Goal: Task Accomplishment & Management: Use online tool/utility

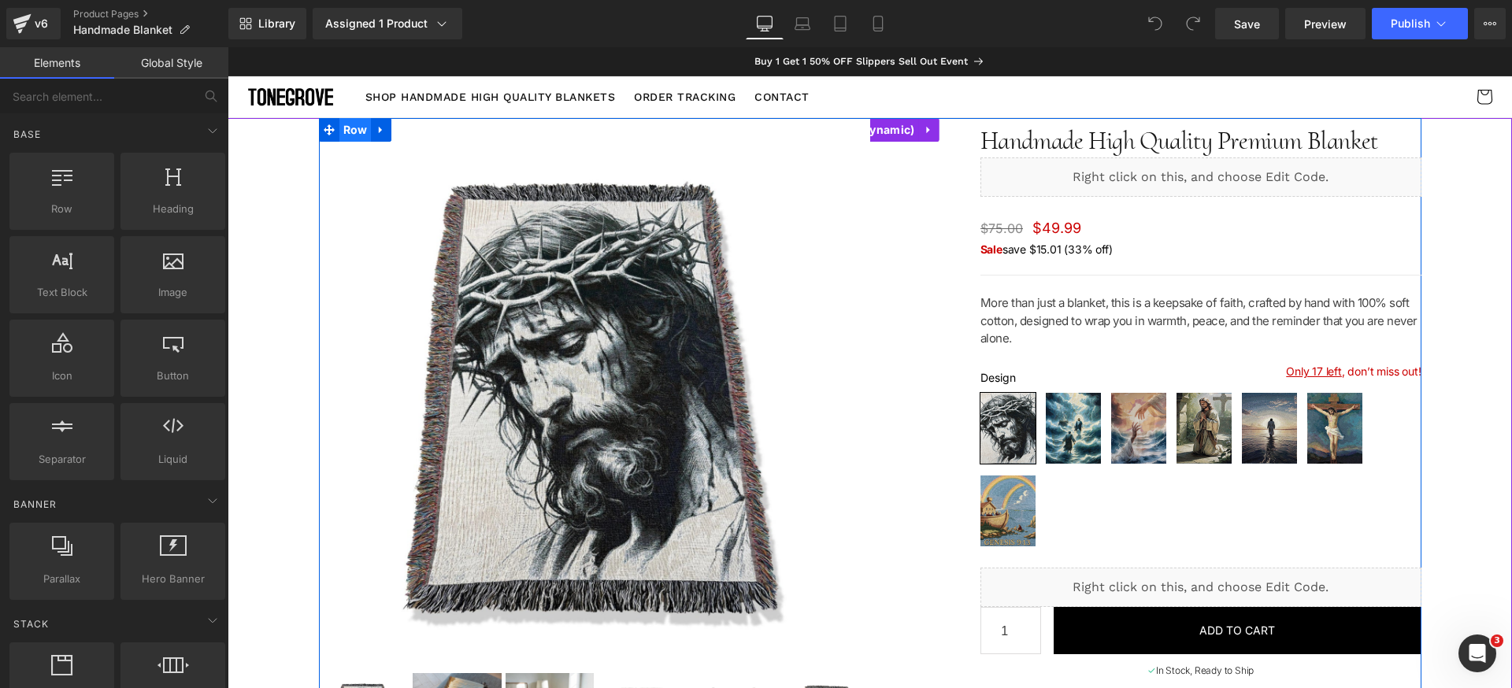
click at [355, 133] on span "Row" at bounding box center [355, 130] width 32 height 24
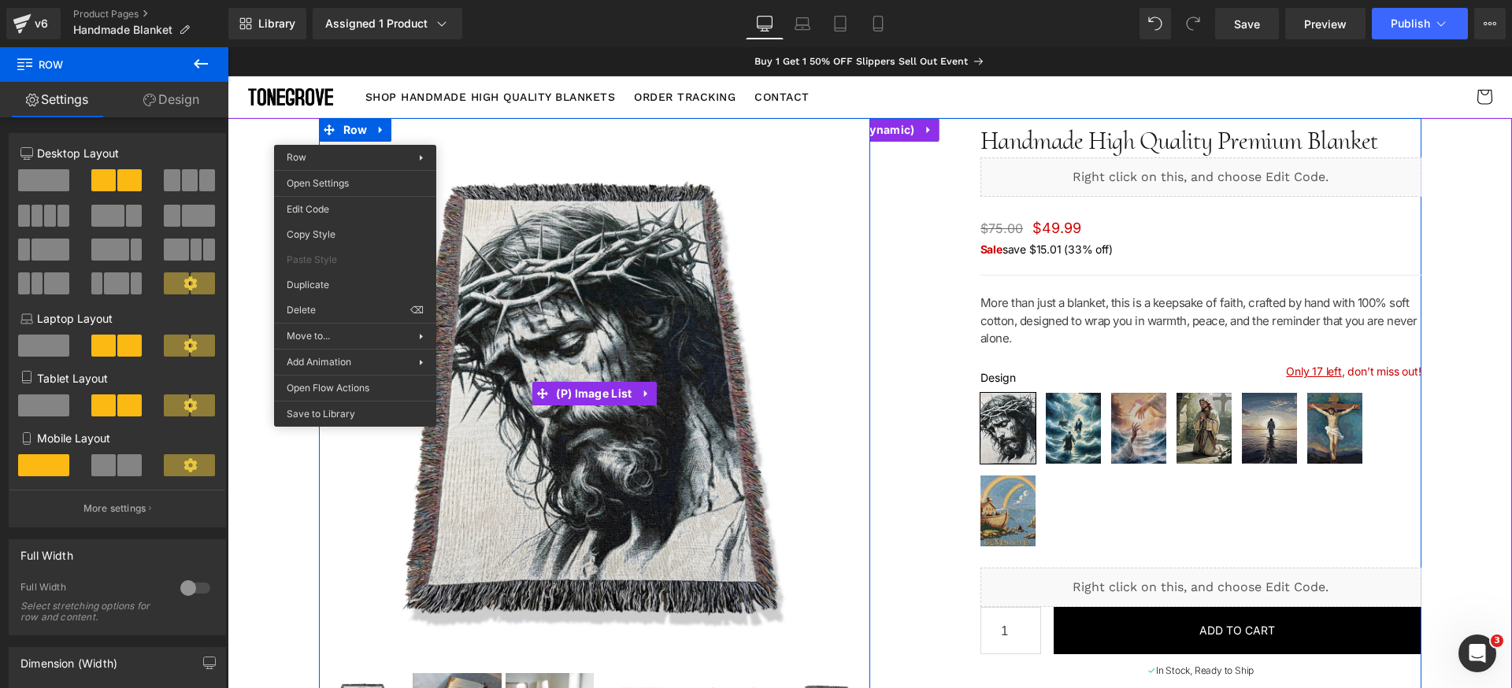
click at [831, 283] on img at bounding box center [594, 393] width 551 height 551
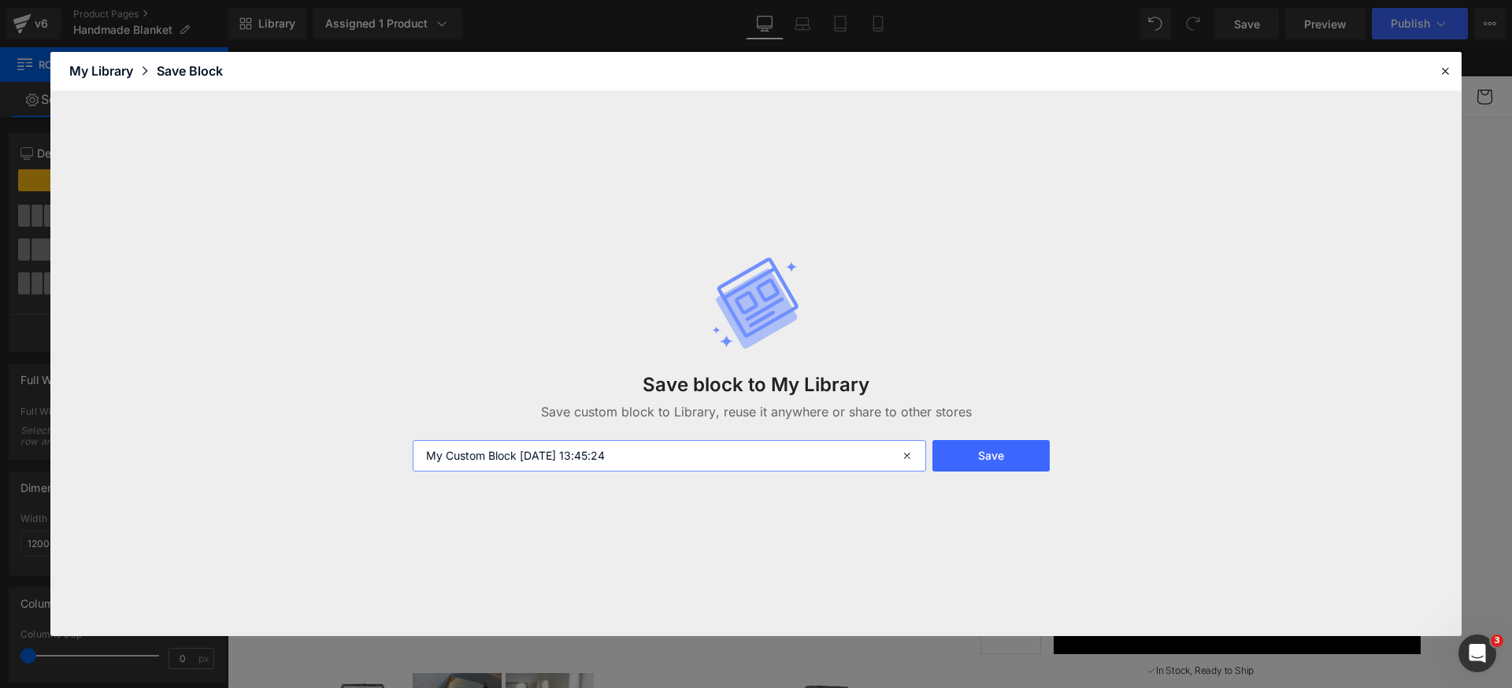
click at [743, 460] on input "My Custom Block 2025-08-18 13:45:24" at bounding box center [669, 455] width 513 height 31
type input "B"
type input "Jesus Blanket Image Block"
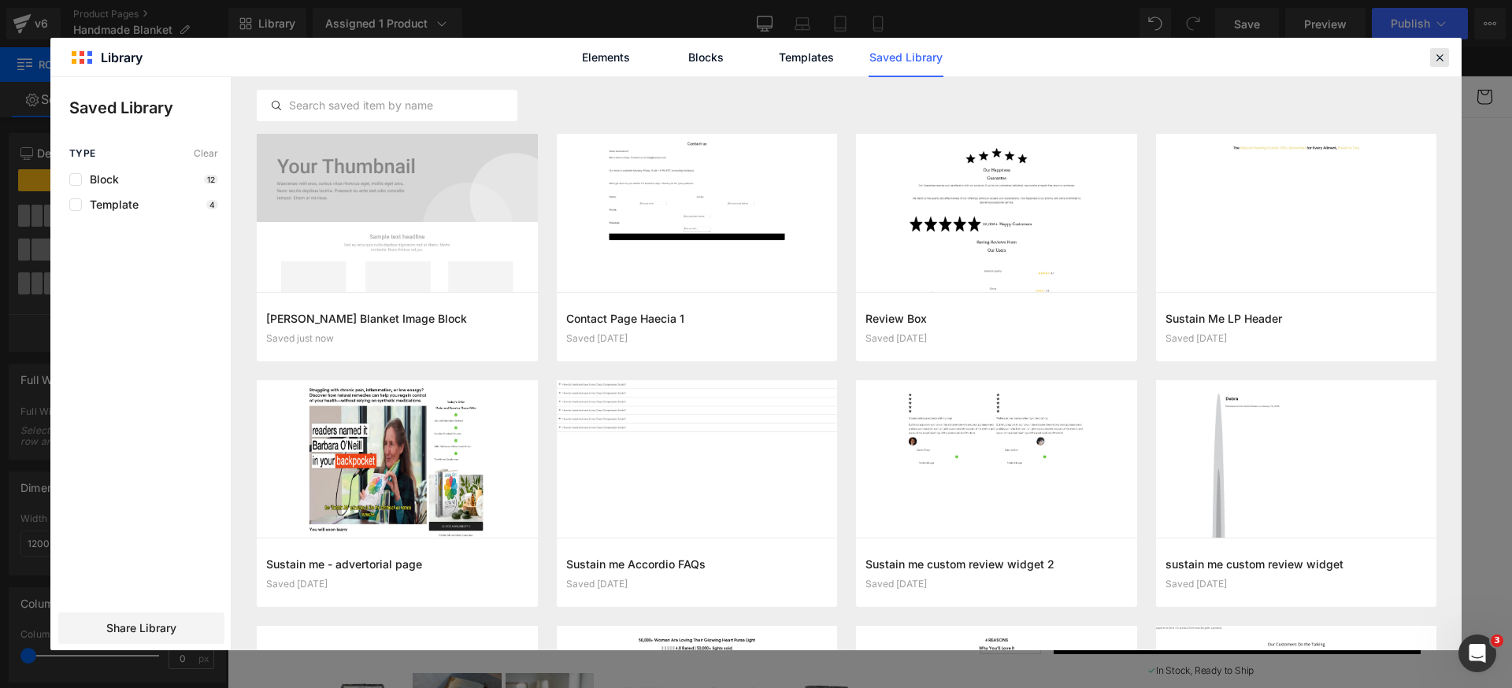
click at [1445, 54] on icon at bounding box center [1439, 57] width 14 height 14
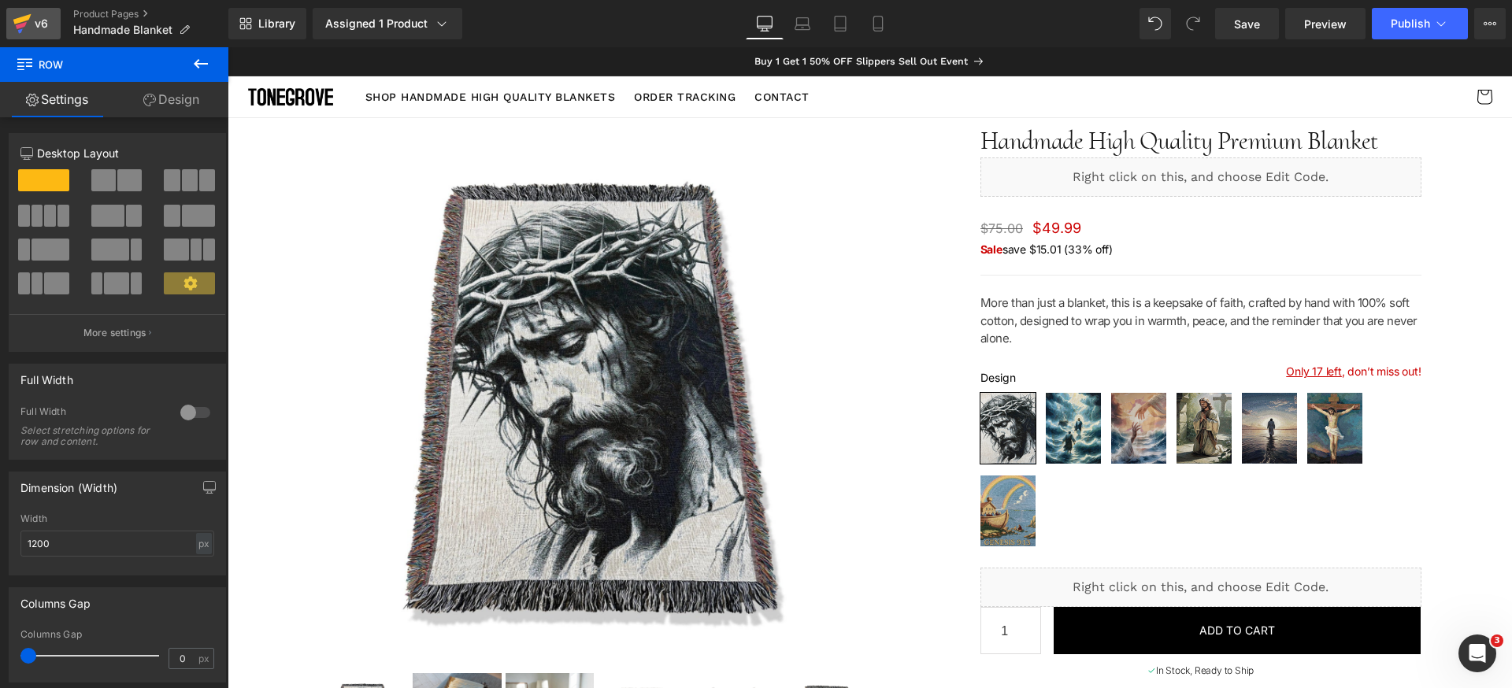
click at [48, 24] on div "v6" at bounding box center [41, 23] width 20 height 20
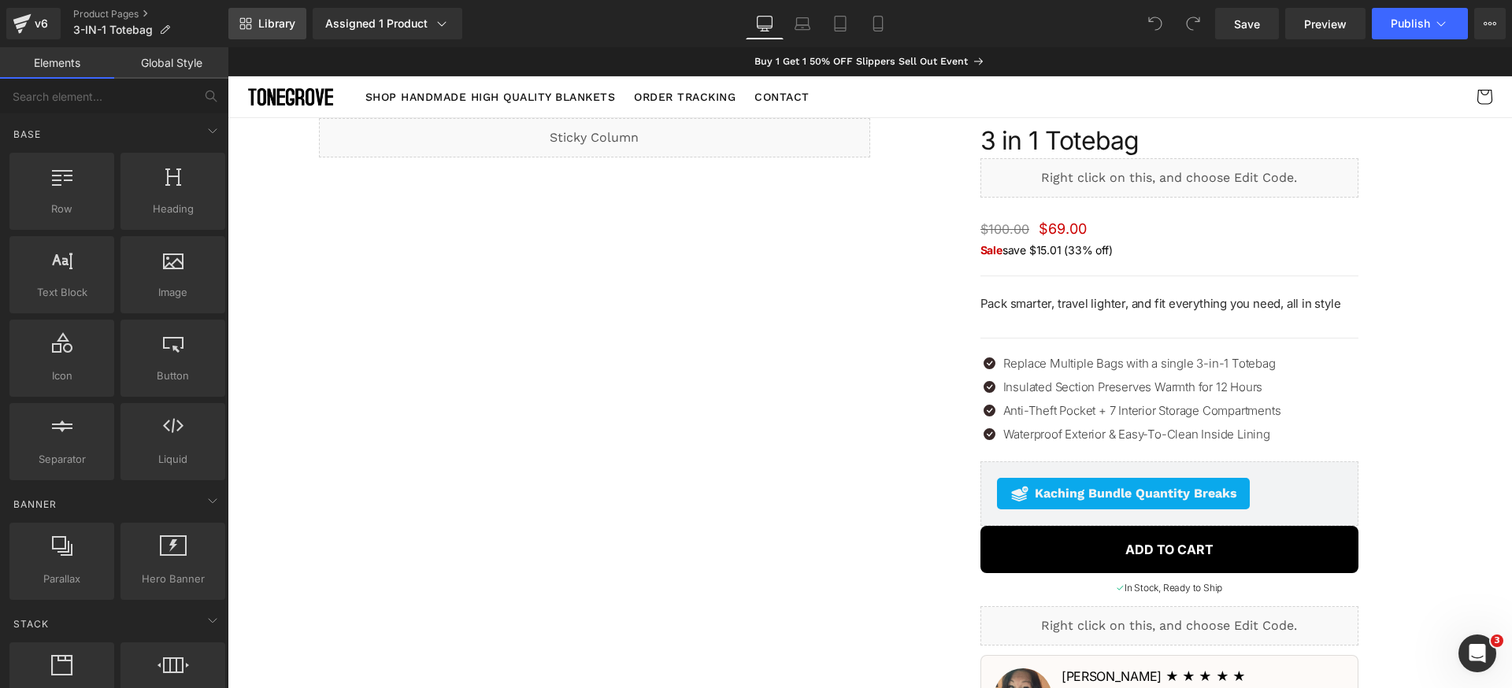
click at [262, 24] on span "Library" at bounding box center [276, 24] width 37 height 14
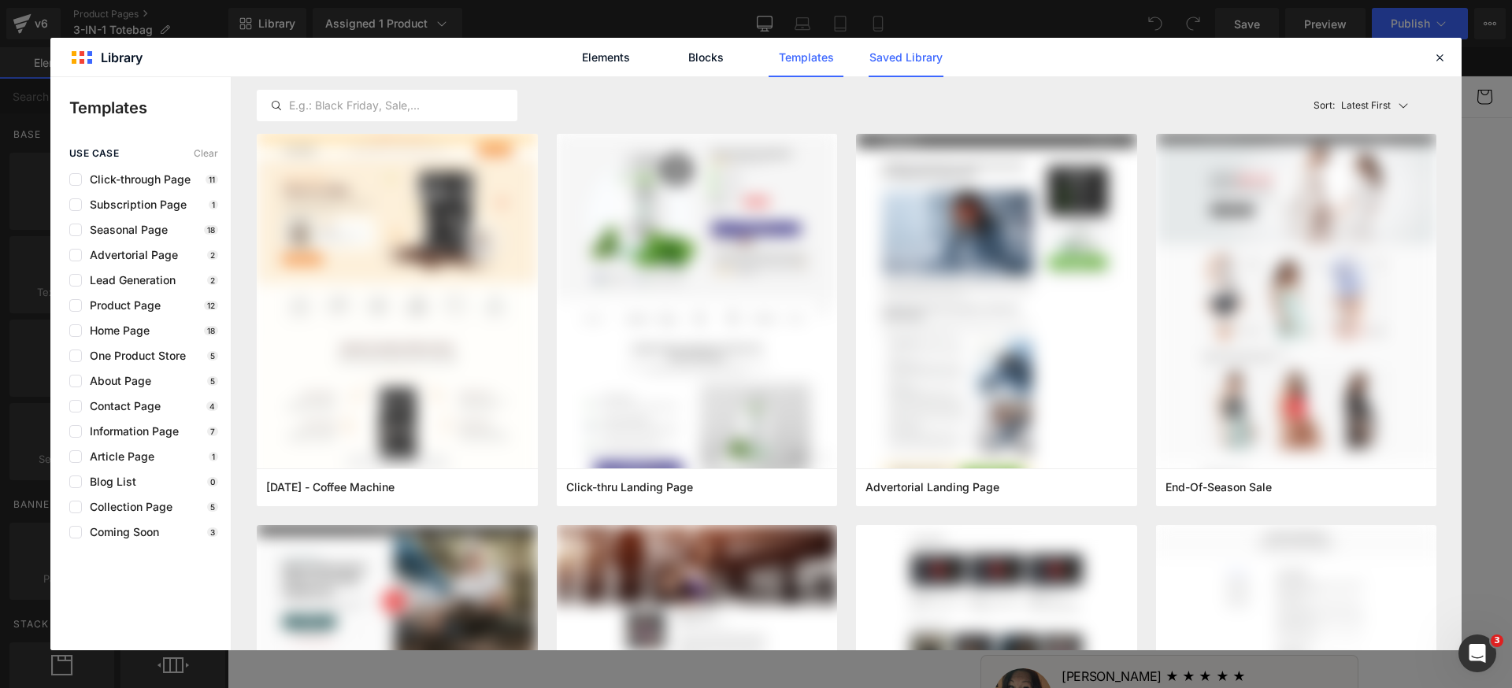
click at [915, 63] on link "Saved Library" at bounding box center [905, 57] width 75 height 39
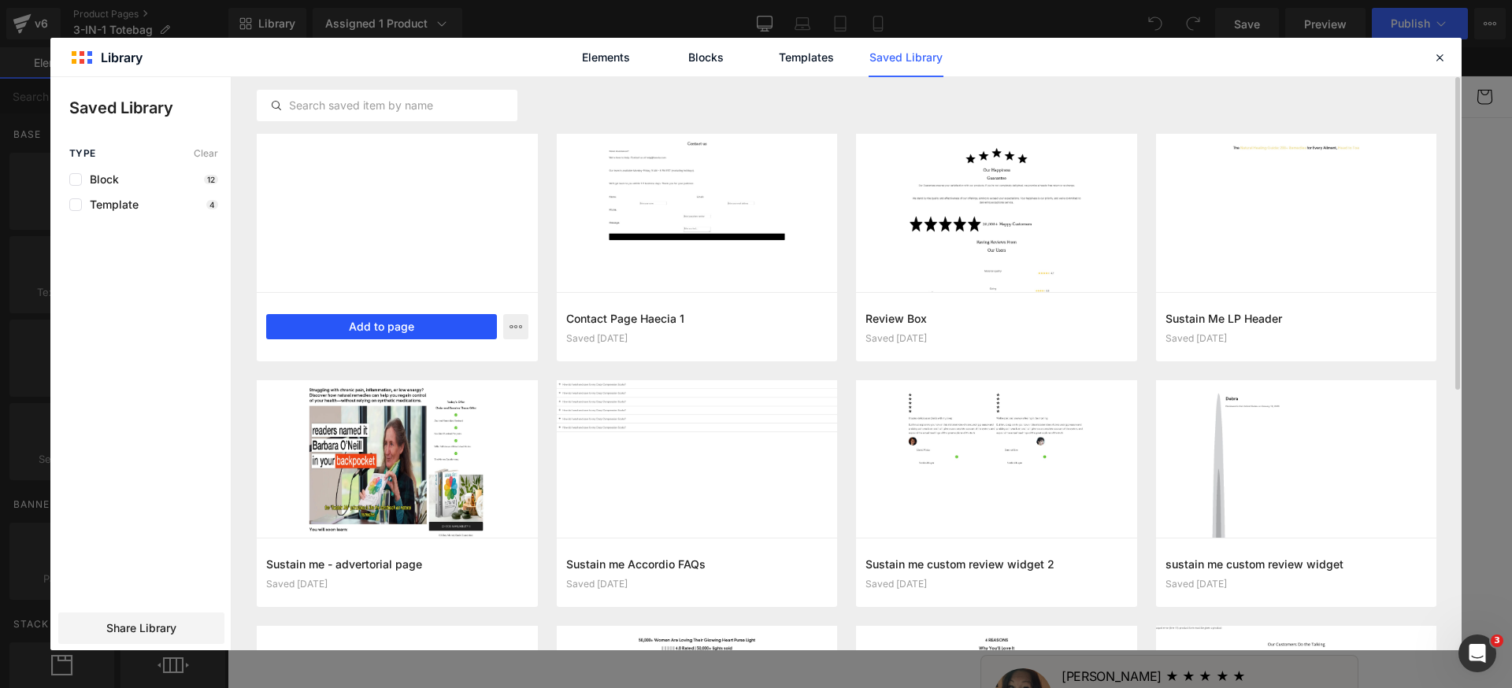
drag, startPoint x: 398, startPoint y: 330, endPoint x: 191, endPoint y: 292, distance: 209.7
click at [398, 330] on button "Add to page" at bounding box center [381, 326] width 231 height 25
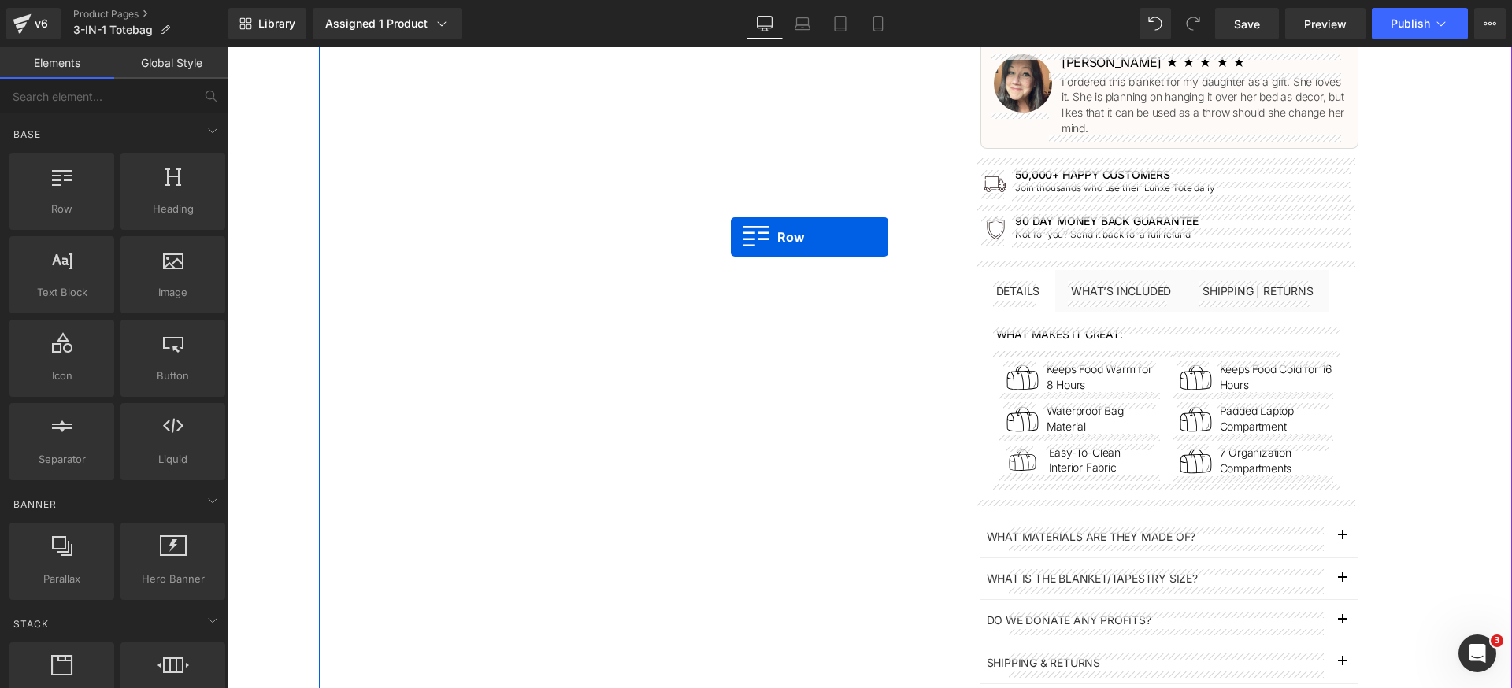
scroll to position [857, 0]
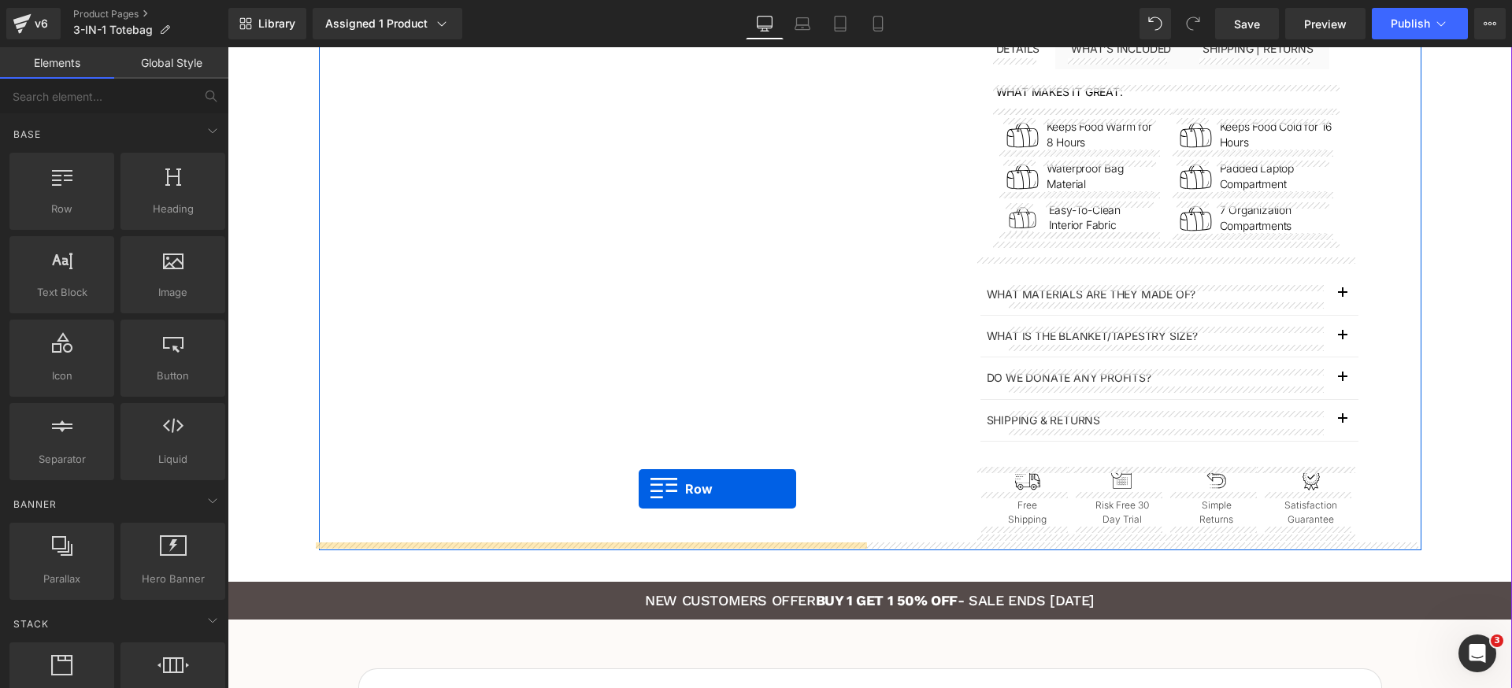
drag, startPoint x: 417, startPoint y: 139, endPoint x: 648, endPoint y: 487, distance: 418.2
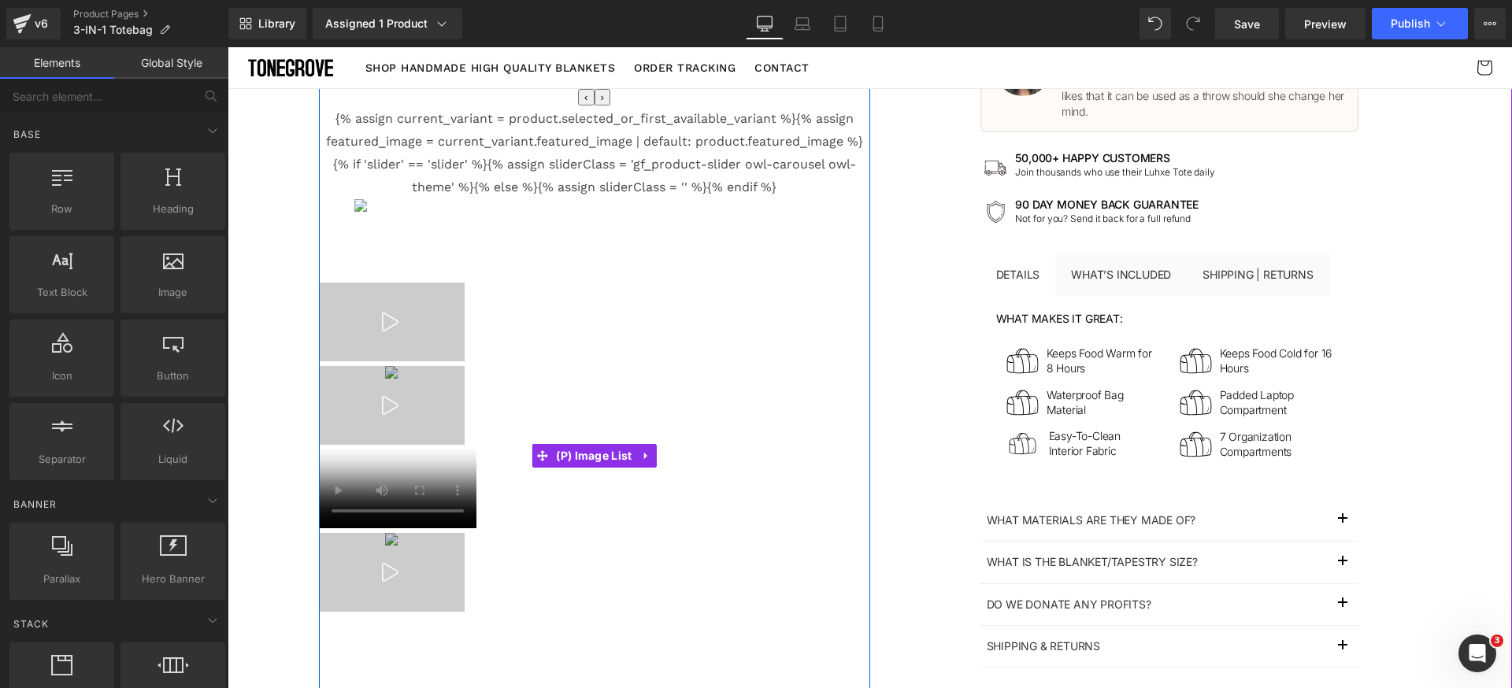
scroll to position [623, 0]
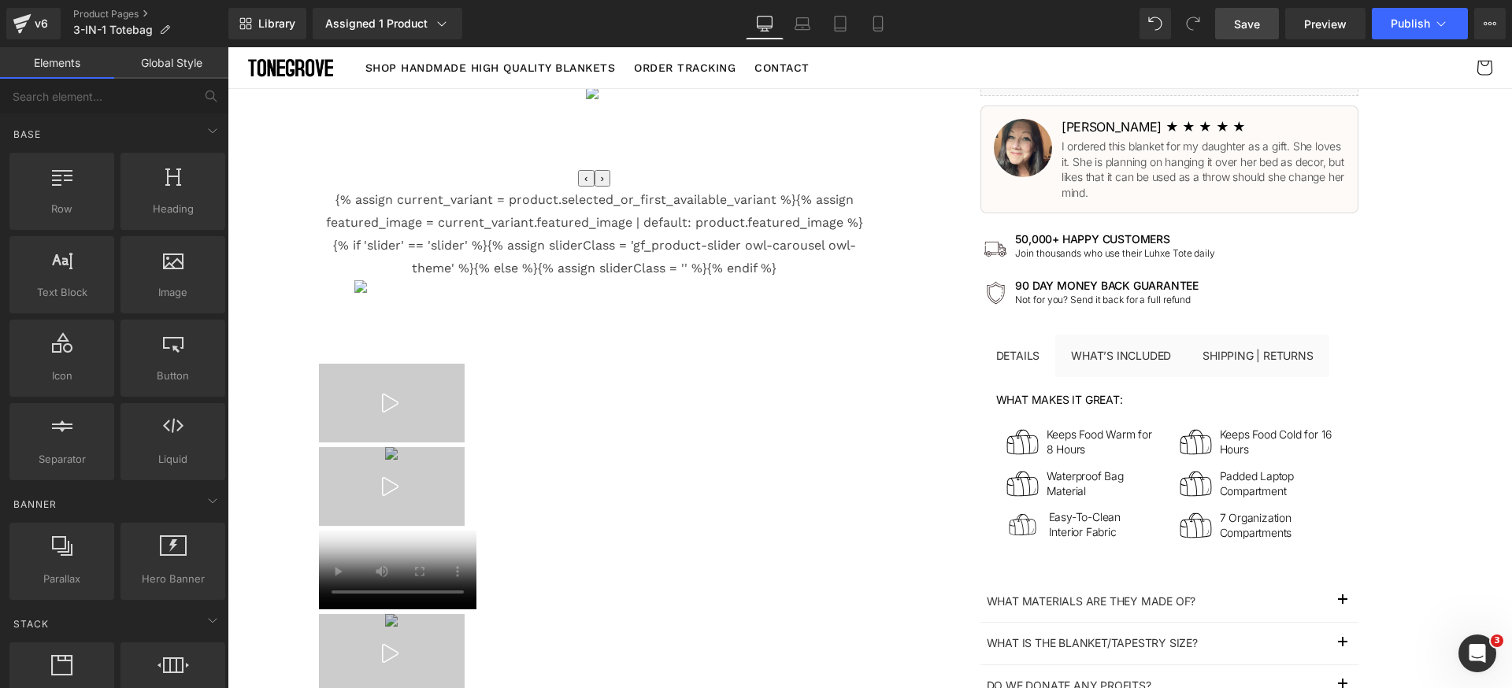
click at [1258, 29] on span "Save" at bounding box center [1247, 24] width 26 height 17
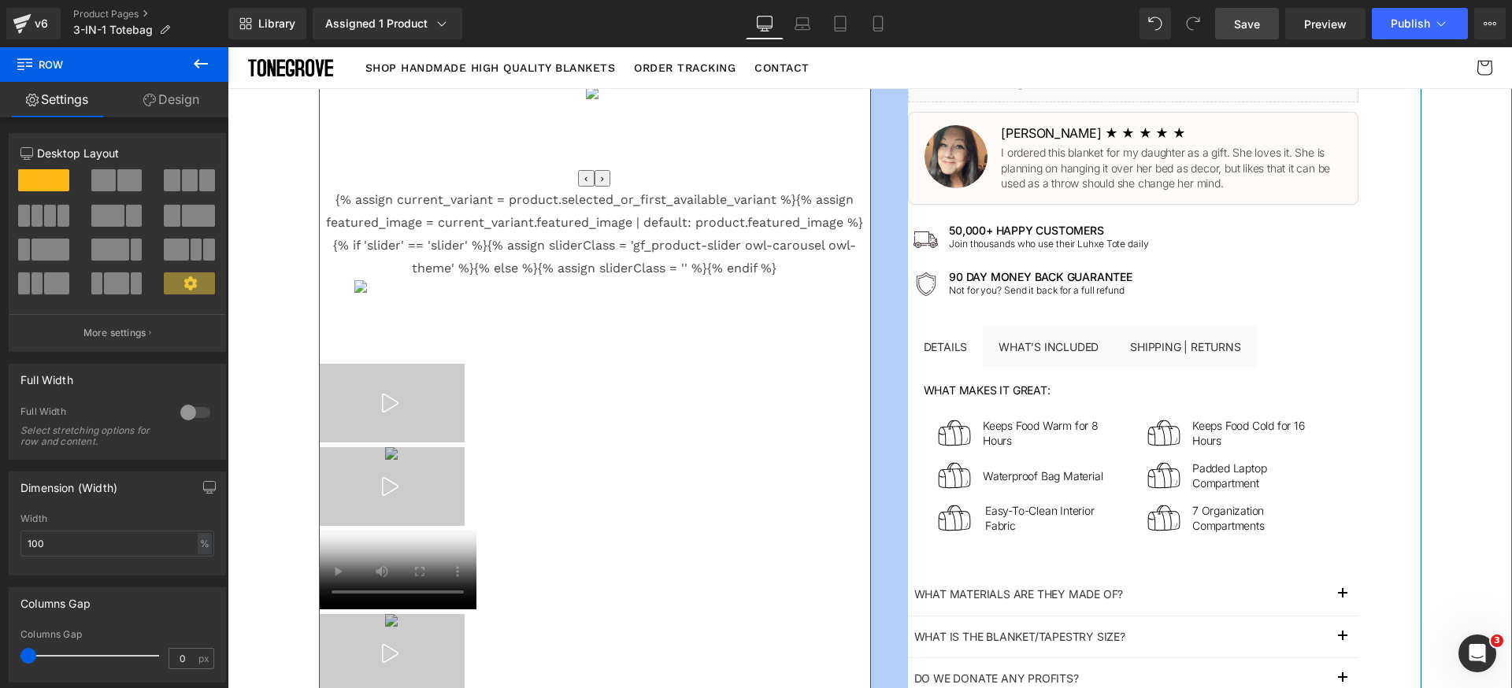
drag, startPoint x: 932, startPoint y: 265, endPoint x: 860, endPoint y: 268, distance: 72.5
click at [860, 268] on div "Image {% assign current_variant = product.selected_or_first_available_variant %…" at bounding box center [870, 212] width 1102 height 1435
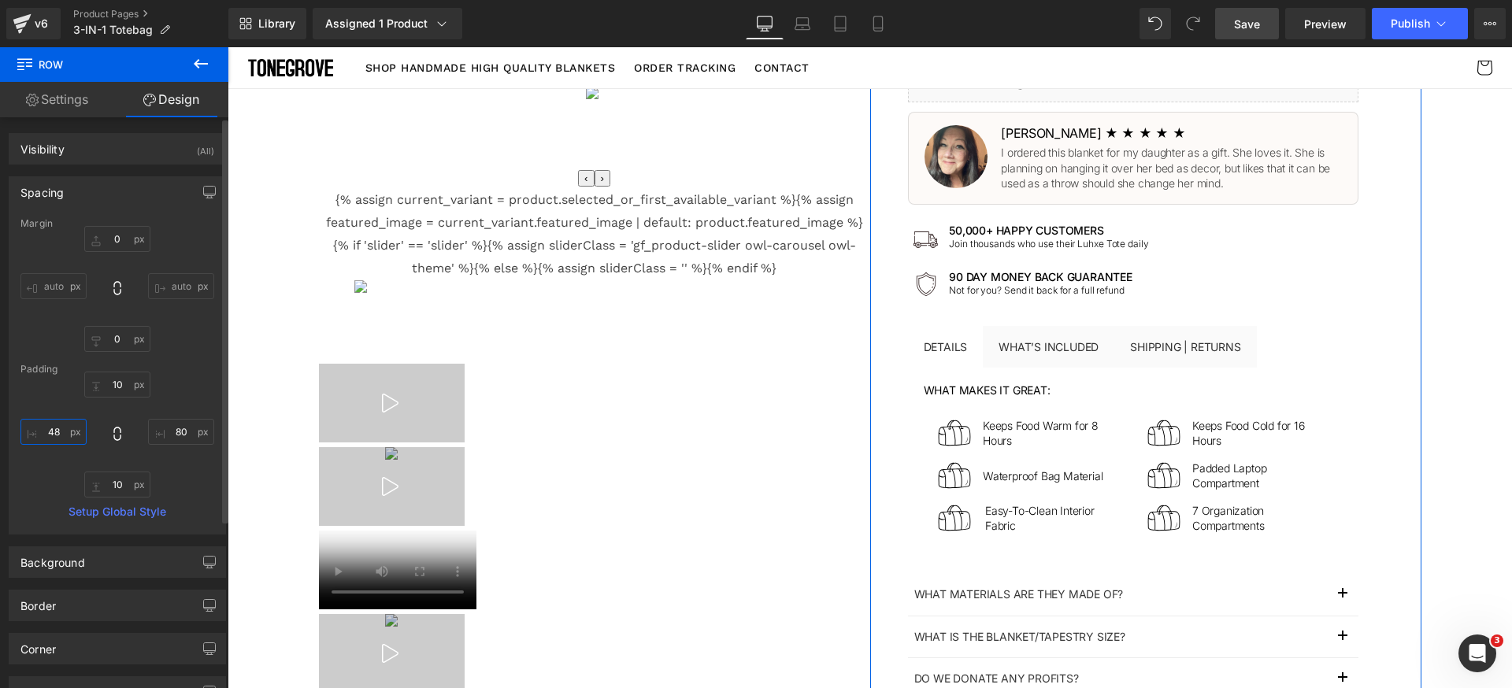
click at [52, 431] on input "text" at bounding box center [53, 432] width 66 height 26
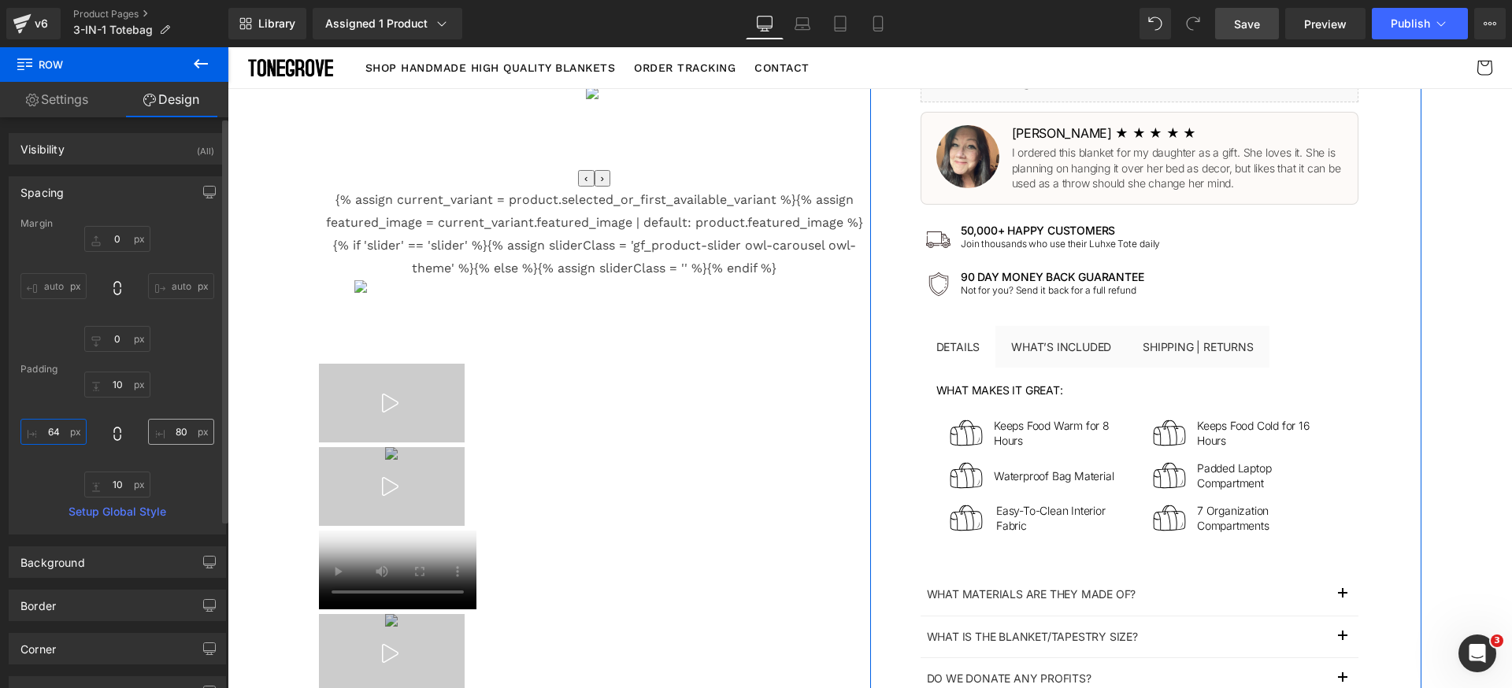
type input "64"
drag, startPoint x: 166, startPoint y: 428, endPoint x: 16, endPoint y: 389, distance: 155.5
click at [166, 428] on input "text" at bounding box center [181, 432] width 66 height 26
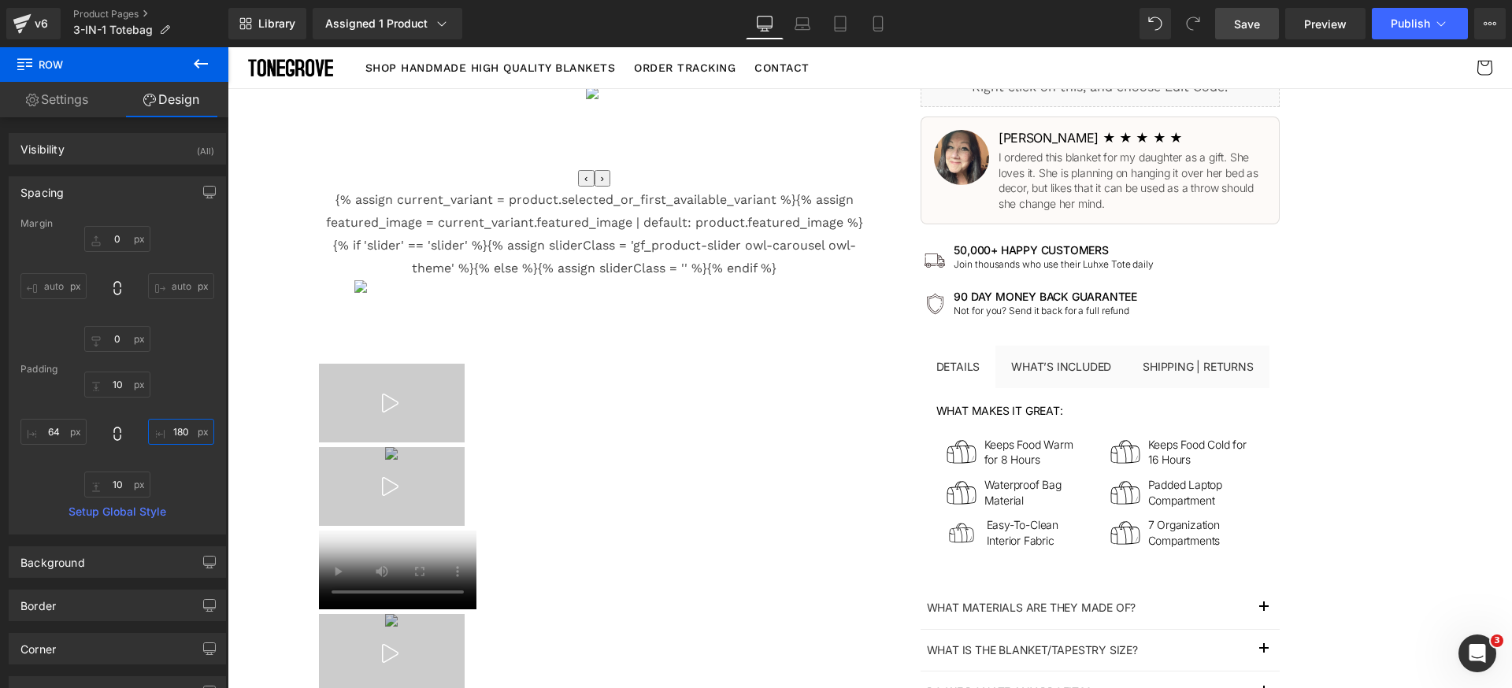
type input "180"
click at [1266, 46] on div "Library Assigned 1 Product Product Preview 3 in 1 Totebag Manage assigned produ…" at bounding box center [869, 23] width 1283 height 47
click at [1251, 42] on div "Library Assigned 1 Product Product Preview 3 in 1 Totebag Manage assigned produ…" at bounding box center [869, 23] width 1283 height 47
click at [1257, 35] on link "Save" at bounding box center [1247, 23] width 64 height 31
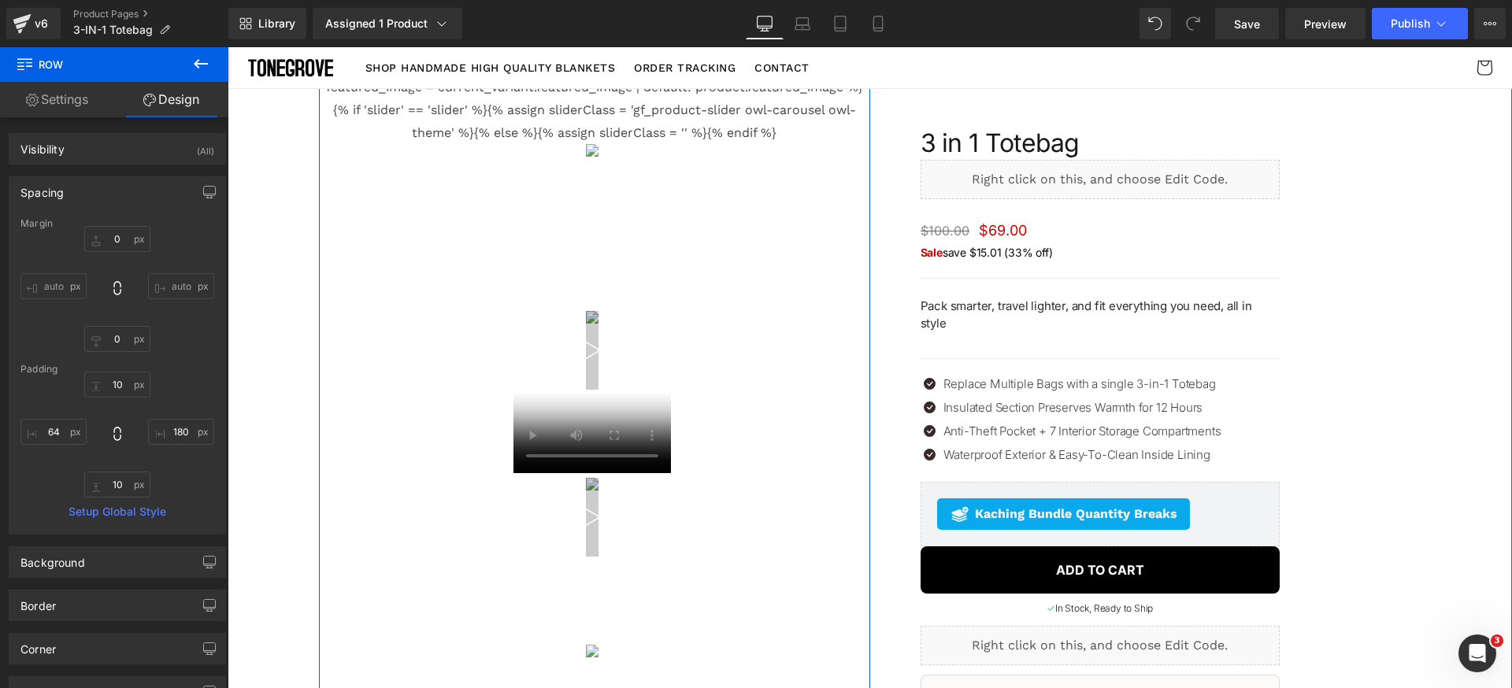
scroll to position [0, 0]
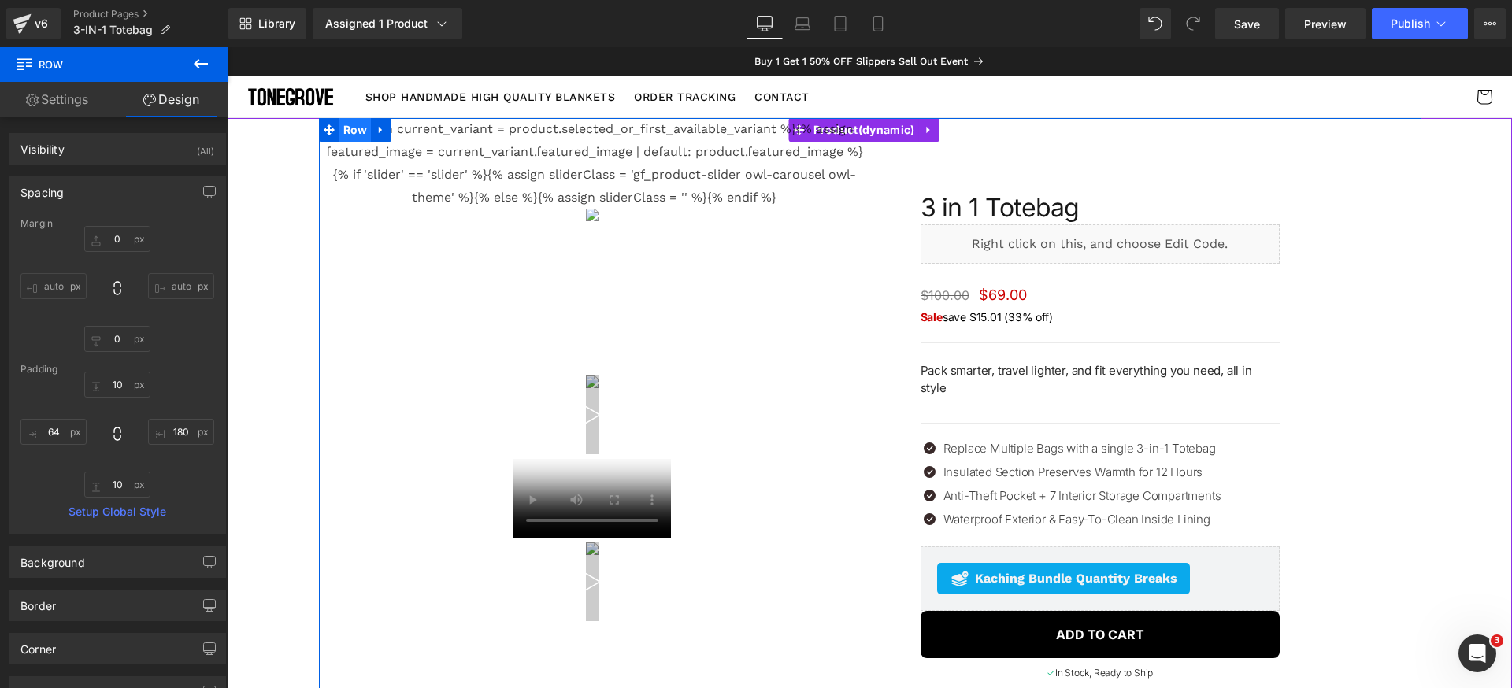
click at [339, 139] on span "Row" at bounding box center [355, 130] width 32 height 24
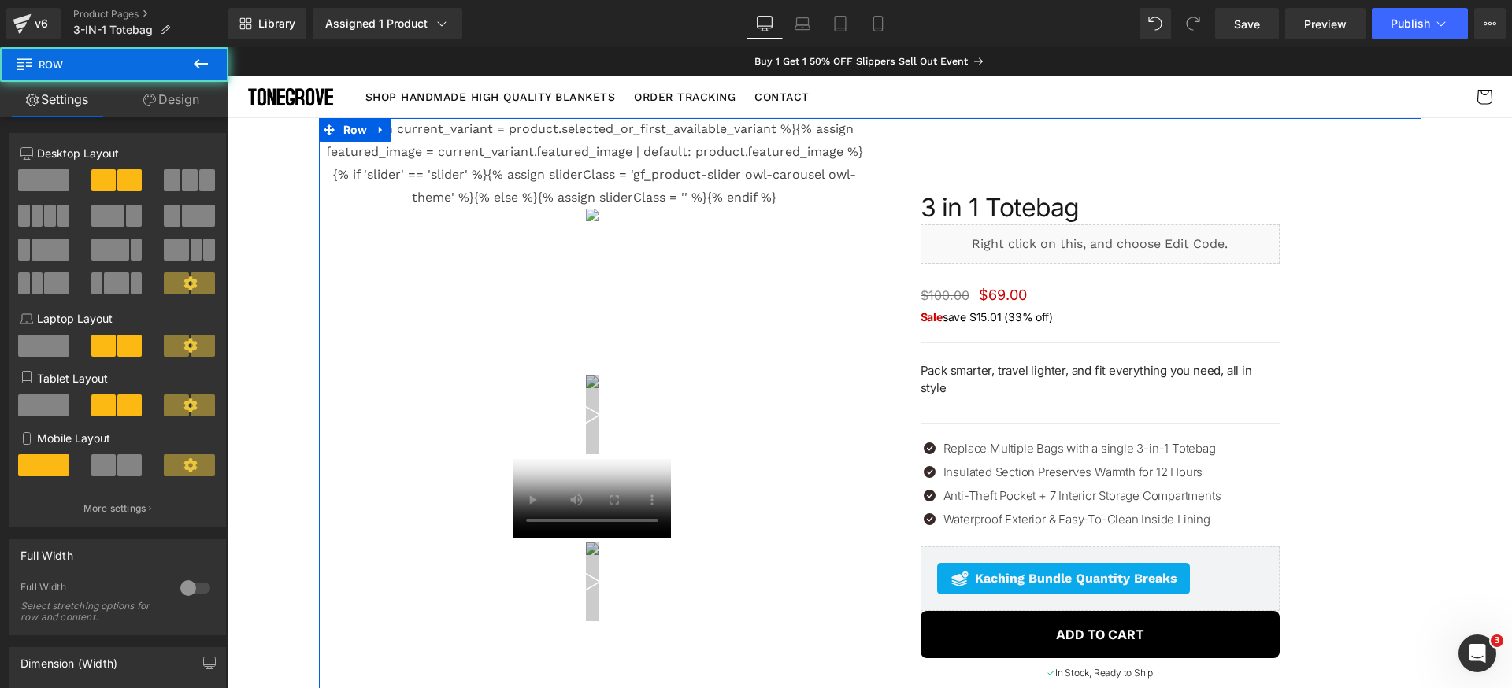
click at [189, 100] on link "Design" at bounding box center [171, 99] width 114 height 35
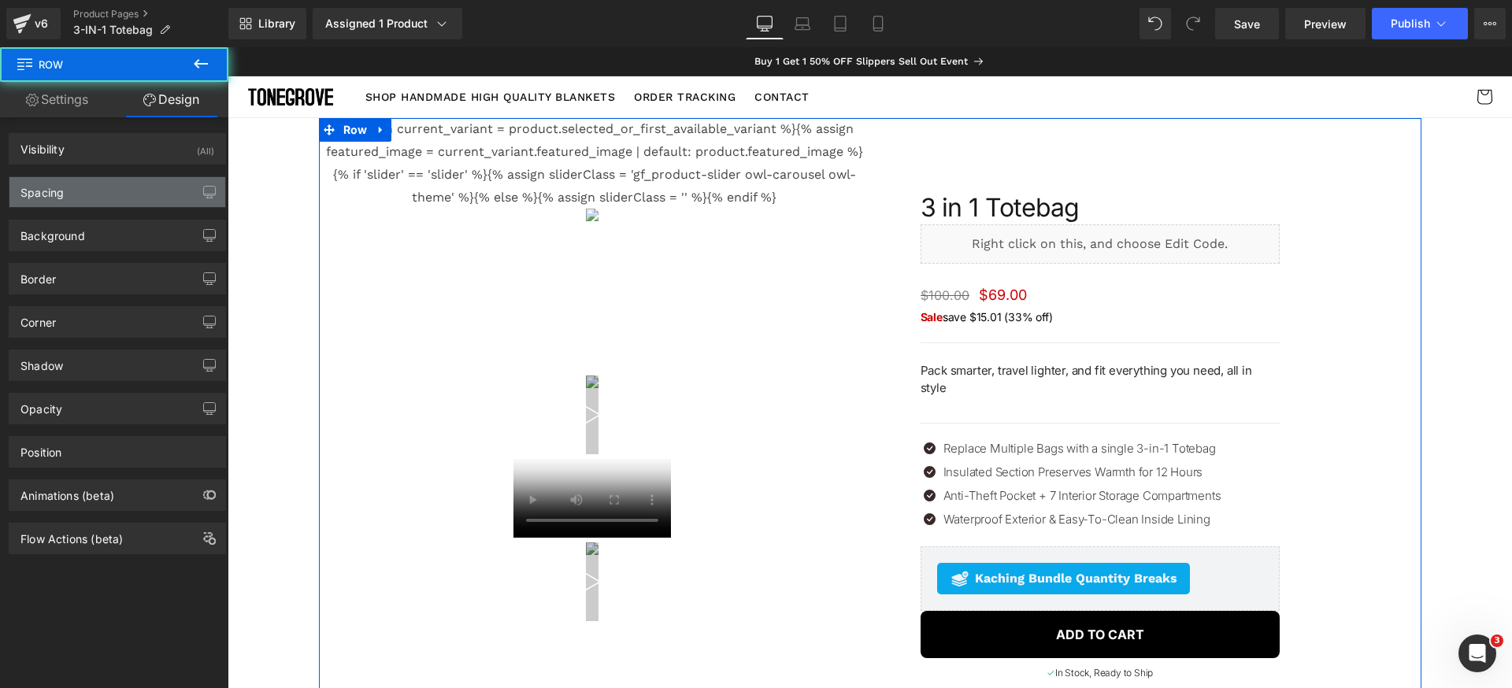
click at [106, 196] on div "Spacing" at bounding box center [117, 192] width 216 height 30
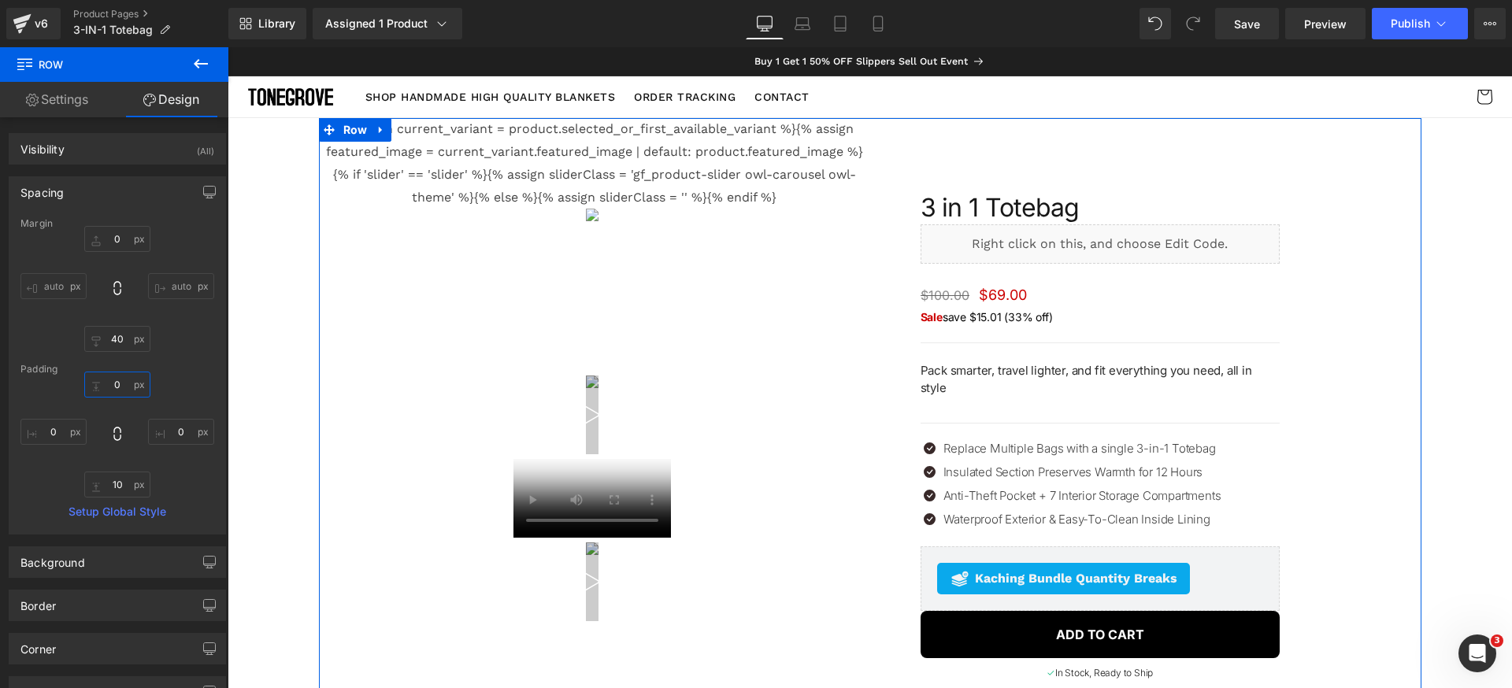
click at [125, 382] on input "text" at bounding box center [117, 385] width 66 height 26
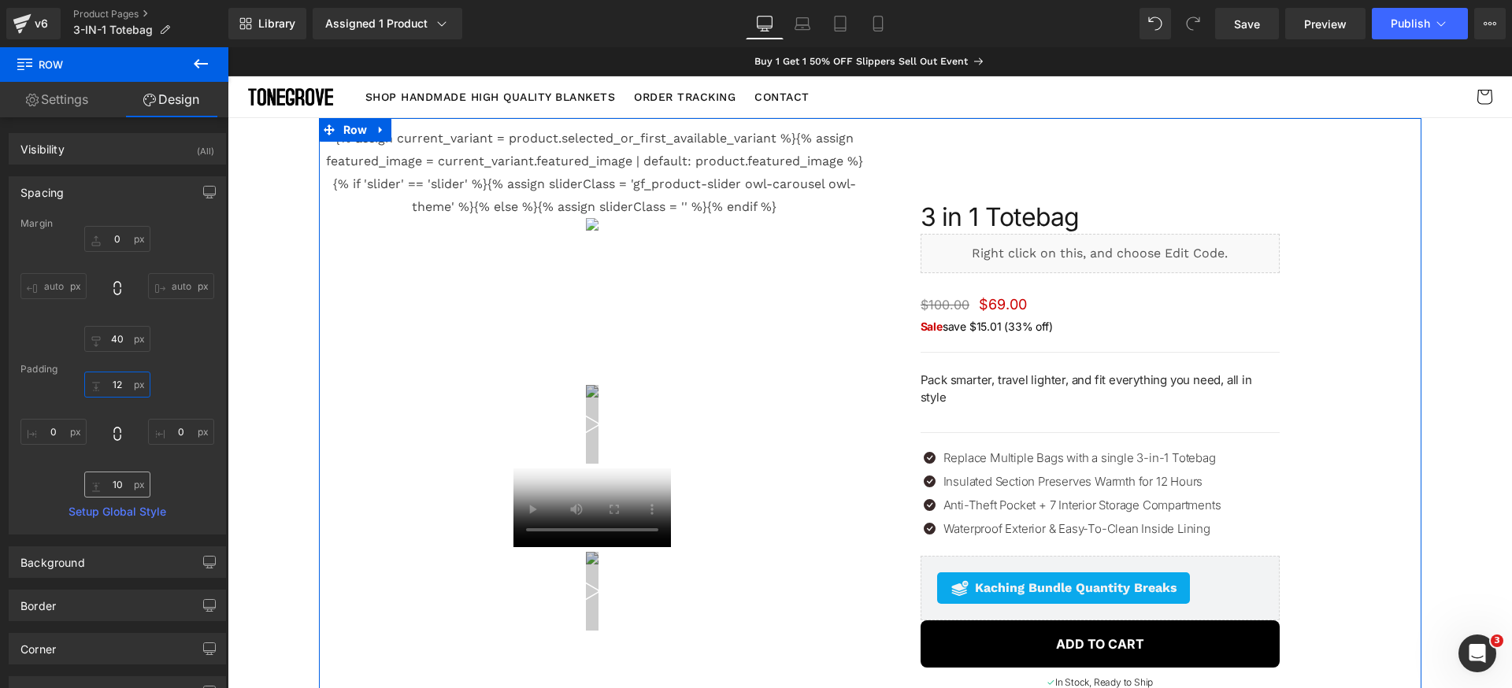
type input "12"
click at [126, 482] on input "text" at bounding box center [117, 485] width 66 height 26
type input "12"
click at [183, 479] on div "12 12" at bounding box center [117, 435] width 194 height 126
click at [195, 383] on div "12 12" at bounding box center [117, 435] width 194 height 126
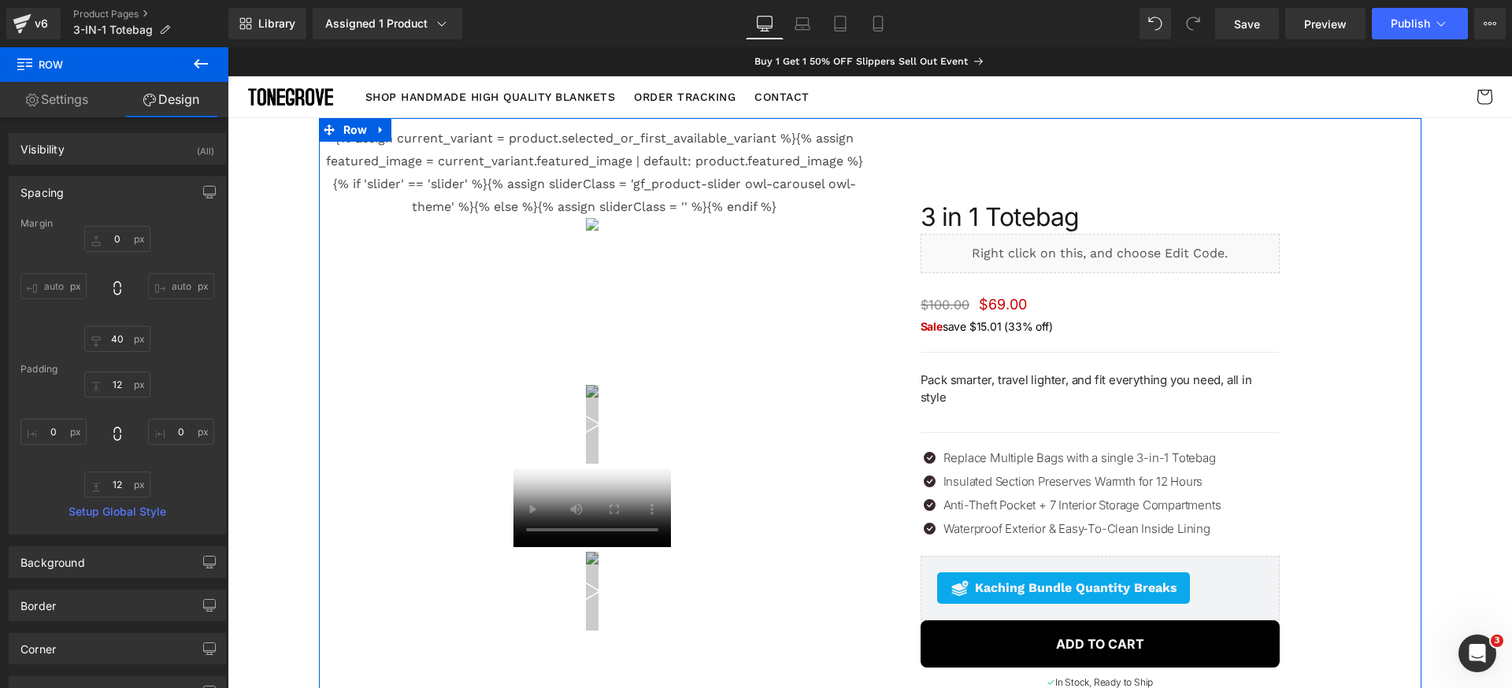
click at [117, 178] on div "Spacing" at bounding box center [117, 192] width 216 height 30
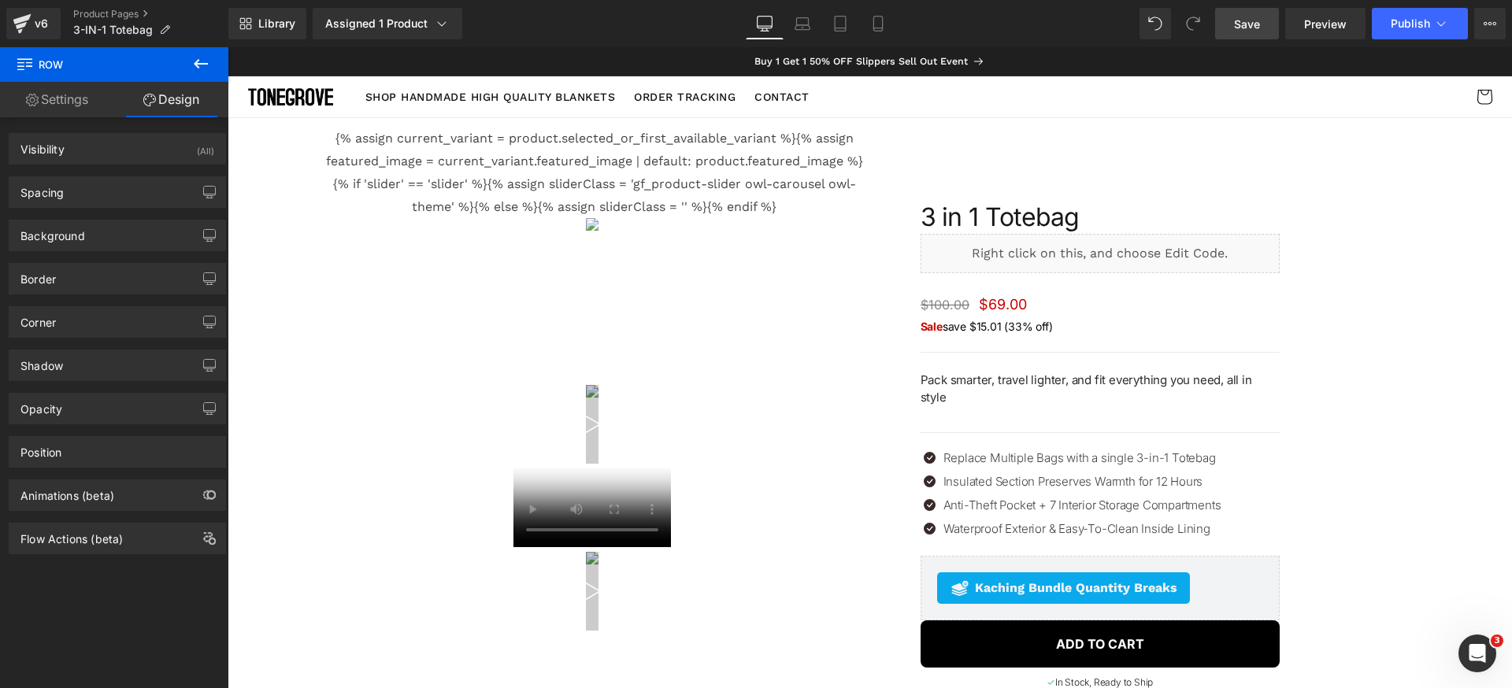
click at [1226, 24] on link "Save" at bounding box center [1247, 23] width 64 height 31
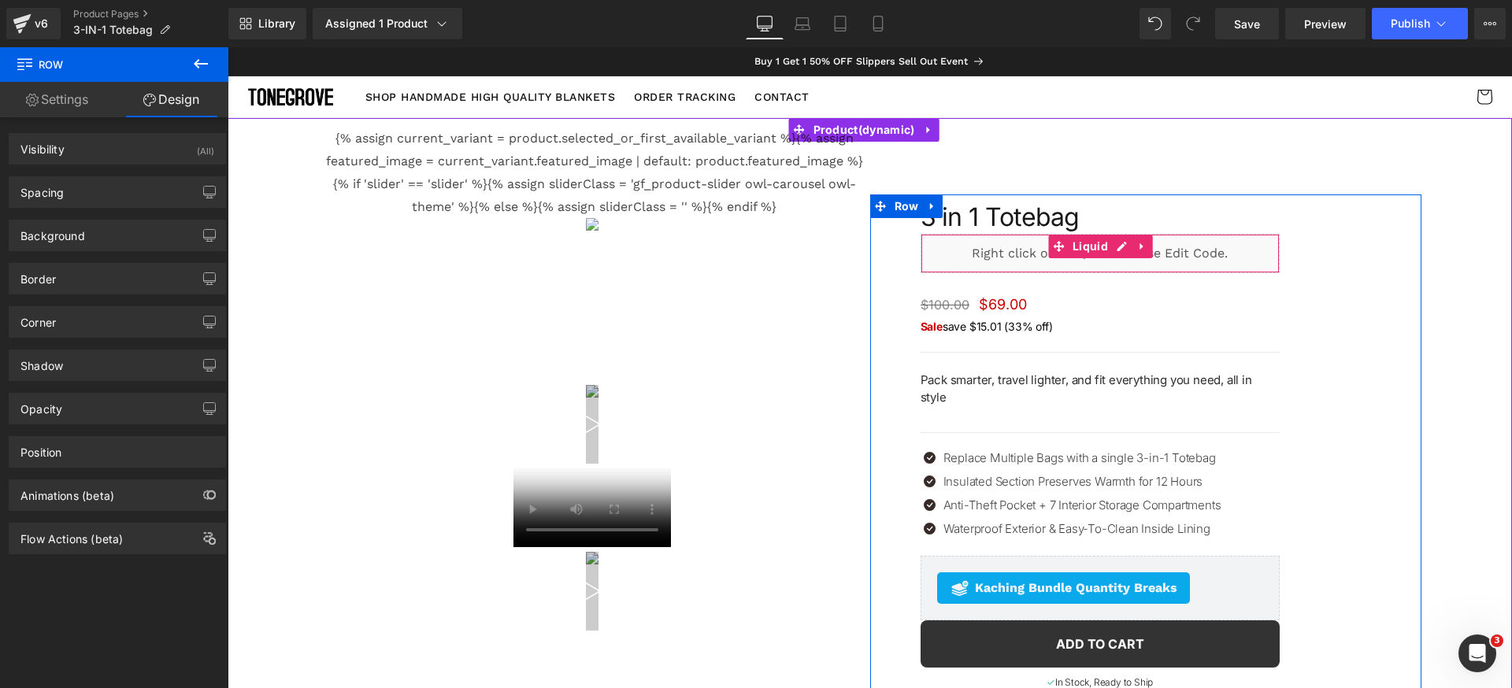
scroll to position [233, 0]
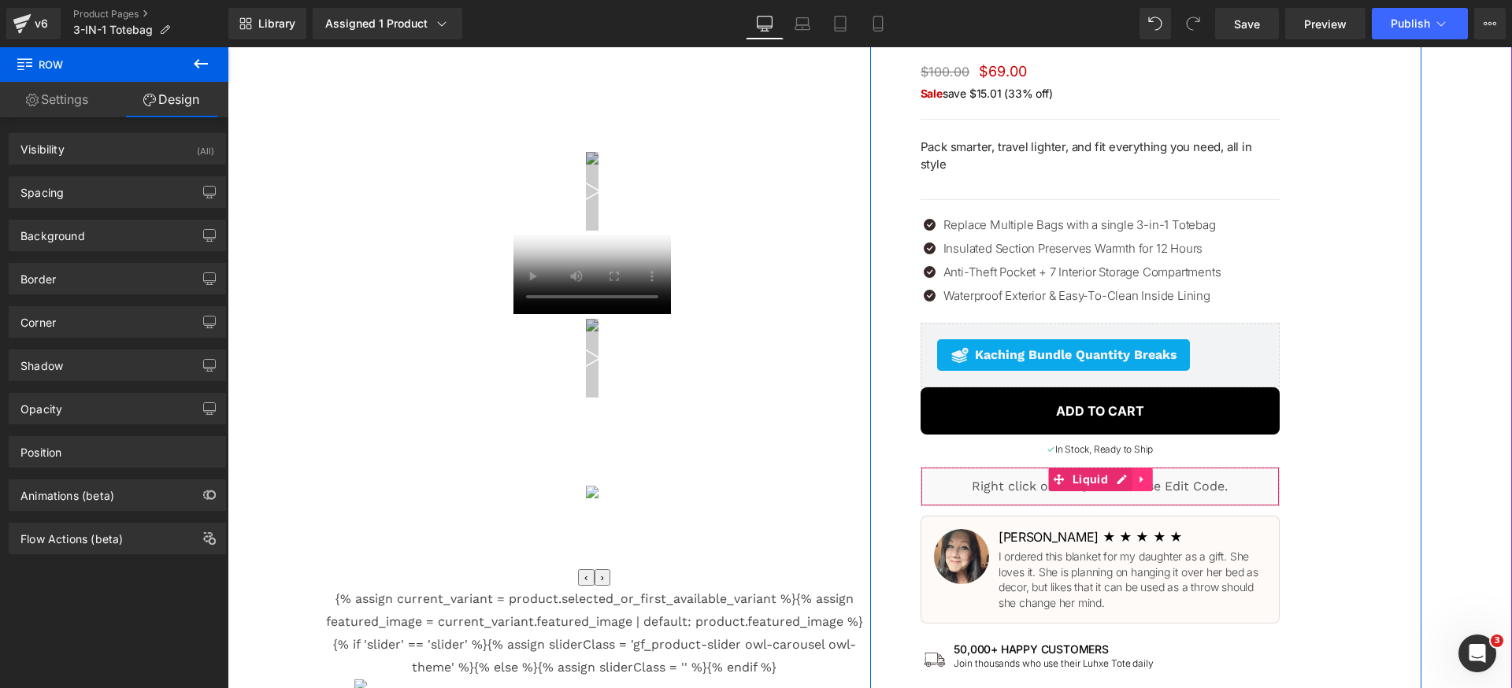
click at [1141, 474] on icon at bounding box center [1142, 480] width 11 height 12
click at [1147, 474] on icon at bounding box center [1152, 479] width 11 height 11
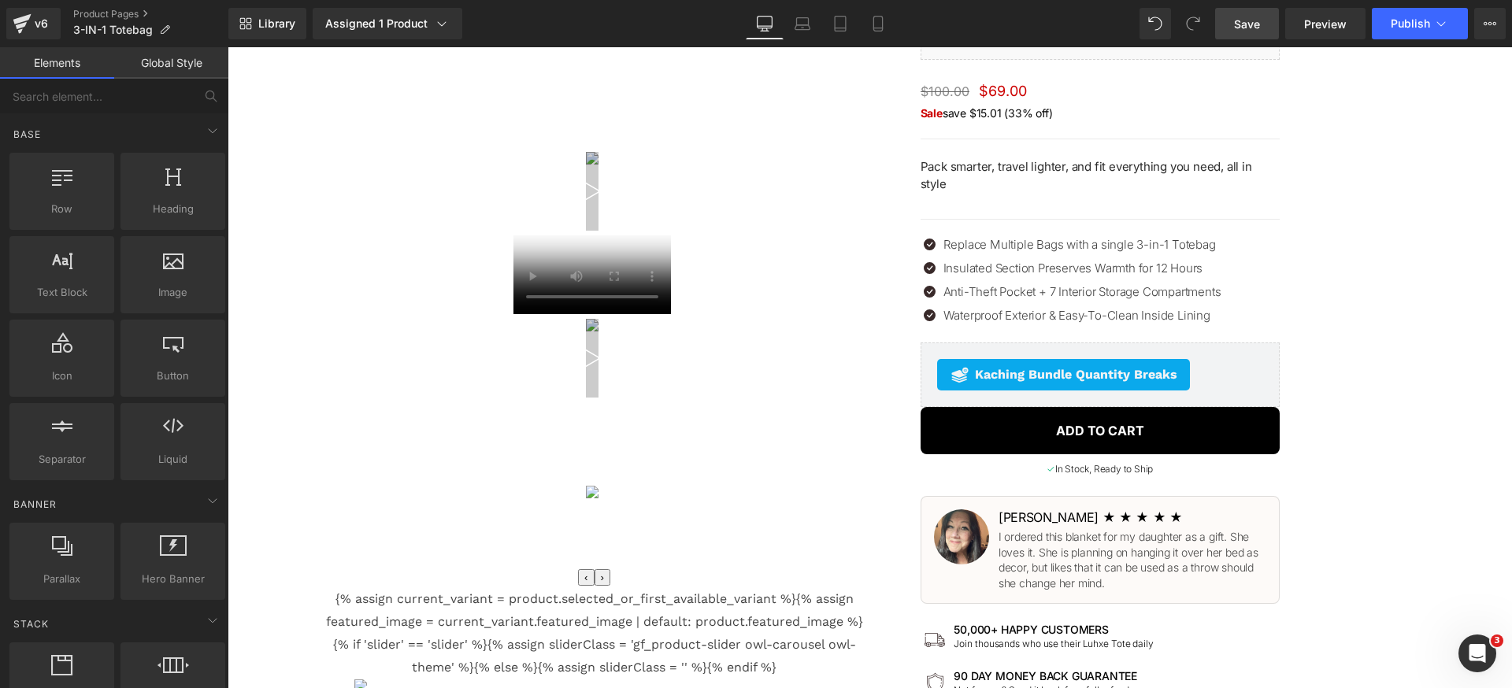
click at [1260, 31] on span "Save" at bounding box center [1247, 24] width 26 height 17
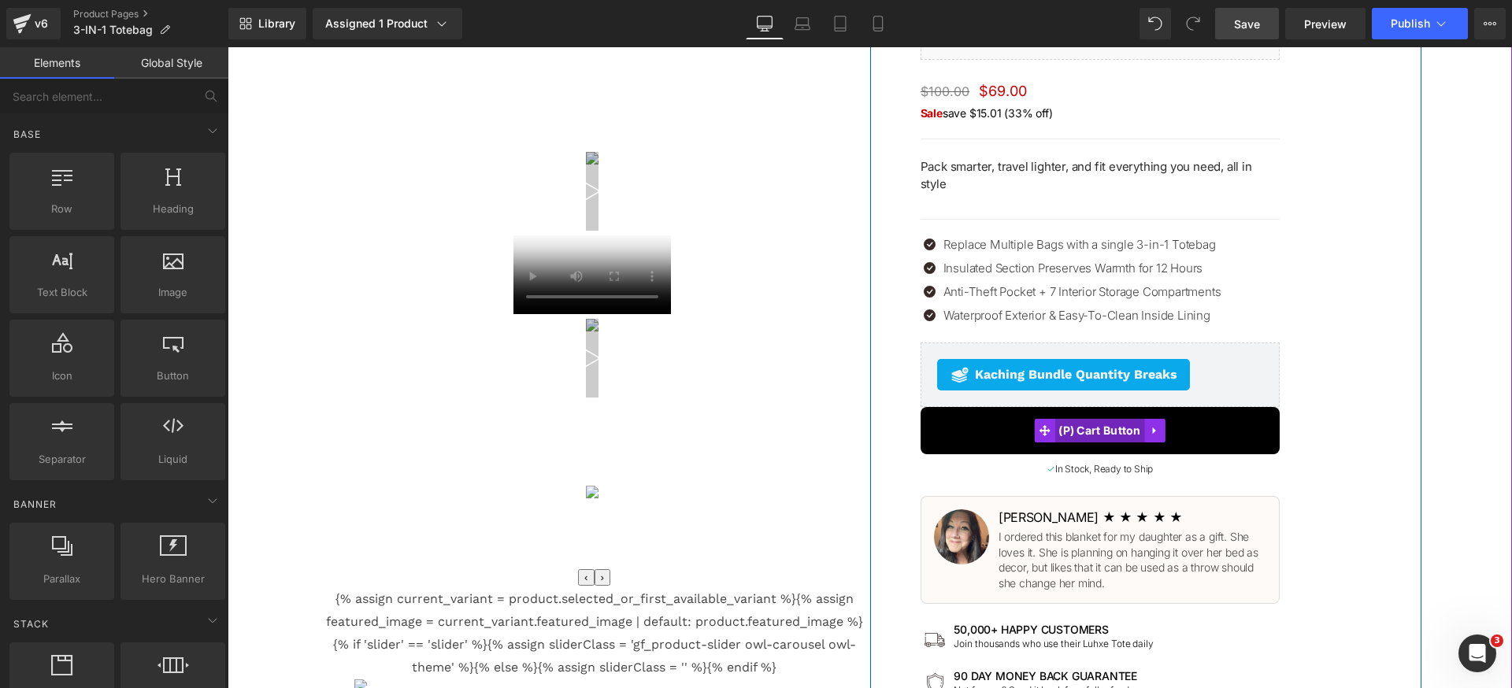
click at [1076, 420] on span "(P) Cart Button" at bounding box center [1099, 431] width 91 height 24
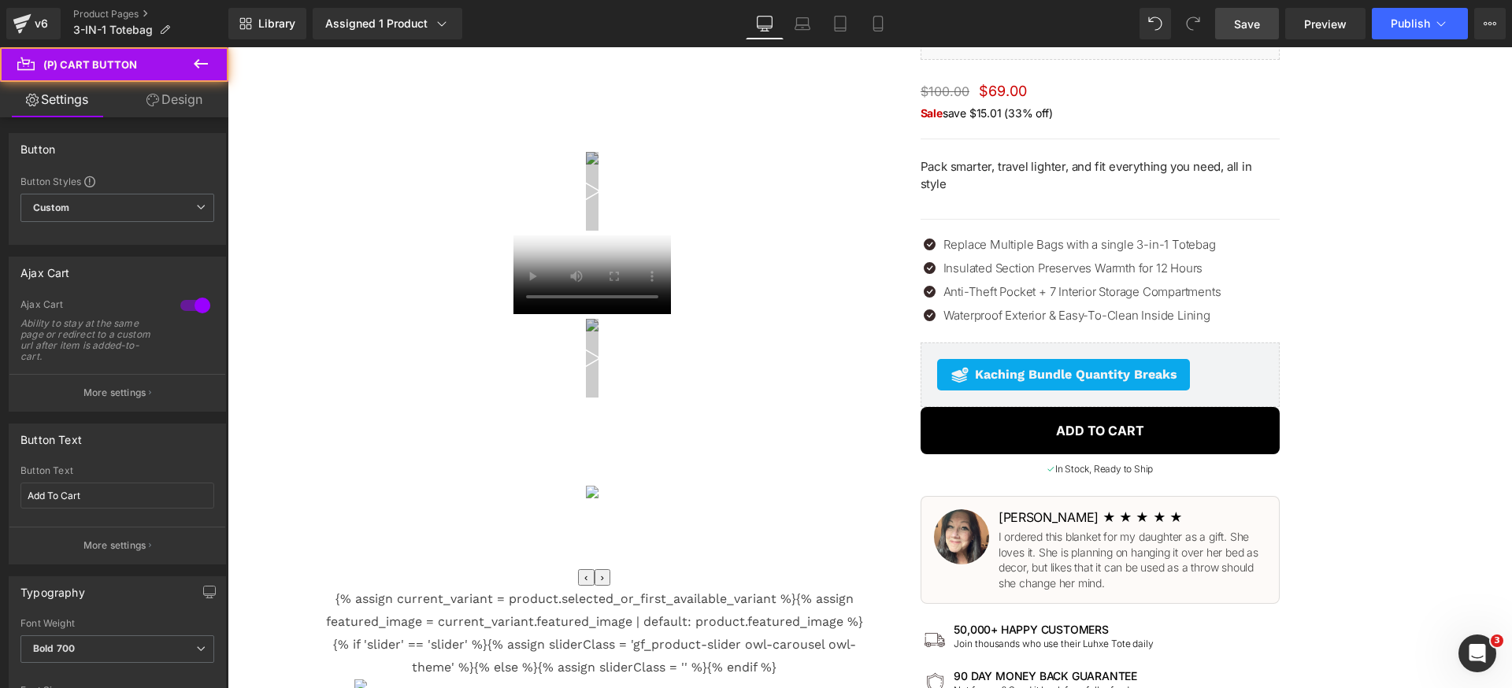
click at [172, 93] on link "Design" at bounding box center [174, 99] width 114 height 35
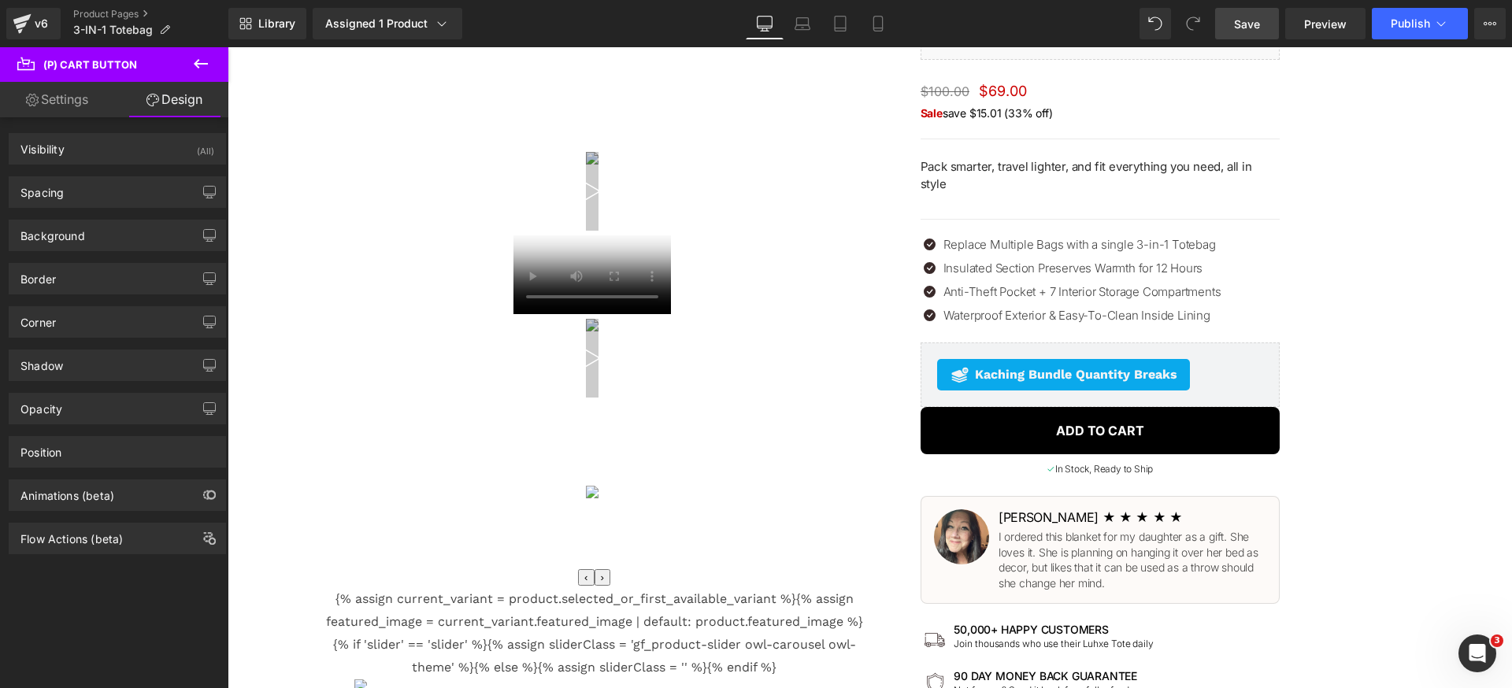
click at [90, 100] on link "Settings" at bounding box center [57, 99] width 114 height 35
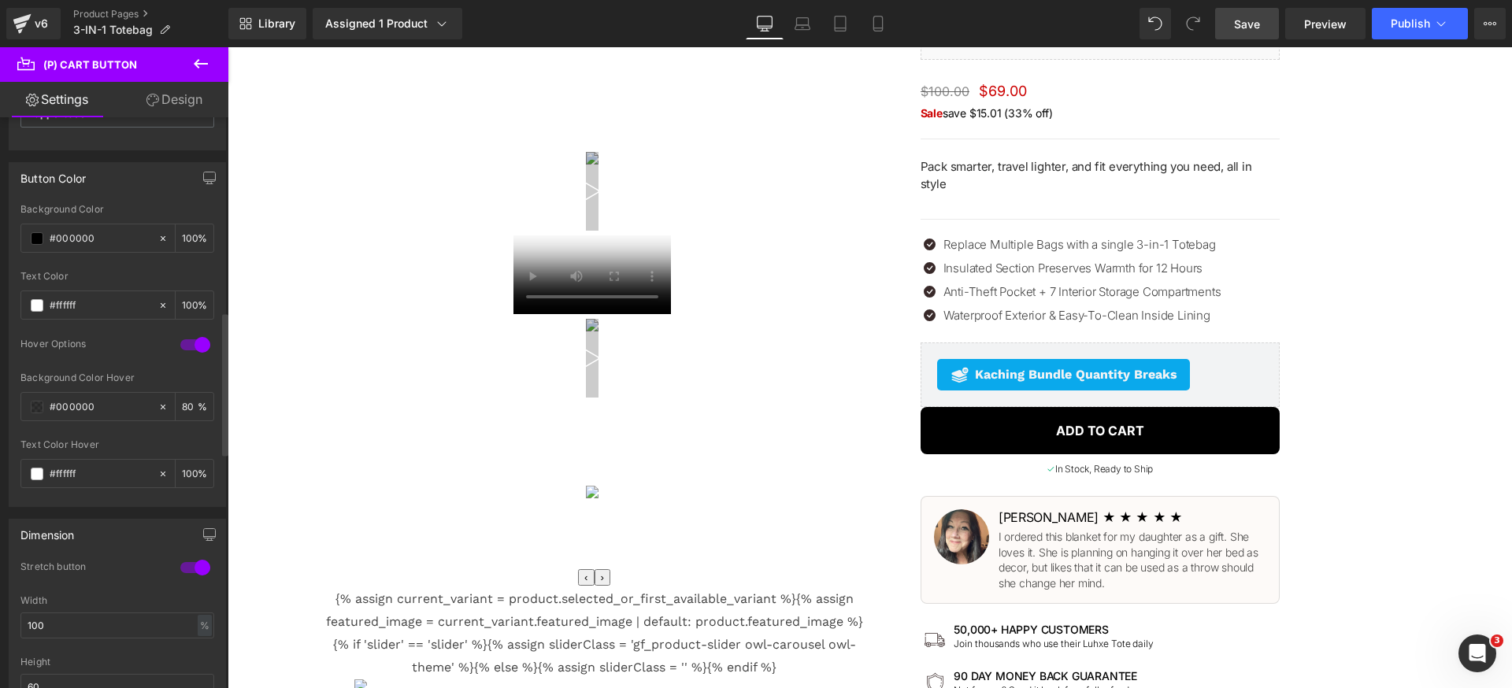
scroll to position [855, 0]
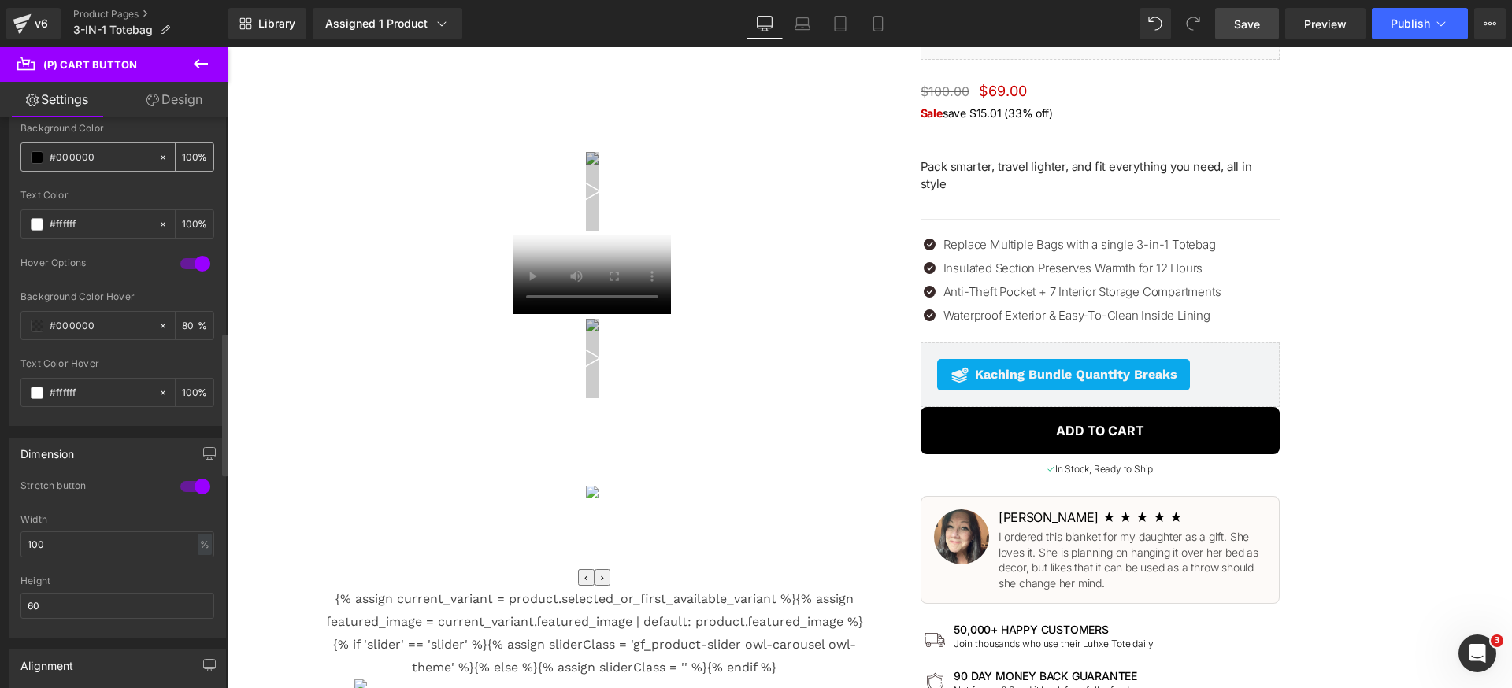
click at [128, 156] on input "#000000" at bounding box center [100, 157] width 101 height 17
paste input "382929"
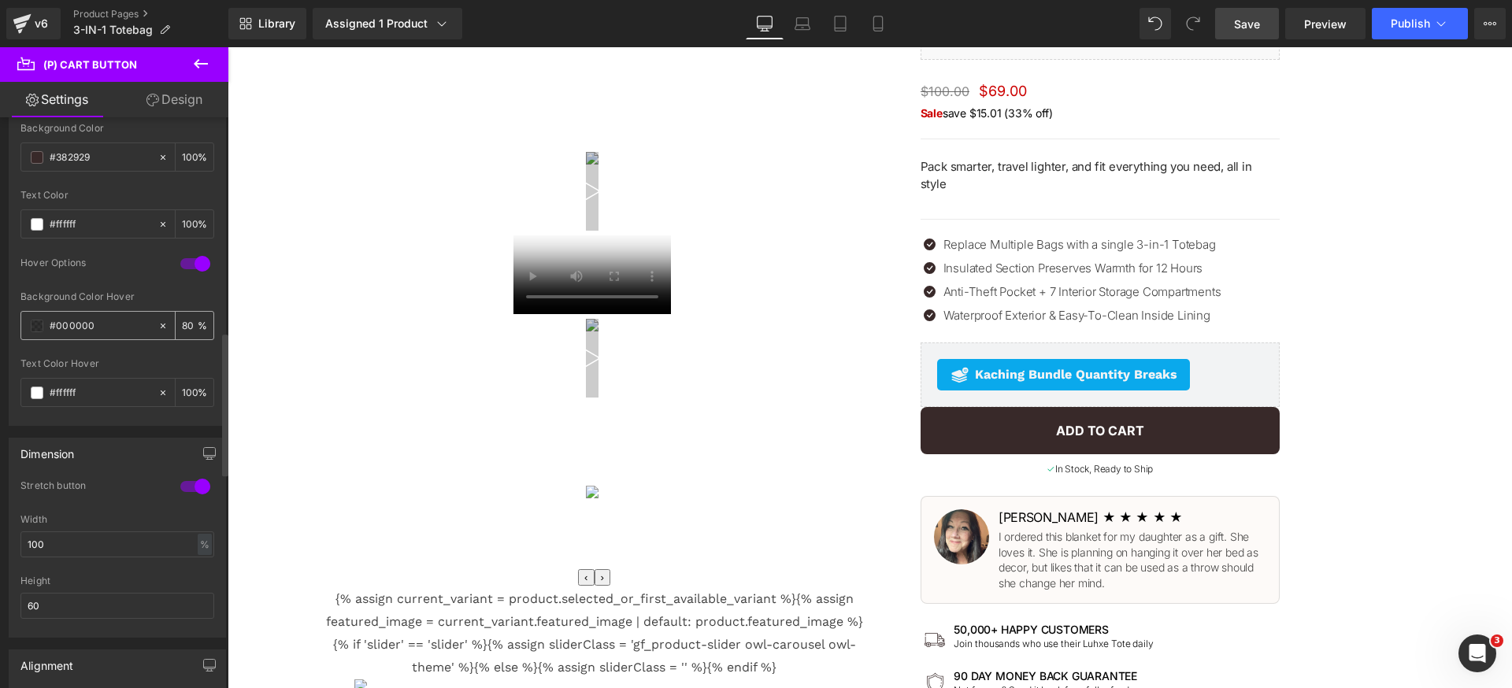
type input "#382929"
click at [118, 324] on input "#000000" at bounding box center [100, 325] width 101 height 17
paste input "382929"
type input "#382929"
click at [127, 348] on div at bounding box center [117, 353] width 194 height 10
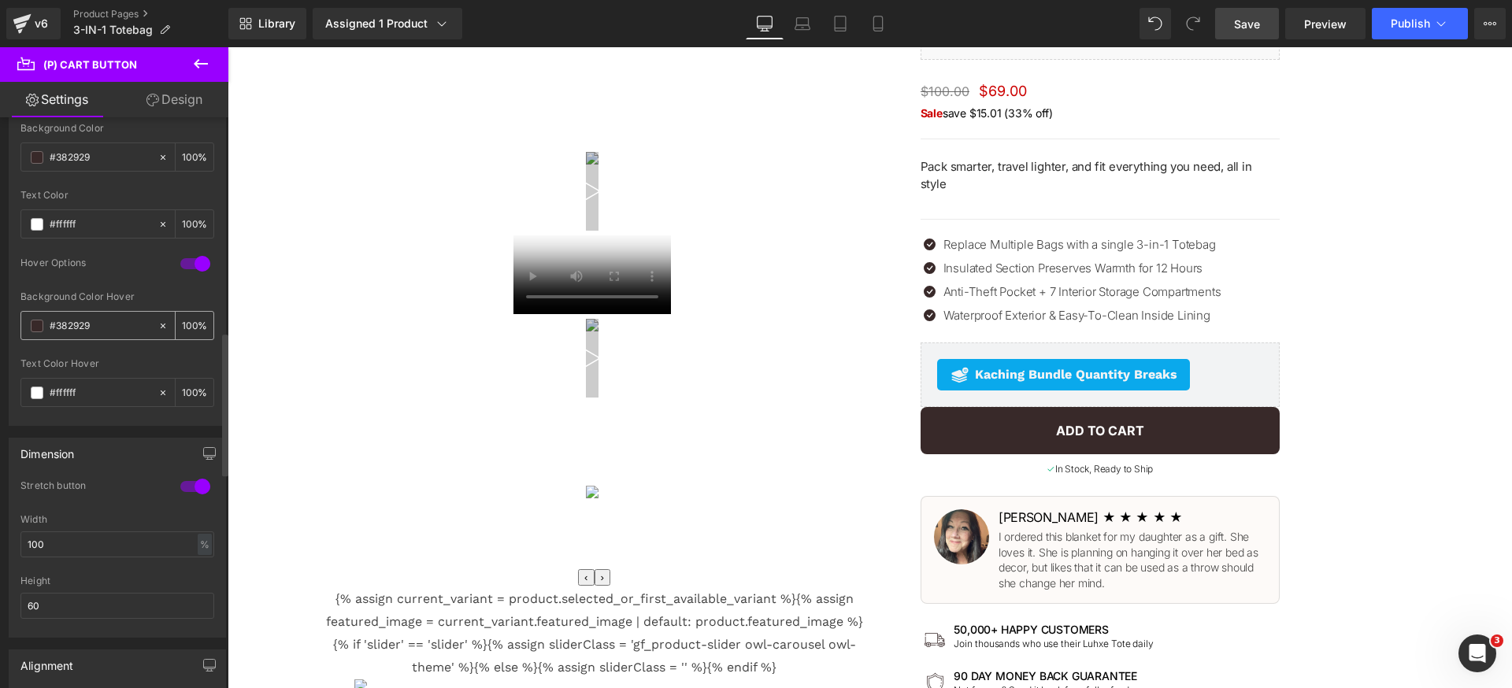
click at [182, 328] on input "80" at bounding box center [190, 325] width 16 height 17
type input "94"
click at [1246, 24] on span "Save" at bounding box center [1247, 24] width 26 height 17
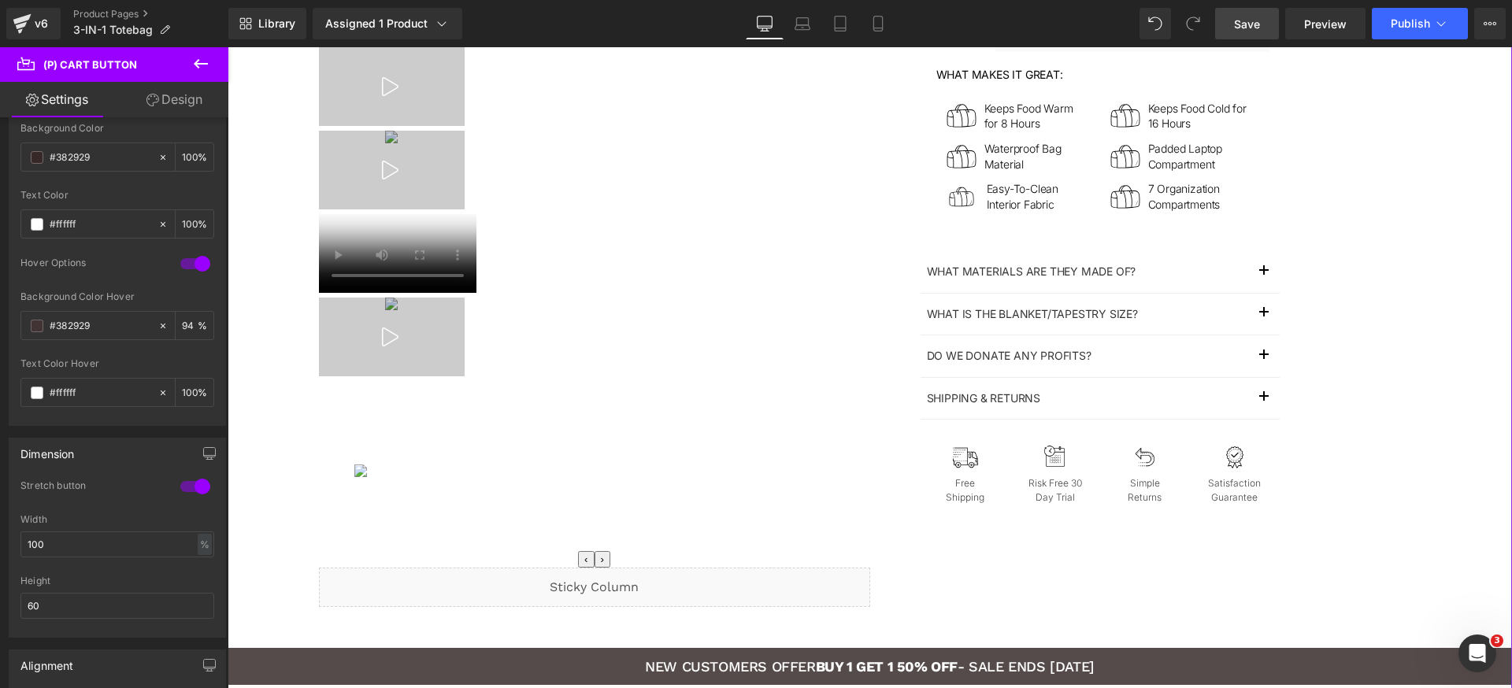
scroll to position [1141, 0]
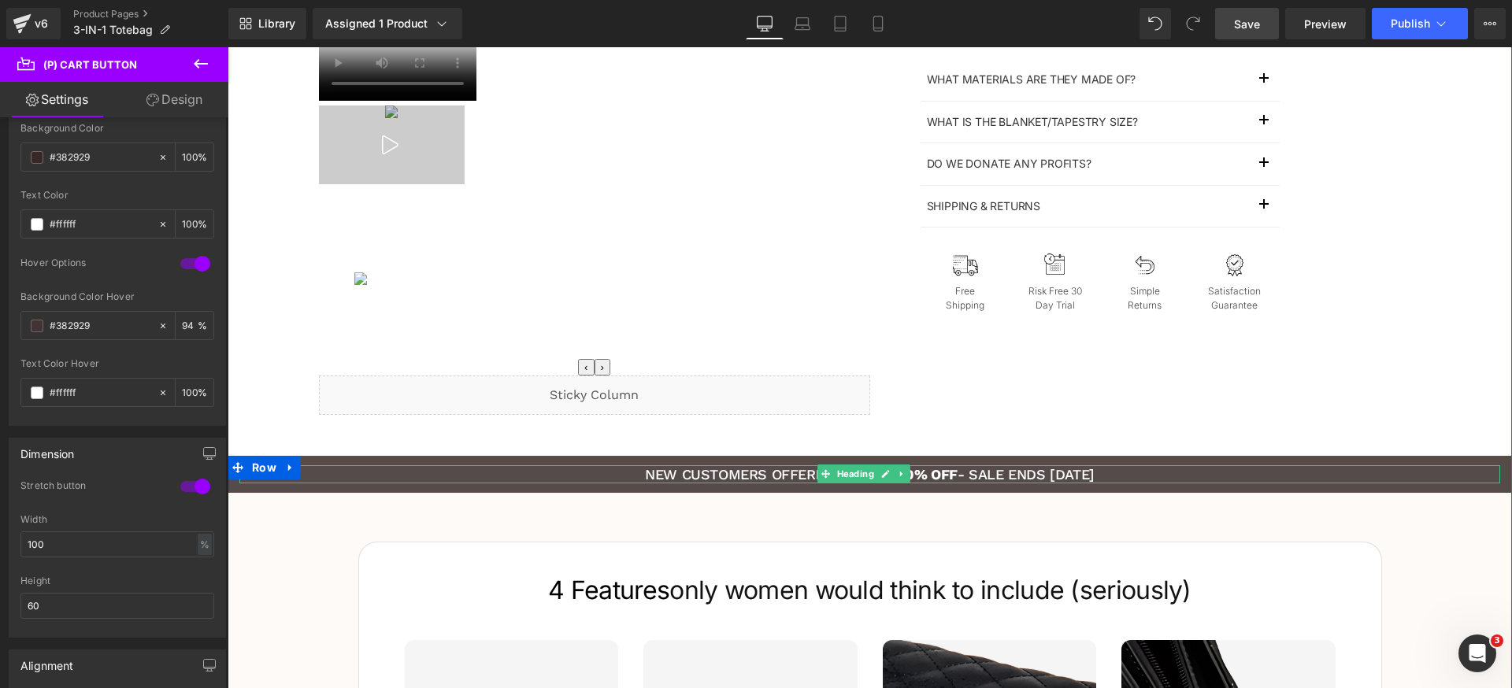
click at [311, 469] on h1 "NEW CUSTOMERS OFFER BUY 1 GET 1 50% OFF - SALE ENDS TODAY" at bounding box center [869, 474] width 1261 height 18
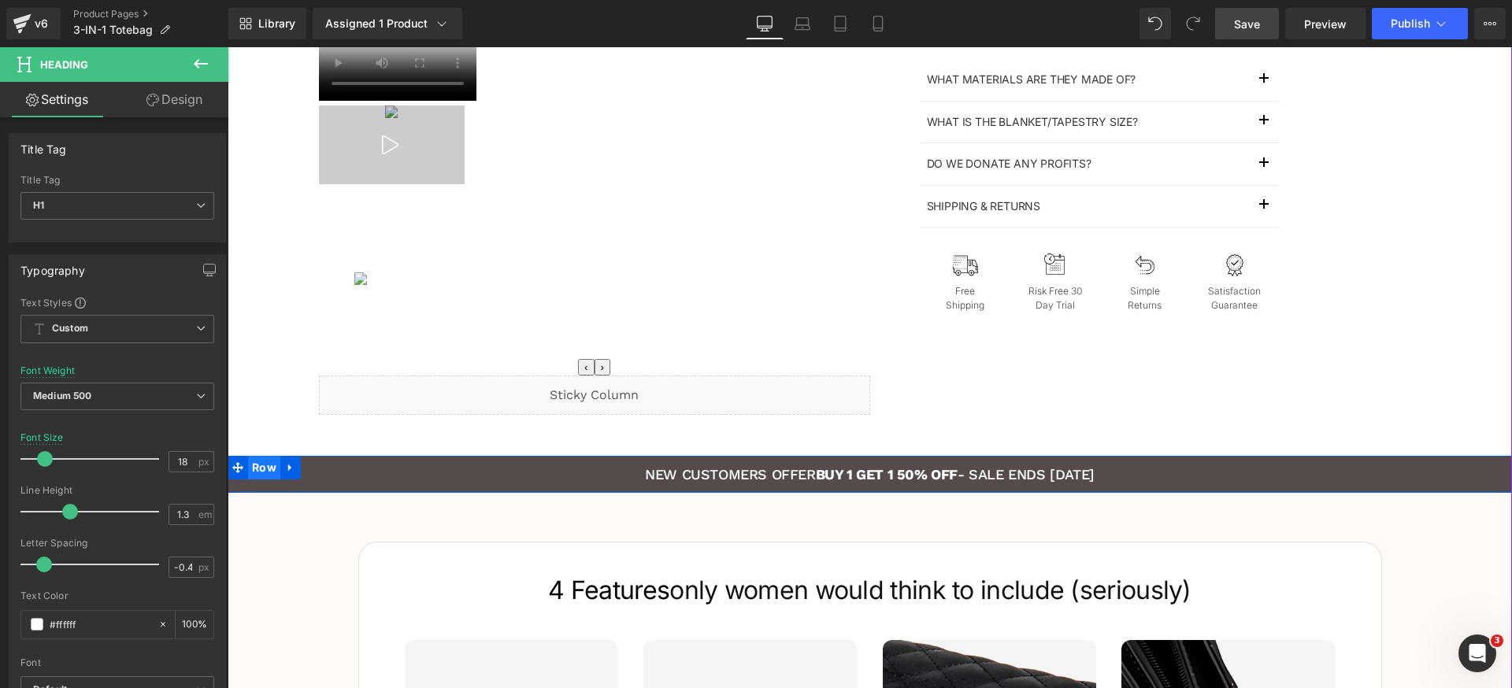
click at [251, 465] on span "Row" at bounding box center [264, 468] width 32 height 24
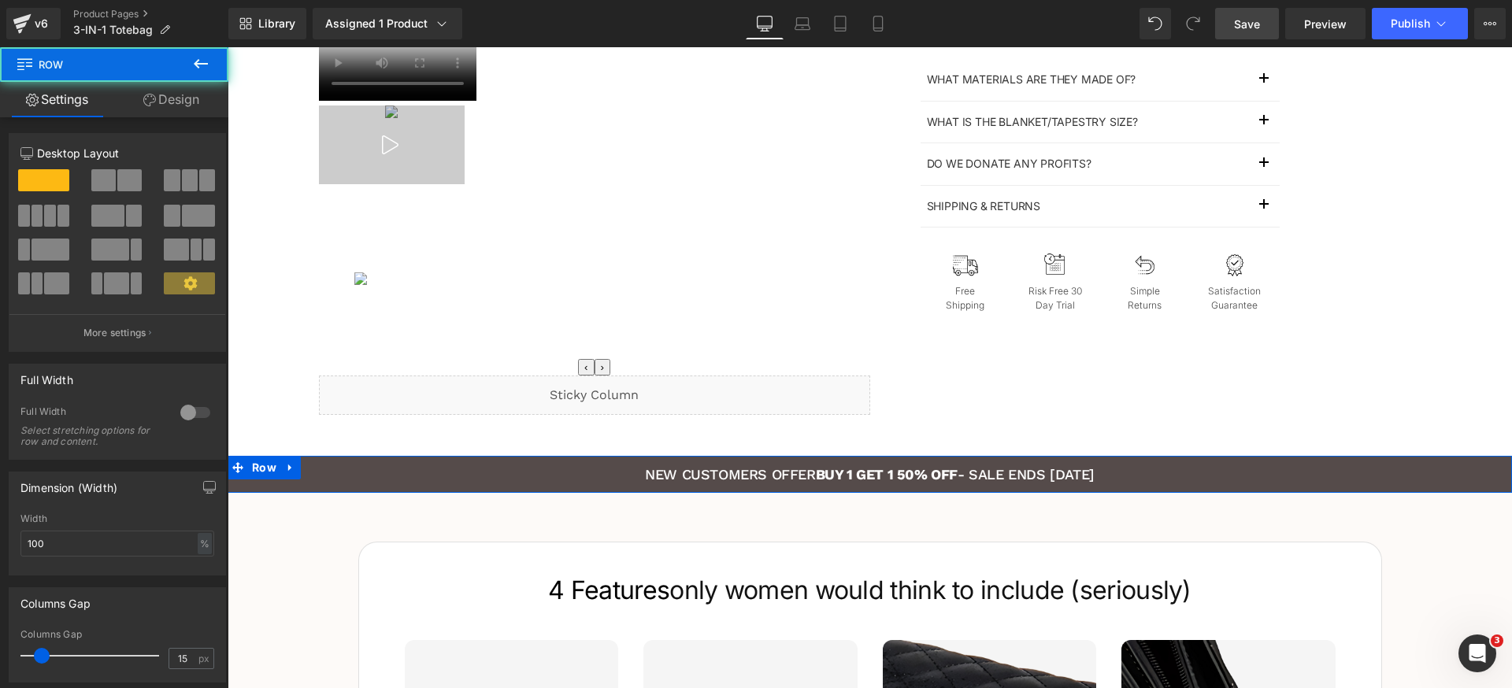
click at [189, 98] on link "Design" at bounding box center [171, 99] width 114 height 35
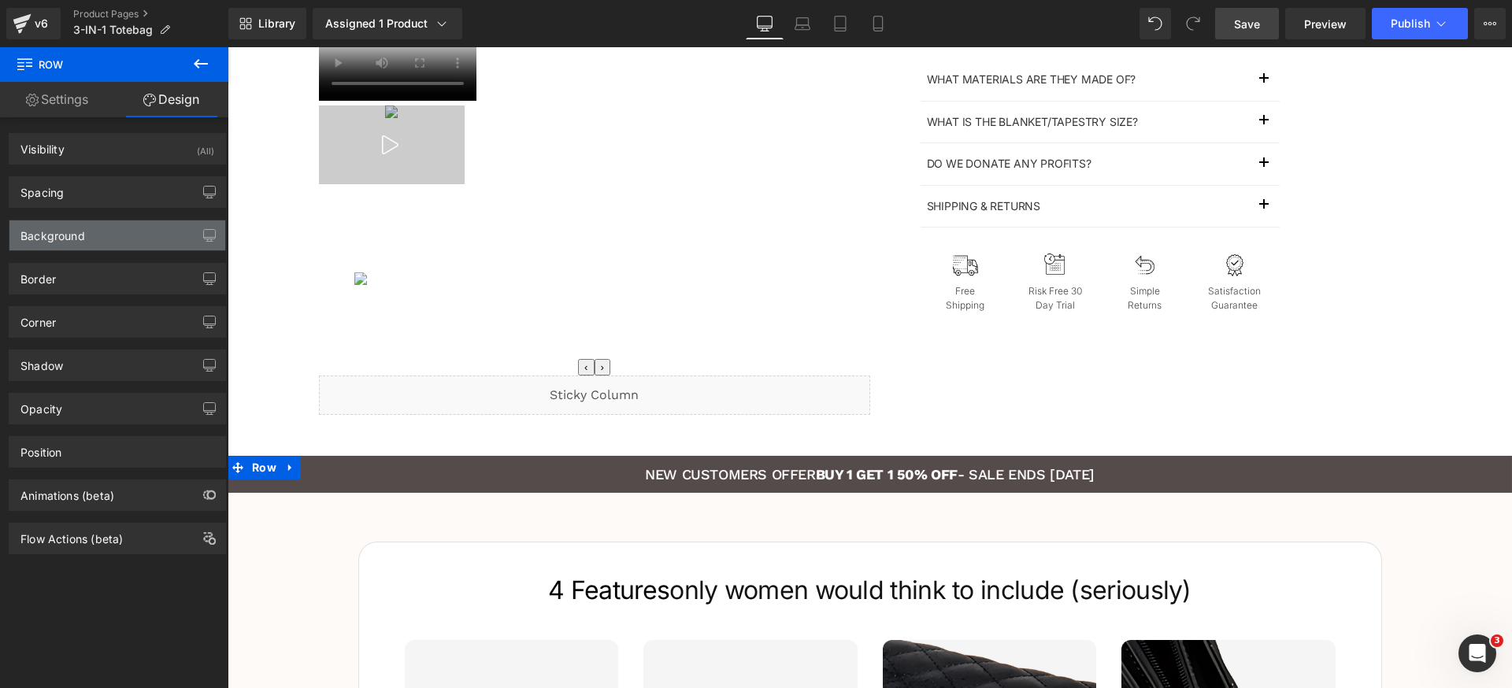
click at [123, 231] on div "Background" at bounding box center [117, 235] width 216 height 30
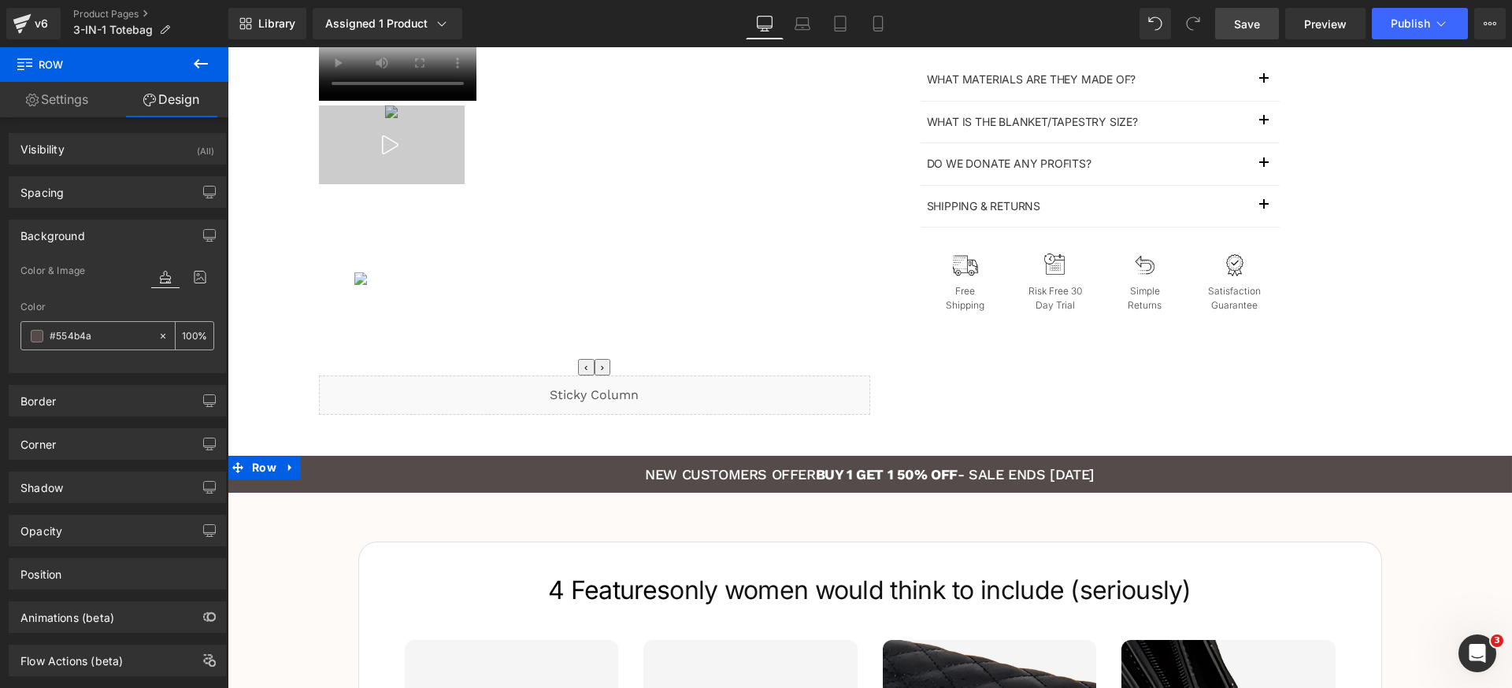
click at [128, 343] on input "#554b4a" at bounding box center [100, 336] width 101 height 17
paste input "382929"
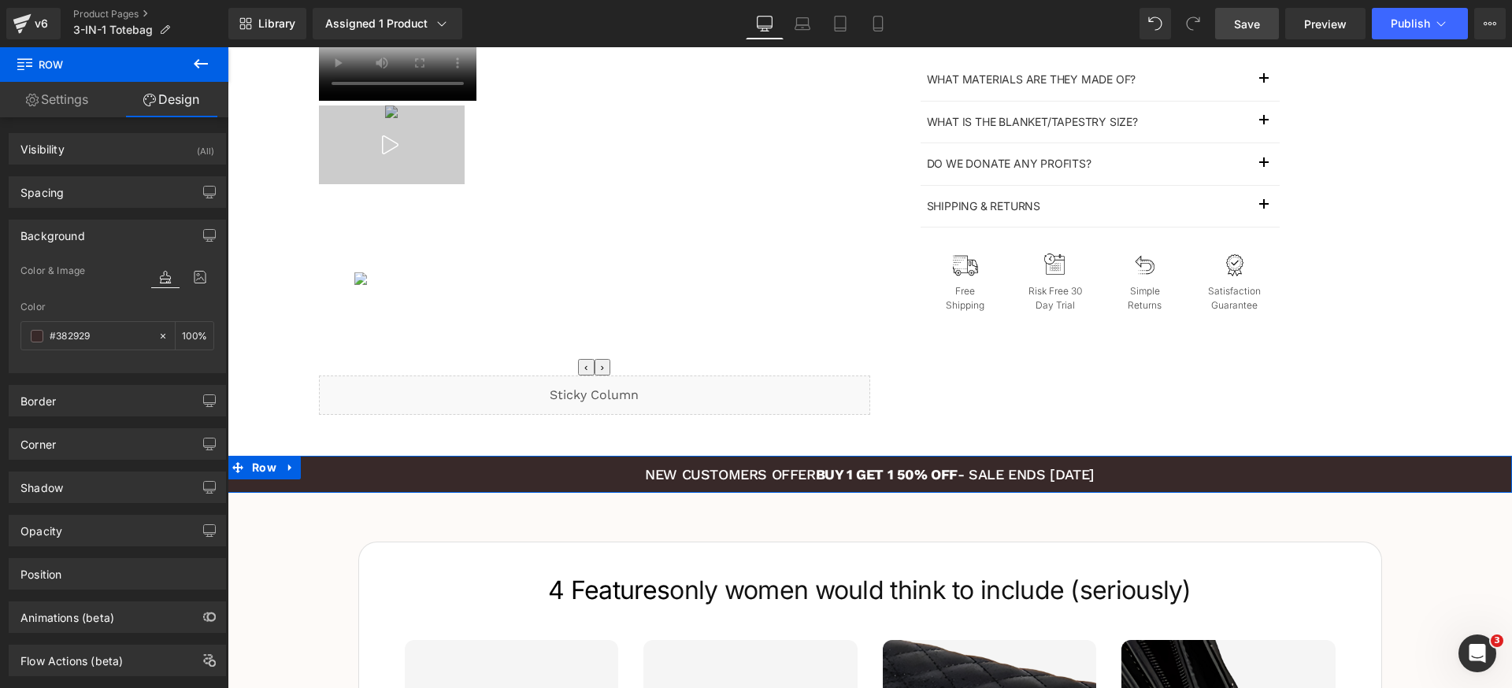
type input "#382929"
click at [121, 252] on div "Background Color & Image color Color #382929 100 % Image Replace Image Upload i…" at bounding box center [117, 297] width 217 height 154
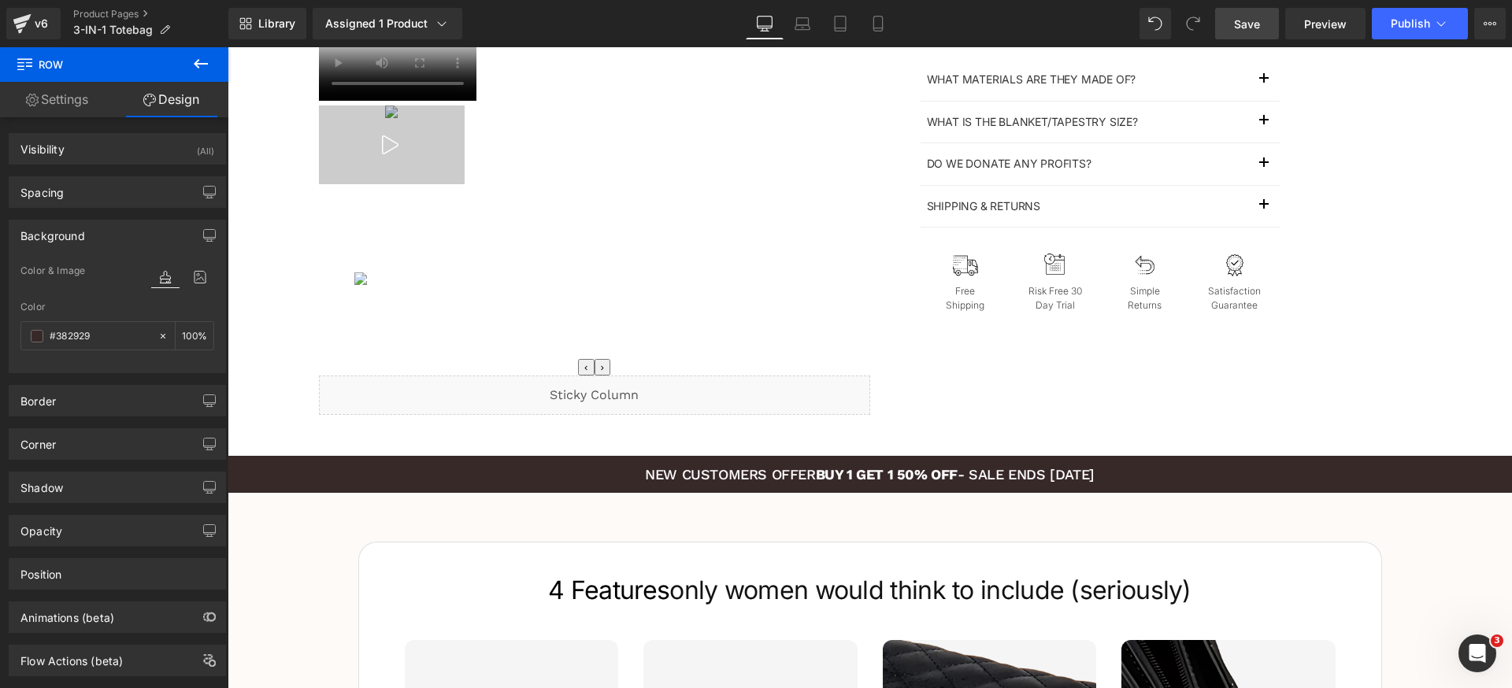
click at [1263, 29] on link "Save" at bounding box center [1247, 23] width 64 height 31
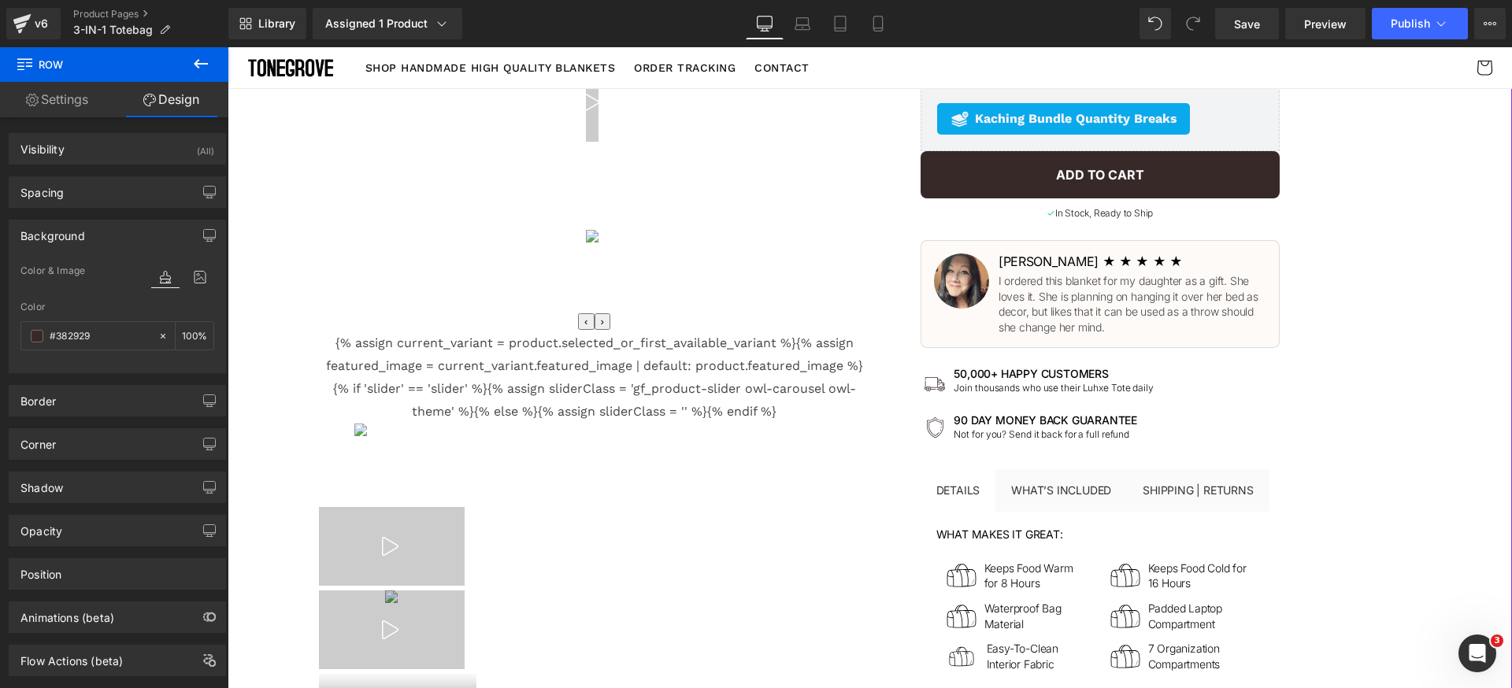
scroll to position [408, 0]
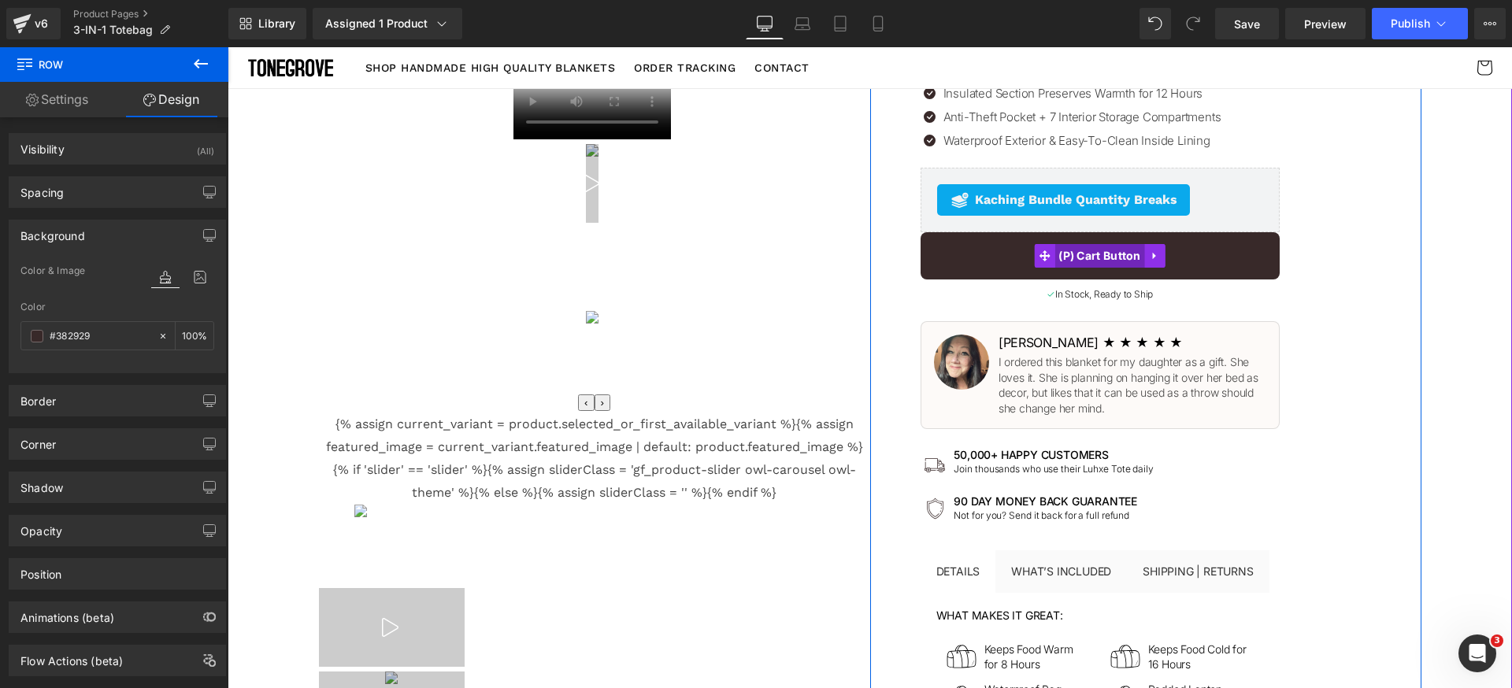
click at [1060, 244] on span "(P) Cart Button" at bounding box center [1099, 256] width 91 height 24
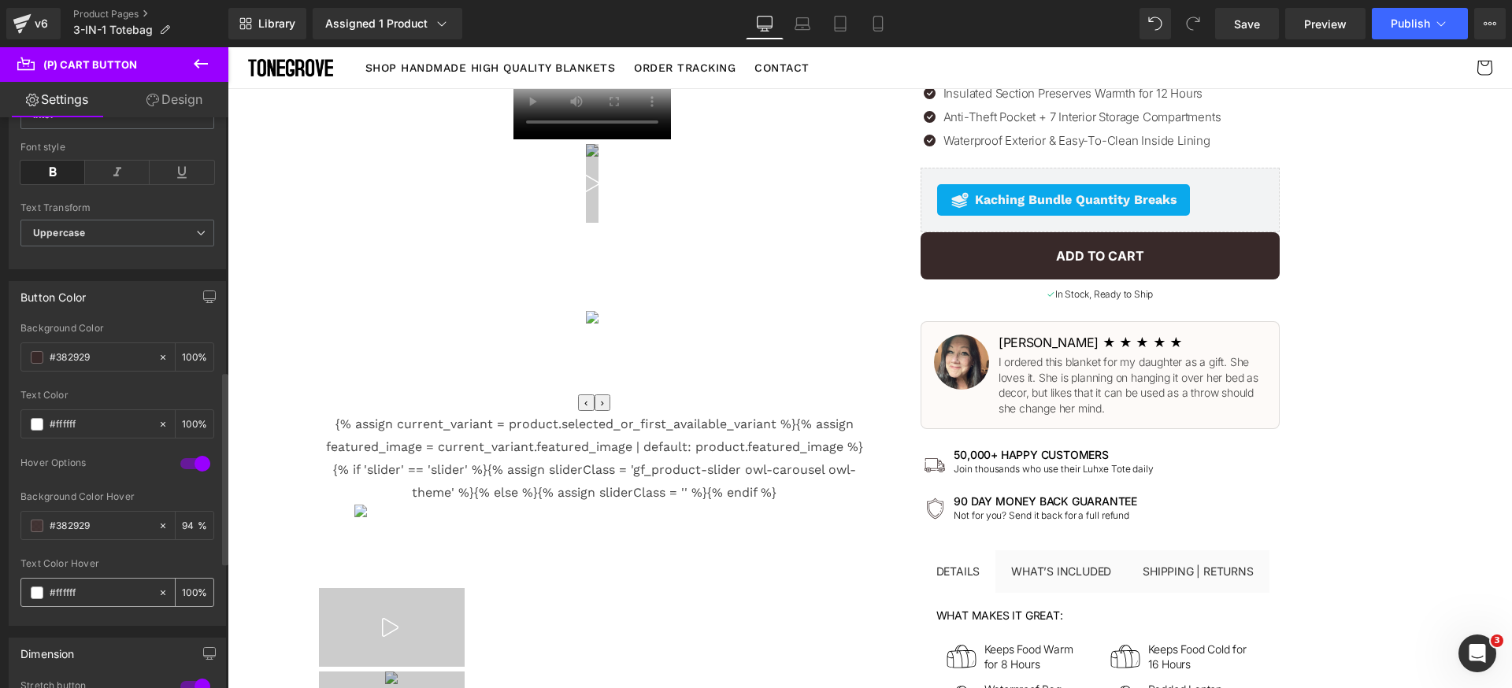
scroll to position [750, 0]
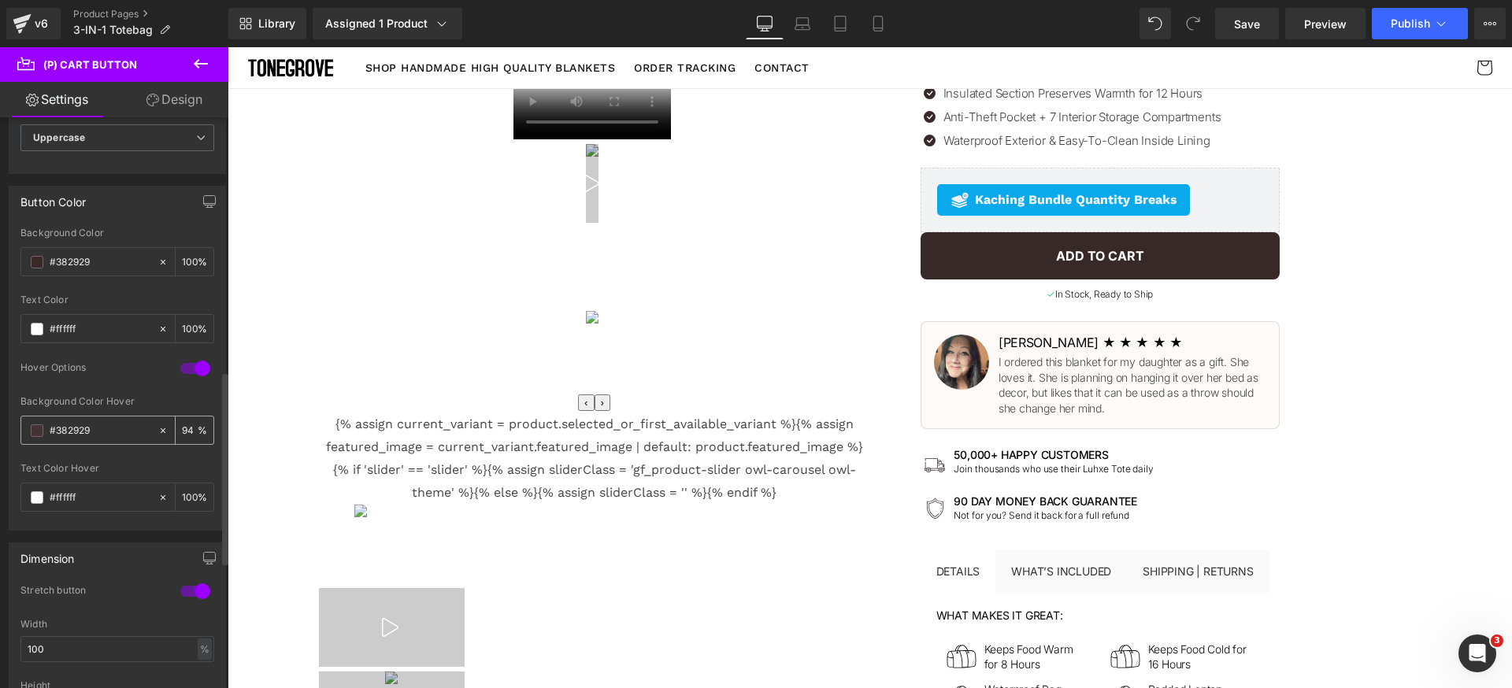
click at [36, 438] on div "#382929" at bounding box center [89, 431] width 136 height 28
click at [40, 430] on span at bounding box center [37, 430] width 13 height 13
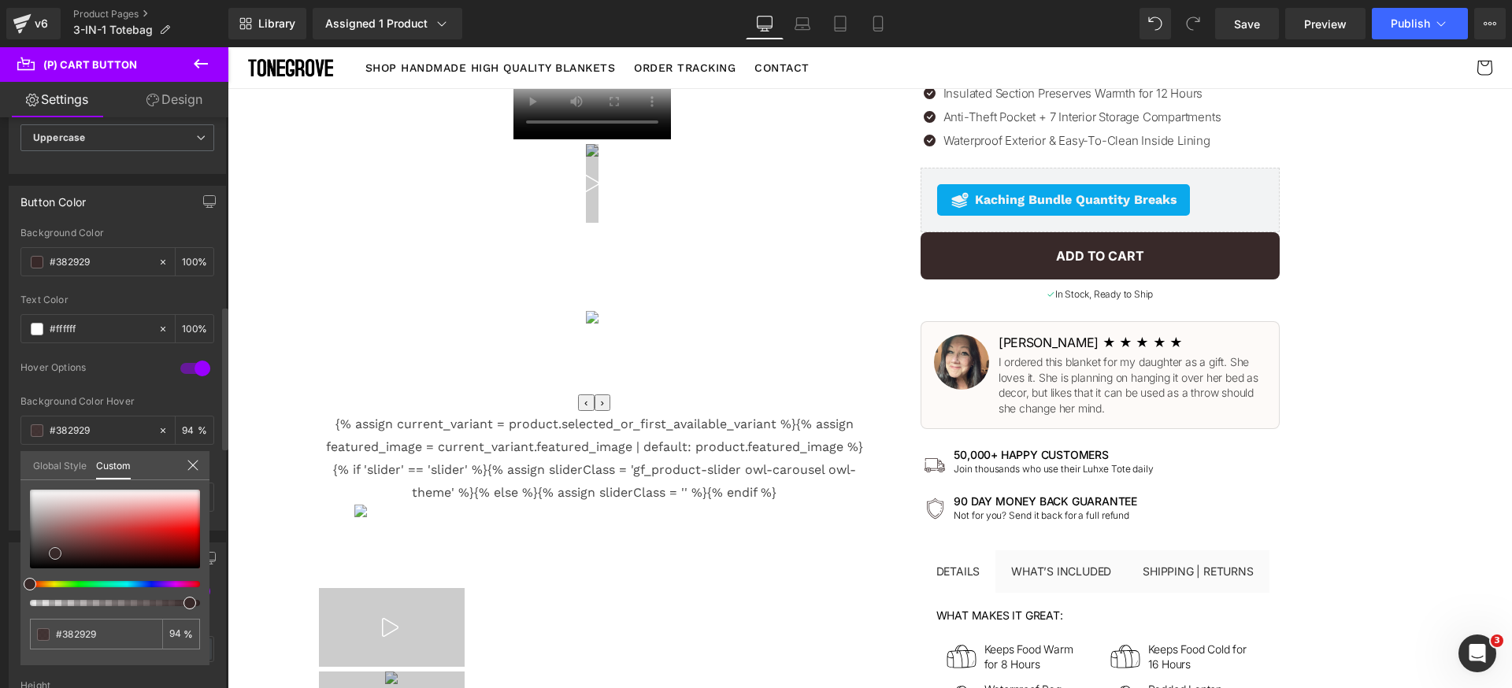
drag, startPoint x: 52, startPoint y: 546, endPoint x: 0, endPoint y: 593, distance: 70.2
click at [0, 531] on div "Button Color rgb(56, 41, 41) Background Color #382929 100 % #ffffff Text Color …" at bounding box center [117, 352] width 235 height 357
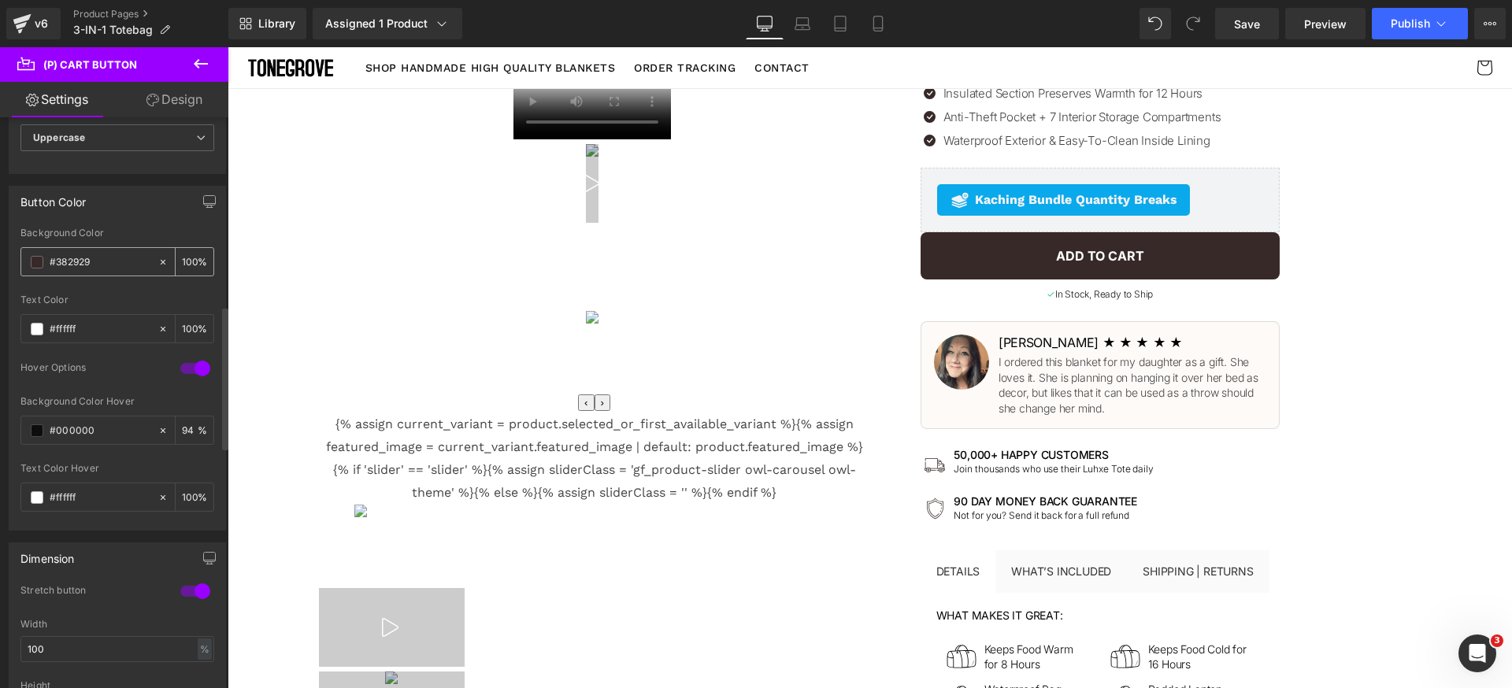
click at [109, 265] on input "#382929" at bounding box center [100, 262] width 101 height 17
click at [120, 433] on input "#382929" at bounding box center [100, 430] width 101 height 17
paste input "382929"
type input "#382929"
click at [110, 458] on div at bounding box center [117, 458] width 194 height 10
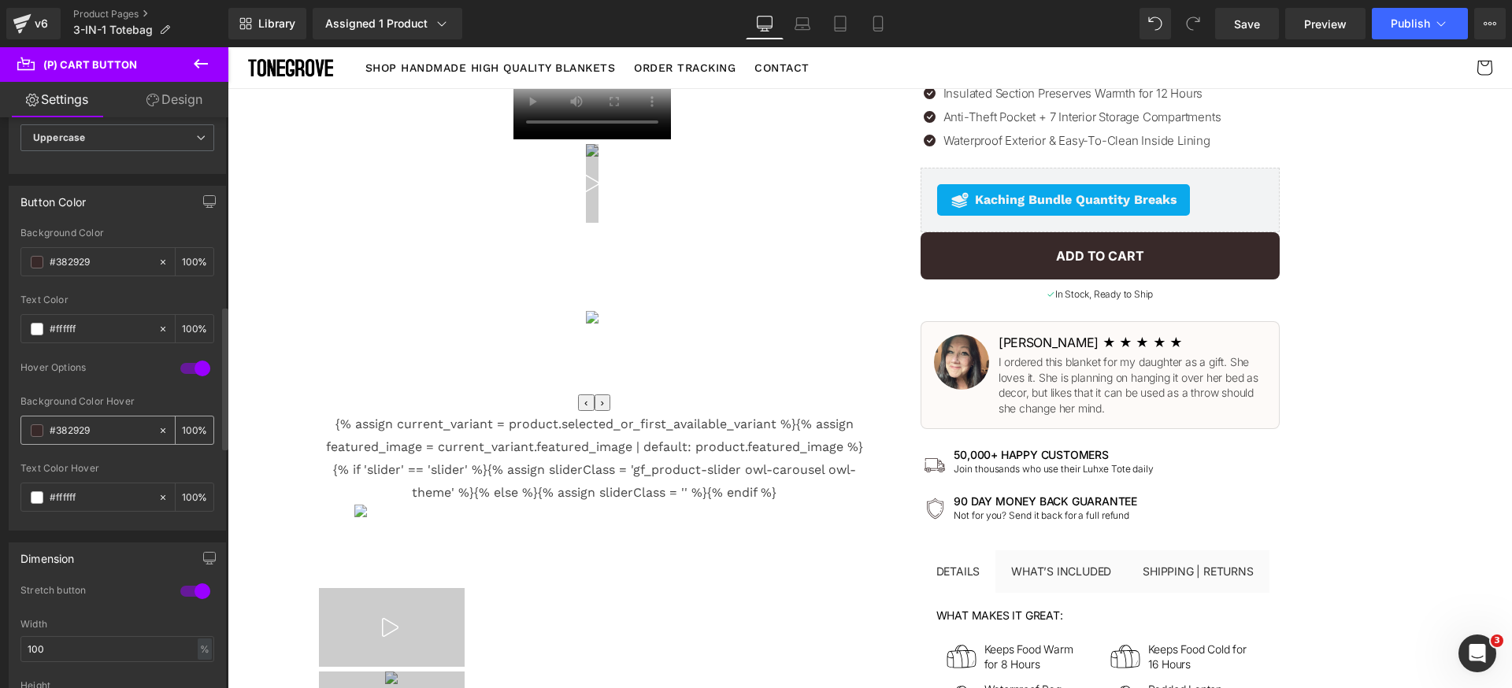
click at [35, 431] on span at bounding box center [37, 430] width 13 height 13
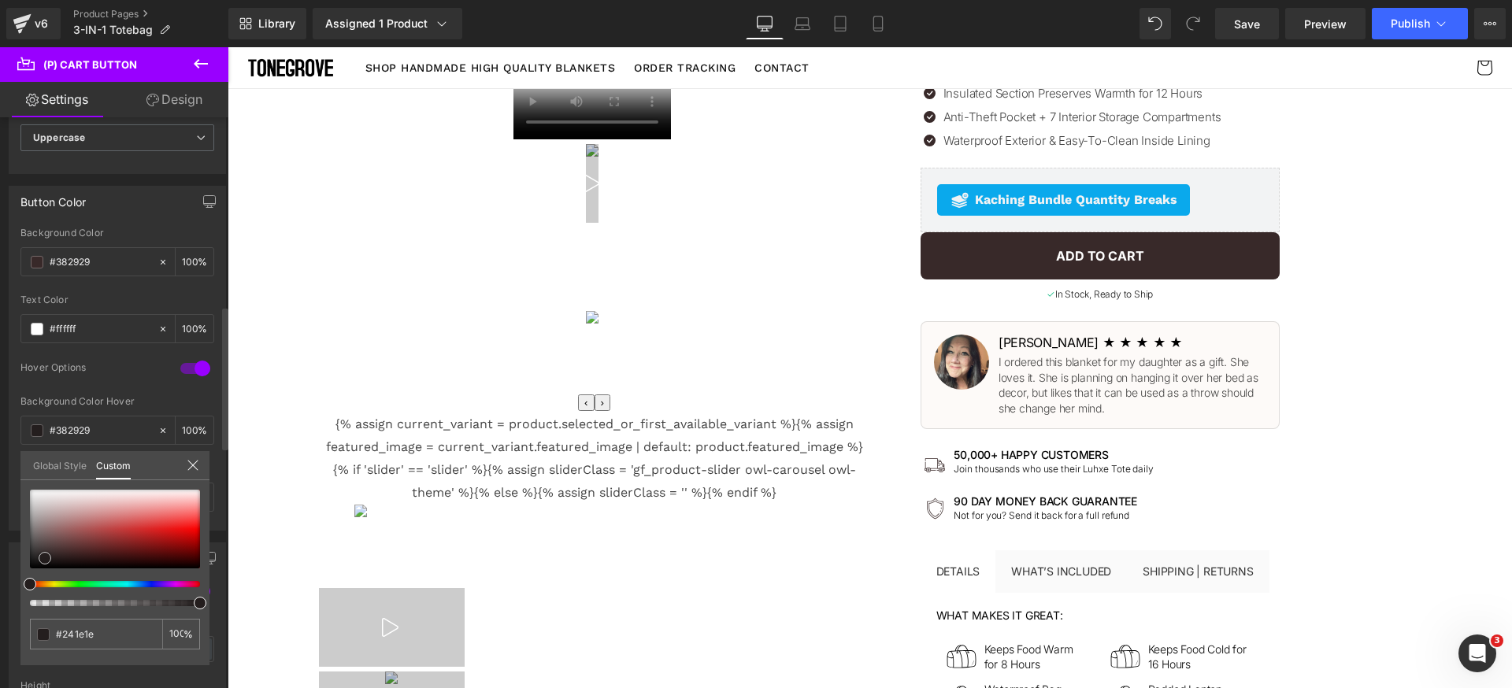
click at [45, 558] on div at bounding box center [115, 529] width 170 height 79
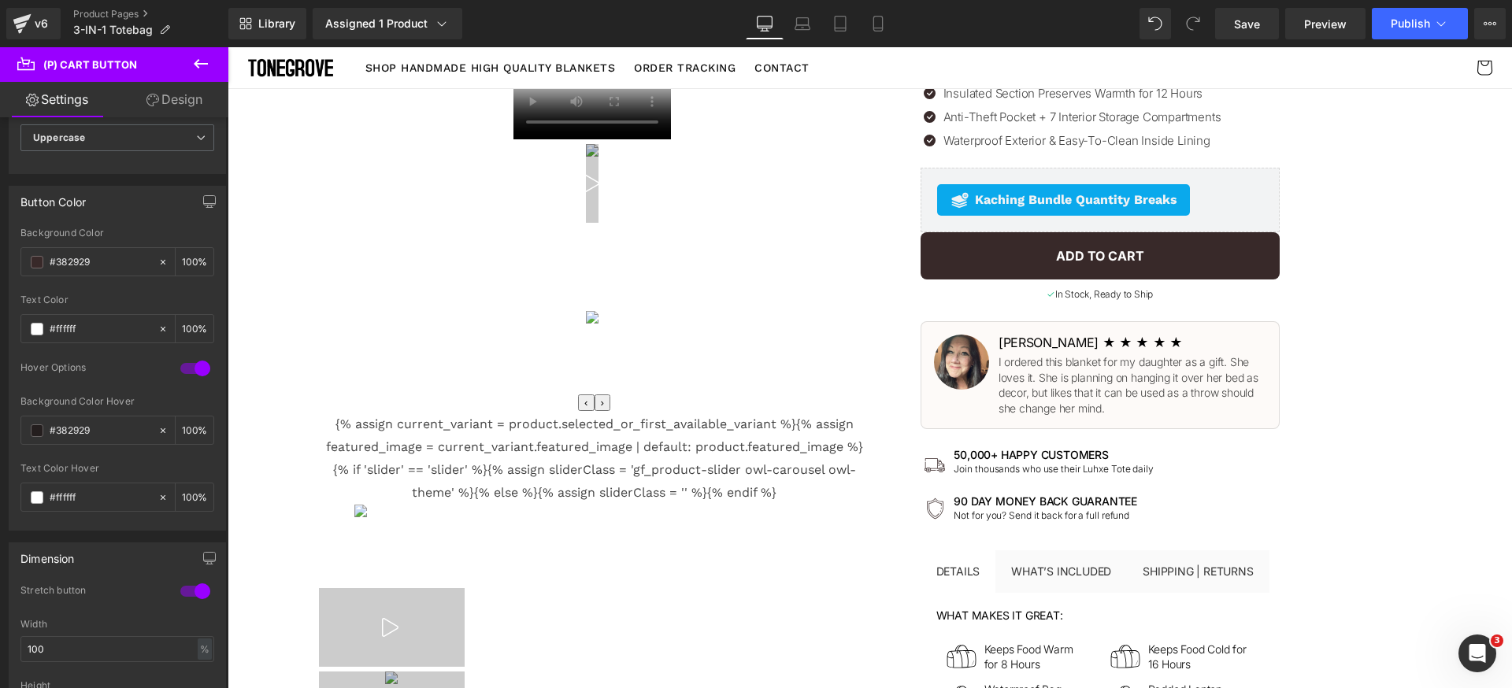
drag, startPoint x: 1357, startPoint y: 330, endPoint x: 1316, endPoint y: 304, distance: 48.5
click at [1255, 23] on span "Save" at bounding box center [1247, 24] width 26 height 17
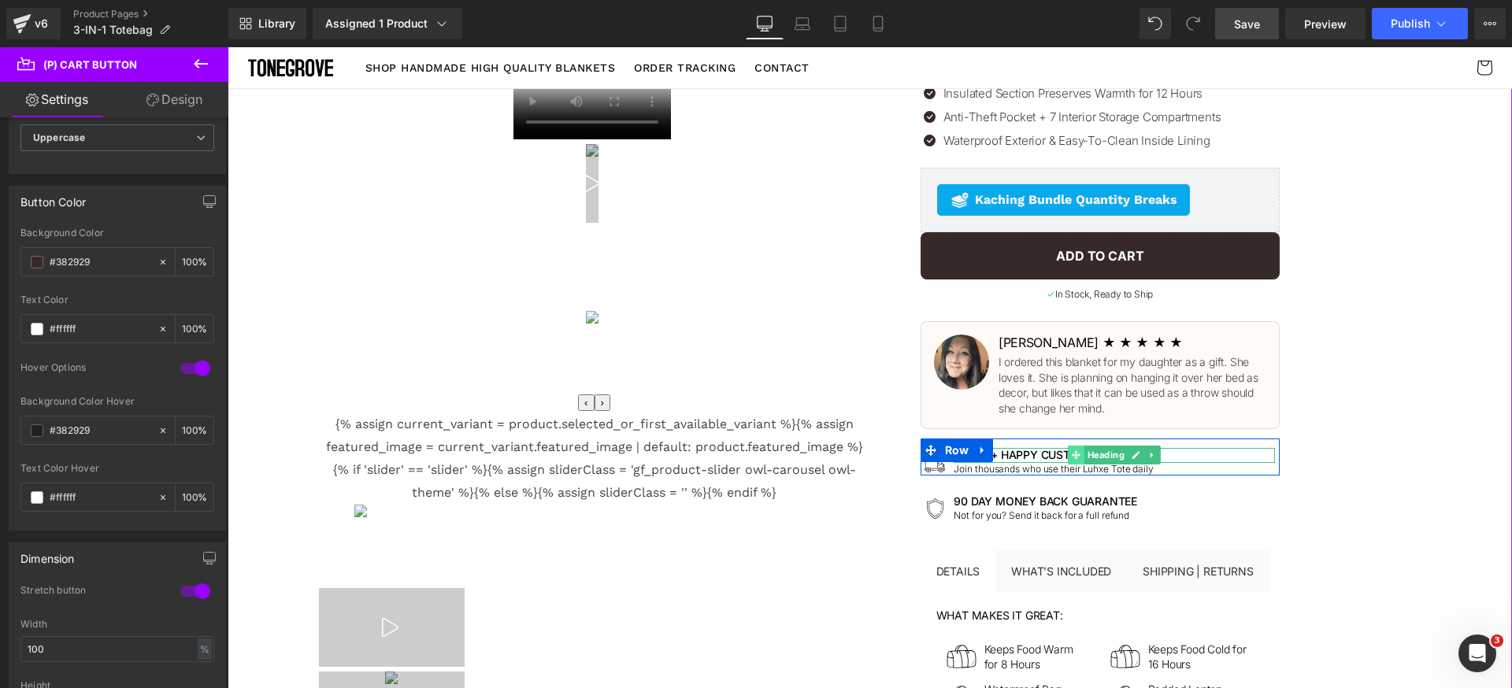
click at [1072, 451] on icon at bounding box center [1076, 455] width 9 height 9
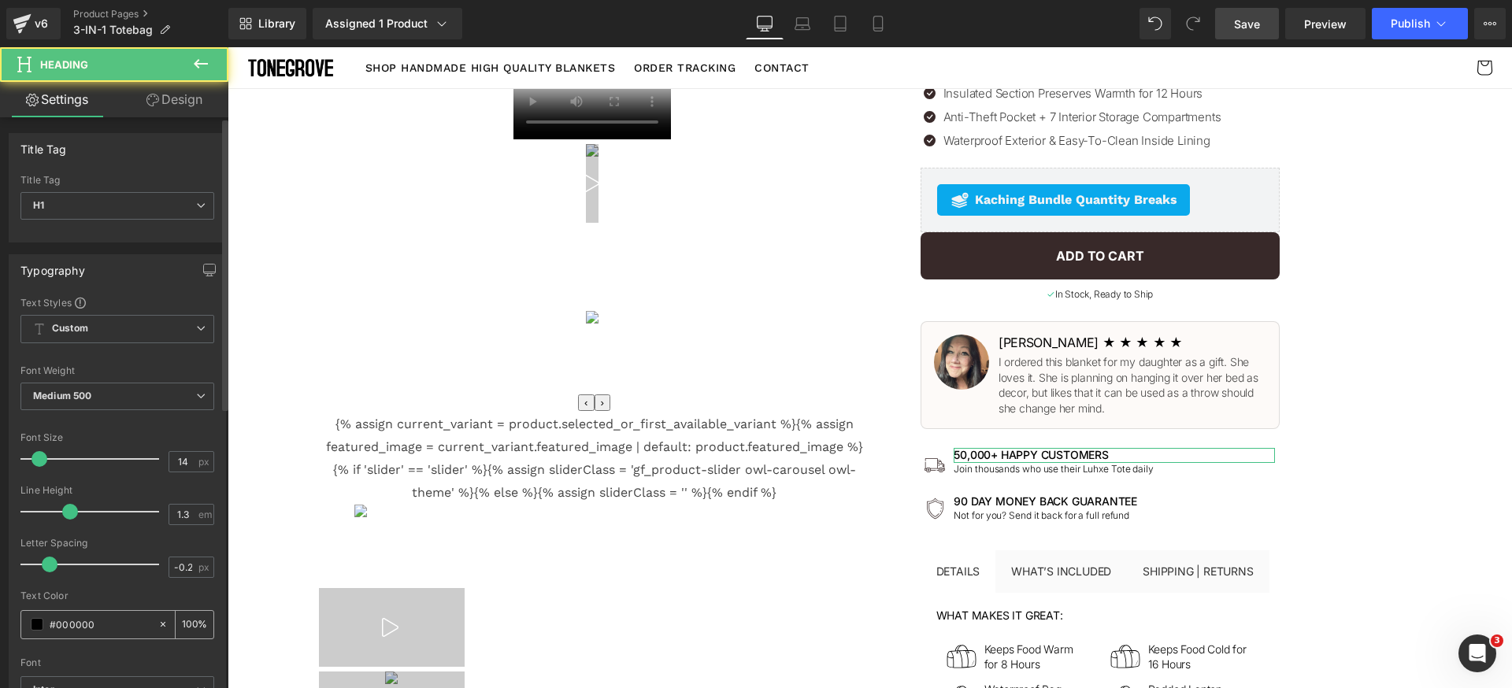
click at [127, 629] on input "#000000" at bounding box center [100, 624] width 101 height 17
paste input "382929"
type input "#382929"
click at [130, 647] on div at bounding box center [117, 652] width 194 height 10
click at [42, 623] on span at bounding box center [37, 624] width 13 height 13
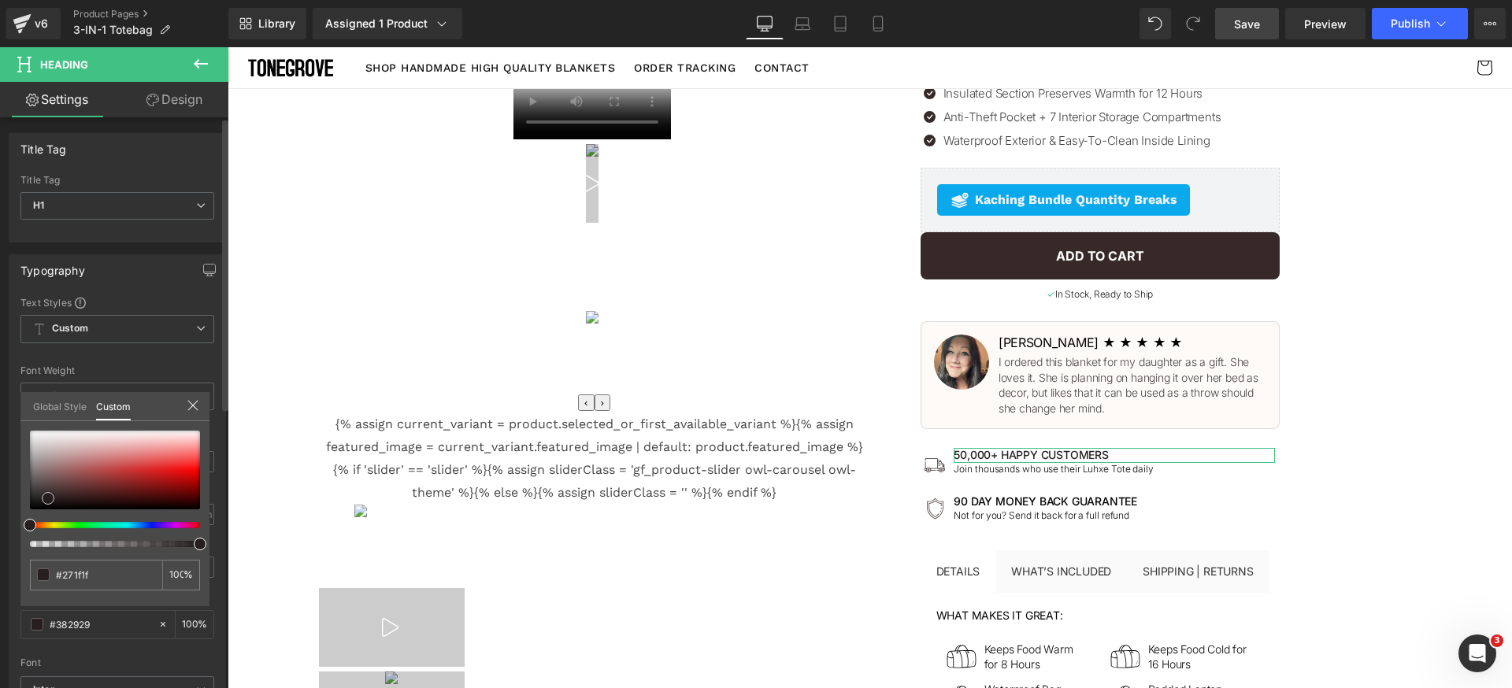
drag, startPoint x: 57, startPoint y: 498, endPoint x: 50, endPoint y: 502, distance: 8.1
click at [50, 502] on span at bounding box center [48, 498] width 13 height 13
click at [106, 576] on input "#382929" at bounding box center [97, 575] width 83 height 17
type input "#271f1f"
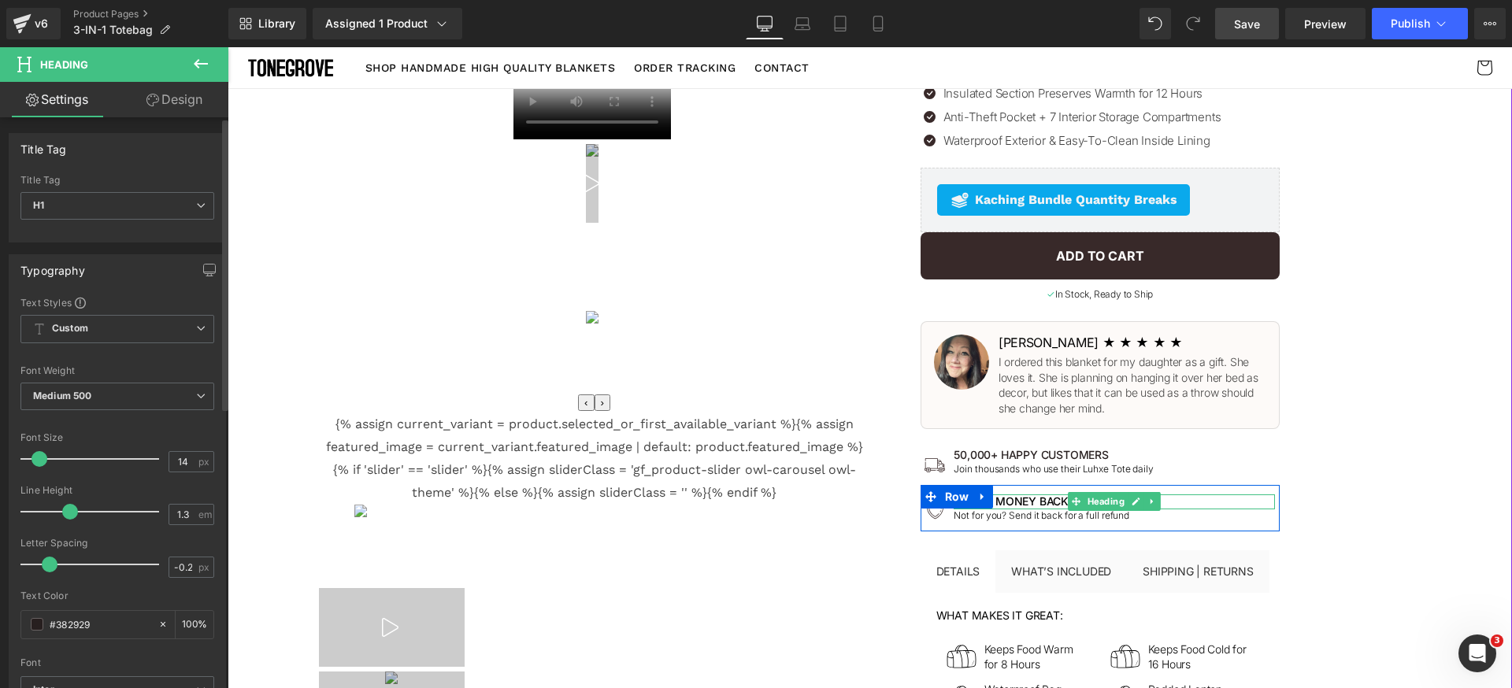
click at [1084, 492] on span "Heading" at bounding box center [1105, 501] width 43 height 19
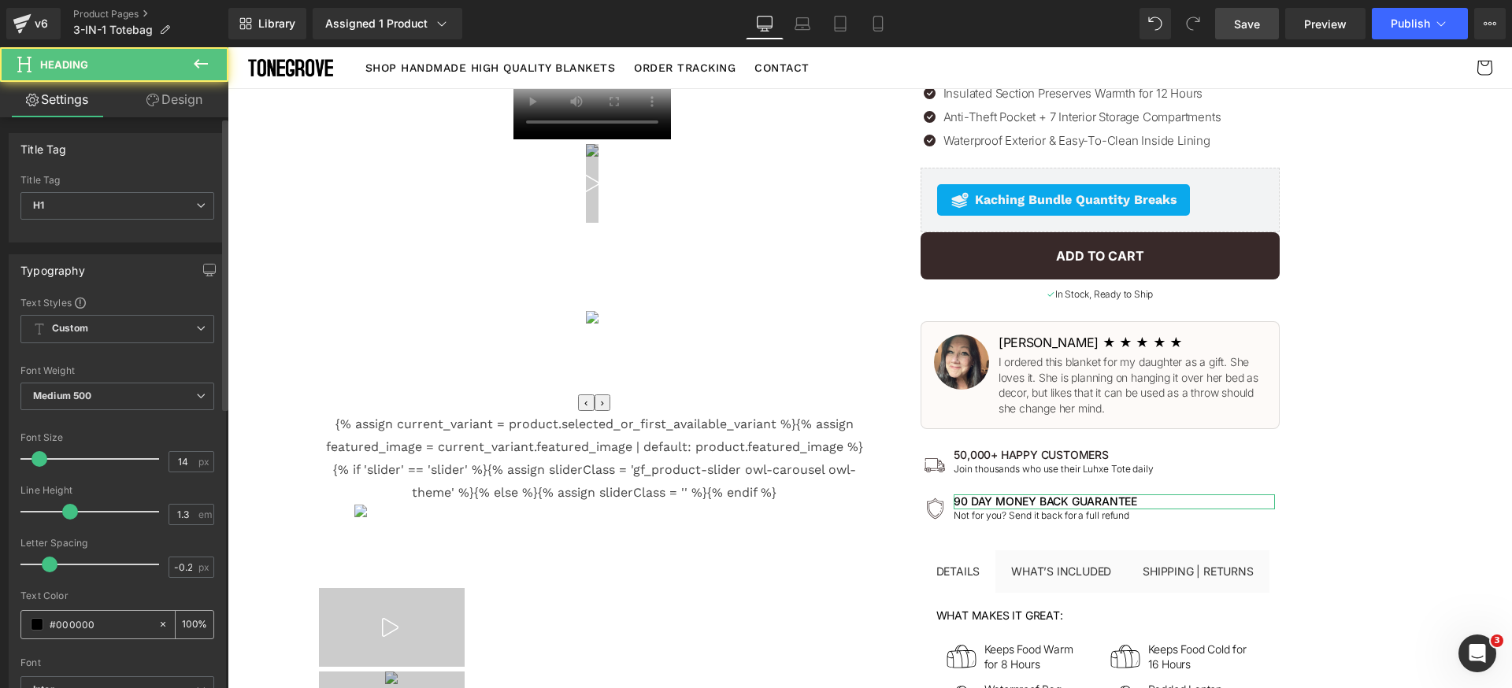
drag, startPoint x: 106, startPoint y: 621, endPoint x: 117, endPoint y: 629, distance: 14.2
click at [105, 622] on input "#000000" at bounding box center [100, 624] width 101 height 17
paste input "271f1f"
type input "#271f1f"
click at [130, 647] on div at bounding box center [117, 652] width 194 height 10
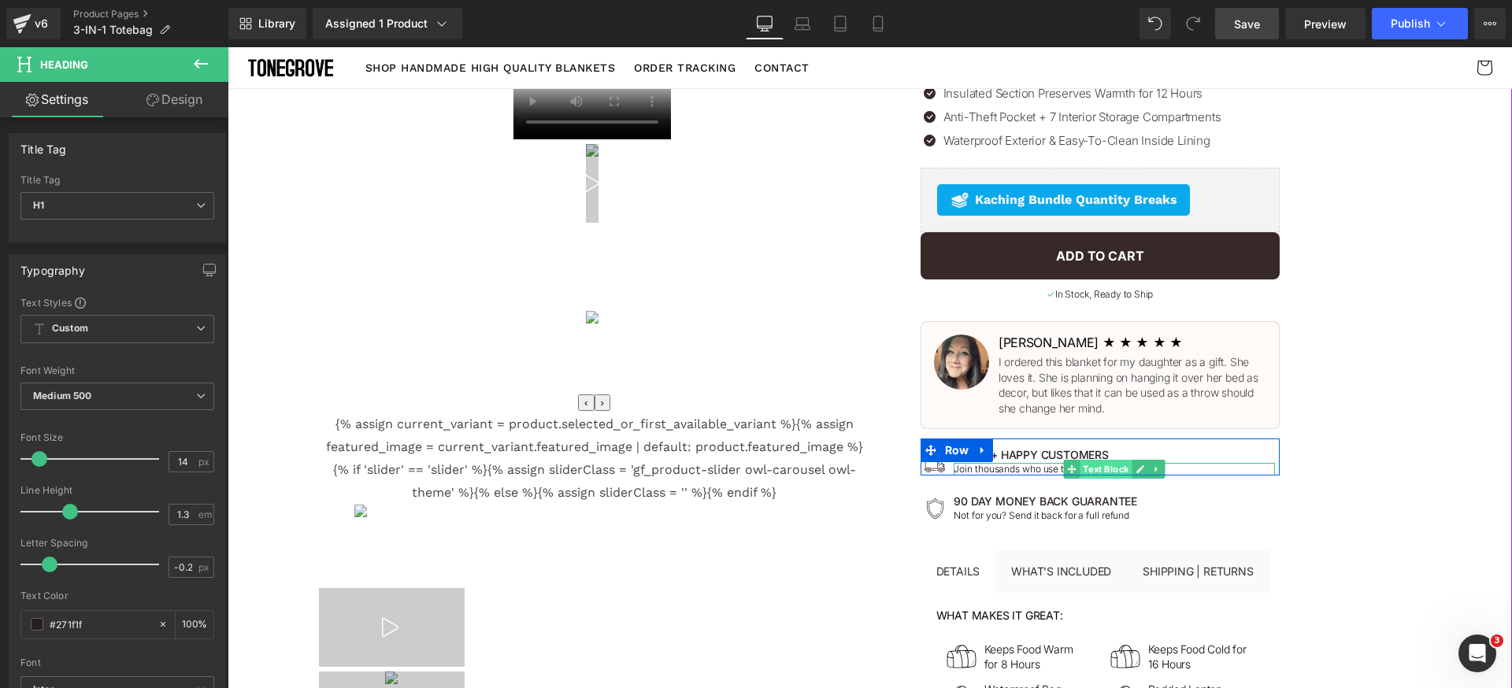
click at [1086, 460] on span "Text Block" at bounding box center [1106, 469] width 52 height 19
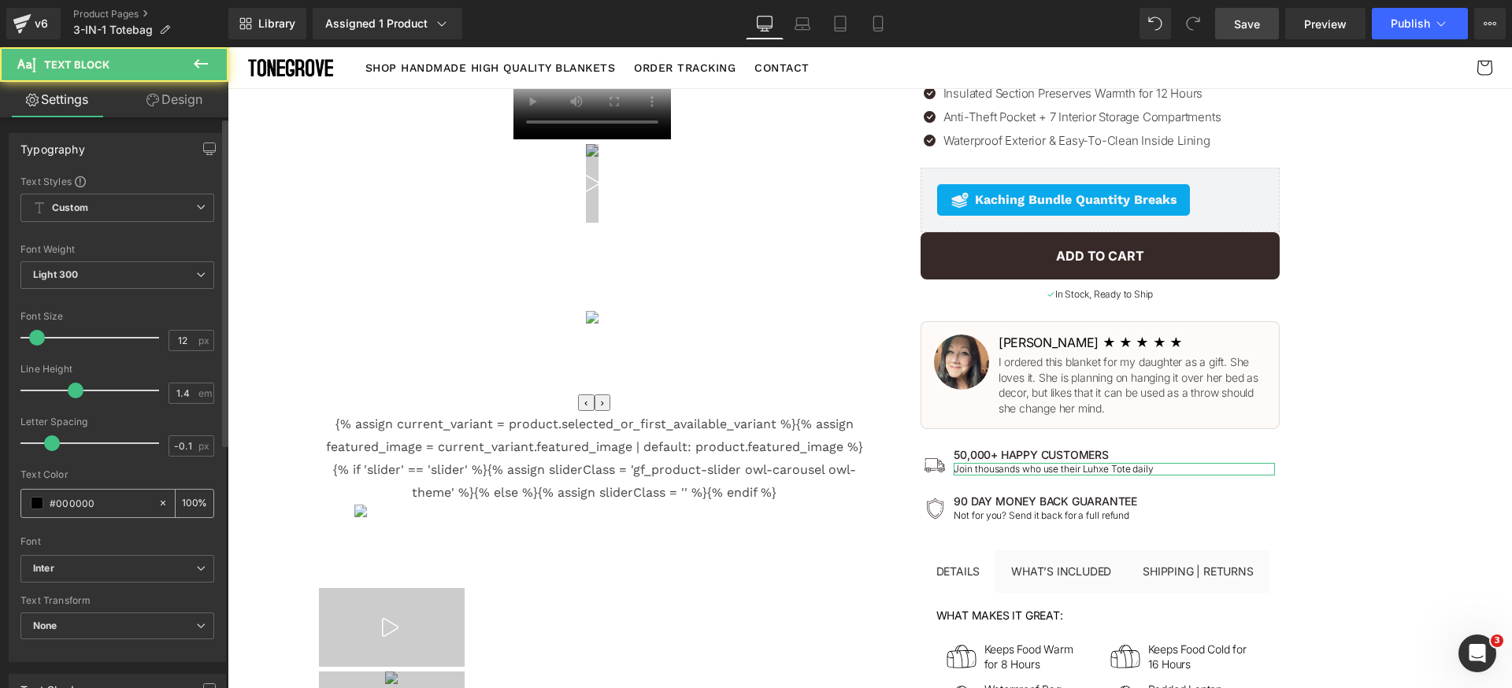
click at [182, 496] on input "100" at bounding box center [190, 502] width 16 height 17
type input "80"
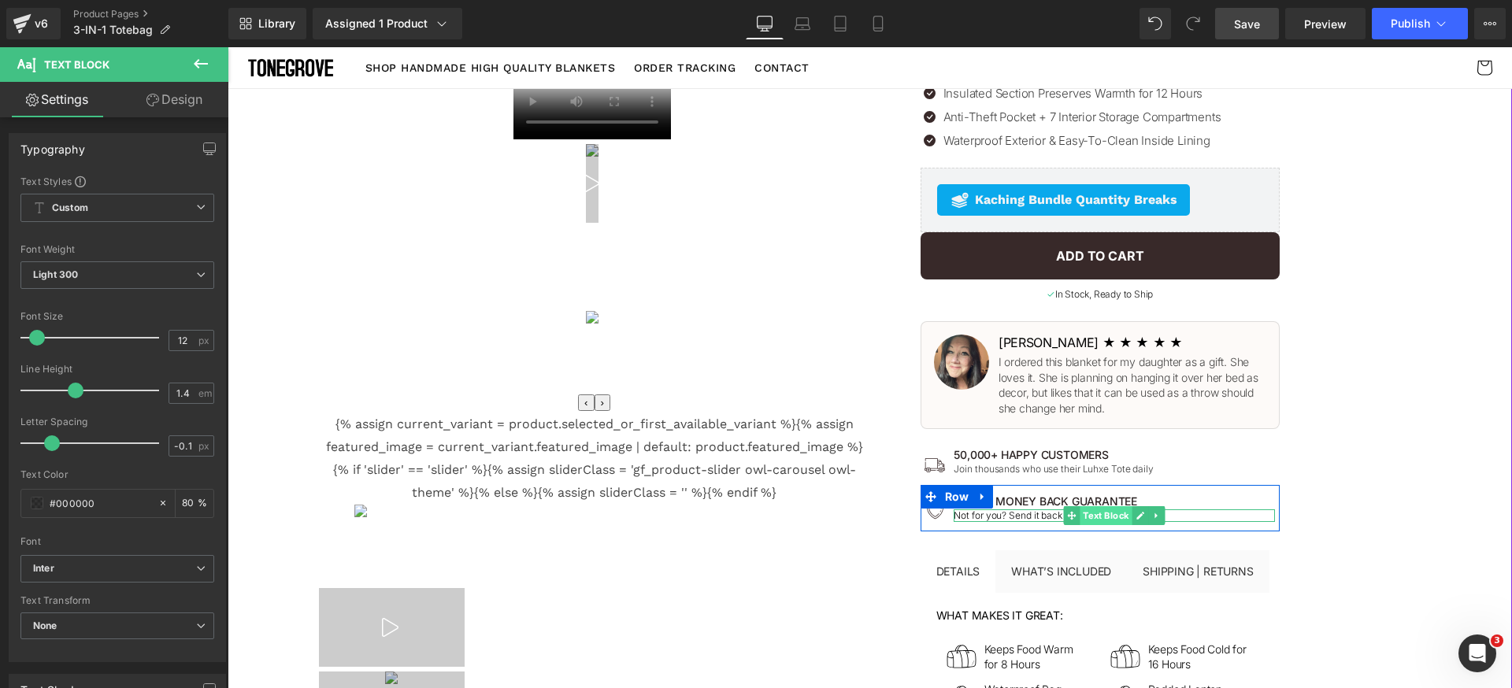
click at [1080, 507] on span "Text Block" at bounding box center [1106, 515] width 52 height 19
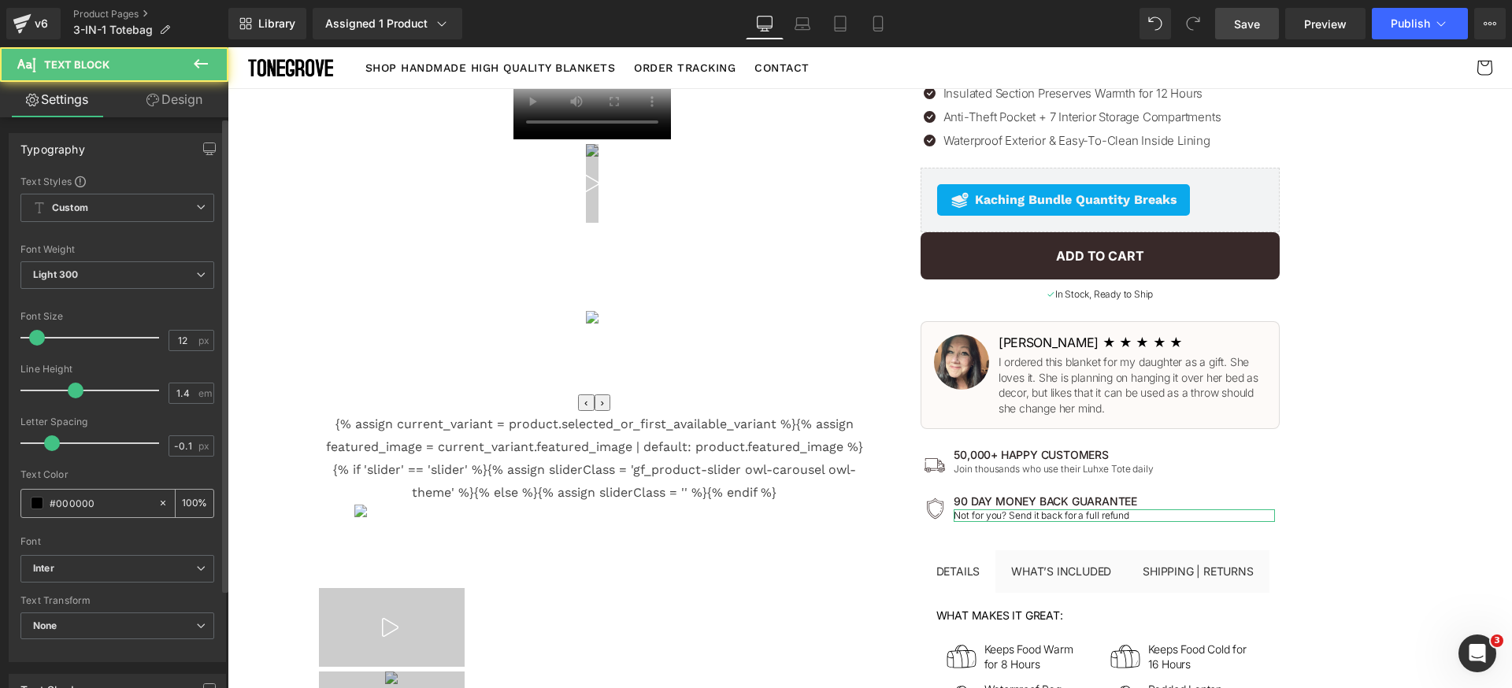
click at [194, 501] on div "100 %" at bounding box center [195, 504] width 38 height 28
click at [183, 500] on input "100" at bounding box center [190, 502] width 16 height 17
click at [177, 529] on div at bounding box center [117, 531] width 194 height 10
click at [187, 497] on input "100" at bounding box center [190, 502] width 16 height 17
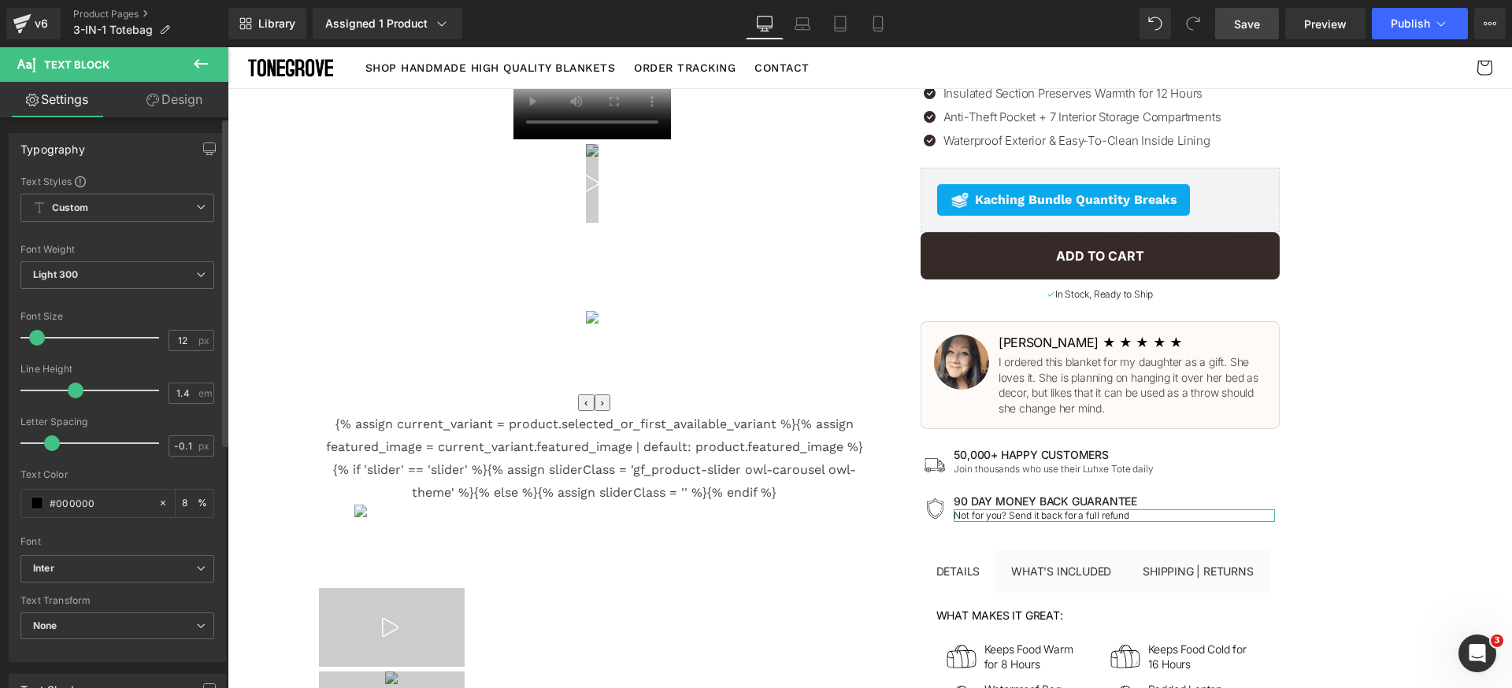
type input "80"
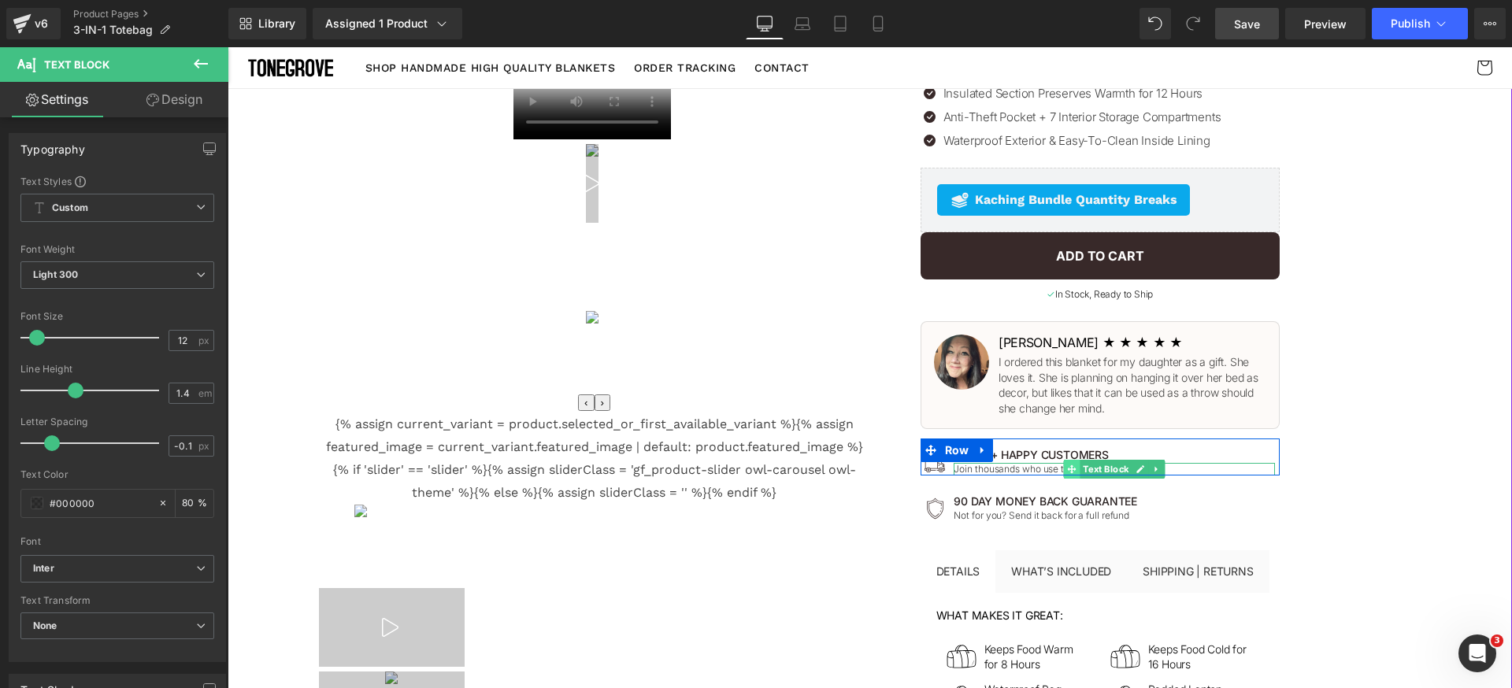
click at [1072, 460] on span at bounding box center [1072, 469] width 17 height 19
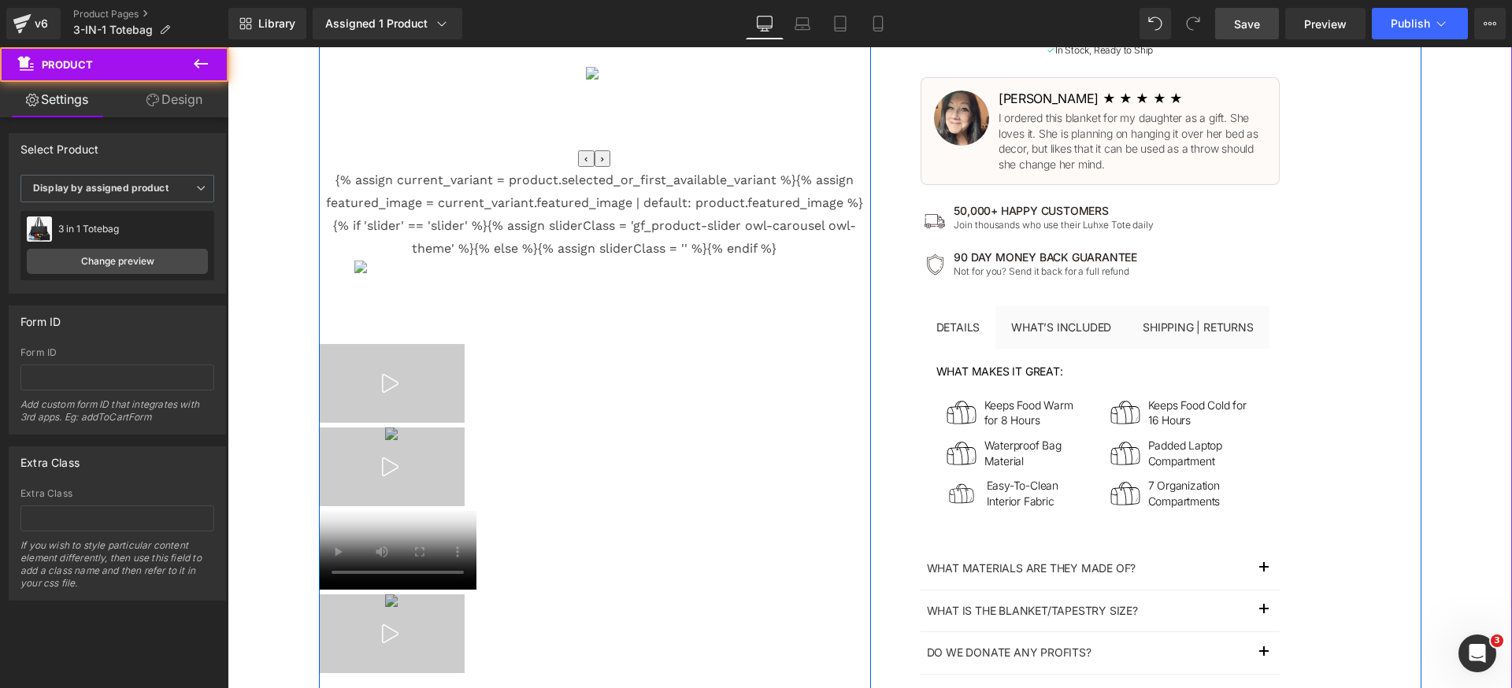
scroll to position [919, 0]
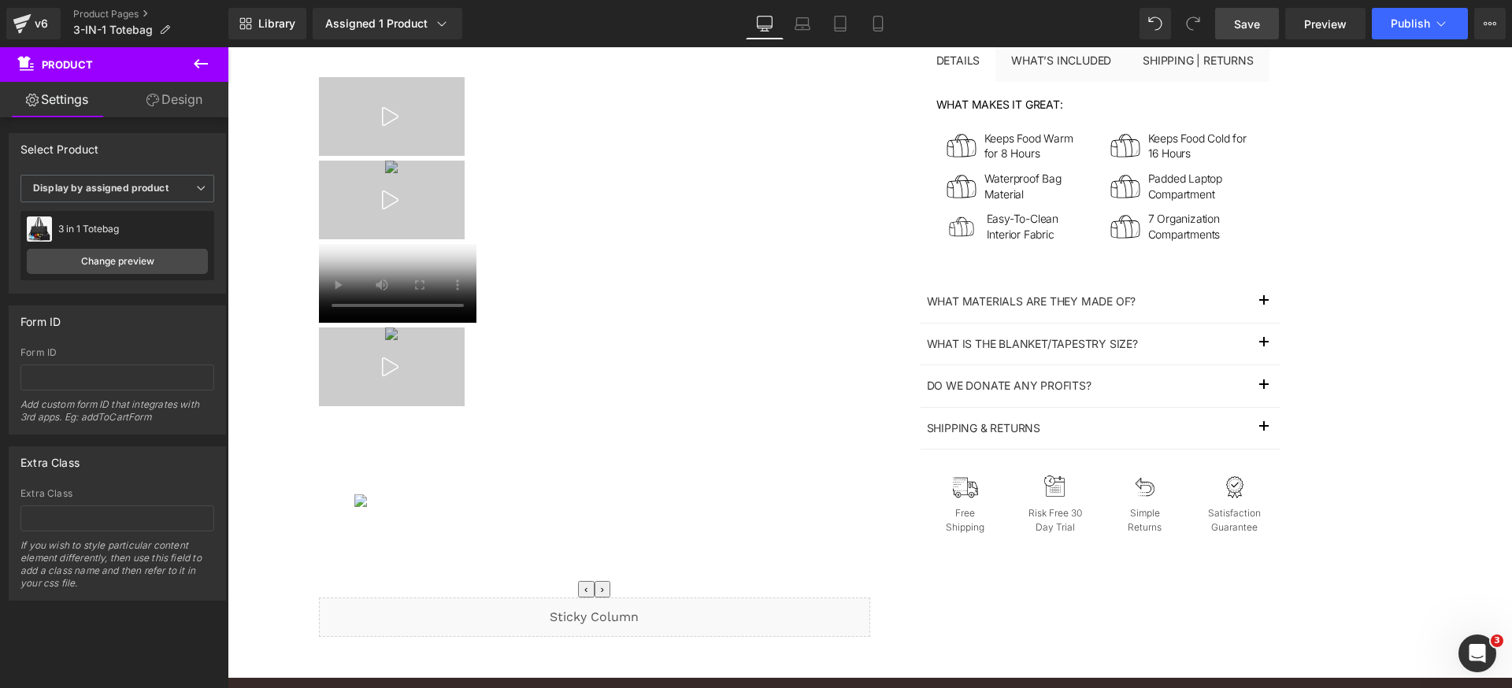
click at [1260, 22] on span "Save" at bounding box center [1247, 24] width 26 height 17
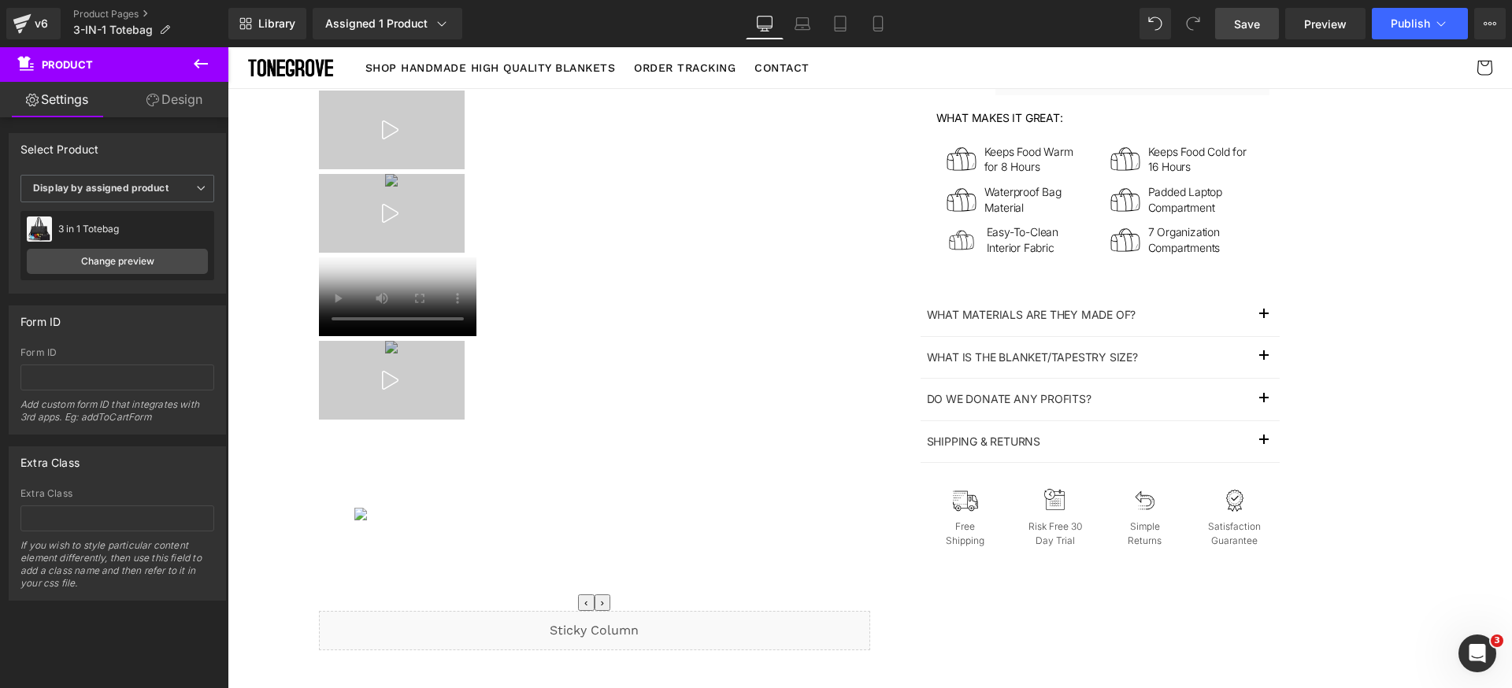
scroll to position [743, 0]
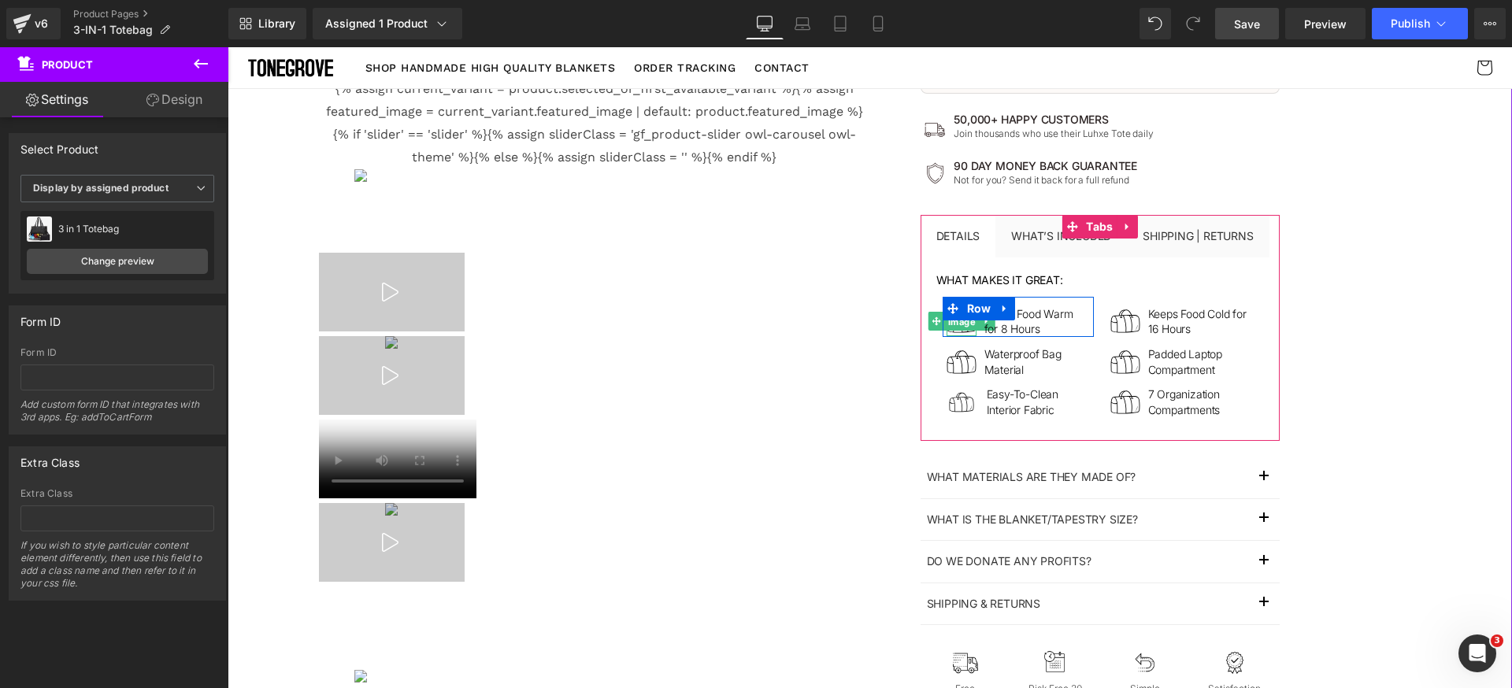
click at [957, 321] on span "Image" at bounding box center [961, 322] width 34 height 19
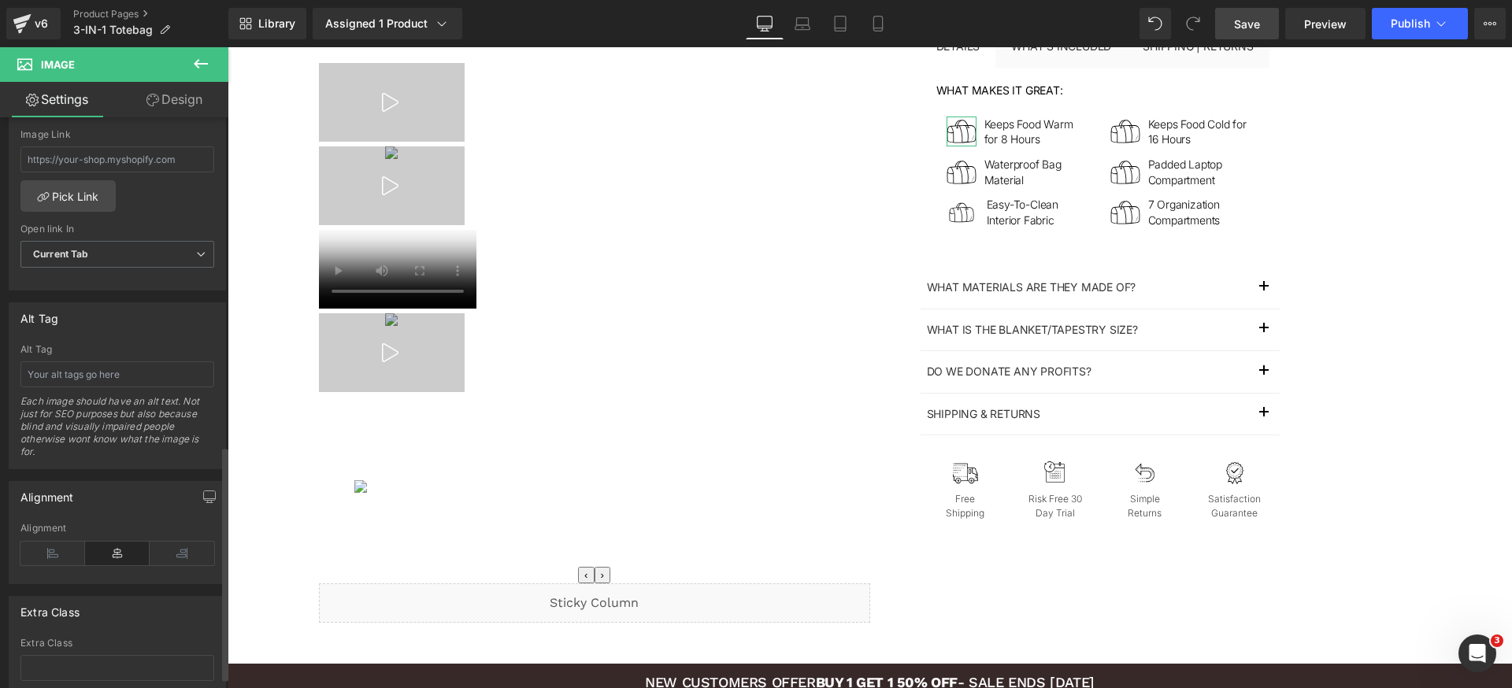
scroll to position [801, 0]
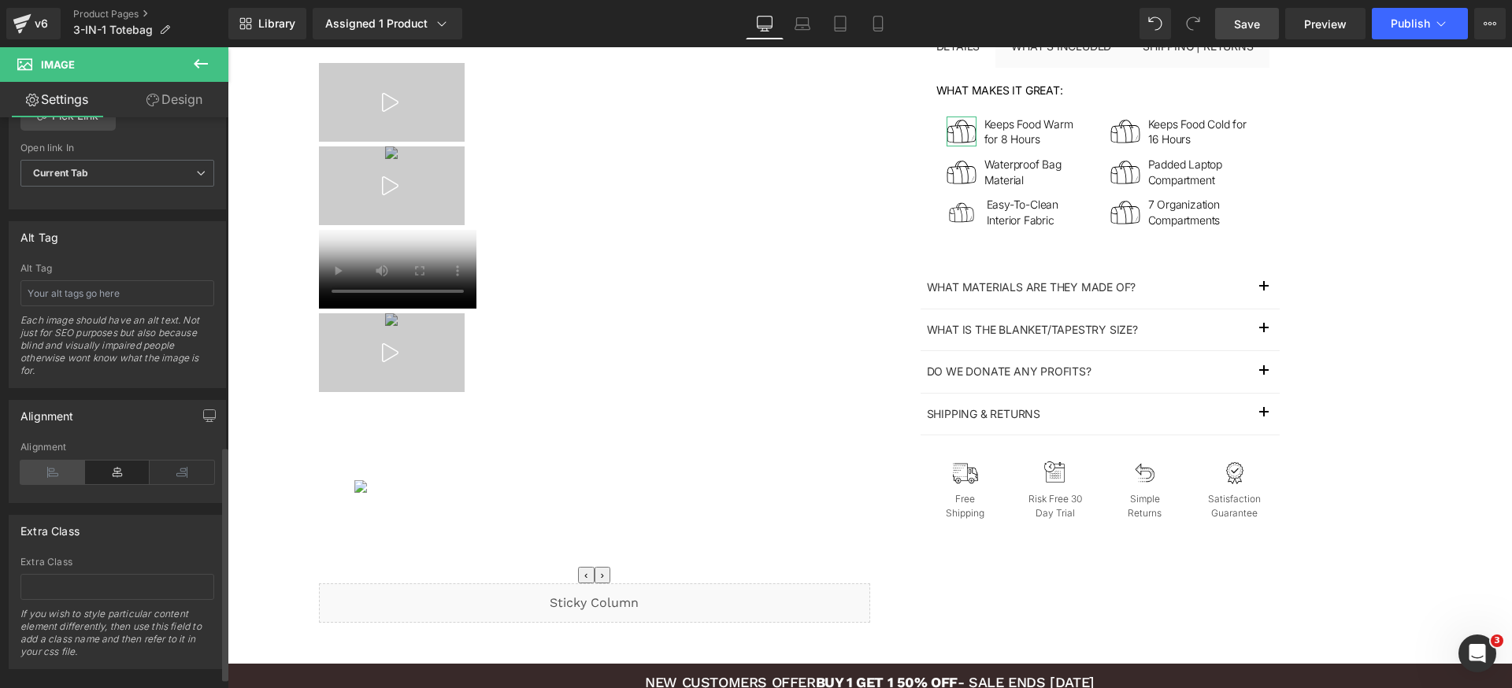
click at [66, 462] on icon at bounding box center [52, 473] width 65 height 24
click at [117, 465] on icon at bounding box center [117, 473] width 65 height 24
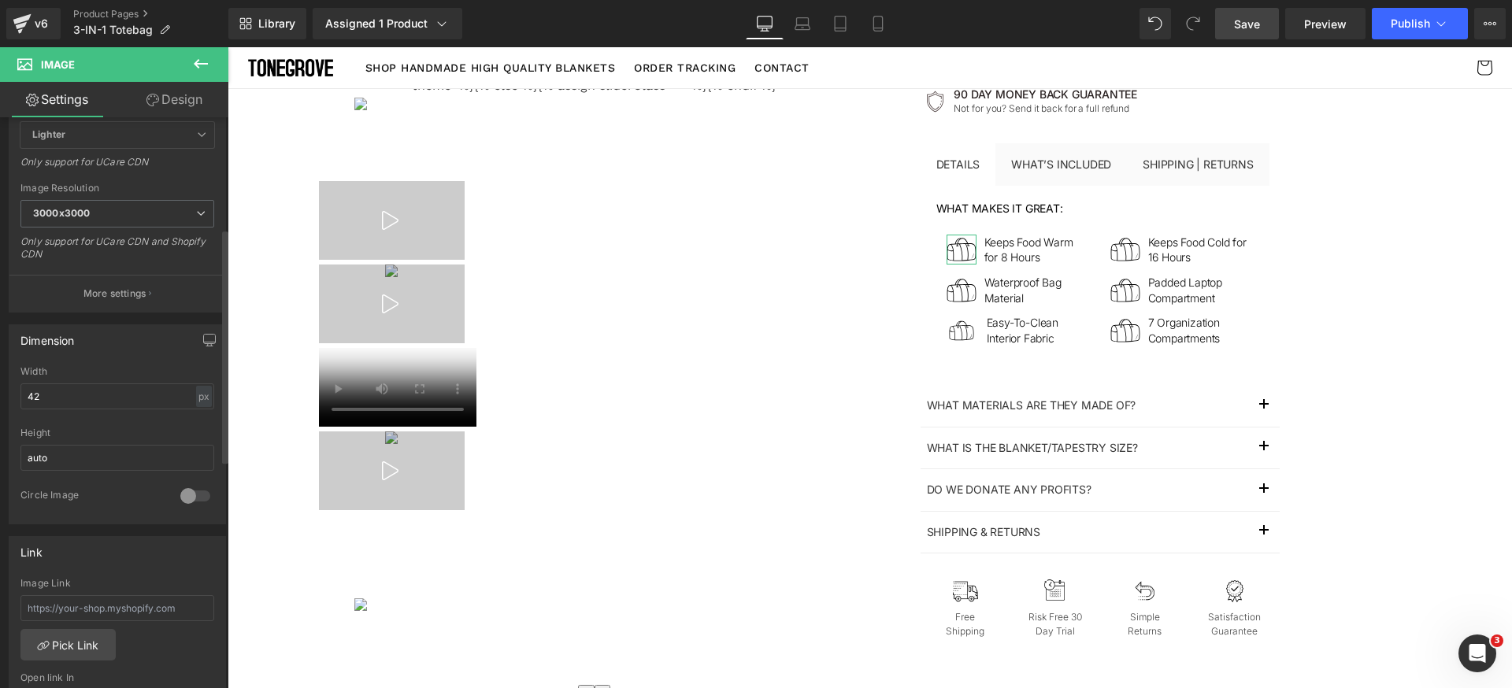
scroll to position [190, 0]
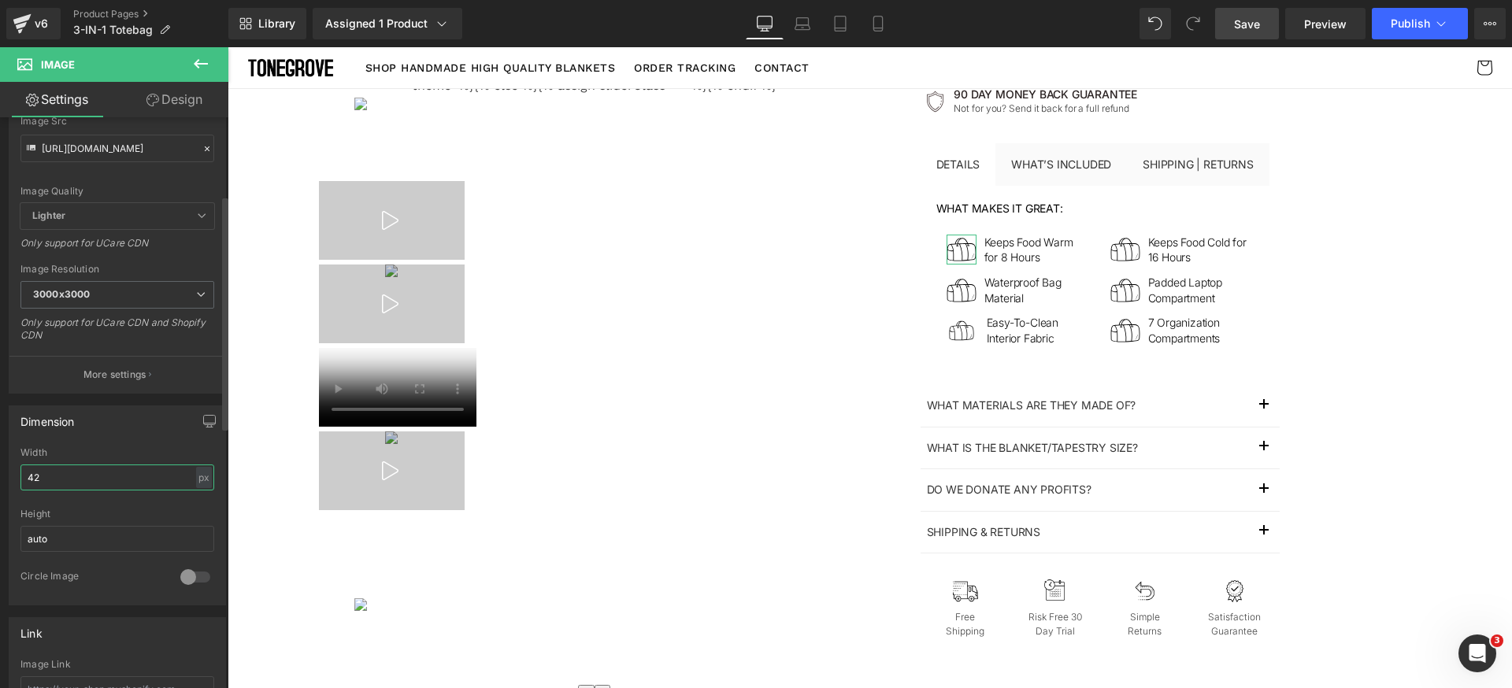
click at [78, 481] on input "42" at bounding box center [117, 478] width 194 height 26
type input "34"
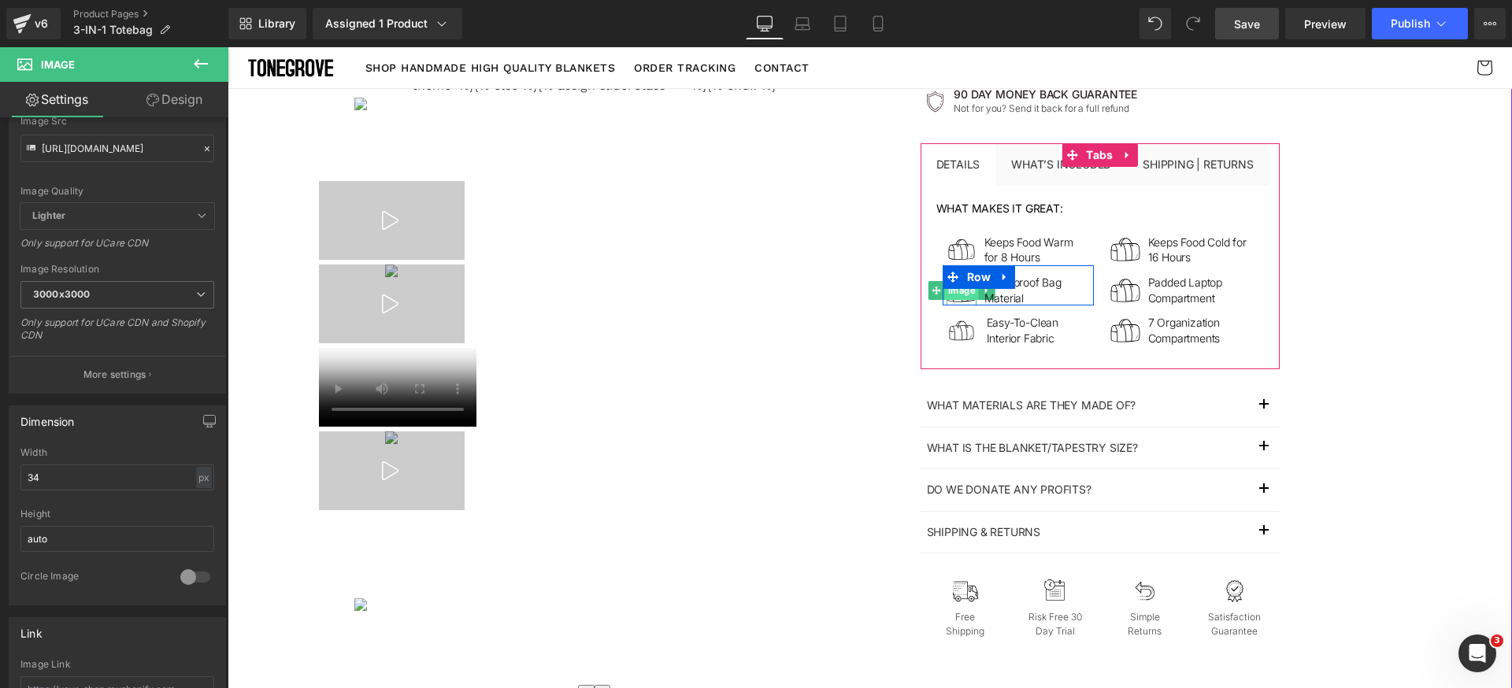
click at [957, 285] on span "Image" at bounding box center [961, 290] width 34 height 19
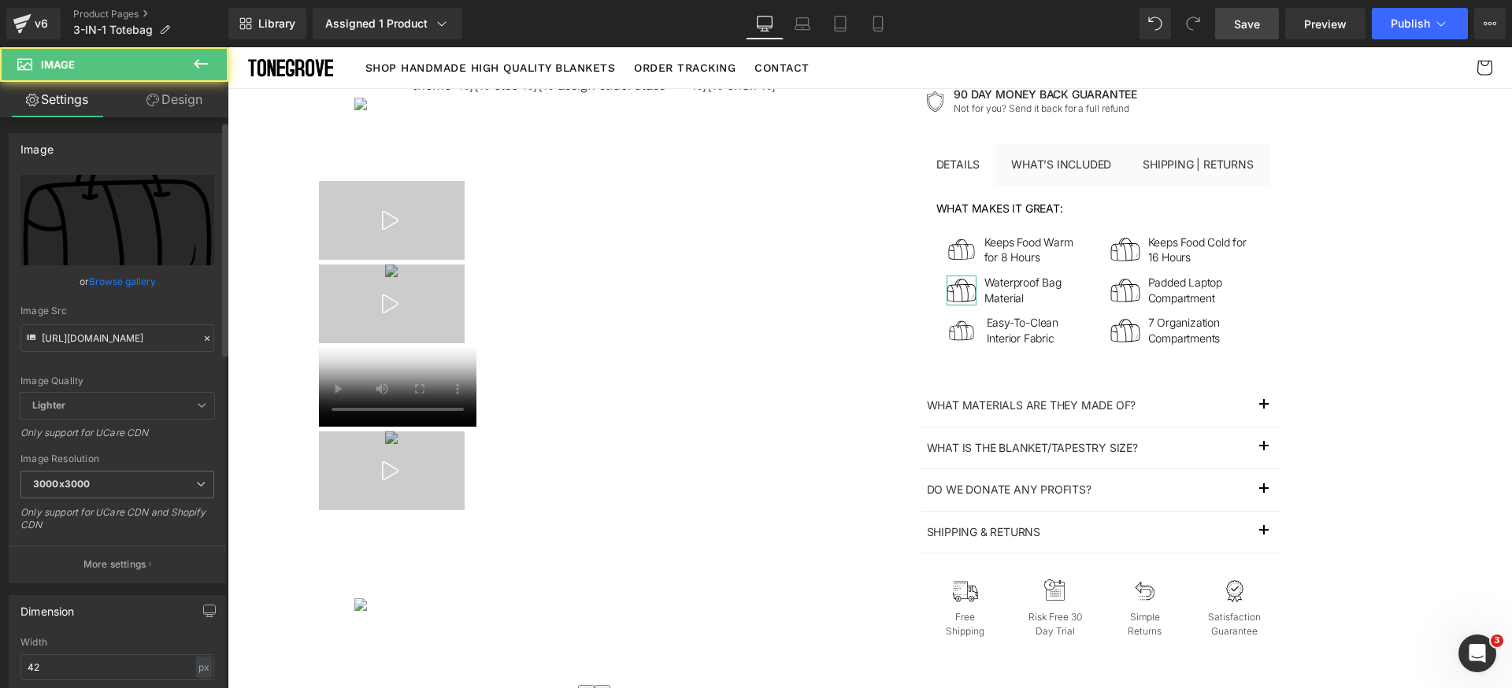
scroll to position [9, 0]
click at [100, 665] on input "42" at bounding box center [117, 658] width 194 height 26
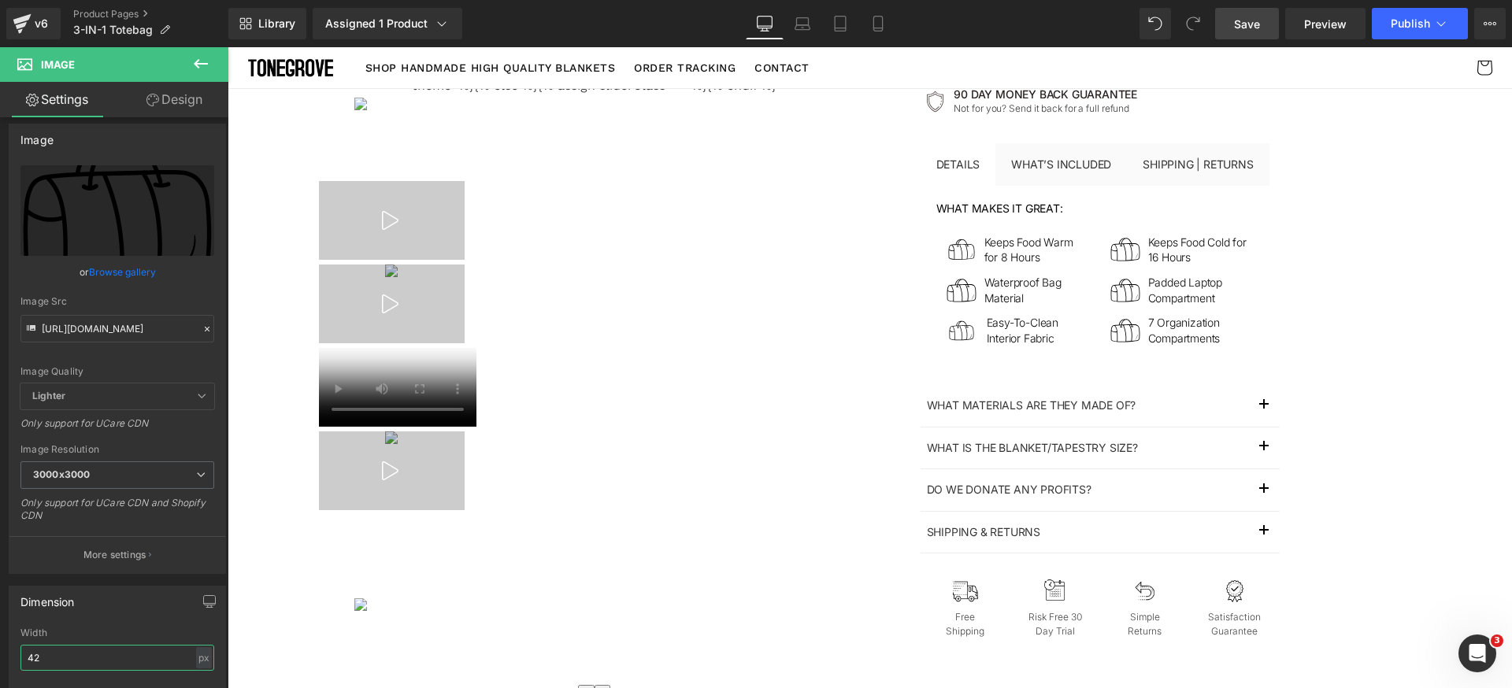
paste input "34"
type input "34"
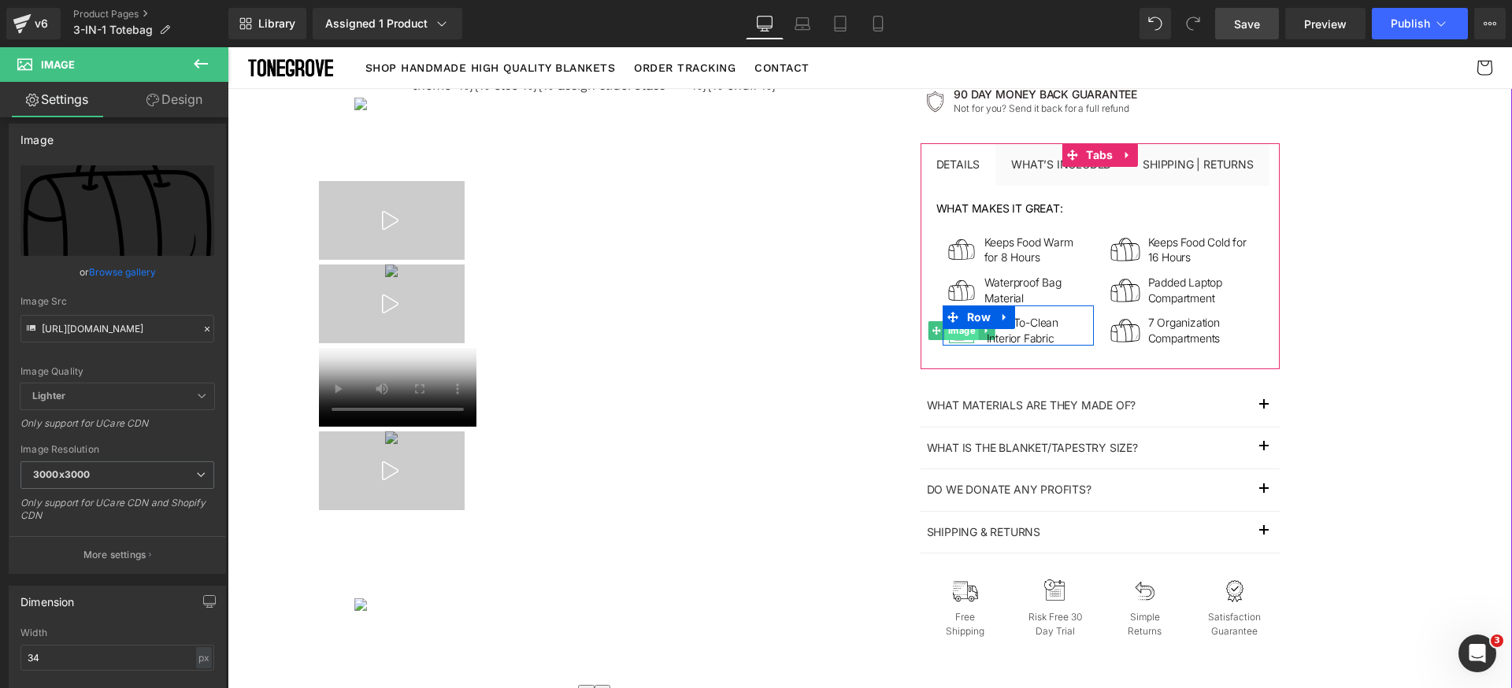
click at [957, 324] on span "Image" at bounding box center [961, 330] width 34 height 19
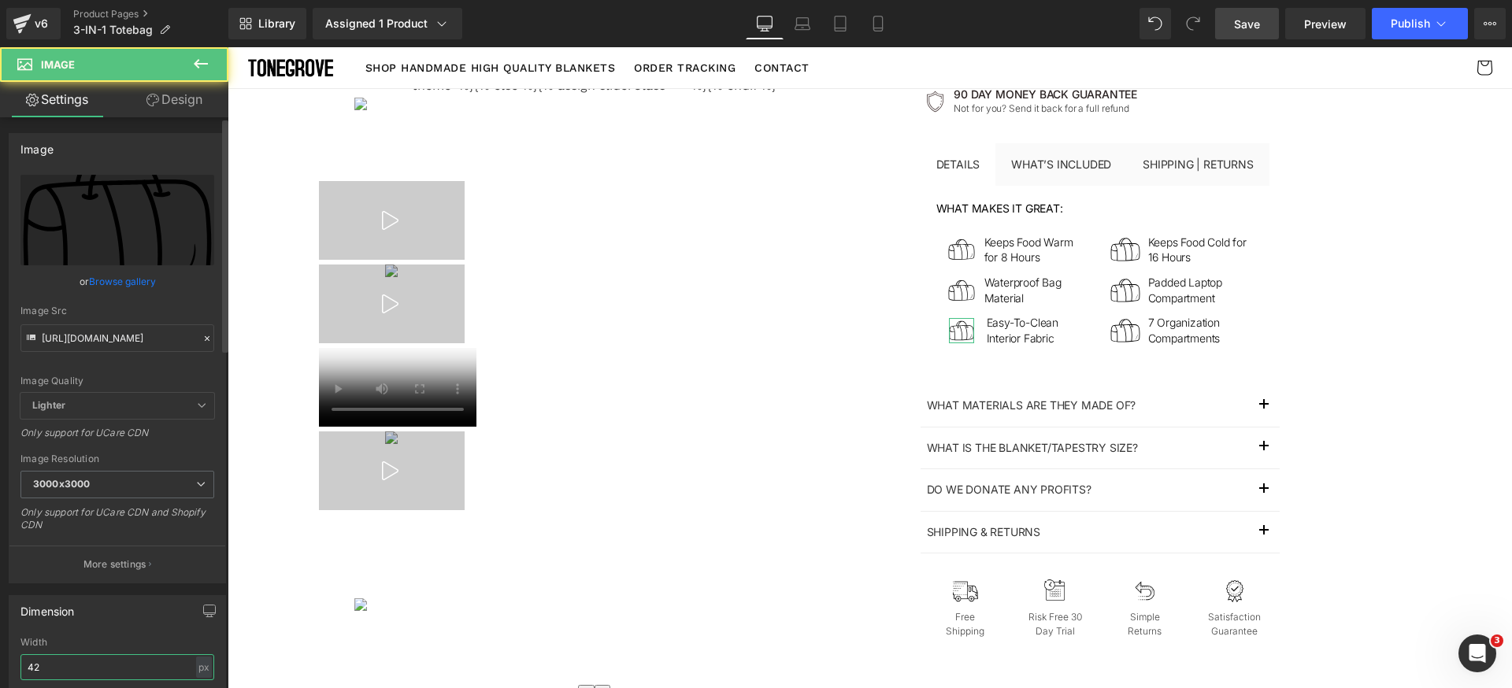
click at [100, 669] on input "42" at bounding box center [117, 667] width 194 height 26
paste input "34"
type input "34"
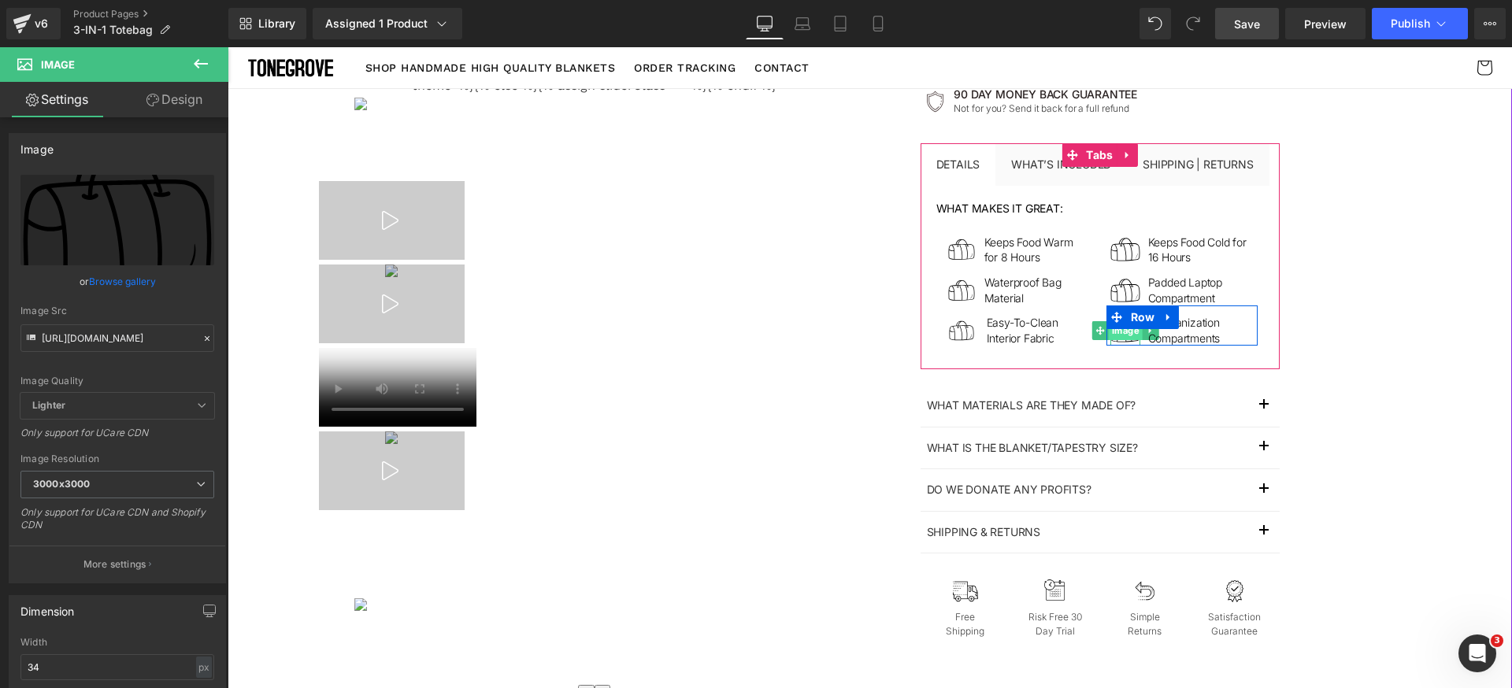
click at [1116, 321] on span "Image" at bounding box center [1125, 330] width 34 height 19
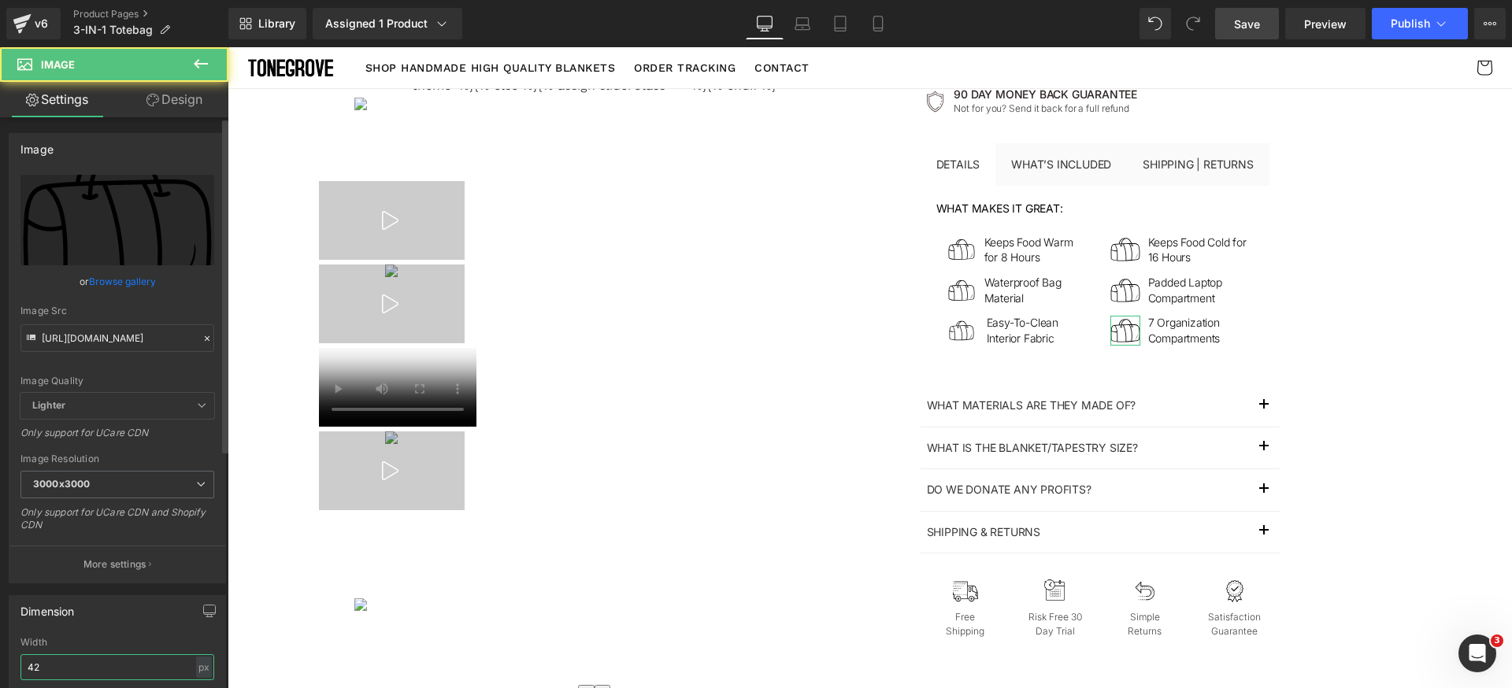
click at [113, 680] on input "42" at bounding box center [117, 667] width 194 height 26
paste input "34"
type input "34"
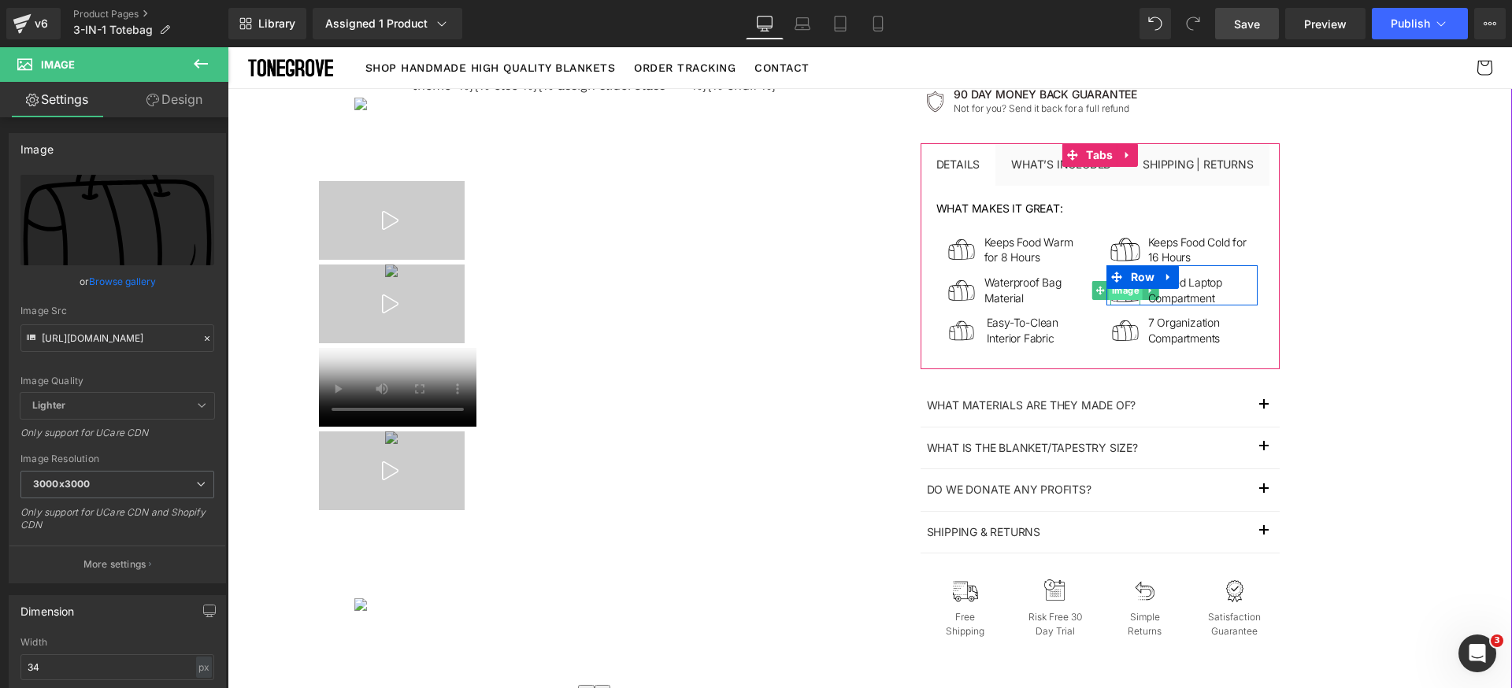
click at [1119, 283] on span "Image" at bounding box center [1125, 290] width 34 height 19
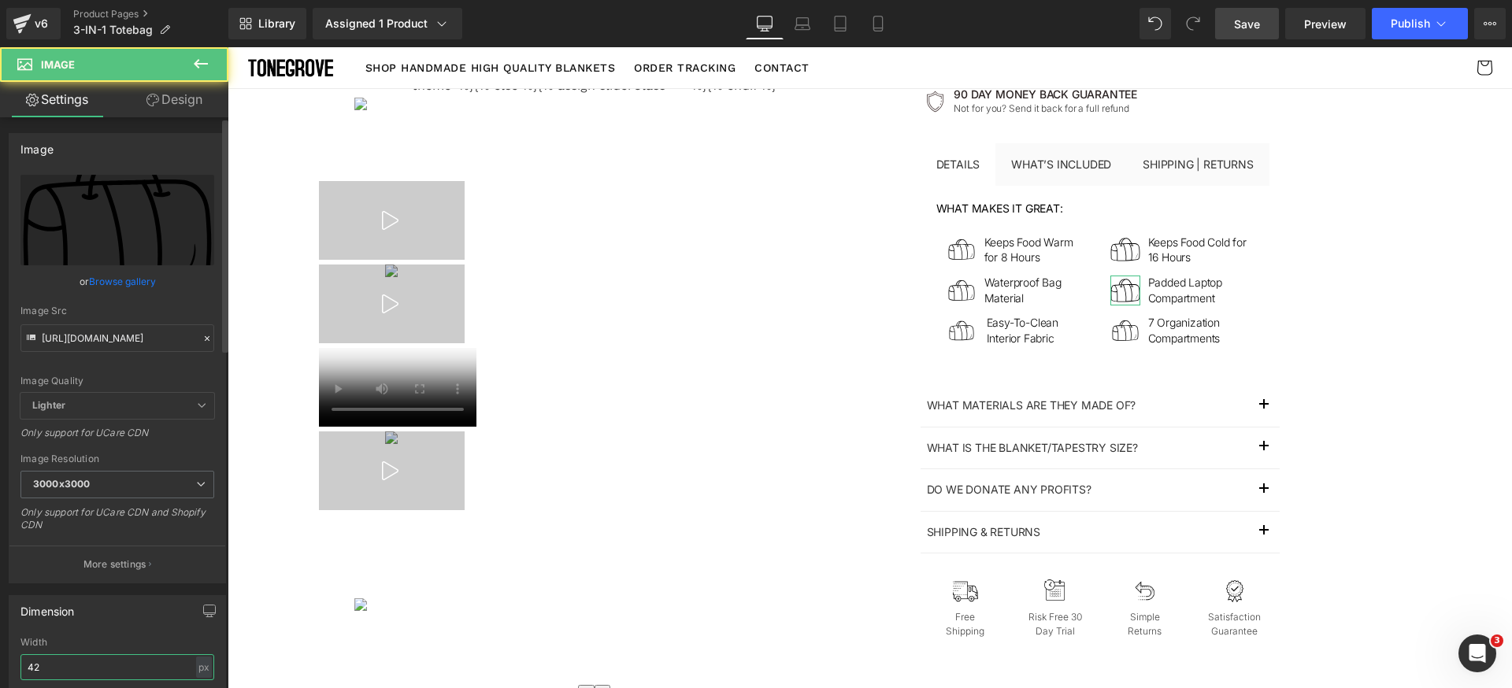
click at [98, 674] on input "42" at bounding box center [117, 667] width 194 height 26
paste input "34"
type input "34"
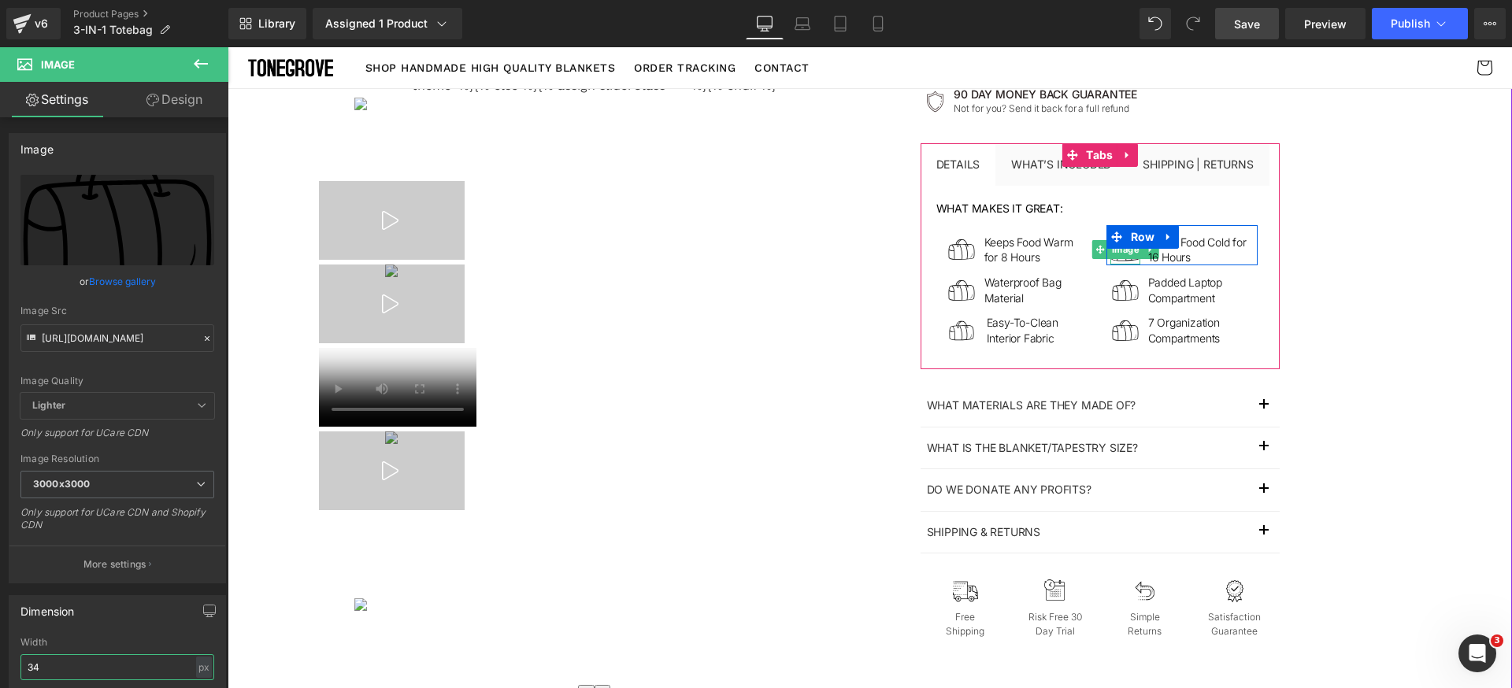
drag, startPoint x: 1122, startPoint y: 248, endPoint x: 1109, endPoint y: 255, distance: 14.5
click at [1122, 247] on span "Image" at bounding box center [1125, 249] width 34 height 19
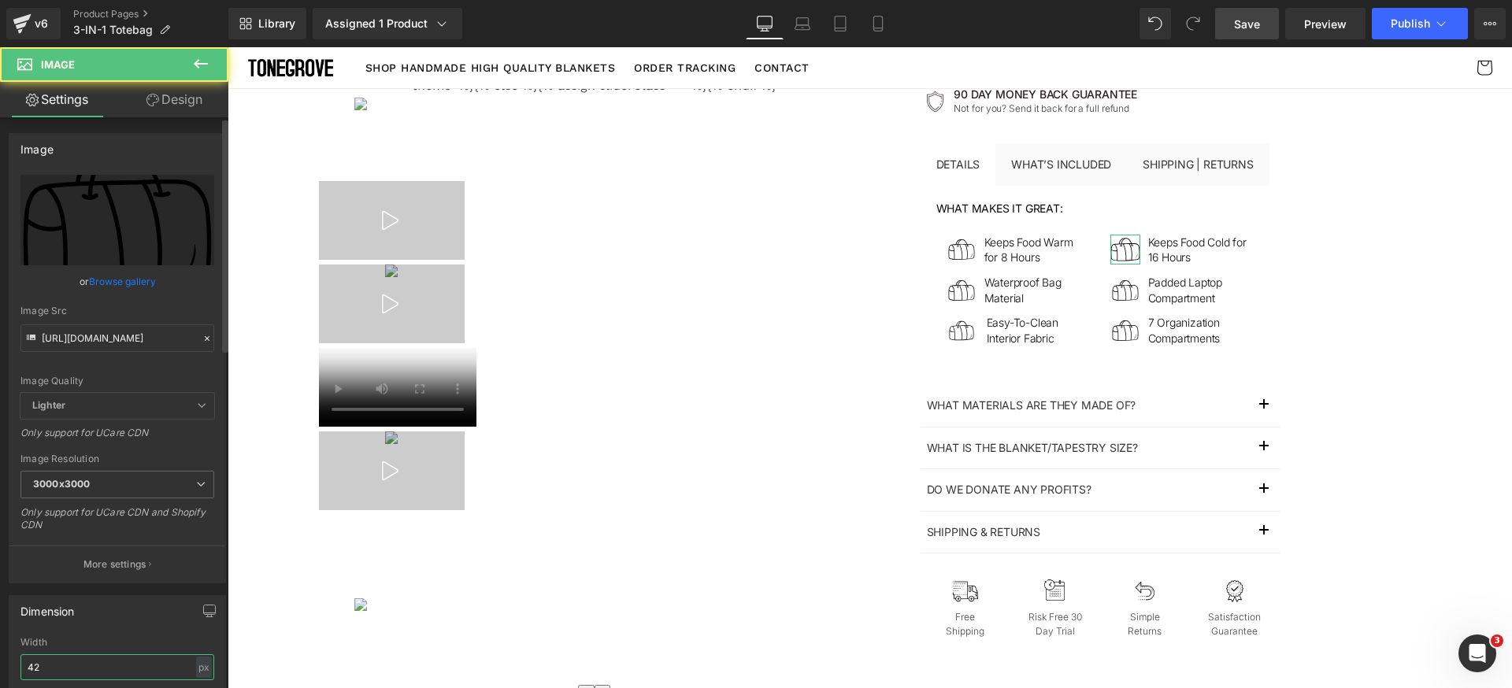
click at [100, 669] on input "42" at bounding box center [117, 667] width 194 height 26
paste input "34"
type input "34"
click at [127, 628] on div "Dimension 42px Width 34 px % px auto Height auto 0 Circle Image" at bounding box center [117, 695] width 217 height 200
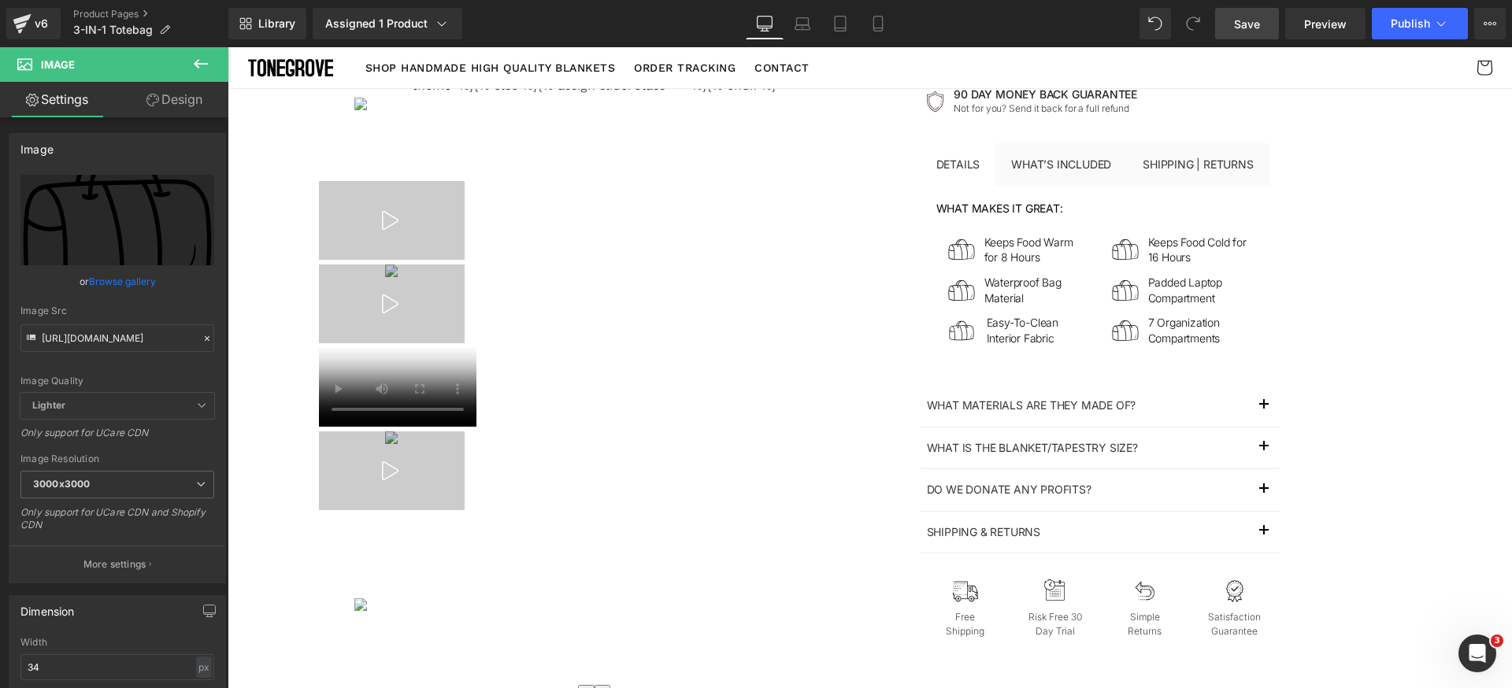
click at [1256, 30] on span "Save" at bounding box center [1247, 24] width 26 height 17
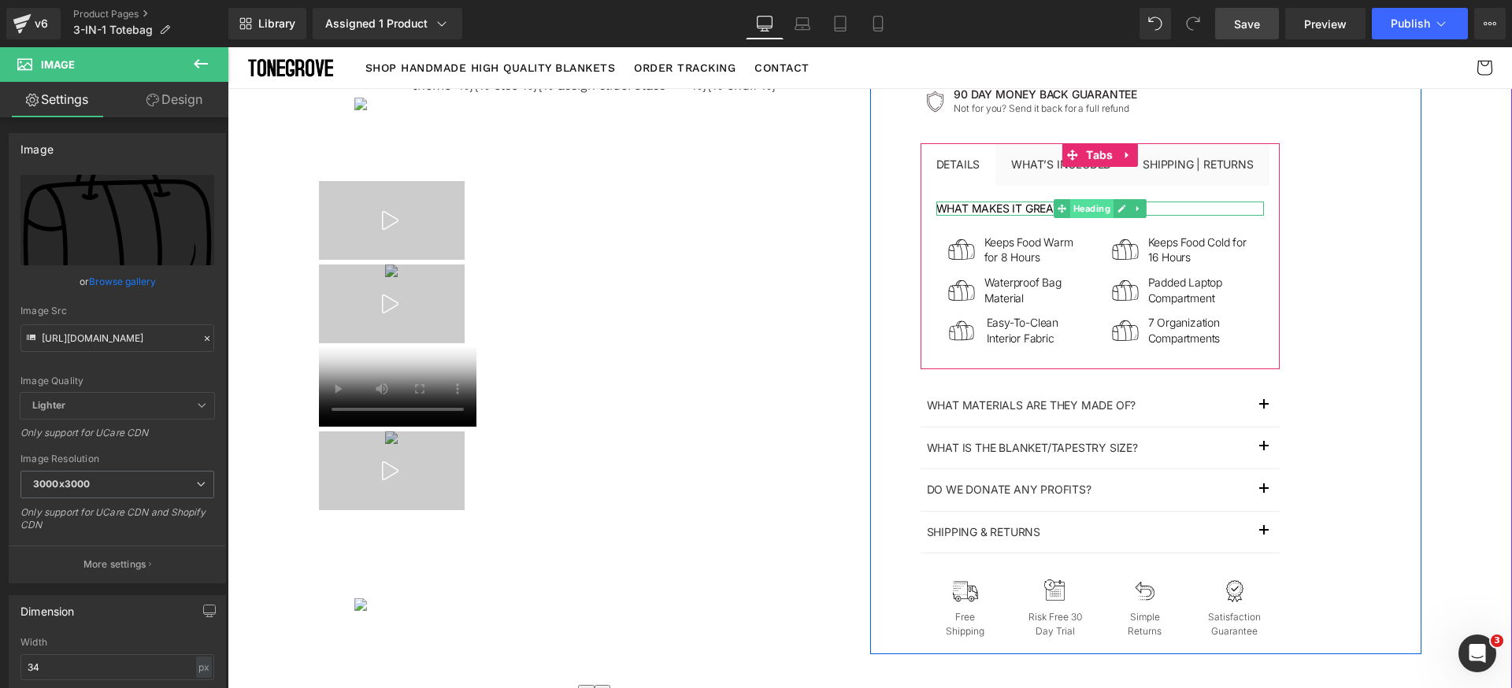
click at [1081, 199] on span "Heading" at bounding box center [1090, 208] width 43 height 19
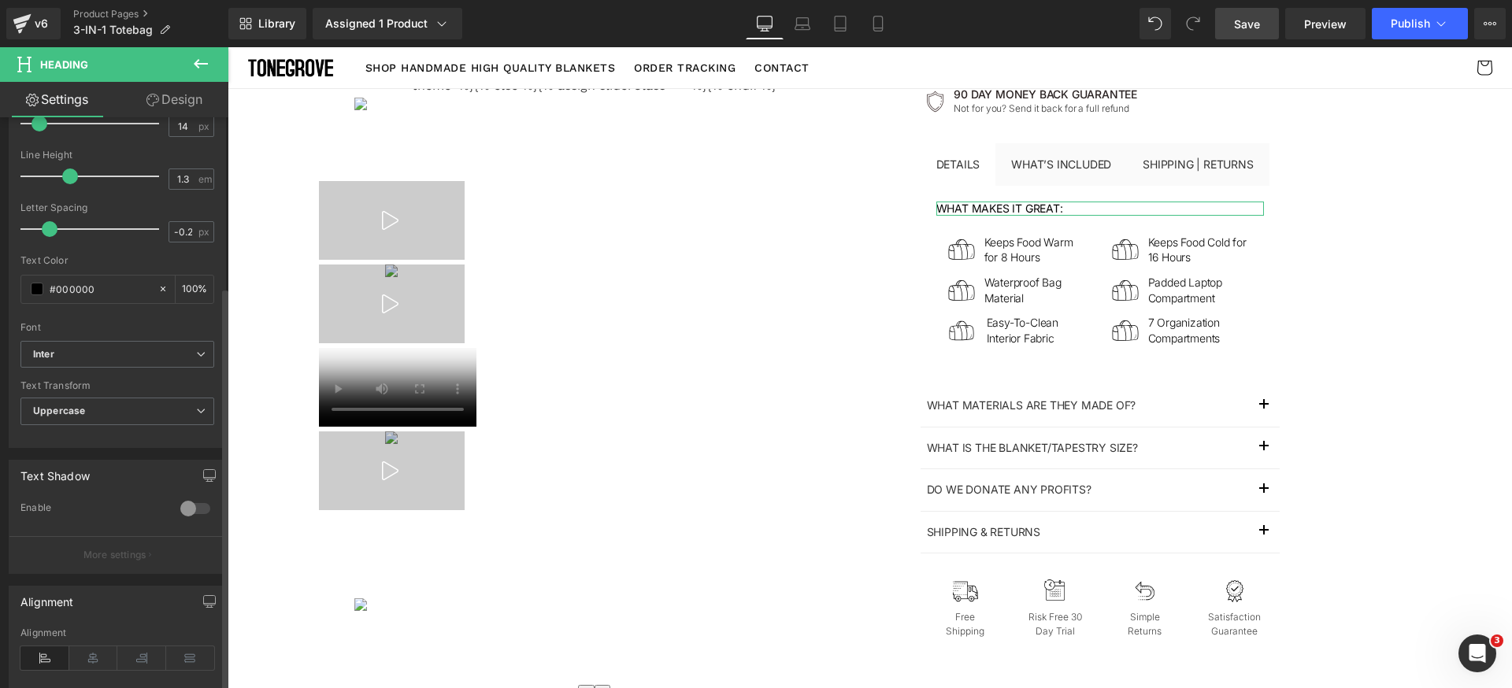
scroll to position [346, 0]
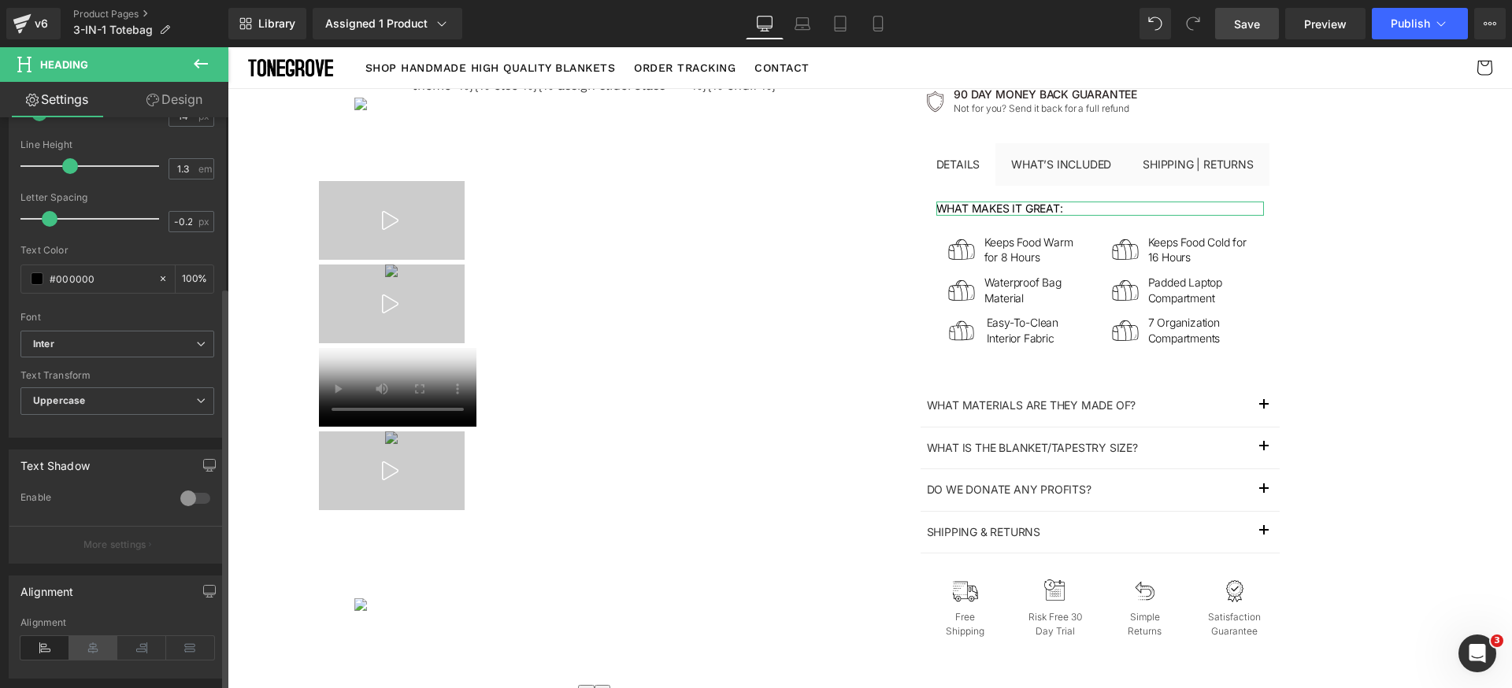
click at [86, 646] on icon at bounding box center [93, 648] width 49 height 24
click at [1237, 31] on span "Save" at bounding box center [1247, 24] width 26 height 17
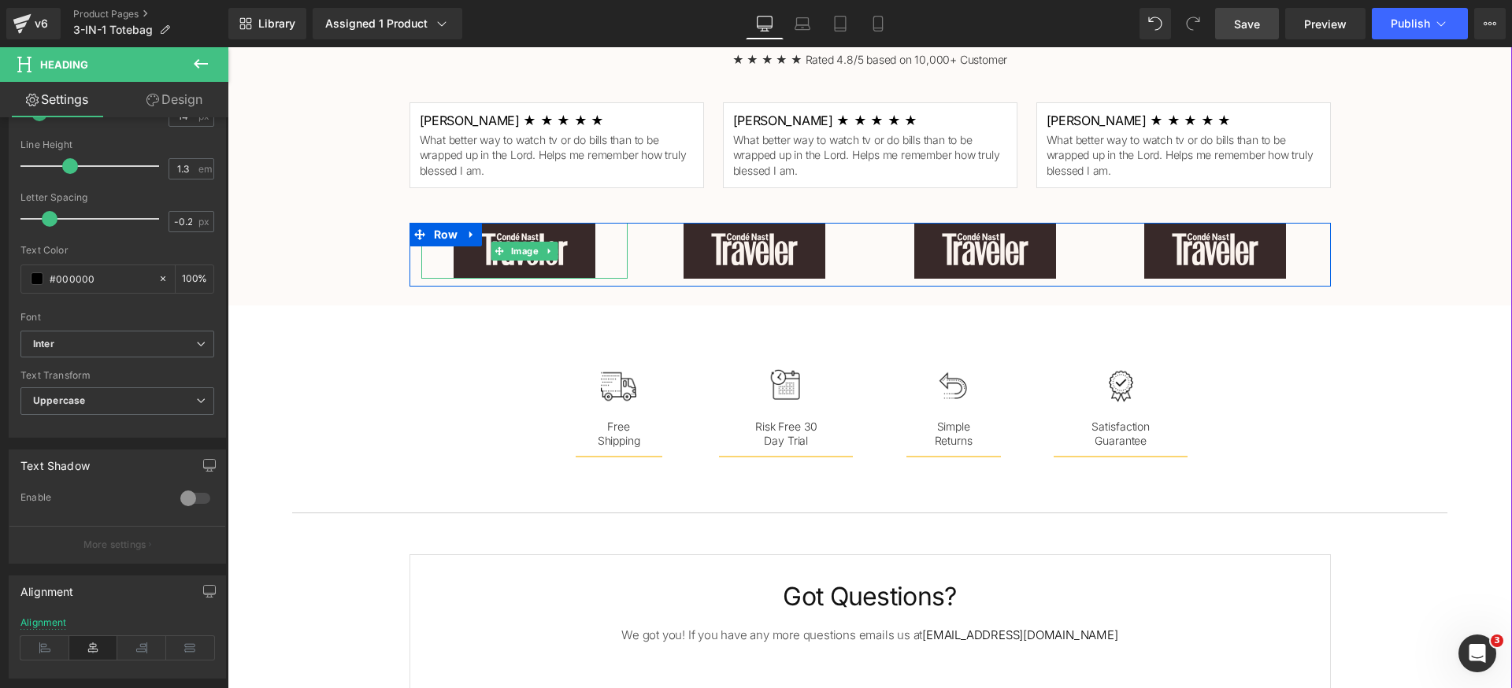
scroll to position [1216, 0]
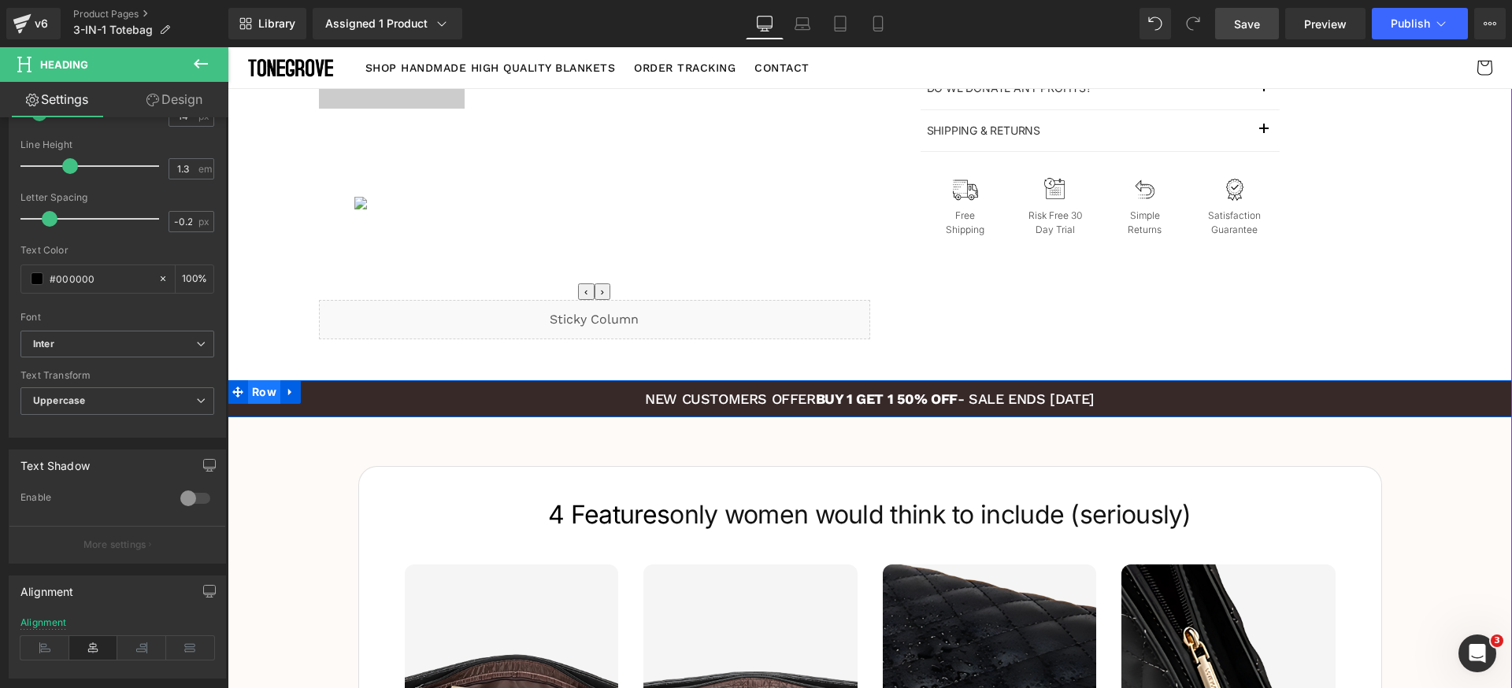
click at [262, 396] on span "Row" at bounding box center [264, 392] width 32 height 24
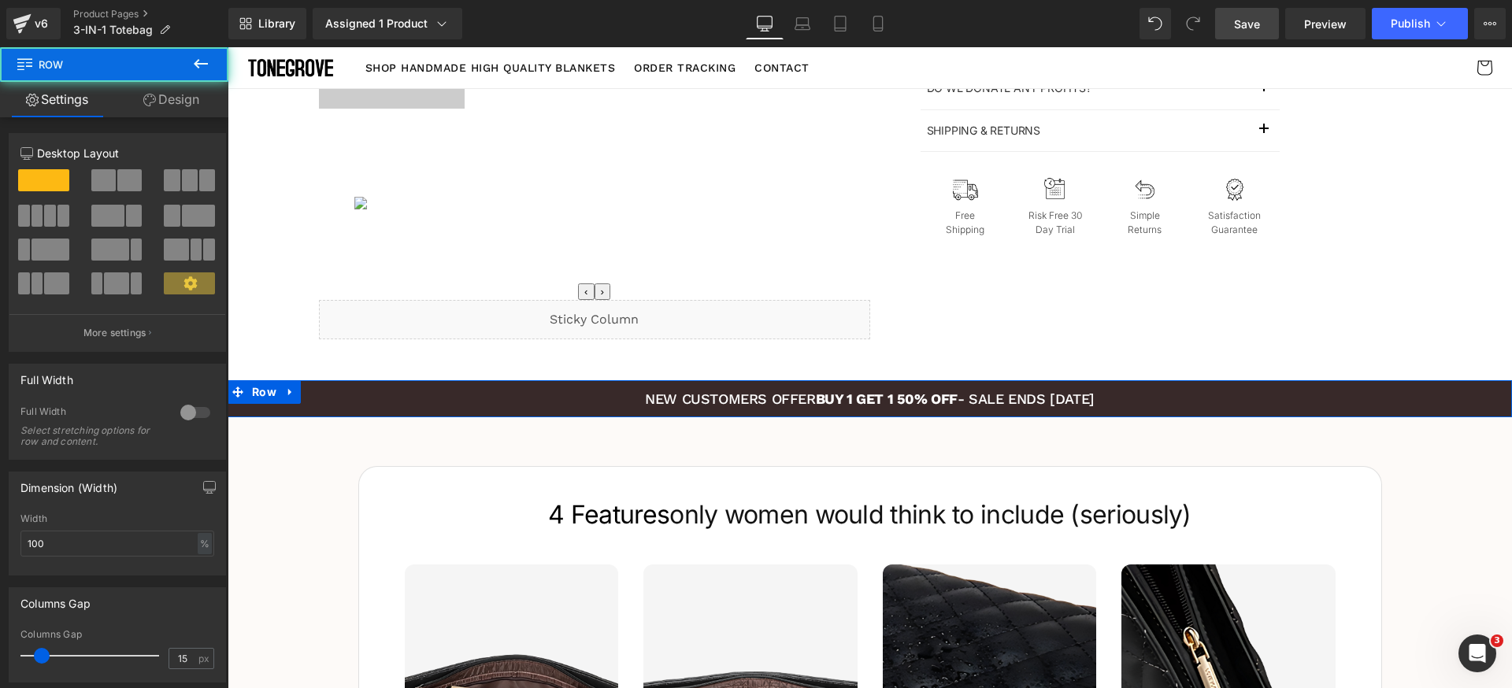
click at [187, 112] on link "Design" at bounding box center [171, 99] width 114 height 35
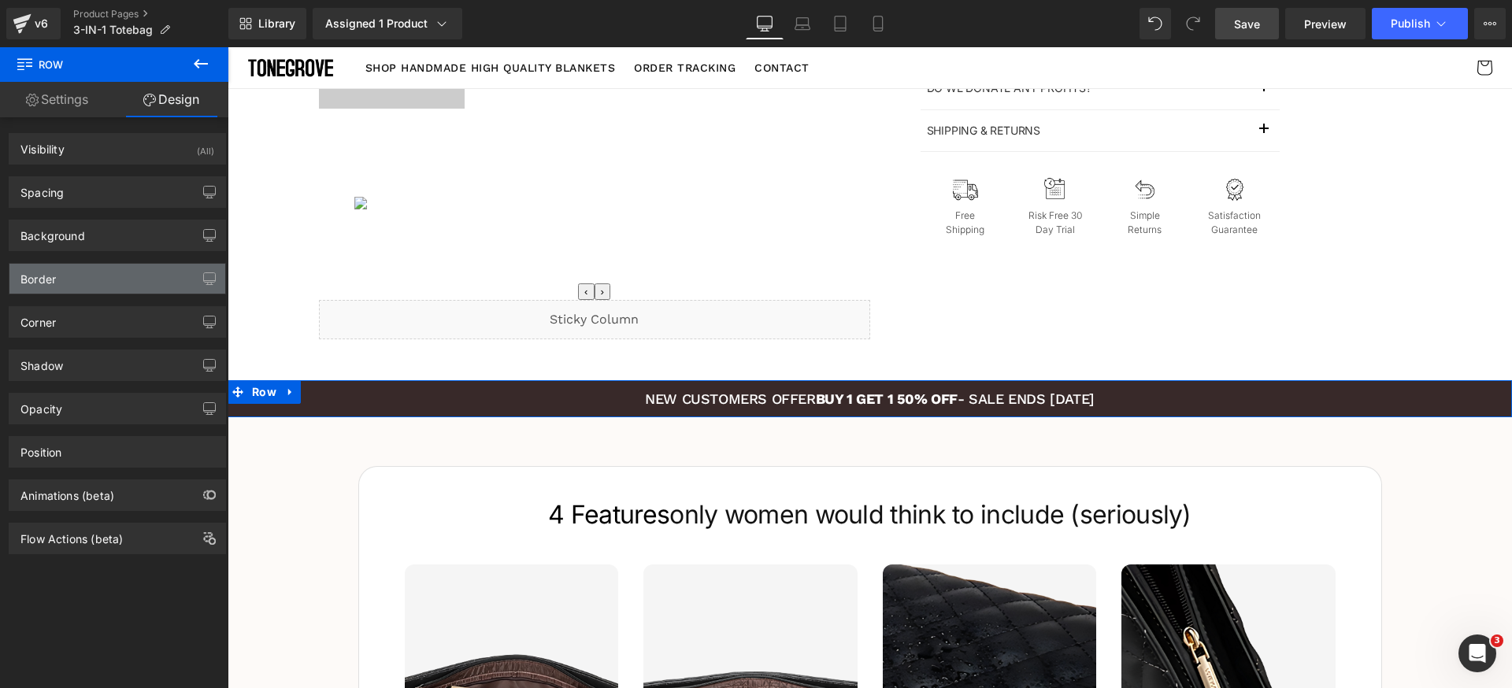
click at [110, 281] on div "Border" at bounding box center [117, 279] width 216 height 30
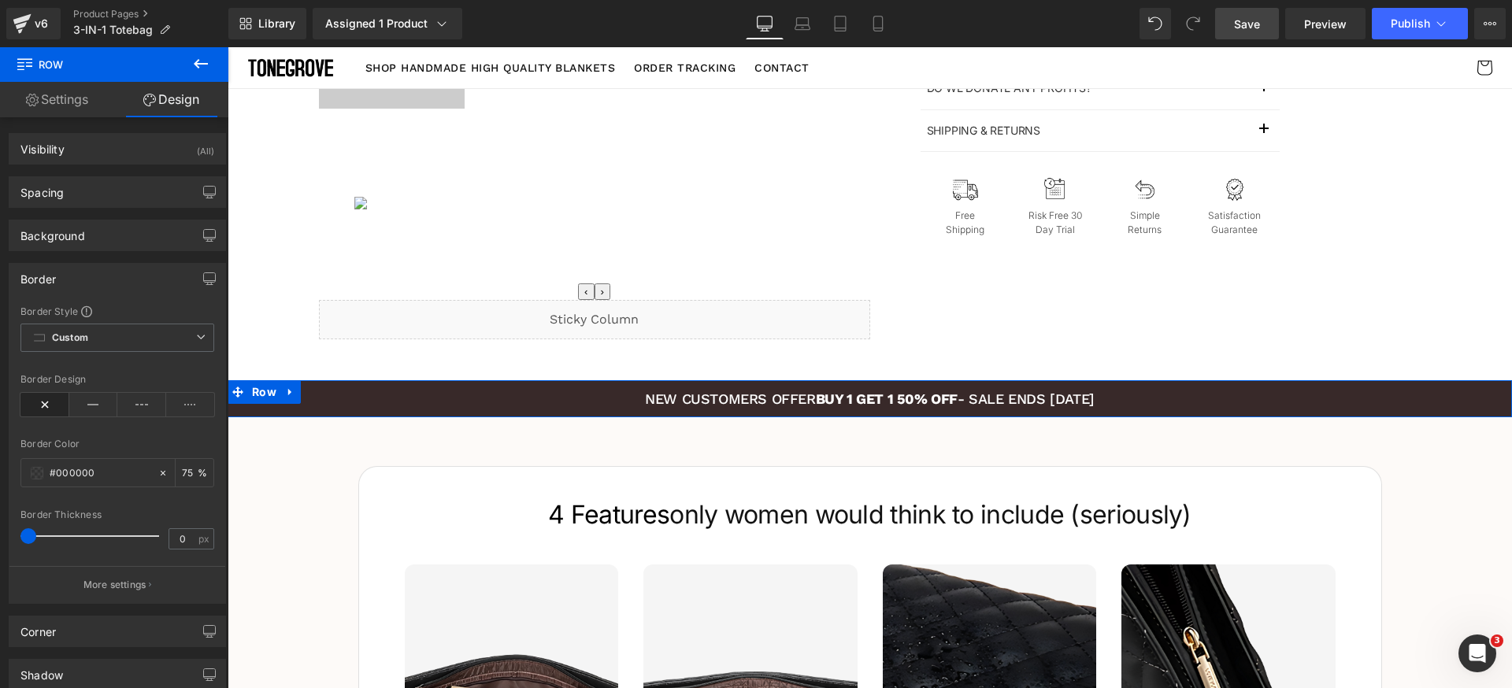
click at [110, 267] on div "Border" at bounding box center [117, 279] width 216 height 30
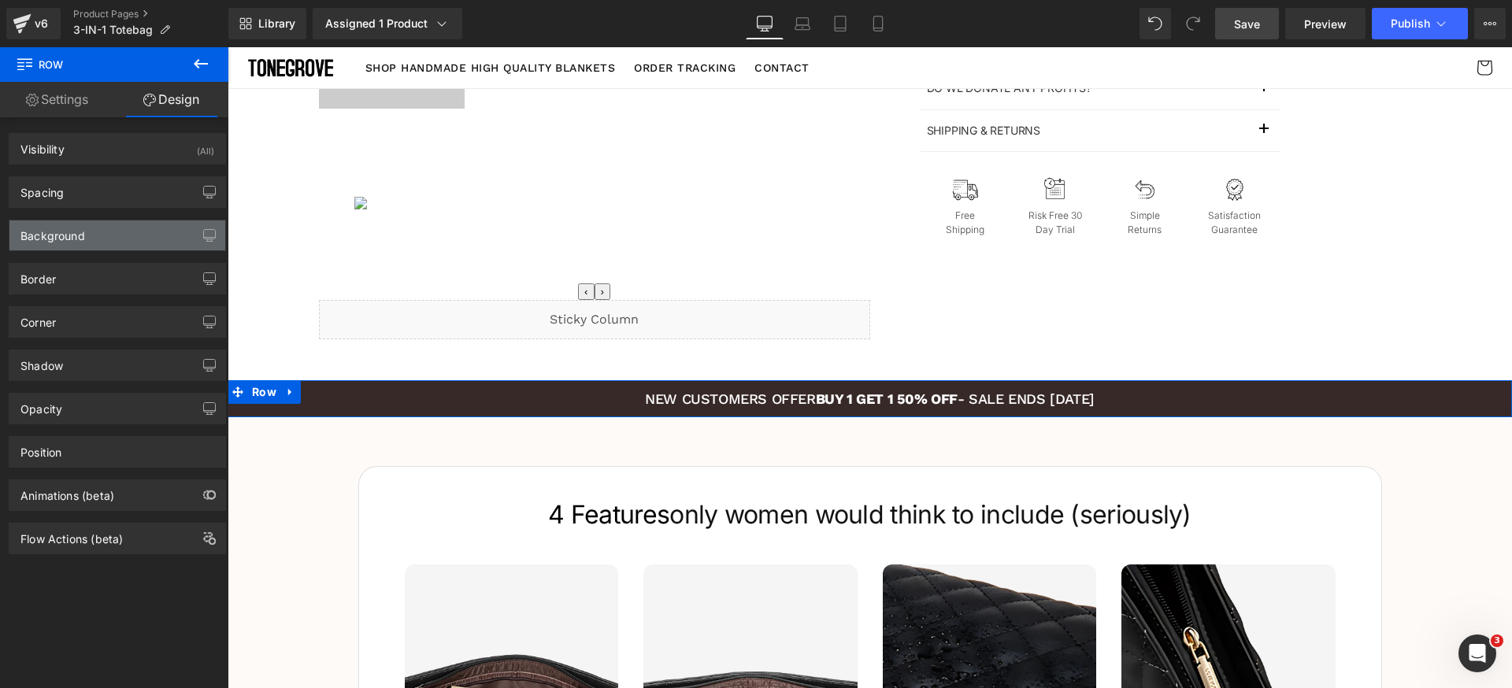
click at [119, 235] on div "Background" at bounding box center [117, 235] width 216 height 30
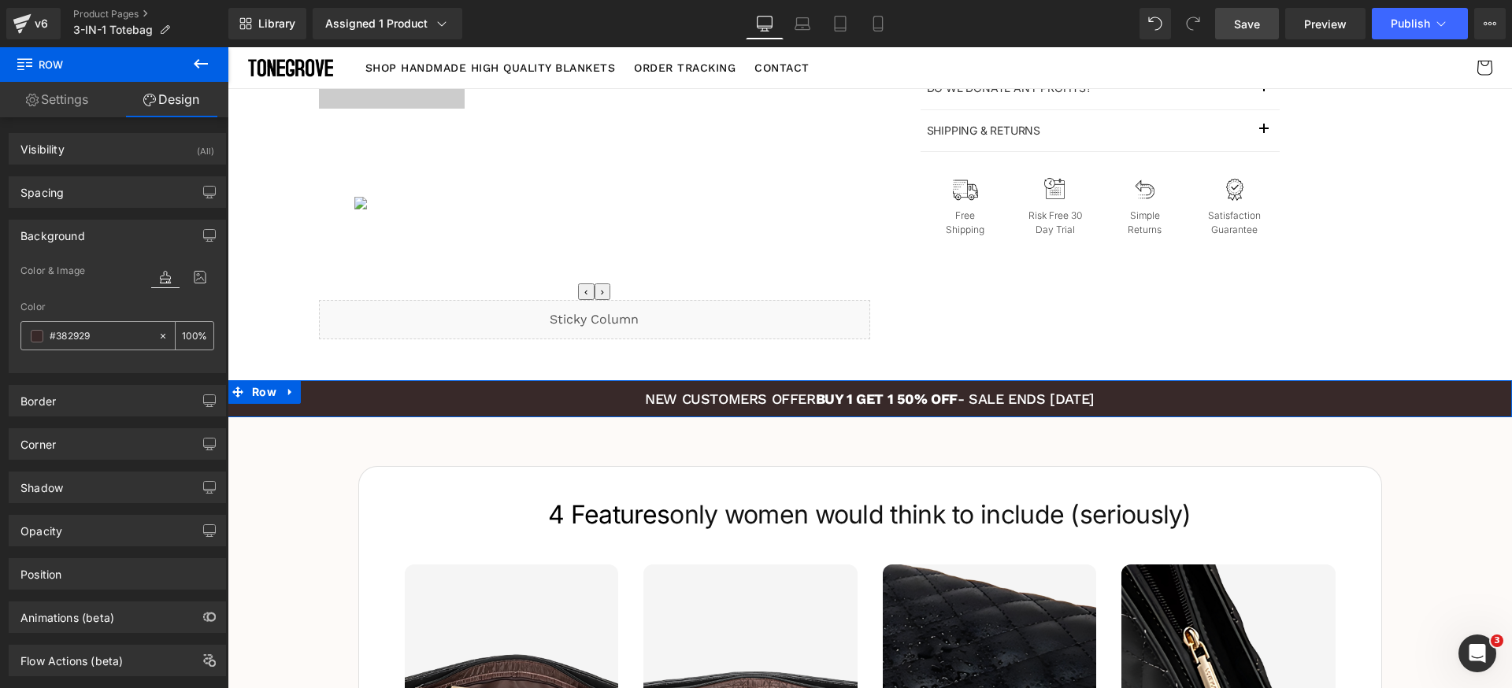
click at [111, 329] on input "#382929" at bounding box center [100, 336] width 101 height 17
drag, startPoint x: 133, startPoint y: 231, endPoint x: 156, endPoint y: 263, distance: 39.5
click at [133, 230] on div "Background" at bounding box center [117, 235] width 216 height 30
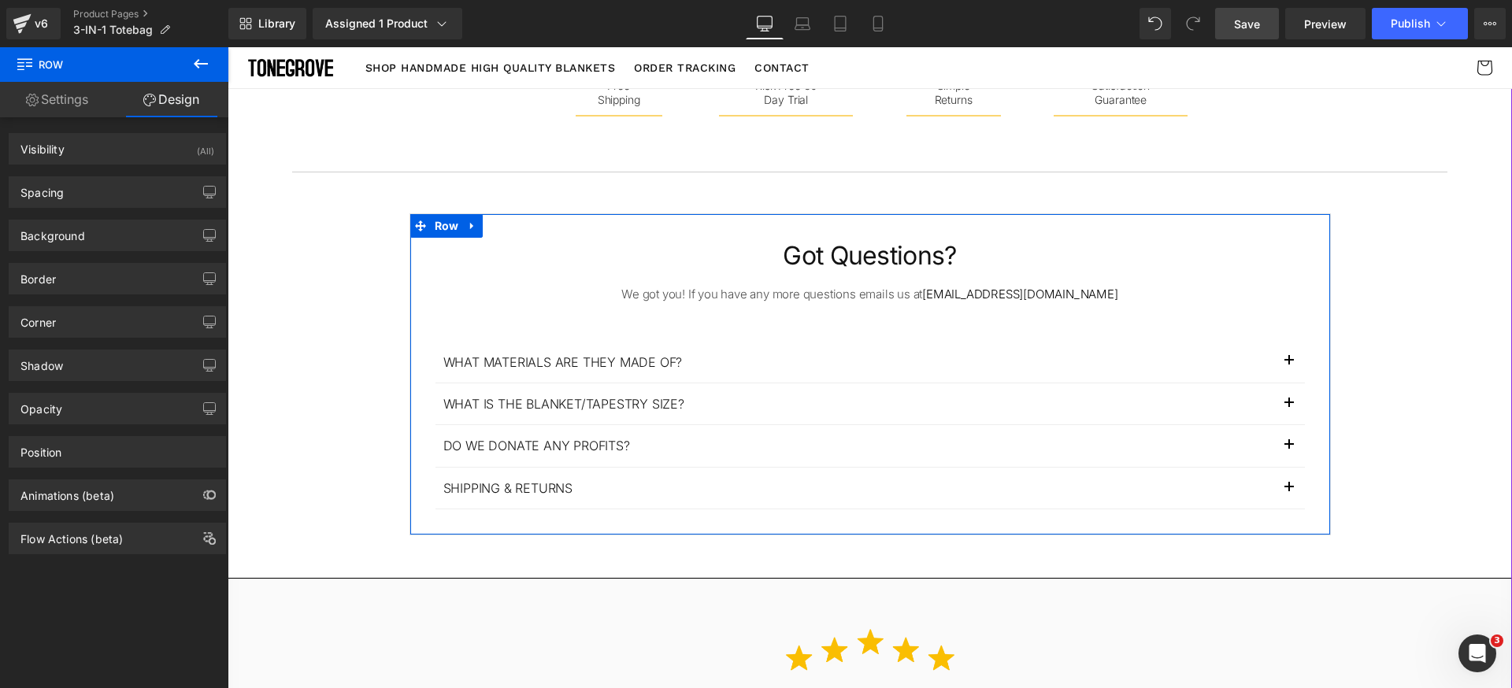
scroll to position [2286, 0]
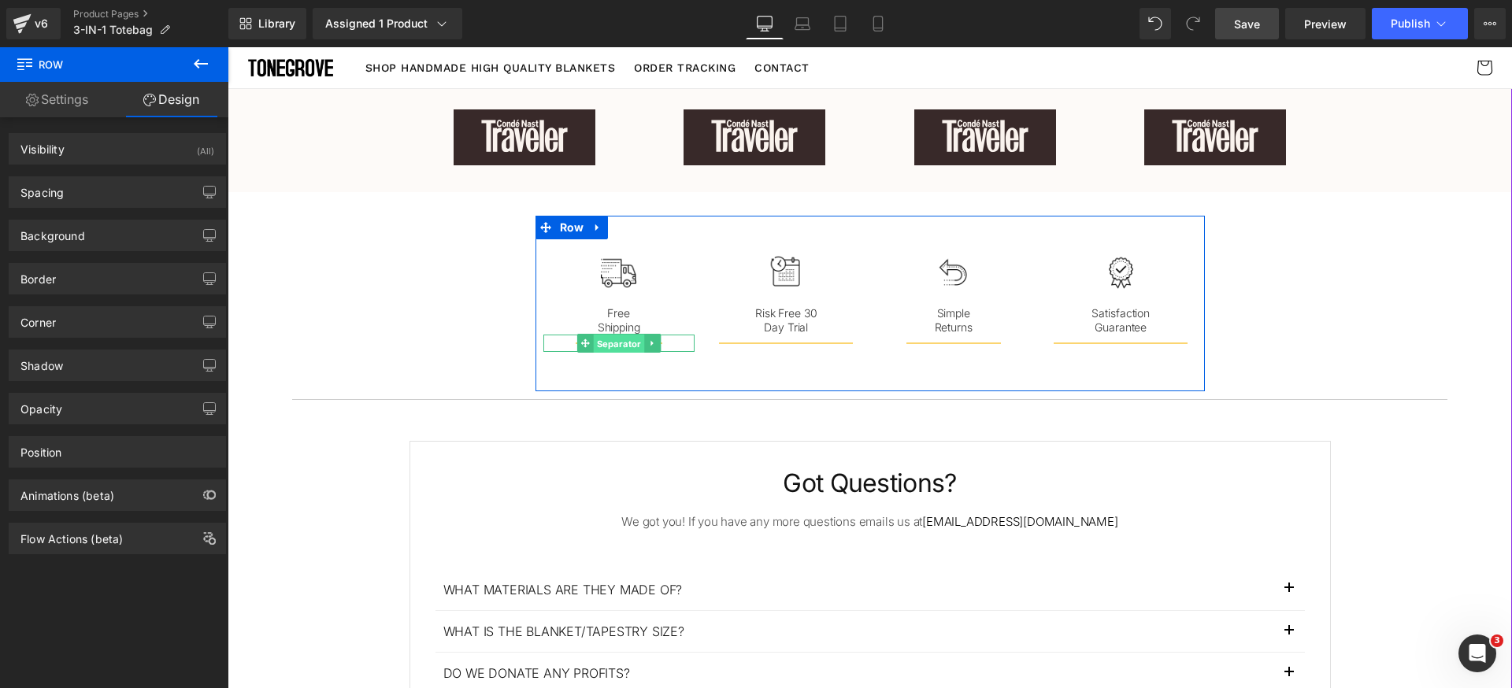
click at [607, 339] on span "Separator" at bounding box center [618, 344] width 51 height 19
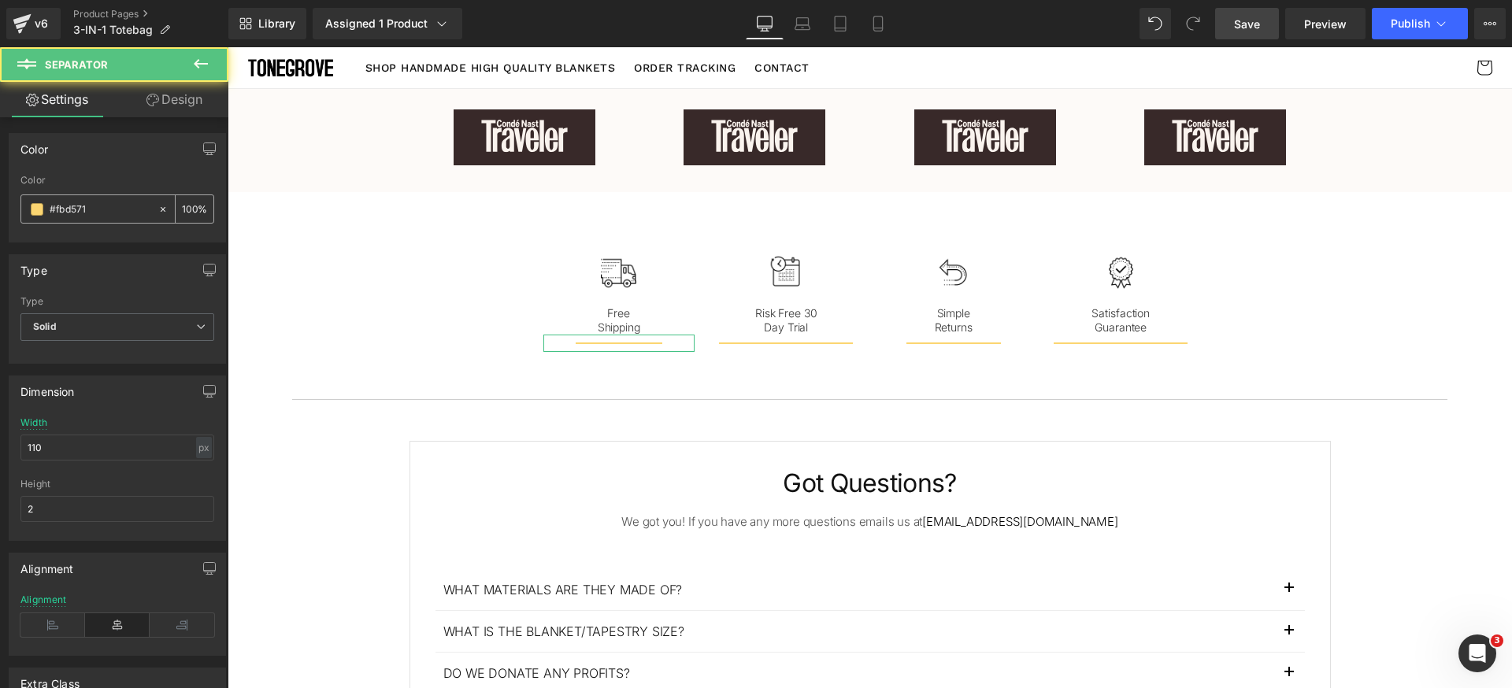
click at [101, 211] on input "#fbd571" at bounding box center [100, 209] width 101 height 17
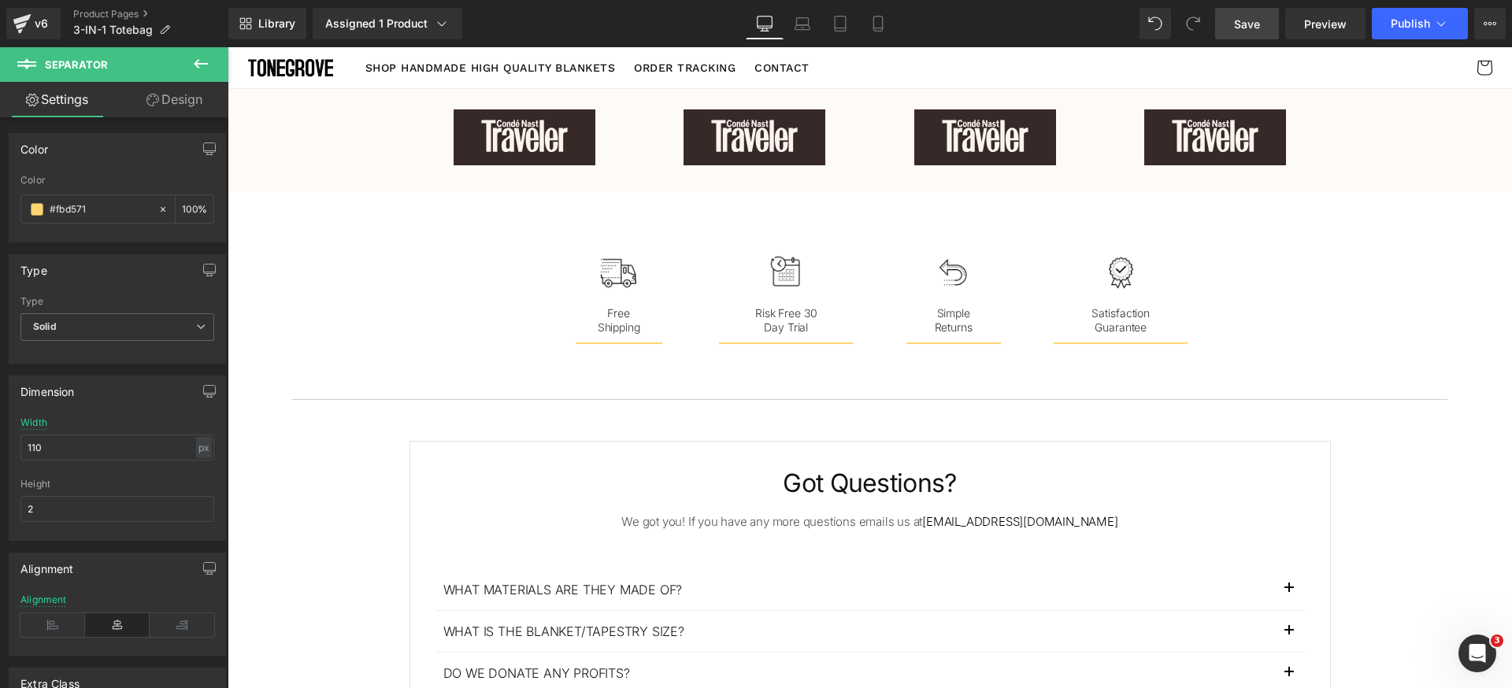
paste input "382929"
type input "#382929"
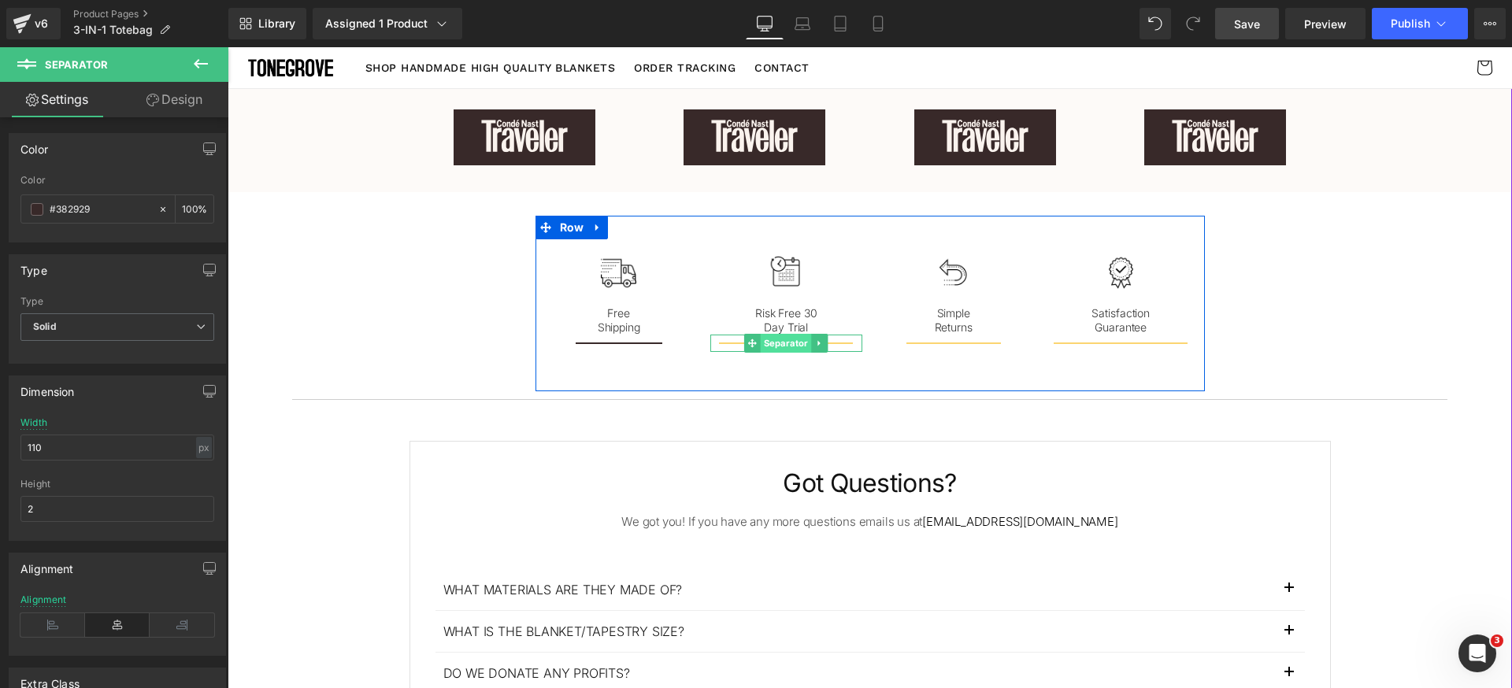
click at [779, 346] on span "Separator" at bounding box center [786, 343] width 51 height 19
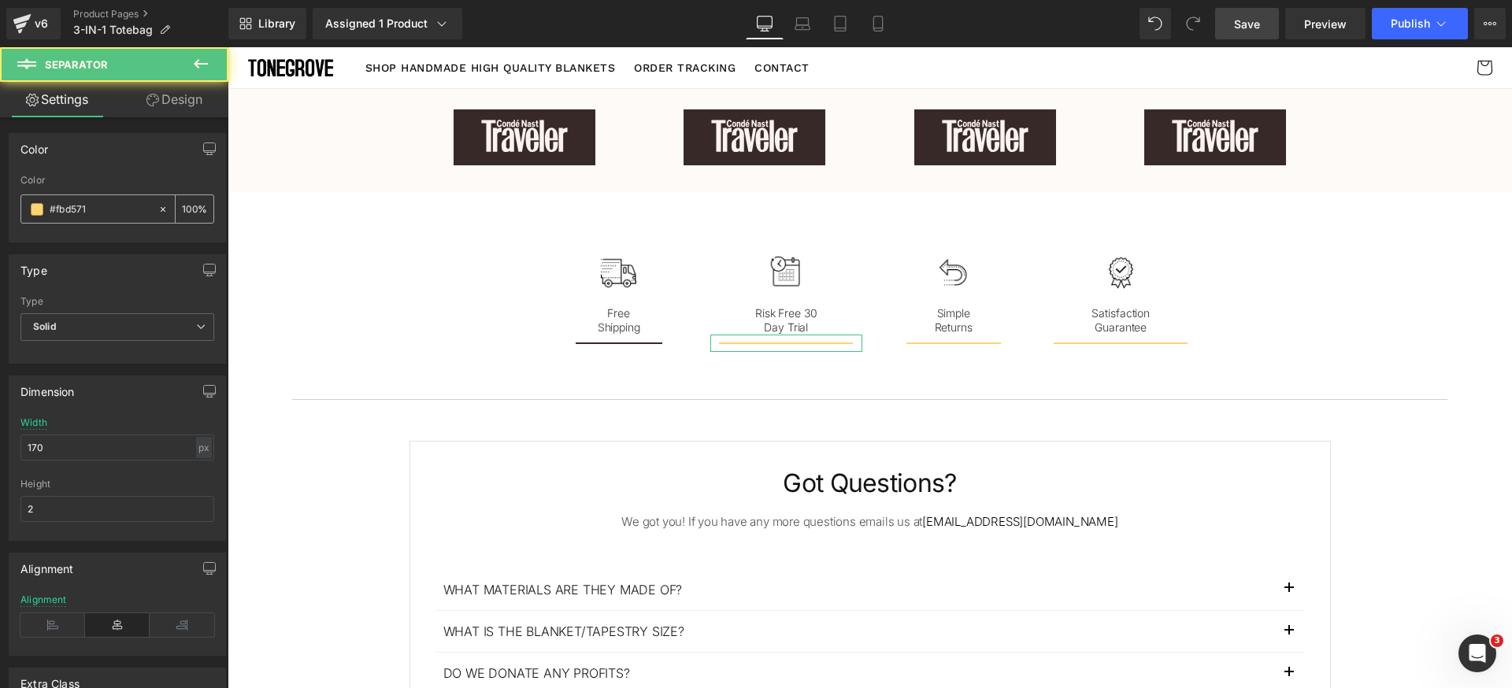
drag, startPoint x: 144, startPoint y: 218, endPoint x: 119, endPoint y: 213, distance: 25.8
click at [143, 217] on div "#fbd571" at bounding box center [89, 209] width 136 height 28
click at [114, 210] on input "#fbd571" at bounding box center [100, 209] width 101 height 17
paste input "382929"
type input "#382929"
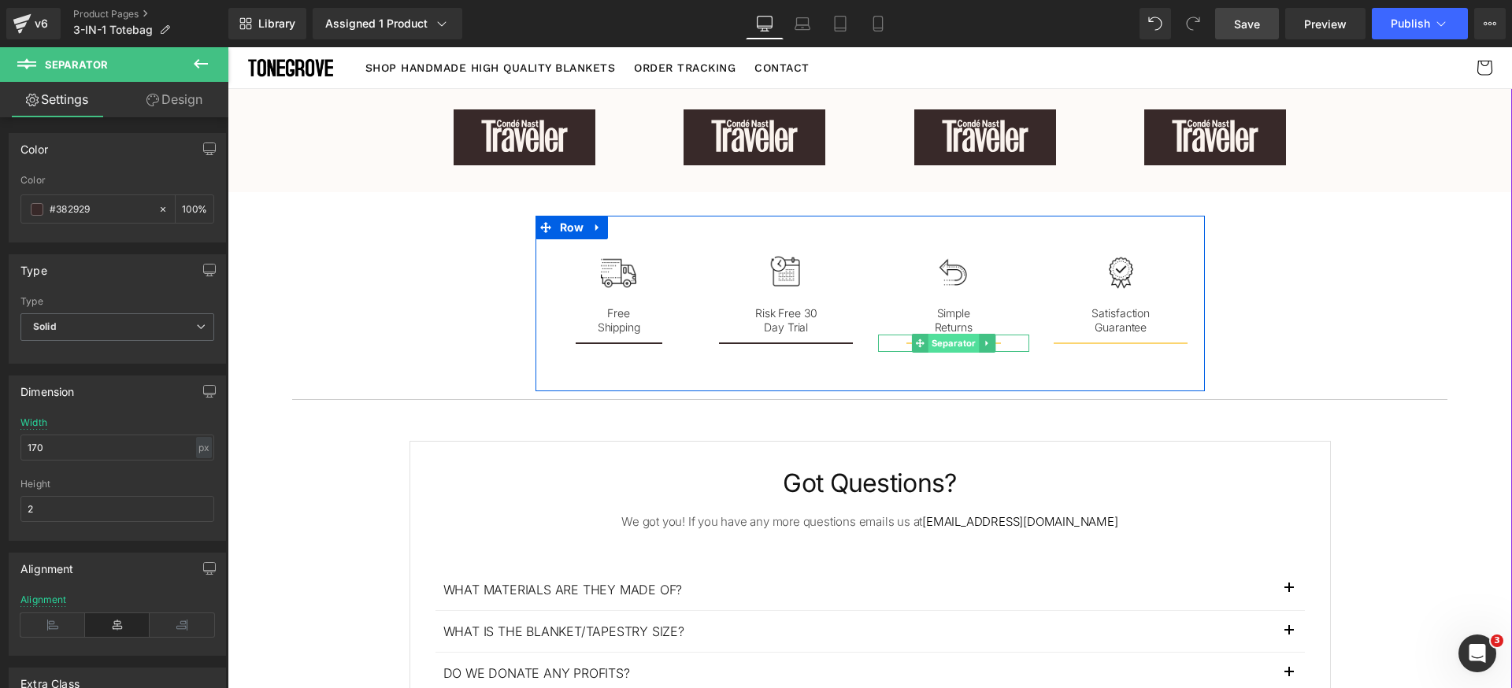
click at [946, 342] on span "Separator" at bounding box center [953, 343] width 51 height 19
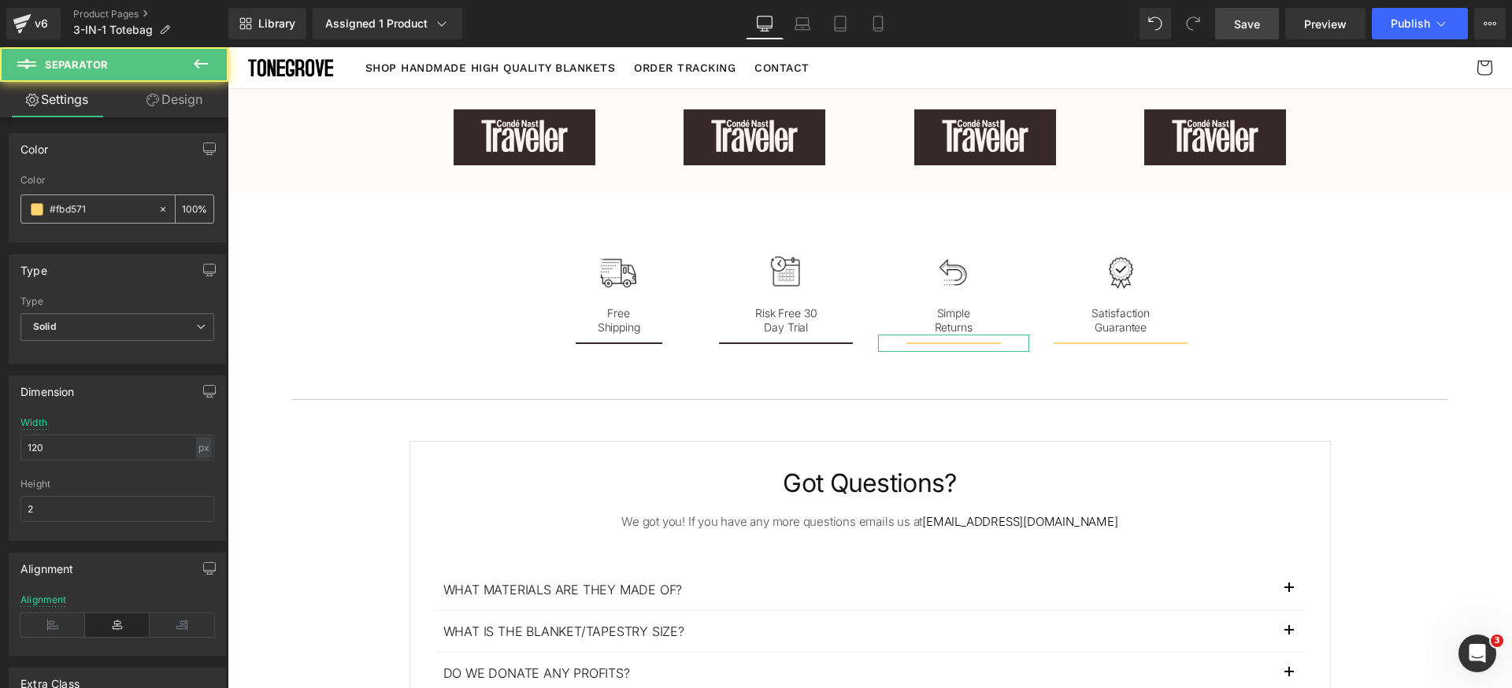
click at [111, 209] on input "#fbd571" at bounding box center [100, 209] width 101 height 17
paste input "382929"
type input "#382929"
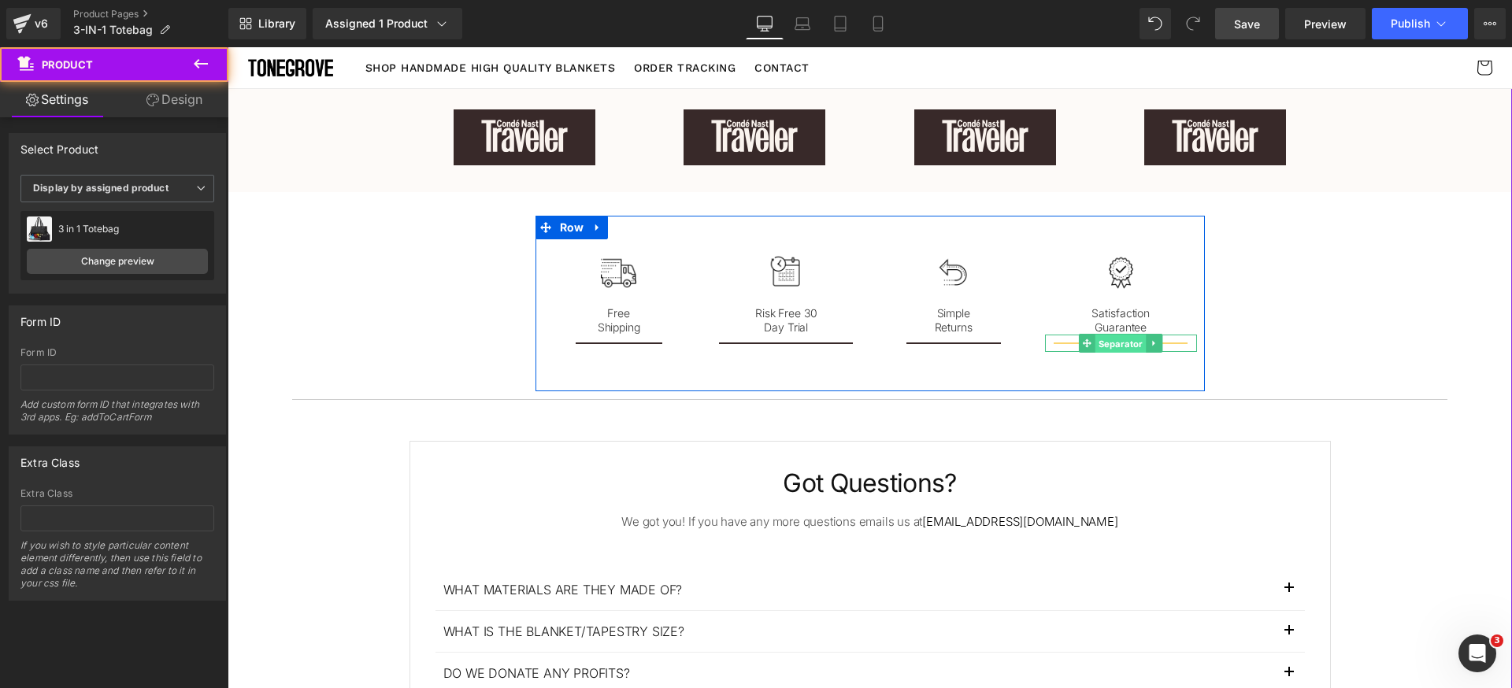
click at [1116, 343] on span "Separator" at bounding box center [1120, 344] width 51 height 19
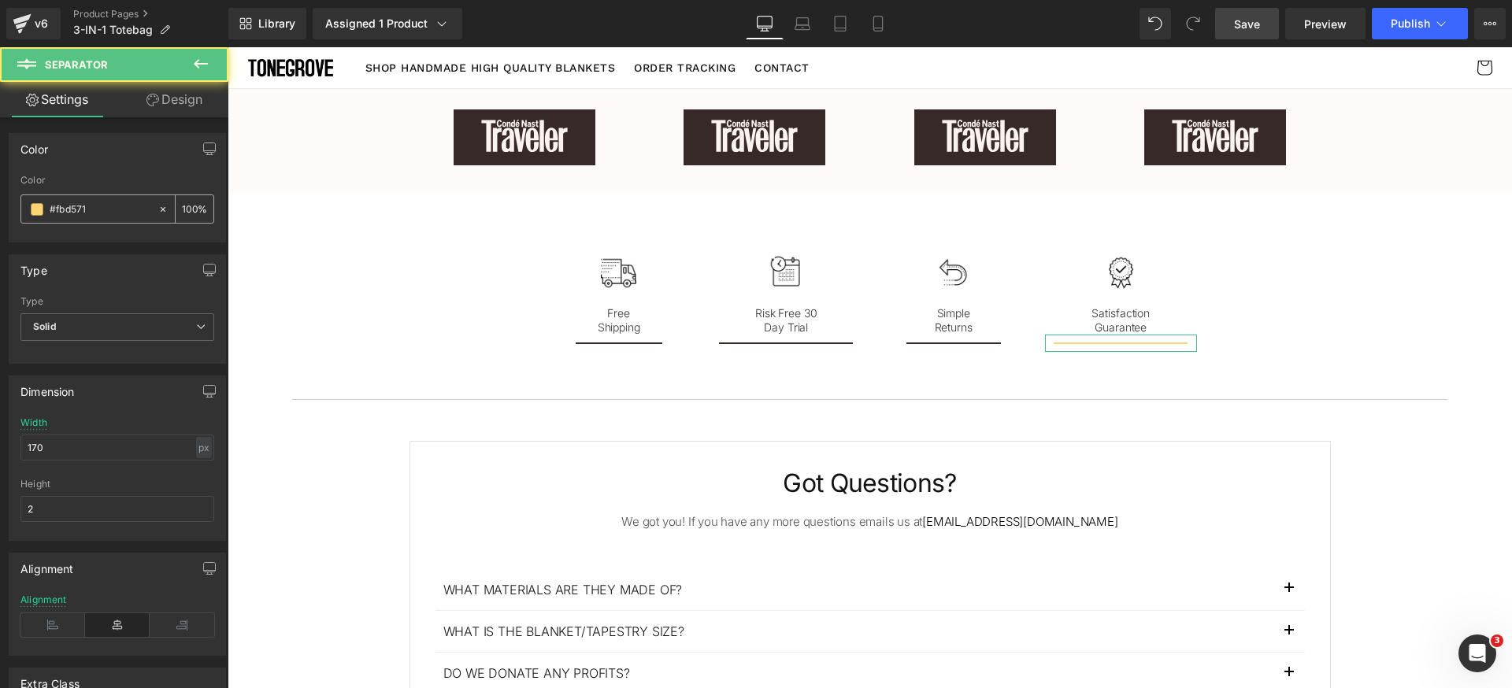
click at [122, 211] on input "#fbd571" at bounding box center [100, 209] width 101 height 17
type input "#382929"
click at [145, 165] on div "Color rgb(251, 213, 113) Color #382929 100 %" at bounding box center [117, 187] width 217 height 109
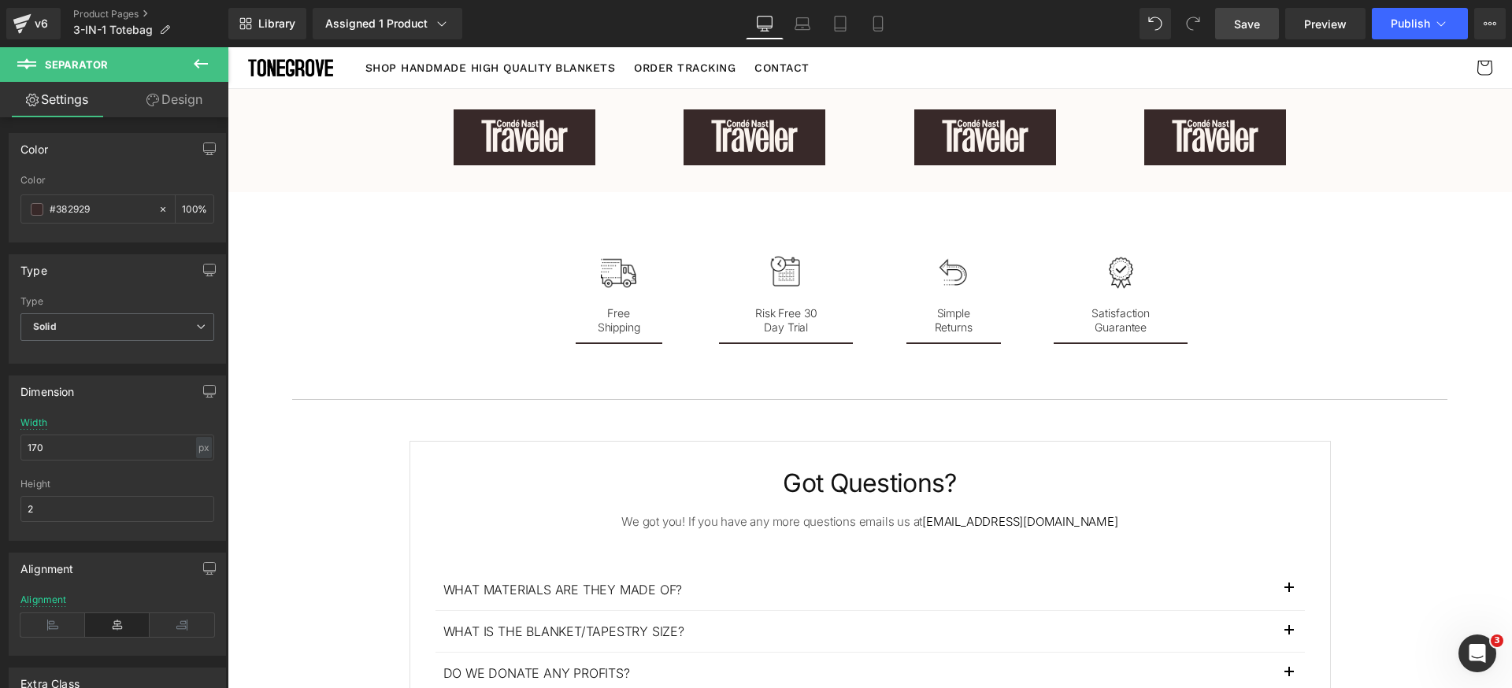
scroll to position [2088, 0]
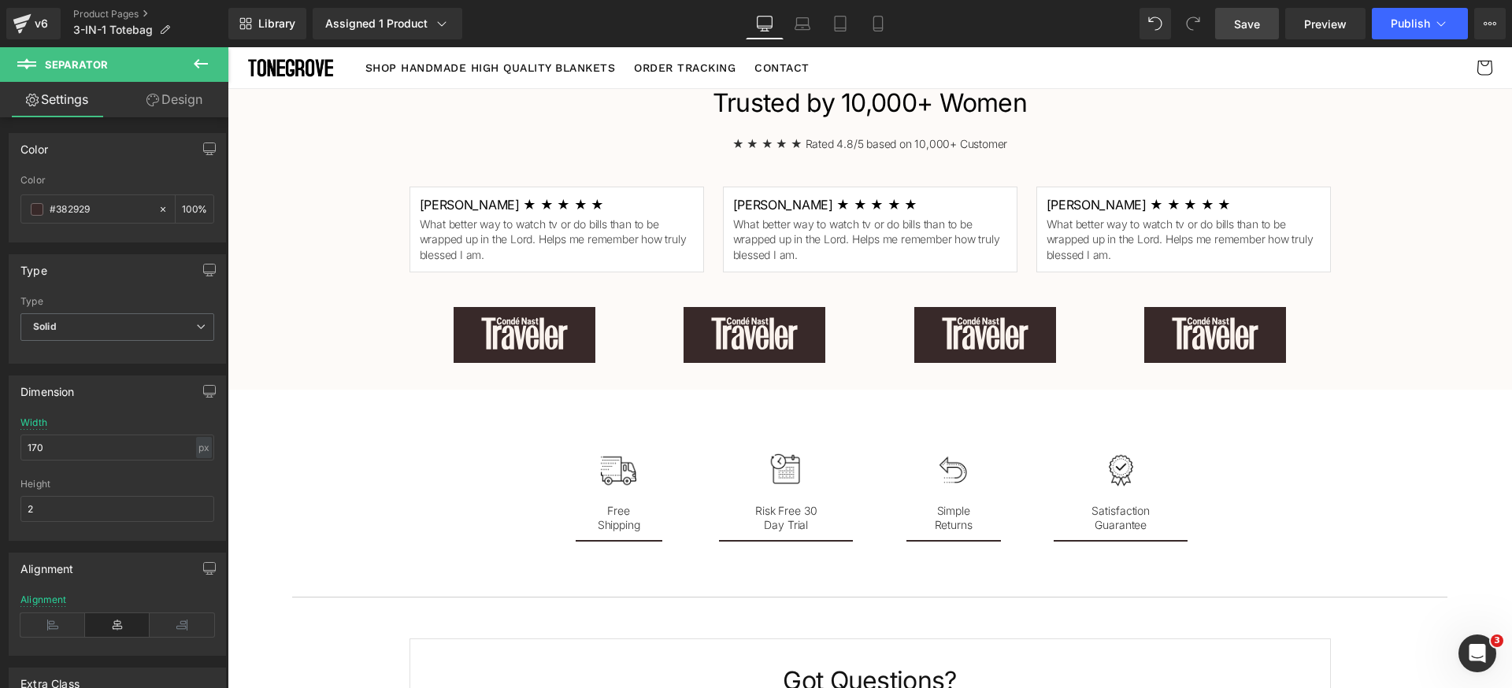
click at [1255, 18] on span "Save" at bounding box center [1247, 24] width 26 height 17
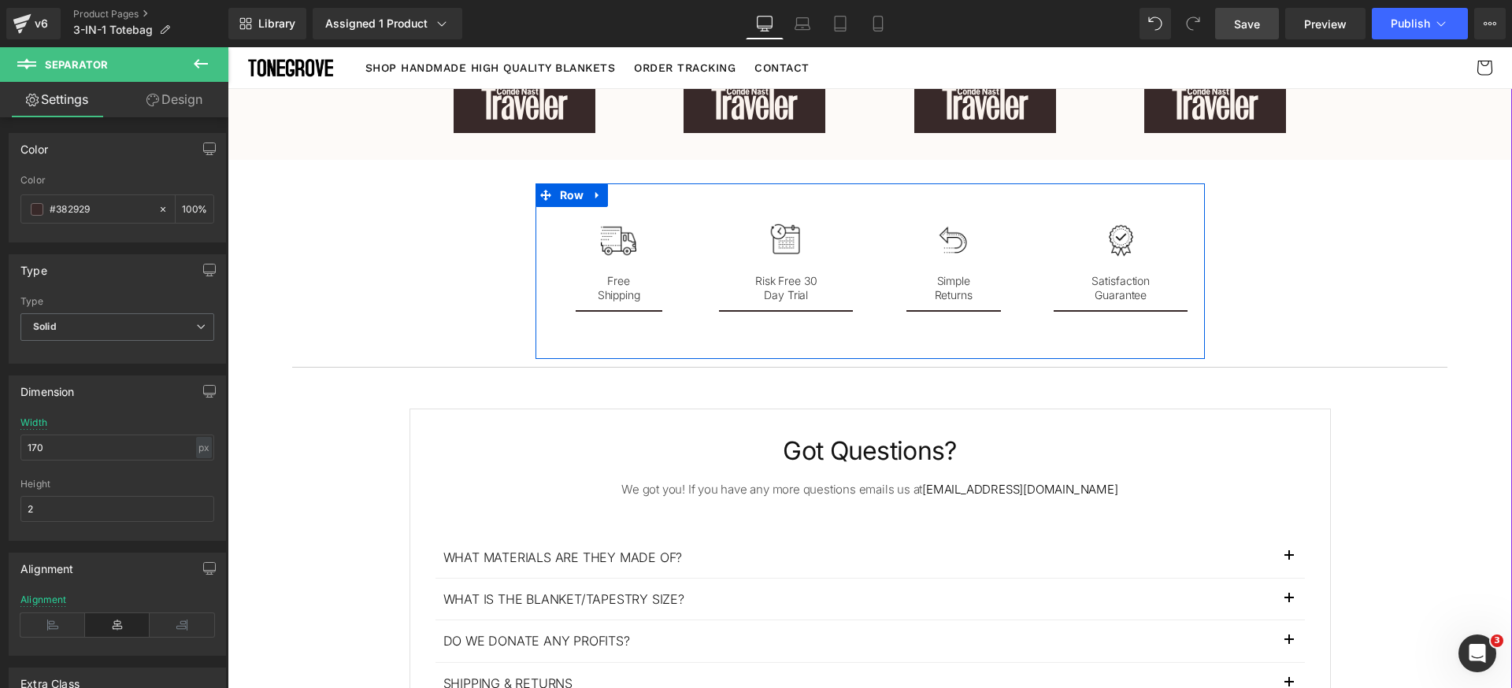
scroll to position [2246, 0]
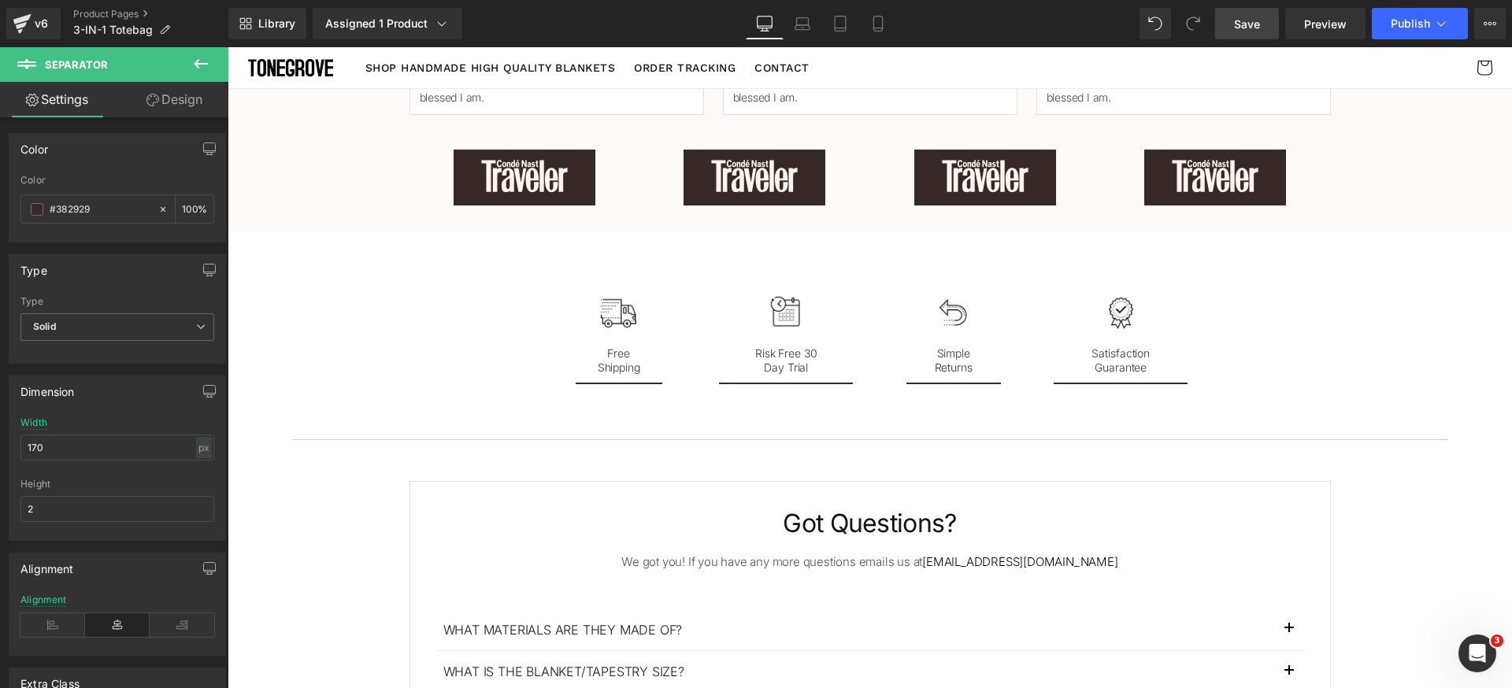
click at [204, 68] on icon at bounding box center [200, 63] width 19 height 19
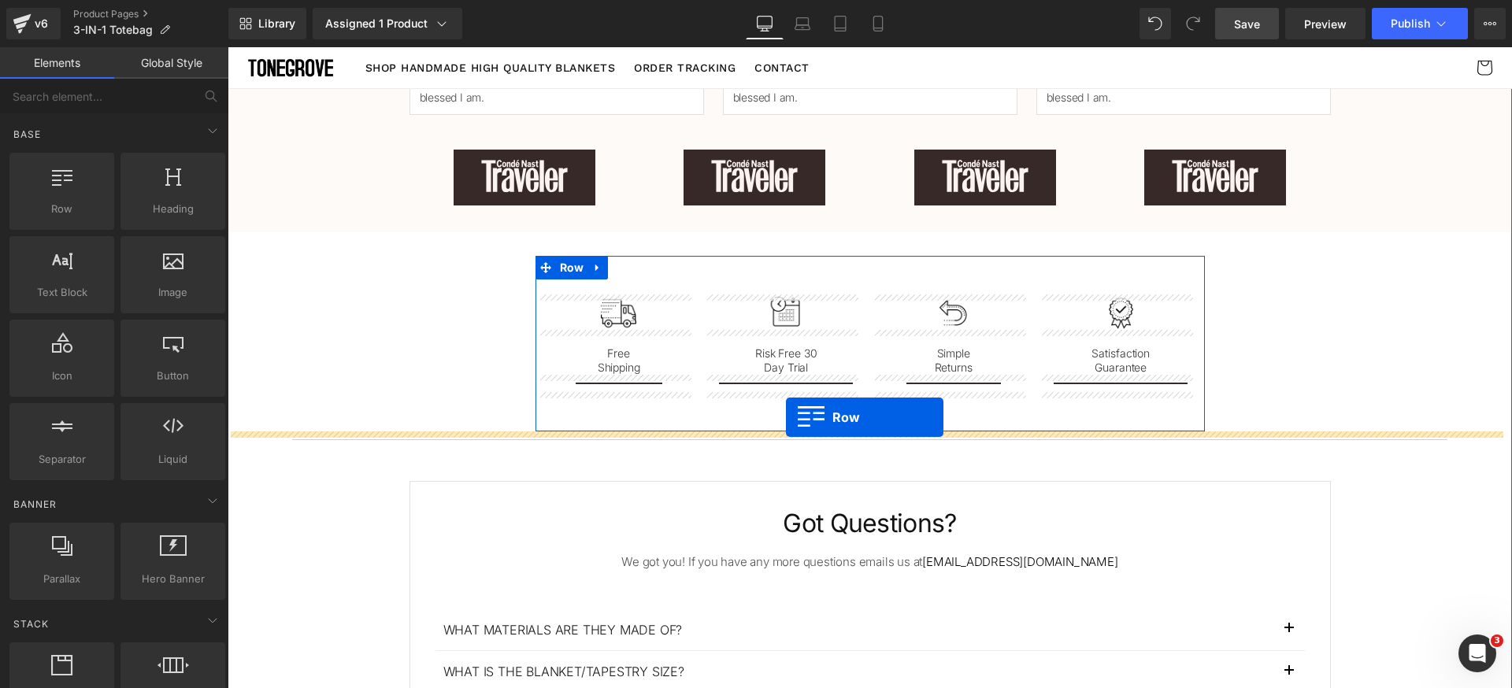
drag, startPoint x: 342, startPoint y: 302, endPoint x: 786, endPoint y: 417, distance: 458.7
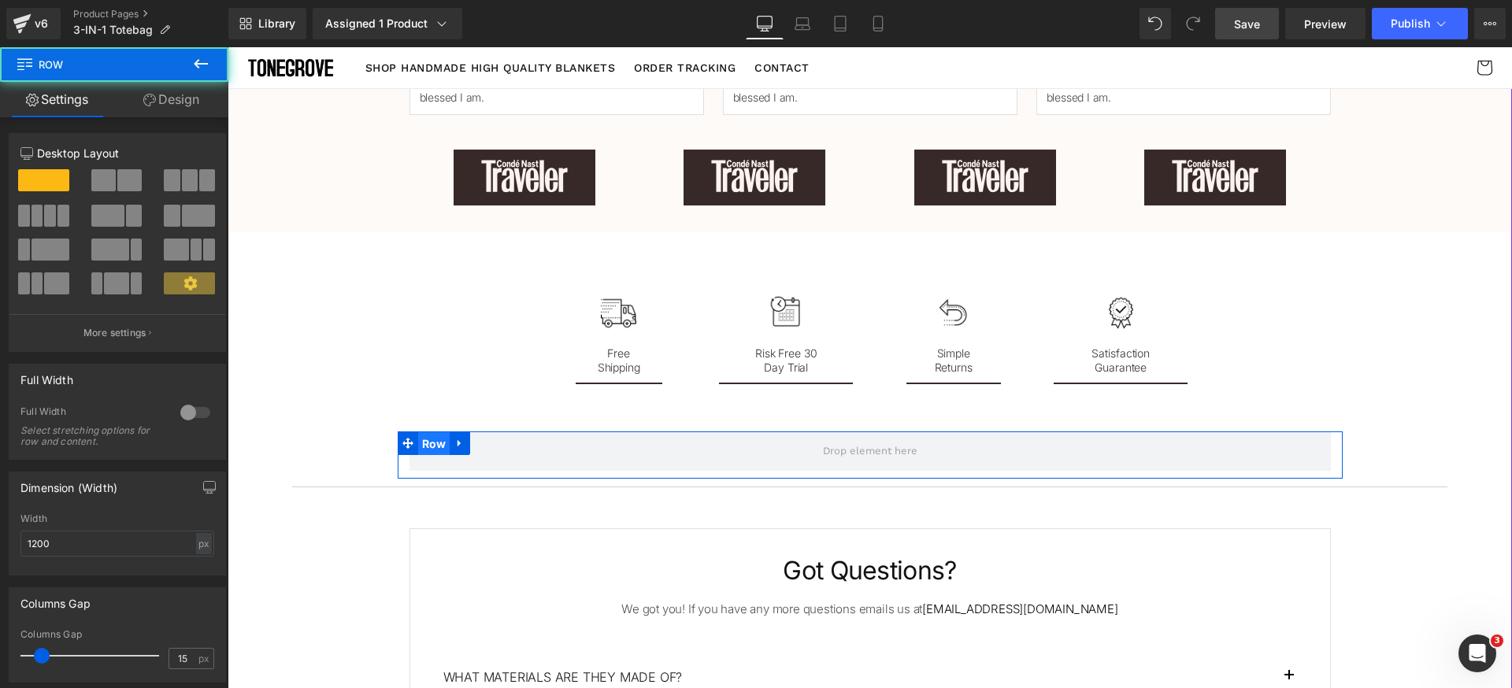
click at [422, 439] on span "Row" at bounding box center [434, 444] width 32 height 24
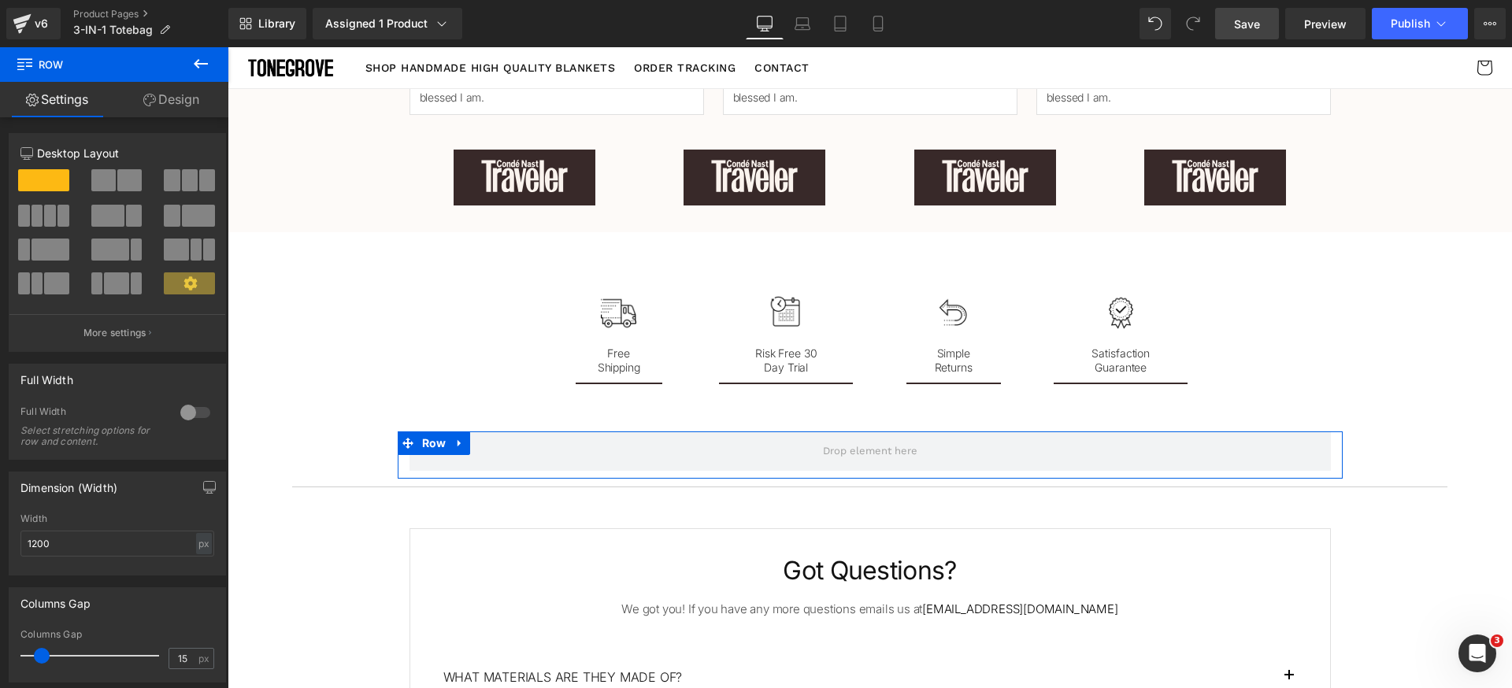
click at [172, 180] on span at bounding box center [172, 180] width 16 height 22
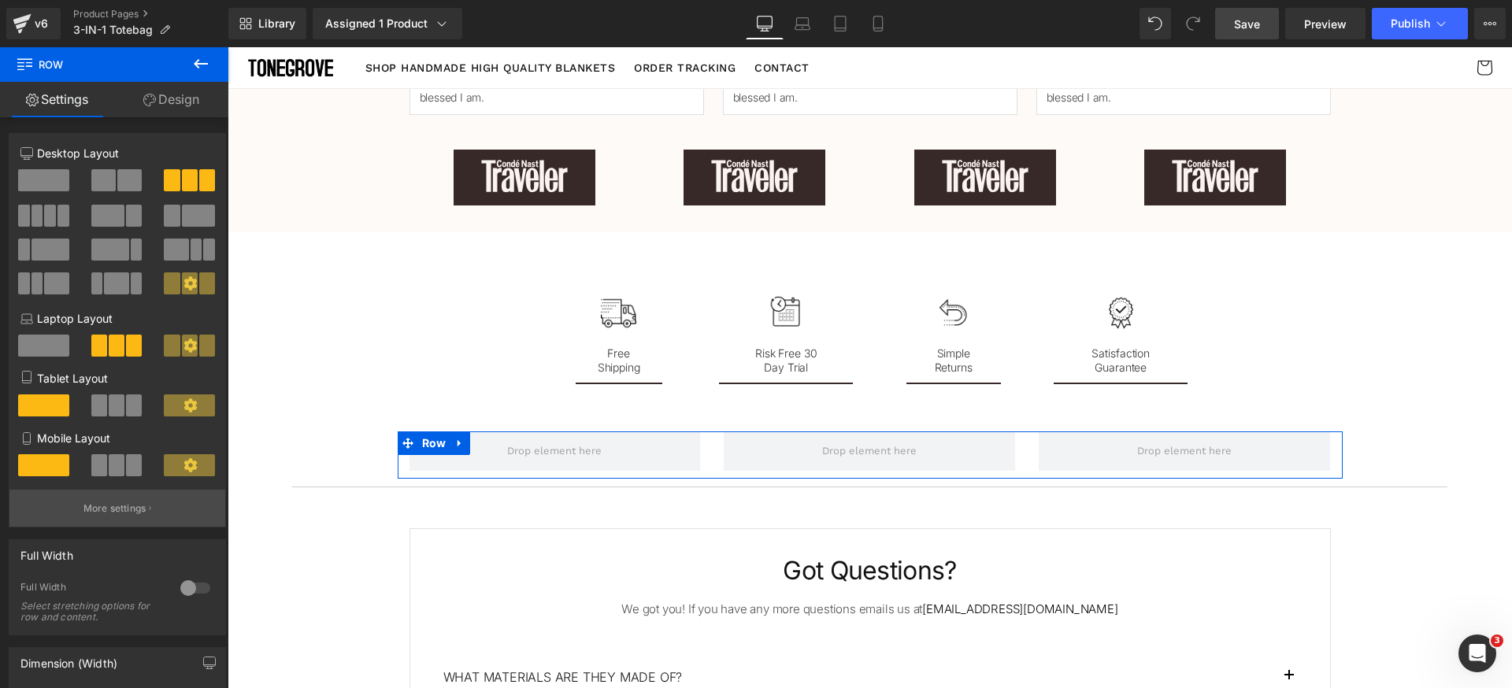
click at [138, 499] on button "More settings" at bounding box center [117, 508] width 216 height 37
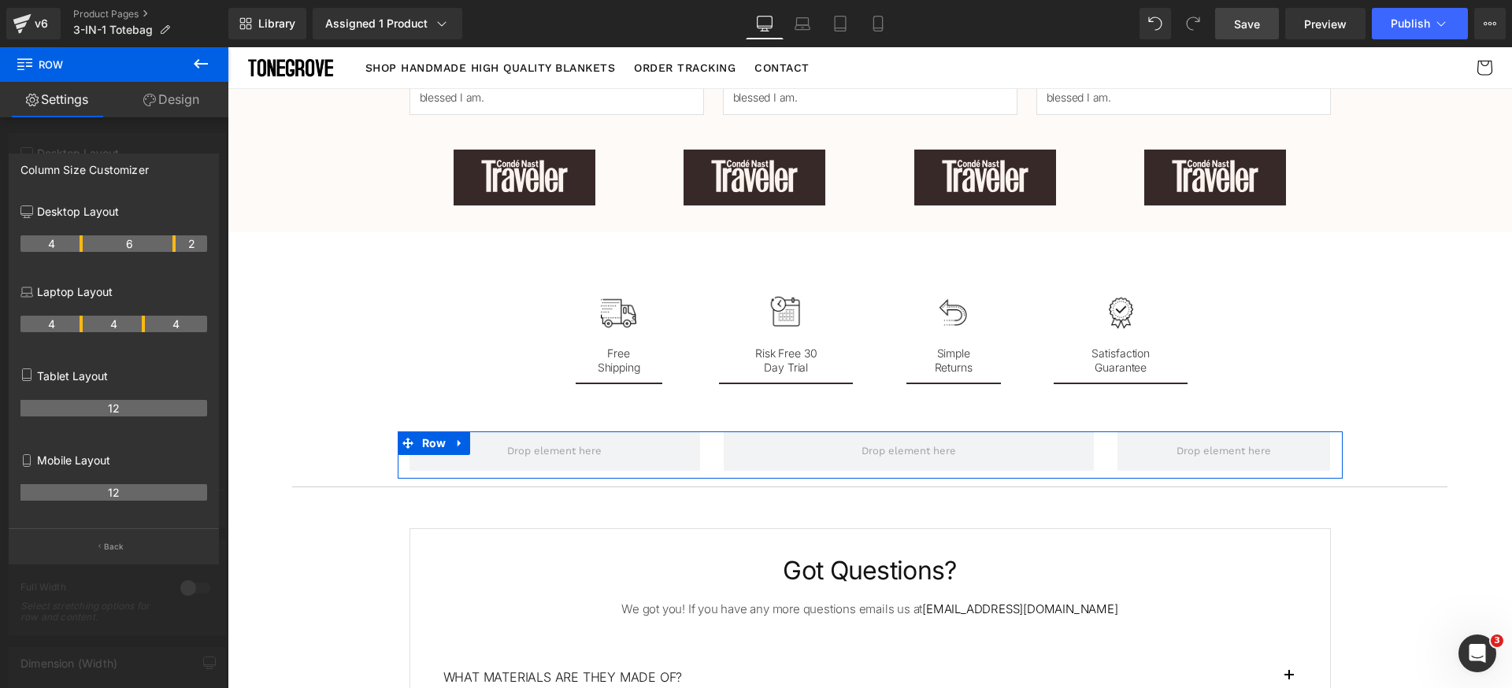
drag, startPoint x: 143, startPoint y: 248, endPoint x: 166, endPoint y: 248, distance: 23.6
drag, startPoint x: 80, startPoint y: 243, endPoint x: 124, endPoint y: 249, distance: 44.4
drag, startPoint x: 174, startPoint y: 245, endPoint x: 164, endPoint y: 247, distance: 10.5
drag, startPoint x: 127, startPoint y: 243, endPoint x: 117, endPoint y: 247, distance: 10.2
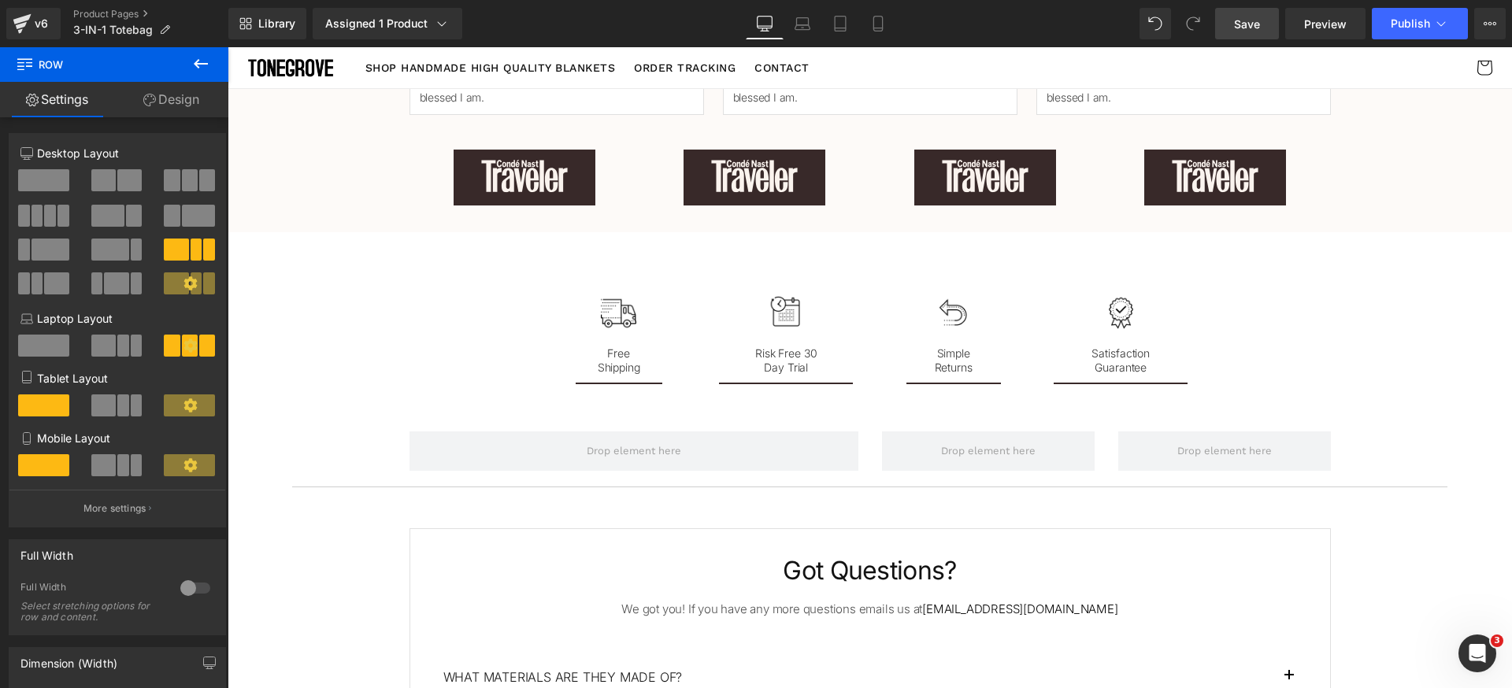
click at [1020, 454] on body ".lx-icon-fill { --lx-fill-width: calc(100% - var(--lx-rating-percent, 0%)); cli…" at bounding box center [870, 164] width 1284 height 4724
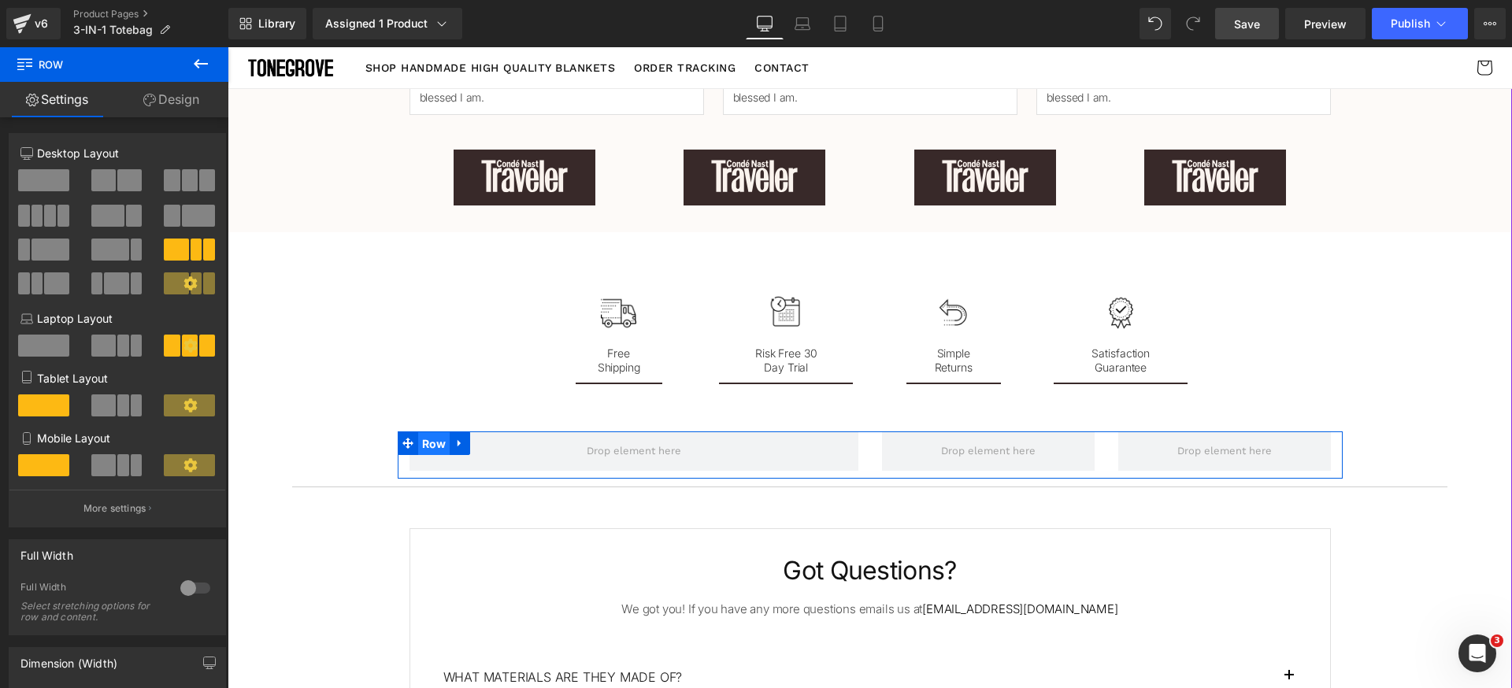
click at [428, 439] on span "Row" at bounding box center [434, 444] width 32 height 24
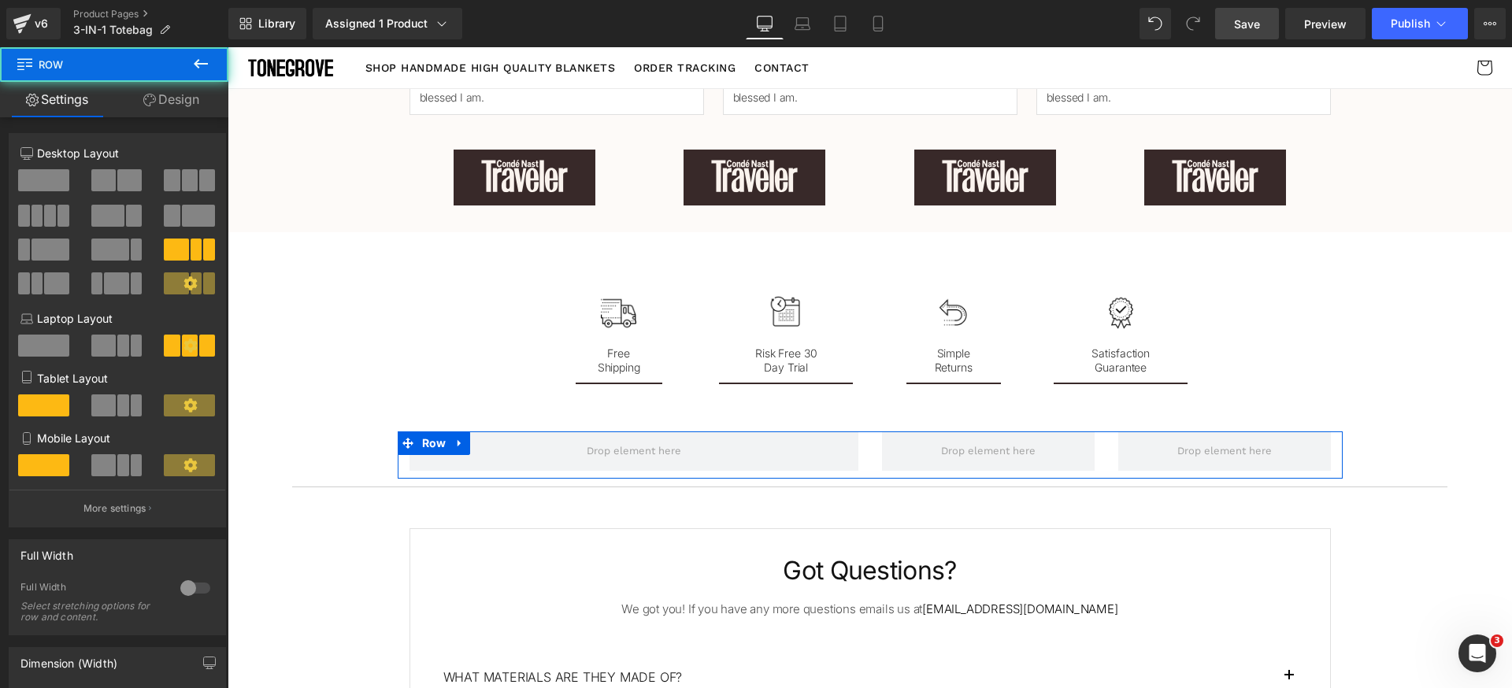
scroll to position [109, 0]
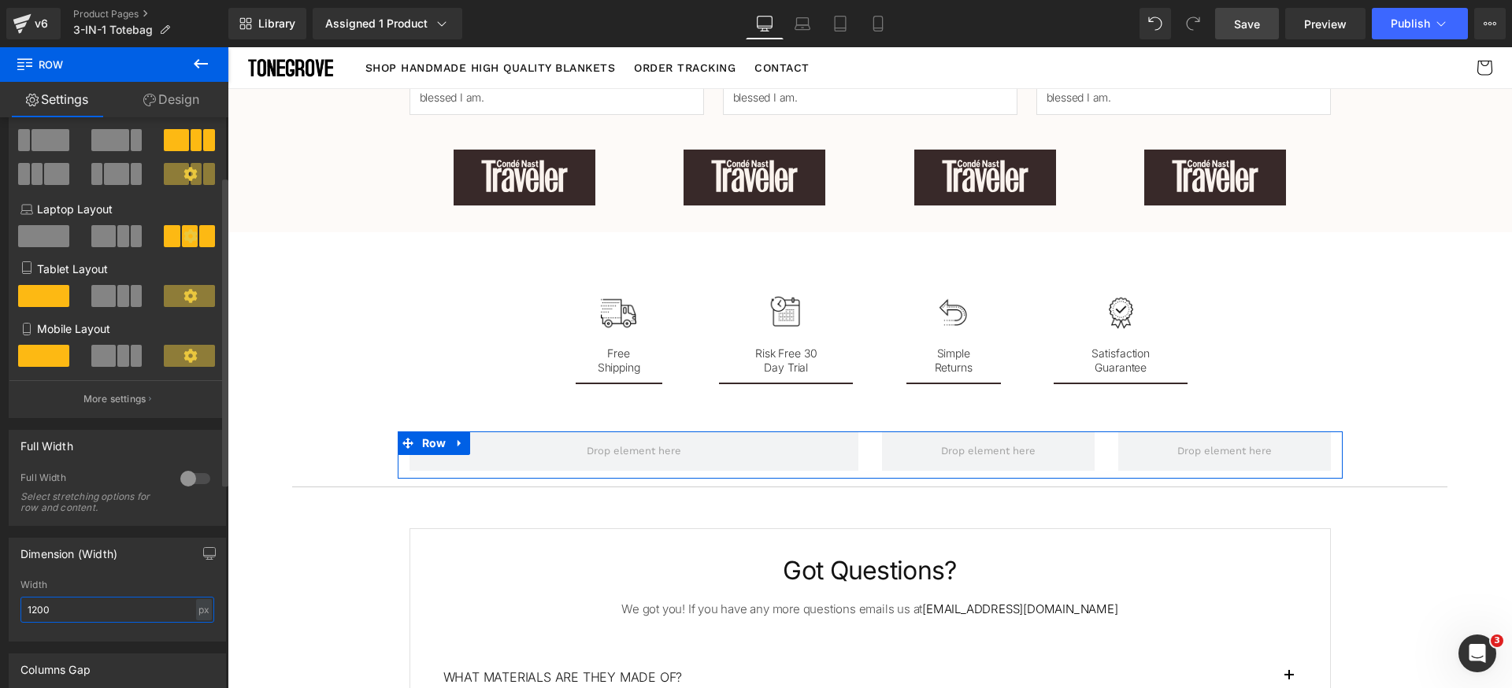
click at [117, 605] on input "1200" at bounding box center [117, 610] width 194 height 26
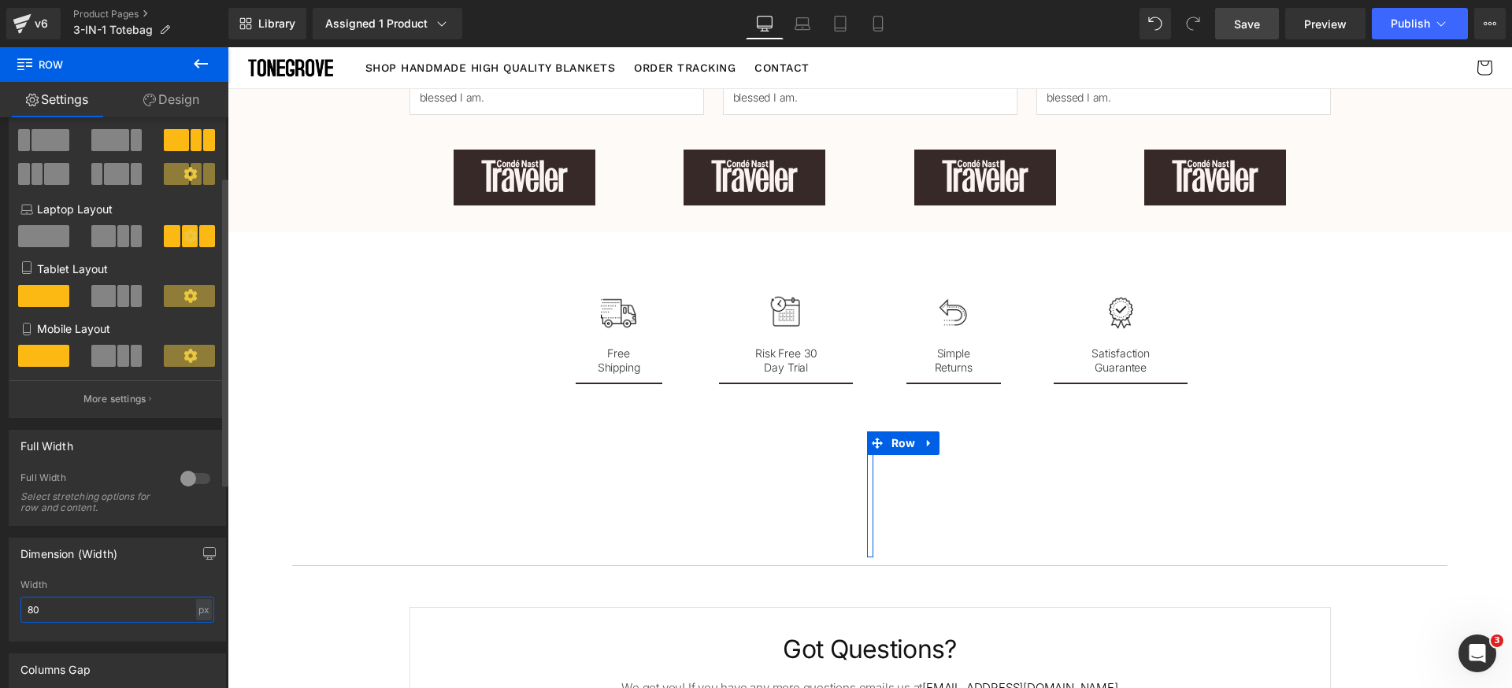
type input "800"
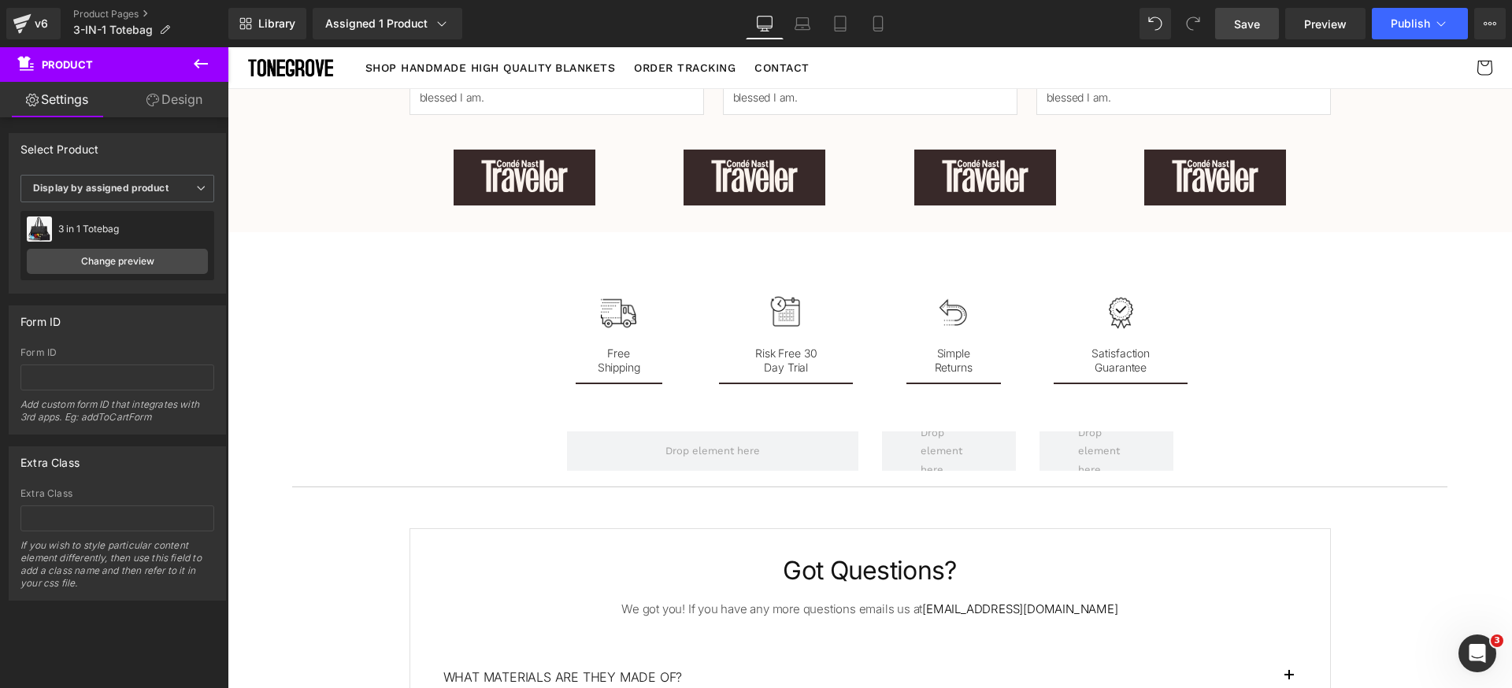
click at [194, 63] on icon at bounding box center [200, 63] width 19 height 19
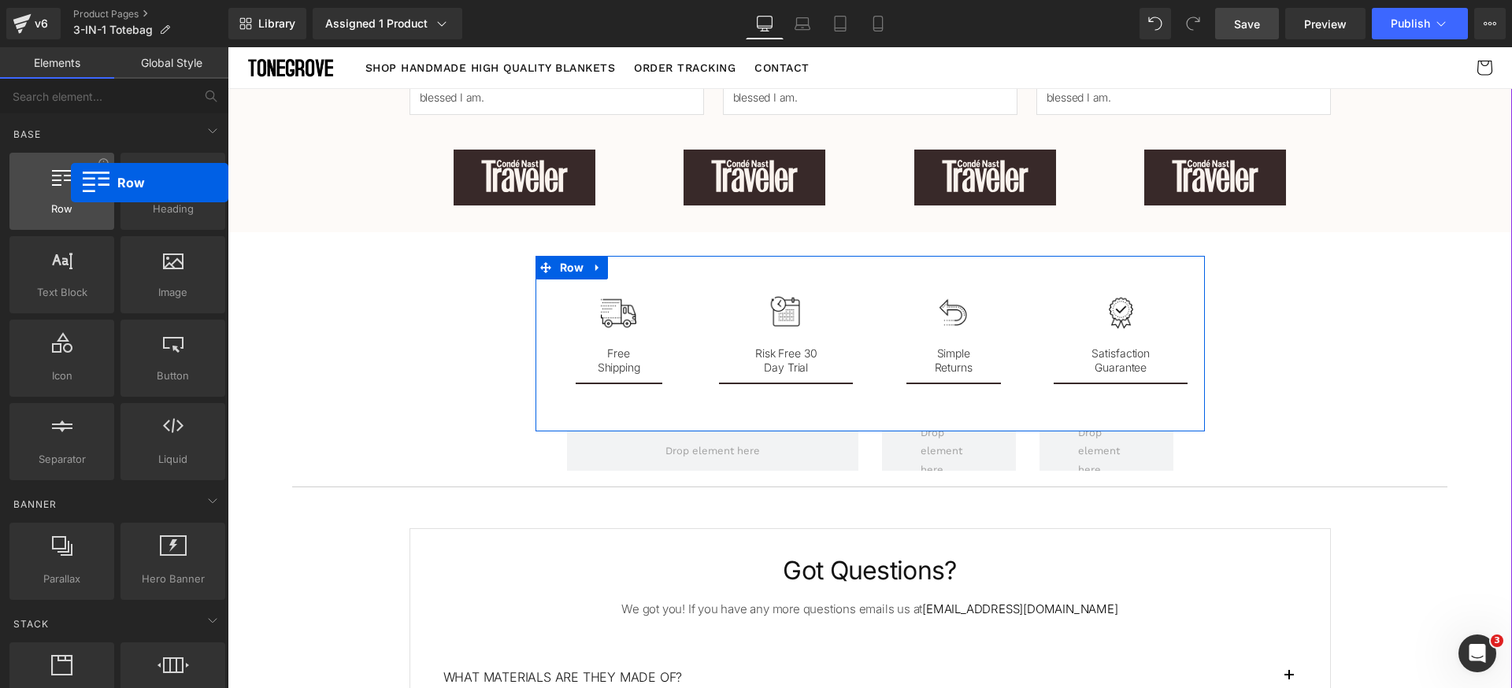
click at [65, 183] on div at bounding box center [61, 182] width 95 height 35
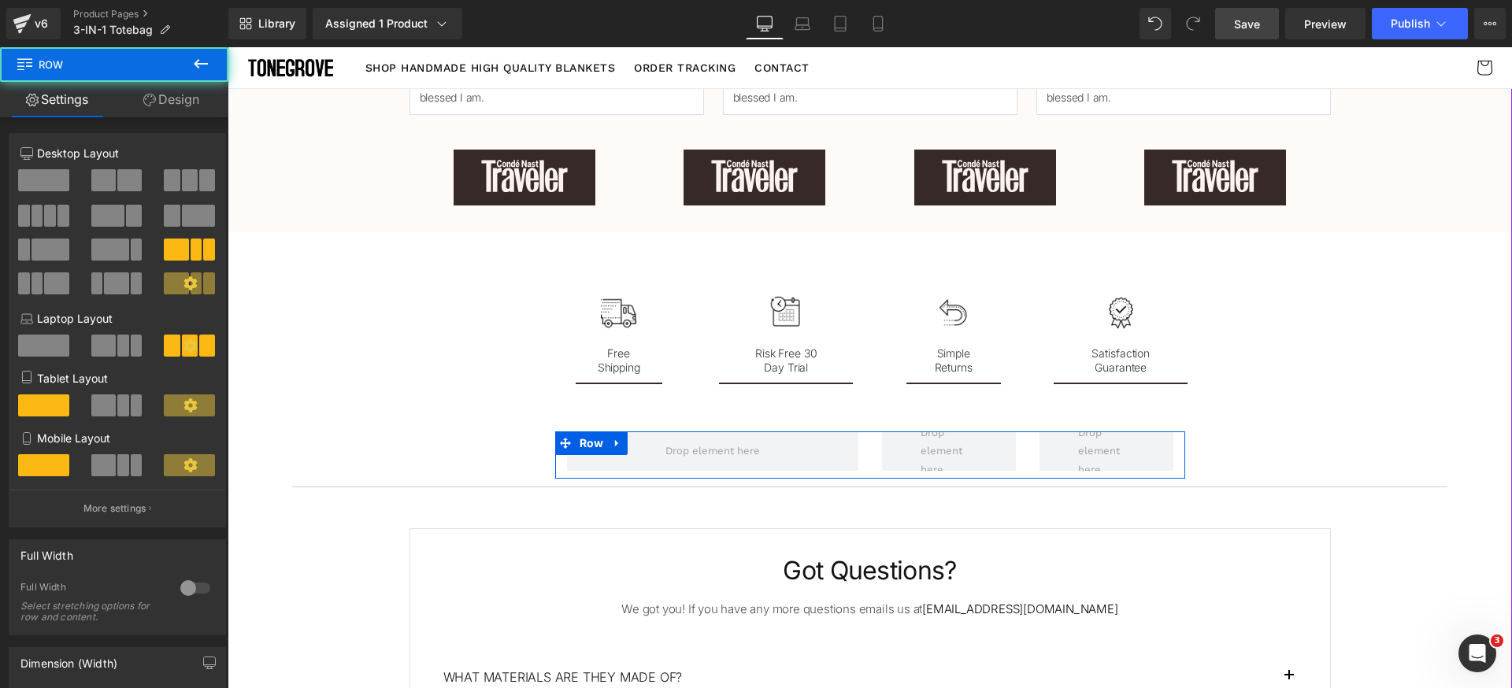
click at [870, 454] on div at bounding box center [948, 450] width 157 height 39
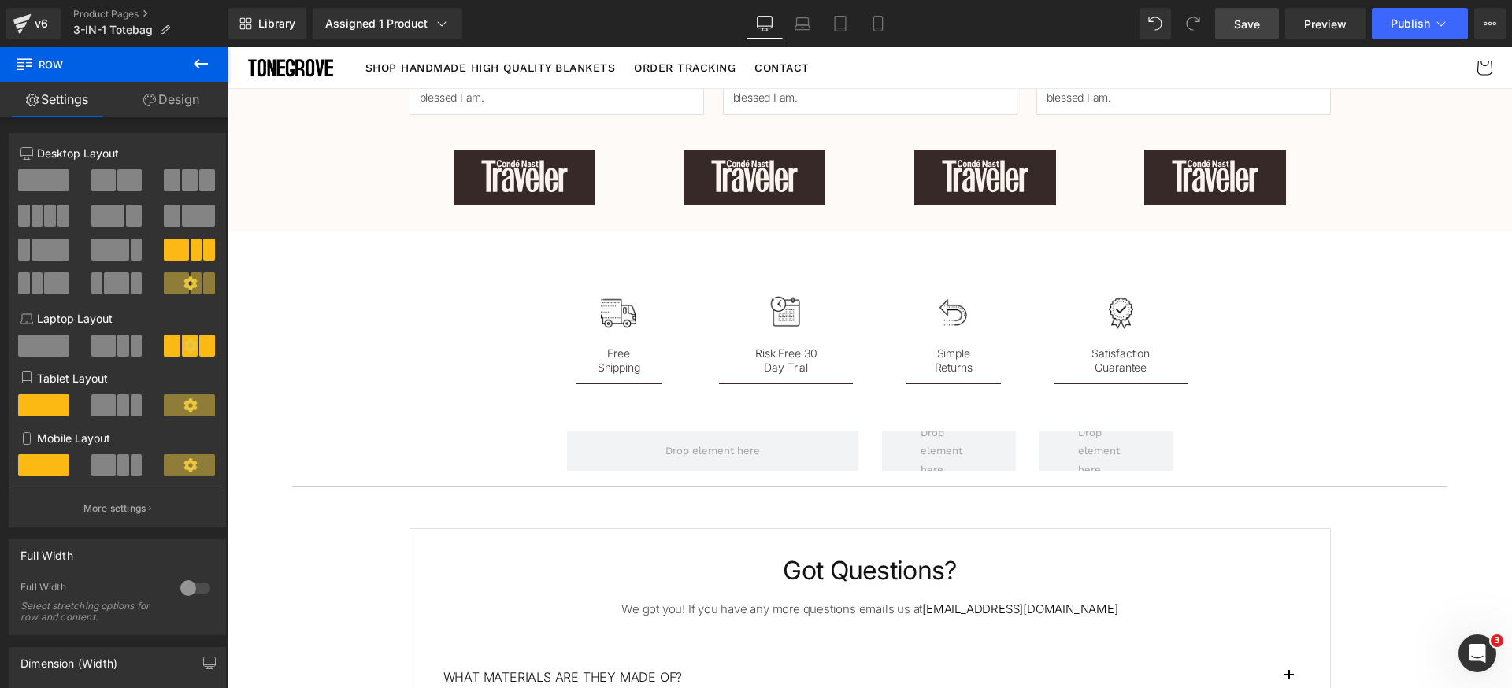
click at [193, 59] on icon at bounding box center [200, 63] width 19 height 19
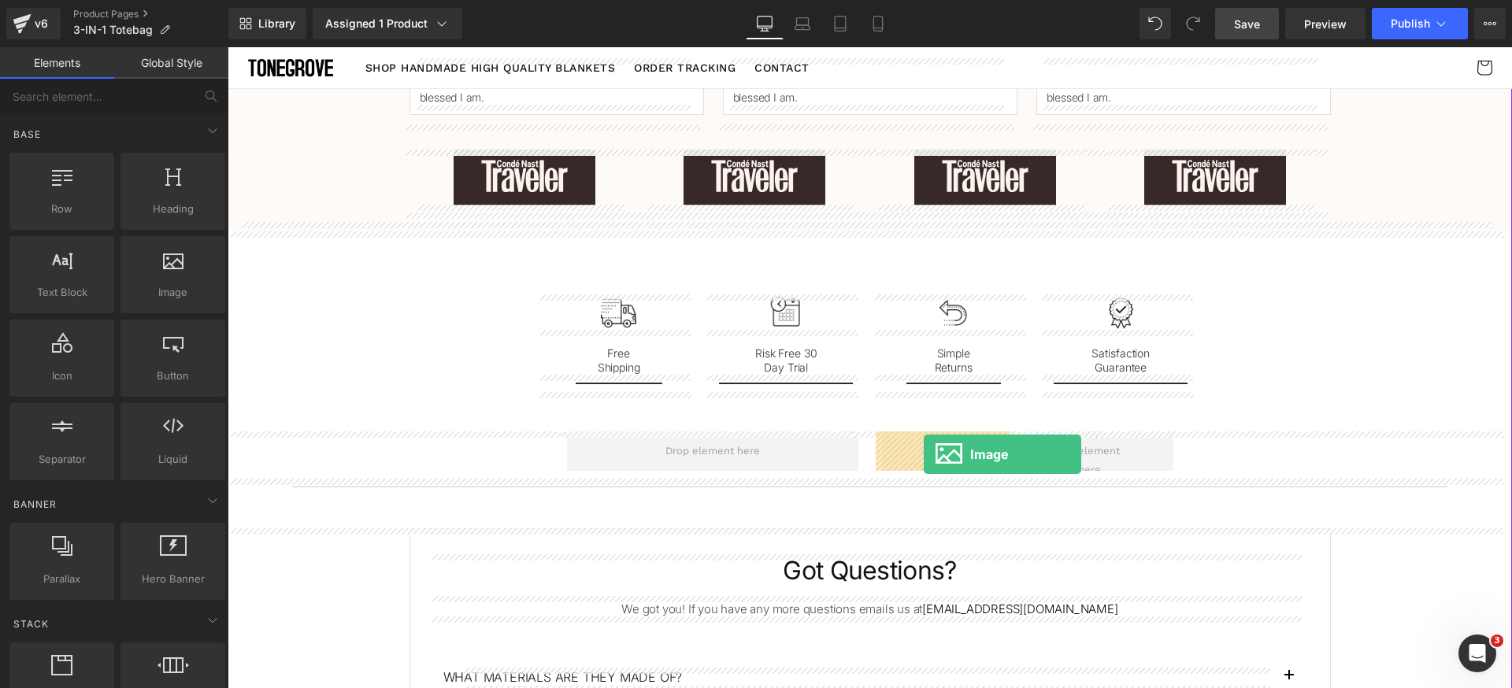
drag, startPoint x: 389, startPoint y: 317, endPoint x: 924, endPoint y: 454, distance: 551.9
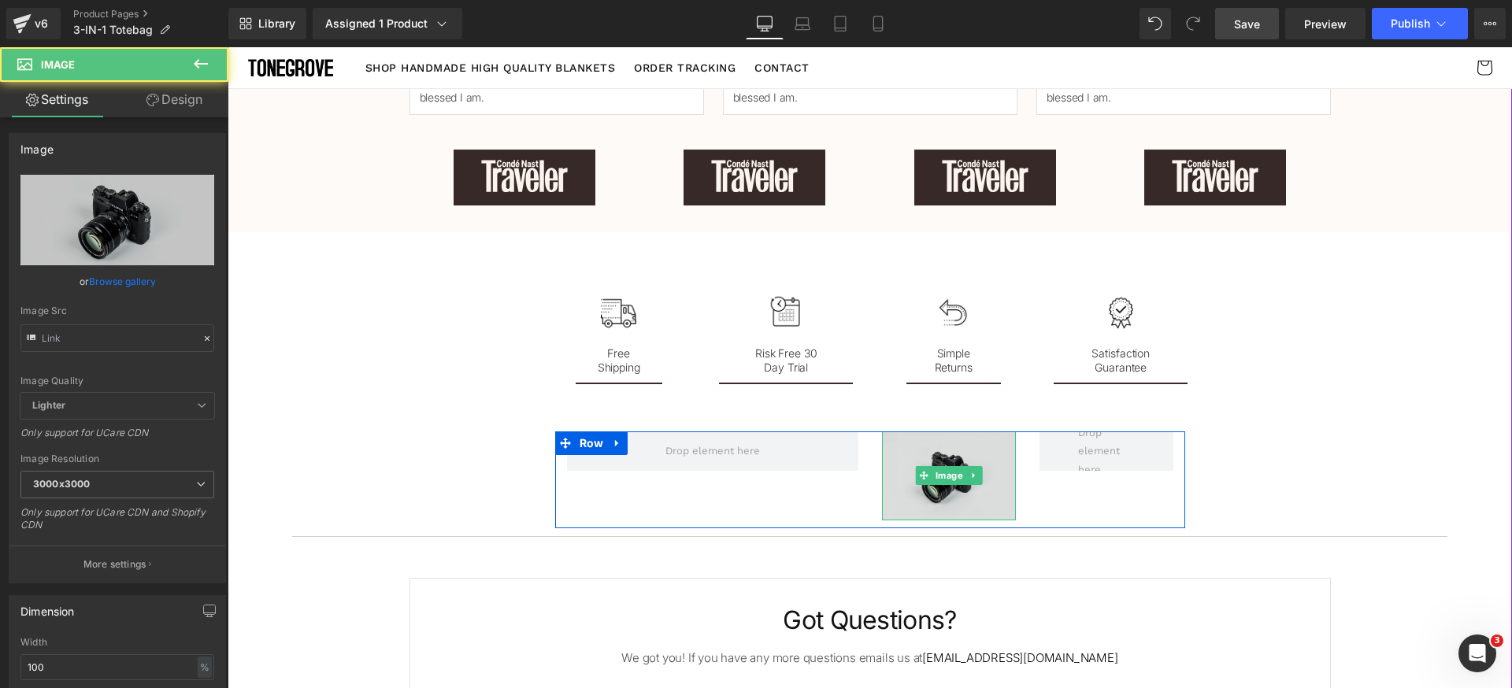
click at [933, 457] on img at bounding box center [949, 475] width 134 height 89
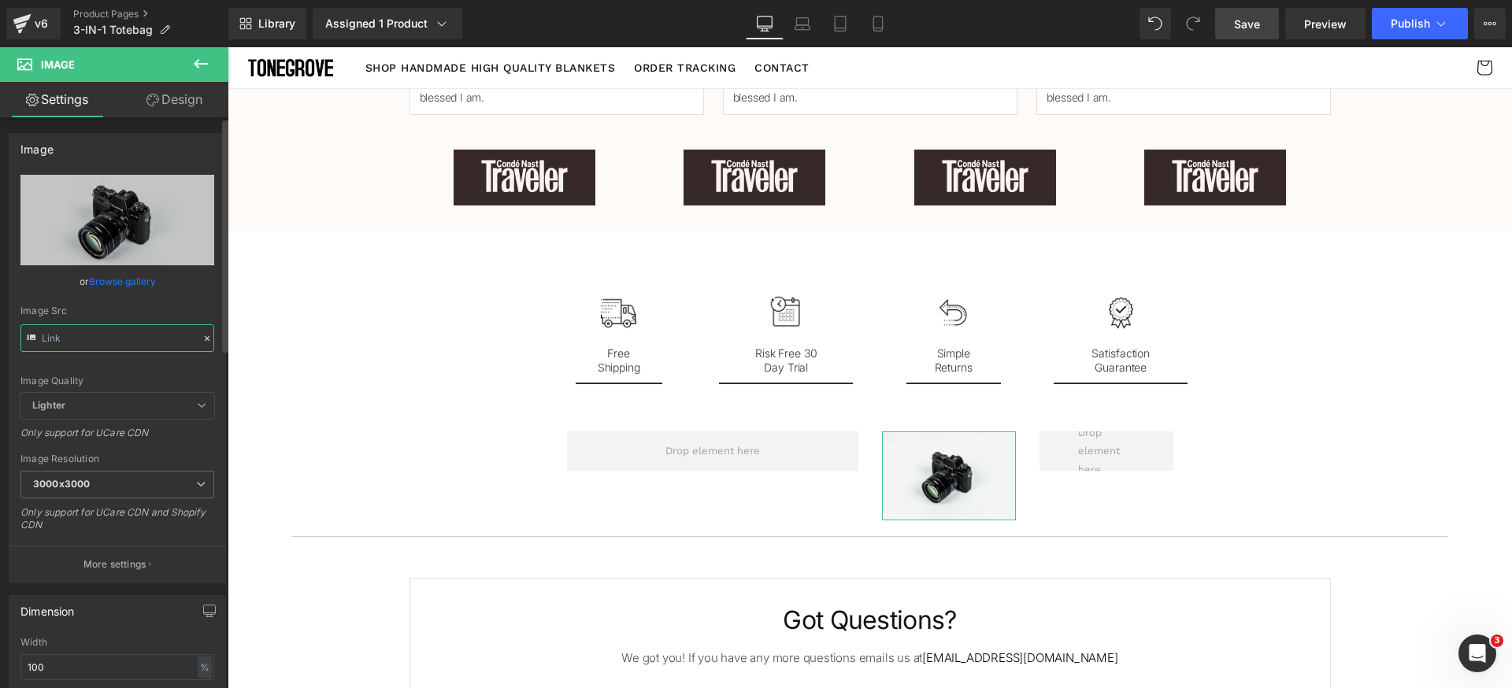
click at [154, 339] on input "text" at bounding box center [117, 338] width 194 height 28
paste input "https://luhxe.com/cdn/shop/files/gempages_536505205483635921-e0bb093a-a240-4f45…"
type input "https://luhxe.com/cdn/shop/files/gempages_536505205483635921-e0bb093a-a240-4f45…"
click at [163, 364] on div "Image Quality Lighter Lightest Lighter Lighter Lightest Only support for UCare …" at bounding box center [117, 284] width 194 height 218
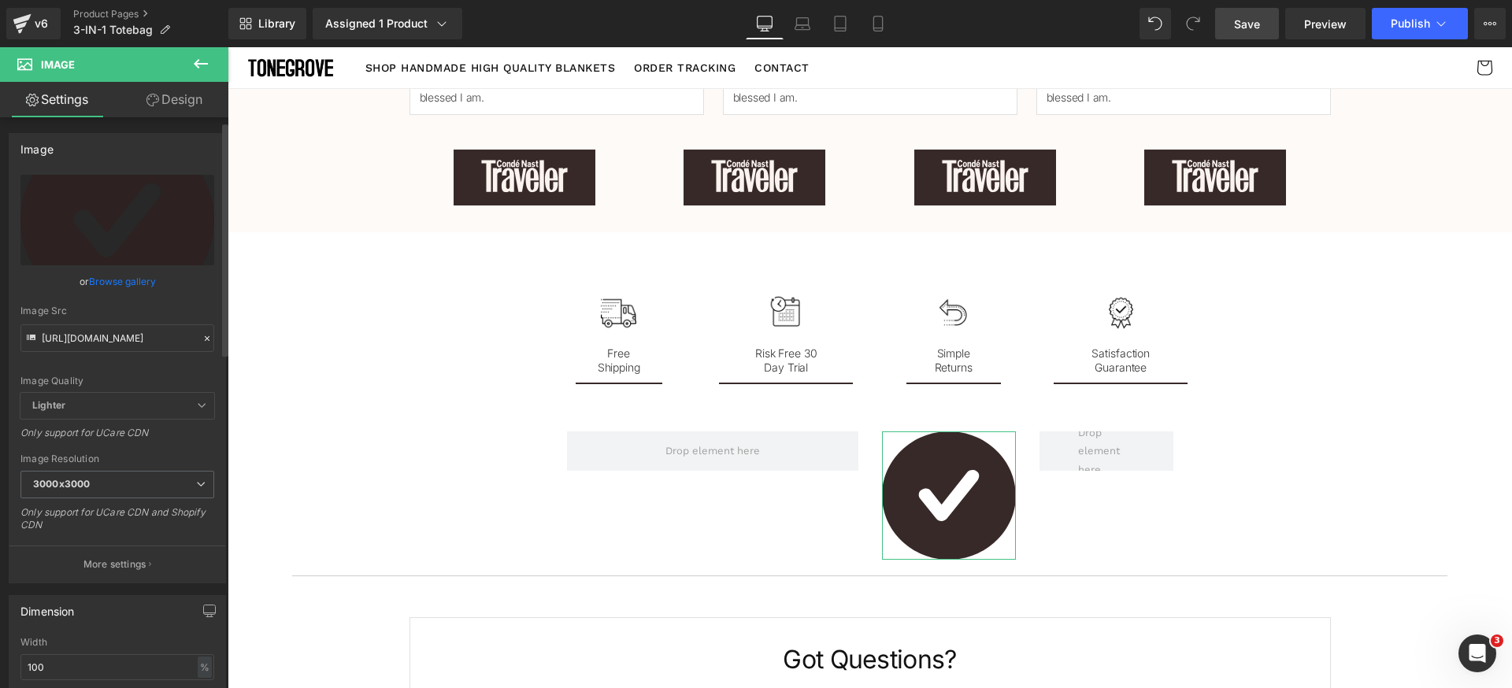
scroll to position [42, 0]
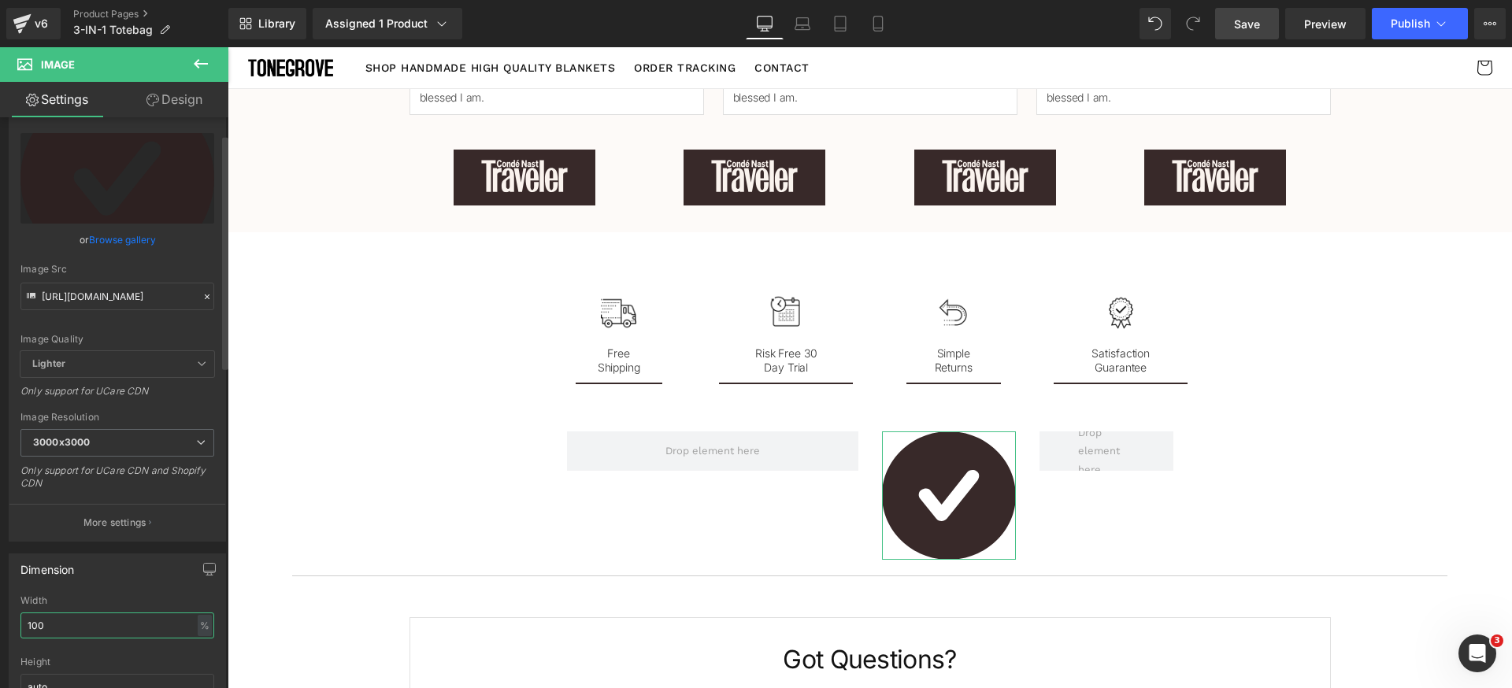
click at [120, 631] on input "100" at bounding box center [117, 626] width 194 height 26
click at [198, 629] on div "%" at bounding box center [205, 625] width 14 height 21
click at [204, 672] on li "px" at bounding box center [204, 672] width 20 height 23
click at [120, 623] on input "100" at bounding box center [117, 626] width 194 height 26
type input "40"
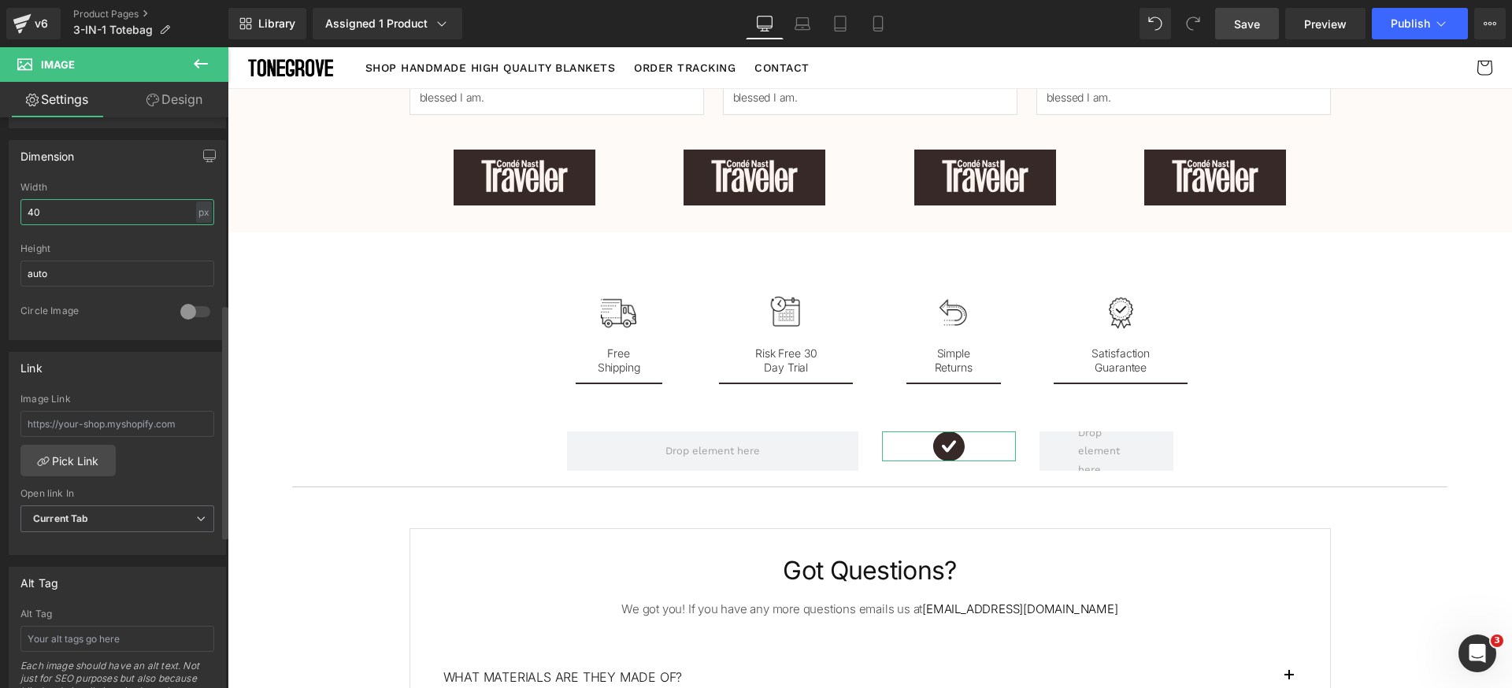
scroll to position [476, 0]
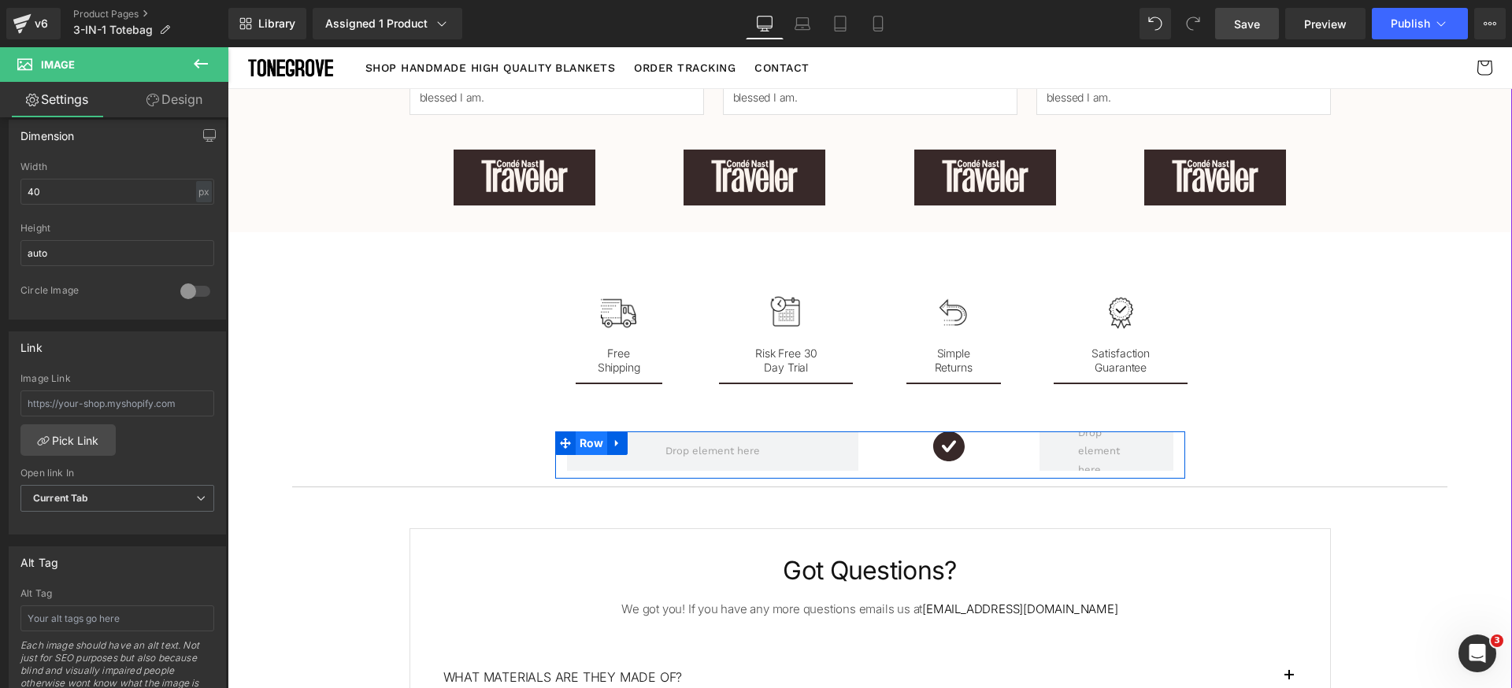
click at [588, 444] on span "Row" at bounding box center [592, 443] width 32 height 24
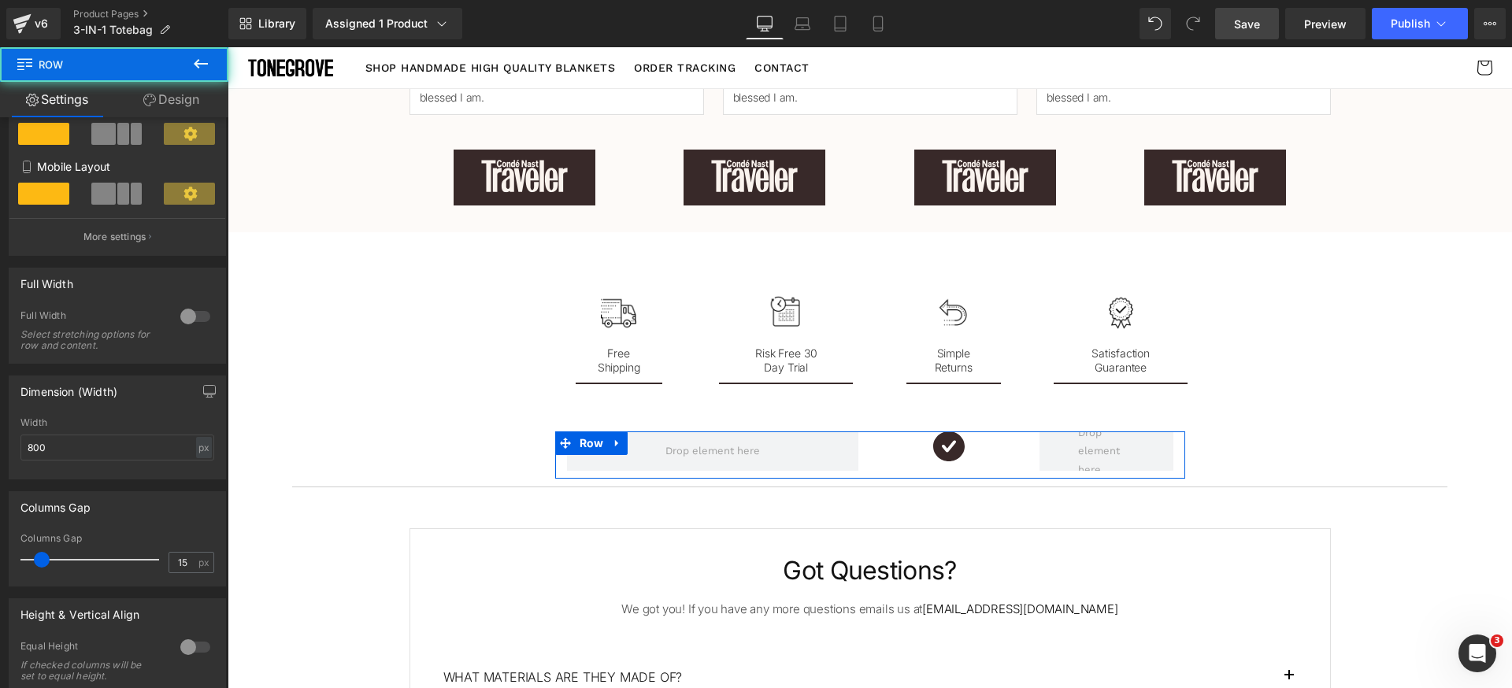
scroll to position [433, 0]
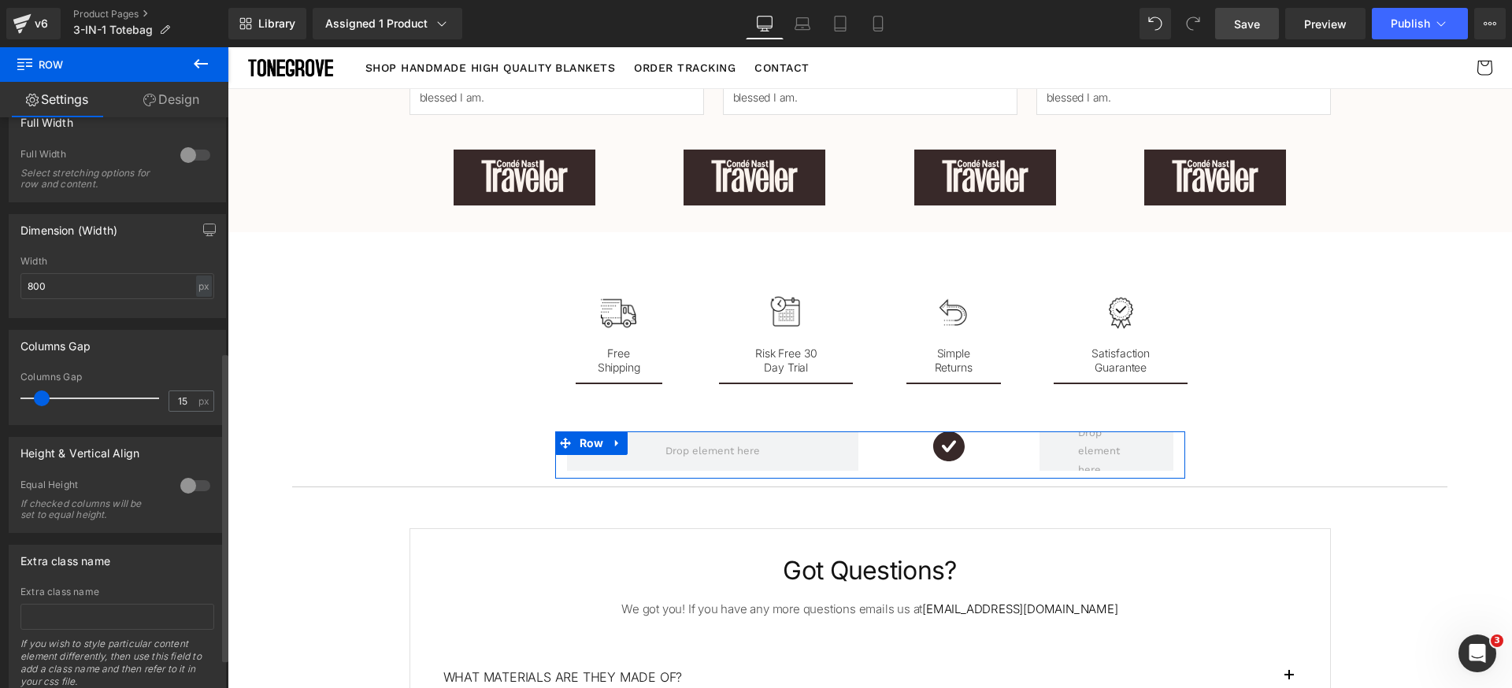
click at [193, 489] on div at bounding box center [195, 485] width 38 height 25
drag, startPoint x: 124, startPoint y: 563, endPoint x: 117, endPoint y: 575, distance: 13.8
click at [121, 566] on span "Top" at bounding box center [117, 564] width 194 height 28
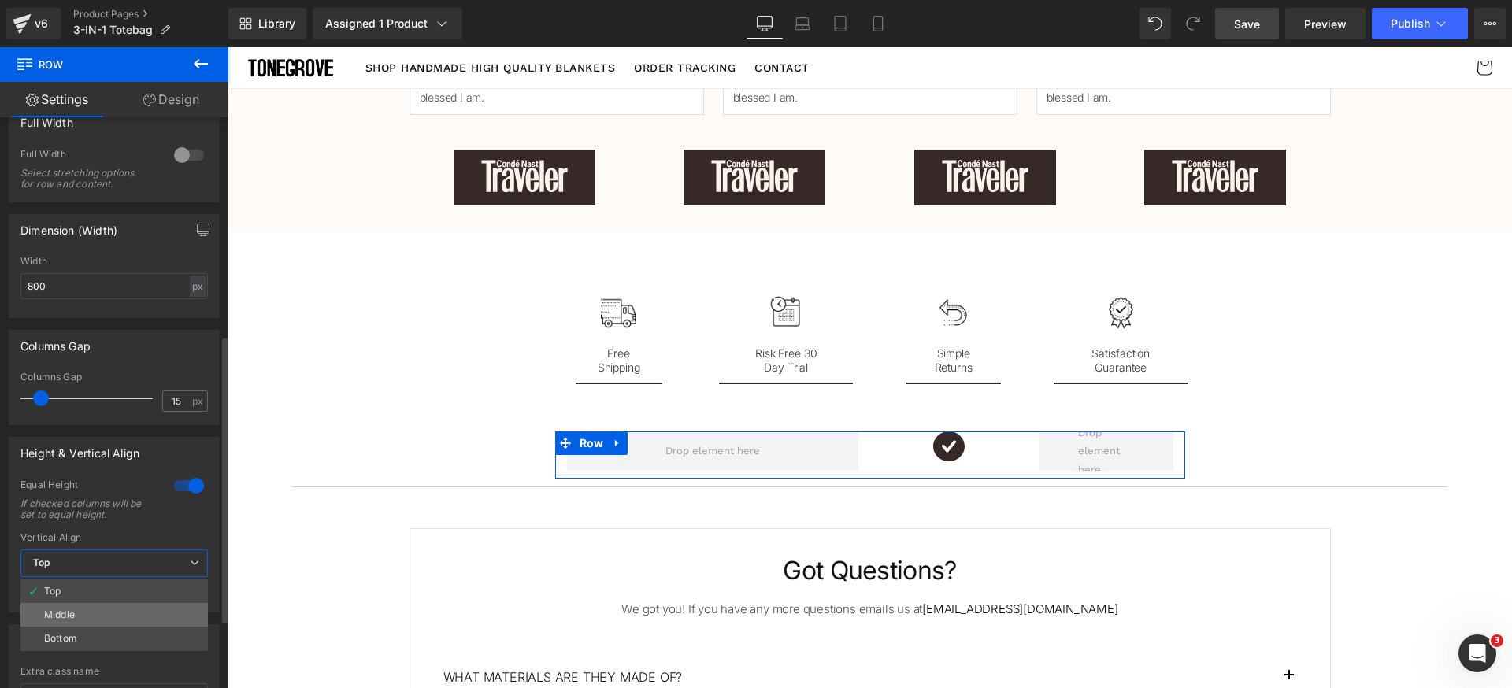
click at [97, 617] on li "Middle" at bounding box center [113, 615] width 187 height 24
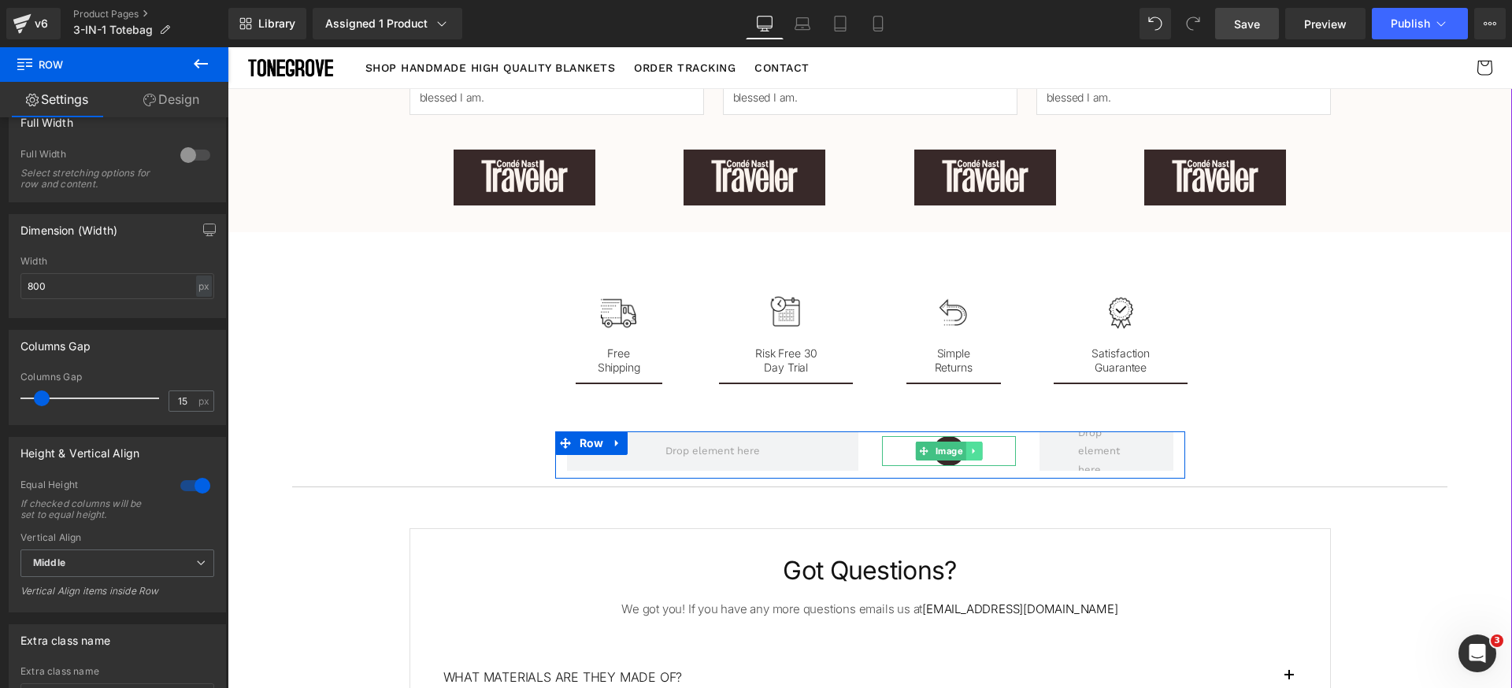
click at [970, 452] on icon at bounding box center [973, 450] width 9 height 9
click at [961, 452] on icon at bounding box center [965, 450] width 9 height 9
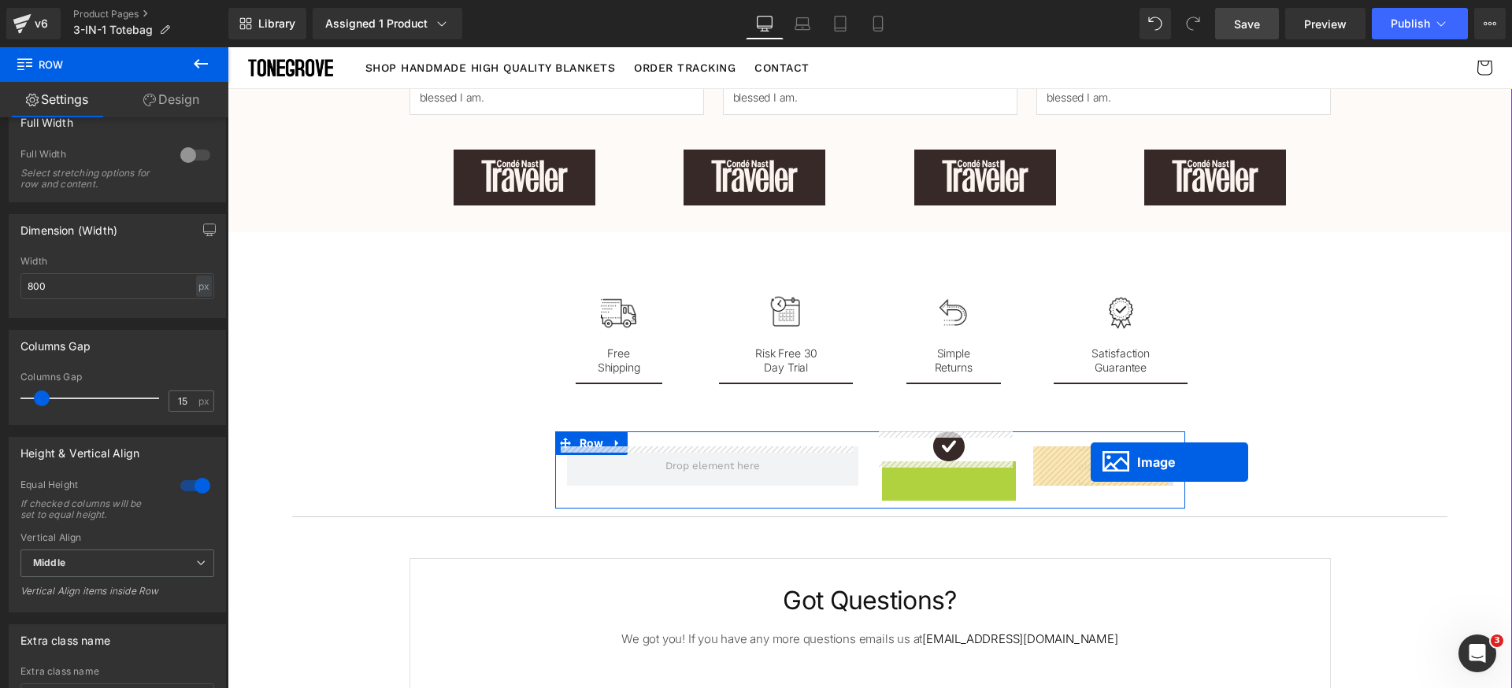
drag, startPoint x: 931, startPoint y: 476, endPoint x: 1090, endPoint y: 462, distance: 158.8
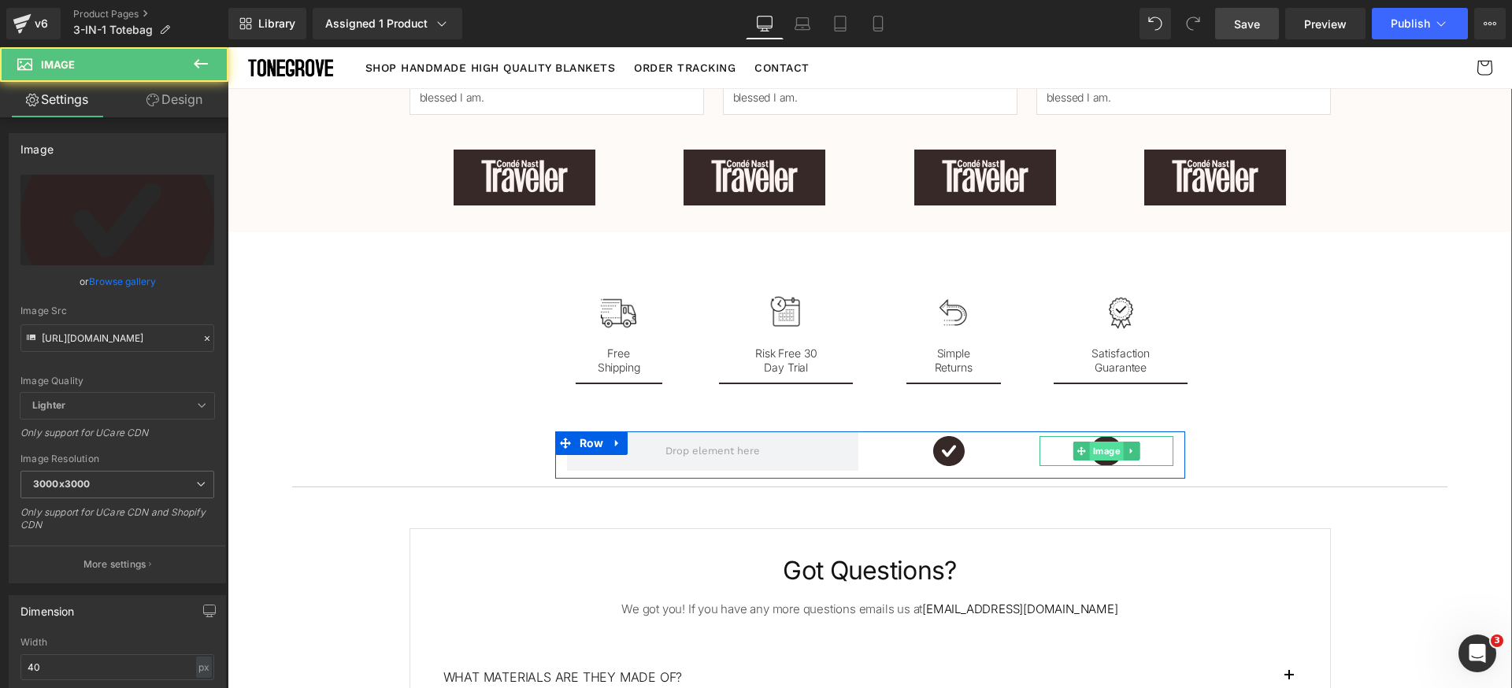
click at [1093, 452] on span "Image" at bounding box center [1106, 451] width 34 height 19
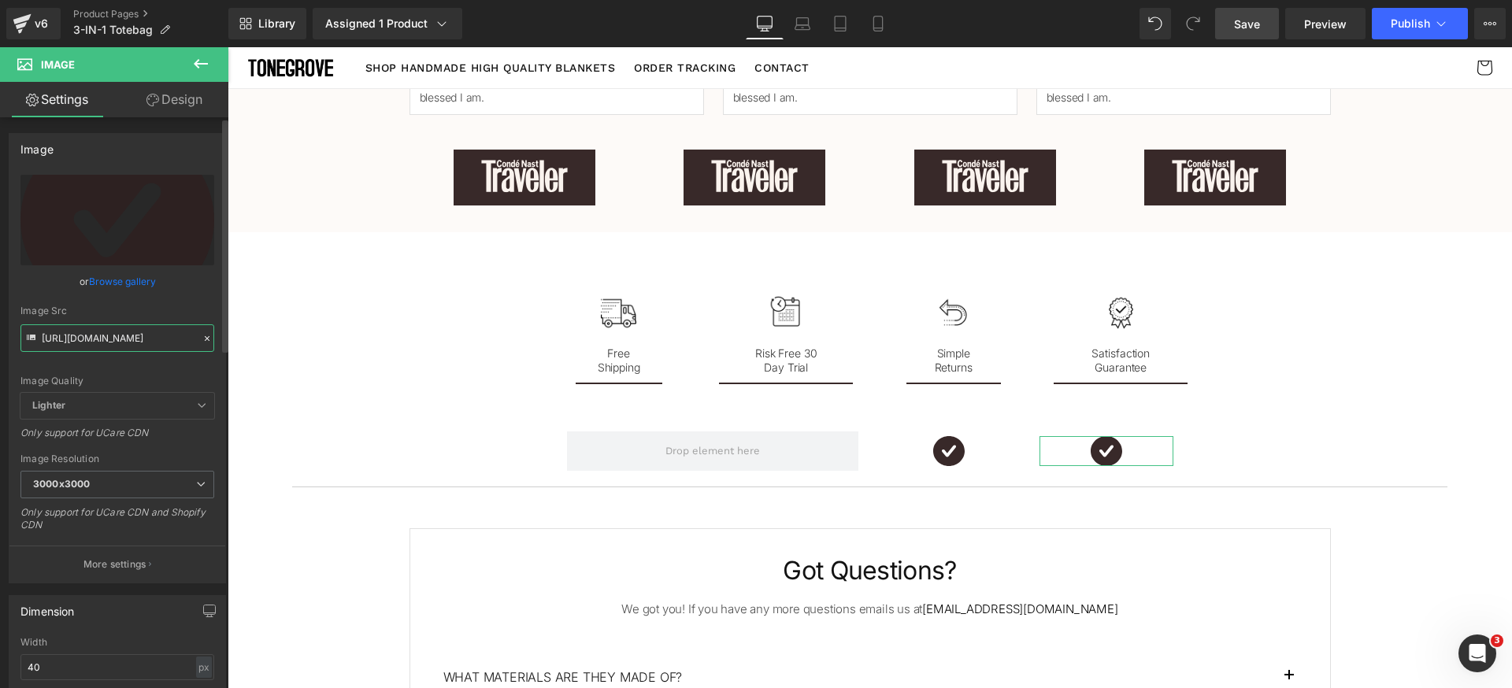
click at [122, 342] on input "https://luhxe.com/cdn/shop/files/gempages_536505205483635921-e0bb093a-a240-4f45…" at bounding box center [117, 338] width 194 height 28
paste input "93ce91bd-709c-4075-921b-f35708b79f39.svg?v=826077446267207404"
type input "https://luhxe.com/cdn/shop/files/gempages_536505205483635921-93ce91bd-709c-4075…"
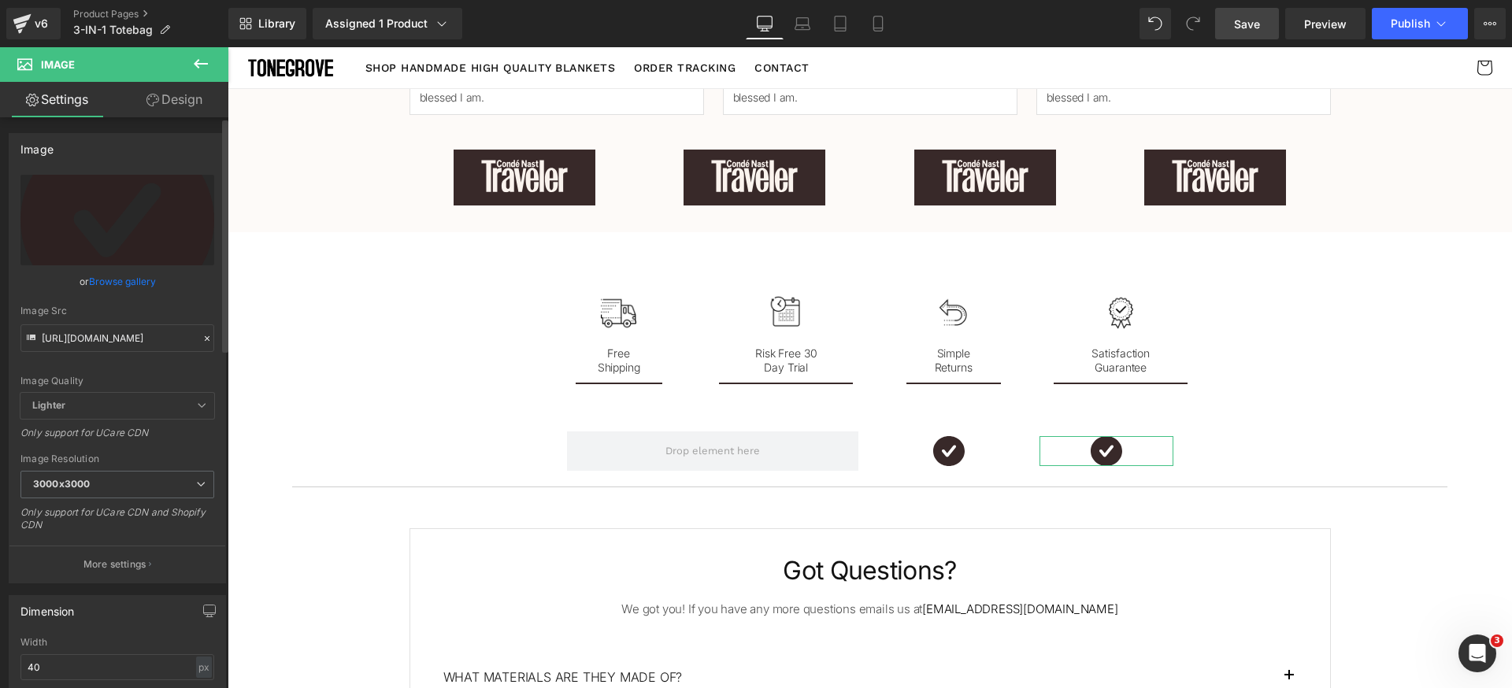
click at [157, 374] on div "Image Quality Lighter Lightest Lighter Lighter Lightest Only support for UCare …" at bounding box center [117, 284] width 194 height 218
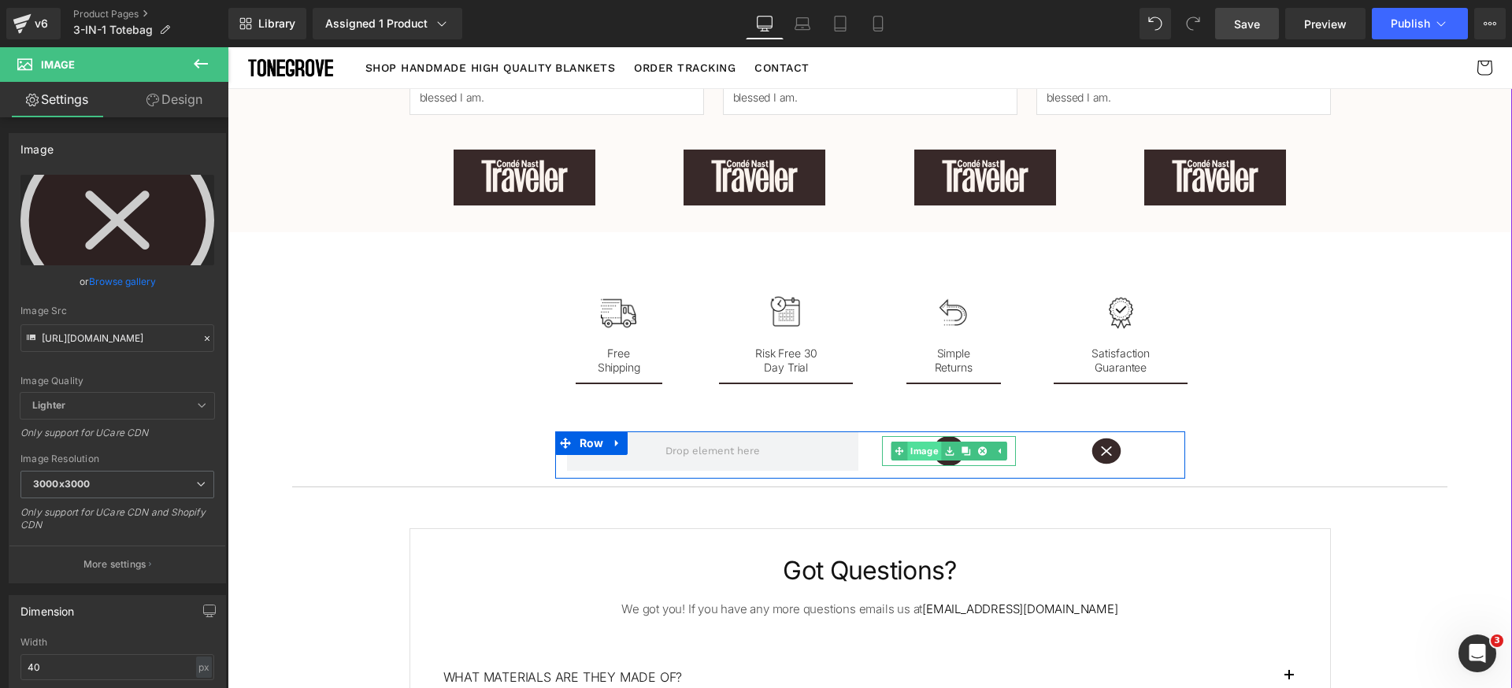
click at [907, 450] on div "Image" at bounding box center [949, 451] width 134 height 30
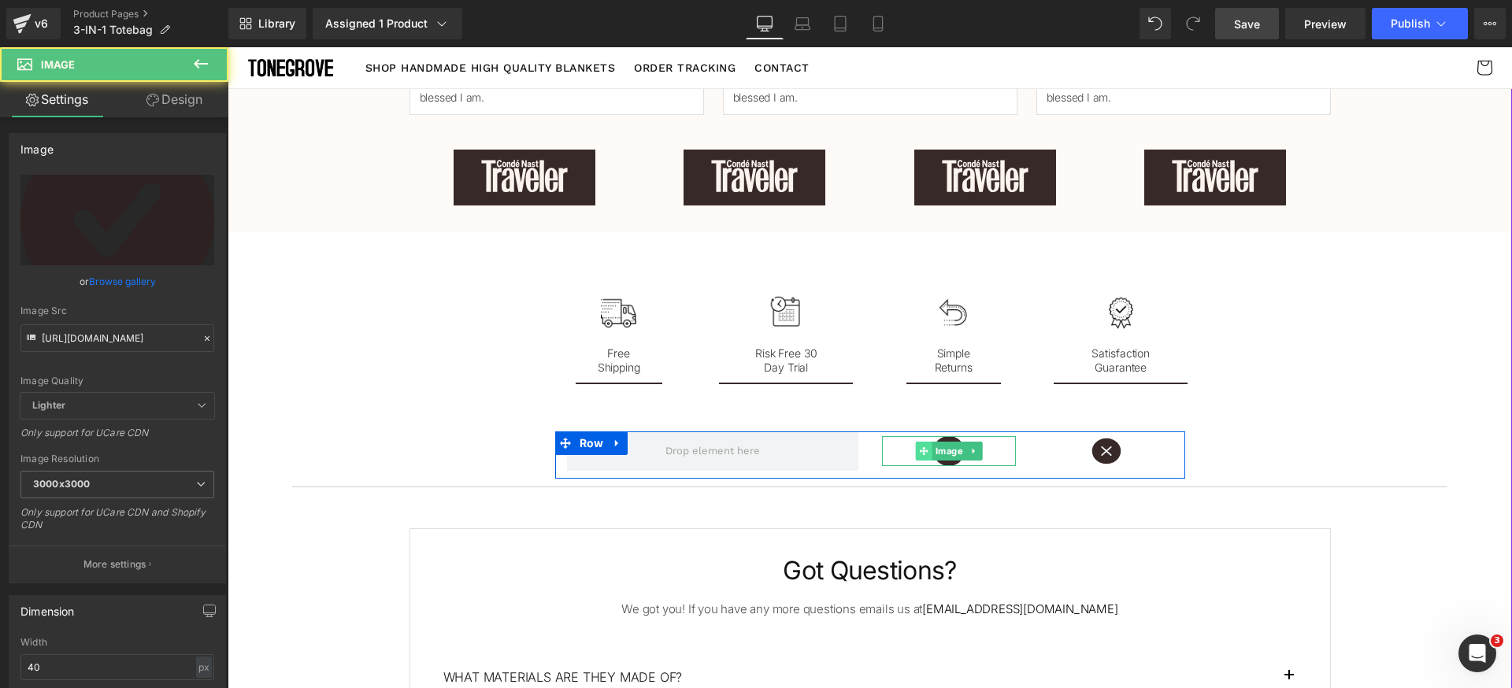
click at [919, 450] on icon at bounding box center [923, 450] width 9 height 9
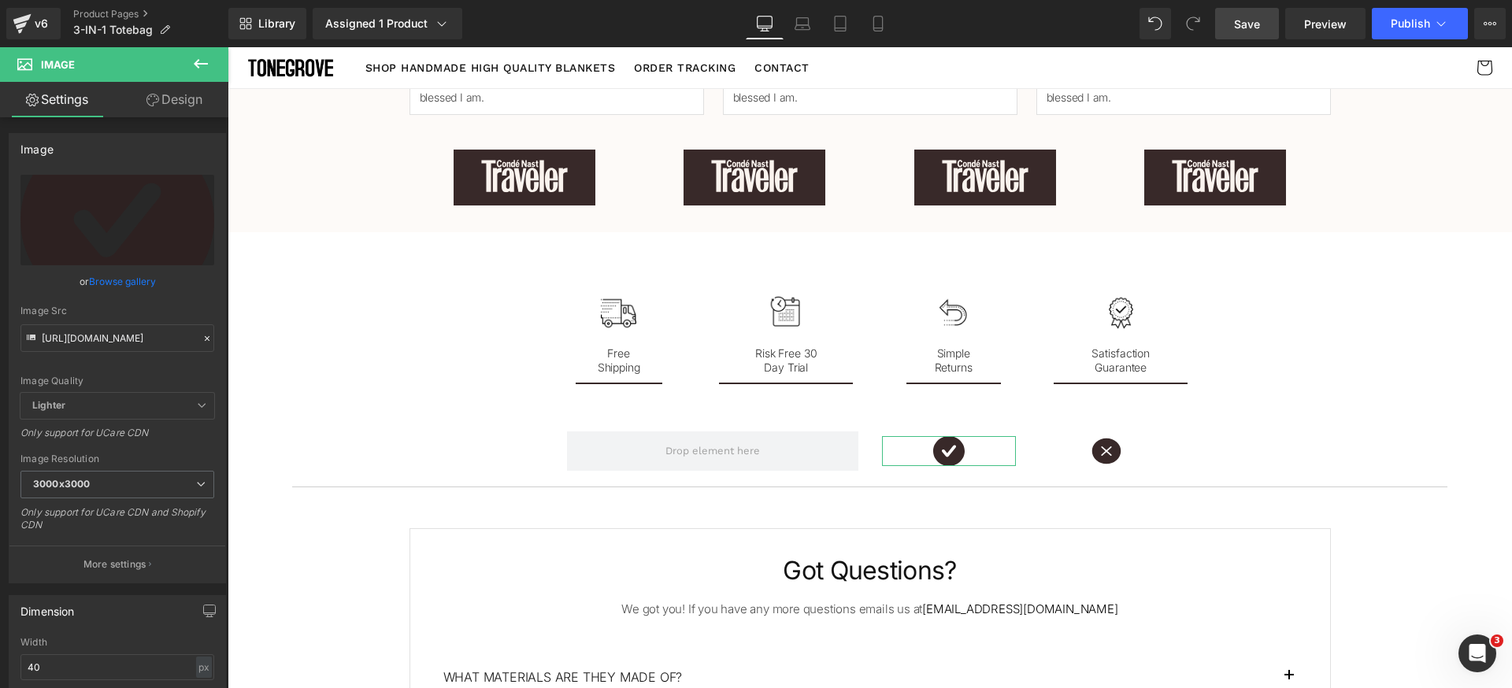
click at [187, 110] on link "Design" at bounding box center [174, 99] width 114 height 35
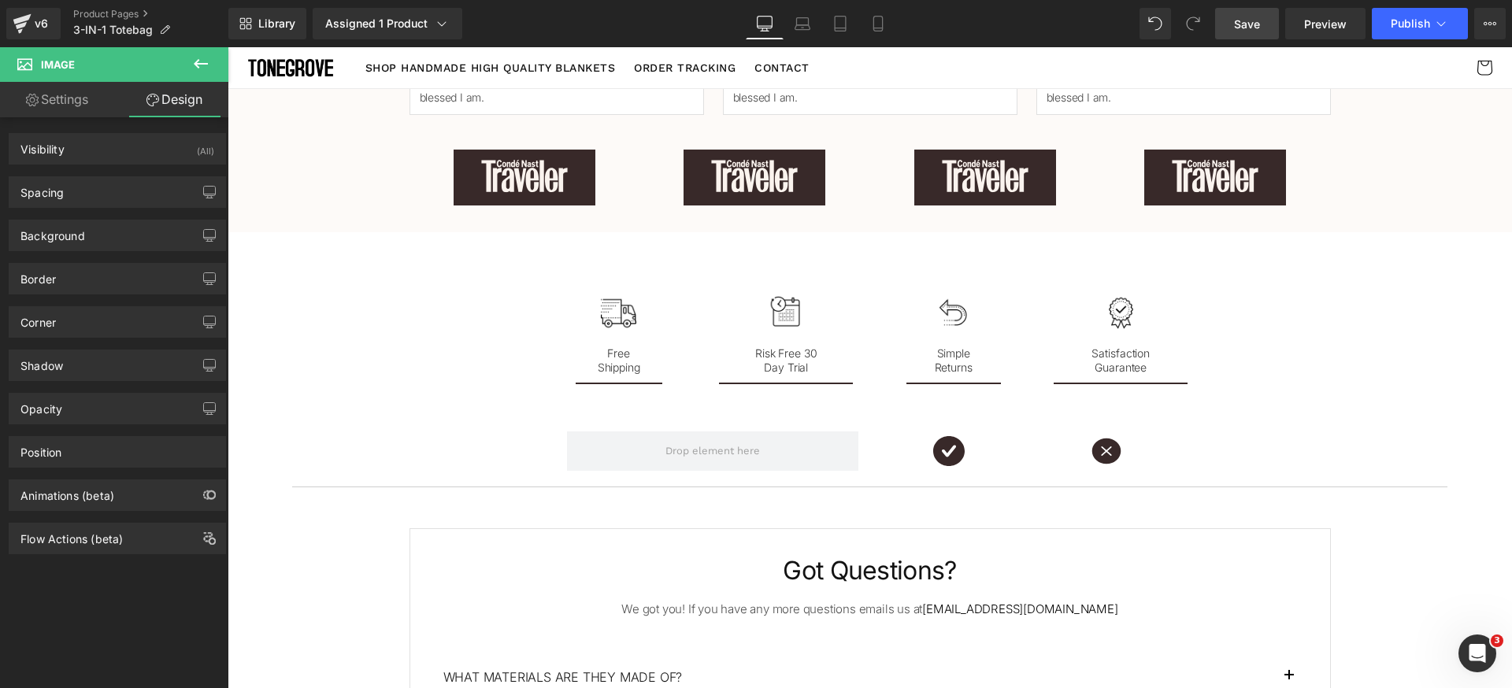
click at [202, 74] on button at bounding box center [200, 64] width 55 height 35
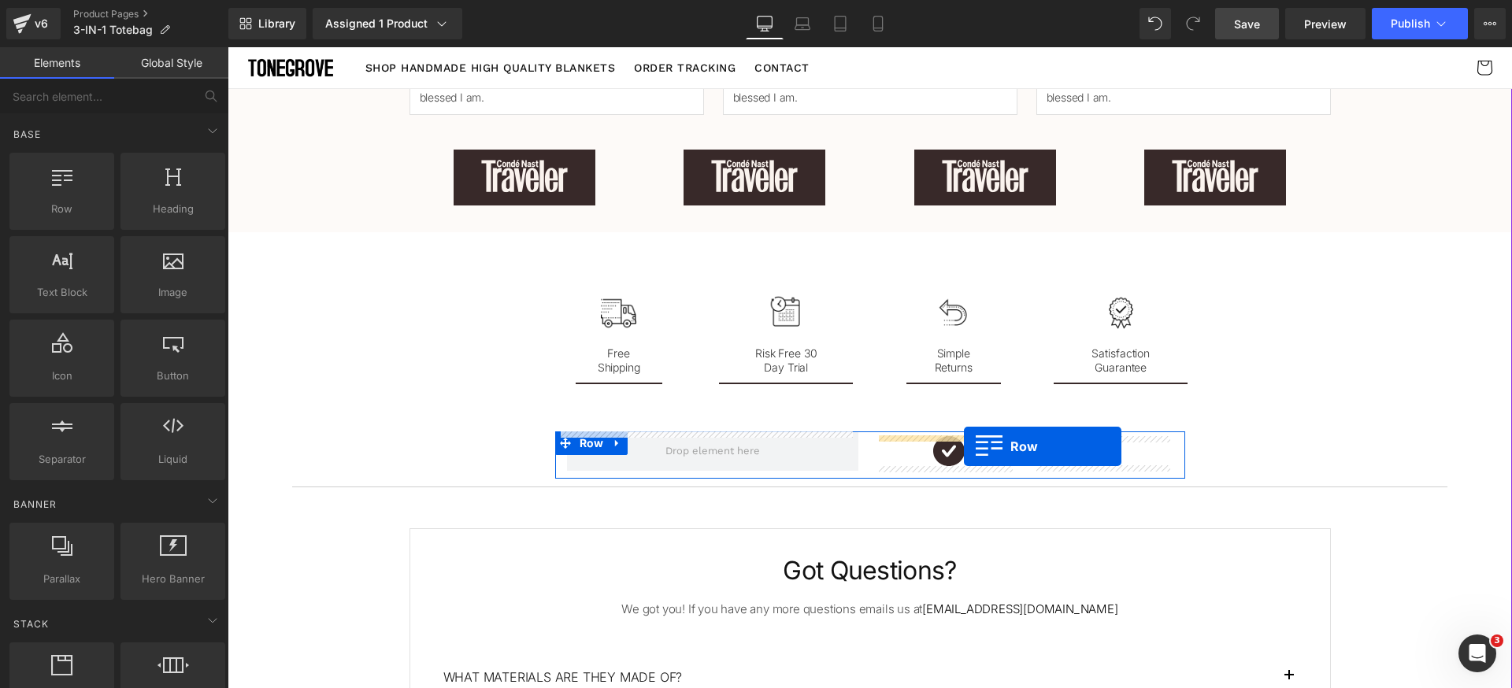
drag, startPoint x: 321, startPoint y: 256, endPoint x: 964, endPoint y: 446, distance: 669.9
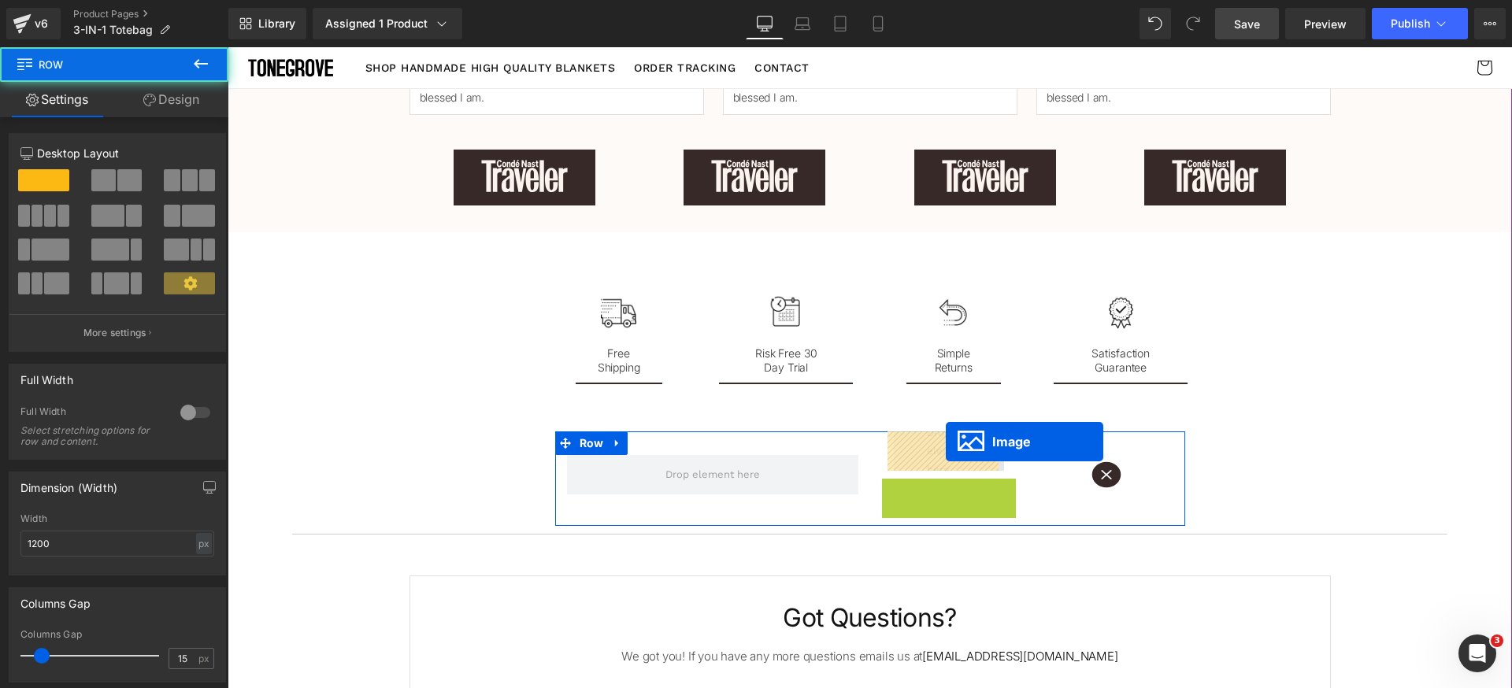
drag, startPoint x: 940, startPoint y: 492, endPoint x: 946, endPoint y: 442, distance: 50.7
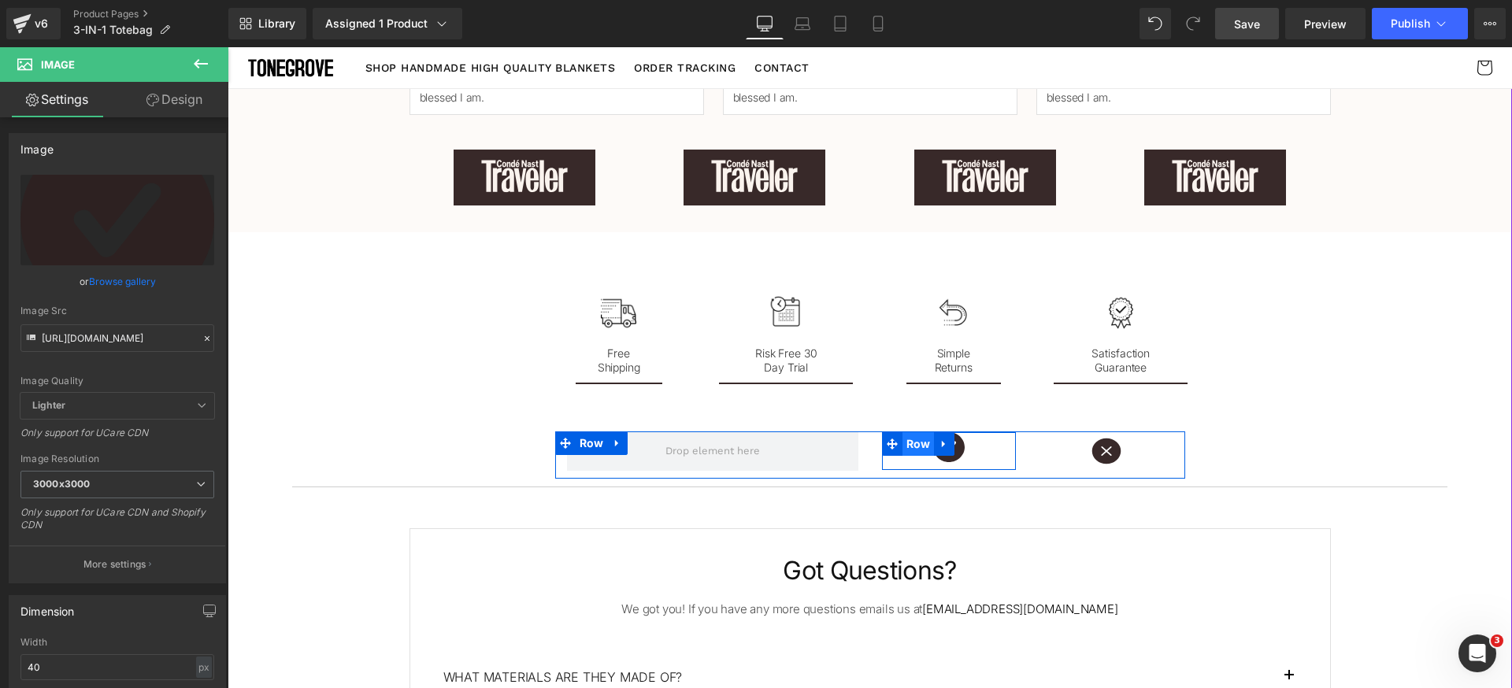
click at [902, 446] on span "Row" at bounding box center [918, 444] width 32 height 24
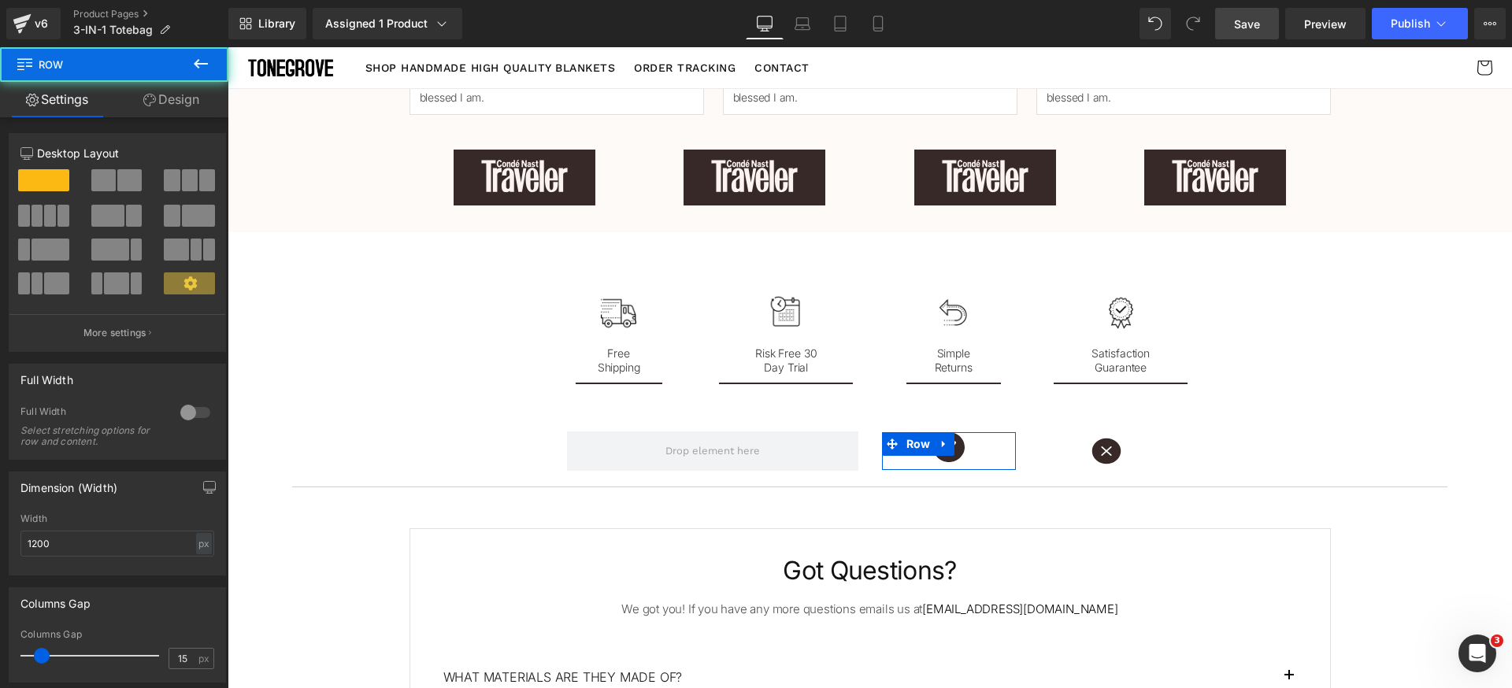
click at [146, 80] on span "Row" at bounding box center [94, 64] width 157 height 35
click at [162, 100] on link "Design" at bounding box center [171, 99] width 114 height 35
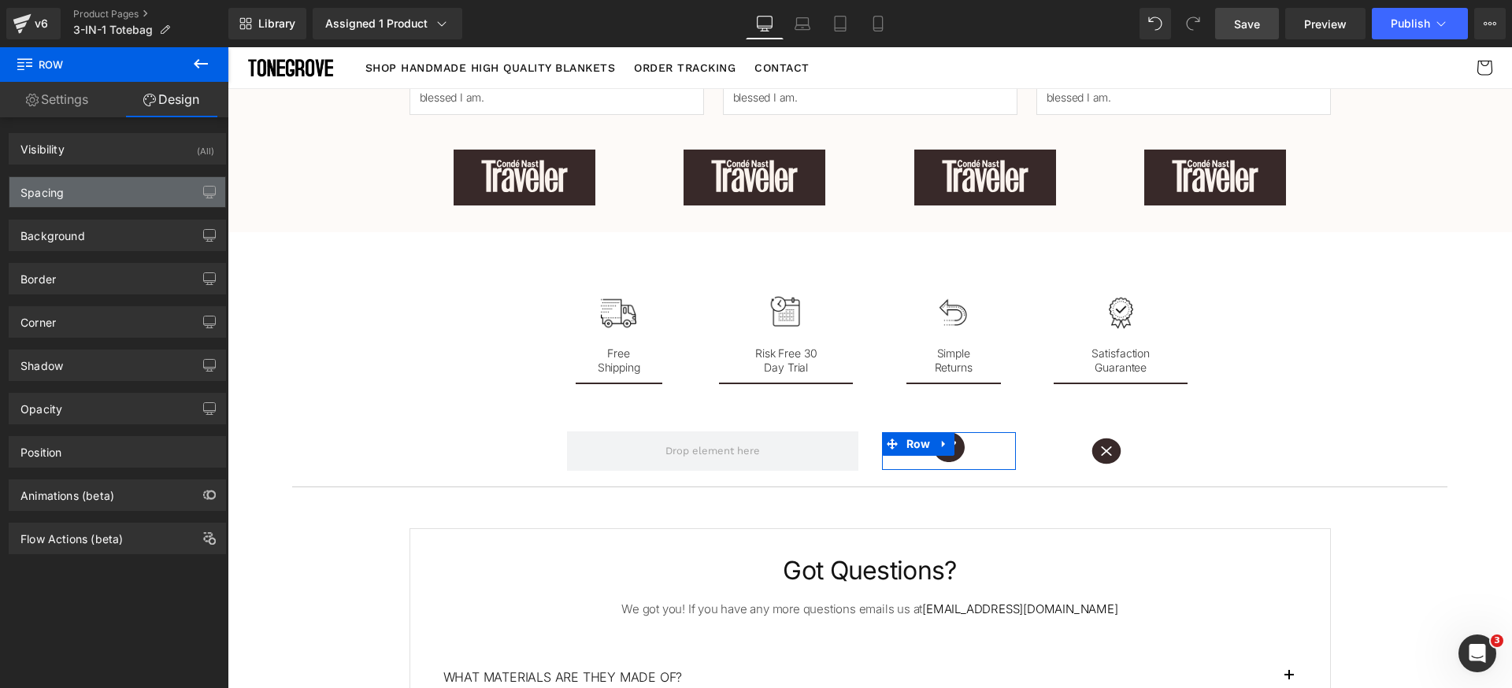
click at [91, 203] on div "Spacing" at bounding box center [117, 192] width 216 height 30
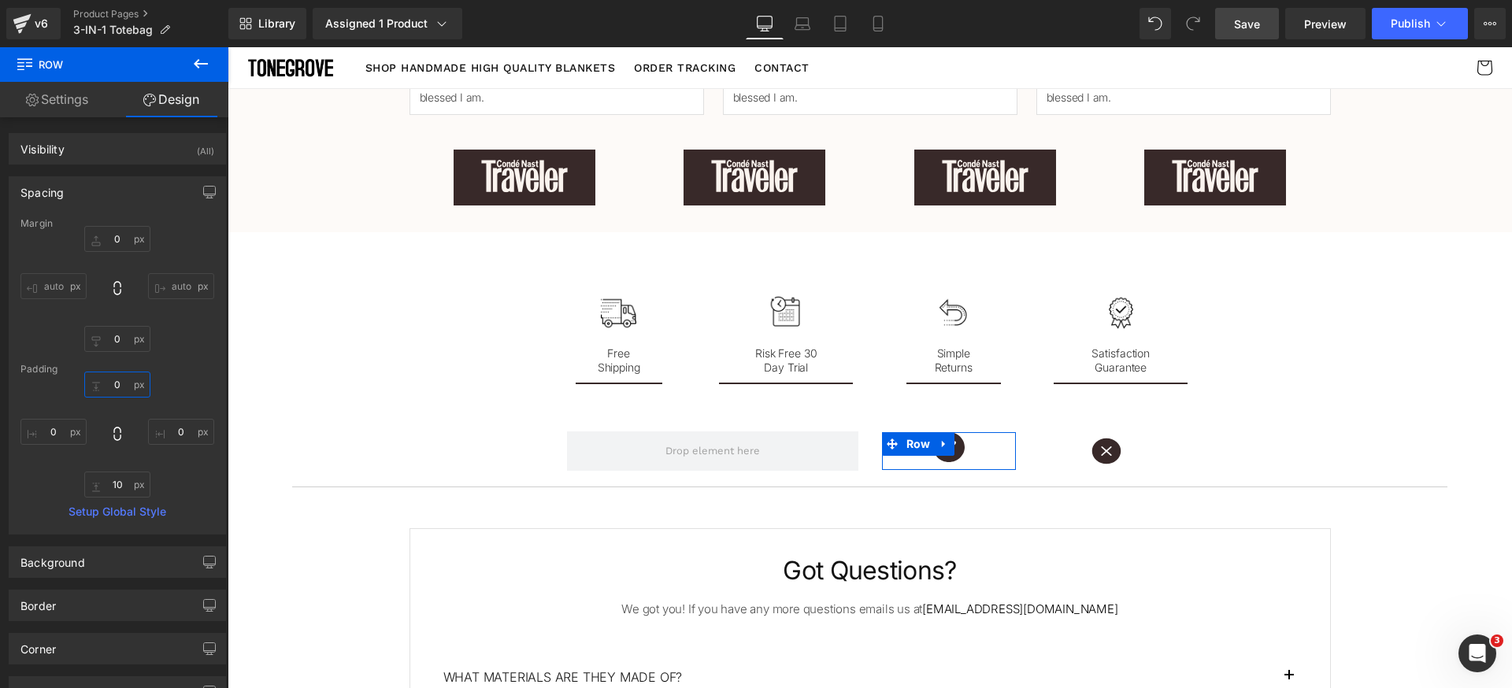
click at [126, 391] on input "0" at bounding box center [117, 385] width 66 height 26
type input "12"
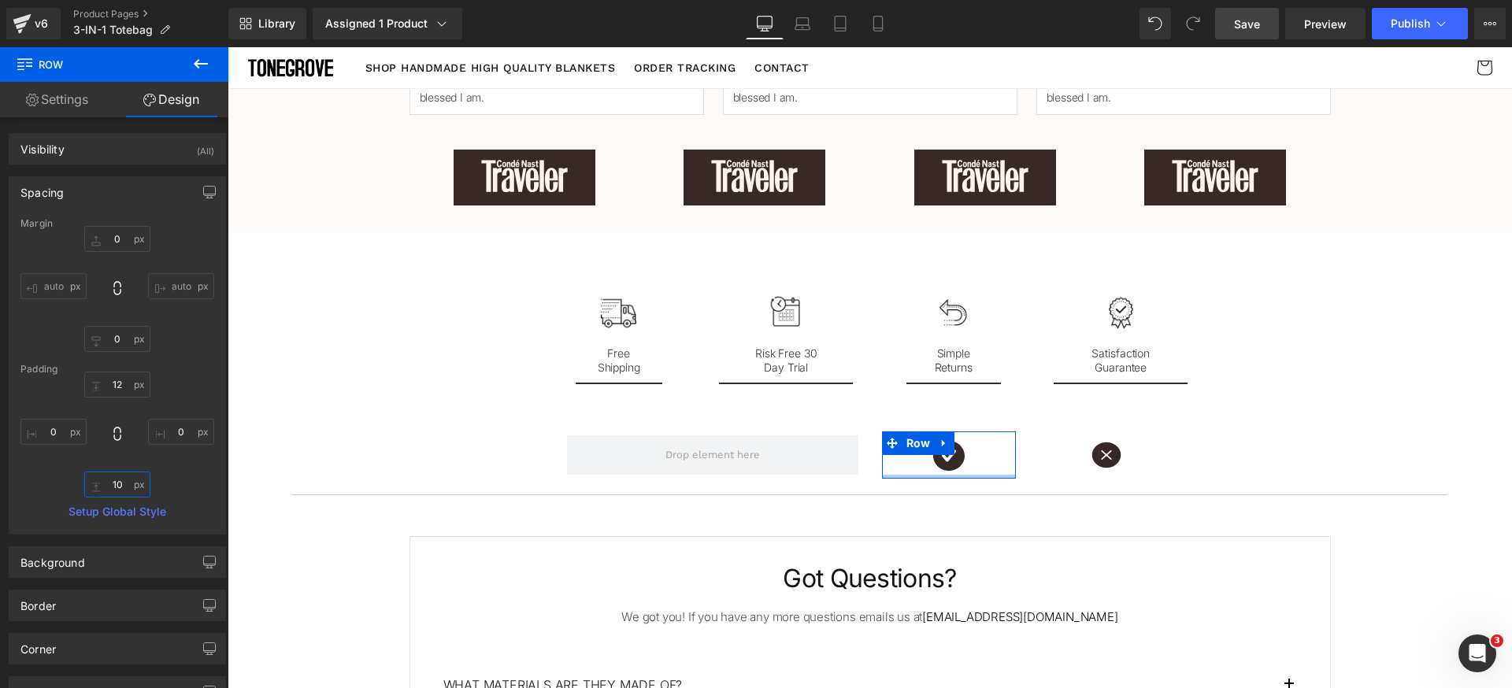
click at [119, 484] on input "10" at bounding box center [117, 485] width 66 height 26
type input "12"
click at [125, 389] on input "12" at bounding box center [117, 385] width 66 height 26
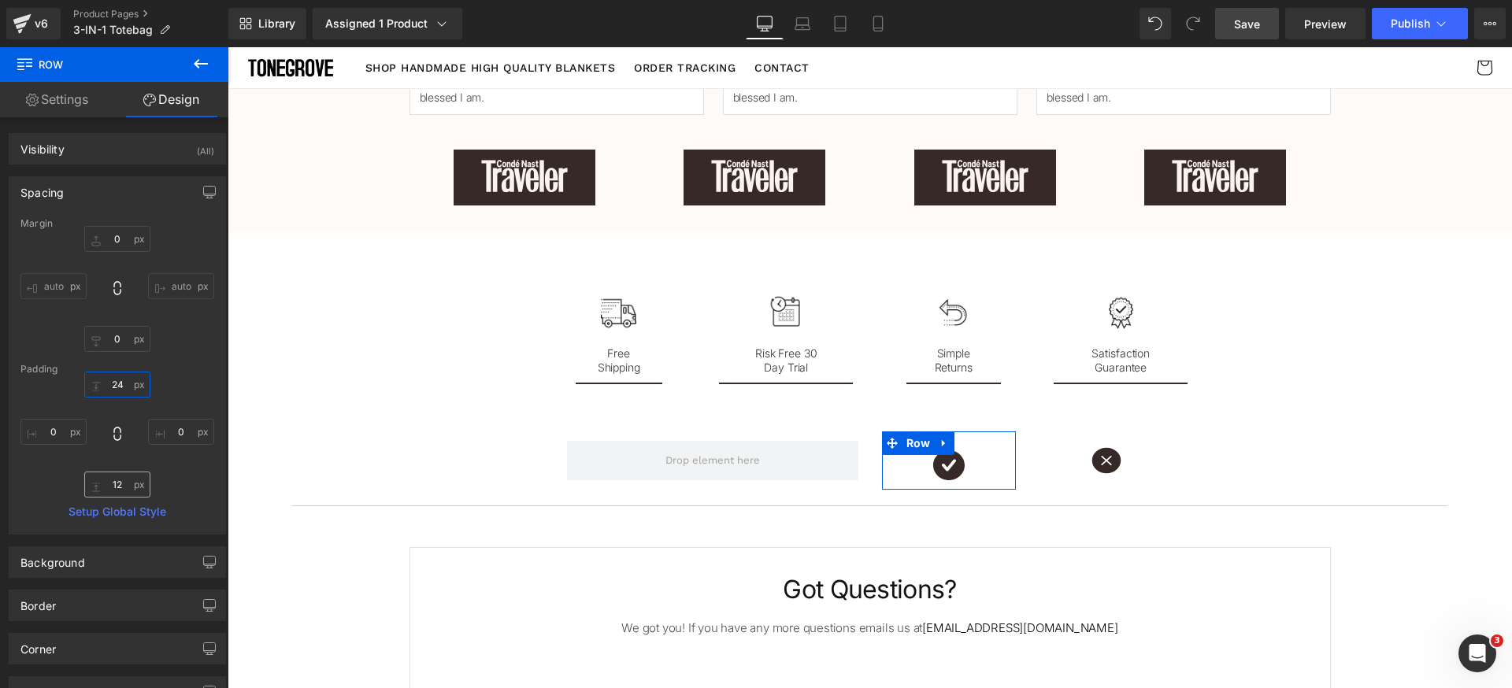
type input "24"
click at [121, 484] on input "12" at bounding box center [117, 485] width 66 height 26
type input "24"
click at [171, 483] on div "24 0 24 0" at bounding box center [117, 435] width 194 height 126
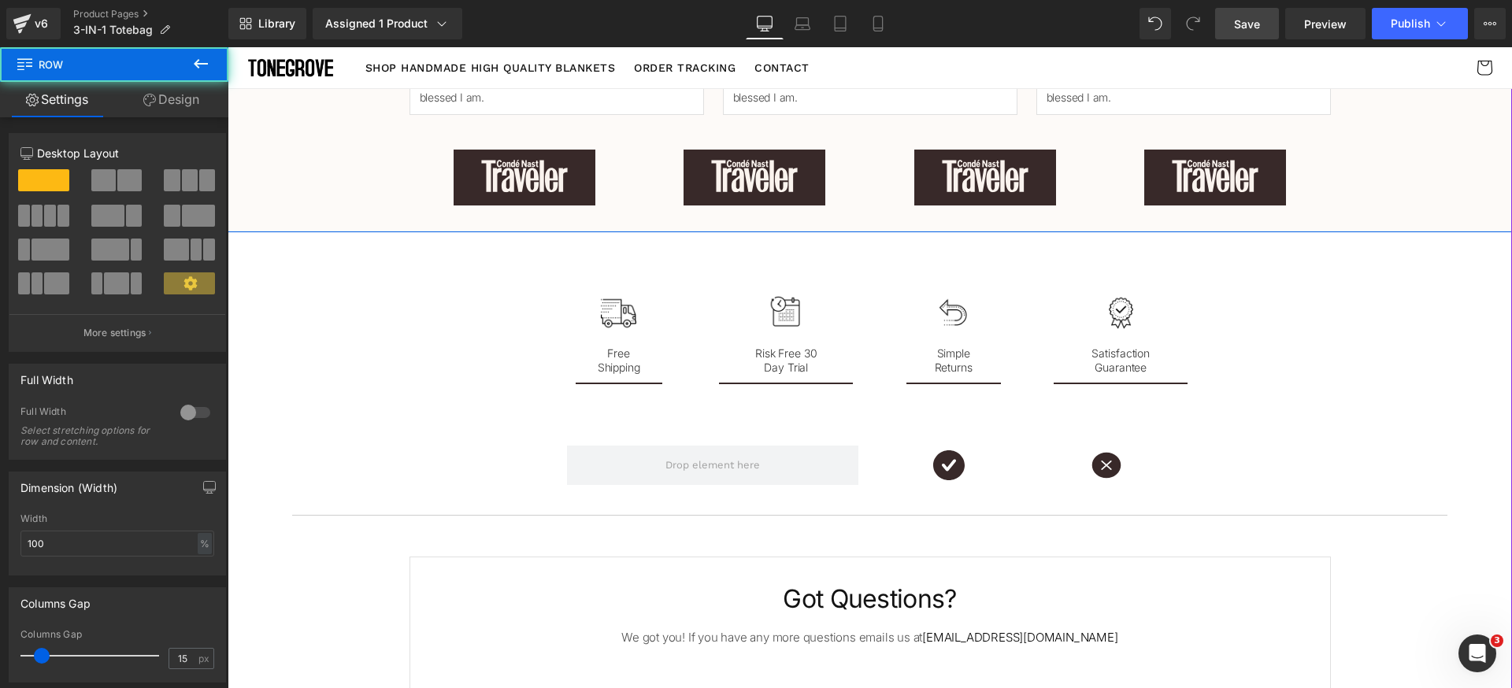
click at [267, 125] on div "Trusted by 10,000+ Women Heading ★ ★ ★ ★ ★ Rated 4.8/5 based on 10,000+ Custome…" at bounding box center [870, 71] width 1284 height 303
click at [190, 88] on link "Design" at bounding box center [171, 99] width 114 height 35
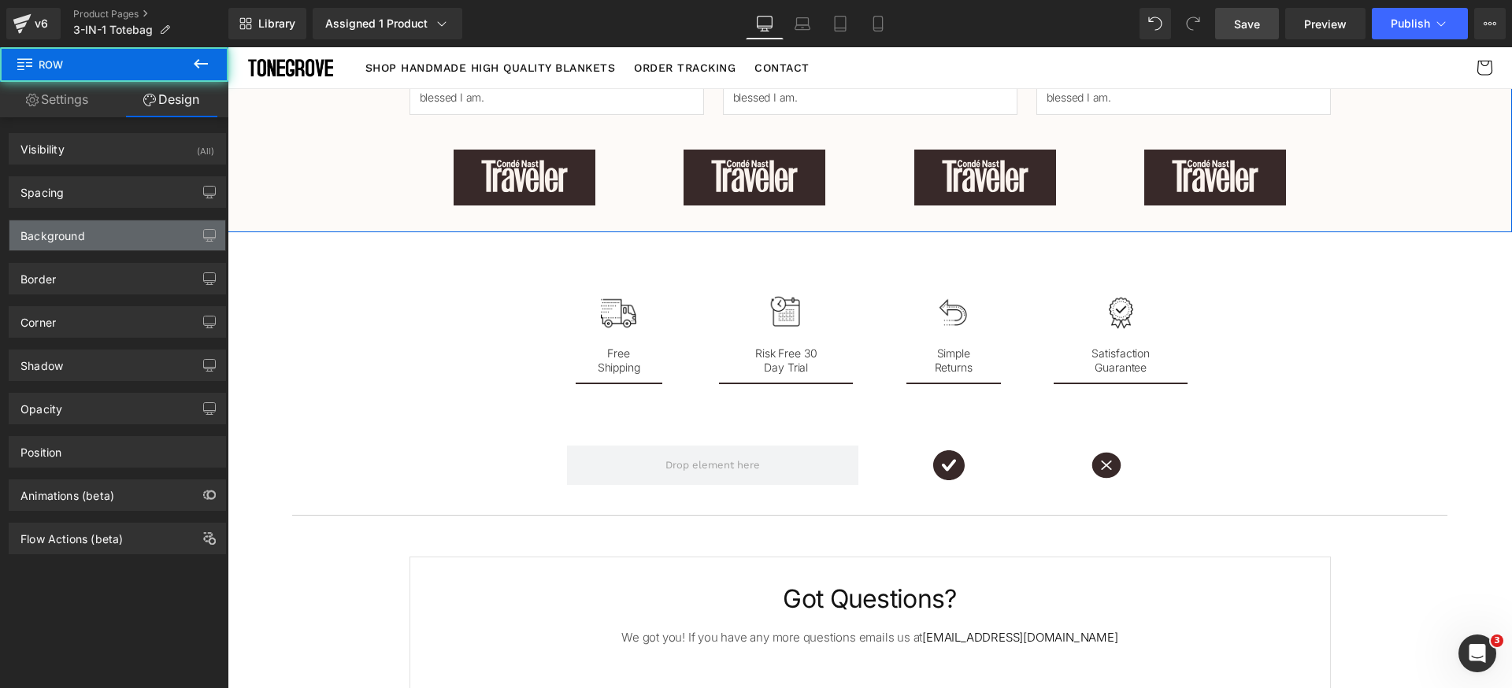
click at [122, 241] on div "Background" at bounding box center [117, 235] width 216 height 30
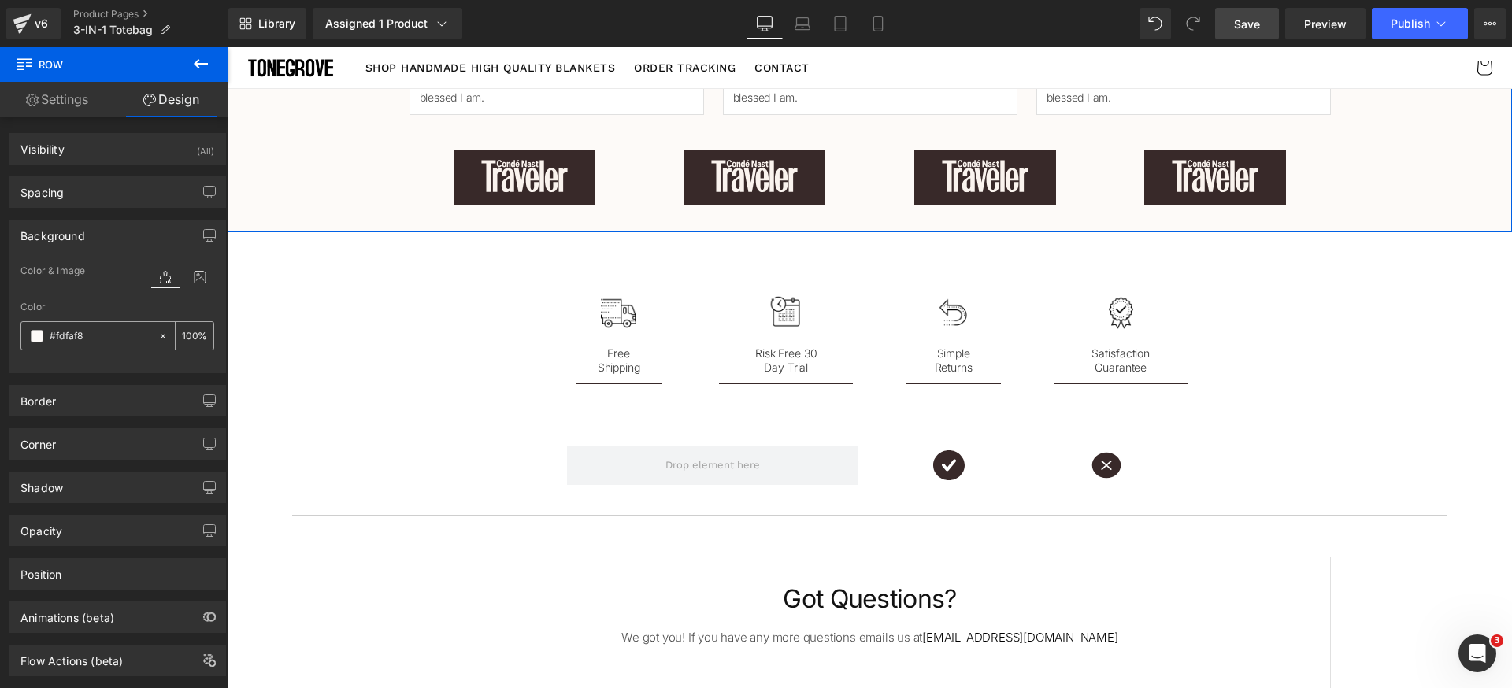
click at [98, 339] on input "#fdfaf8" at bounding box center [100, 336] width 101 height 17
drag, startPoint x: 122, startPoint y: 242, endPoint x: 143, endPoint y: 249, distance: 22.4
click at [122, 241] on div "Background" at bounding box center [117, 235] width 216 height 30
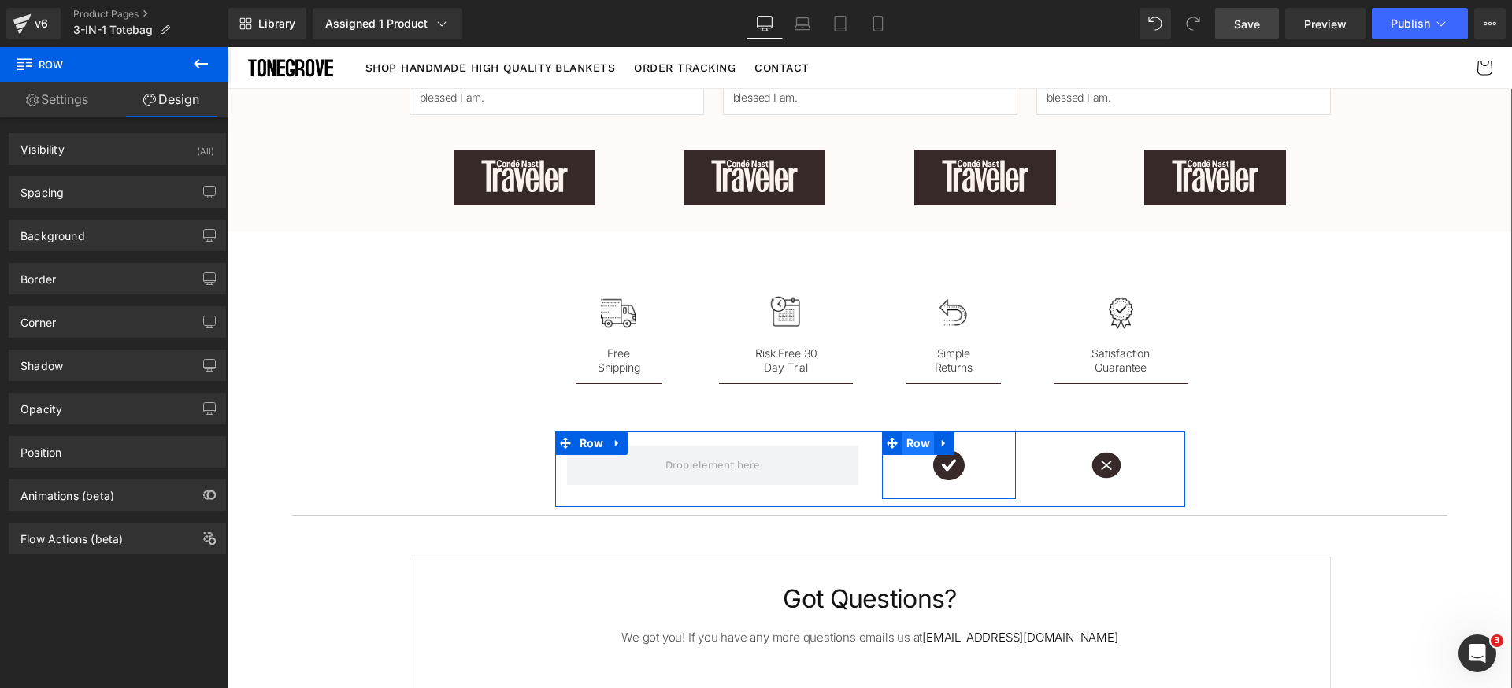
click at [903, 444] on span "Row" at bounding box center [918, 443] width 32 height 24
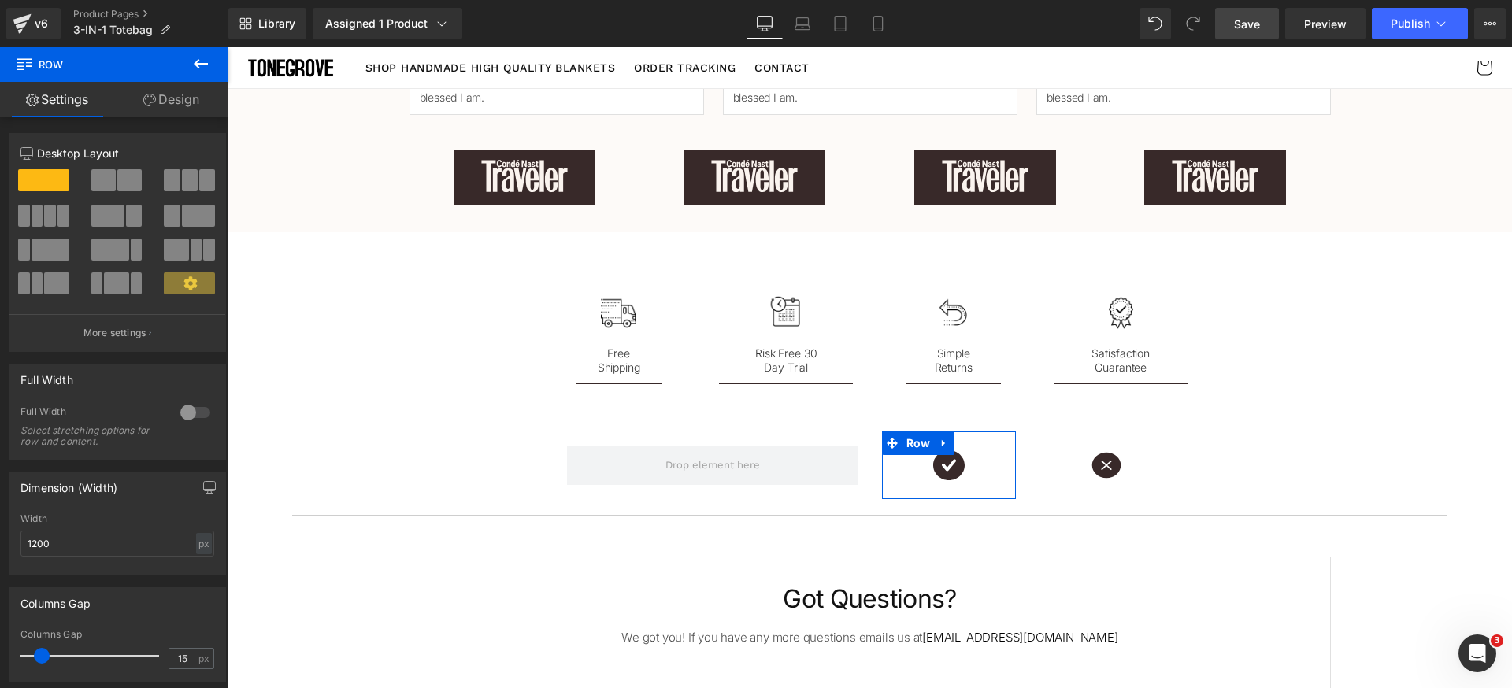
click at [187, 103] on link "Design" at bounding box center [171, 99] width 114 height 35
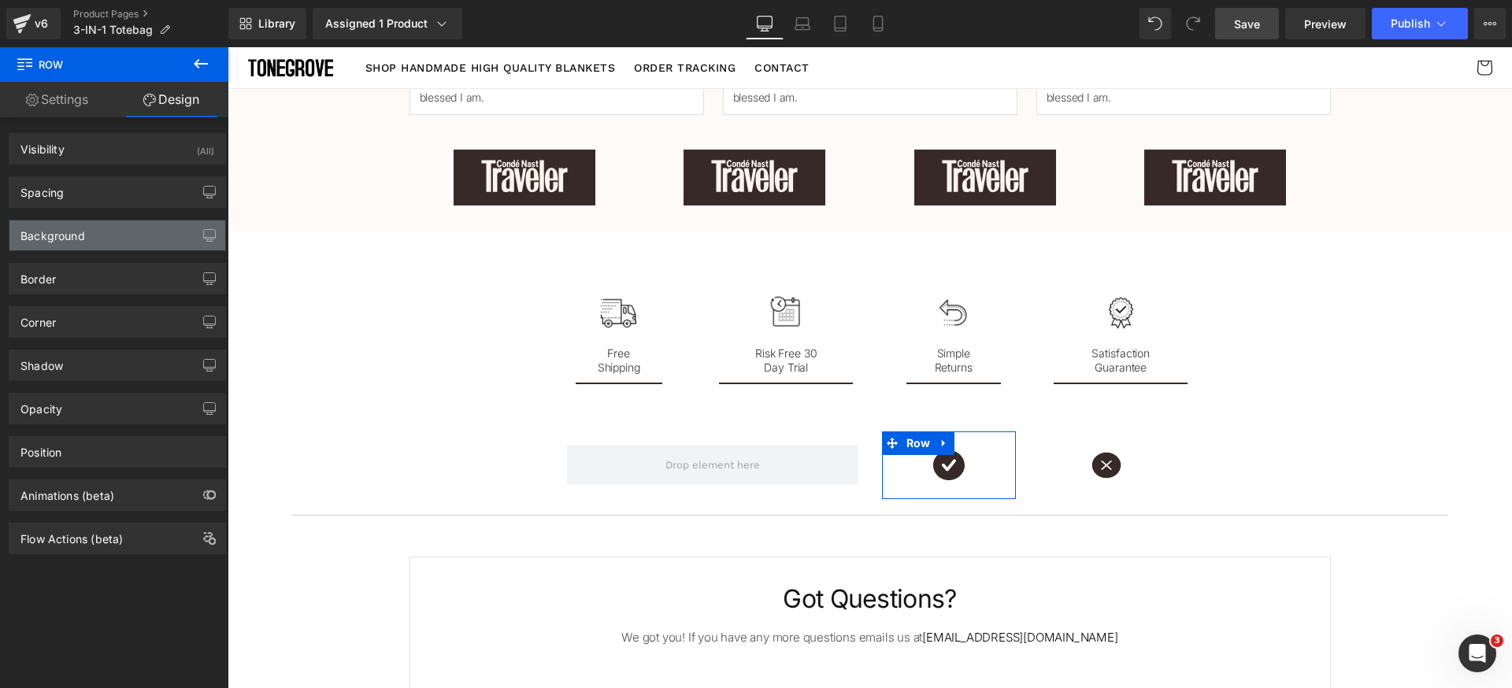
click at [99, 225] on div "Background" at bounding box center [117, 235] width 216 height 30
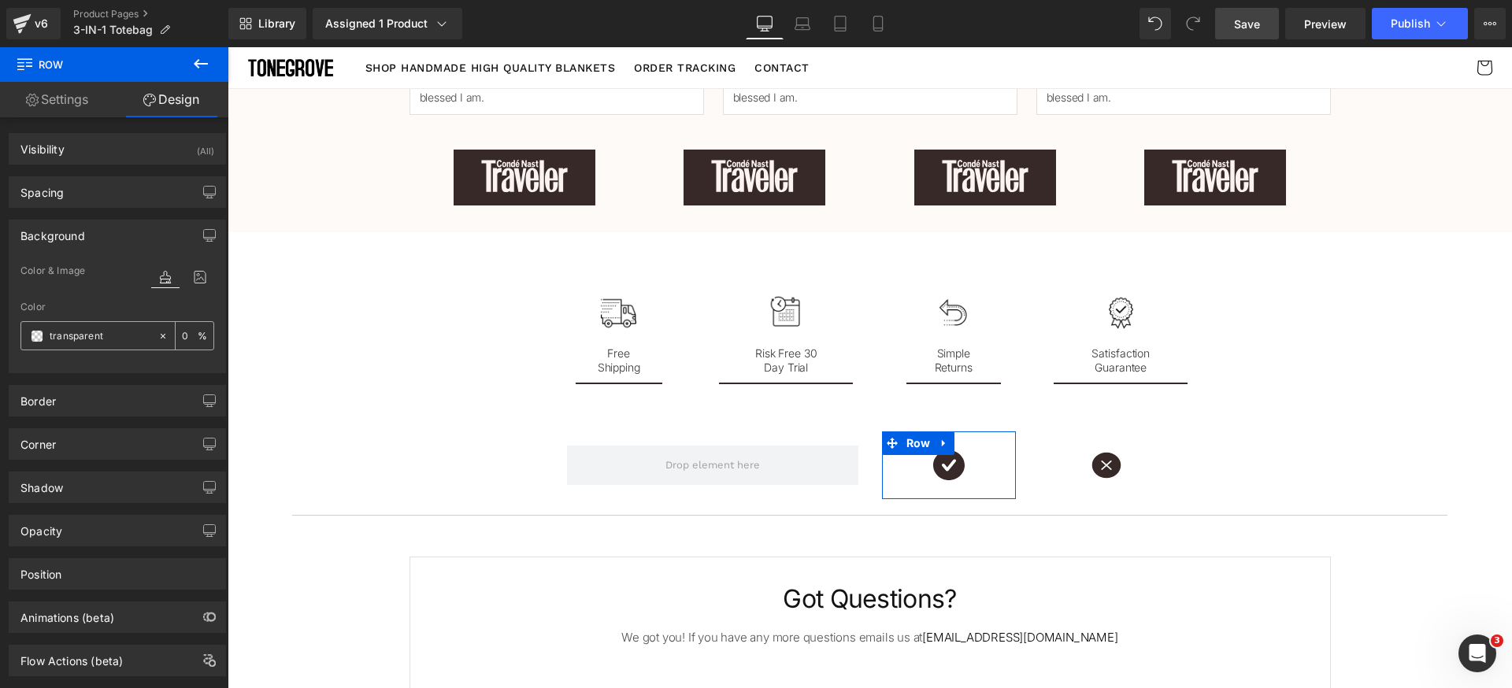
click at [134, 334] on input "transparent" at bounding box center [100, 336] width 101 height 17
paste input "#fdfaf8"
type input "#fdfaf8"
click at [137, 238] on div "Background" at bounding box center [117, 235] width 216 height 30
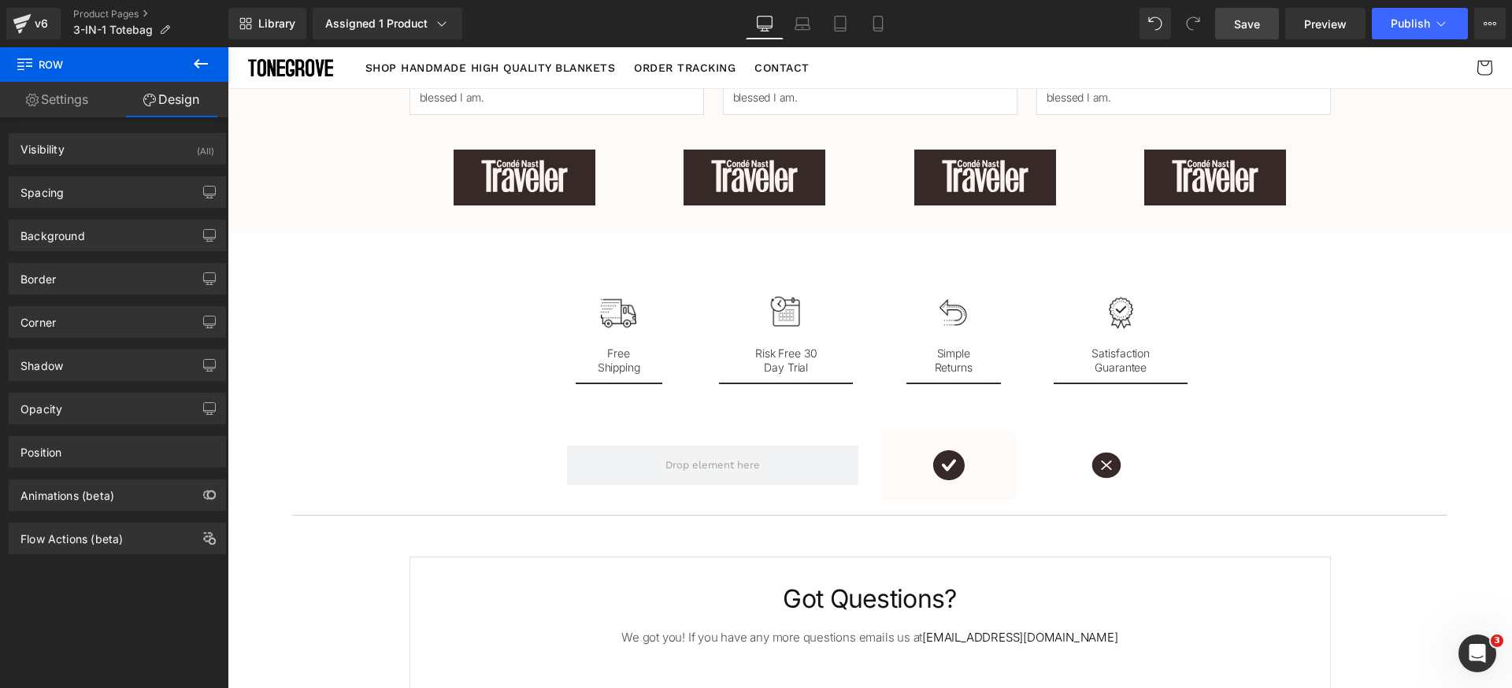
click at [191, 75] on button at bounding box center [200, 64] width 55 height 35
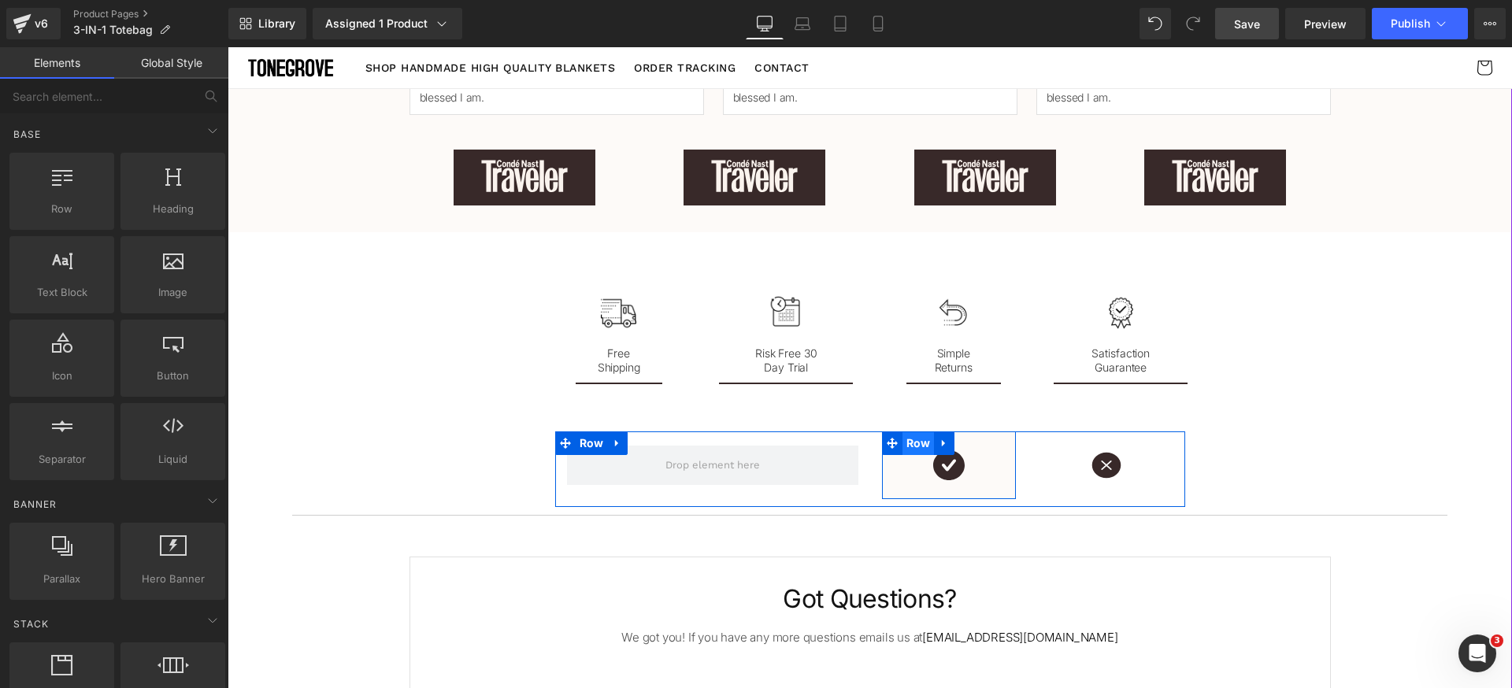
click at [902, 447] on span "Row" at bounding box center [918, 443] width 32 height 24
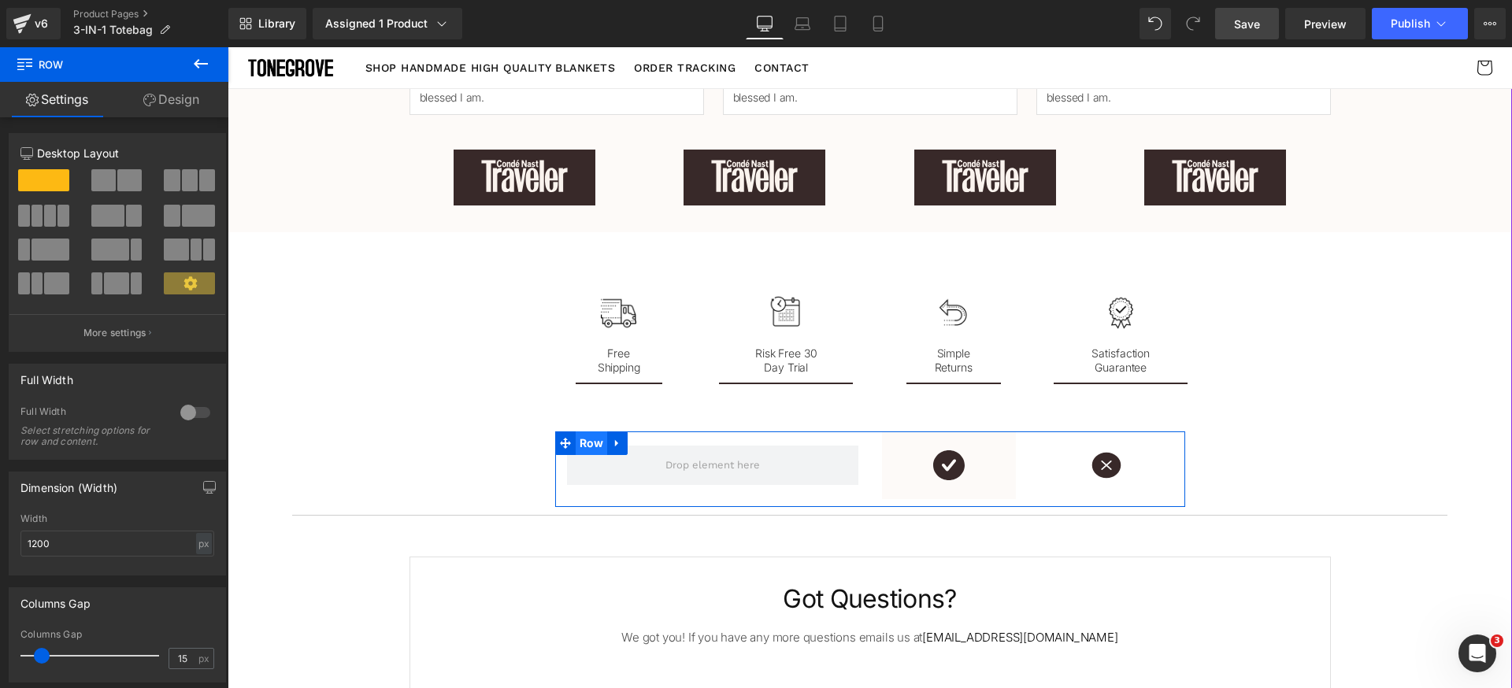
click at [589, 446] on span "Row" at bounding box center [592, 443] width 32 height 24
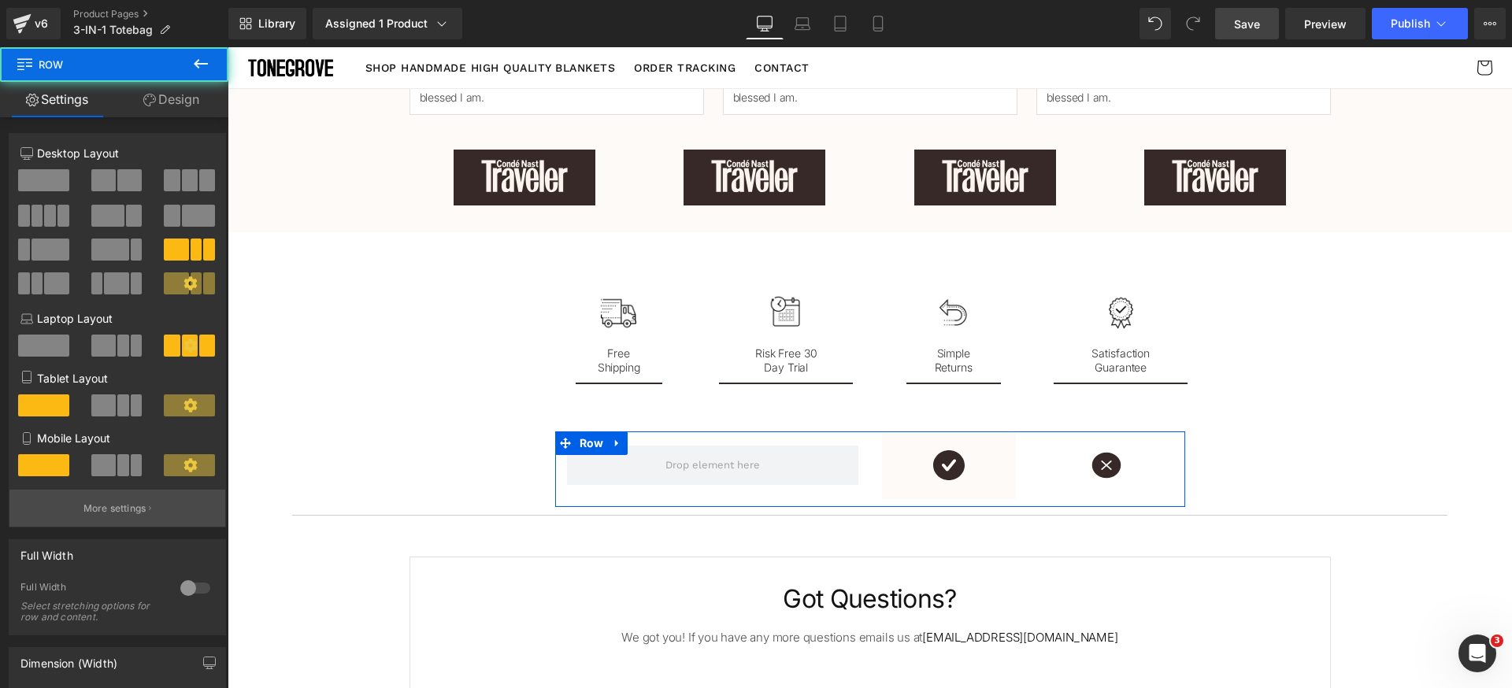
scroll to position [264, 0]
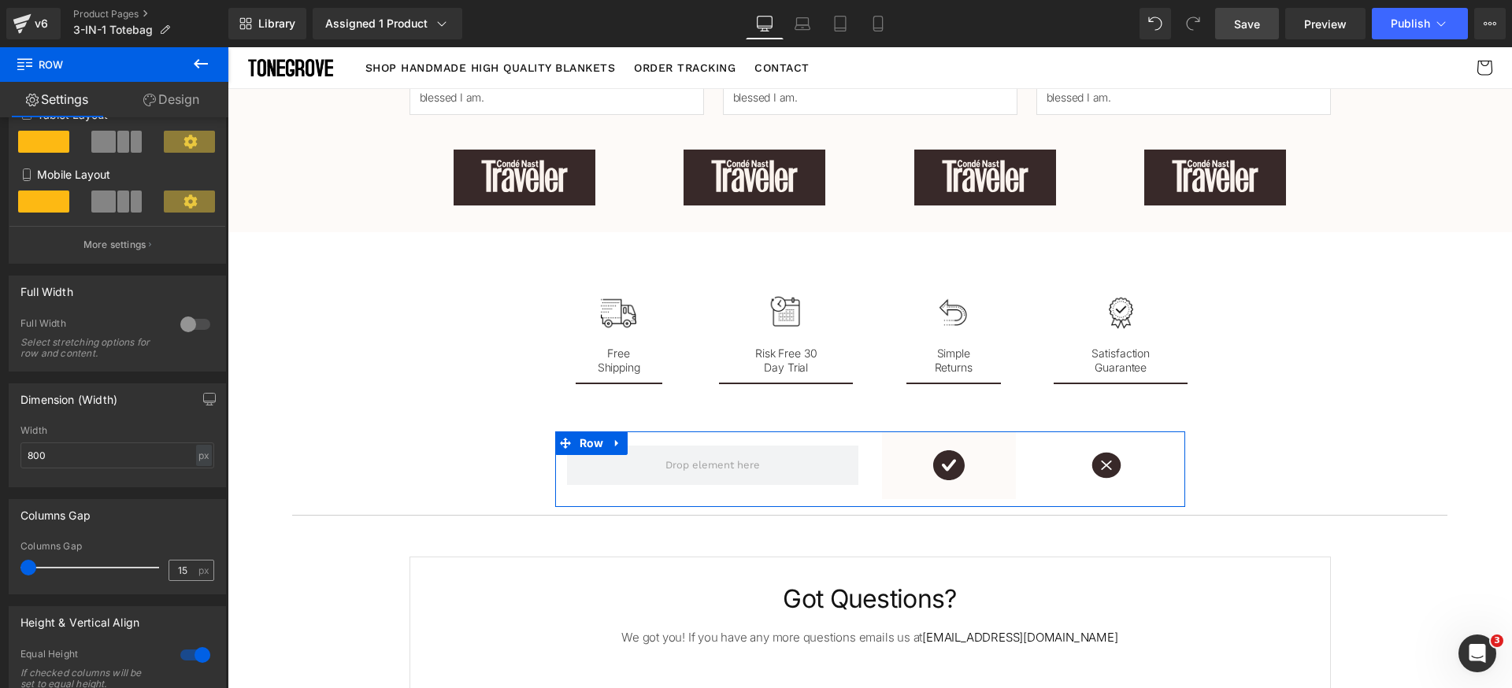
drag, startPoint x: 42, startPoint y: 568, endPoint x: 203, endPoint y: 573, distance: 161.5
click at [0, 562] on div "Columns Gap 15px Columns Gap 15 px" at bounding box center [117, 540] width 235 height 107
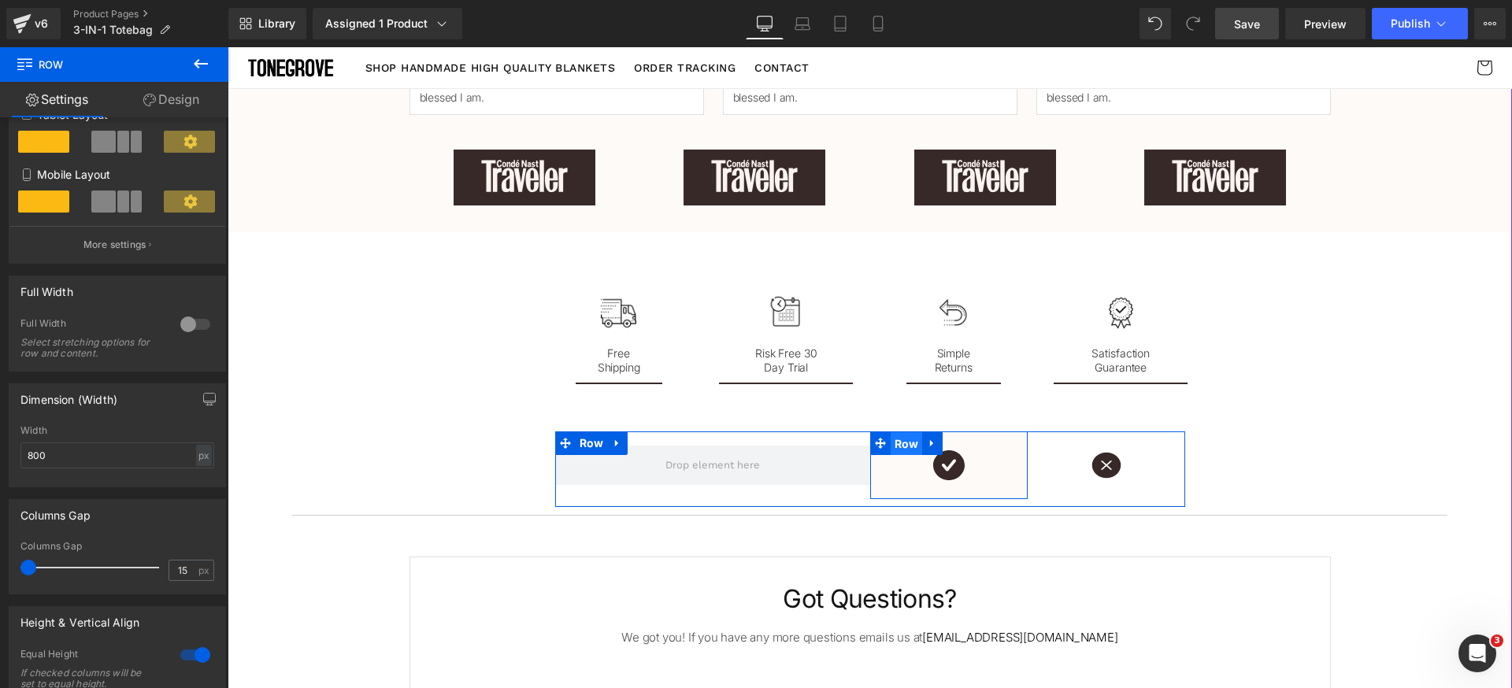
click at [891, 444] on span "Row" at bounding box center [907, 444] width 32 height 24
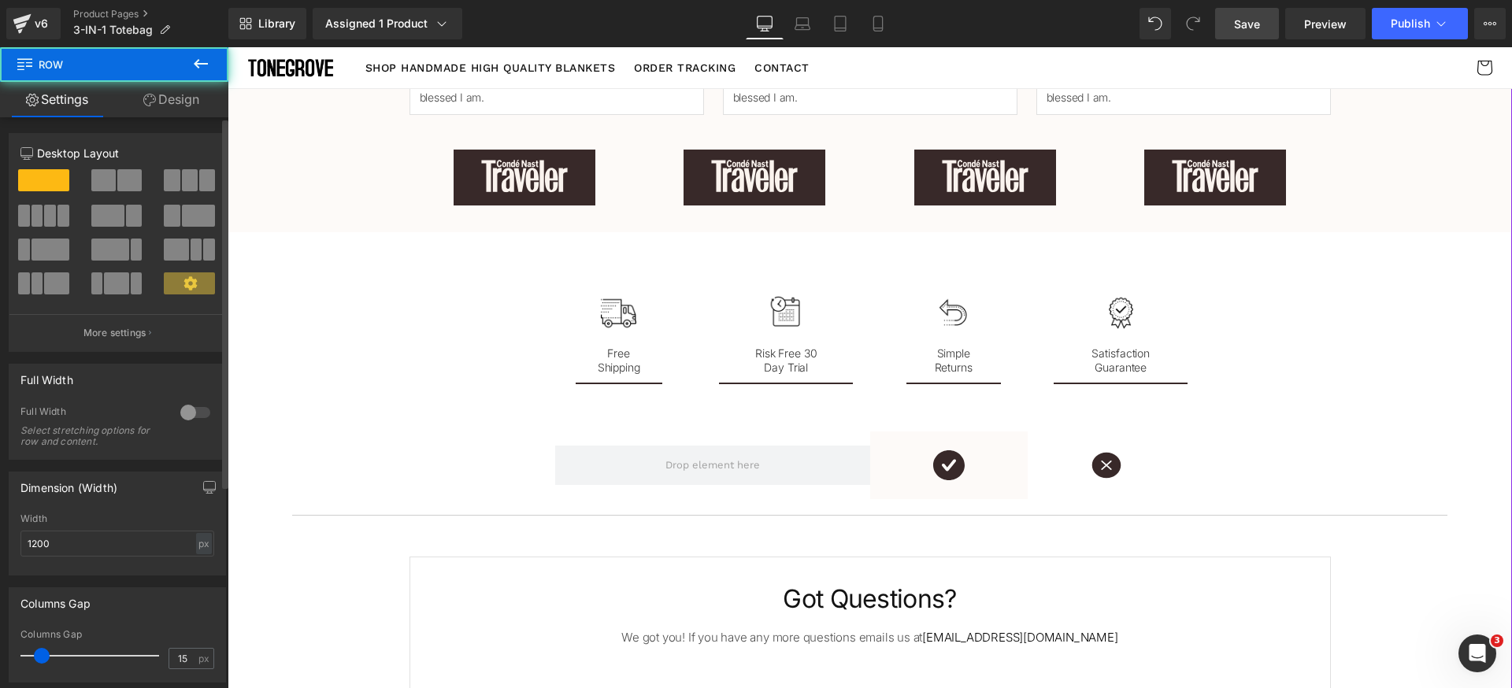
scroll to position [239, 0]
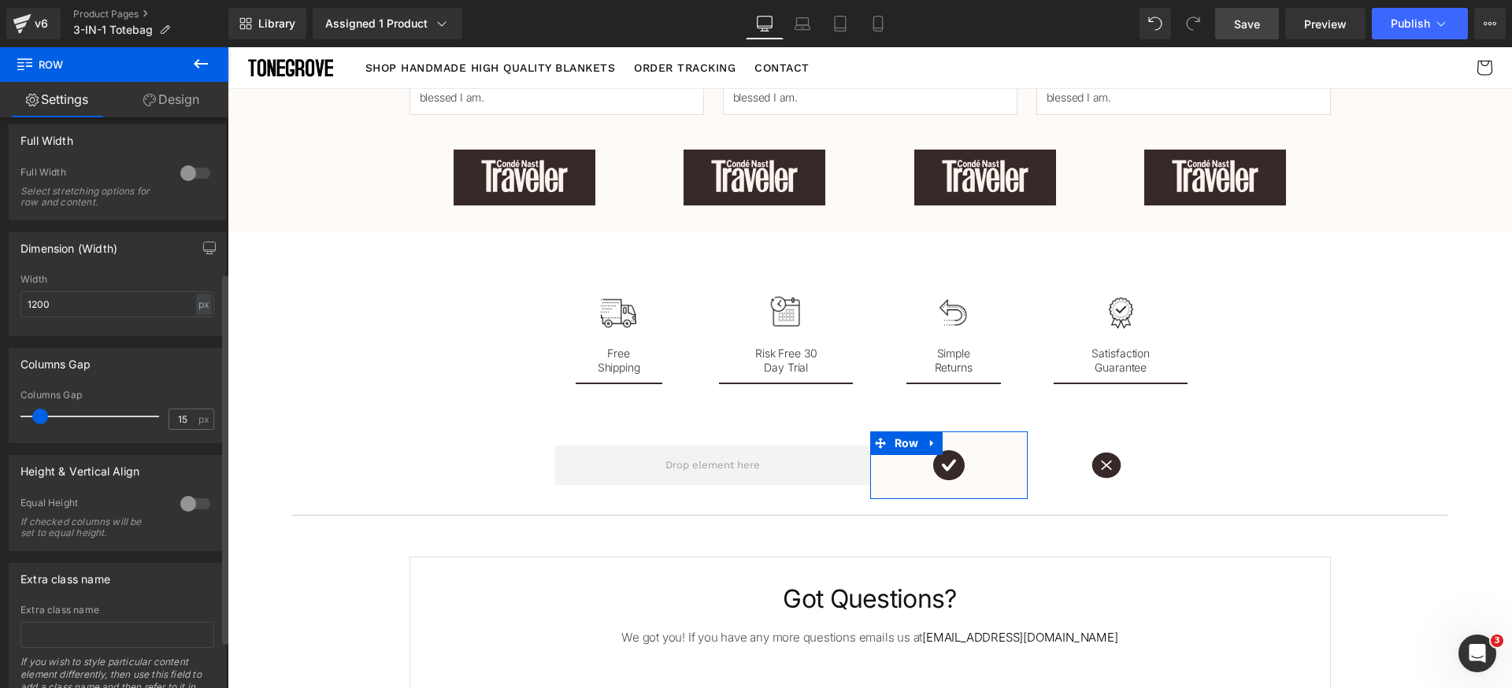
drag, startPoint x: 39, startPoint y: 413, endPoint x: 0, endPoint y: 409, distance: 39.7
click at [0, 409] on div "Columns Gap 15px Columns Gap 15 px" at bounding box center [117, 389] width 235 height 107
click at [207, 102] on link "Design" at bounding box center [171, 99] width 114 height 35
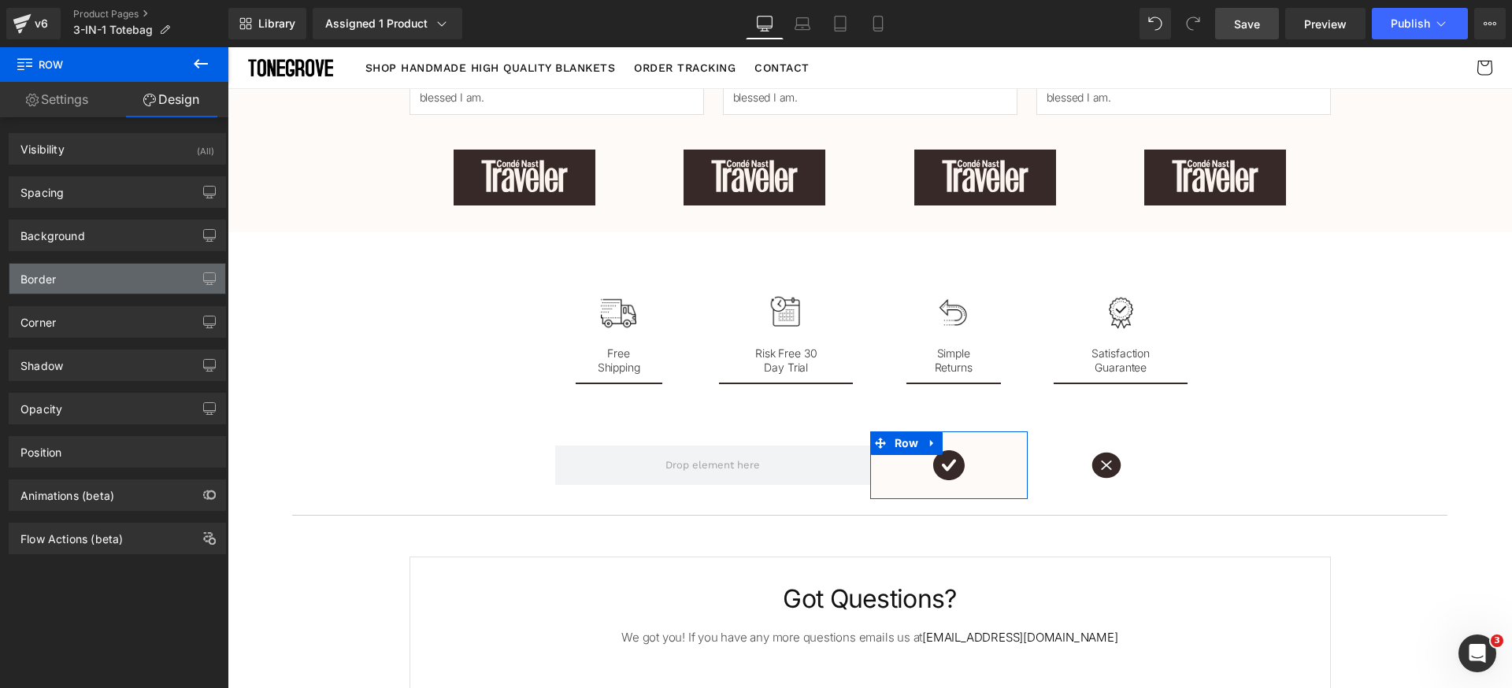
click at [87, 284] on div "Border" at bounding box center [117, 279] width 216 height 30
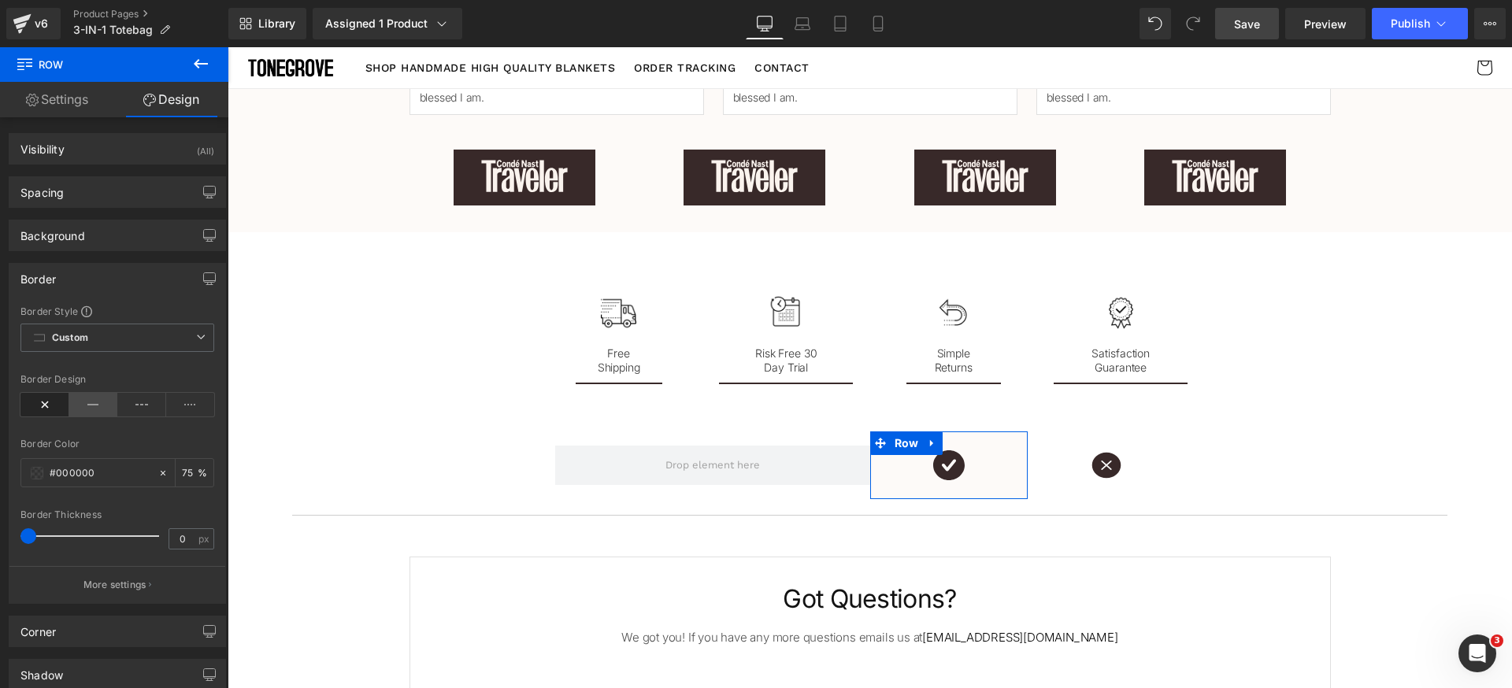
click at [90, 405] on icon at bounding box center [93, 405] width 49 height 24
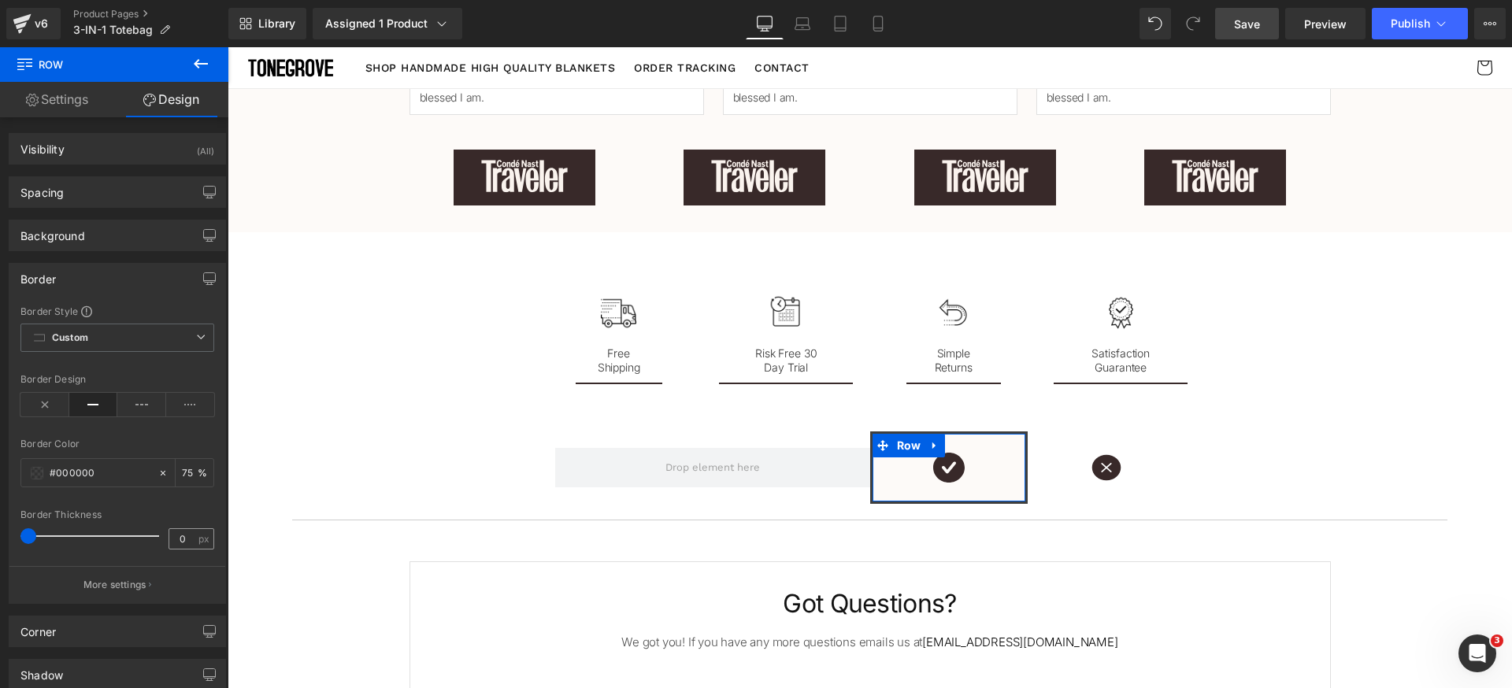
click at [191, 535] on div "0 px" at bounding box center [191, 538] width 46 height 21
click at [184, 535] on input "0" at bounding box center [183, 539] width 28 height 20
type input "1"
click at [156, 589] on button "More settings" at bounding box center [117, 584] width 216 height 37
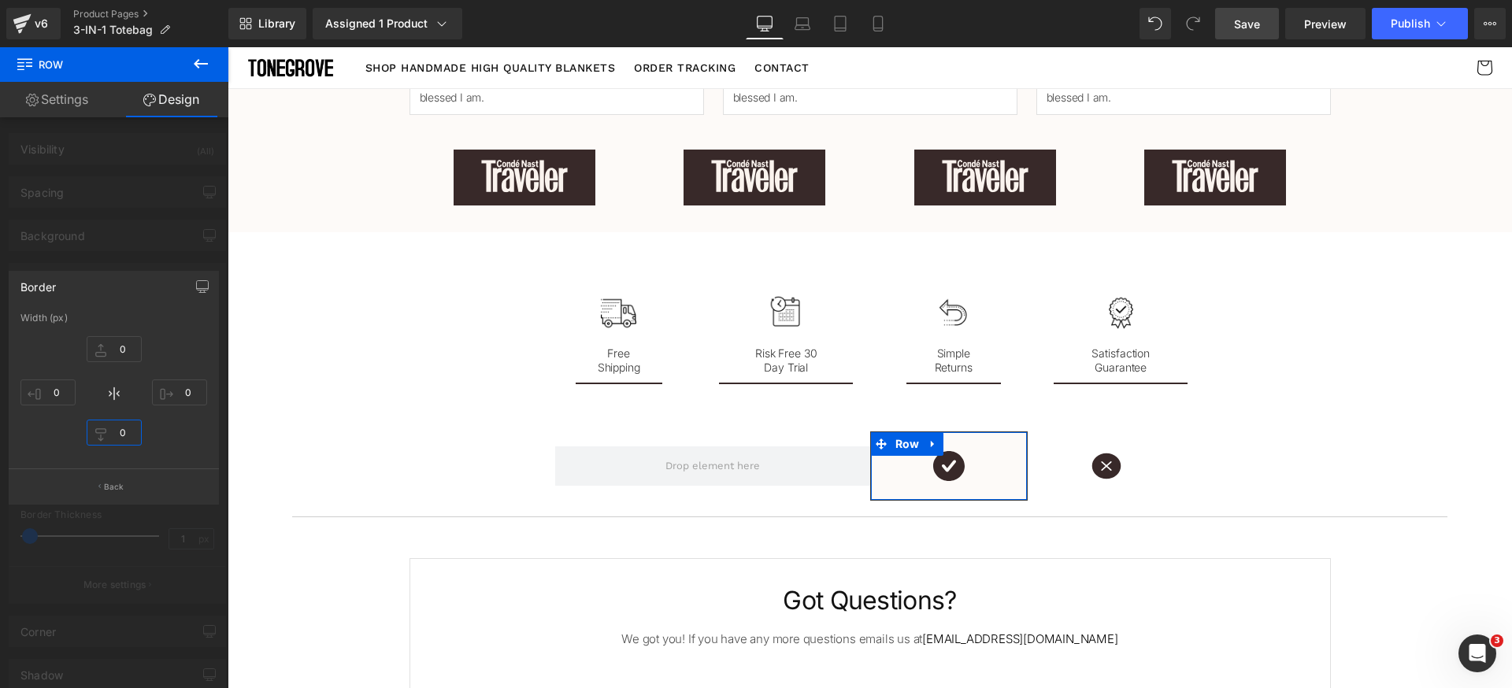
click at [124, 424] on input "0" at bounding box center [114, 433] width 55 height 26
drag, startPoint x: 118, startPoint y: 423, endPoint x: 109, endPoint y: 424, distance: 8.8
click at [109, 424] on input "0" at bounding box center [114, 433] width 55 height 26
drag, startPoint x: 112, startPoint y: 350, endPoint x: 83, endPoint y: 359, distance: 30.4
click at [81, 352] on div "0 0 0 0" at bounding box center [113, 393] width 187 height 126
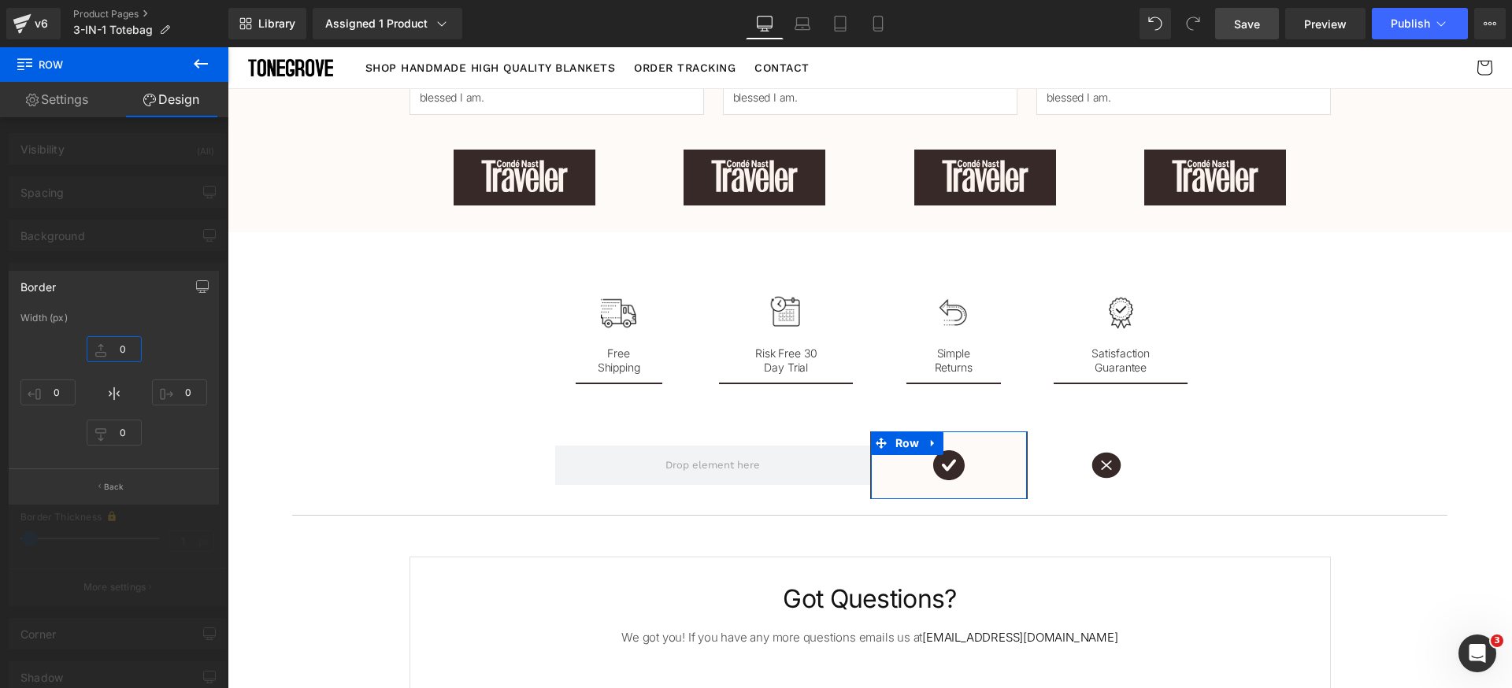
drag, startPoint x: 131, startPoint y: 343, endPoint x: 125, endPoint y: 373, distance: 30.4
click at [125, 372] on div "0 0 0 0" at bounding box center [113, 393] width 187 height 126
click at [149, 497] on button "Back" at bounding box center [114, 485] width 210 height 35
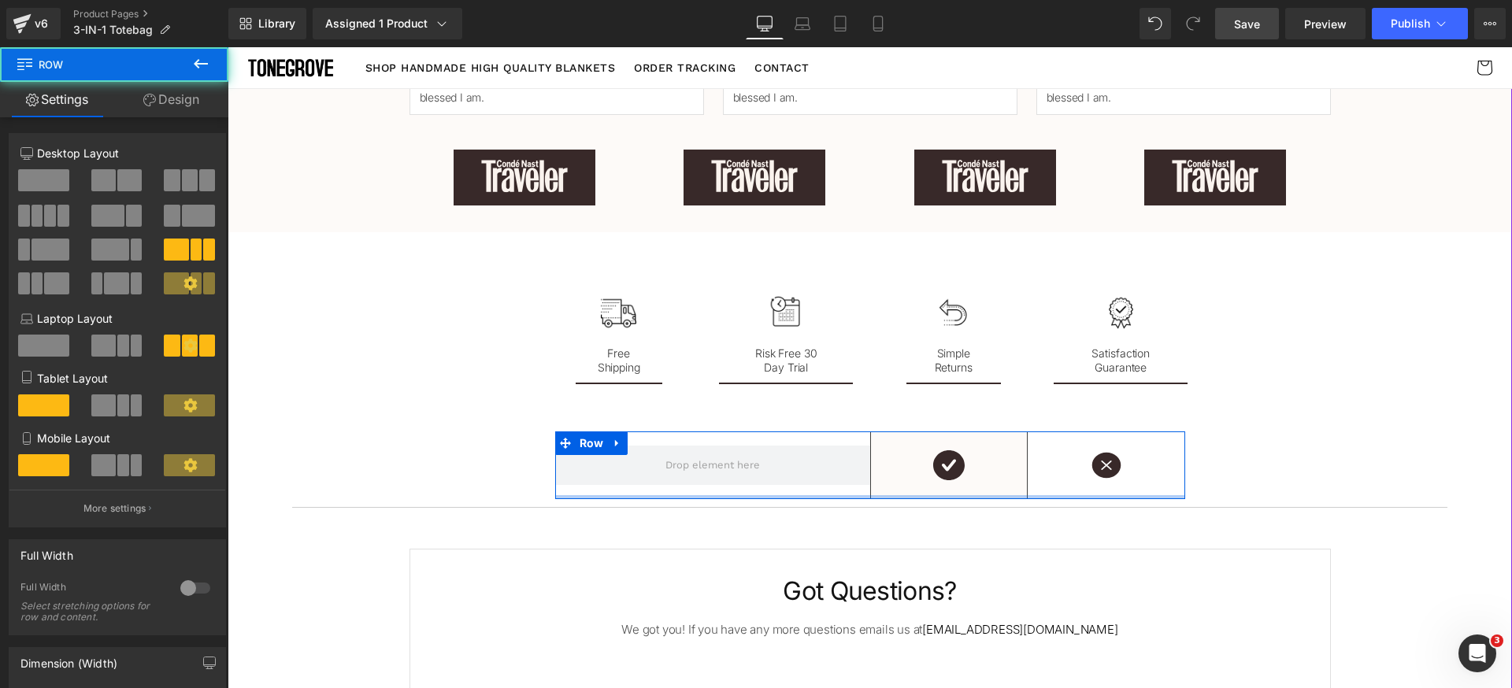
drag, startPoint x: 849, startPoint y: 502, endPoint x: 851, endPoint y: 491, distance: 11.3
click at [851, 491] on div "Image Row Image Row" at bounding box center [870, 465] width 630 height 68
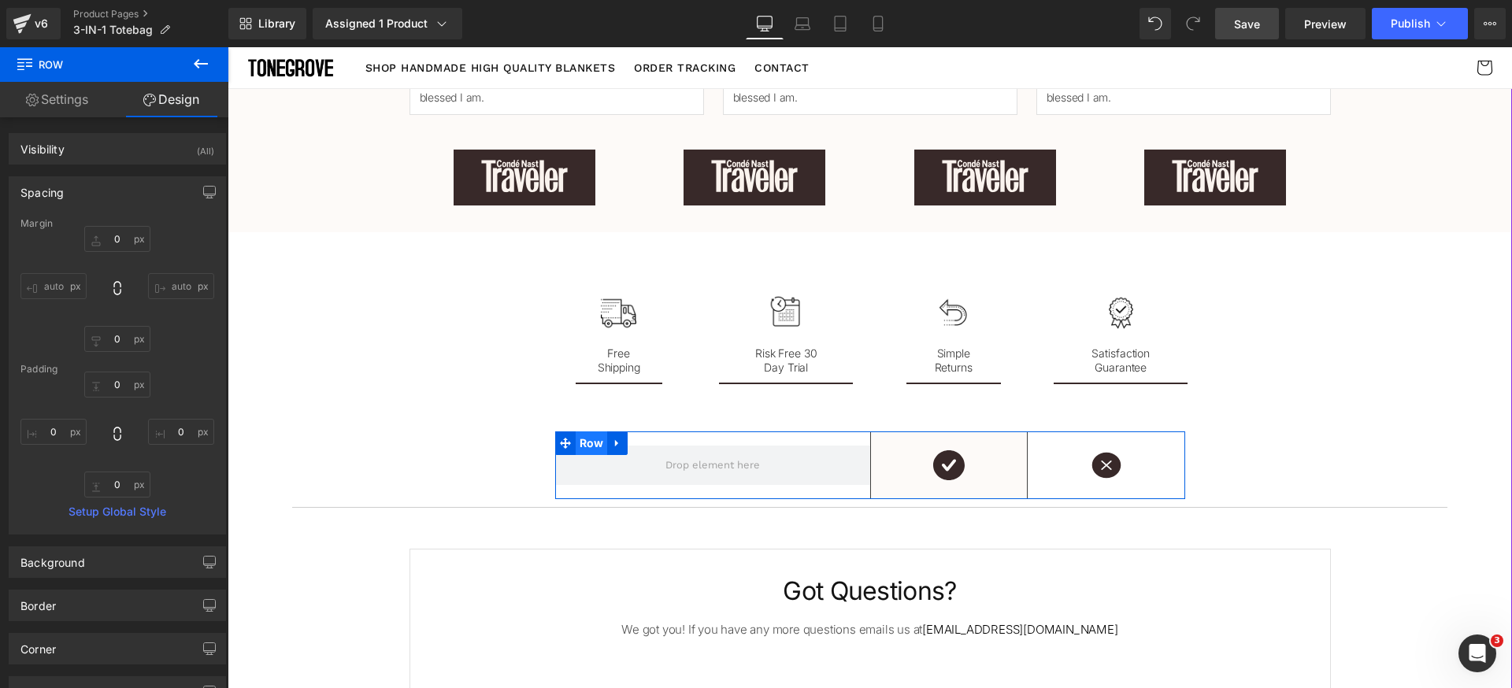
click at [577, 446] on span "Row" at bounding box center [592, 443] width 32 height 24
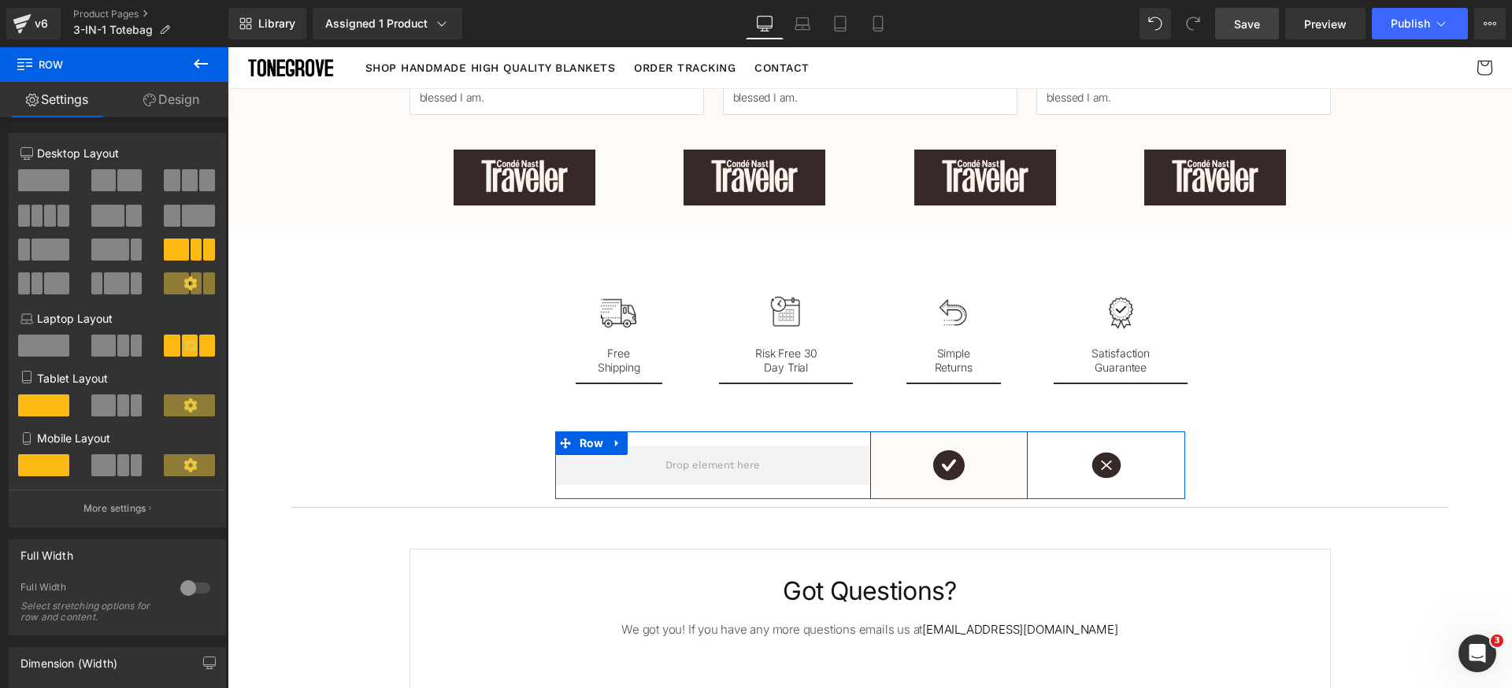
click at [178, 106] on link "Design" at bounding box center [171, 99] width 114 height 35
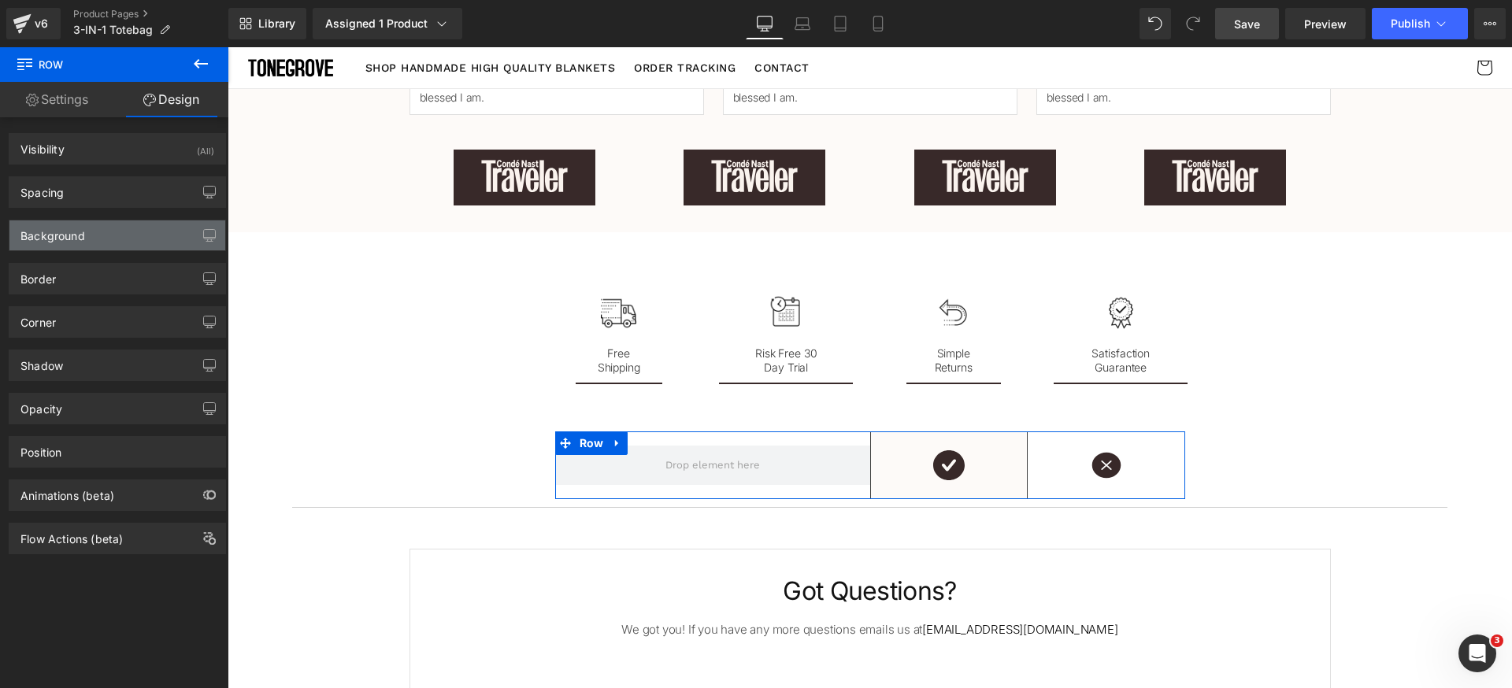
click at [70, 235] on div "Background" at bounding box center [52, 231] width 65 height 22
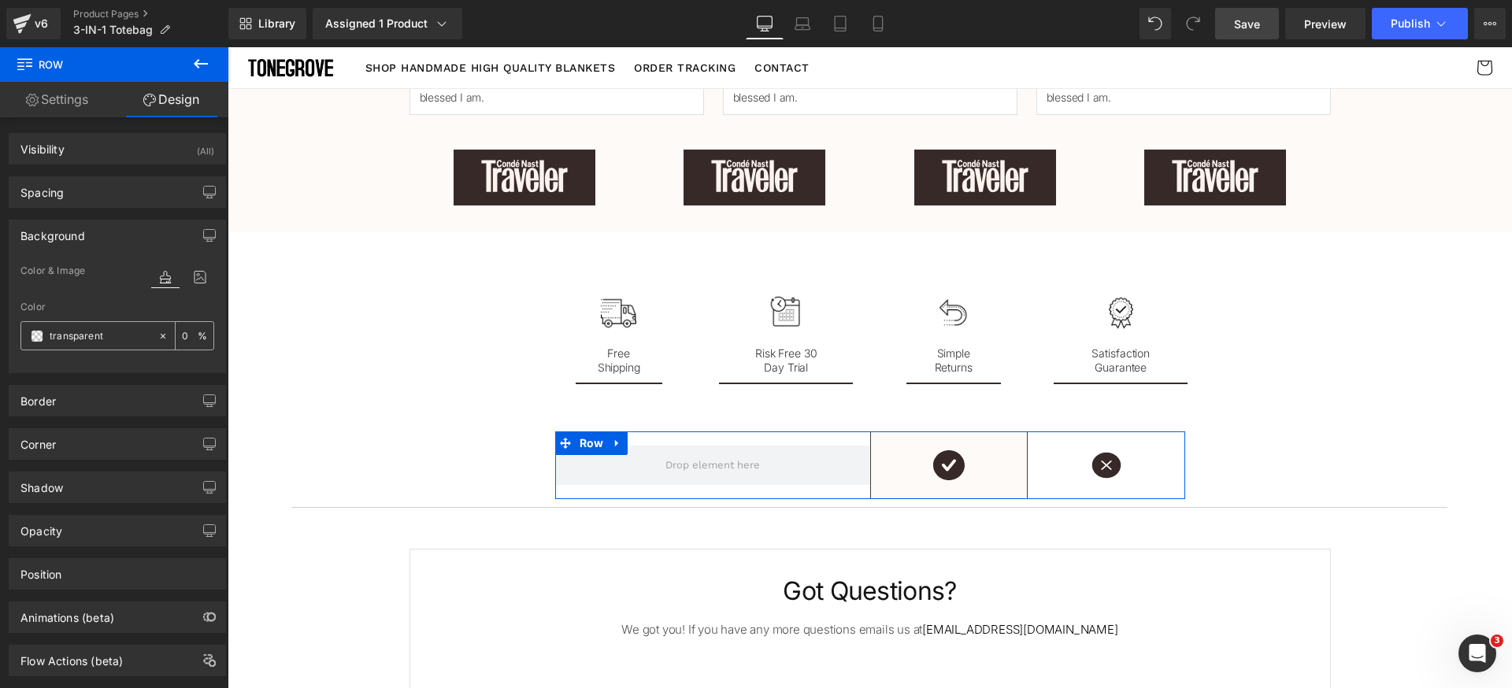
click at [39, 333] on span at bounding box center [37, 336] width 13 height 13
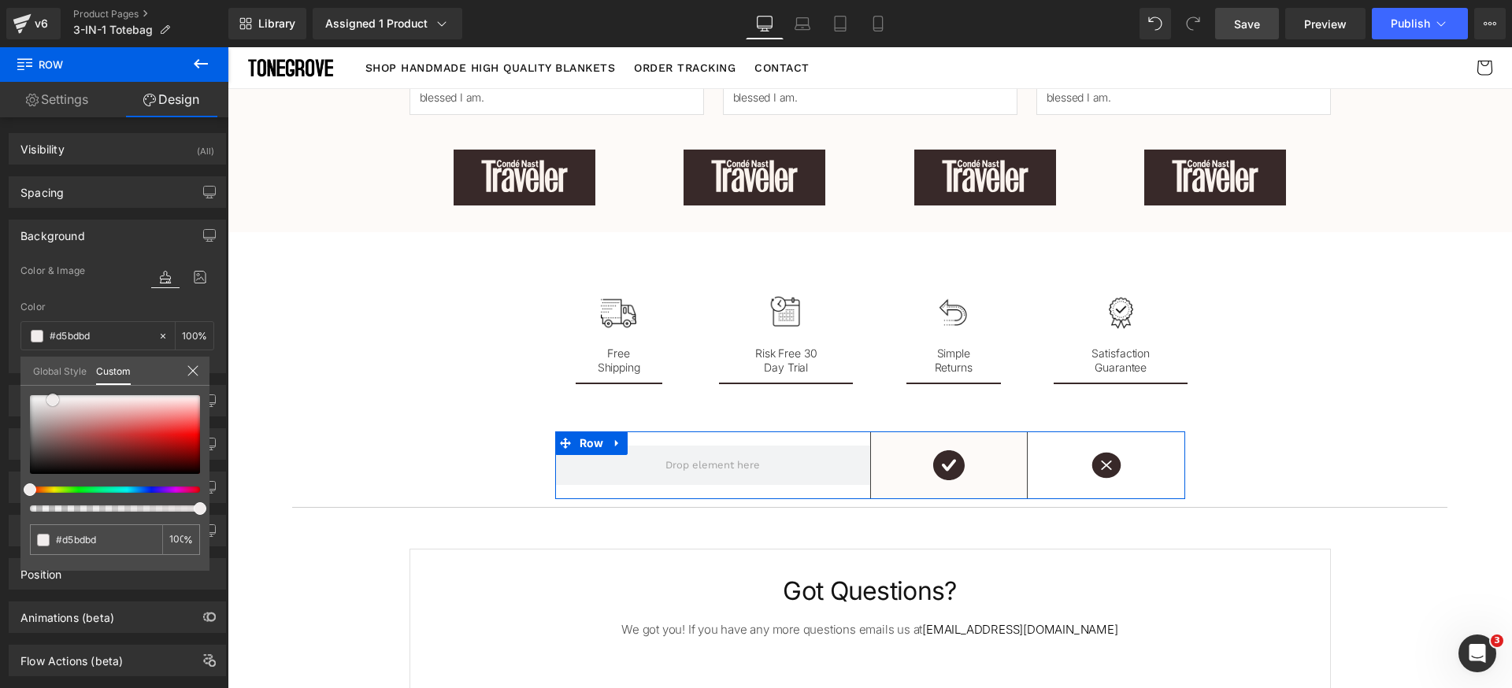
drag, startPoint x: 53, startPoint y: 400, endPoint x: 2, endPoint y: 327, distance: 89.3
click at [0, 329] on div "Background Color & Image color Color transparent 0 % Image Replace Image Upload…" at bounding box center [117, 290] width 235 height 165
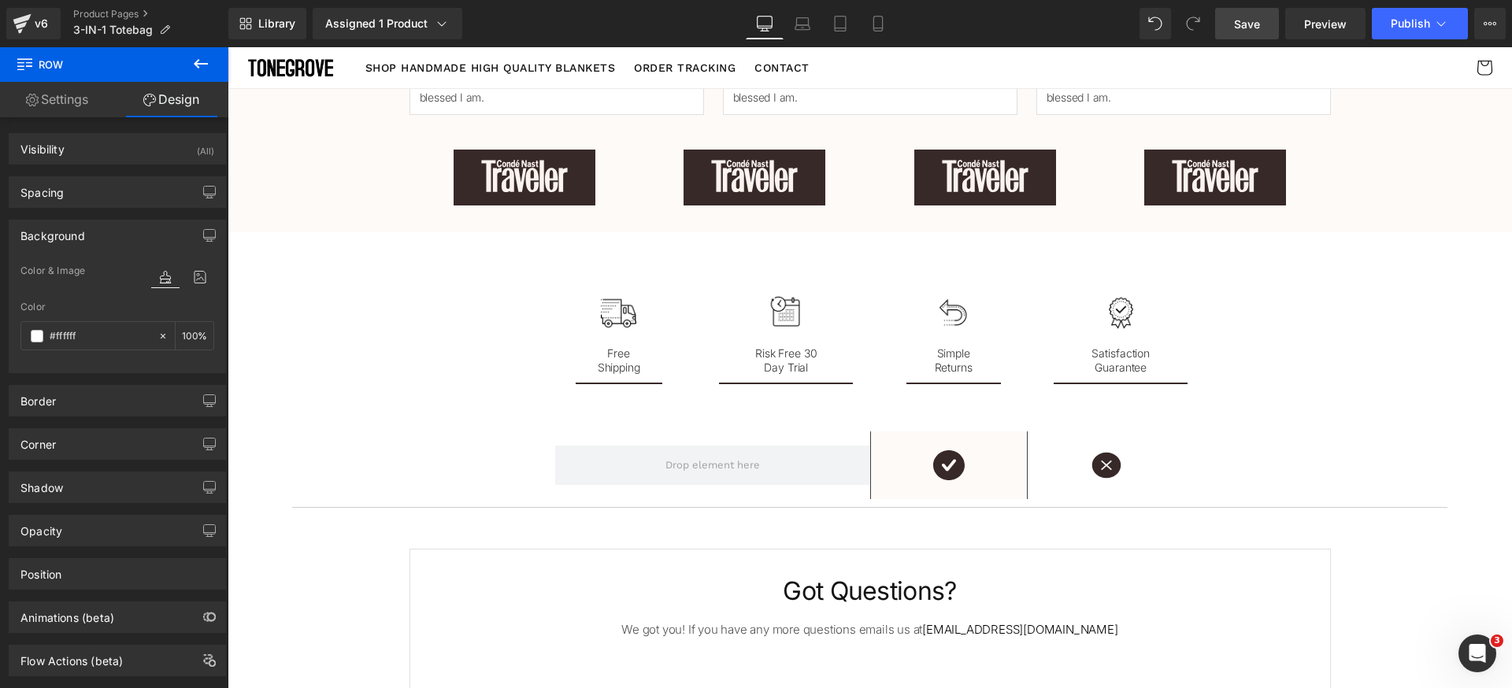
click at [565, 448] on body ".lx-icon-fill { --lx-fill-width: calc(100% - var(--lx-rating-percent, 0%)); cli…" at bounding box center [870, 174] width 1284 height 4745
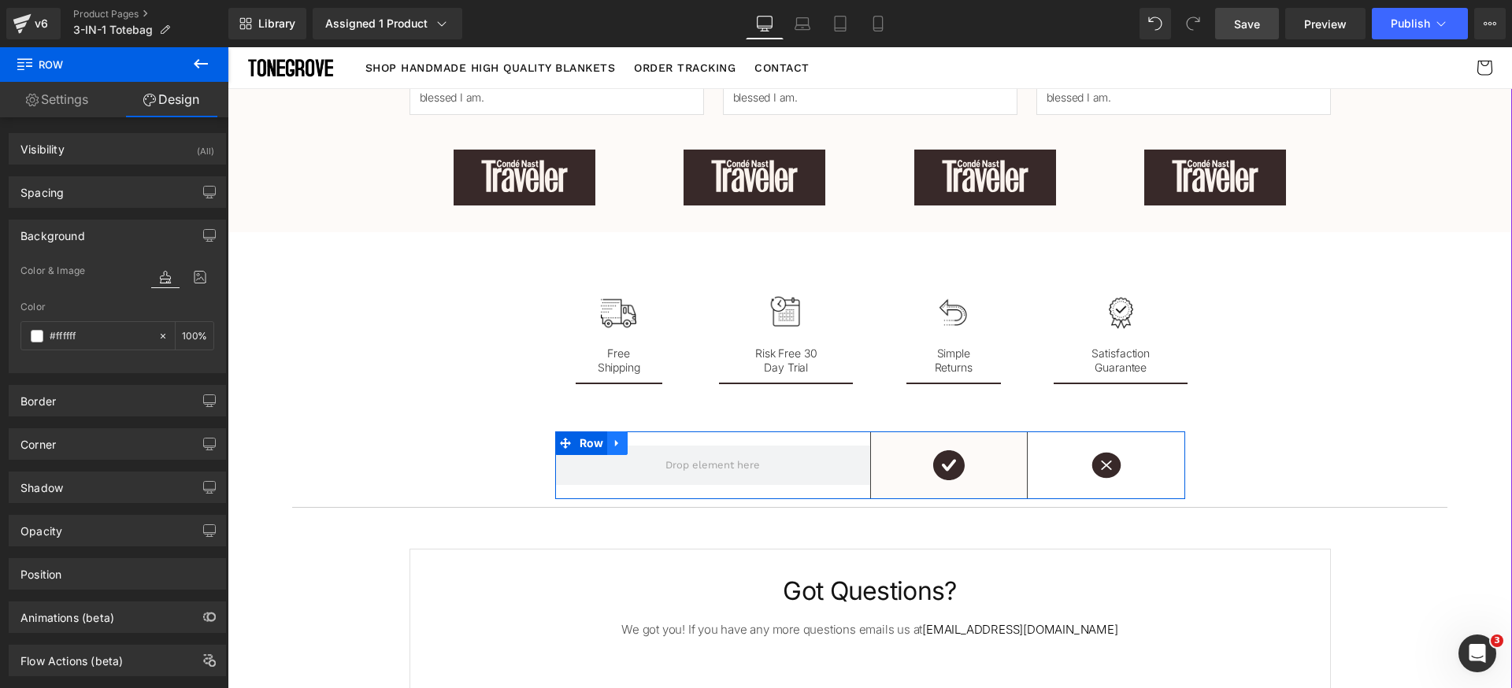
click at [614, 443] on icon at bounding box center [617, 444] width 11 height 12
click at [637, 473] on span at bounding box center [712, 465] width 315 height 39
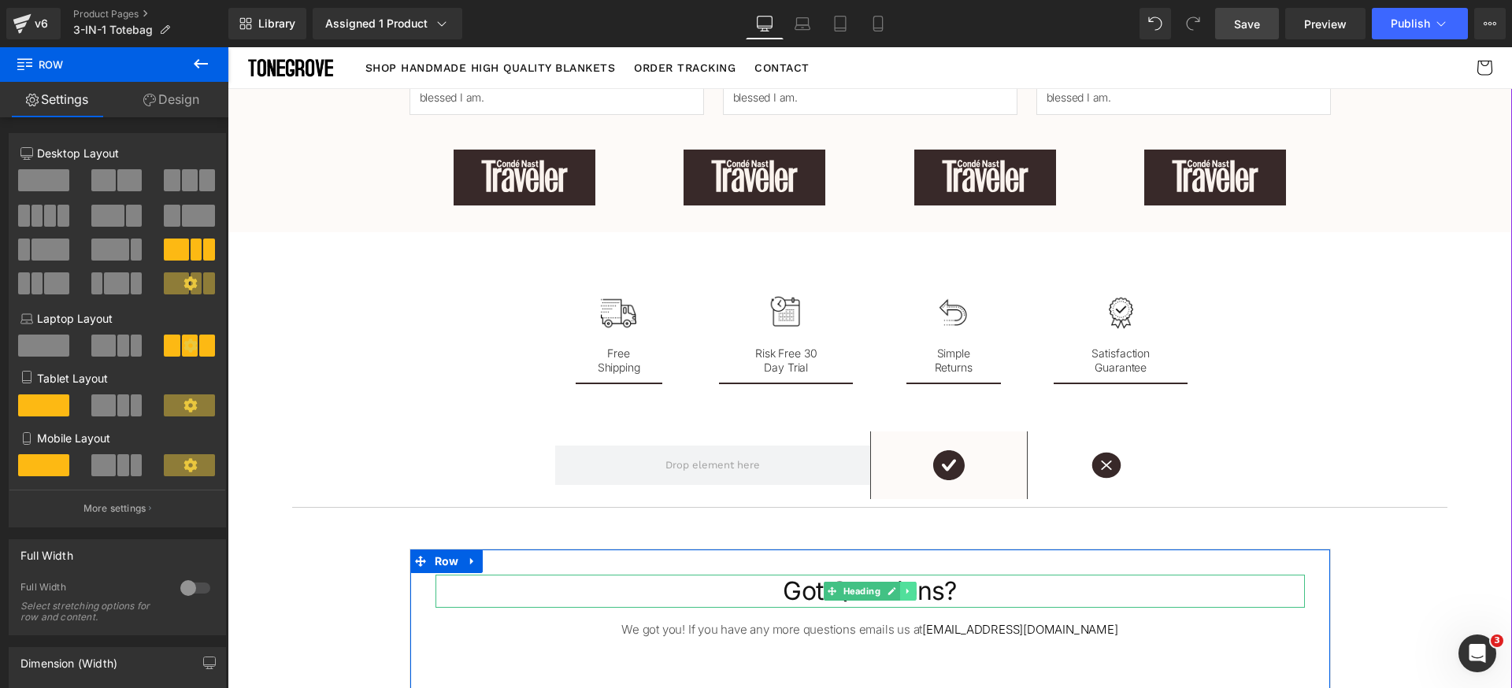
click at [903, 594] on icon at bounding box center [907, 591] width 9 height 9
click at [895, 594] on icon at bounding box center [899, 591] width 9 height 9
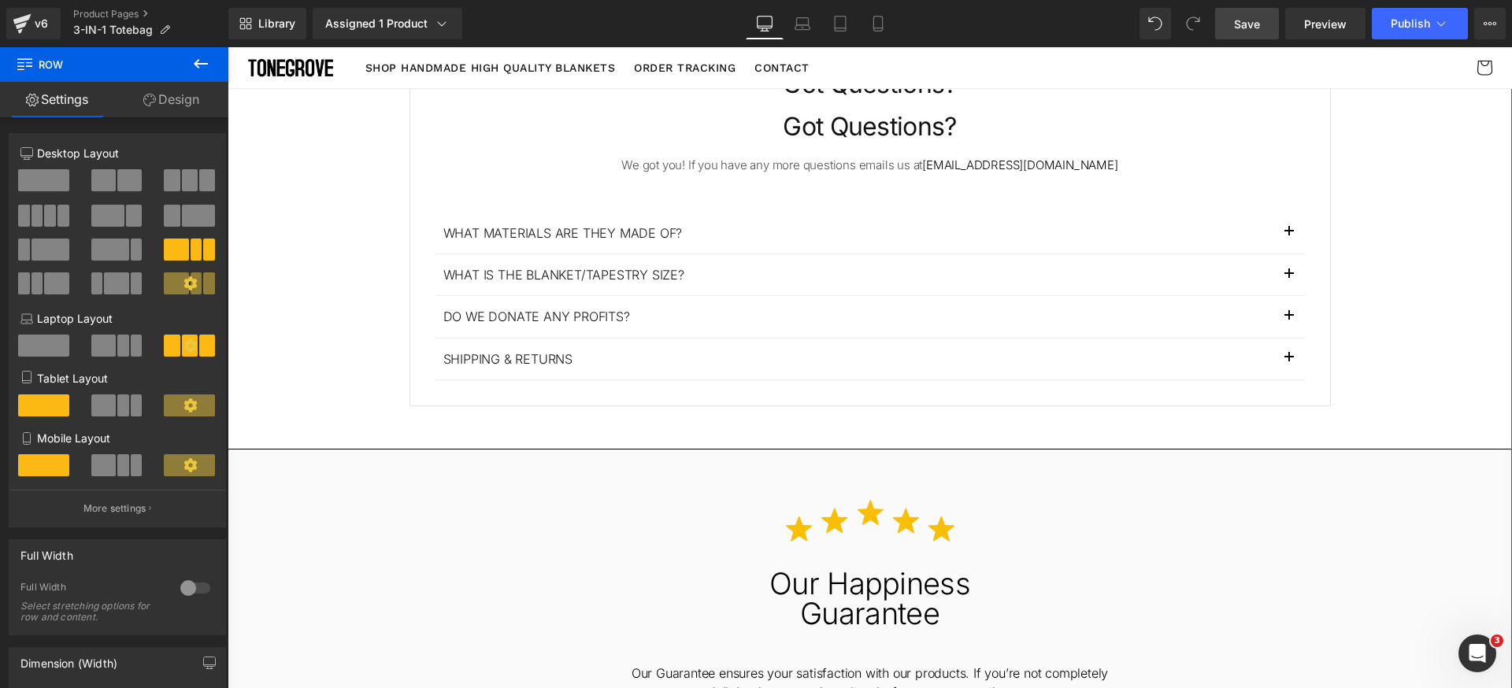
scroll to position [2394, 0]
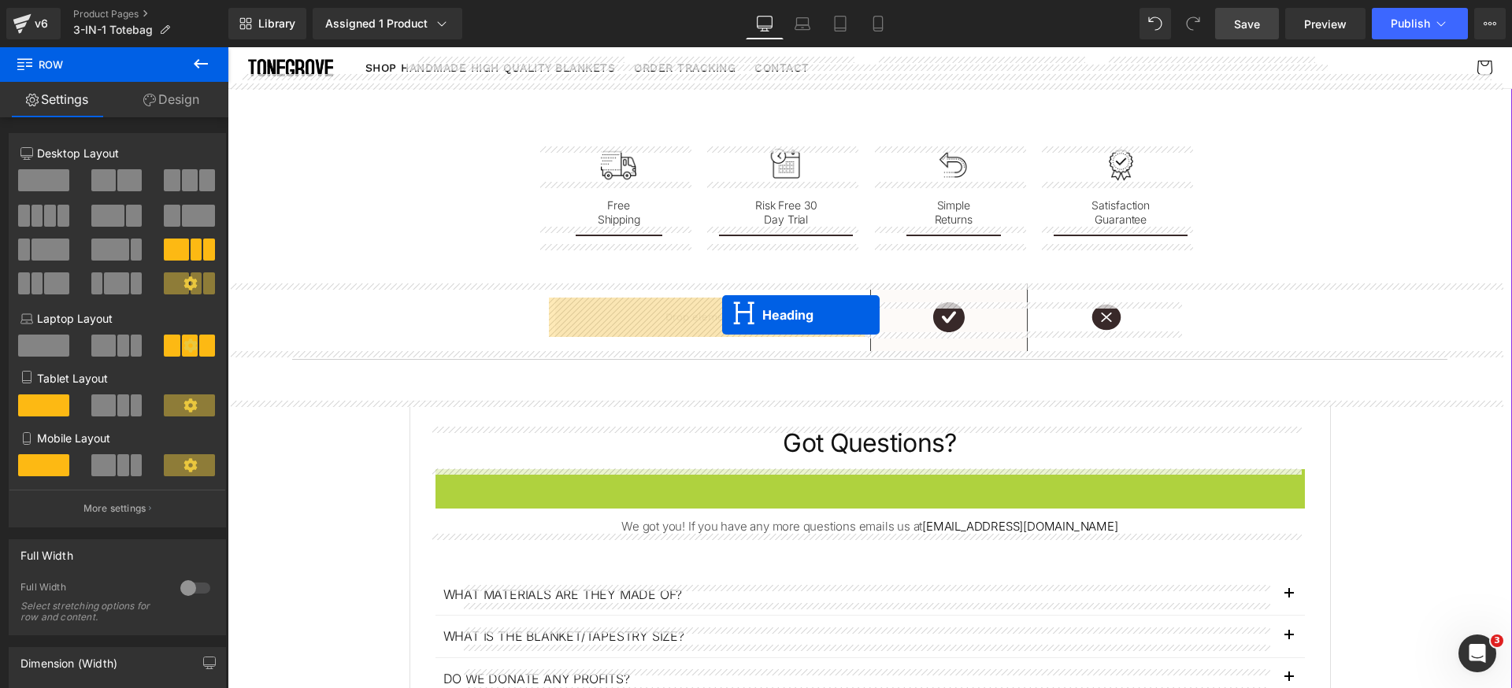
drag, startPoint x: 861, startPoint y: 491, endPoint x: 722, endPoint y: 315, distance: 223.7
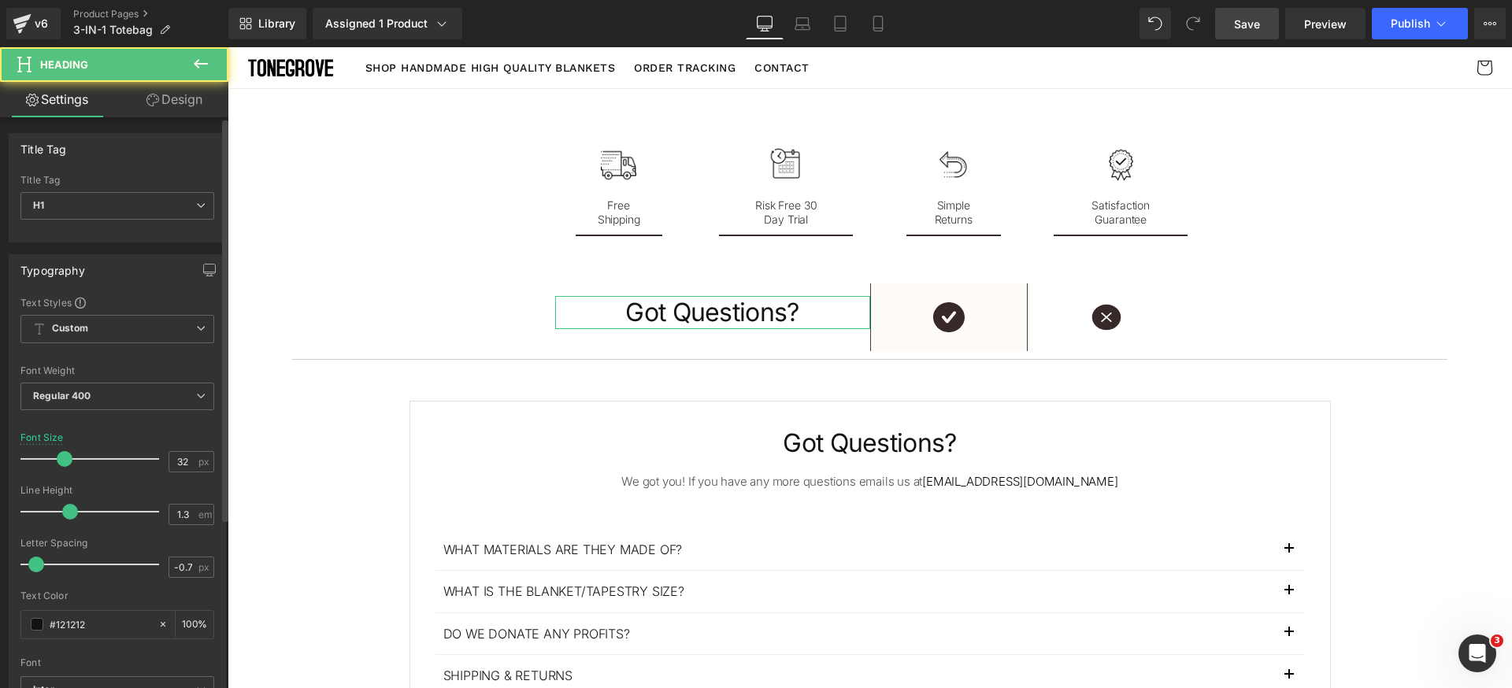
scroll to position [353, 0]
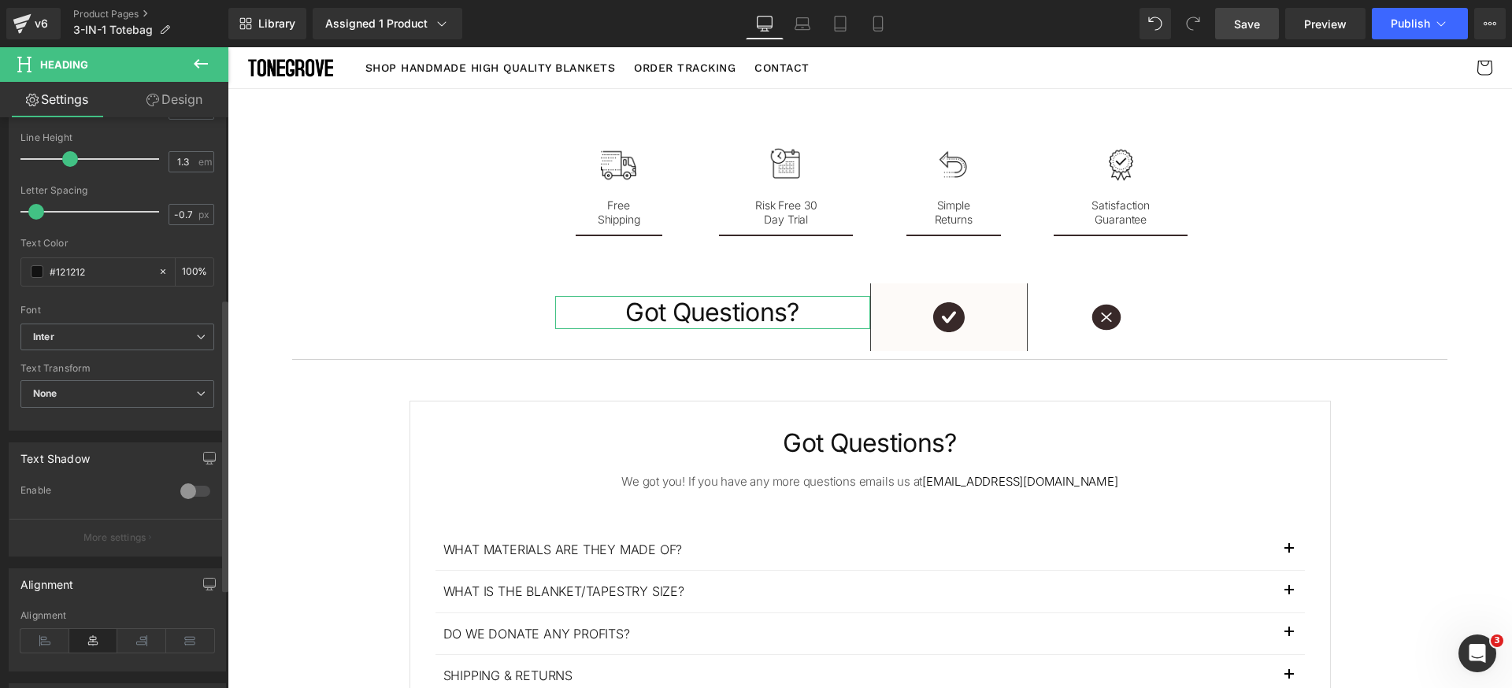
drag, startPoint x: 47, startPoint y: 642, endPoint x: 63, endPoint y: 616, distance: 30.4
click at [49, 642] on icon at bounding box center [44, 641] width 49 height 24
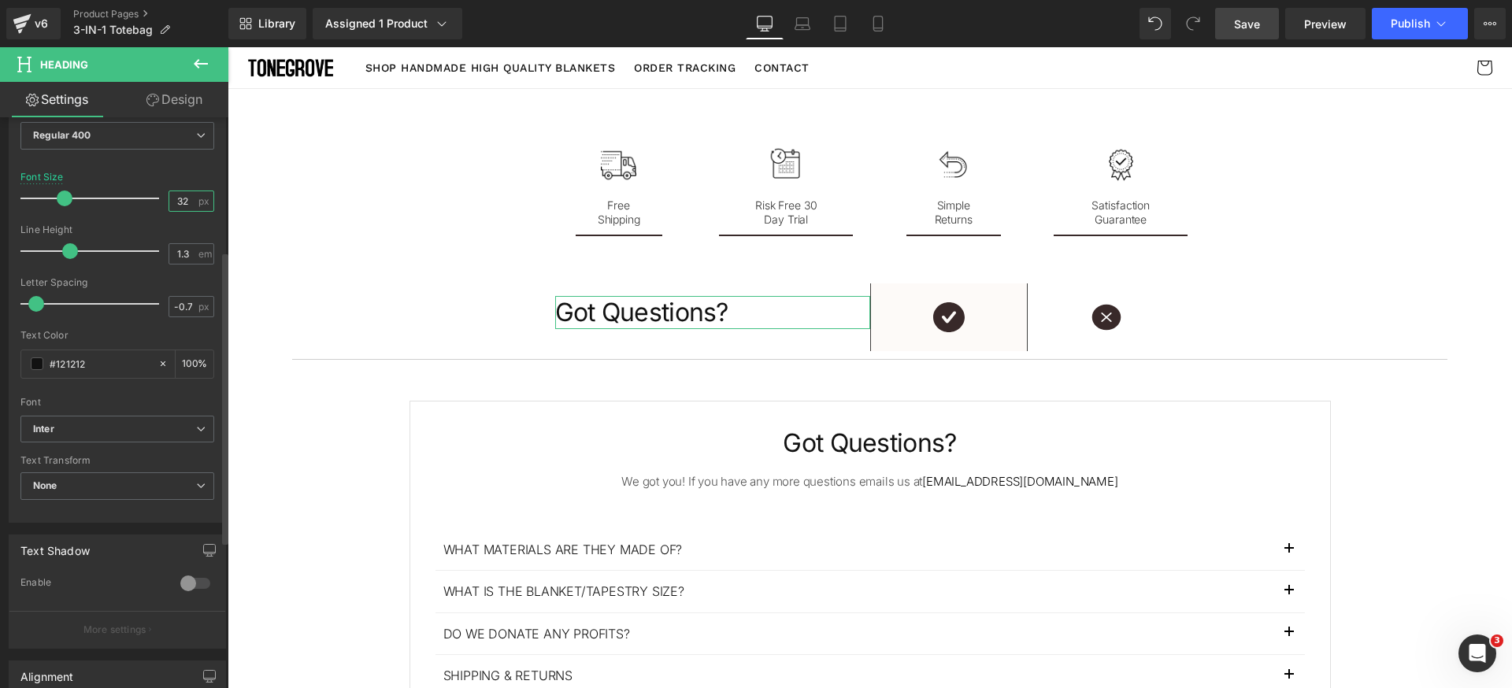
click at [180, 207] on input "32" at bounding box center [183, 201] width 28 height 20
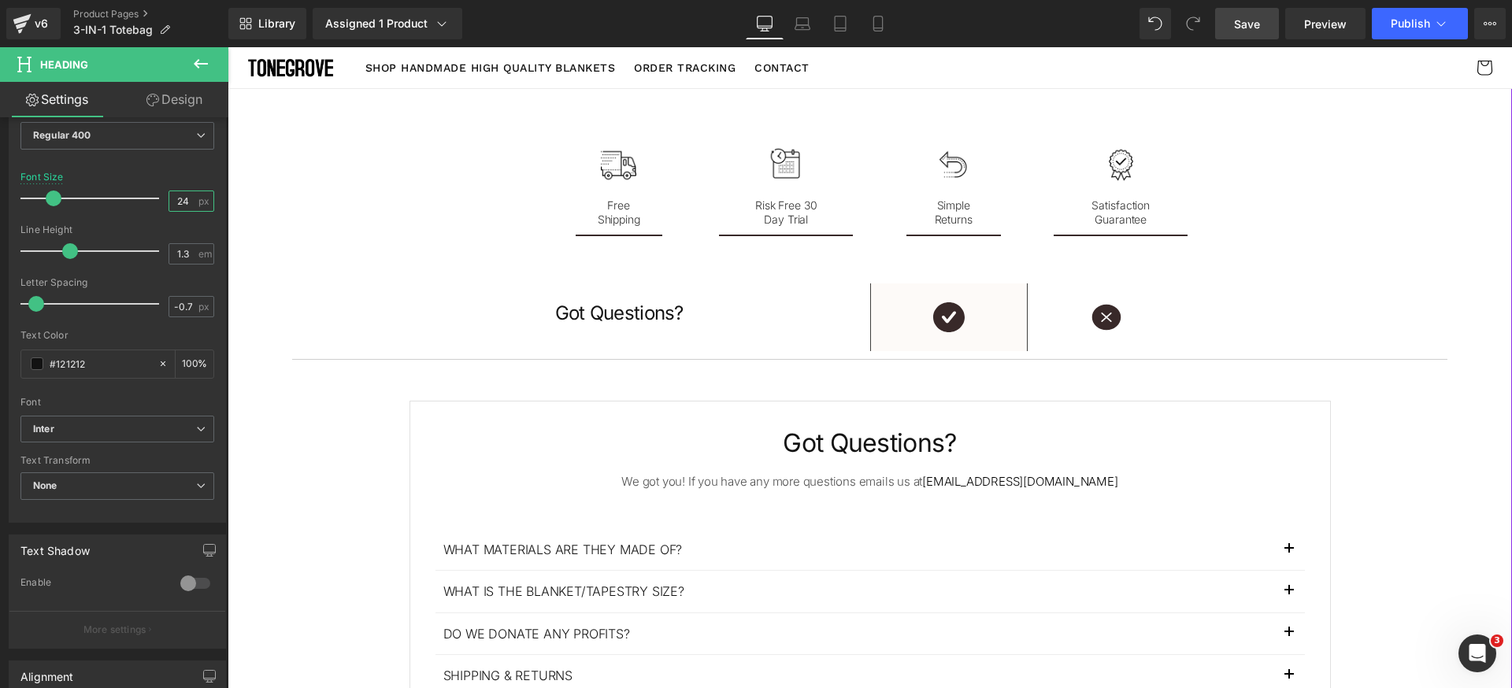
type input "24"
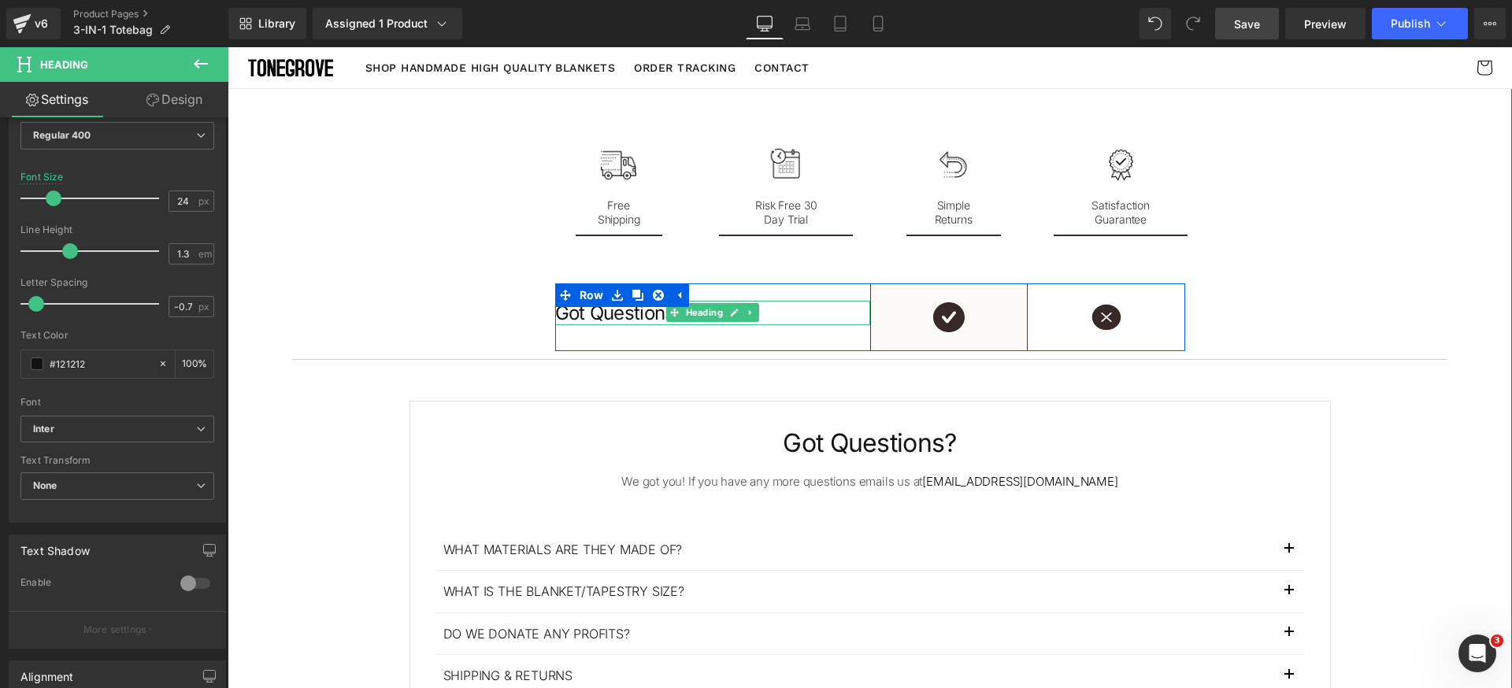
click at [599, 315] on h1 "Got Questions?" at bounding box center [712, 313] width 315 height 24
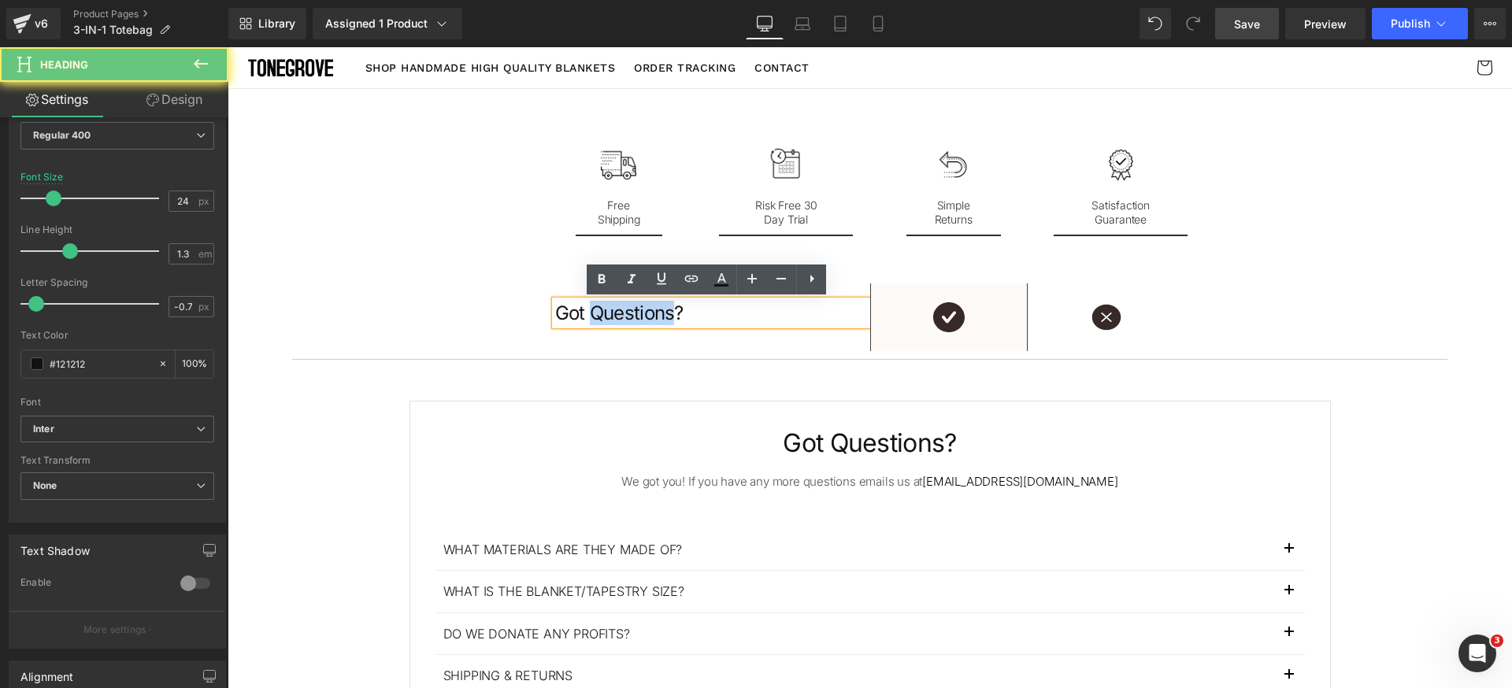
click at [599, 315] on h1 "Got Questions?" at bounding box center [712, 313] width 315 height 24
paste div
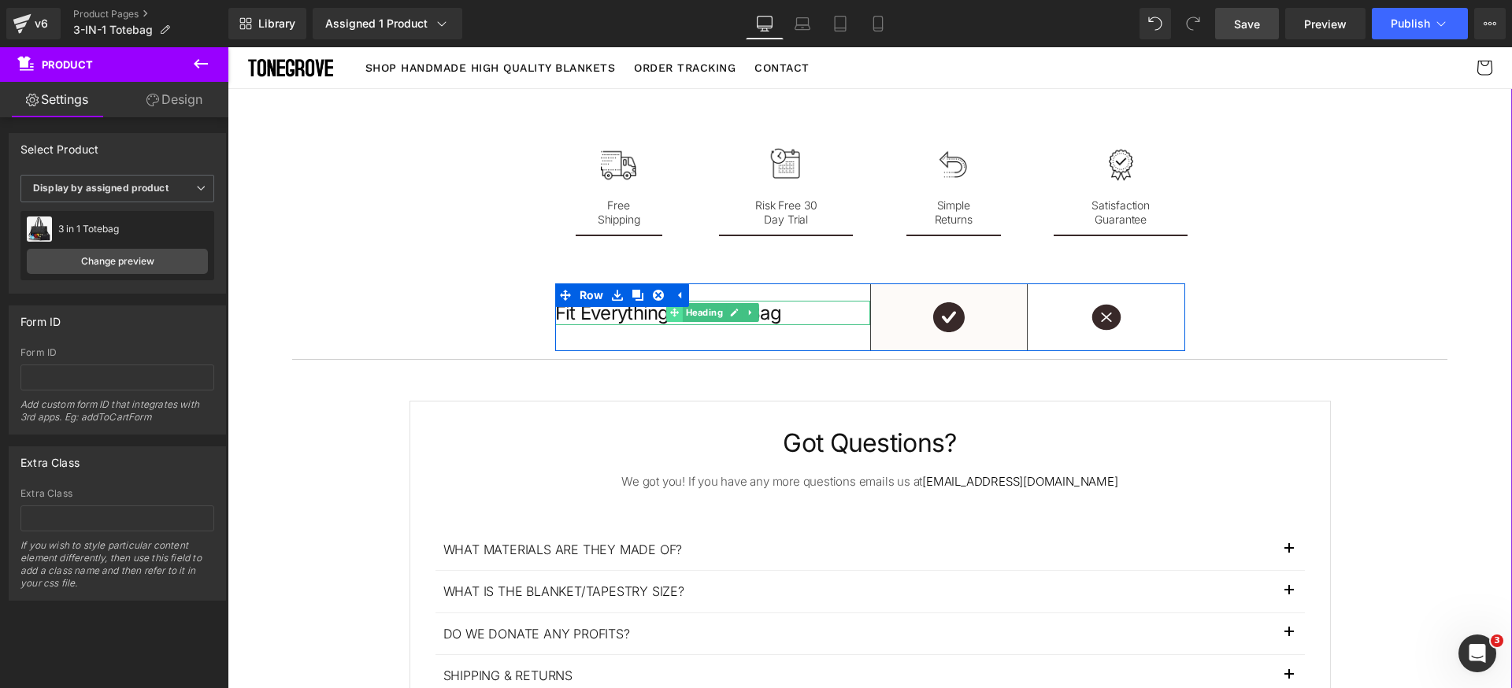
click at [669, 317] on icon at bounding box center [673, 312] width 9 height 9
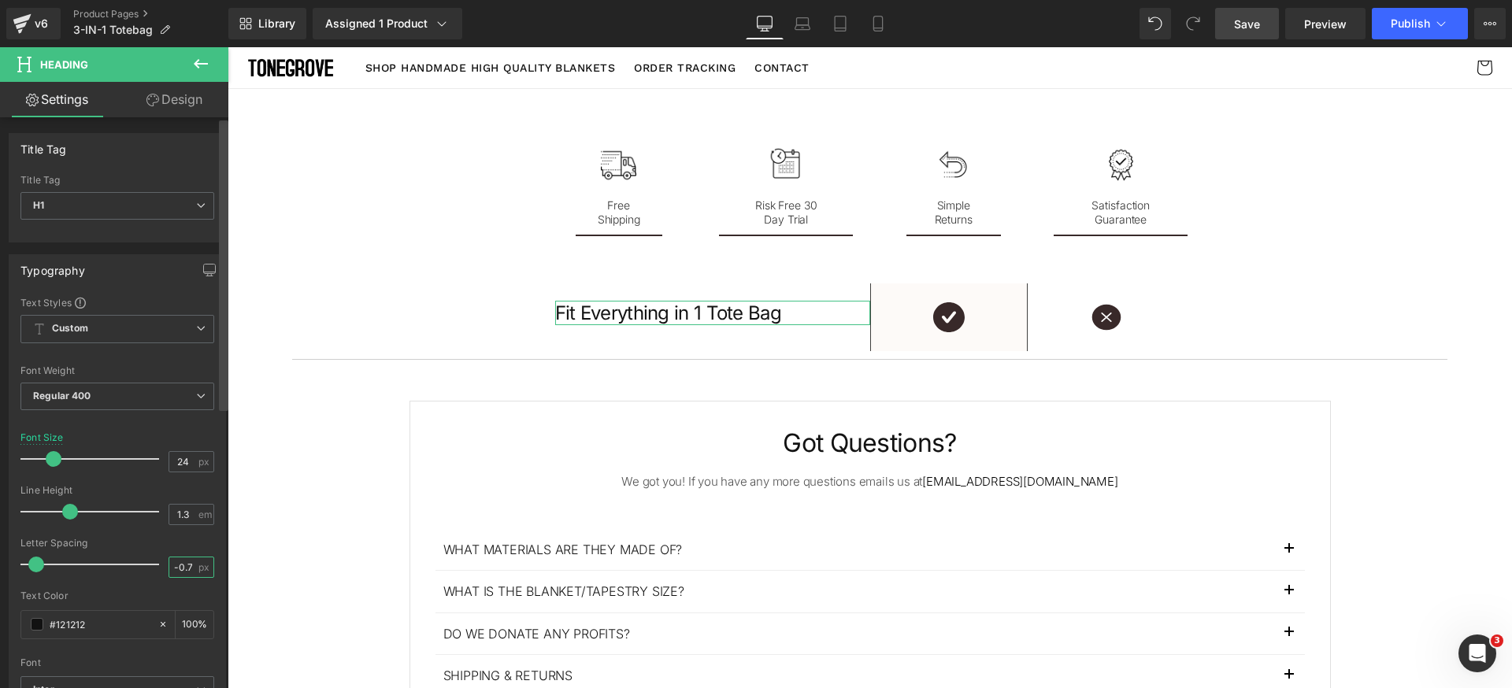
drag, startPoint x: 187, startPoint y: 565, endPoint x: 224, endPoint y: 572, distance: 37.5
click at [189, 567] on input "-0.7" at bounding box center [183, 567] width 28 height 20
click at [187, 460] on input "24" at bounding box center [183, 462] width 28 height 20
type input "18"
click at [184, 567] on input "-0.7" at bounding box center [183, 567] width 28 height 20
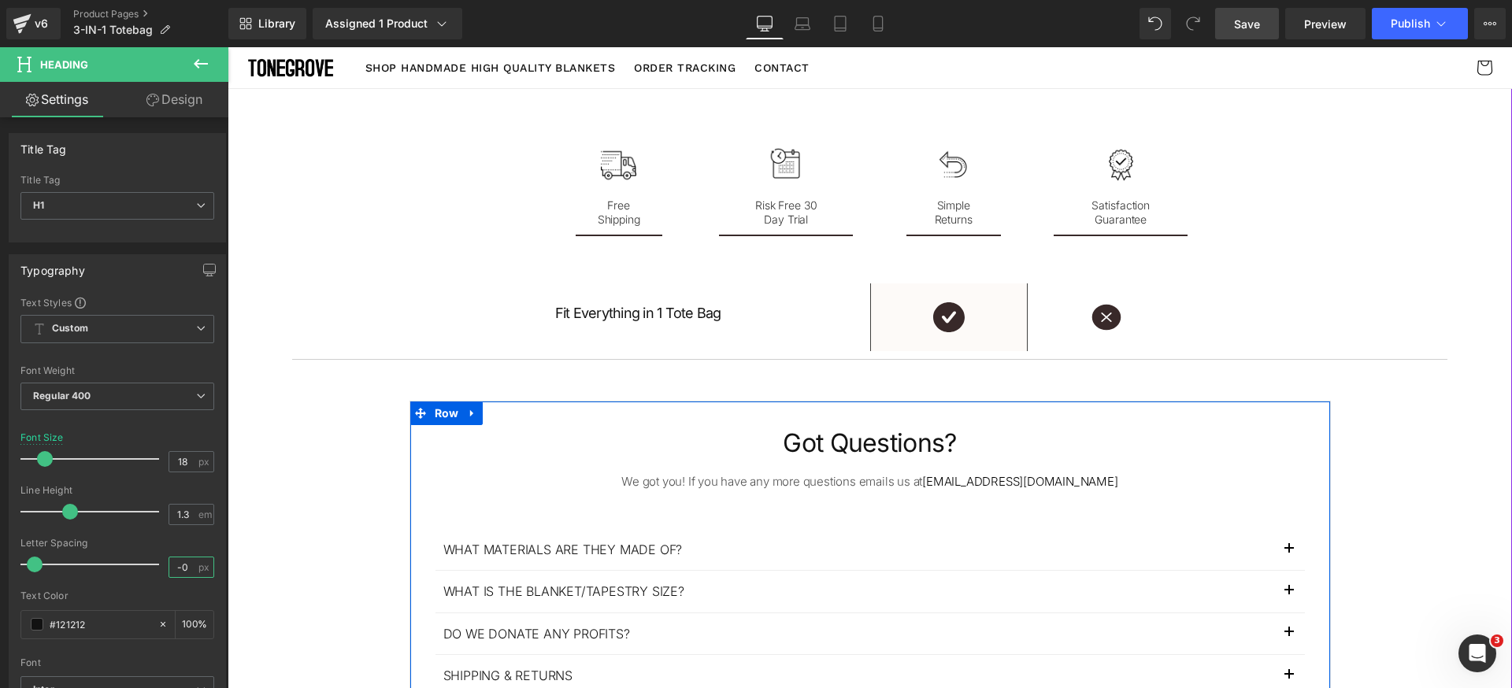
scroll to position [0, 1]
type input "-0.4"
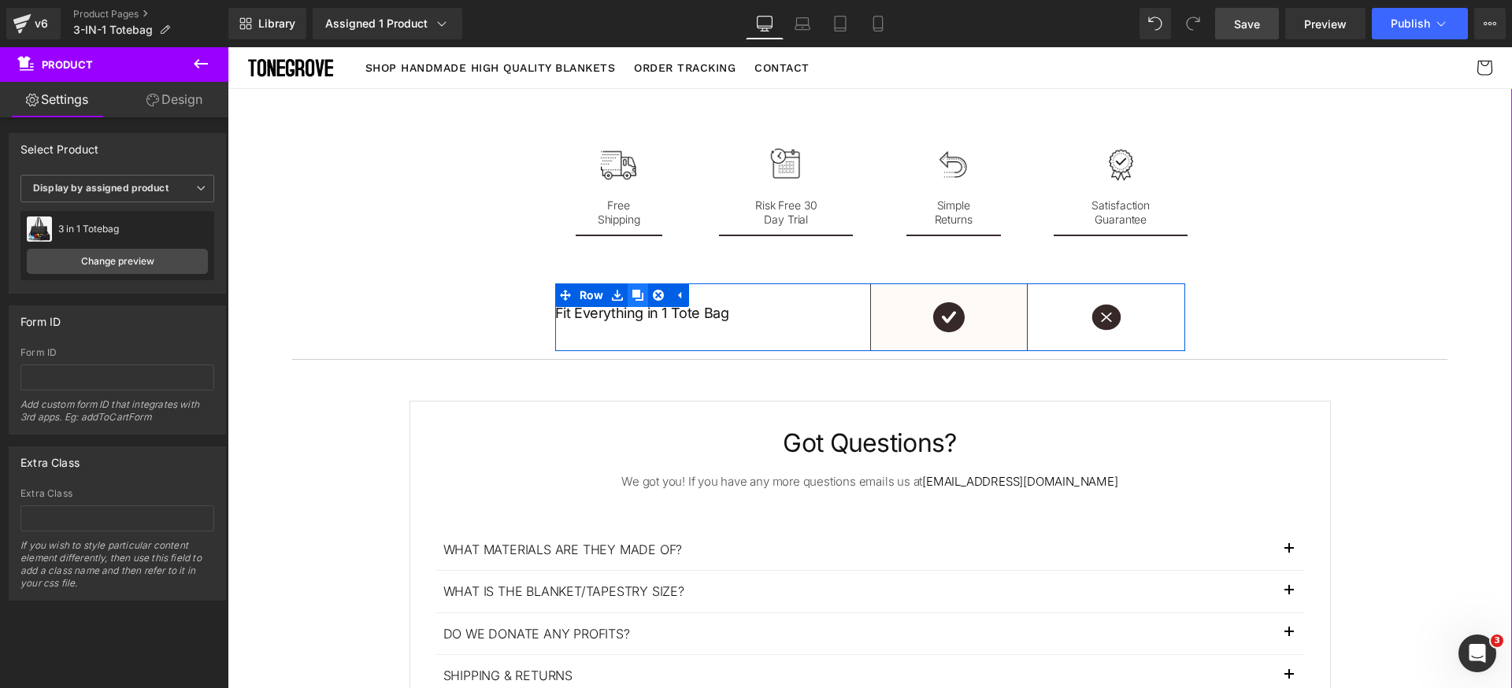
click at [635, 298] on icon at bounding box center [637, 296] width 11 height 12
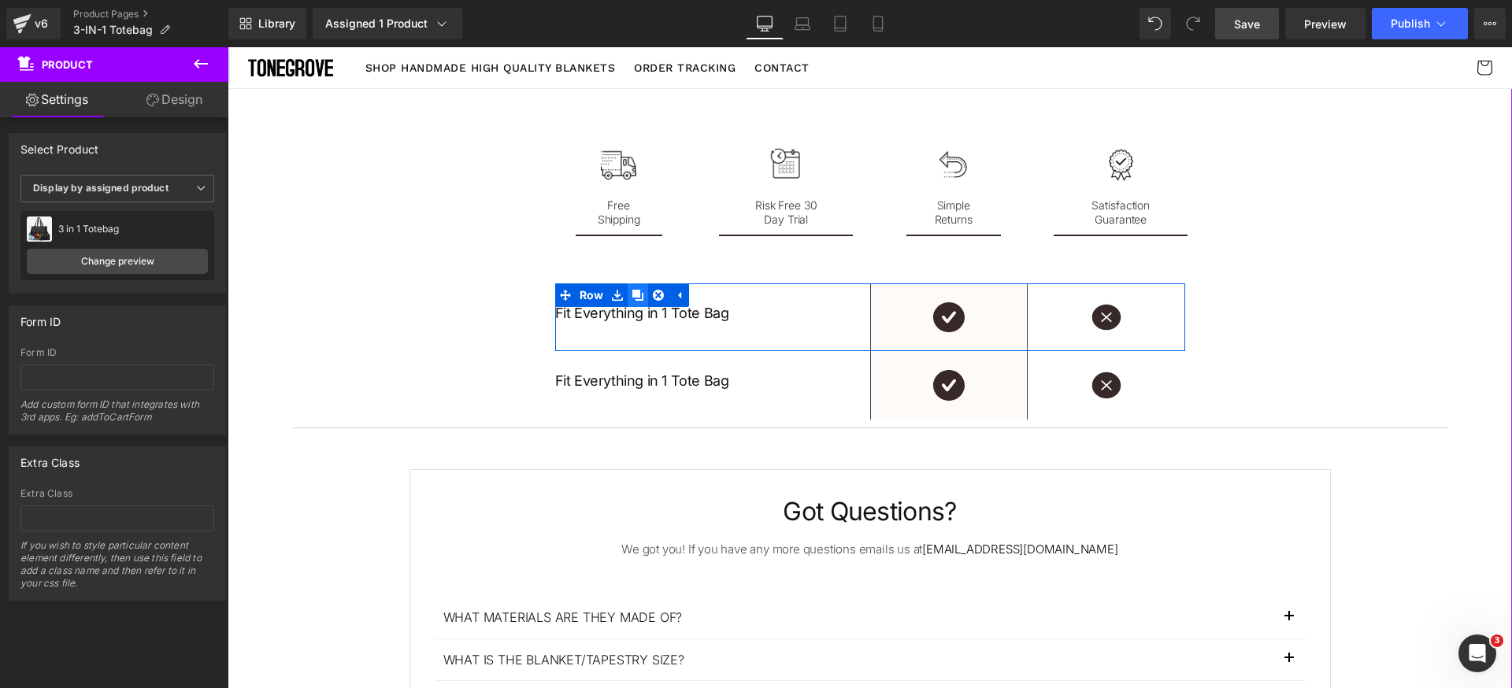
click at [635, 298] on icon at bounding box center [637, 296] width 11 height 12
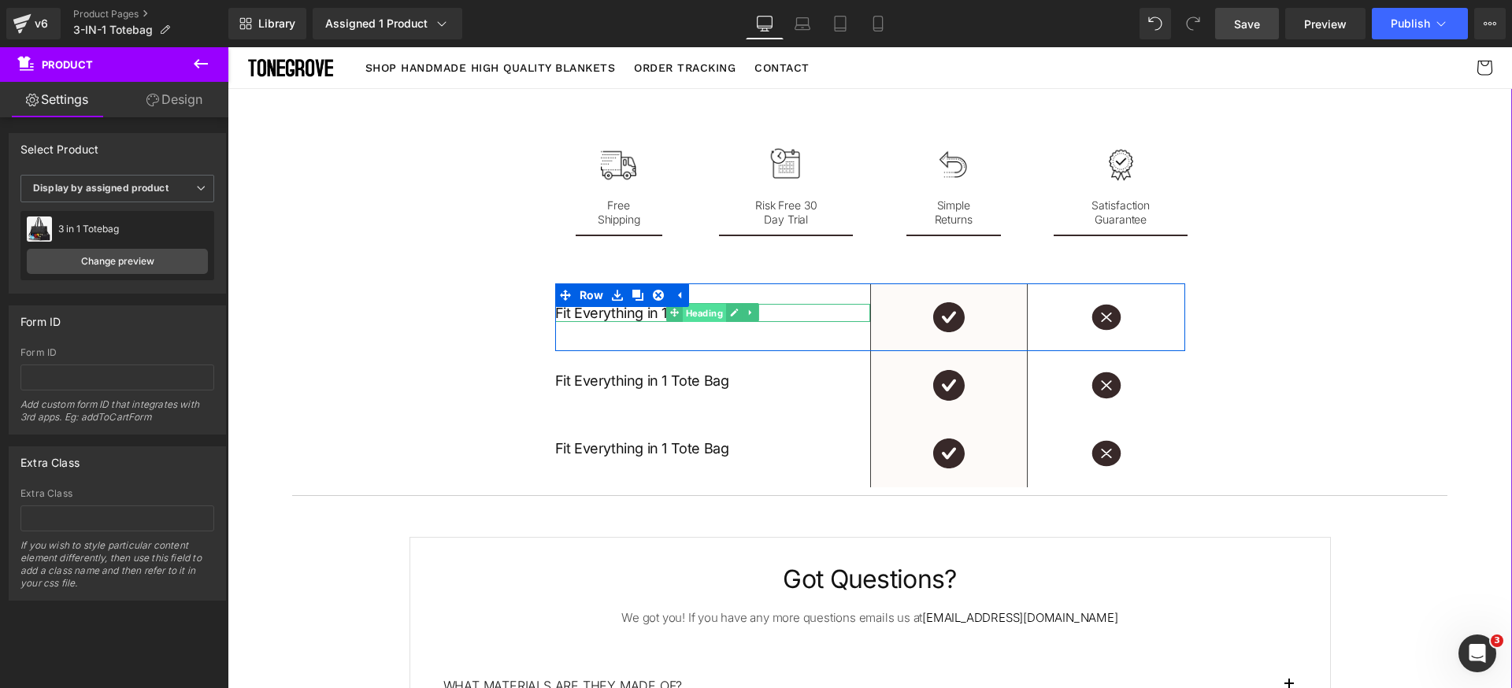
click at [694, 320] on span "Heading" at bounding box center [703, 313] width 43 height 19
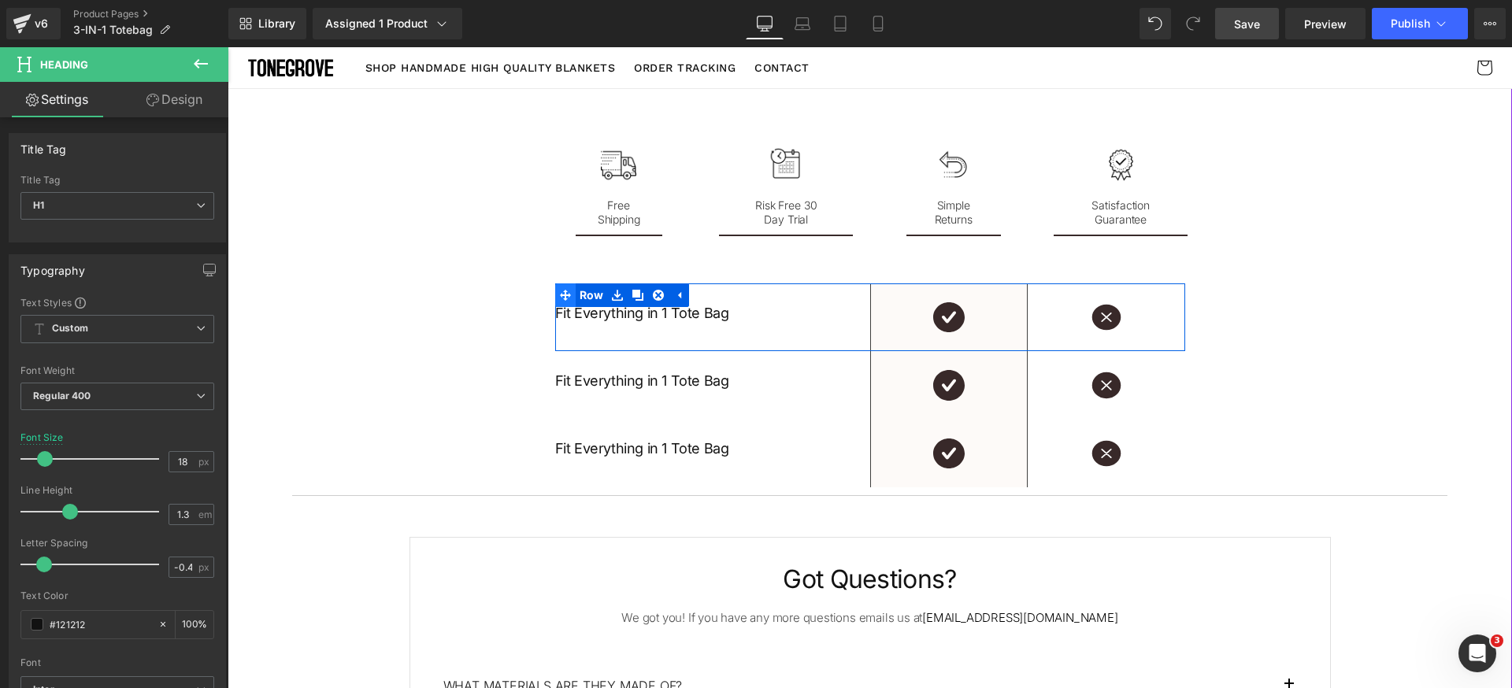
click at [567, 300] on span at bounding box center [565, 295] width 20 height 24
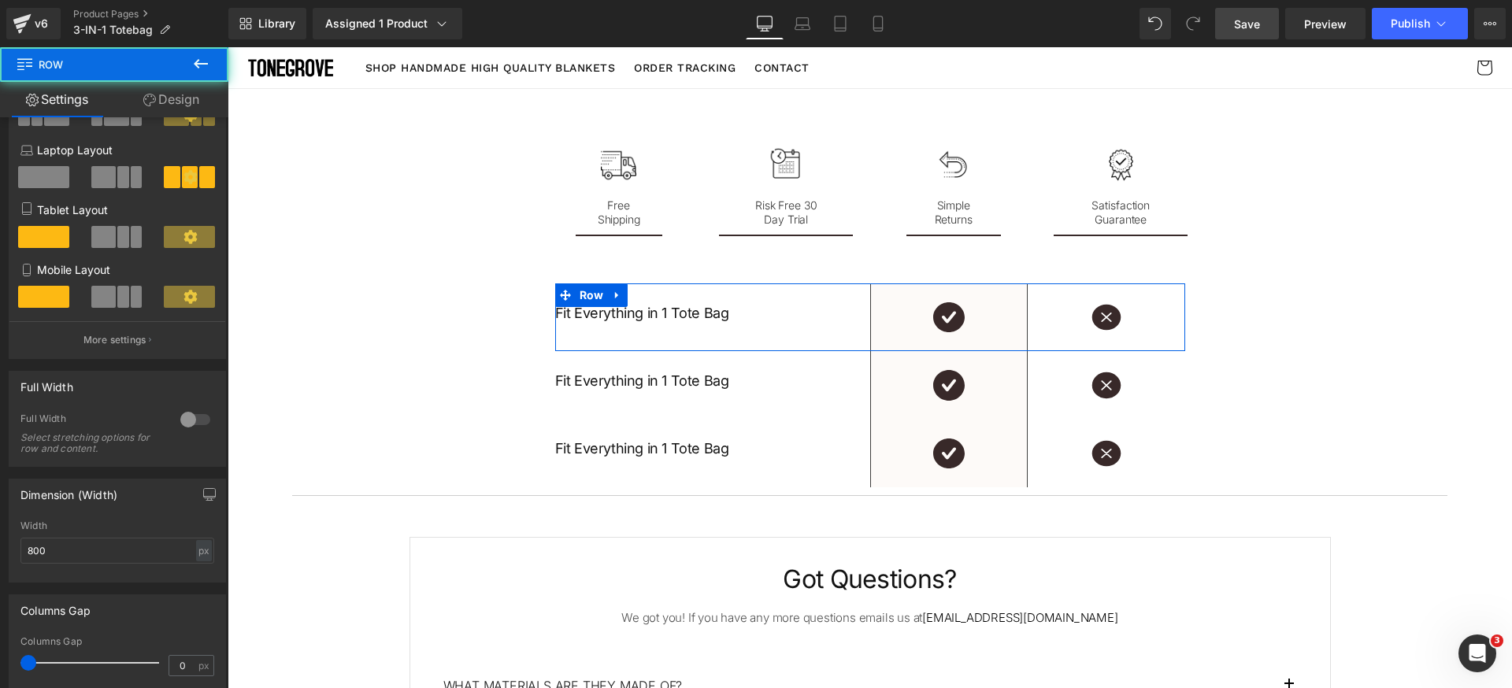
scroll to position [250, 0]
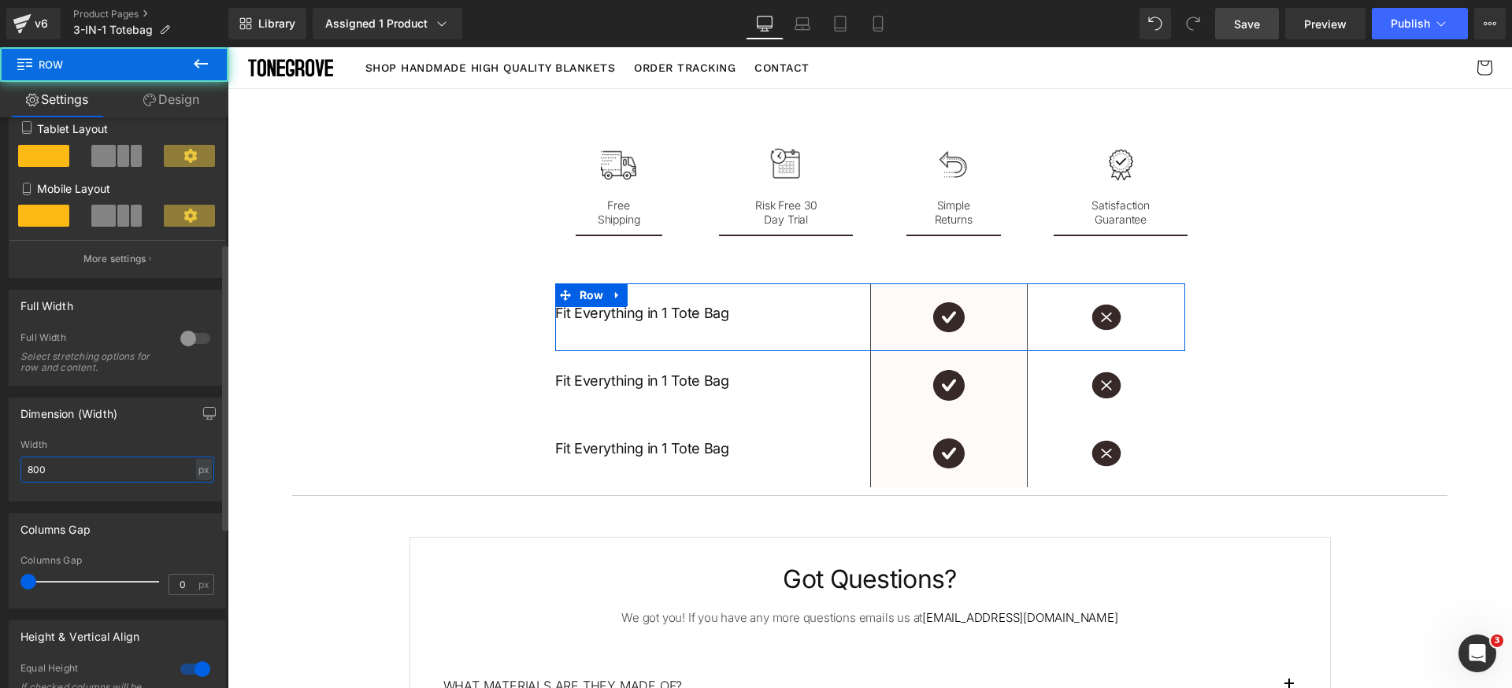
click at [135, 470] on input "800" at bounding box center [117, 470] width 194 height 26
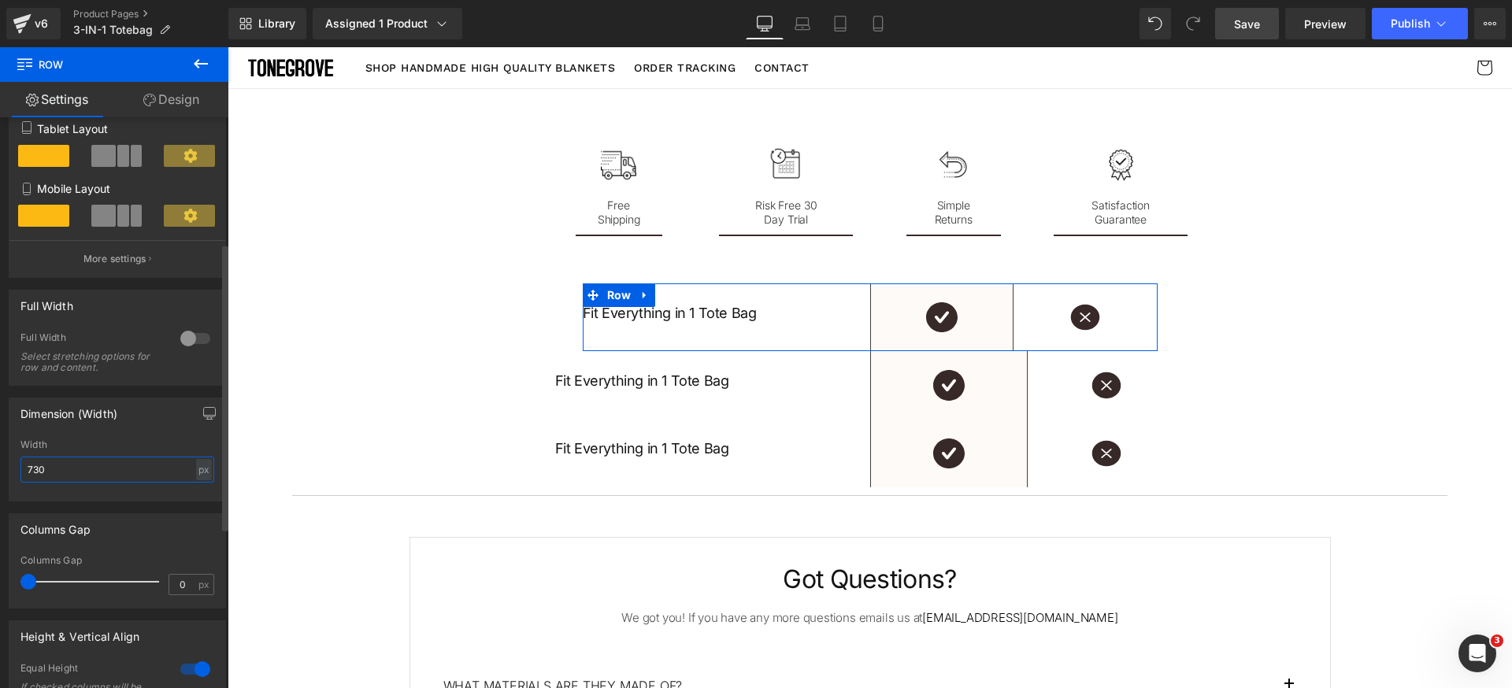
type input "720"
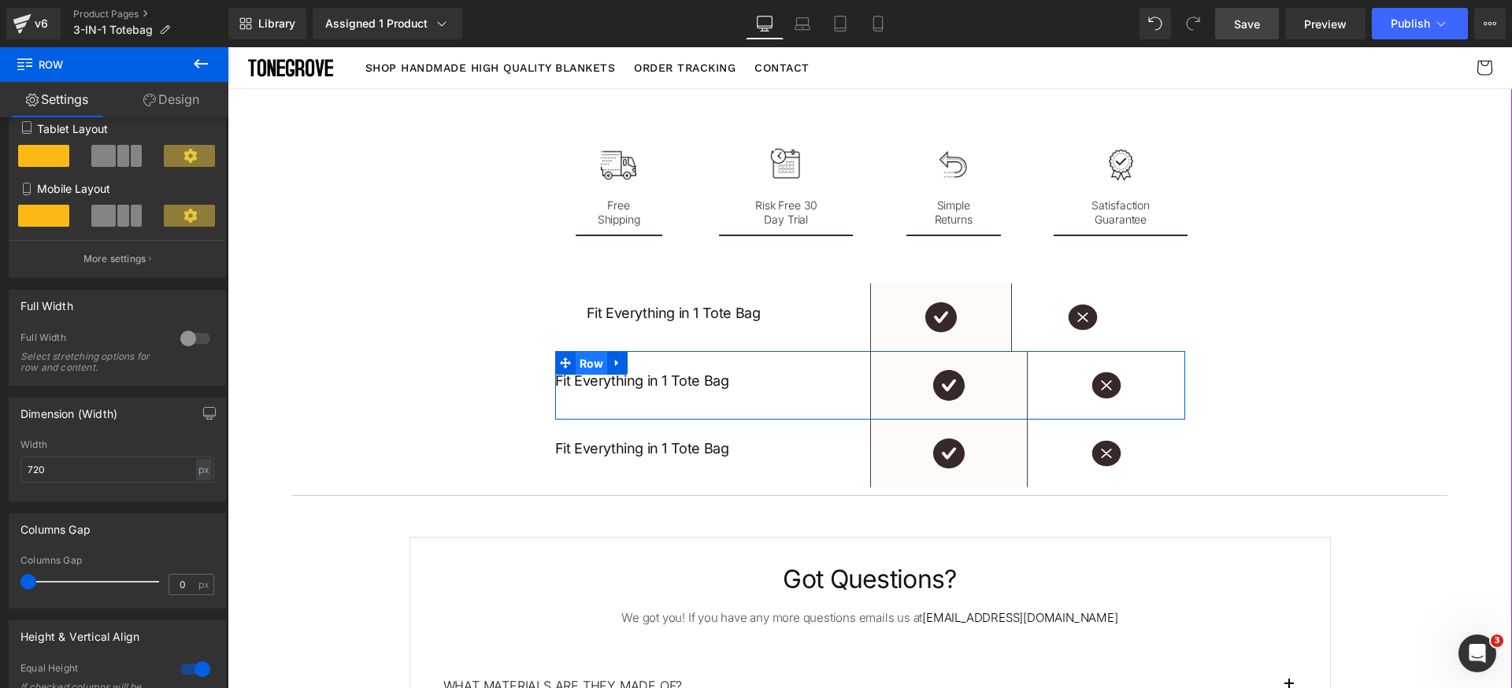
click at [580, 359] on span "Row" at bounding box center [592, 364] width 32 height 24
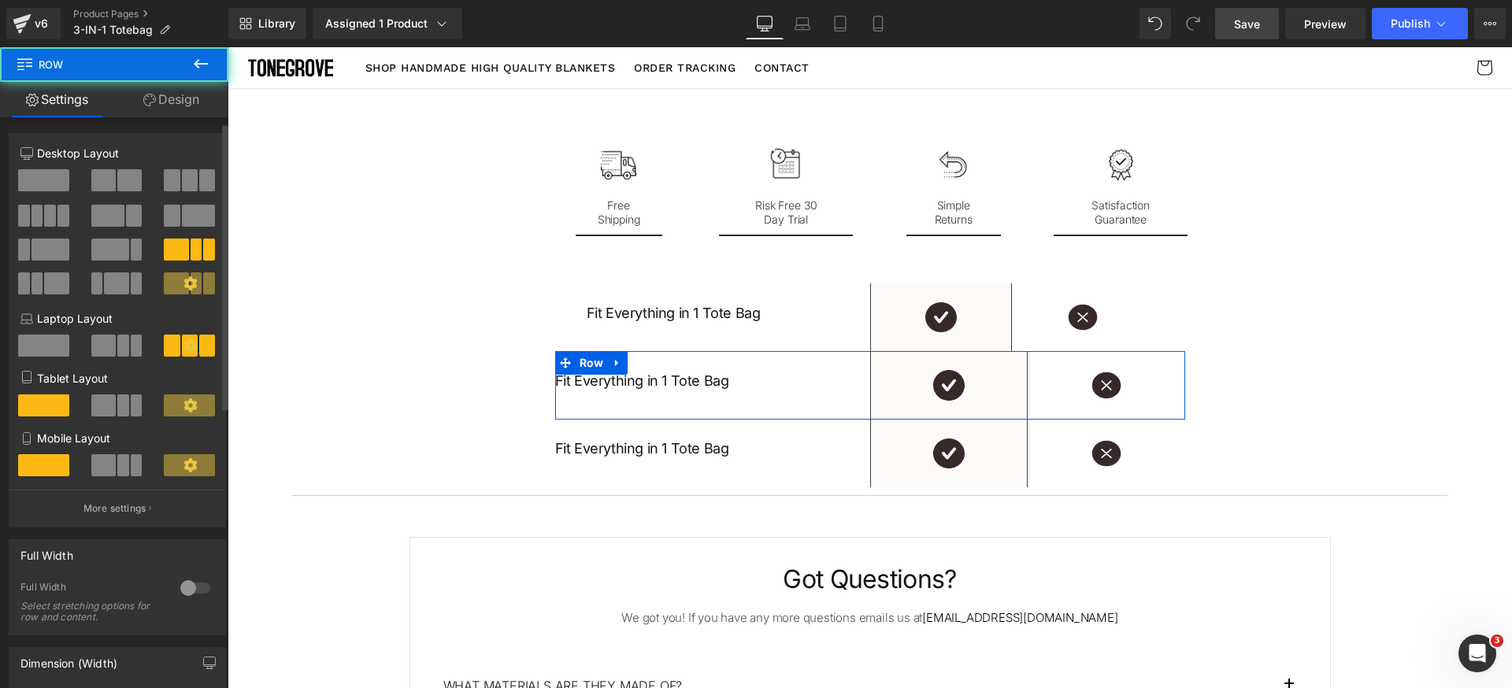
scroll to position [169, 0]
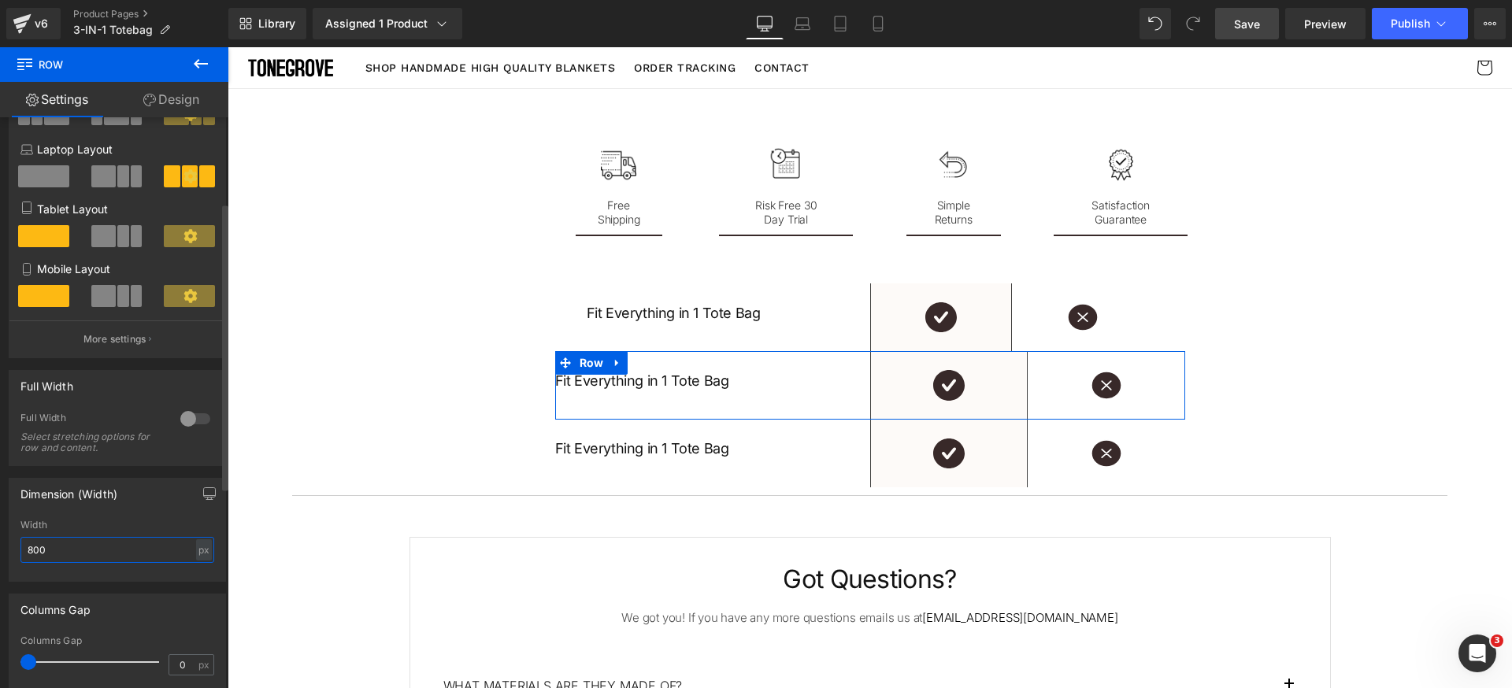
click at [102, 560] on input "800" at bounding box center [117, 550] width 194 height 26
paste input "72"
type input "720"
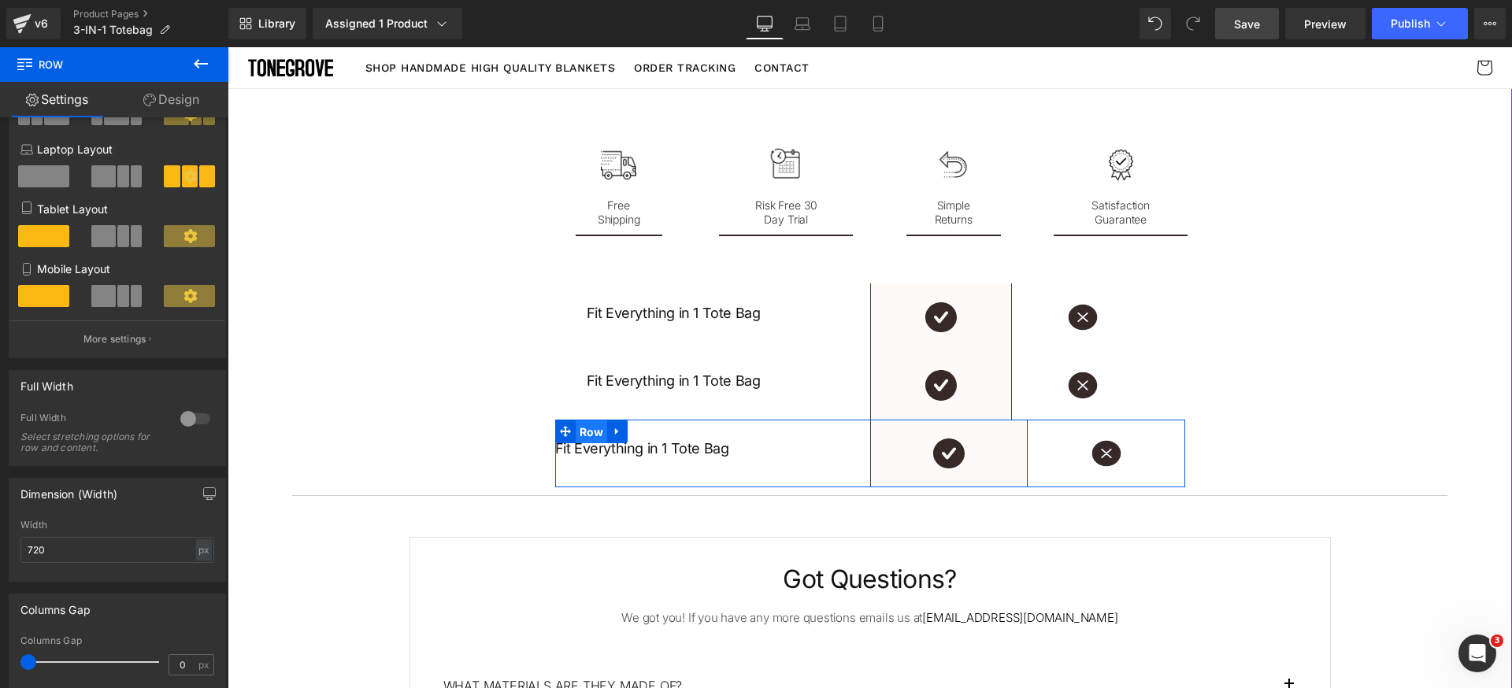
click at [576, 432] on span "Row" at bounding box center [592, 432] width 32 height 24
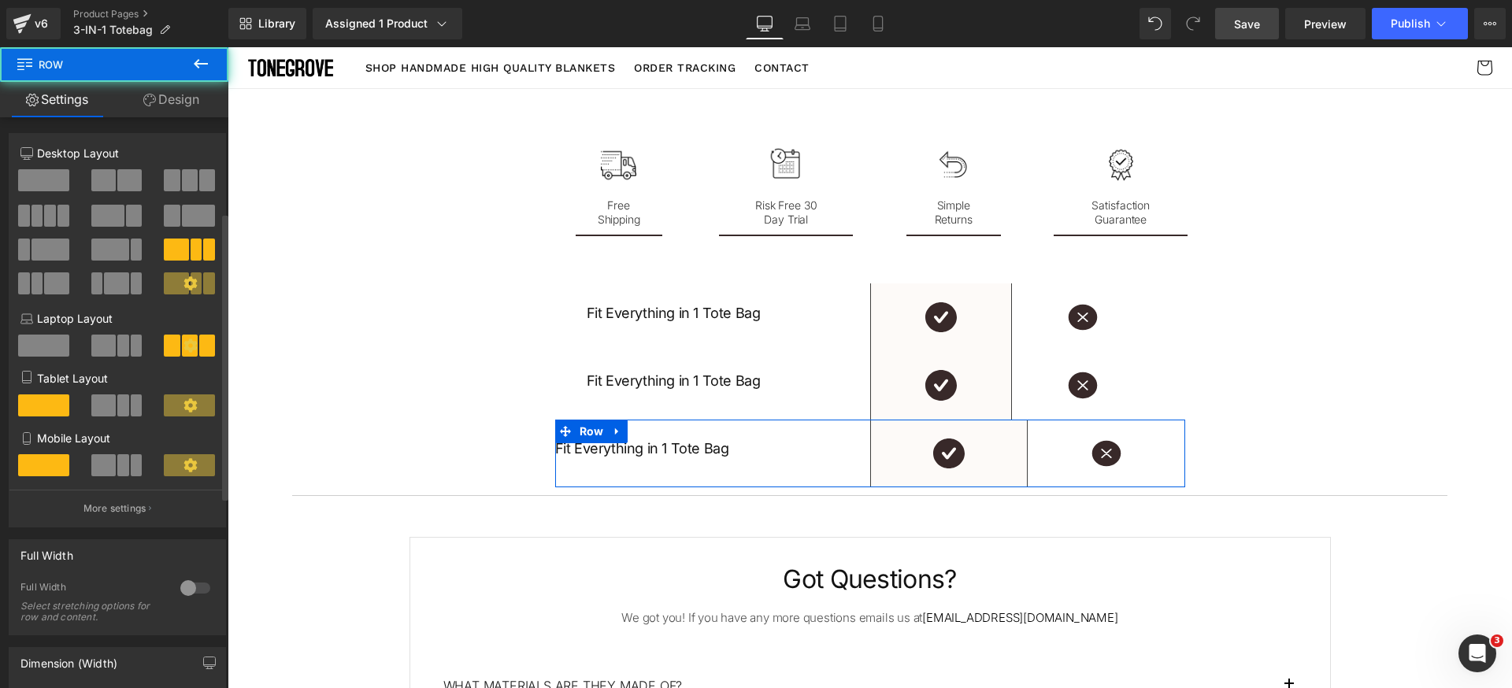
scroll to position [189, 0]
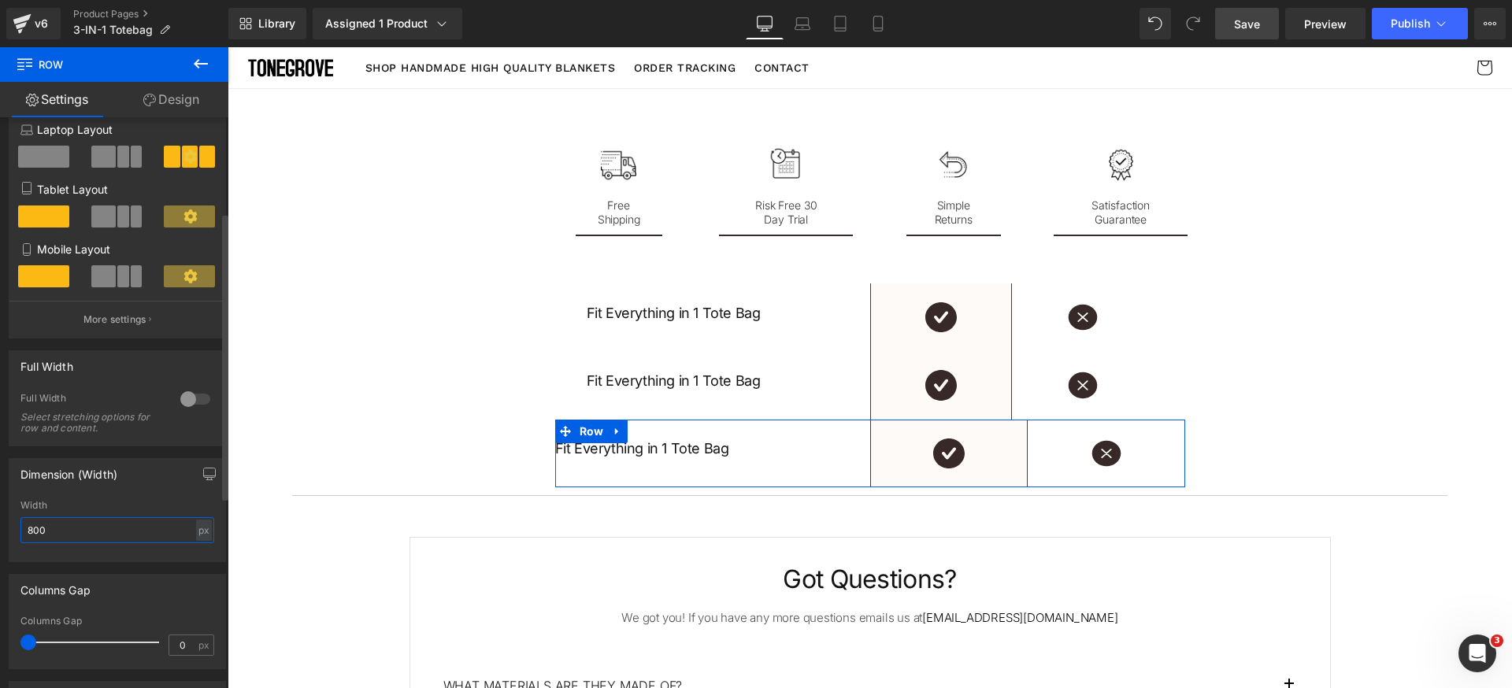
click at [107, 532] on input "800" at bounding box center [117, 530] width 194 height 26
paste input "72"
type input "720"
click at [142, 490] on div "Dimension (Width) 800px Width 720 px % px" at bounding box center [117, 510] width 217 height 104
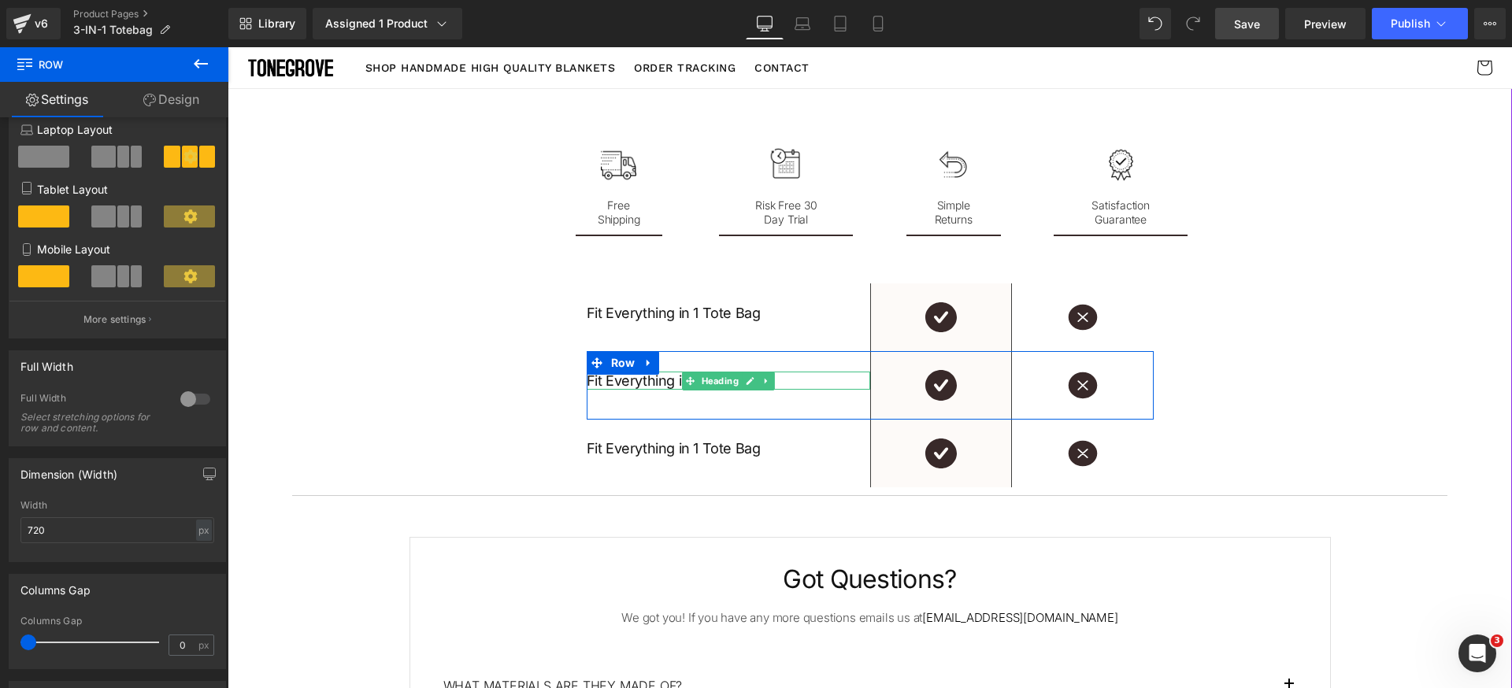
click at [657, 380] on h1 "Fit Everything in 1 Tote Bag" at bounding box center [728, 381] width 283 height 18
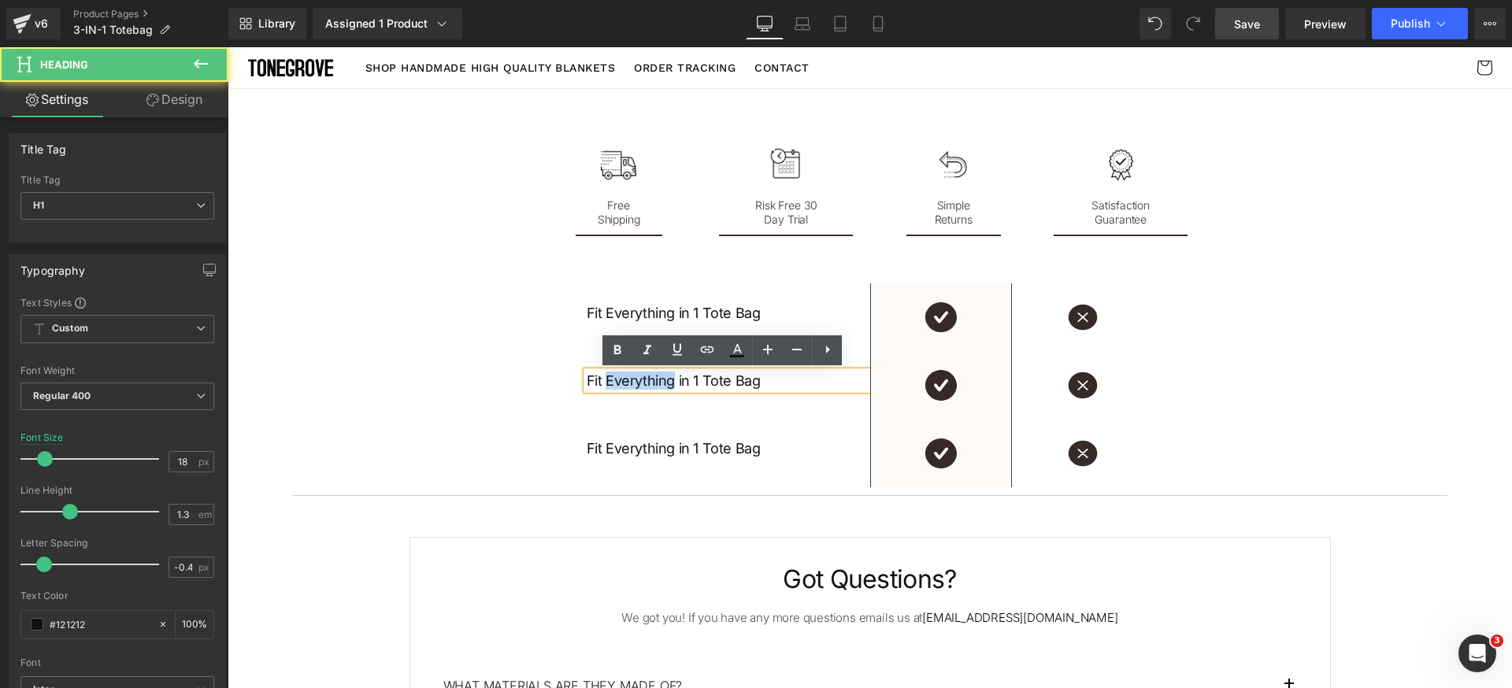
click at [657, 380] on h1 "Fit Everything in 1 Tote Bag" at bounding box center [728, 381] width 283 height 18
paste div
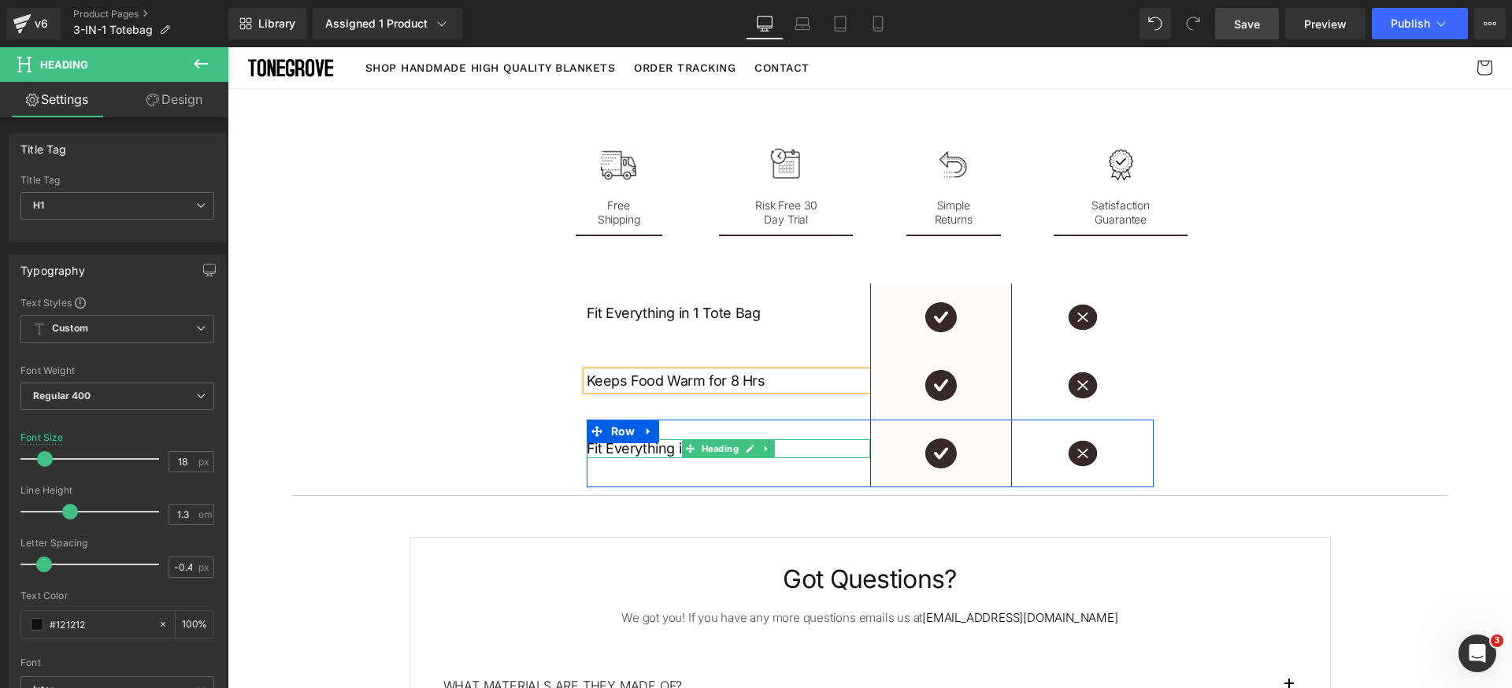
click at [665, 448] on h1 "Fit Everything in 1 Tote Bag" at bounding box center [728, 448] width 283 height 18
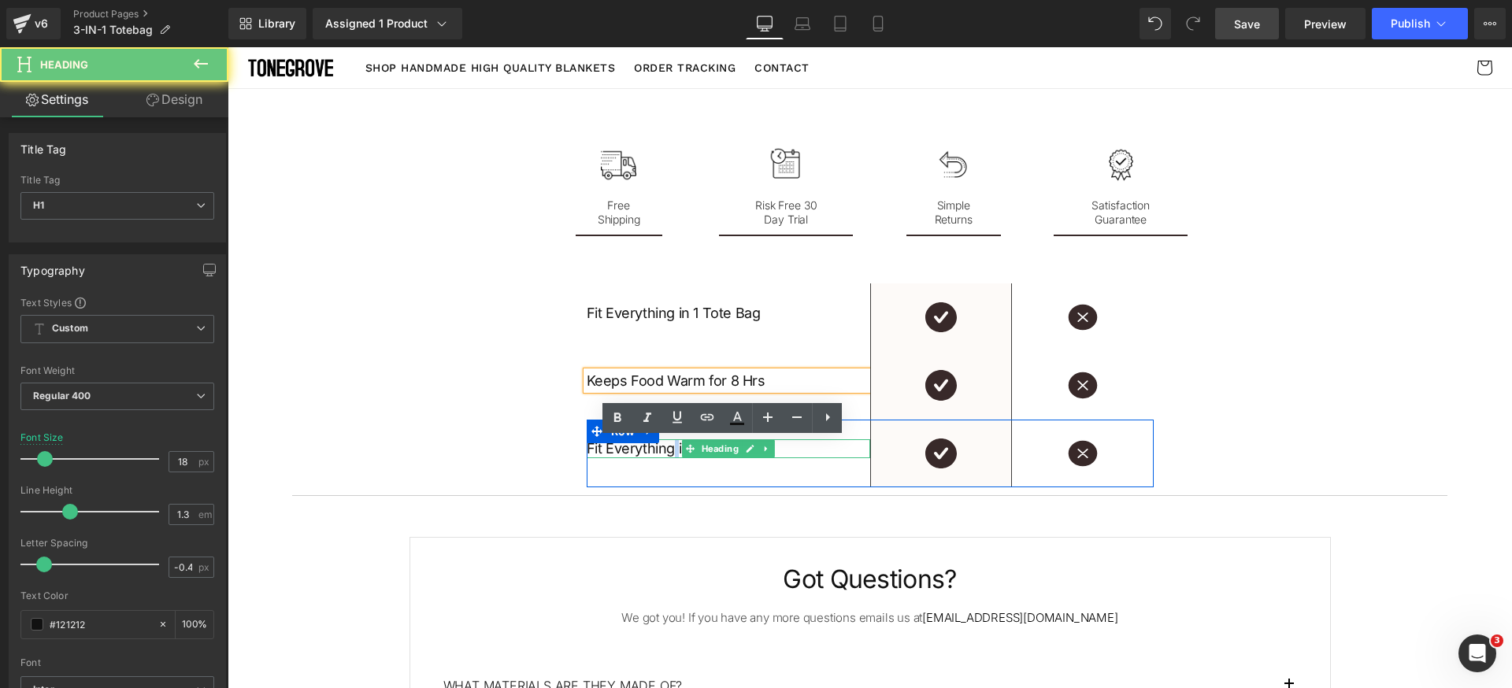
click at [665, 448] on h1 "Fit Everything in 1 Tote Bag" at bounding box center [728, 448] width 283 height 18
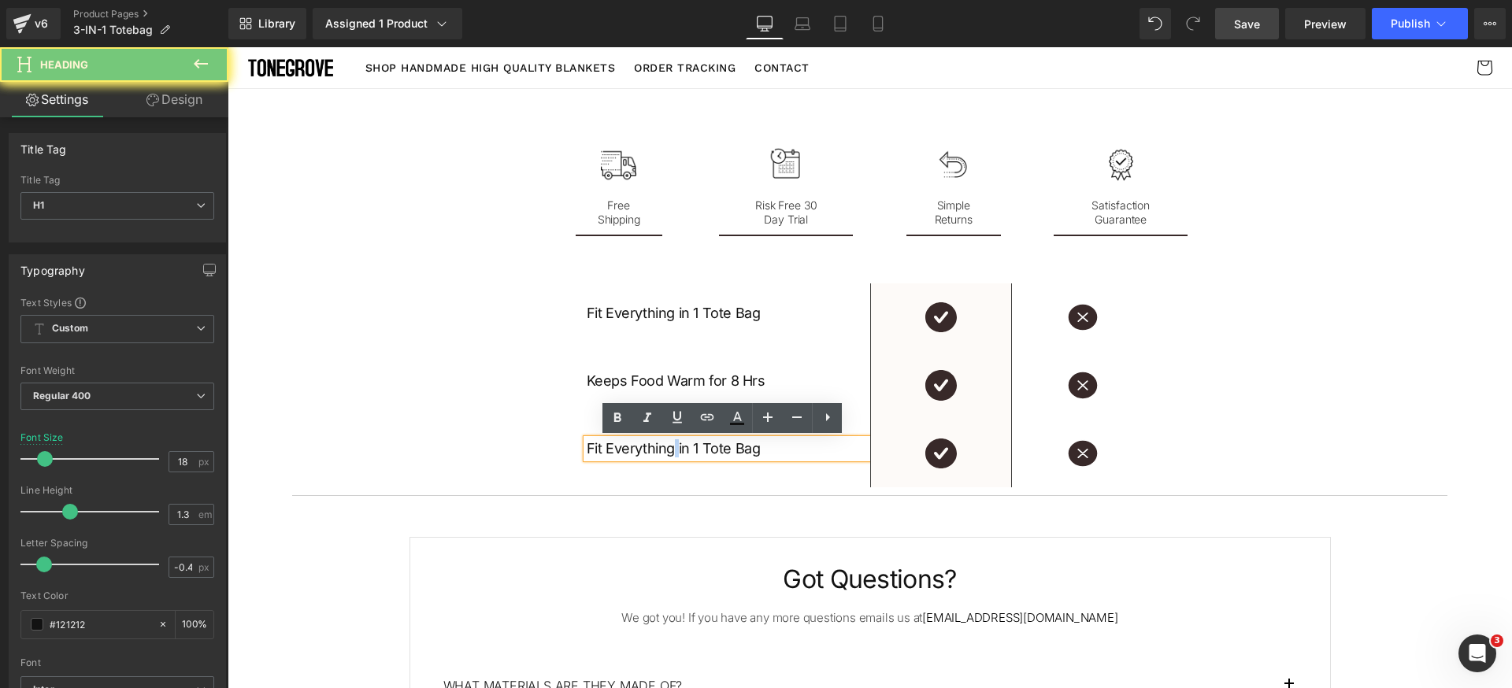
click at [665, 448] on h1 "Fit Everything in 1 Tote Bag" at bounding box center [728, 448] width 283 height 18
paste div
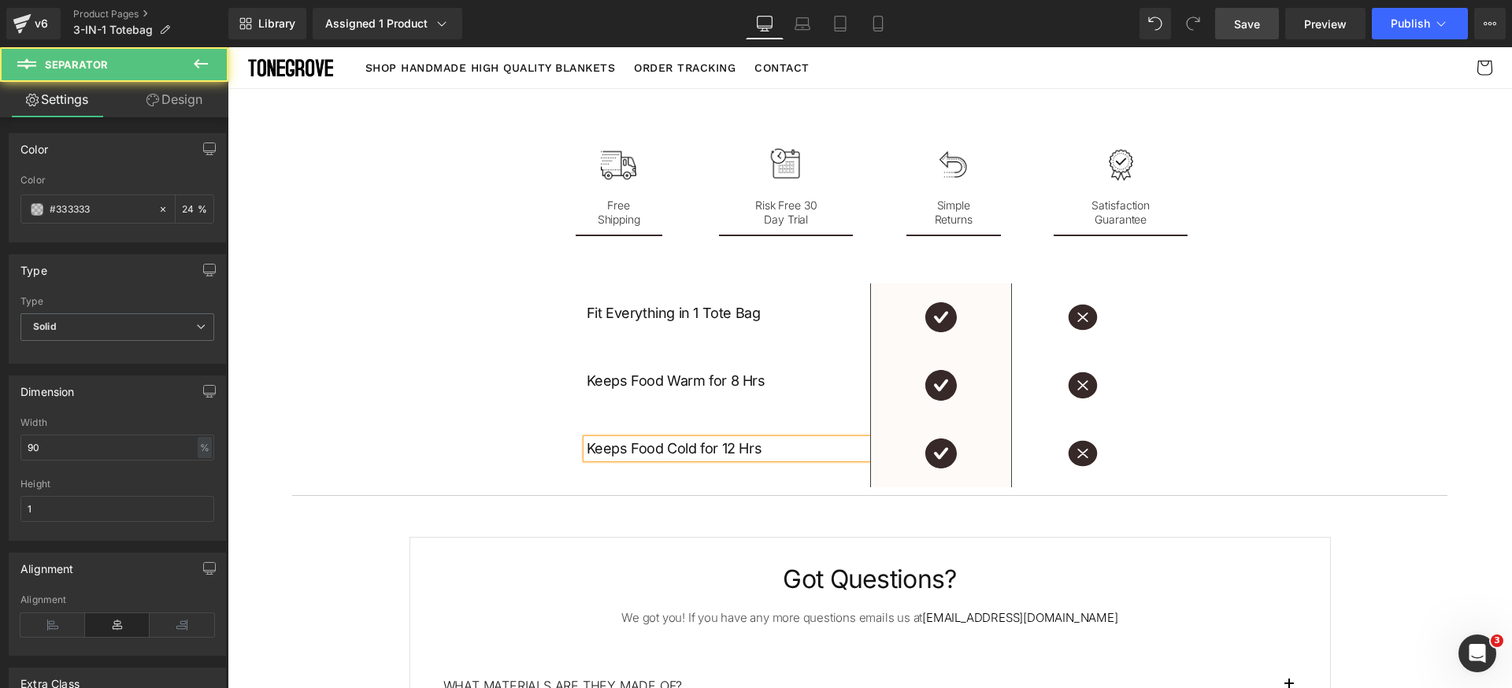
click at [228, 47] on div at bounding box center [228, 47] width 0 height 0
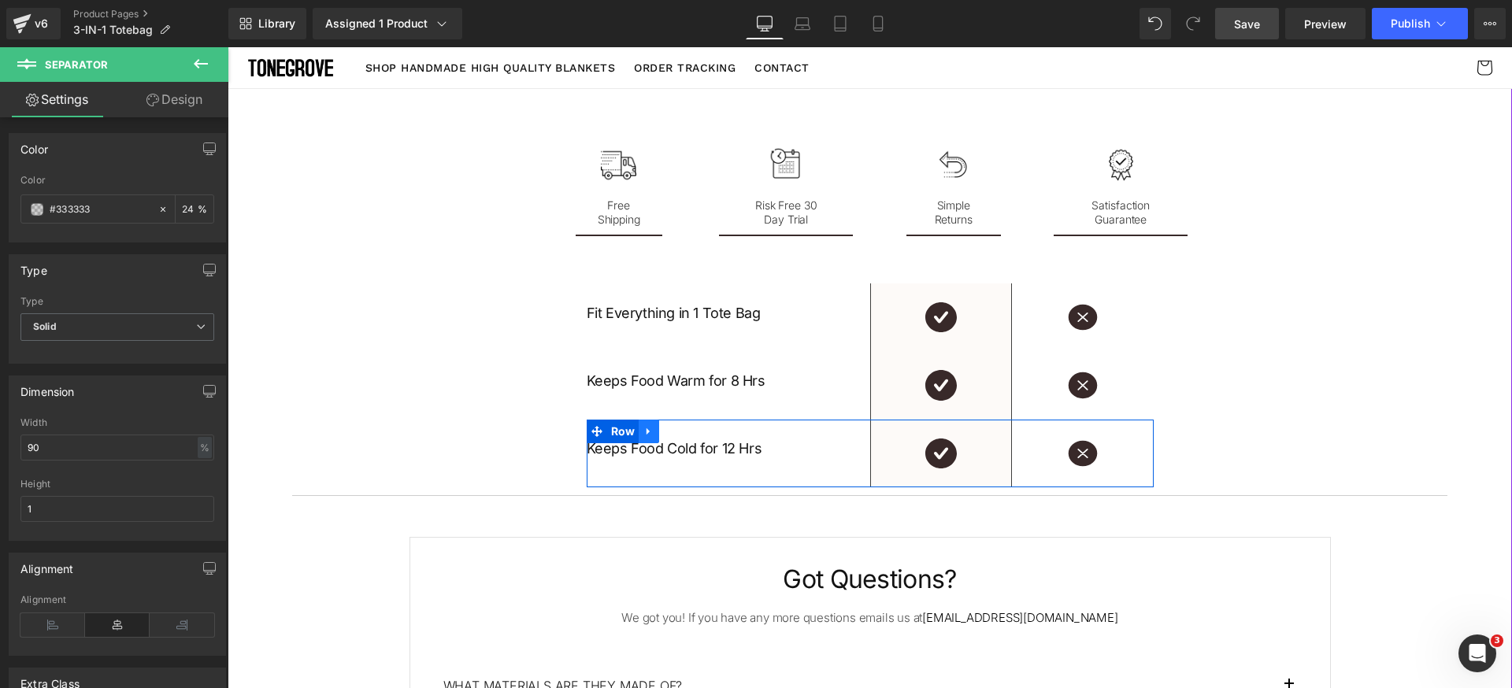
click at [643, 433] on icon at bounding box center [648, 431] width 11 height 12
click at [665, 432] on icon at bounding box center [669, 431] width 11 height 11
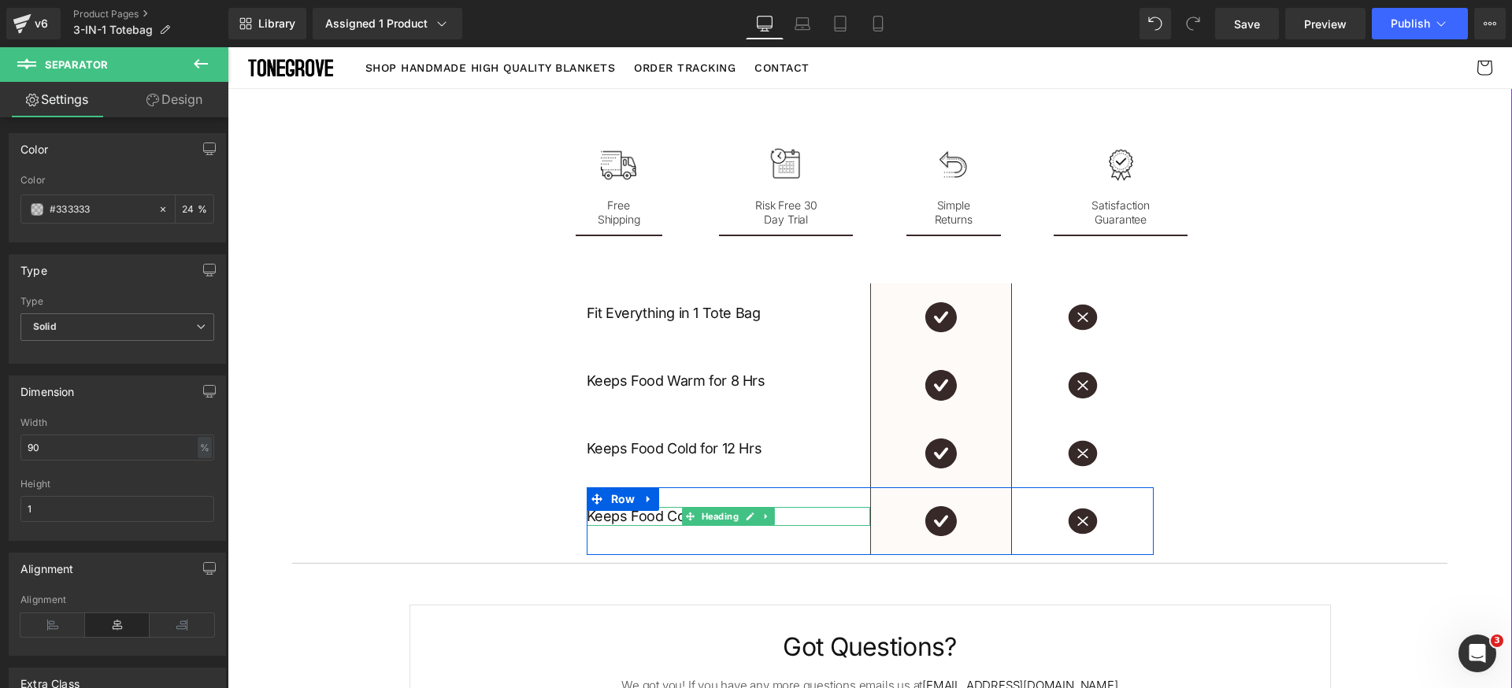
click at [645, 517] on h1 "Keeps Food Cold for 12 Hrs" at bounding box center [728, 516] width 283 height 18
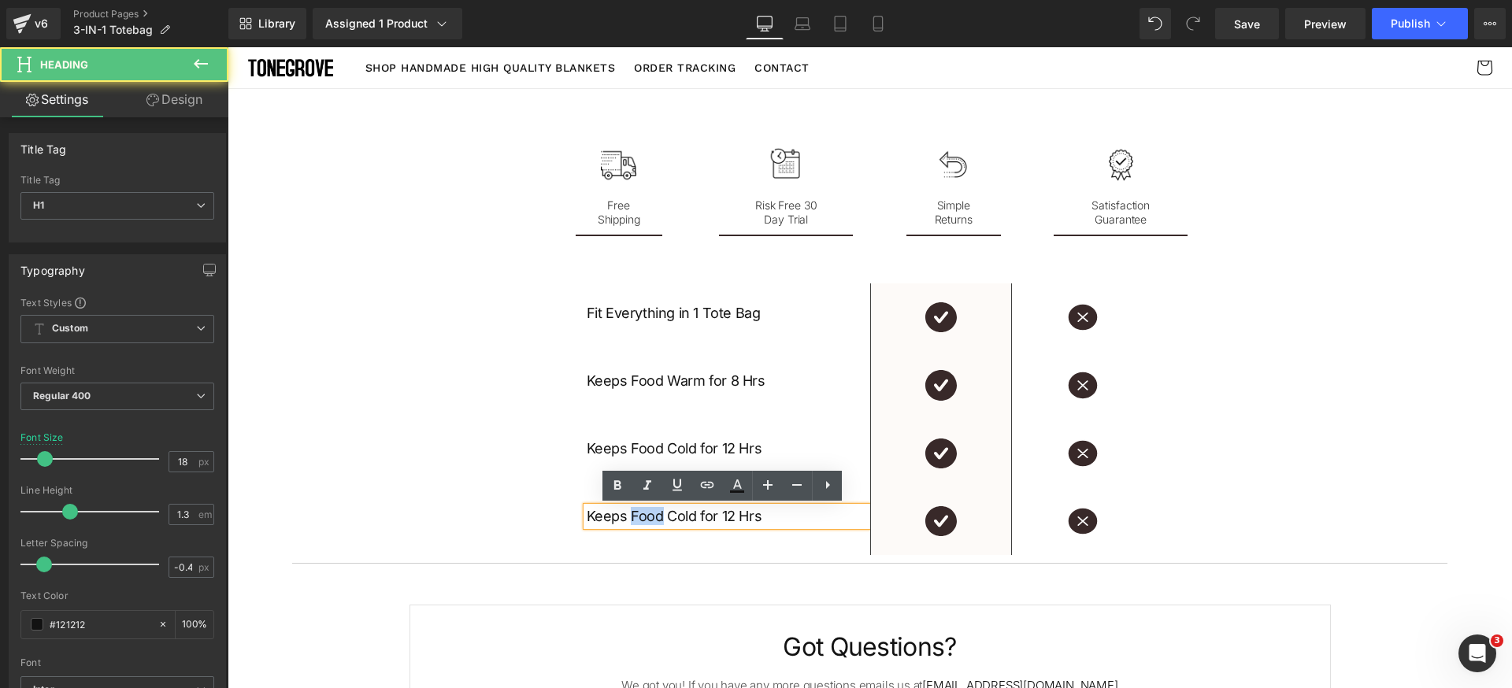
click at [645, 517] on h1 "Keeps Food Cold for 12 Hrs" at bounding box center [728, 516] width 283 height 18
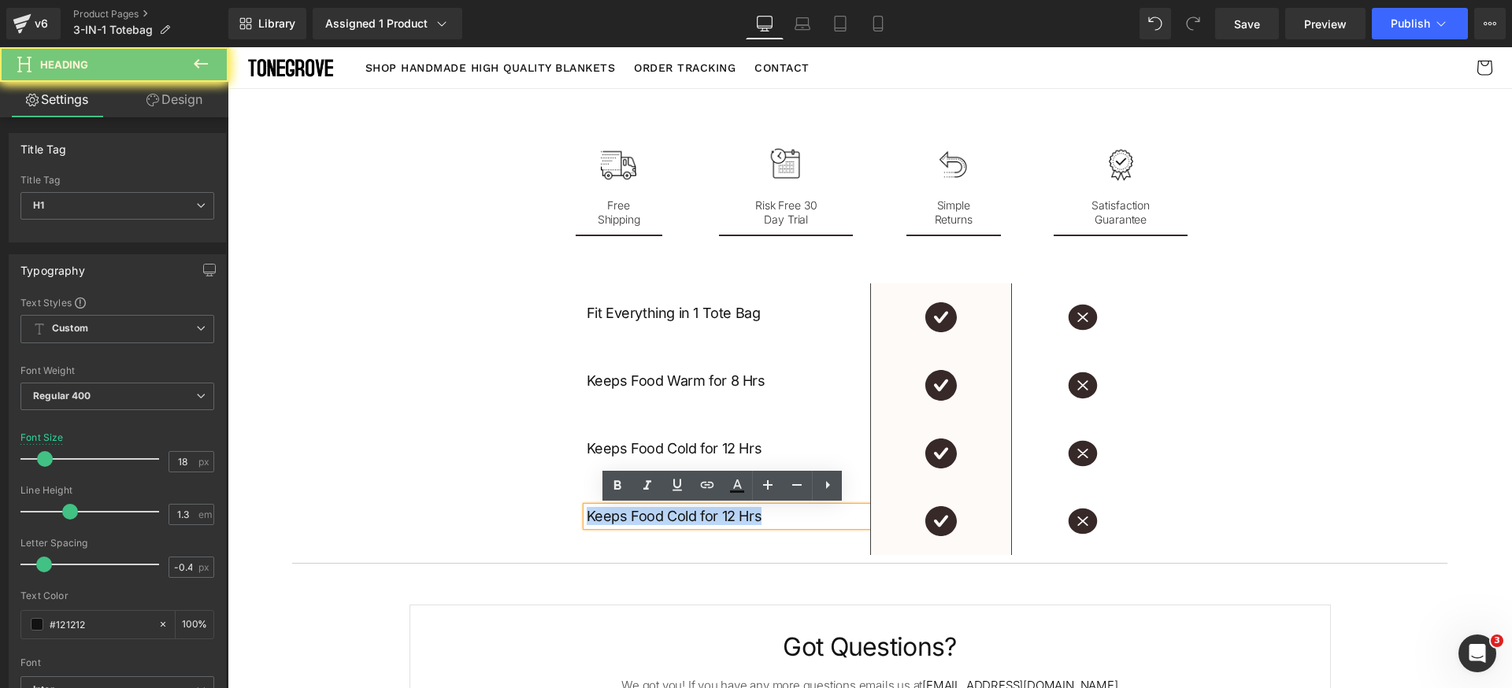
click at [645, 517] on h1 "Keeps Food Cold for 12 Hrs" at bounding box center [728, 516] width 283 height 18
paste div
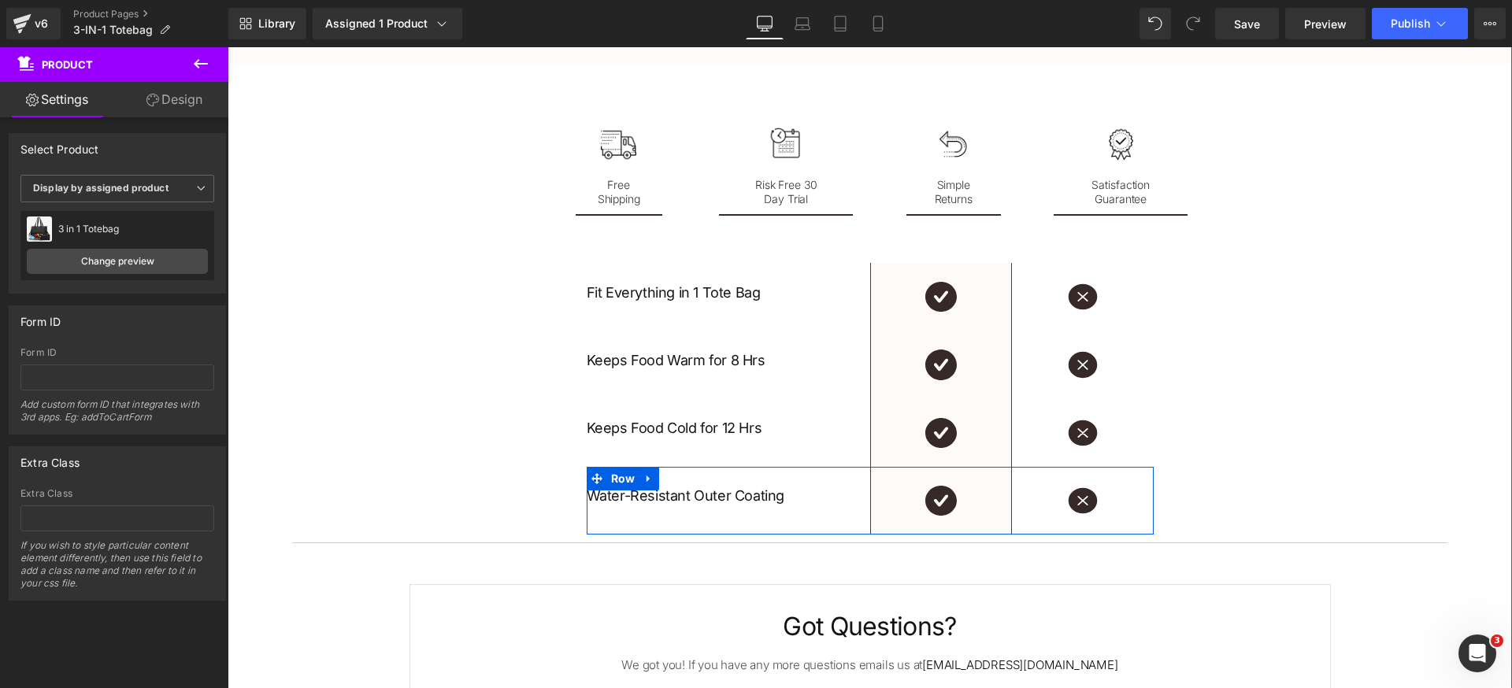
scroll to position [2435, 0]
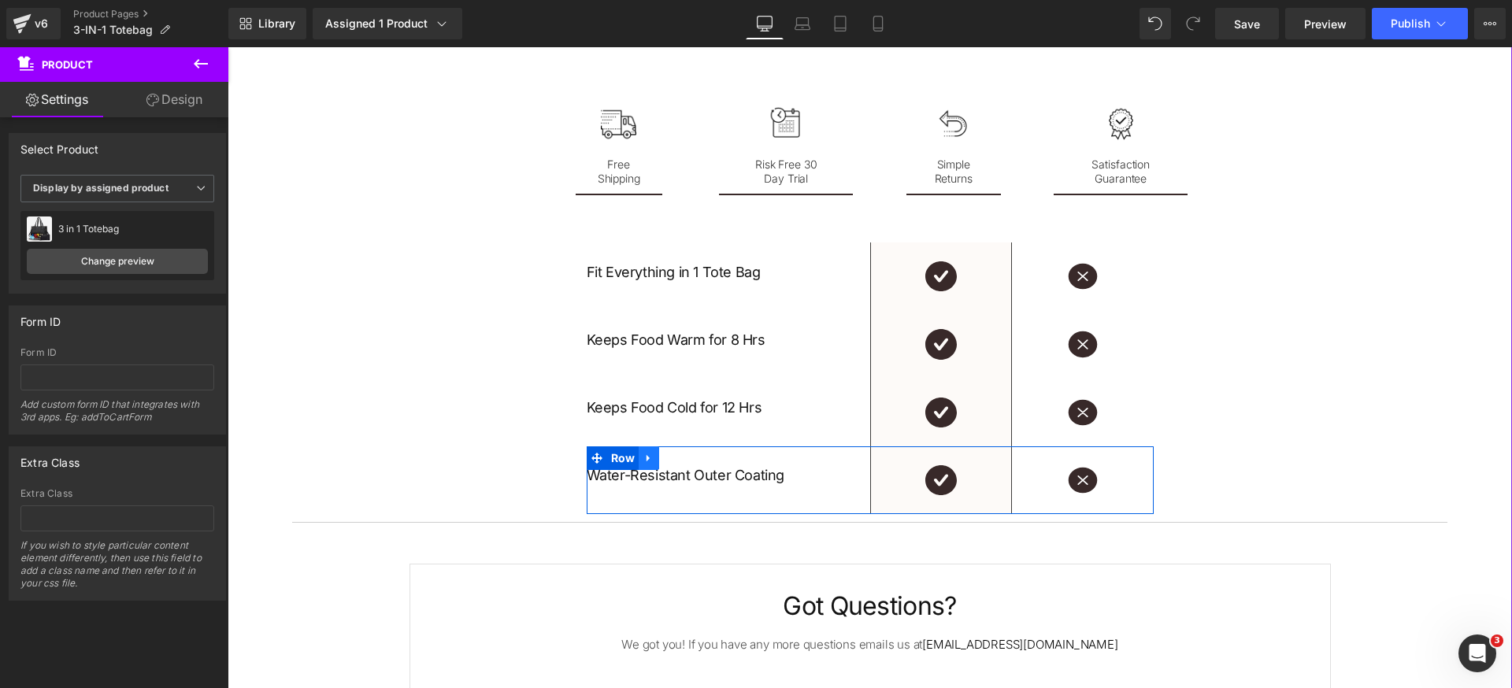
click at [646, 460] on icon at bounding box center [647, 458] width 3 height 7
click at [664, 462] on icon at bounding box center [669, 458] width 11 height 12
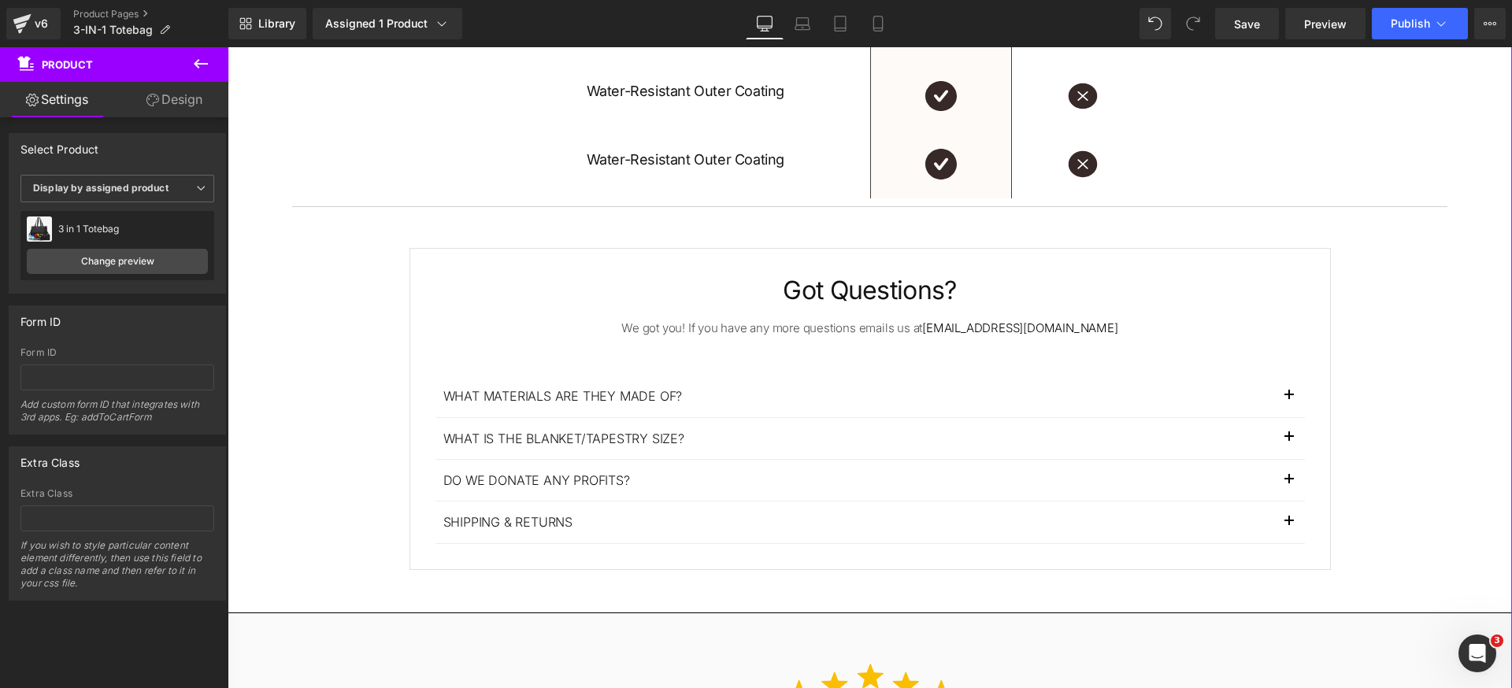
scroll to position [2721, 0]
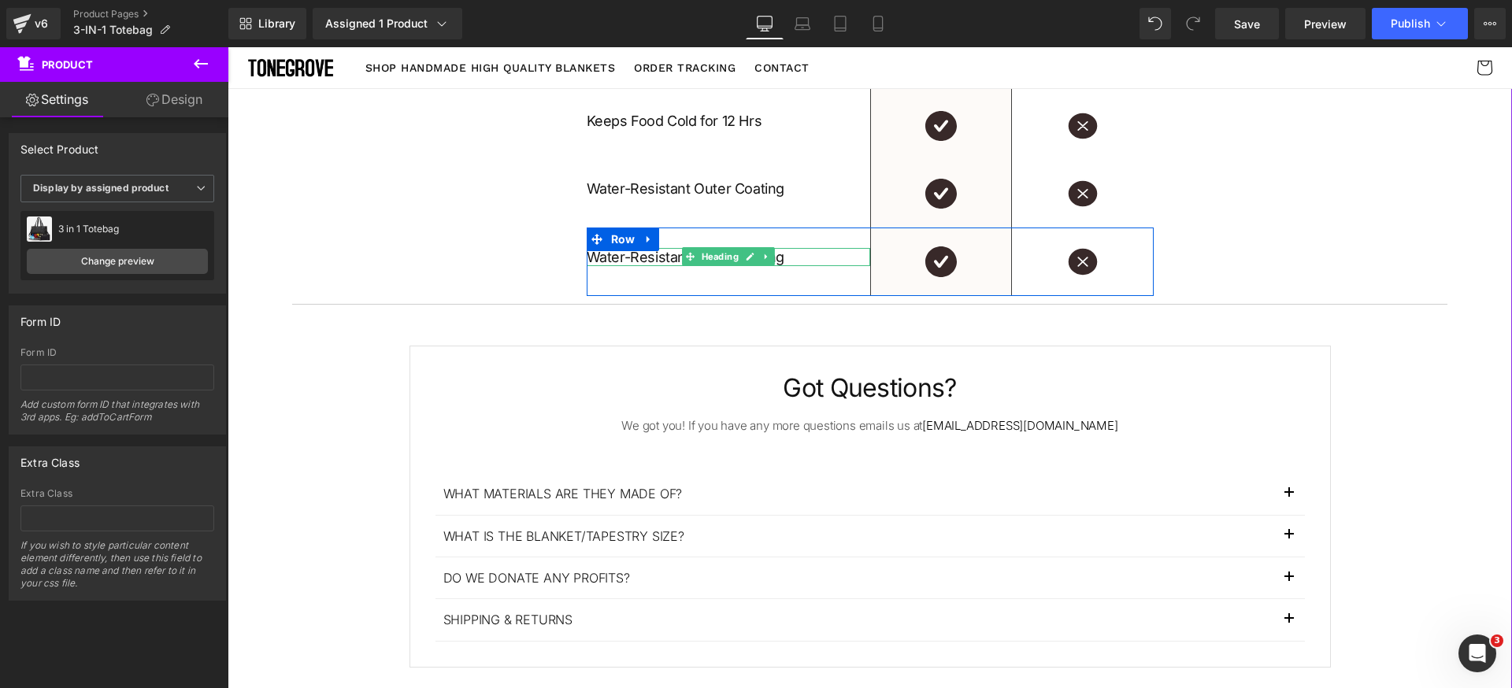
click at [654, 258] on h1 "Water-Resistant Outer Coating" at bounding box center [728, 257] width 283 height 18
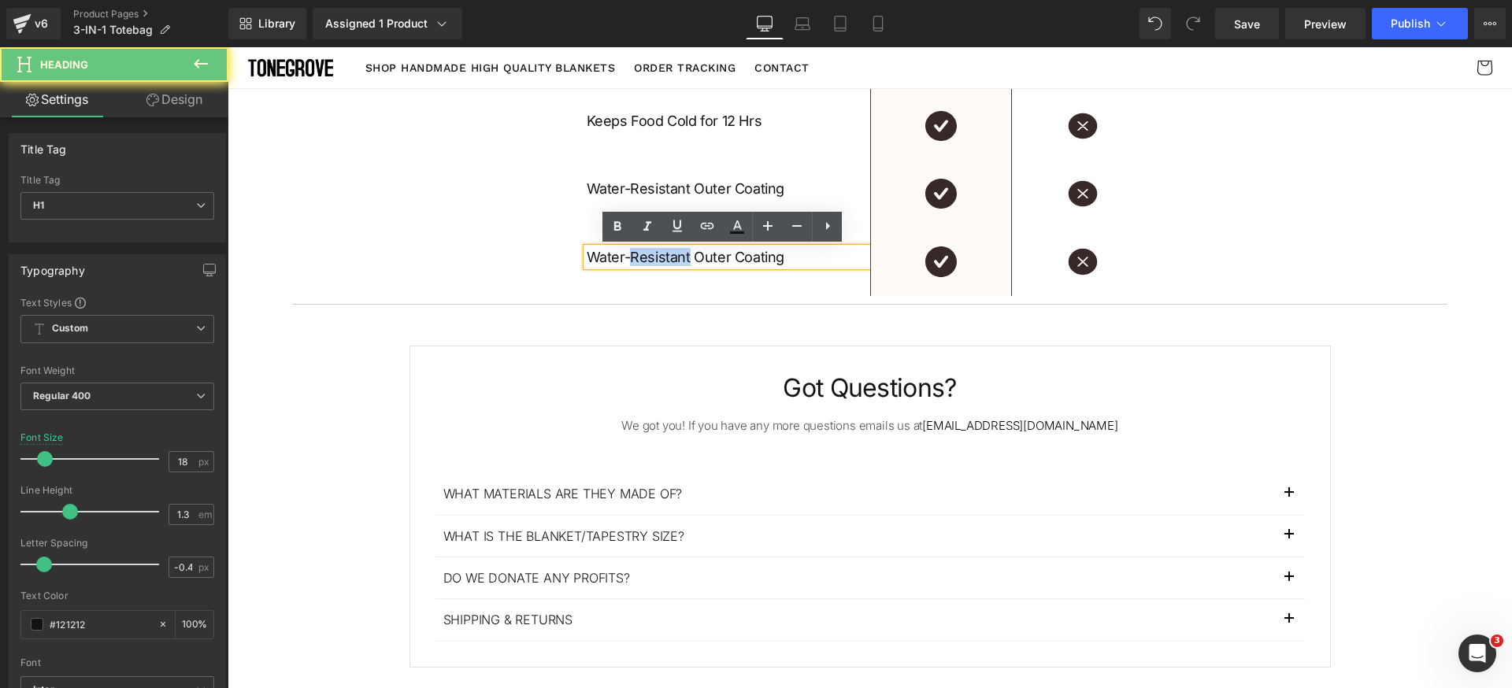
click at [654, 258] on h1 "Water-Resistant Outer Coating" at bounding box center [728, 257] width 283 height 18
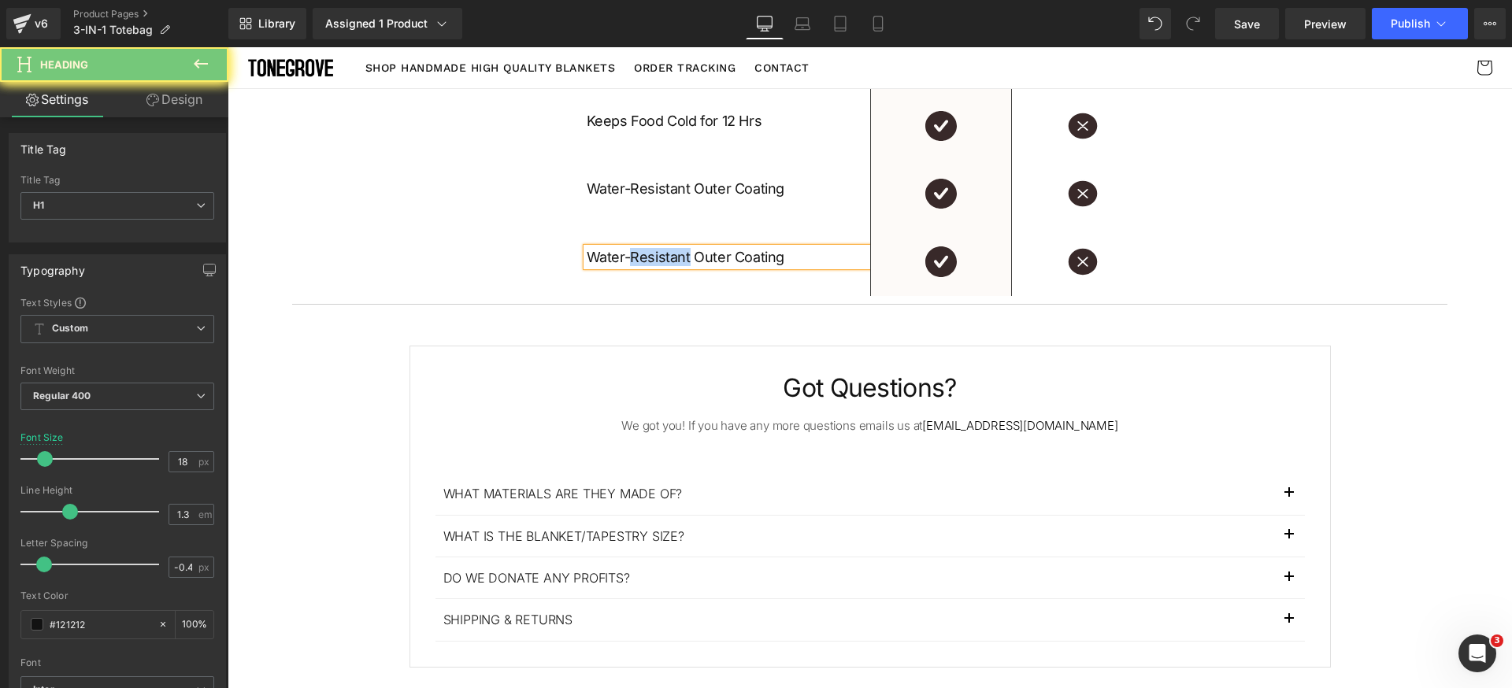
paste div
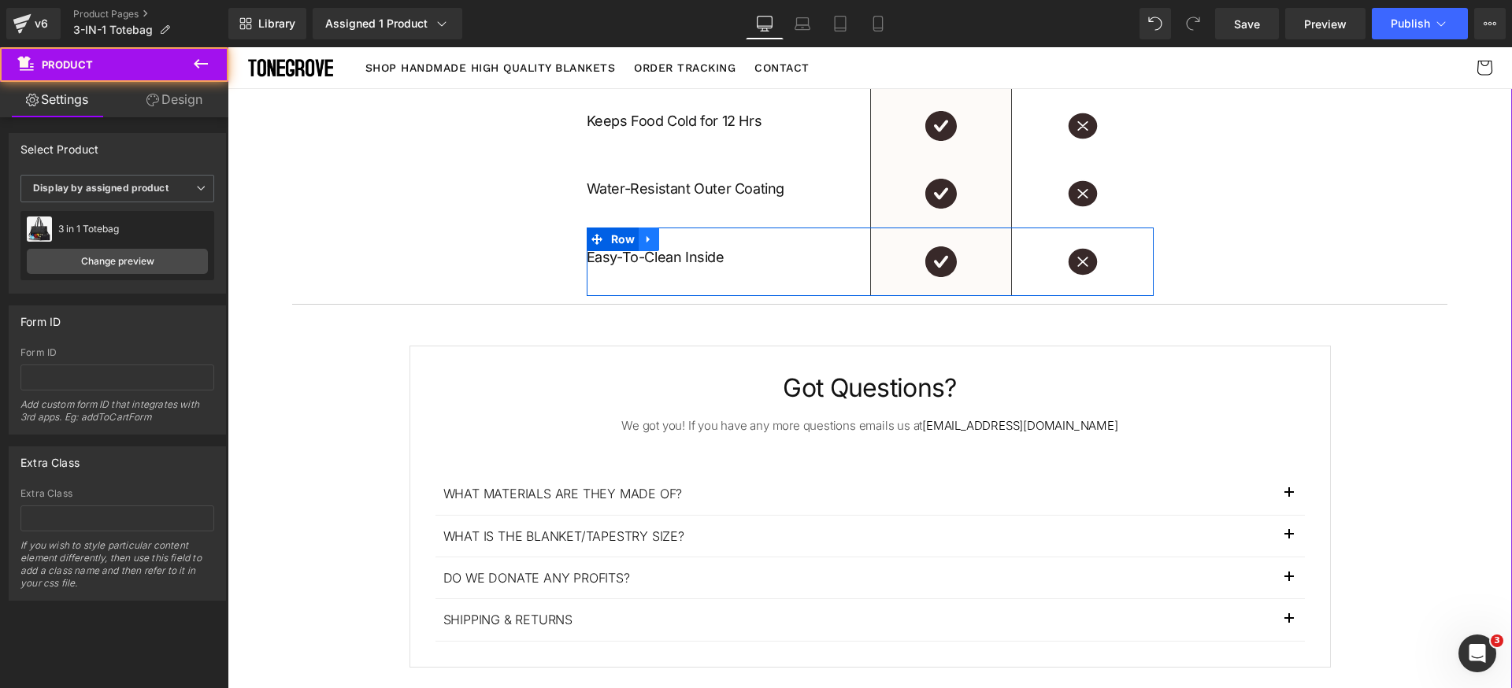
click at [646, 241] on icon at bounding box center [647, 239] width 3 height 7
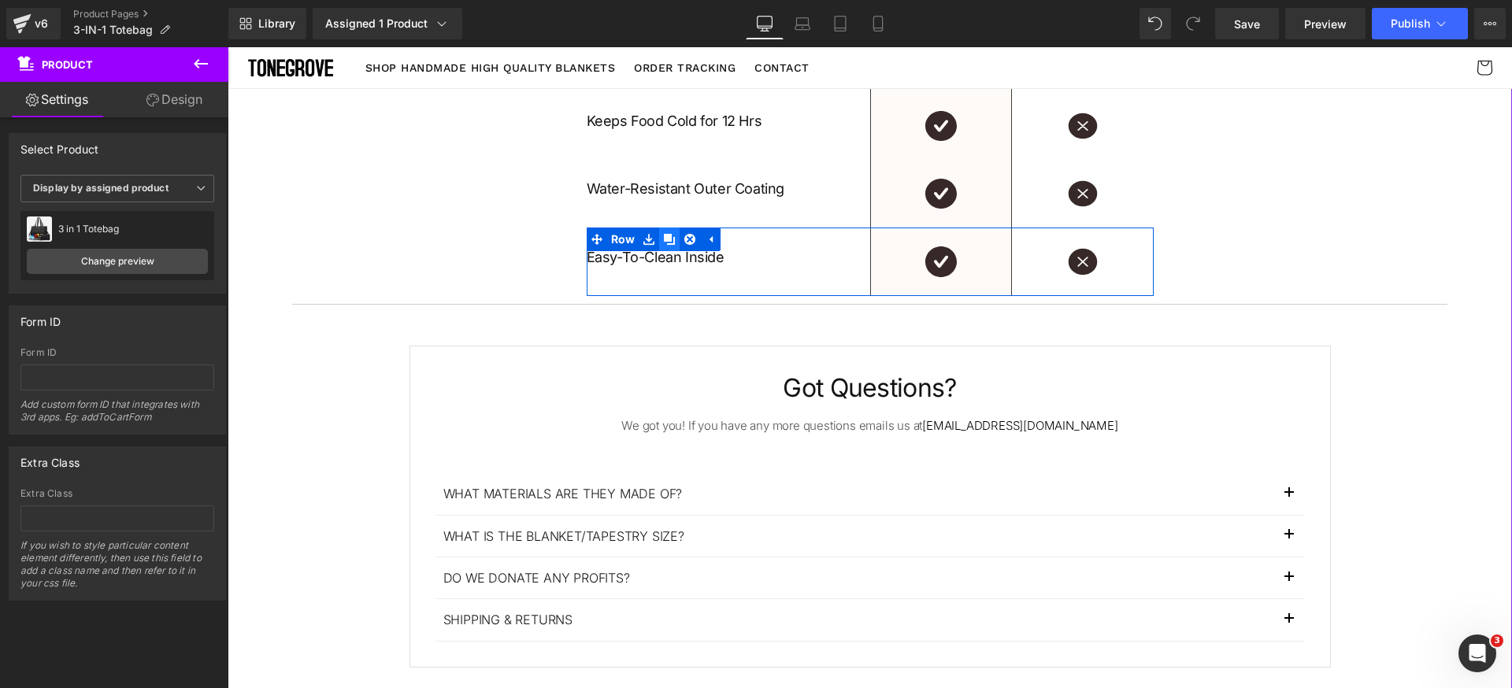
click at [664, 239] on icon at bounding box center [669, 239] width 11 height 11
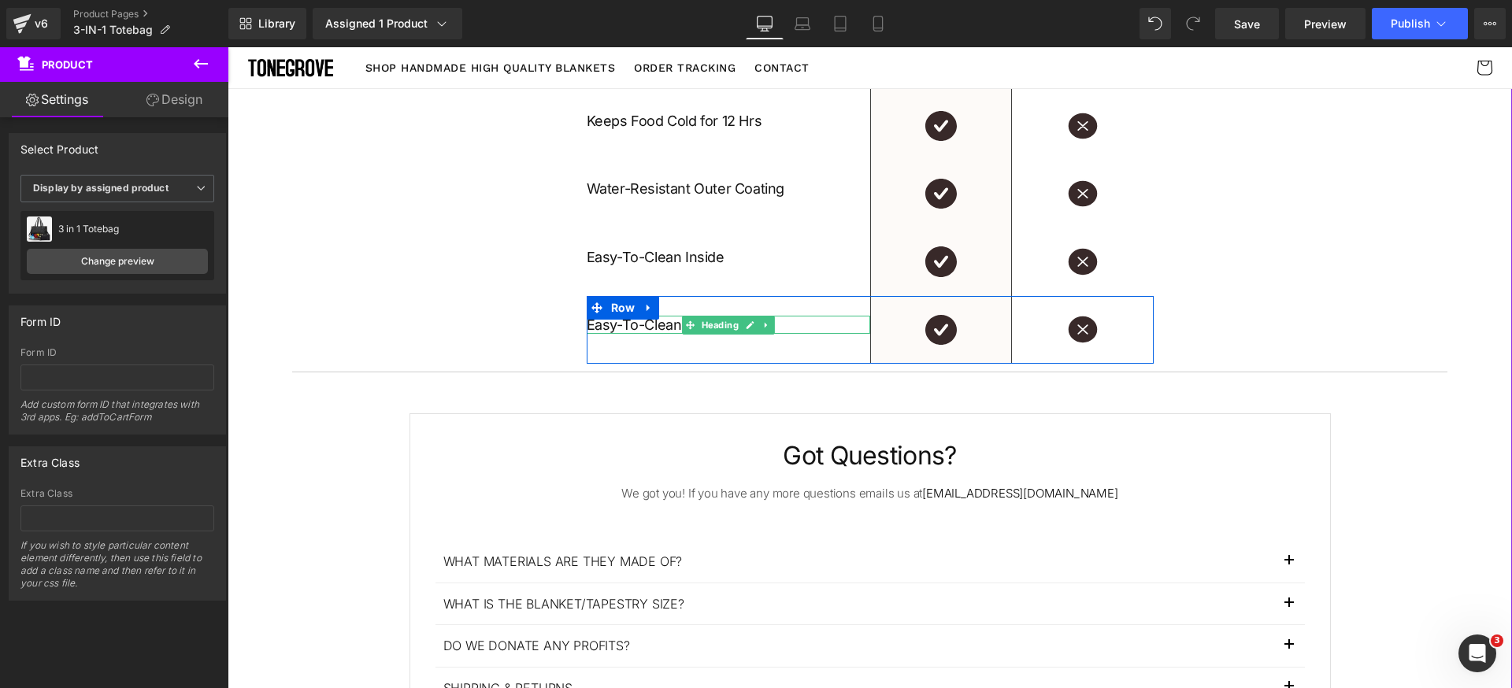
click at [668, 324] on h1 "Easy-To-Clean Inside" at bounding box center [728, 325] width 283 height 18
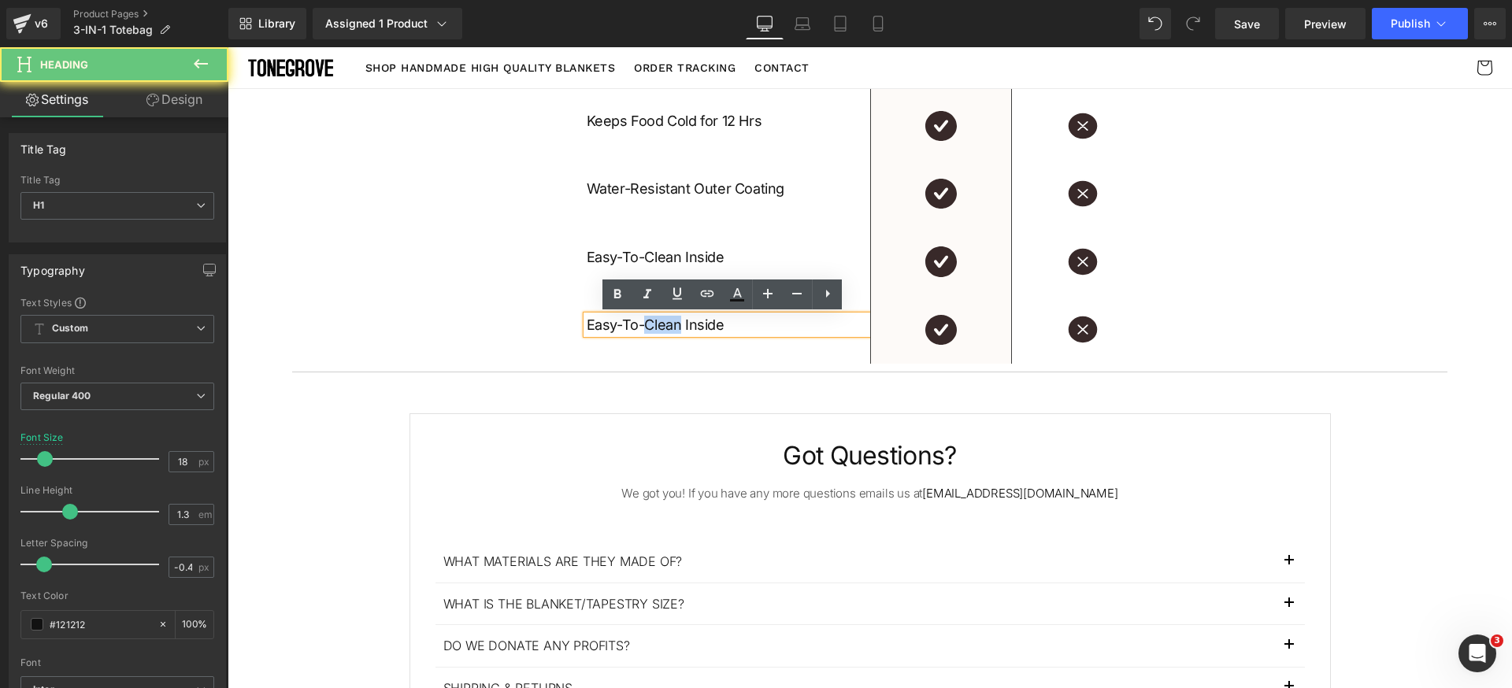
click at [668, 324] on h1 "Easy-To-Clean Inside" at bounding box center [728, 325] width 283 height 18
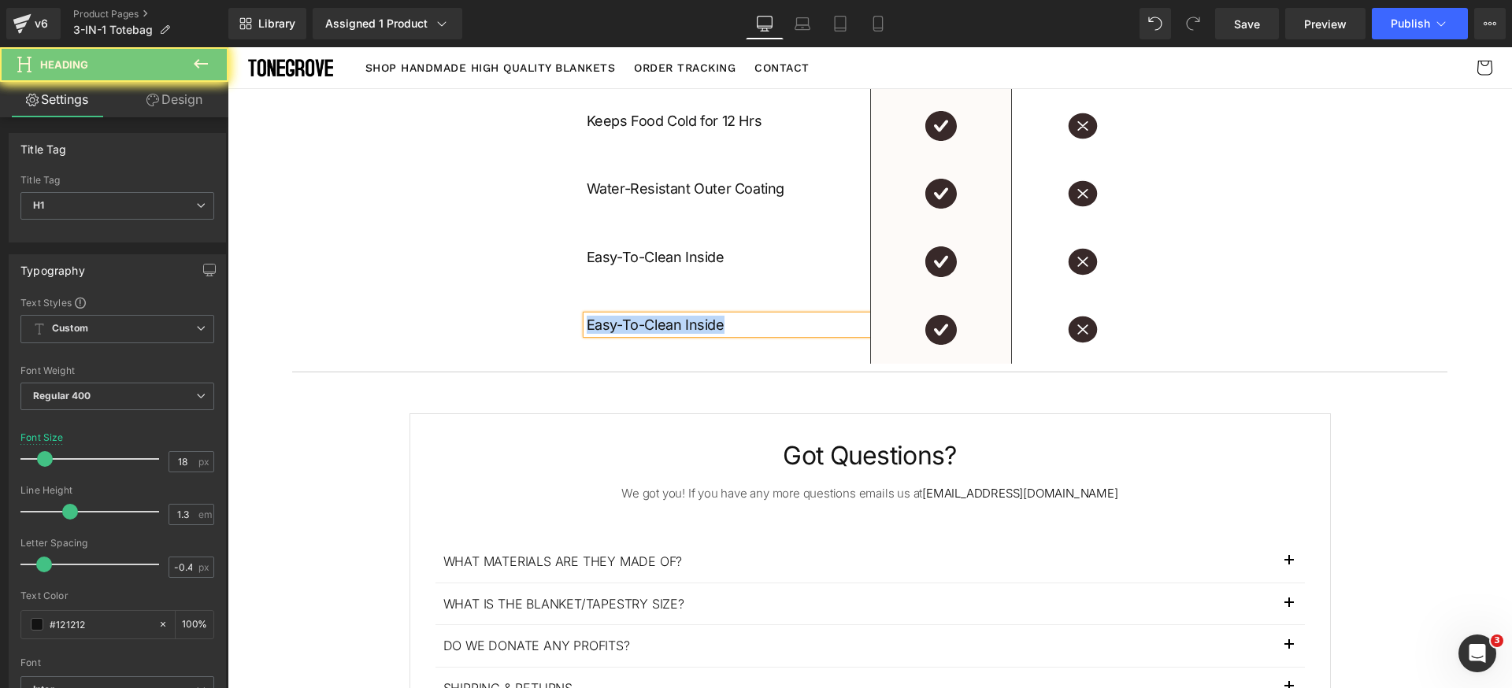
paste div
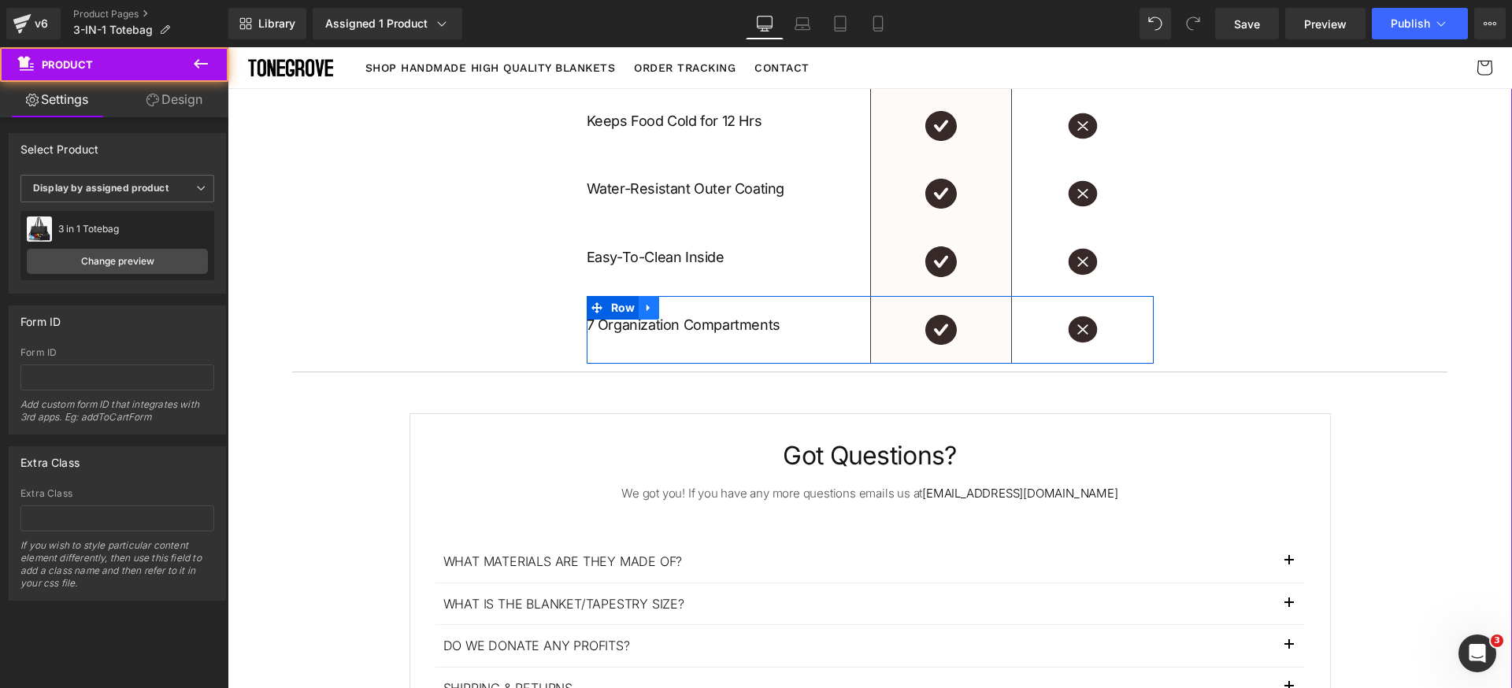
click at [646, 305] on icon at bounding box center [647, 307] width 3 height 7
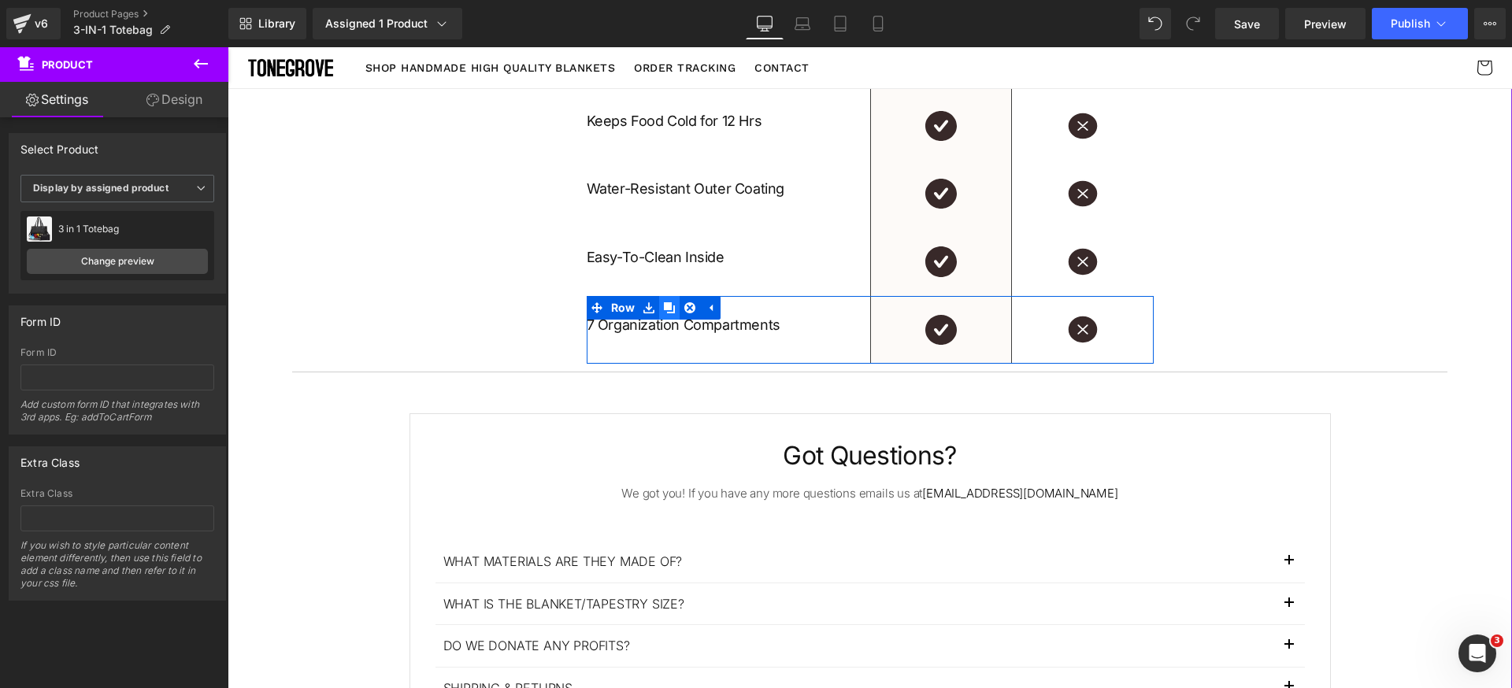
click at [668, 309] on icon at bounding box center [669, 307] width 11 height 11
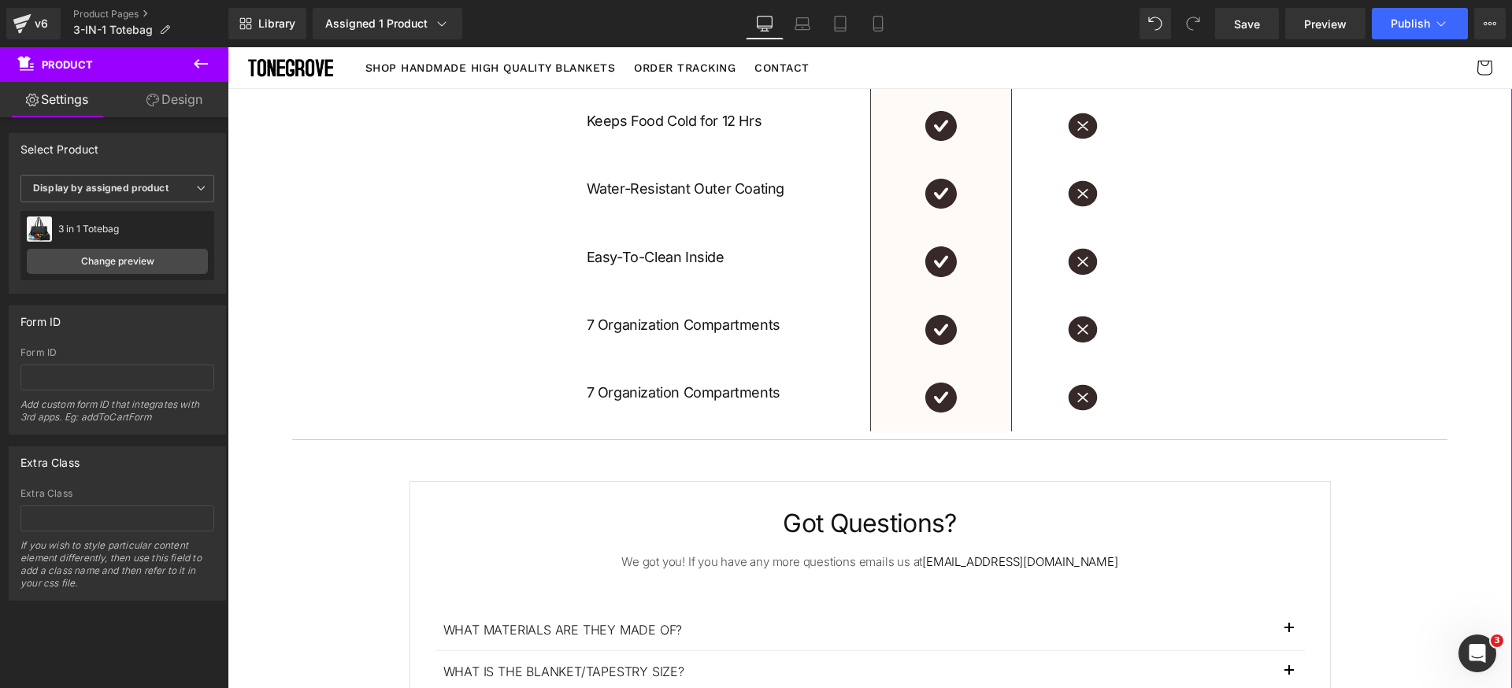
click at [657, 394] on h1 "7 Organization Compartments" at bounding box center [728, 392] width 283 height 18
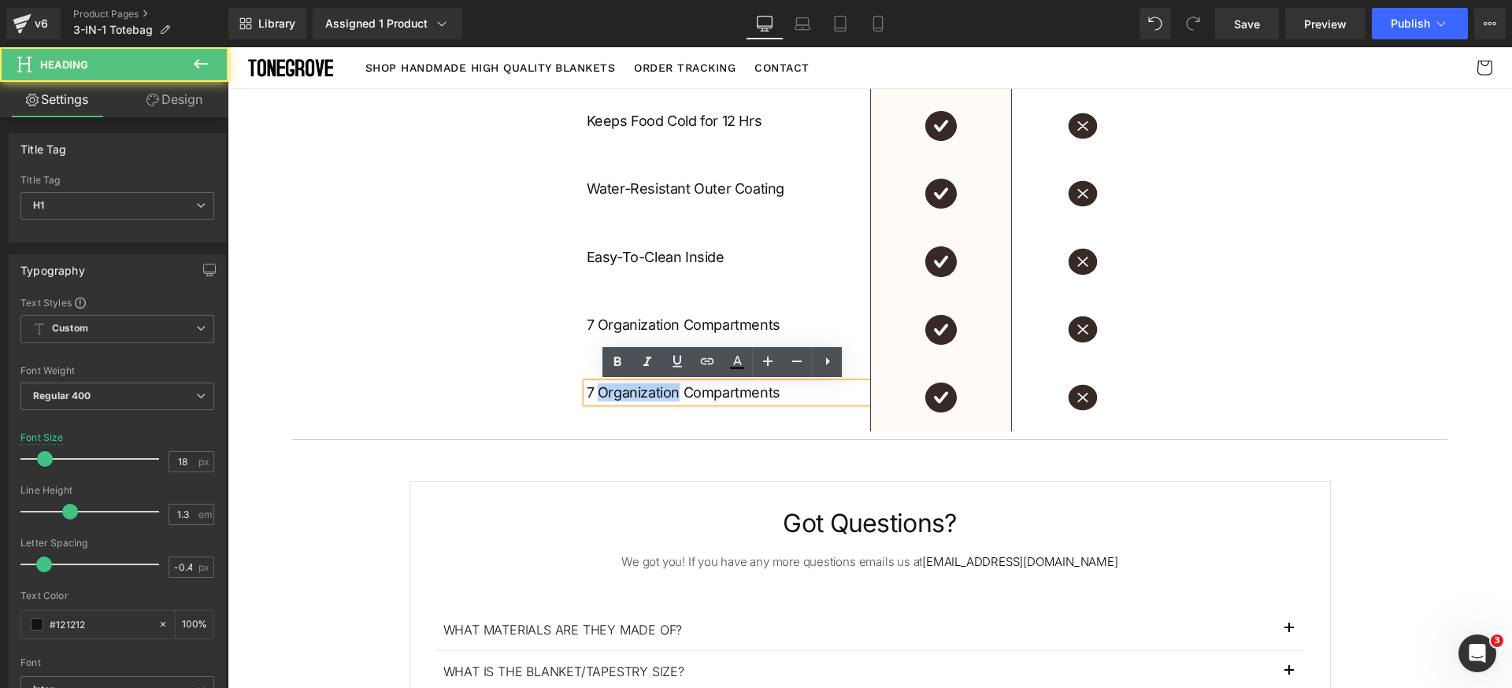
click at [657, 394] on h1 "7 Organization Compartments" at bounding box center [728, 392] width 283 height 18
paste div
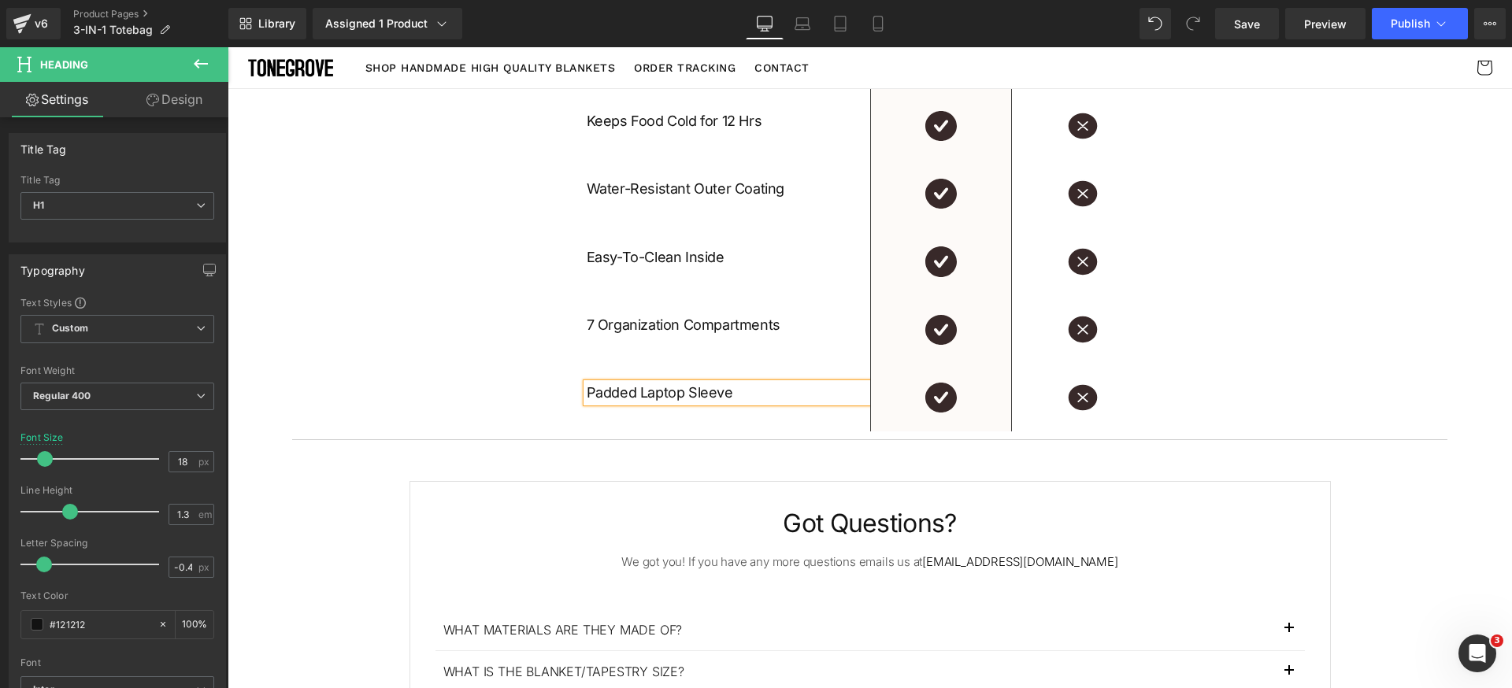
drag, startPoint x: 509, startPoint y: 386, endPoint x: 544, endPoint y: 386, distance: 34.6
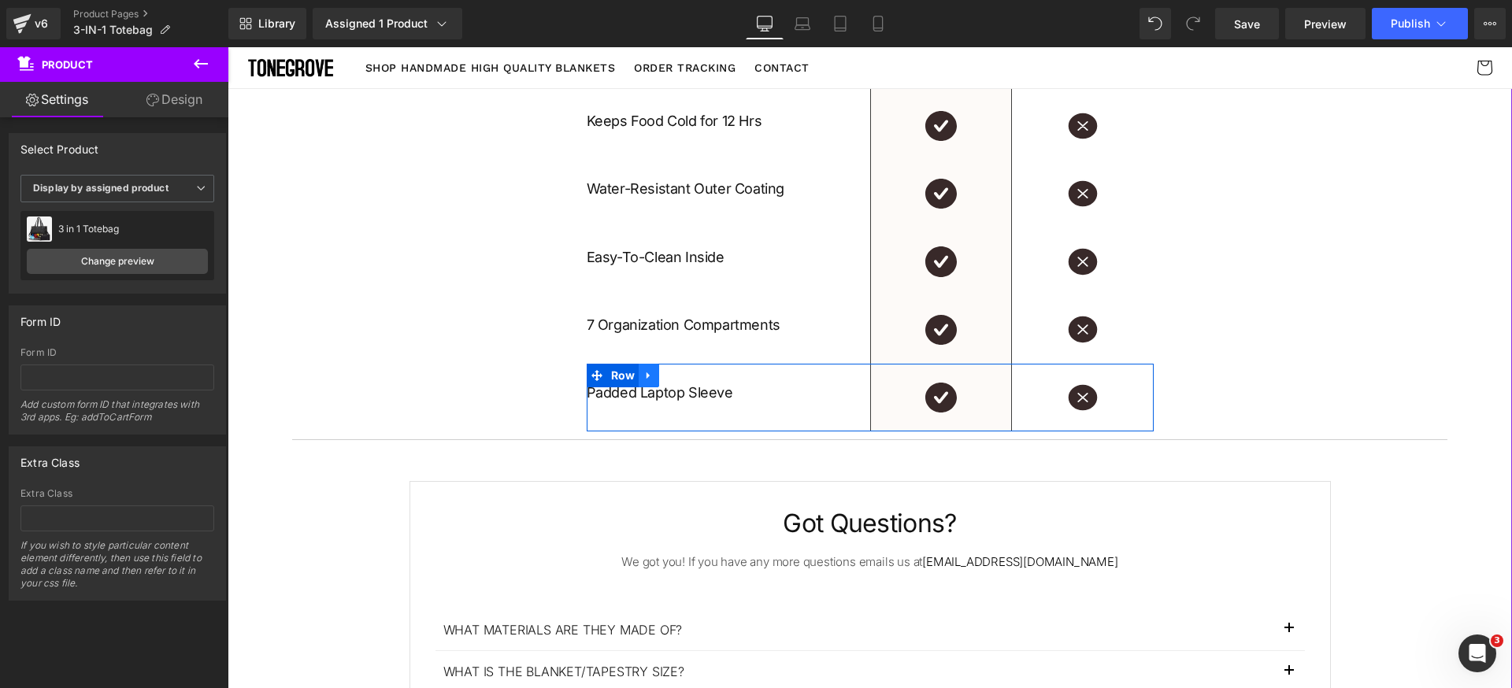
click at [643, 380] on icon at bounding box center [648, 375] width 11 height 12
click at [664, 376] on icon at bounding box center [669, 375] width 11 height 11
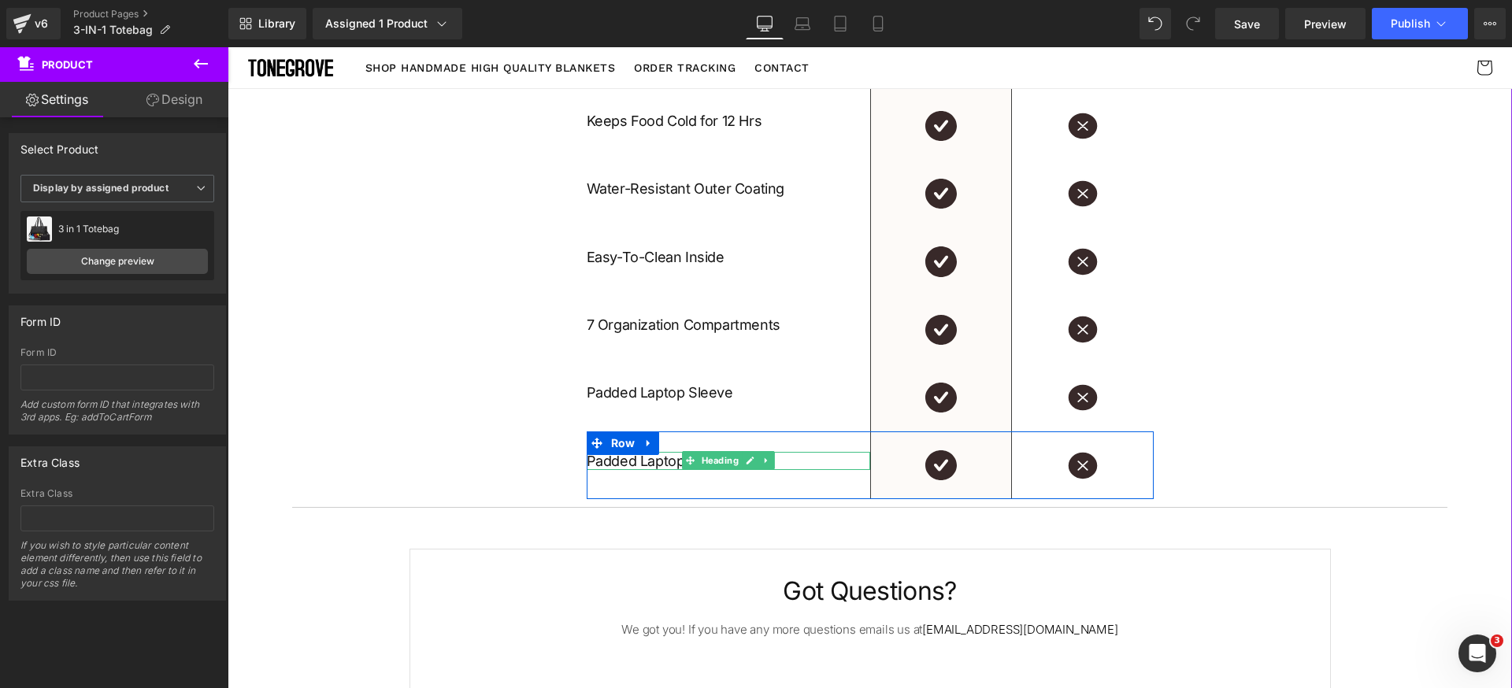
click at [631, 458] on h1 "Padded Laptop Sleeve" at bounding box center [728, 461] width 283 height 18
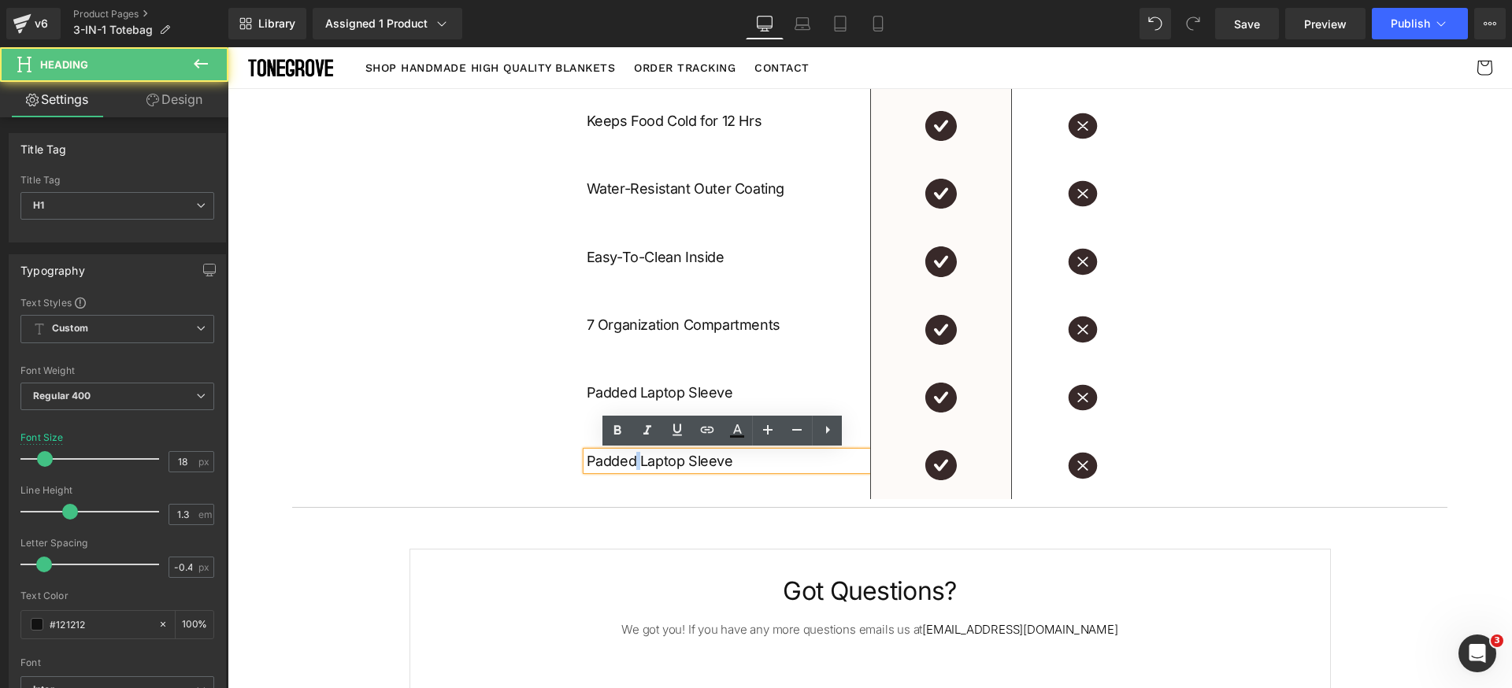
click at [631, 458] on h1 "Padded Laptop Sleeve" at bounding box center [728, 461] width 283 height 18
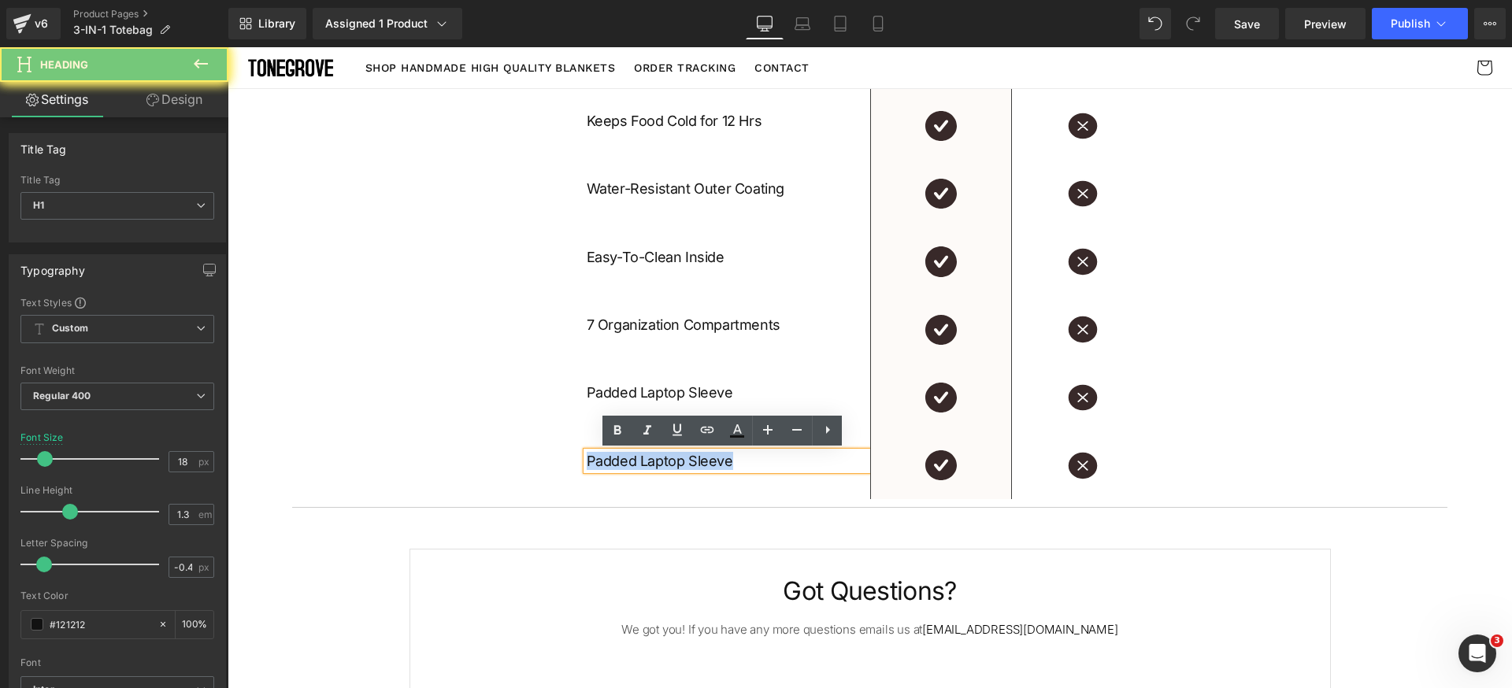
click at [631, 458] on h1 "Padded Laptop Sleeve" at bounding box center [728, 461] width 283 height 18
paste div
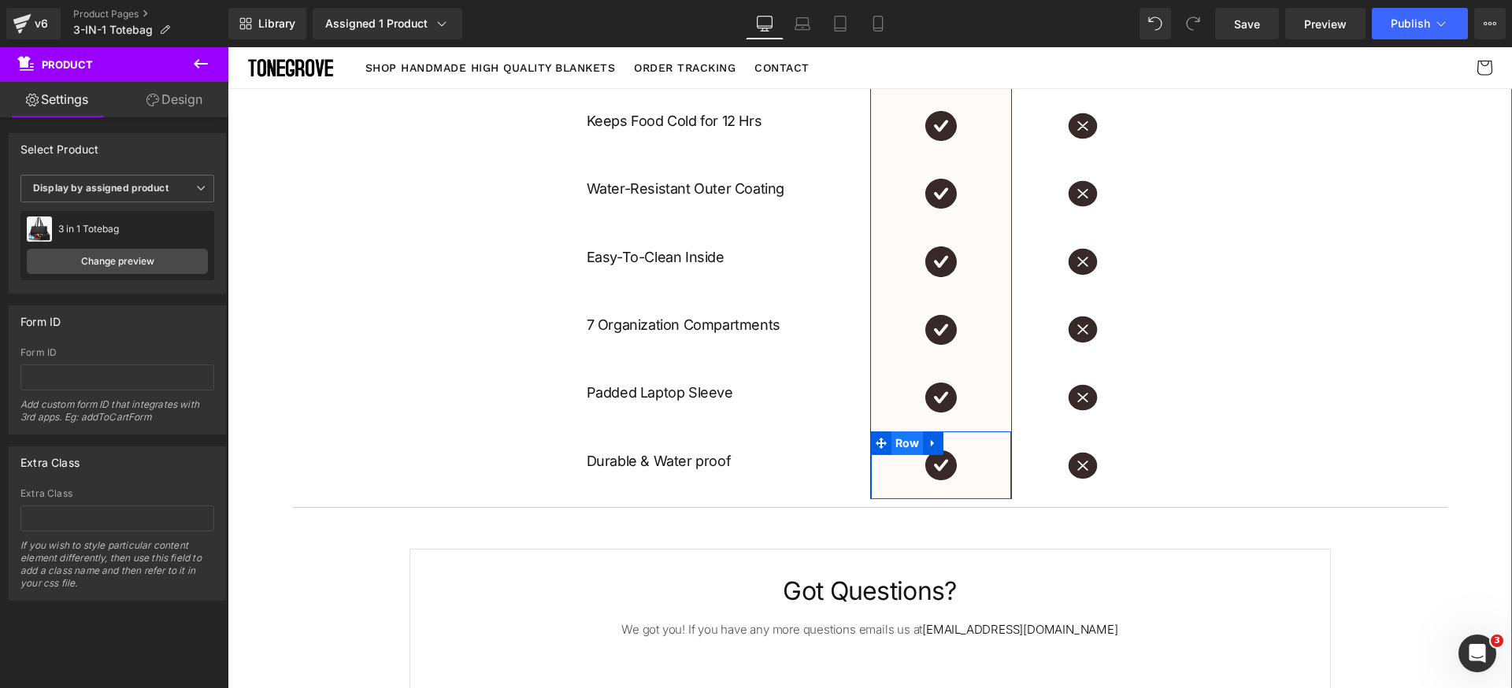
click at [900, 447] on span "Row" at bounding box center [907, 443] width 32 height 24
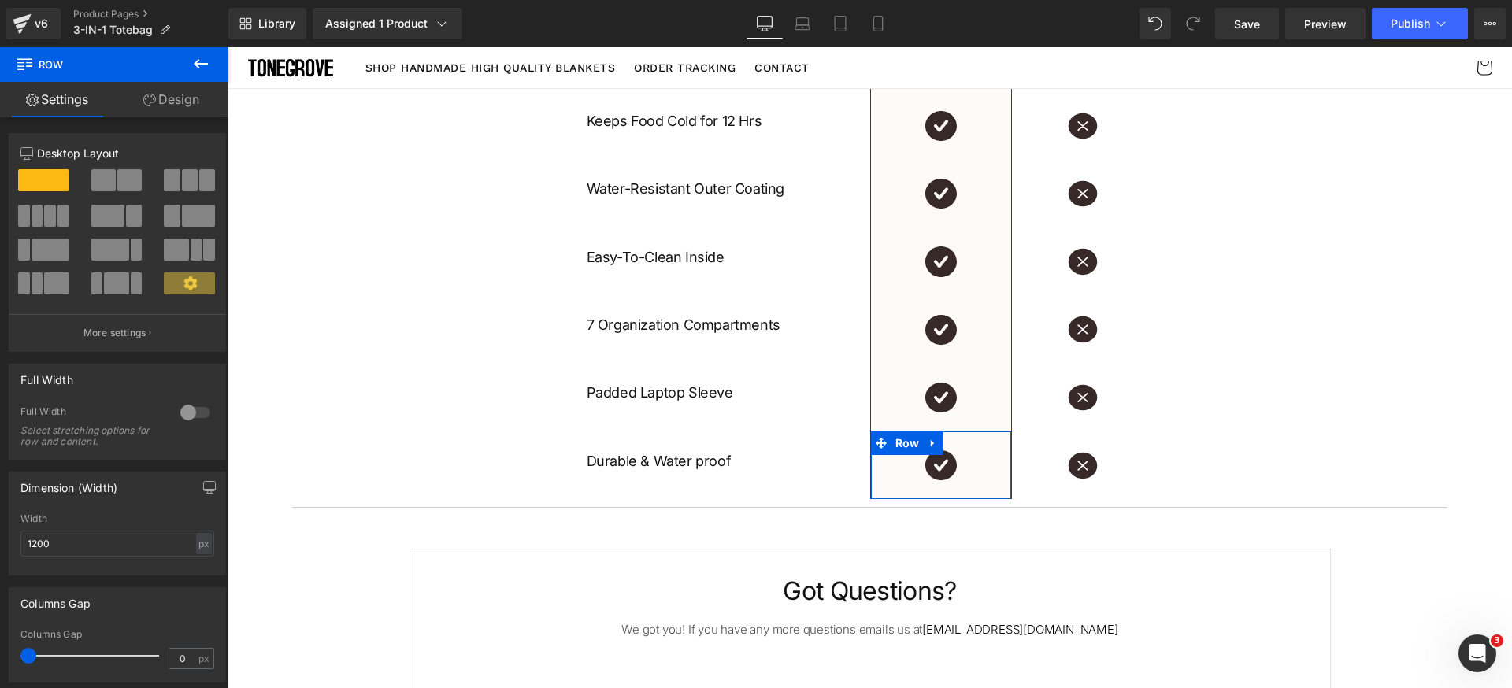
click at [177, 95] on link "Design" at bounding box center [171, 99] width 114 height 35
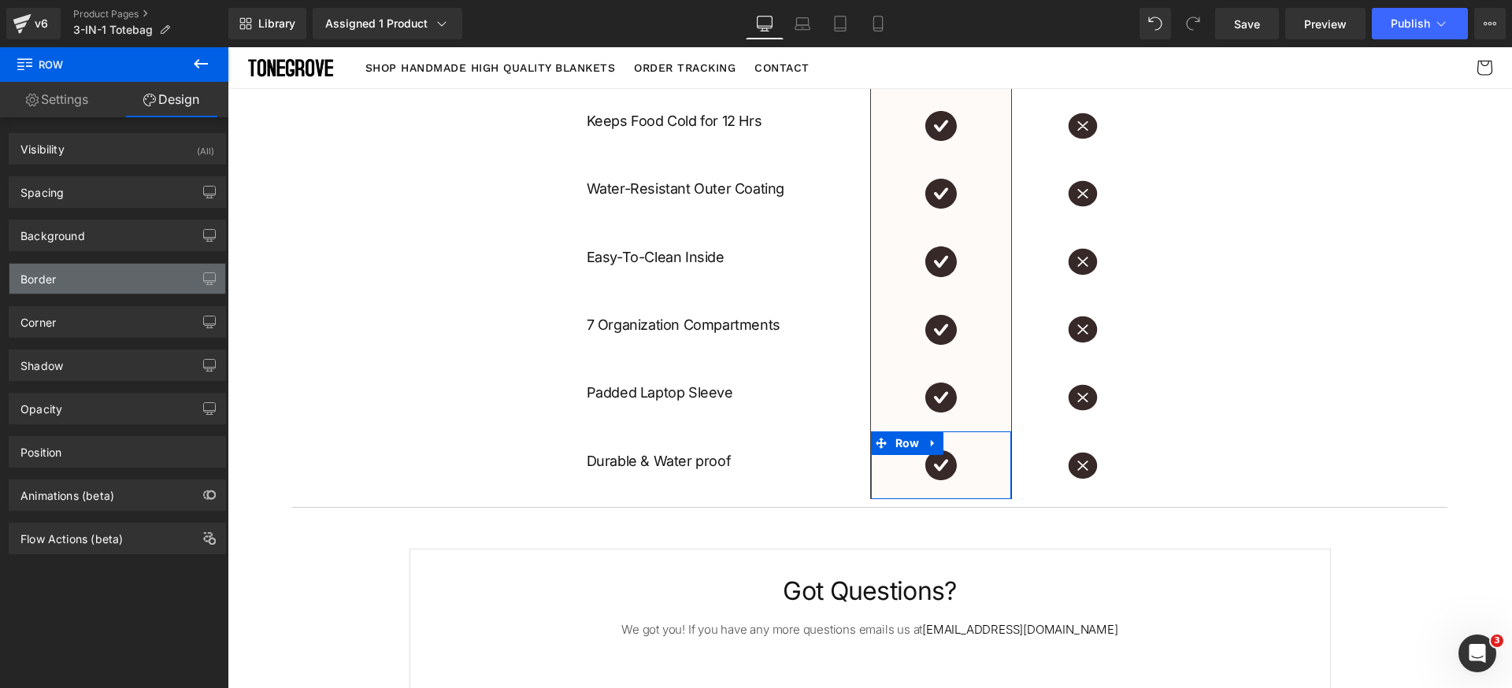
click at [98, 287] on div "Border" at bounding box center [117, 279] width 216 height 30
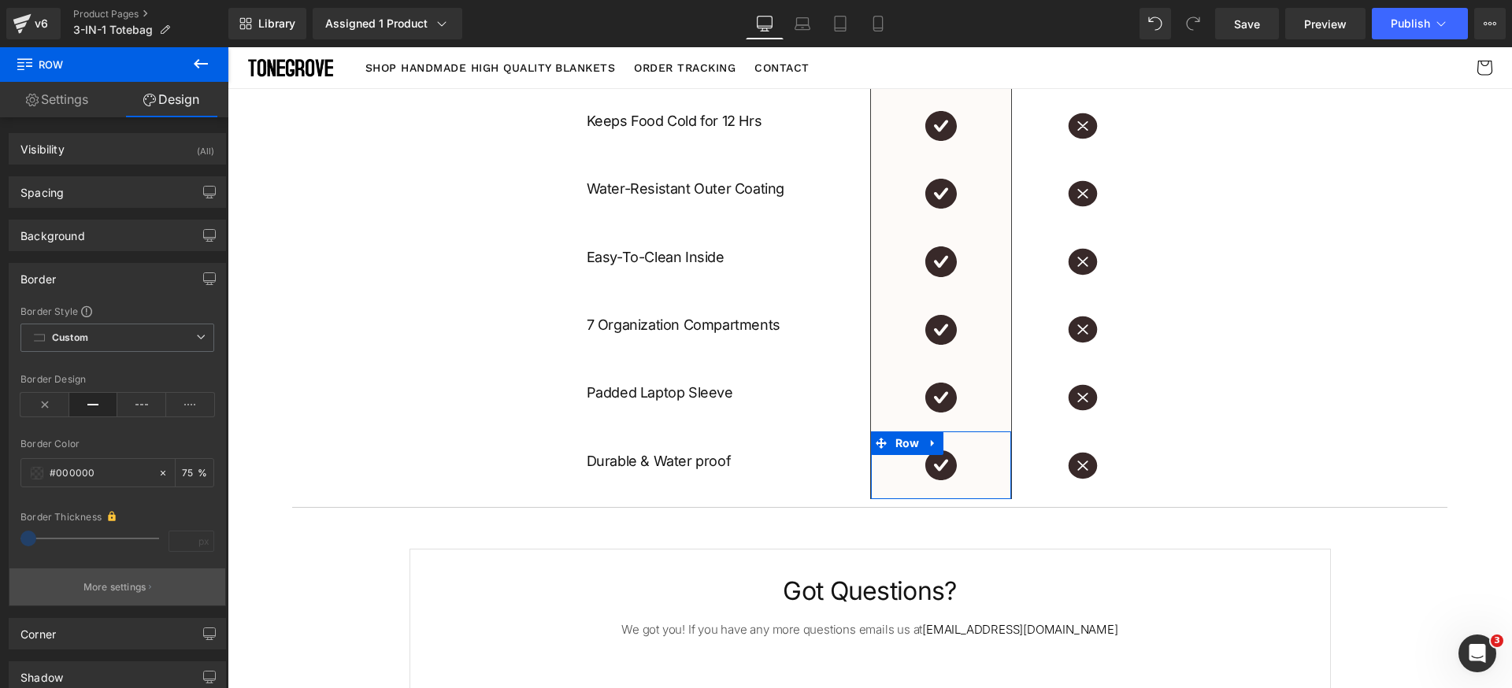
click at [128, 577] on button "More settings" at bounding box center [117, 586] width 216 height 37
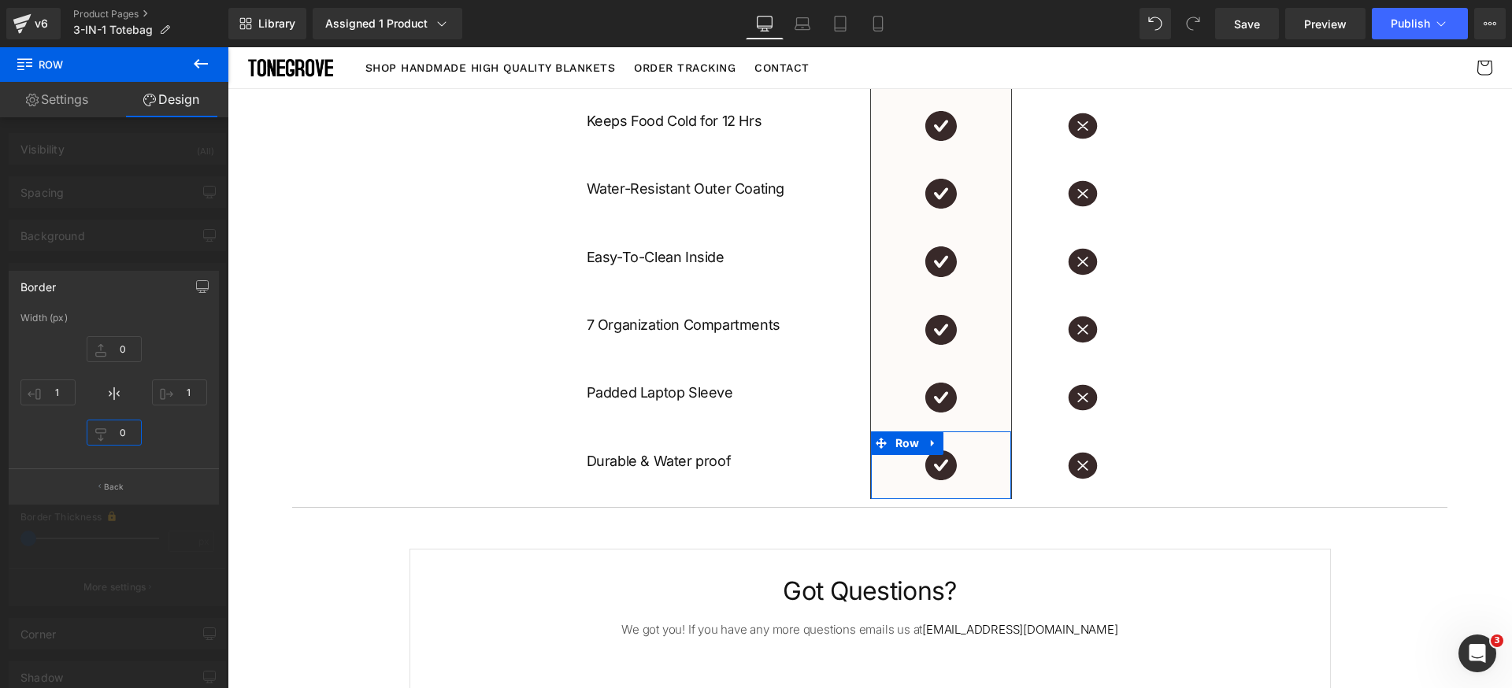
click at [125, 432] on input "0" at bounding box center [114, 433] width 55 height 26
type input "1"
click at [109, 485] on p "Back" at bounding box center [114, 487] width 20 height 12
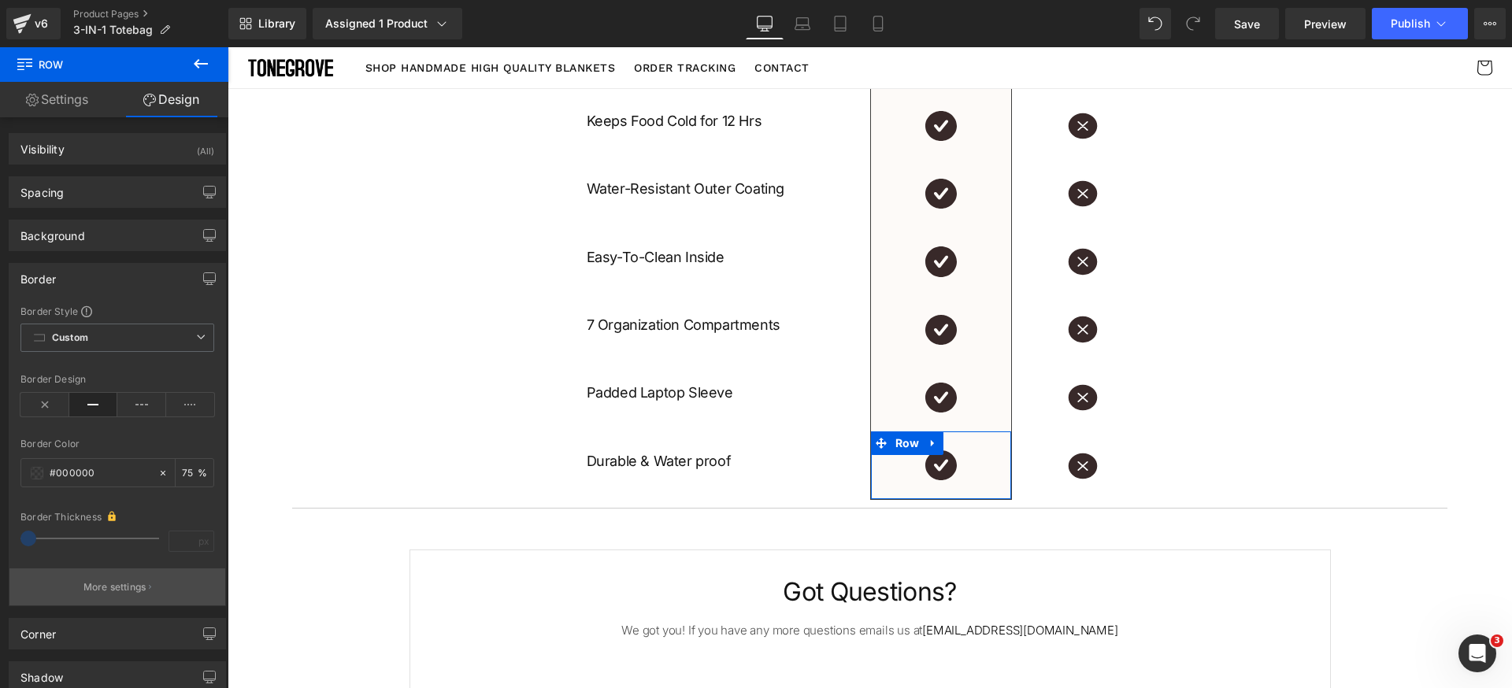
click at [122, 591] on p "More settings" at bounding box center [114, 587] width 63 height 14
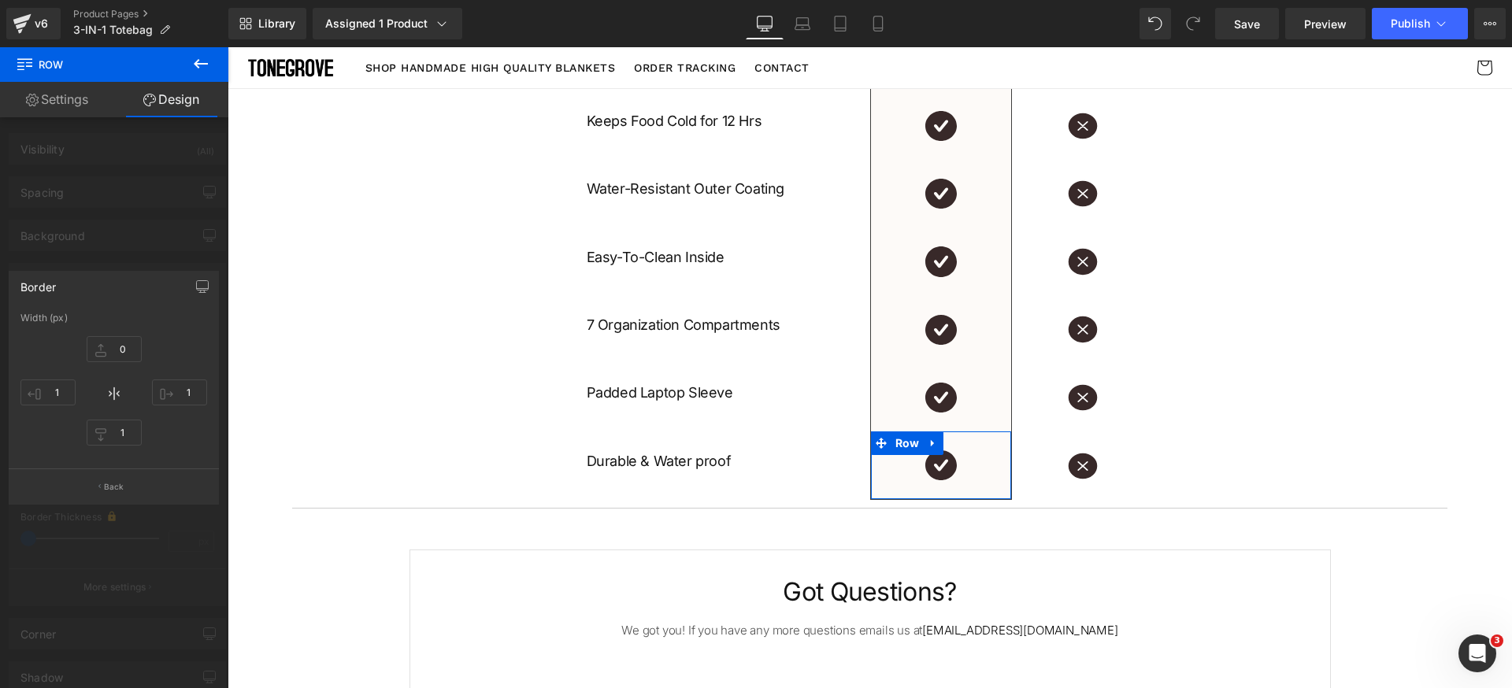
click at [122, 243] on div at bounding box center [114, 371] width 228 height 649
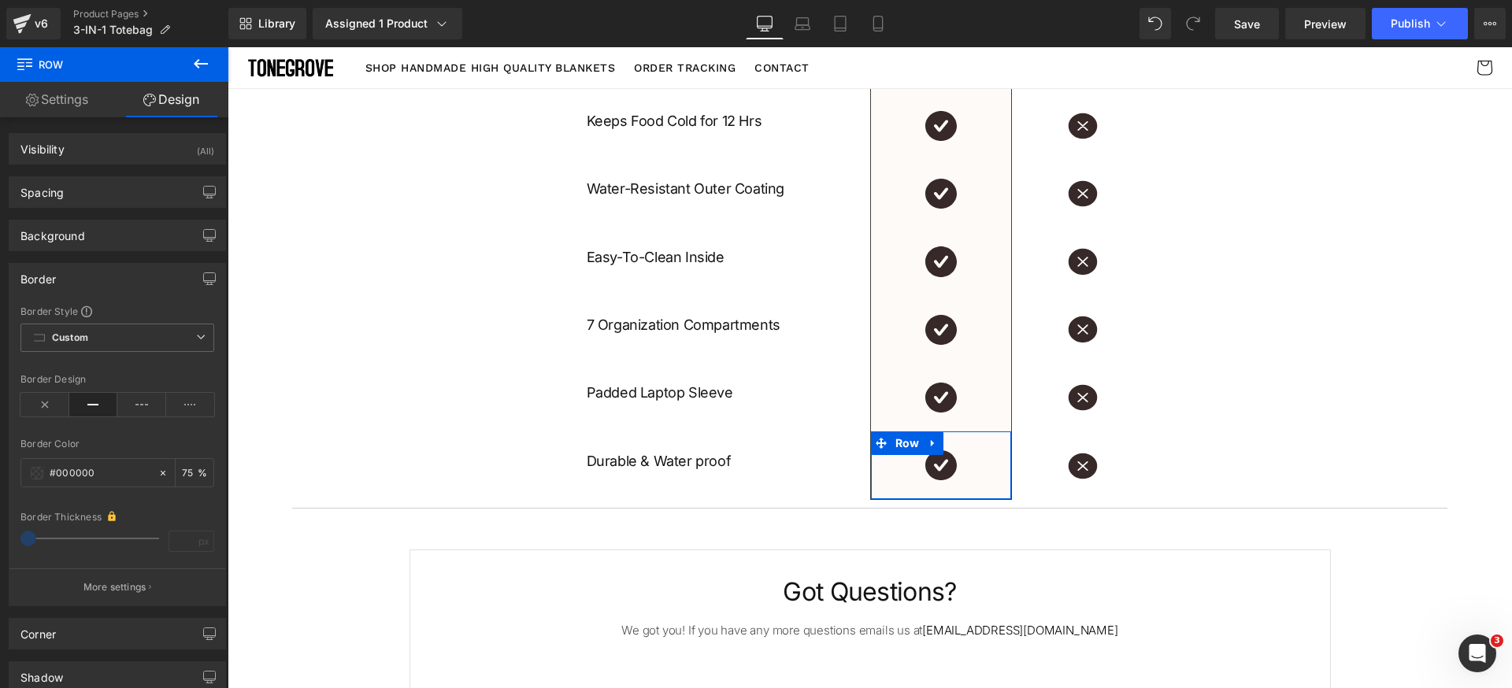
click at [112, 276] on div "Border" at bounding box center [117, 279] width 216 height 30
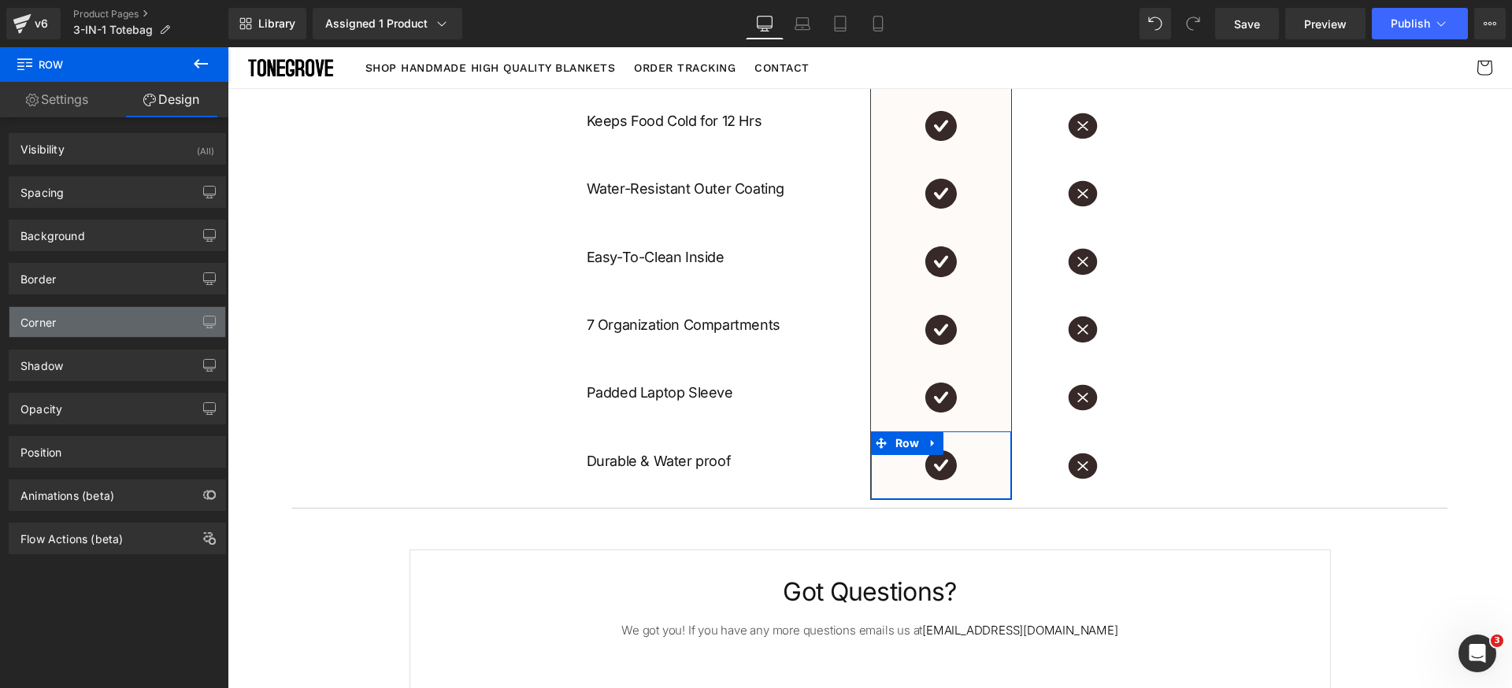
click at [105, 330] on div "Corner" at bounding box center [117, 322] width 216 height 30
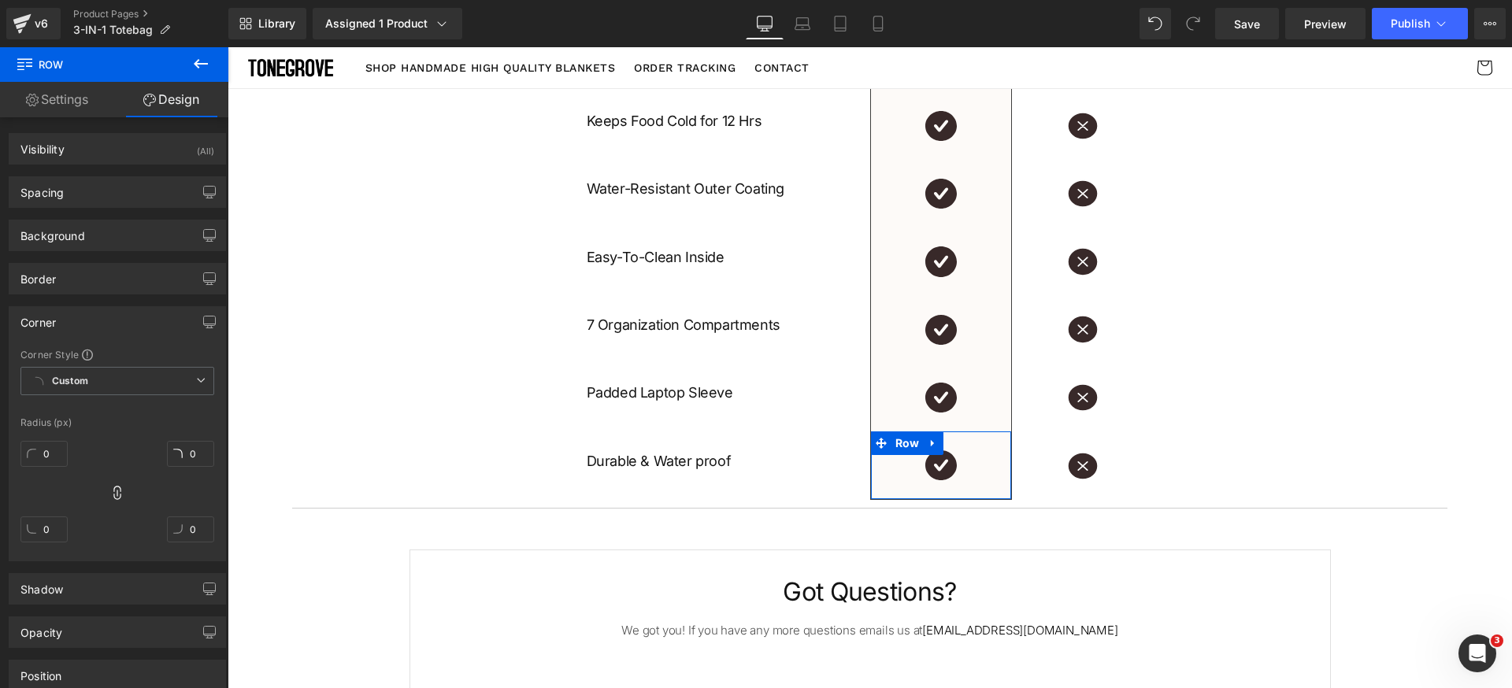
click at [110, 493] on icon at bounding box center [117, 493] width 16 height 16
drag, startPoint x: 50, startPoint y: 535, endPoint x: 74, endPoint y: 532, distance: 23.7
click at [51, 534] on input "0" at bounding box center [43, 530] width 47 height 26
type input "12"
click at [192, 530] on input "0" at bounding box center [190, 530] width 47 height 26
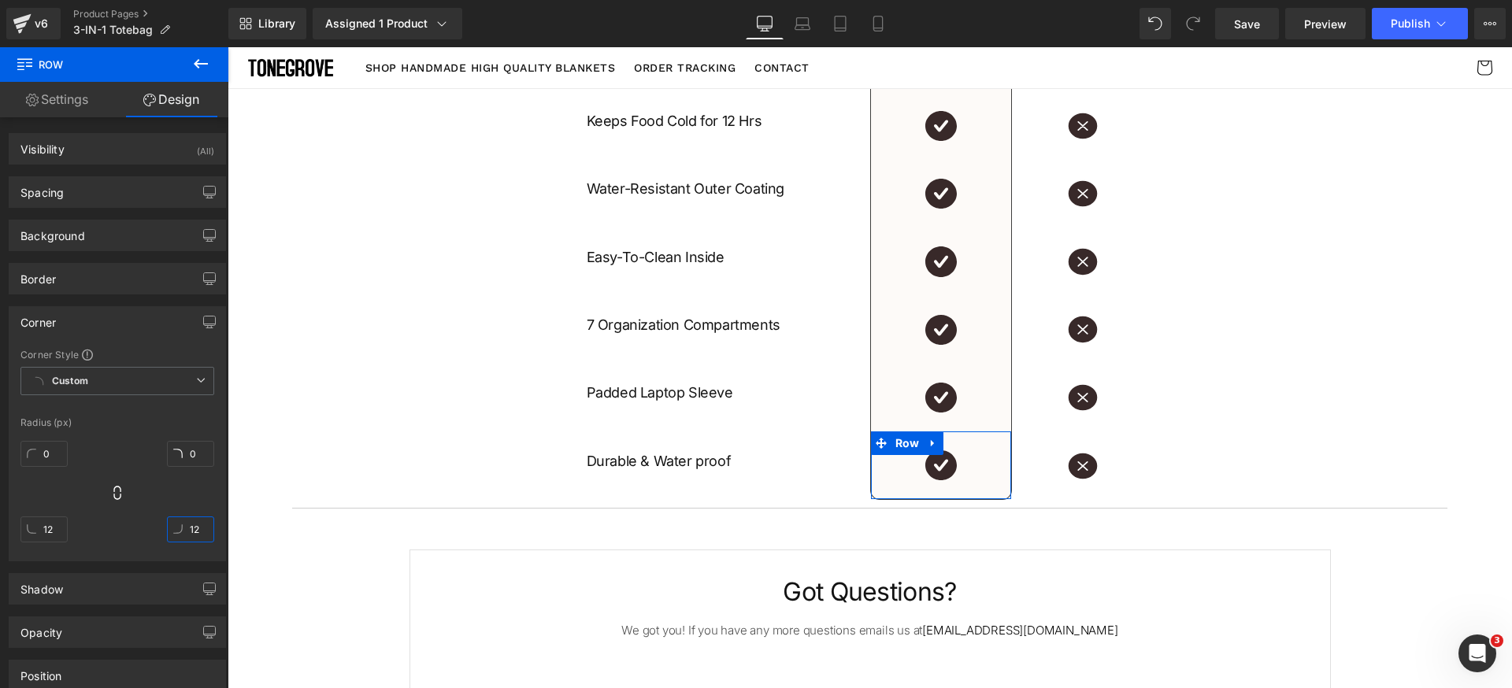
type input "12"
click at [200, 498] on div "0px 0 0px 0 12px 12 12px 12" at bounding box center [117, 498] width 194 height 126
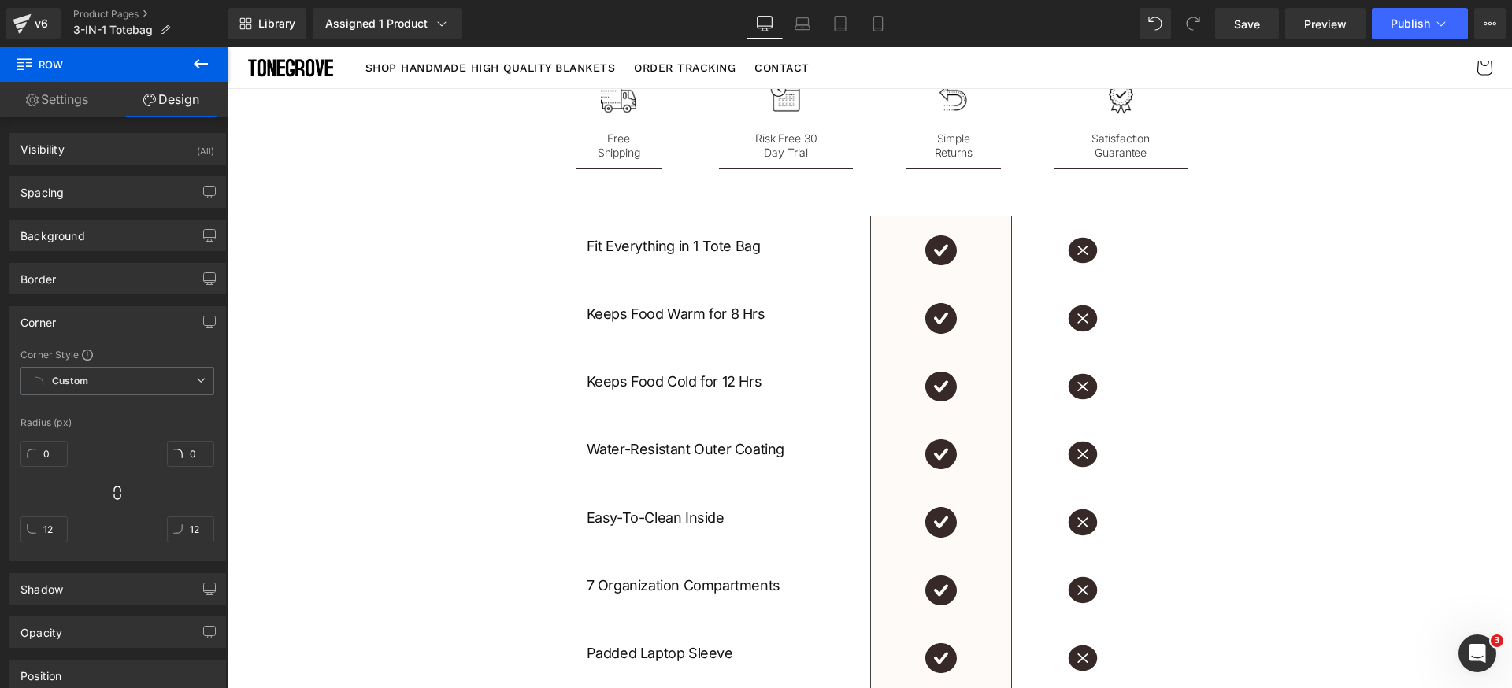
scroll to position [2440, 0]
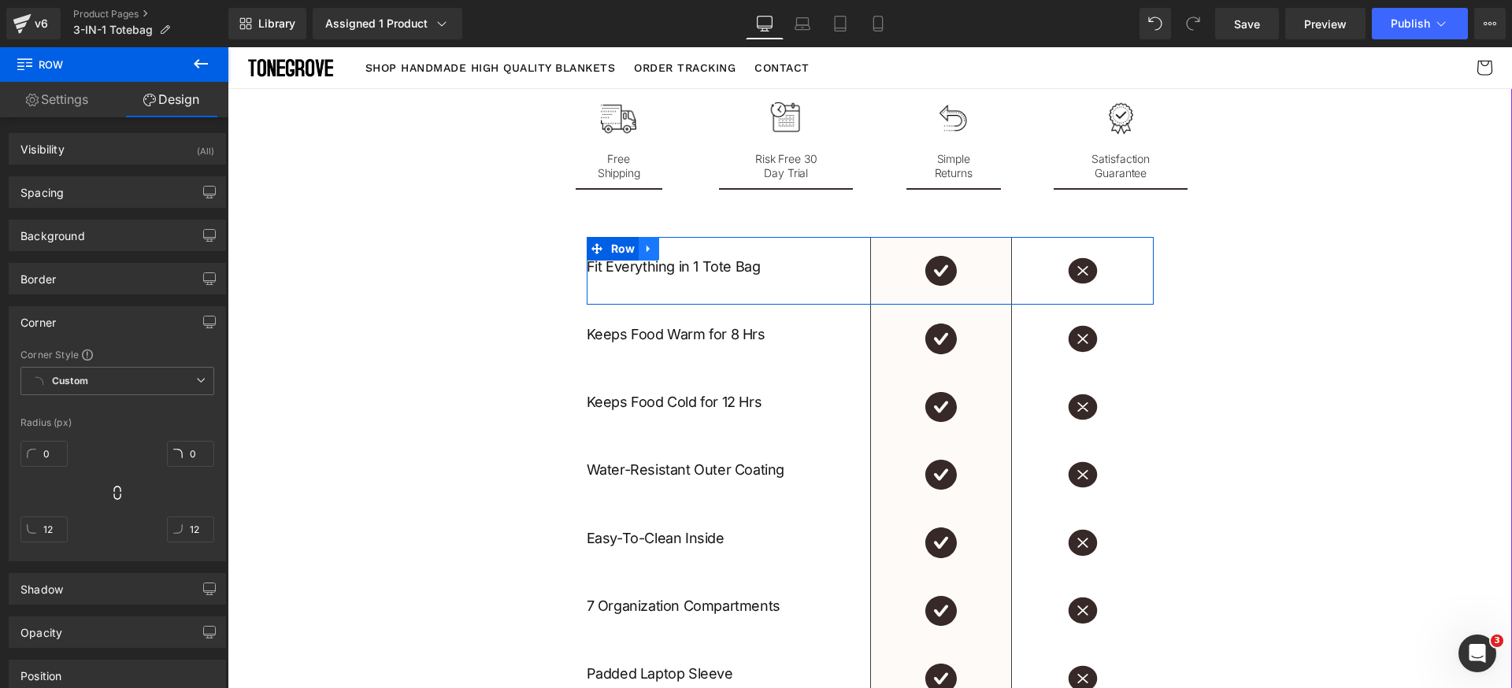
click at [647, 247] on icon at bounding box center [648, 249] width 11 height 12
click at [664, 248] on icon at bounding box center [669, 248] width 11 height 11
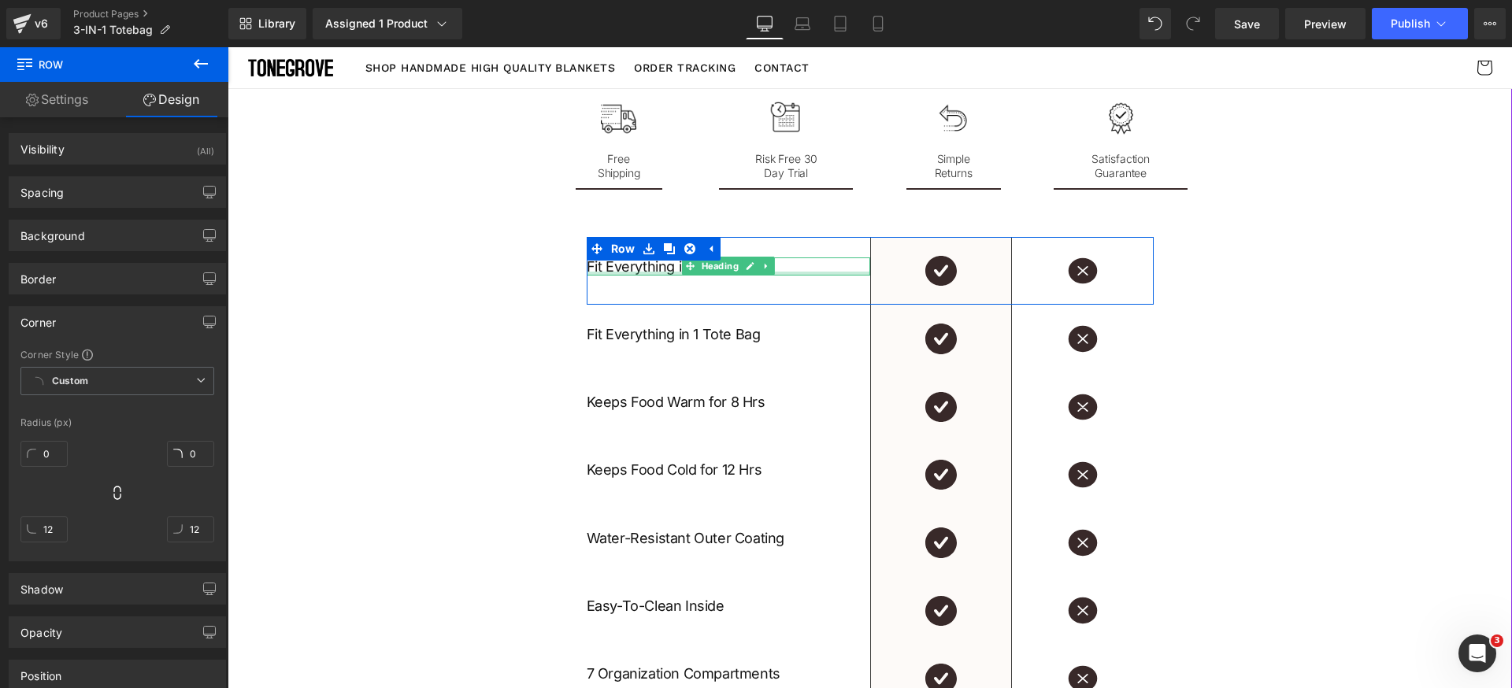
click at [654, 268] on h1 "Fit Everything in 1 Tote Bag" at bounding box center [728, 266] width 283 height 18
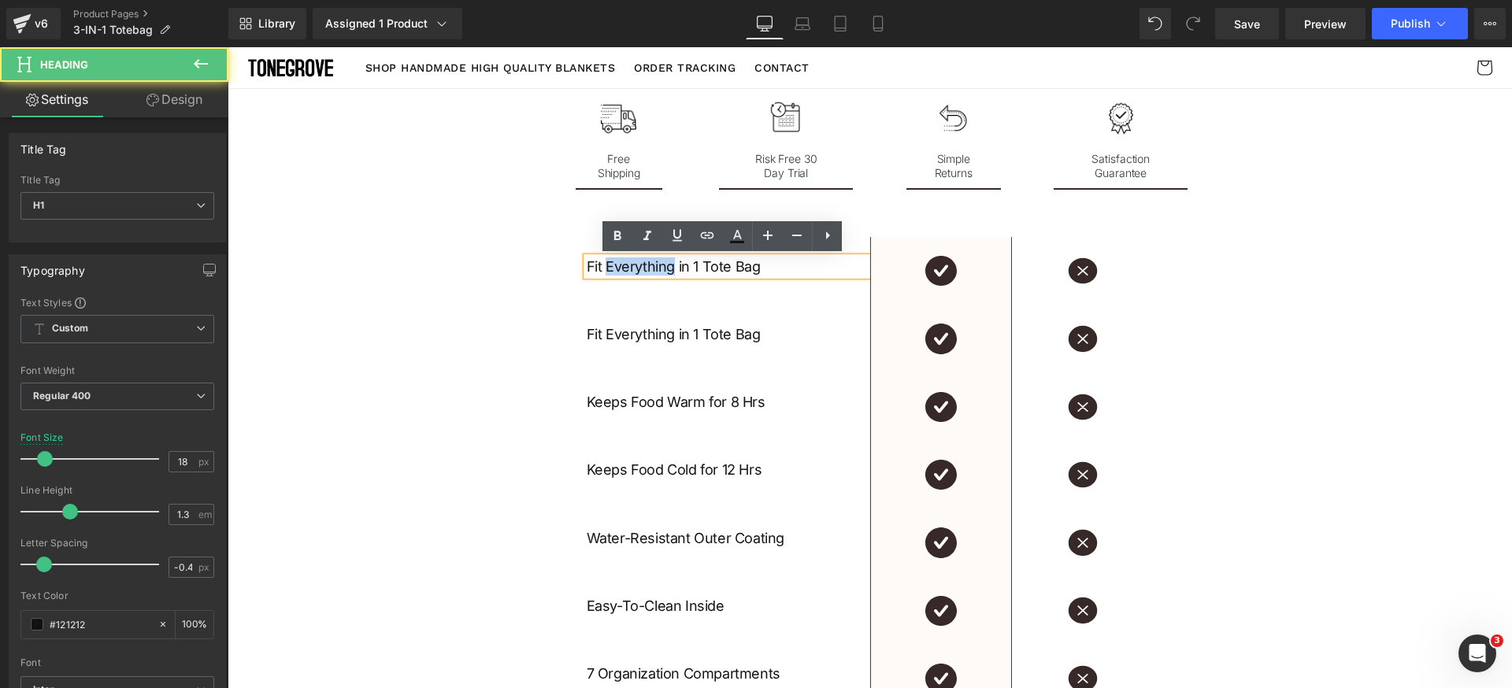
click at [654, 268] on h1 "Fit Everything in 1 Tote Bag" at bounding box center [728, 266] width 283 height 18
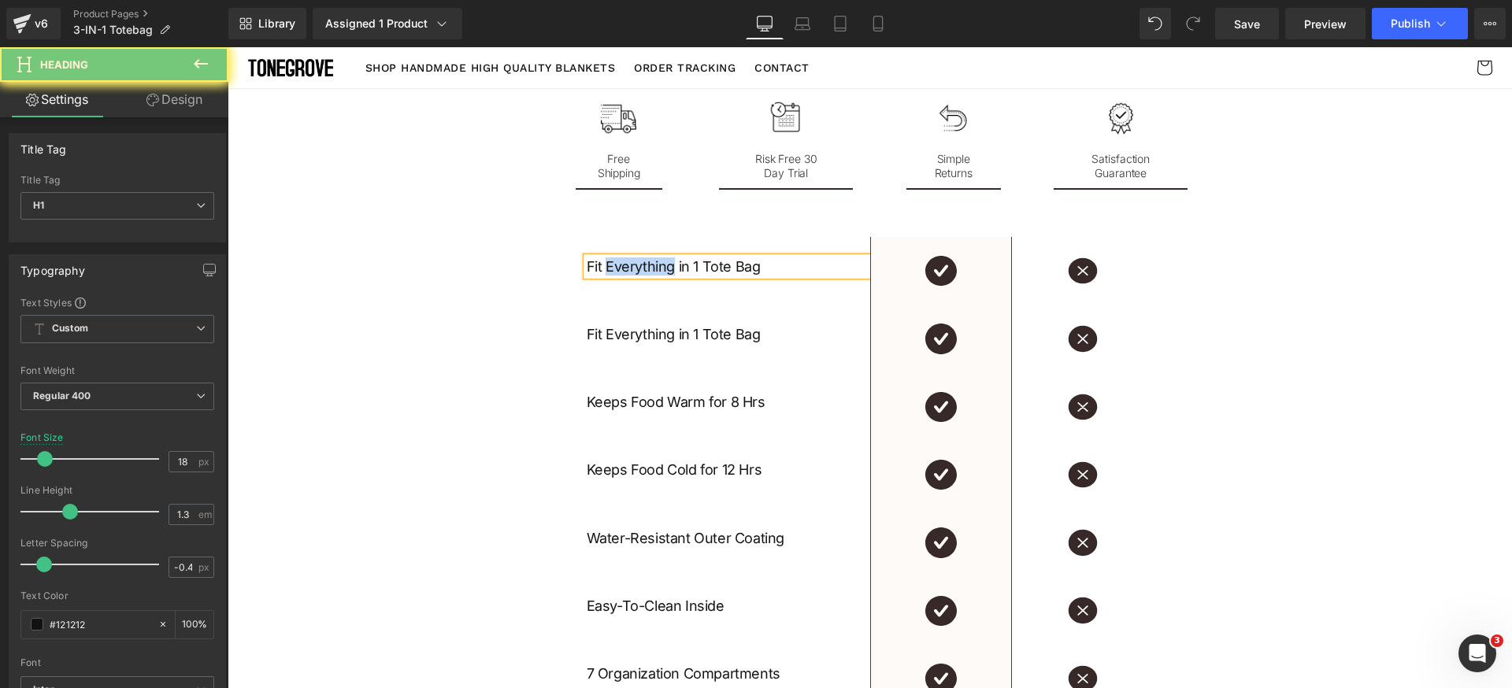
paste div
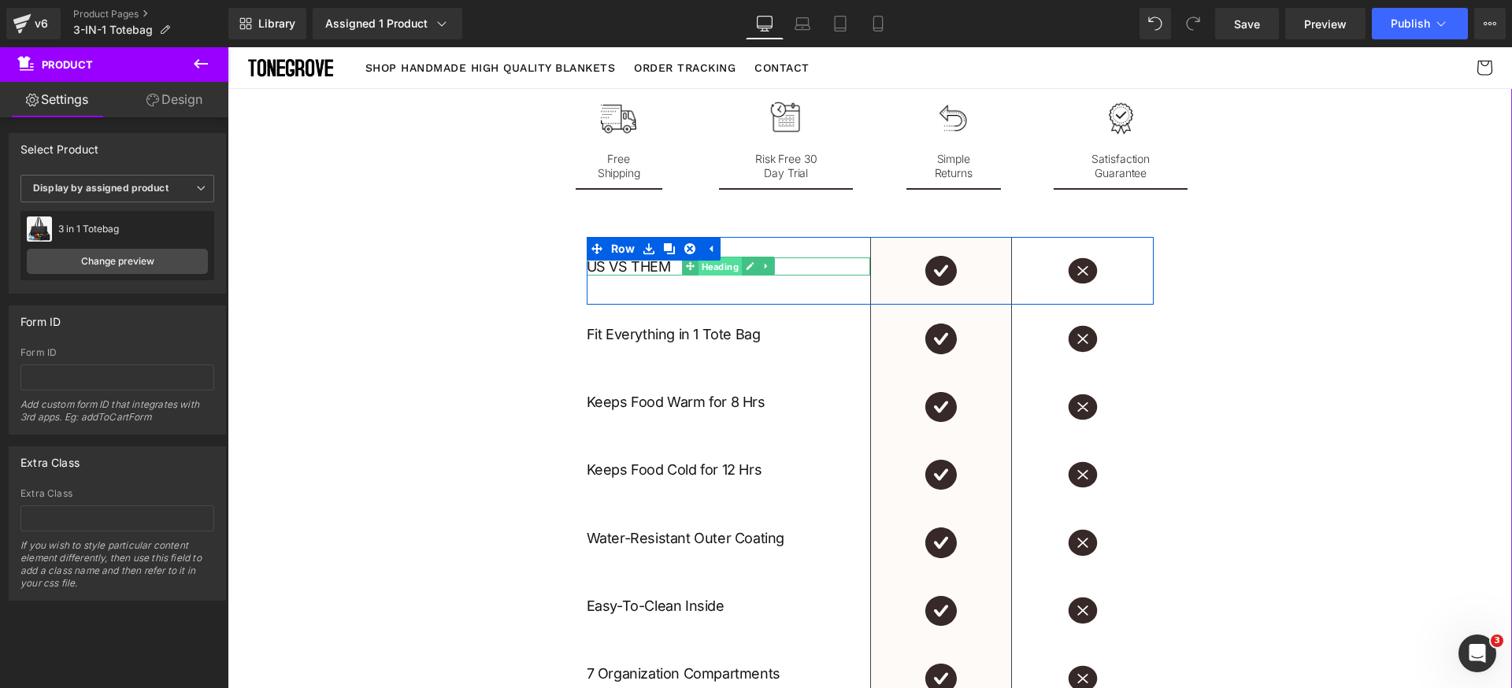
click at [698, 271] on span "Heading" at bounding box center [719, 266] width 43 height 19
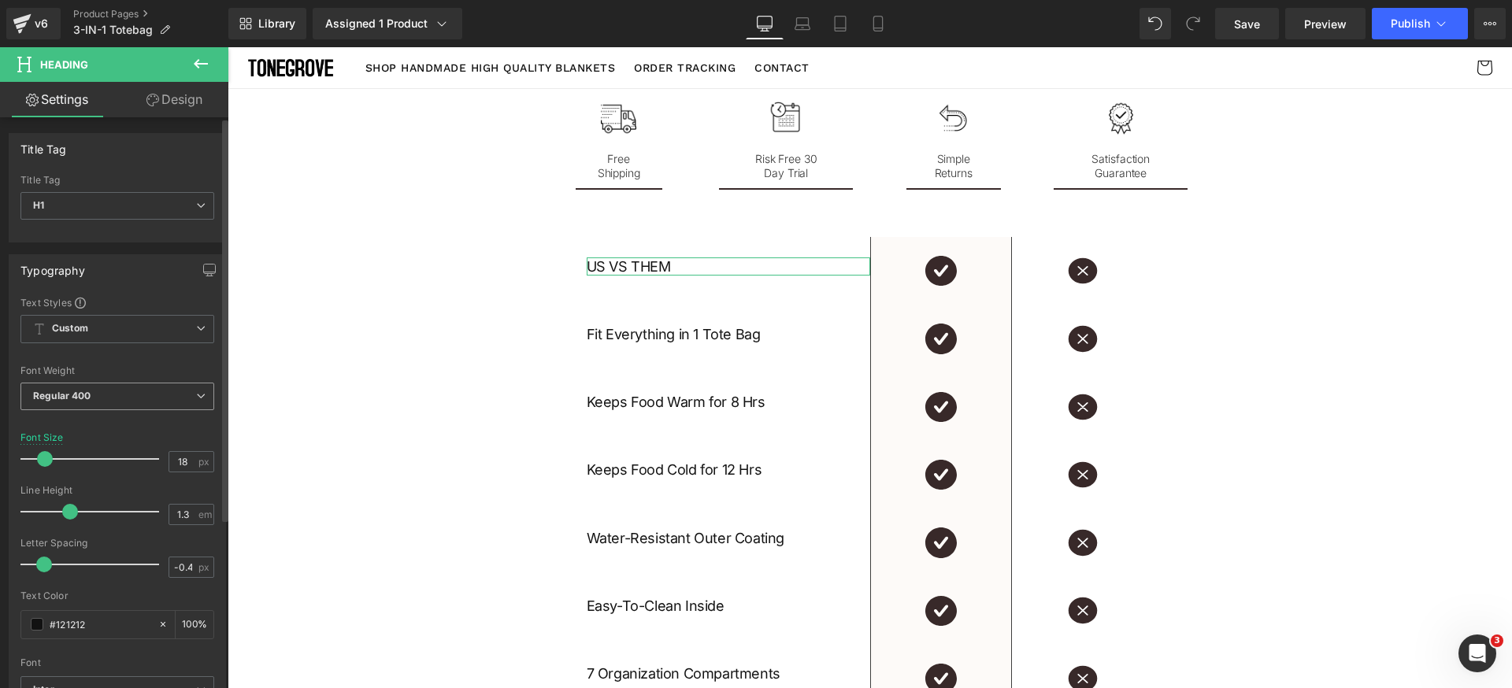
click at [114, 402] on span "Regular 400" at bounding box center [117, 397] width 194 height 28
click at [140, 365] on div "Font Weight" at bounding box center [117, 370] width 194 height 11
click at [187, 557] on input "-0.4" at bounding box center [183, 567] width 28 height 20
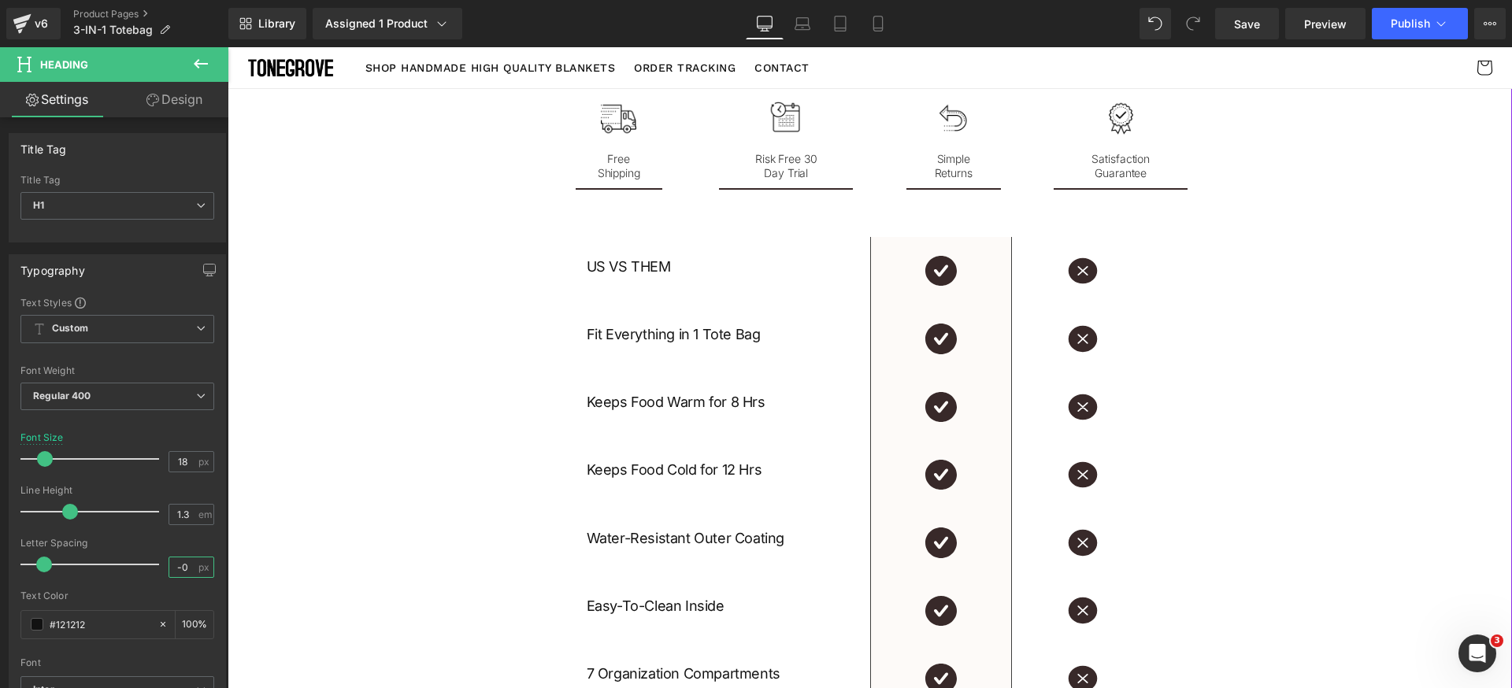
scroll to position [0, 0]
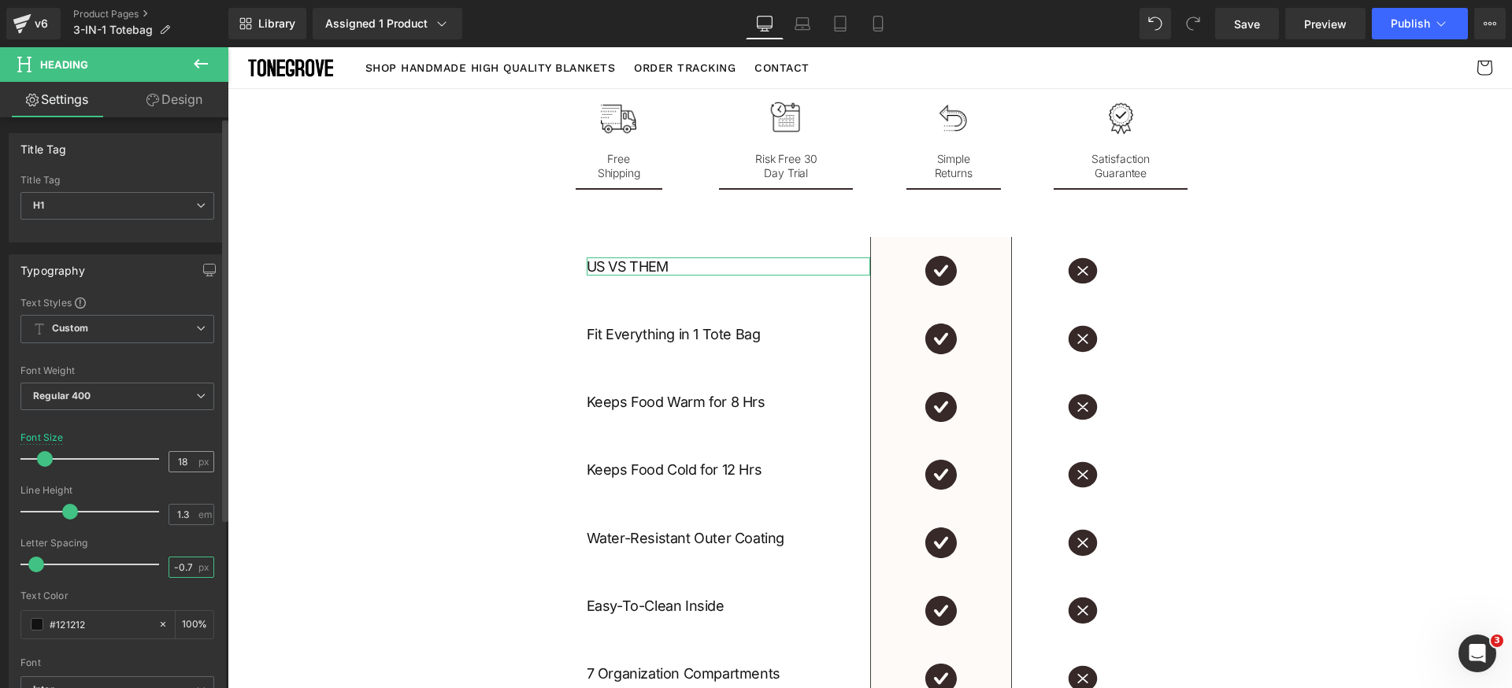
type input "-0.7"
click at [185, 454] on input "18" at bounding box center [183, 462] width 28 height 20
type input "24"
click at [147, 391] on span "Regular 400" at bounding box center [117, 397] width 194 height 28
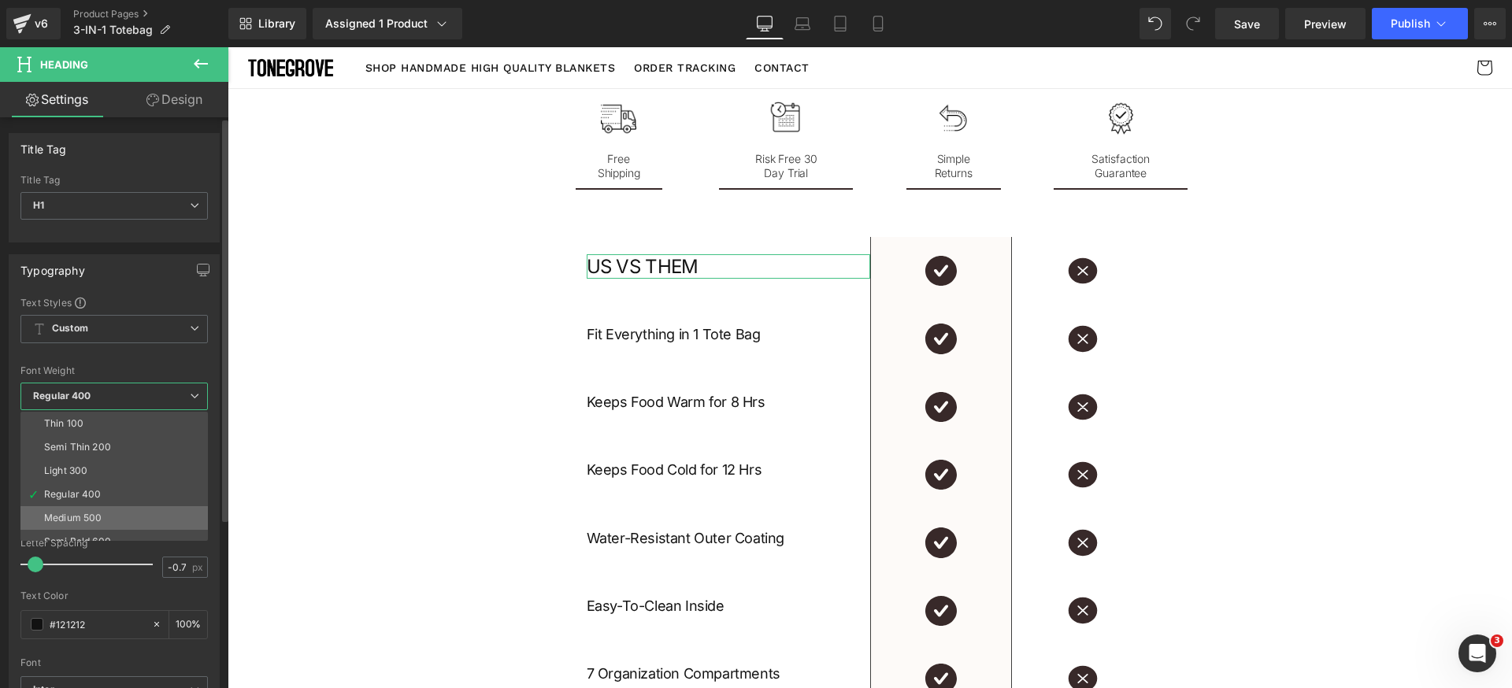
click at [99, 517] on div "Medium 500" at bounding box center [72, 518] width 57 height 11
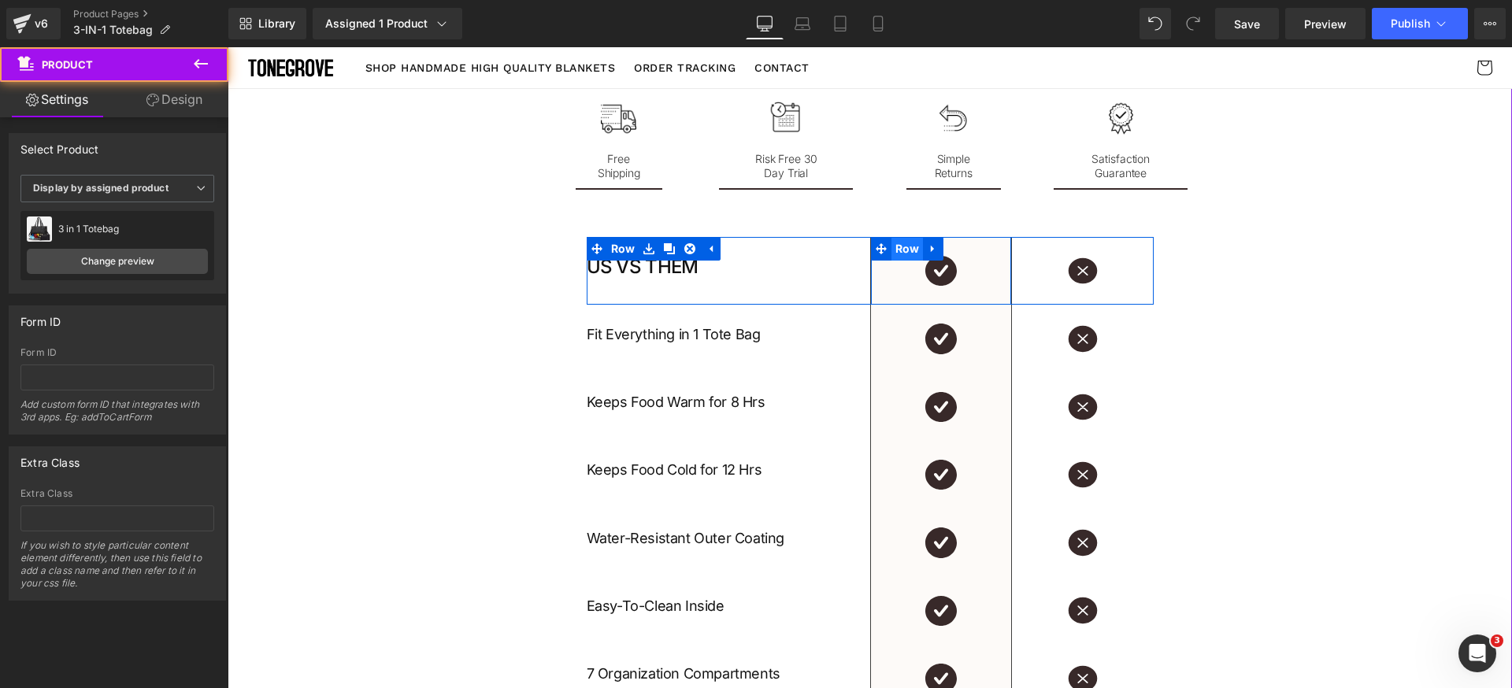
click at [901, 253] on span "Row" at bounding box center [907, 249] width 32 height 24
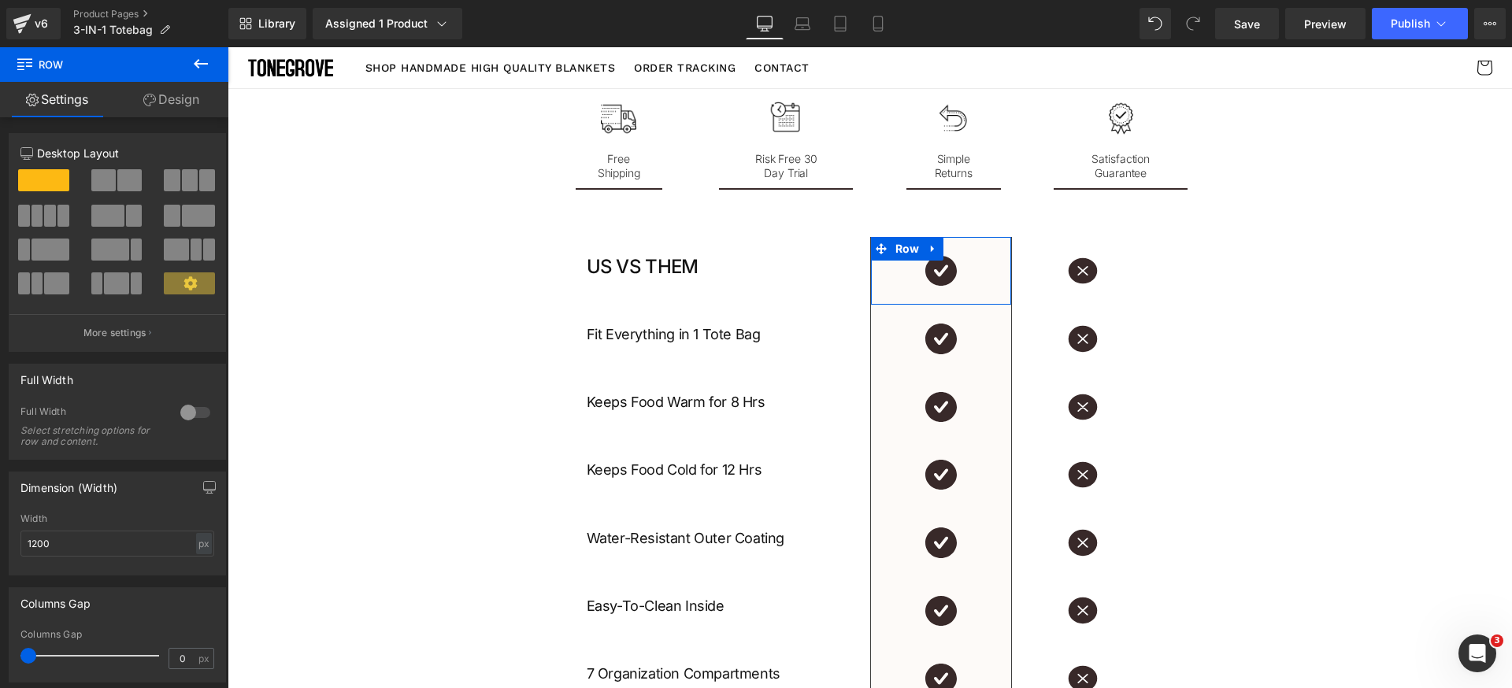
click at [177, 94] on link "Design" at bounding box center [171, 99] width 114 height 35
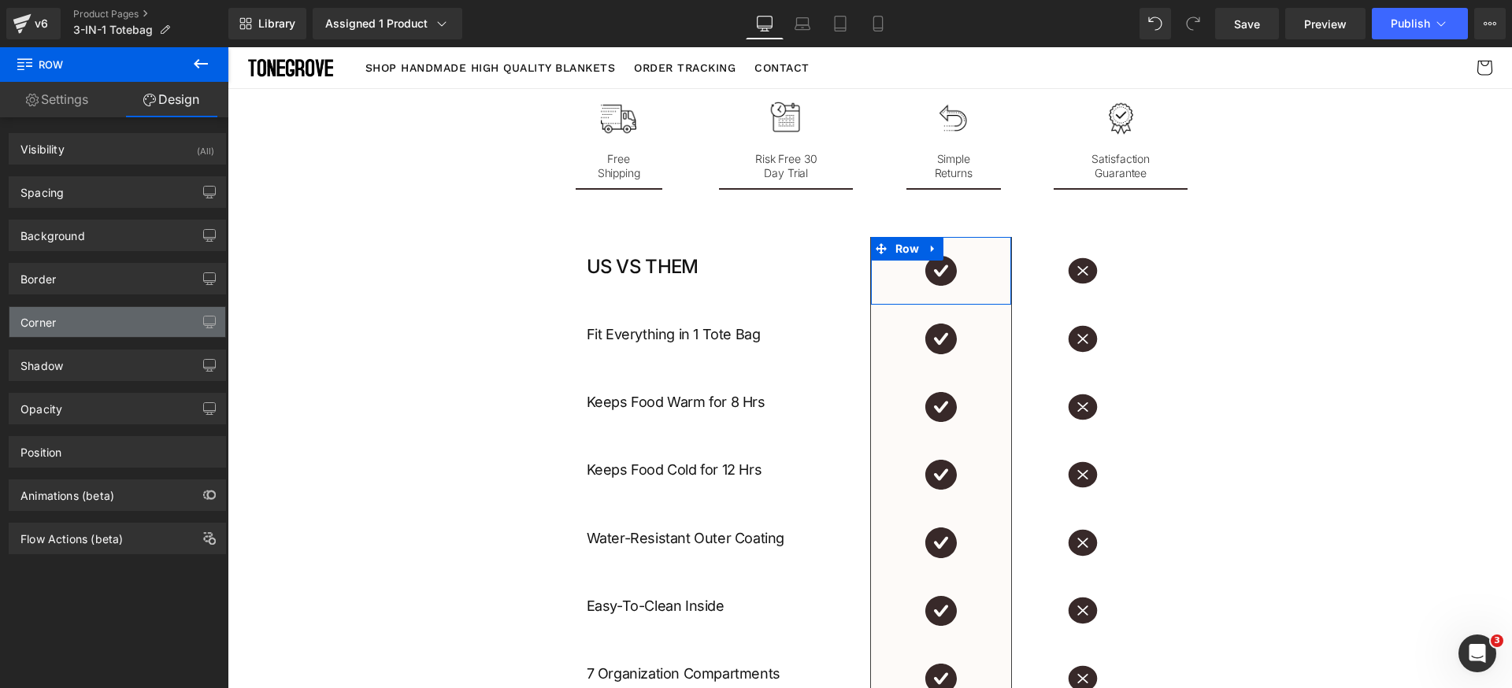
click at [109, 313] on div "Corner" at bounding box center [117, 322] width 216 height 30
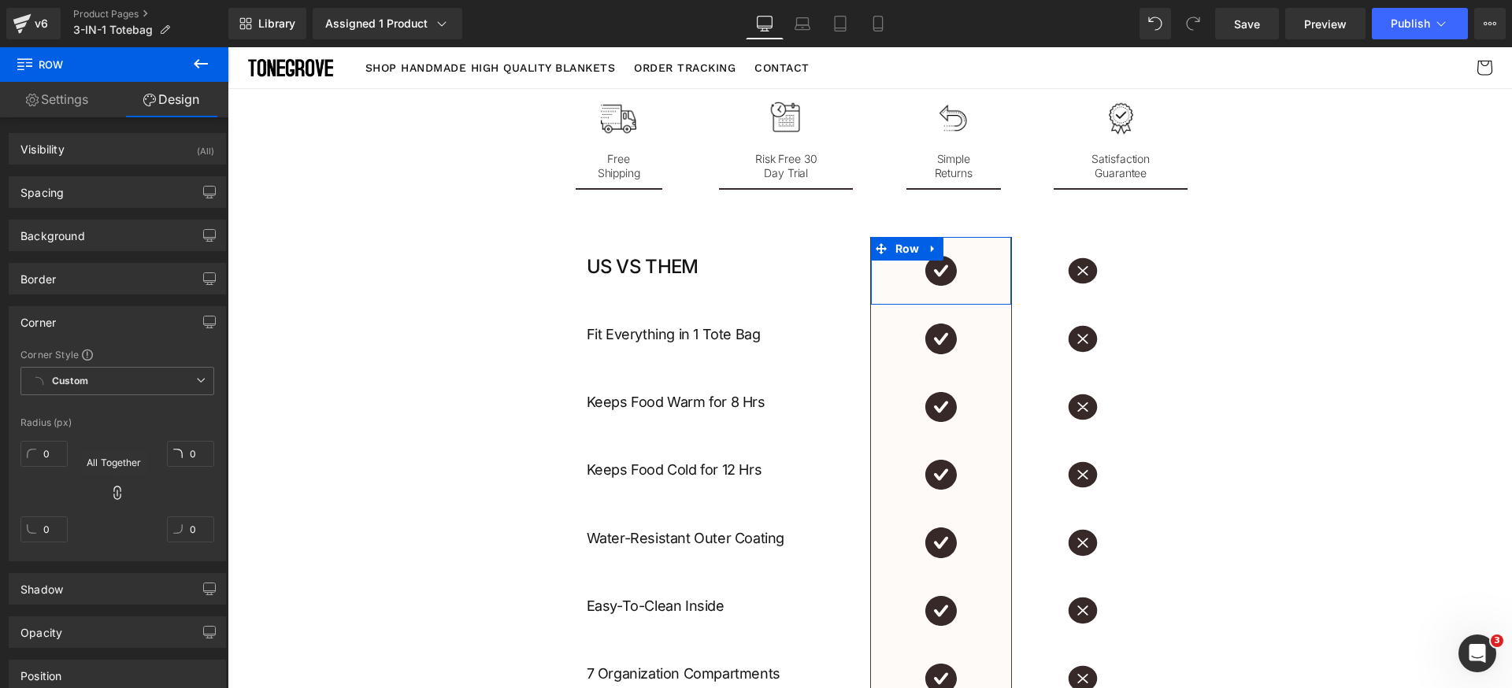
drag, startPoint x: 114, startPoint y: 496, endPoint x: 87, endPoint y: 494, distance: 27.7
click at [115, 496] on icon at bounding box center [117, 493] width 16 height 16
click at [58, 455] on input "0" at bounding box center [43, 454] width 47 height 26
type input "12"
click at [193, 452] on input "0" at bounding box center [190, 454] width 47 height 26
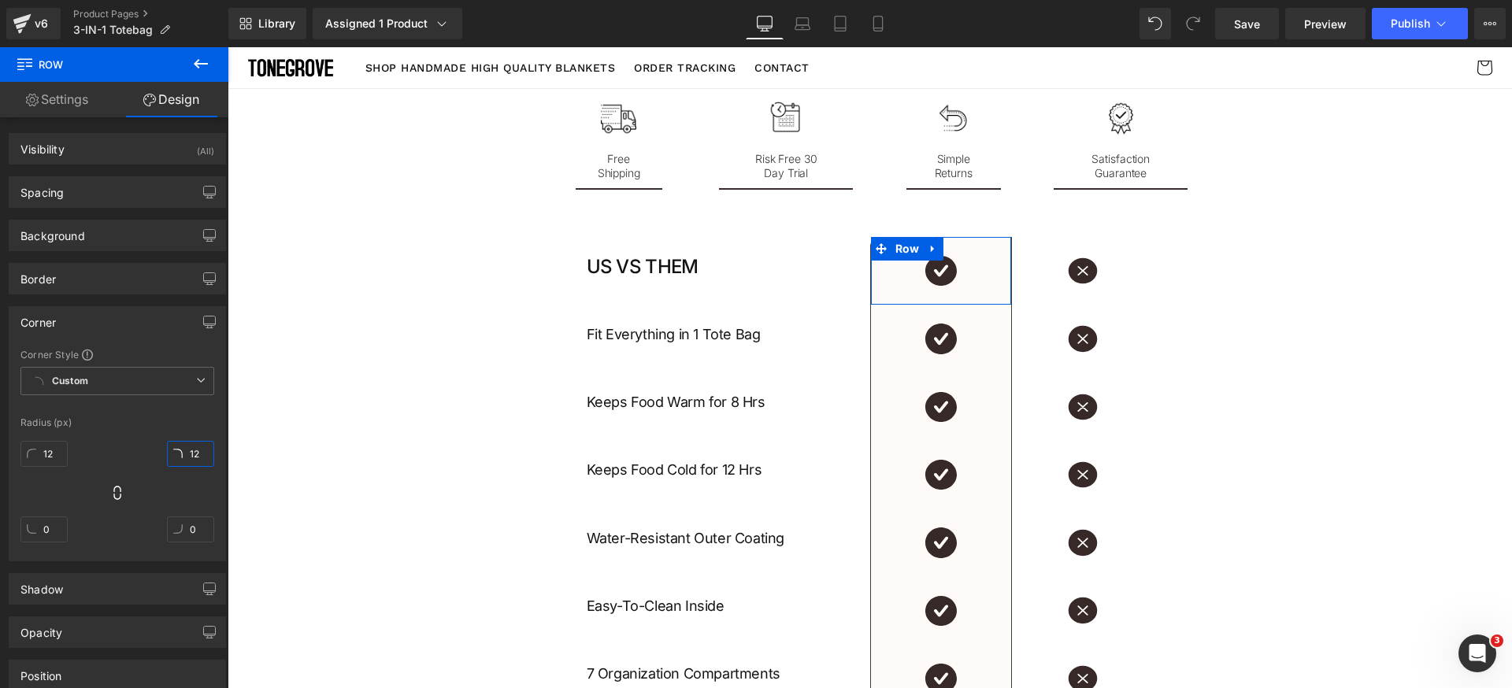
type input "12"
click at [128, 413] on div "Corner Style Custom Custom Setup Global Style Custom Setup Global Style Radius …" at bounding box center [117, 454] width 216 height 213
click at [108, 317] on div "Corner" at bounding box center [117, 322] width 216 height 30
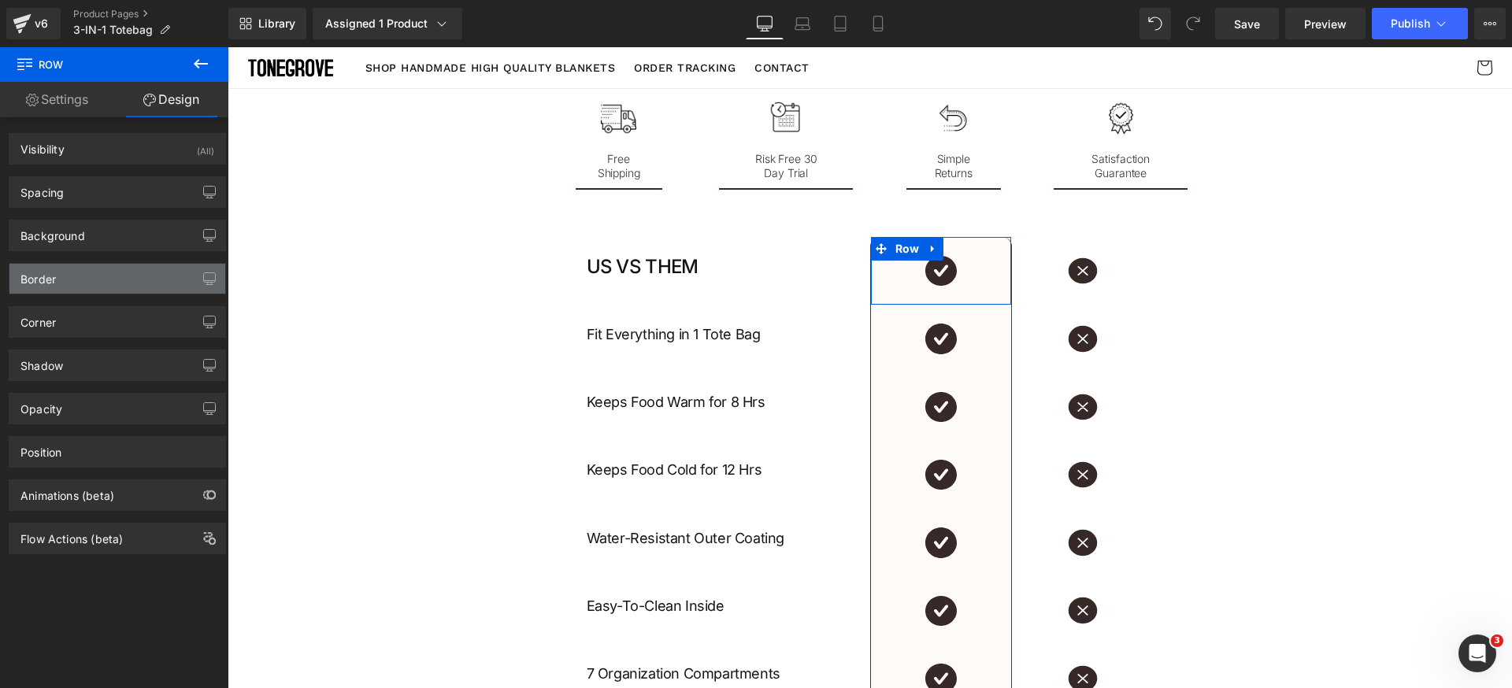
click at [99, 283] on div "Border" at bounding box center [117, 279] width 216 height 30
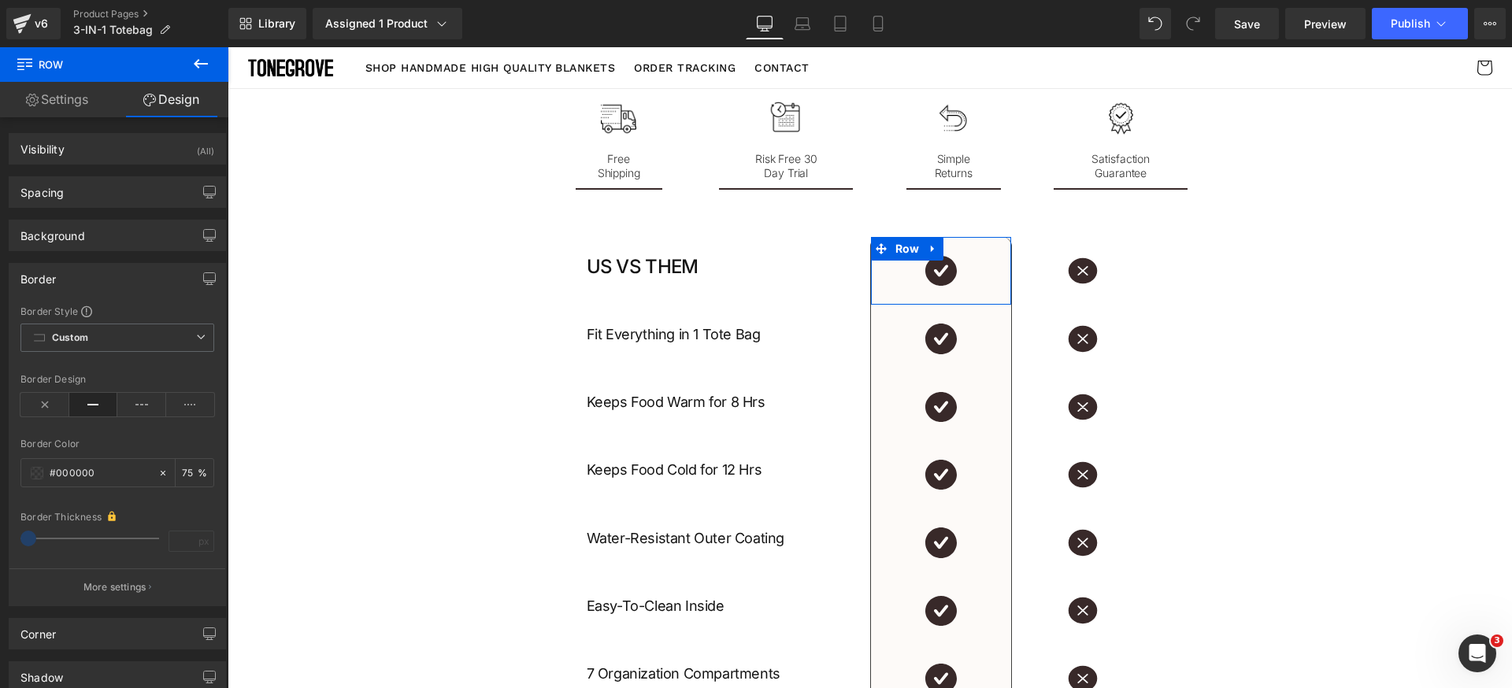
click at [120, 579] on button "More settings" at bounding box center [117, 586] width 216 height 37
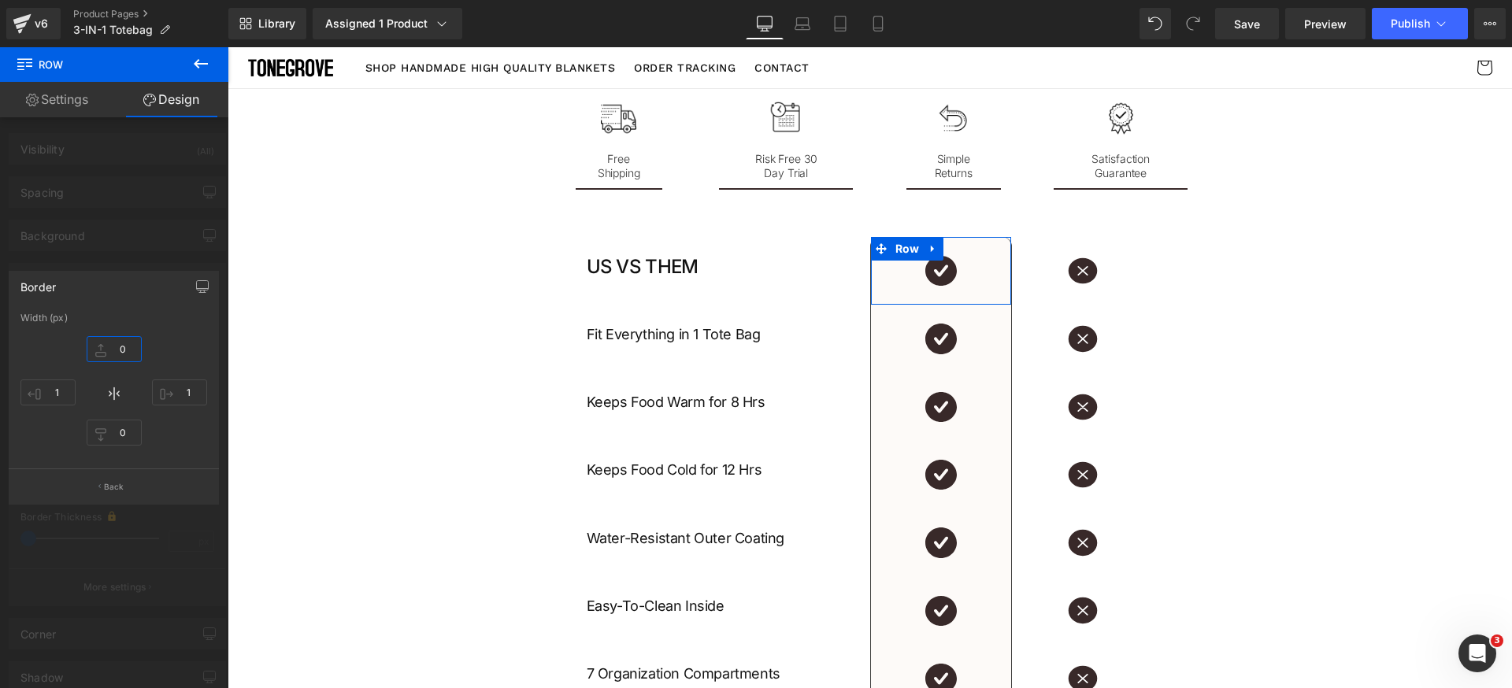
click at [126, 346] on input "0" at bounding box center [114, 349] width 55 height 26
type input "1"
click at [163, 335] on div "1px 1 1px 1 0px 0 1px 1" at bounding box center [113, 393] width 187 height 126
click at [118, 494] on button "Back" at bounding box center [114, 485] width 210 height 35
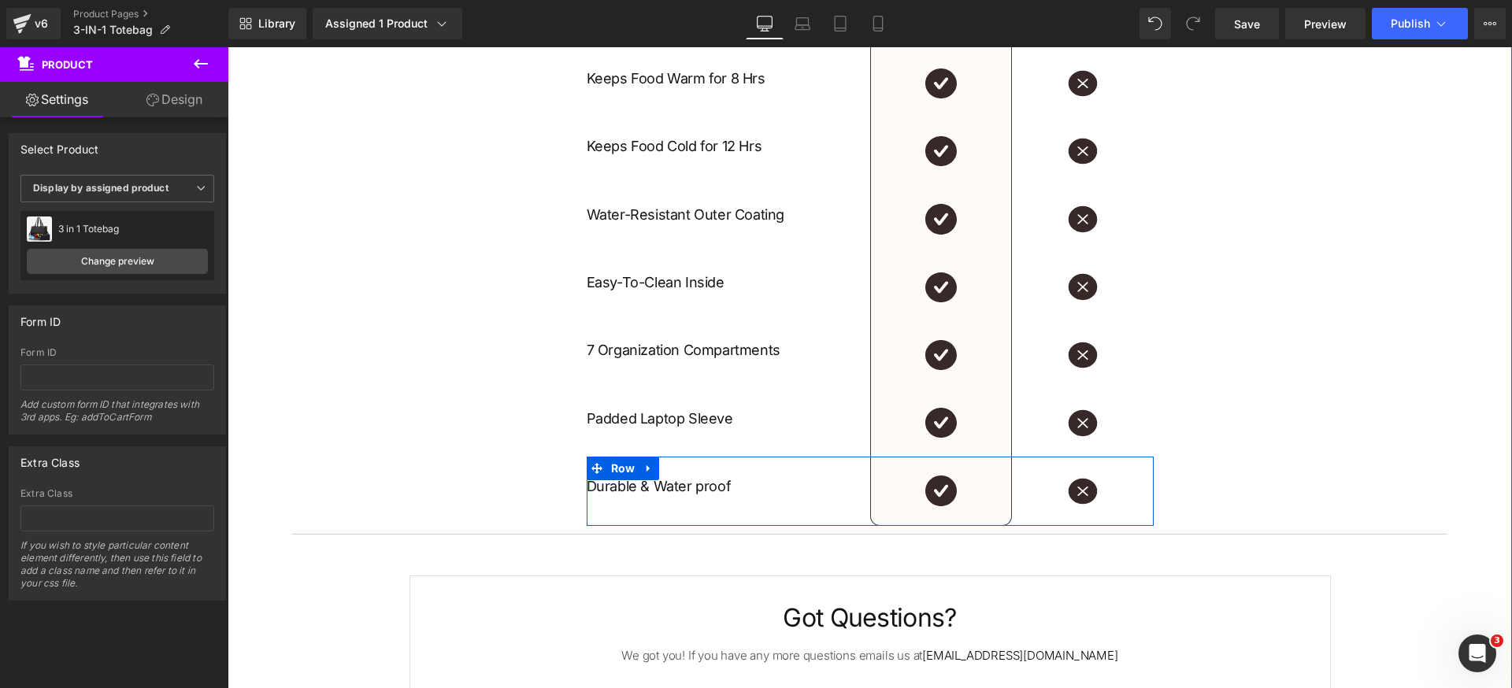
scroll to position [2490, 0]
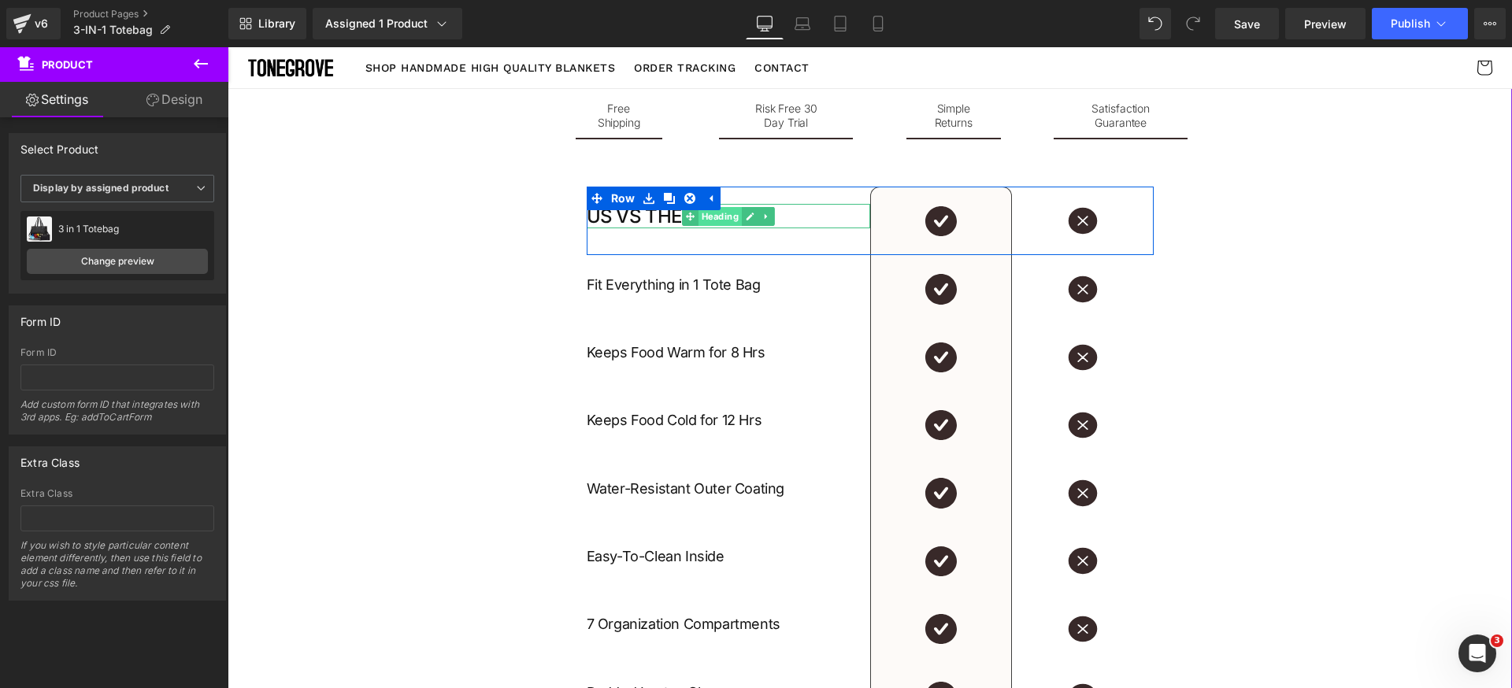
click at [705, 220] on span "Heading" at bounding box center [719, 216] width 43 height 19
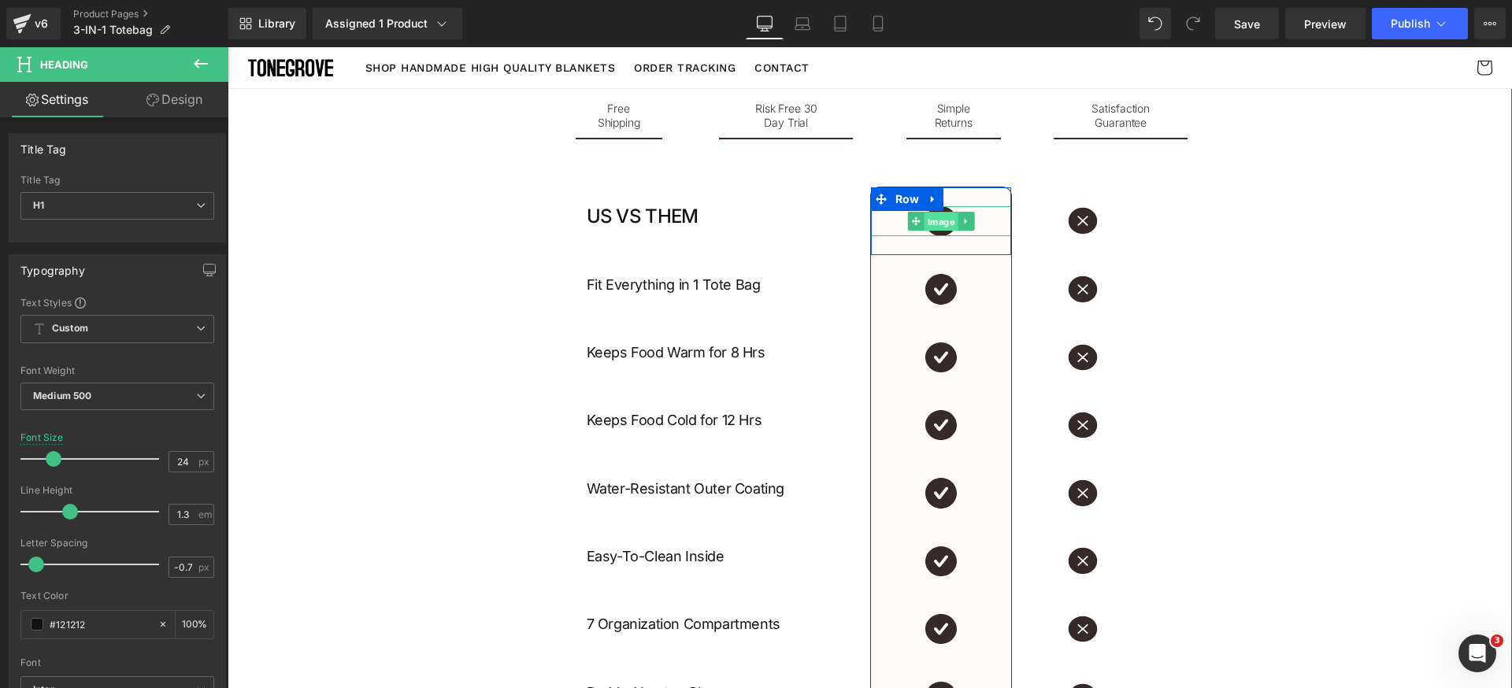
click at [931, 220] on span "Image" at bounding box center [941, 222] width 34 height 19
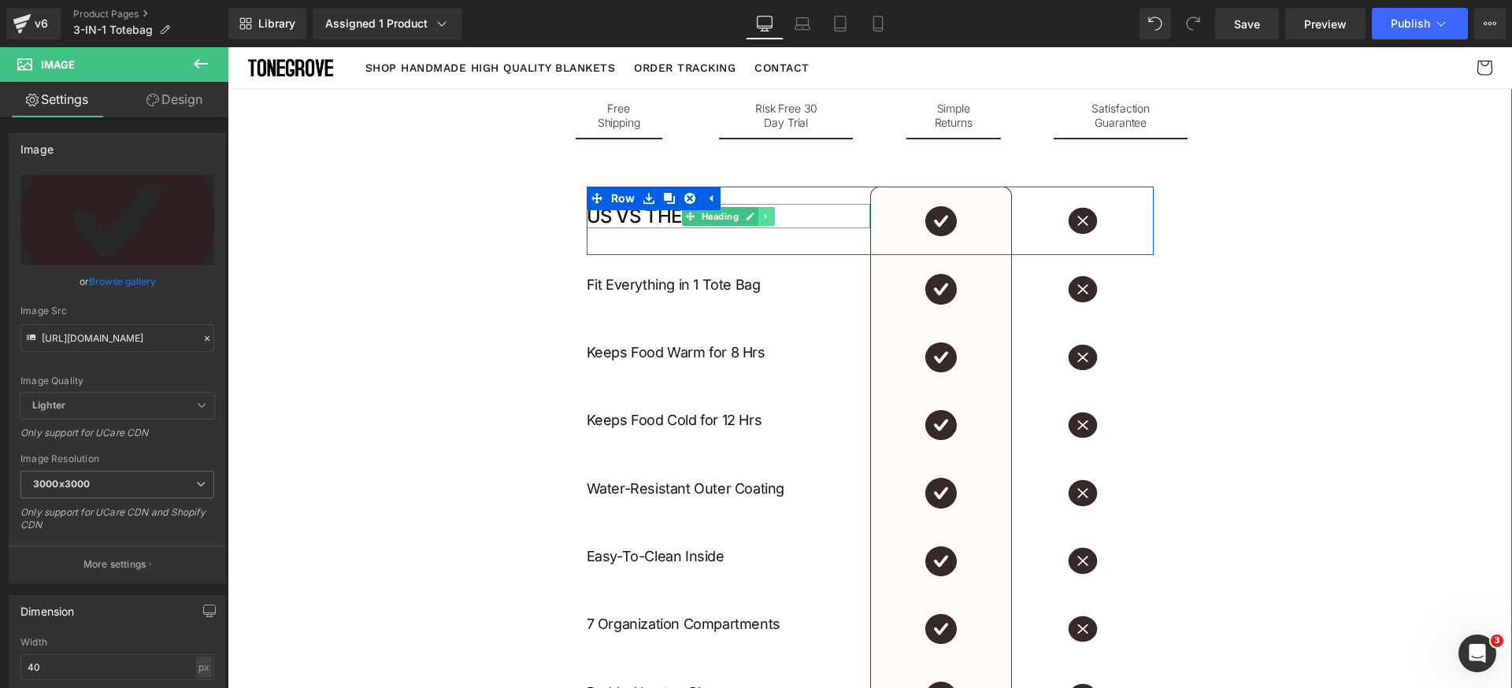
click at [761, 217] on icon at bounding box center [765, 216] width 9 height 9
click at [754, 220] on icon at bounding box center [758, 216] width 9 height 9
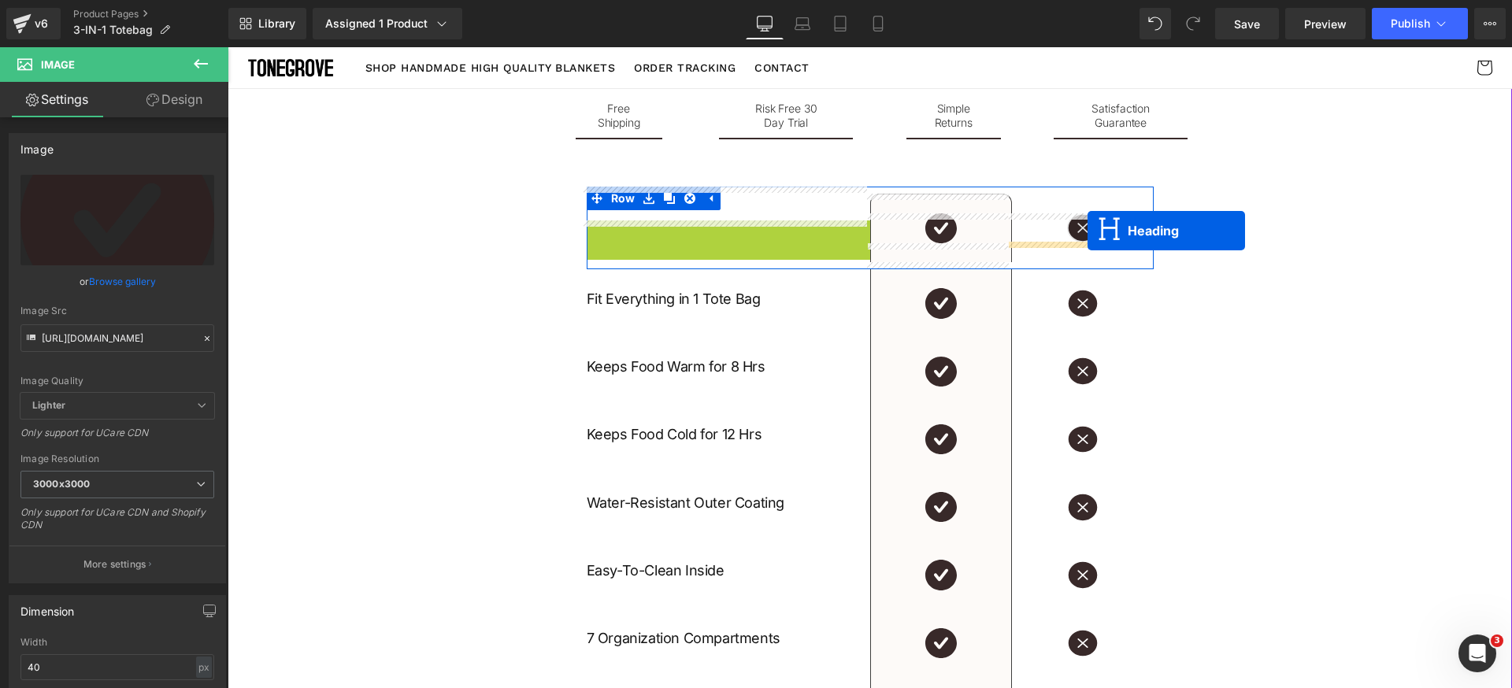
drag, startPoint x: 719, startPoint y: 237, endPoint x: 1087, endPoint y: 231, distance: 368.5
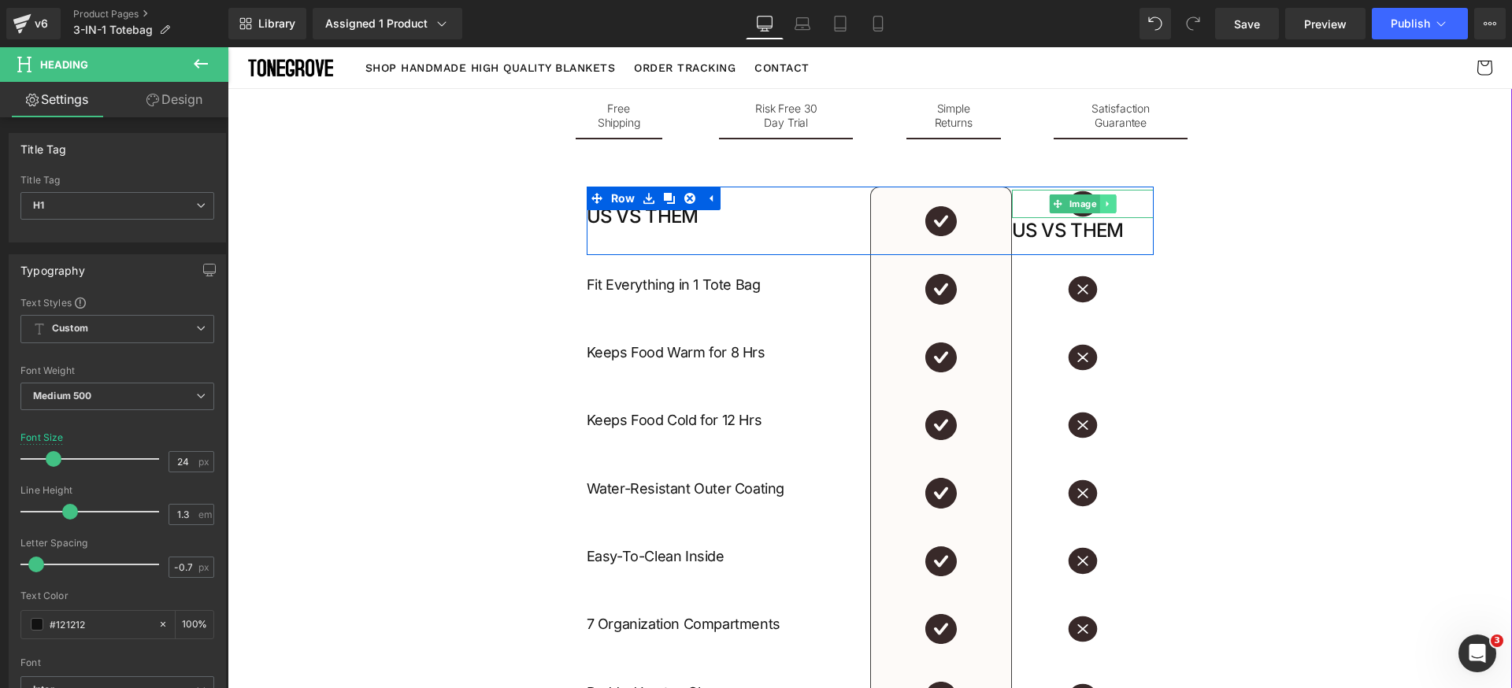
click at [1105, 204] on icon at bounding box center [1106, 205] width 2 height 6
click at [1111, 207] on icon at bounding box center [1115, 203] width 9 height 9
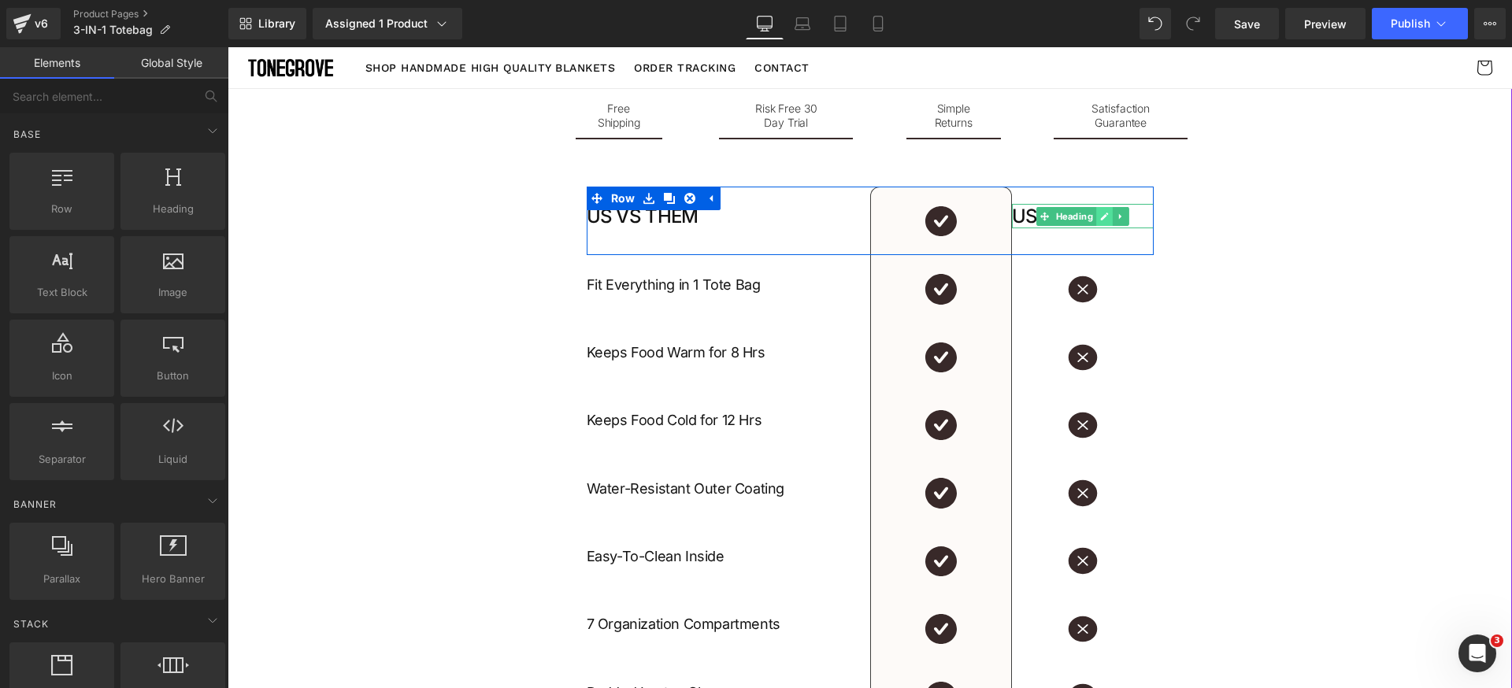
click at [1100, 219] on icon at bounding box center [1104, 217] width 8 height 8
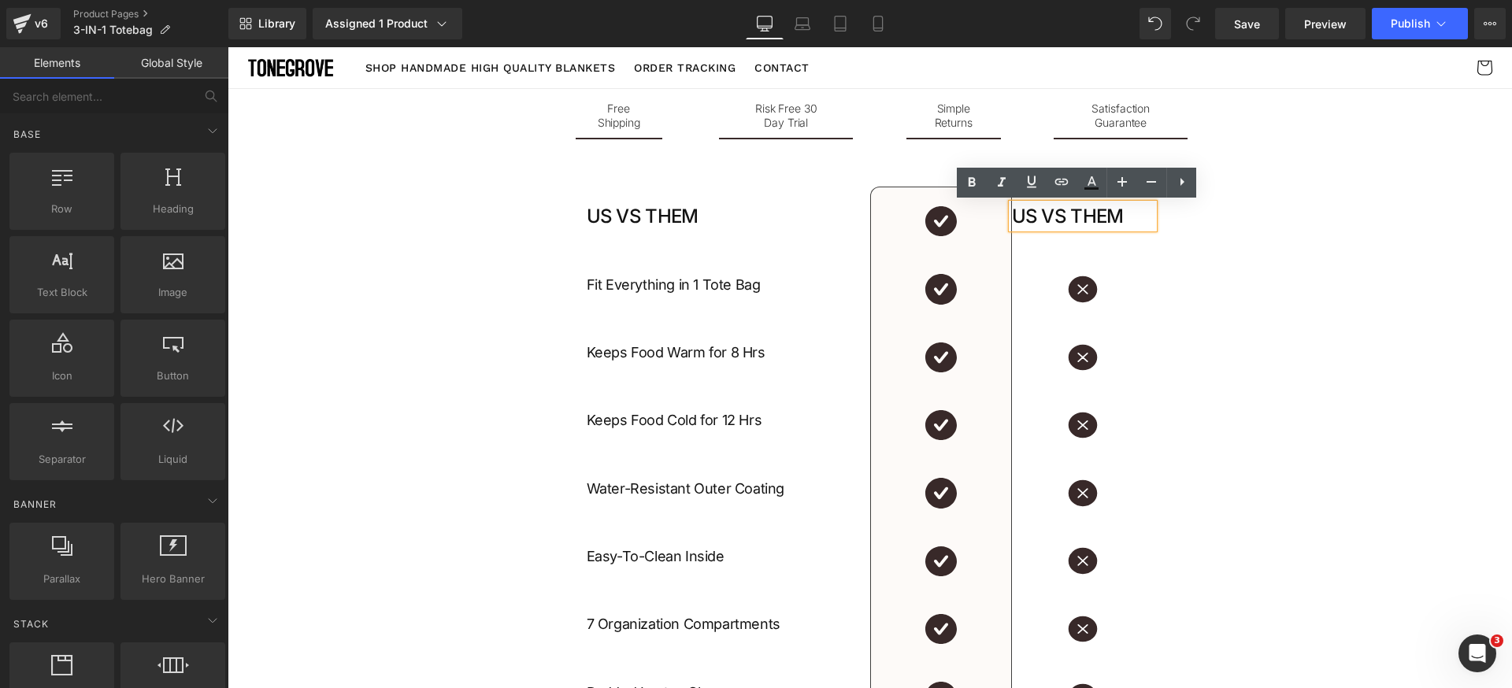
click at [1094, 219] on h1 "US VS THEM" at bounding box center [1083, 216] width 142 height 24
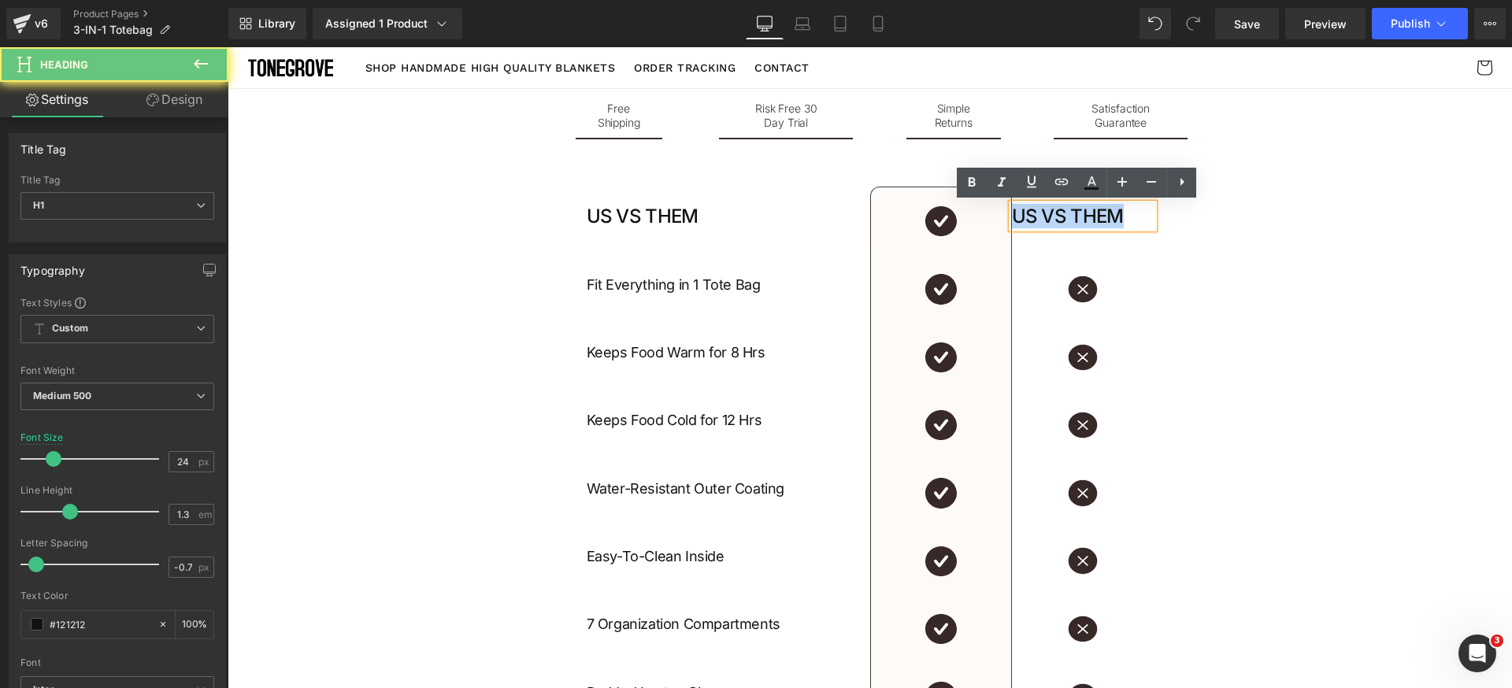
click at [1094, 219] on h1 "US VS THEM" at bounding box center [1083, 216] width 142 height 24
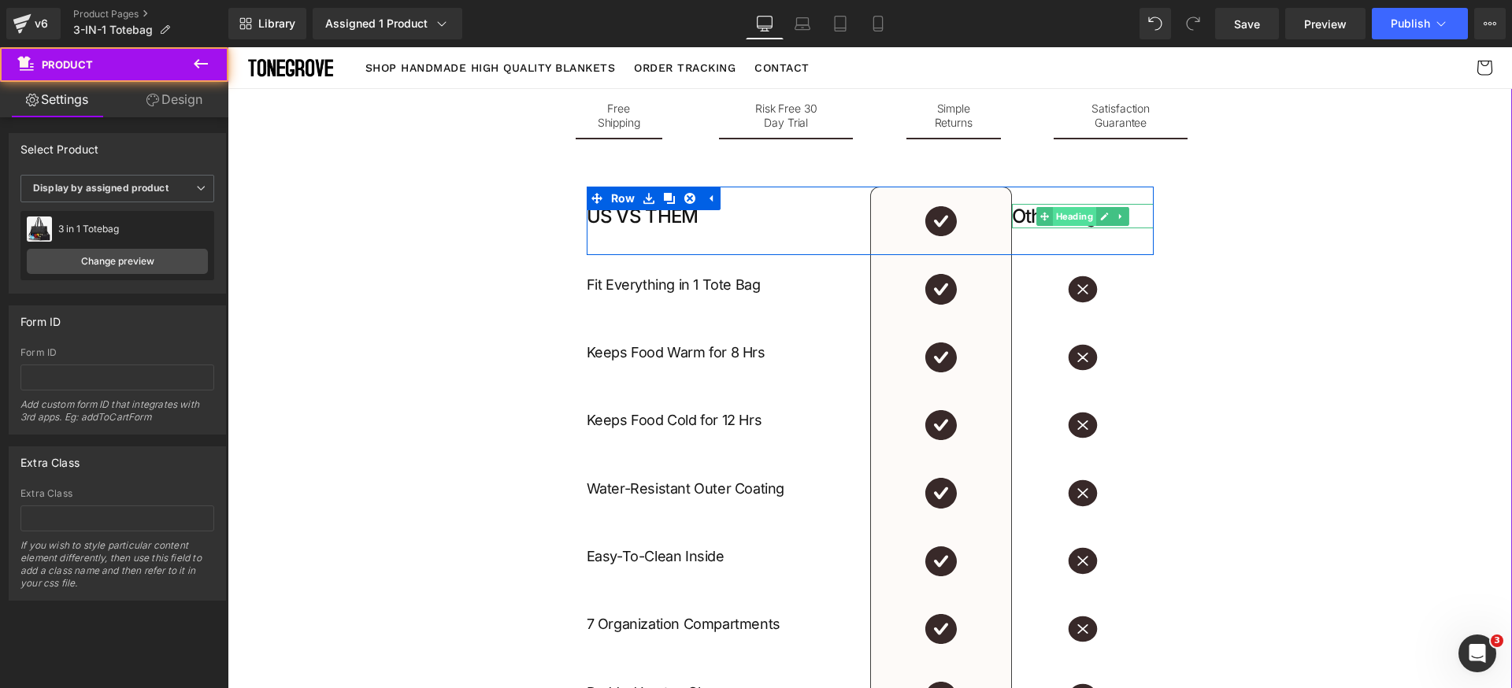
click at [1072, 218] on span "Heading" at bounding box center [1073, 216] width 43 height 19
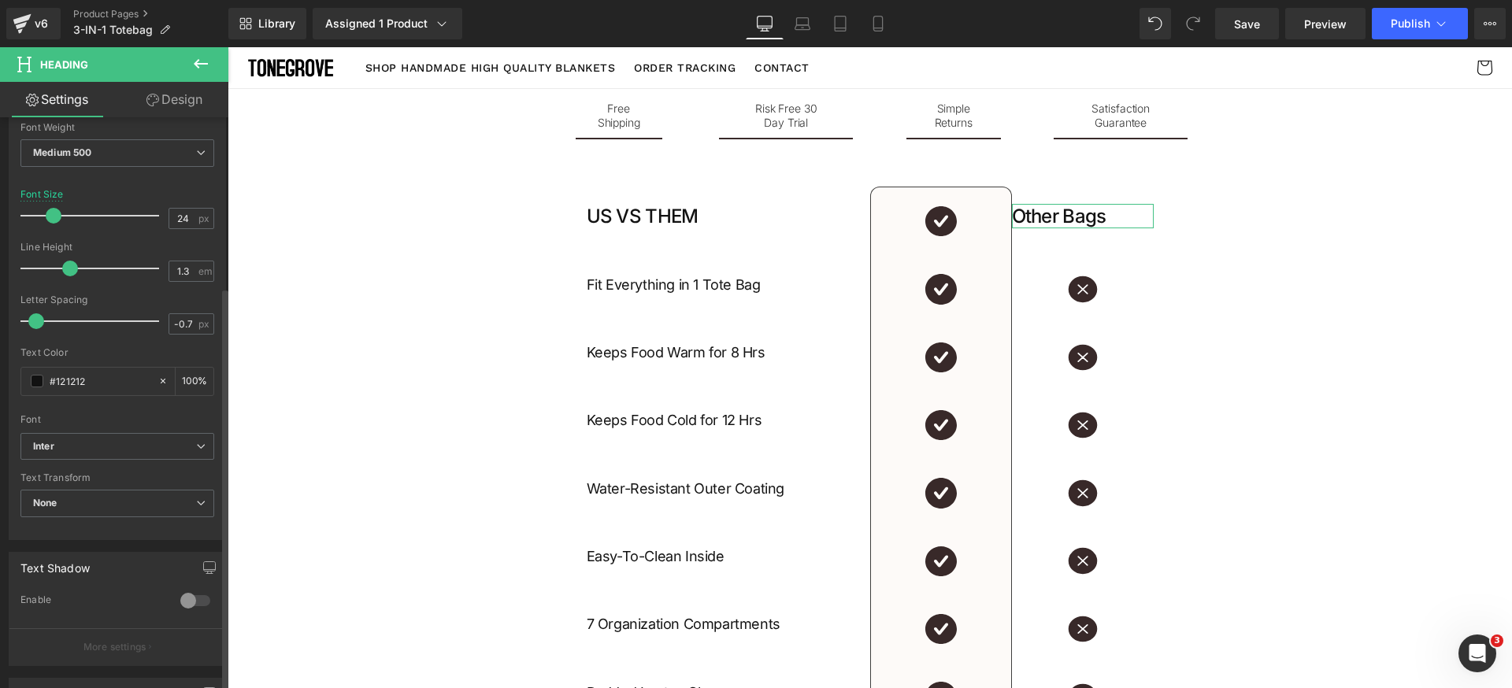
scroll to position [445, 0]
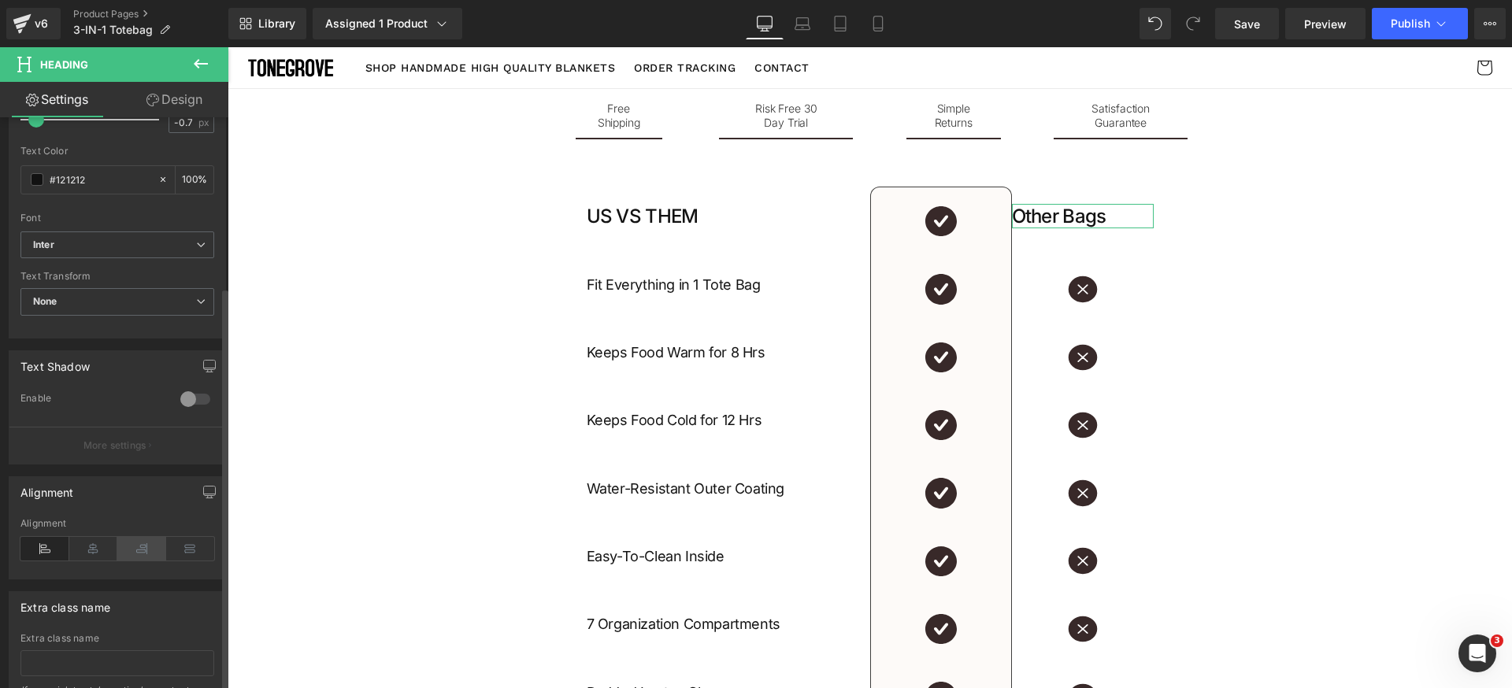
click at [102, 550] on icon at bounding box center [93, 549] width 49 height 24
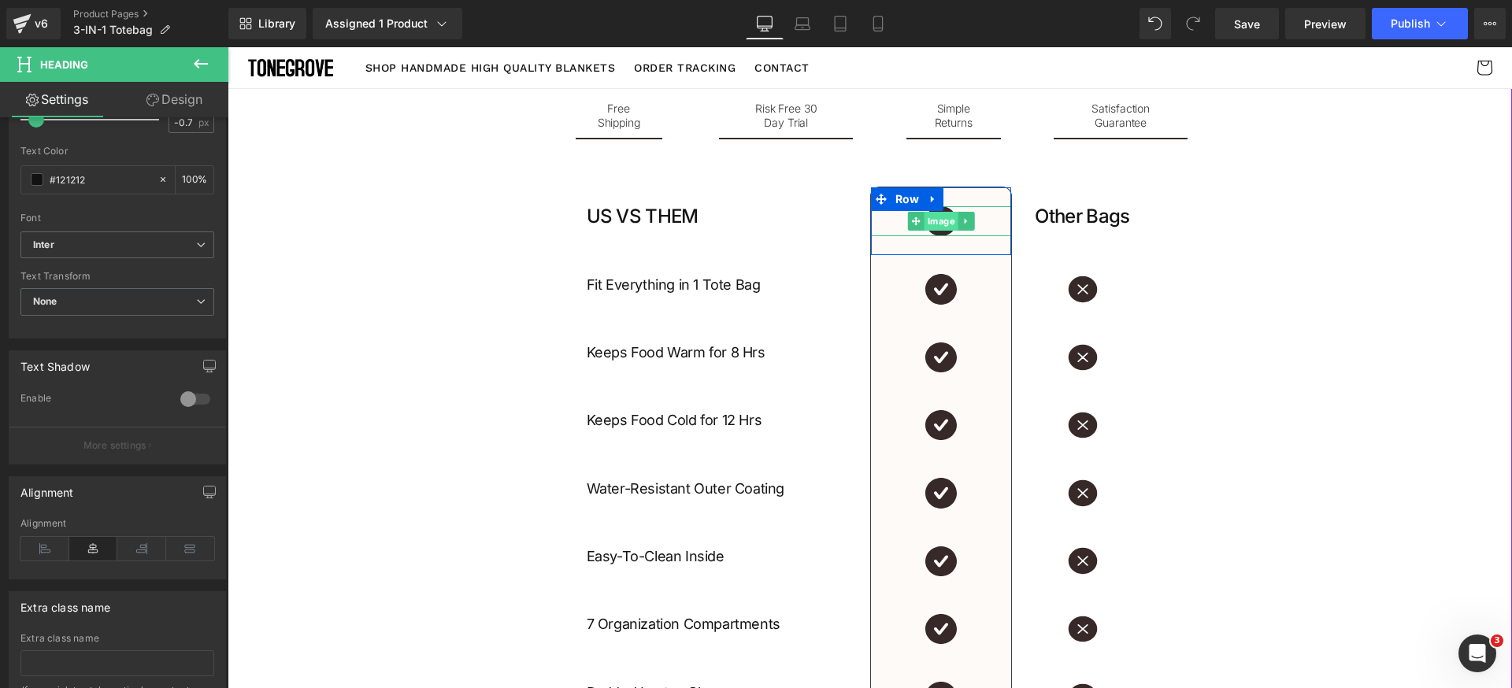
click at [934, 227] on span "Image" at bounding box center [941, 221] width 34 height 19
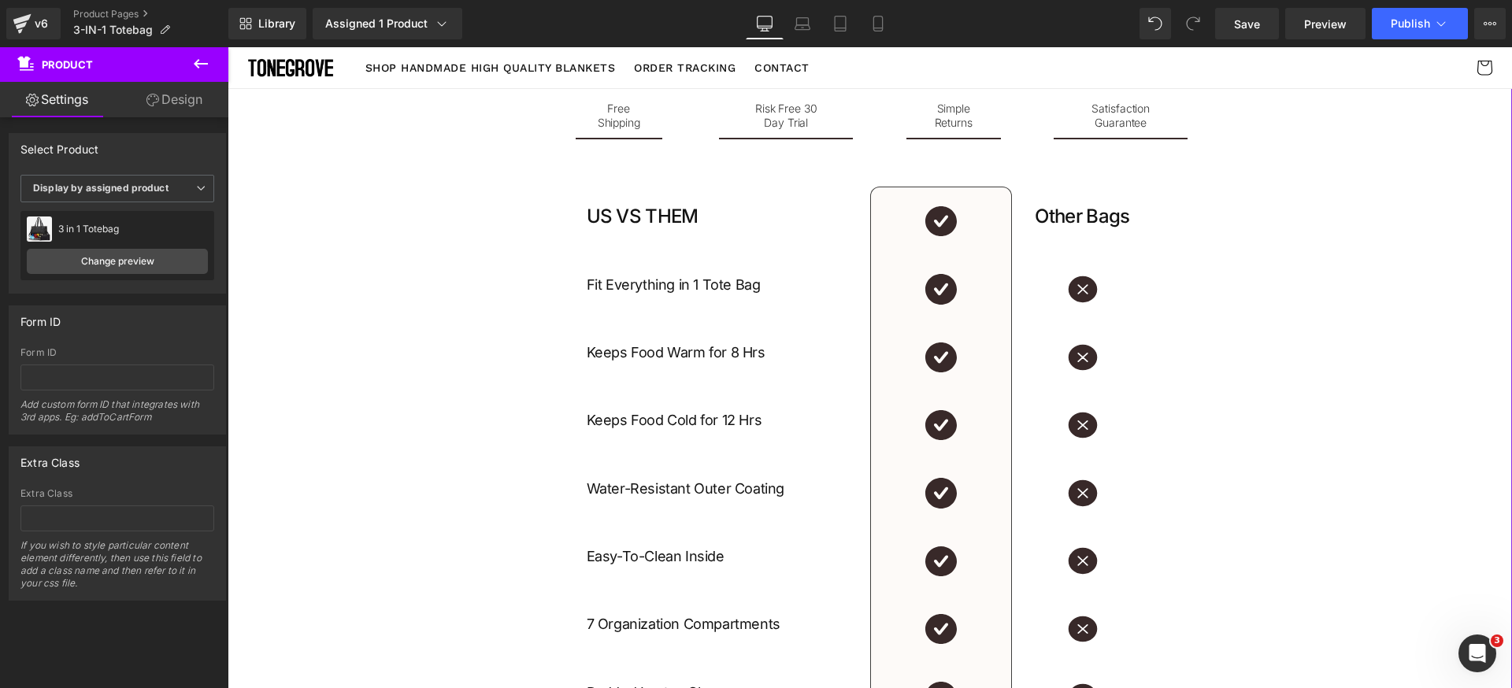
click at [961, 222] on icon at bounding box center [965, 221] width 9 height 9
click at [969, 224] on icon at bounding box center [973, 221] width 9 height 9
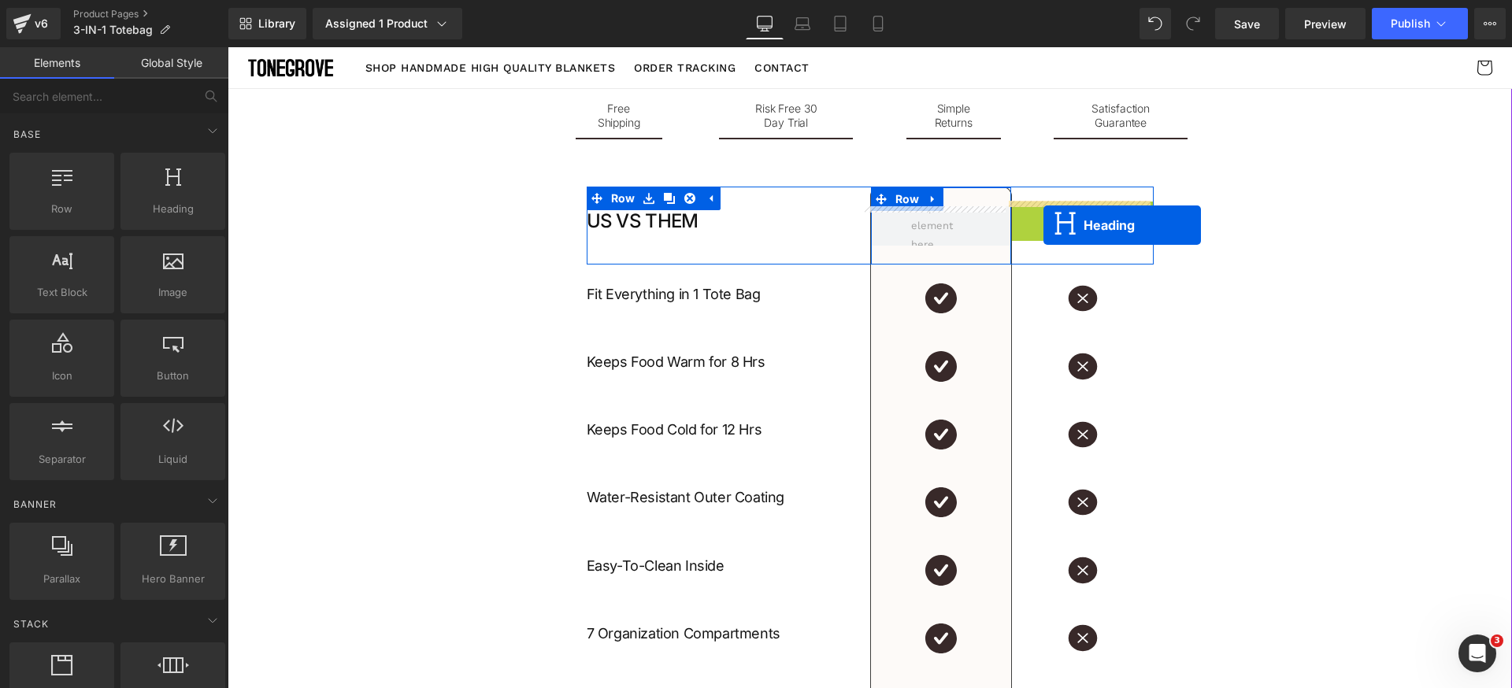
drag, startPoint x: 963, startPoint y: 224, endPoint x: 1043, endPoint y: 224, distance: 80.3
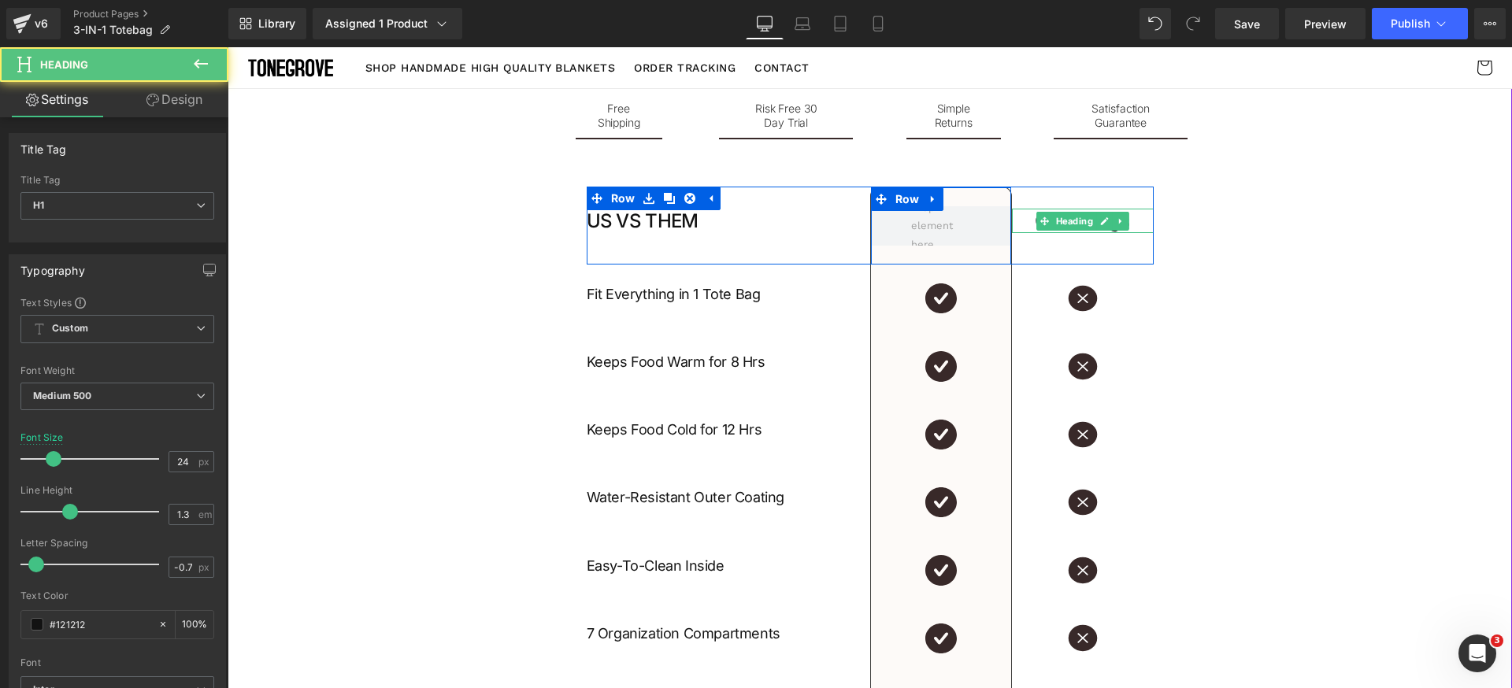
click at [1113, 225] on link at bounding box center [1121, 221] width 17 height 19
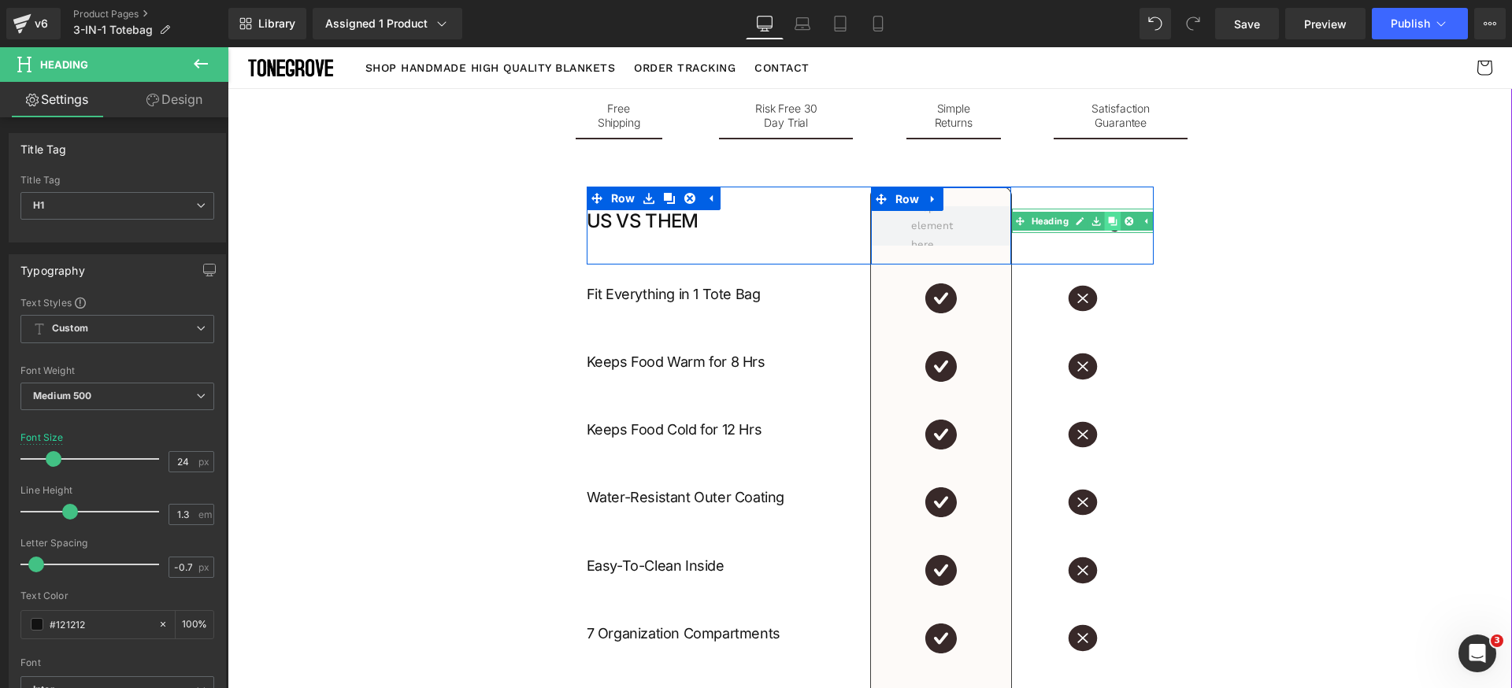
click at [1108, 224] on icon at bounding box center [1112, 221] width 9 height 9
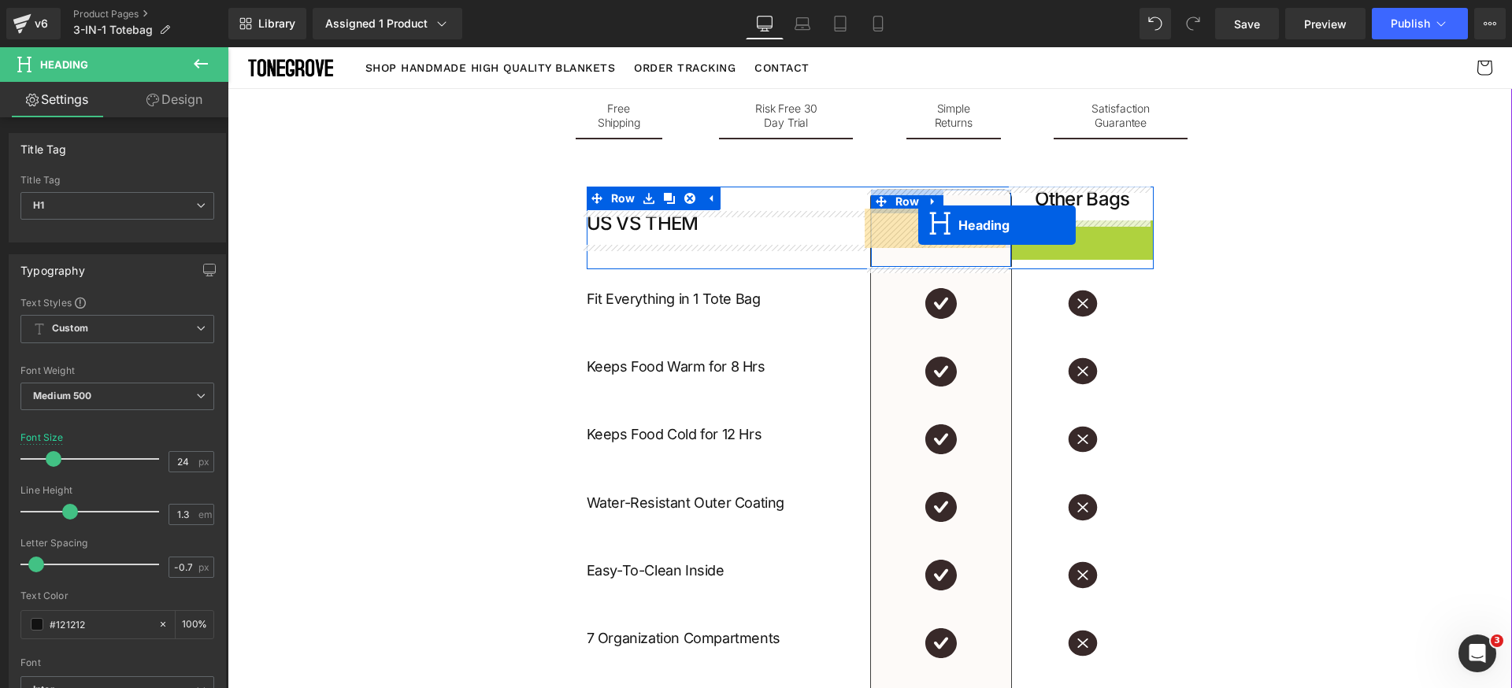
drag, startPoint x: 1068, startPoint y: 239, endPoint x: 918, endPoint y: 225, distance: 150.2
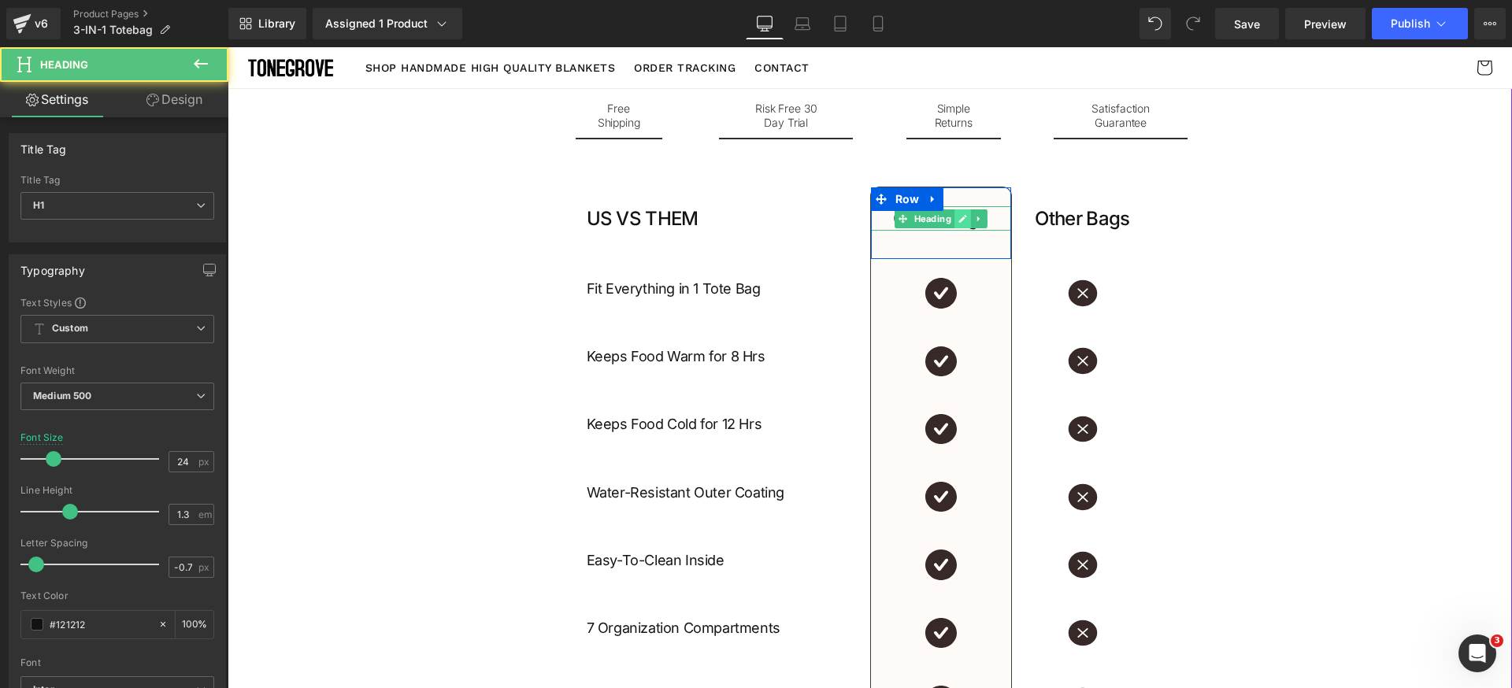
click at [958, 220] on icon at bounding box center [962, 219] width 8 height 8
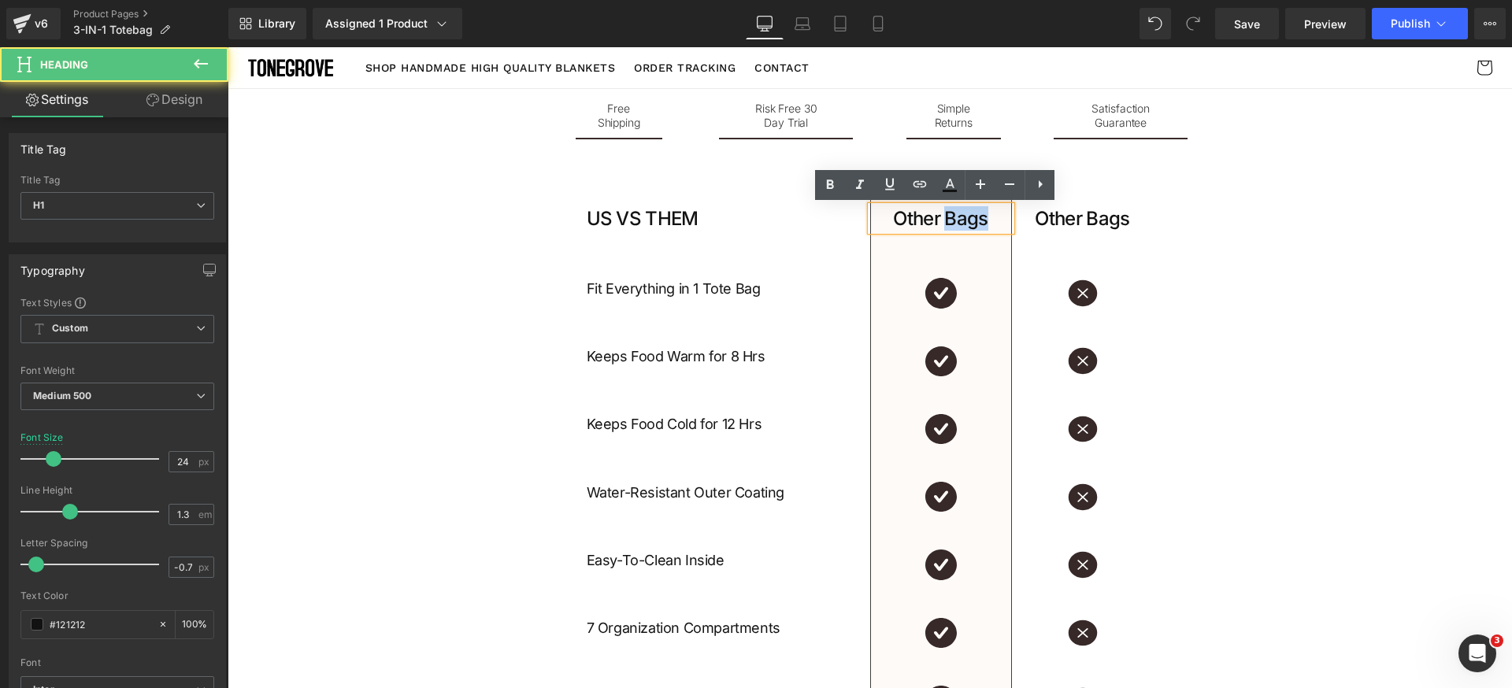
click at [957, 220] on h1 "Other Bags" at bounding box center [941, 218] width 140 height 24
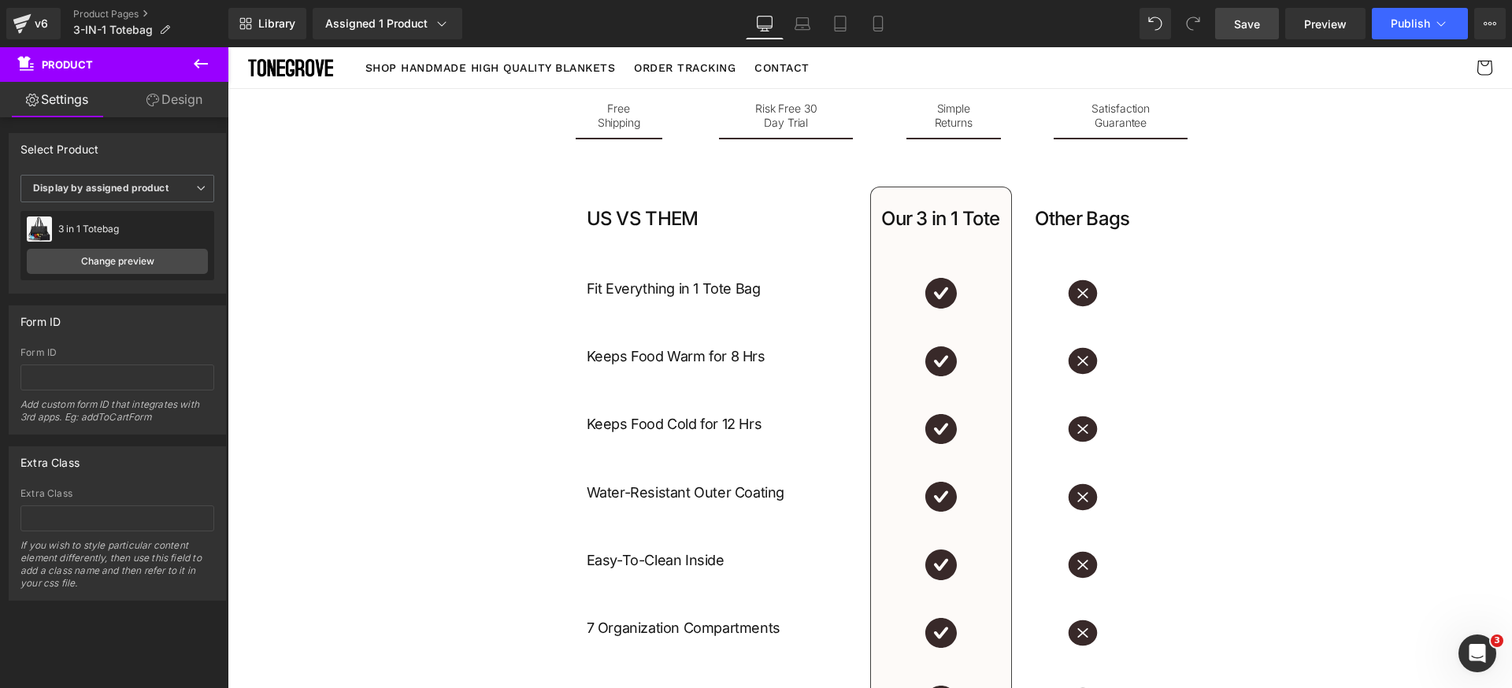
drag, startPoint x: 1258, startPoint y: 25, endPoint x: 1090, endPoint y: 238, distance: 271.3
click at [1258, 25] on span "Save" at bounding box center [1247, 24] width 26 height 17
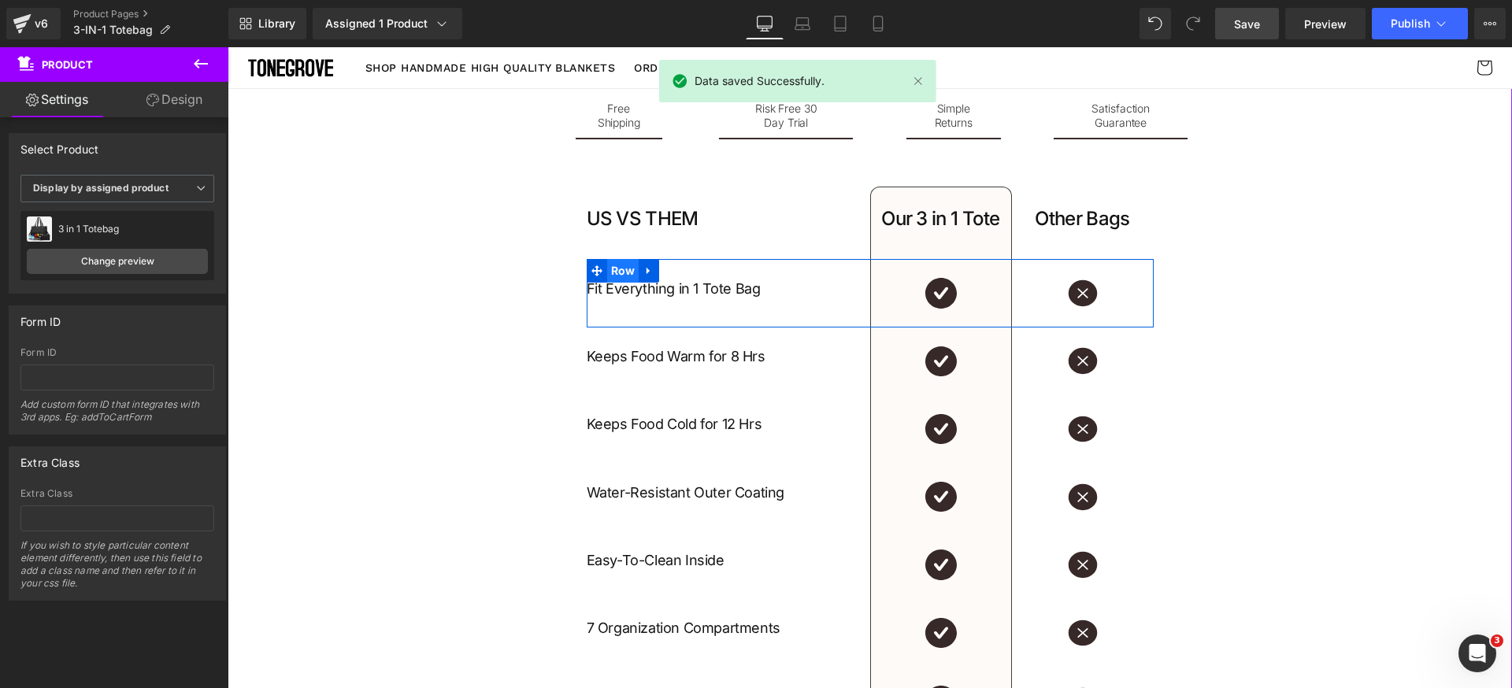
click at [624, 278] on span "Row" at bounding box center [623, 271] width 32 height 24
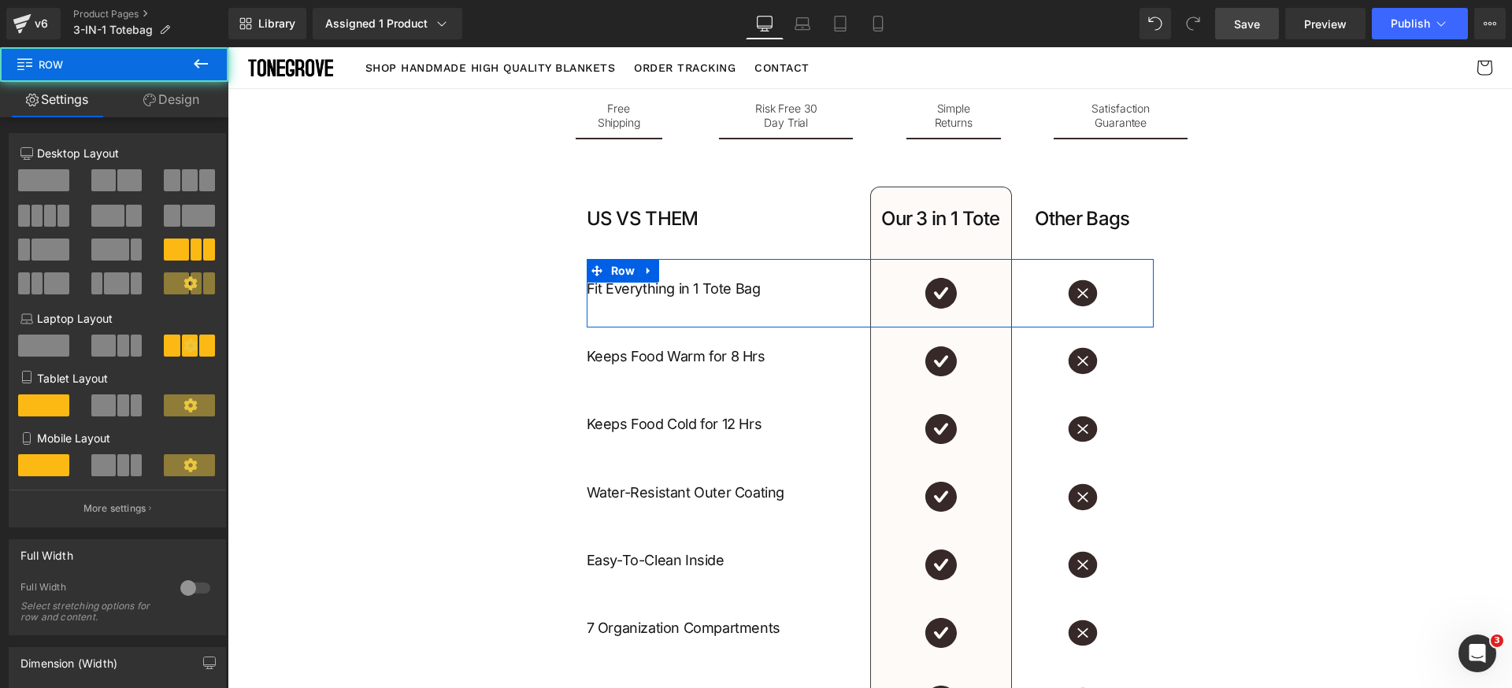
click at [176, 91] on link "Design" at bounding box center [171, 99] width 114 height 35
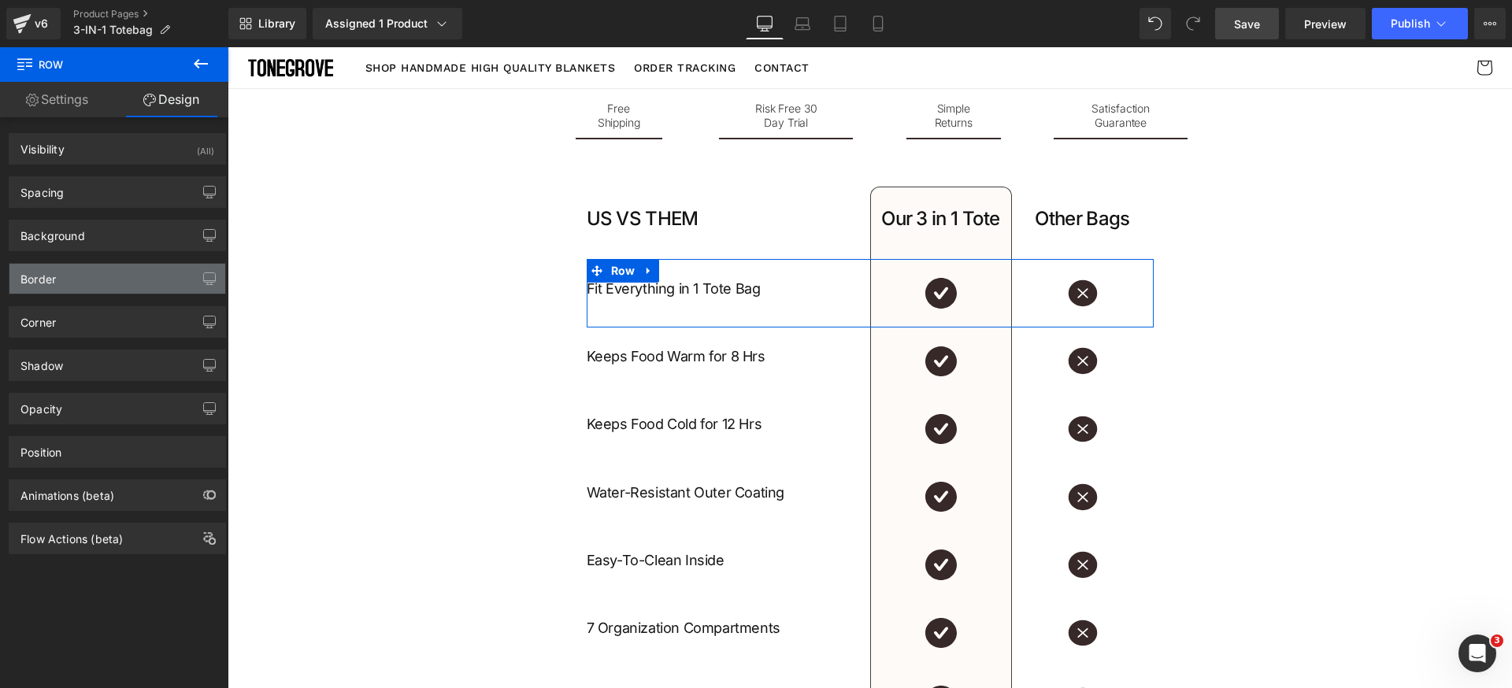
click at [114, 281] on div "Border" at bounding box center [117, 279] width 216 height 30
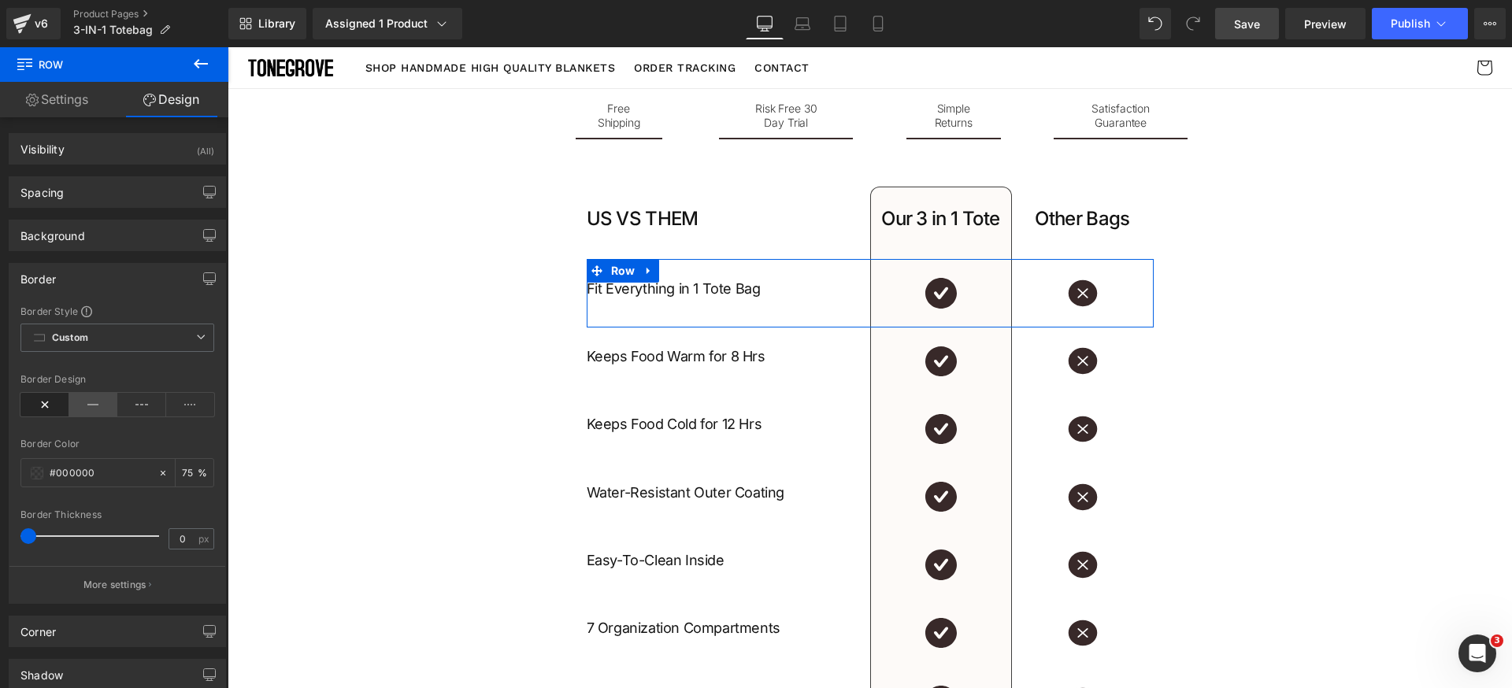
click at [103, 409] on icon at bounding box center [93, 405] width 49 height 24
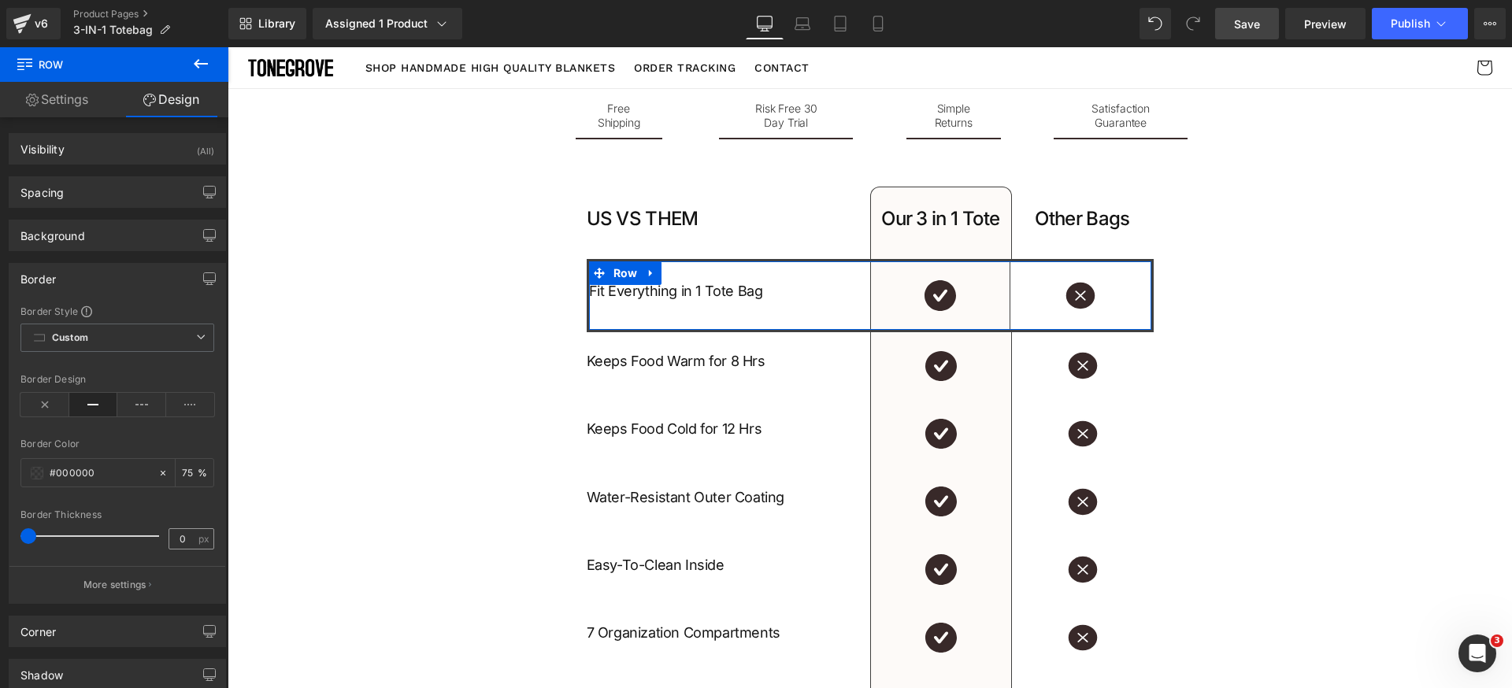
click at [198, 542] on span "px" at bounding box center [204, 539] width 13 height 10
click at [182, 539] on input "0" at bounding box center [183, 539] width 28 height 20
type input "1"
click at [196, 520] on div "Border Thickness" at bounding box center [117, 514] width 194 height 11
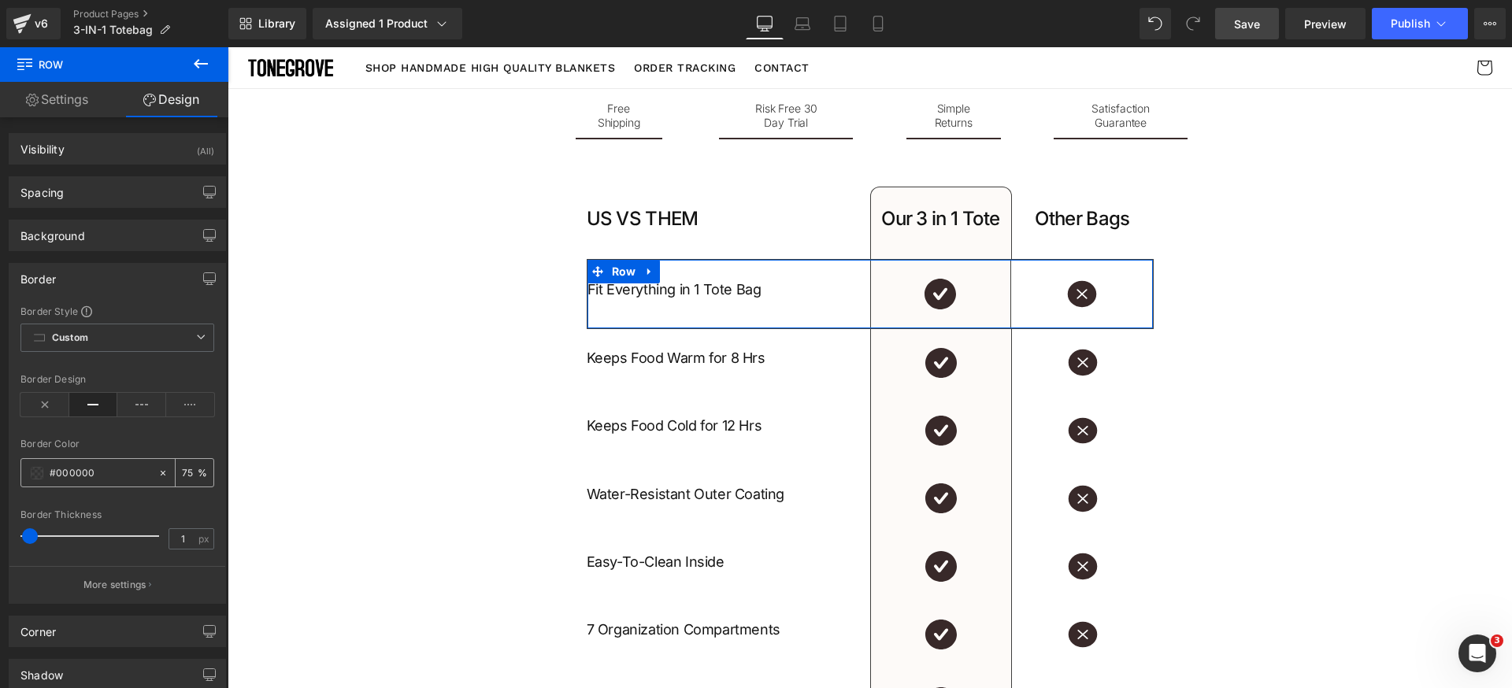
click at [183, 475] on input "75" at bounding box center [190, 472] width 16 height 17
type input "12"
drag, startPoint x: 124, startPoint y: 572, endPoint x: 118, endPoint y: 583, distance: 12.3
click at [122, 572] on button "More settings" at bounding box center [117, 584] width 216 height 37
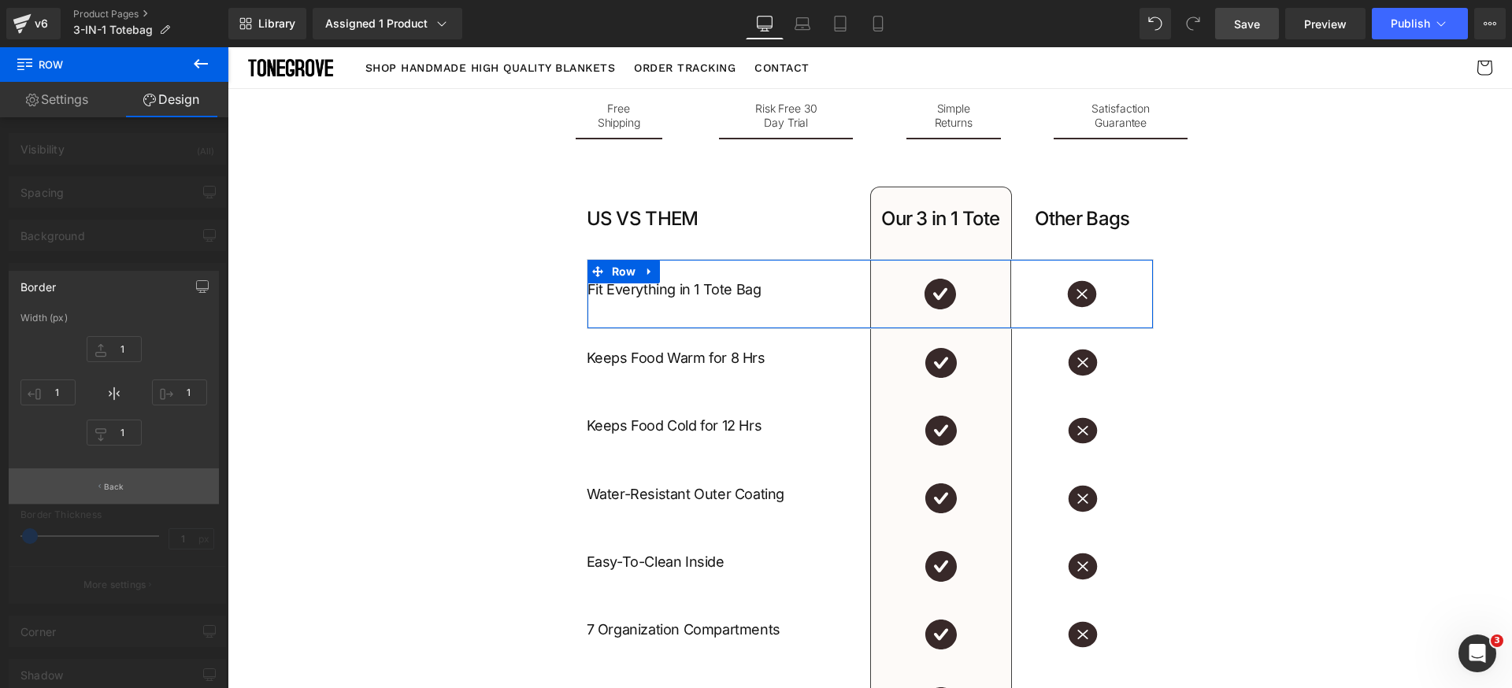
click at [111, 487] on p "Back" at bounding box center [114, 487] width 20 height 12
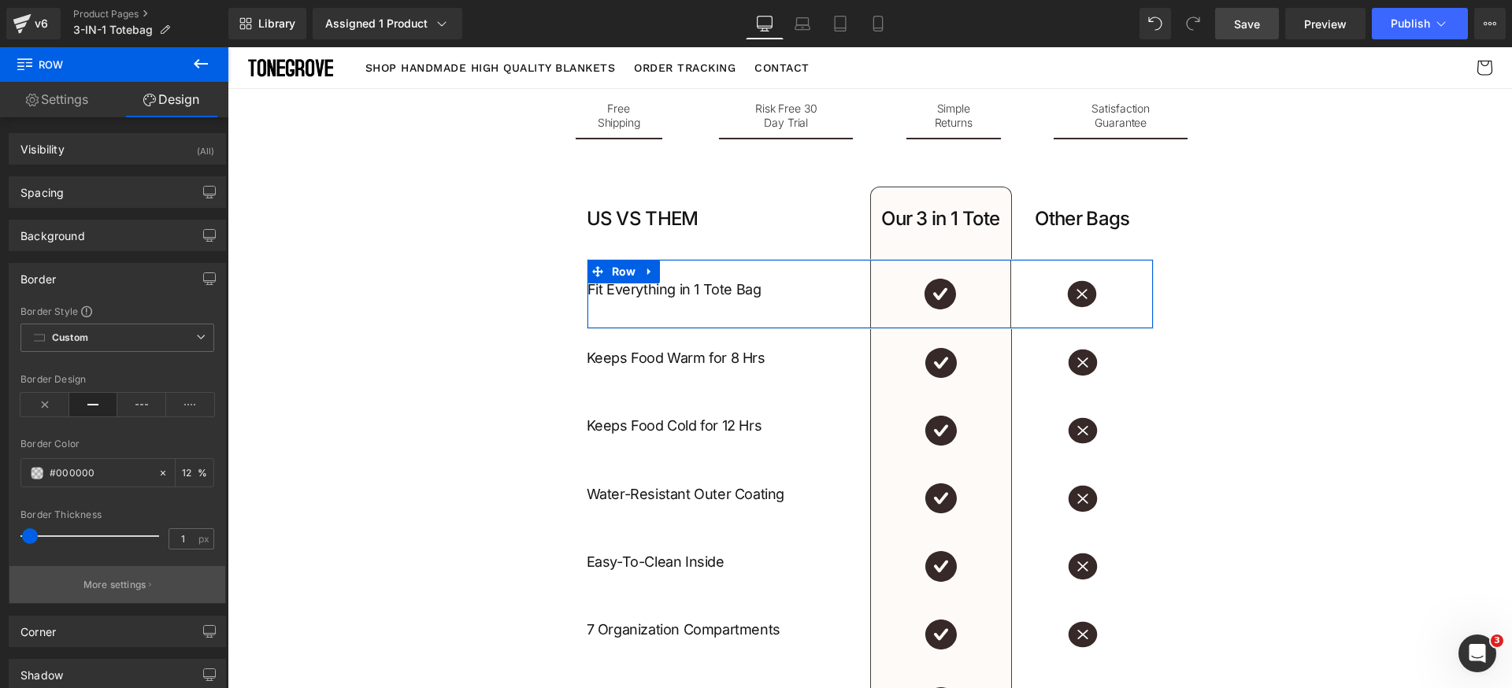
click at [117, 580] on p "More settings" at bounding box center [114, 585] width 63 height 14
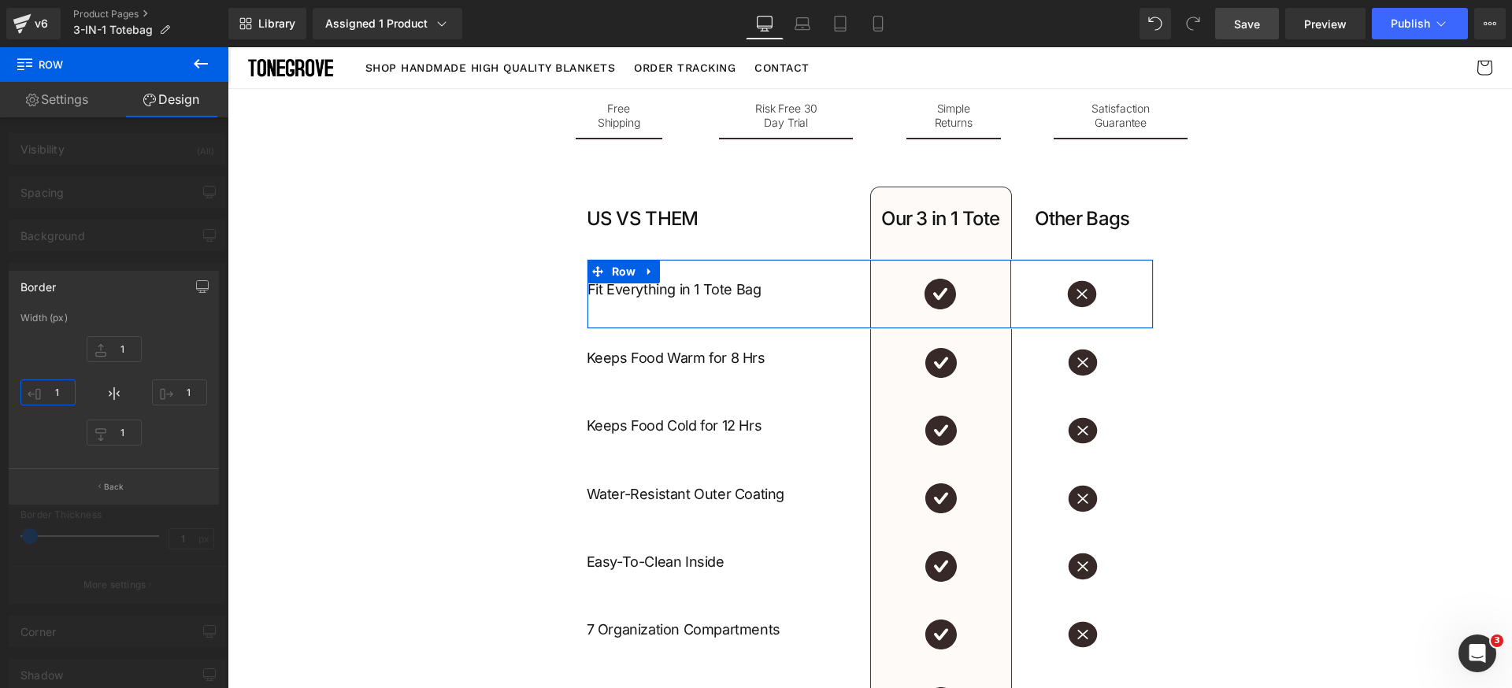
click at [56, 387] on input "1" at bounding box center [47, 393] width 55 height 26
type input "0"
click at [195, 392] on input "1" at bounding box center [179, 393] width 55 height 26
type input "0"
click at [198, 355] on div "1px 1 0px 0 1px 1 0px 0" at bounding box center [113, 393] width 187 height 126
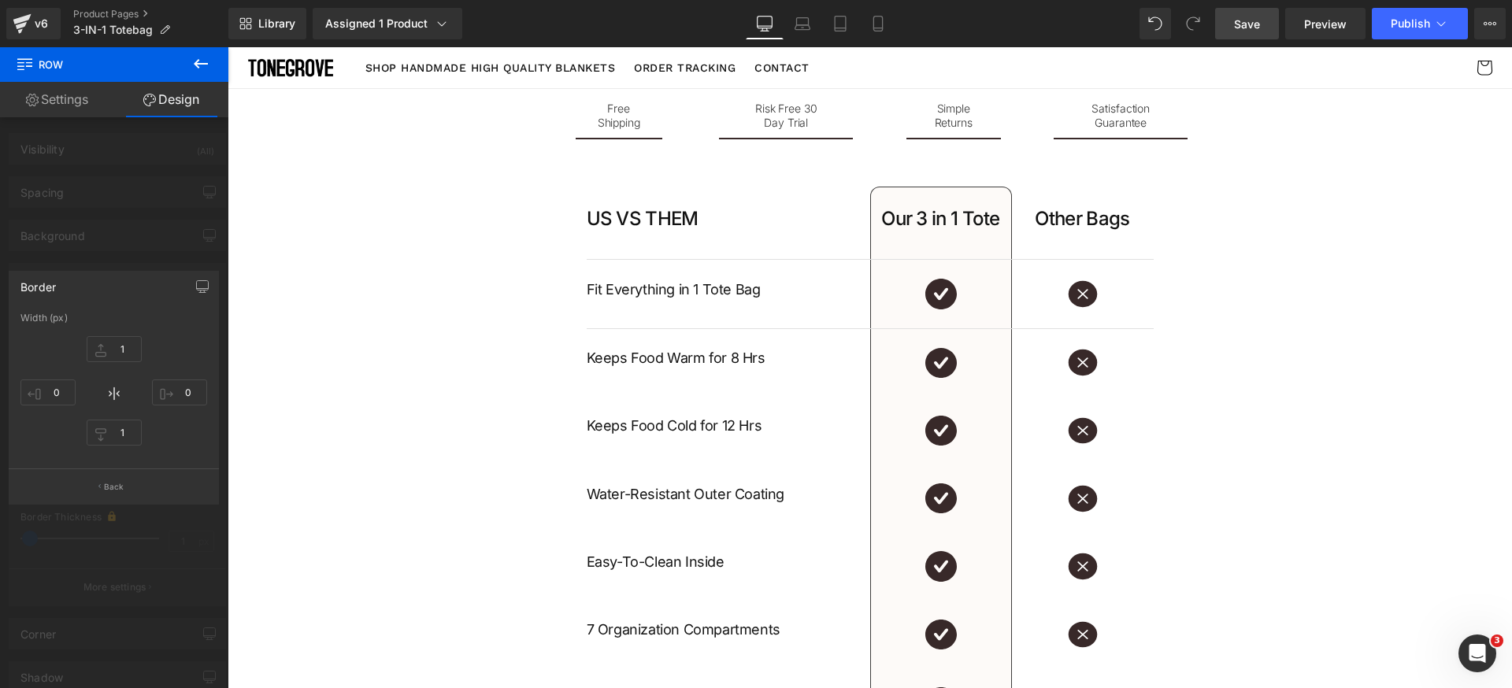
click at [596, 279] on body ".lx-icon-fill { --lx-fill-width: calc(100% - var(--lx-rating-percent, 0%)); cli…" at bounding box center [870, 204] width 1284 height 5295
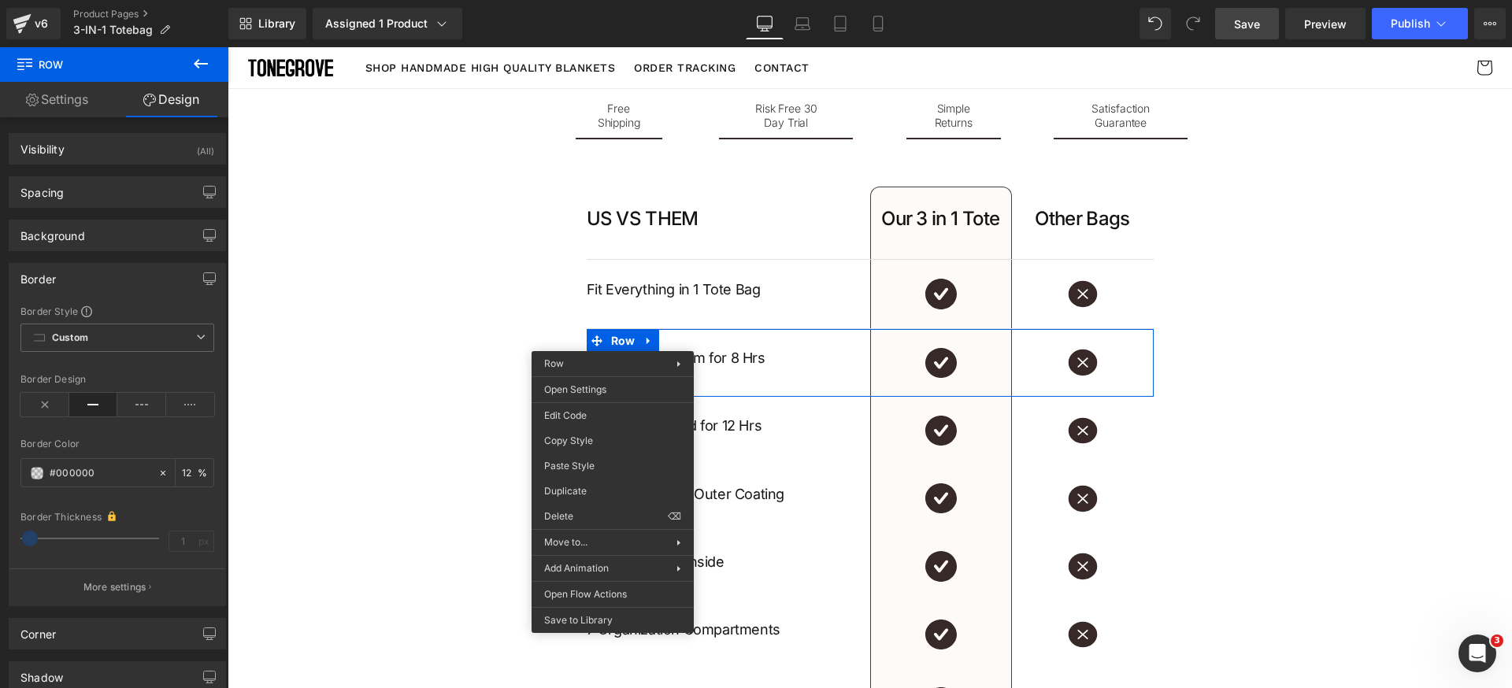
drag, startPoint x: 822, startPoint y: 514, endPoint x: 594, endPoint y: 467, distance: 233.2
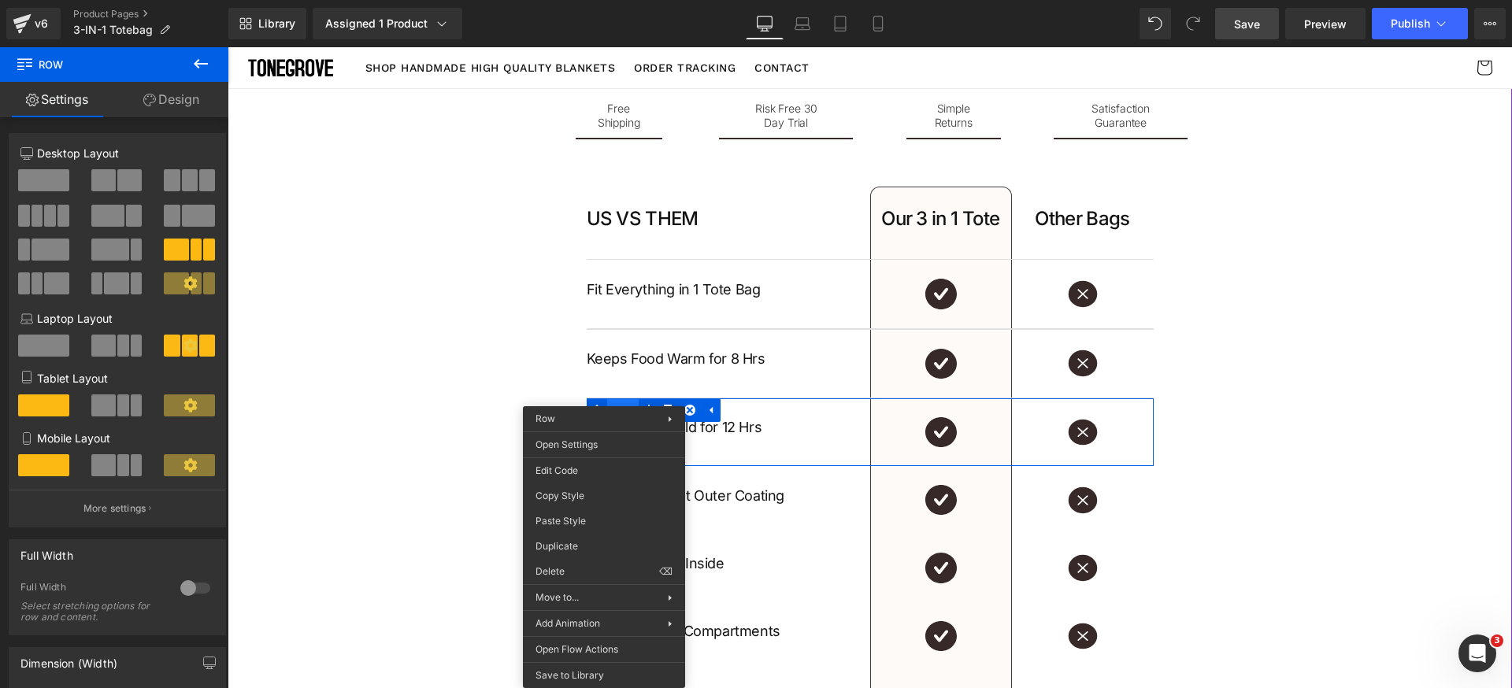
drag, startPoint x: 604, startPoint y: 410, endPoint x: 830, endPoint y: 480, distance: 236.6
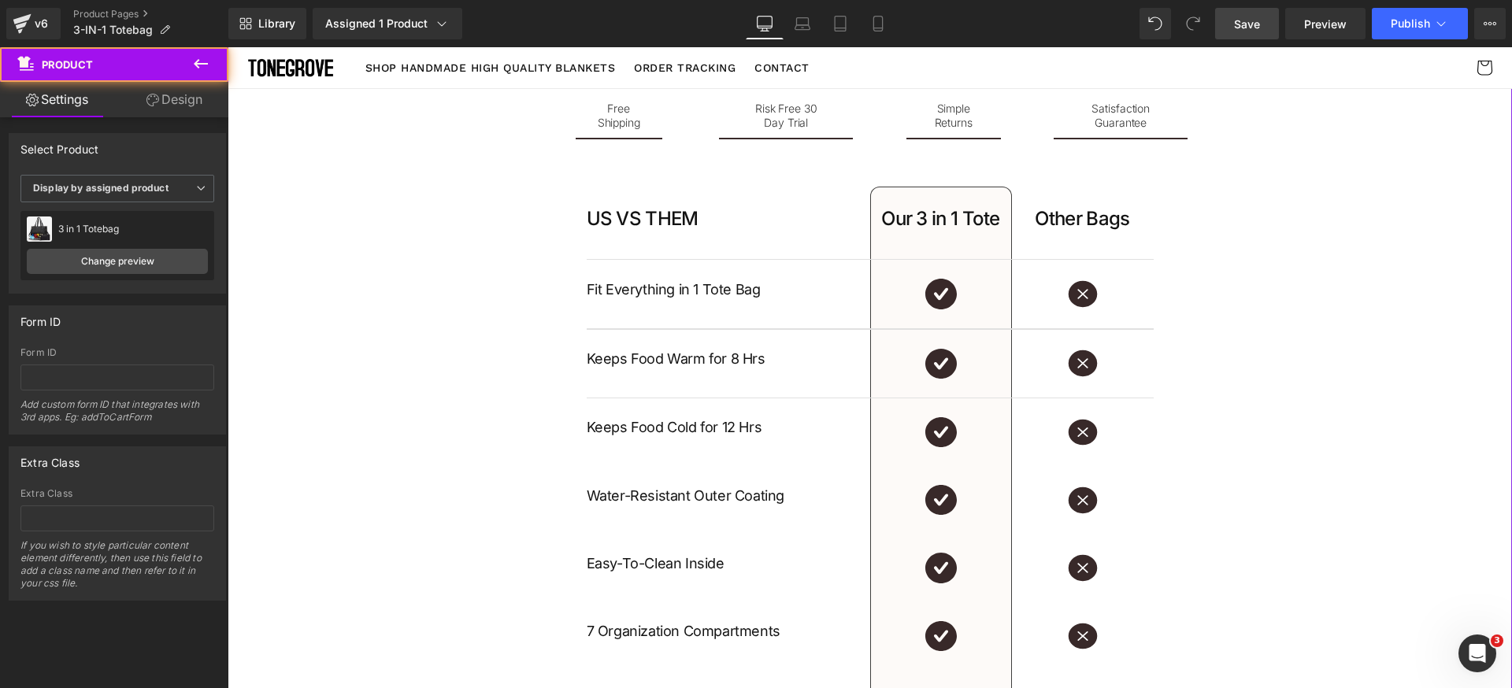
click at [612, 339] on span "Row" at bounding box center [623, 342] width 32 height 24
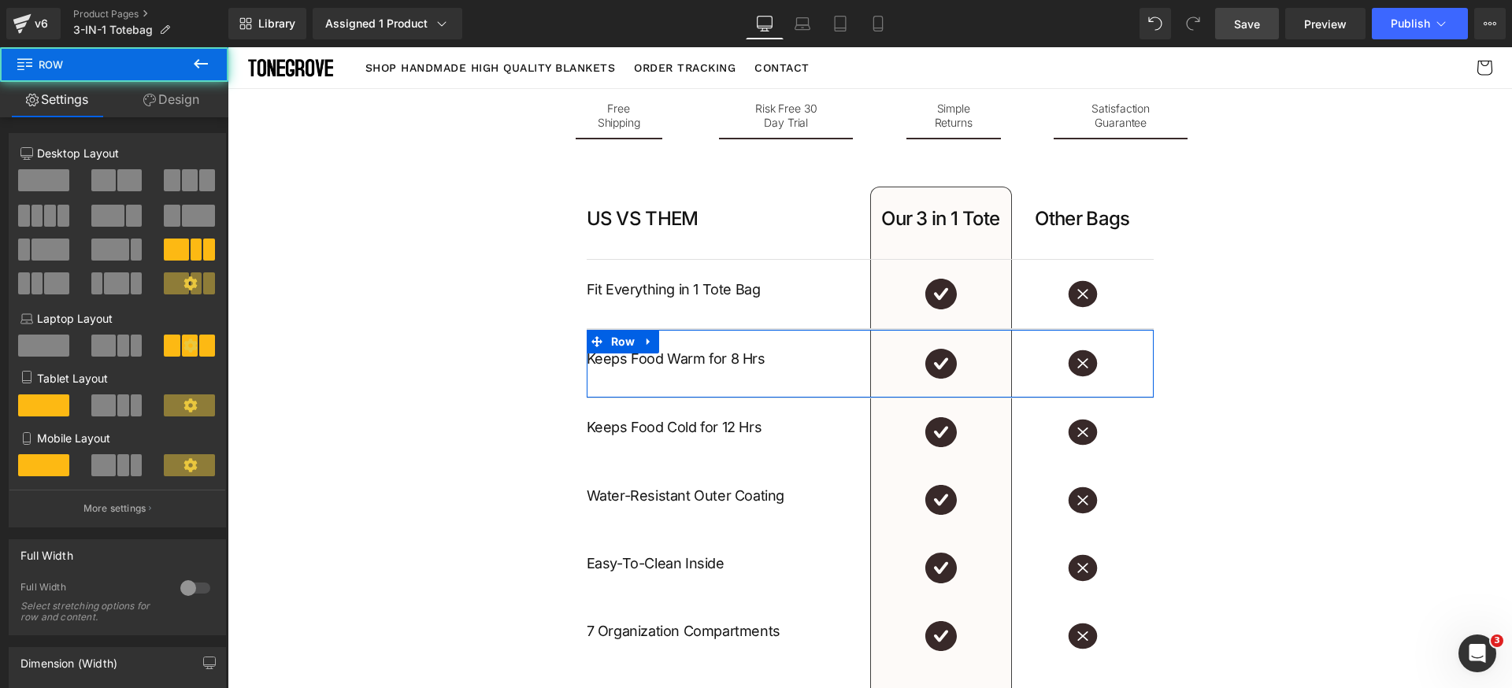
click at [198, 107] on link "Design" at bounding box center [171, 99] width 114 height 35
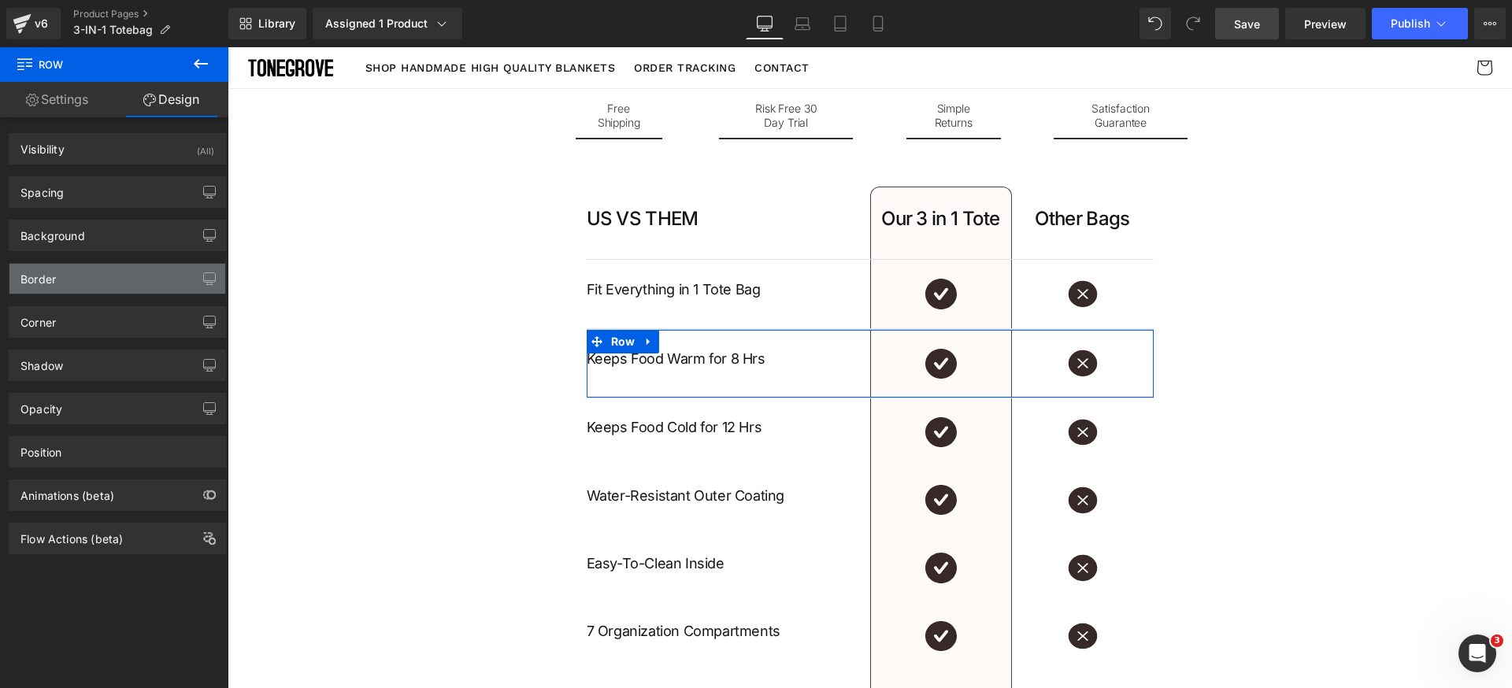
click at [102, 291] on div "Border" at bounding box center [117, 279] width 216 height 30
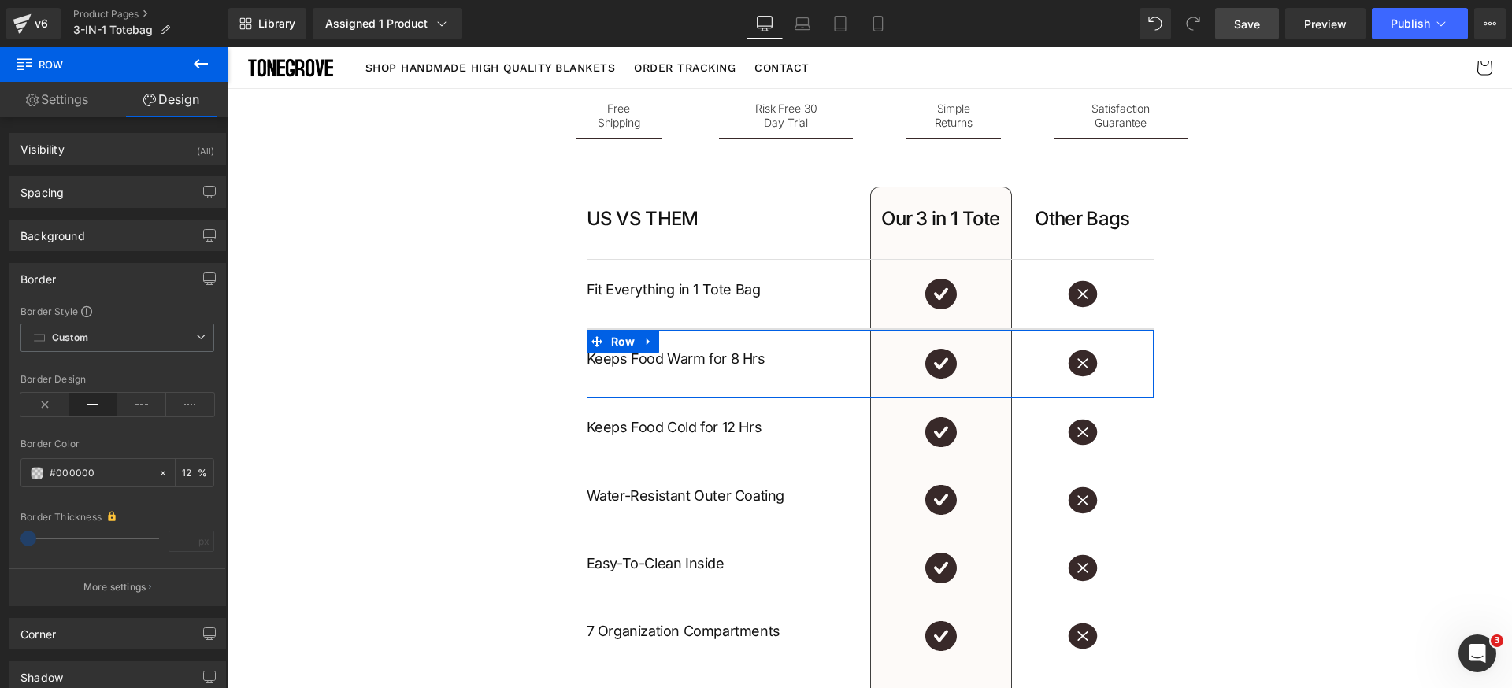
click at [127, 580] on button "More settings" at bounding box center [117, 586] width 216 height 37
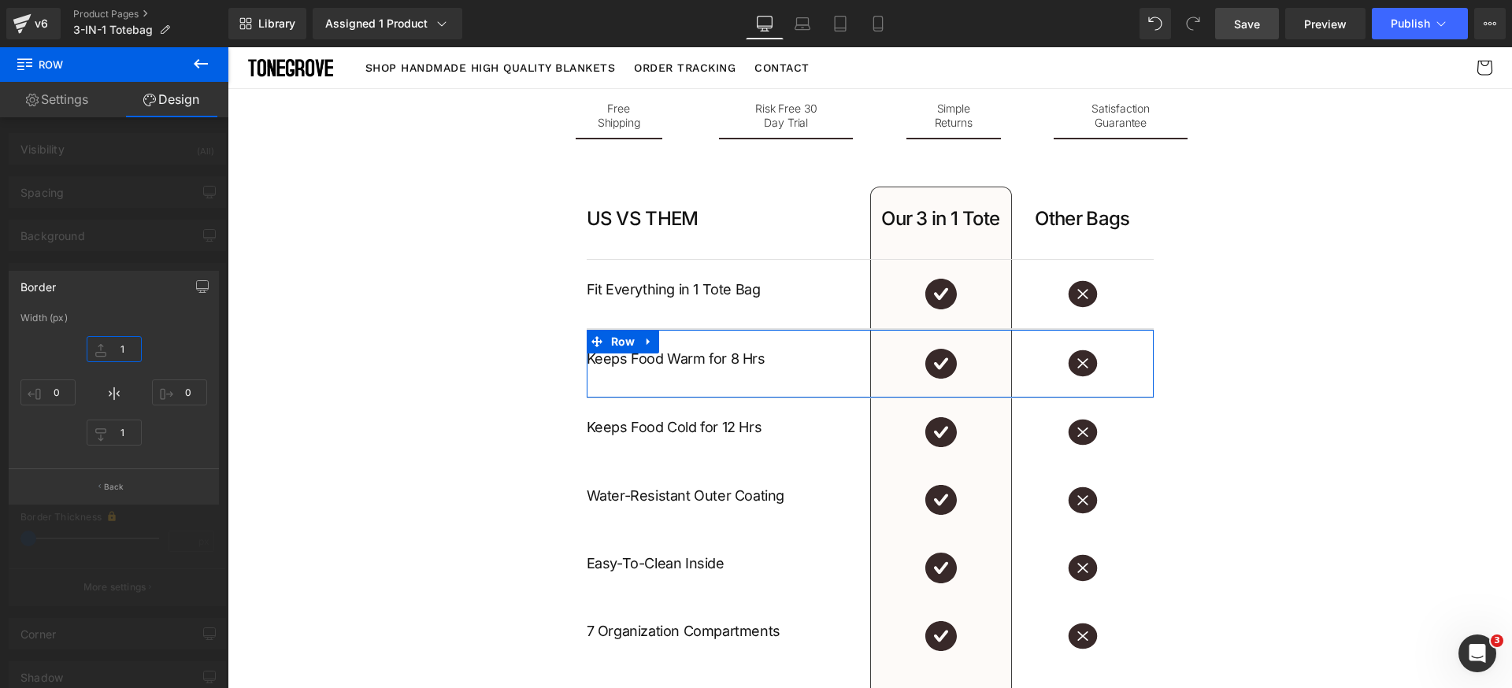
click at [130, 357] on input "1" at bounding box center [114, 349] width 55 height 26
type input "0"
click at [1376, 399] on body ".lx-icon-fill { --lx-fill-width: calc(100% - var(--lx-rating-percent, 0%)); cli…" at bounding box center [870, 205] width 1284 height 5296
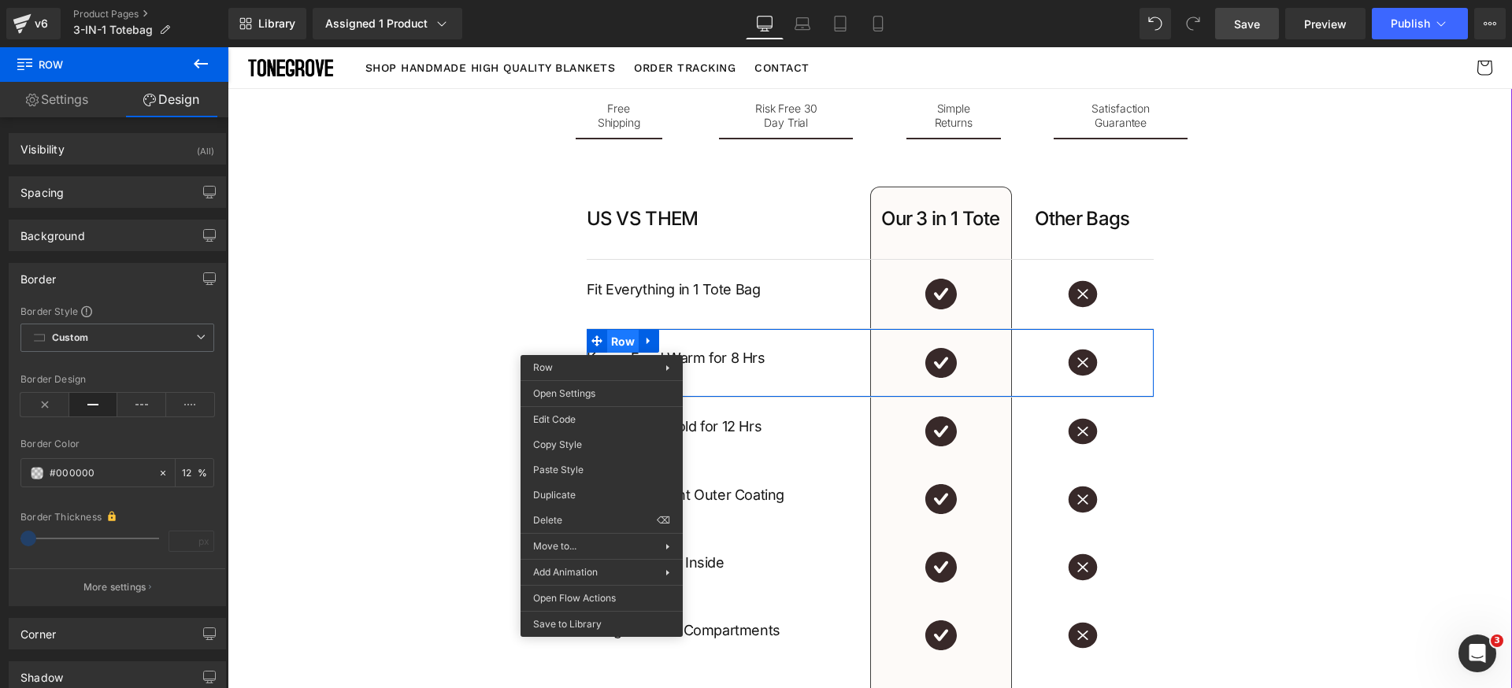
drag, startPoint x: 602, startPoint y: 343, endPoint x: 844, endPoint y: 438, distance: 260.3
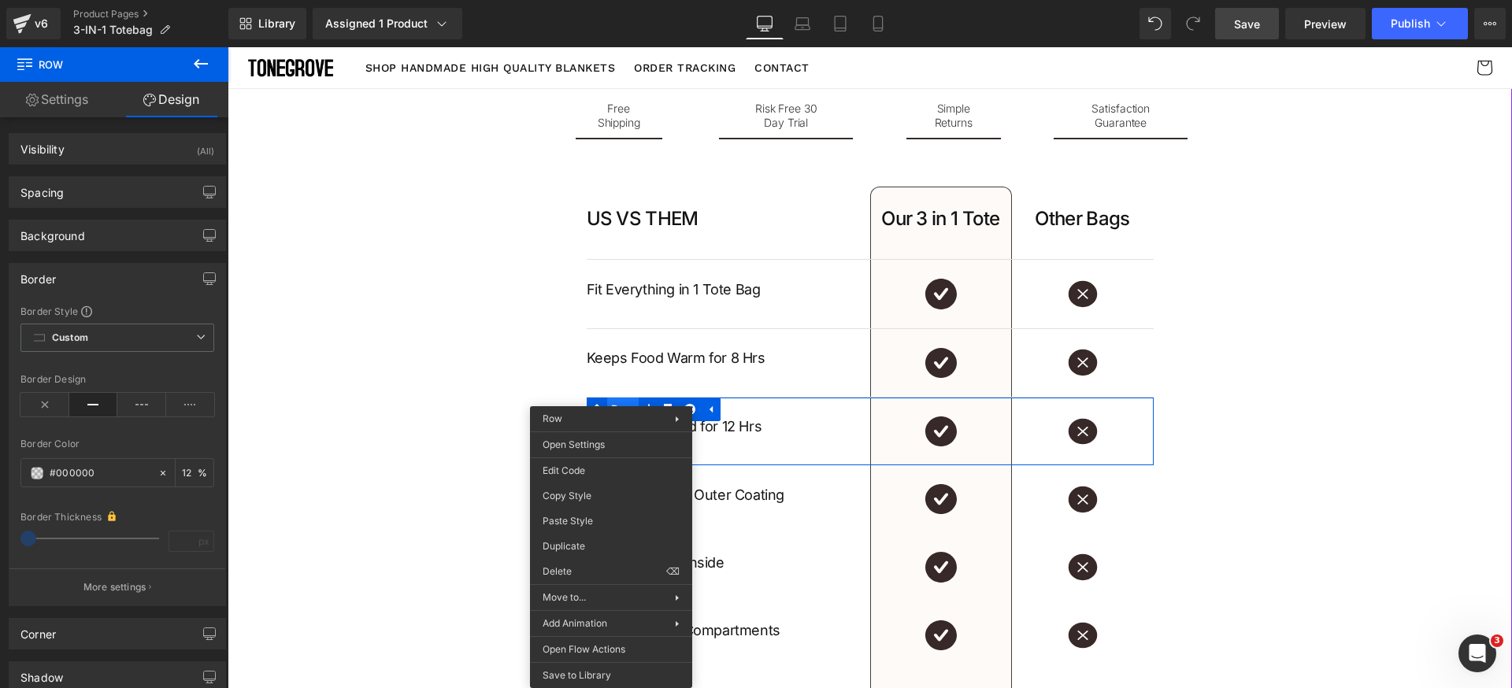
drag, startPoint x: 611, startPoint y: 413, endPoint x: 830, endPoint y: 520, distance: 243.7
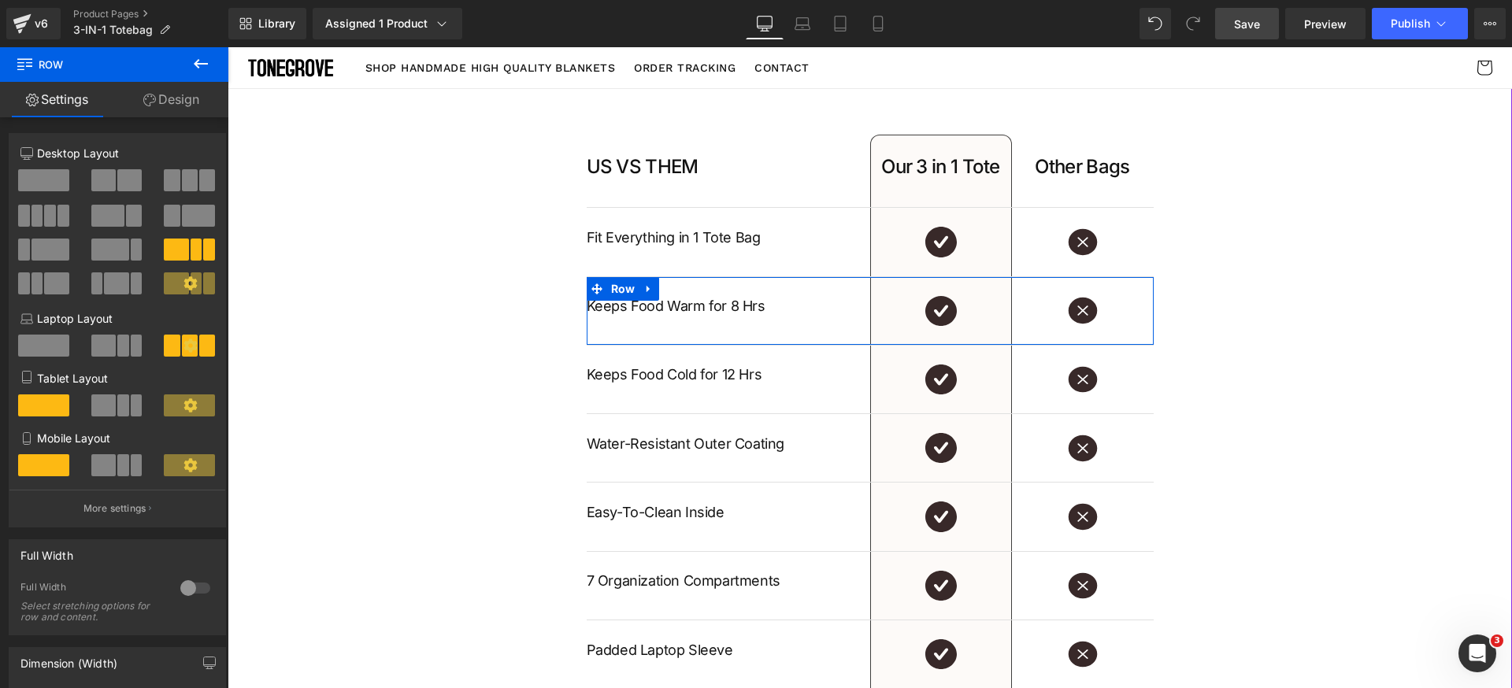
scroll to position [2331, 0]
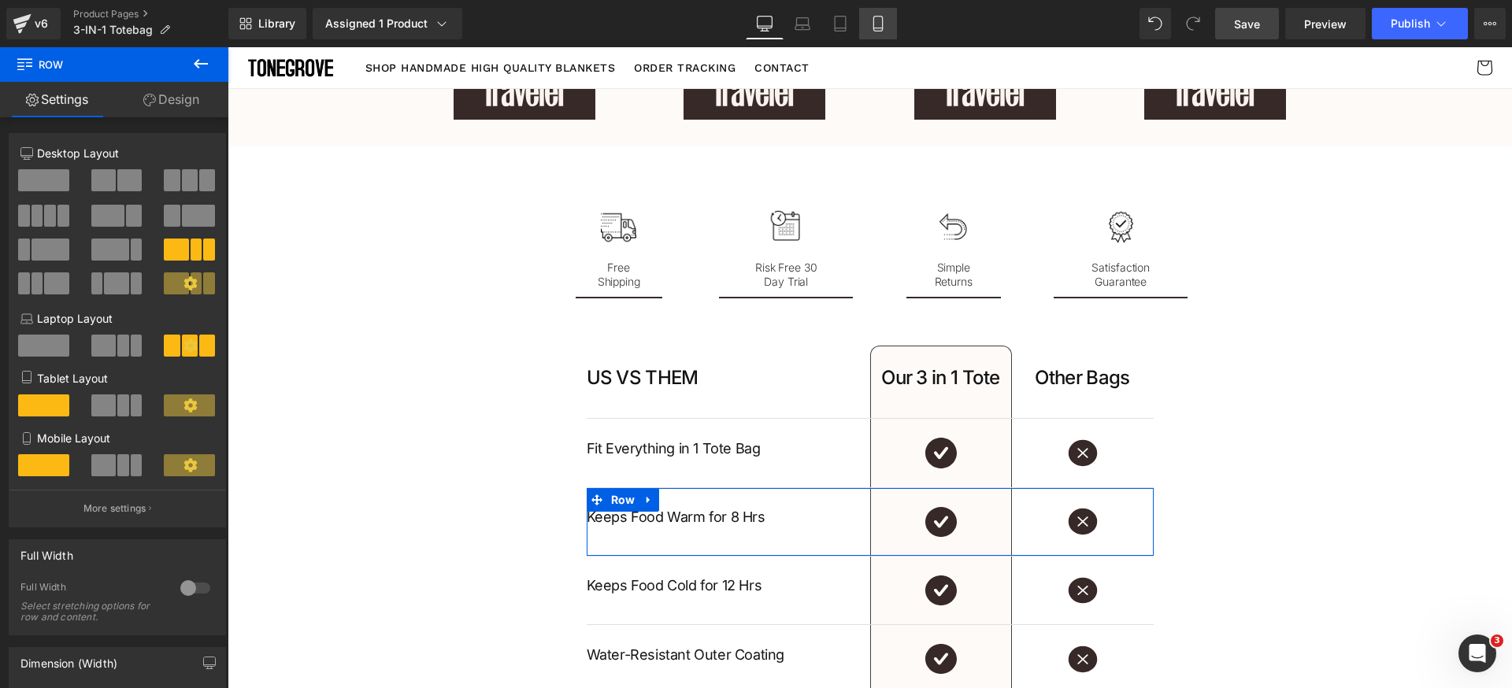
click at [881, 26] on icon at bounding box center [878, 24] width 16 height 16
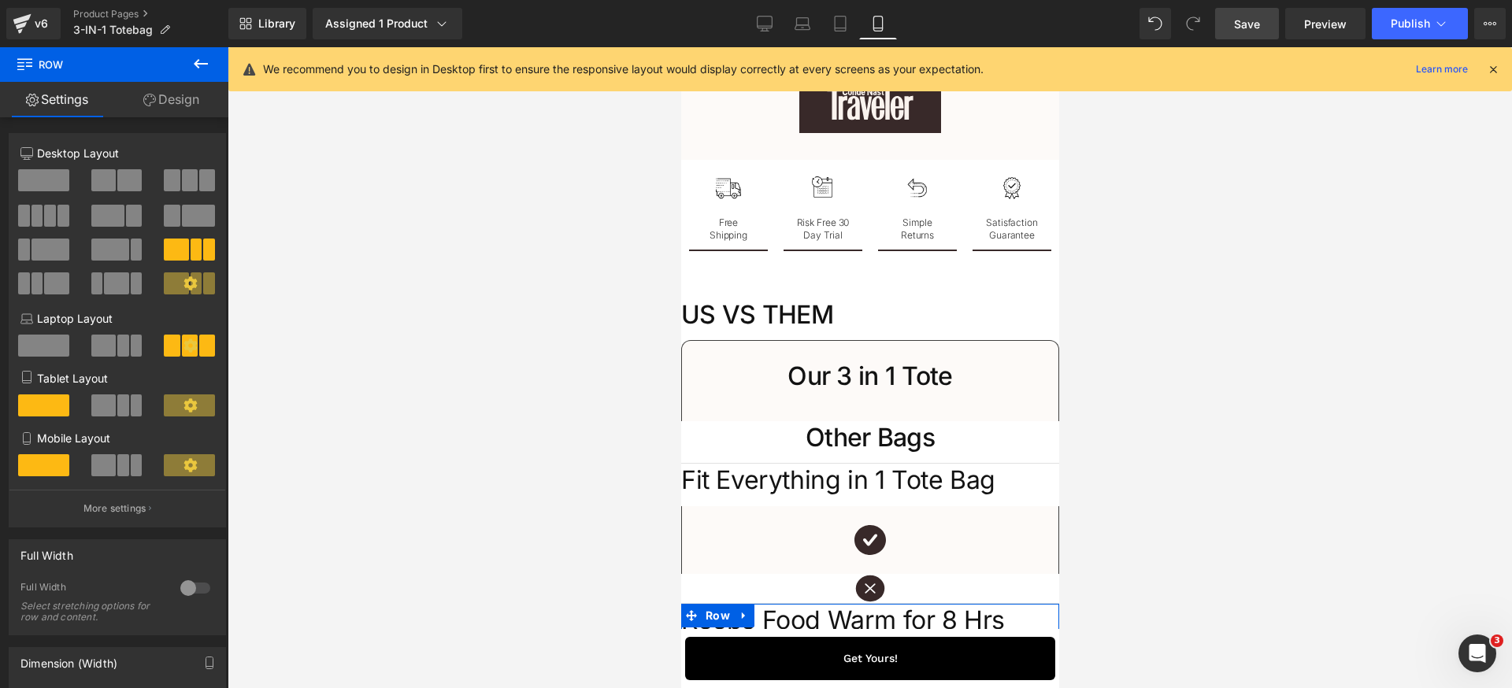
scroll to position [4610, 0]
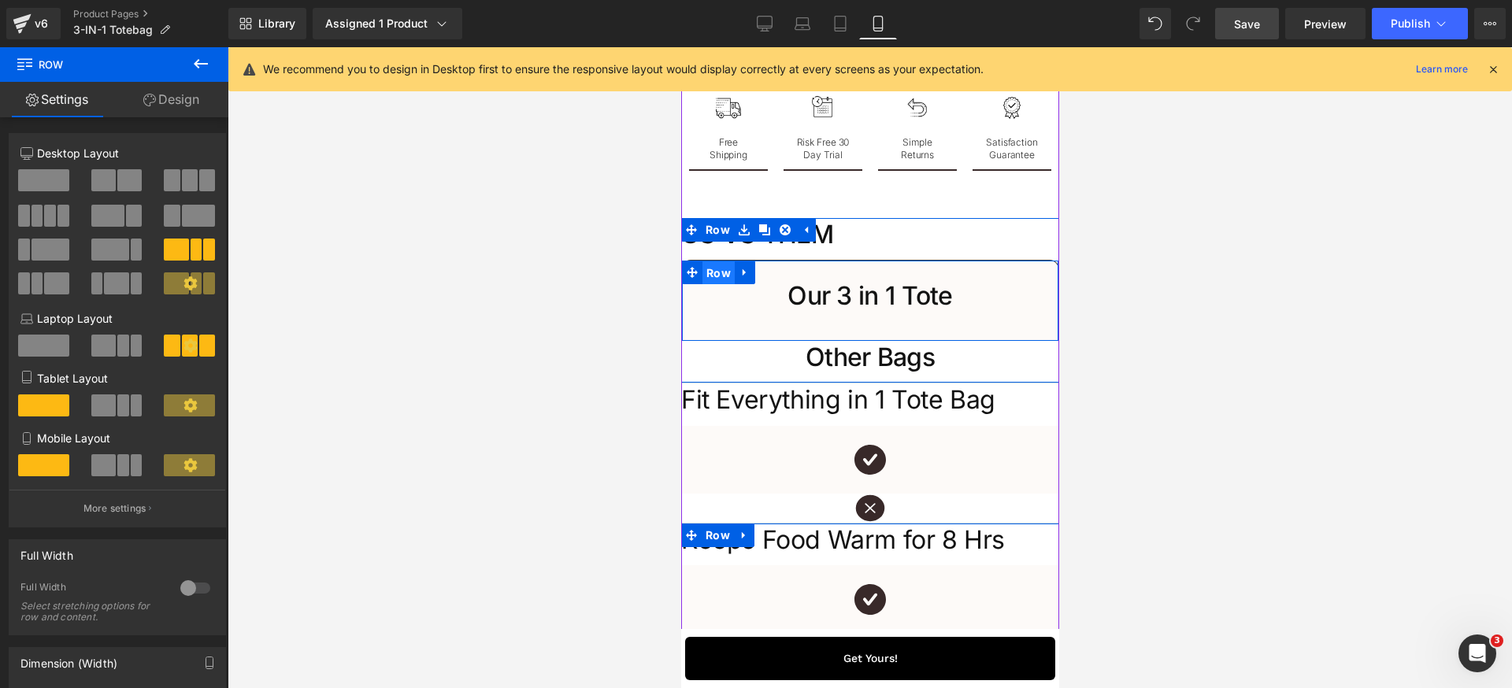
click at [720, 285] on span "Row" at bounding box center [718, 273] width 32 height 24
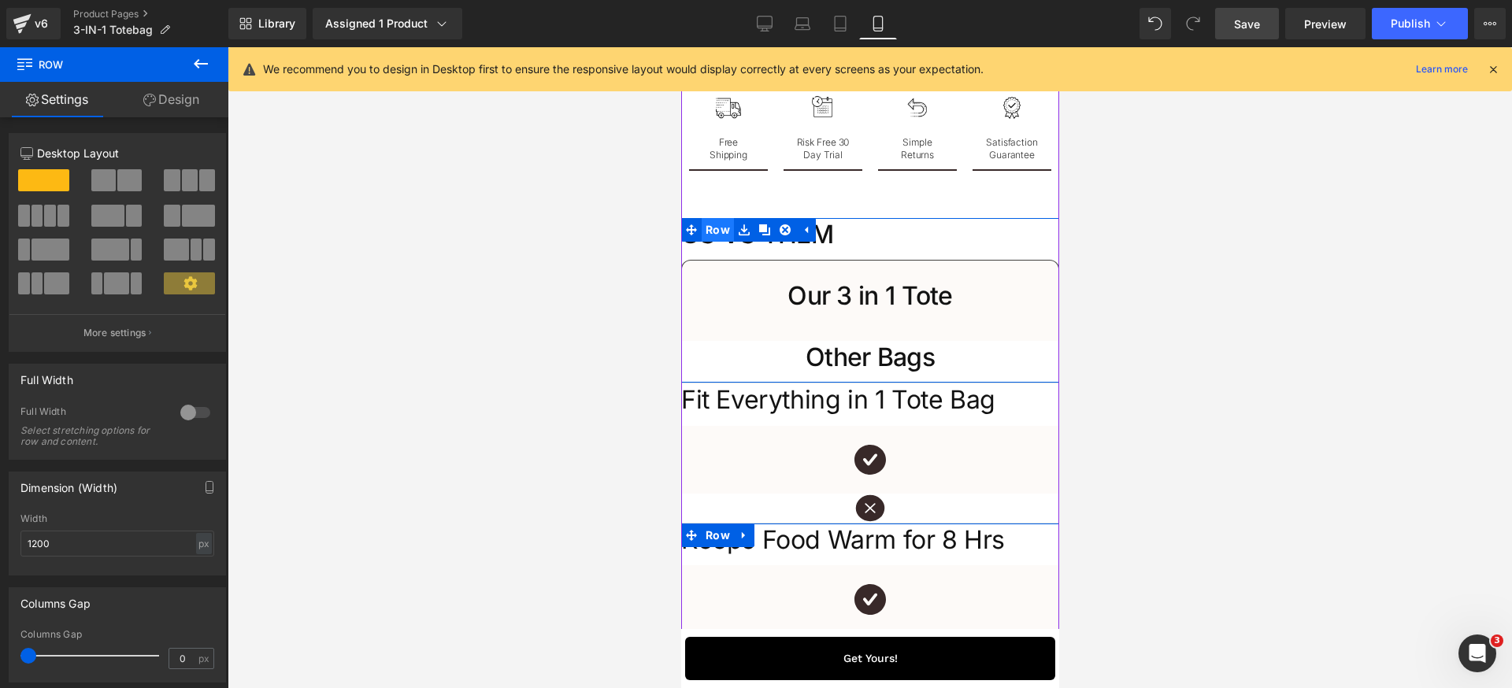
click at [721, 242] on span "Row" at bounding box center [717, 230] width 32 height 24
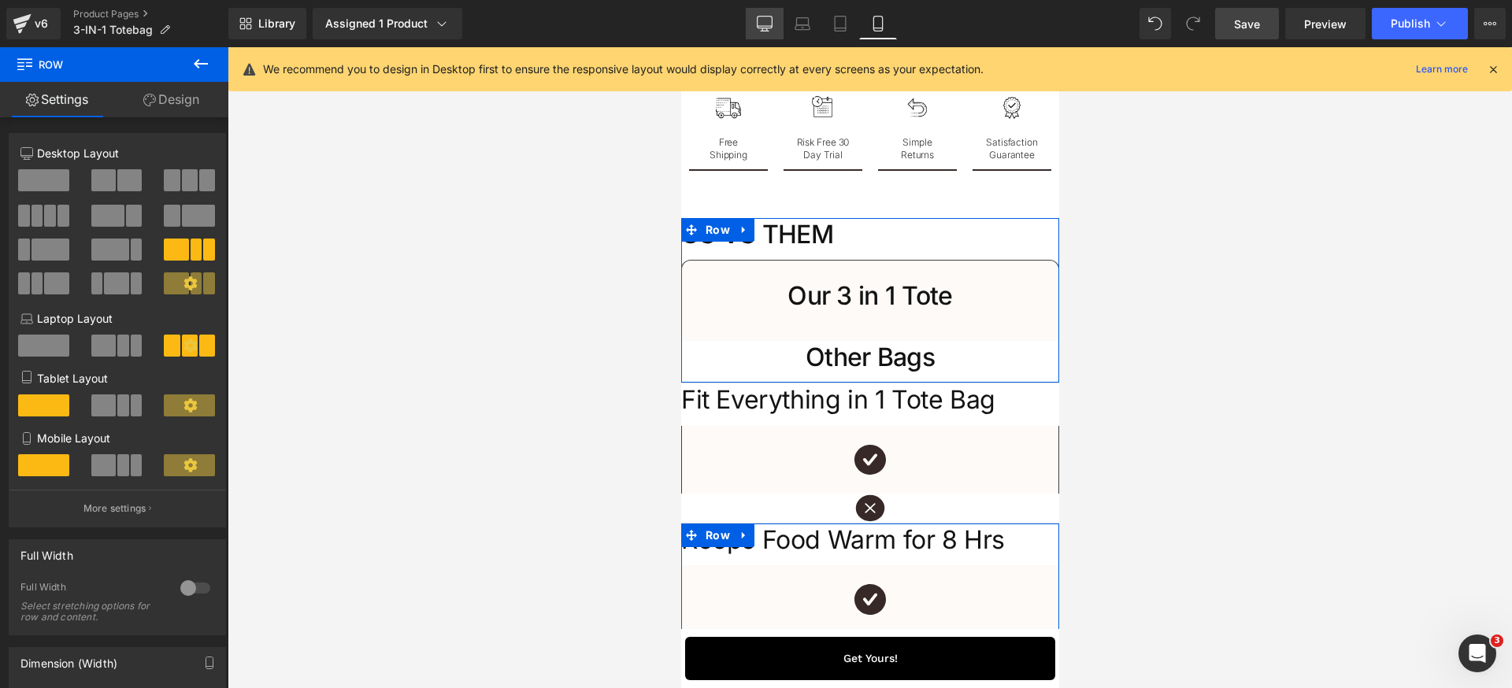
click at [761, 11] on link "Desktop" at bounding box center [765, 23] width 38 height 31
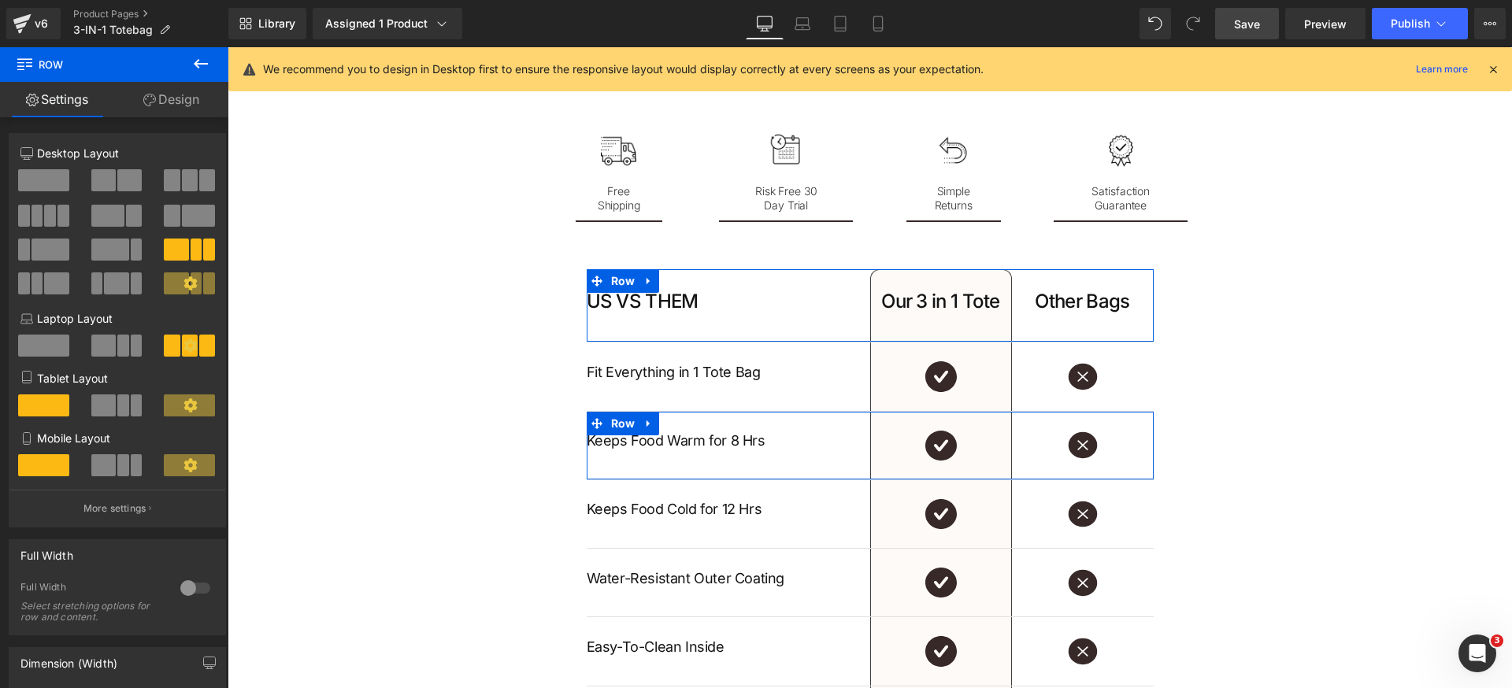
scroll to position [2409, 0]
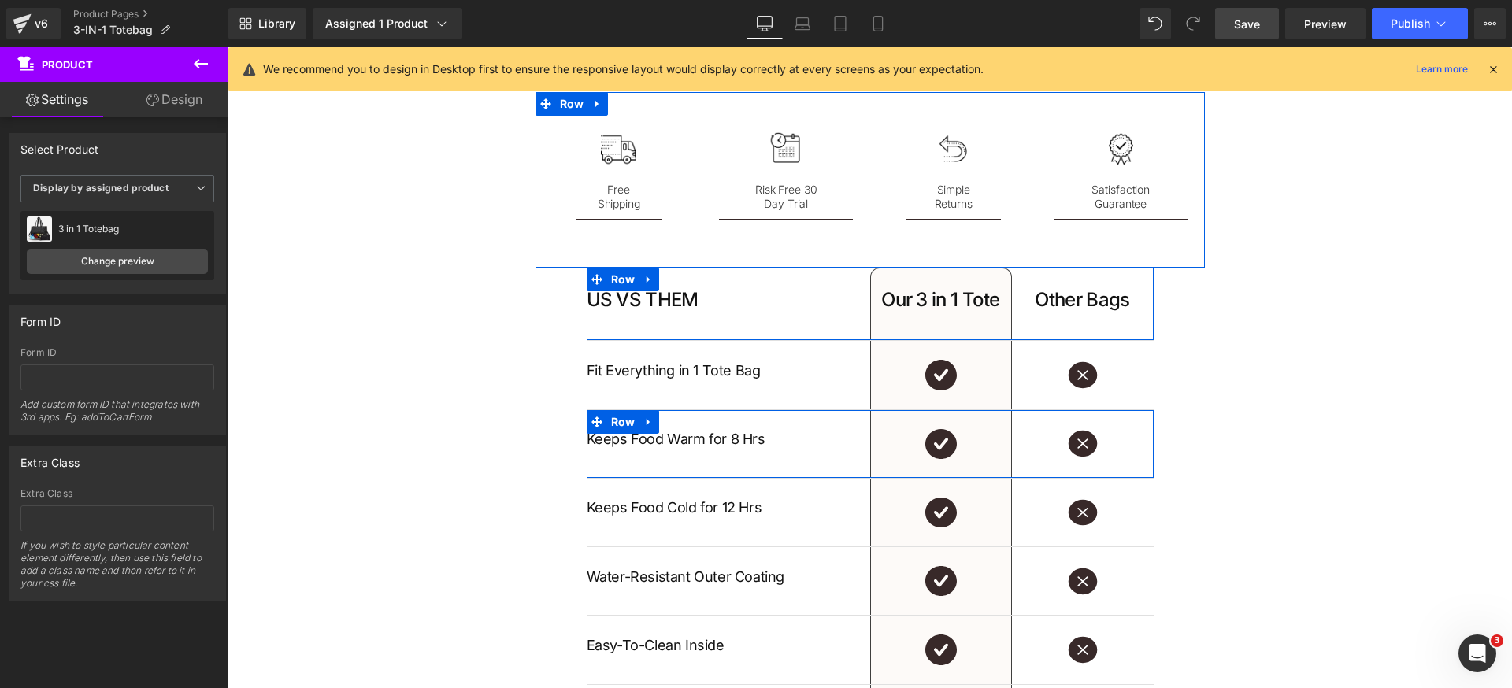
click at [209, 68] on icon at bounding box center [200, 63] width 19 height 19
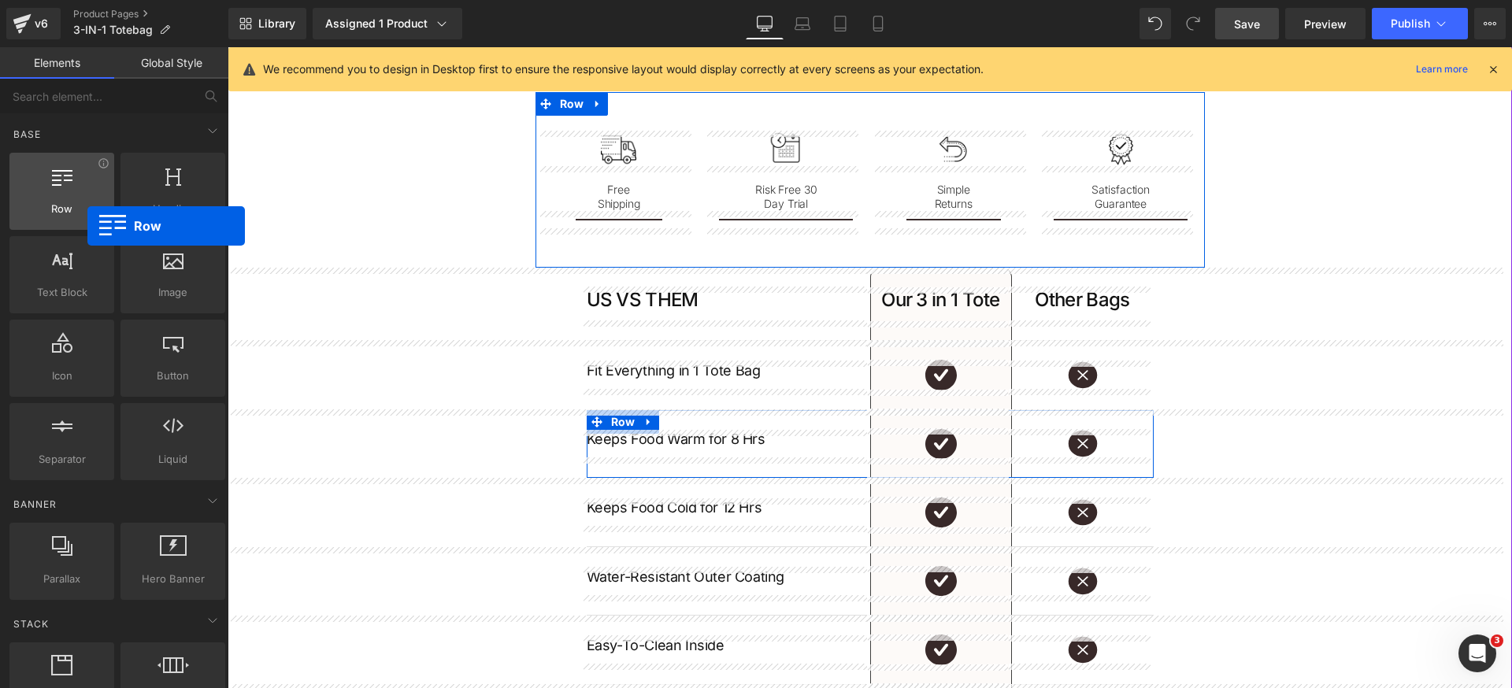
drag, startPoint x: 110, startPoint y: 213, endPoint x: 2, endPoint y: 187, distance: 111.7
click at [87, 226] on div "Row rows, columns, layouts, div" at bounding box center [61, 191] width 105 height 77
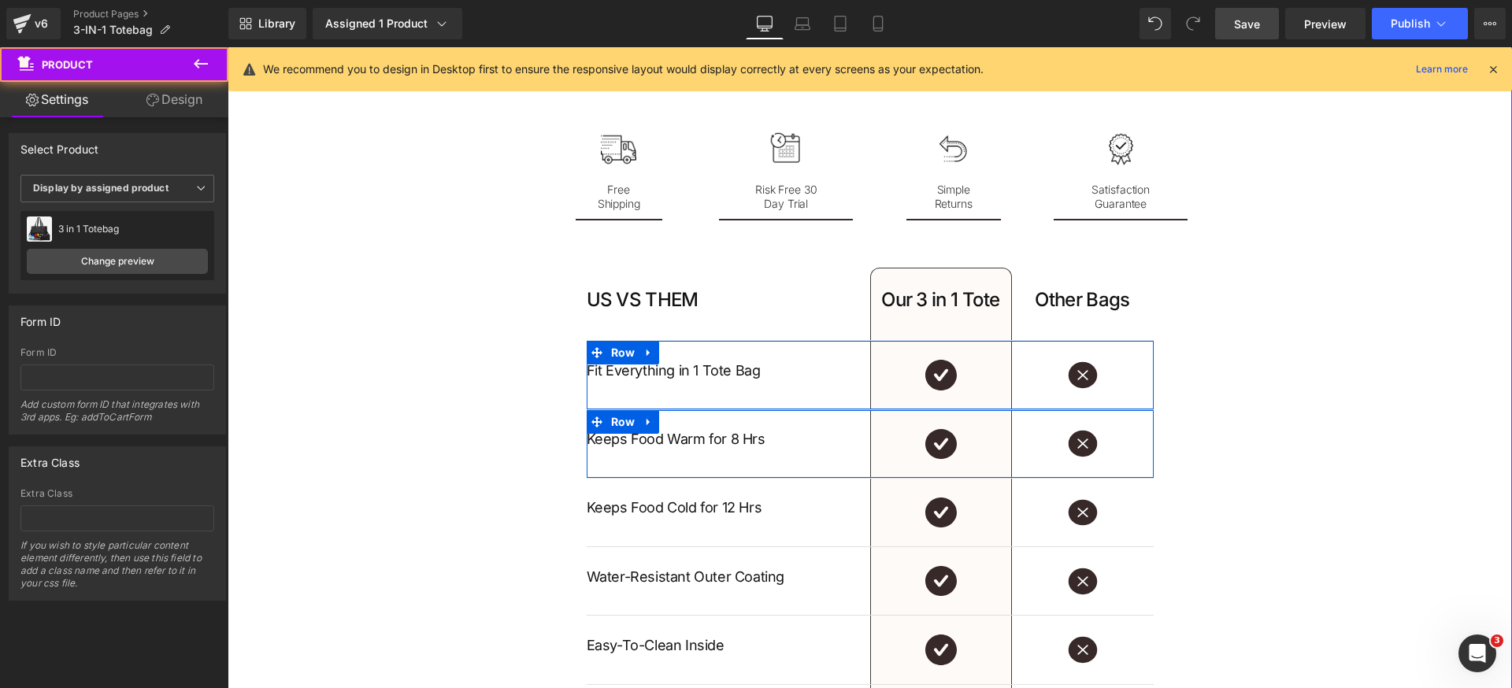
drag, startPoint x: 431, startPoint y: 323, endPoint x: 640, endPoint y: 219, distance: 233.8
click at [872, 28] on icon at bounding box center [878, 24] width 16 height 16
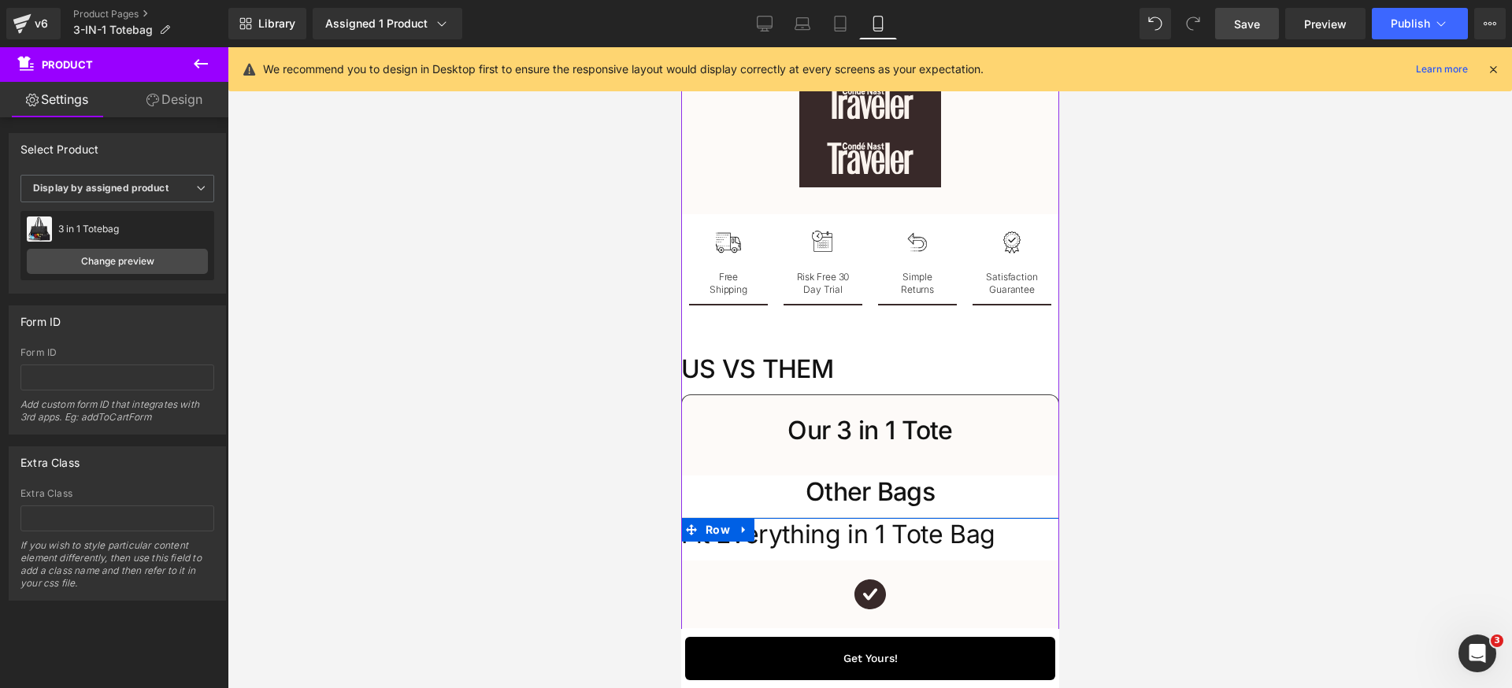
scroll to position [4142, 0]
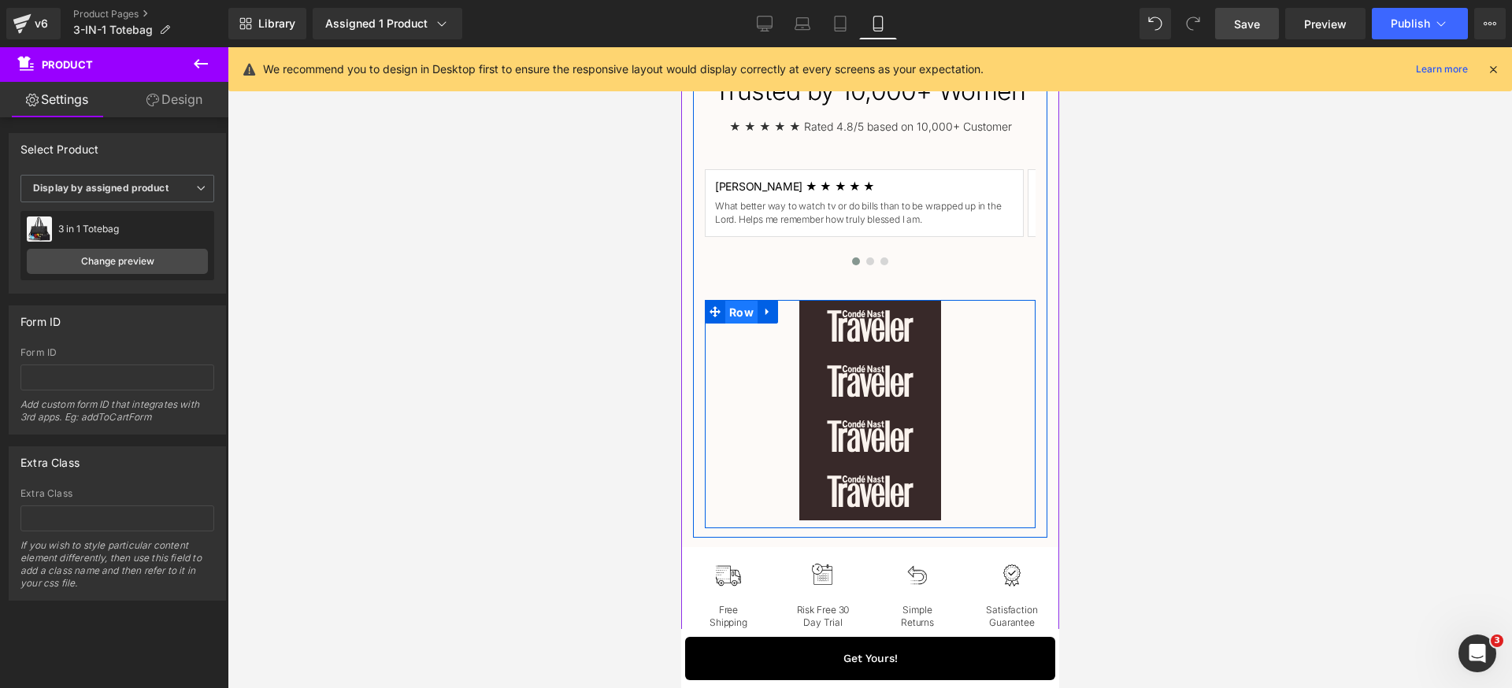
drag, startPoint x: 738, startPoint y: 348, endPoint x: 1024, endPoint y: 378, distance: 287.4
click at [738, 324] on span "Row" at bounding box center [740, 313] width 32 height 24
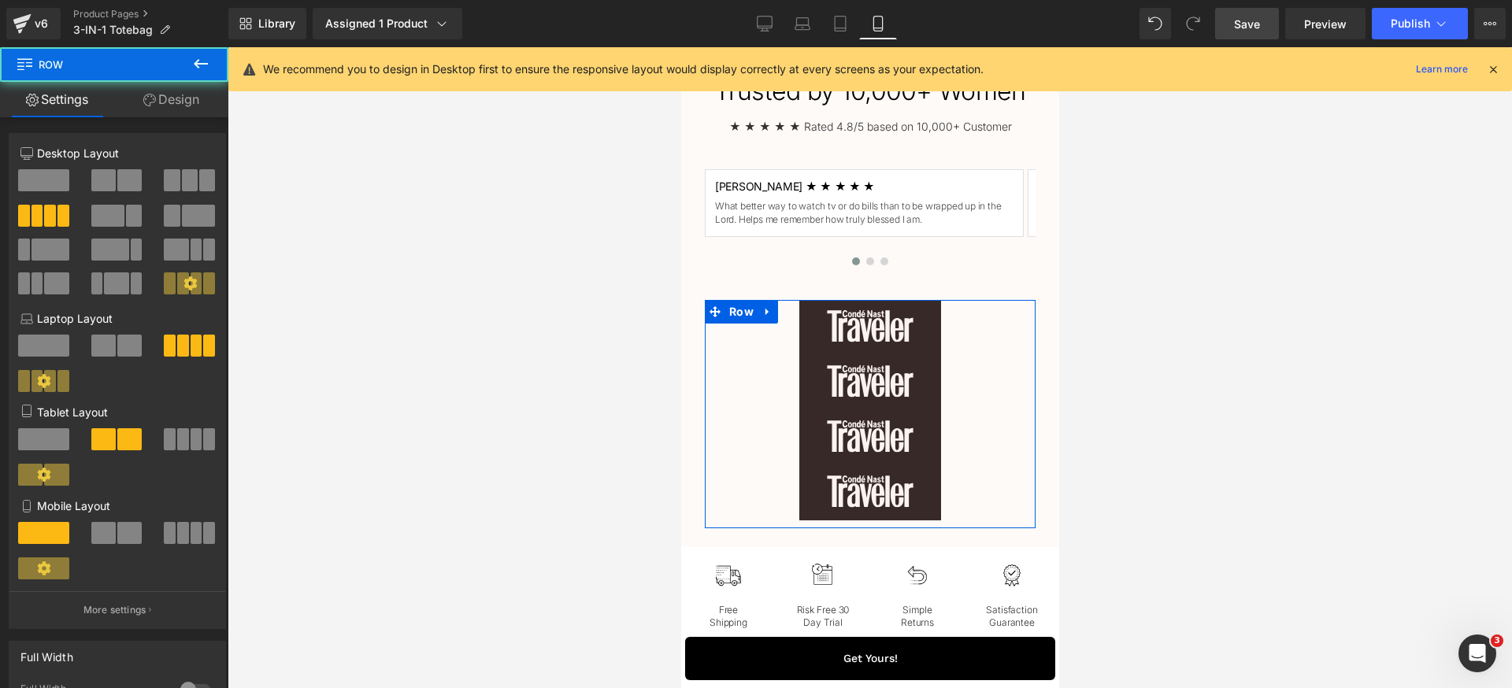
click at [183, 453] on div at bounding box center [190, 445] width 73 height 34
click at [177, 435] on span at bounding box center [183, 439] width 12 height 22
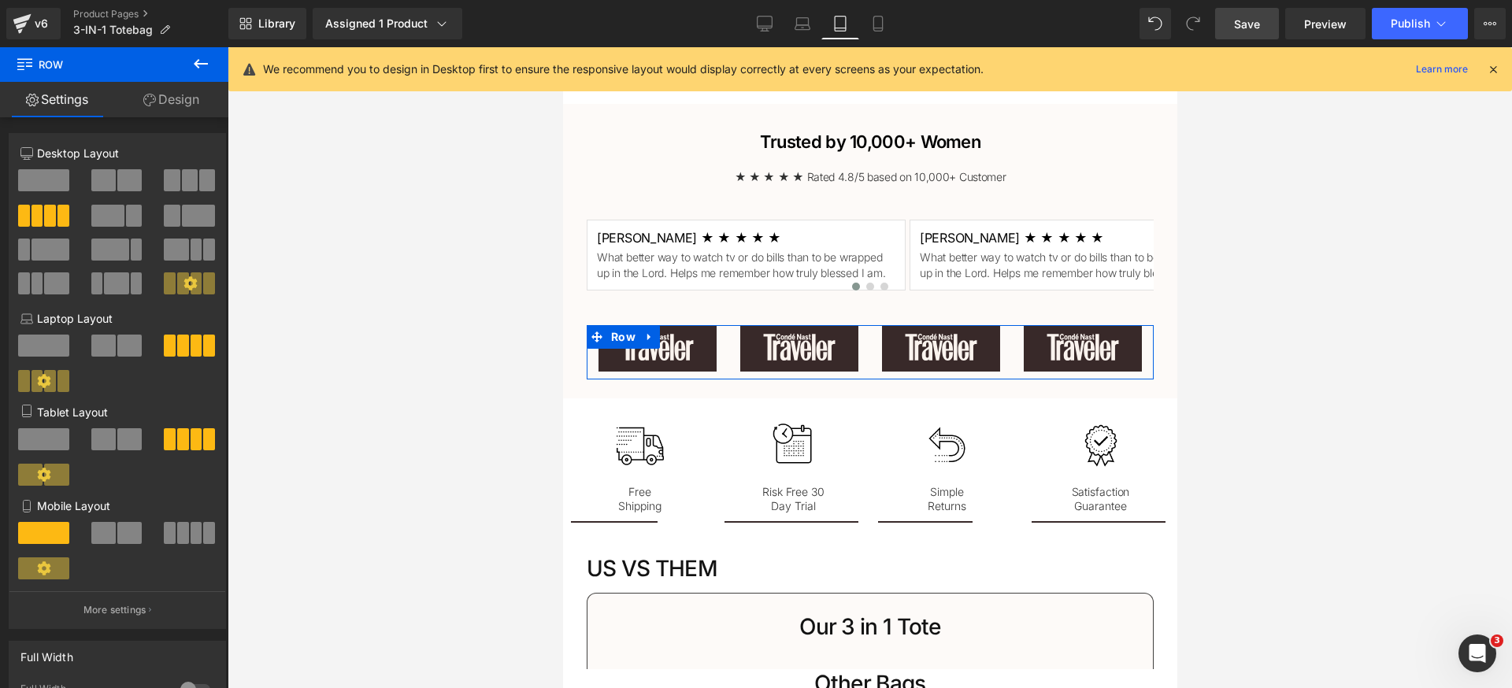
click at [194, 531] on span at bounding box center [197, 533] width 12 height 22
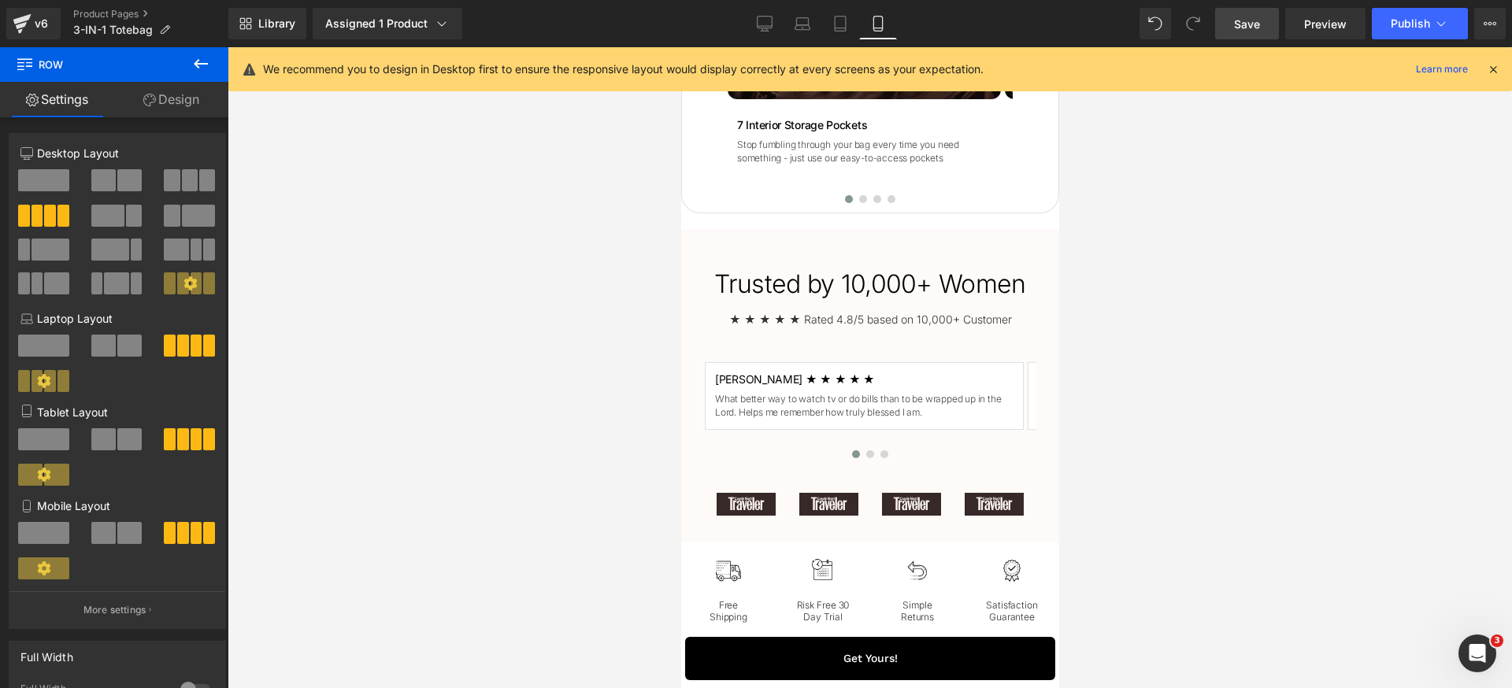
scroll to position [4304, 0]
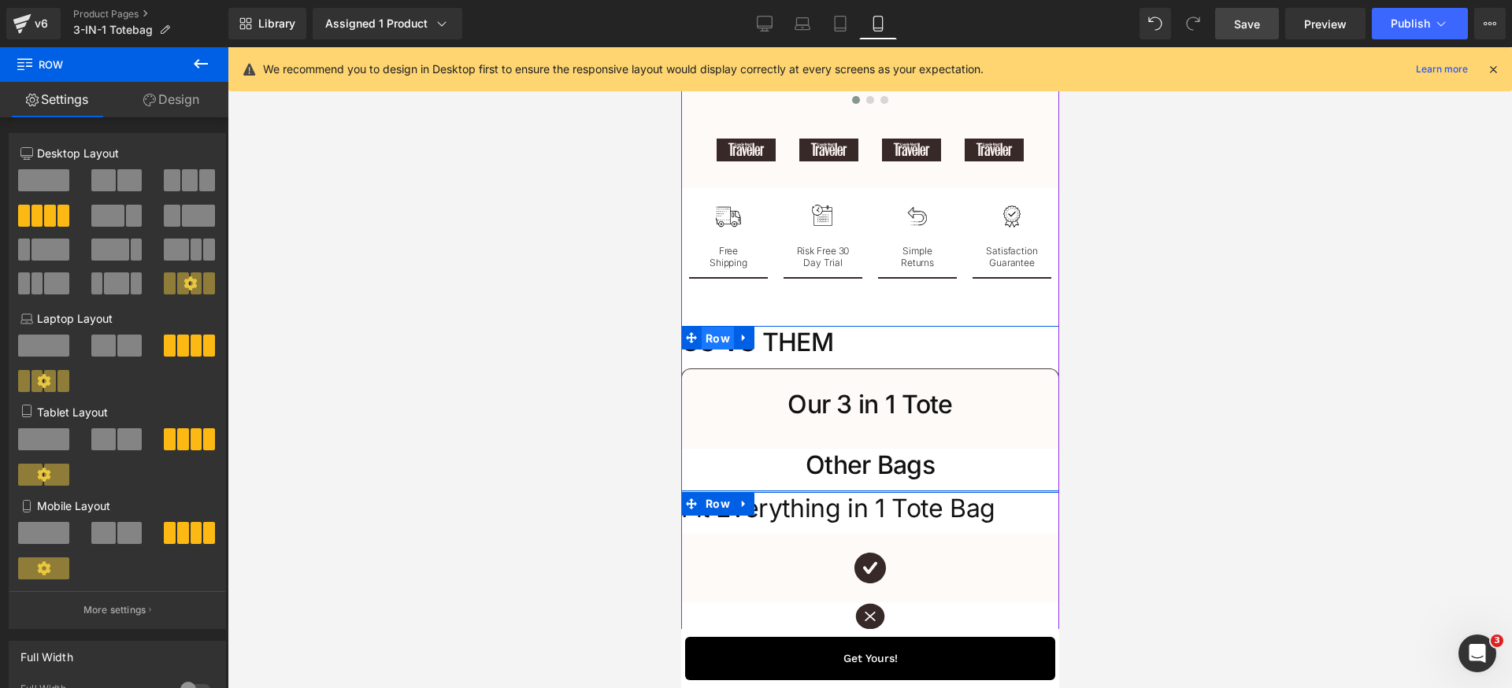
click at [724, 350] on span "Row" at bounding box center [717, 339] width 32 height 24
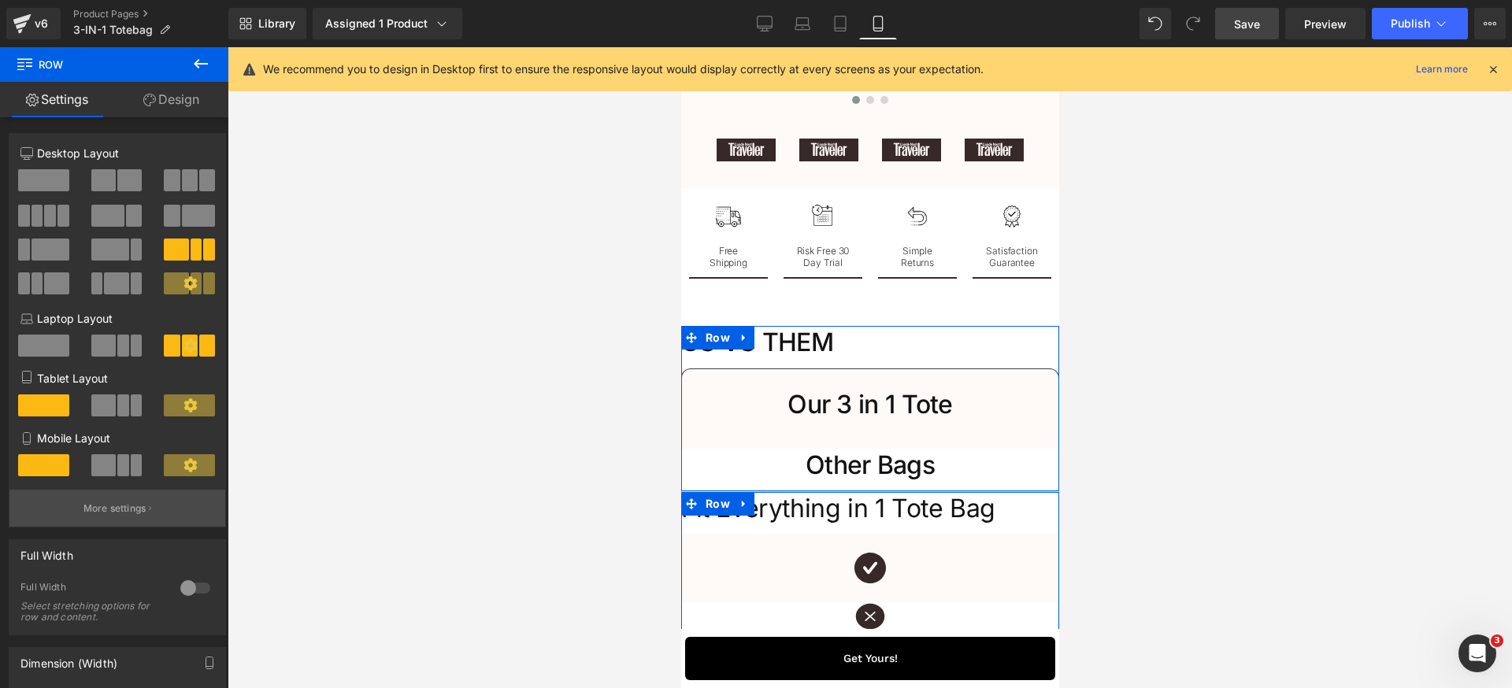
click at [125, 514] on p "More settings" at bounding box center [114, 509] width 63 height 14
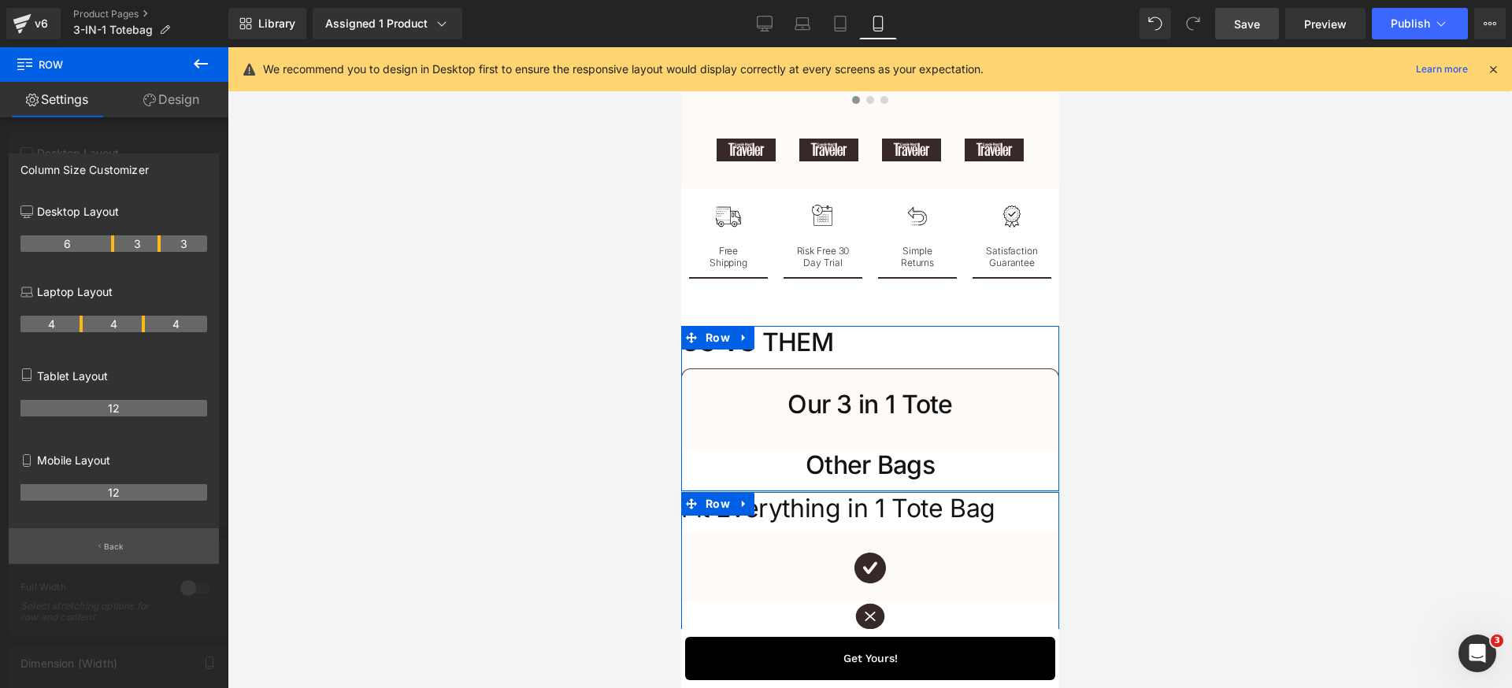
click at [141, 531] on button "Back" at bounding box center [114, 545] width 210 height 35
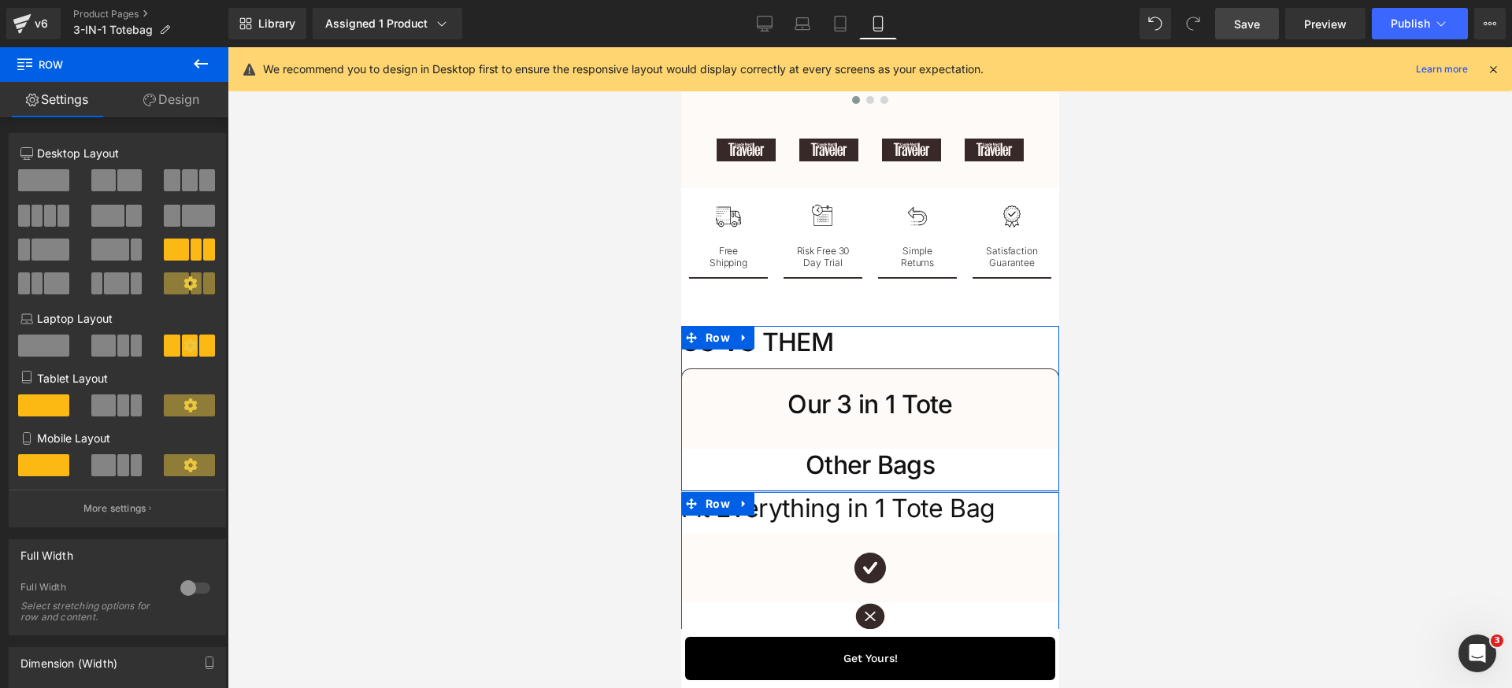
drag, startPoint x: 118, startPoint y: 402, endPoint x: 126, endPoint y: 470, distance: 69.0
click at [118, 404] on span at bounding box center [123, 405] width 12 height 22
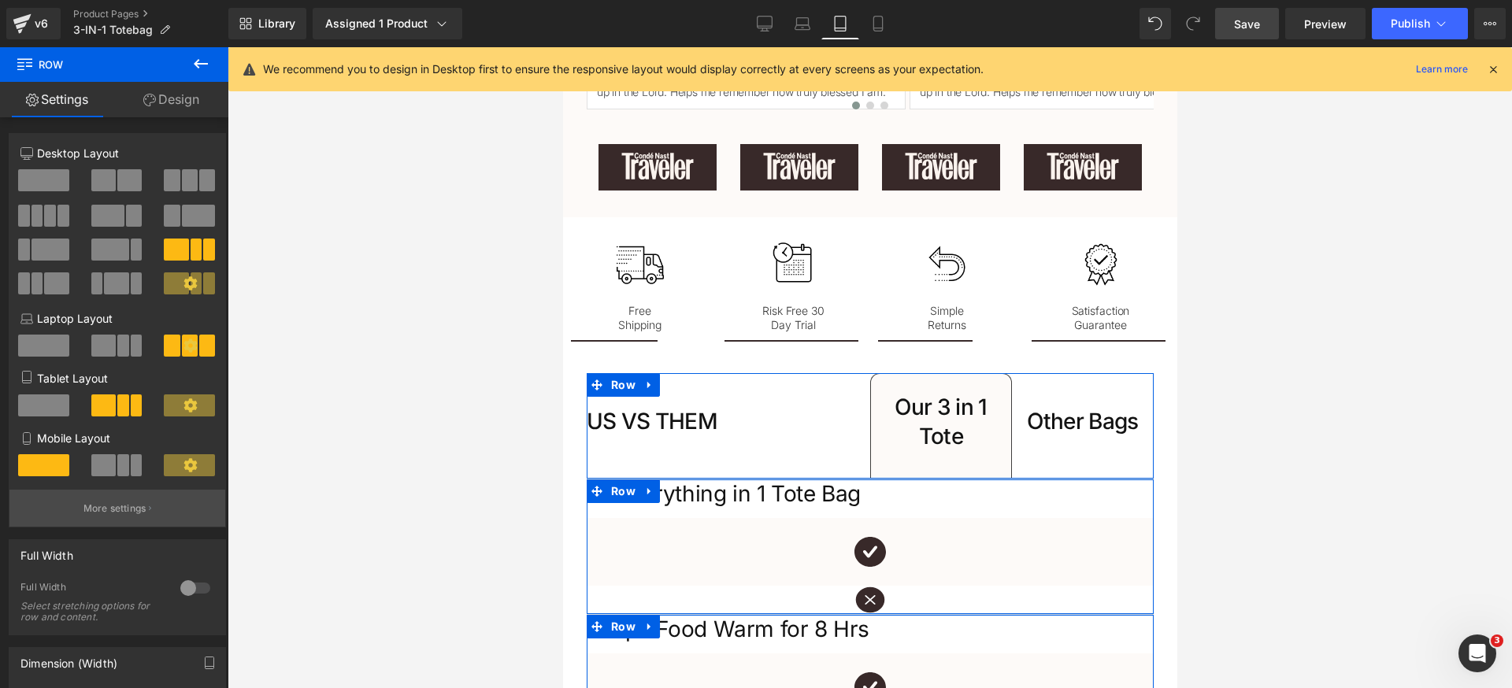
click at [131, 474] on span at bounding box center [137, 465] width 12 height 22
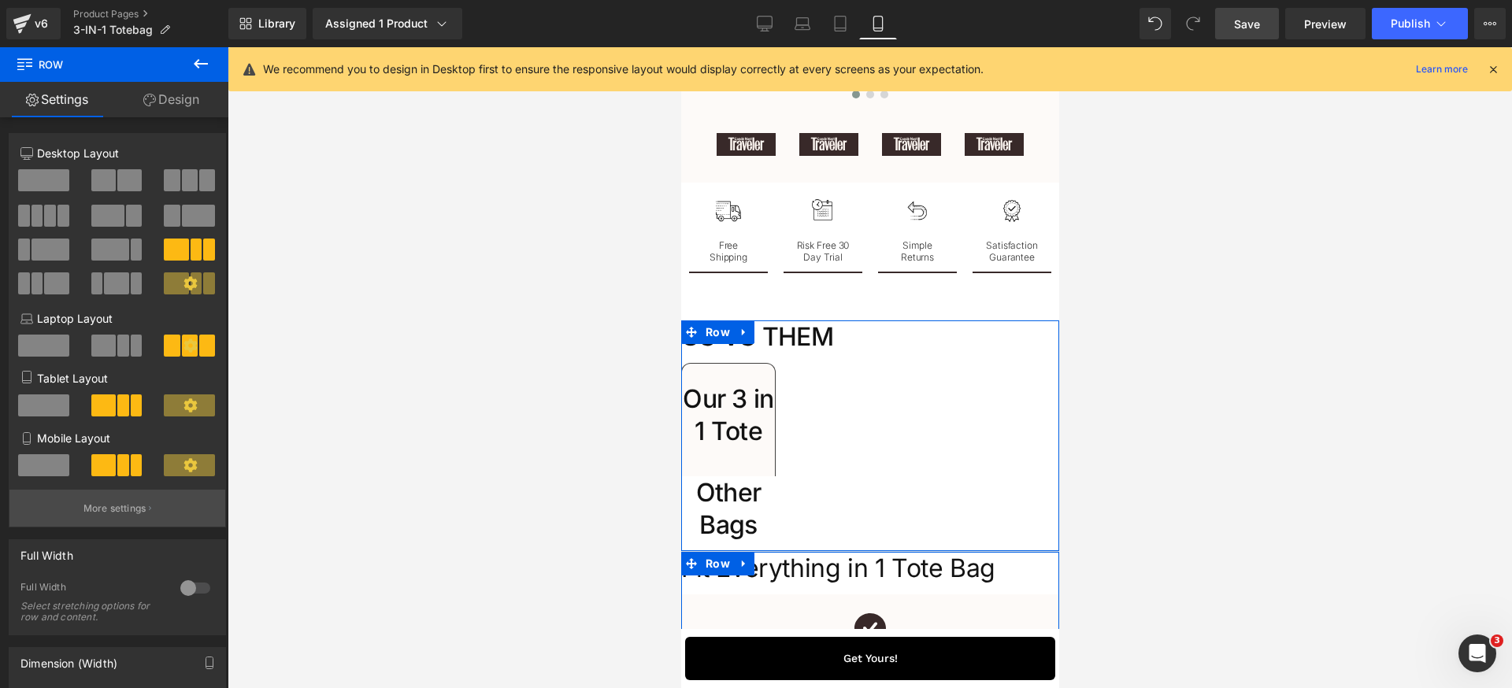
scroll to position [4307, 0]
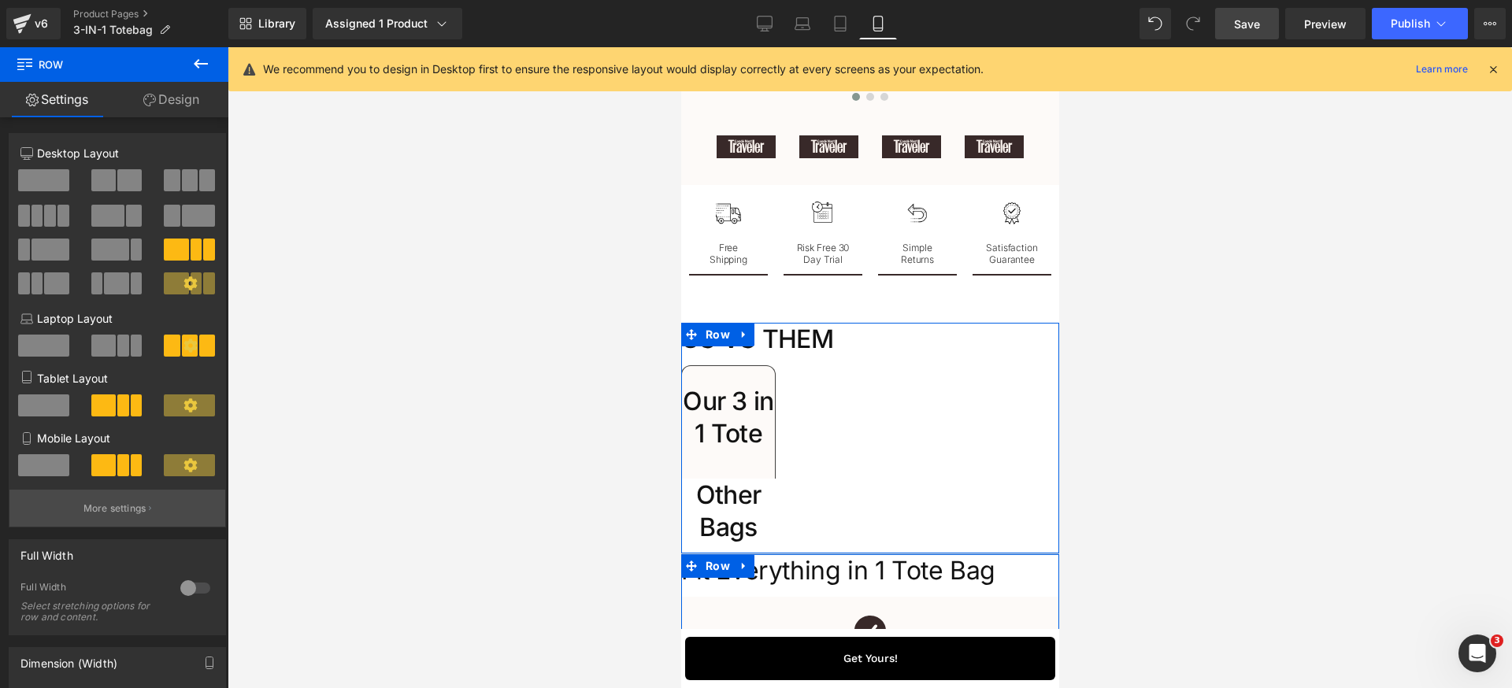
click at [128, 507] on p "More settings" at bounding box center [114, 509] width 63 height 14
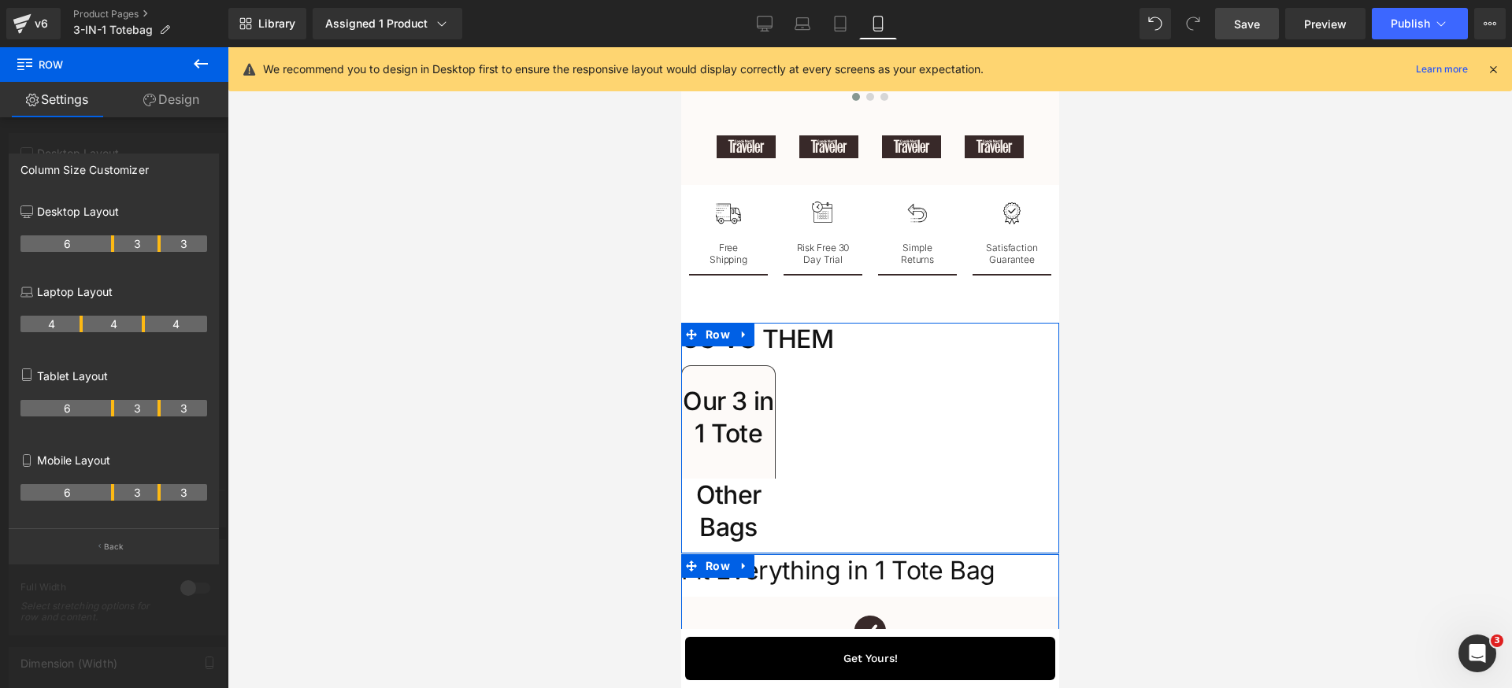
click at [161, 497] on tr "6 3 3" at bounding box center [113, 492] width 187 height 17
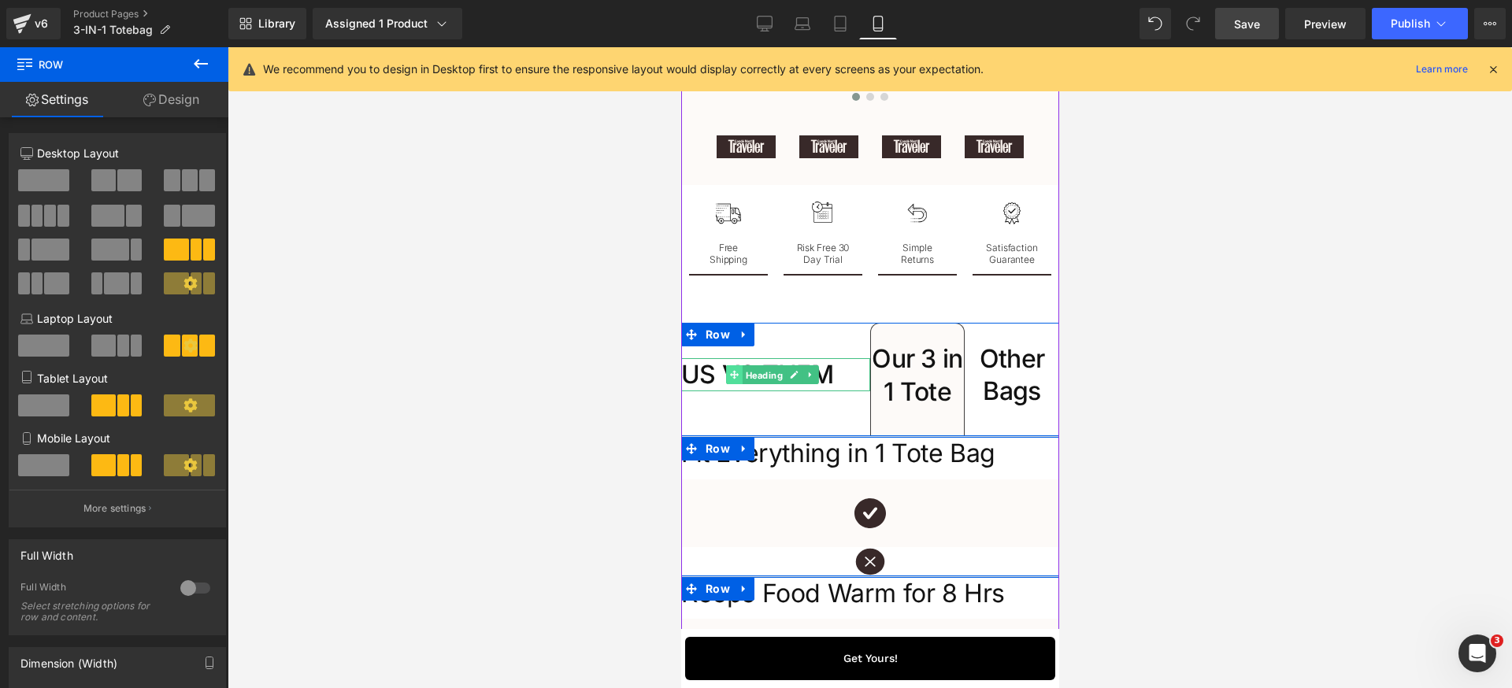
click at [731, 384] on link "Heading" at bounding box center [755, 374] width 60 height 19
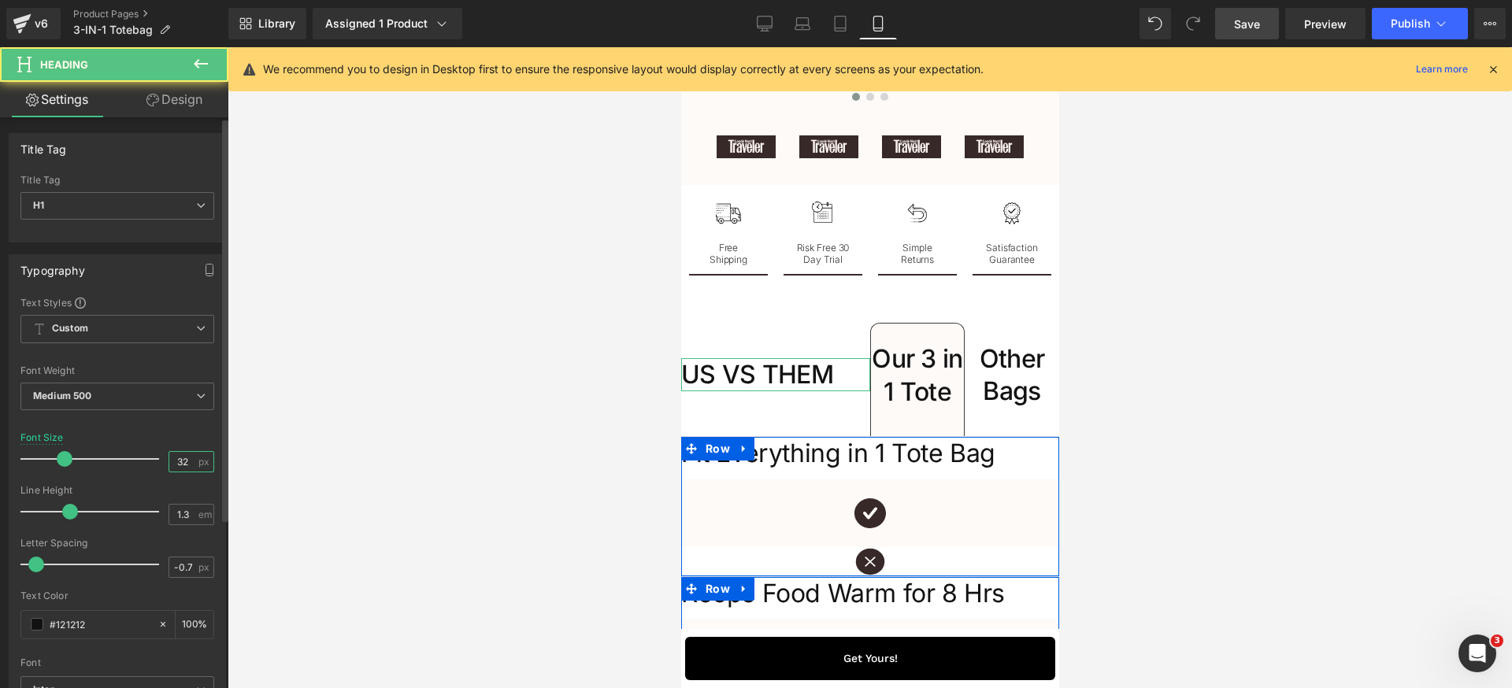
click at [187, 465] on input "32" at bounding box center [183, 462] width 28 height 20
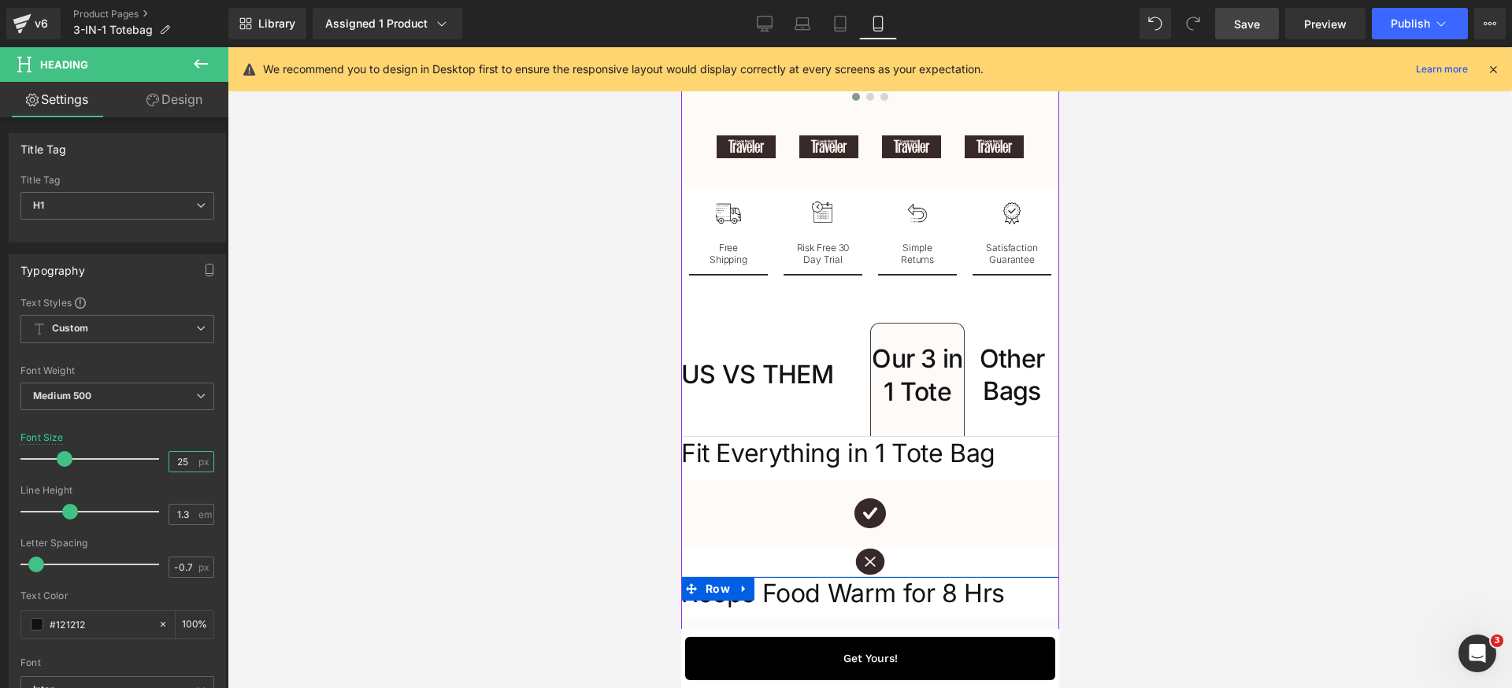
type input "24"
click at [903, 385] on span "Heading" at bounding box center [906, 375] width 43 height 19
click at [198, 462] on span "px" at bounding box center [204, 462] width 13 height 10
click at [185, 460] on input "32" at bounding box center [183, 462] width 28 height 20
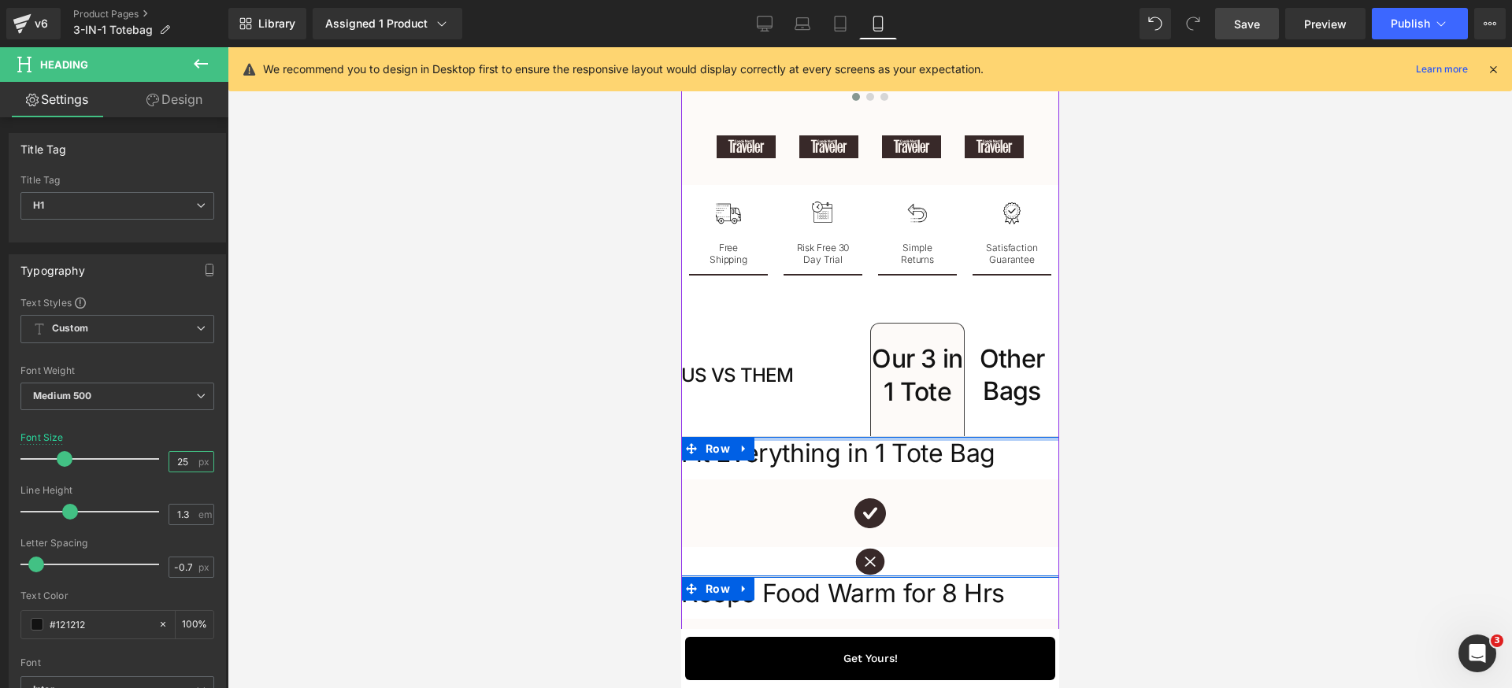
type input "24"
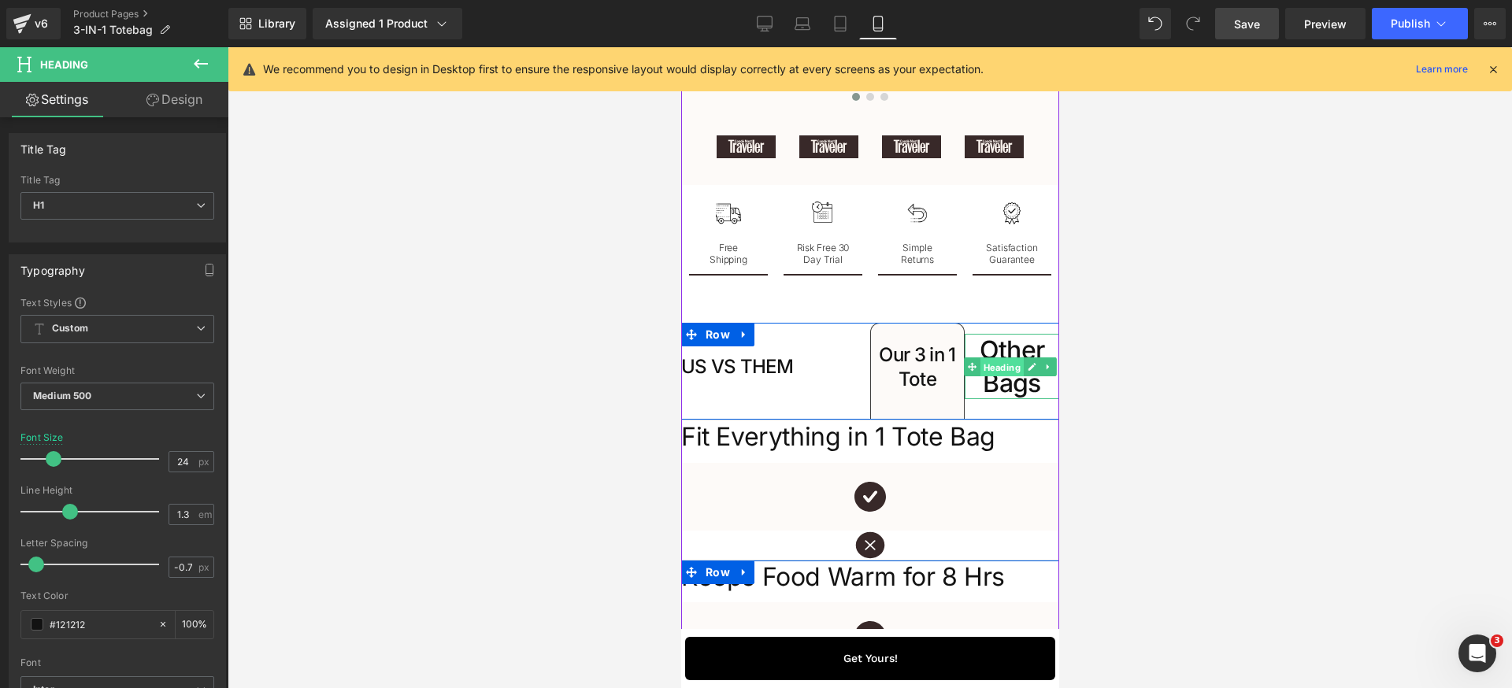
click at [963, 376] on link "Heading" at bounding box center [993, 366] width 60 height 19
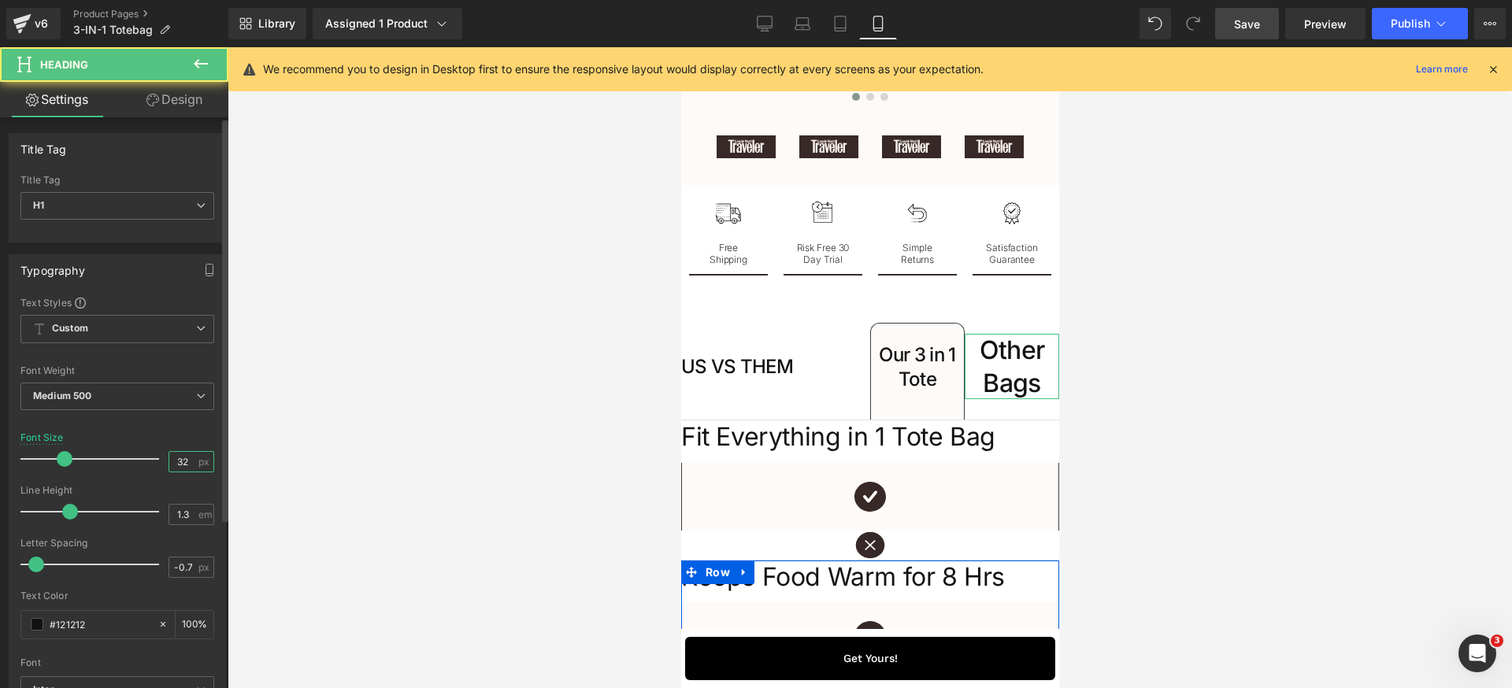
click at [190, 464] on input "32" at bounding box center [183, 462] width 28 height 20
type input "24"
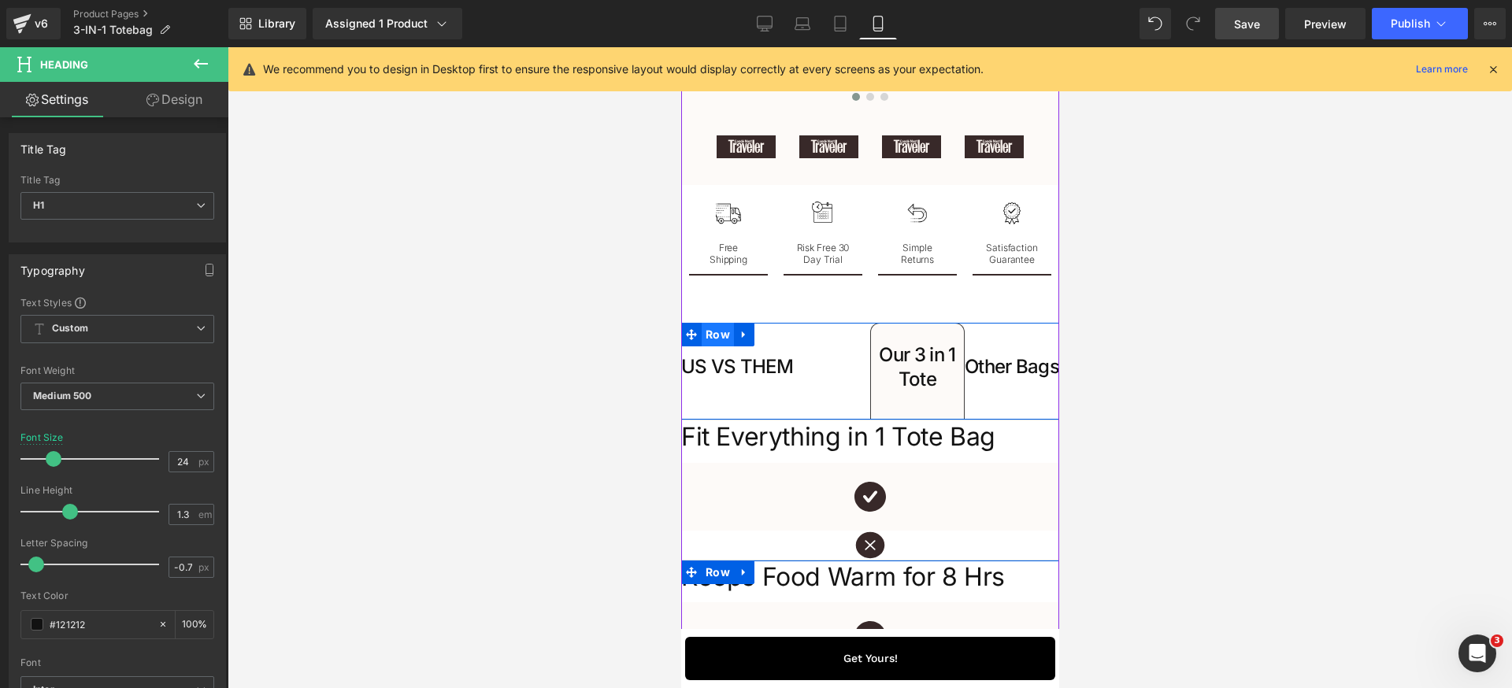
click at [724, 346] on span "Row" at bounding box center [717, 335] width 32 height 24
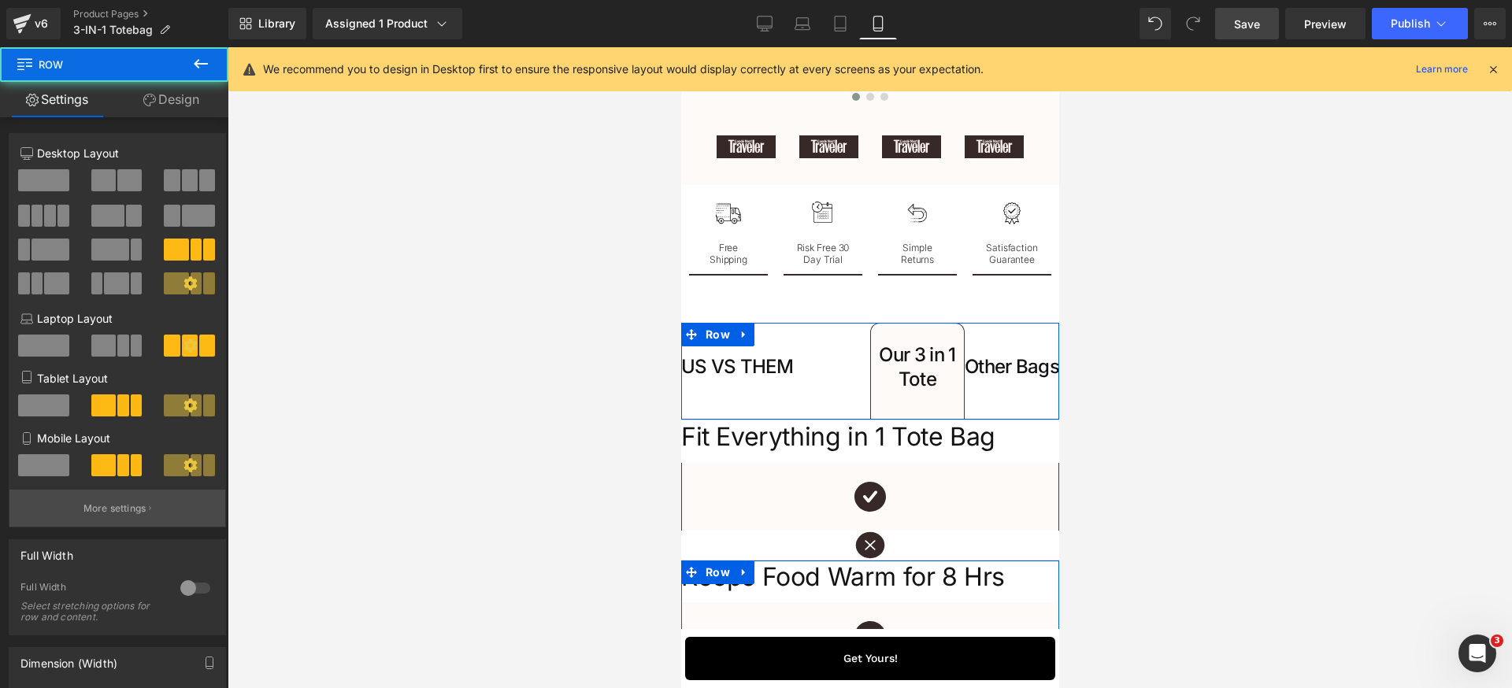
click at [115, 513] on p "More settings" at bounding box center [114, 509] width 63 height 14
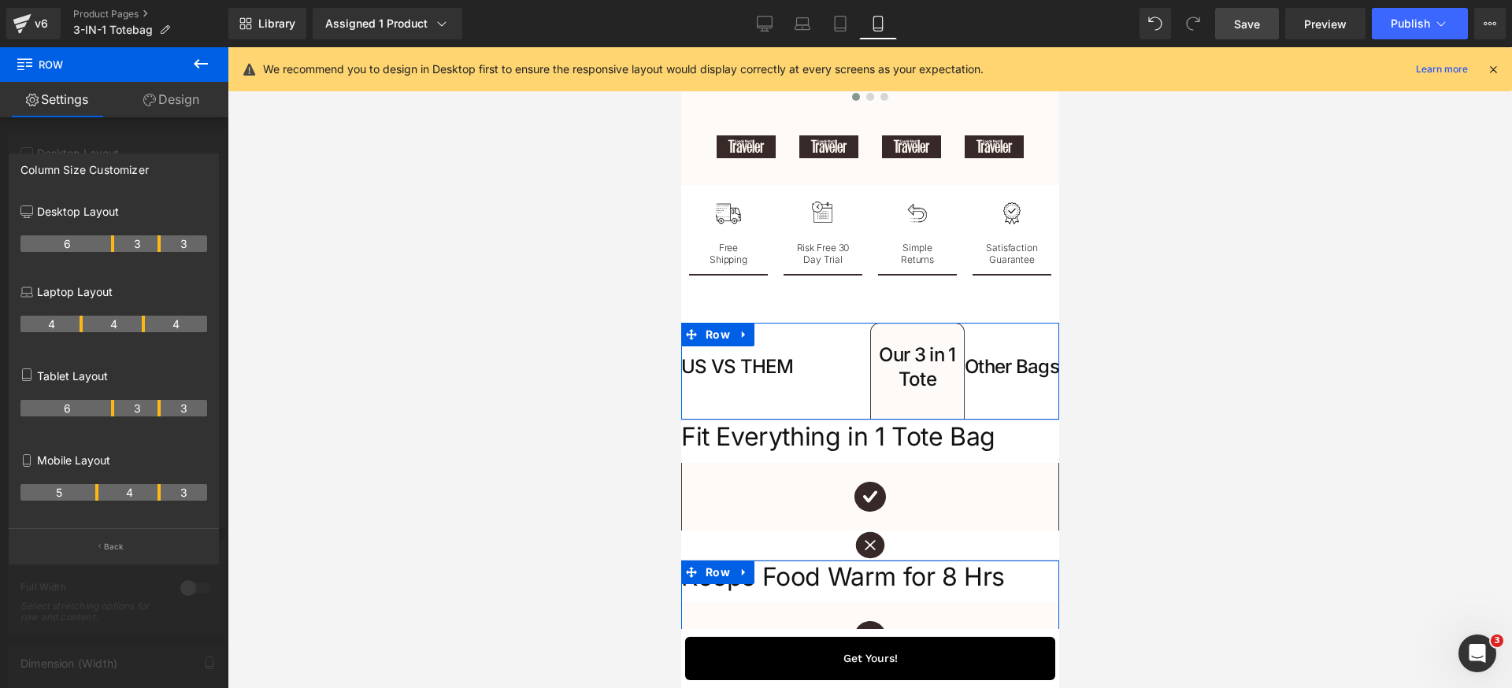
click at [100, 494] on tr "5 4 3" at bounding box center [113, 492] width 187 height 17
drag, startPoint x: 157, startPoint y: 494, endPoint x: 147, endPoint y: 497, distance: 10.5
click at [147, 497] on tr "5 3 4" at bounding box center [113, 492] width 187 height 17
drag, startPoint x: 97, startPoint y: 495, endPoint x: 89, endPoint y: 497, distance: 8.0
click at [89, 497] on tr "4 4 4" at bounding box center [113, 492] width 187 height 17
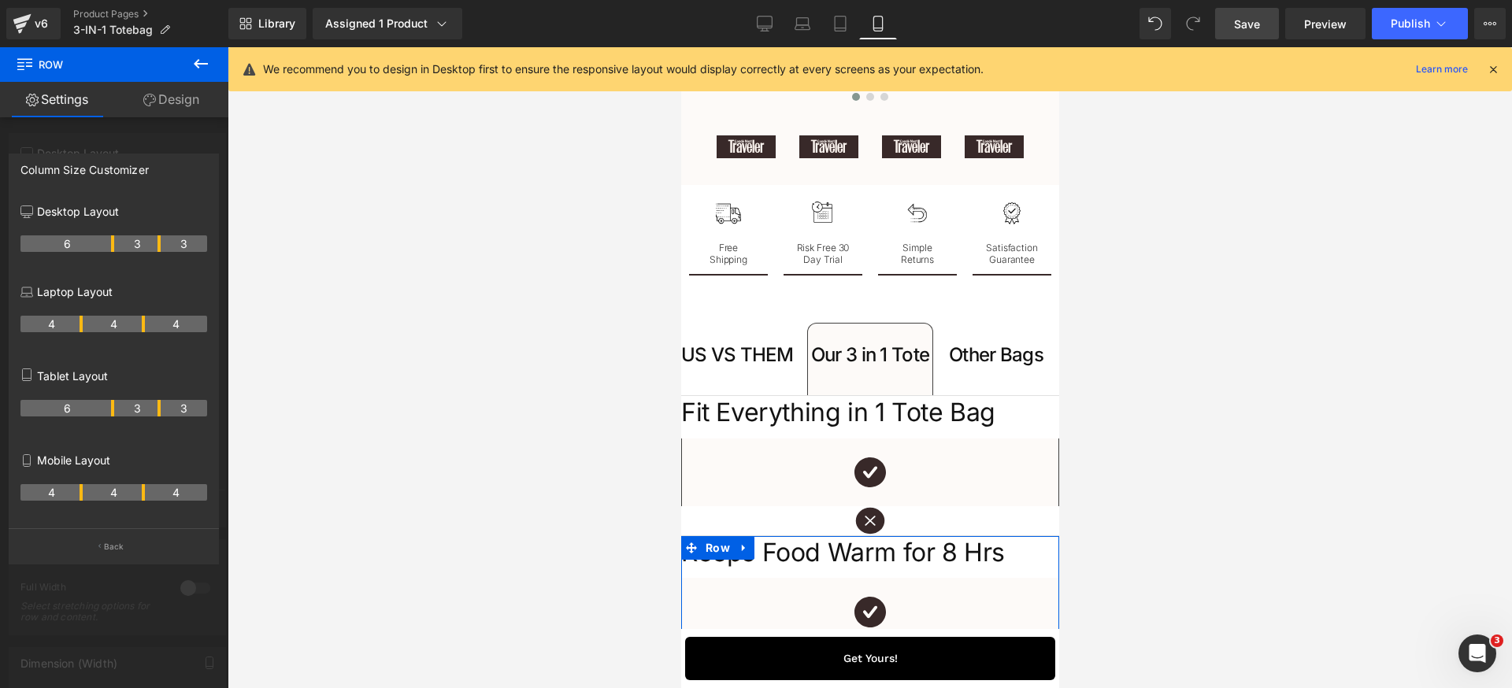
scroll to position [4348, 0]
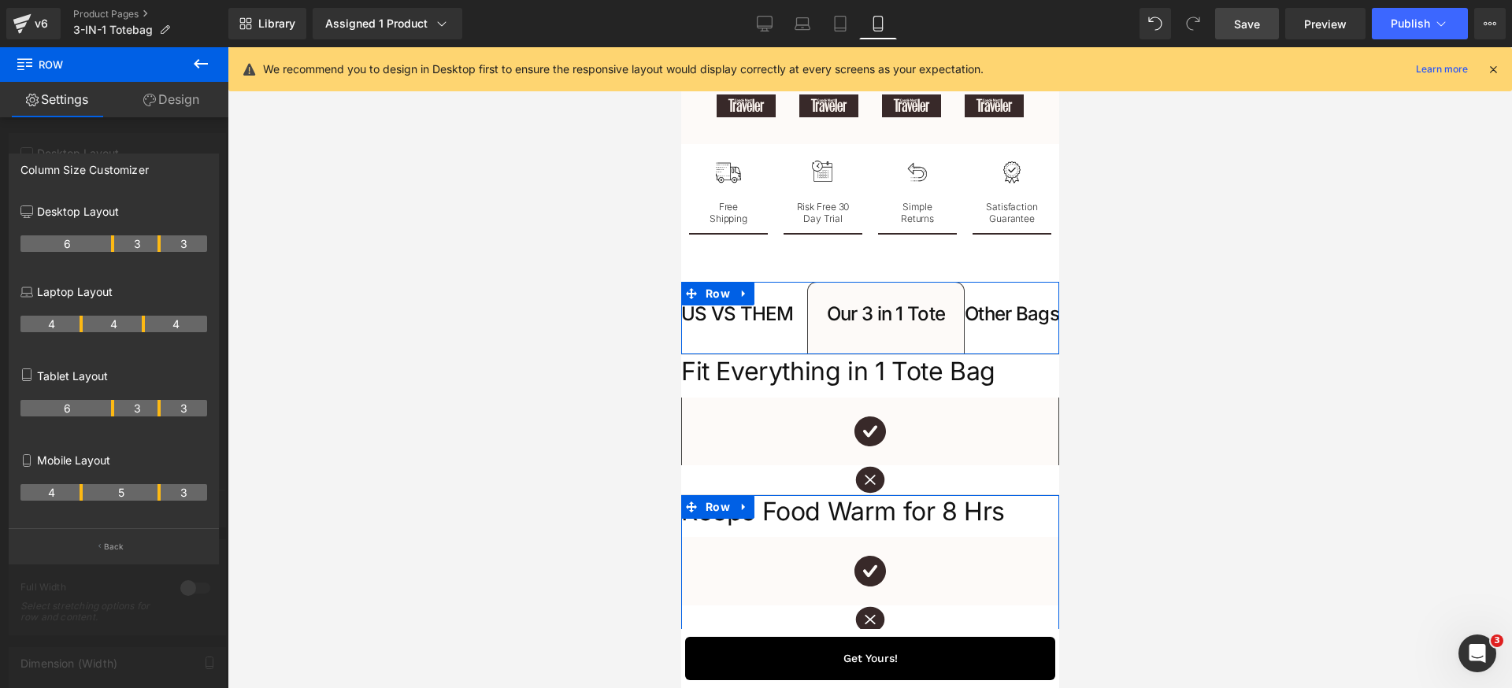
drag, startPoint x: 143, startPoint y: 492, endPoint x: 150, endPoint y: 496, distance: 8.1
click at [161, 494] on tr "4 5 3" at bounding box center [113, 492] width 187 height 17
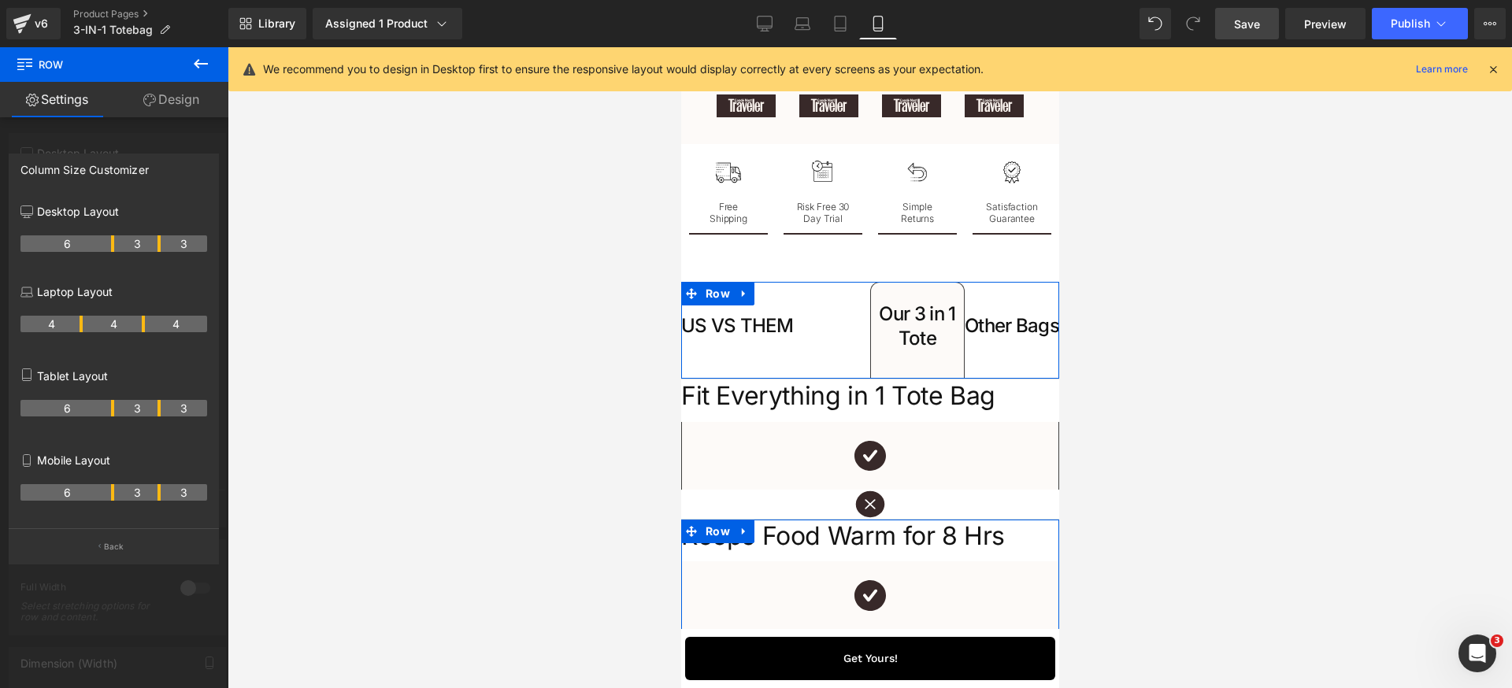
drag, startPoint x: 81, startPoint y: 491, endPoint x: 106, endPoint y: 491, distance: 25.2
click at [106, 491] on th "6" at bounding box center [67, 492] width 94 height 17
click at [1231, 359] on div at bounding box center [870, 367] width 1284 height 641
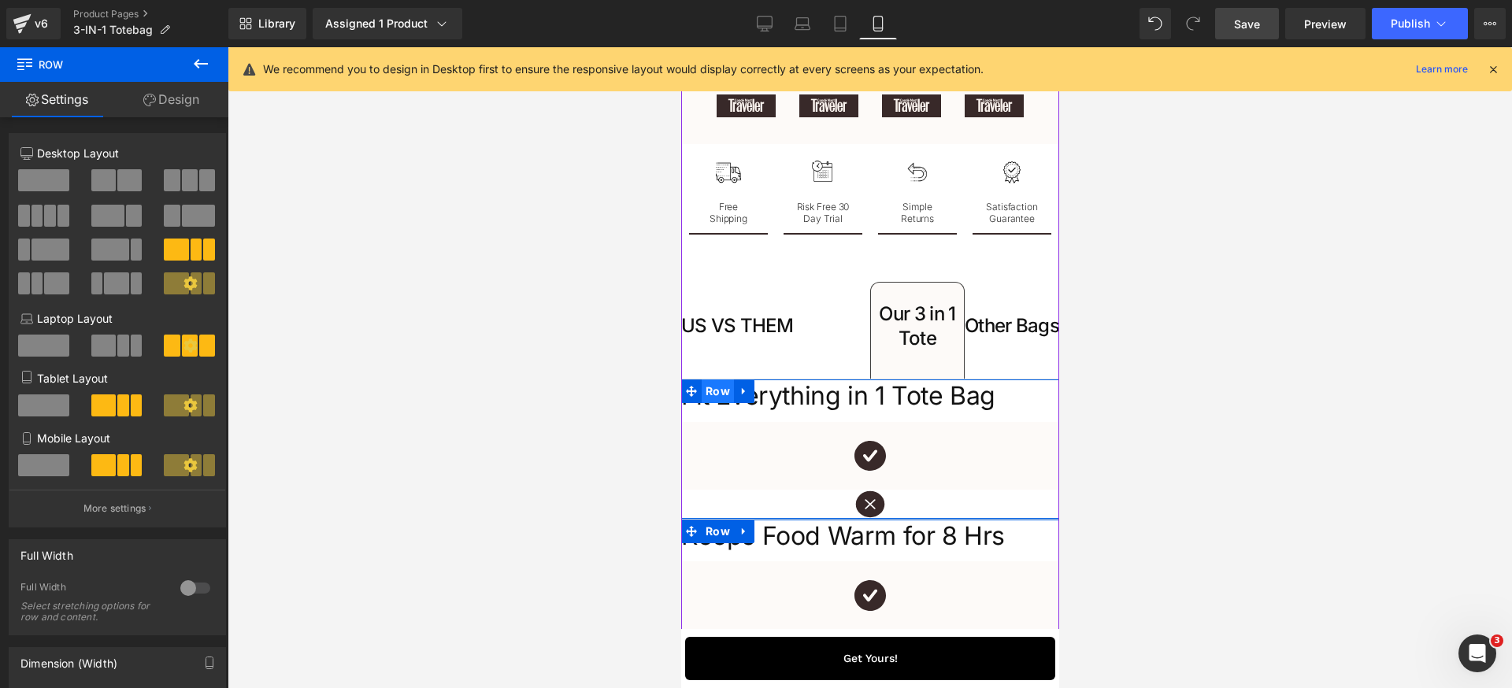
click at [719, 403] on span "Row" at bounding box center [717, 392] width 32 height 24
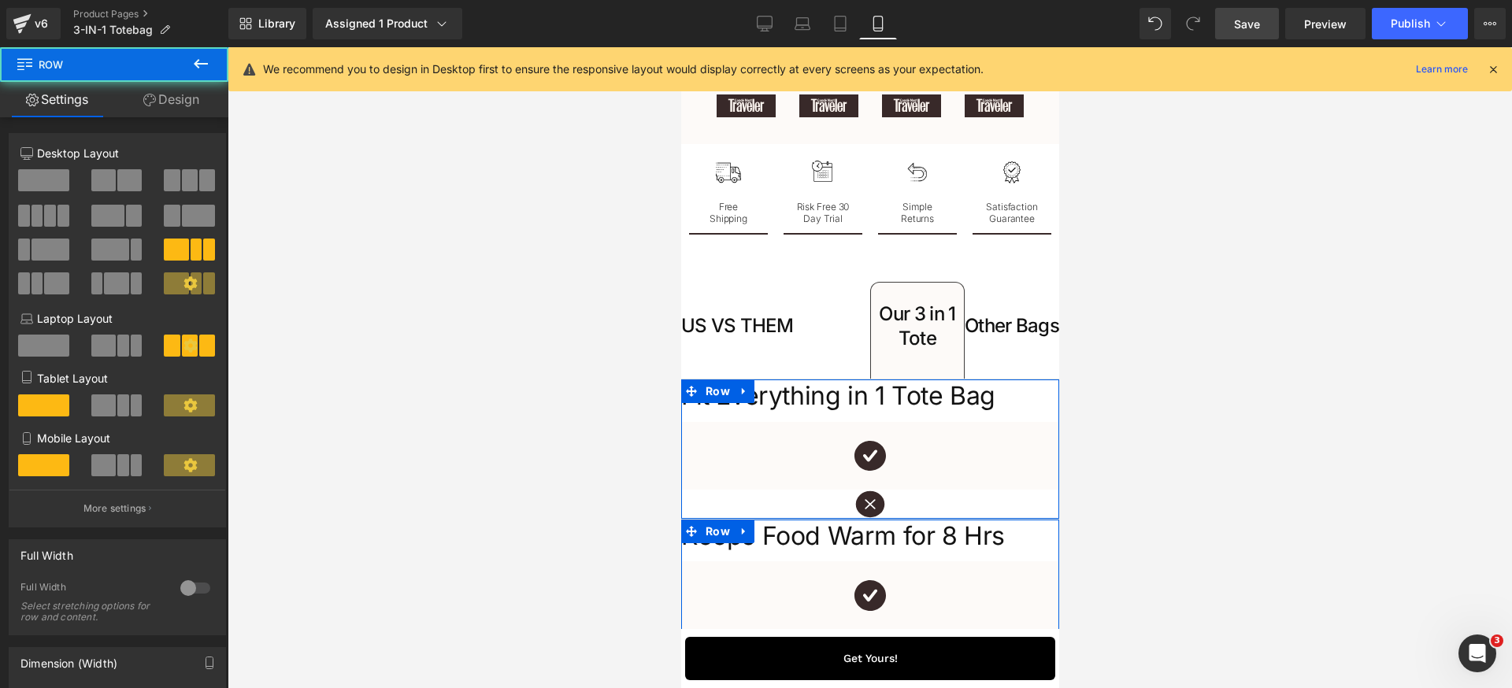
click at [107, 403] on span at bounding box center [103, 405] width 24 height 22
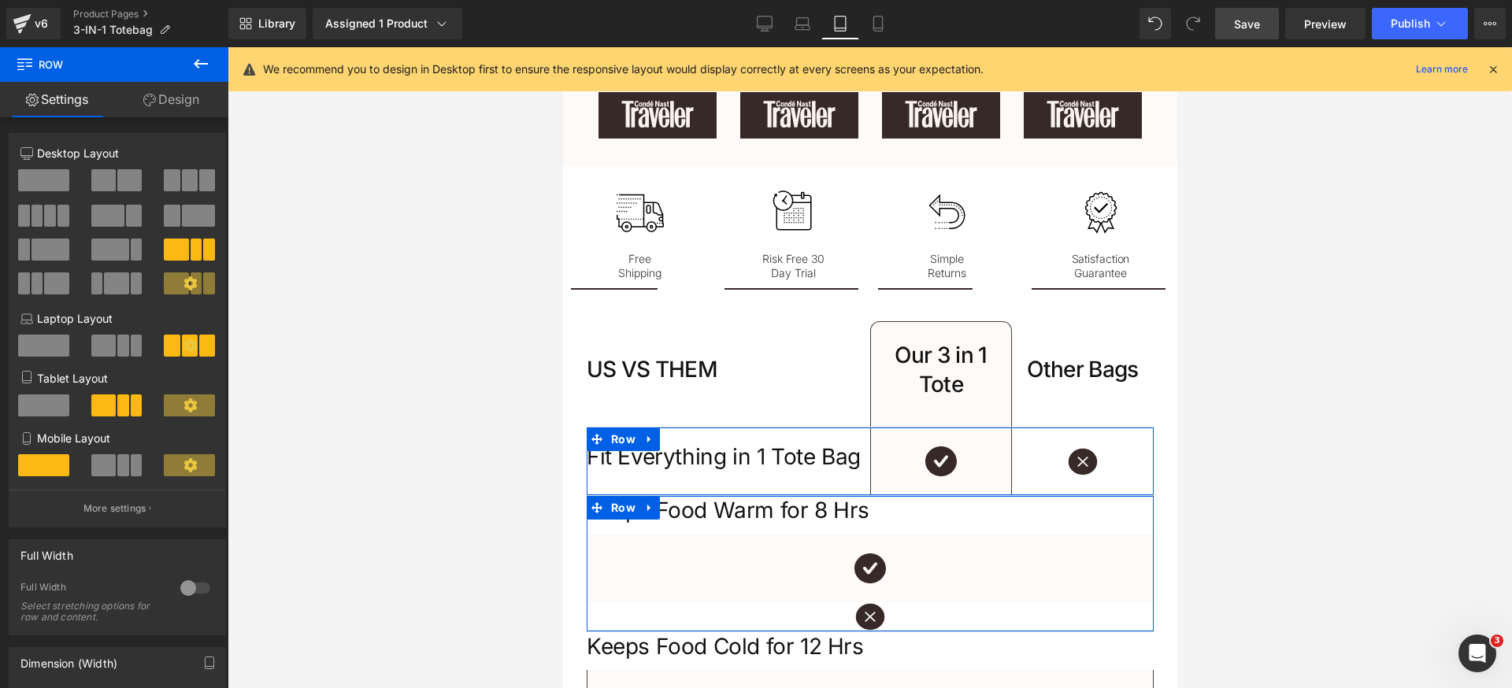
click at [109, 460] on span at bounding box center [103, 465] width 24 height 22
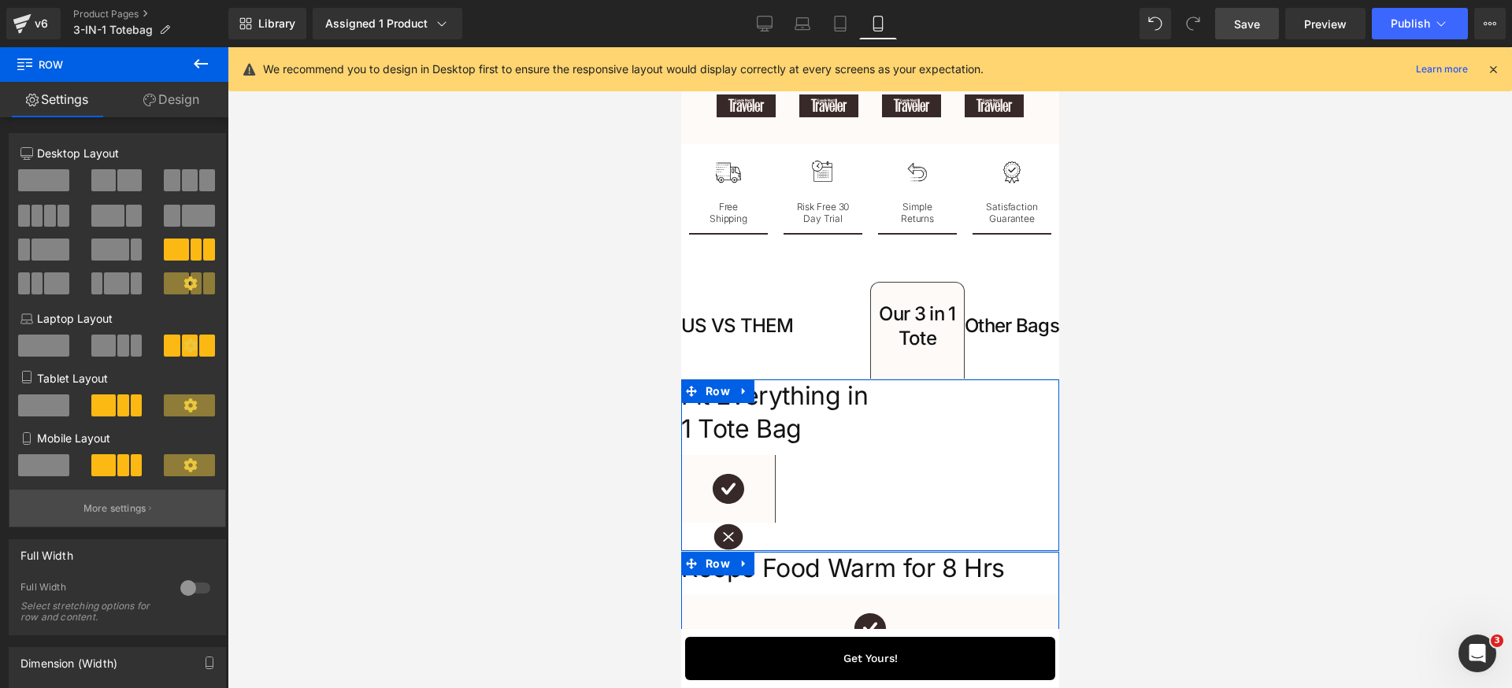
click at [116, 503] on p "More settings" at bounding box center [114, 509] width 63 height 14
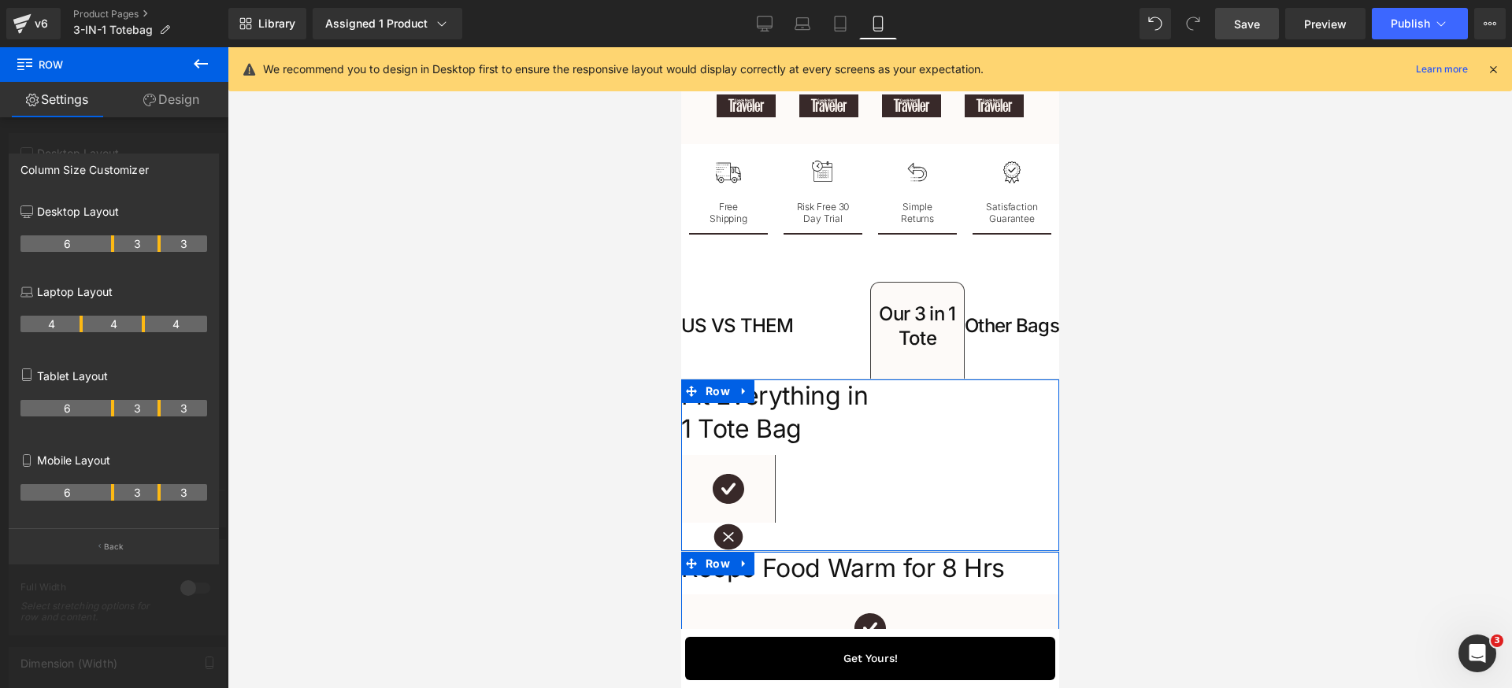
click at [154, 498] on th "3" at bounding box center [137, 492] width 46 height 17
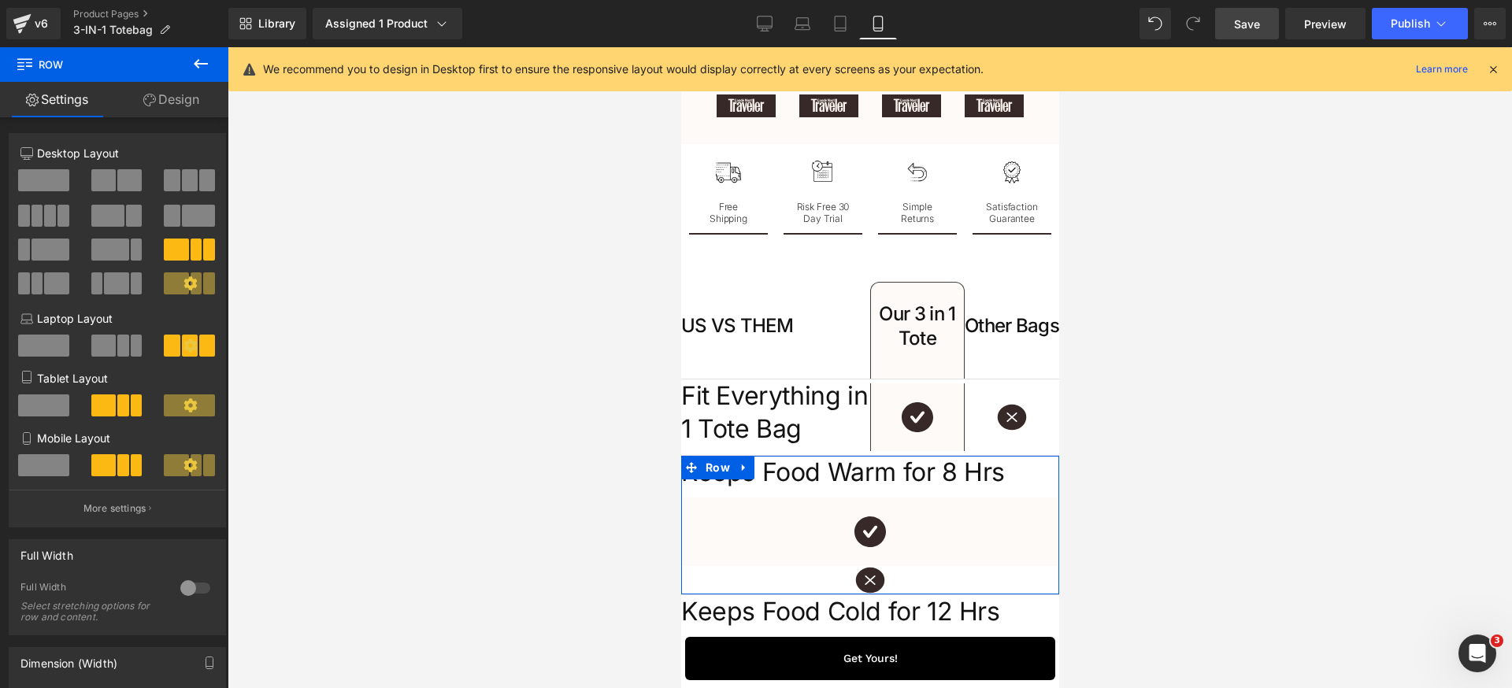
click at [974, 383] on div at bounding box center [869, 382] width 378 height 4
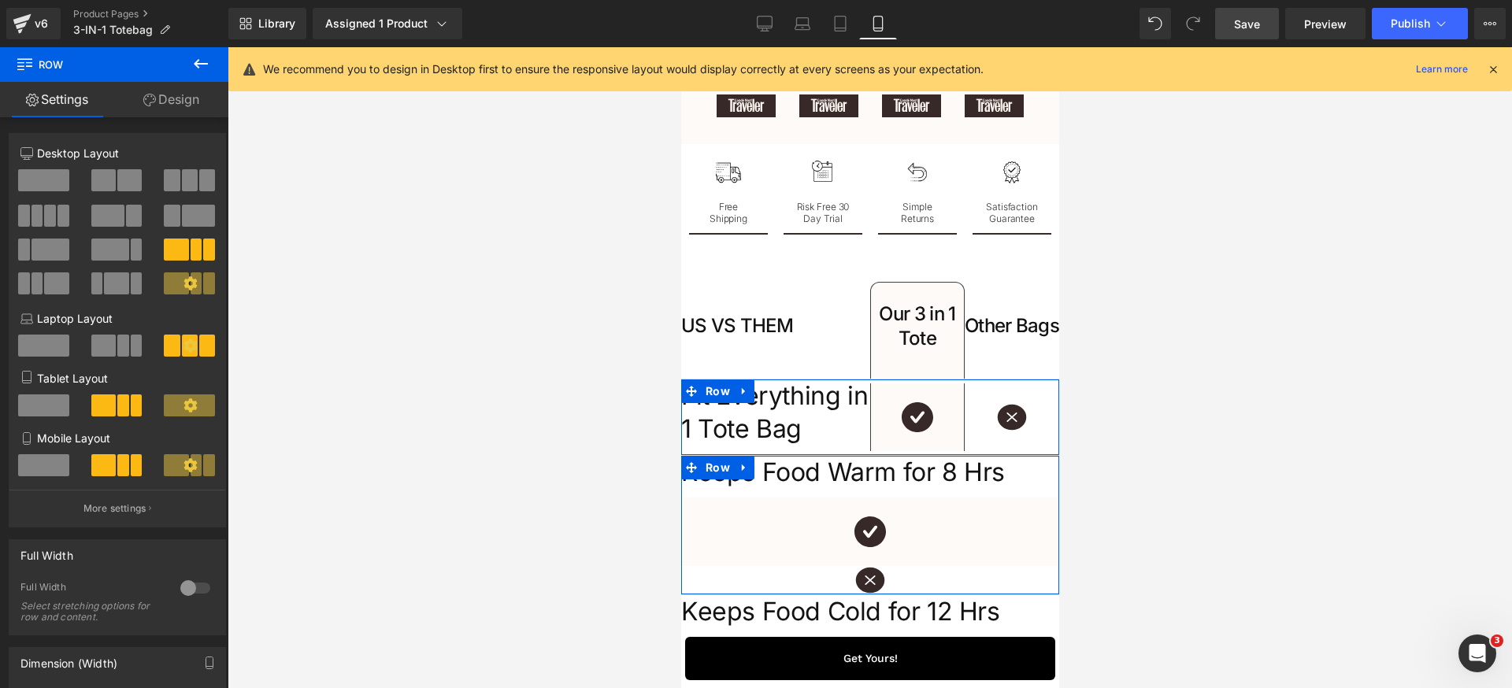
click at [191, 103] on link "Design" at bounding box center [171, 99] width 114 height 35
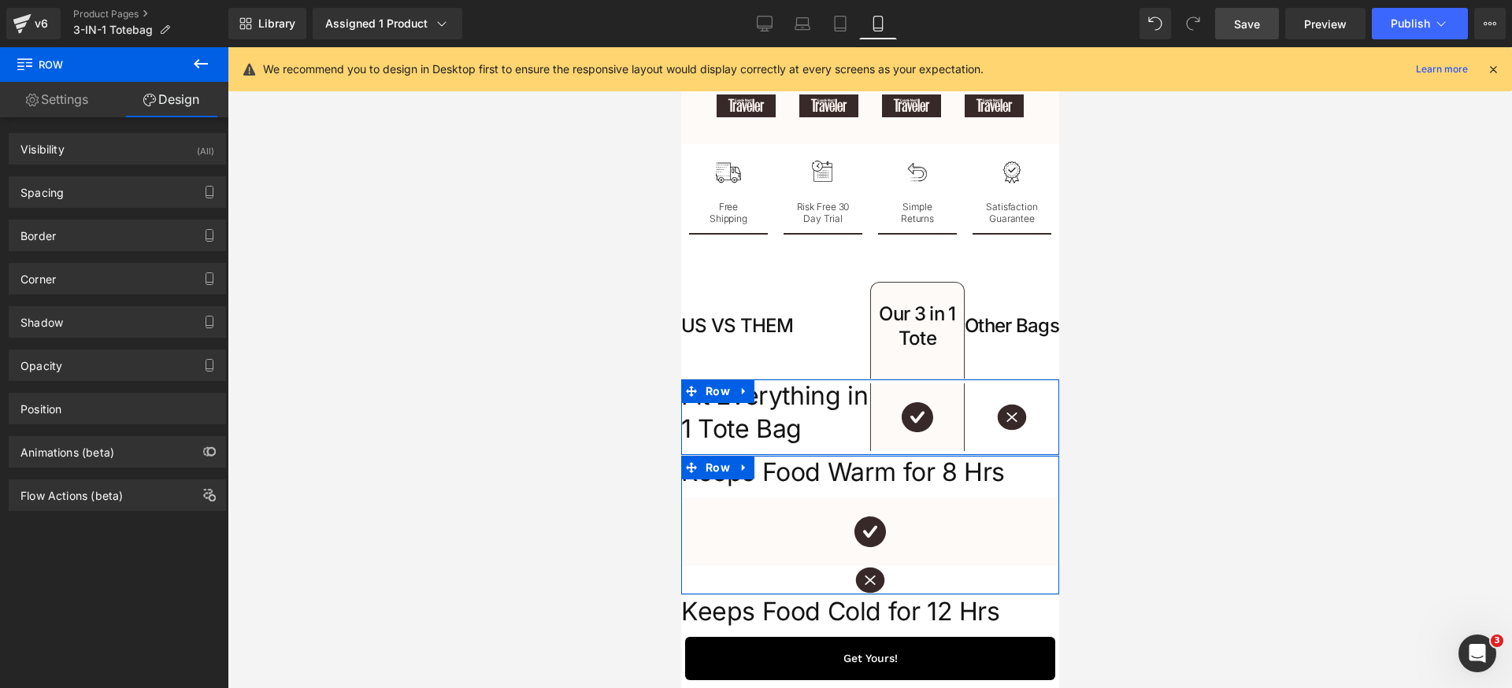
click at [94, 218] on div "Border Border Style Custom Custom Setup Global Style Custom Setup Global Style …" at bounding box center [117, 229] width 235 height 43
click at [106, 201] on div "Spacing" at bounding box center [117, 192] width 216 height 30
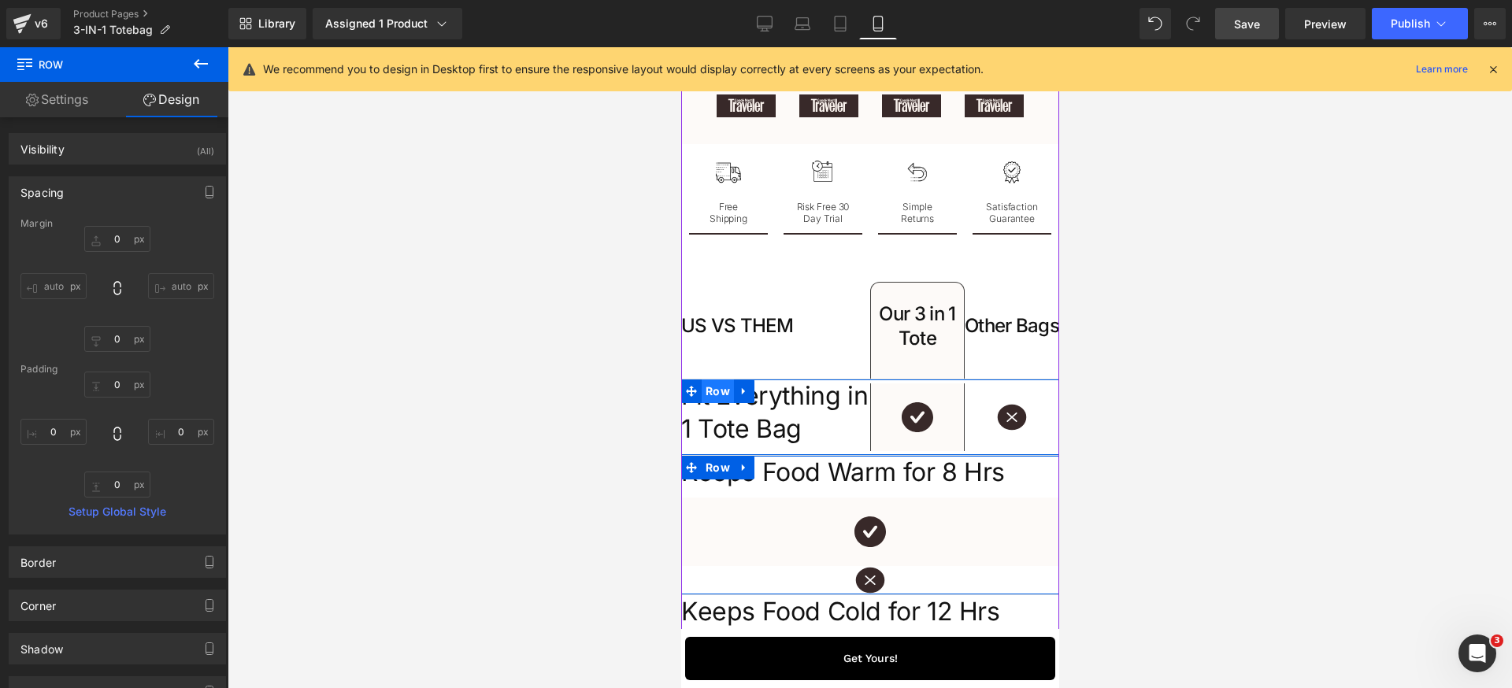
click at [712, 403] on span "Row" at bounding box center [717, 392] width 32 height 24
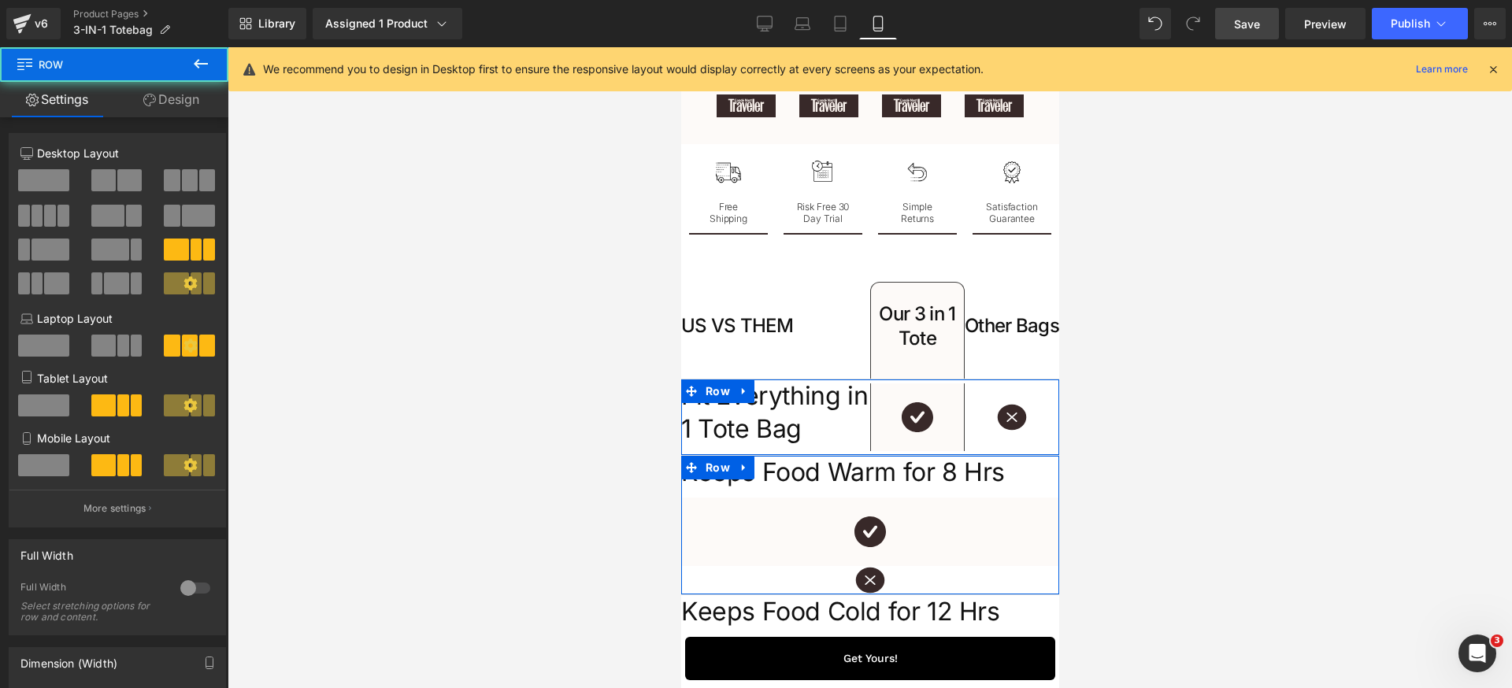
scroll to position [56, 0]
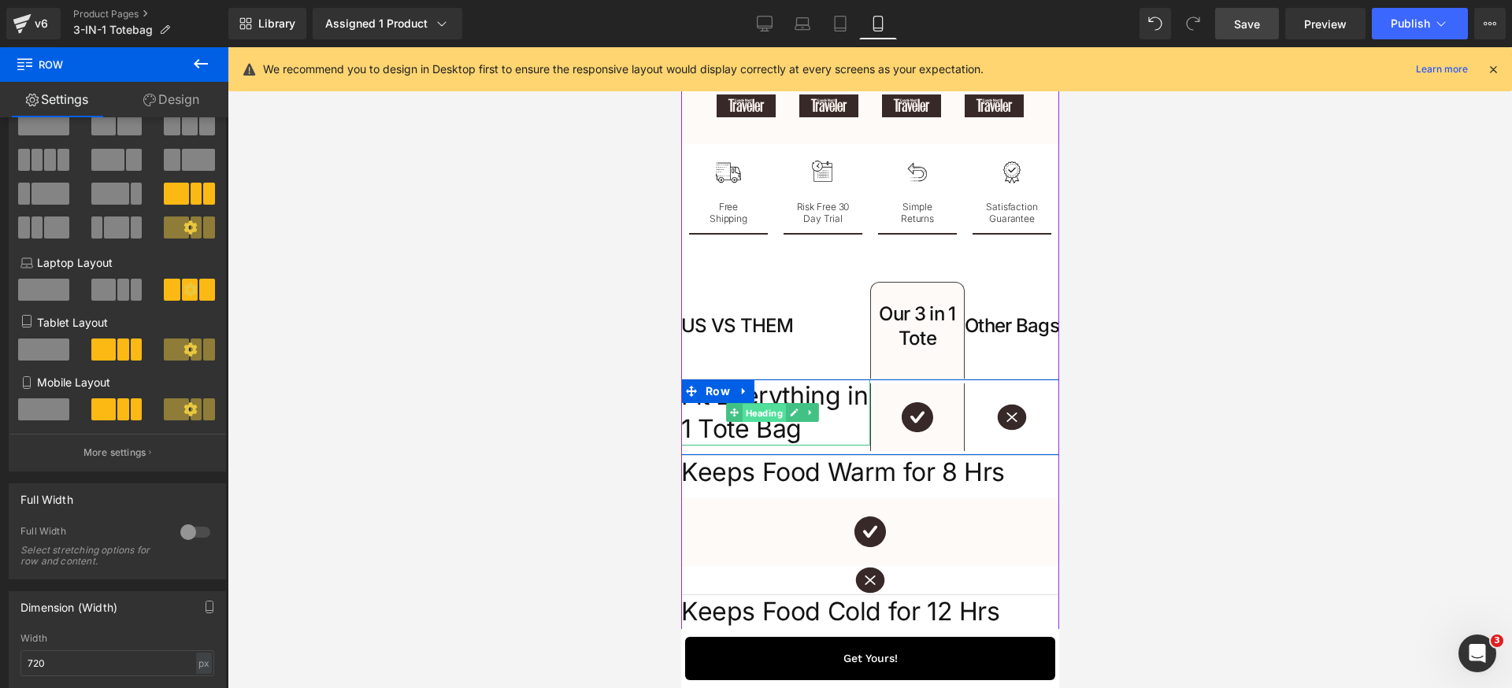
click at [760, 423] on span "Heading" at bounding box center [763, 413] width 43 height 19
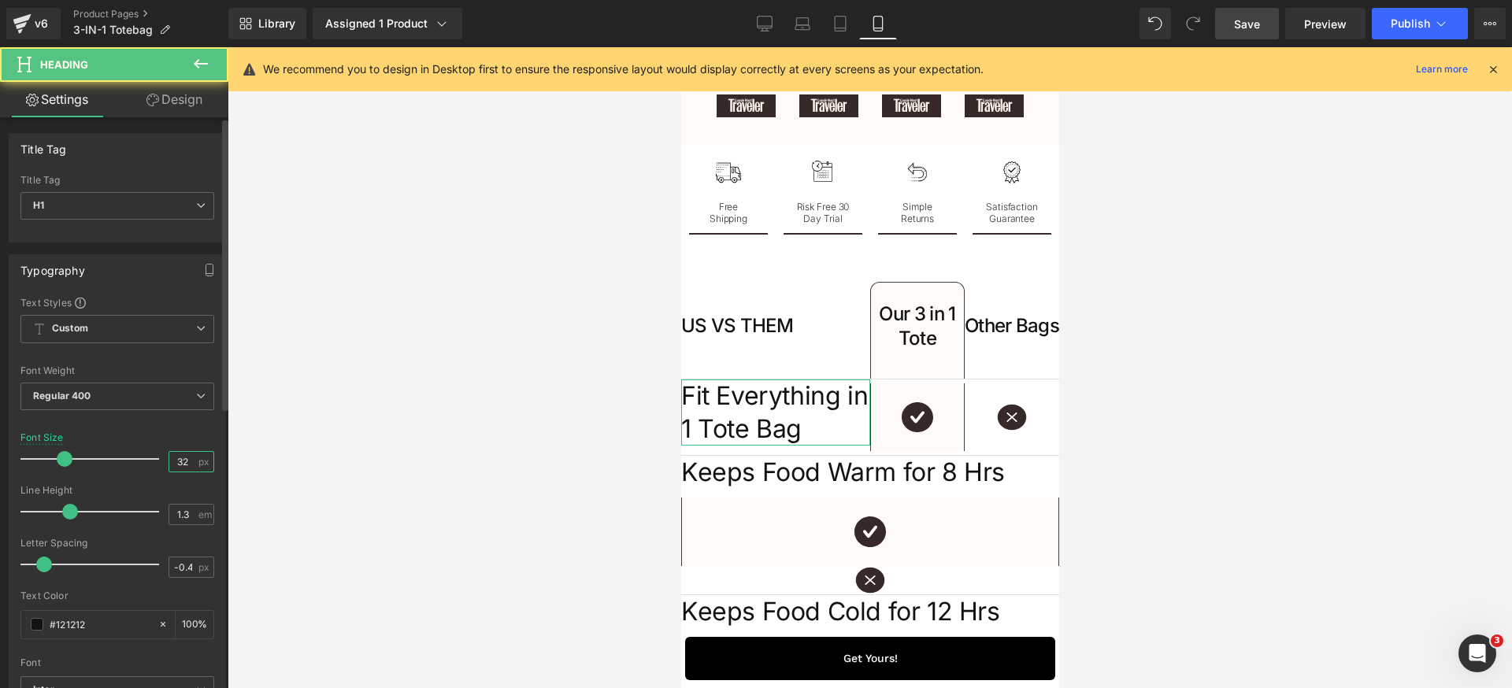
click at [181, 465] on input "32" at bounding box center [183, 462] width 28 height 20
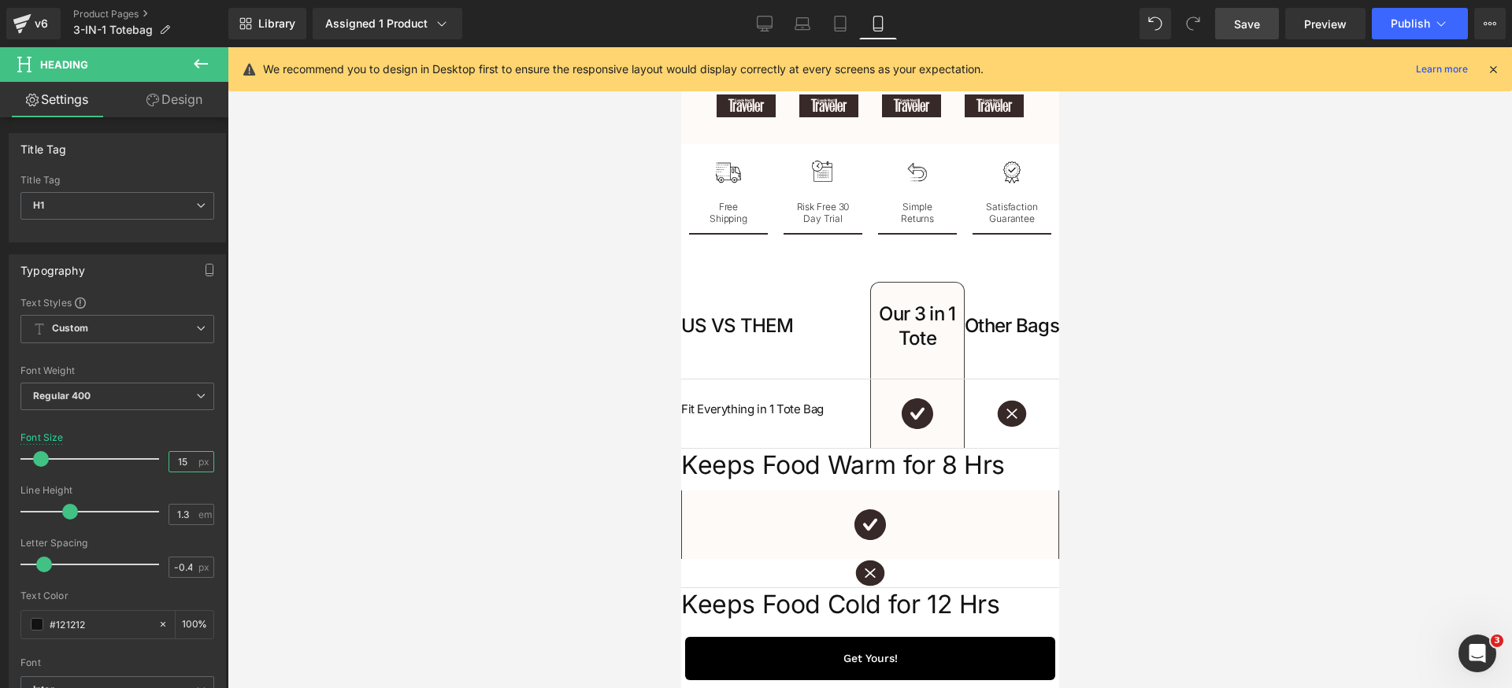
type input "16"
drag, startPoint x: 709, startPoint y: 498, endPoint x: 1334, endPoint y: 542, distance: 626.7
click at [709, 473] on span "Row" at bounding box center [717, 462] width 32 height 24
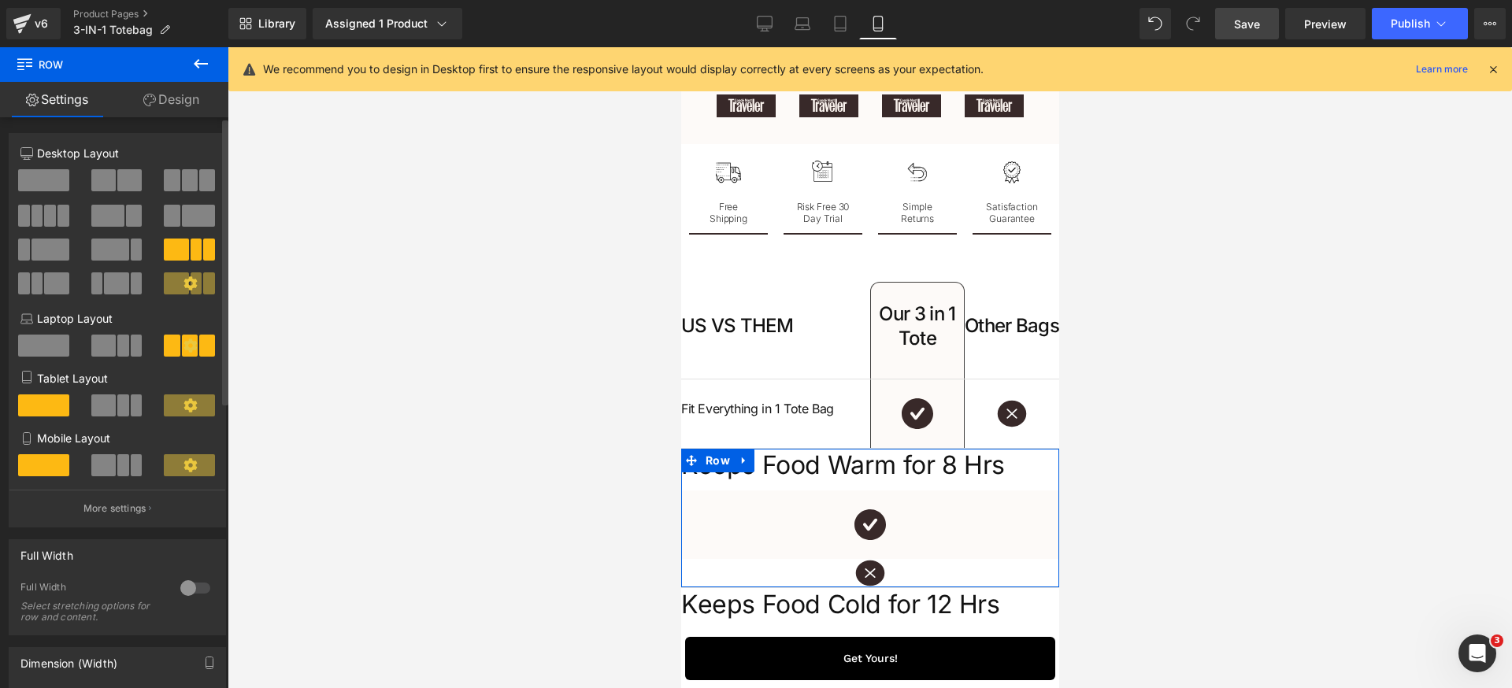
click at [109, 436] on p "Mobile Layout" at bounding box center [117, 438] width 194 height 17
click at [117, 409] on span at bounding box center [123, 405] width 12 height 22
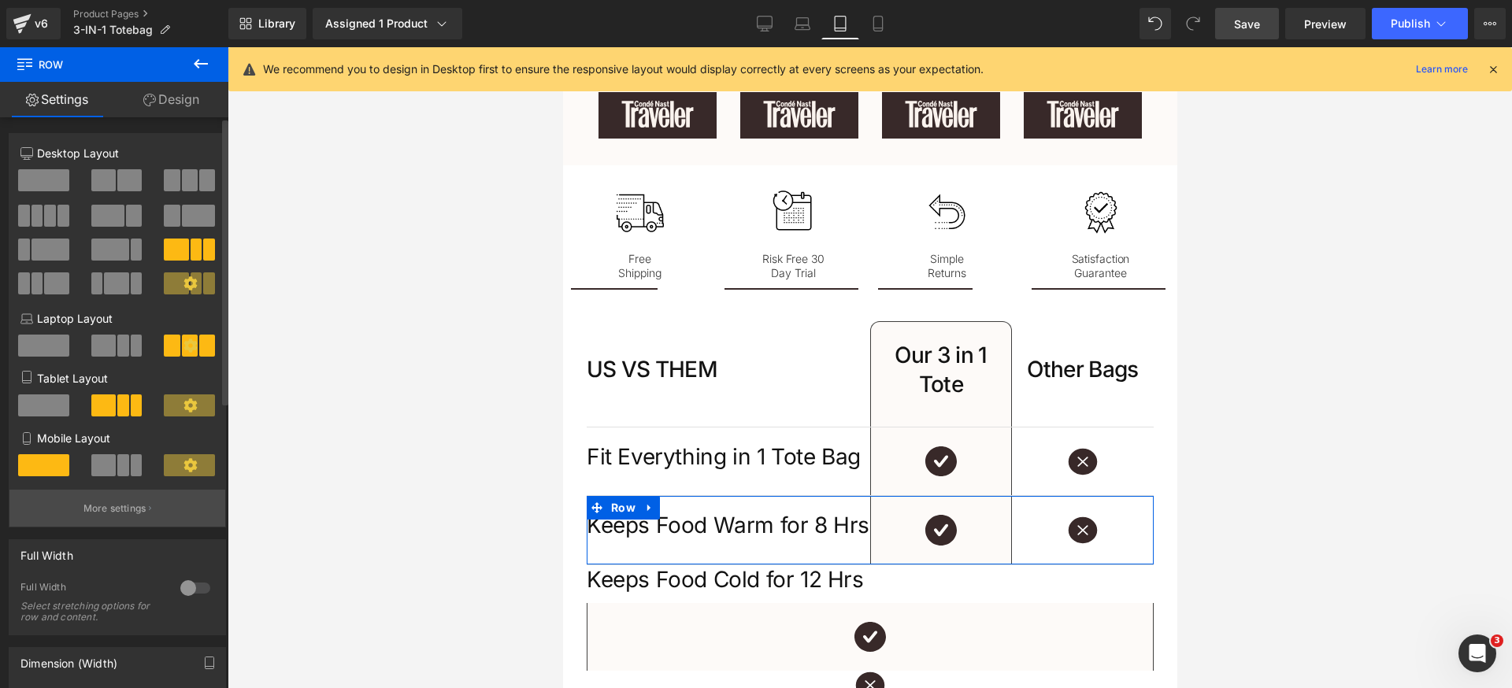
drag, startPoint x: 120, startPoint y: 464, endPoint x: 117, endPoint y: 494, distance: 30.2
click at [120, 465] on span at bounding box center [123, 465] width 12 height 22
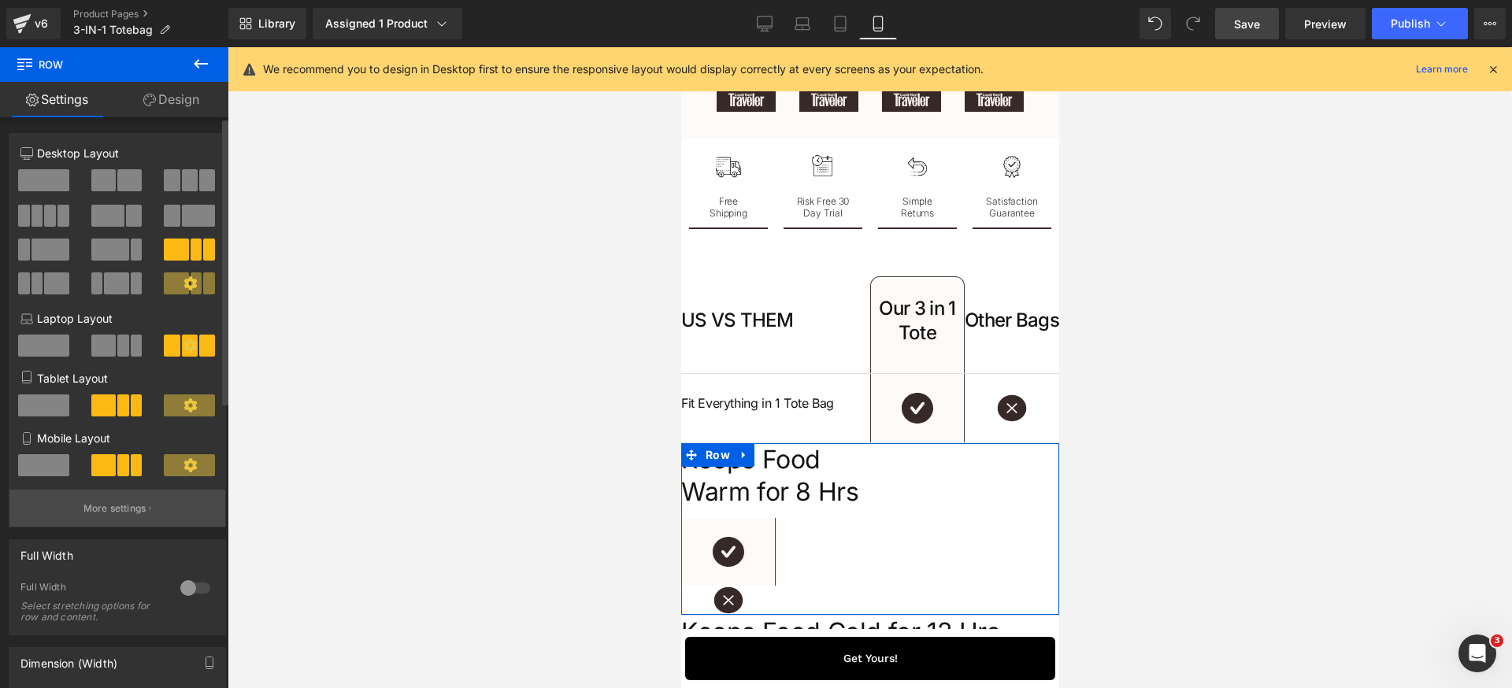
click at [113, 507] on p "More settings" at bounding box center [114, 509] width 63 height 14
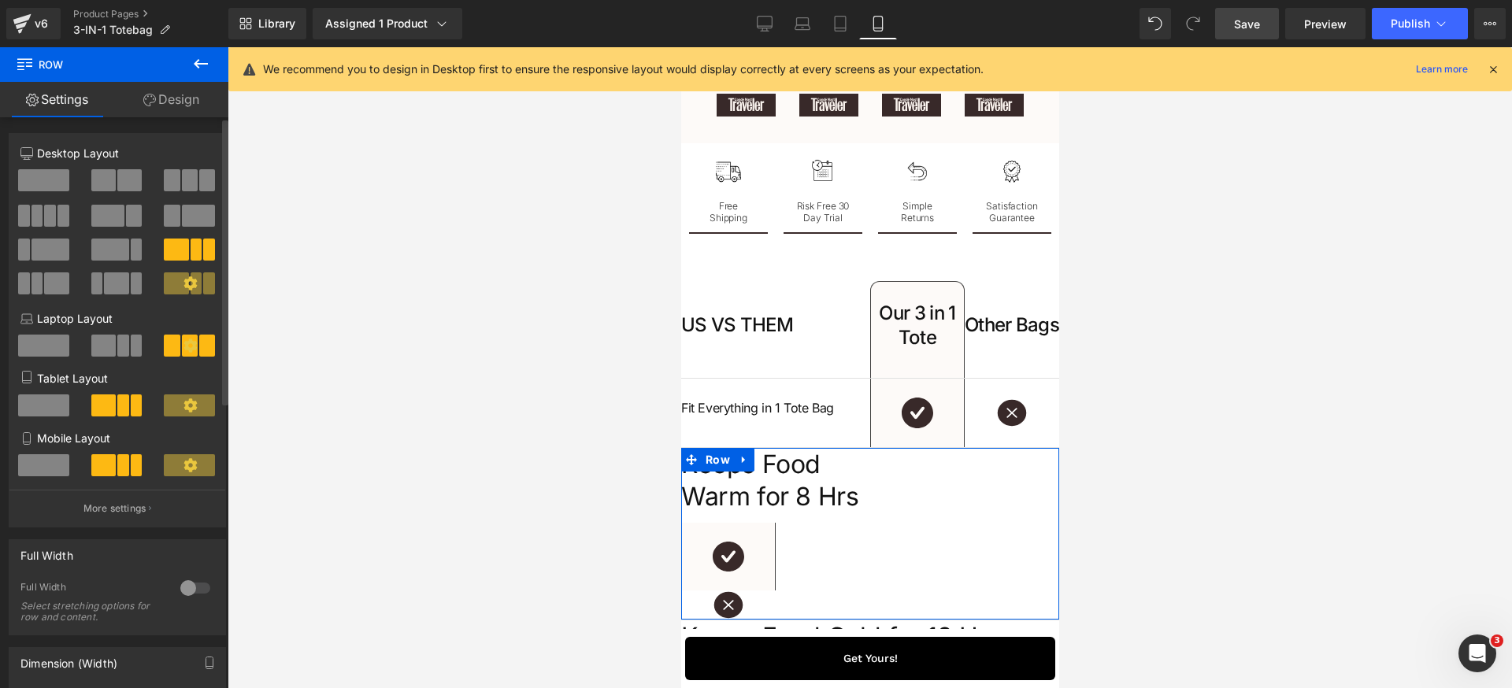
scroll to position [4348, 0]
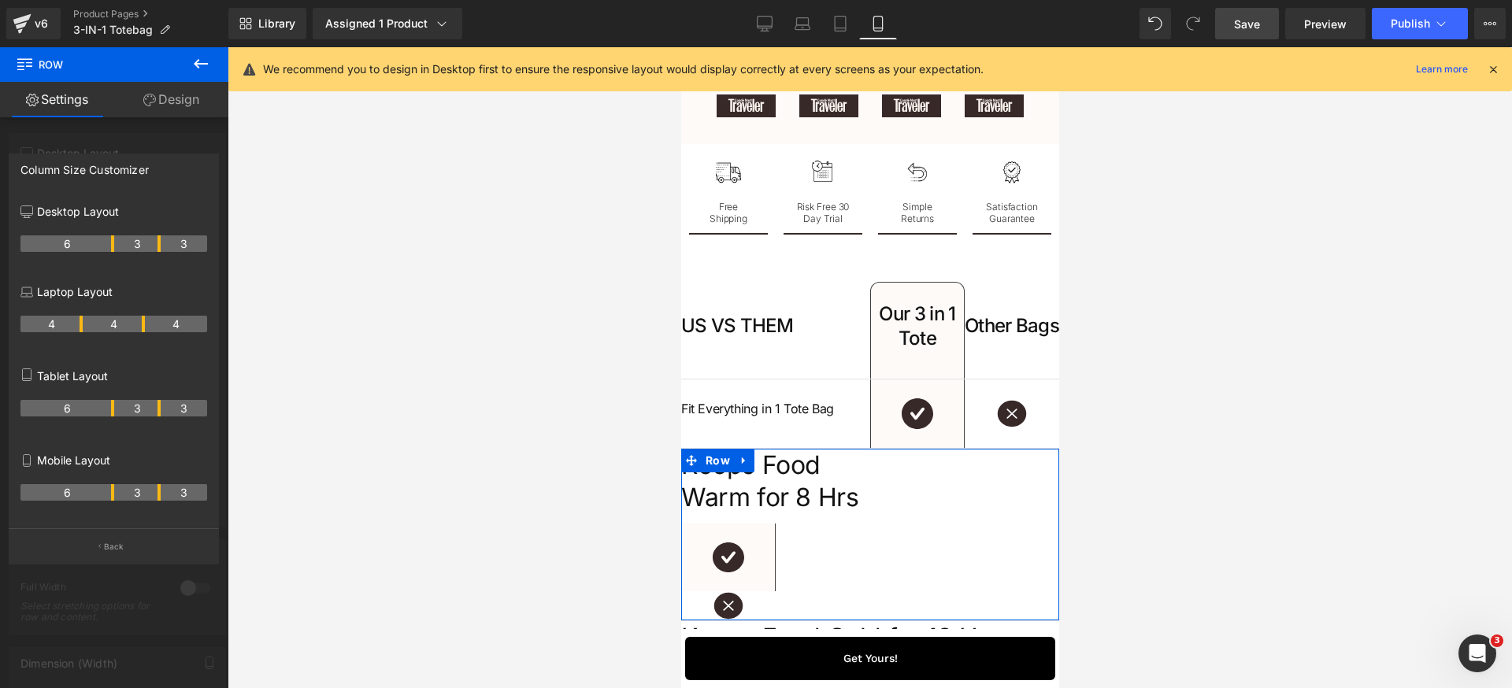
click at [115, 497] on tr "6 3 3" at bounding box center [113, 492] width 187 height 17
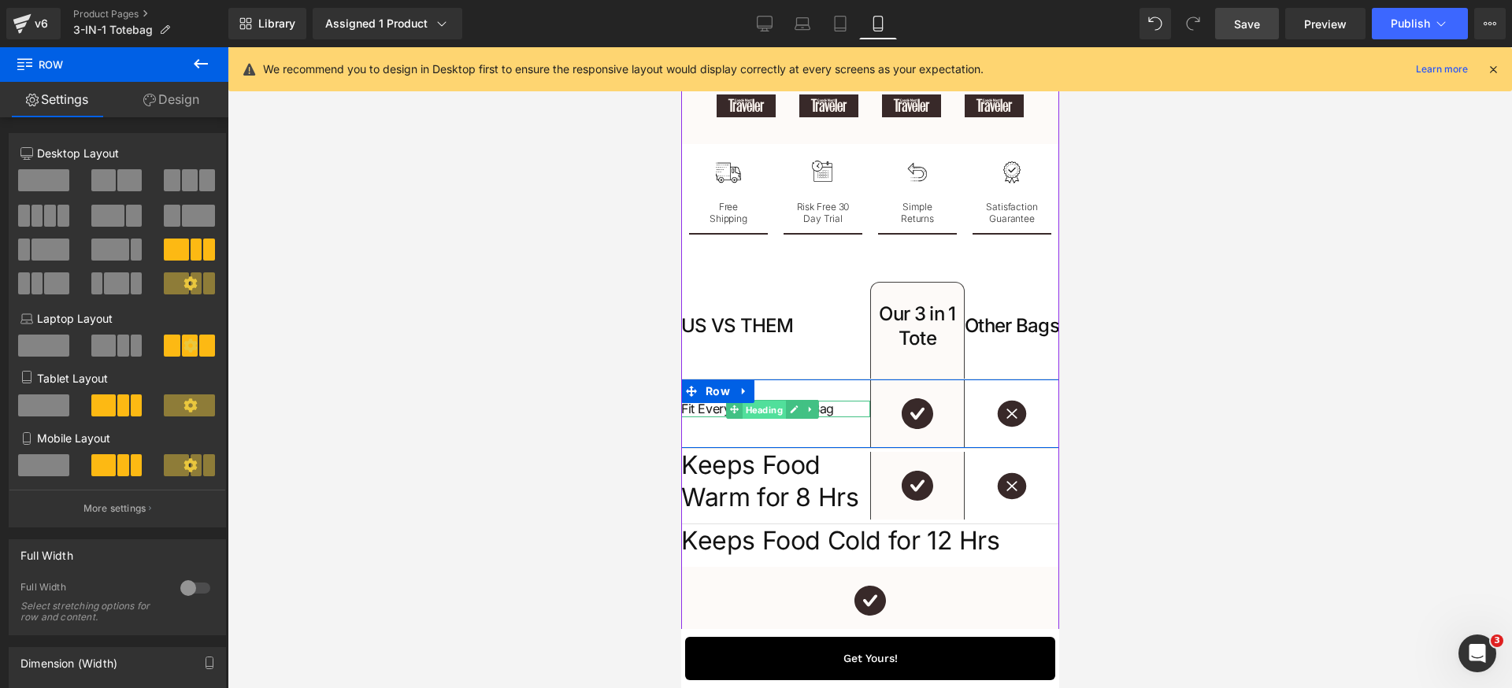
click at [757, 419] on span "Heading" at bounding box center [763, 409] width 43 height 19
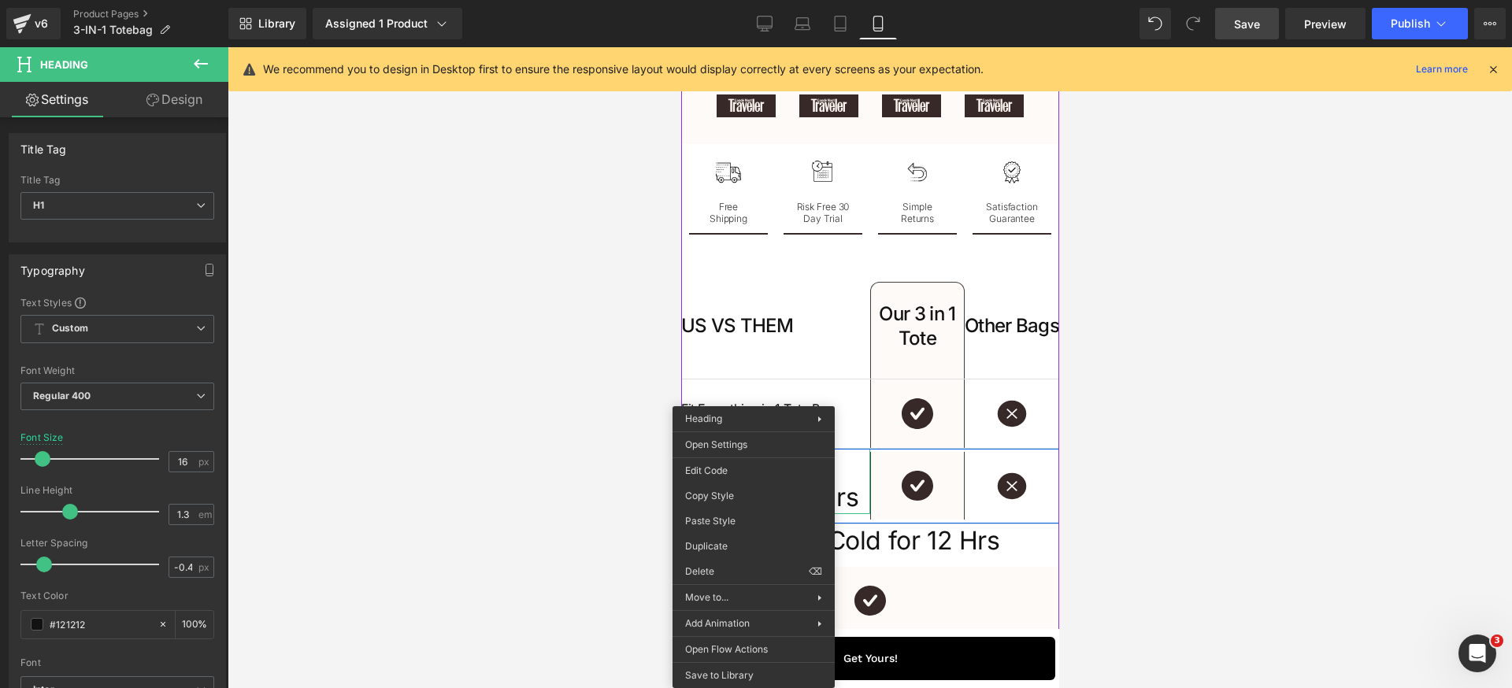
drag, startPoint x: 753, startPoint y: 530, endPoint x: 1434, endPoint y: 587, distance: 683.4
drag, startPoint x: 1431, startPoint y: 568, endPoint x: 750, endPoint y: 520, distance: 682.8
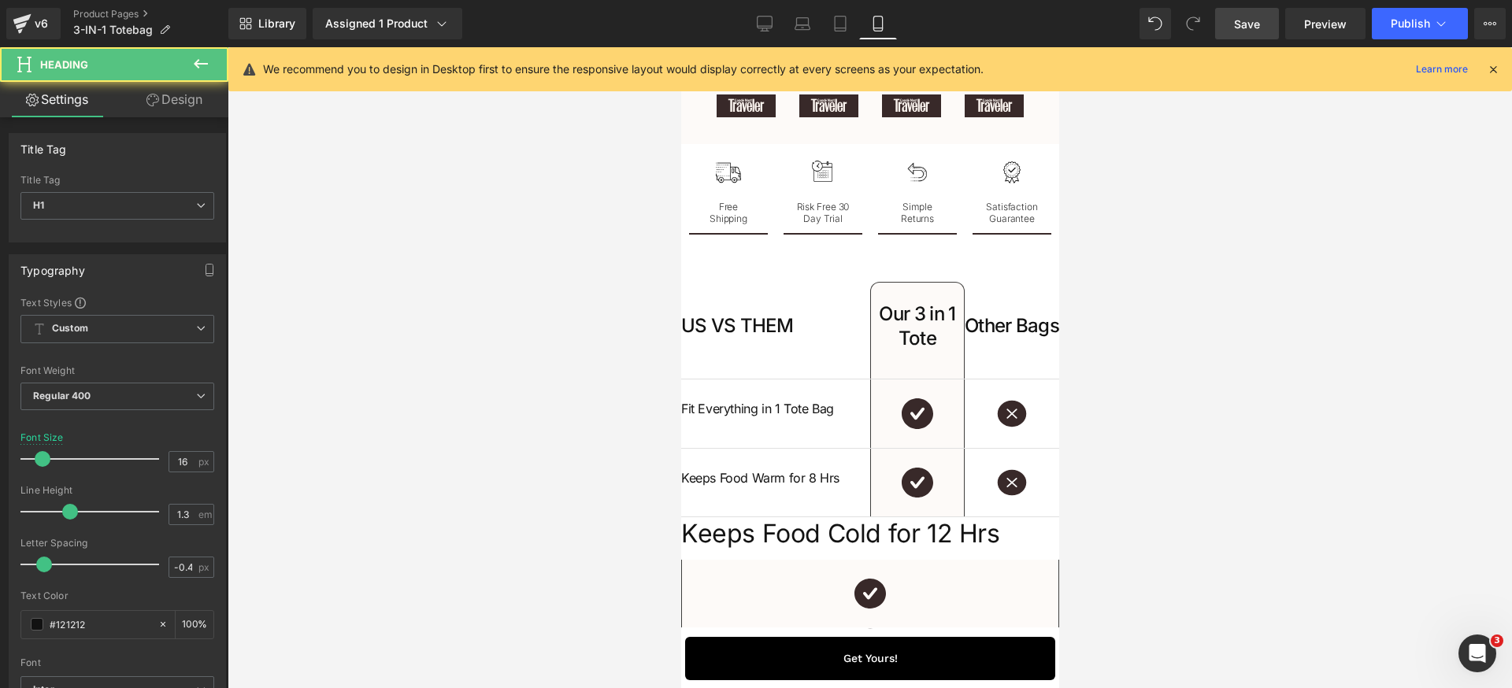
scroll to position [4368, 0]
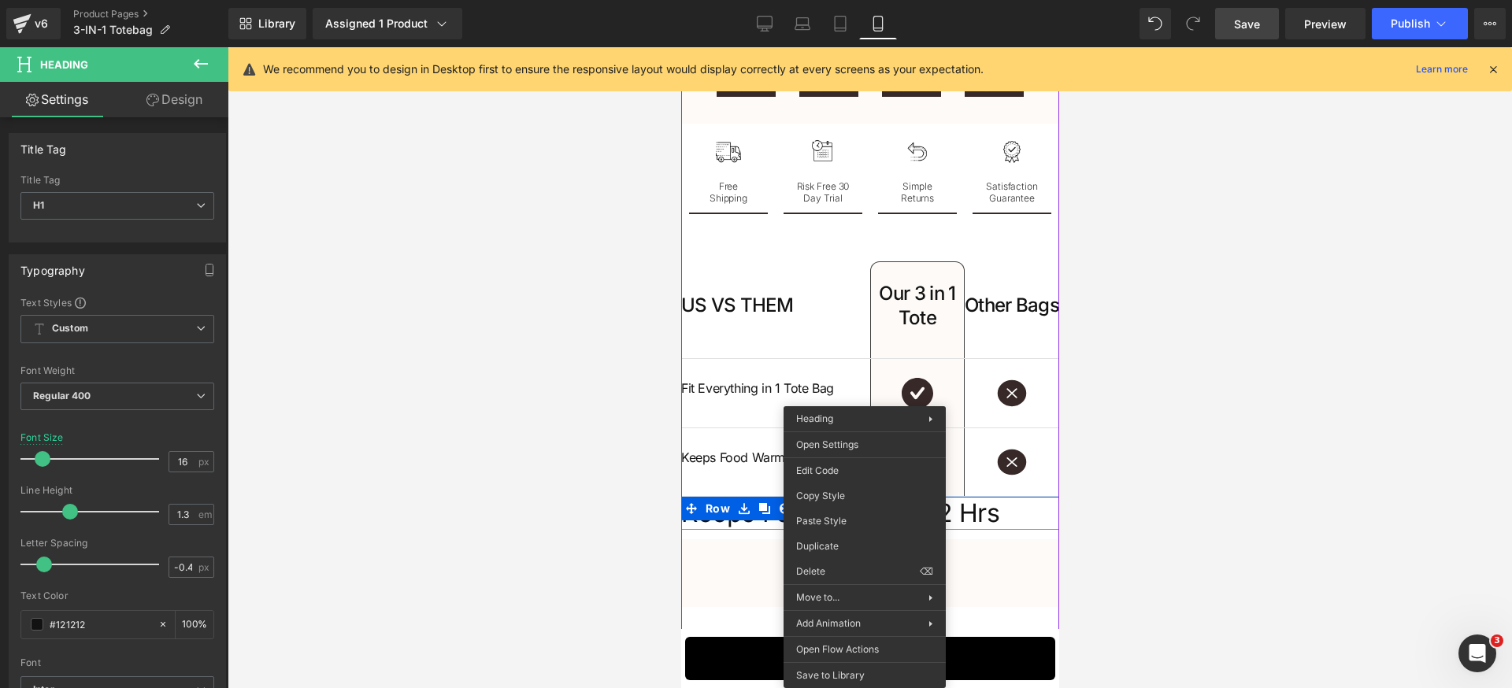
drag, startPoint x: 864, startPoint y: 554, endPoint x: 1545, endPoint y: 609, distance: 683.3
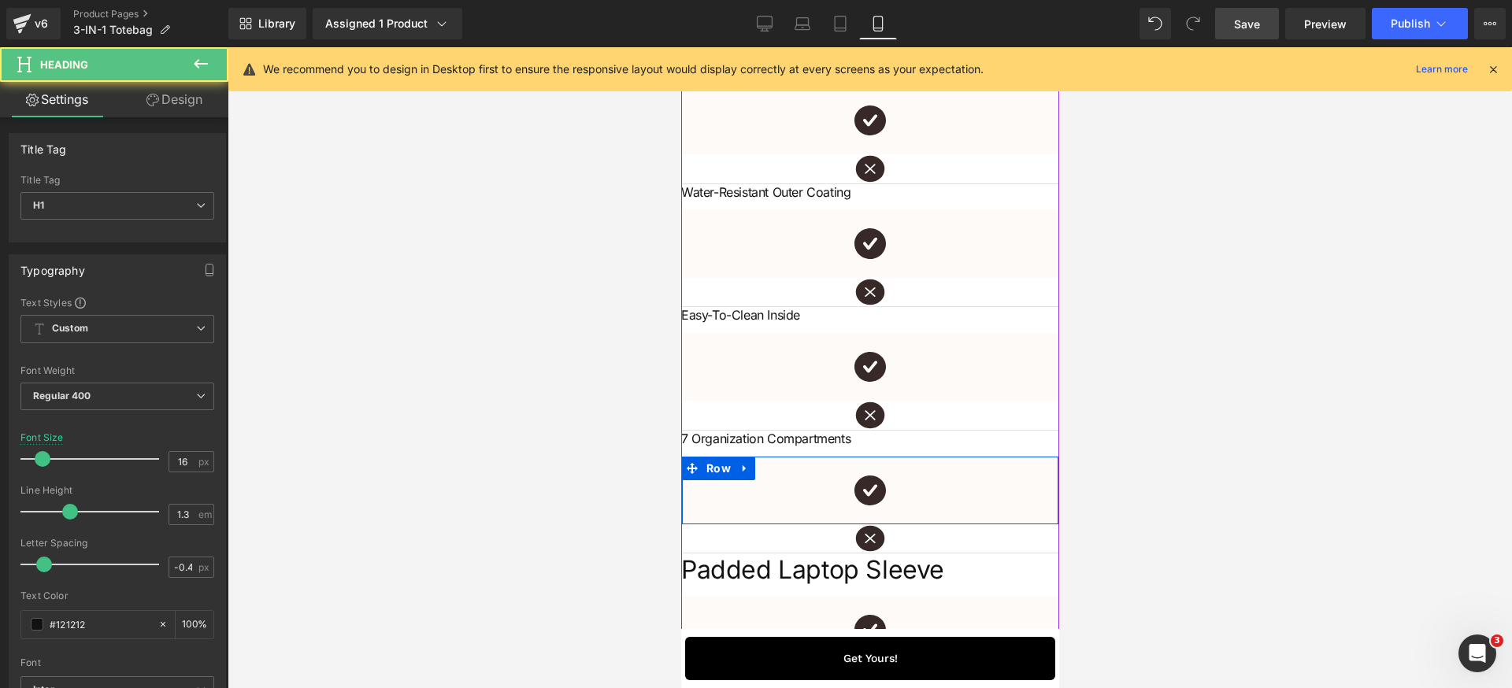
scroll to position [4904, 0]
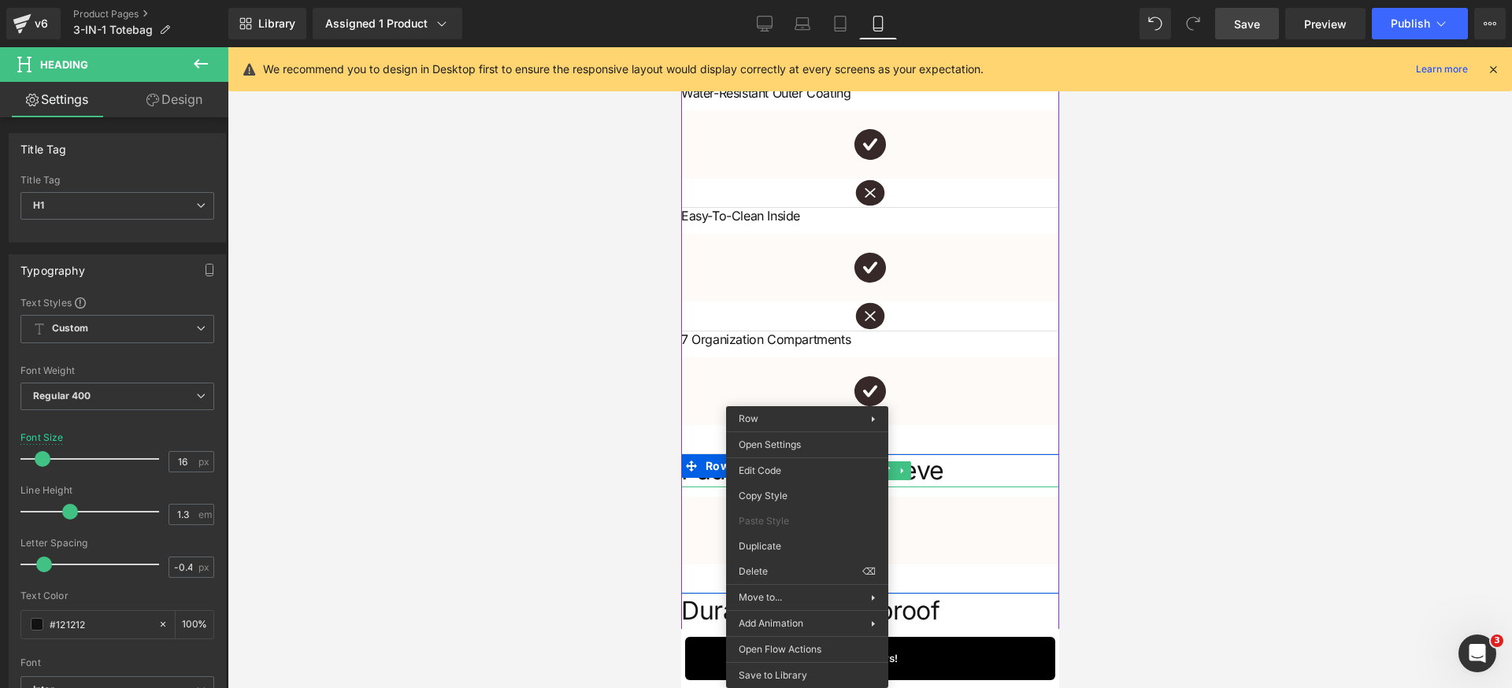
click at [959, 487] on h1 "Padded Laptop Sleeve" at bounding box center [869, 470] width 378 height 33
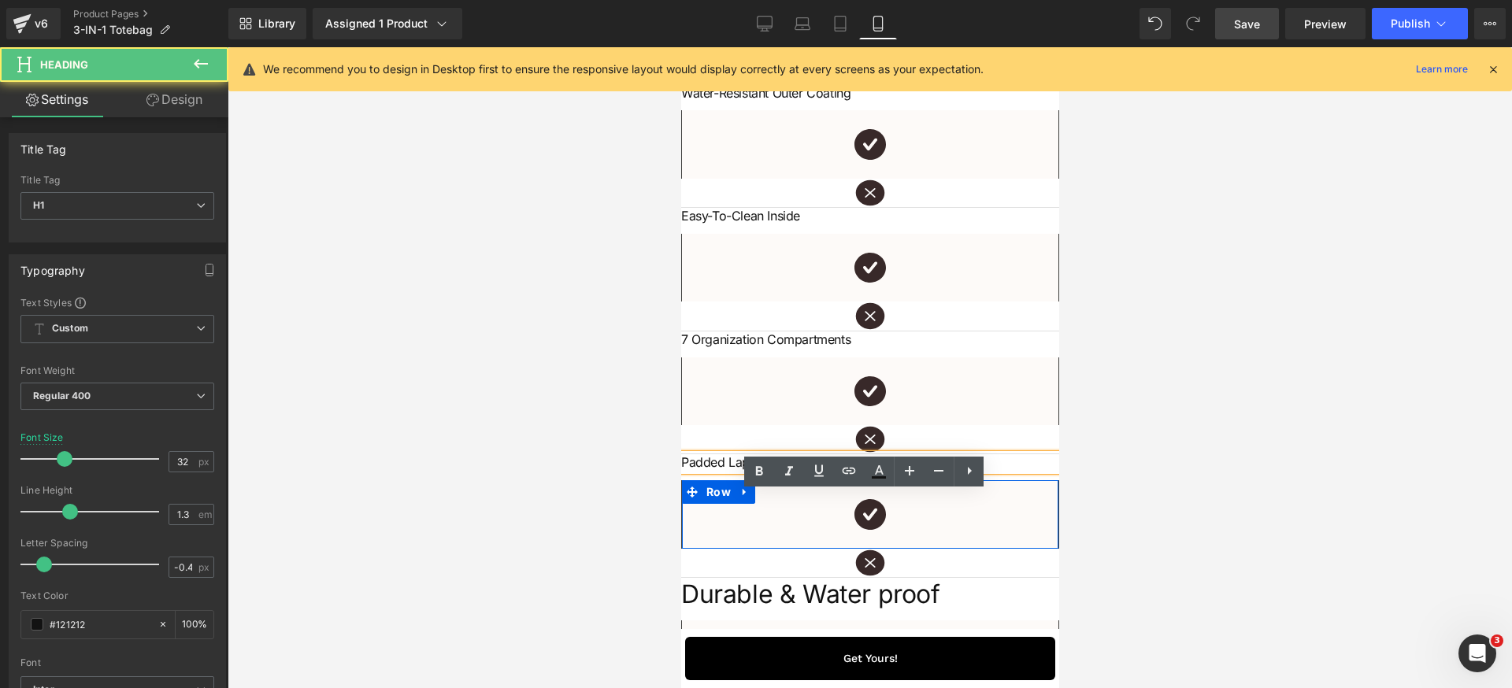
scroll to position [5083, 0]
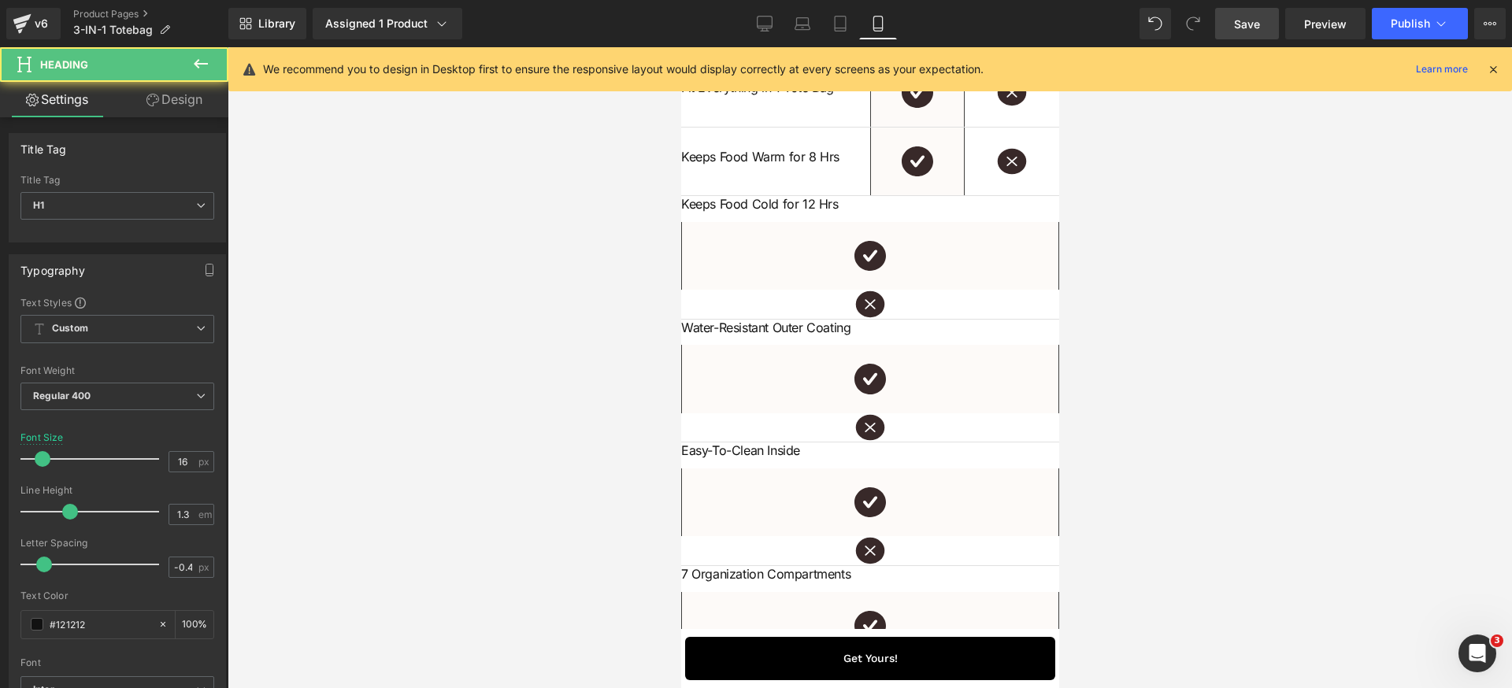
click at [1251, 443] on div at bounding box center [870, 367] width 1284 height 641
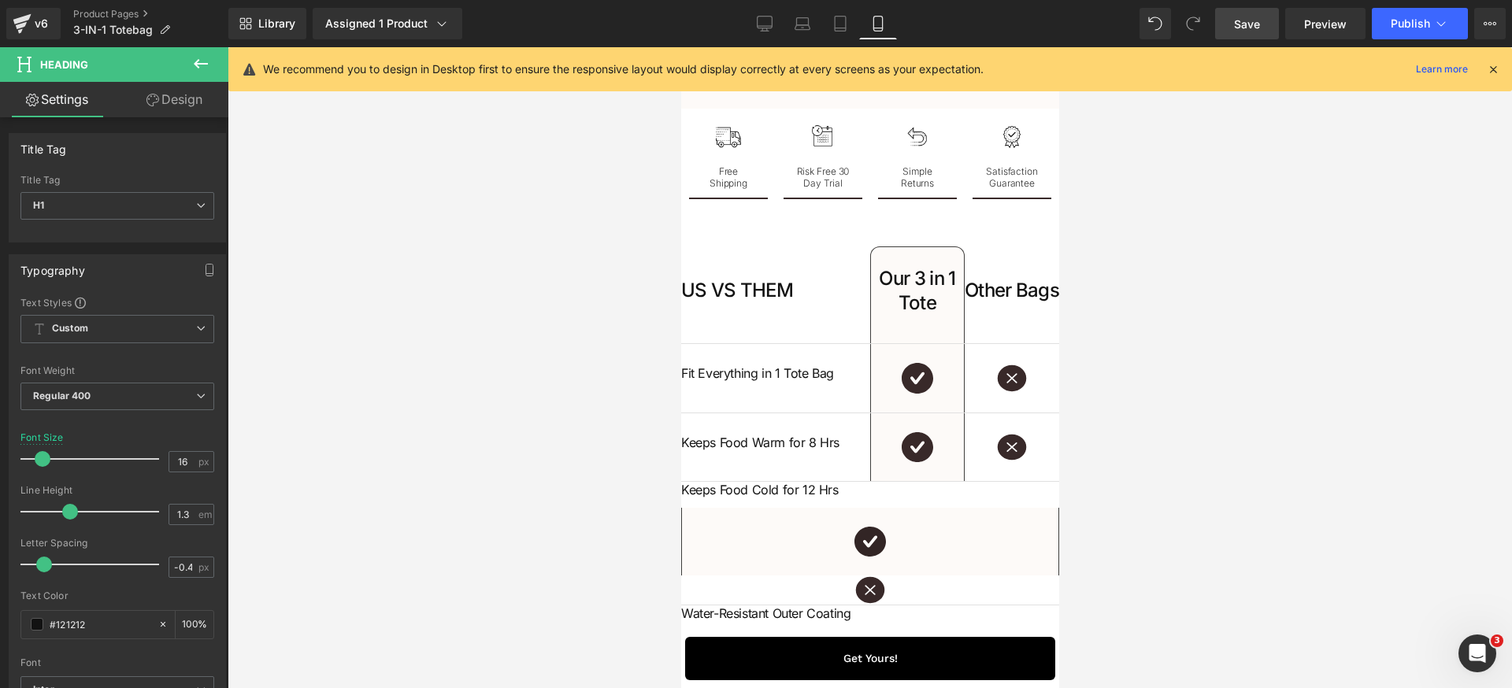
scroll to position [4464, 0]
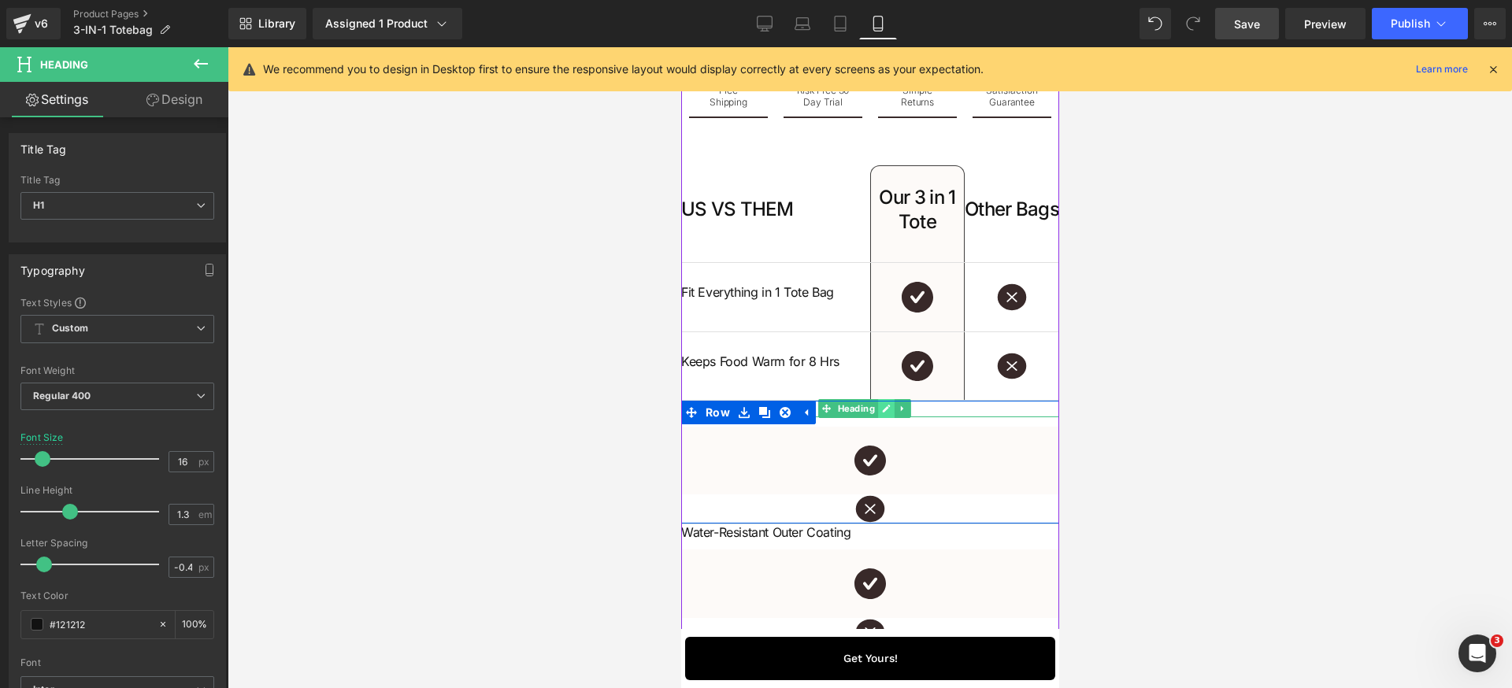
click at [881, 418] on link at bounding box center [885, 408] width 17 height 19
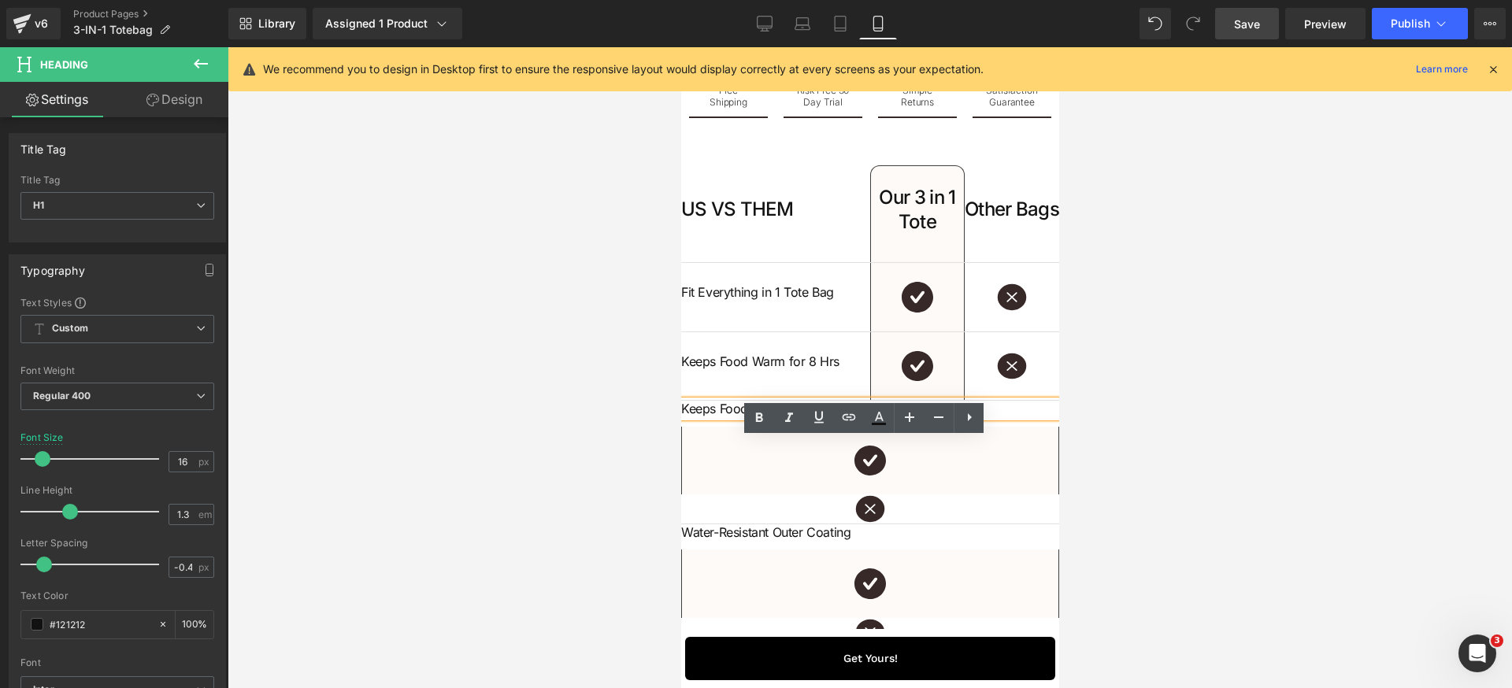
click at [680, 47] on div at bounding box center [680, 47] width 0 height 0
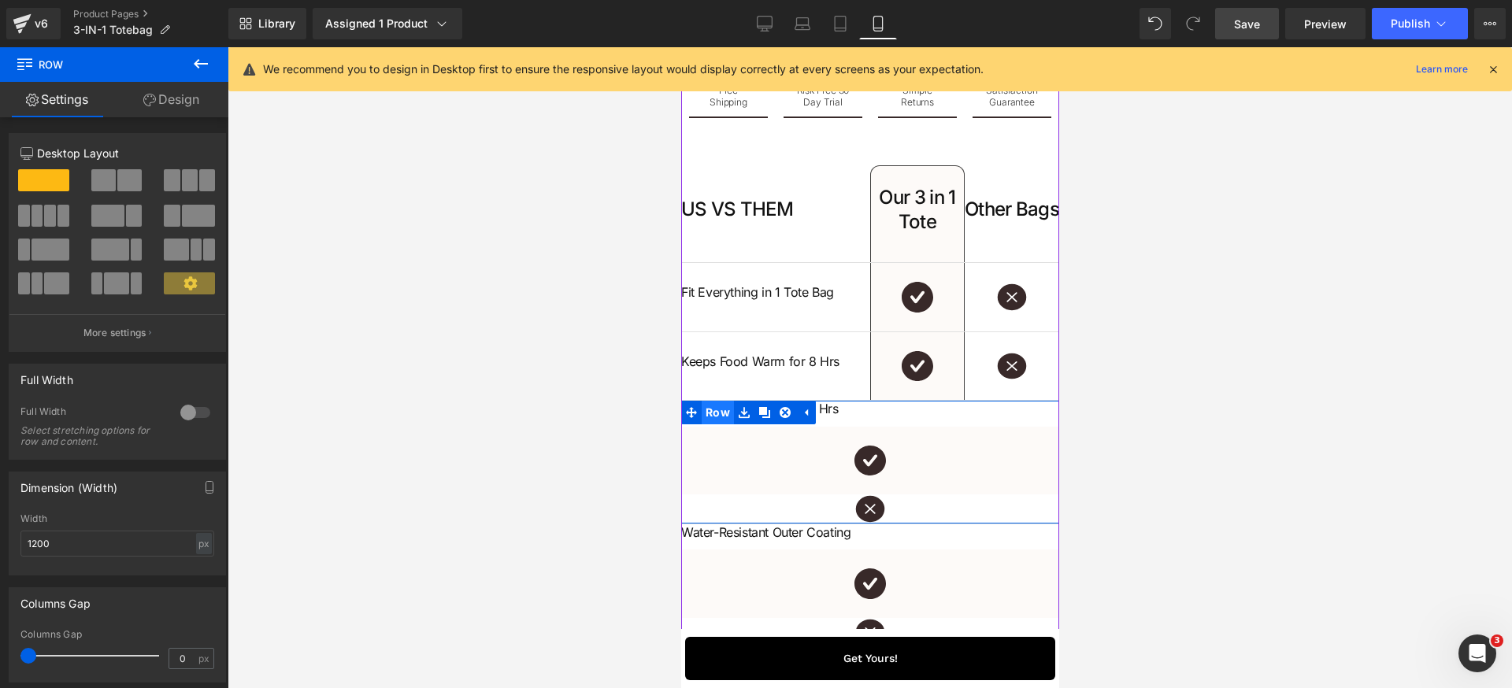
click at [712, 424] on span "Row" at bounding box center [717, 413] width 32 height 24
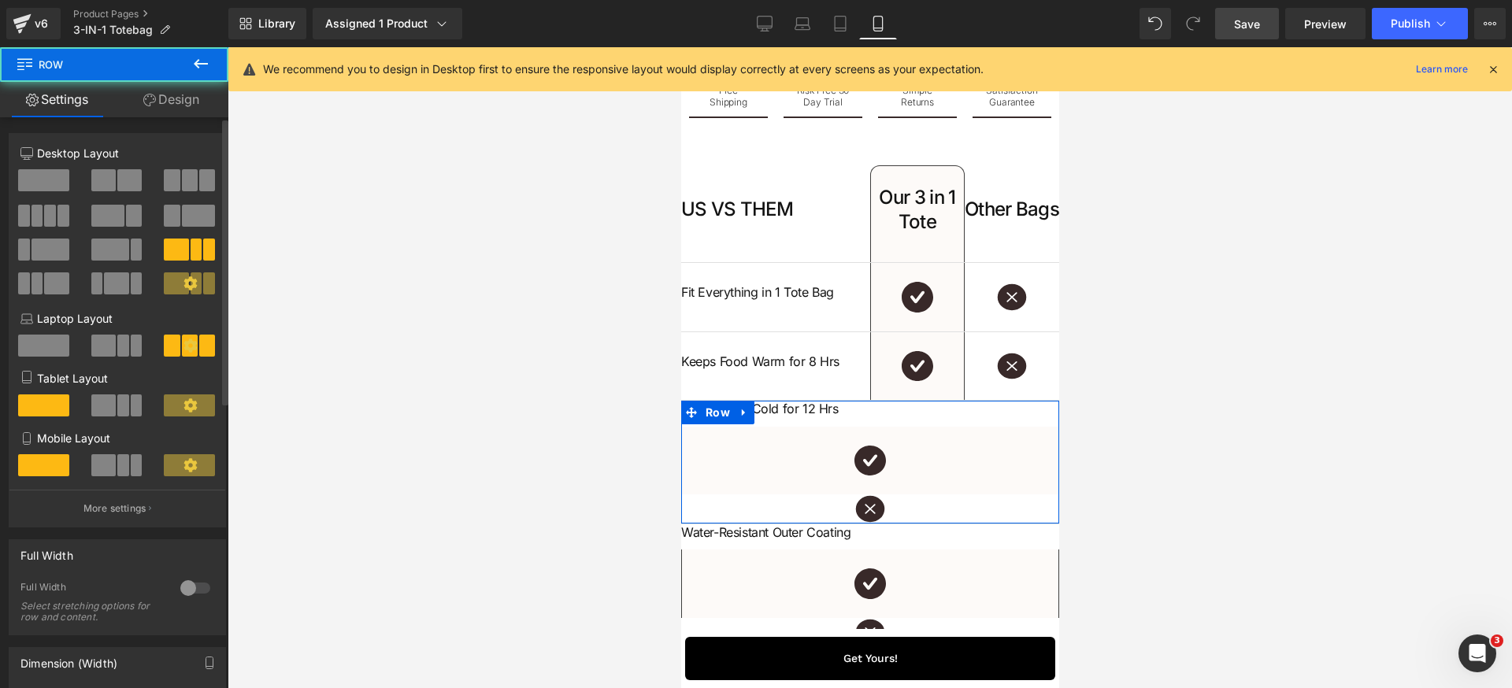
drag, startPoint x: 127, startPoint y: 411, endPoint x: 121, endPoint y: 446, distance: 35.1
click at [131, 413] on span at bounding box center [137, 405] width 12 height 22
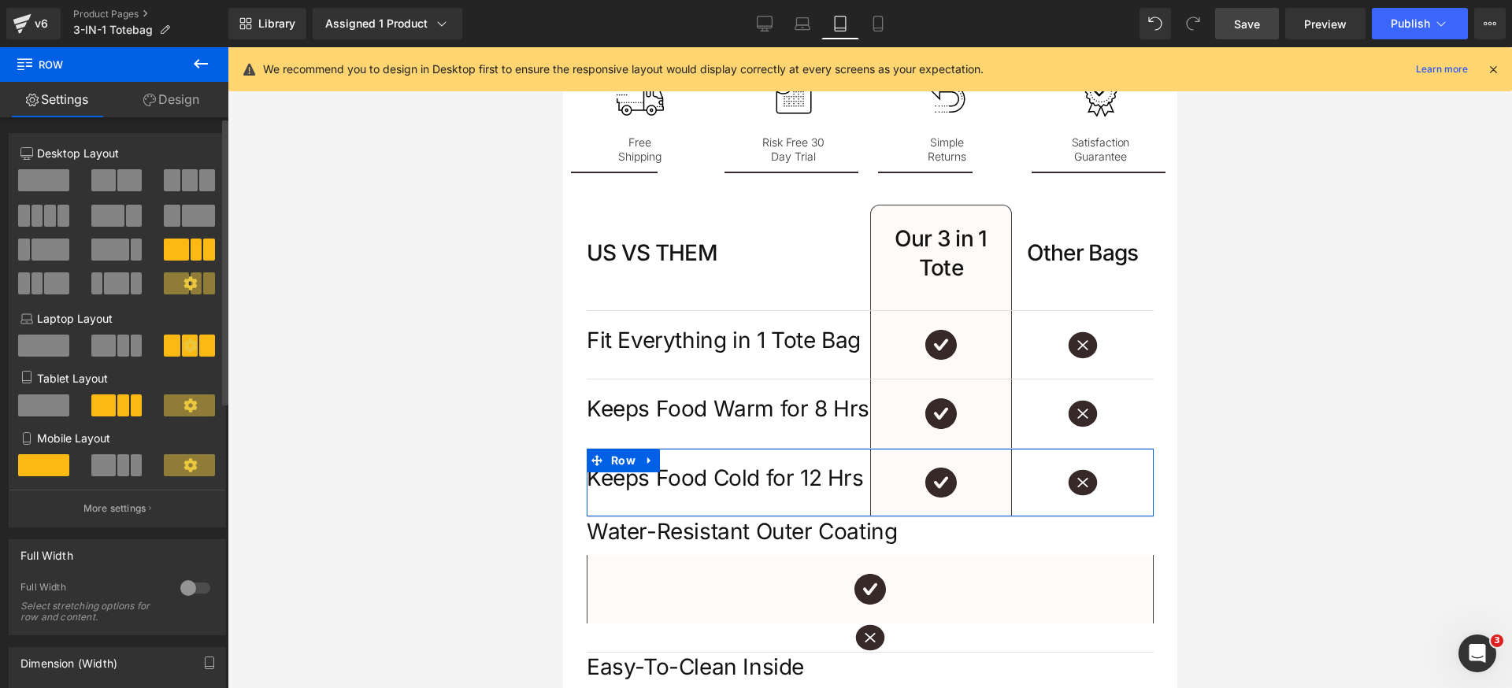
click at [119, 460] on span at bounding box center [123, 465] width 12 height 22
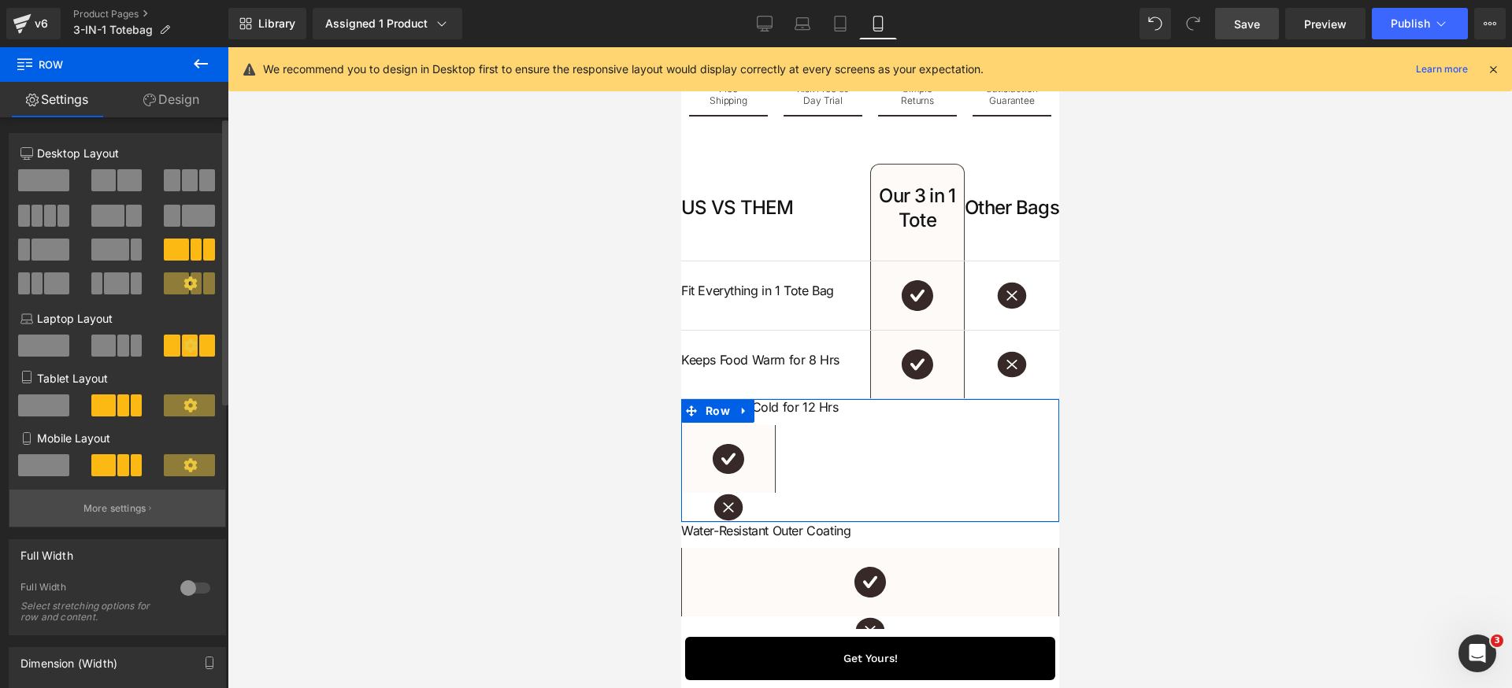
click at [128, 511] on p "More settings" at bounding box center [114, 509] width 63 height 14
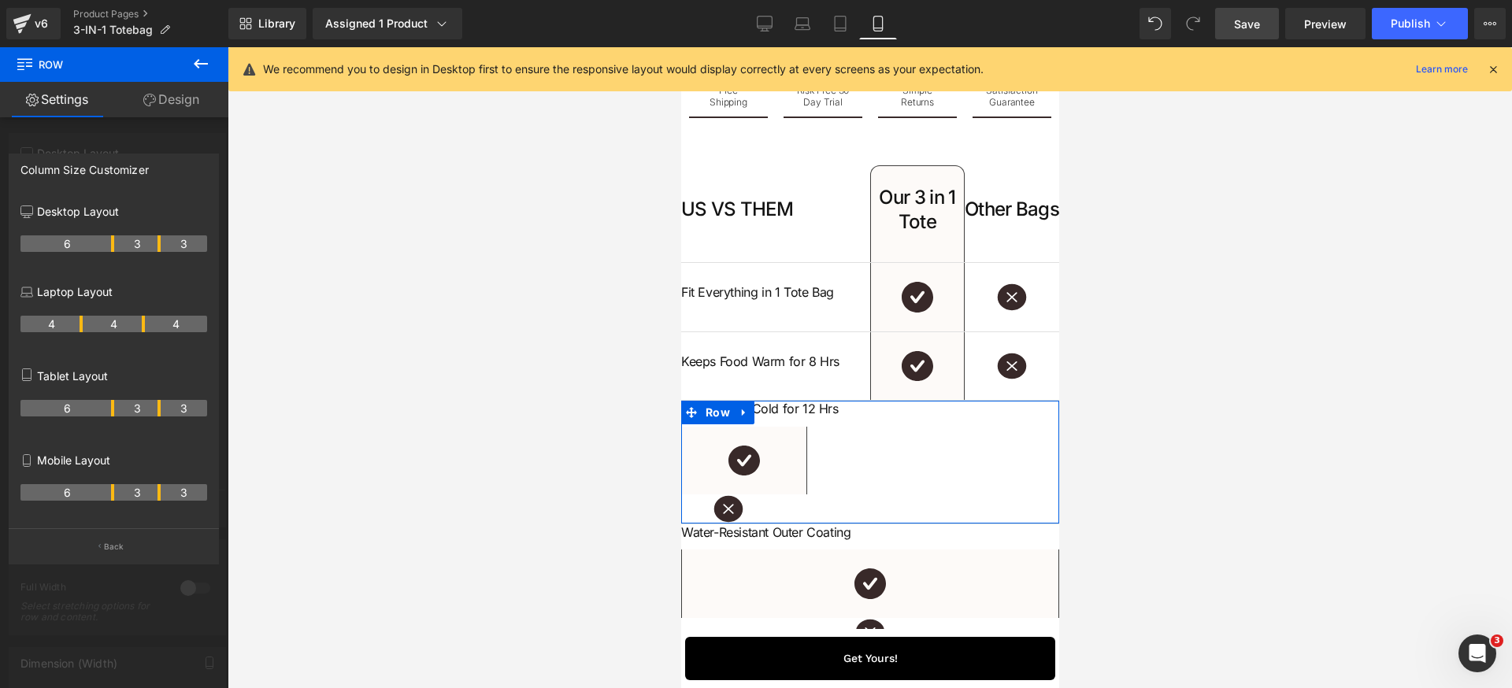
click at [109, 496] on th "6" at bounding box center [67, 492] width 94 height 17
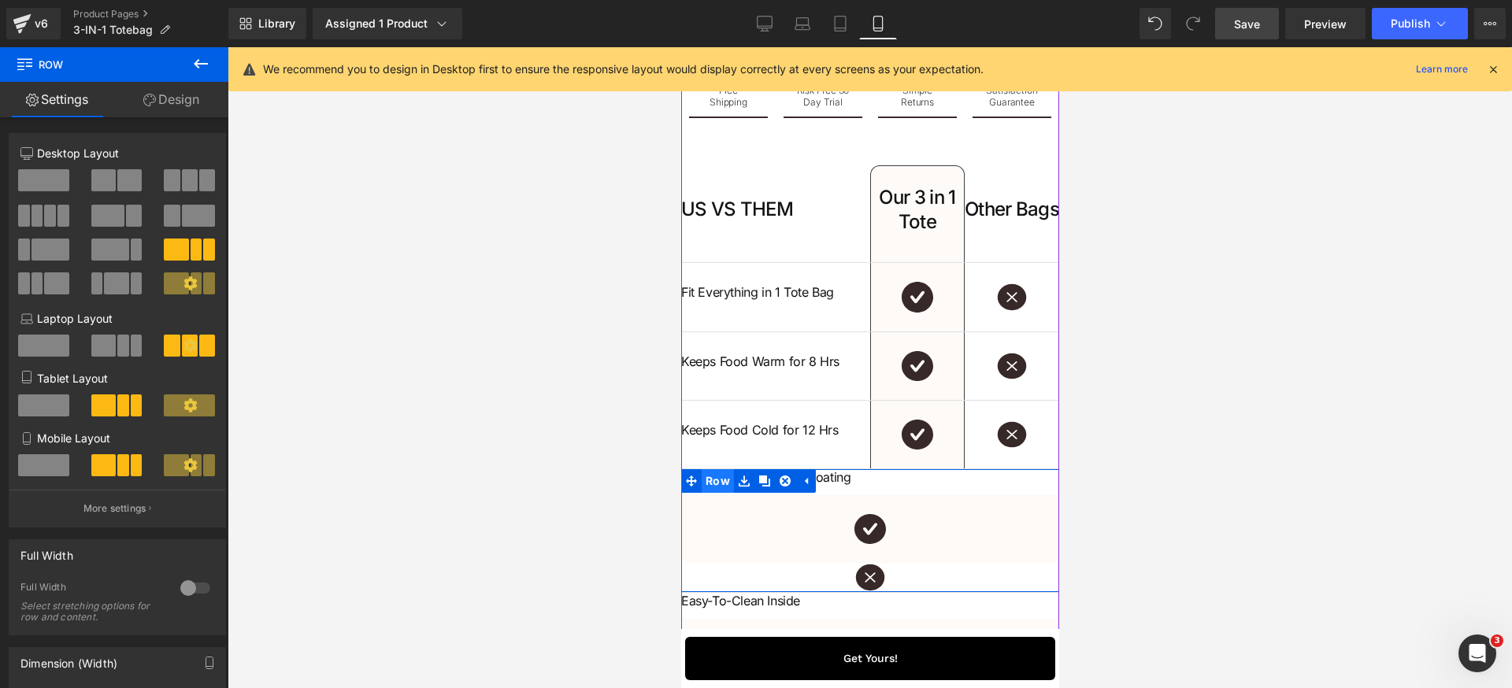
click at [712, 493] on span "Row" at bounding box center [717, 481] width 32 height 24
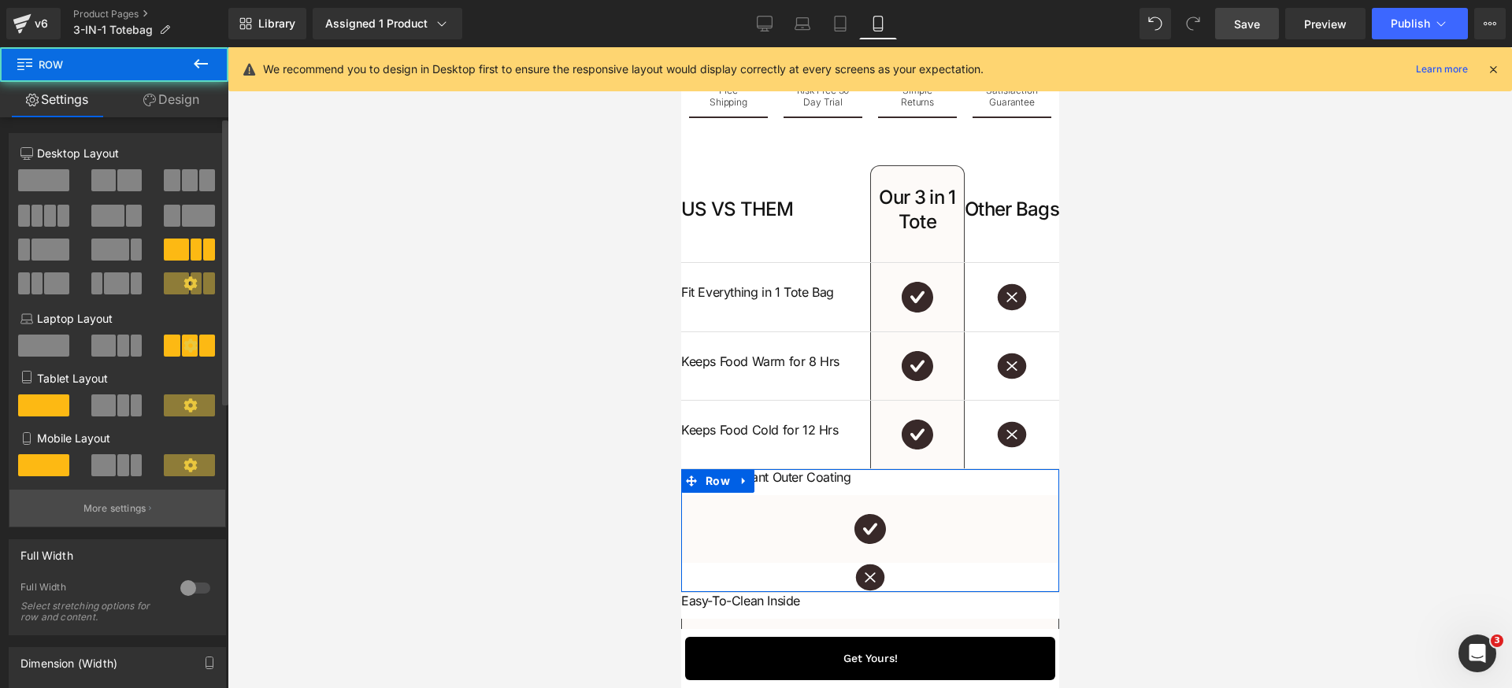
scroll to position [31, 0]
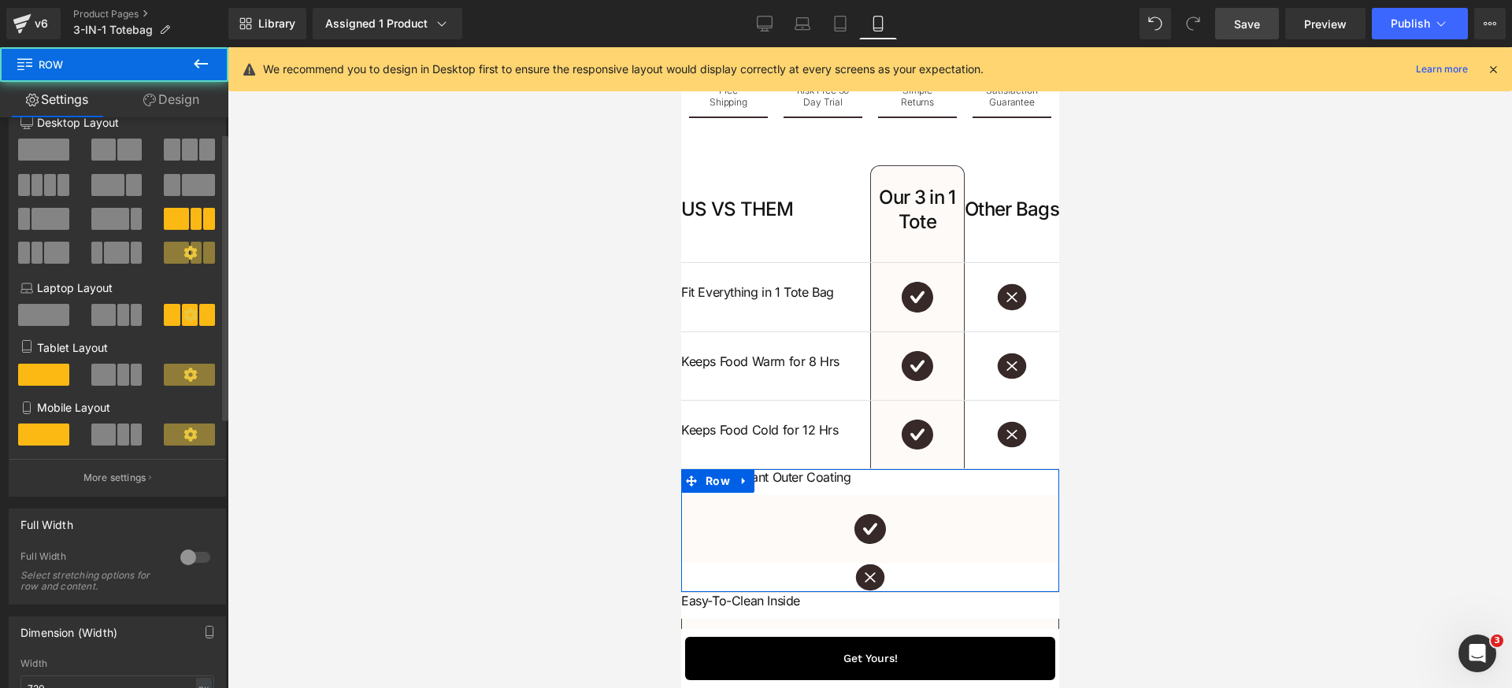
drag, startPoint x: 123, startPoint y: 371, endPoint x: 117, endPoint y: 421, distance: 50.8
click at [123, 374] on span at bounding box center [123, 375] width 12 height 22
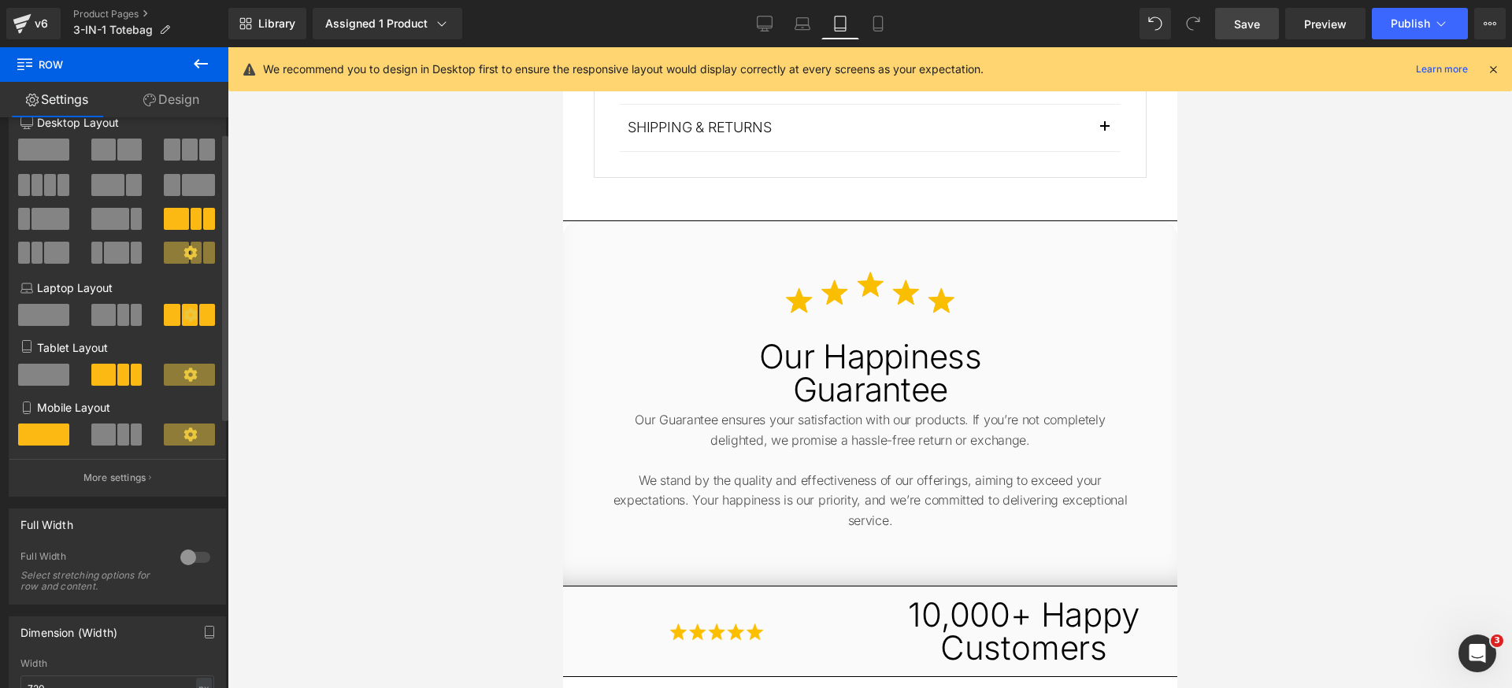
click at [117, 425] on span at bounding box center [123, 435] width 12 height 22
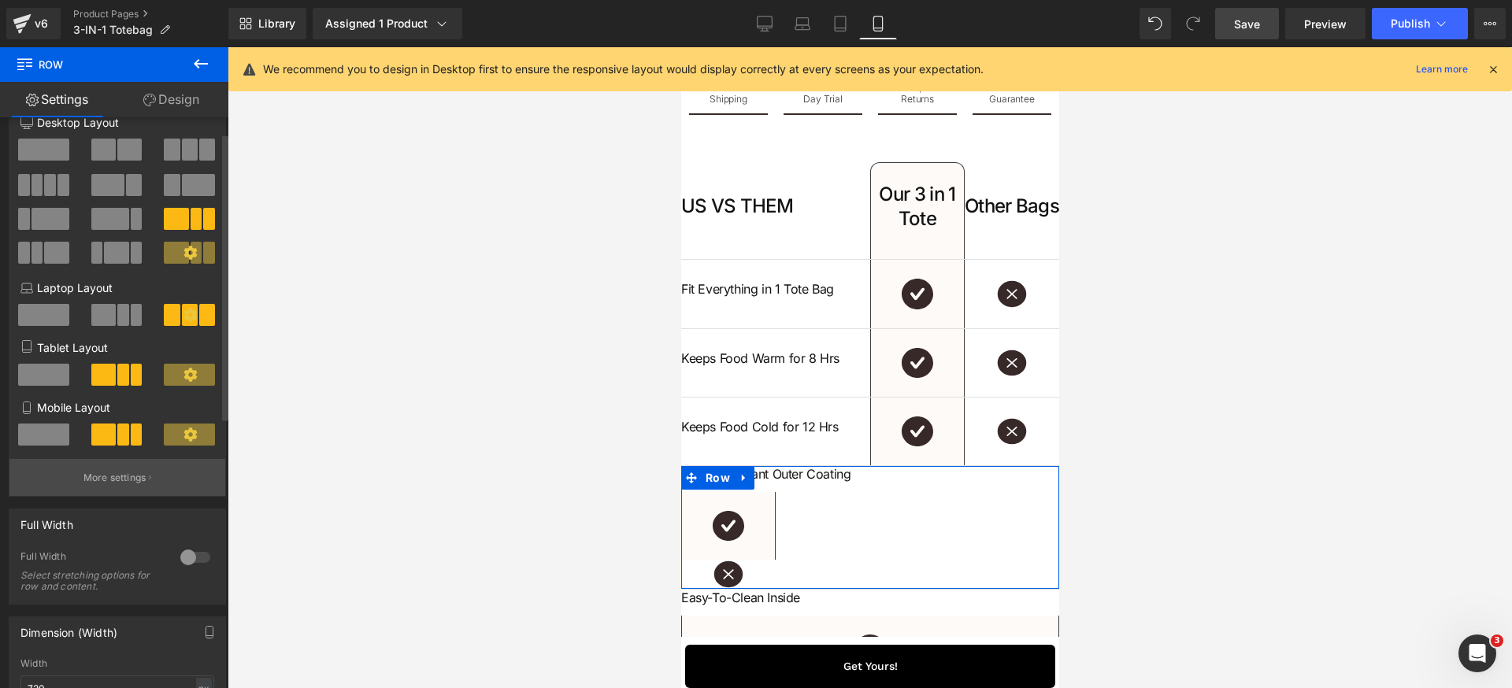
click at [120, 472] on p "More settings" at bounding box center [114, 478] width 63 height 14
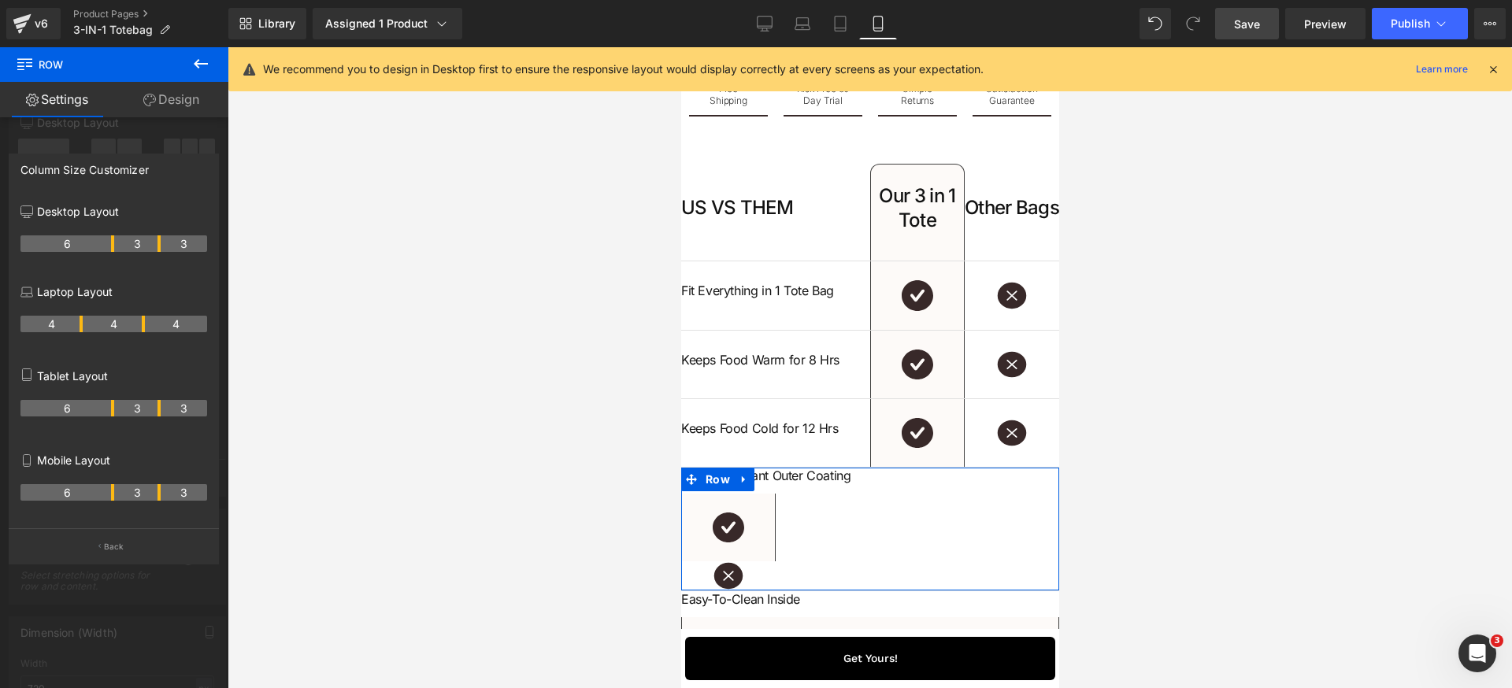
scroll to position [4464, 0]
click at [109, 494] on tr "6 3 3" at bounding box center [113, 492] width 187 height 17
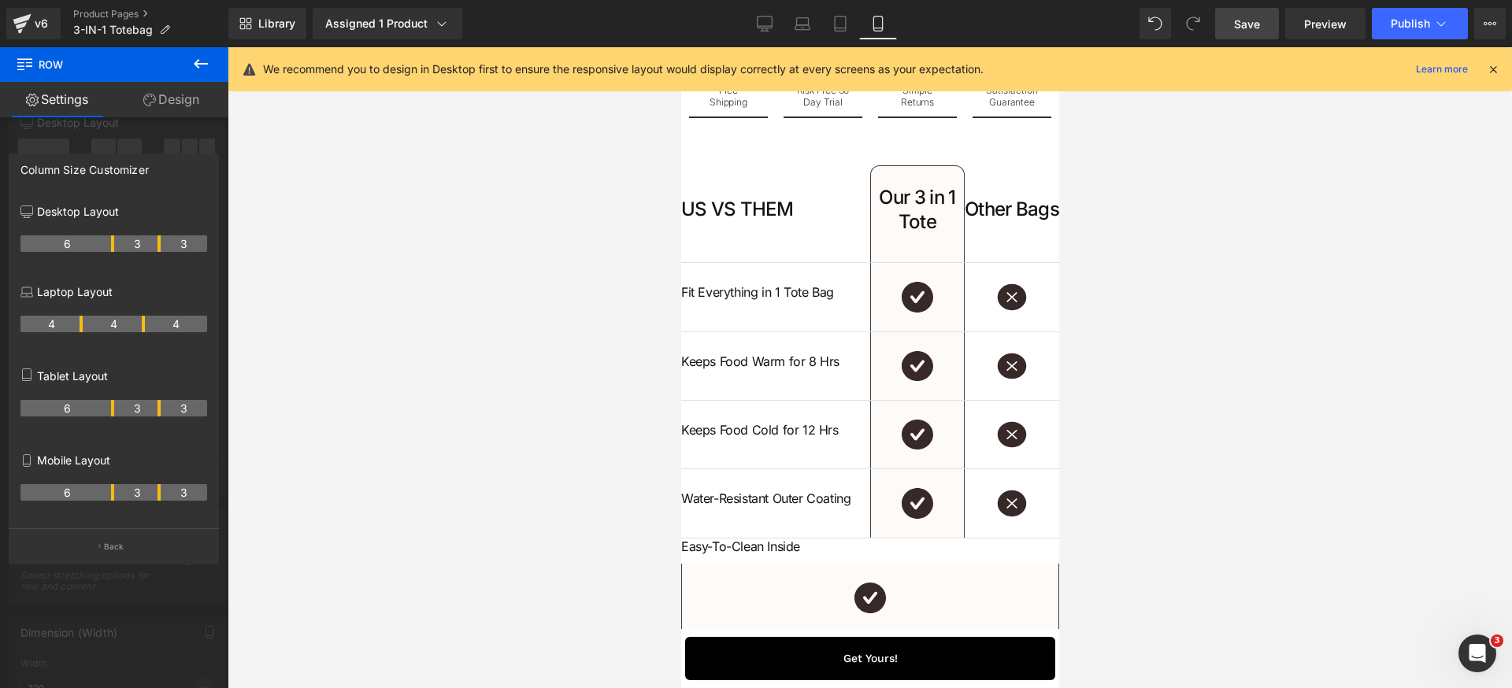
scroll to position [4586, 0]
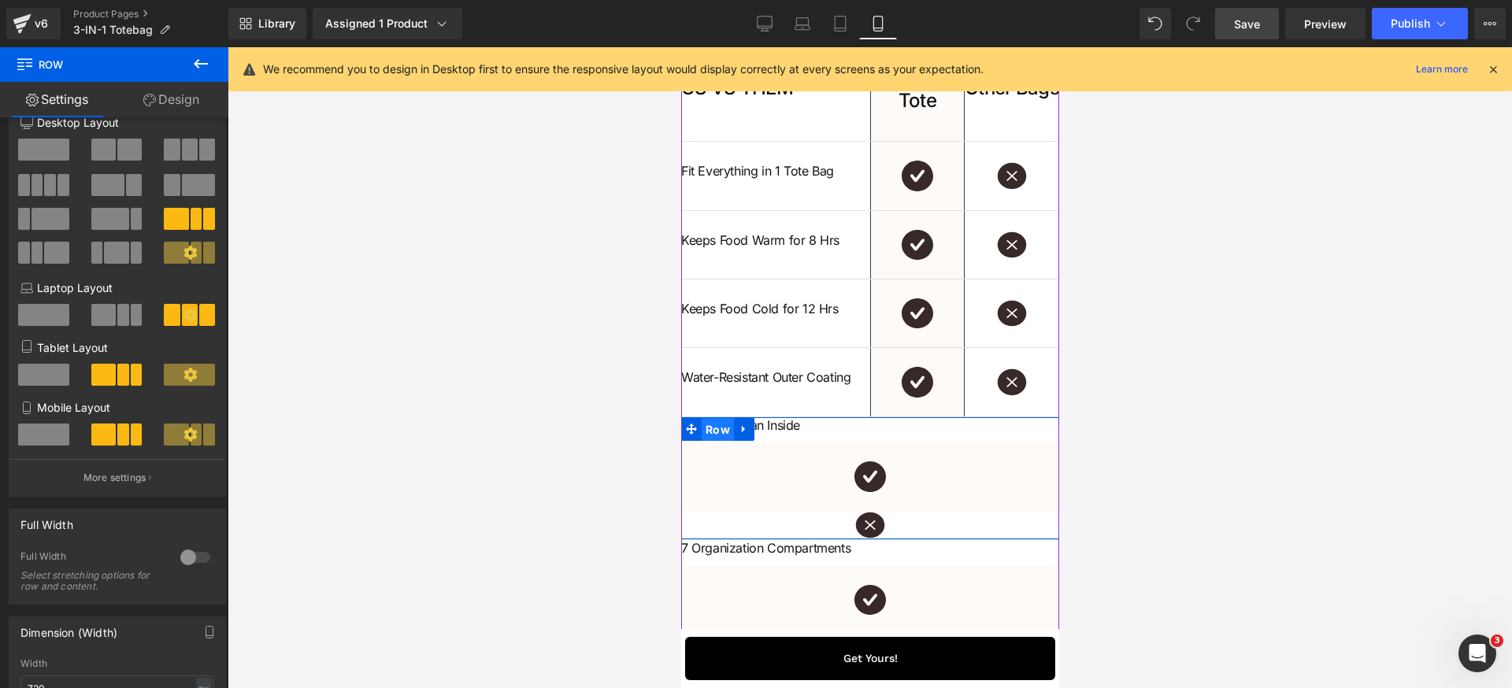
drag, startPoint x: 717, startPoint y: 468, endPoint x: 1205, endPoint y: 529, distance: 492.8
click at [717, 442] on span "Row" at bounding box center [717, 430] width 32 height 24
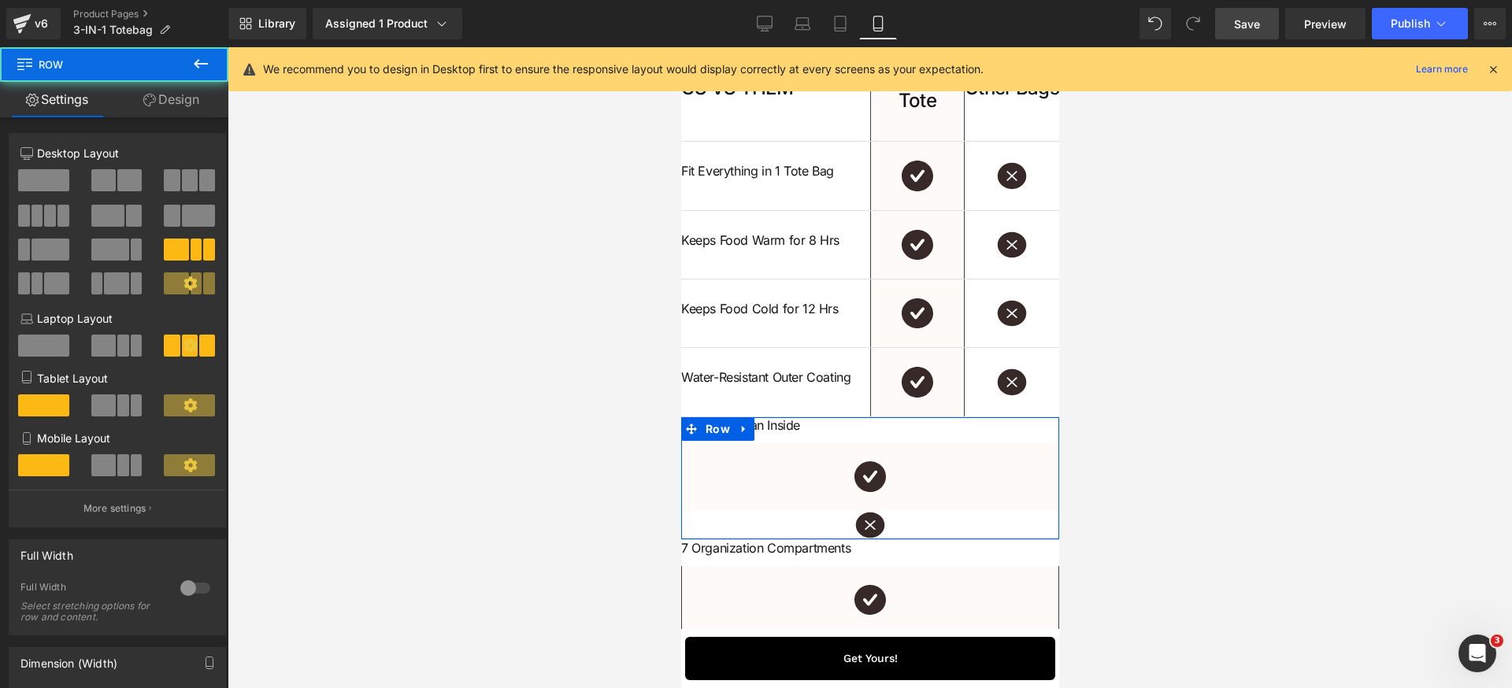
click at [117, 408] on span at bounding box center [123, 405] width 12 height 22
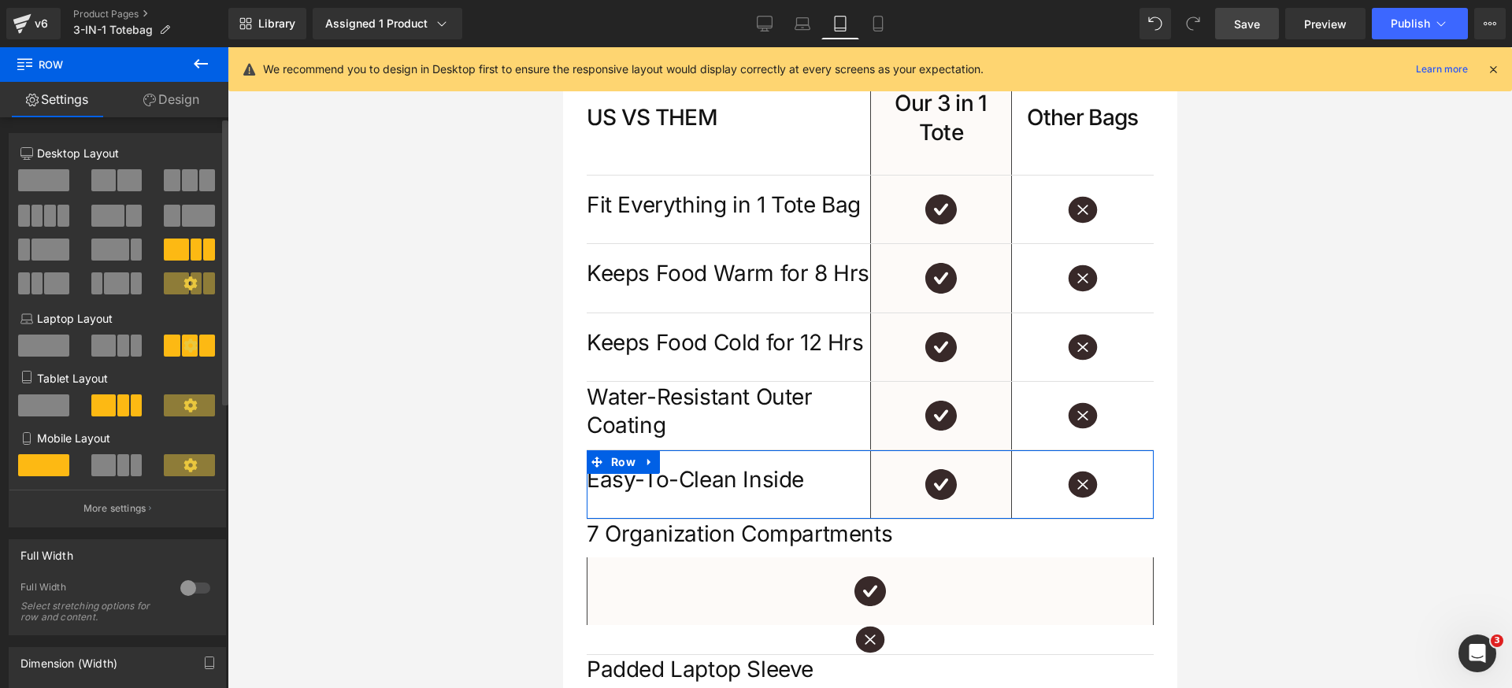
click at [120, 464] on span at bounding box center [123, 465] width 12 height 22
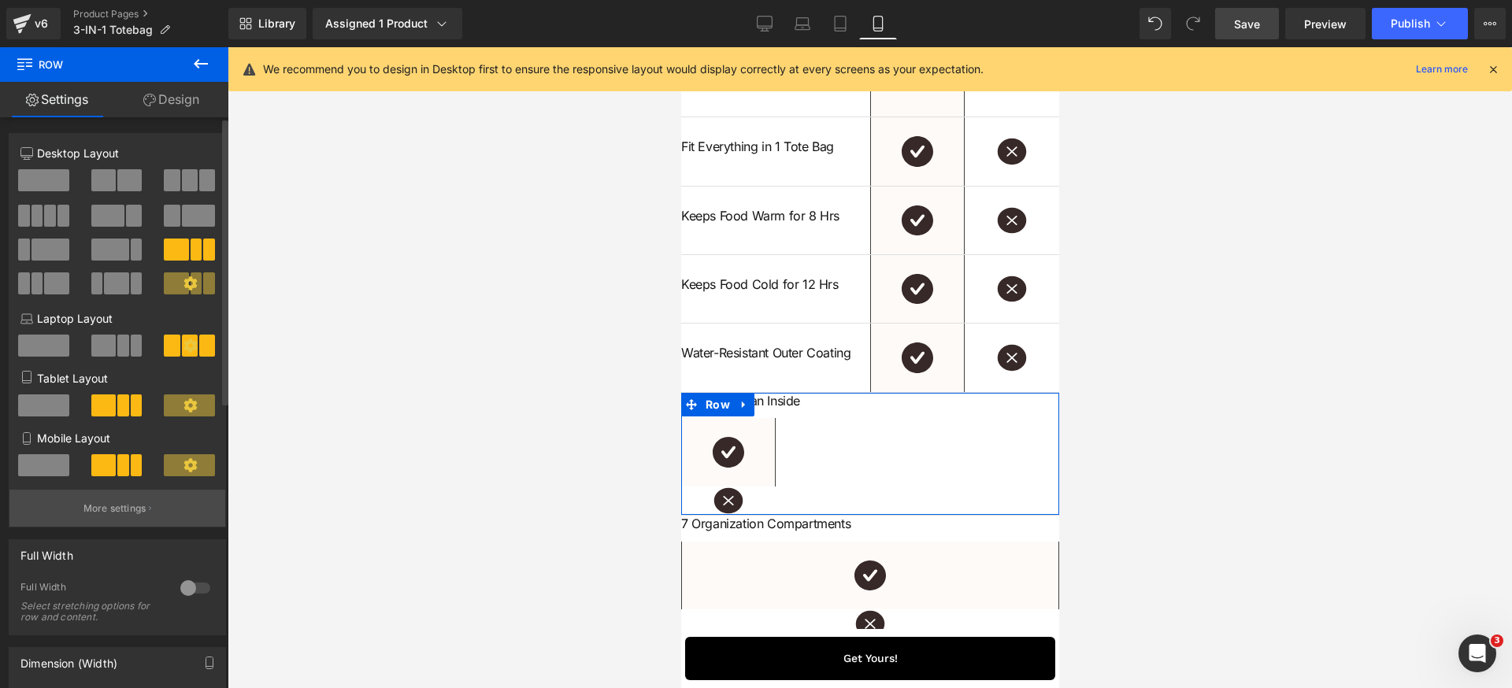
click at [123, 513] on p "More settings" at bounding box center [114, 509] width 63 height 14
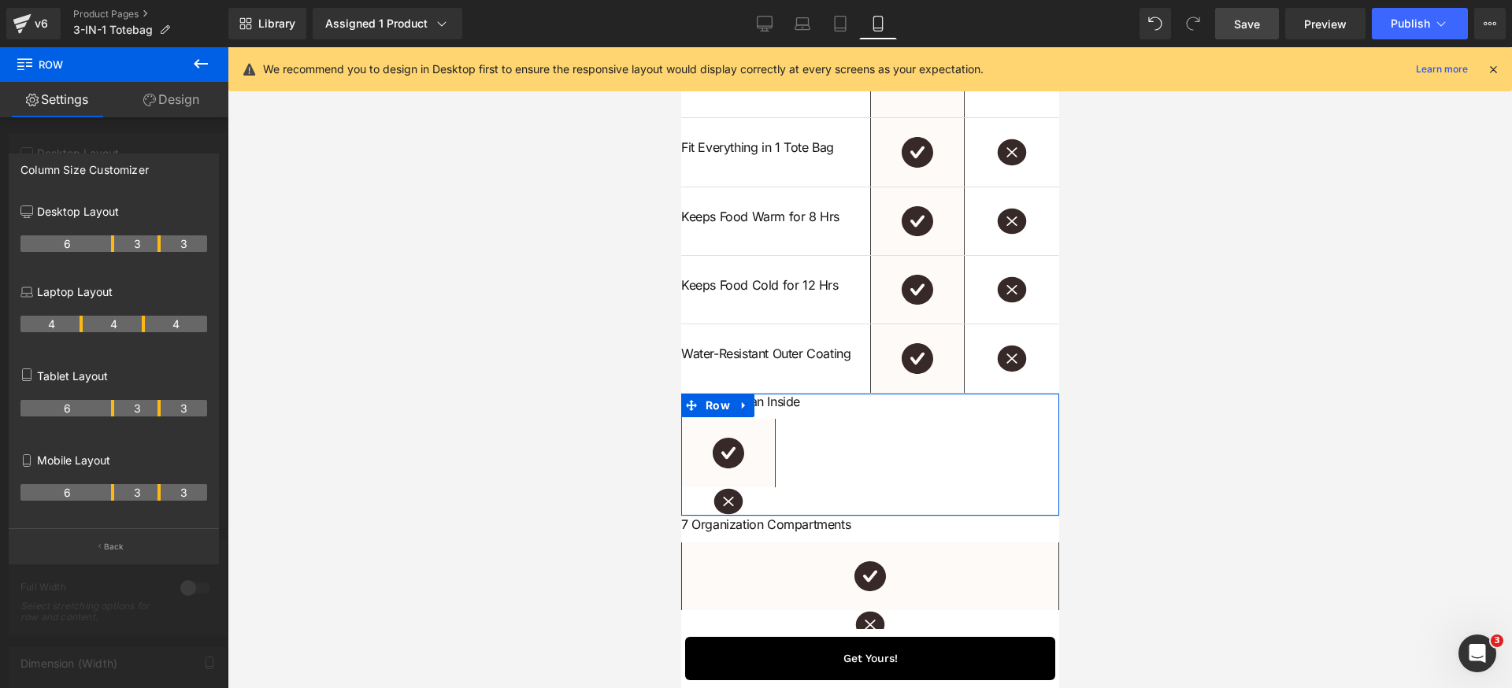
click at [109, 498] on th "6" at bounding box center [67, 492] width 94 height 17
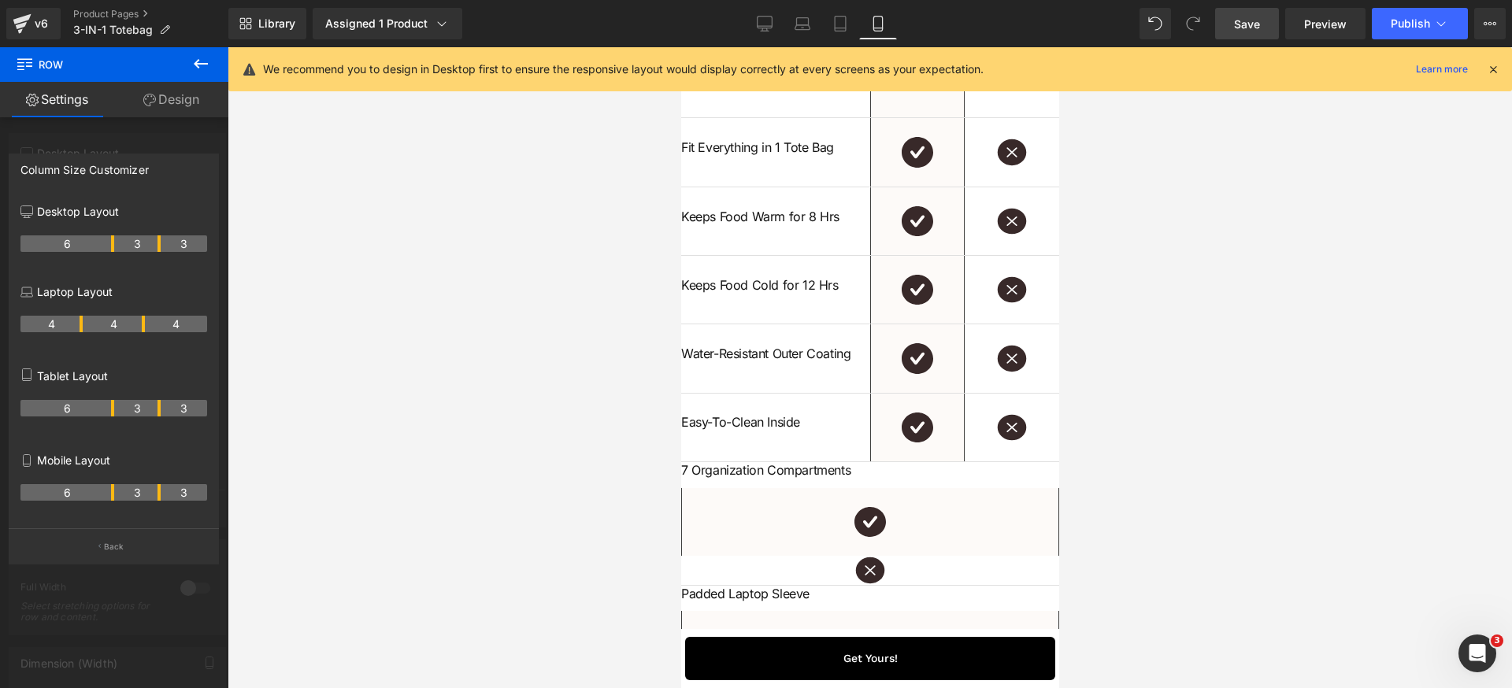
scroll to position [4652, 0]
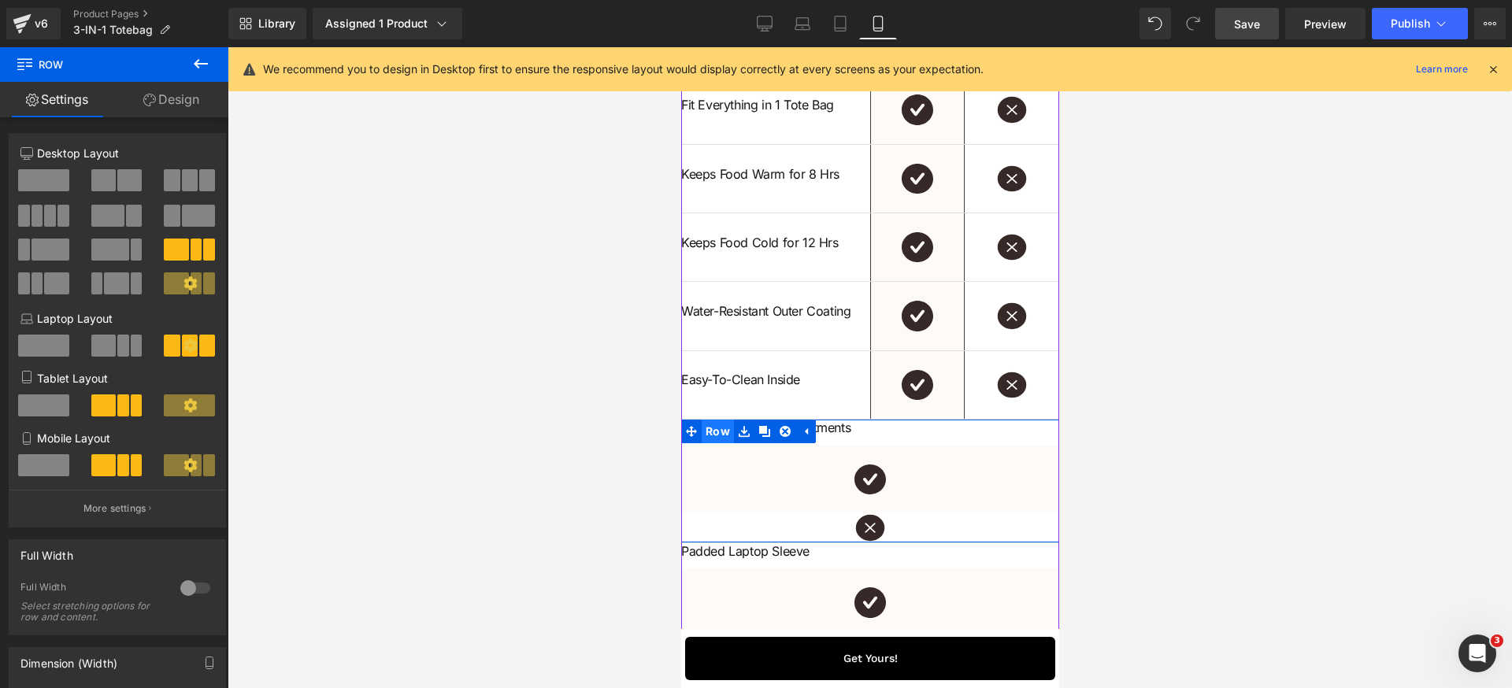
click at [714, 443] on span "Row" at bounding box center [717, 432] width 32 height 24
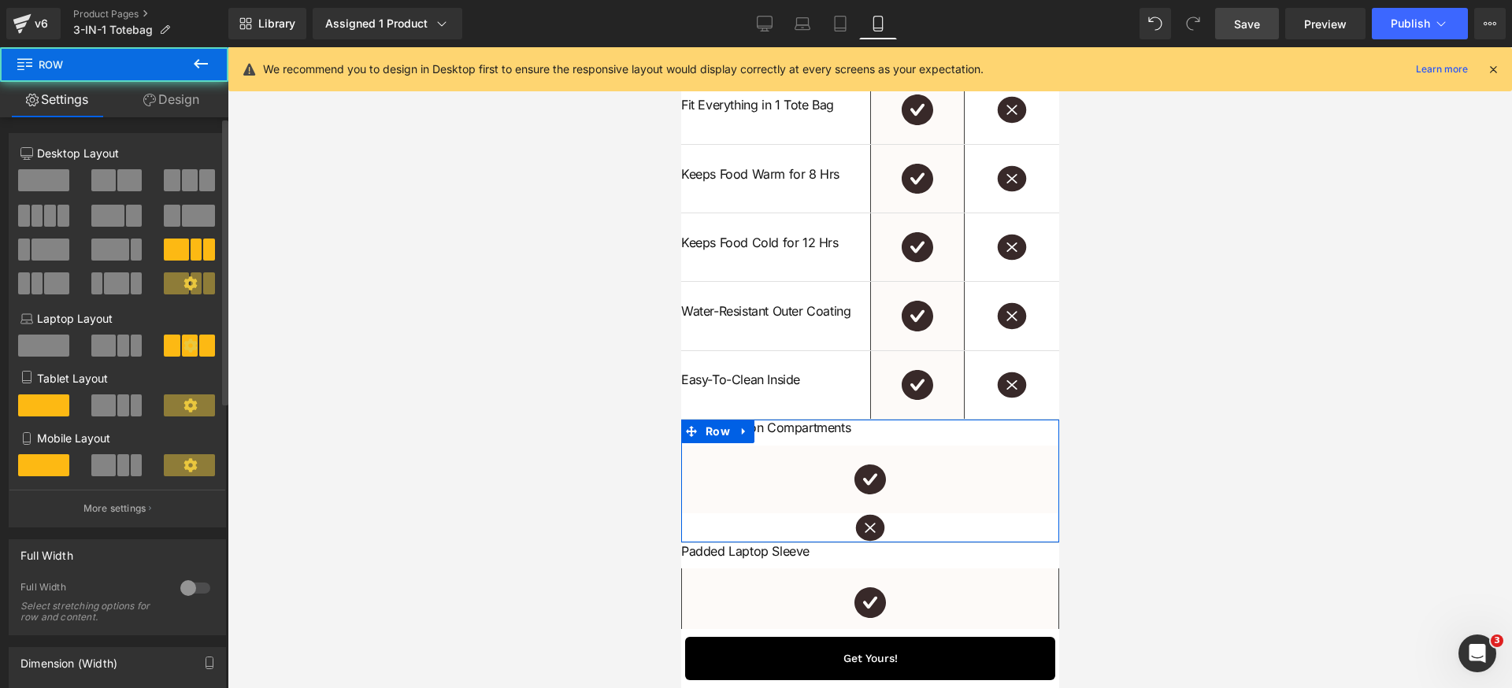
click at [117, 412] on span at bounding box center [123, 405] width 12 height 22
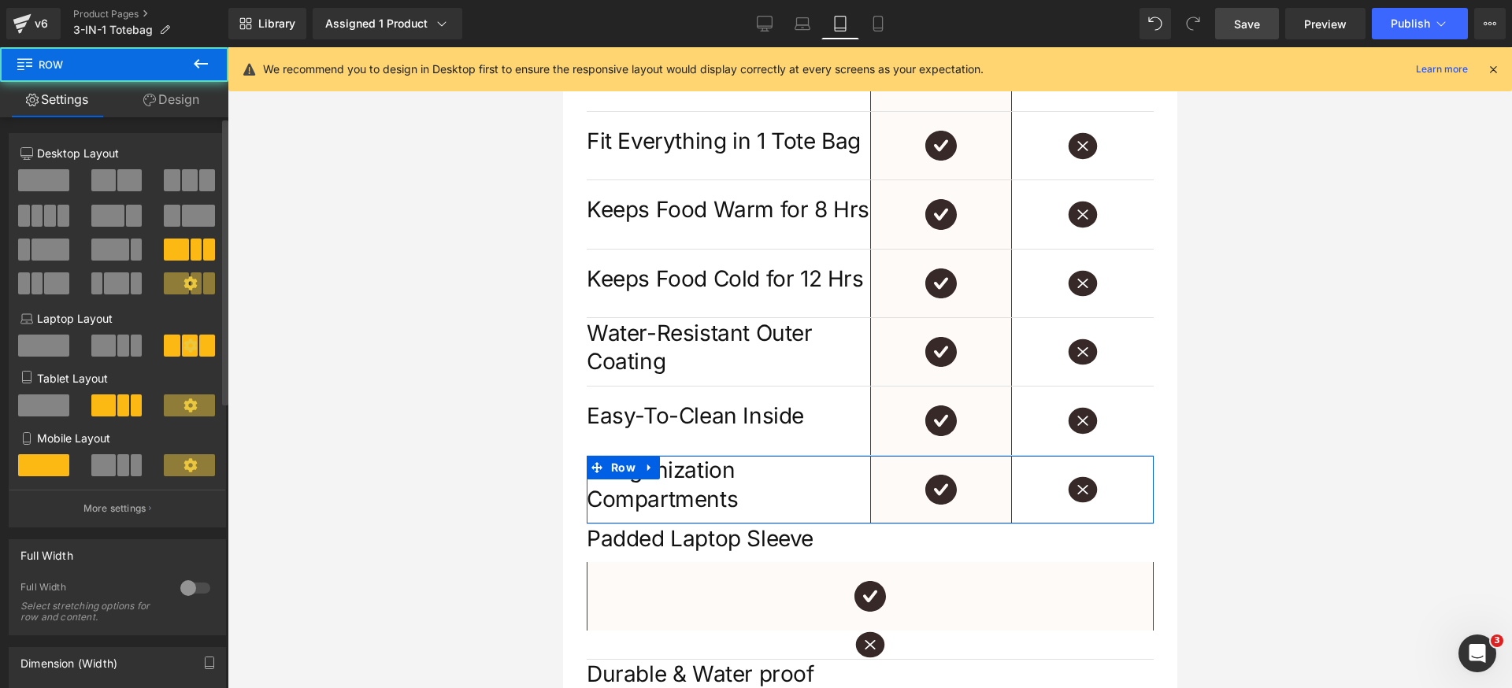
click at [131, 472] on span at bounding box center [137, 465] width 12 height 22
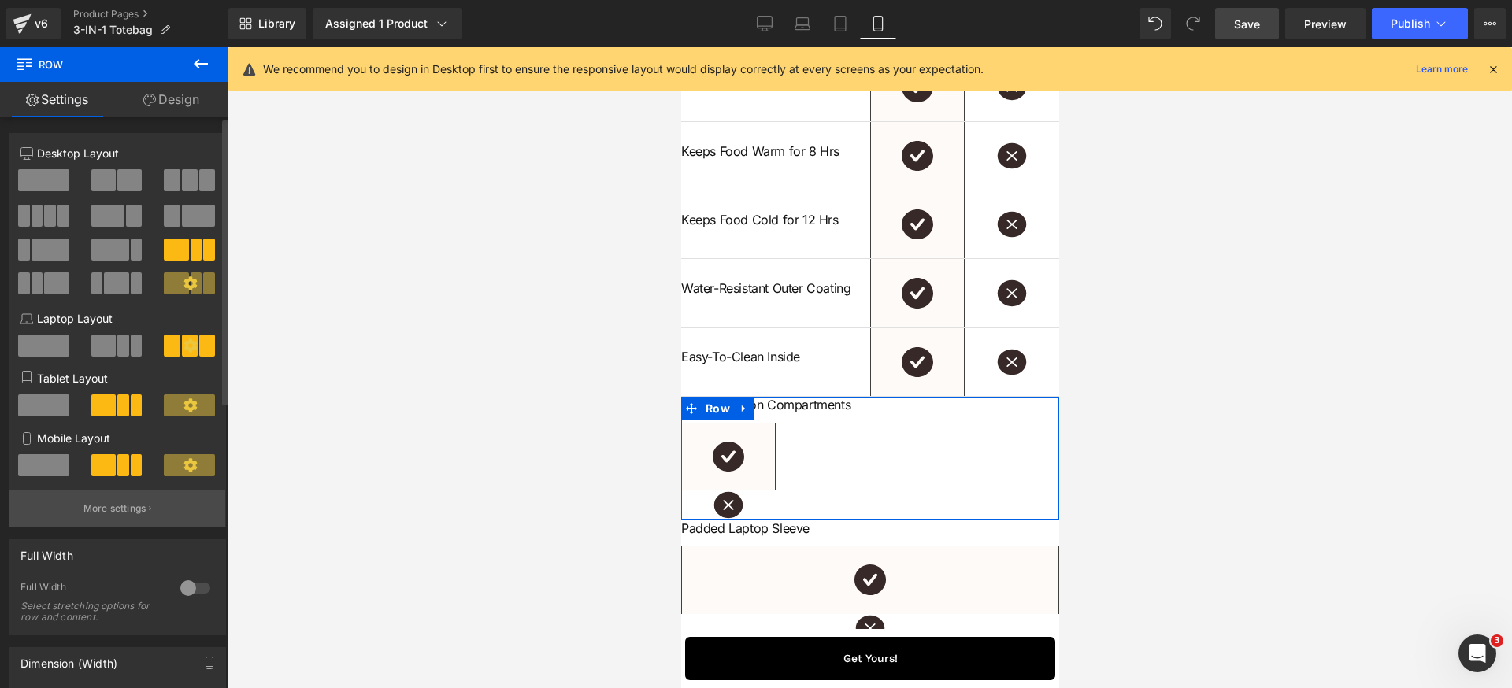
click at [122, 511] on p "More settings" at bounding box center [114, 509] width 63 height 14
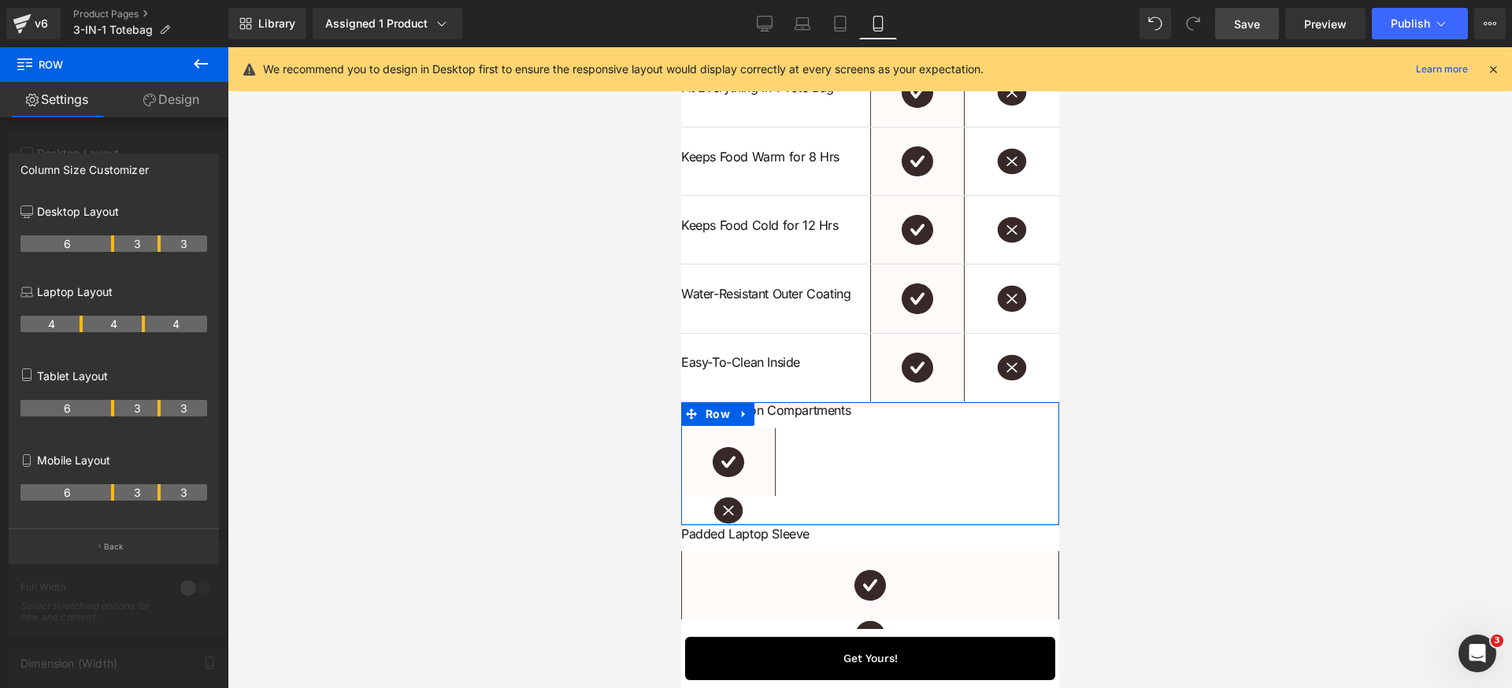
click at [116, 497] on tr "6 3 3" at bounding box center [113, 492] width 187 height 17
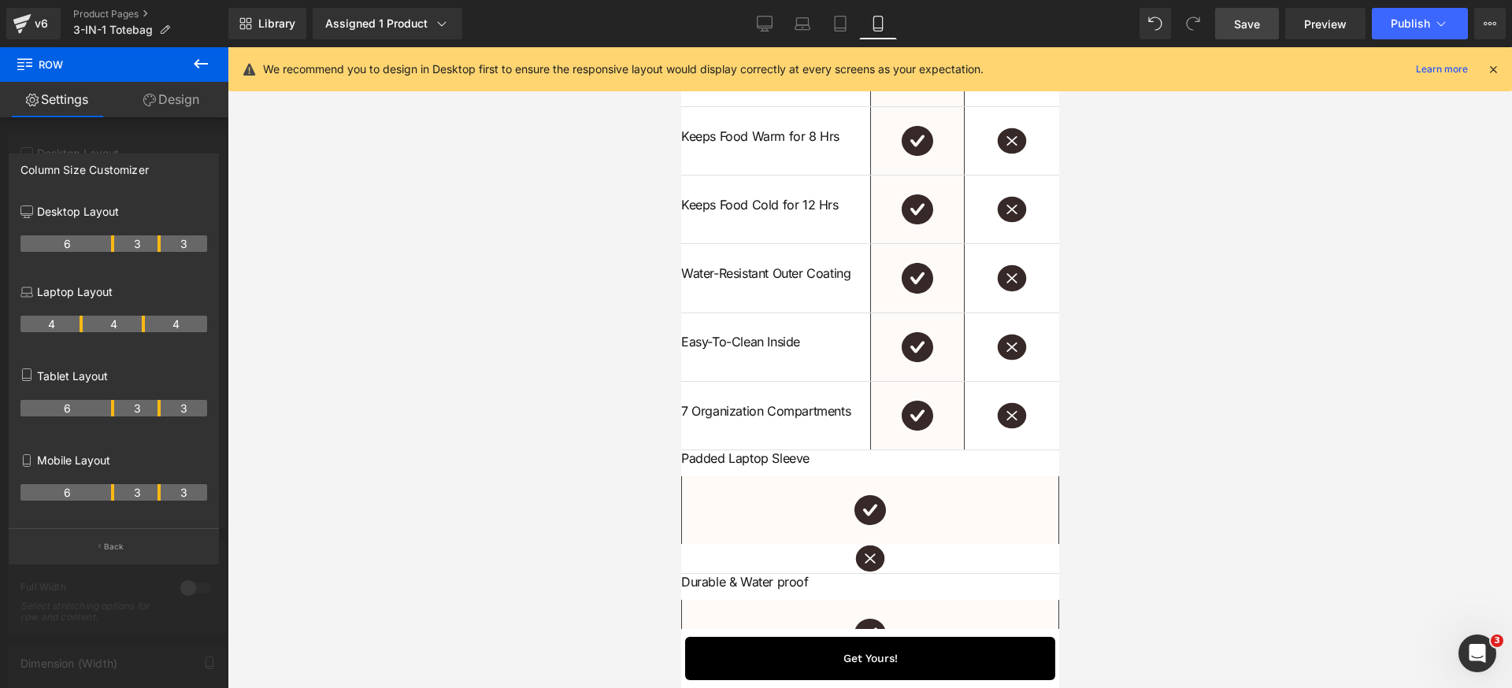
scroll to position [4733, 0]
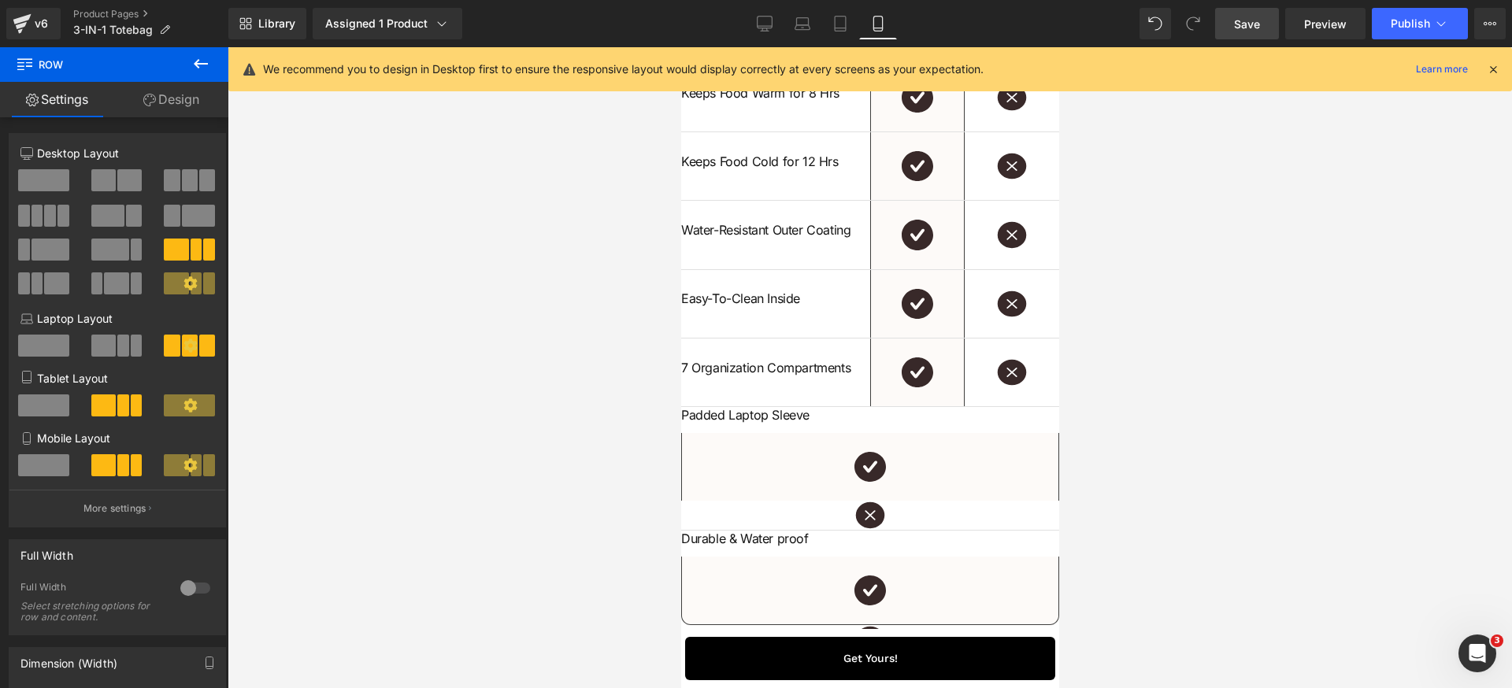
click at [719, 431] on span "Row" at bounding box center [717, 419] width 32 height 24
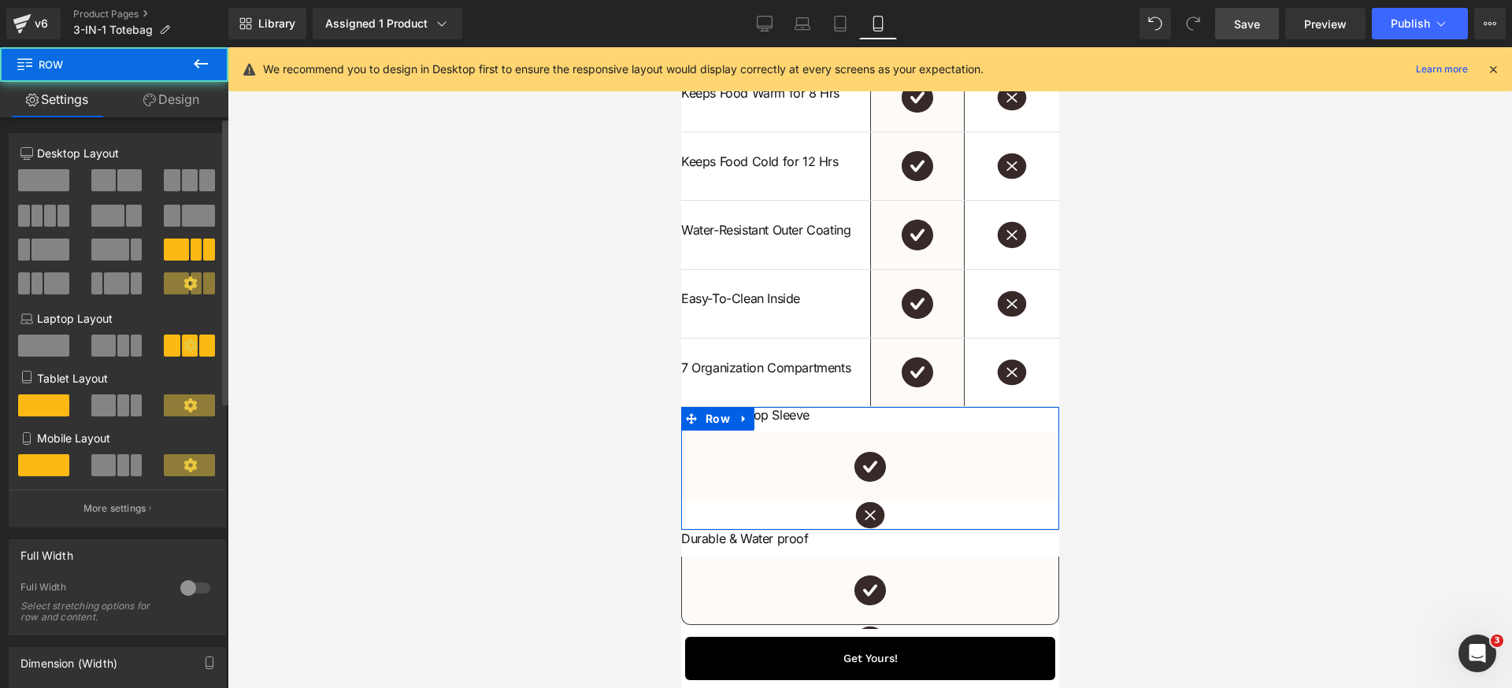
drag, startPoint x: 126, startPoint y: 420, endPoint x: 128, endPoint y: 471, distance: 51.2
click at [126, 424] on div at bounding box center [117, 411] width 73 height 34
click at [131, 472] on span at bounding box center [137, 465] width 12 height 22
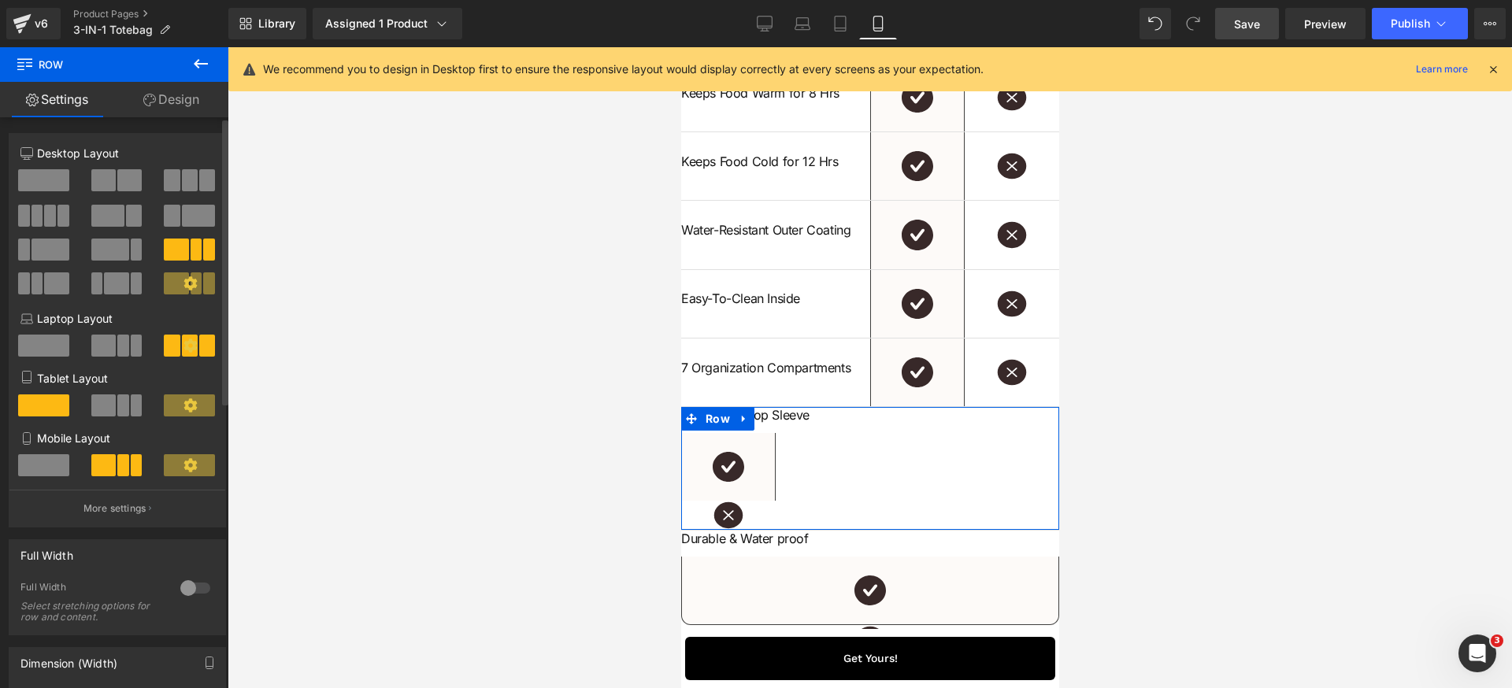
drag, startPoint x: 113, startPoint y: 401, endPoint x: 119, endPoint y: 466, distance: 65.7
click at [112, 402] on button at bounding box center [117, 405] width 53 height 22
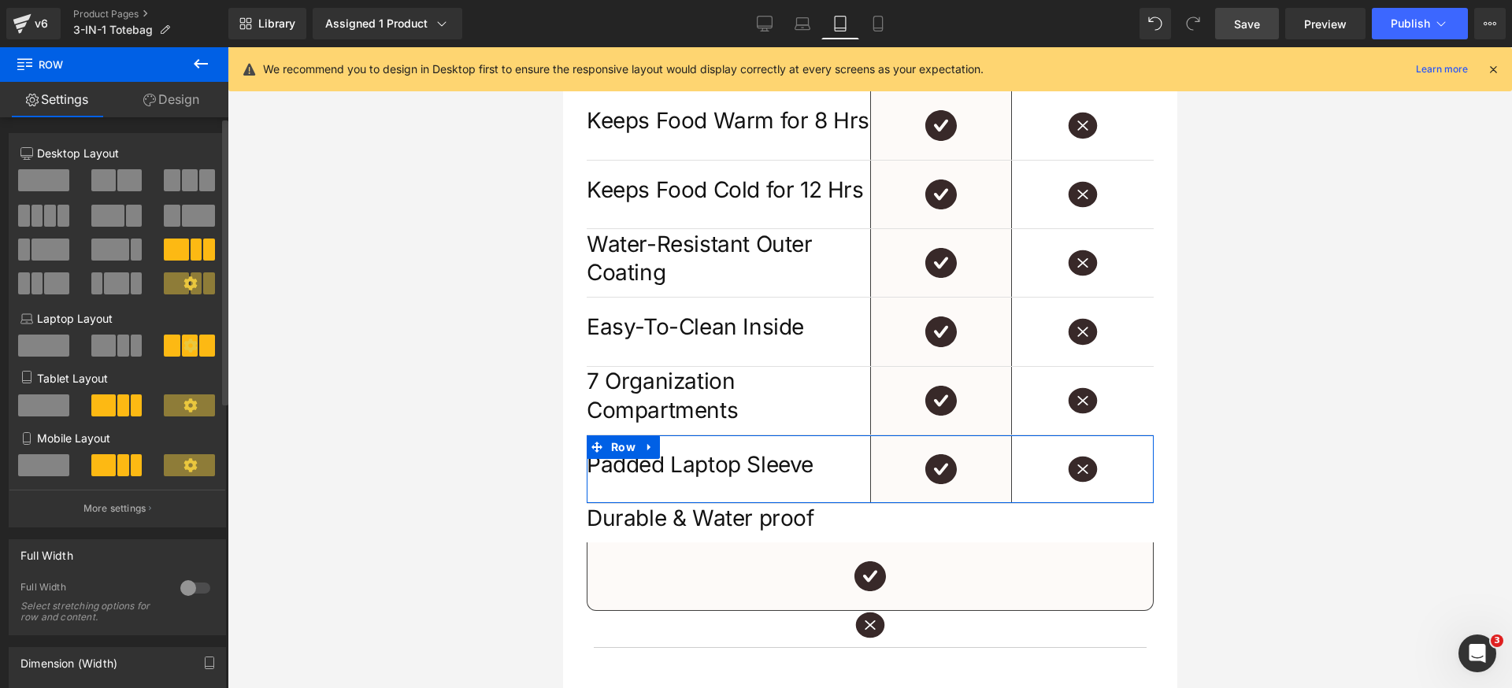
click at [119, 518] on button "More settings" at bounding box center [117, 508] width 216 height 37
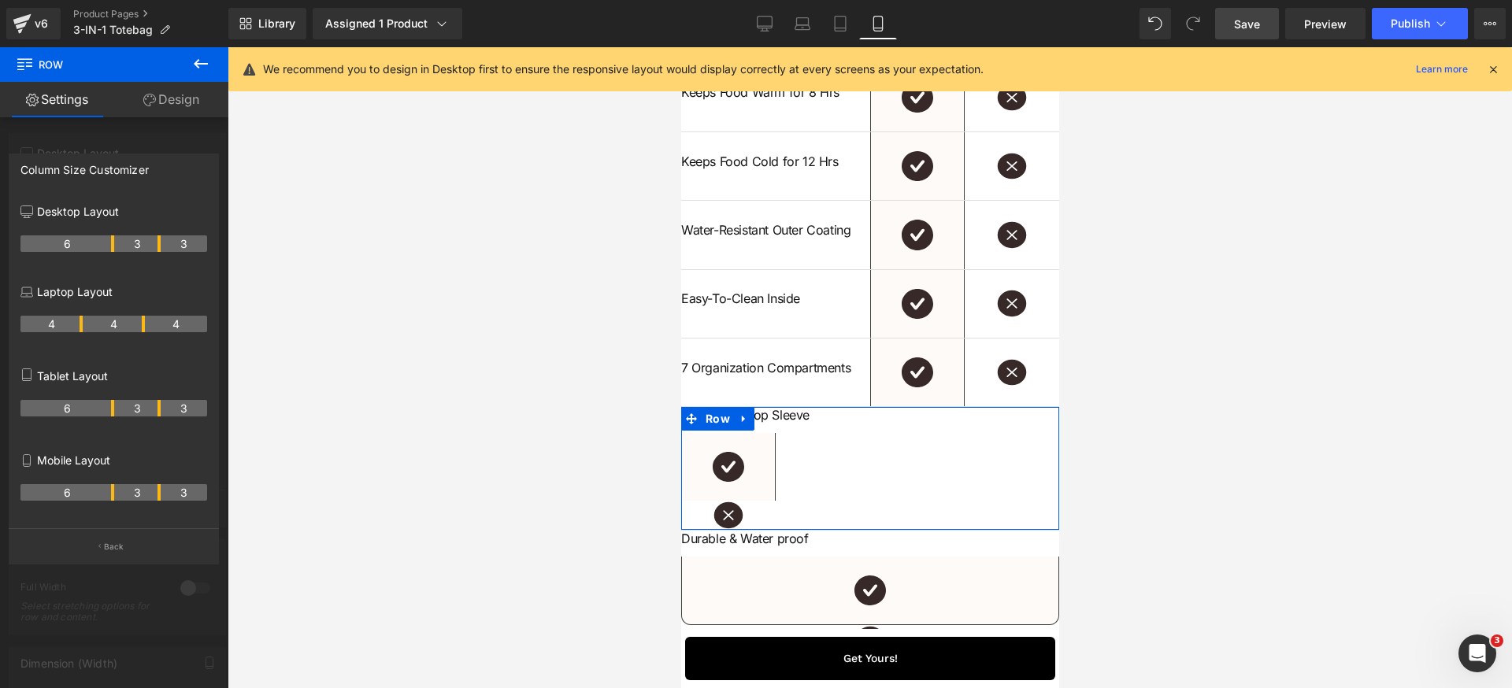
drag, startPoint x: 112, startPoint y: 492, endPoint x: 107, endPoint y: 500, distance: 9.2
click at [107, 500] on th "6" at bounding box center [67, 492] width 94 height 17
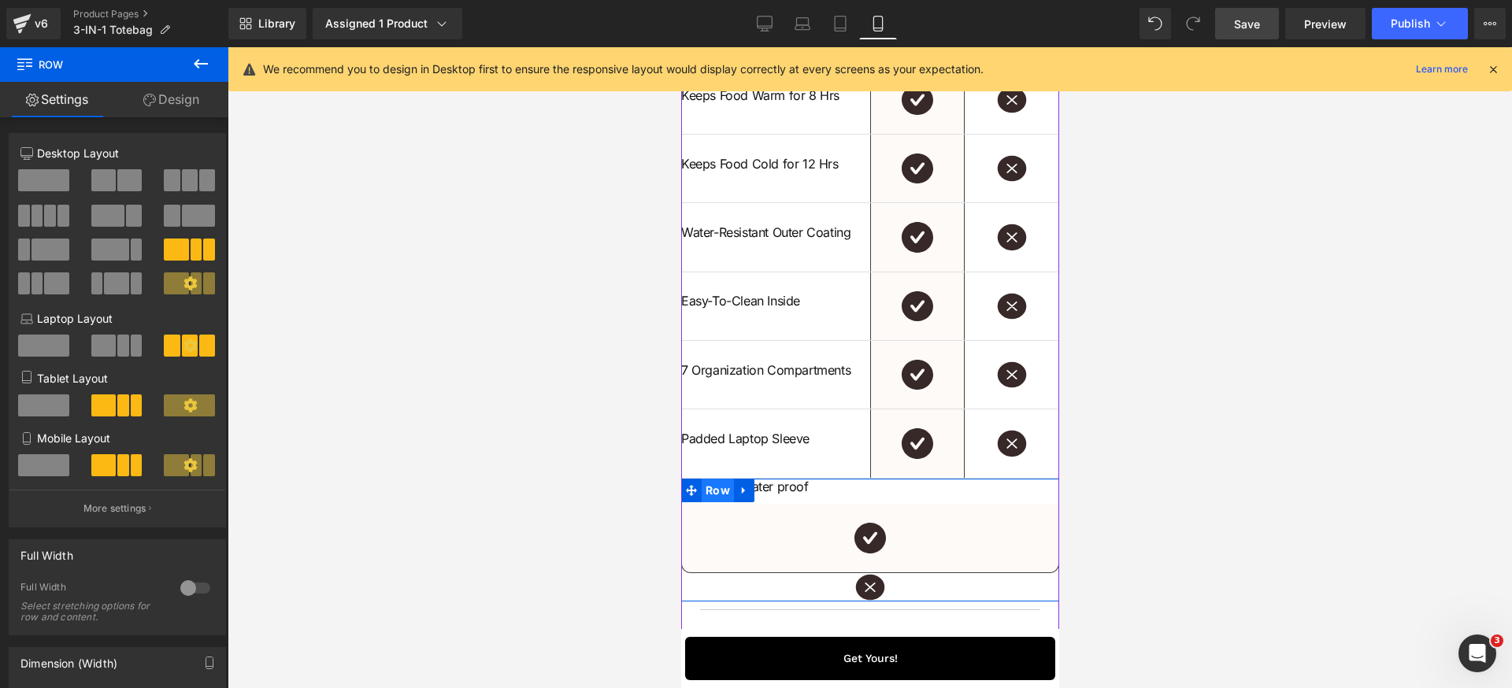
click at [712, 502] on span "Row" at bounding box center [717, 491] width 32 height 24
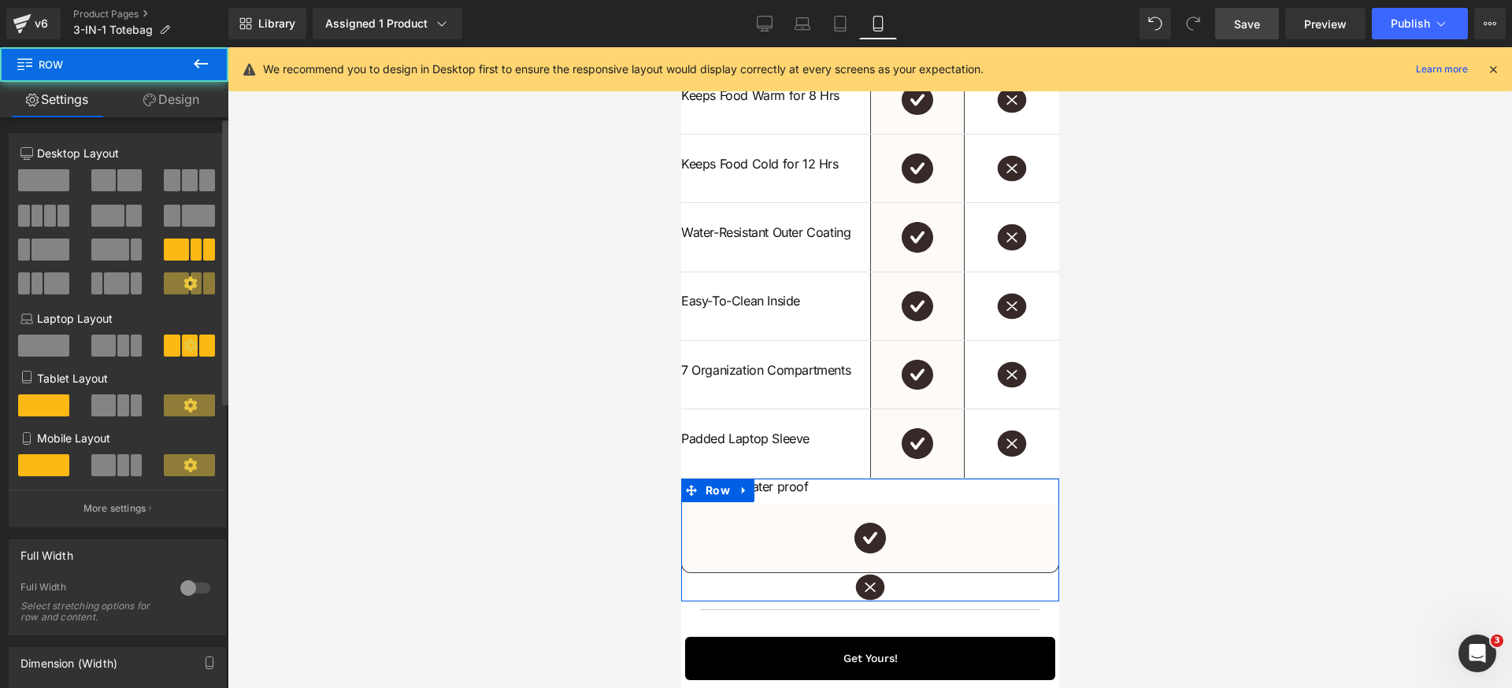
click at [117, 404] on span at bounding box center [123, 405] width 12 height 22
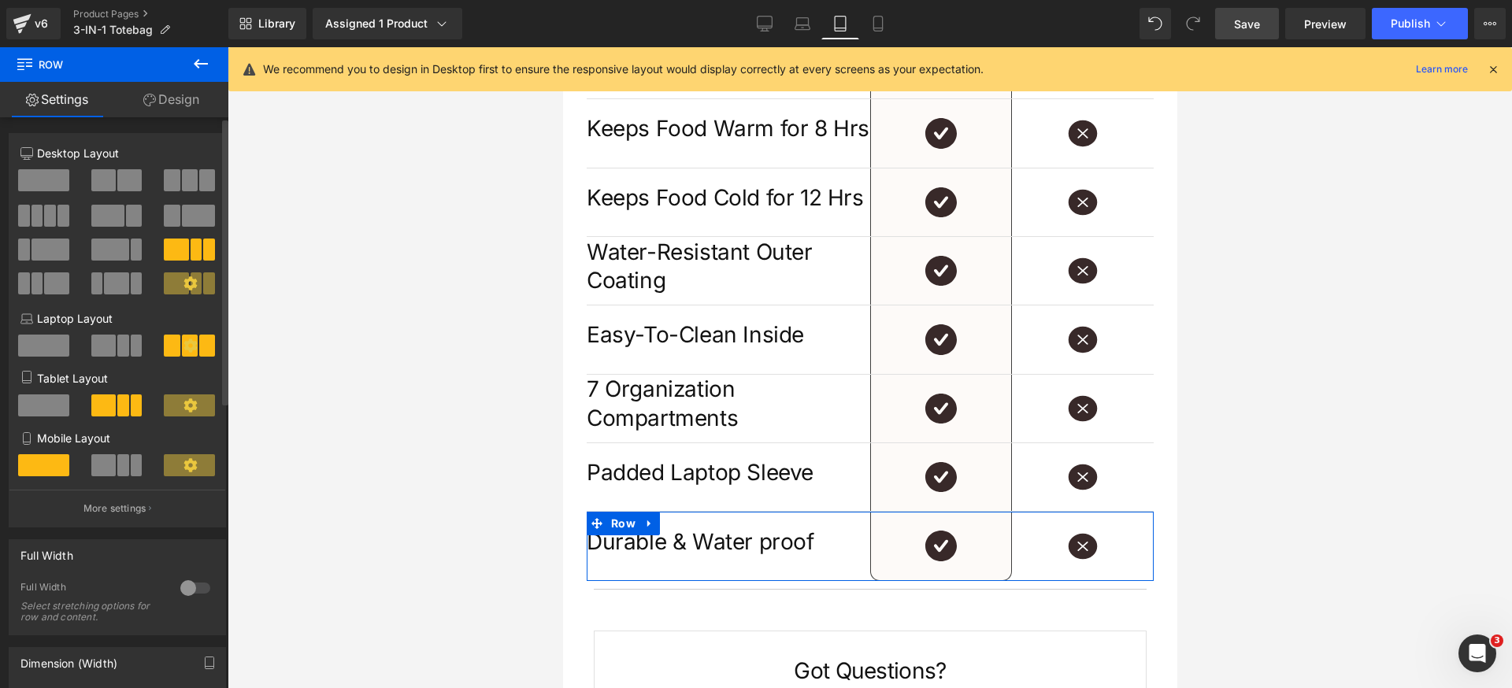
click at [131, 483] on div at bounding box center [117, 471] width 73 height 34
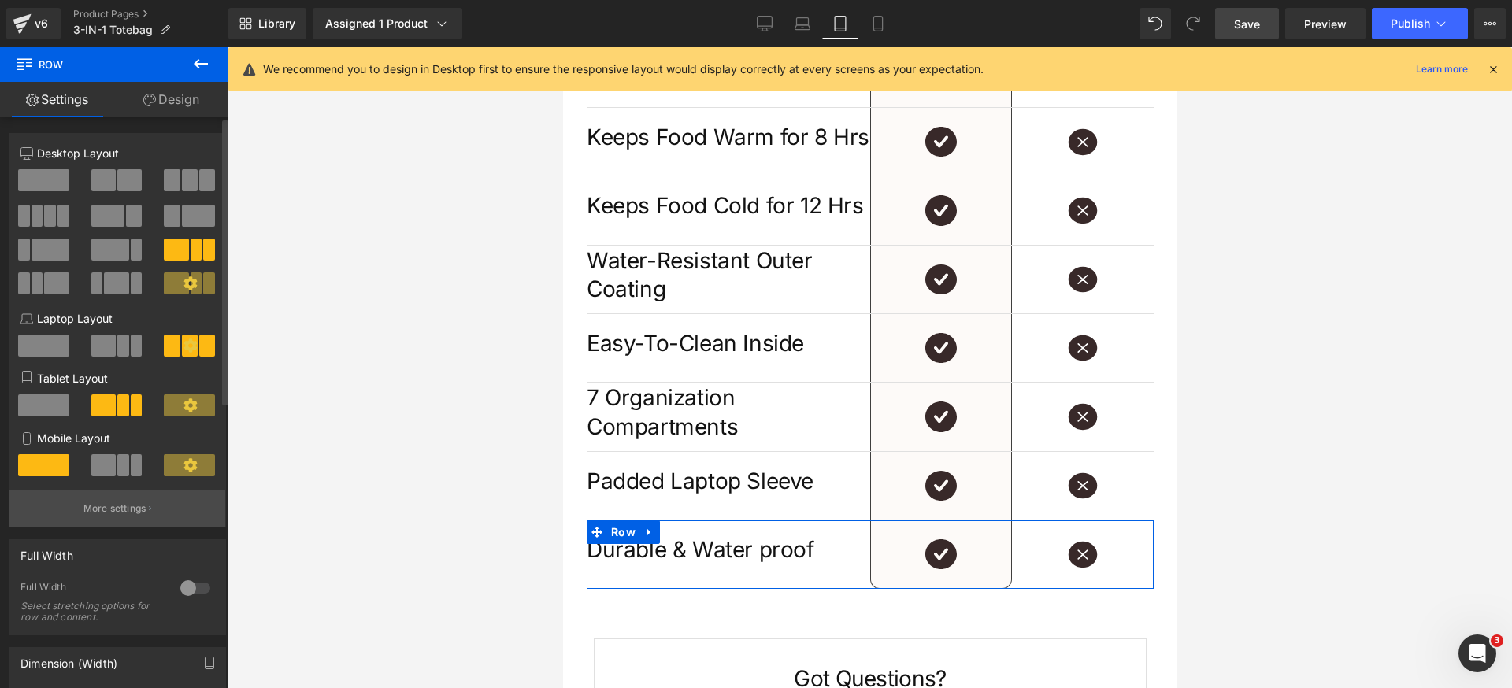
drag, startPoint x: 122, startPoint y: 464, endPoint x: 132, endPoint y: 508, distance: 45.3
click at [122, 466] on span at bounding box center [123, 465] width 12 height 22
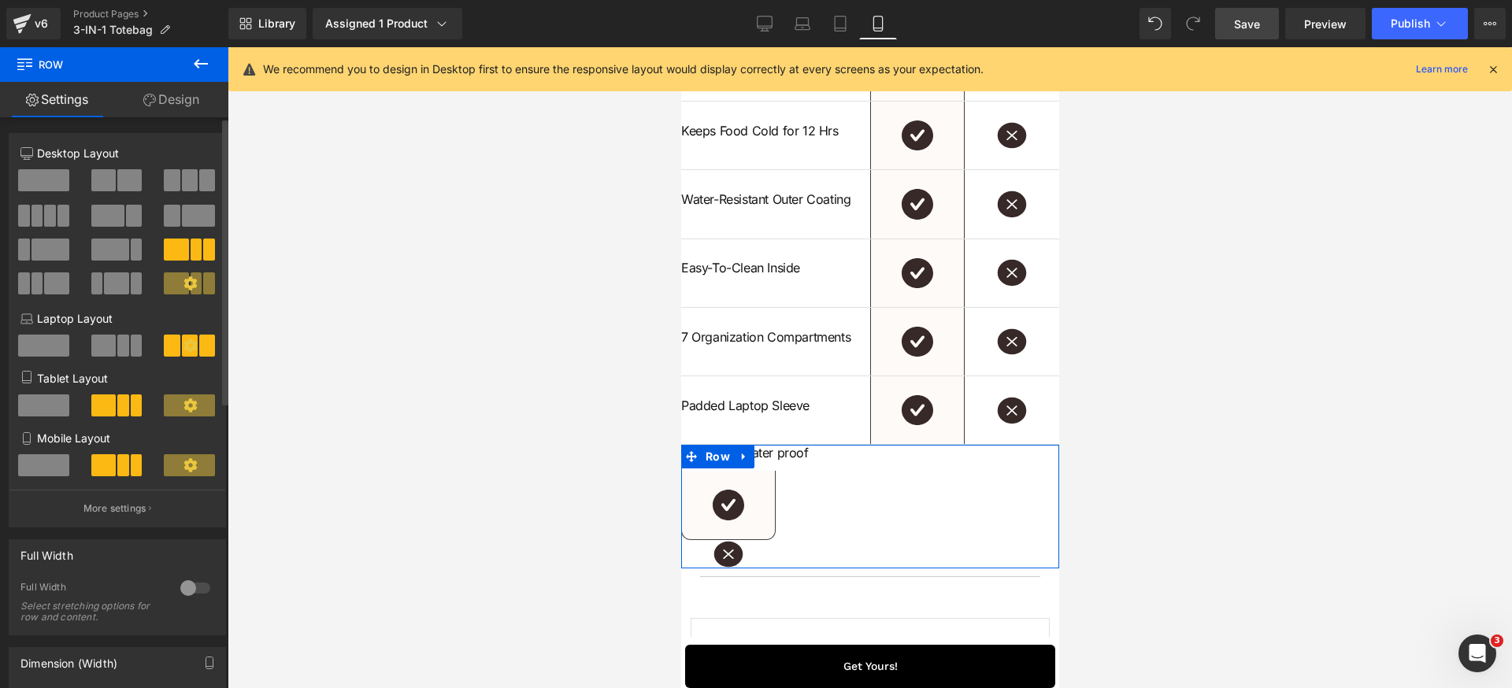
click at [131, 514] on p "More settings" at bounding box center [114, 509] width 63 height 14
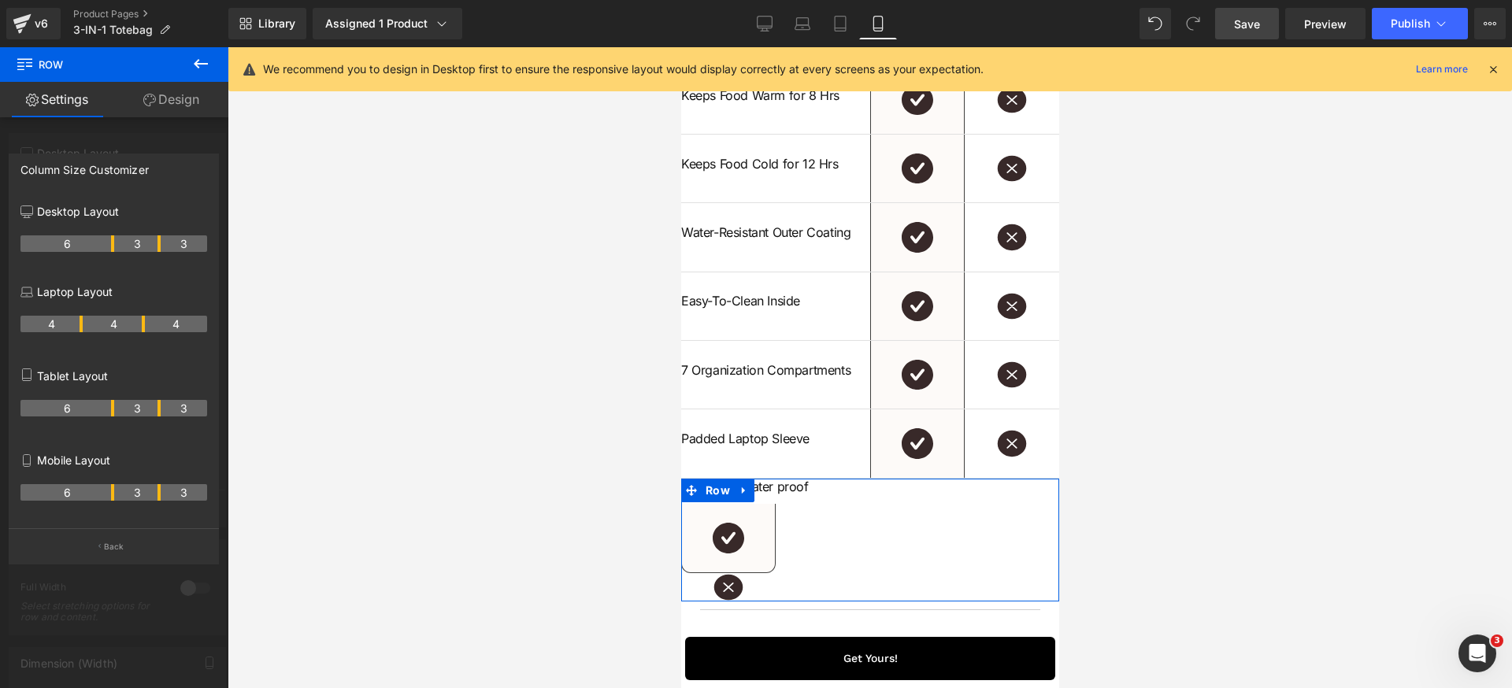
click at [107, 497] on th "6" at bounding box center [67, 492] width 94 height 17
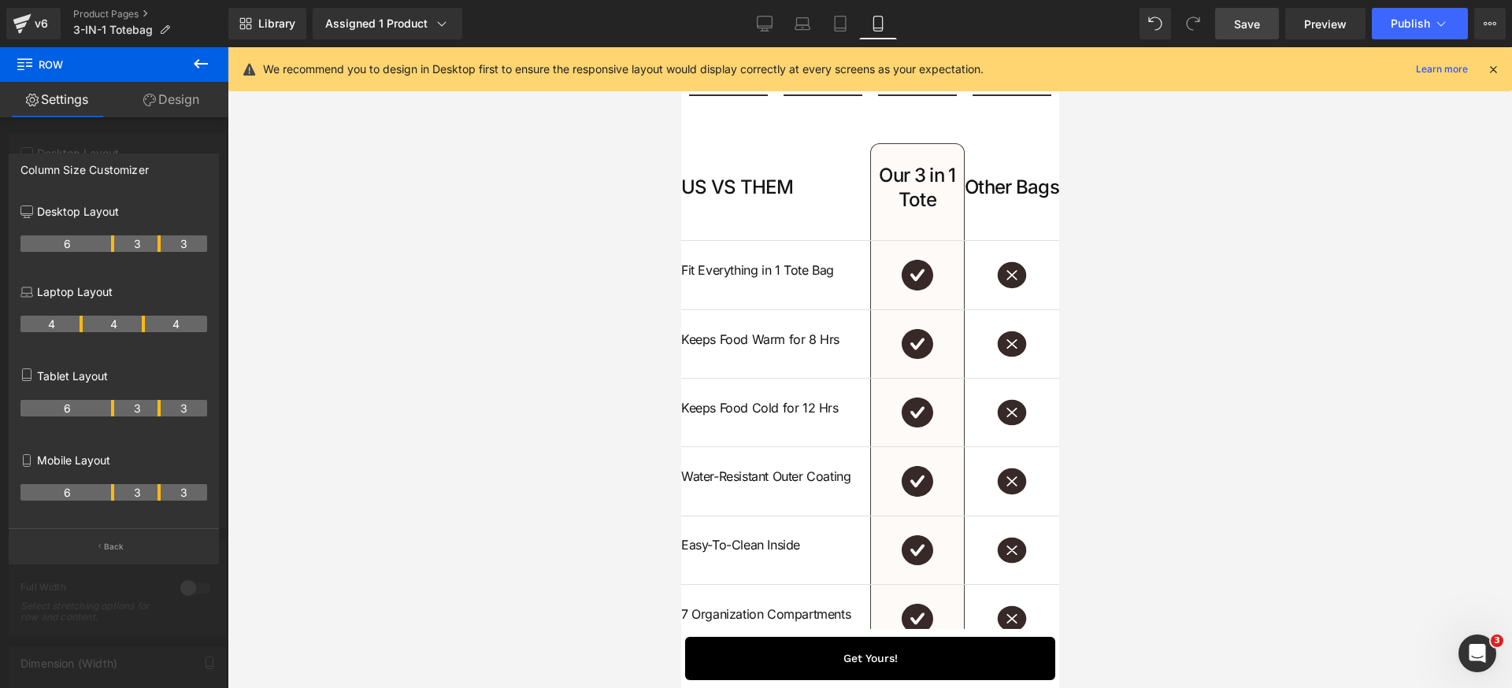
scroll to position [4415, 0]
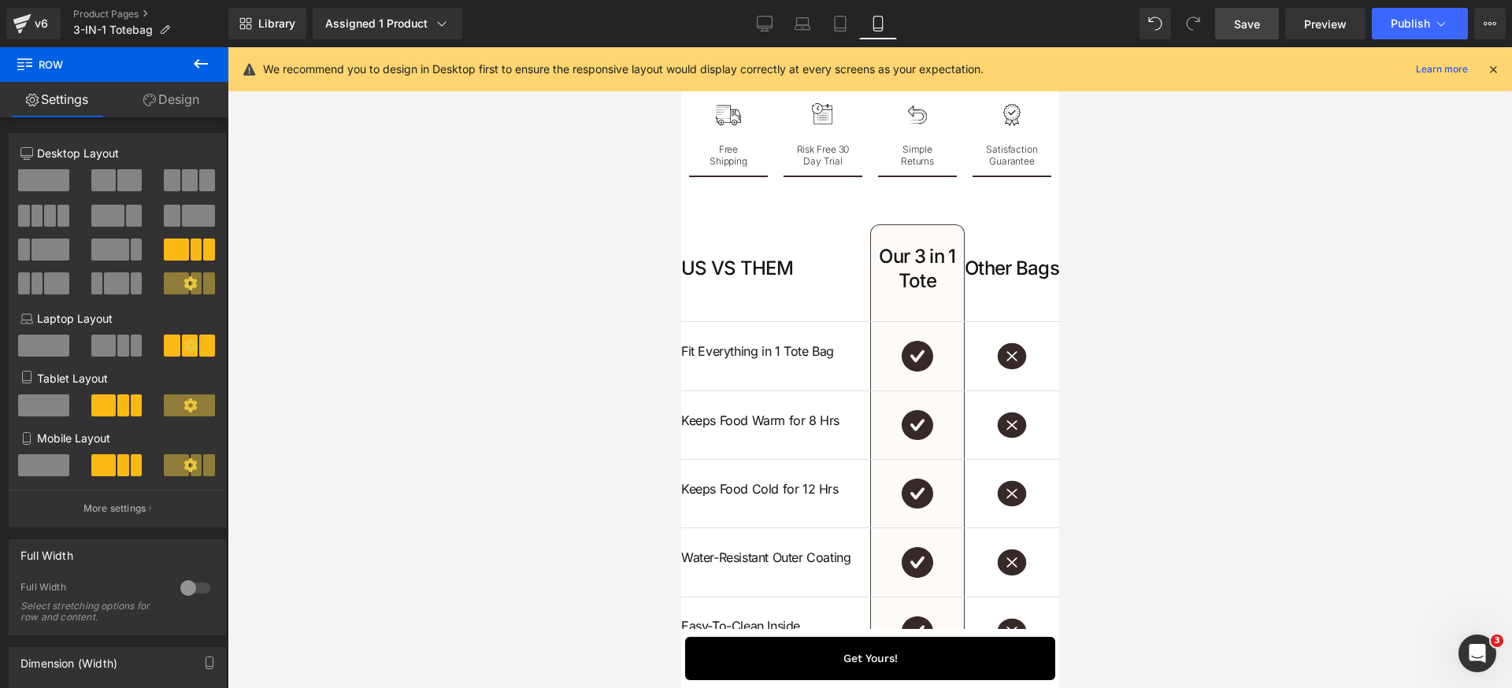
click at [702, 248] on span "Row" at bounding box center [717, 236] width 32 height 24
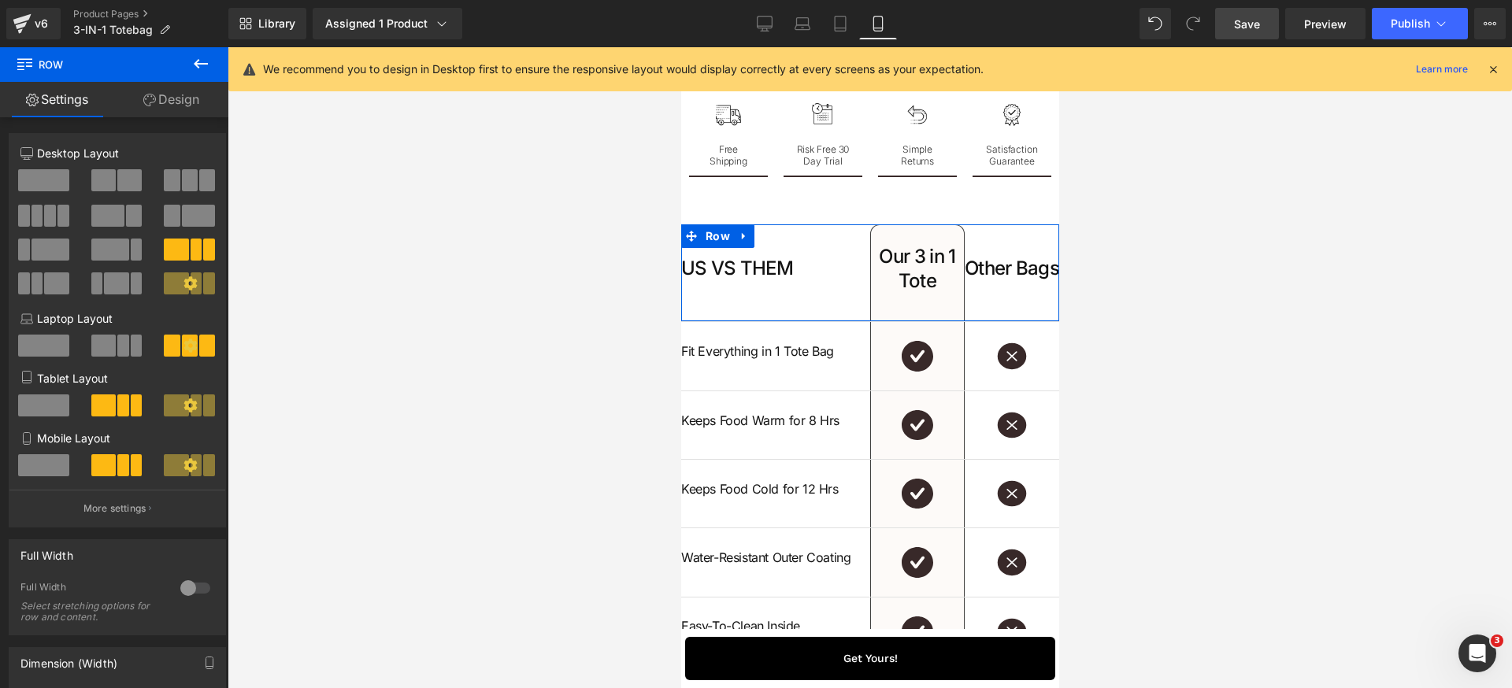
click at [182, 105] on link "Design" at bounding box center [171, 99] width 114 height 35
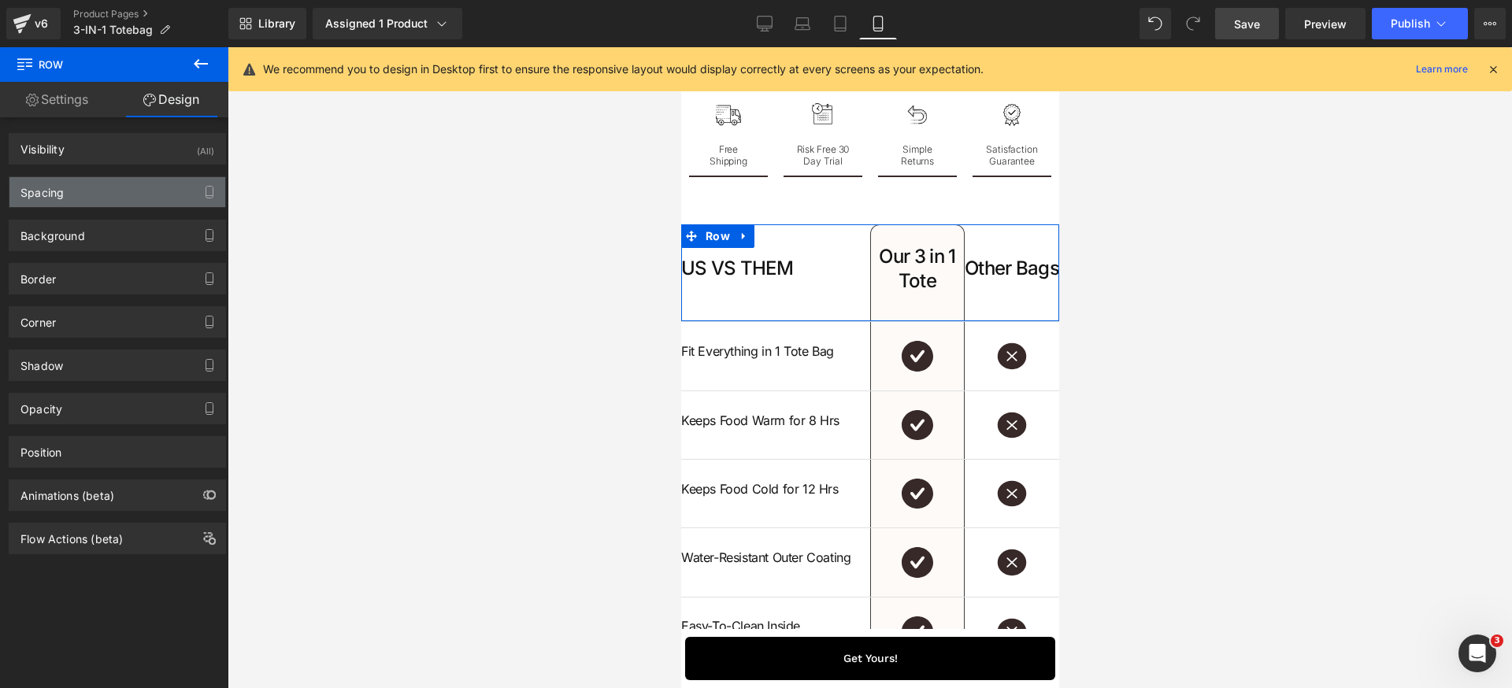
click at [109, 199] on div "Spacing" at bounding box center [117, 192] width 216 height 30
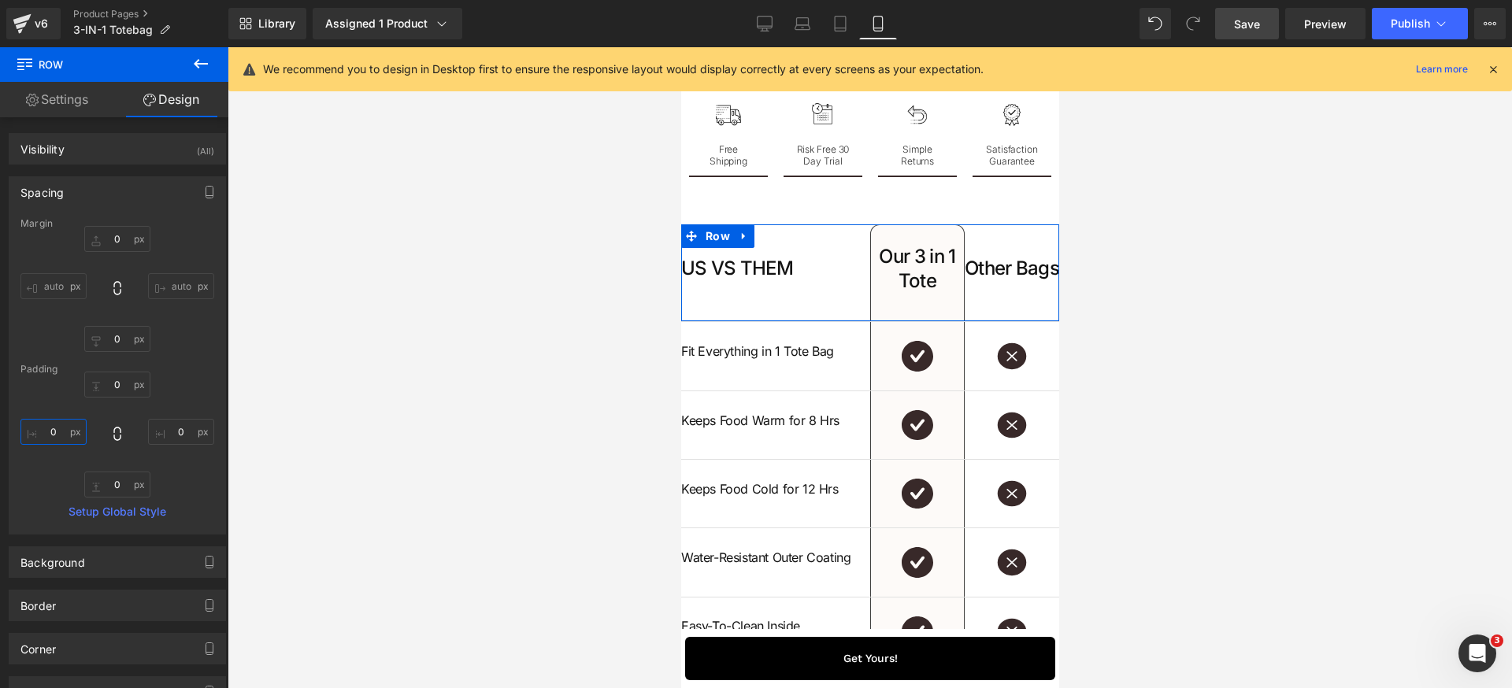
click at [69, 442] on input "0" at bounding box center [53, 432] width 66 height 26
type input "15"
click at [179, 438] on input "0" at bounding box center [181, 432] width 66 height 26
type input "15"
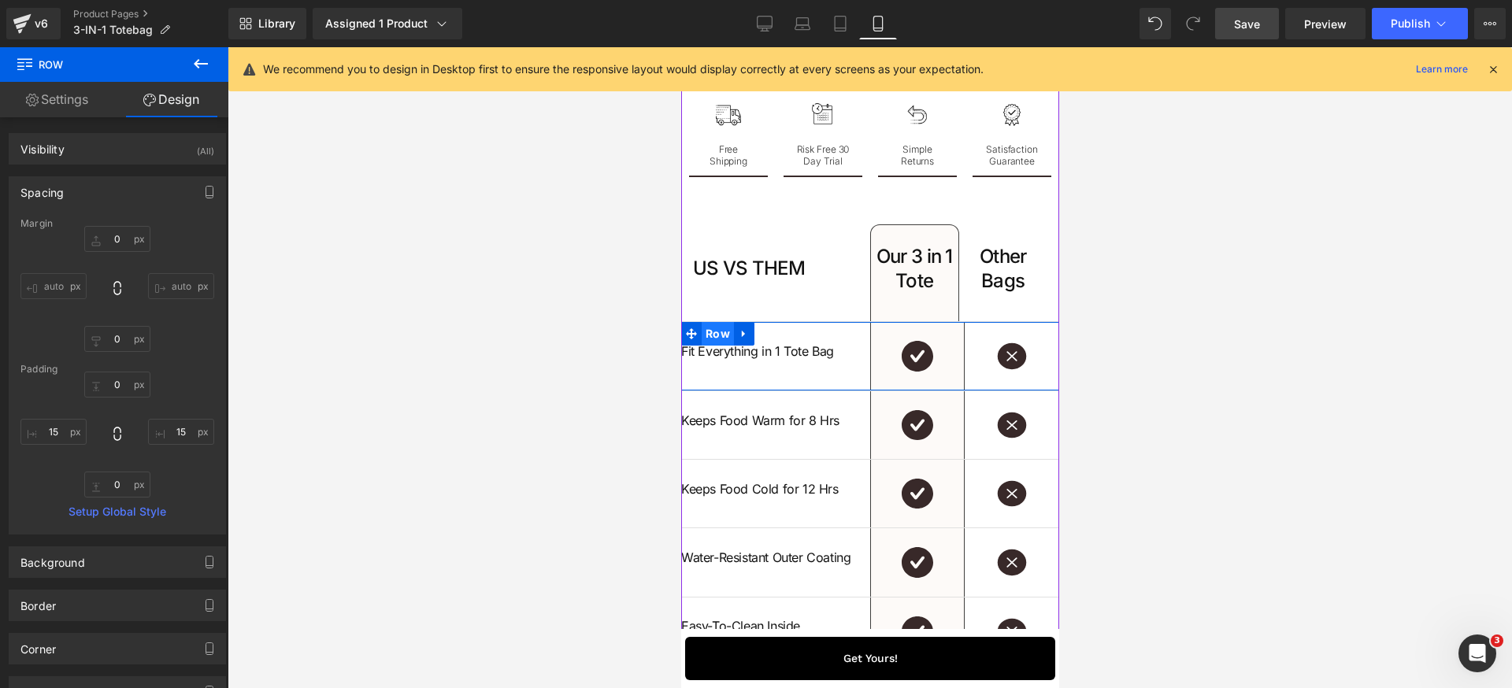
click at [709, 346] on span "Row" at bounding box center [717, 334] width 32 height 24
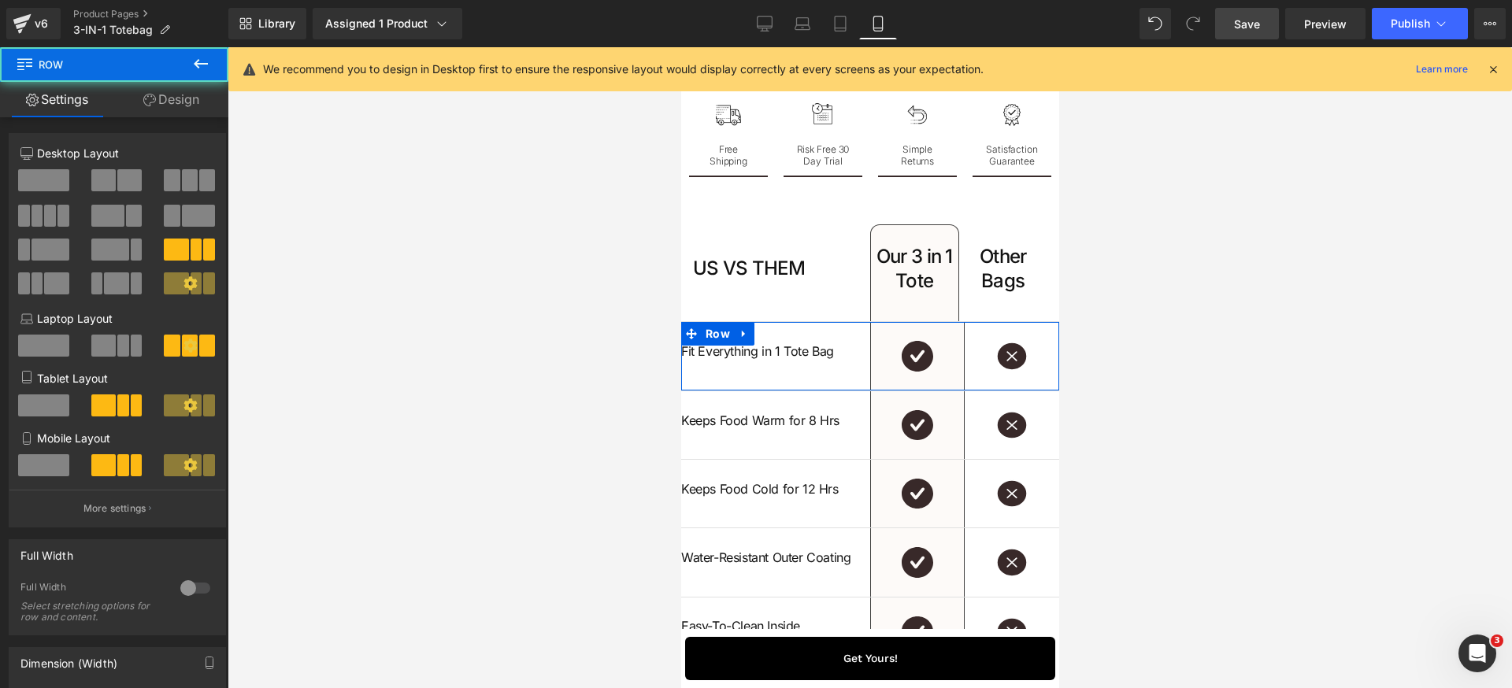
drag, startPoint x: 198, startPoint y: 110, endPoint x: 195, endPoint y: 124, distance: 14.5
click at [198, 110] on link "Design" at bounding box center [171, 99] width 114 height 35
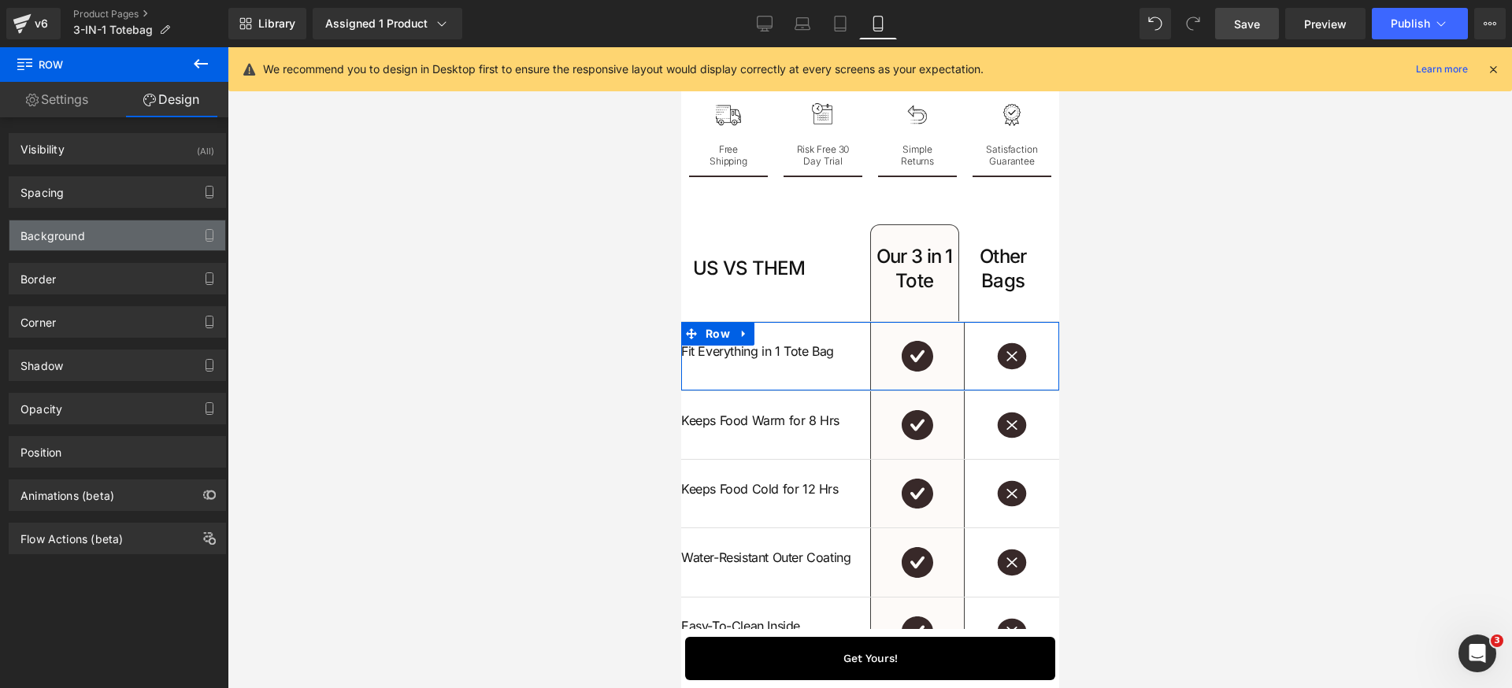
click at [76, 236] on div "Background" at bounding box center [52, 231] width 65 height 22
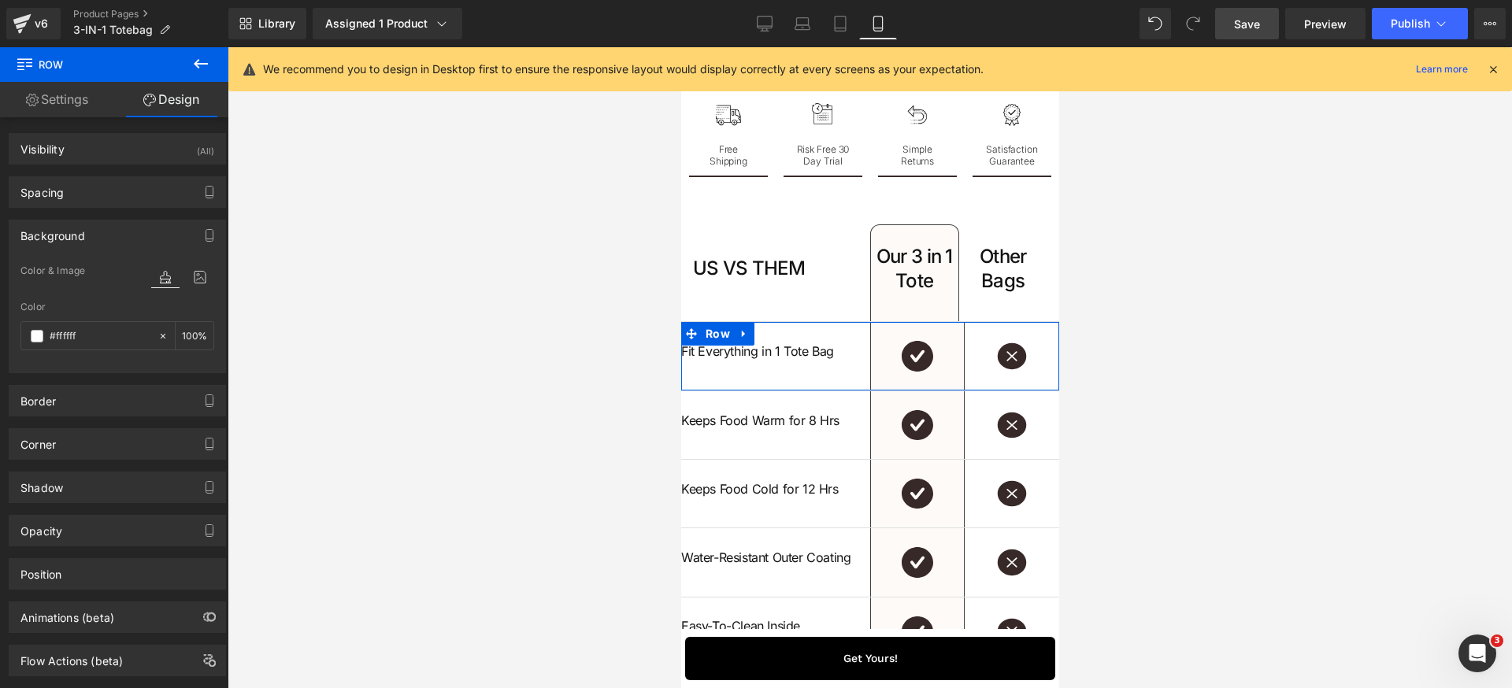
click at [97, 220] on div "Background Color & Image color rgba(255, 255, 255, 1) Color #ffffff 100 % Image…" at bounding box center [117, 297] width 217 height 154
click at [100, 232] on div "Background" at bounding box center [117, 235] width 216 height 30
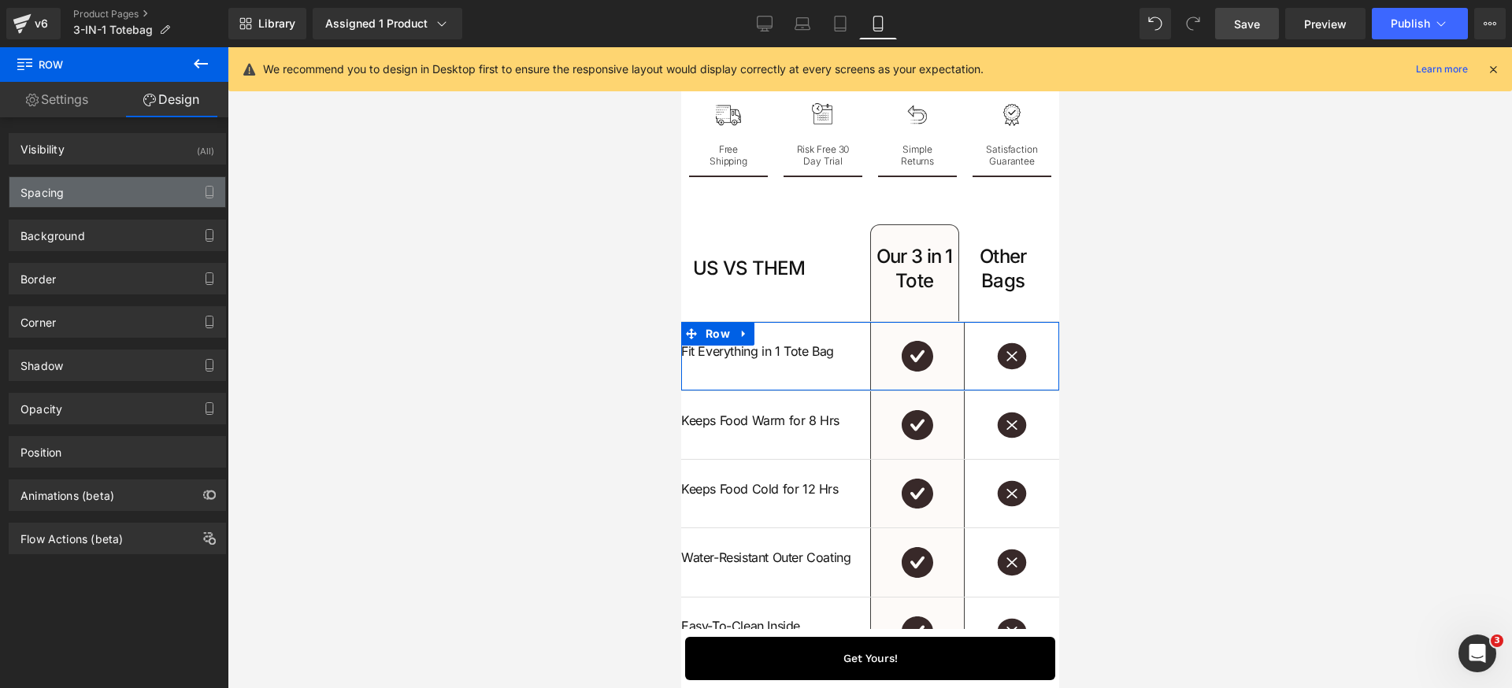
click at [113, 192] on div "Spacing" at bounding box center [117, 192] width 216 height 30
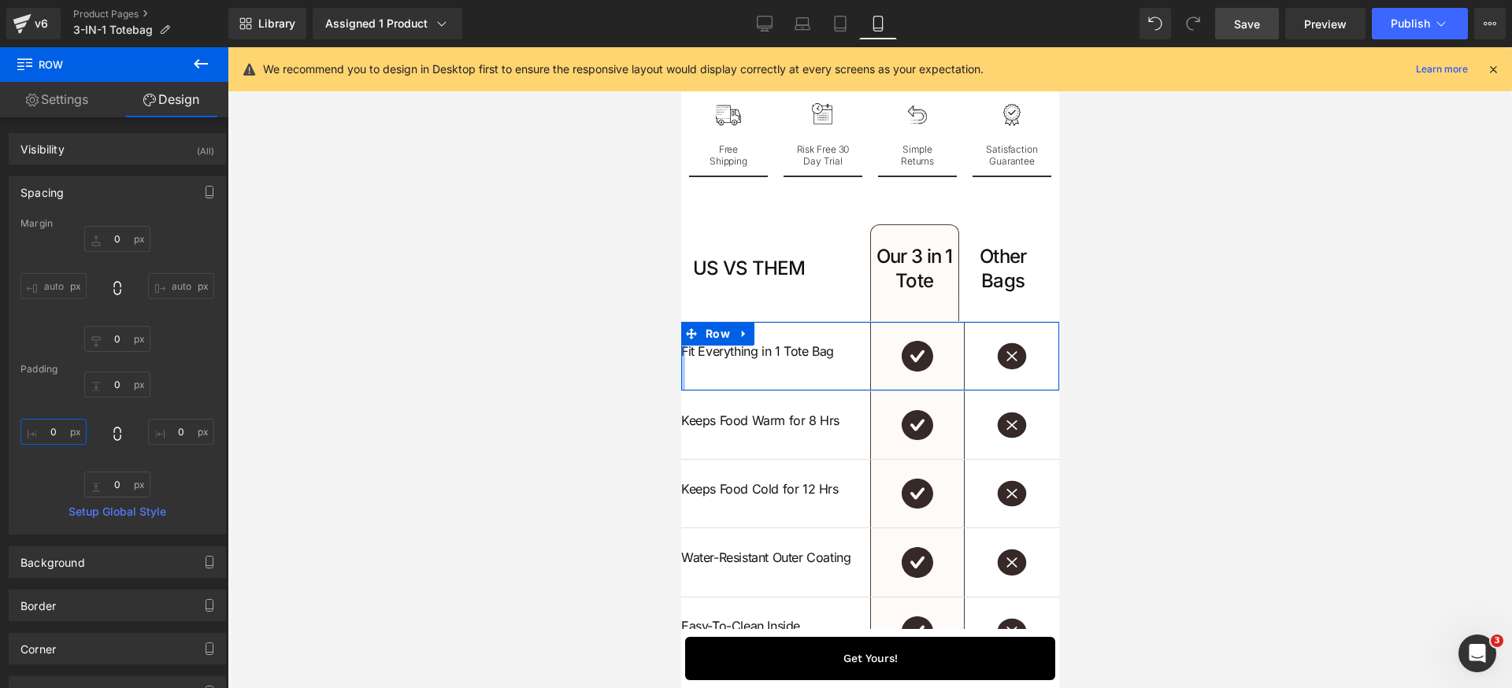
click at [61, 435] on input "0" at bounding box center [53, 432] width 66 height 26
type input "16"
click at [176, 434] on input "0" at bounding box center [181, 432] width 66 height 26
type input "16"
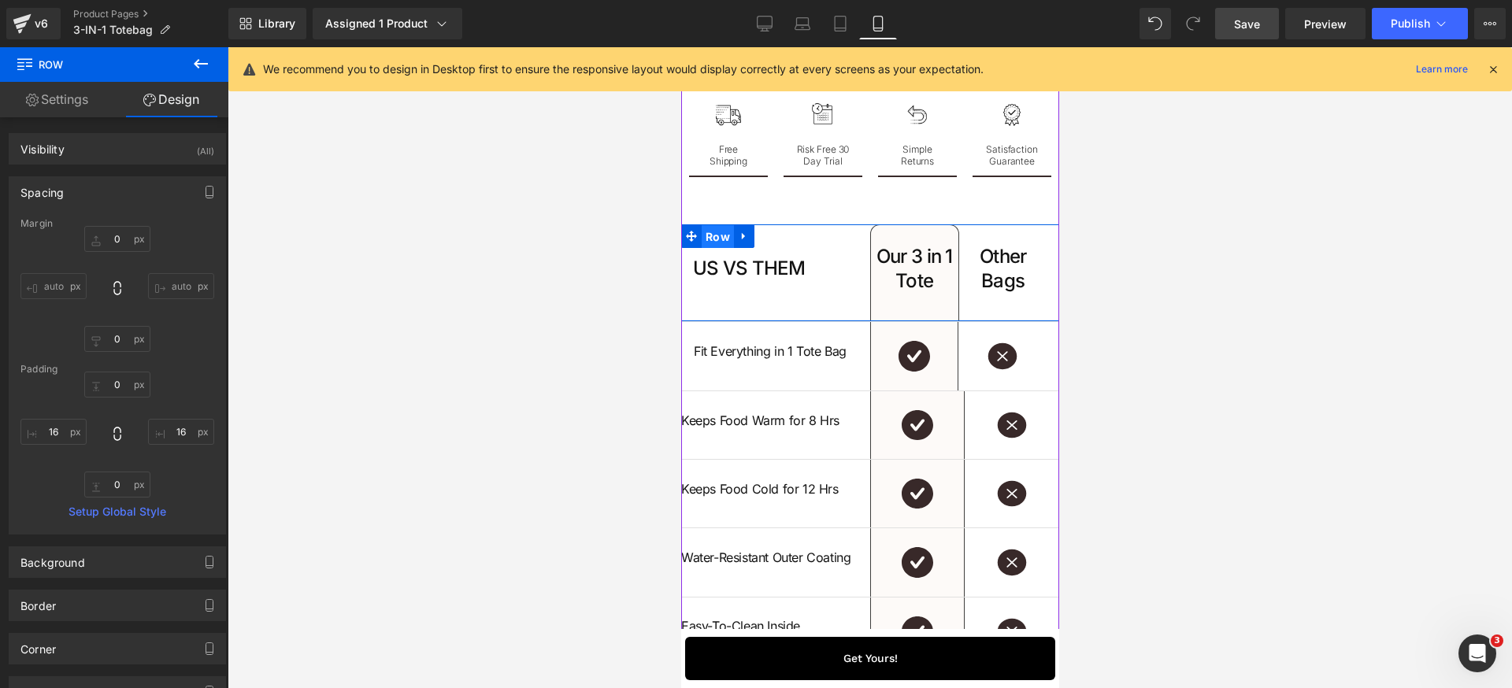
click at [713, 249] on span "Row" at bounding box center [717, 237] width 32 height 24
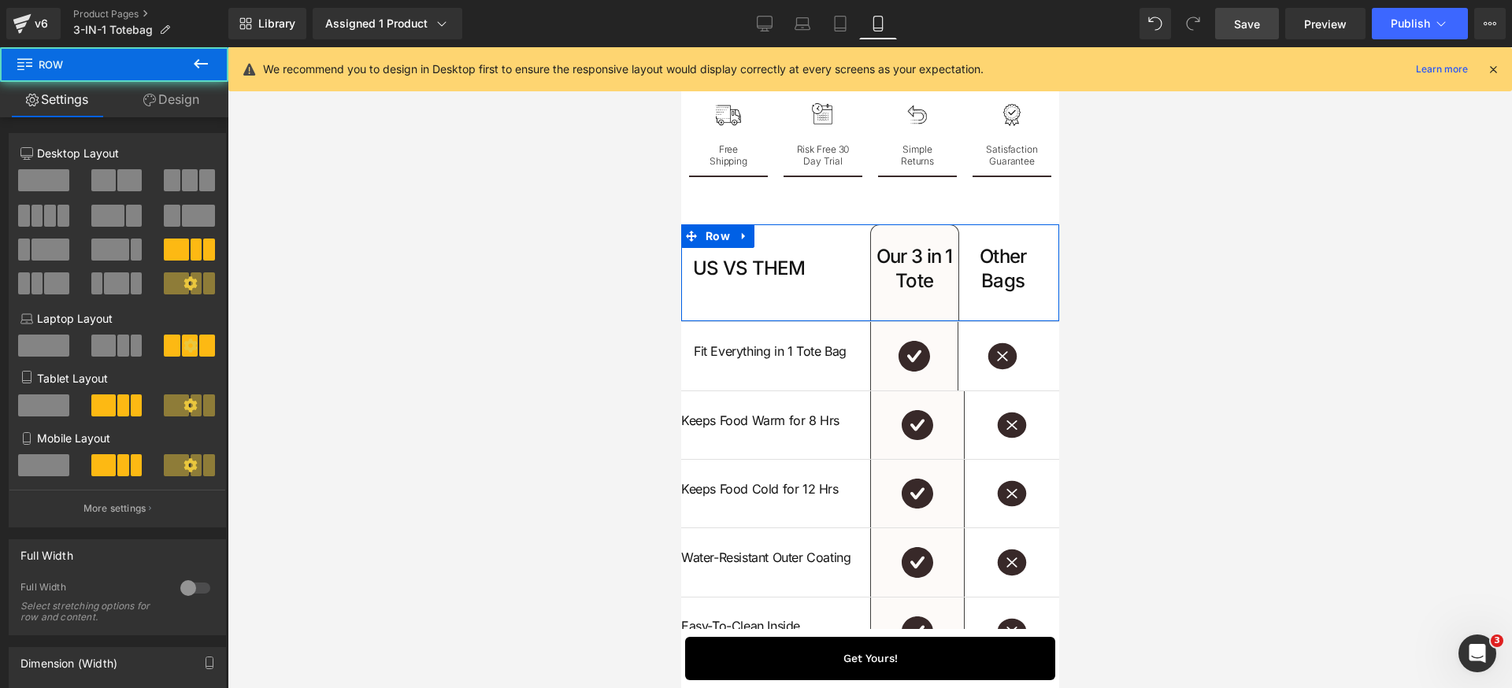
click at [179, 106] on link "Design" at bounding box center [171, 99] width 114 height 35
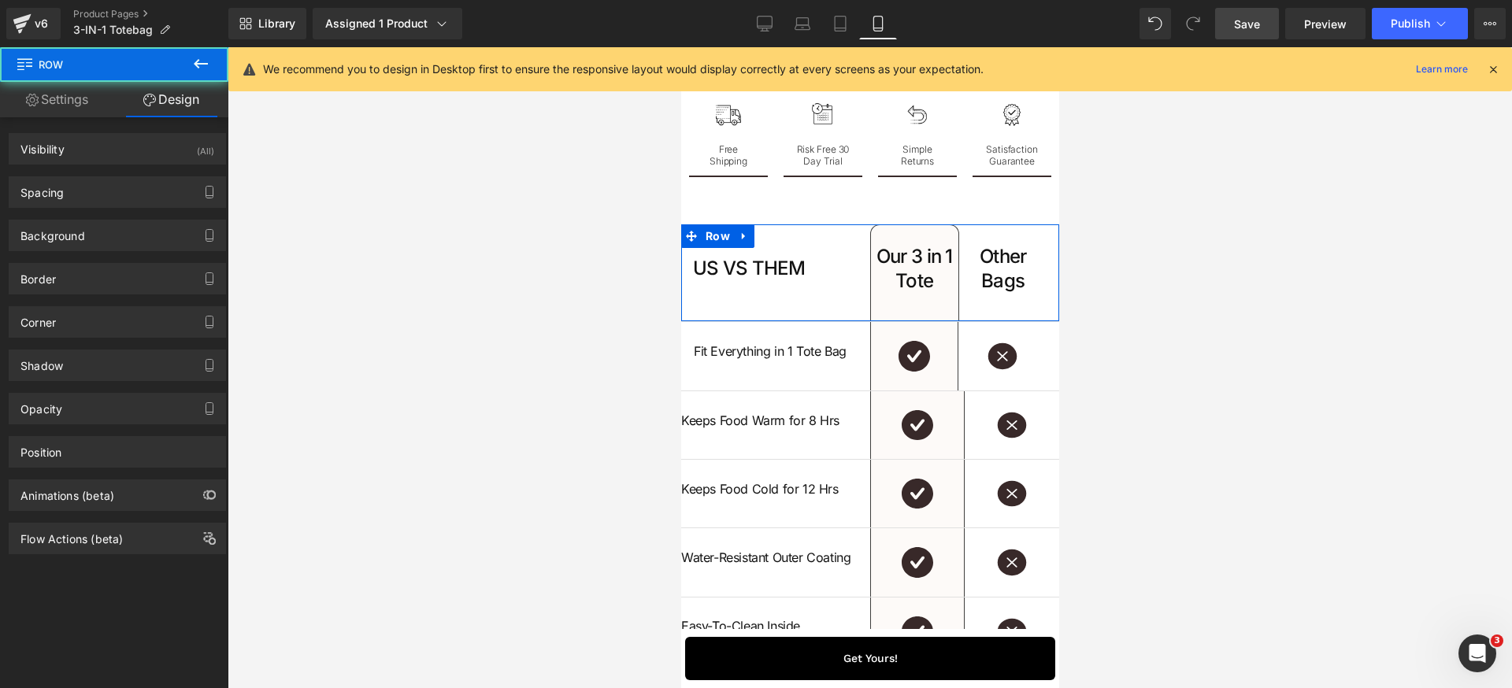
drag, startPoint x: 113, startPoint y: 192, endPoint x: 97, endPoint y: 263, distance: 72.6
click at [113, 191] on div "Spacing" at bounding box center [117, 192] width 216 height 30
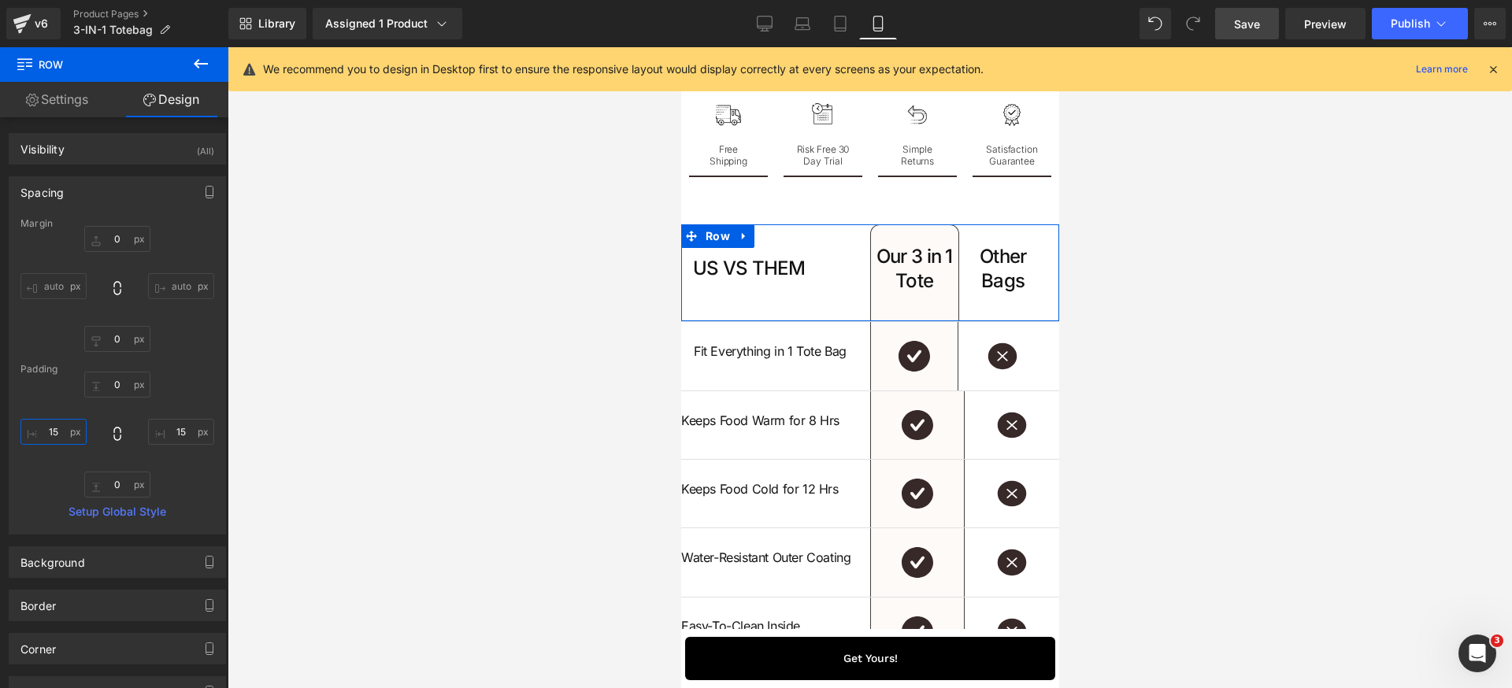
click at [62, 440] on input "15" at bounding box center [53, 432] width 66 height 26
paste input "6"
type input "16"
click at [183, 435] on input "15" at bounding box center [181, 432] width 66 height 26
paste input "6"
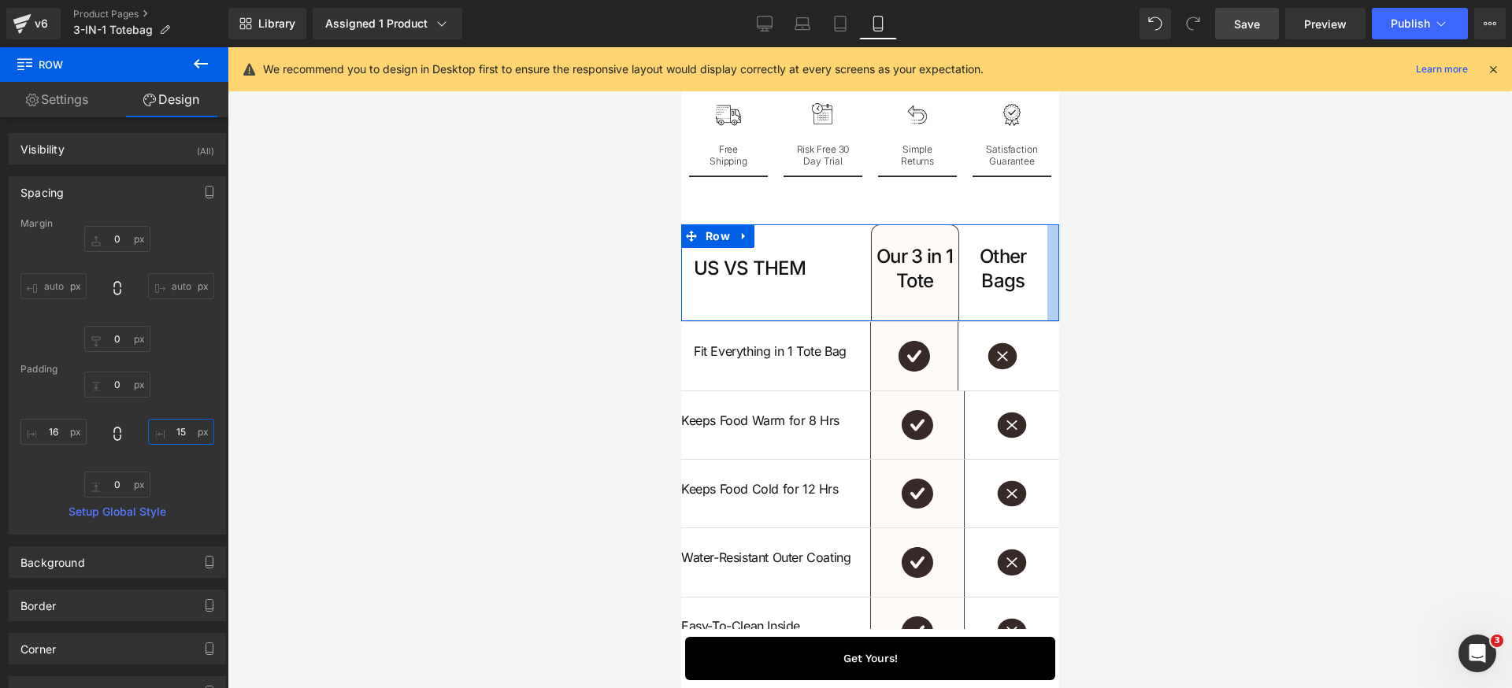
type input "16"
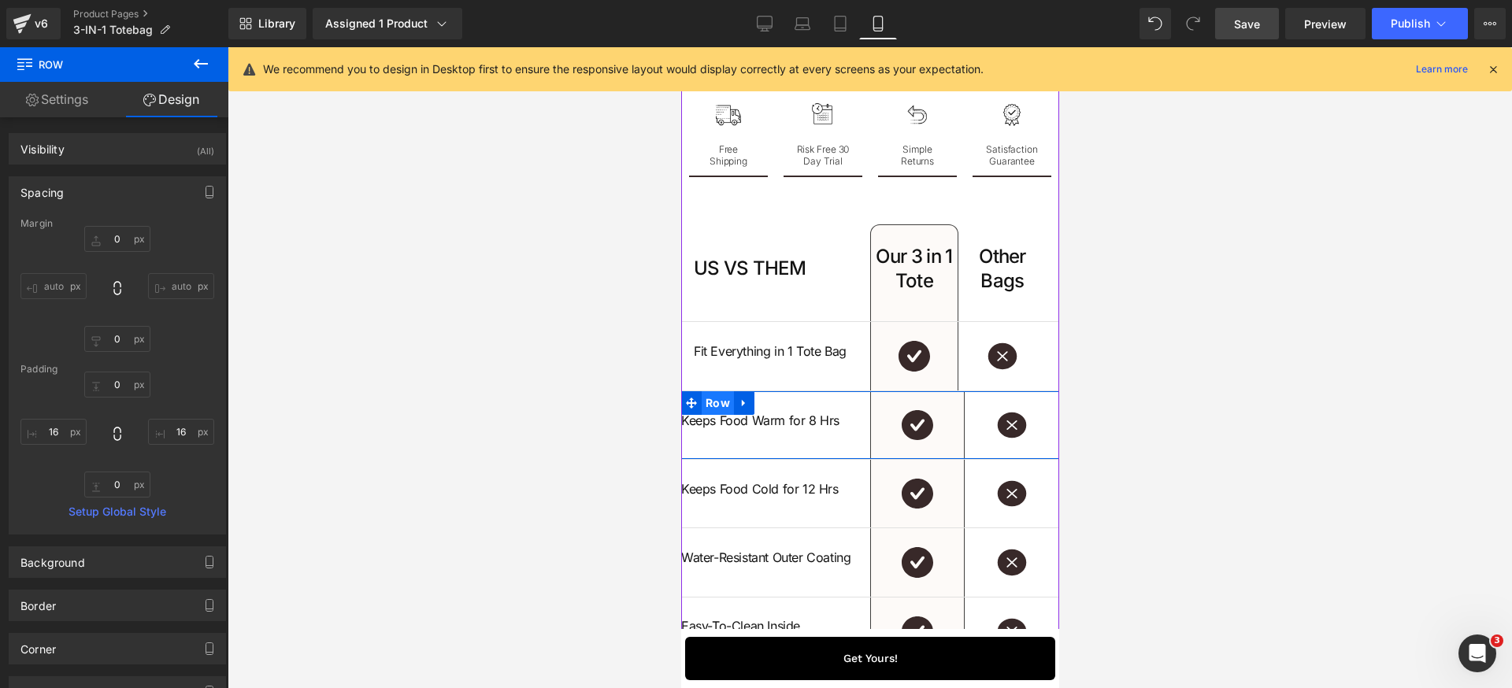
click at [706, 415] on span "Row" at bounding box center [717, 403] width 32 height 24
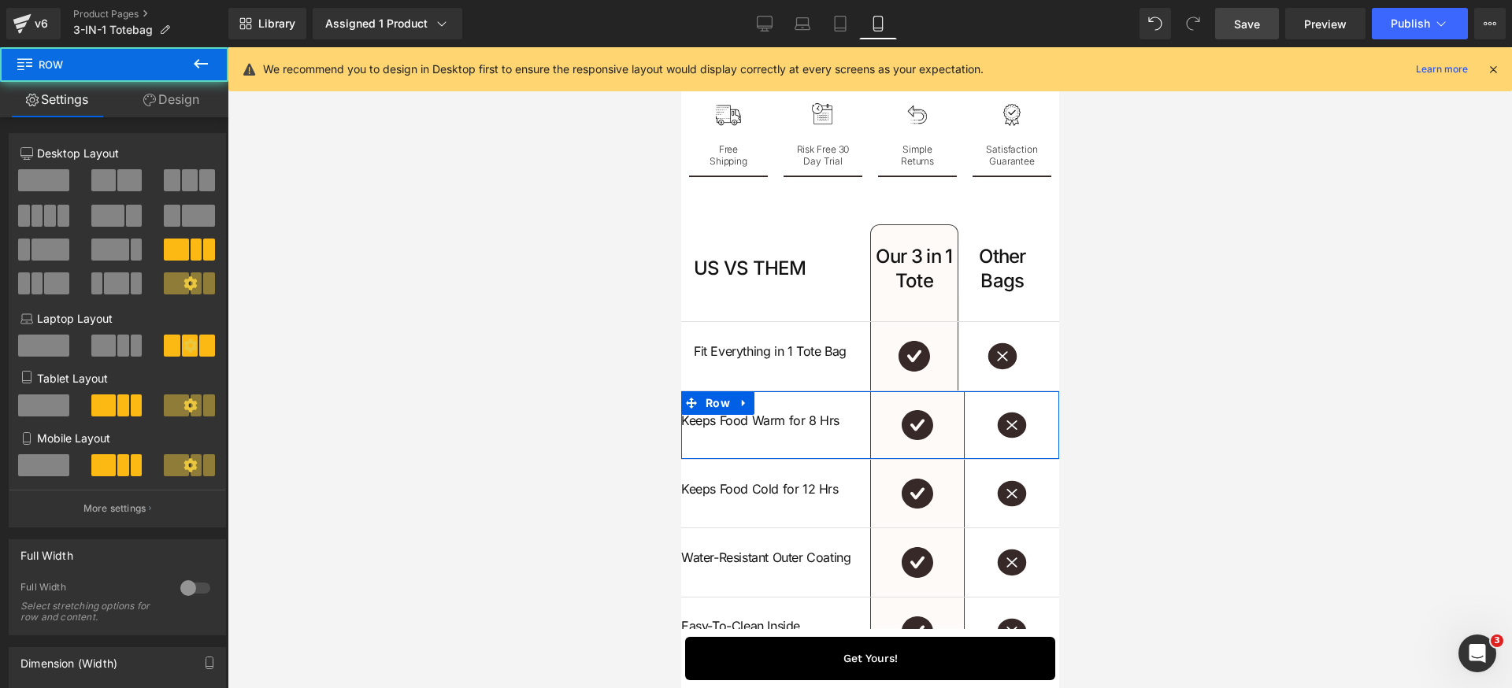
click at [192, 106] on link "Design" at bounding box center [171, 99] width 114 height 35
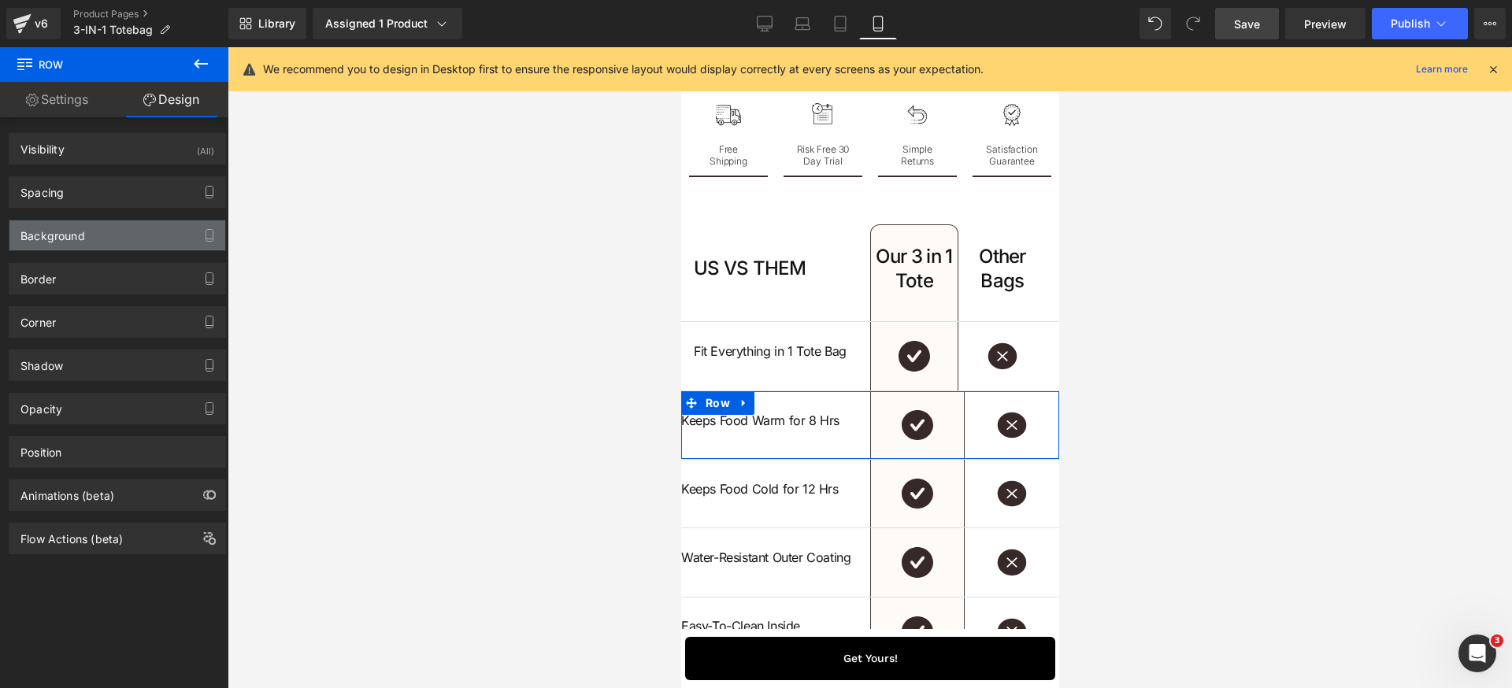
click at [87, 223] on div "Background" at bounding box center [117, 235] width 216 height 30
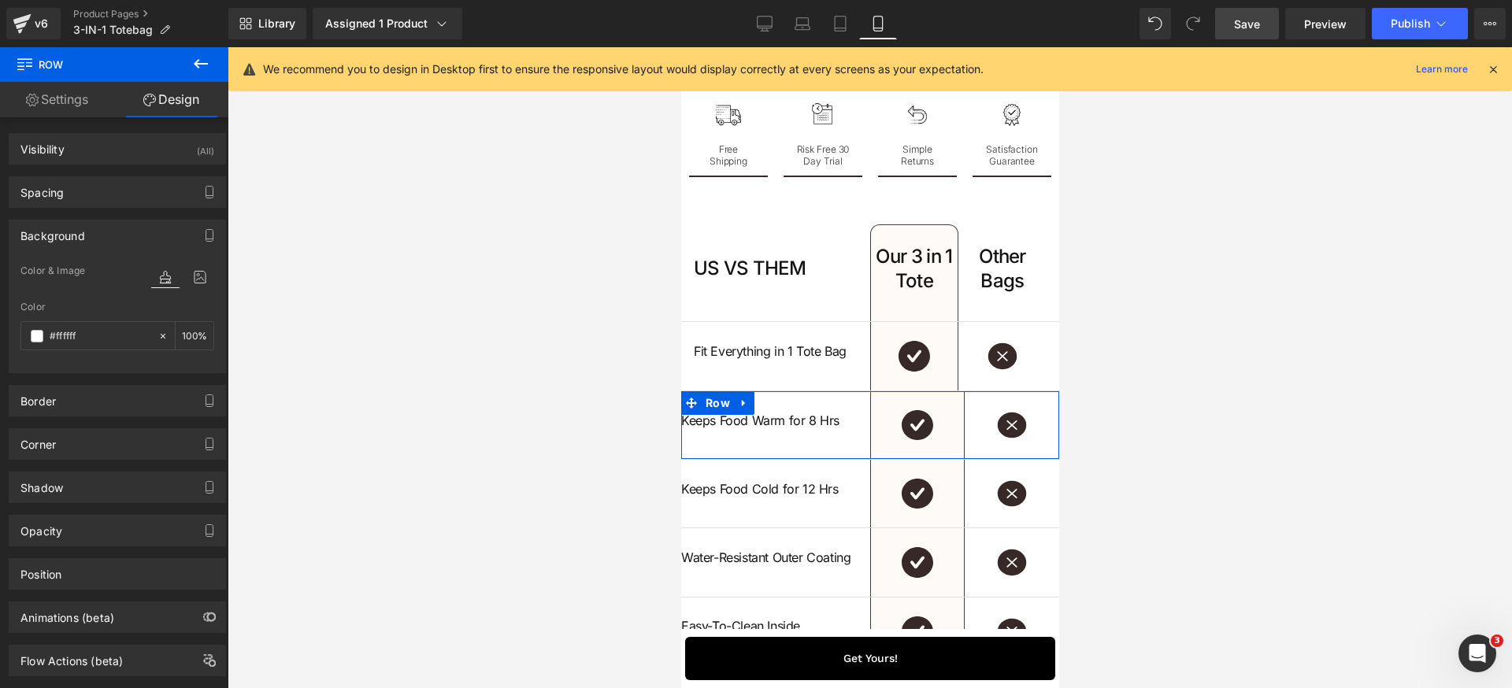
click at [80, 223] on div "Background" at bounding box center [52, 231] width 65 height 22
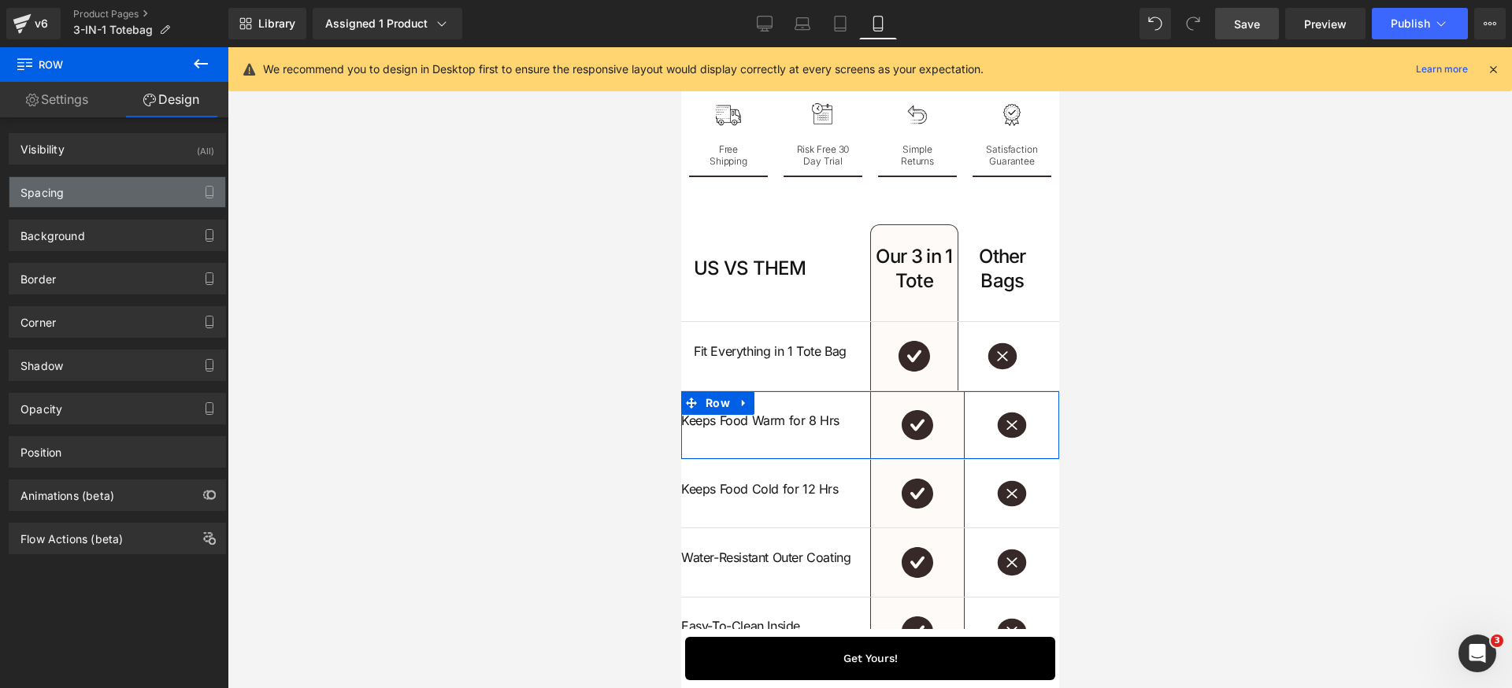
click at [92, 194] on div "Spacing" at bounding box center [117, 192] width 216 height 30
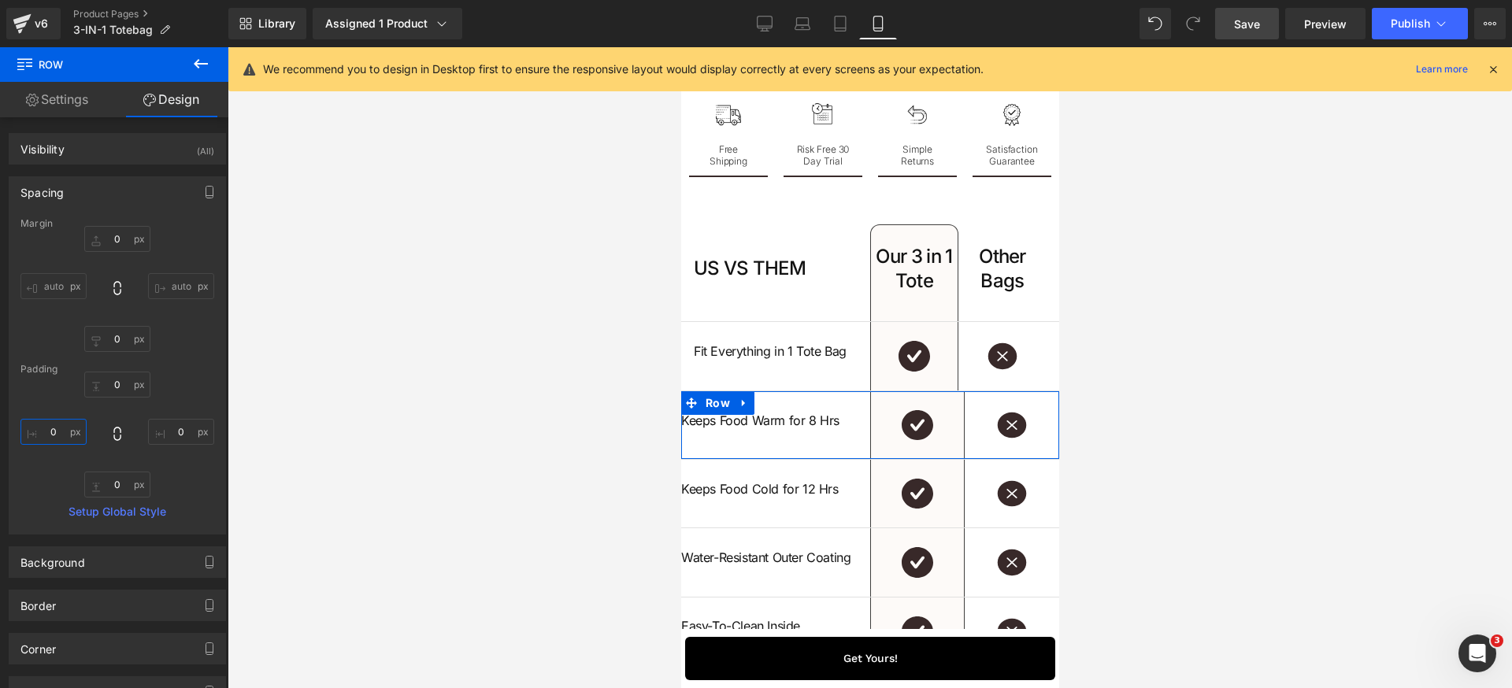
click at [61, 436] on input "0" at bounding box center [53, 432] width 66 height 26
paste input "16"
type input "16"
click at [177, 435] on input "0" at bounding box center [181, 432] width 66 height 26
paste input "16"
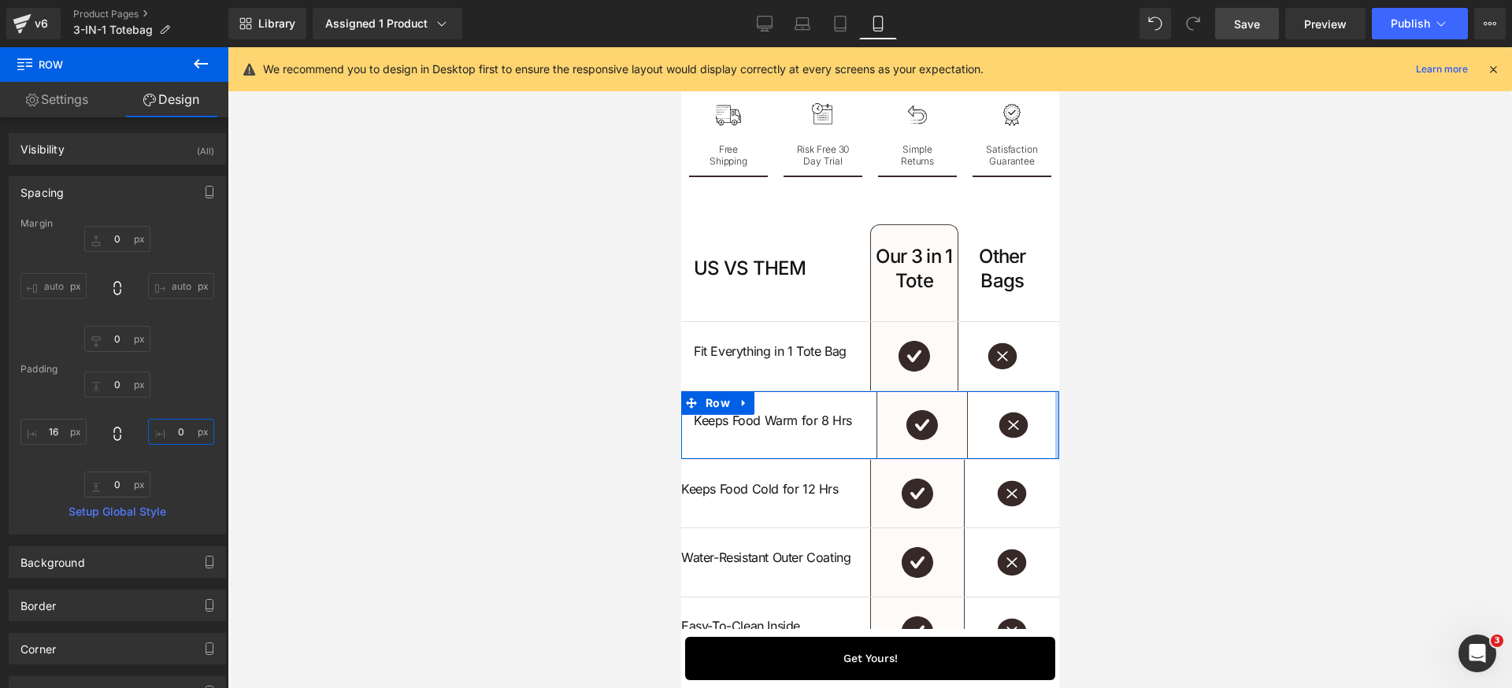
type input "16"
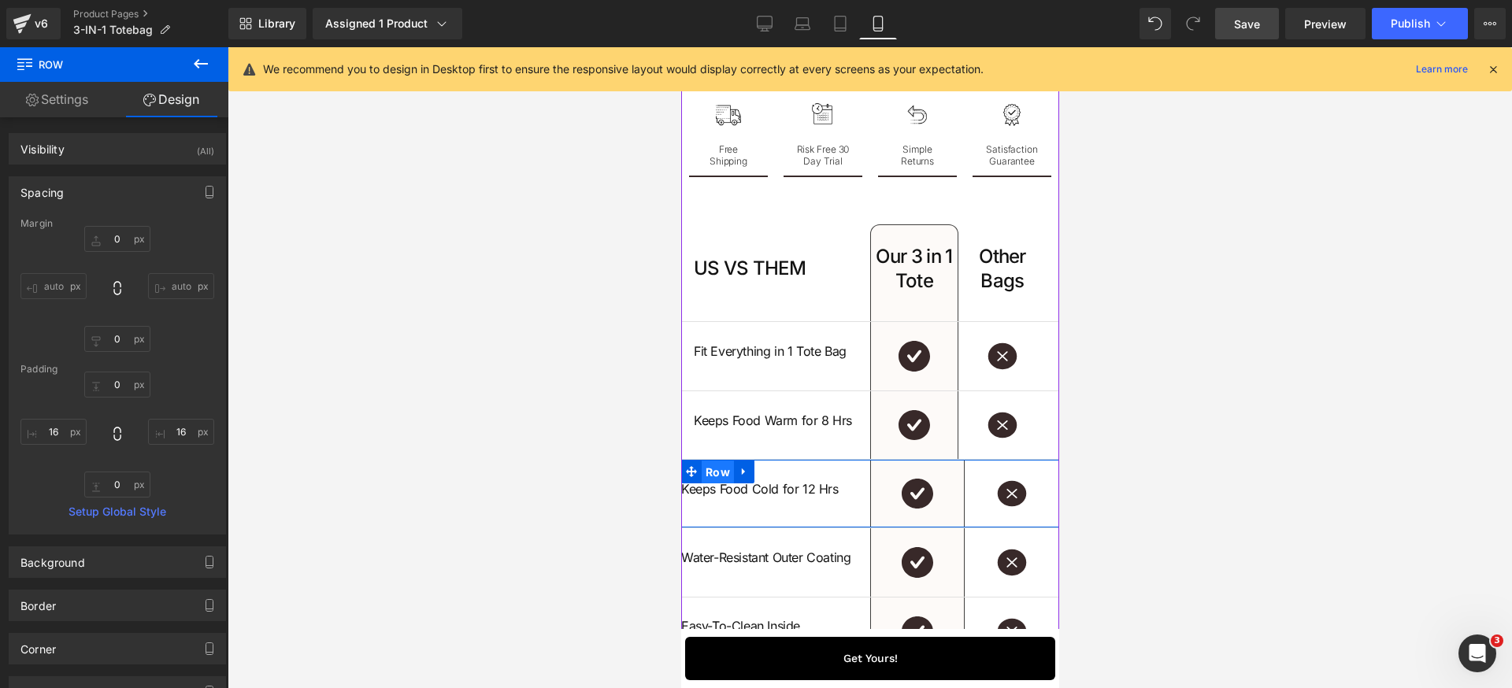
click at [711, 484] on span "Row" at bounding box center [717, 473] width 32 height 24
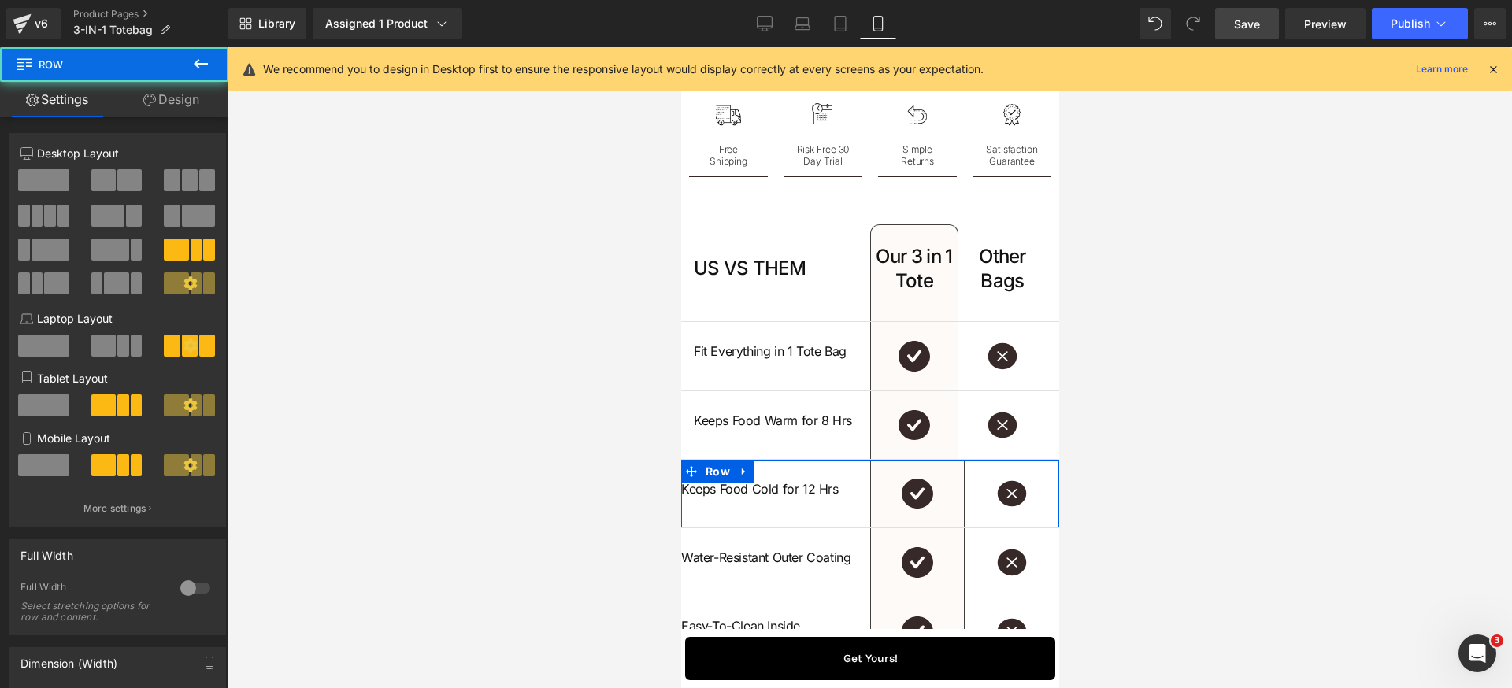
click at [165, 91] on link "Design" at bounding box center [171, 99] width 114 height 35
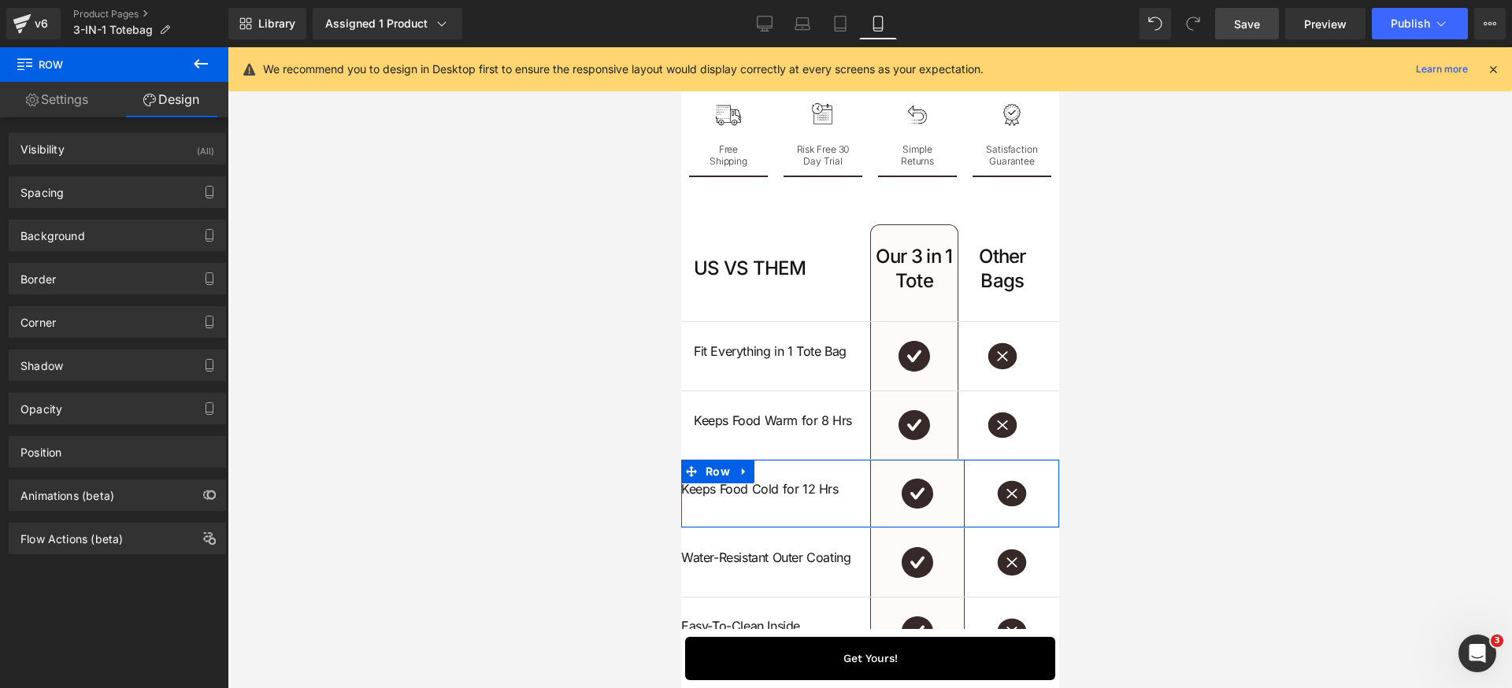
drag, startPoint x: 84, startPoint y: 191, endPoint x: 38, endPoint y: 283, distance: 103.9
click at [83, 191] on div "Spacing" at bounding box center [117, 192] width 216 height 30
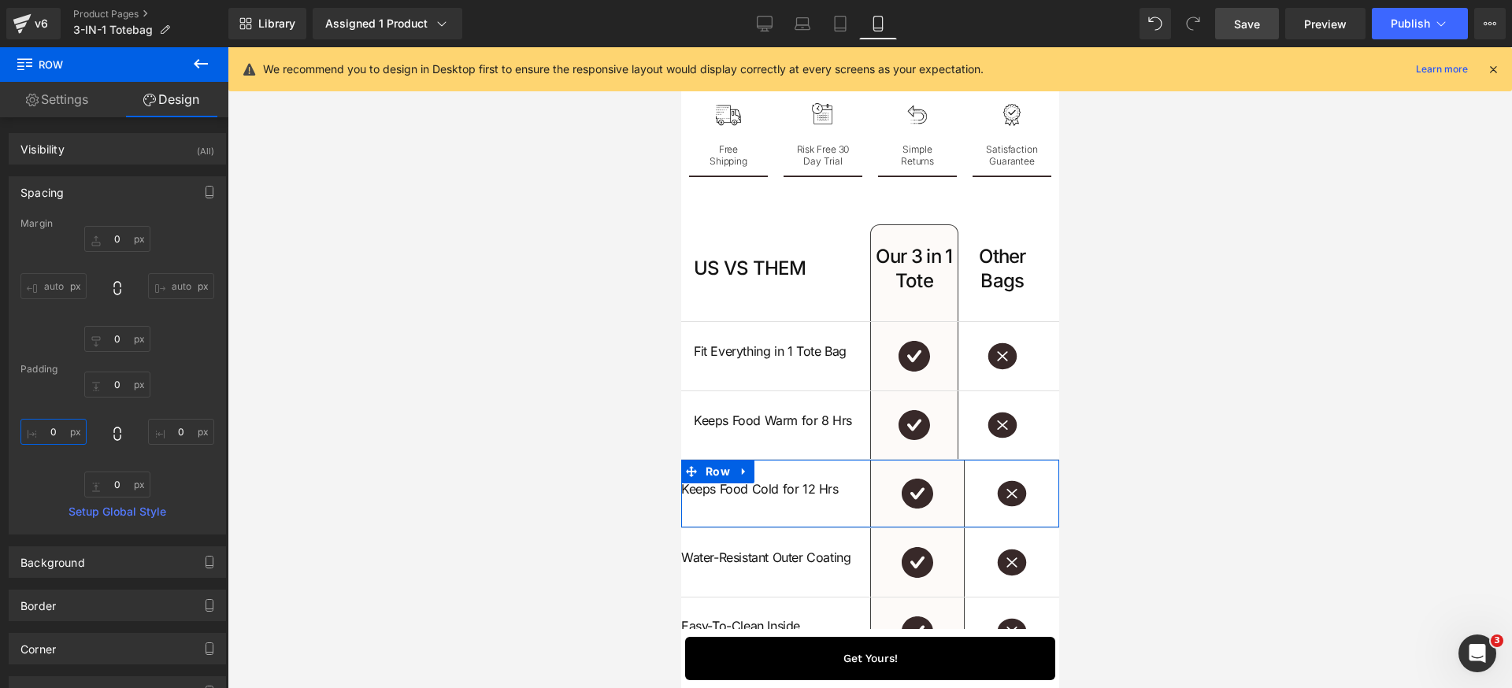
click at [68, 434] on input "0" at bounding box center [53, 432] width 66 height 26
paste input "16"
type input "16"
click at [176, 434] on input "0" at bounding box center [181, 432] width 66 height 26
paste input "16"
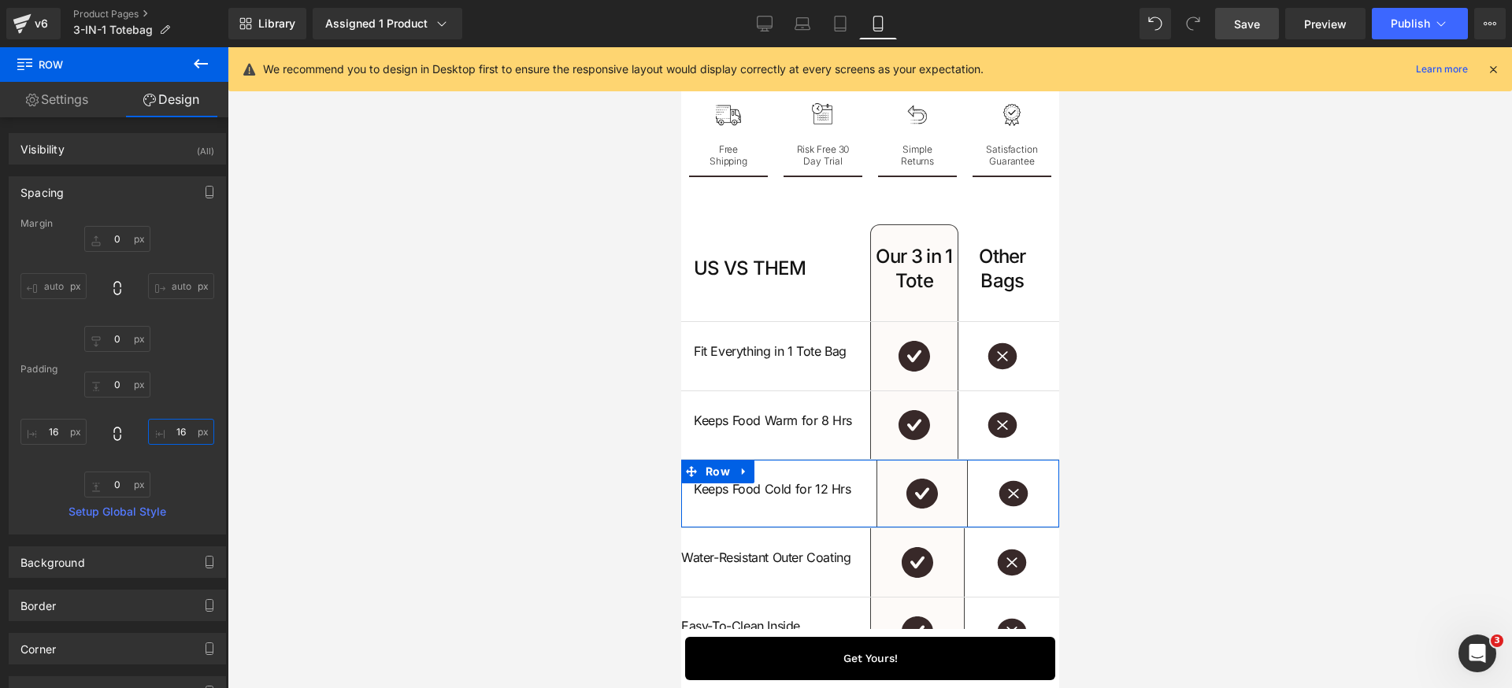
type input "16"
click at [195, 394] on div "0px 0 16 16 0px 0 16 16" at bounding box center [117, 435] width 194 height 126
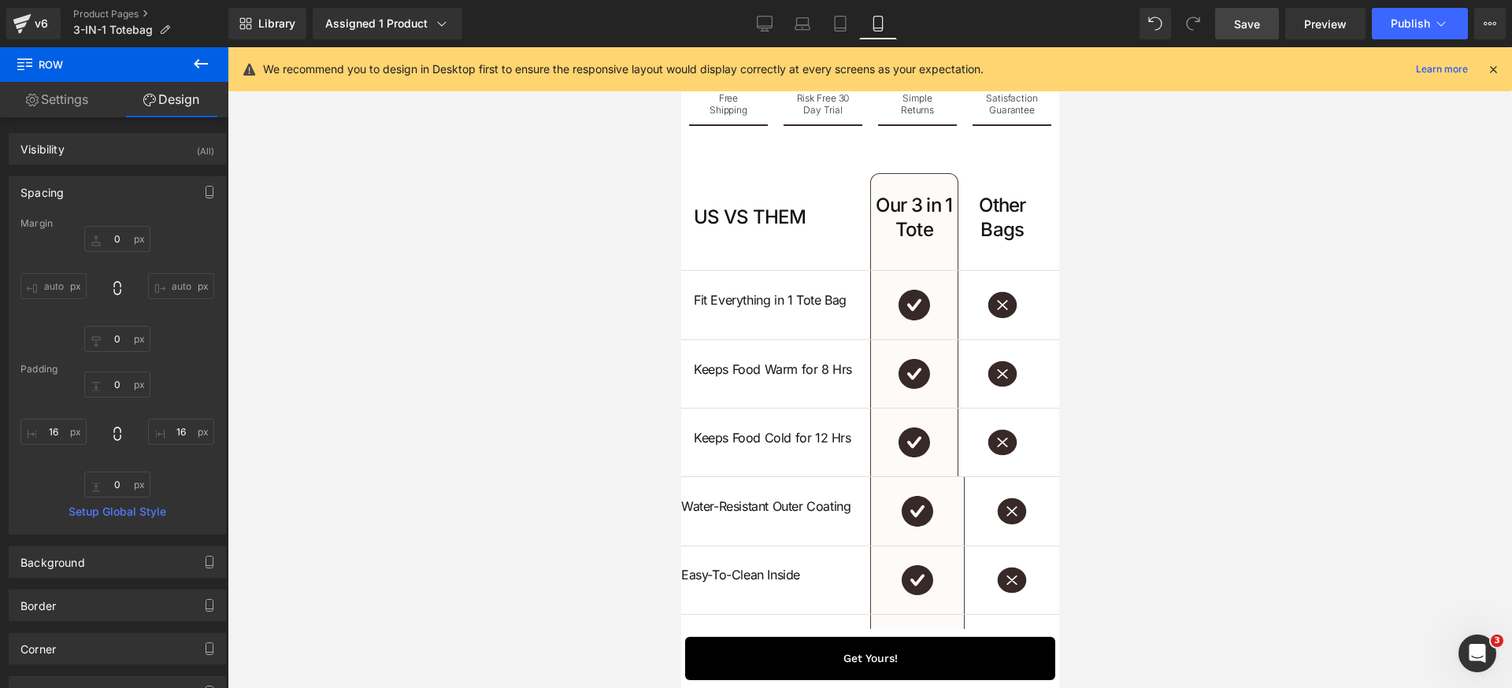
scroll to position [4508, 0]
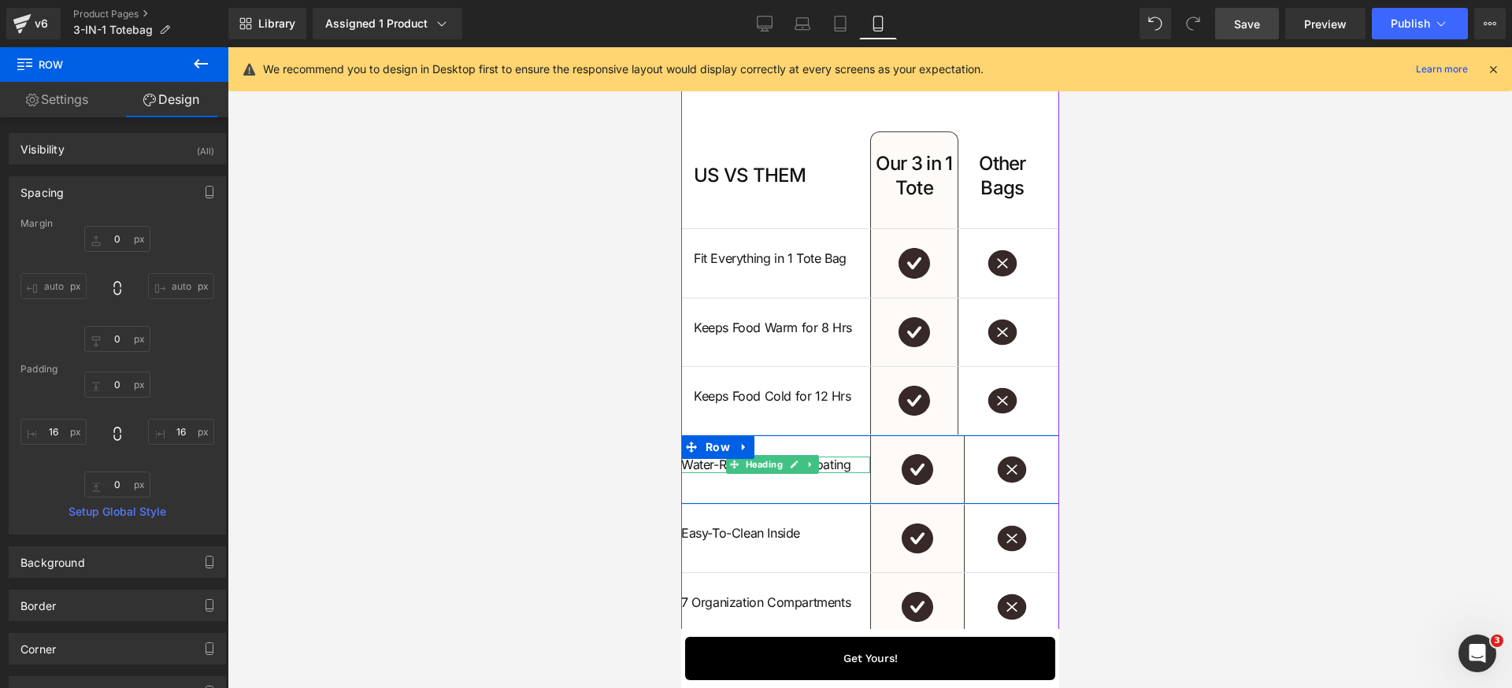
click at [720, 473] on h1 "Water-Resistant Outer Coating" at bounding box center [774, 465] width 189 height 17
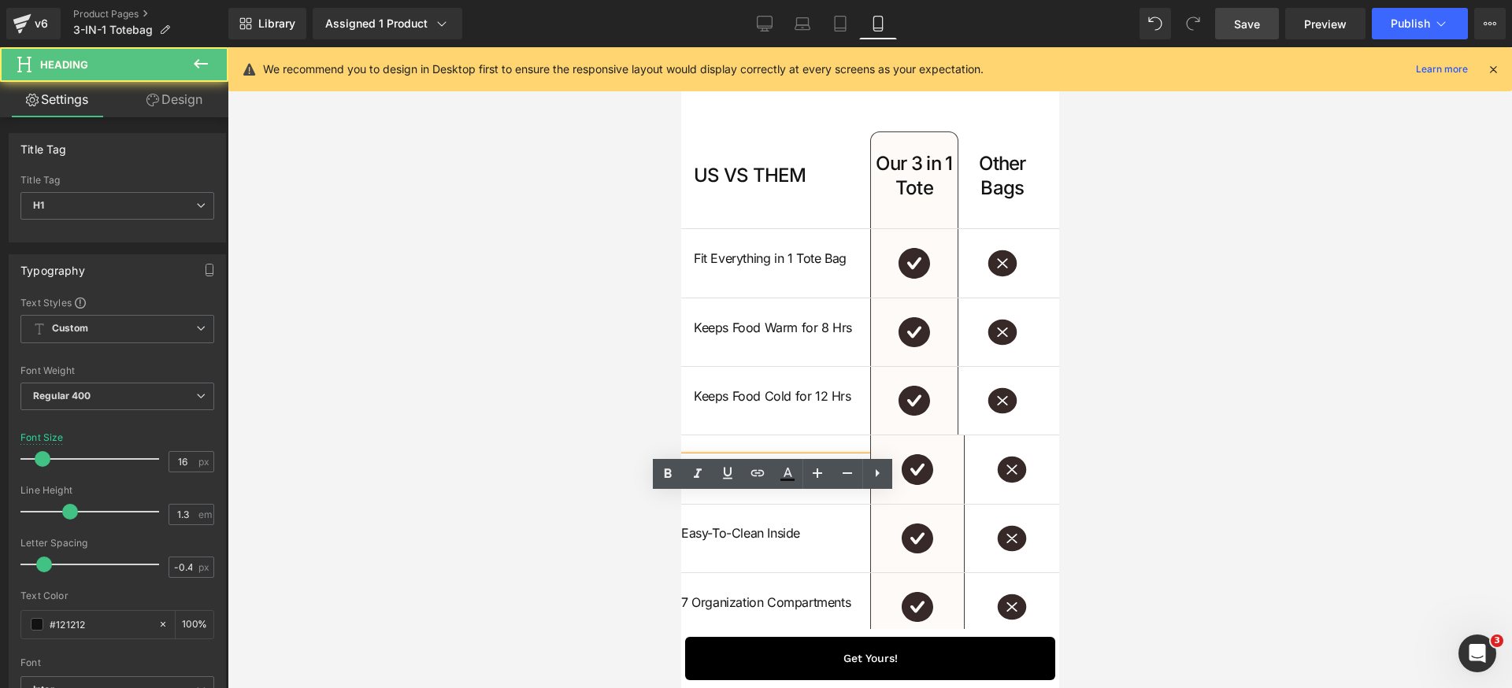
click at [742, 503] on div "Water-Resistant Outer Coating Heading" at bounding box center [774, 469] width 189 height 68
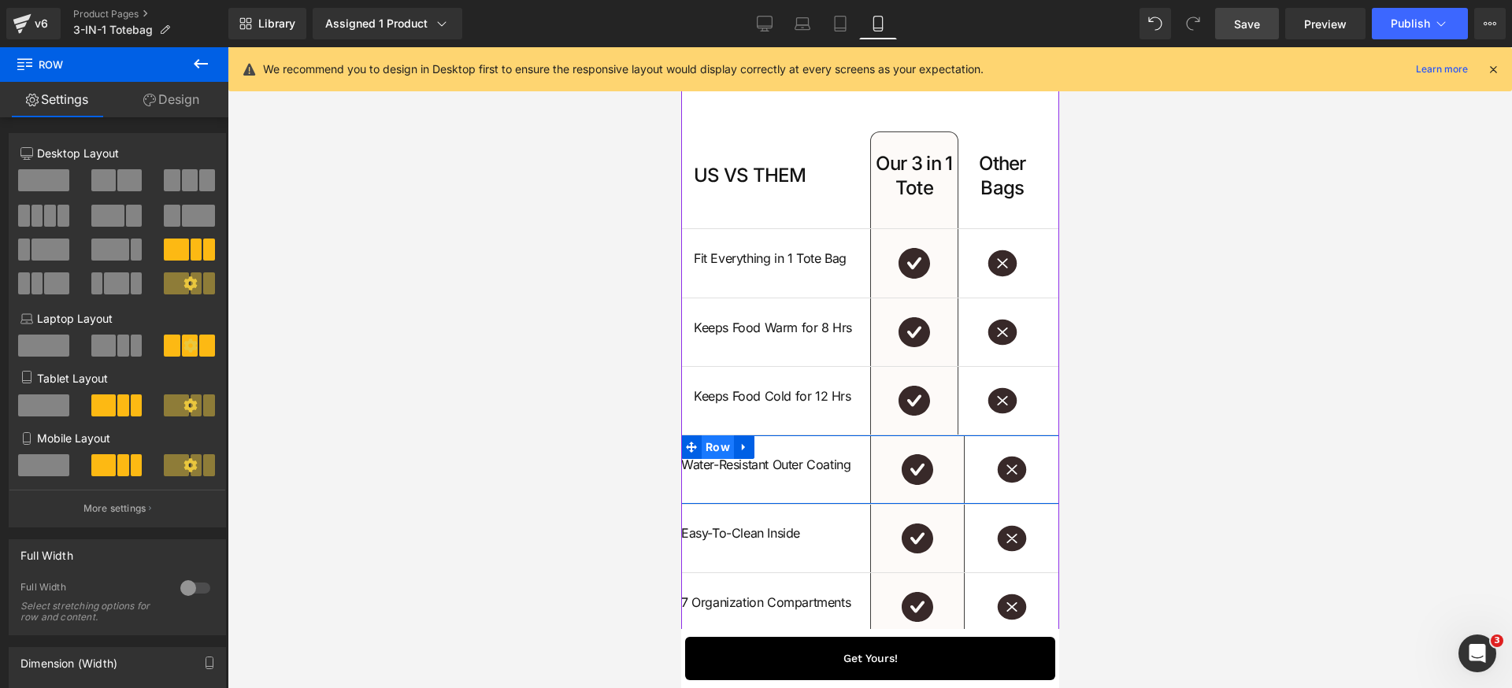
click at [719, 459] on span "Row" at bounding box center [717, 447] width 32 height 24
click at [176, 97] on link "Design" at bounding box center [171, 99] width 114 height 35
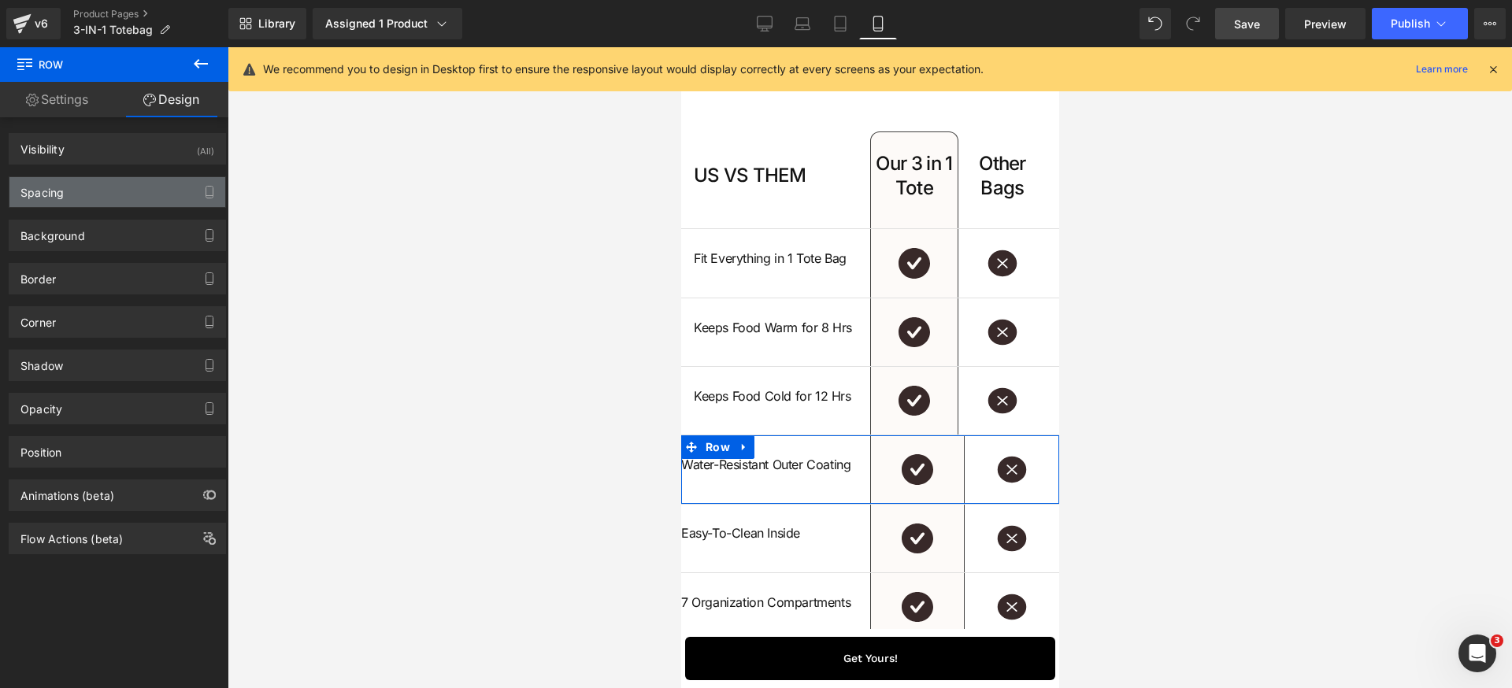
click at [108, 202] on div "Spacing" at bounding box center [117, 192] width 216 height 30
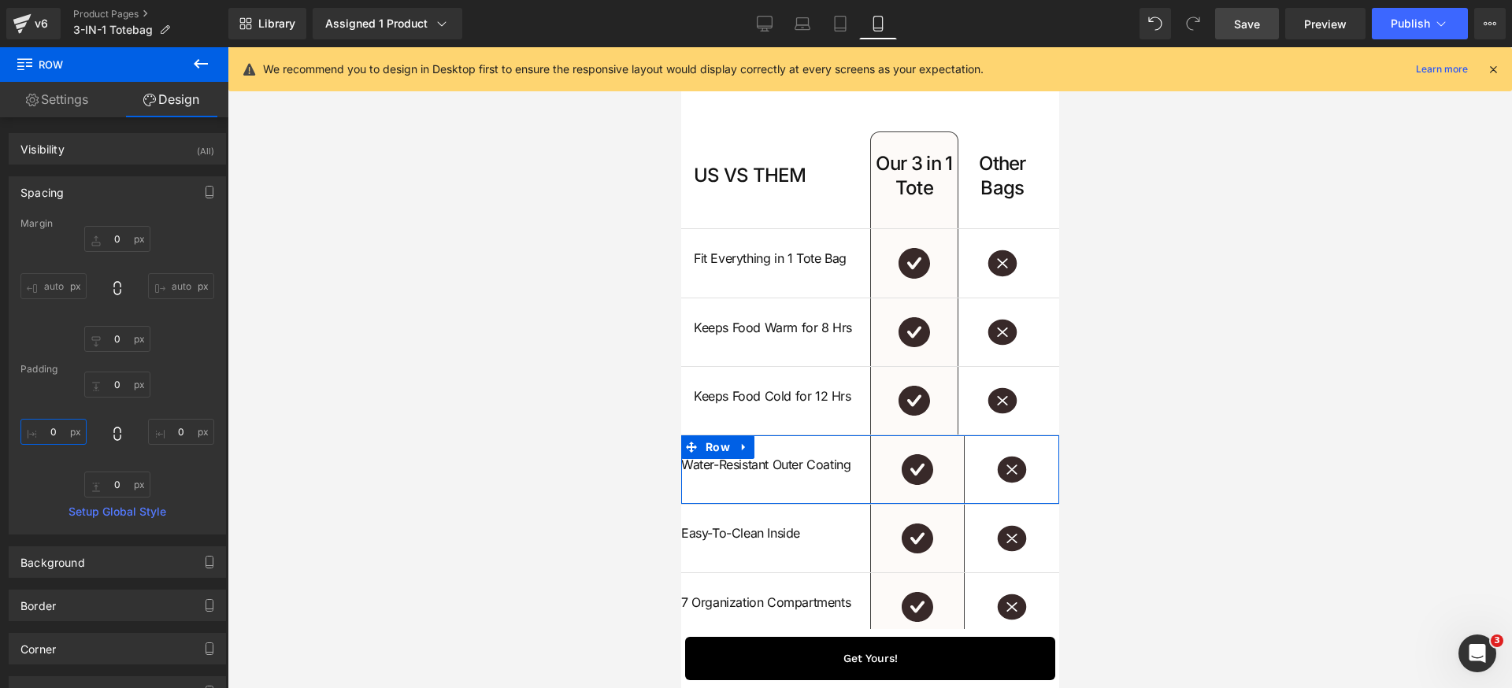
click at [59, 424] on input "0" at bounding box center [53, 432] width 66 height 26
paste input "16"
type input "16"
click at [166, 435] on input "0" at bounding box center [181, 432] width 66 height 26
paste input "16"
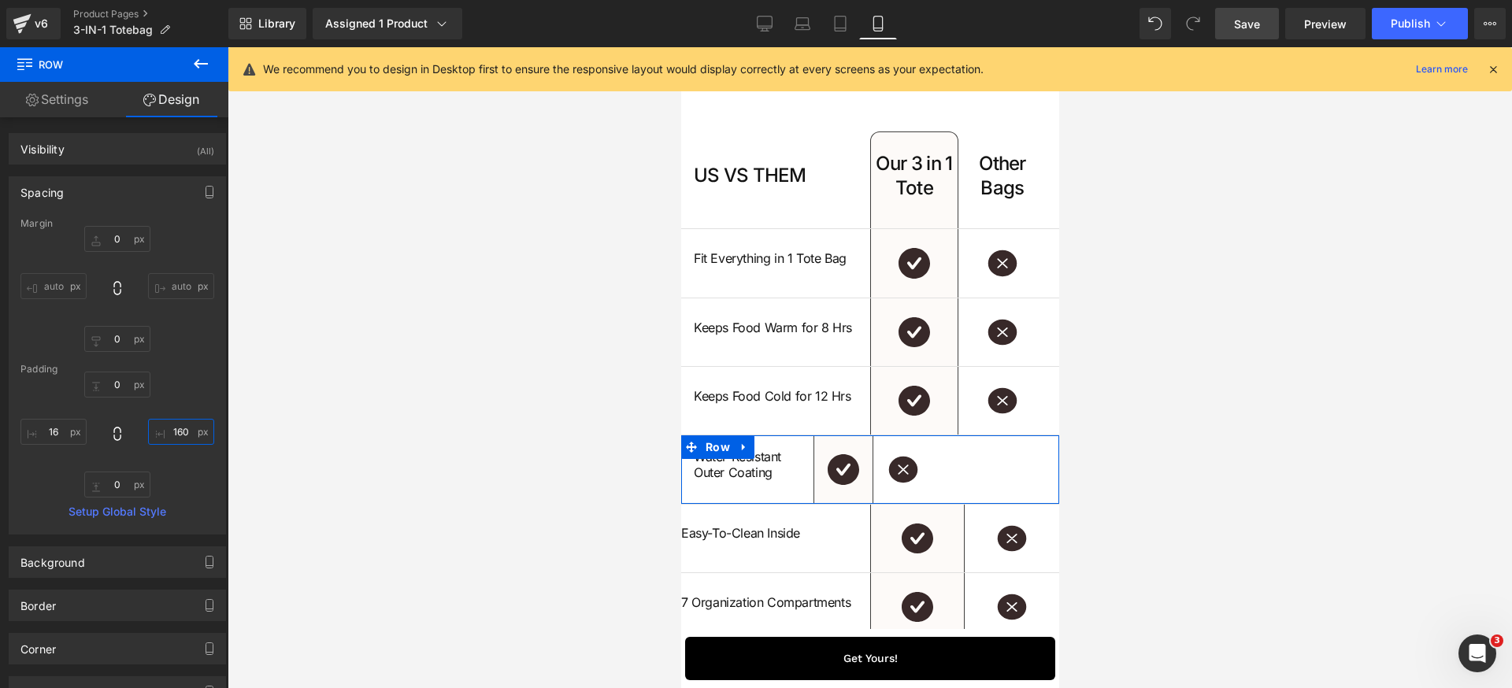
click at [188, 428] on input "160" at bounding box center [181, 432] width 66 height 26
click at [174, 431] on input "160" at bounding box center [181, 432] width 66 height 26
paste input "text"
type input "16"
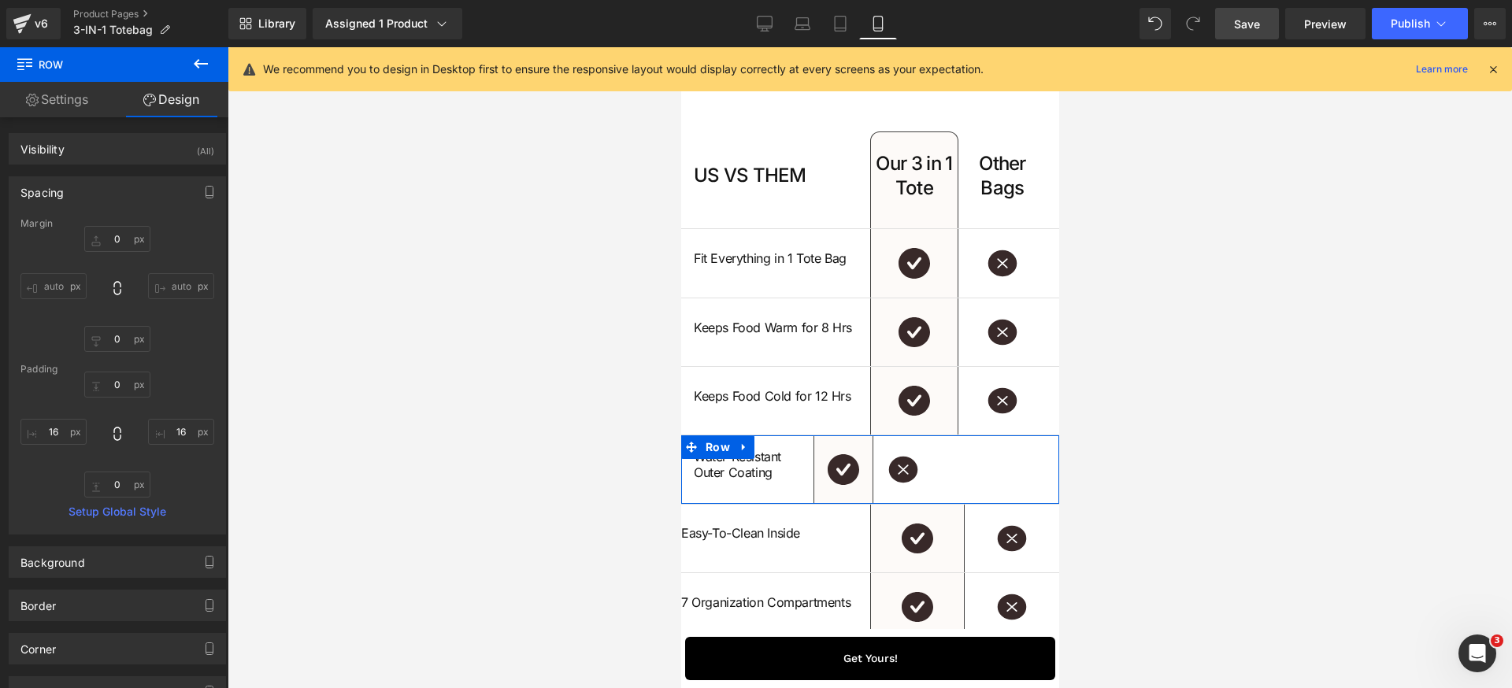
click at [184, 457] on div "0px 0 16 16 0px 0 16 16" at bounding box center [117, 435] width 194 height 126
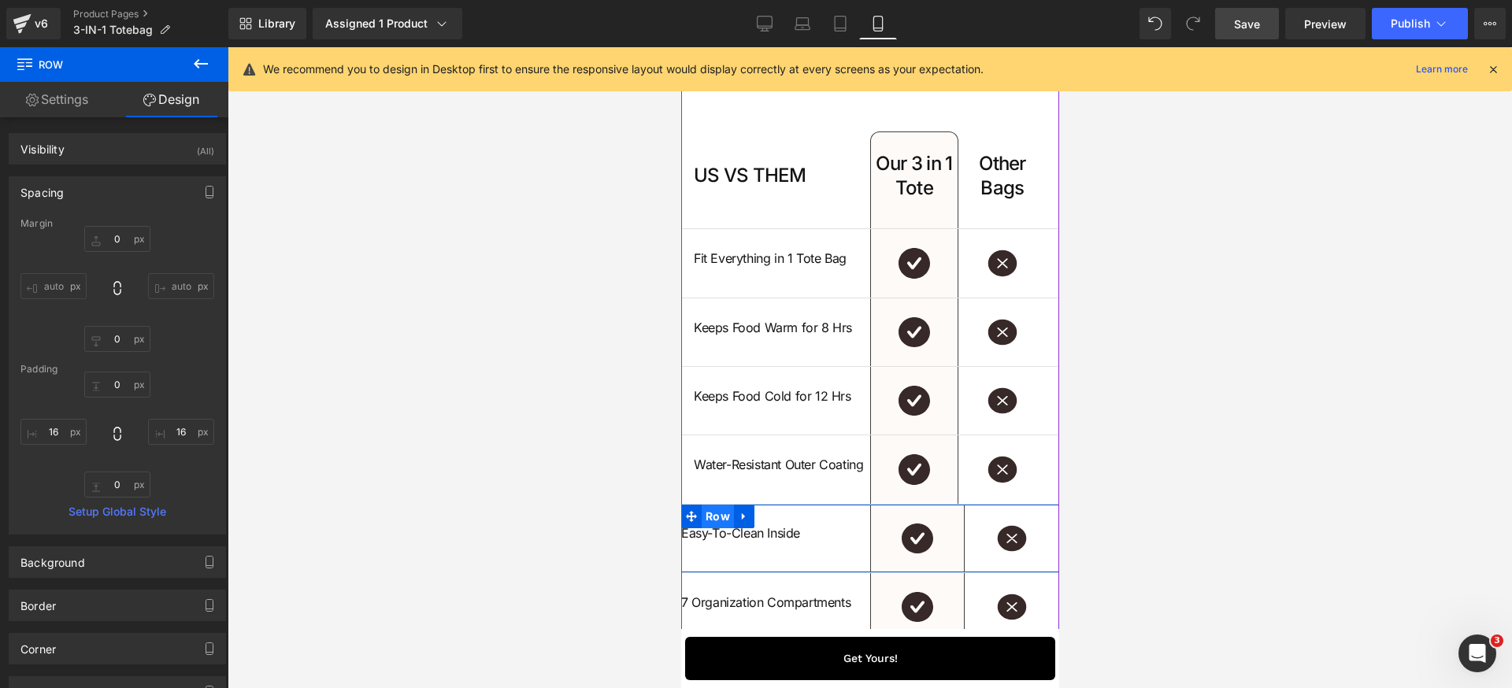
click at [712, 528] on span "Row" at bounding box center [717, 517] width 32 height 24
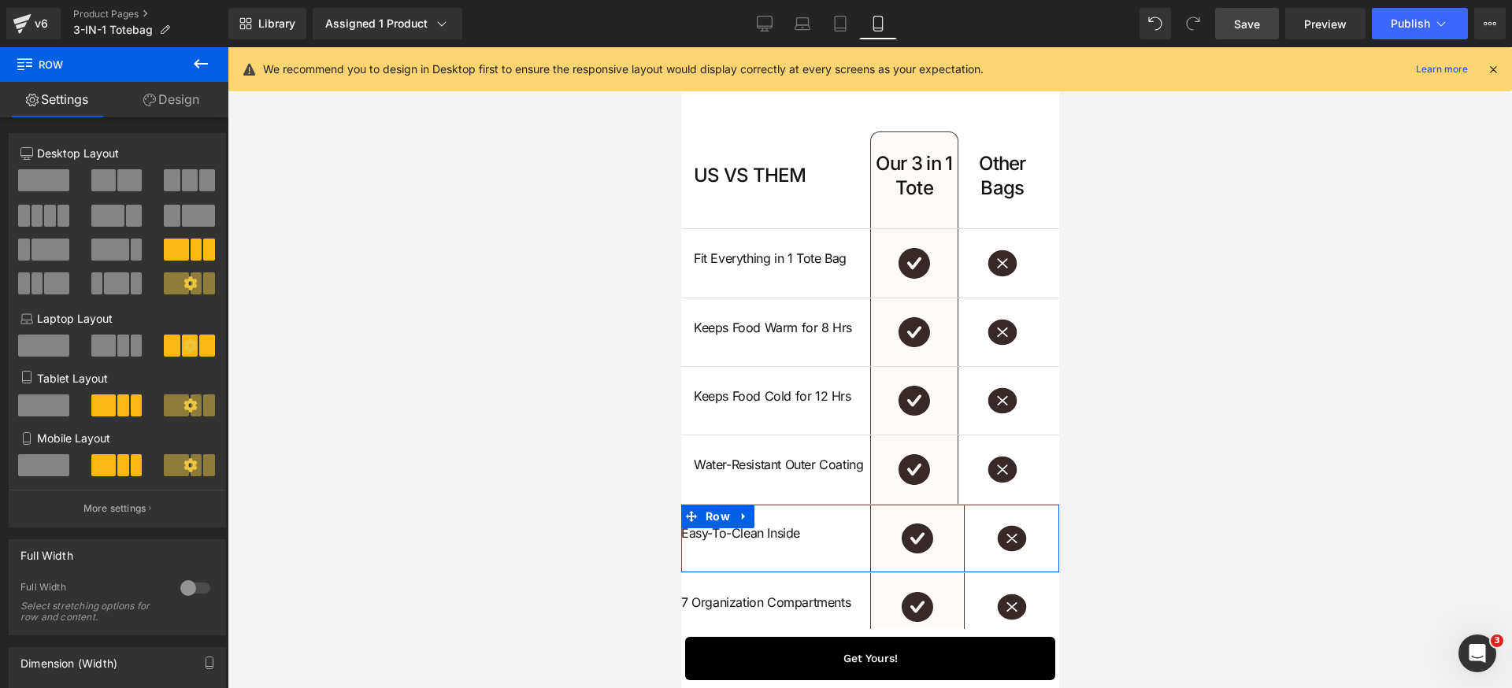
click at [187, 95] on link "Design" at bounding box center [171, 99] width 114 height 35
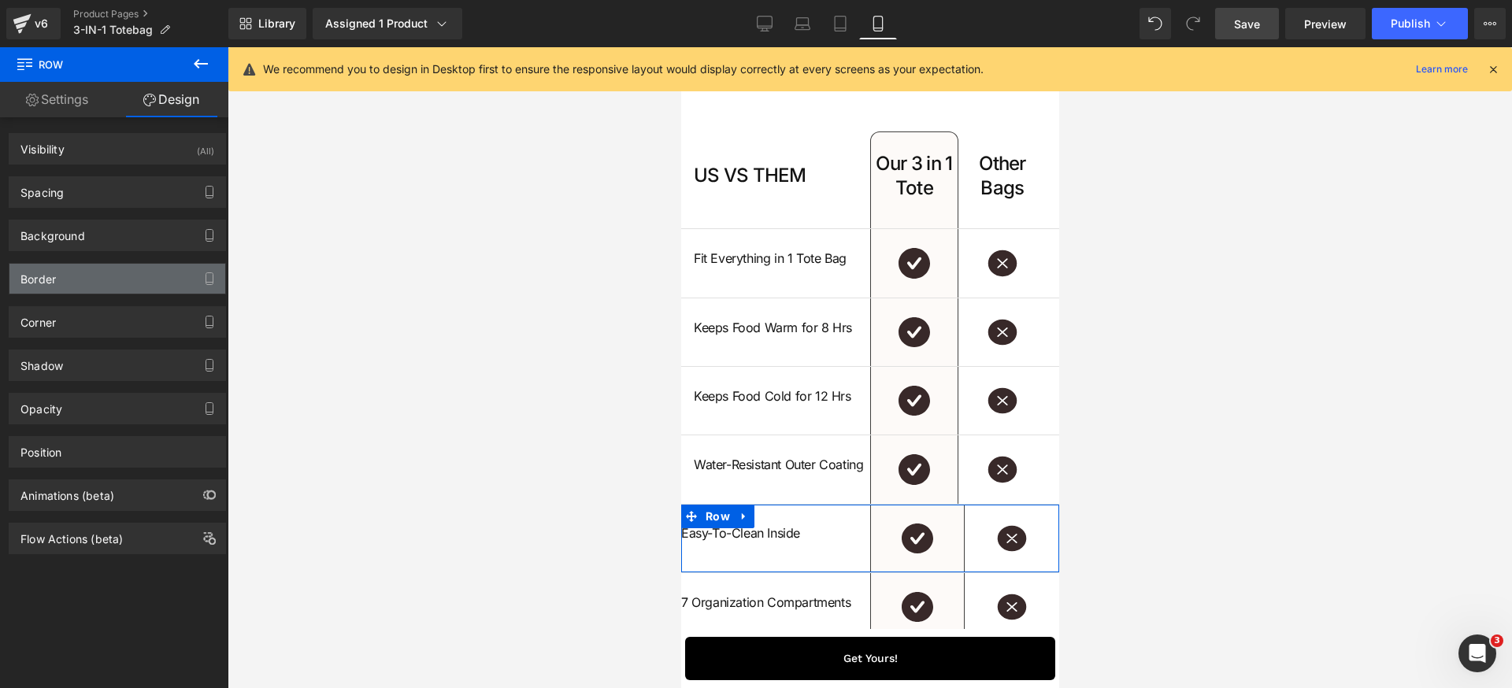
type input "0"
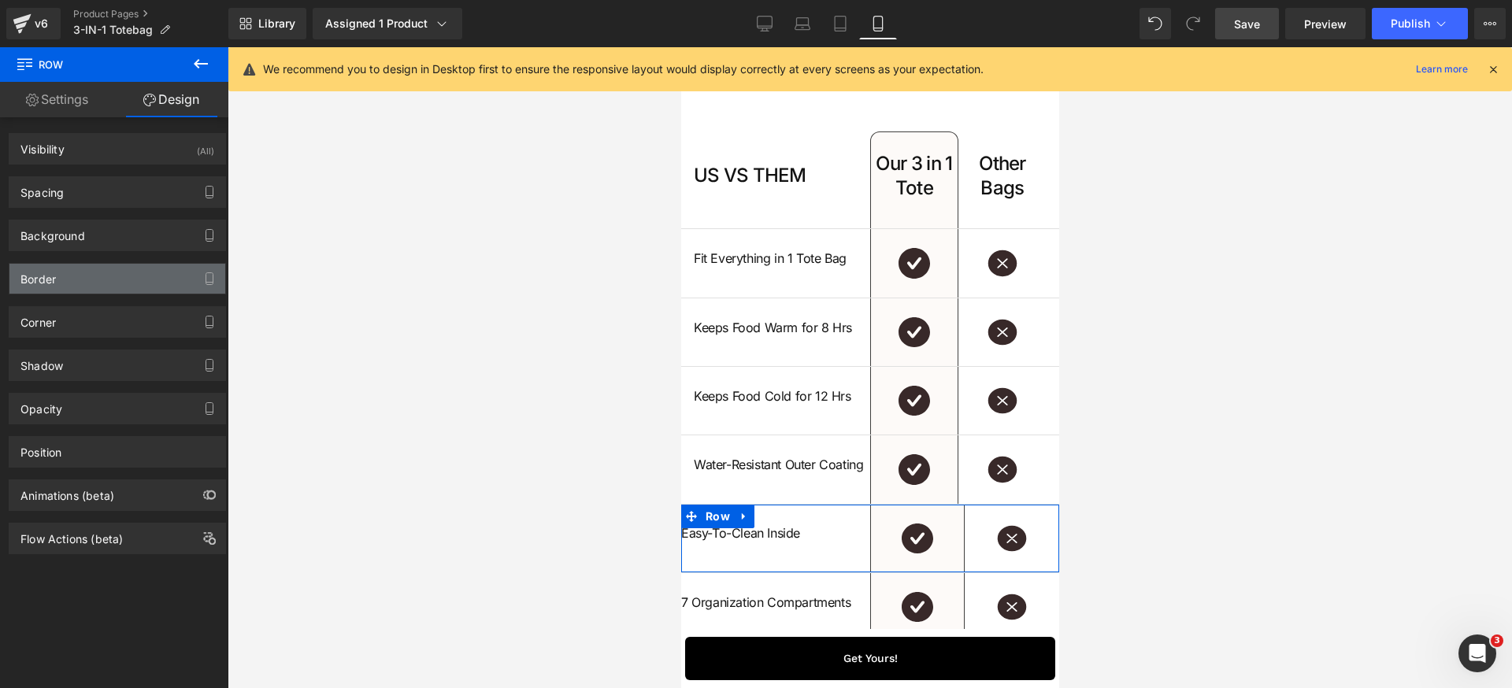
type input "0"
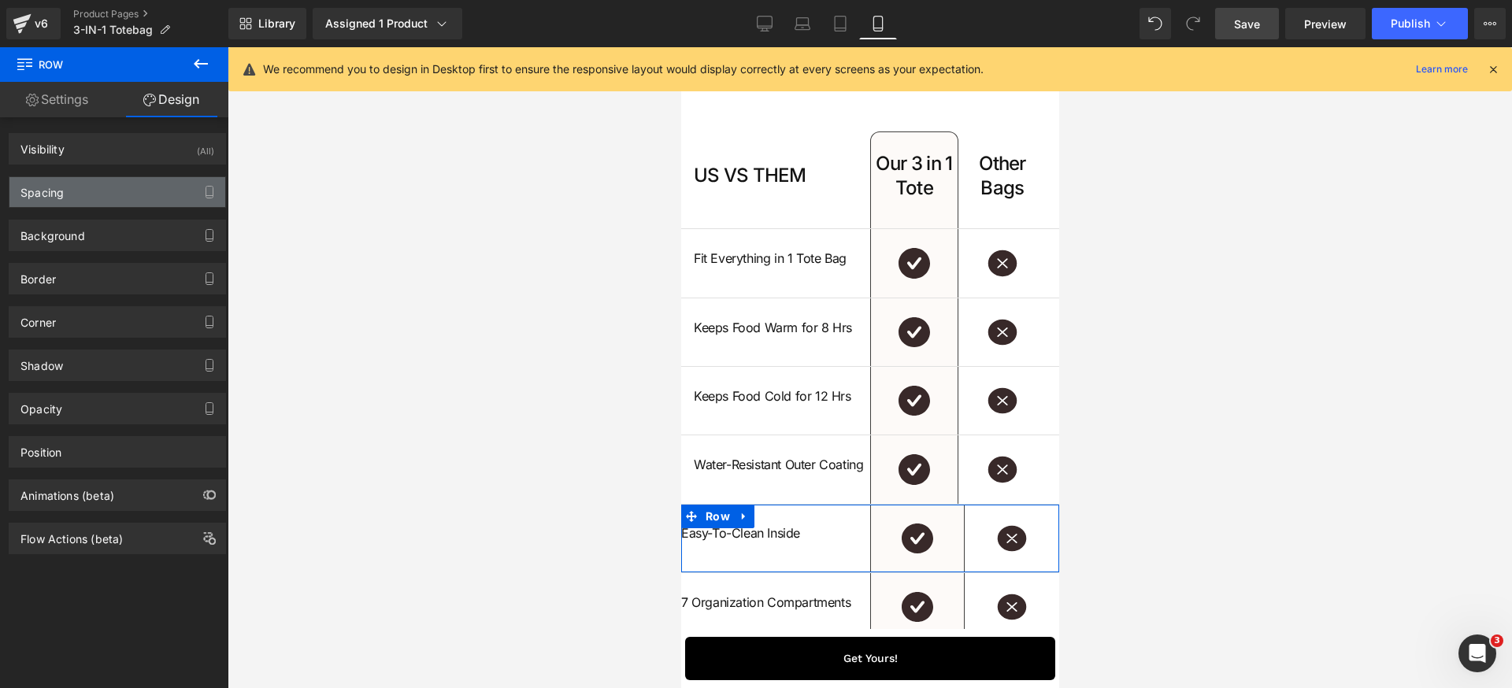
click at [133, 192] on div "Spacing" at bounding box center [117, 192] width 216 height 30
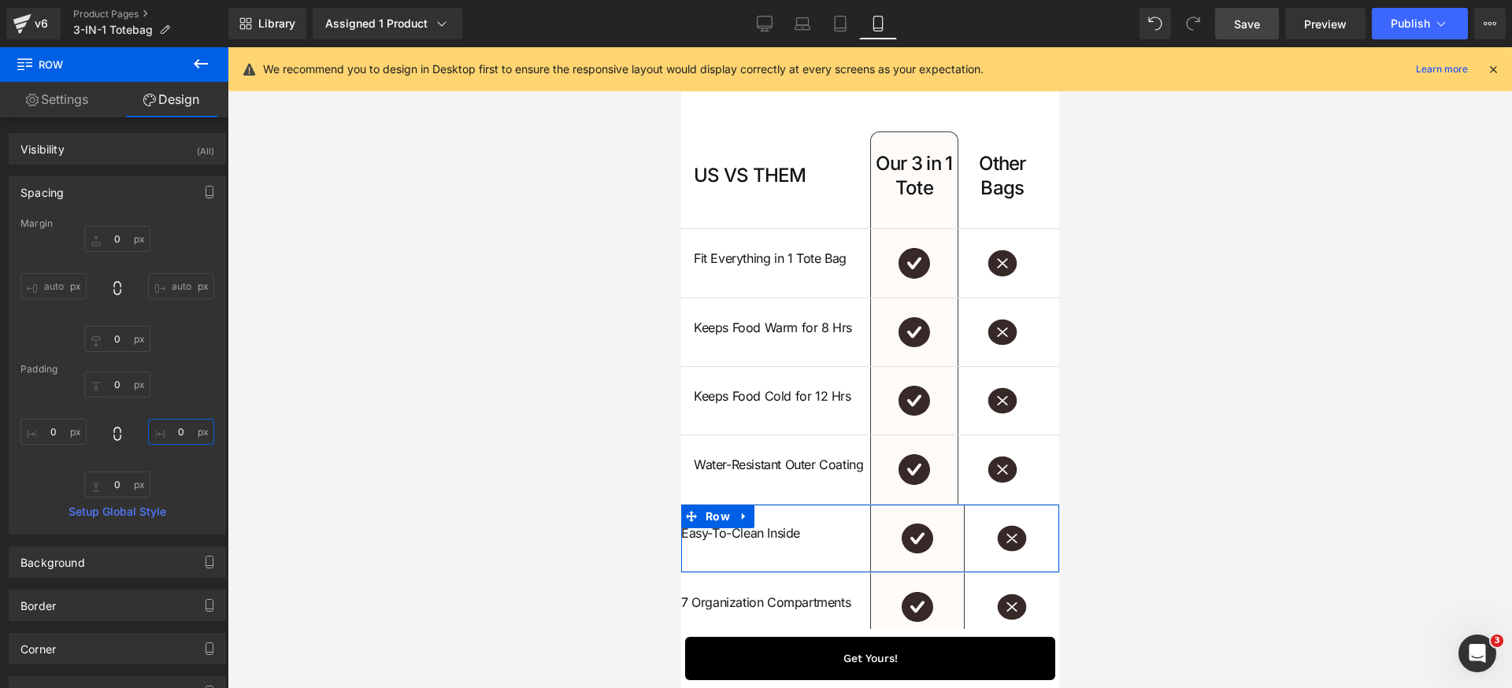
click at [190, 431] on input "0" at bounding box center [181, 432] width 66 height 26
paste input "16"
type input "16"
click at [62, 432] on input "0" at bounding box center [53, 432] width 66 height 26
paste input "16"
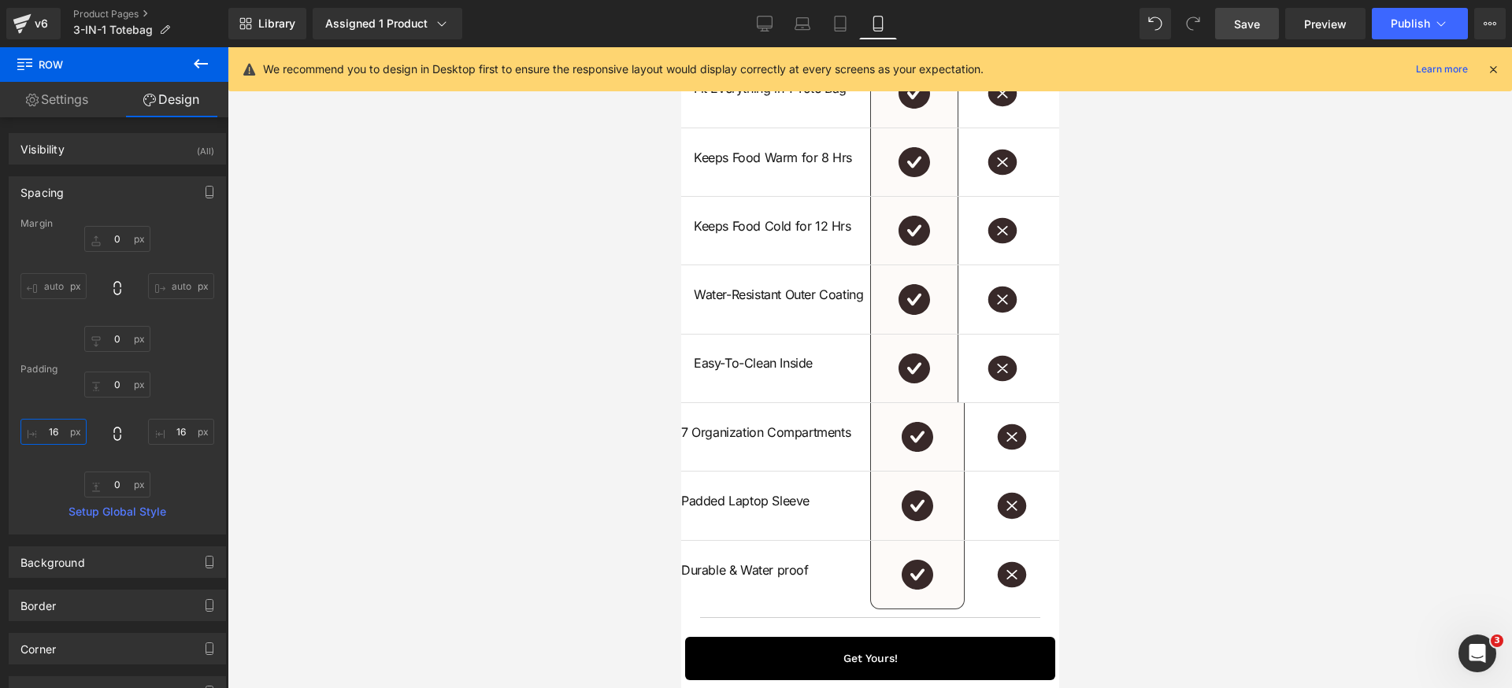
scroll to position [4758, 0]
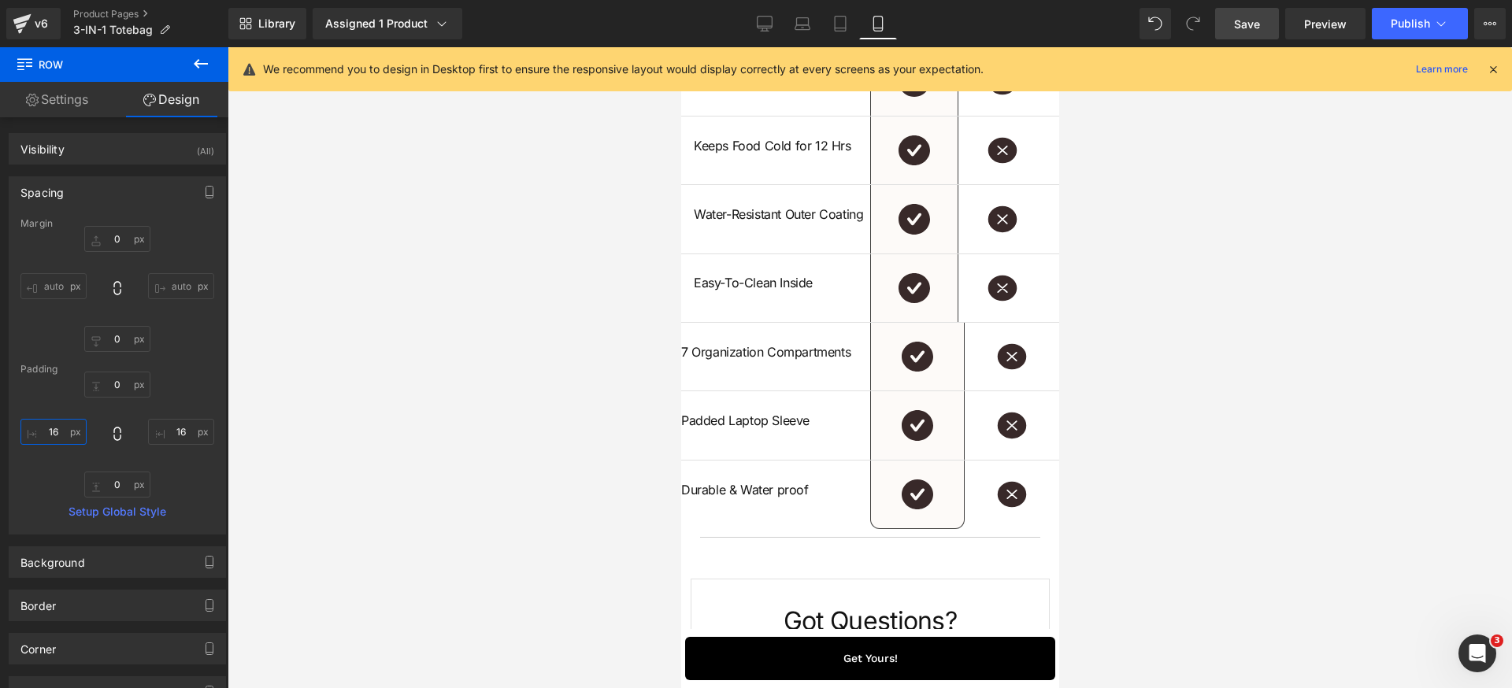
type input "16"
click at [743, 340] on icon at bounding box center [743, 334] width 11 height 12
click at [714, 347] on span "Row" at bounding box center [717, 336] width 32 height 24
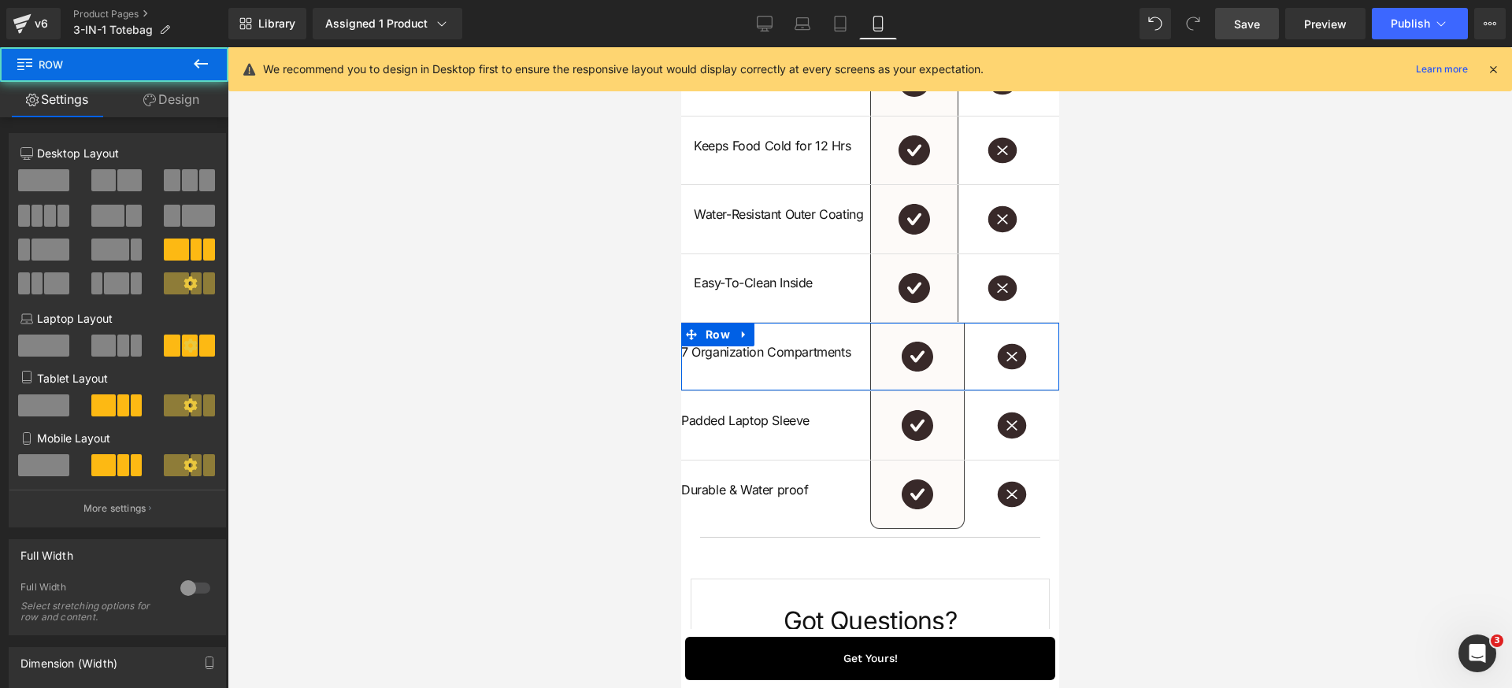
click at [175, 97] on link "Design" at bounding box center [171, 99] width 114 height 35
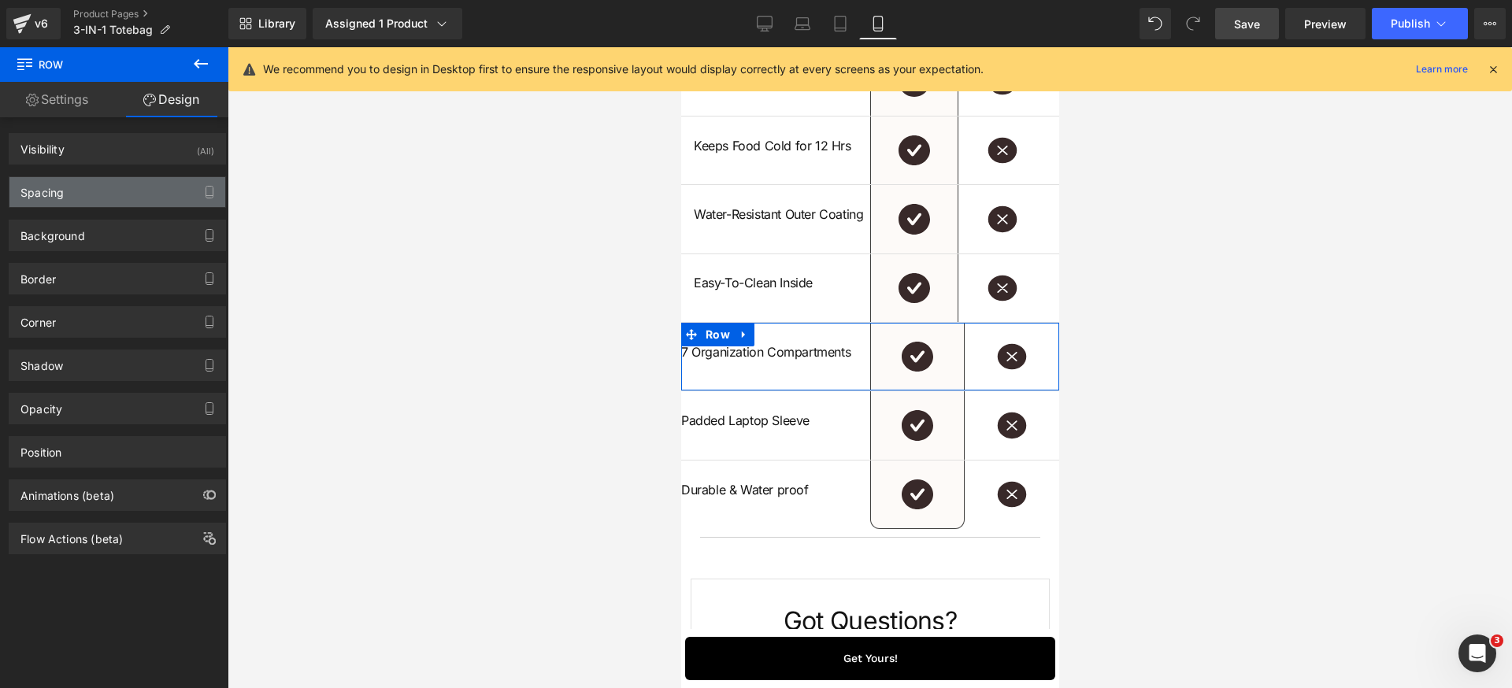
click at [125, 186] on div "Spacing" at bounding box center [117, 192] width 216 height 30
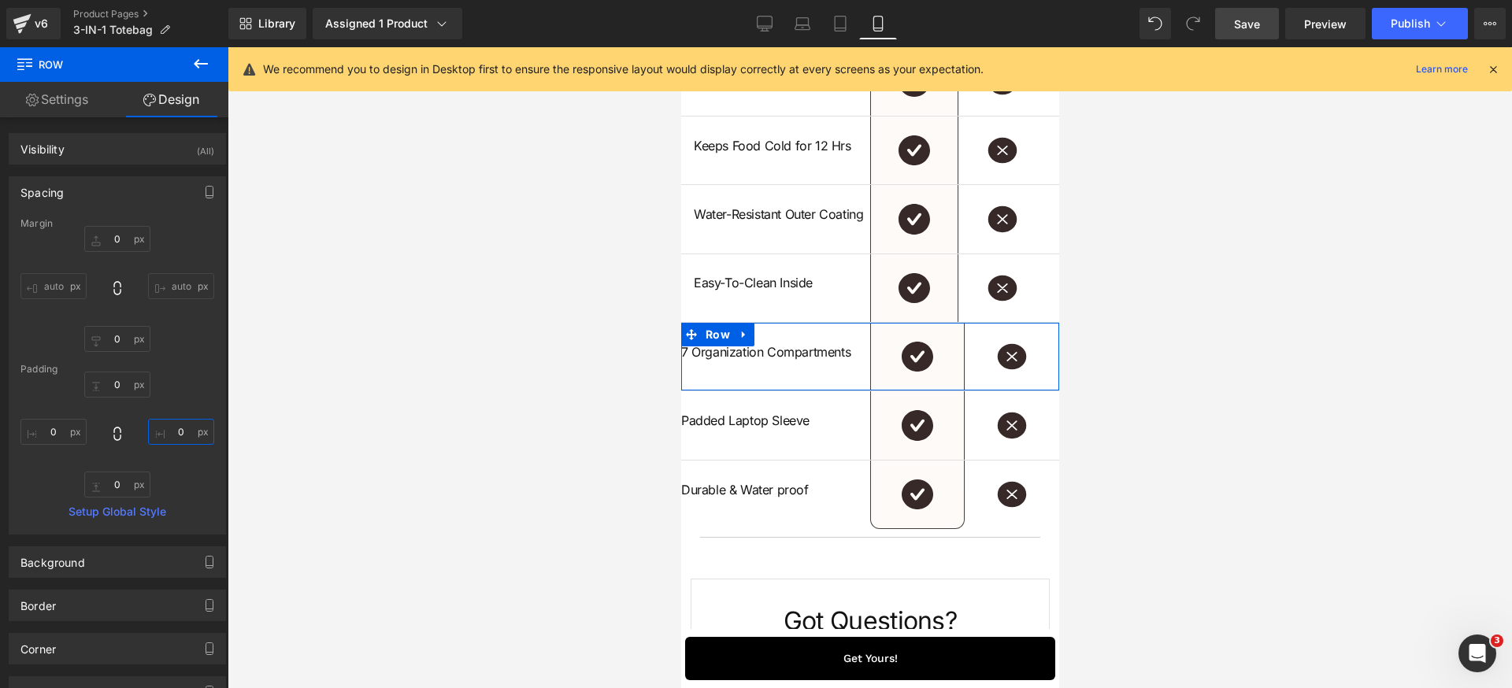
click at [186, 439] on input "0" at bounding box center [181, 432] width 66 height 26
paste input "16"
type input "16"
click at [67, 439] on input "0" at bounding box center [53, 432] width 66 height 26
paste input "16"
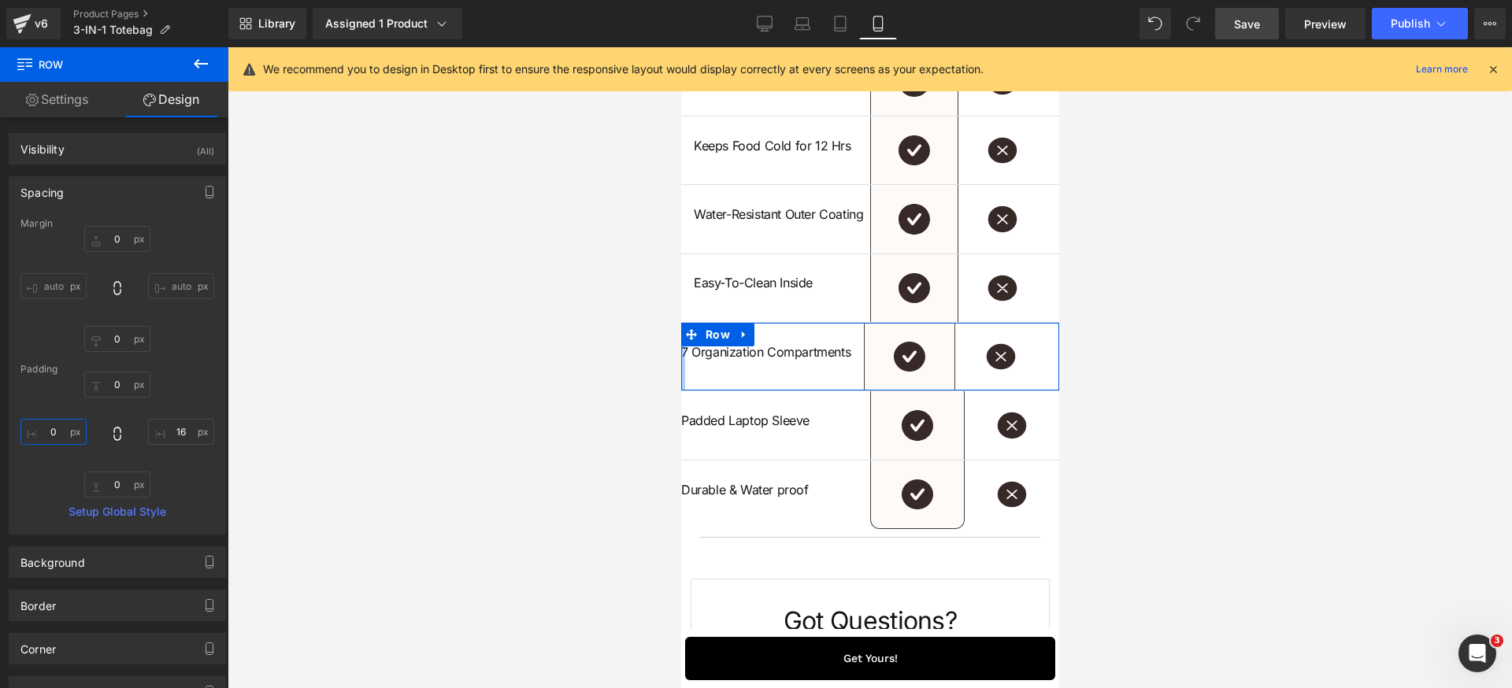
type input "16"
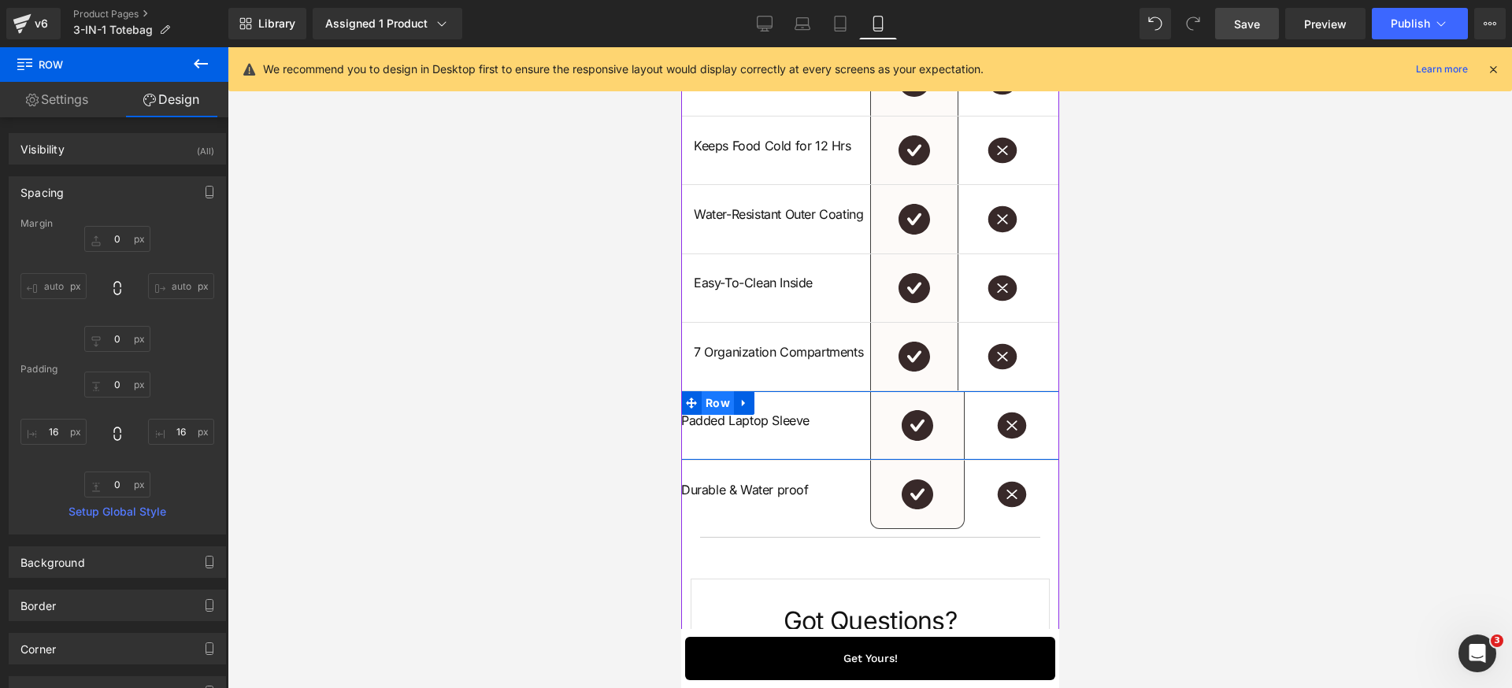
click at [702, 415] on span "Row" at bounding box center [717, 403] width 32 height 24
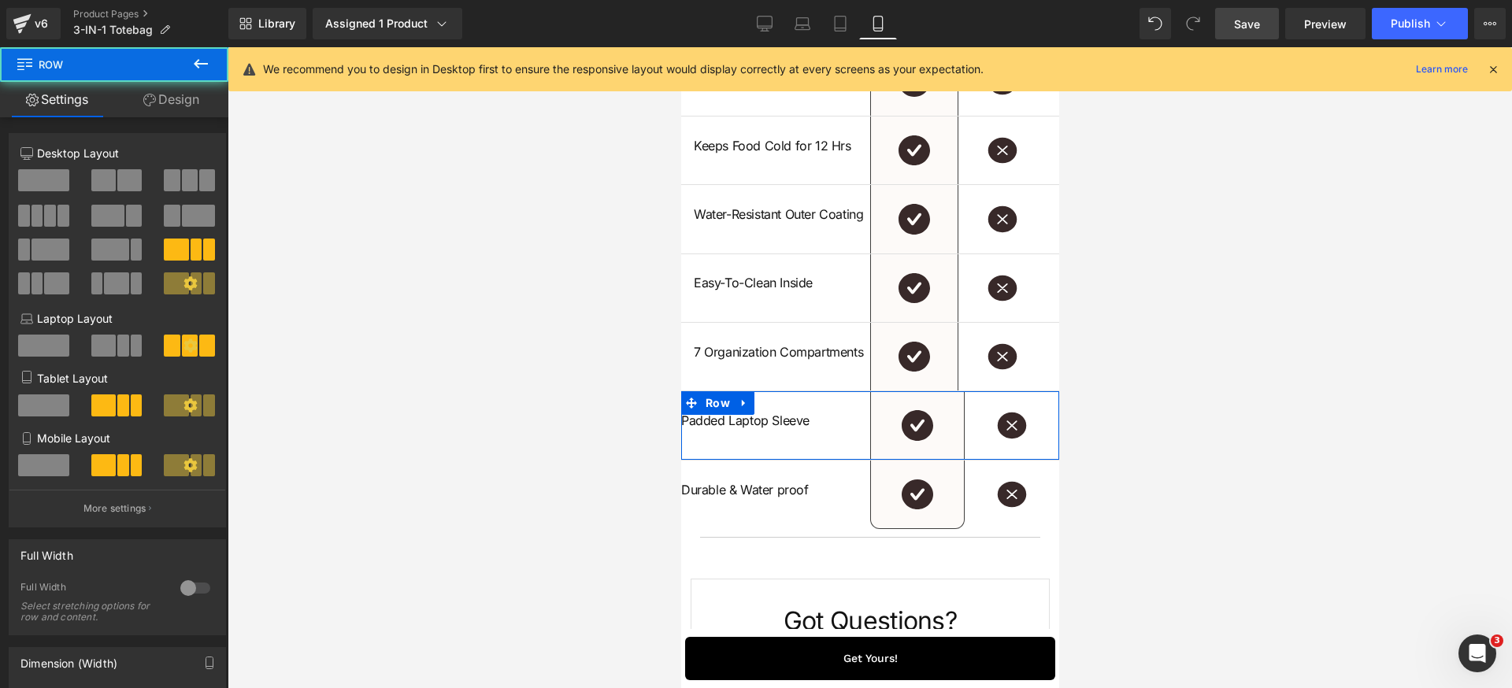
click at [154, 98] on link "Design" at bounding box center [171, 99] width 114 height 35
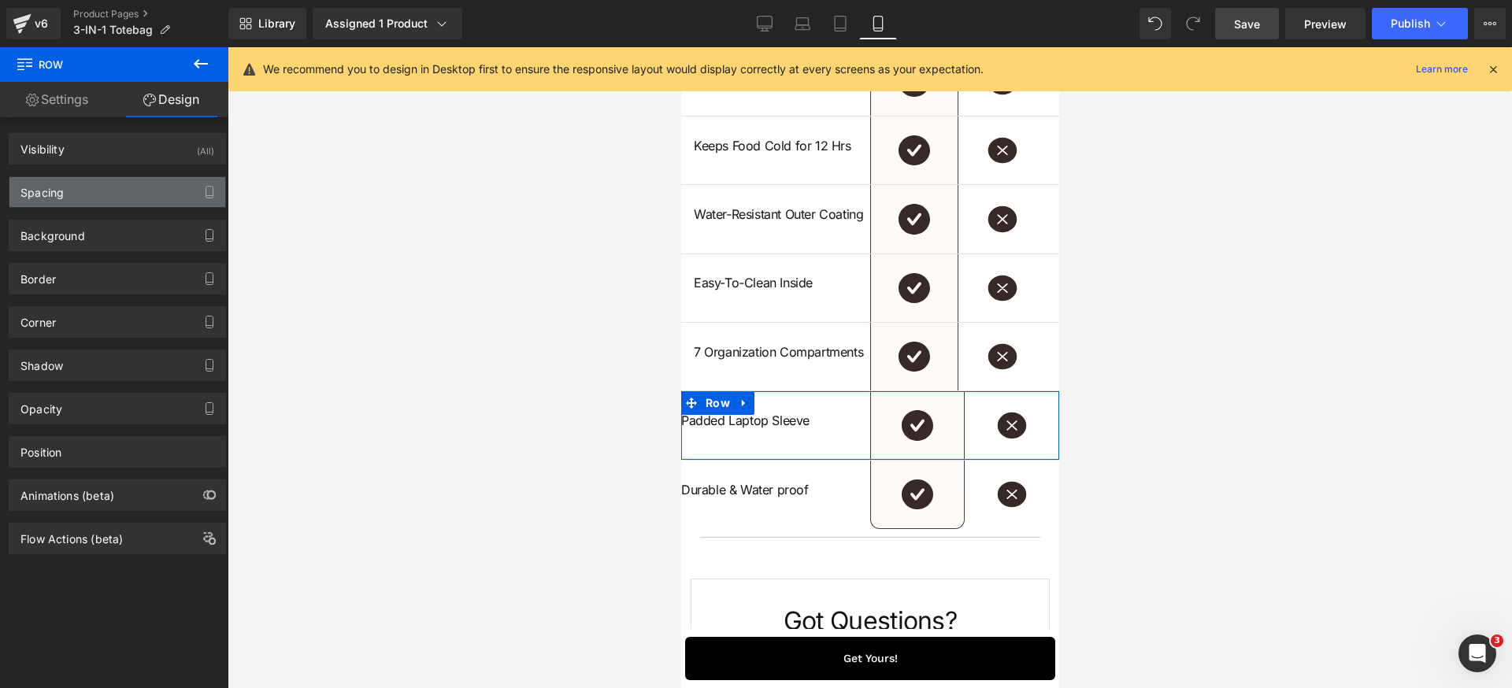
click at [134, 187] on div "Spacing" at bounding box center [117, 192] width 216 height 30
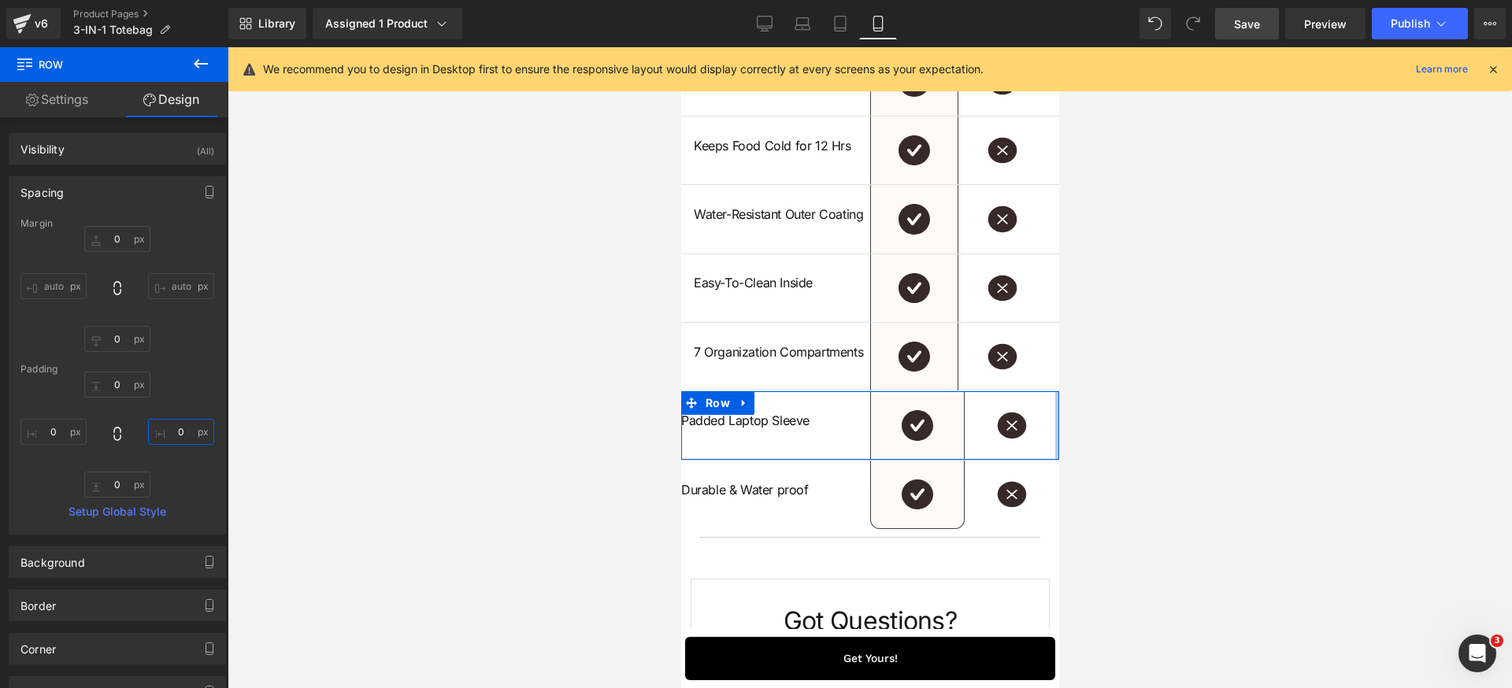
click at [190, 436] on input "0" at bounding box center [181, 432] width 66 height 26
paste input "16"
type input "16"
click at [59, 431] on input "0" at bounding box center [53, 432] width 66 height 26
paste input "16"
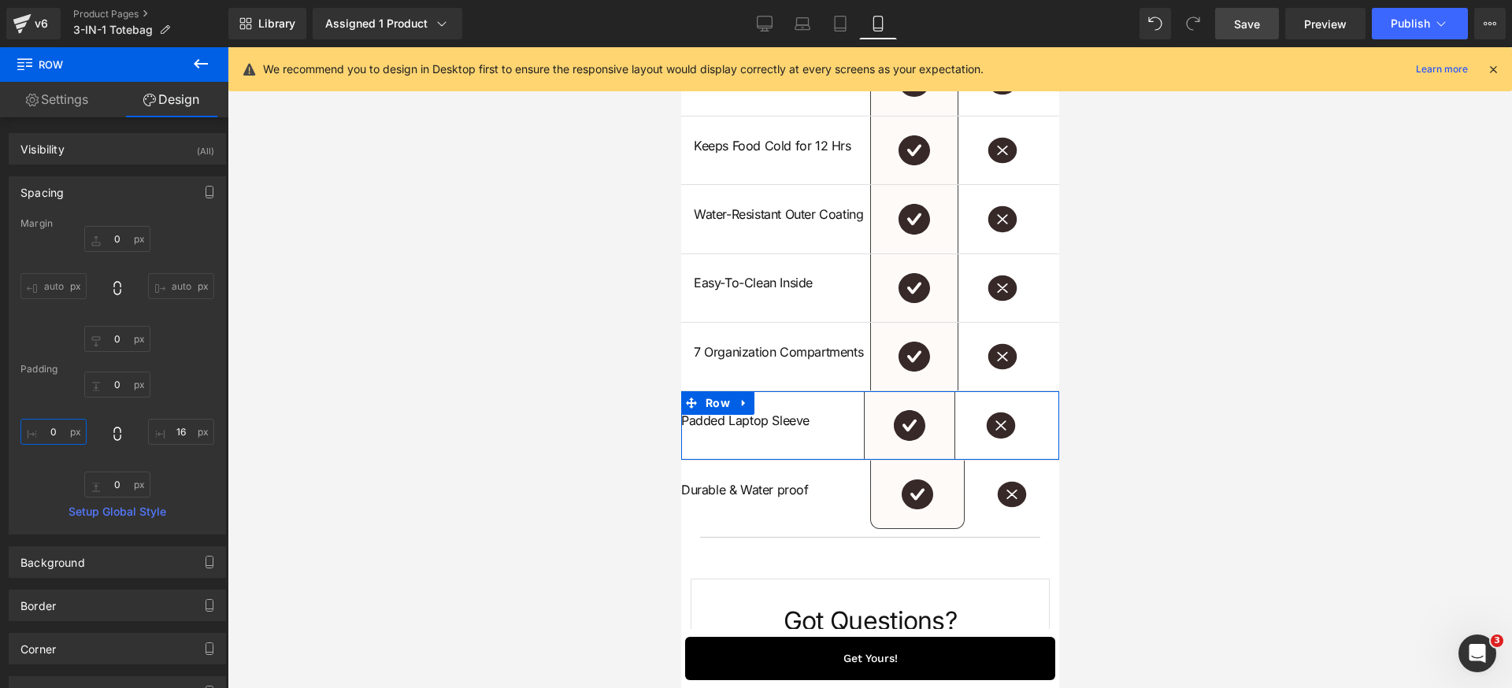
type input "16"
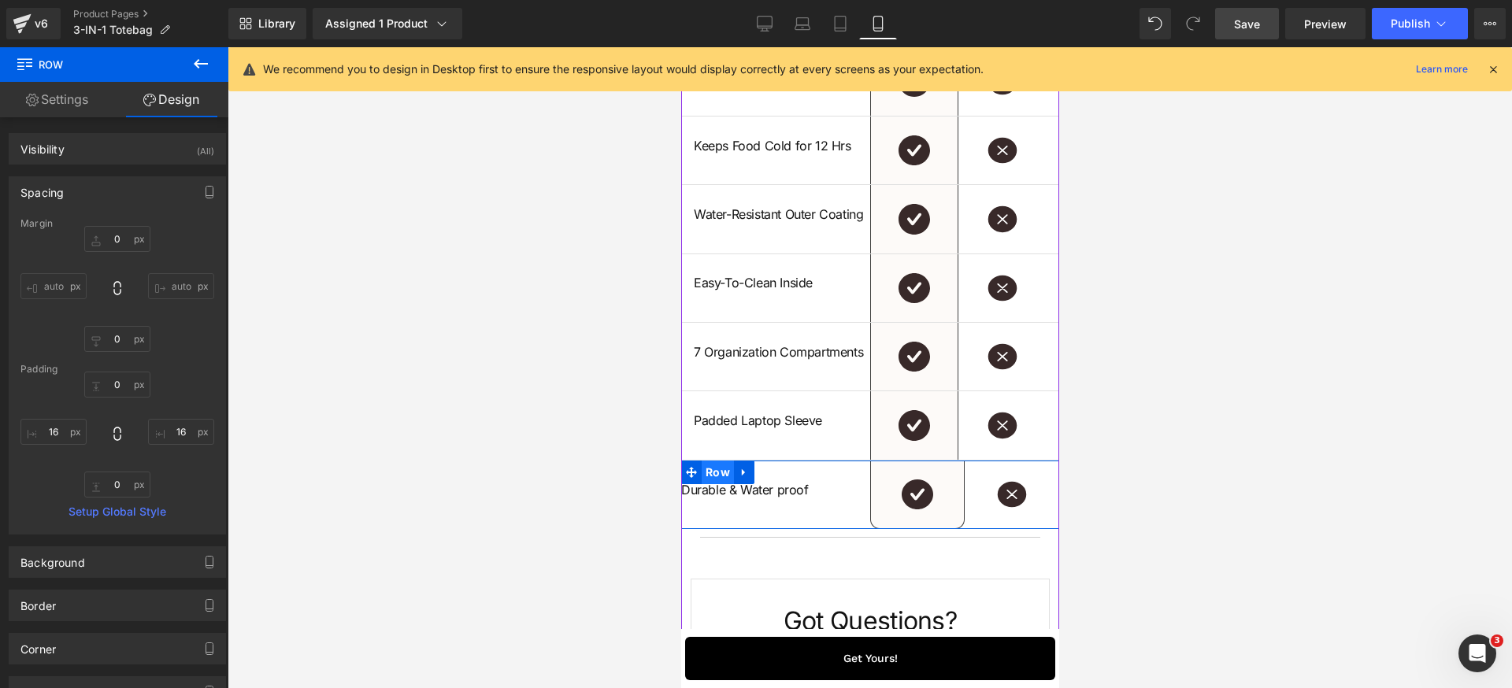
click at [703, 484] on span "Row" at bounding box center [717, 473] width 32 height 24
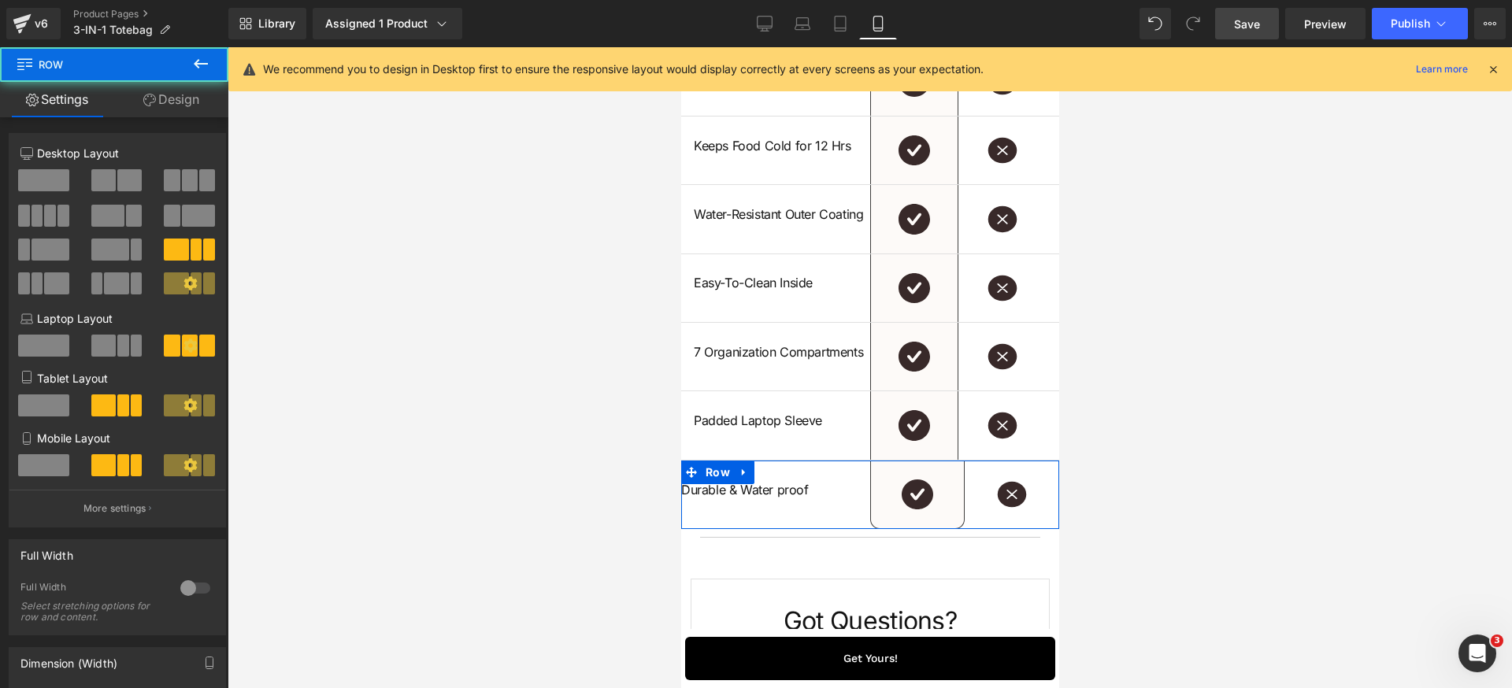
click at [175, 106] on link "Design" at bounding box center [171, 99] width 114 height 35
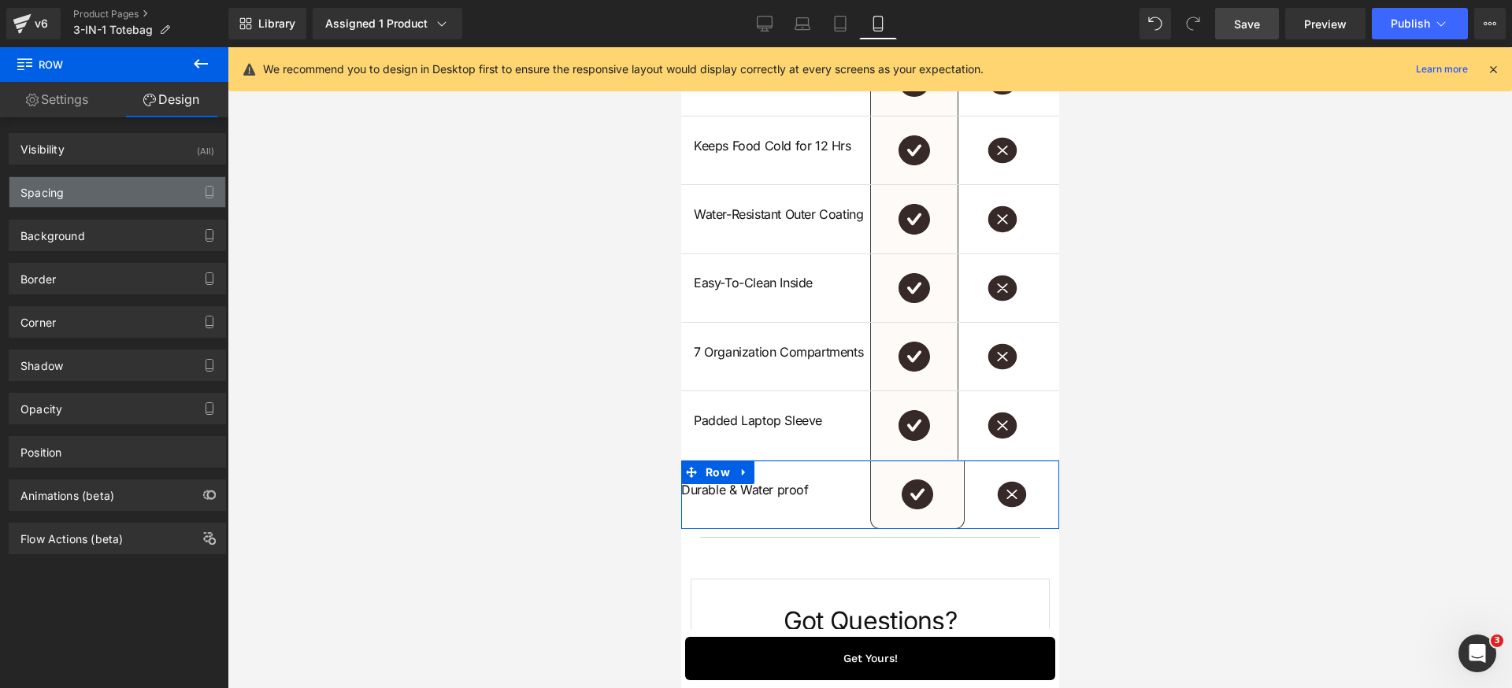
click at [138, 188] on div "Spacing" at bounding box center [117, 192] width 216 height 30
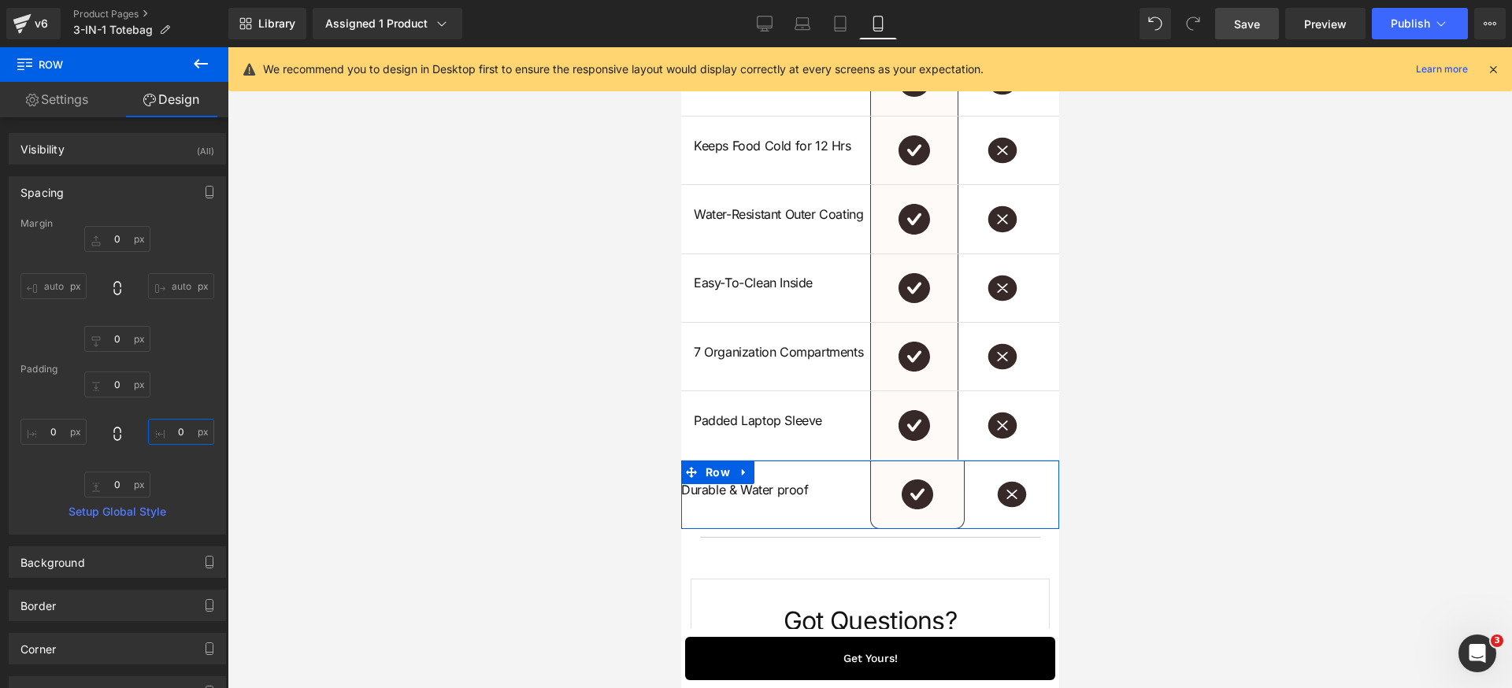
click at [186, 439] on input "0" at bounding box center [181, 432] width 66 height 26
paste input "16"
type input "16"
drag, startPoint x: 67, startPoint y: 430, endPoint x: 76, endPoint y: 431, distance: 9.5
click at [67, 431] on input "0" at bounding box center [53, 432] width 66 height 26
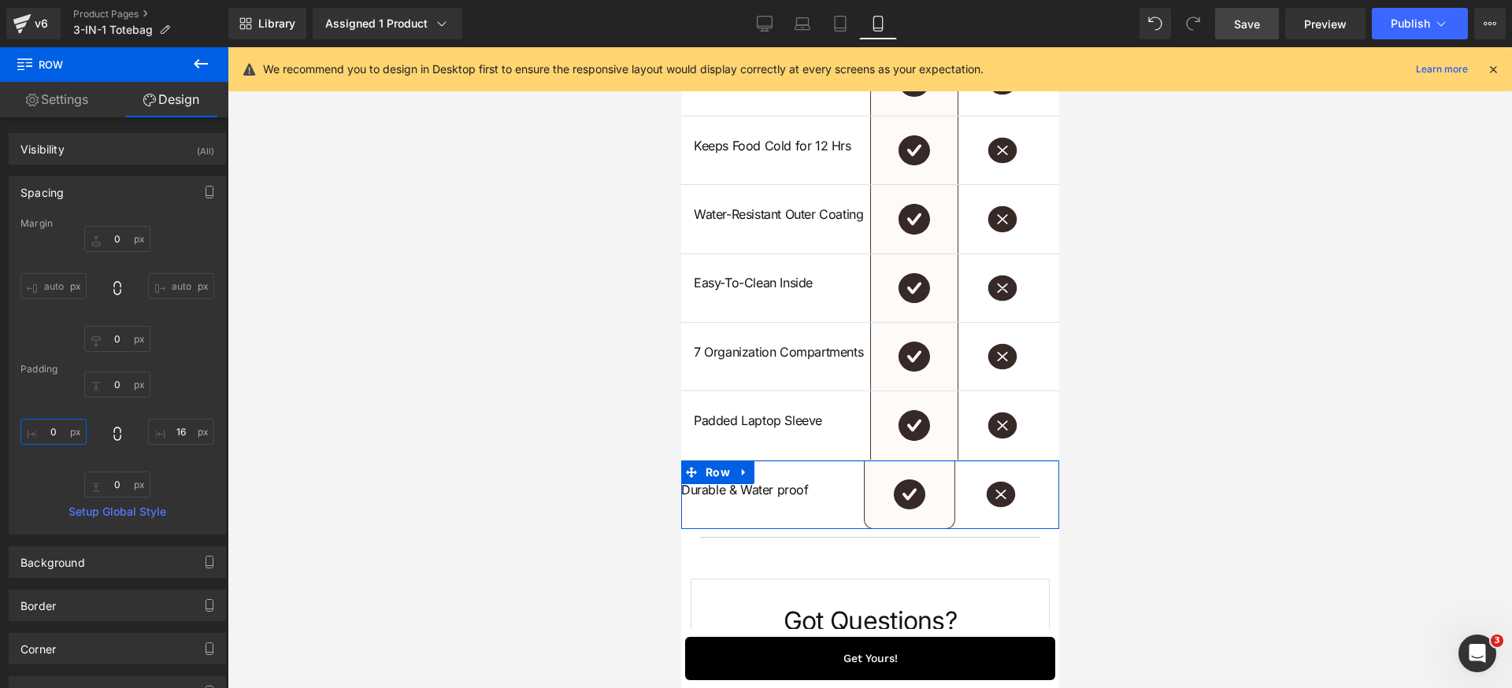
paste input "16"
type input "16"
click at [218, 384] on div "Margin 0px 0 auto auto 0px 0 auto auto Padding 0px 0 16 16 0px 0 16 16 Setup Gl…" at bounding box center [117, 376] width 216 height 316
click at [129, 186] on div "Spacing" at bounding box center [117, 192] width 216 height 30
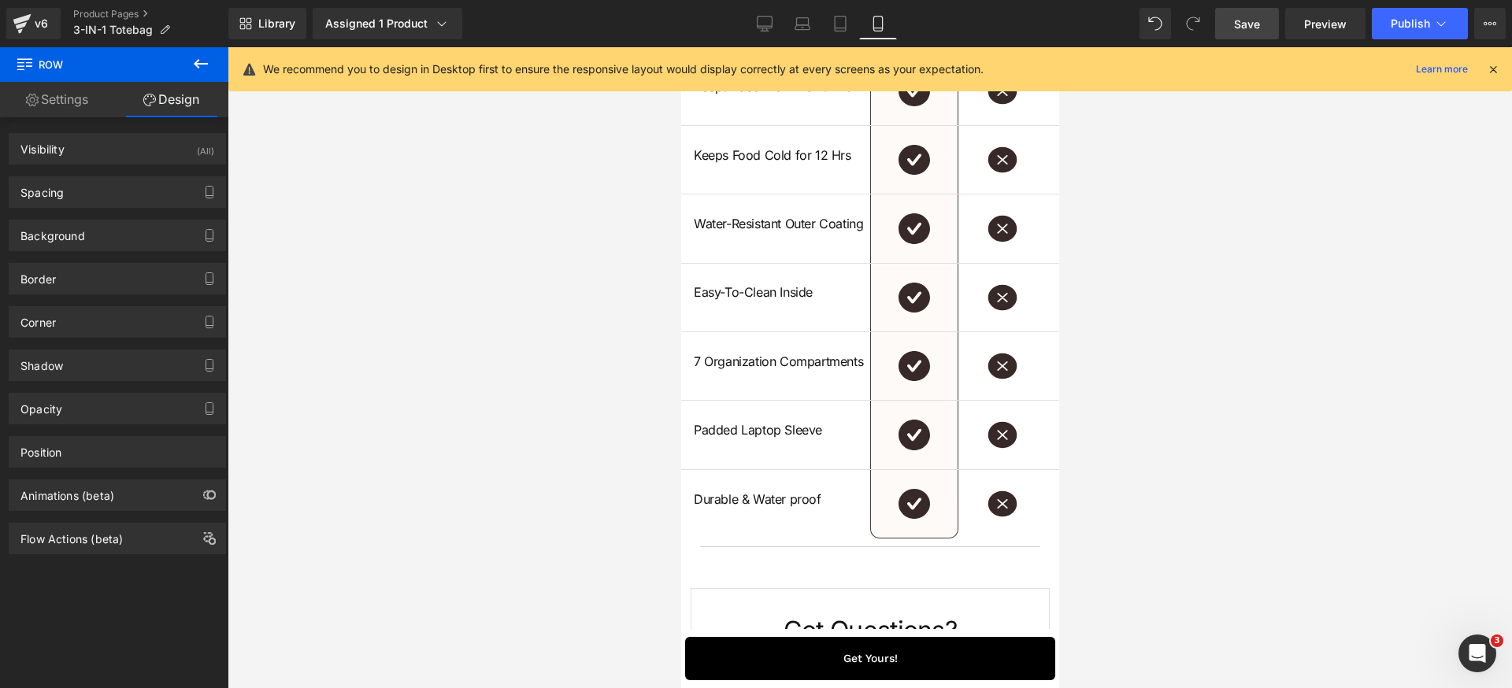
scroll to position [4449, 0]
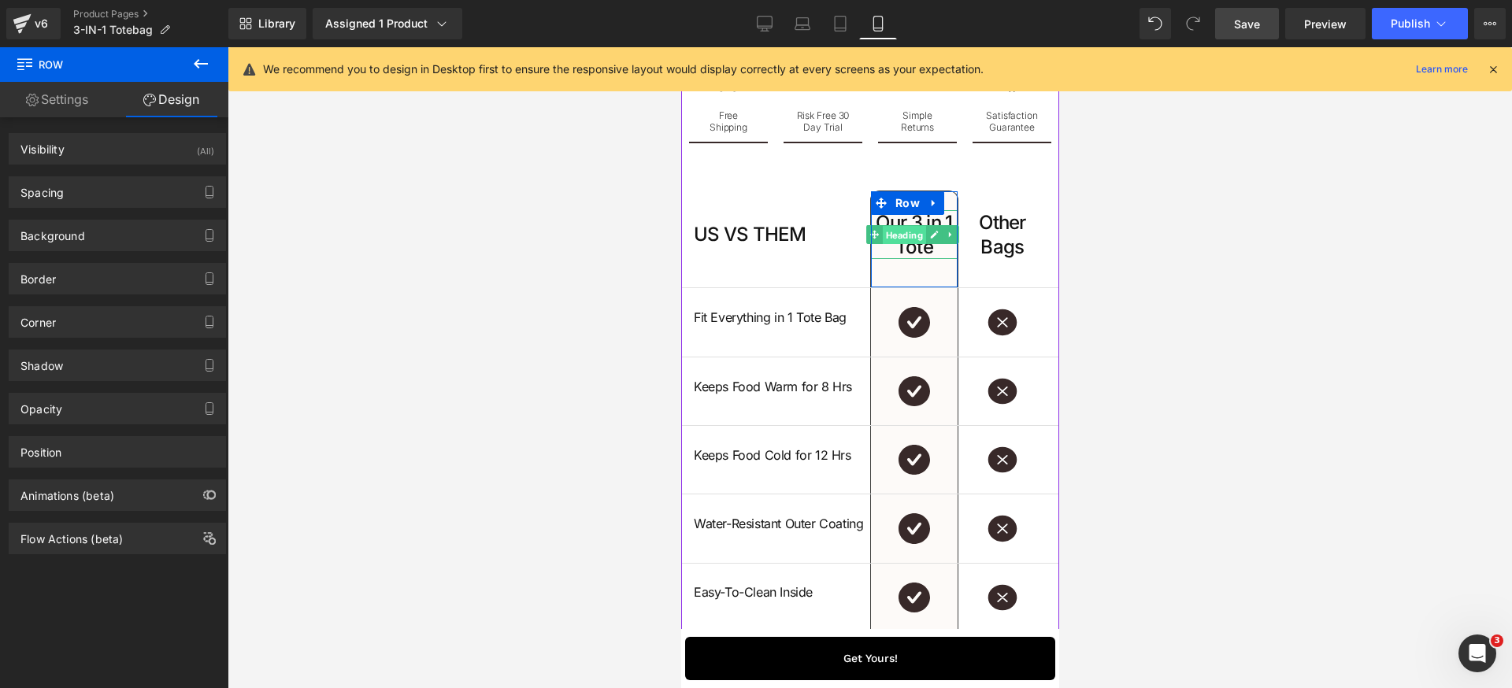
click at [896, 245] on span "Heading" at bounding box center [903, 235] width 43 height 19
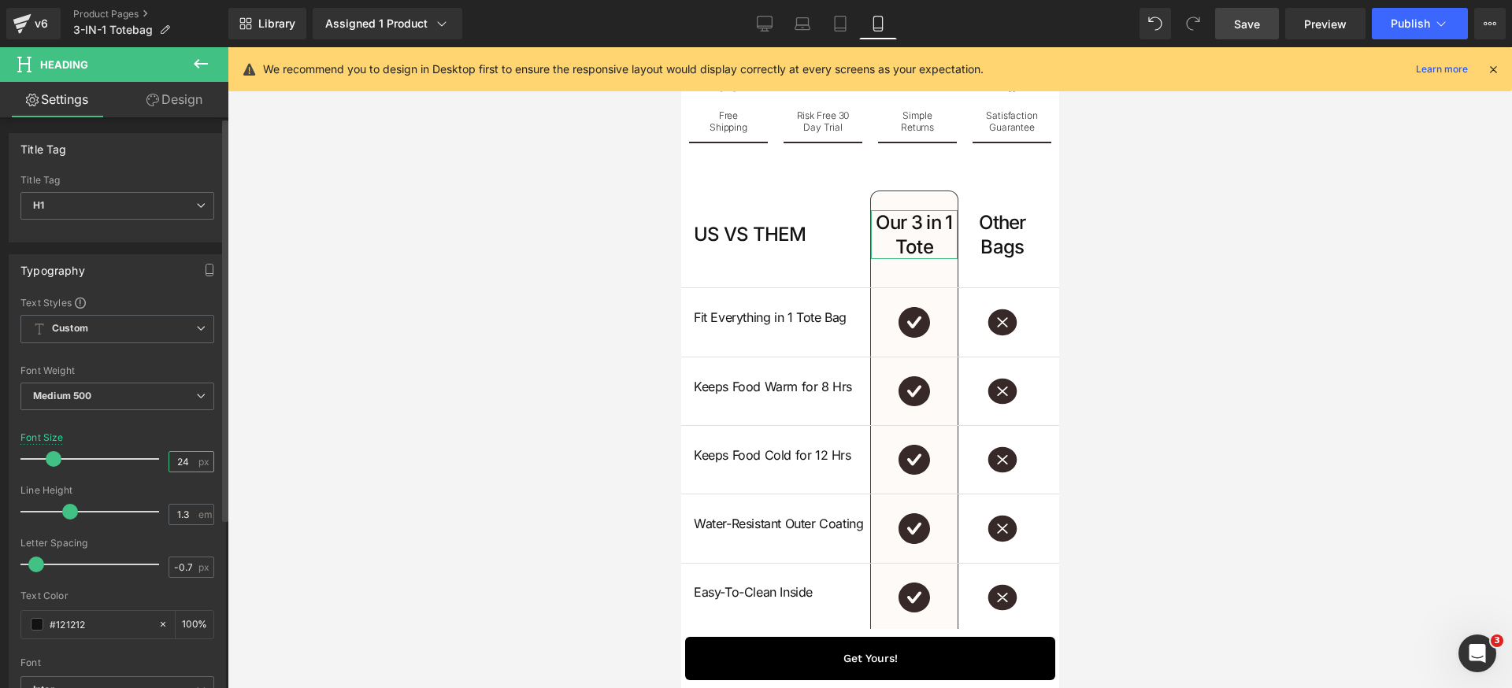
click at [186, 468] on input "24" at bounding box center [183, 462] width 28 height 20
type input "16"
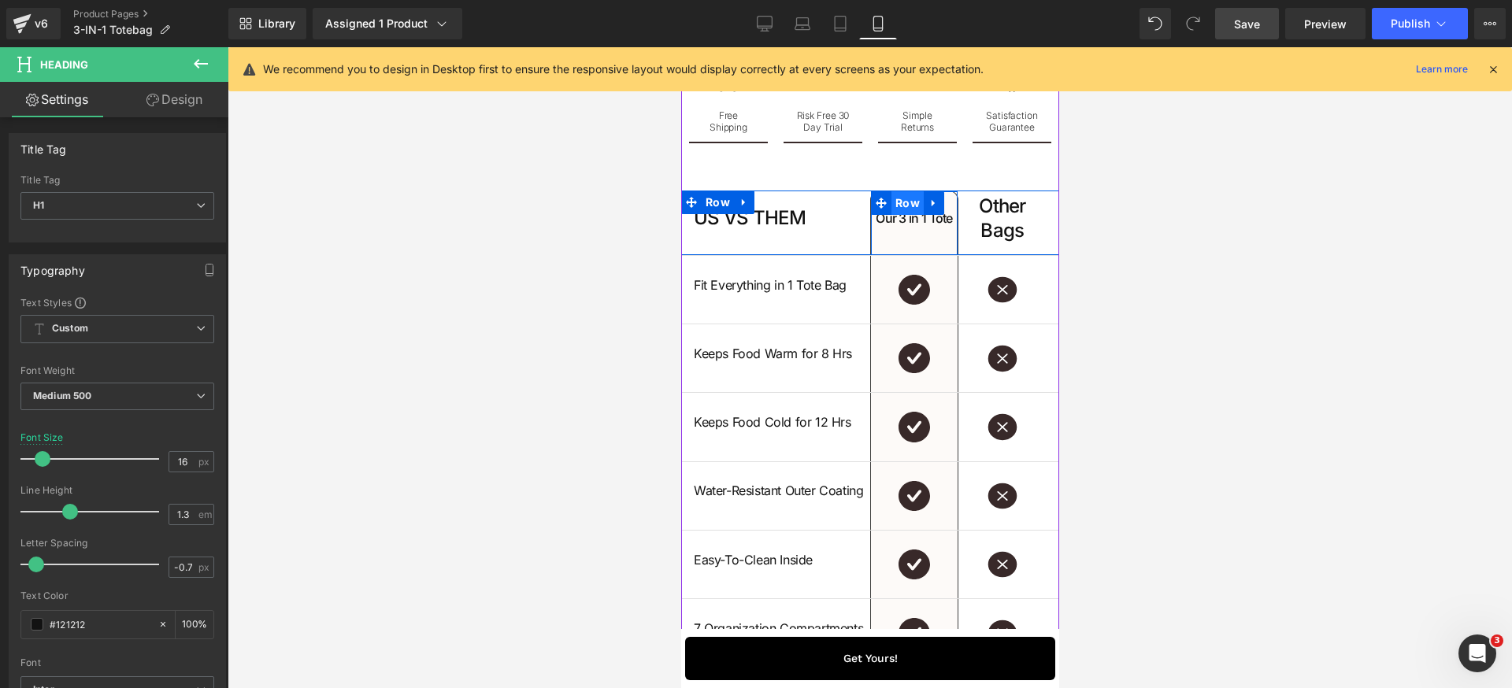
click at [897, 215] on span "Row" at bounding box center [907, 203] width 32 height 24
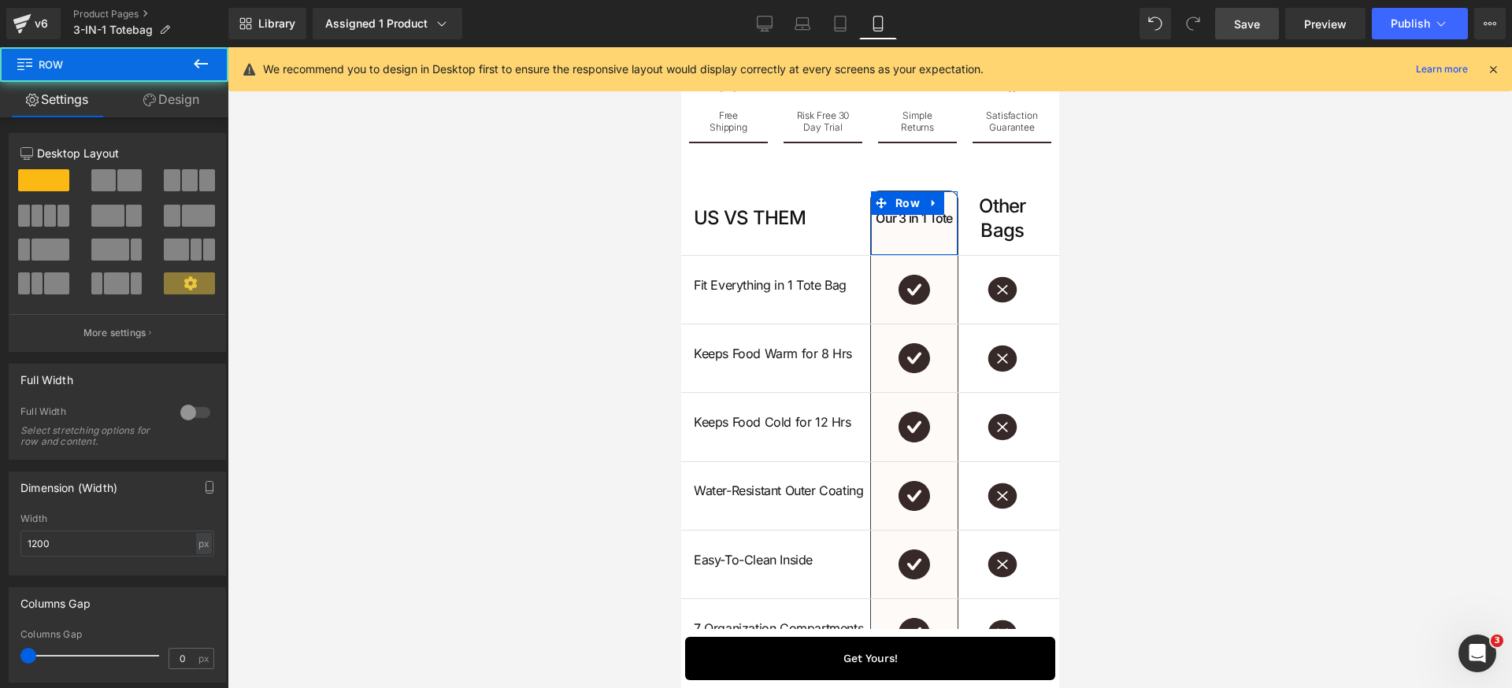
click at [188, 109] on link "Design" at bounding box center [171, 99] width 114 height 35
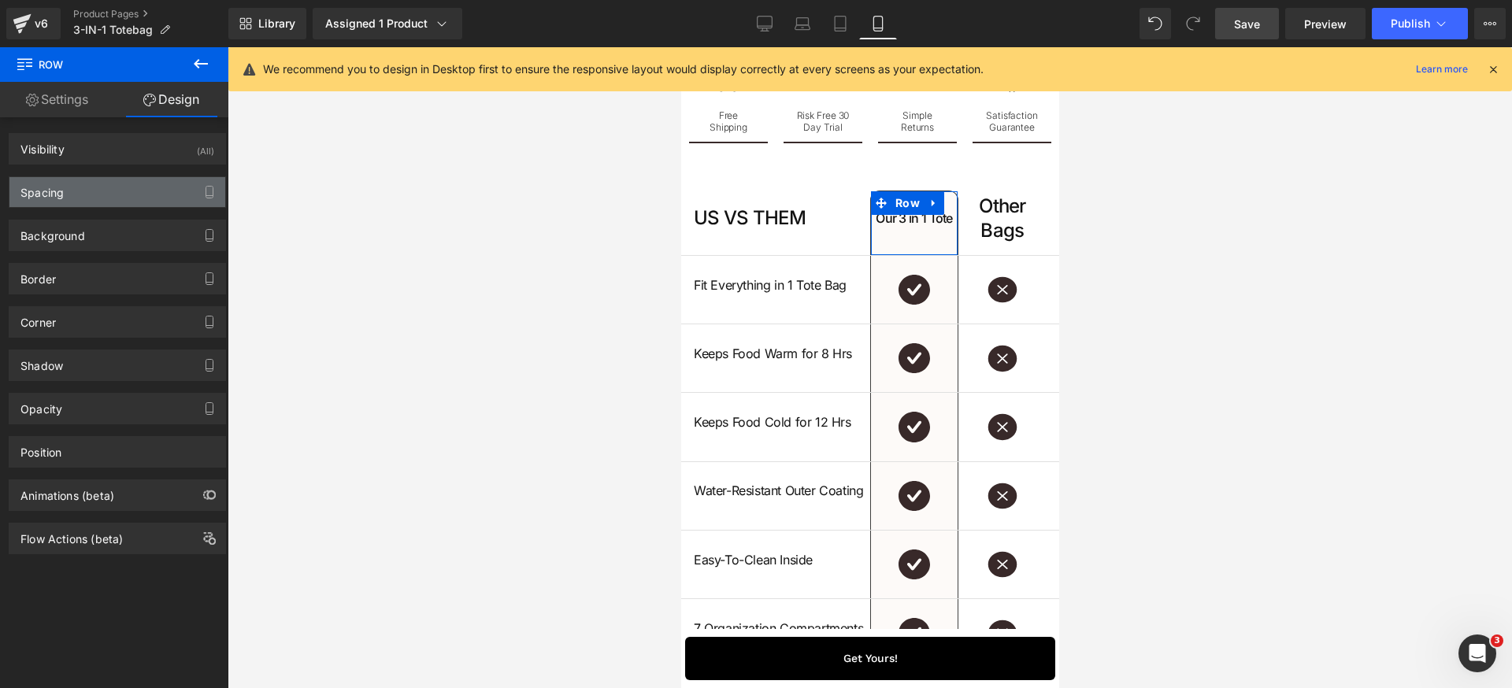
click at [107, 194] on div "Spacing" at bounding box center [117, 192] width 216 height 30
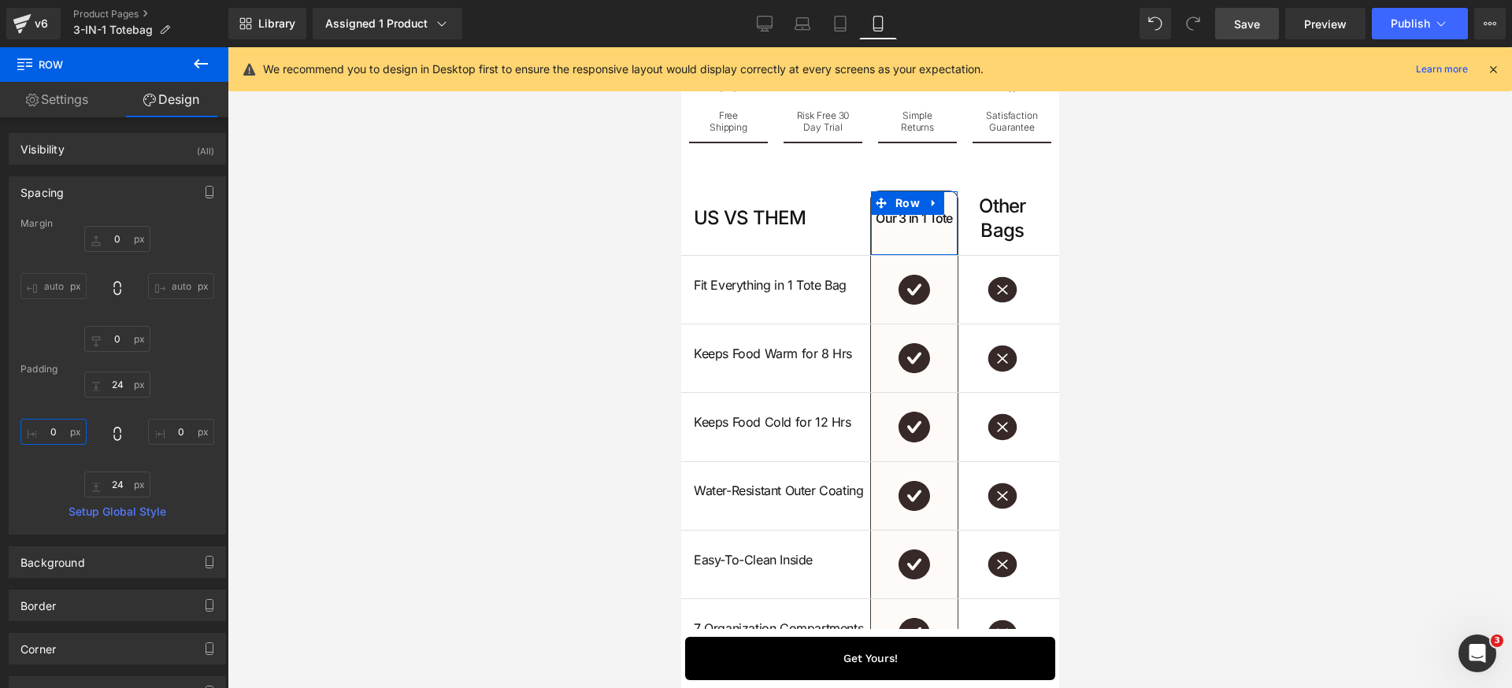
click at [69, 431] on input "0" at bounding box center [53, 432] width 66 height 26
type input "12"
click at [183, 434] on input "0" at bounding box center [181, 432] width 66 height 26
type input "12"
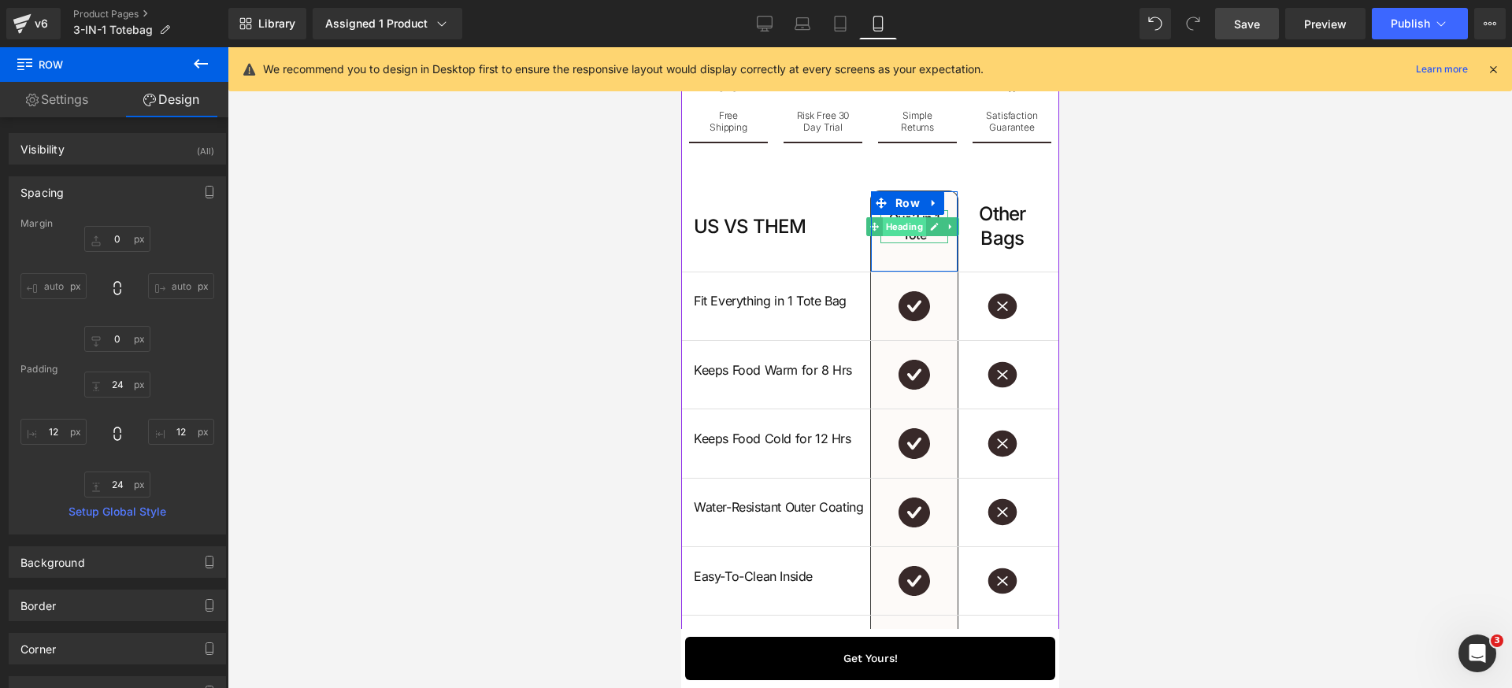
click at [902, 236] on span "Heading" at bounding box center [903, 226] width 43 height 19
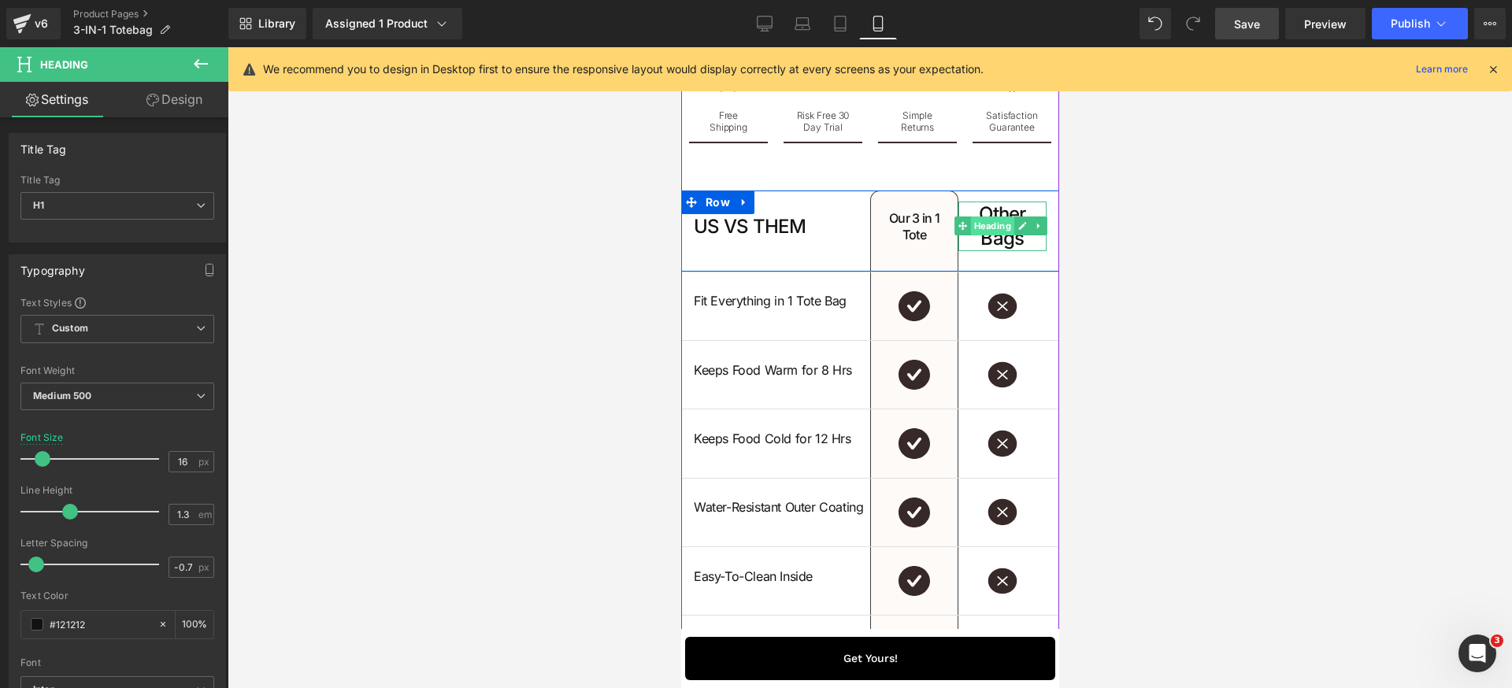
click at [973, 235] on span "Heading" at bounding box center [991, 226] width 43 height 19
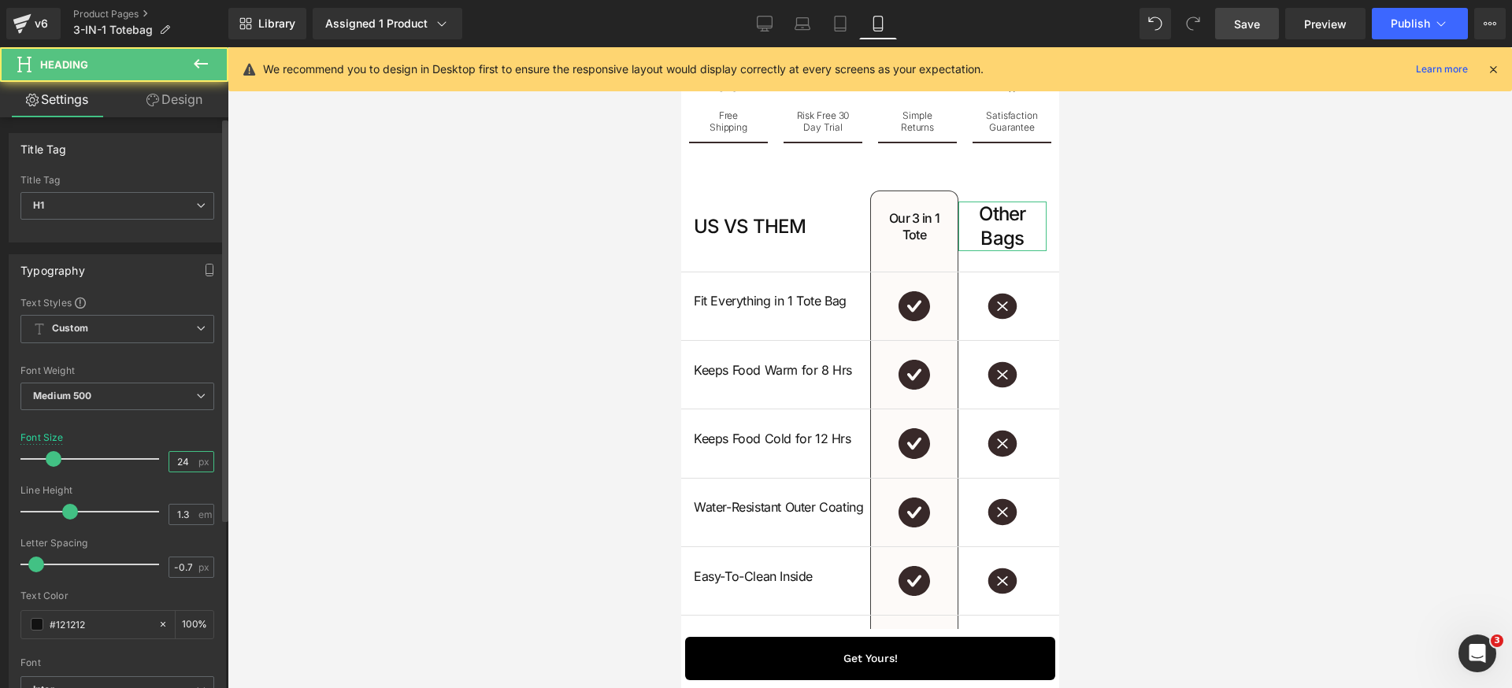
click at [187, 459] on input "24" at bounding box center [183, 462] width 28 height 20
type input "16"
click at [188, 564] on input "-0.7" at bounding box center [183, 567] width 28 height 20
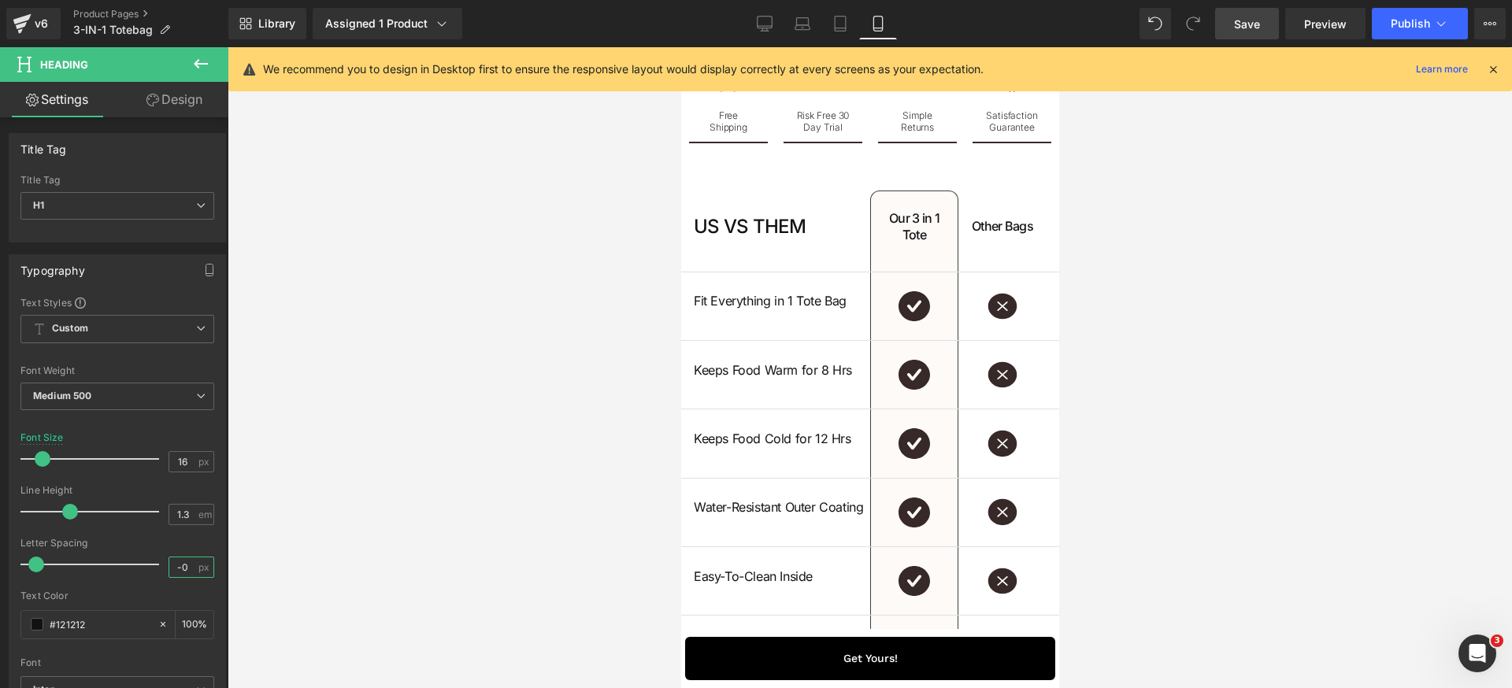
type input "-0.4"
click at [909, 236] on span "Heading" at bounding box center [903, 226] width 43 height 19
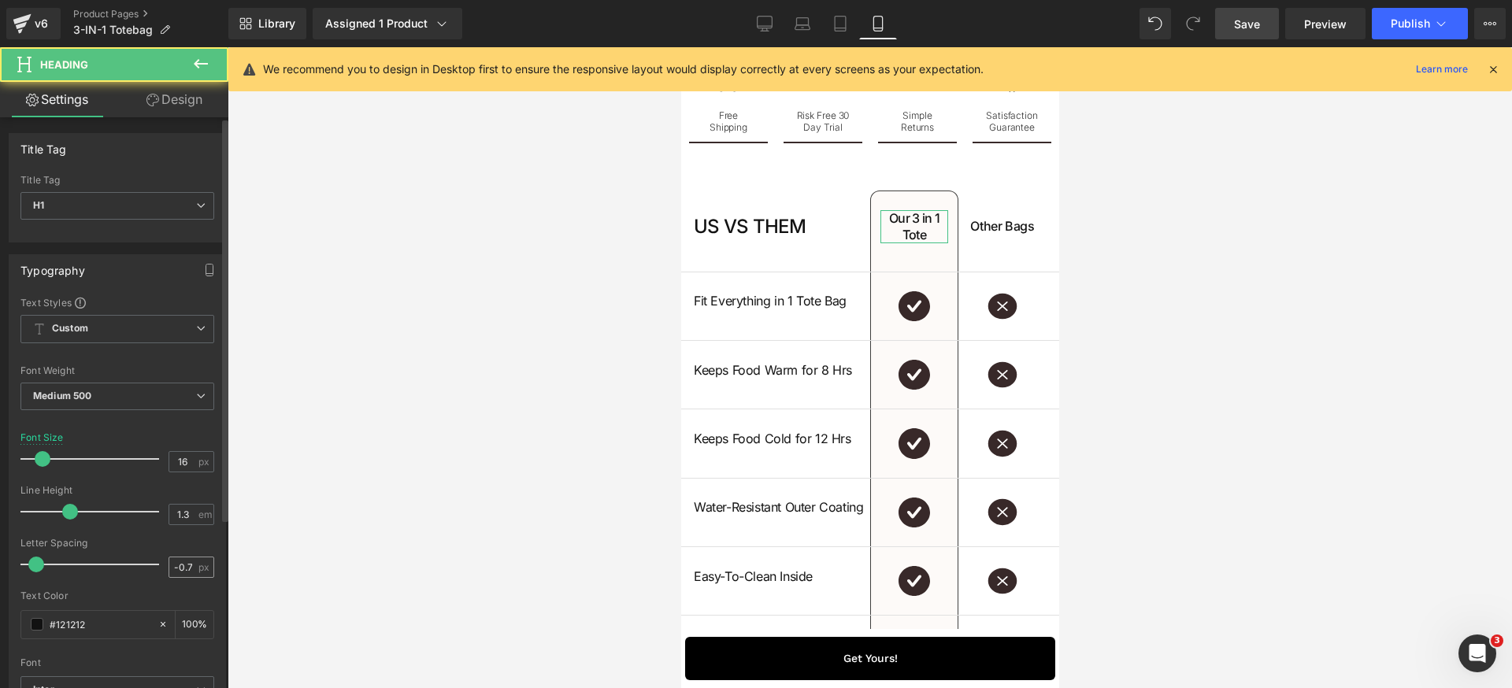
click at [198, 563] on span "px" at bounding box center [204, 567] width 13 height 10
click at [190, 567] on input "-0.7" at bounding box center [183, 567] width 28 height 20
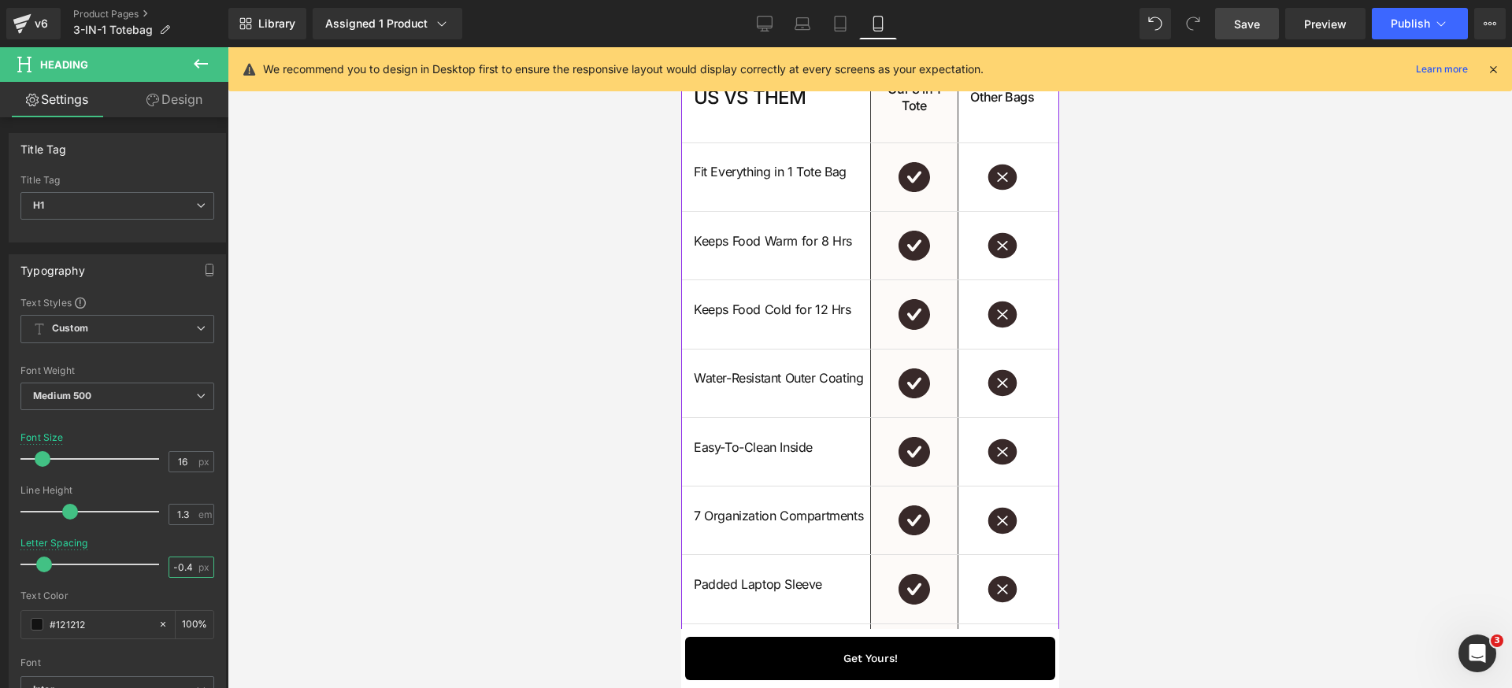
scroll to position [4491, 0]
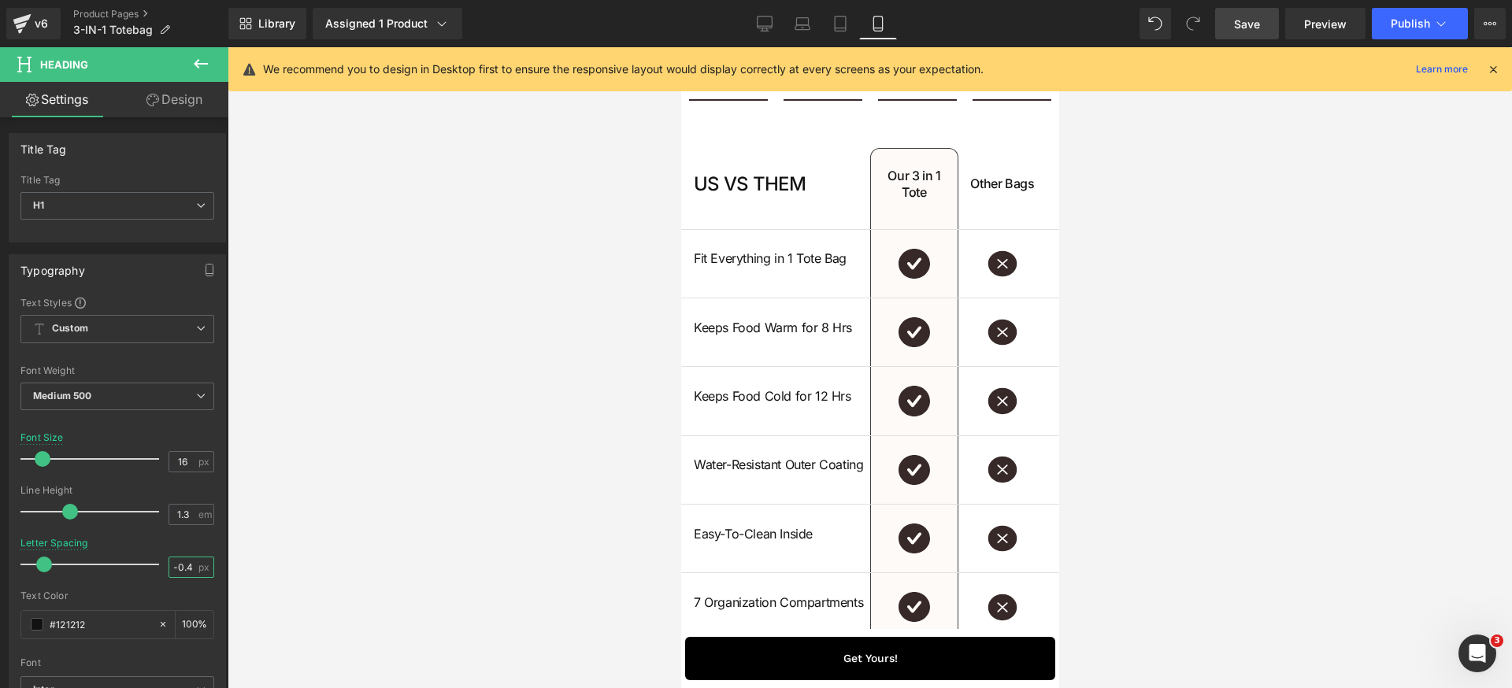
type input "-0.4"
click at [1252, 22] on span "Save" at bounding box center [1247, 24] width 26 height 17
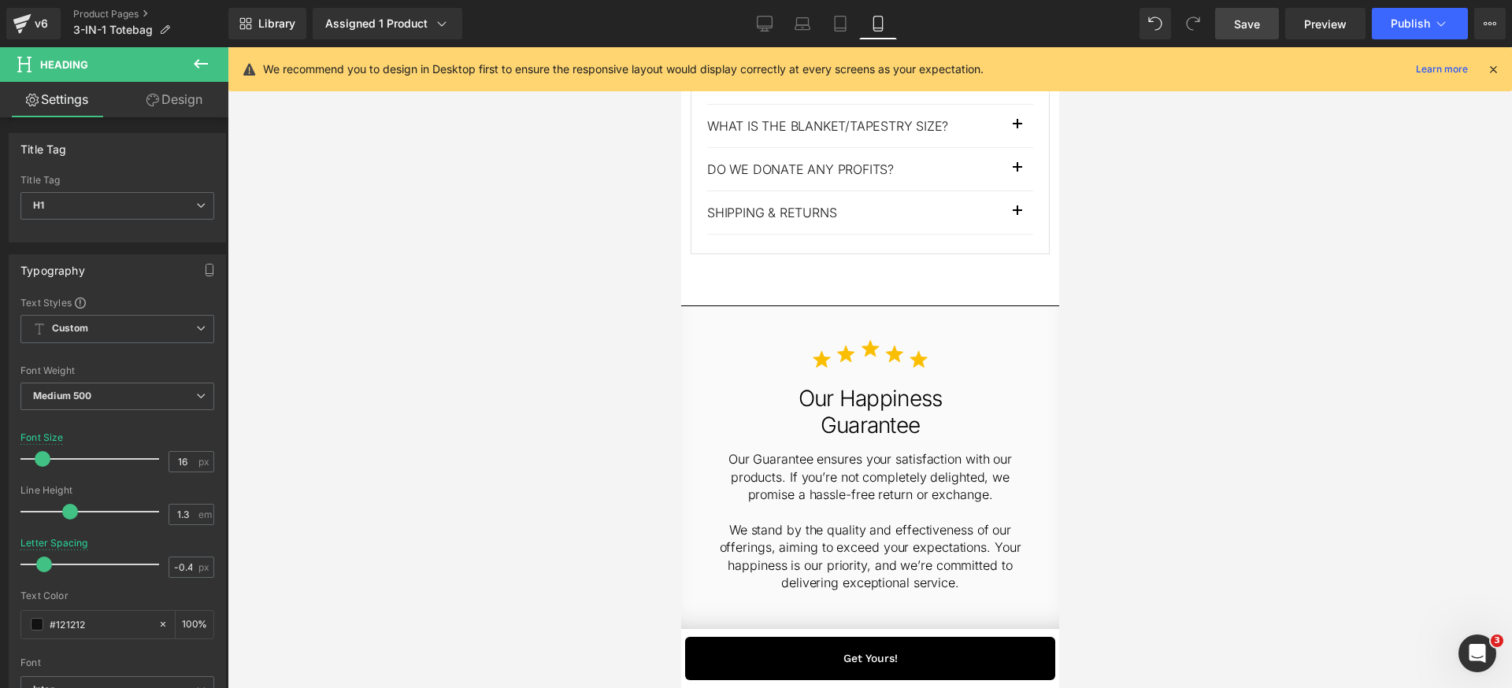
scroll to position [5149, 0]
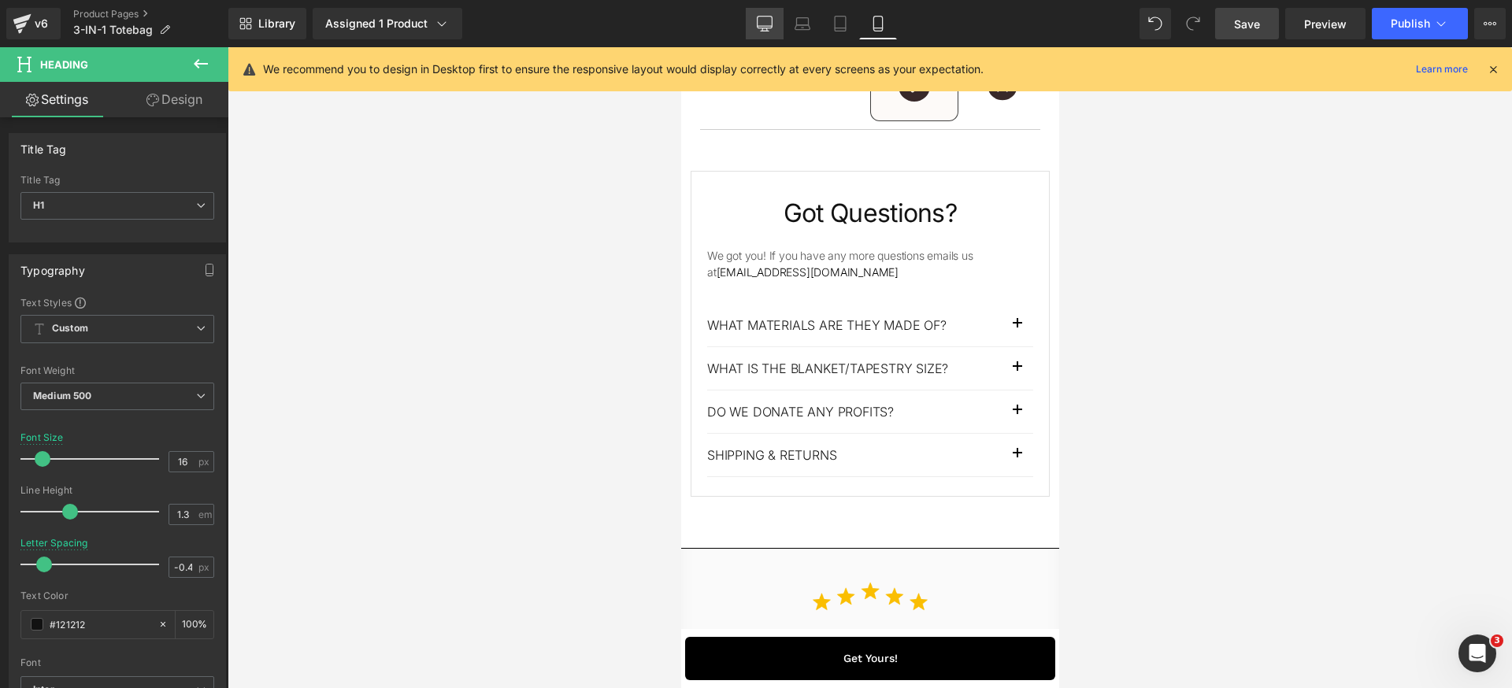
click at [754, 23] on link "Desktop" at bounding box center [765, 23] width 38 height 31
type input "24"
type input "-0.7"
type input "100"
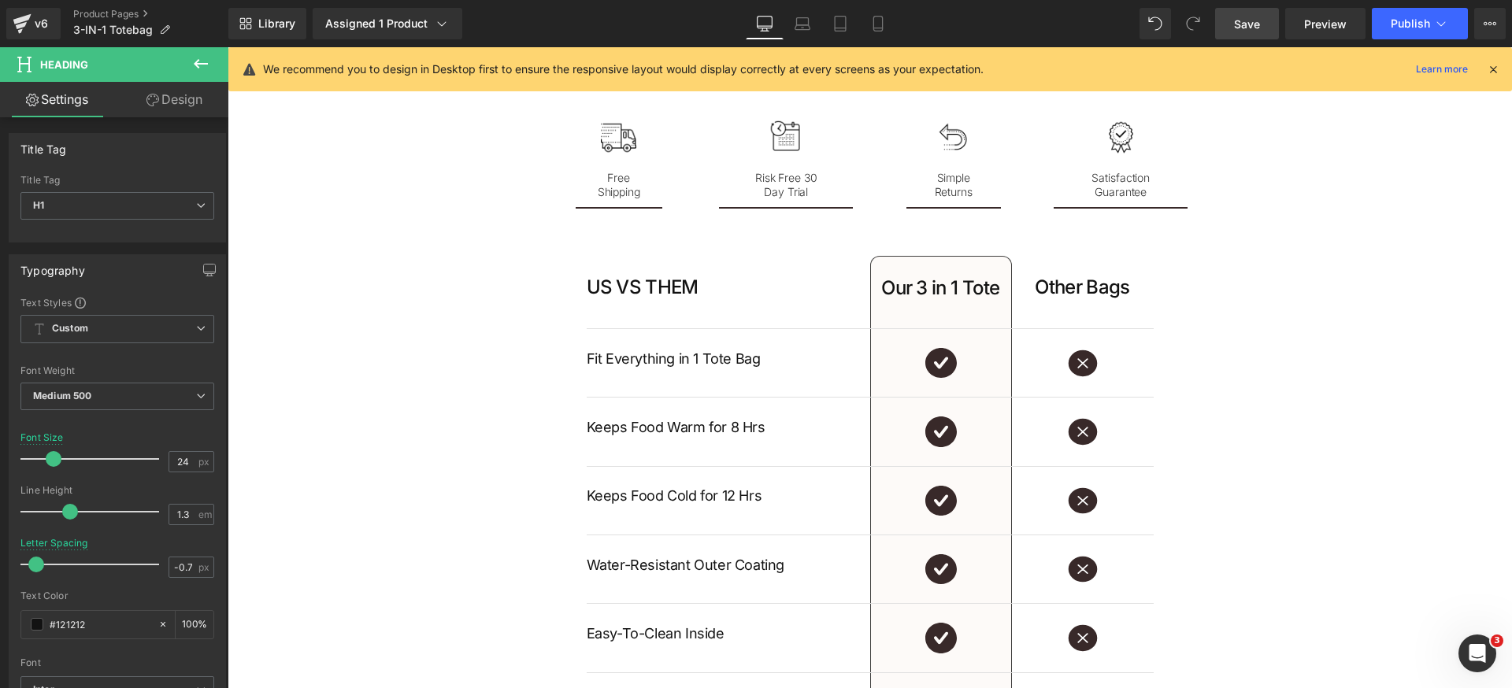
scroll to position [2417, 0]
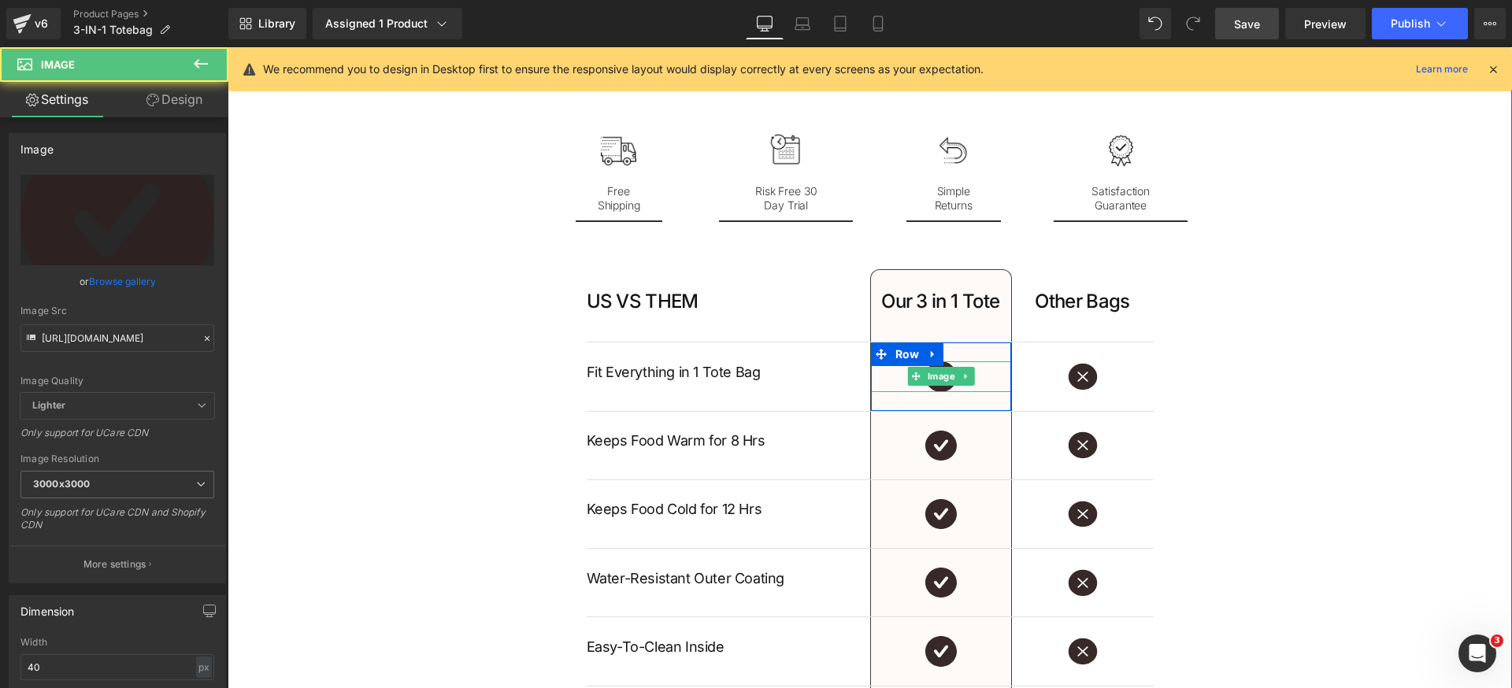
click at [898, 370] on div at bounding box center [941, 376] width 140 height 30
click at [893, 354] on span "Row" at bounding box center [907, 355] width 32 height 24
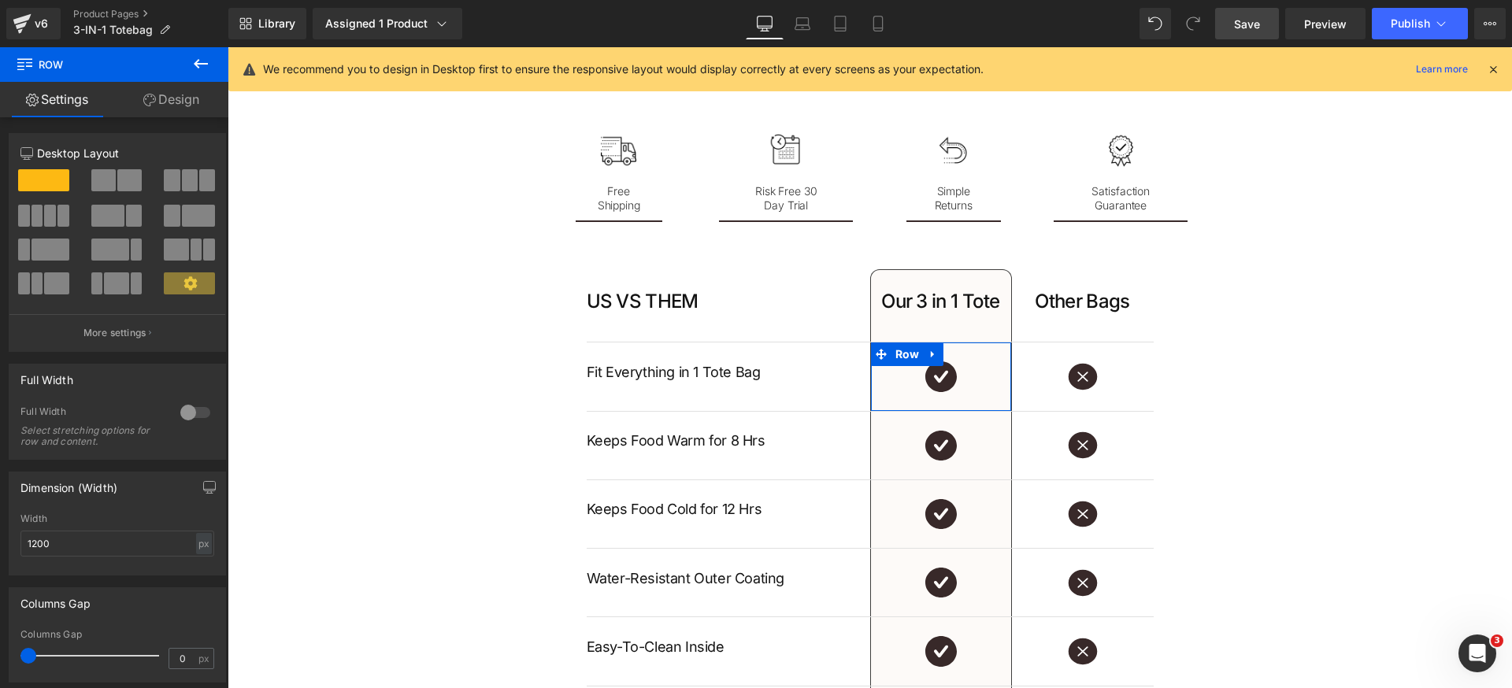
drag, startPoint x: 181, startPoint y: 95, endPoint x: 148, endPoint y: 298, distance: 205.8
click at [181, 96] on link "Design" at bounding box center [171, 99] width 114 height 35
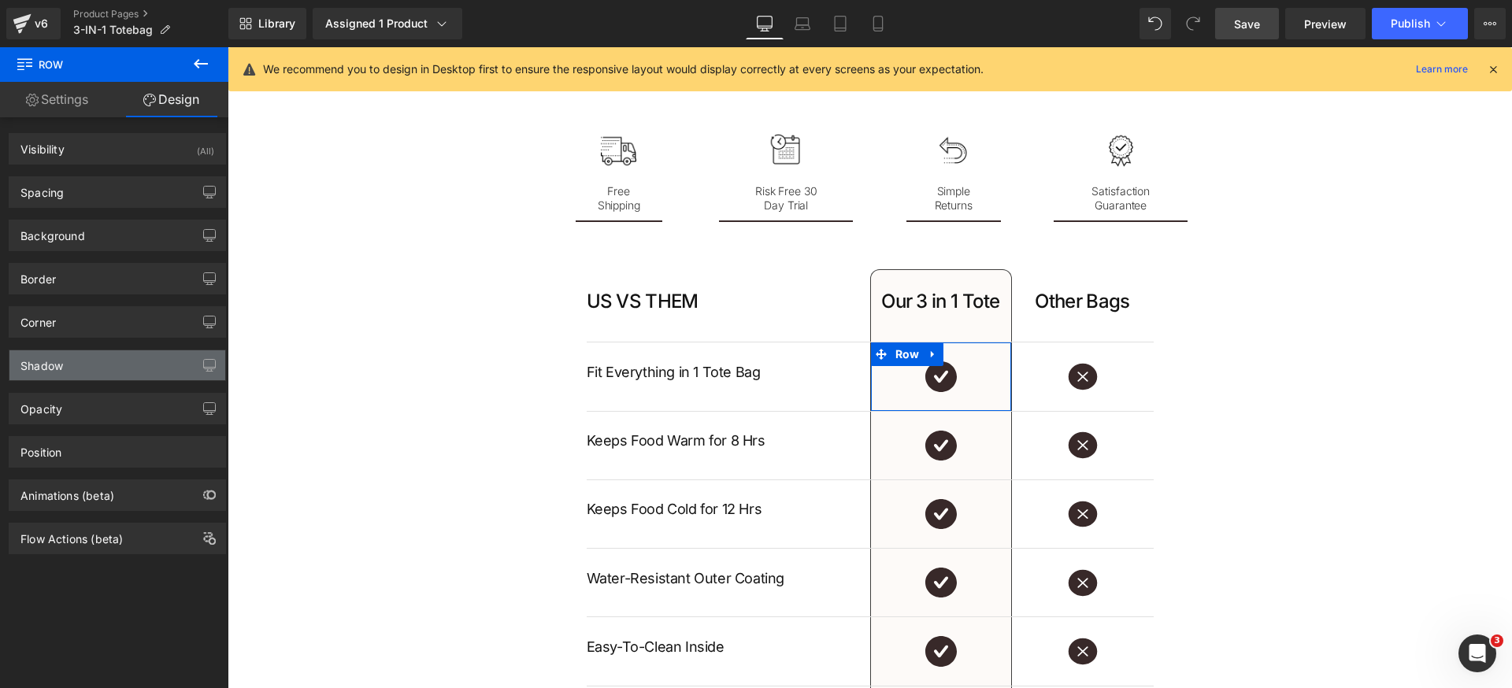
type input "#000000"
type input "75"
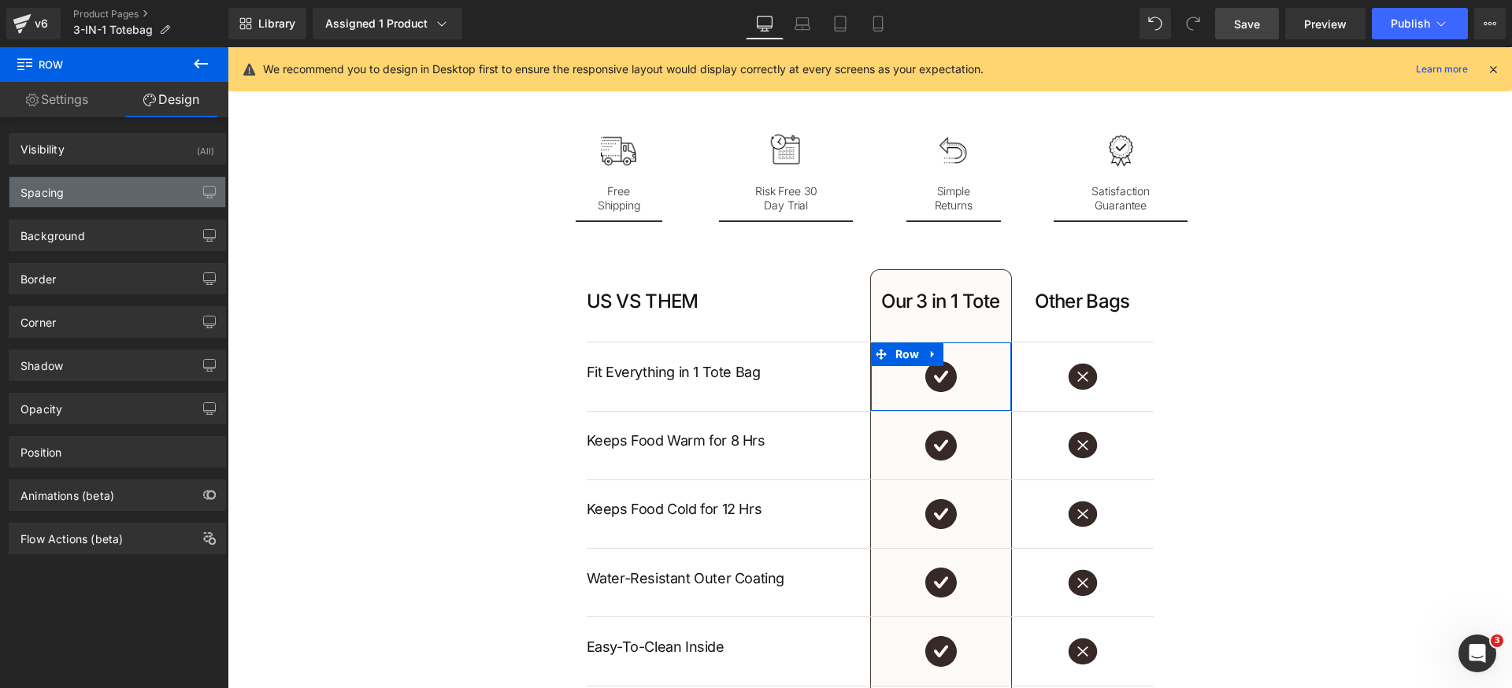
click at [107, 204] on div "Spacing" at bounding box center [117, 192] width 216 height 30
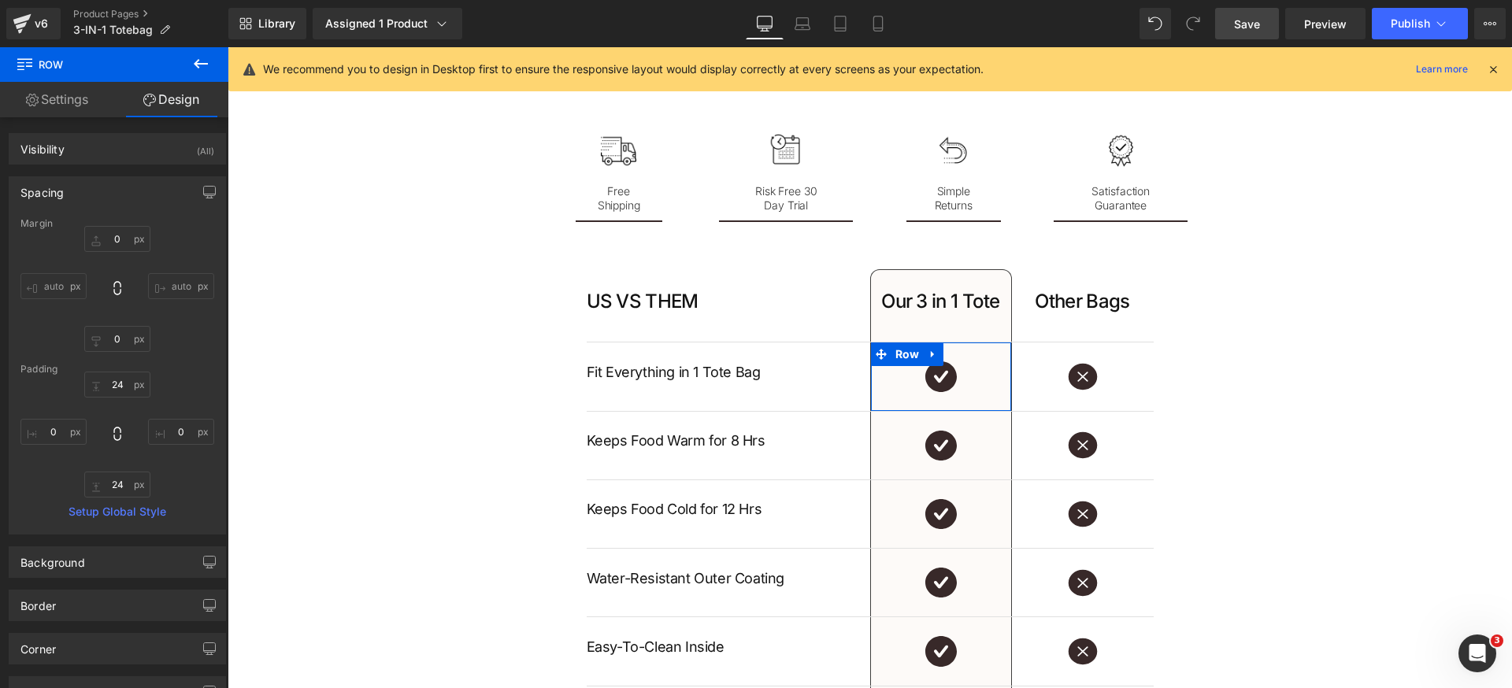
click at [117, 194] on div "Spacing" at bounding box center [117, 192] width 216 height 30
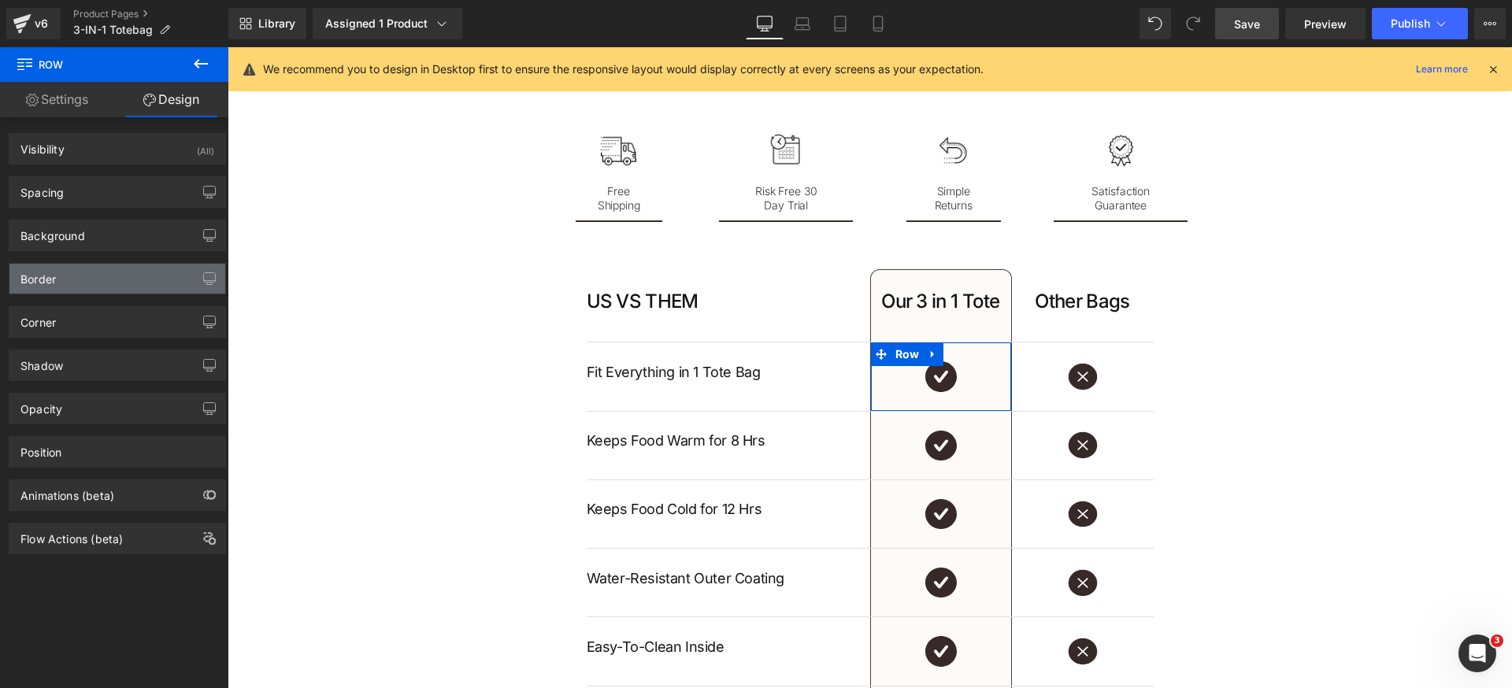
click at [86, 284] on div "Border" at bounding box center [117, 279] width 216 height 30
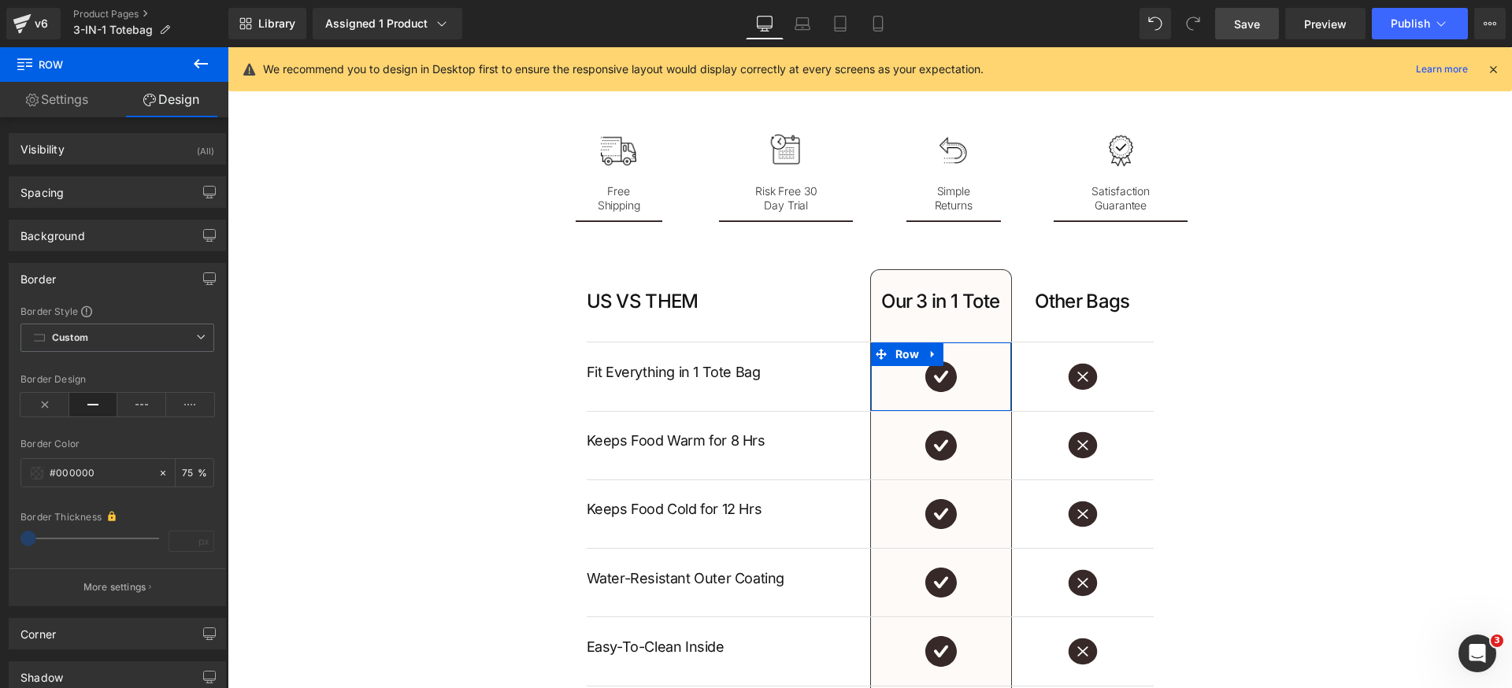
click at [141, 583] on p "More settings" at bounding box center [114, 587] width 63 height 14
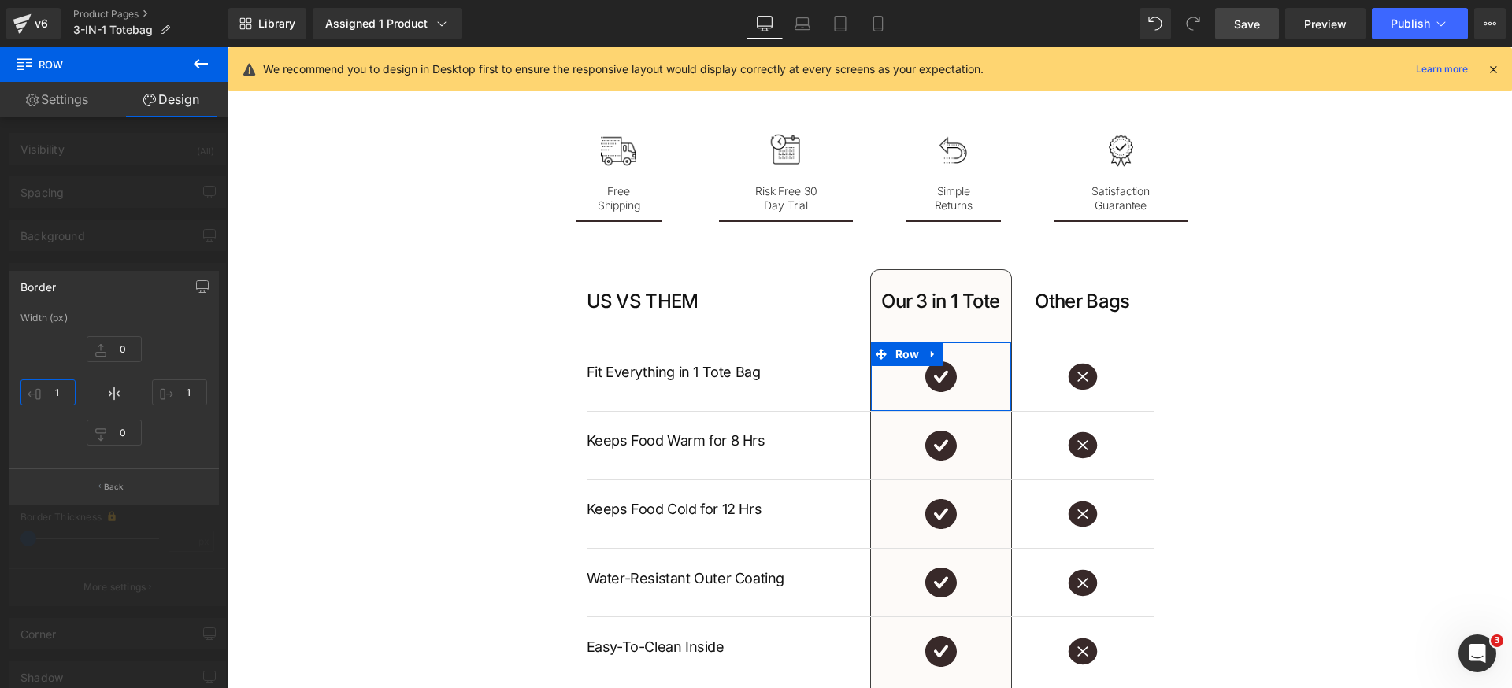
click at [68, 391] on input "1" at bounding box center [47, 393] width 55 height 26
click at [198, 392] on input "1" at bounding box center [179, 393] width 55 height 26
click at [203, 440] on div "0px 0 1px 1 0px 0 1px 1" at bounding box center [113, 393] width 187 height 126
click at [1268, 31] on link "Save" at bounding box center [1247, 23] width 64 height 31
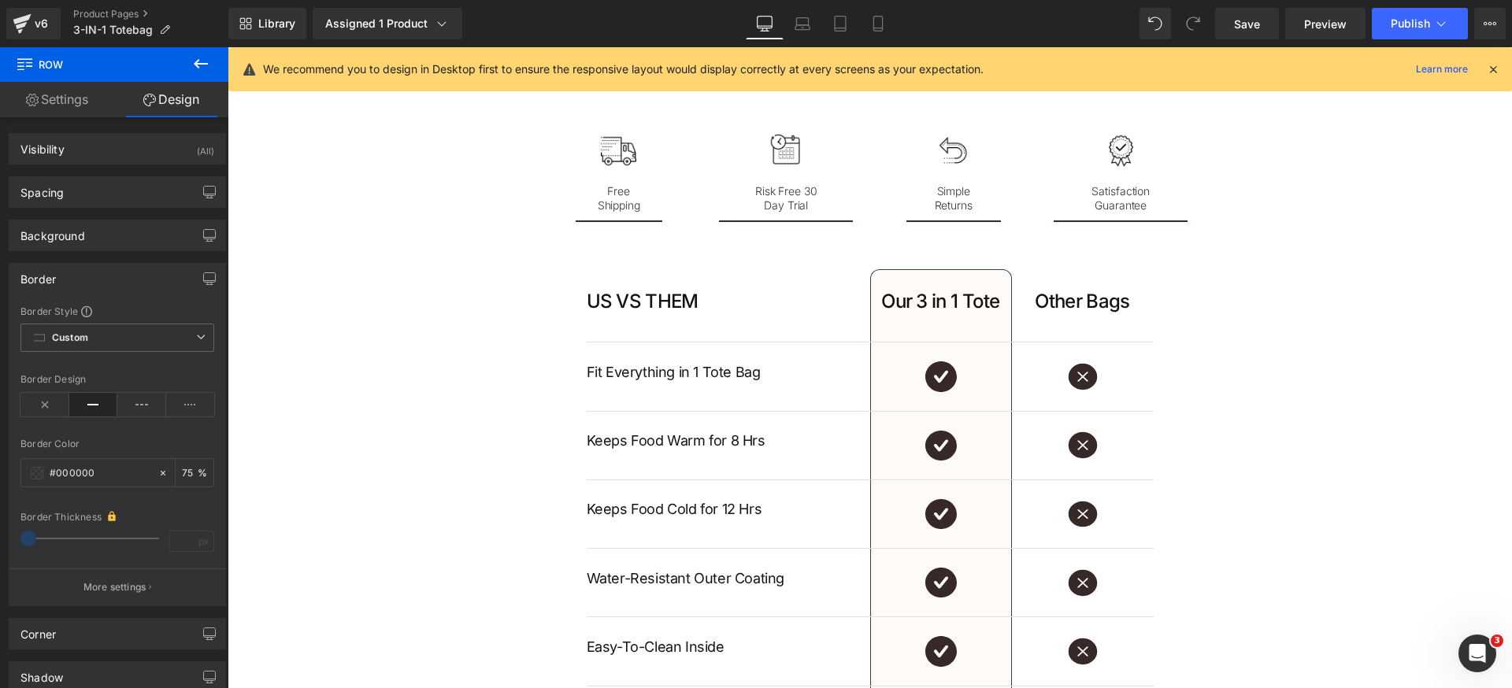
click at [895, 278] on body ".lx-icon-fill { --lx-fill-width: calc(100% - var(--lx-rating-percent, 0%)); cli…" at bounding box center [870, 284] width 1284 height 5309
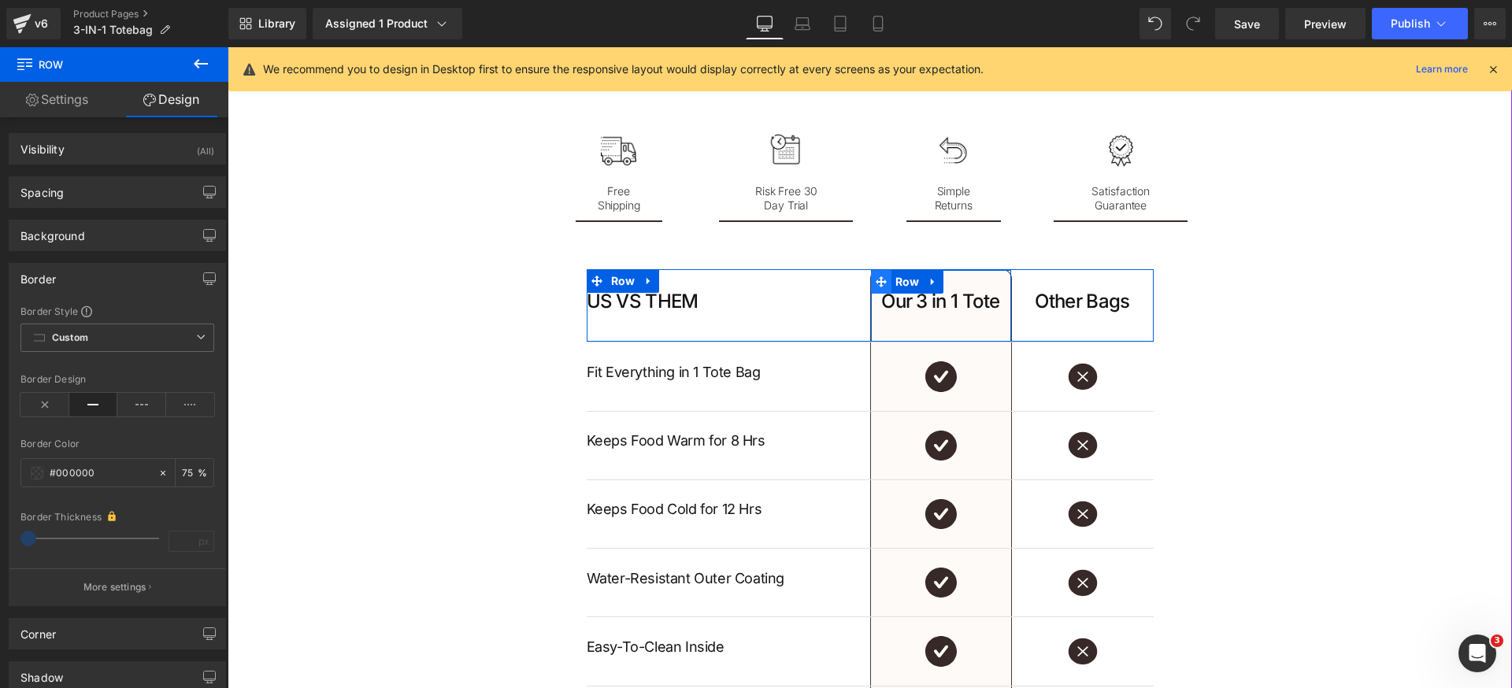
click at [882, 279] on span at bounding box center [881, 282] width 20 height 24
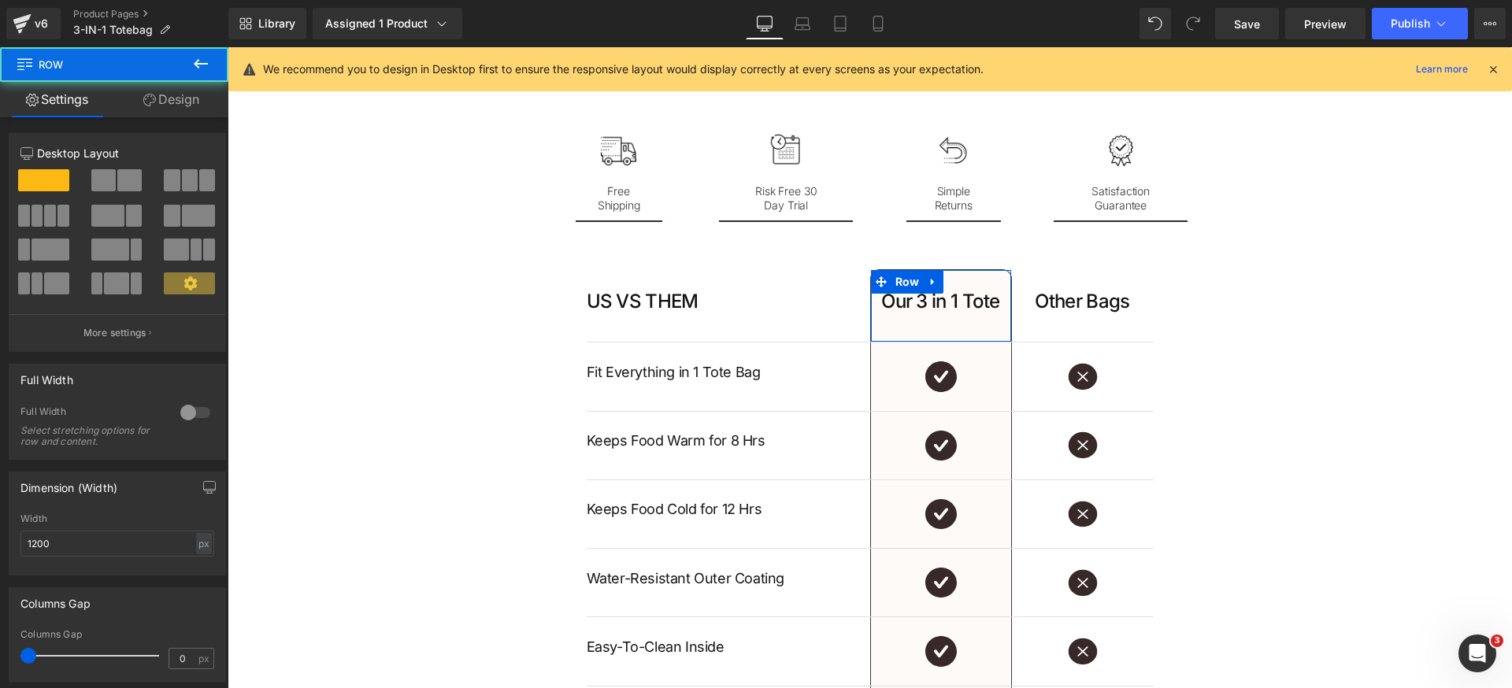
click at [172, 96] on link "Design" at bounding box center [171, 99] width 114 height 35
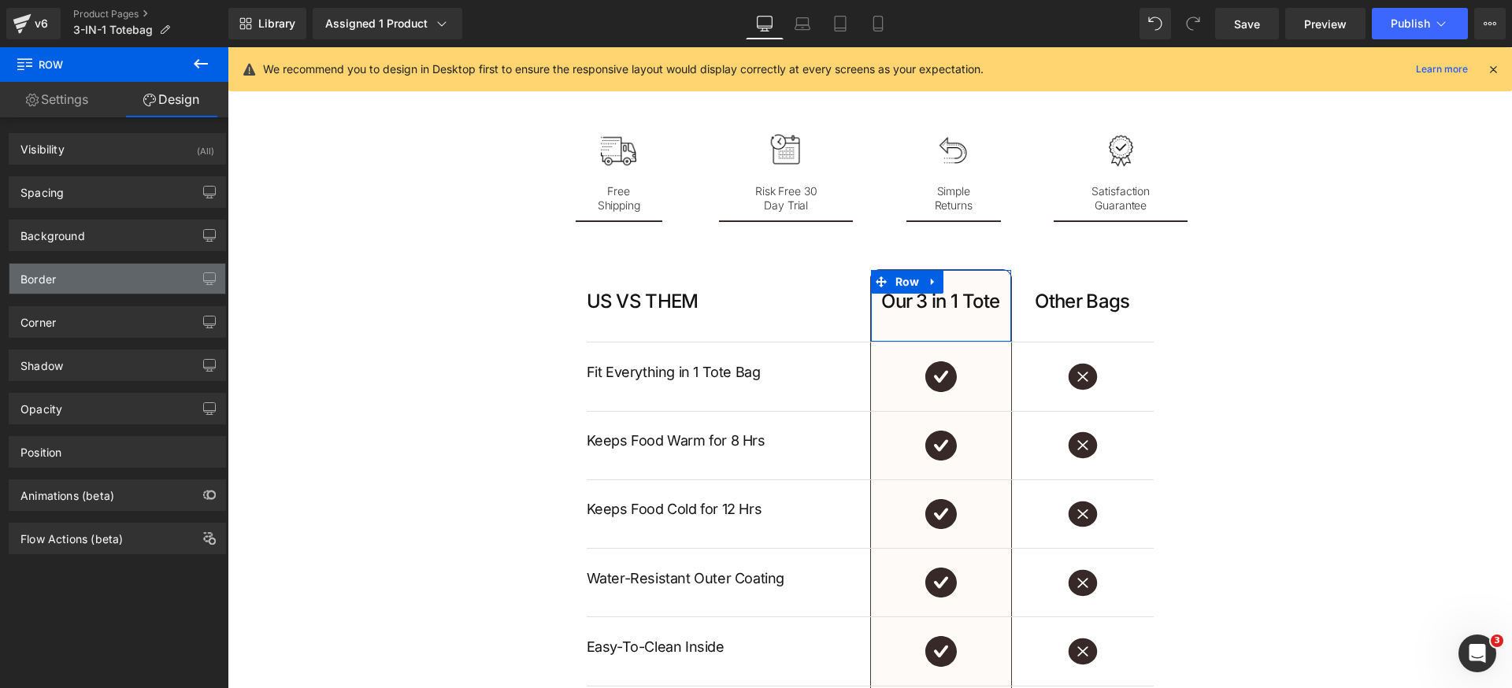
click at [106, 275] on div "Border" at bounding box center [117, 279] width 216 height 30
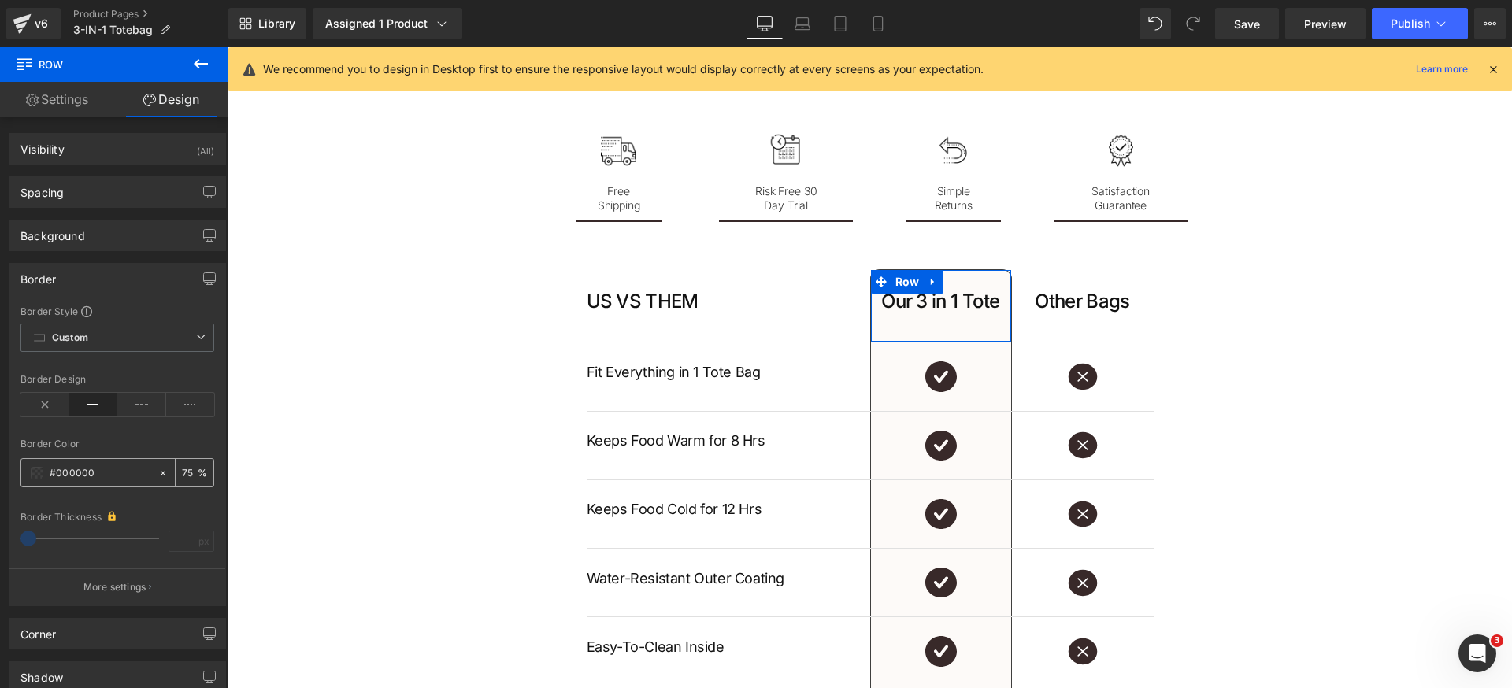
click at [187, 474] on input "75" at bounding box center [190, 472] width 16 height 17
type input "100"
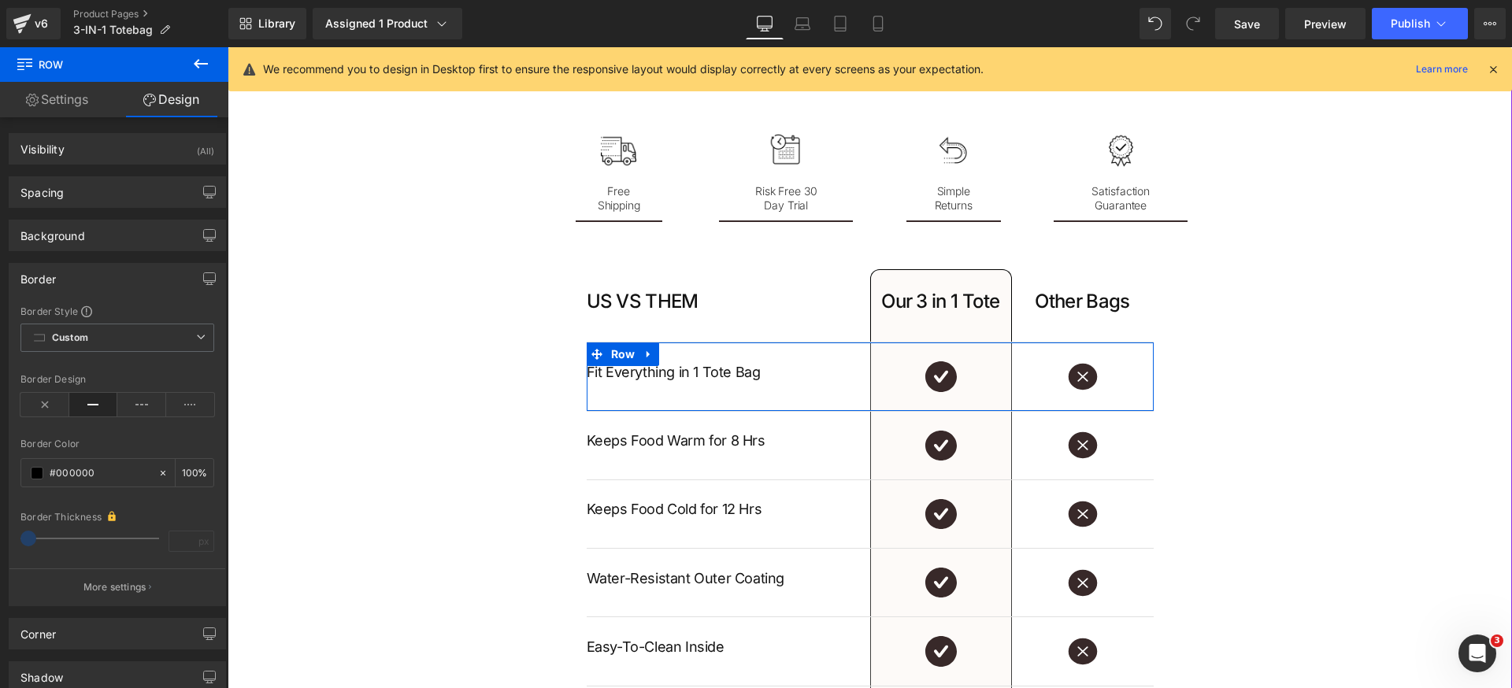
click at [894, 357] on div "Image Row" at bounding box center [941, 377] width 142 height 68
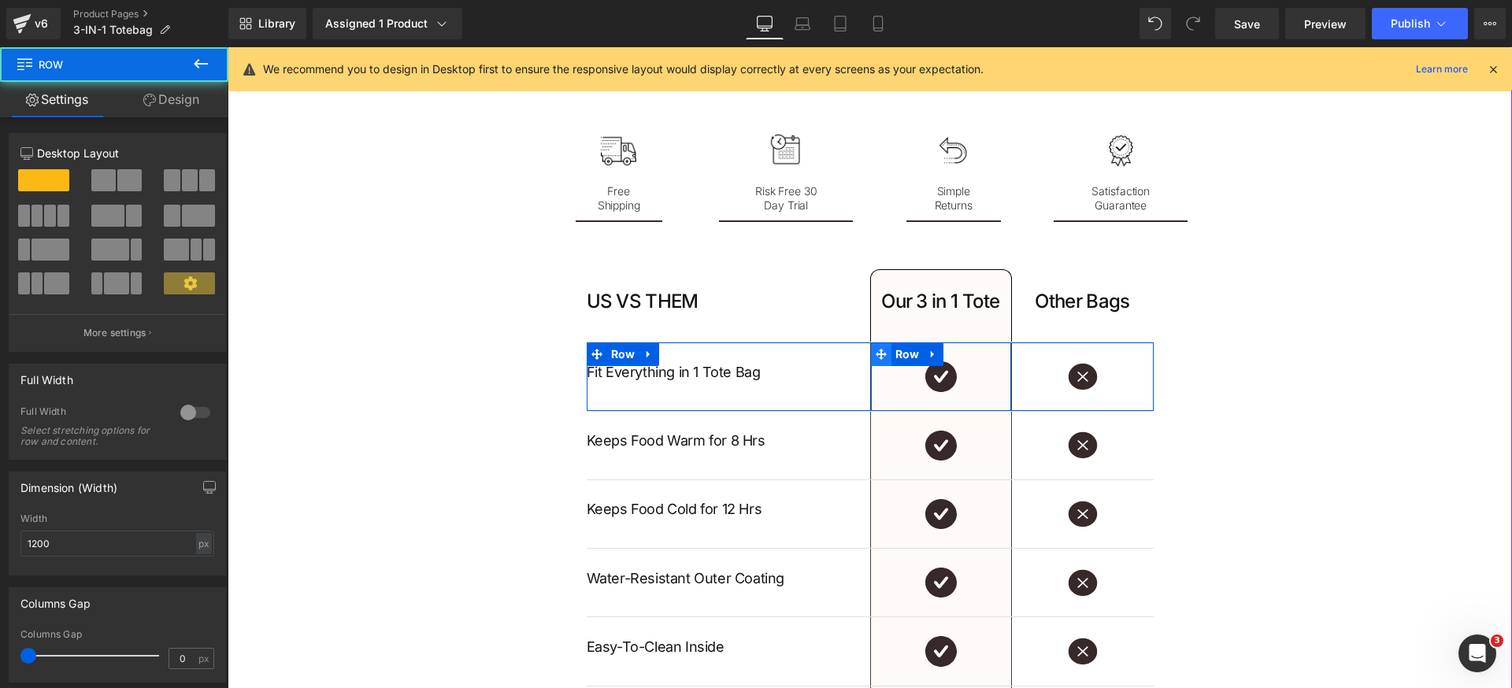
click at [882, 355] on span at bounding box center [881, 355] width 20 height 24
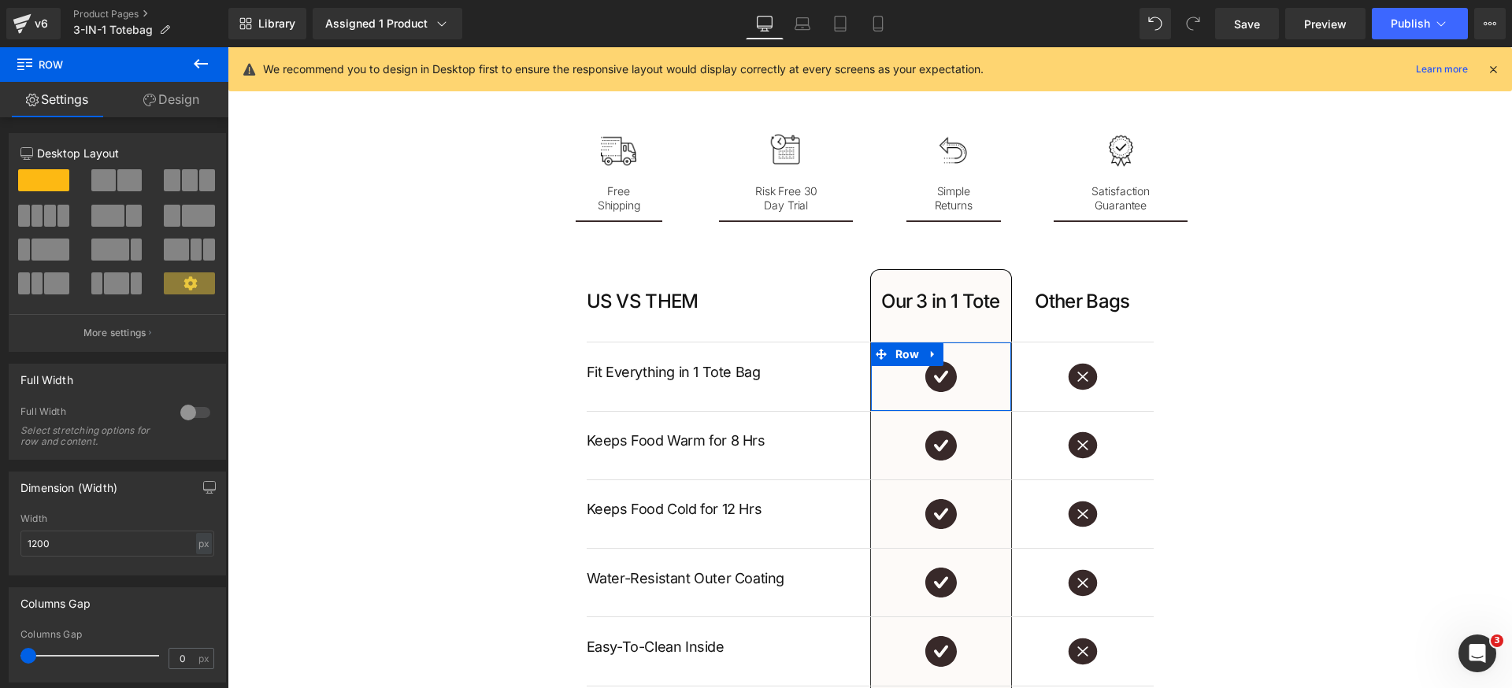
click at [190, 103] on link "Design" at bounding box center [171, 99] width 114 height 35
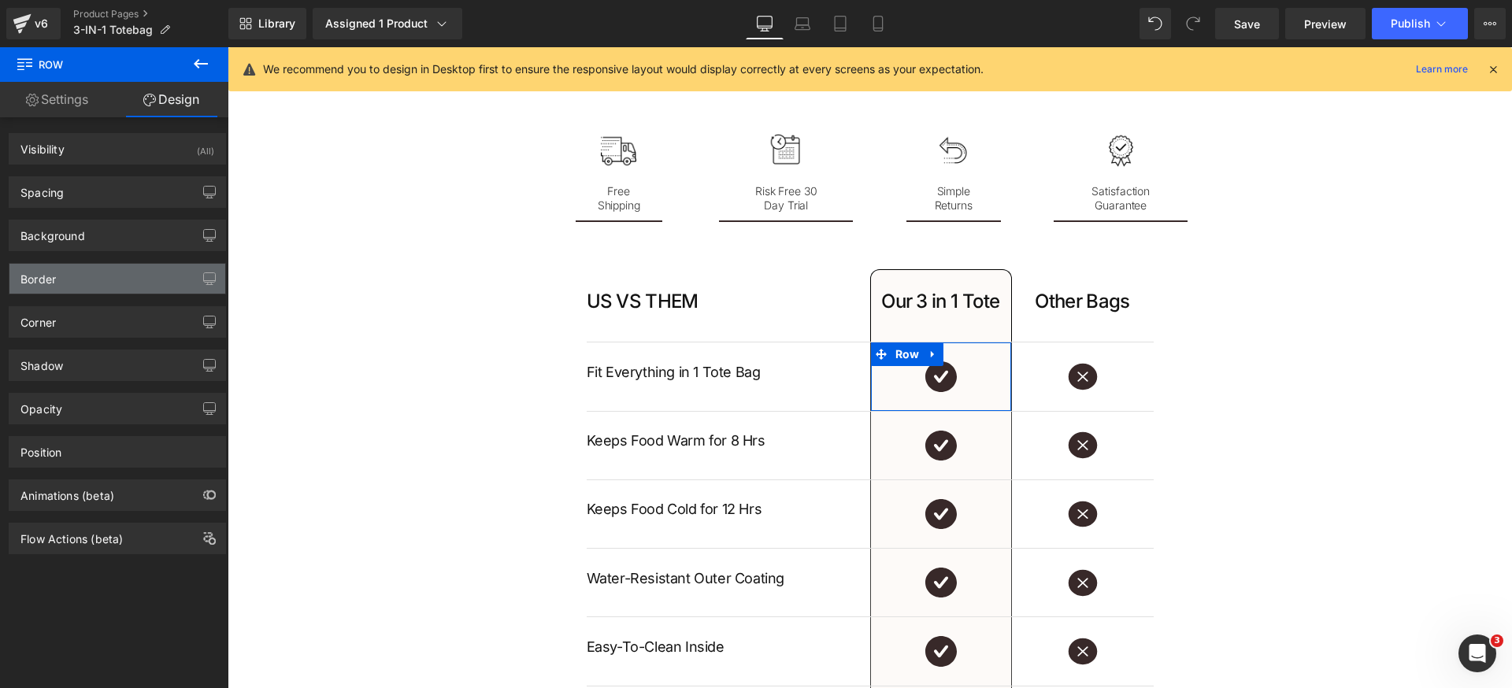
click at [101, 278] on div "Border" at bounding box center [117, 279] width 216 height 30
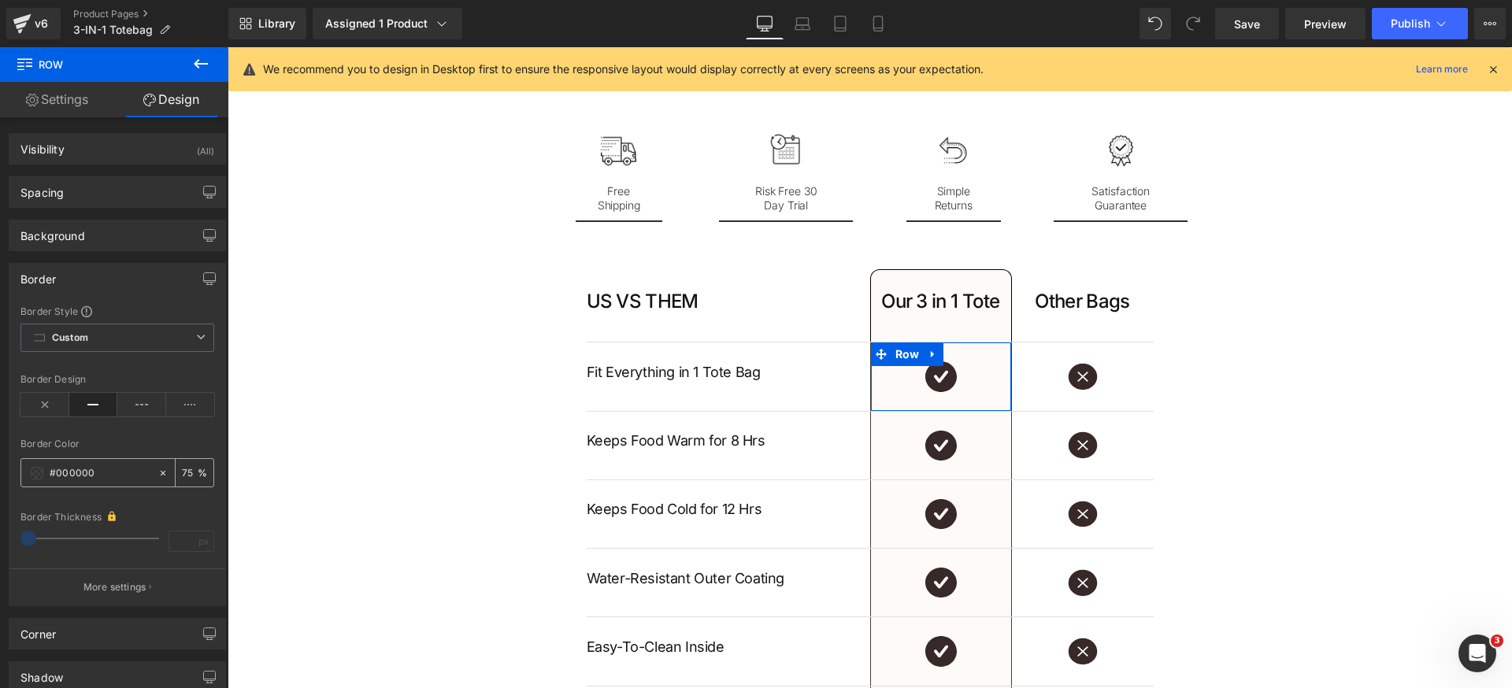
drag, startPoint x: 183, startPoint y: 474, endPoint x: 204, endPoint y: 477, distance: 21.5
click at [183, 475] on input "75" at bounding box center [190, 472] width 16 height 17
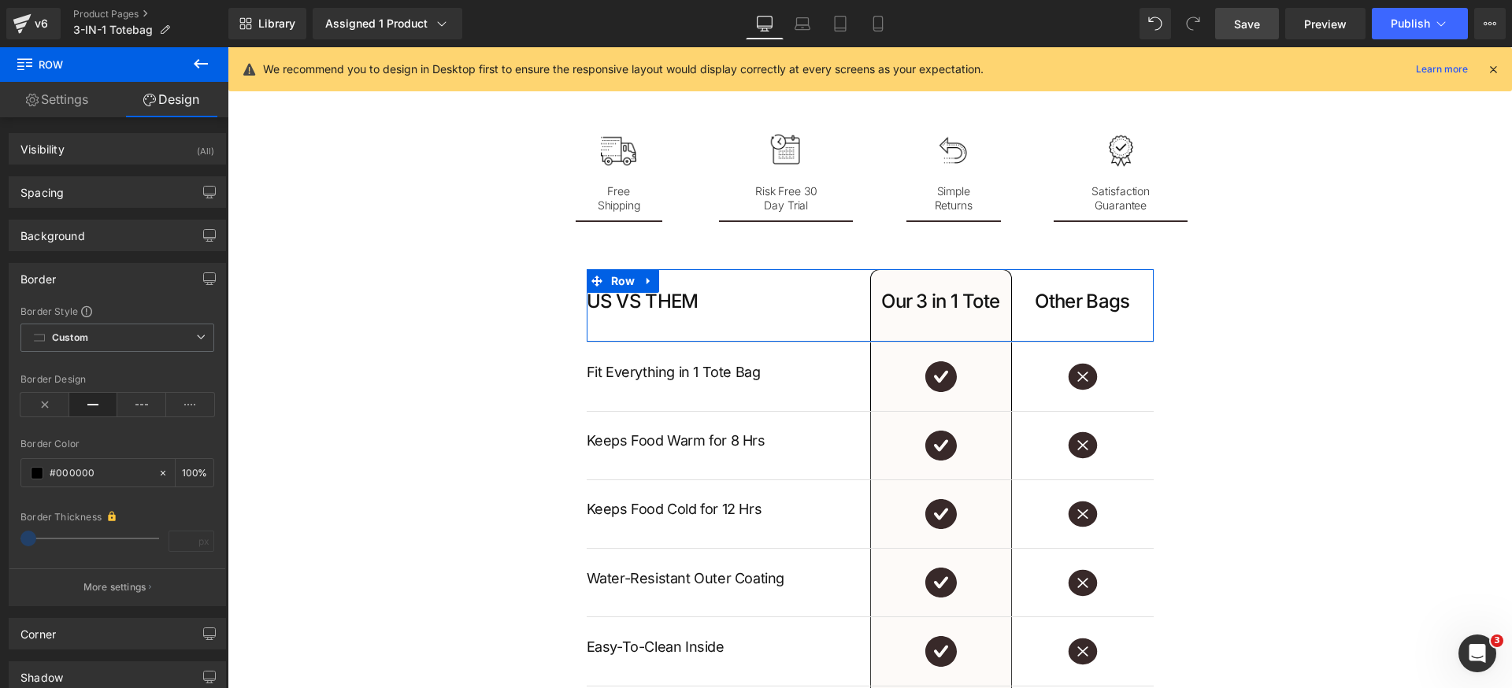
type input "100"
click at [1246, 27] on span "Save" at bounding box center [1247, 24] width 26 height 17
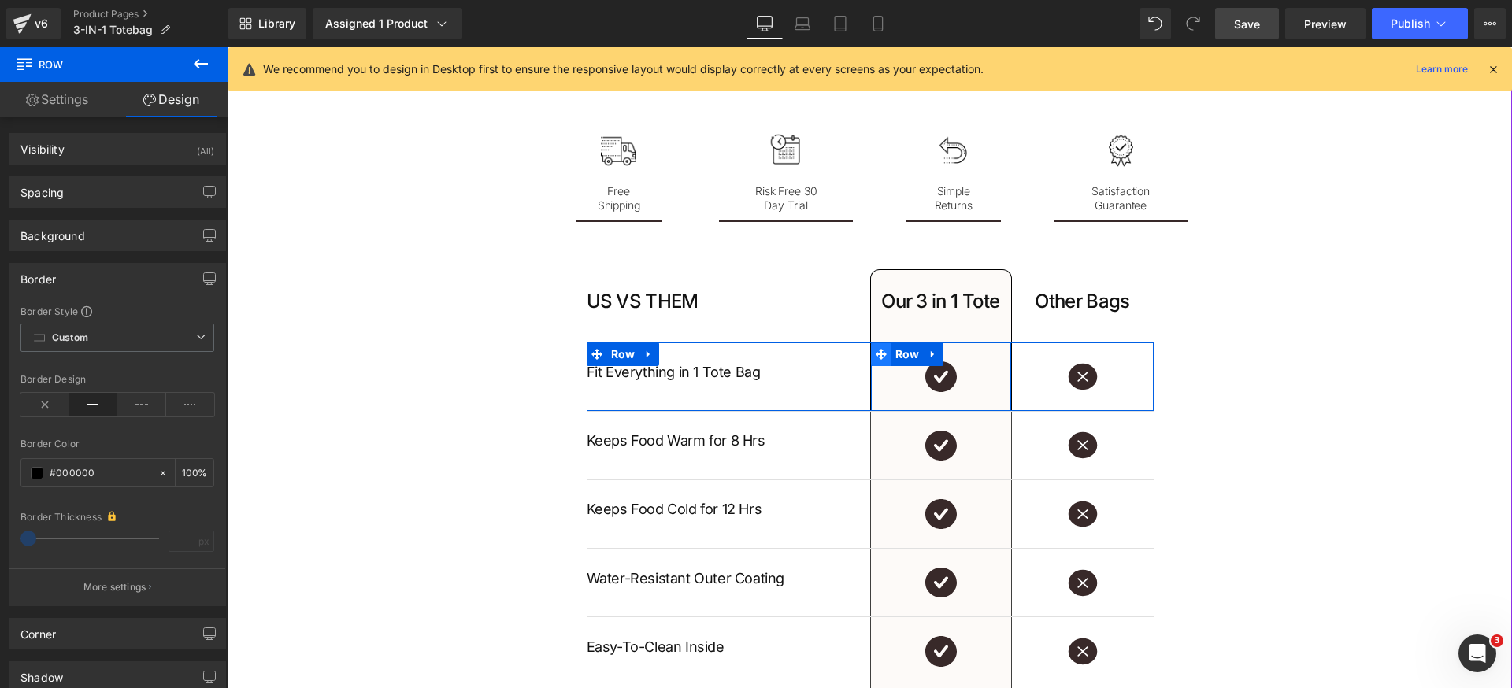
click at [884, 349] on span at bounding box center [881, 355] width 20 height 24
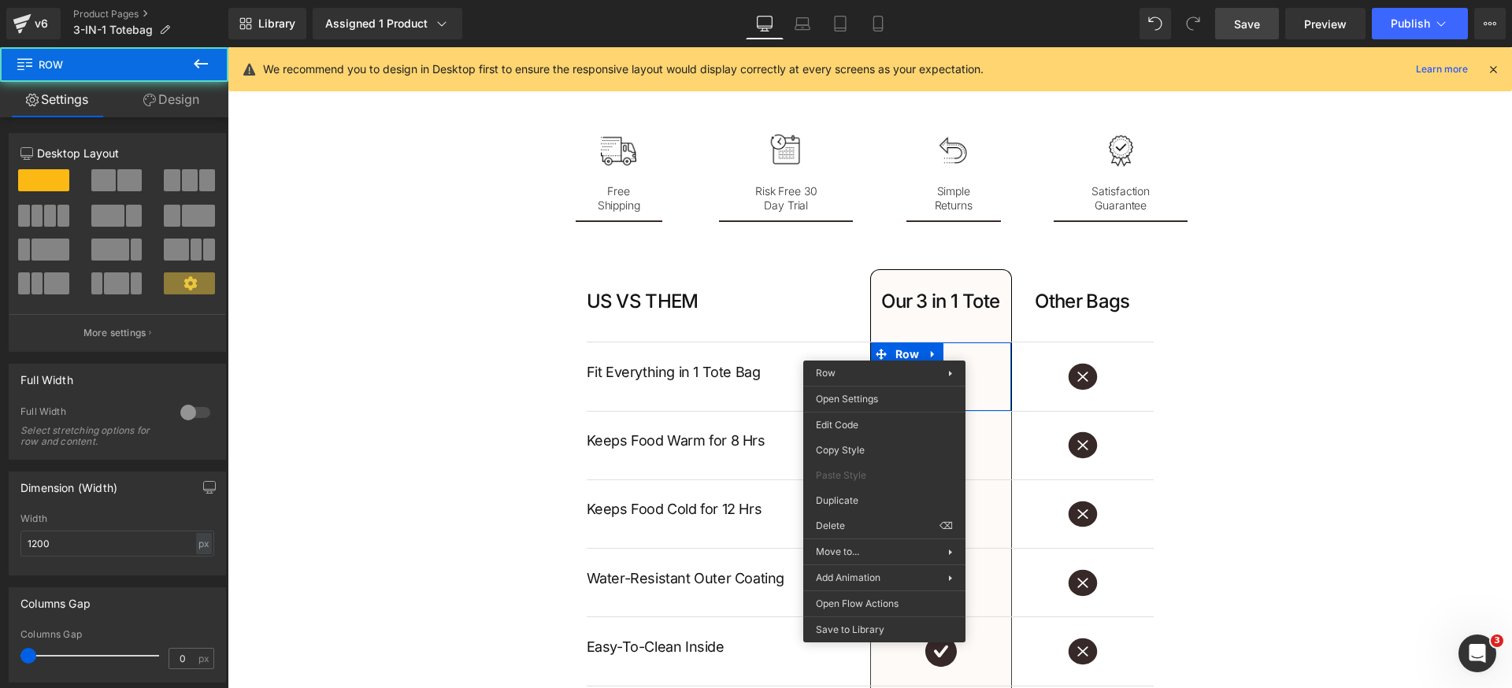
drag, startPoint x: 1091, startPoint y: 492, endPoint x: 865, endPoint y: 445, distance: 230.9
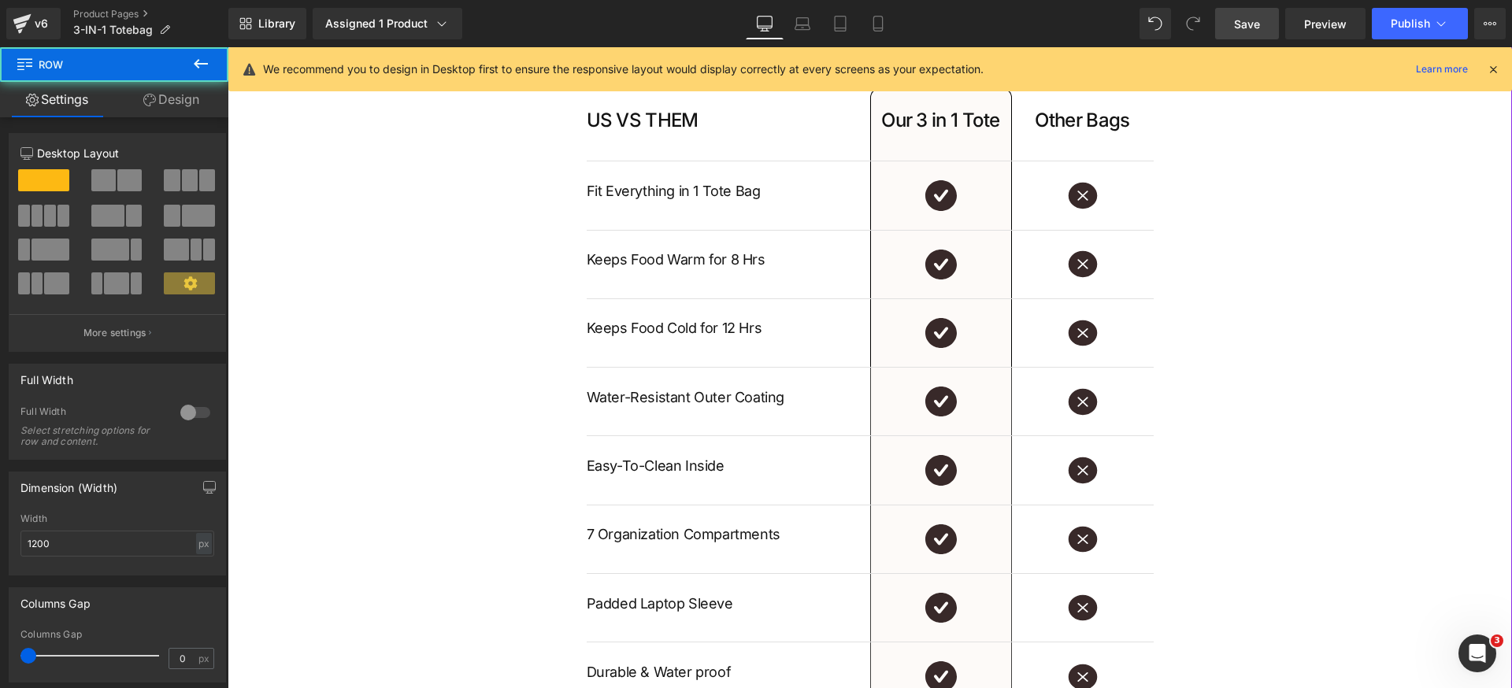
scroll to position [2609, 0]
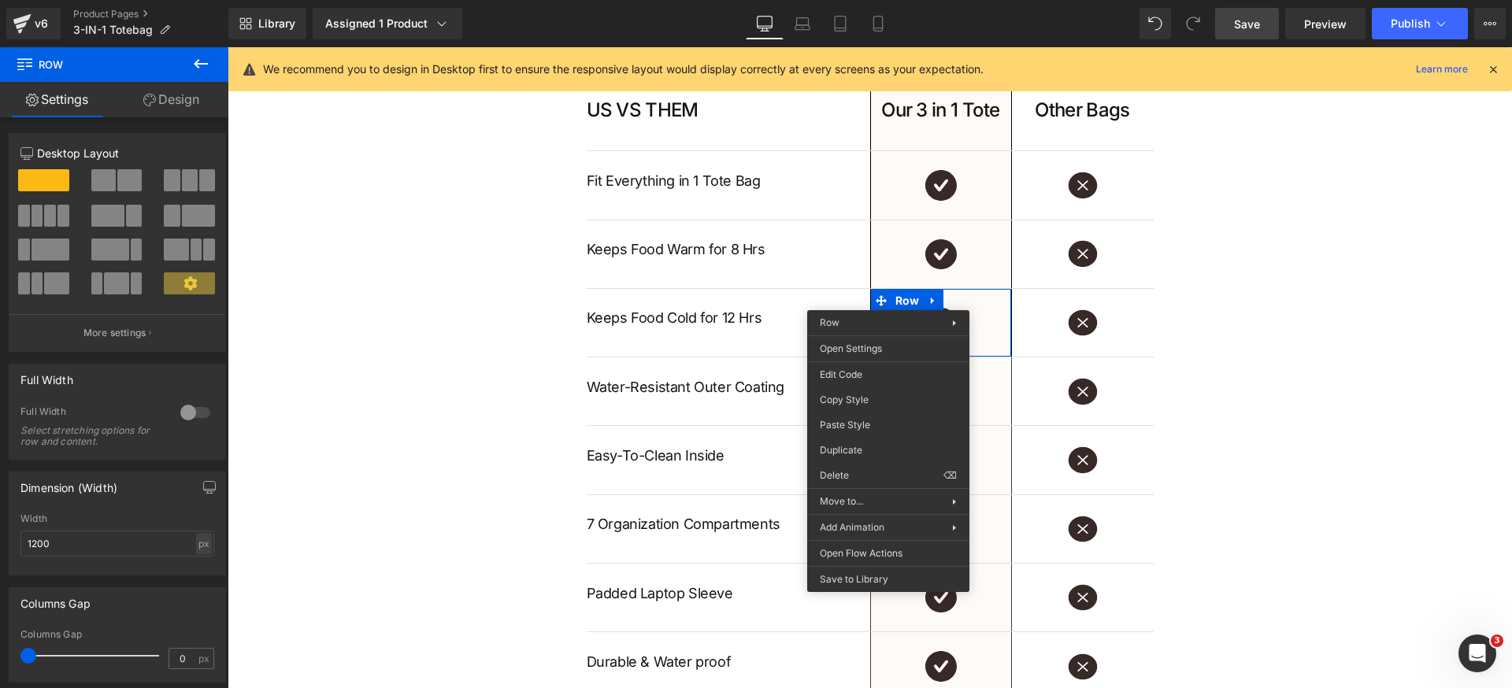
drag, startPoint x: 1107, startPoint y: 463, endPoint x: 879, endPoint y: 418, distance: 231.9
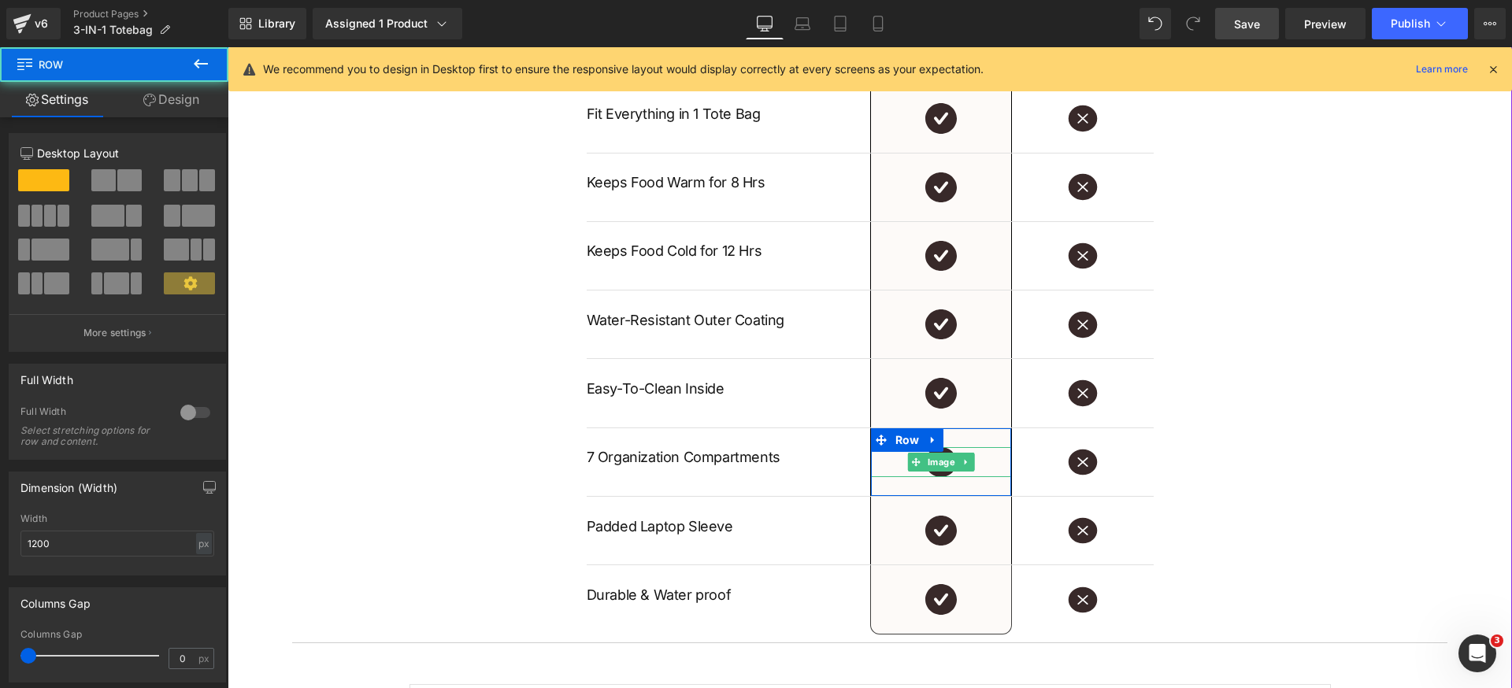
scroll to position [2727, 0]
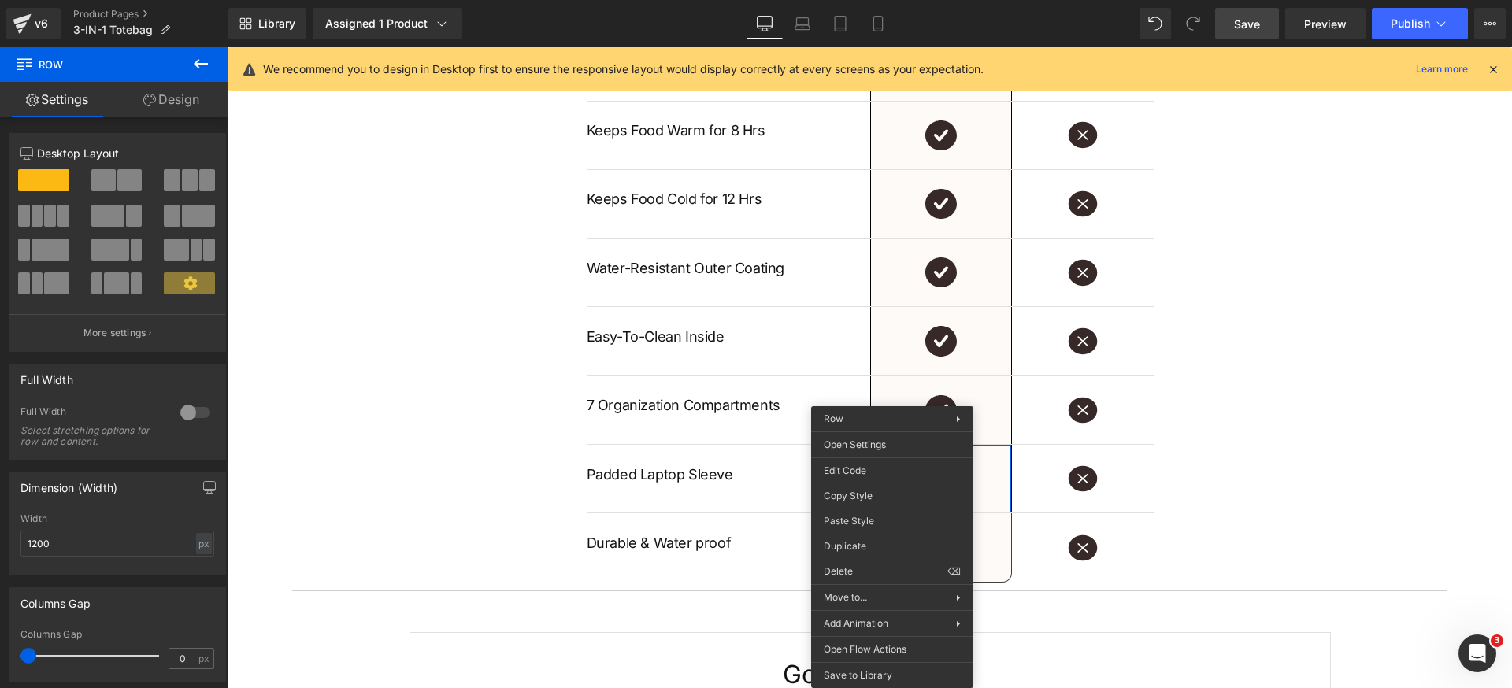
drag, startPoint x: 1107, startPoint y: 571, endPoint x: 879, endPoint y: 523, distance: 232.6
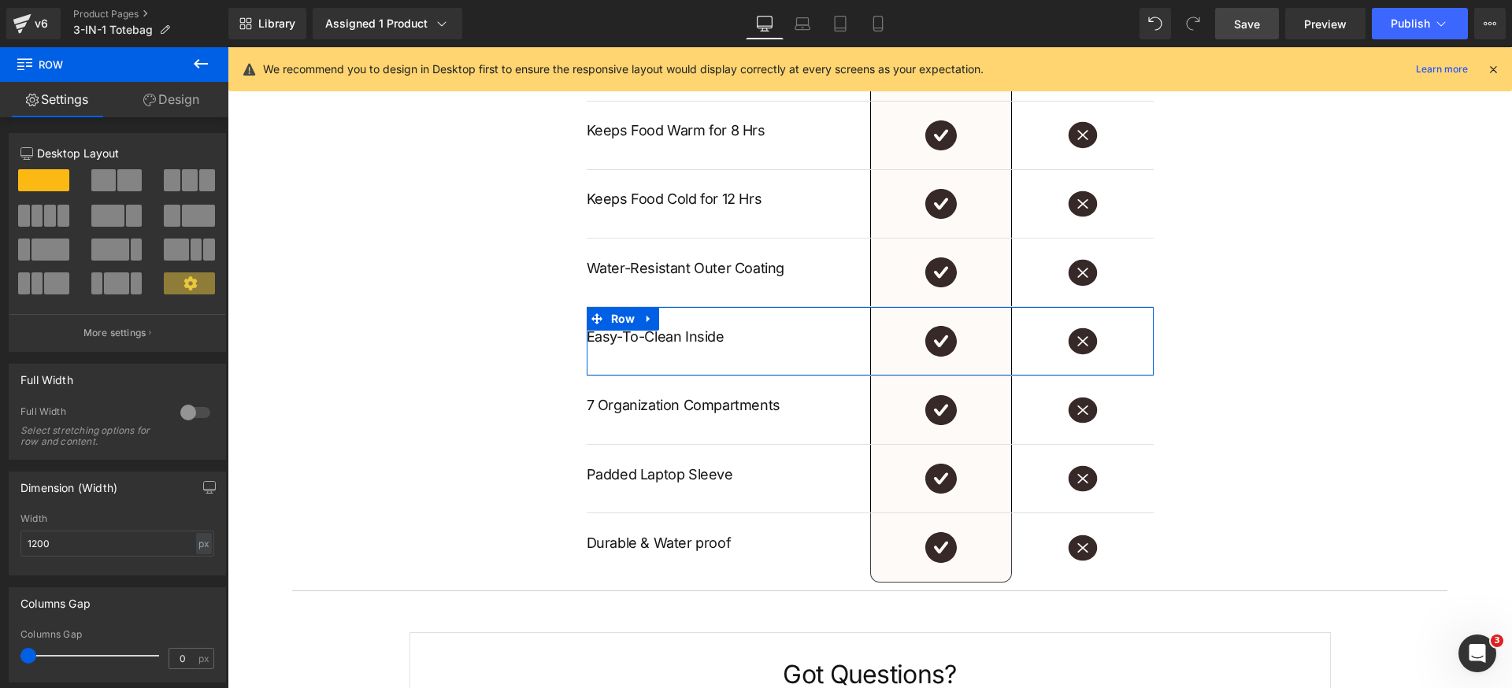
click at [1249, 24] on span "Save" at bounding box center [1247, 24] width 26 height 17
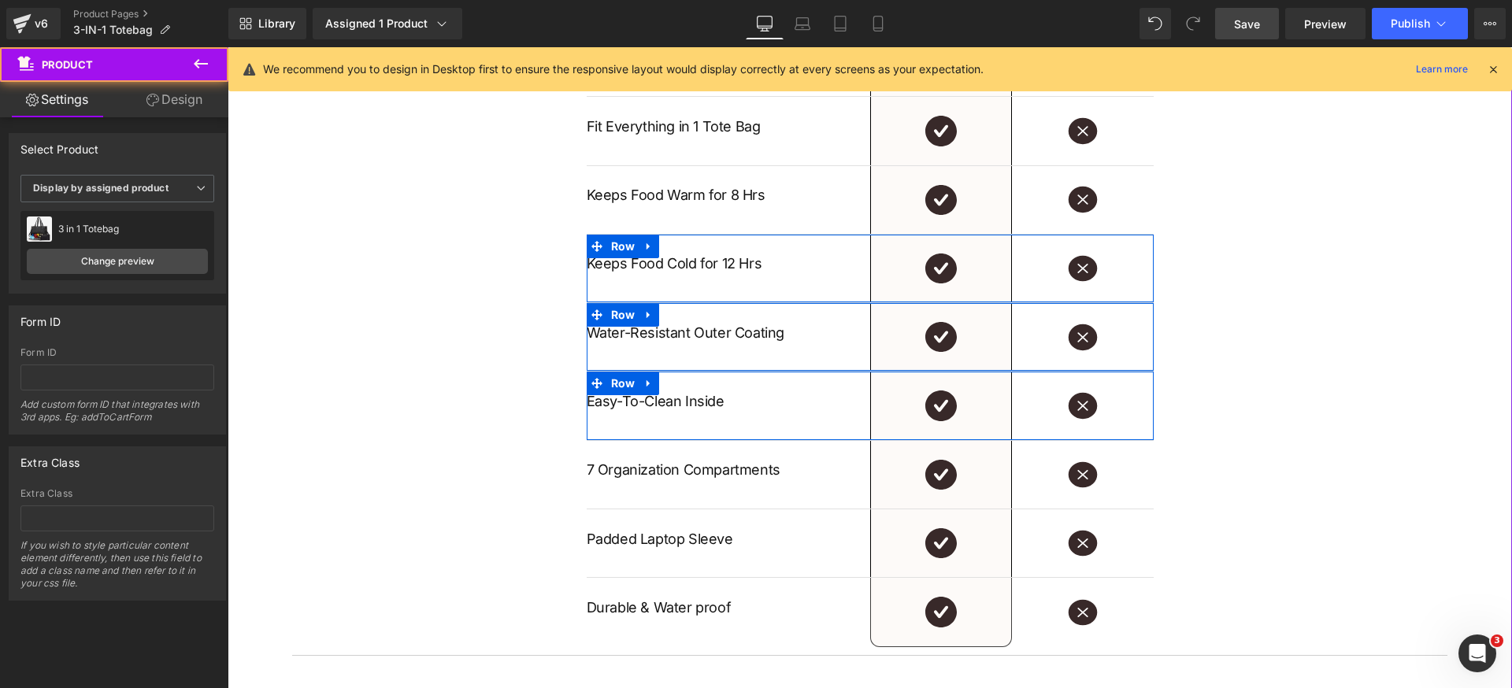
scroll to position [2532, 0]
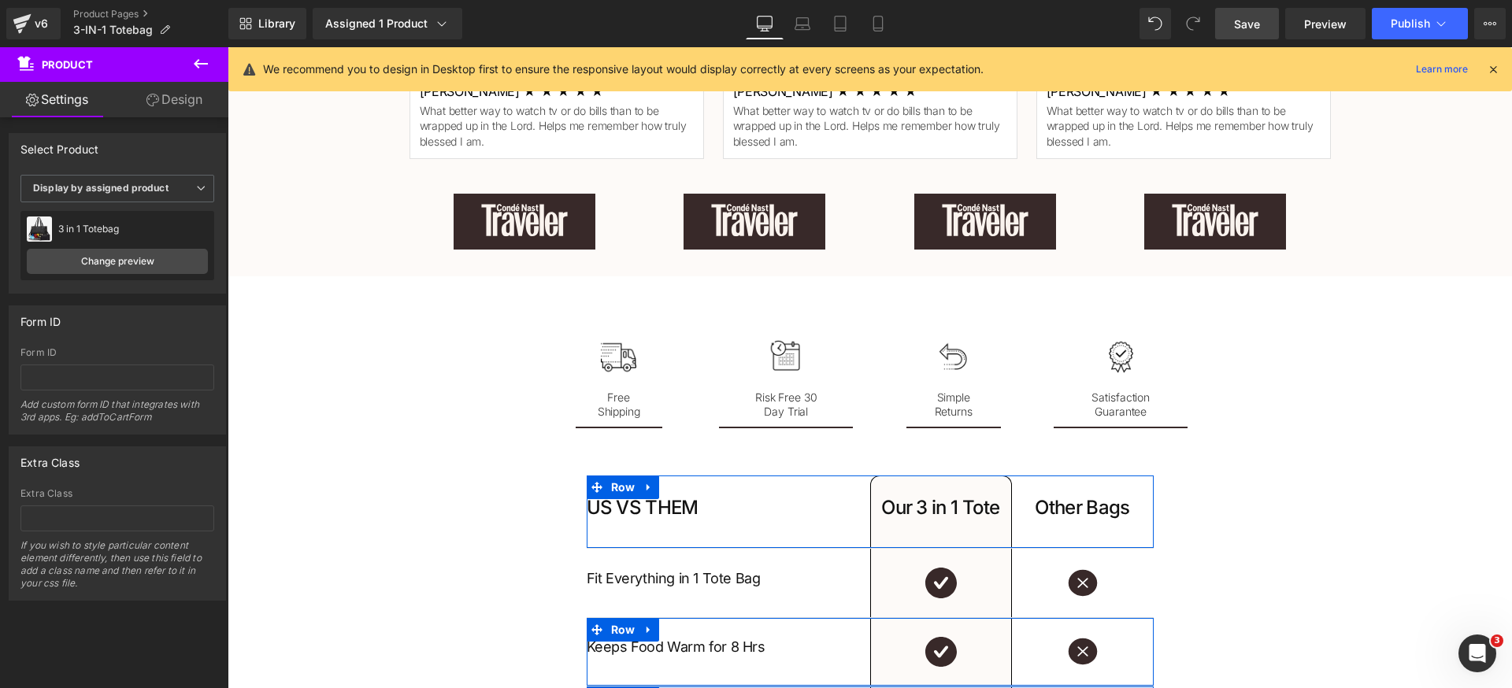
scroll to position [2201, 0]
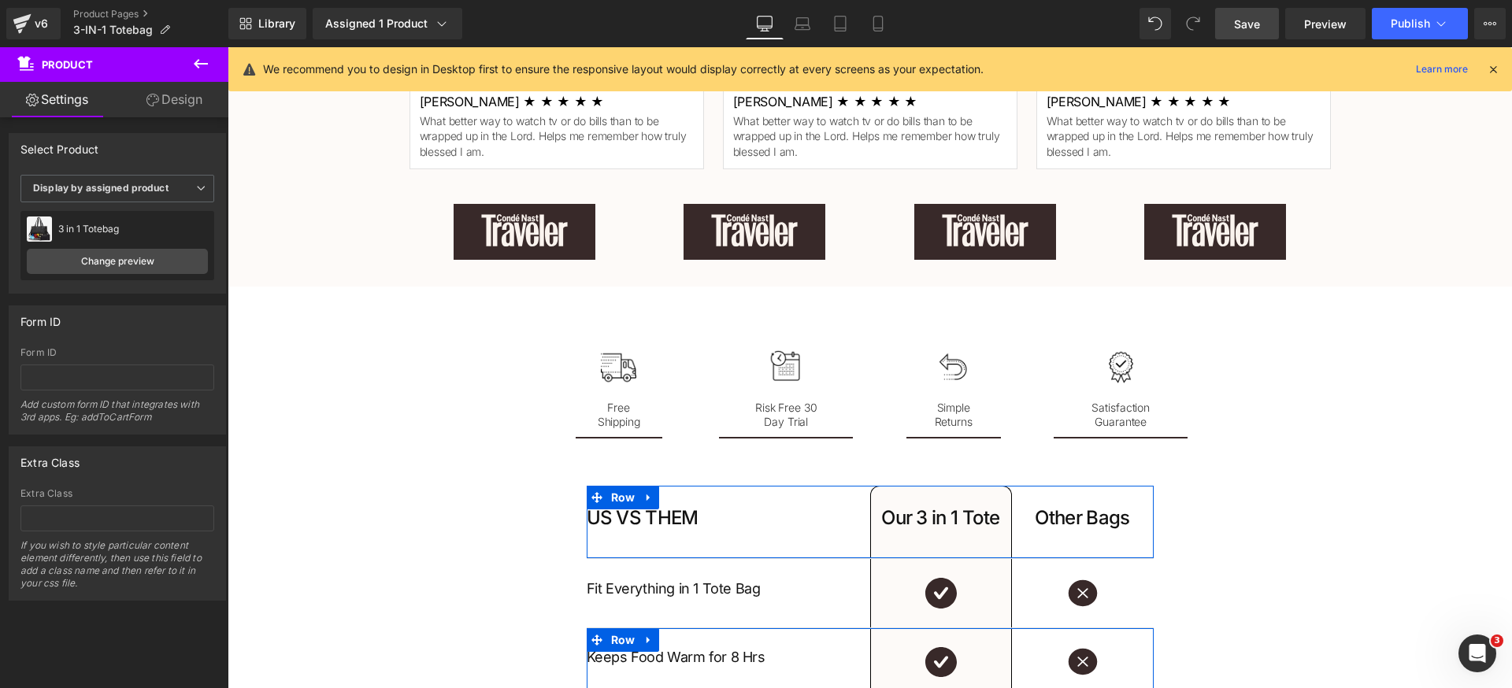
click at [323, 246] on div "Trusted by 10,000+ Women Heading ★ ★ ★ ★ ★ Rated 4.8/5 based on 10,000+ Custome…" at bounding box center [870, 125] width 1284 height 303
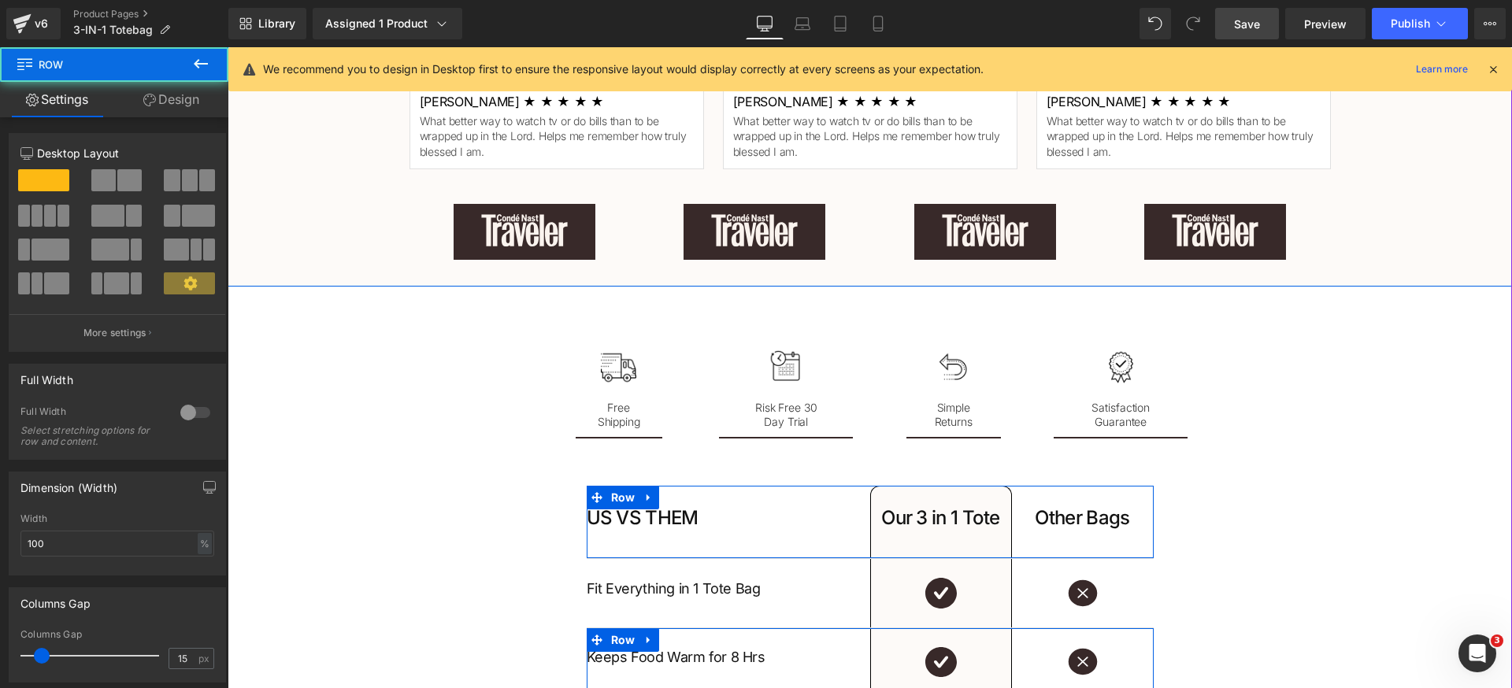
click at [321, 229] on div "Trusted by 10,000+ Women Heading ★ ★ ★ ★ ★ Rated 4.8/5 based on 10,000+ Custome…" at bounding box center [870, 125] width 1284 height 303
click at [168, 96] on link "Design" at bounding box center [171, 99] width 114 height 35
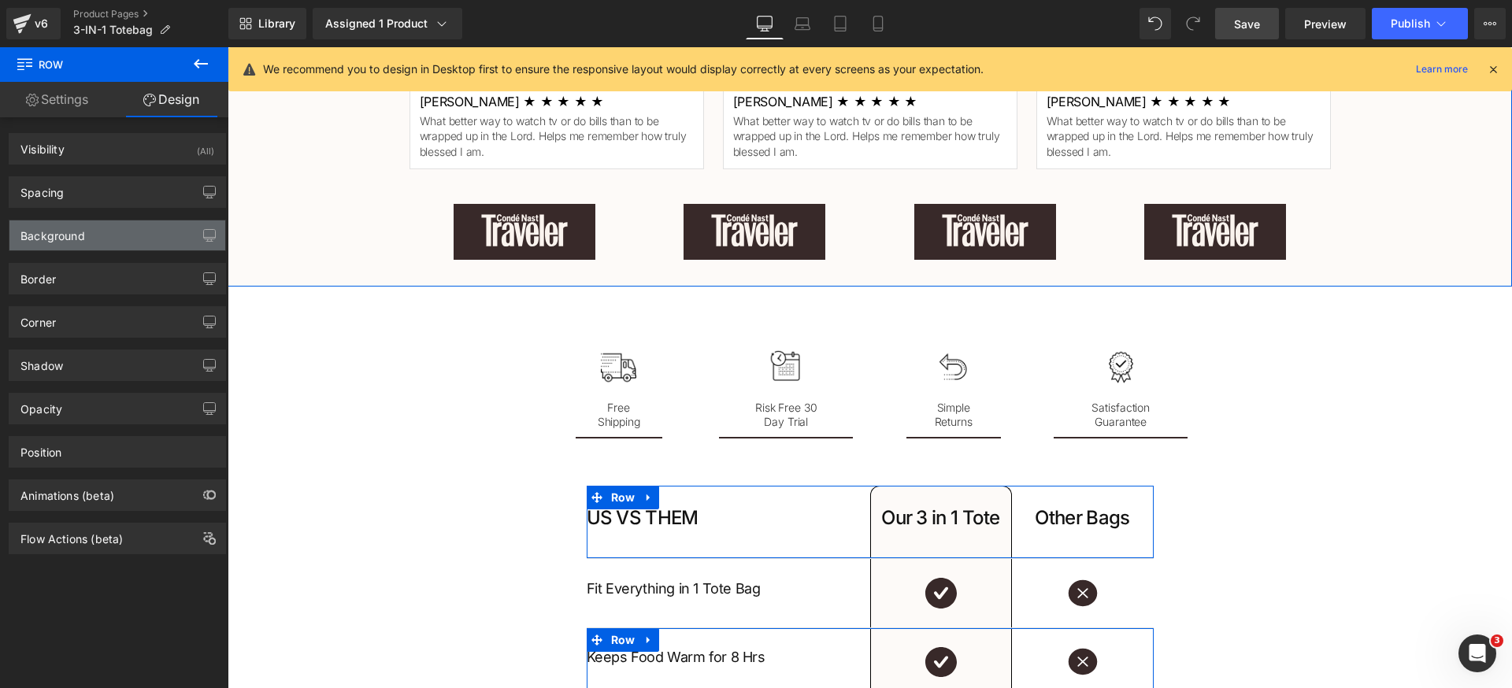
click at [110, 242] on div "Background" at bounding box center [117, 235] width 216 height 30
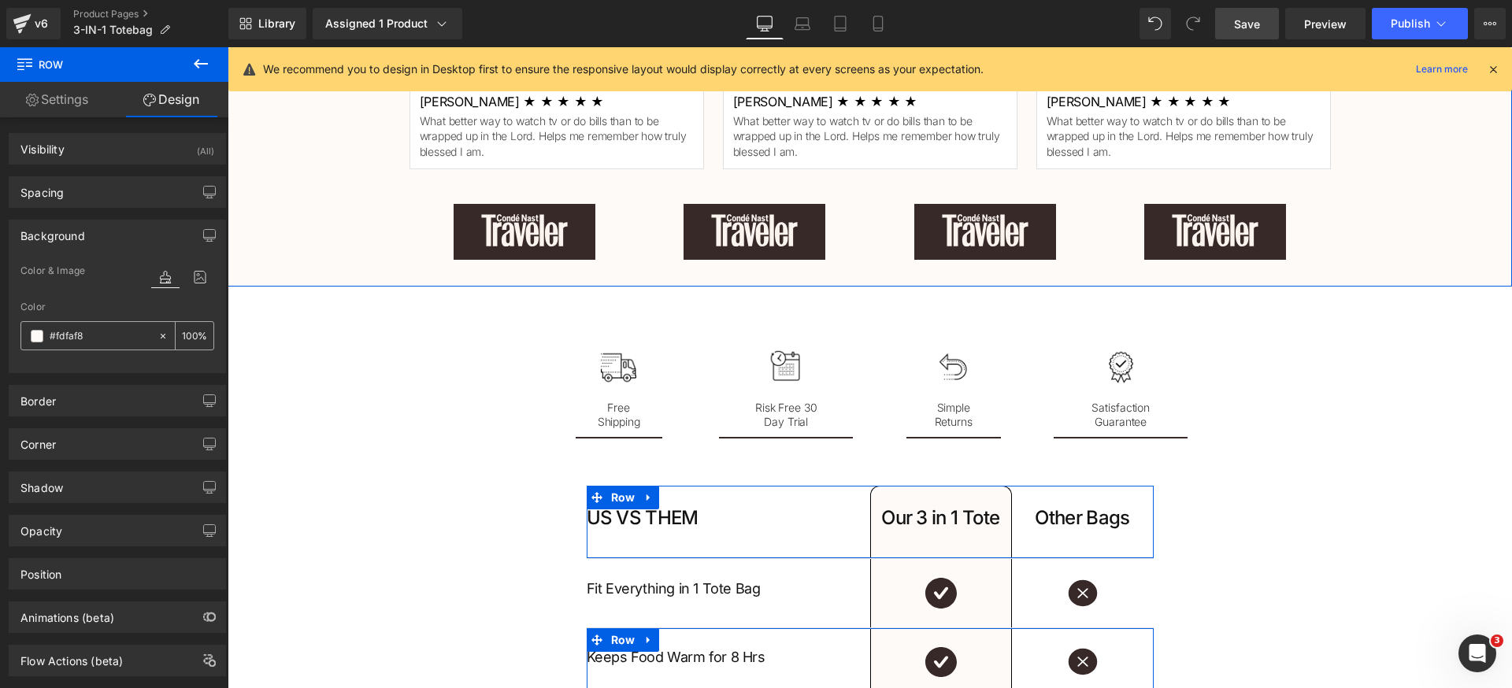
click at [102, 327] on div "#fdfaf8" at bounding box center [89, 336] width 136 height 28
copy input "hidden"
click at [117, 239] on div "Background" at bounding box center [117, 235] width 216 height 30
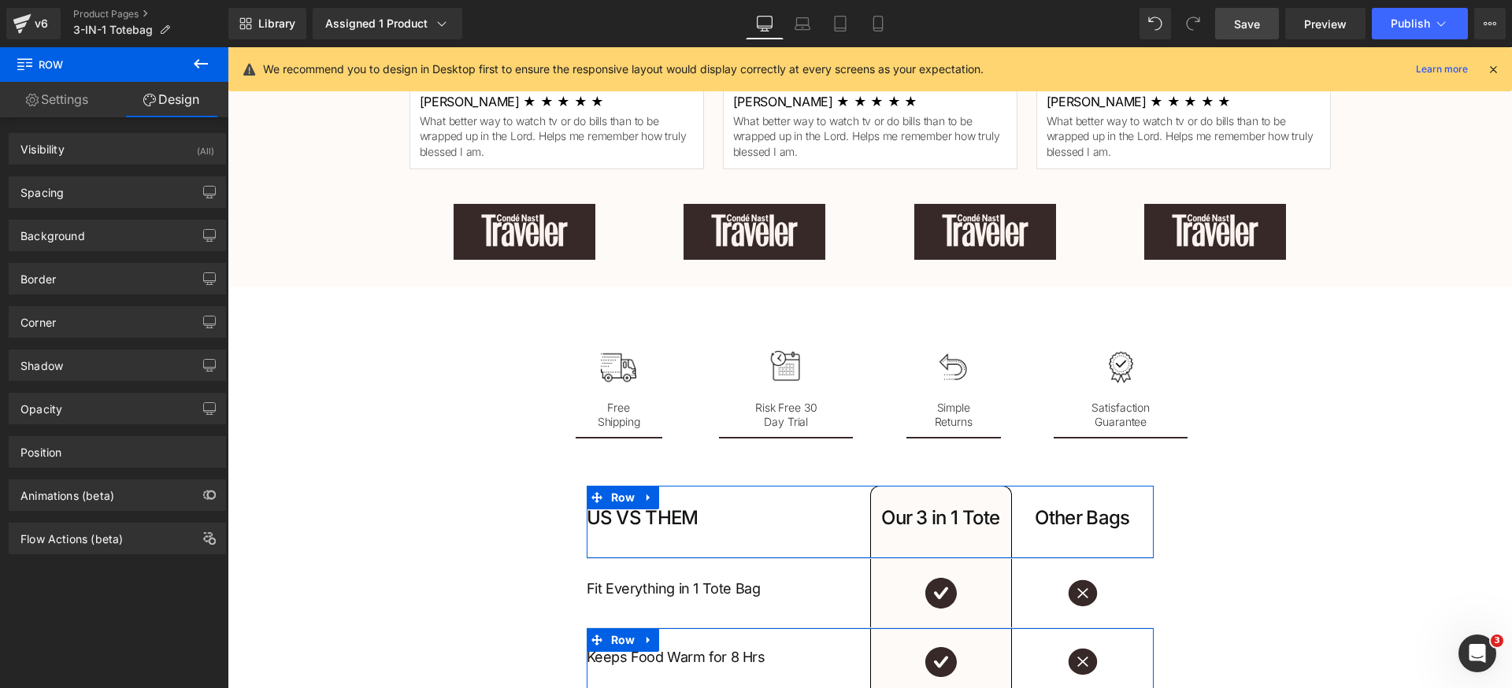
click at [206, 50] on button at bounding box center [200, 64] width 55 height 35
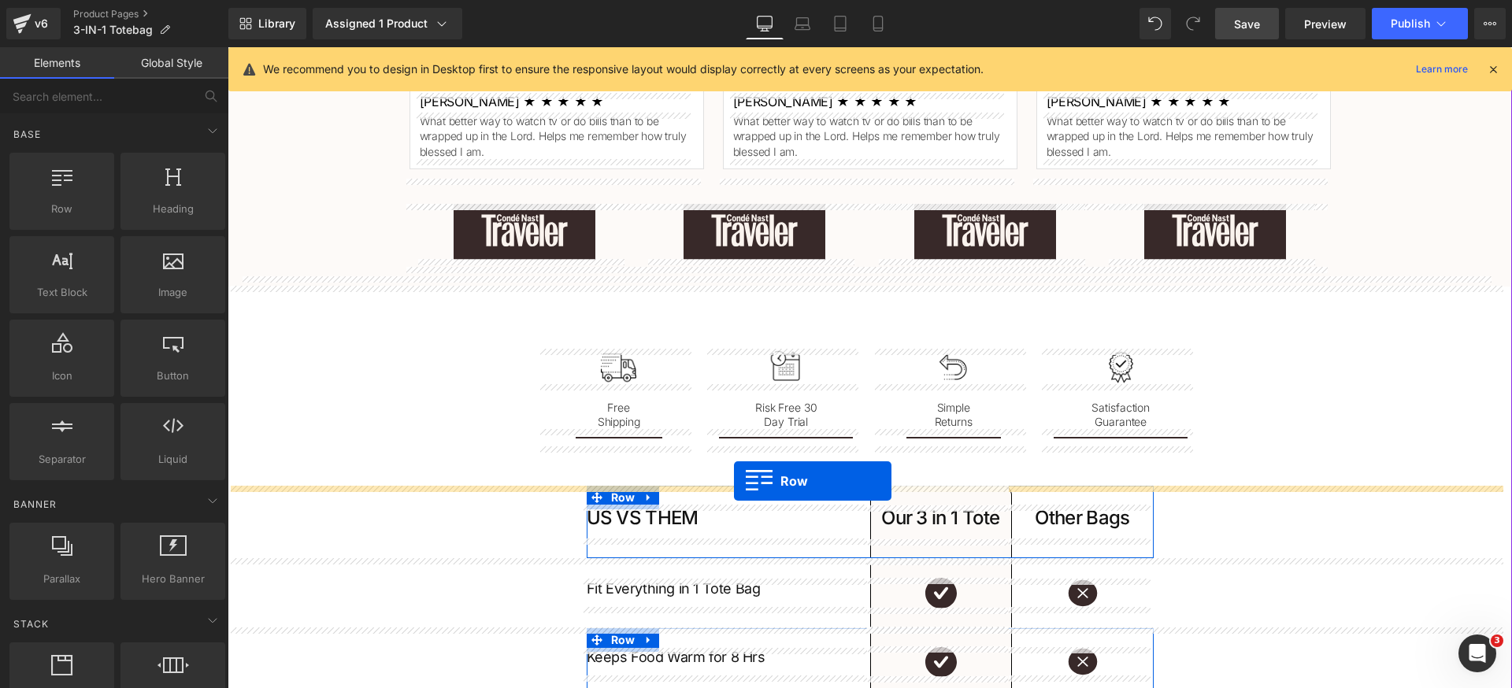
drag, startPoint x: 310, startPoint y: 280, endPoint x: 735, endPoint y: 480, distance: 469.2
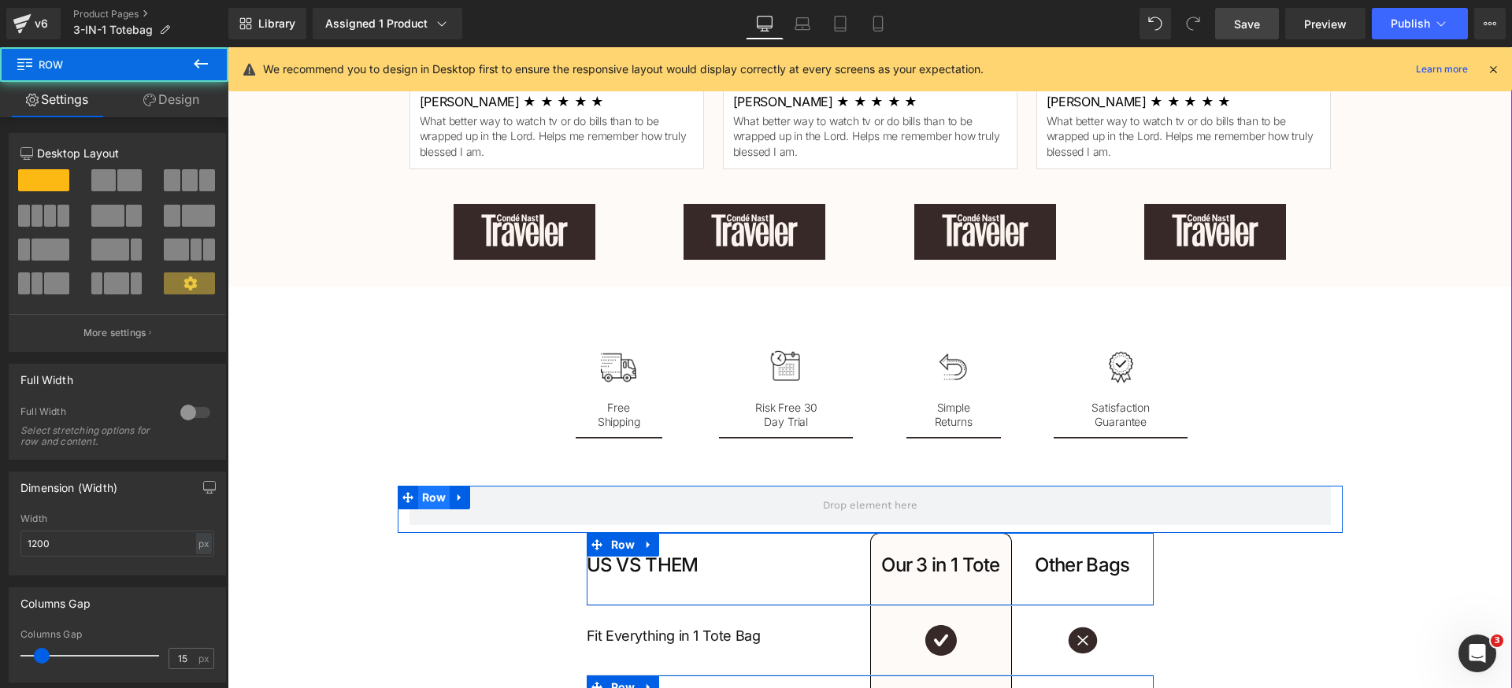
click at [427, 498] on span "Row" at bounding box center [434, 498] width 32 height 24
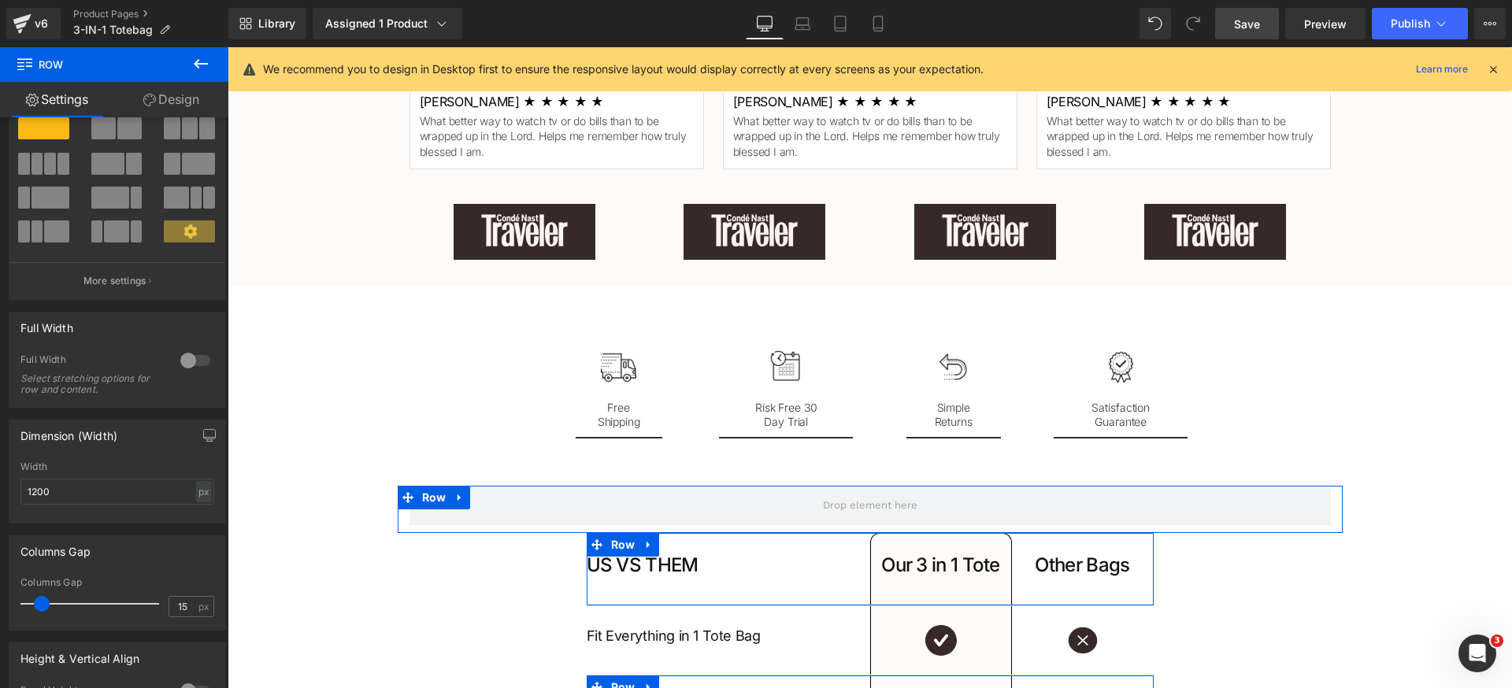
scroll to position [214, 0]
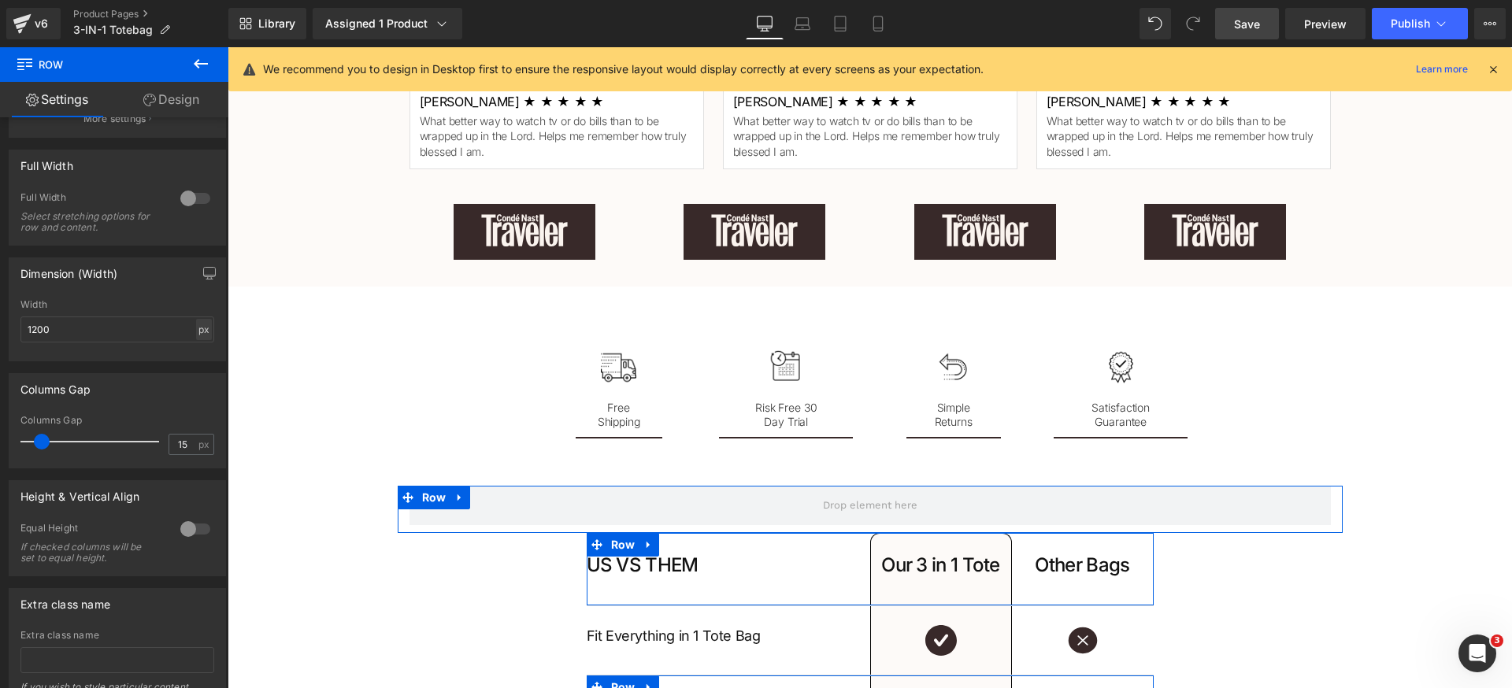
click at [196, 320] on div "px" at bounding box center [204, 329] width 16 height 21
click at [200, 380] on li "px" at bounding box center [204, 376] width 20 height 23
click at [202, 332] on div "px" at bounding box center [204, 329] width 16 height 21
click at [200, 358] on li "%" at bounding box center [204, 354] width 20 height 23
type input "100"
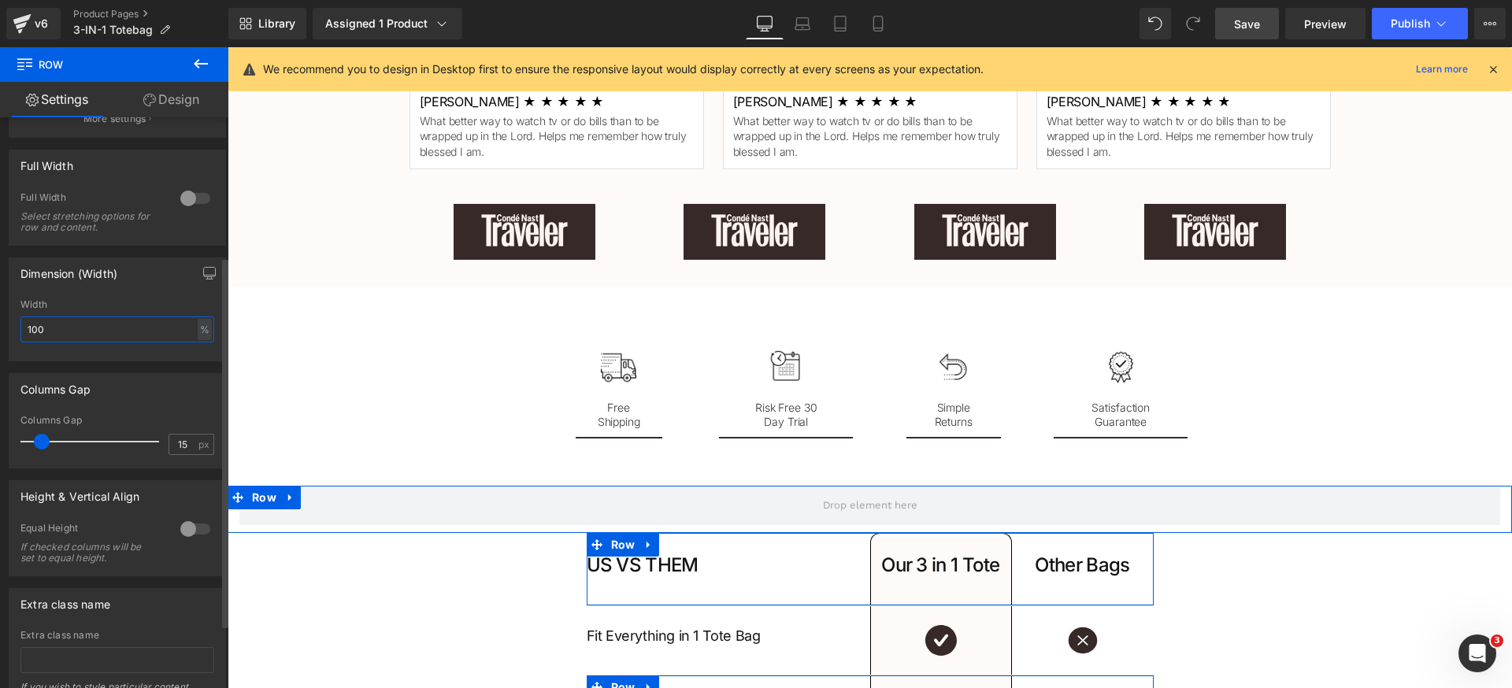
click at [139, 331] on input "100" at bounding box center [117, 330] width 194 height 26
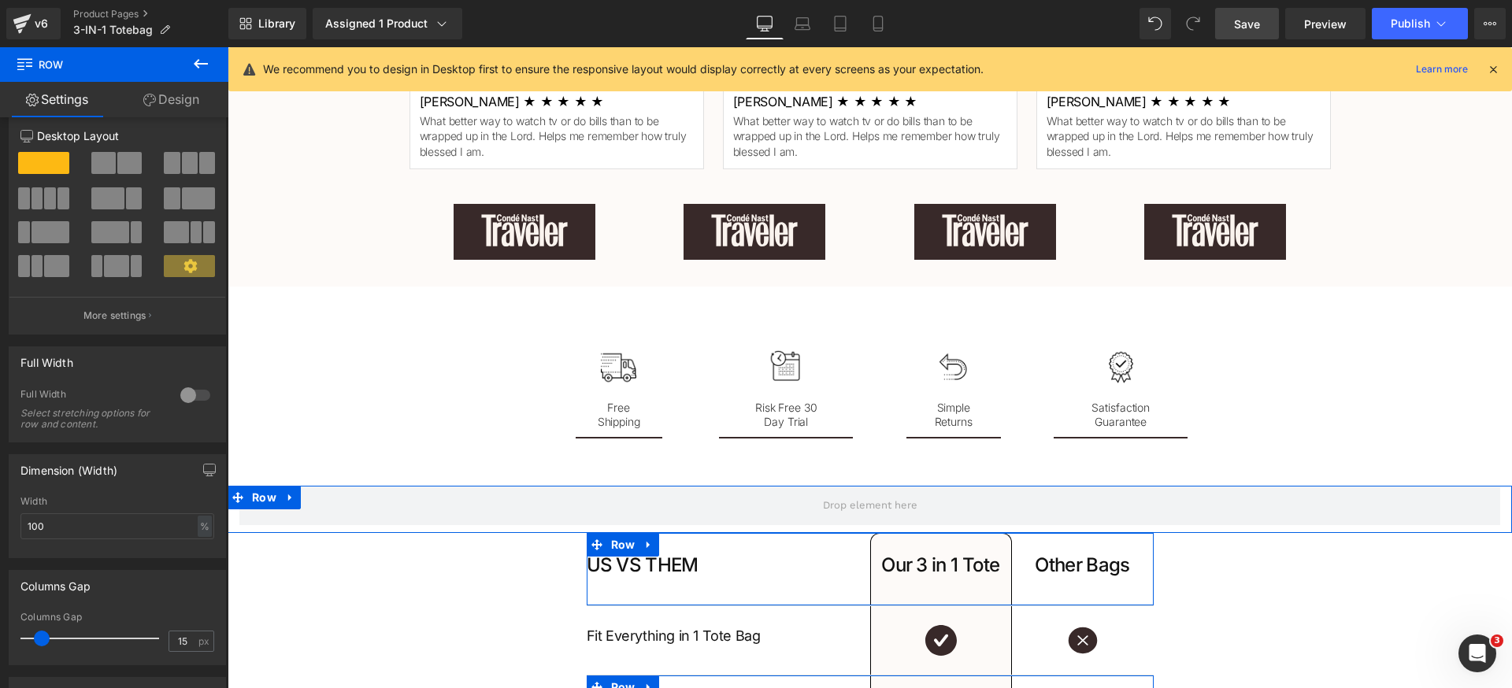
click at [169, 102] on link "Design" at bounding box center [171, 99] width 114 height 35
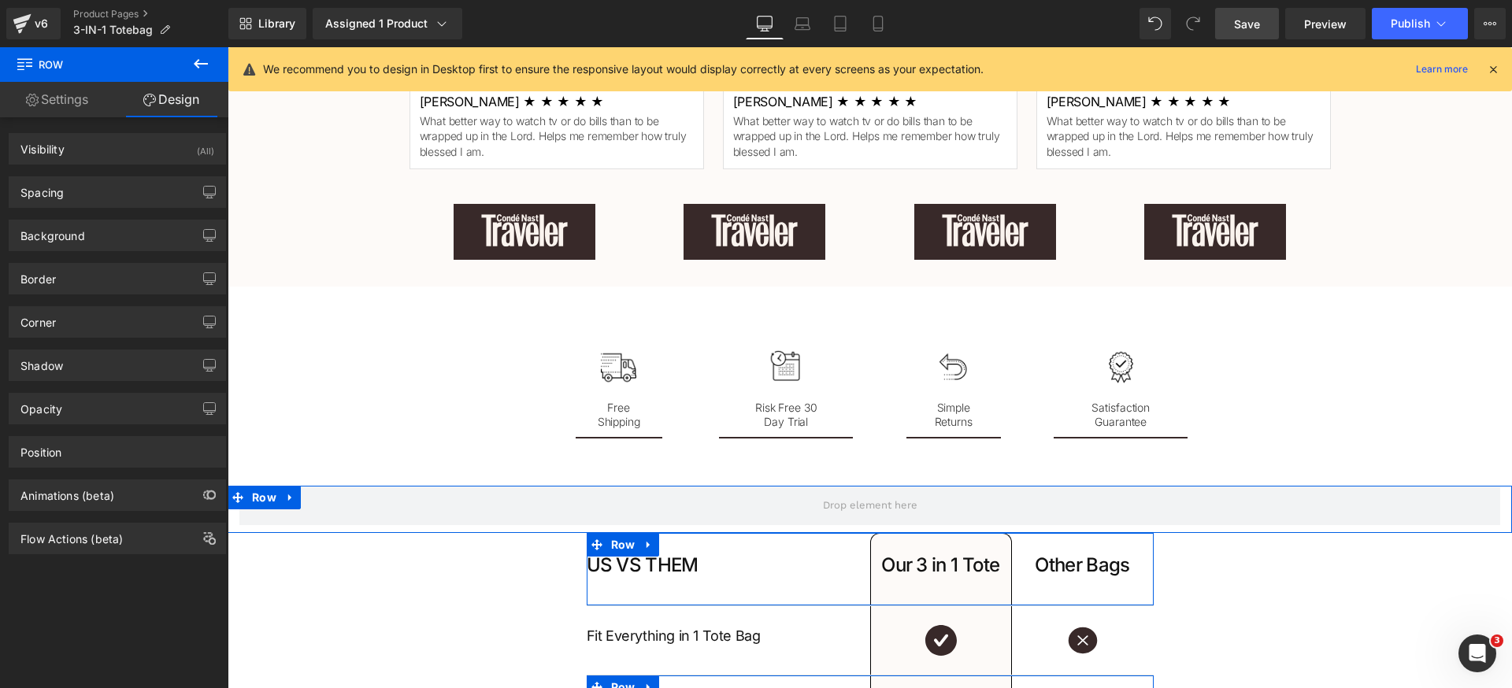
drag, startPoint x: 100, startPoint y: 235, endPoint x: 106, endPoint y: 294, distance: 60.1
click at [101, 235] on div "Background" at bounding box center [117, 235] width 216 height 30
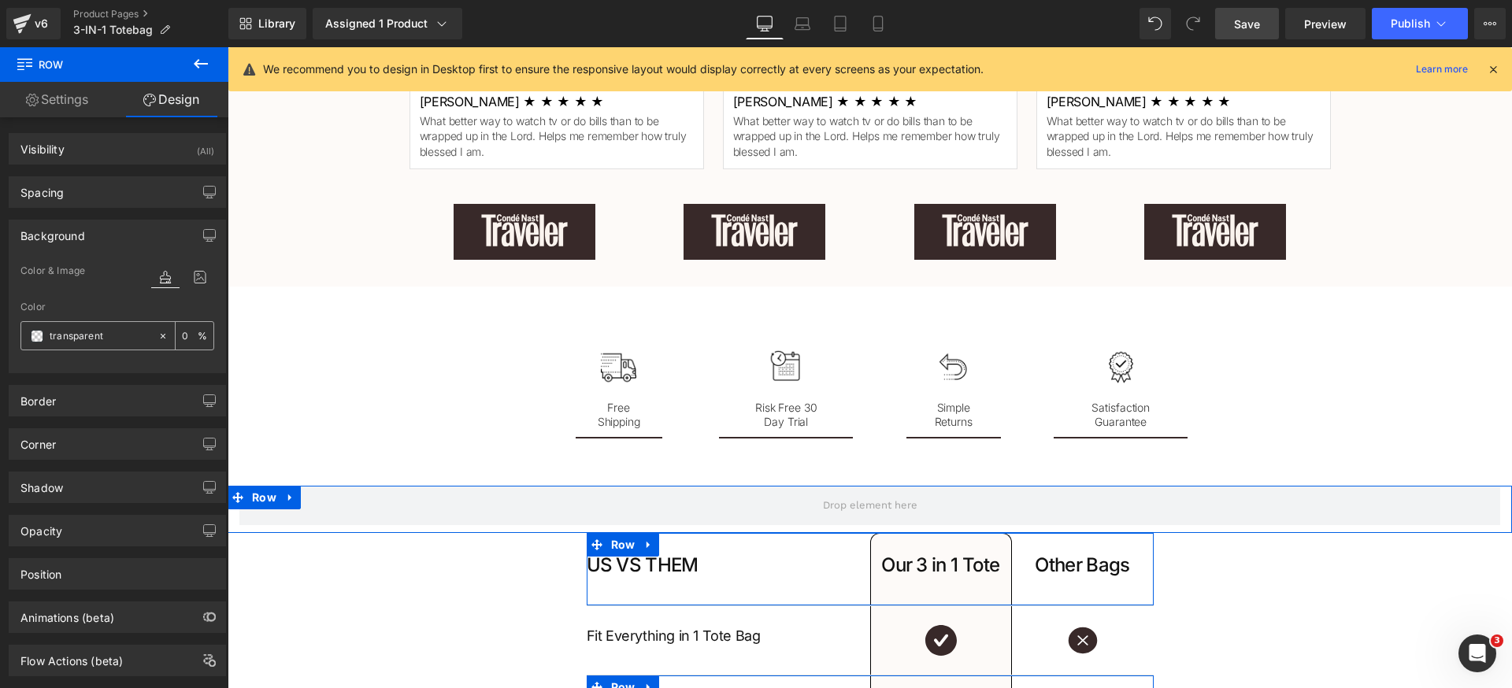
click at [109, 335] on input "transparent" at bounding box center [100, 336] width 101 height 17
paste input "#fdfaf8"
type input "#fdfaf8"
type input "100"
type input "#fdfaf8"
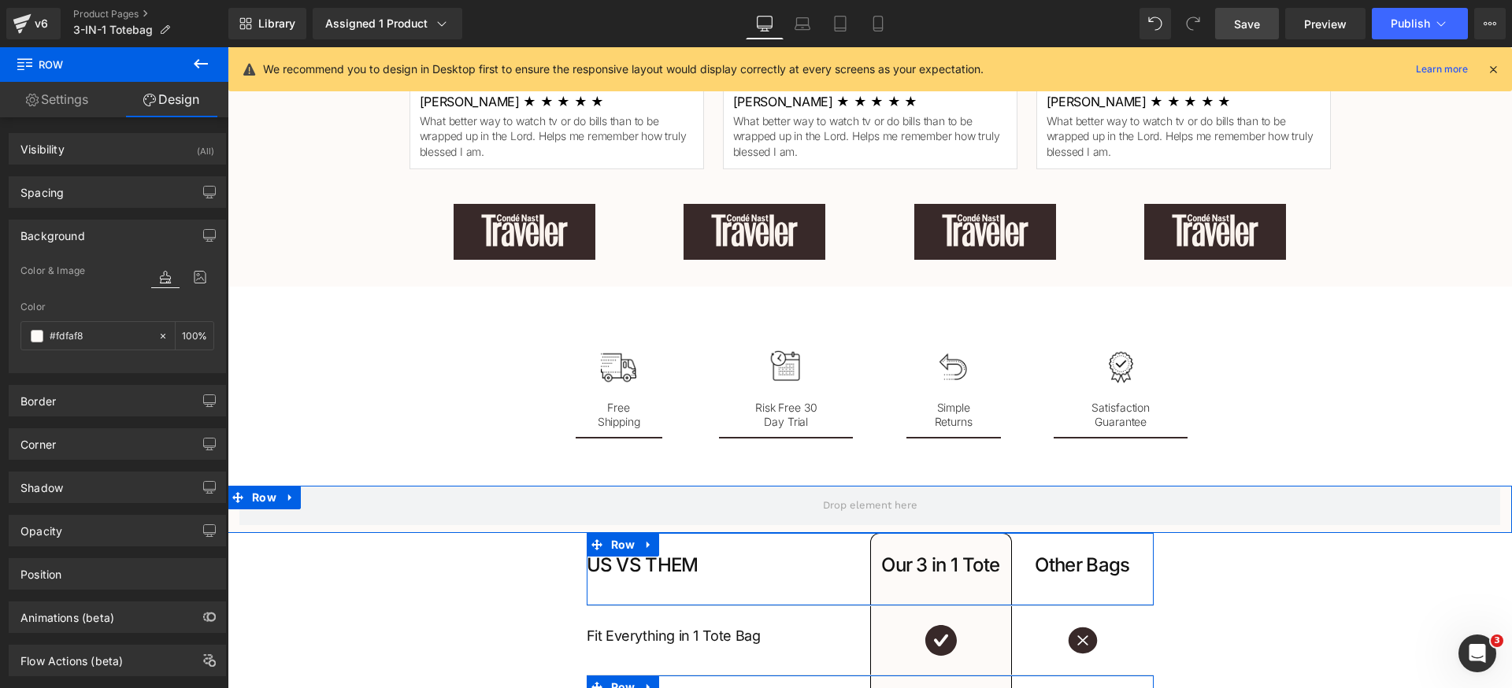
click at [125, 253] on div "Background Color & Image color rgba(253, 250, 248, 1) Color #fdfaf8 100 % Image…" at bounding box center [117, 297] width 217 height 154
drag, startPoint x: 103, startPoint y: 239, endPoint x: 106, endPoint y: 230, distance: 9.2
click at [103, 237] on div "Background" at bounding box center [117, 235] width 216 height 30
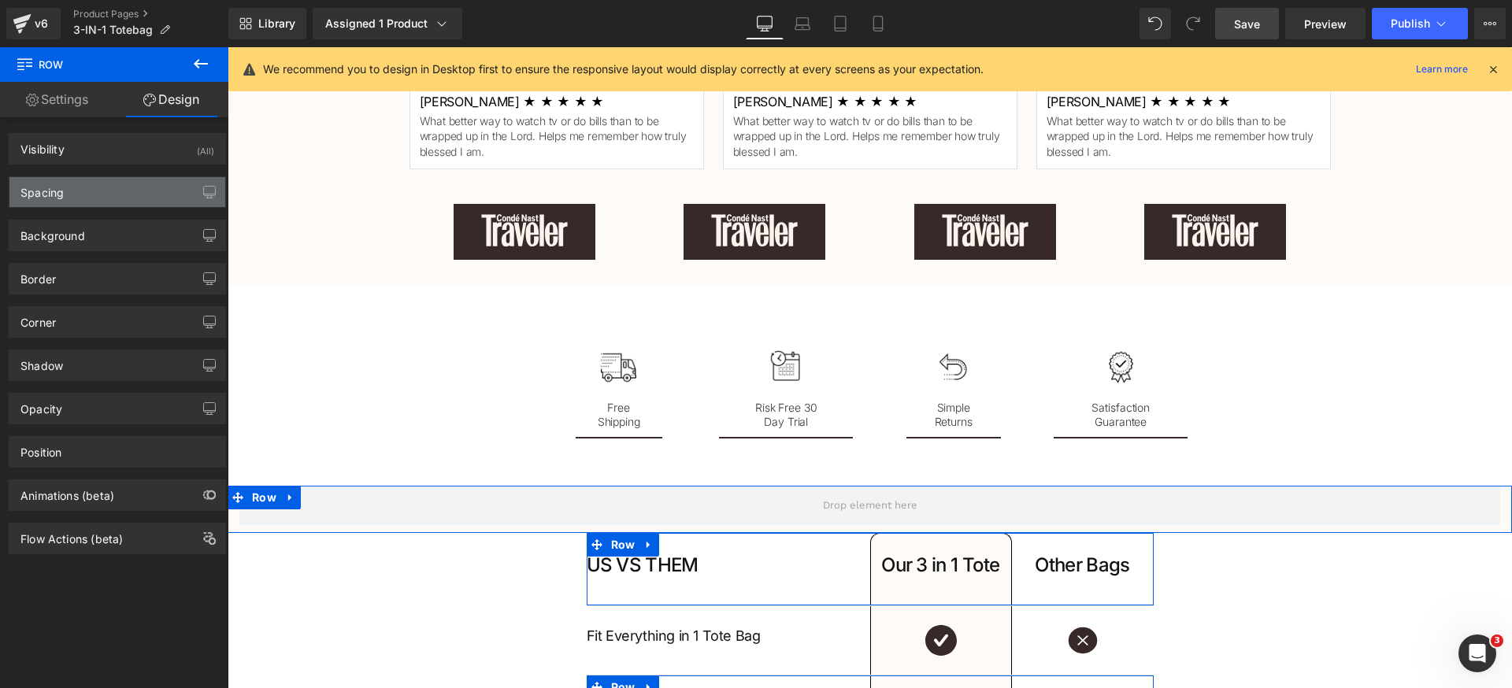
click at [117, 198] on div "Spacing" at bounding box center [117, 192] width 216 height 30
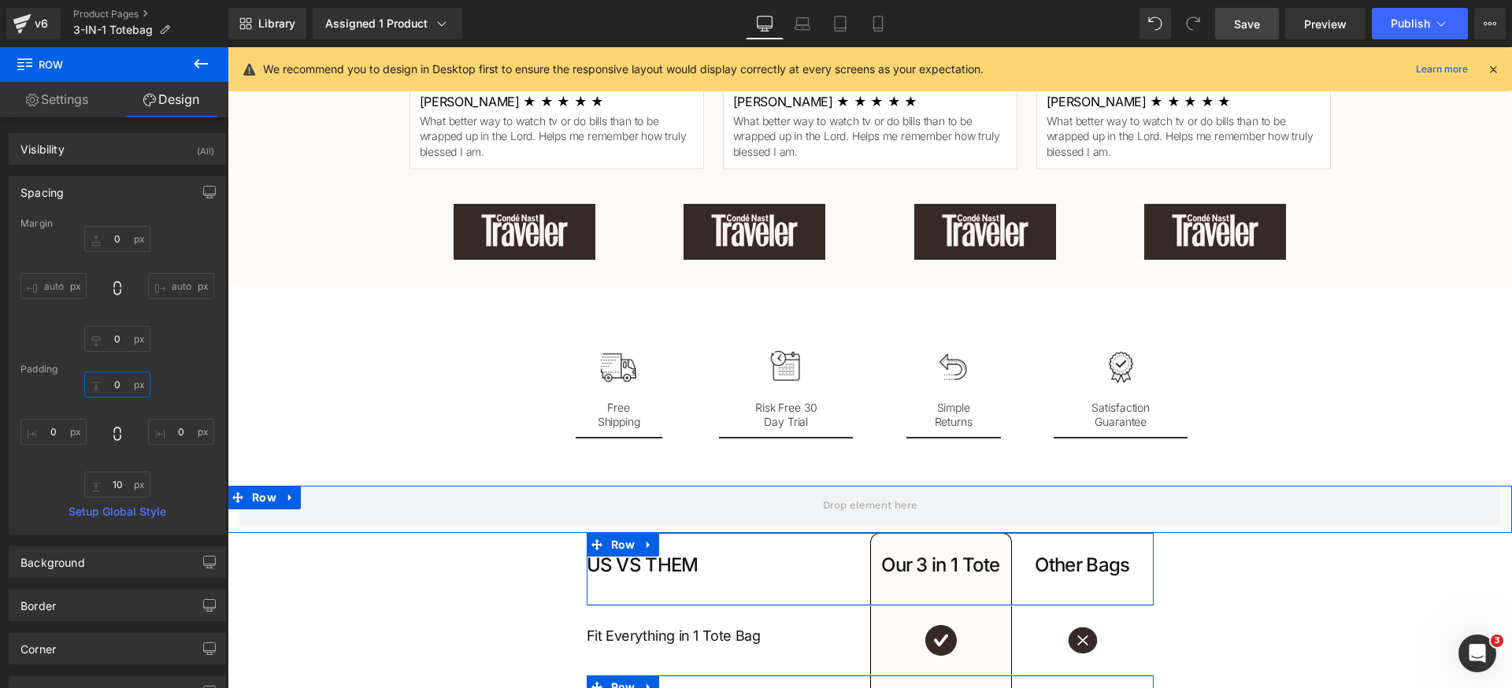
click at [128, 382] on input "0" at bounding box center [117, 385] width 66 height 26
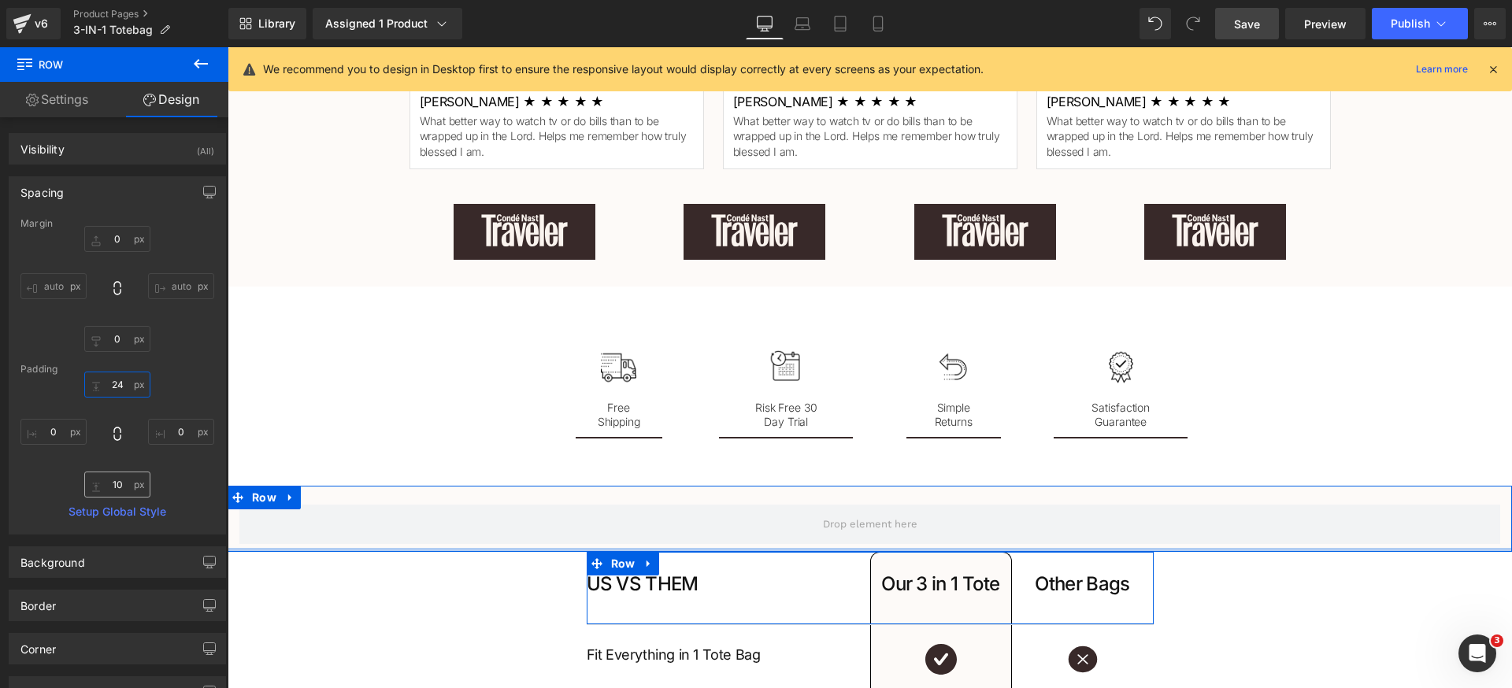
type input "24"
click at [125, 487] on input "10" at bounding box center [117, 485] width 66 height 26
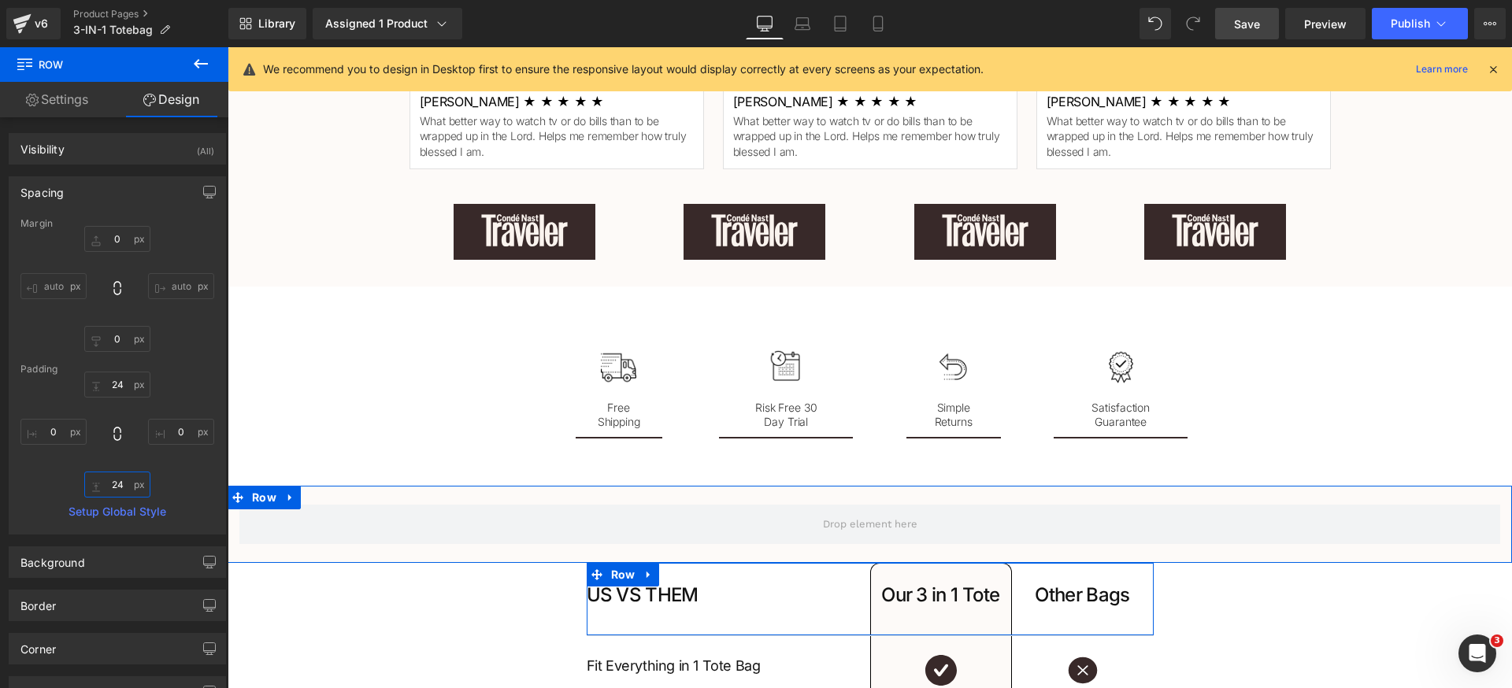
type input "24"
click at [170, 377] on div "24 24 0px 0 24 24 0px 0" at bounding box center [117, 435] width 194 height 126
click at [113, 191] on div "Spacing" at bounding box center [117, 192] width 216 height 30
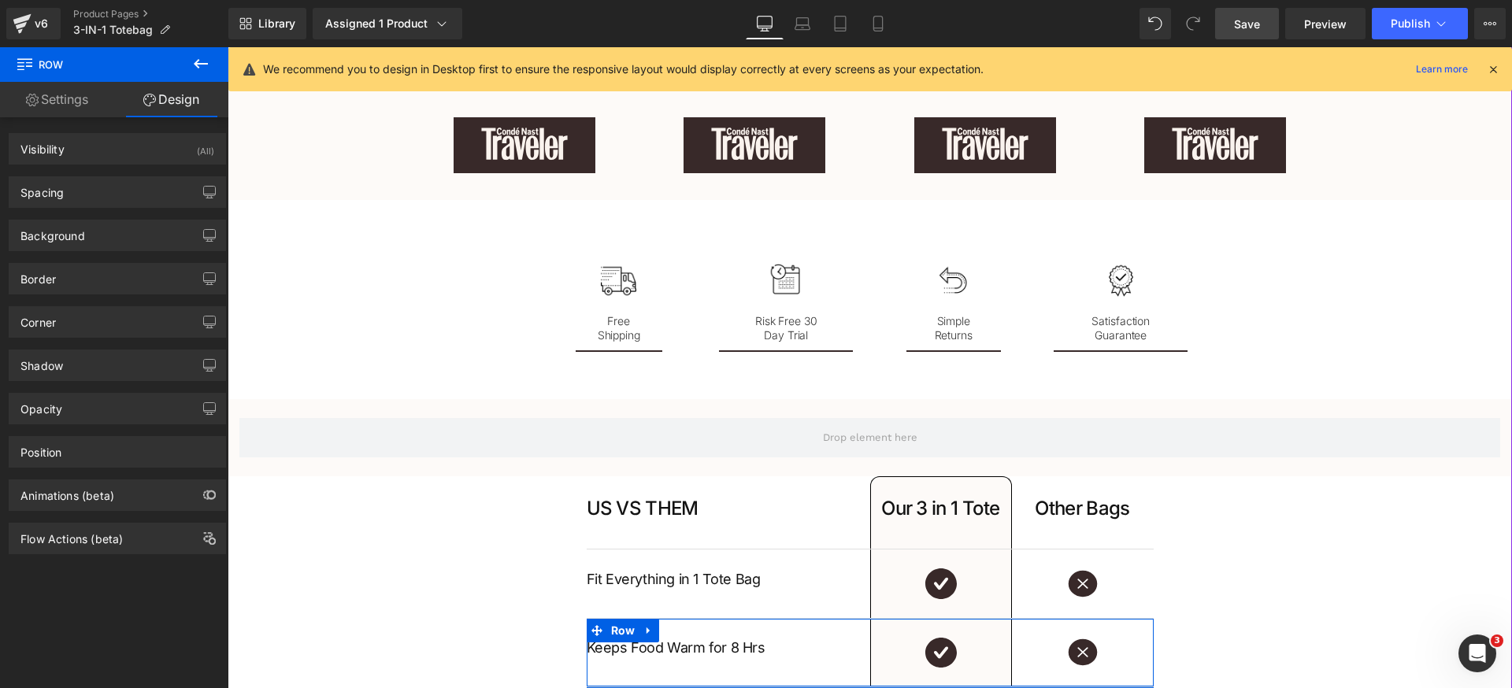
scroll to position [2338, 0]
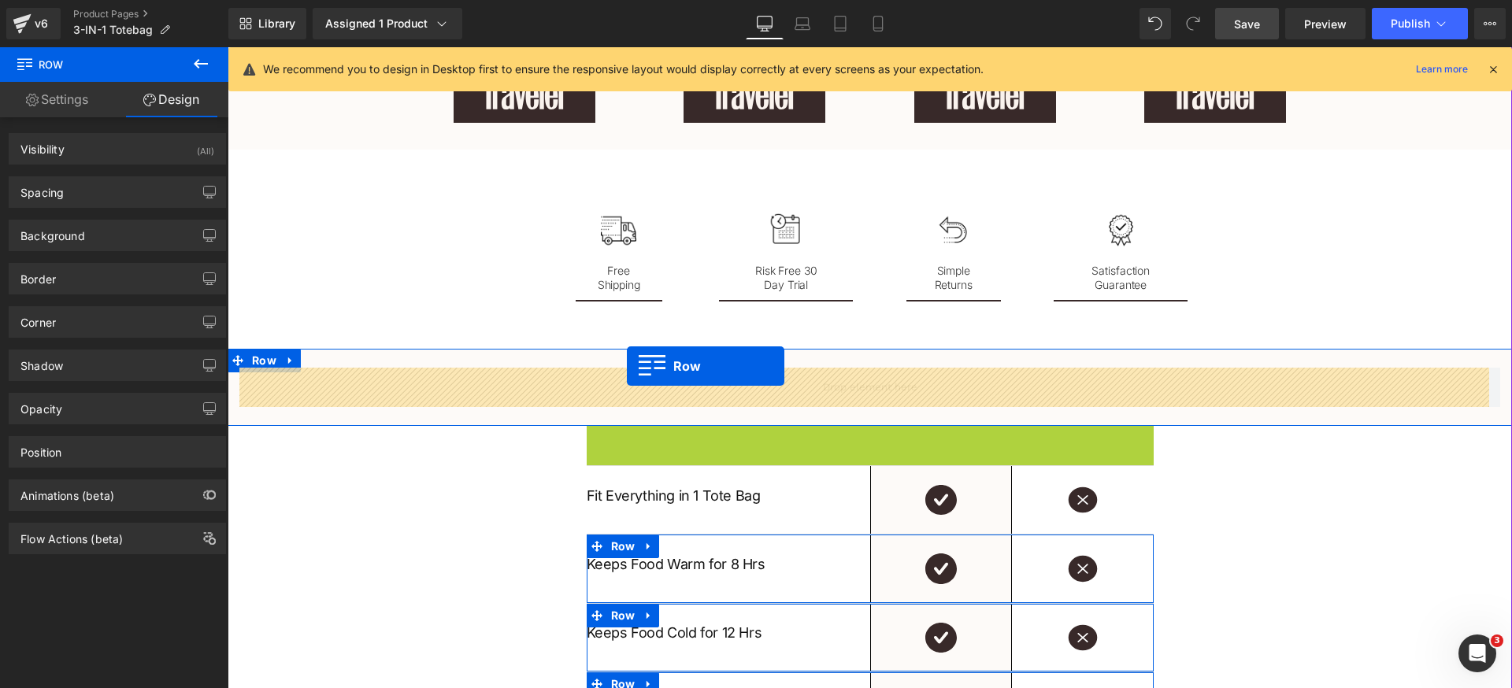
drag, startPoint x: 617, startPoint y: 440, endPoint x: 627, endPoint y: 366, distance: 74.6
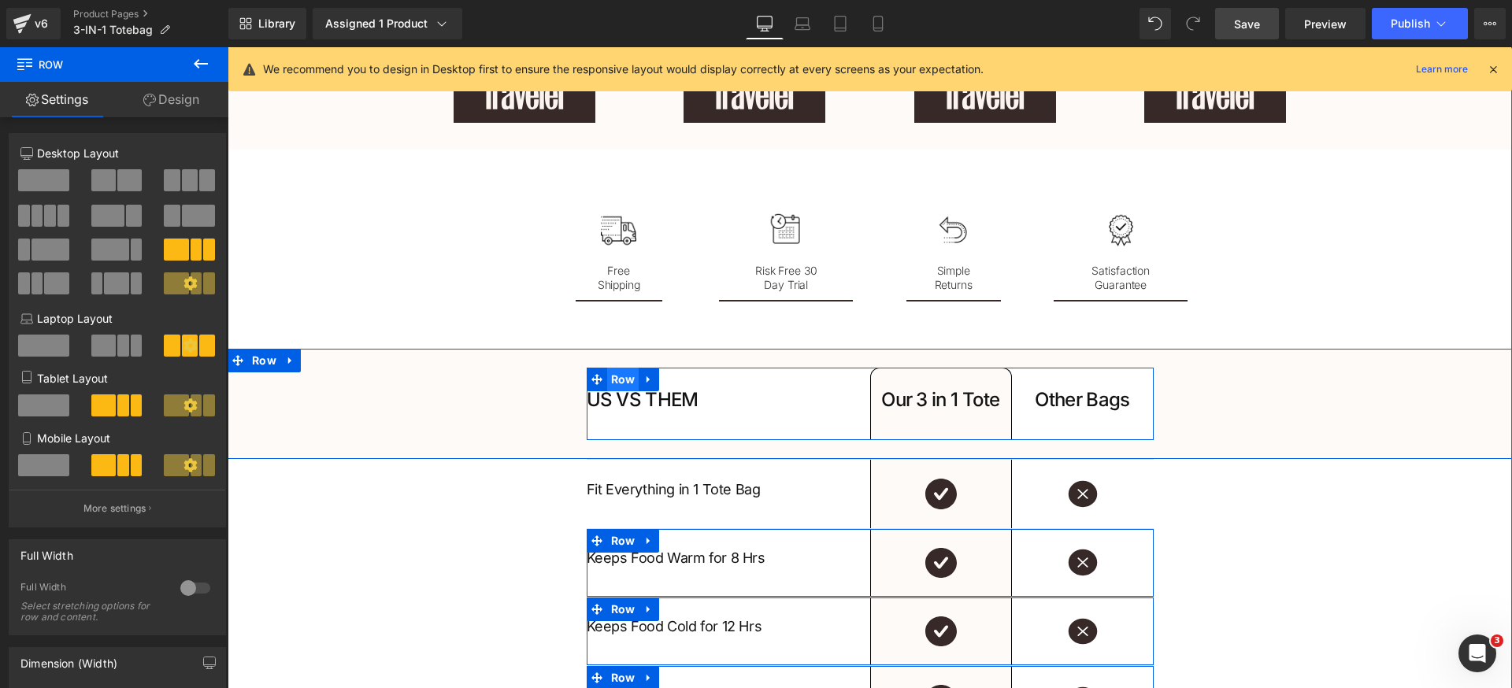
click at [607, 382] on span "Row" at bounding box center [623, 380] width 32 height 24
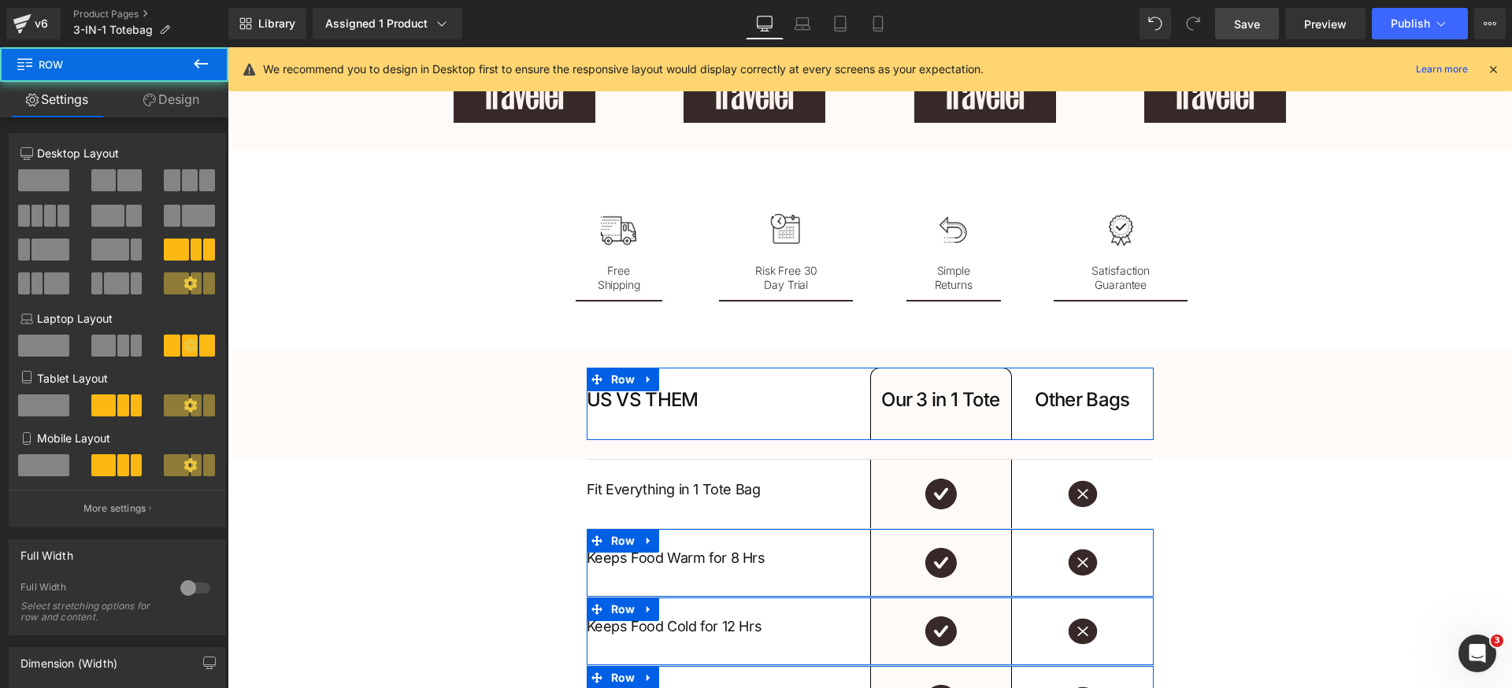
click at [170, 100] on link "Design" at bounding box center [171, 99] width 114 height 35
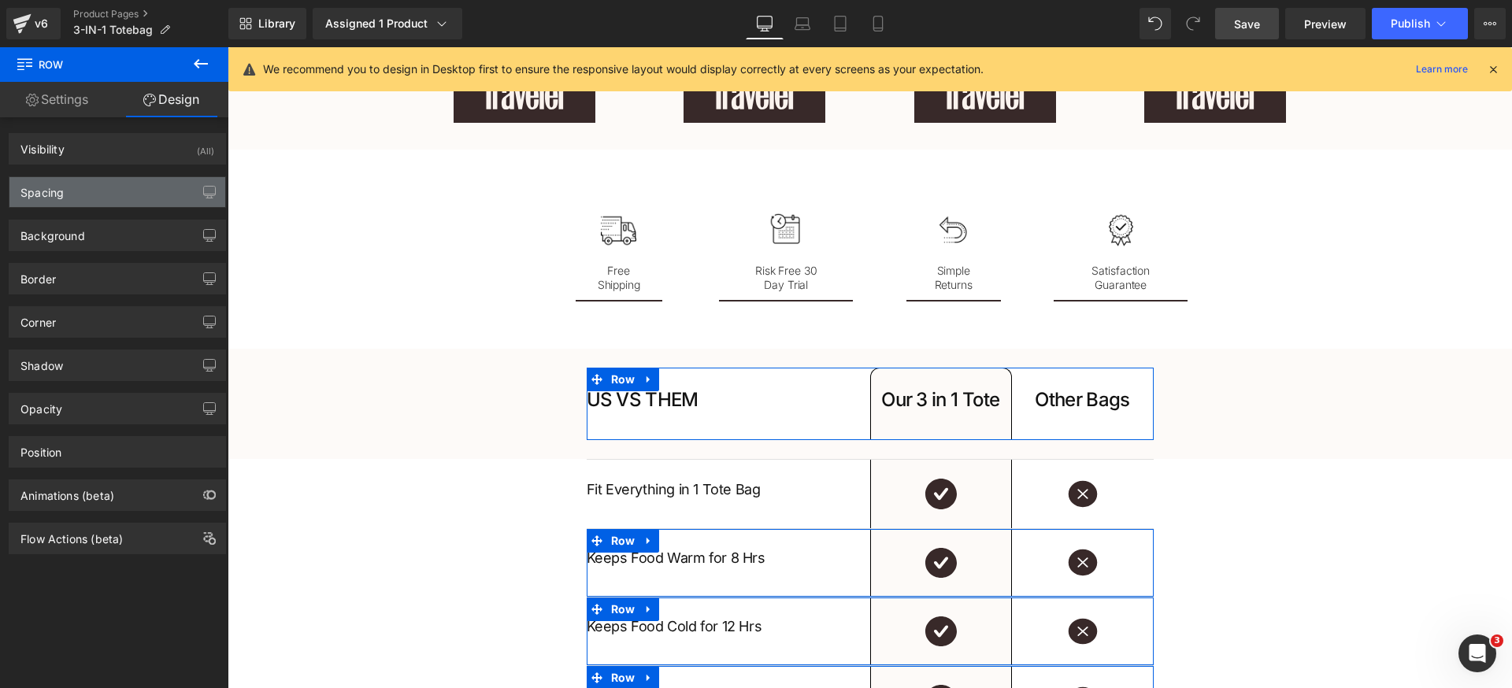
click at [79, 198] on div "Spacing" at bounding box center [117, 192] width 216 height 30
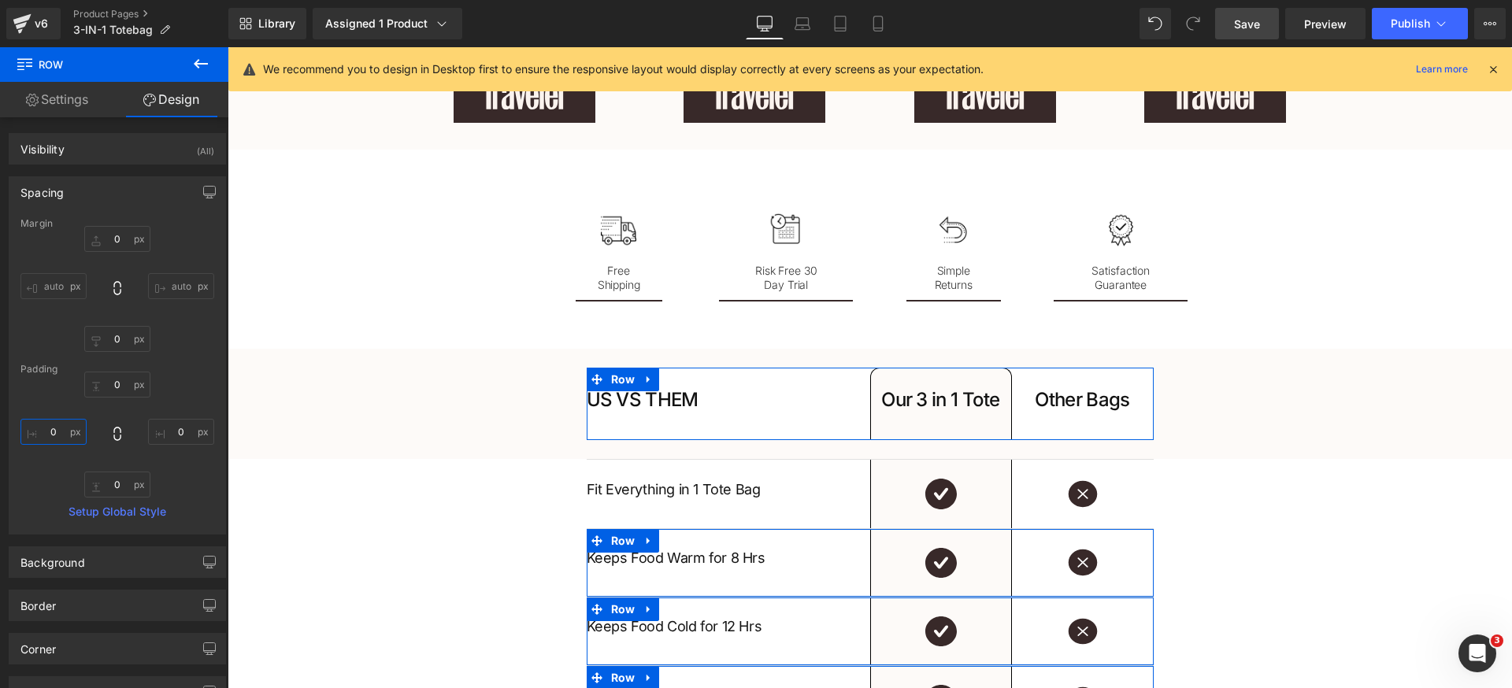
click at [65, 442] on input "0" at bounding box center [53, 432] width 66 height 26
type input "12"
click at [187, 435] on input "0" at bounding box center [181, 432] width 66 height 26
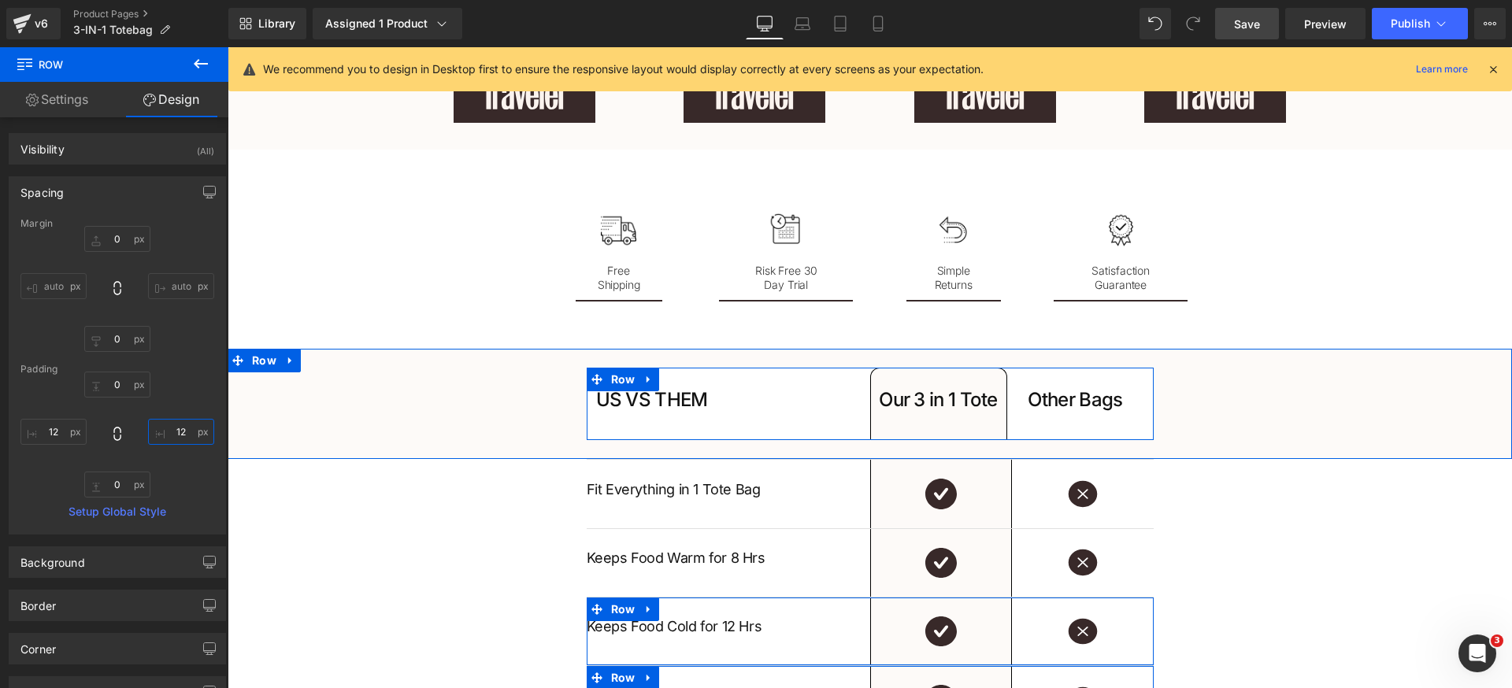
type input "12"
click at [120, 198] on div "Spacing" at bounding box center [117, 192] width 216 height 30
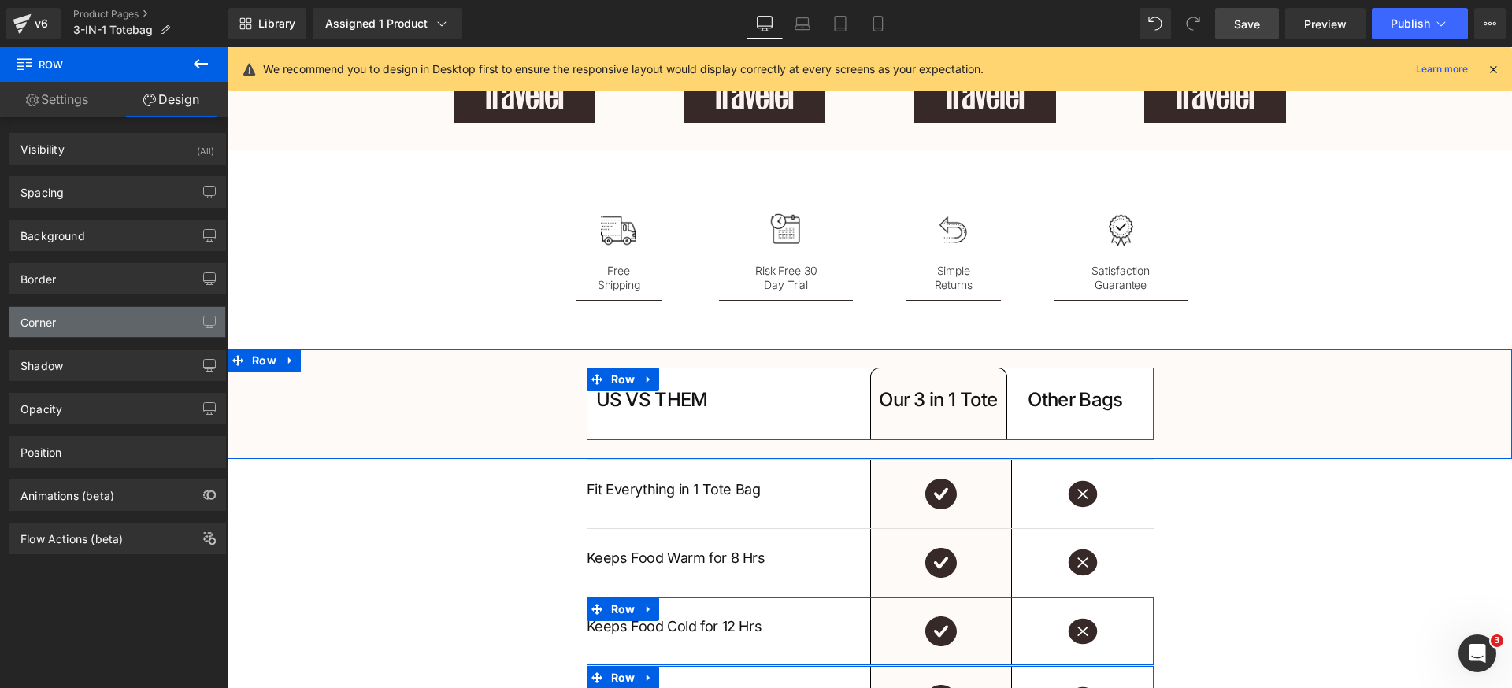
click at [80, 324] on div "Corner" at bounding box center [117, 322] width 216 height 30
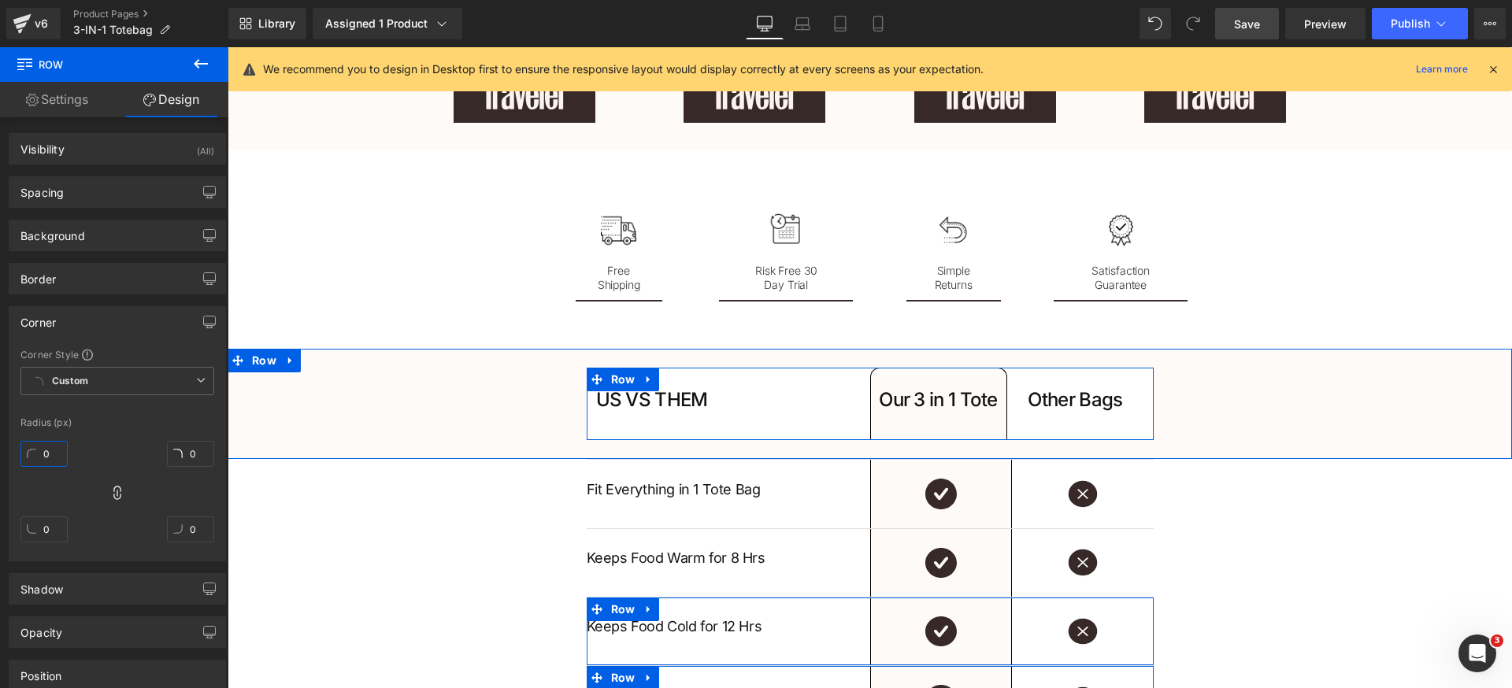
drag, startPoint x: 57, startPoint y: 458, endPoint x: 77, endPoint y: 459, distance: 20.5
click at [57, 457] on input "0" at bounding box center [43, 454] width 47 height 26
click at [113, 492] on icon at bounding box center [117, 493] width 16 height 16
click at [58, 455] on input "0" at bounding box center [43, 454] width 47 height 26
type input "12"
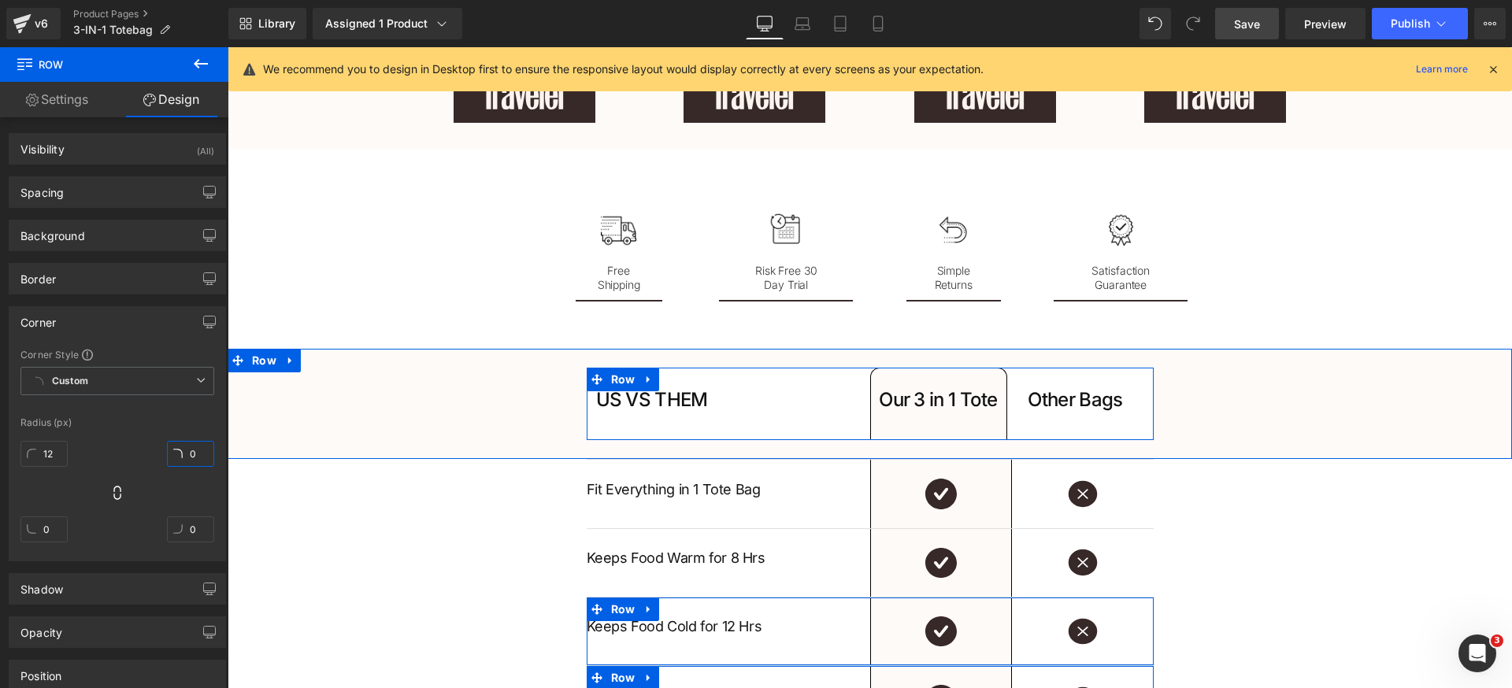
click at [194, 453] on input "0" at bounding box center [190, 454] width 47 height 26
type input "12"
click at [180, 426] on div "Radius (px)" at bounding box center [117, 422] width 194 height 11
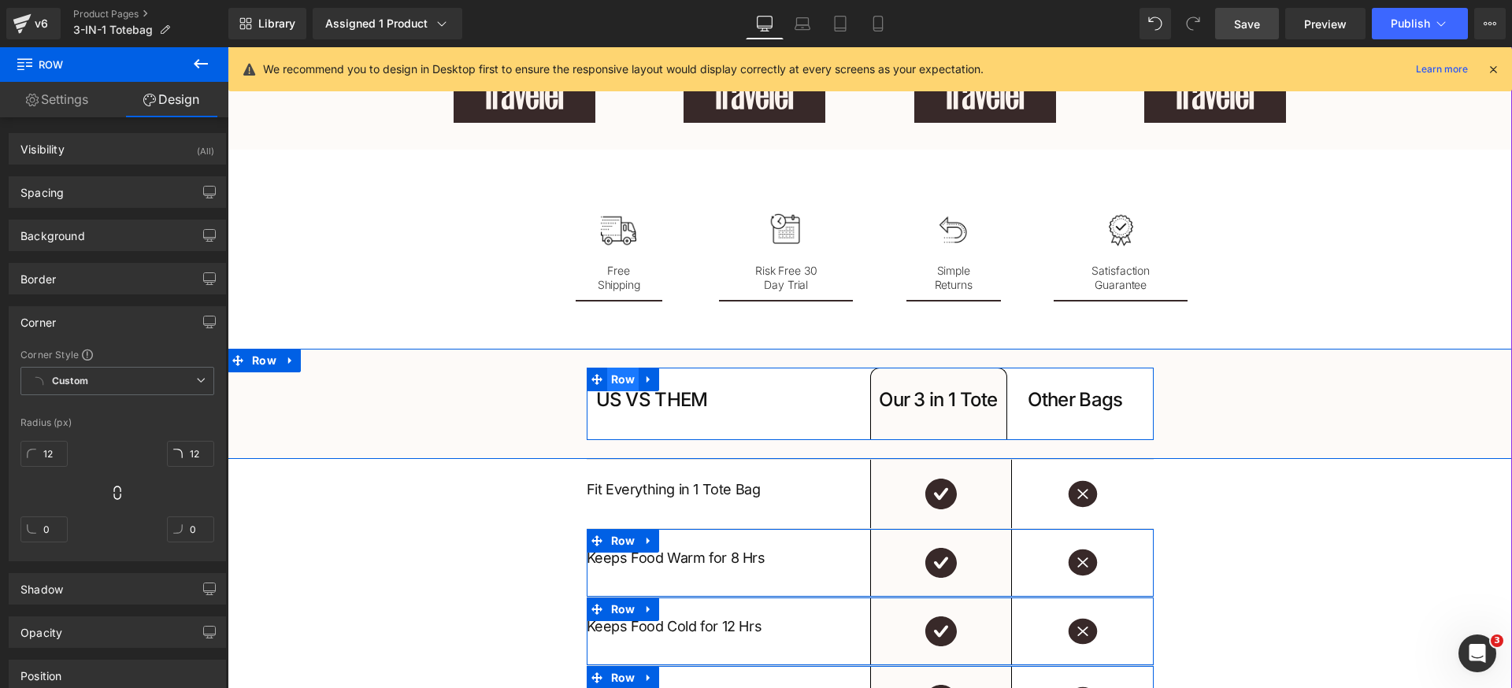
click at [623, 385] on span "Row" at bounding box center [623, 380] width 32 height 24
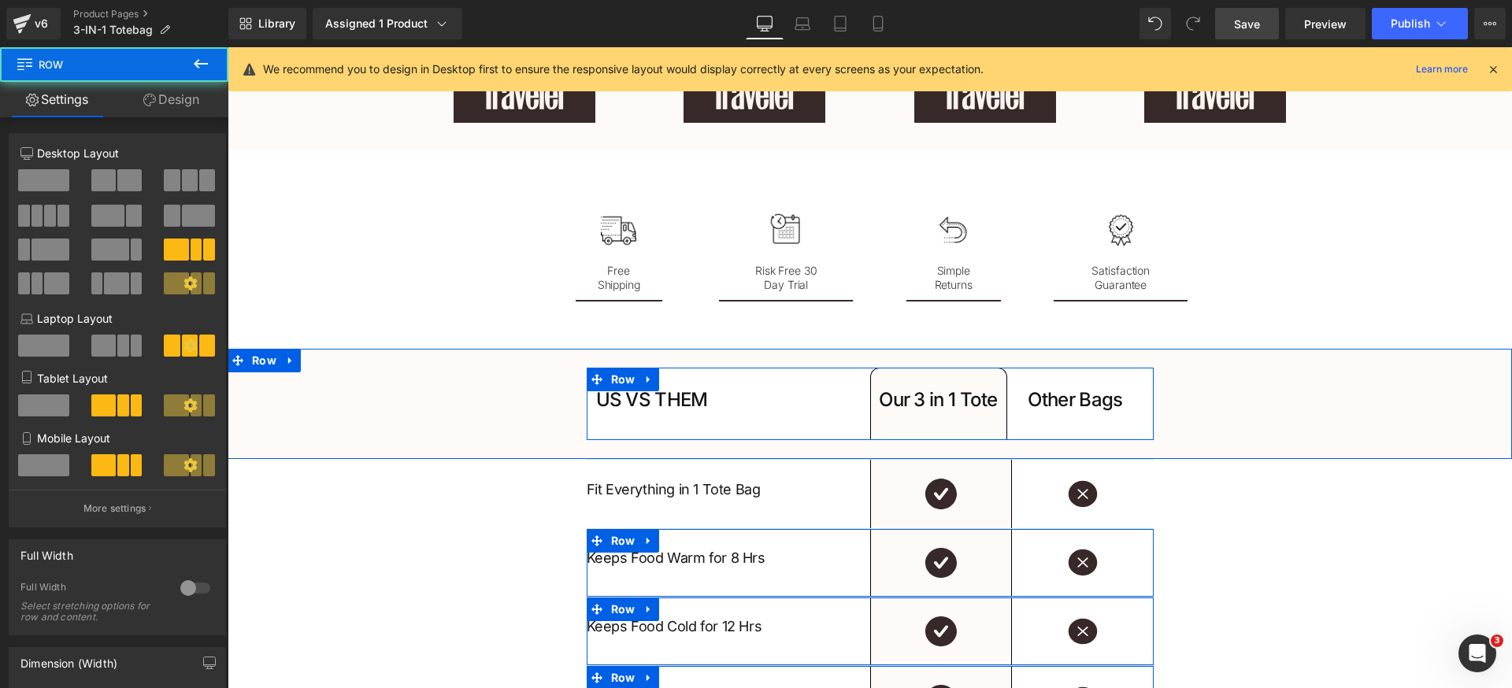
click at [181, 114] on link "Design" at bounding box center [171, 99] width 114 height 35
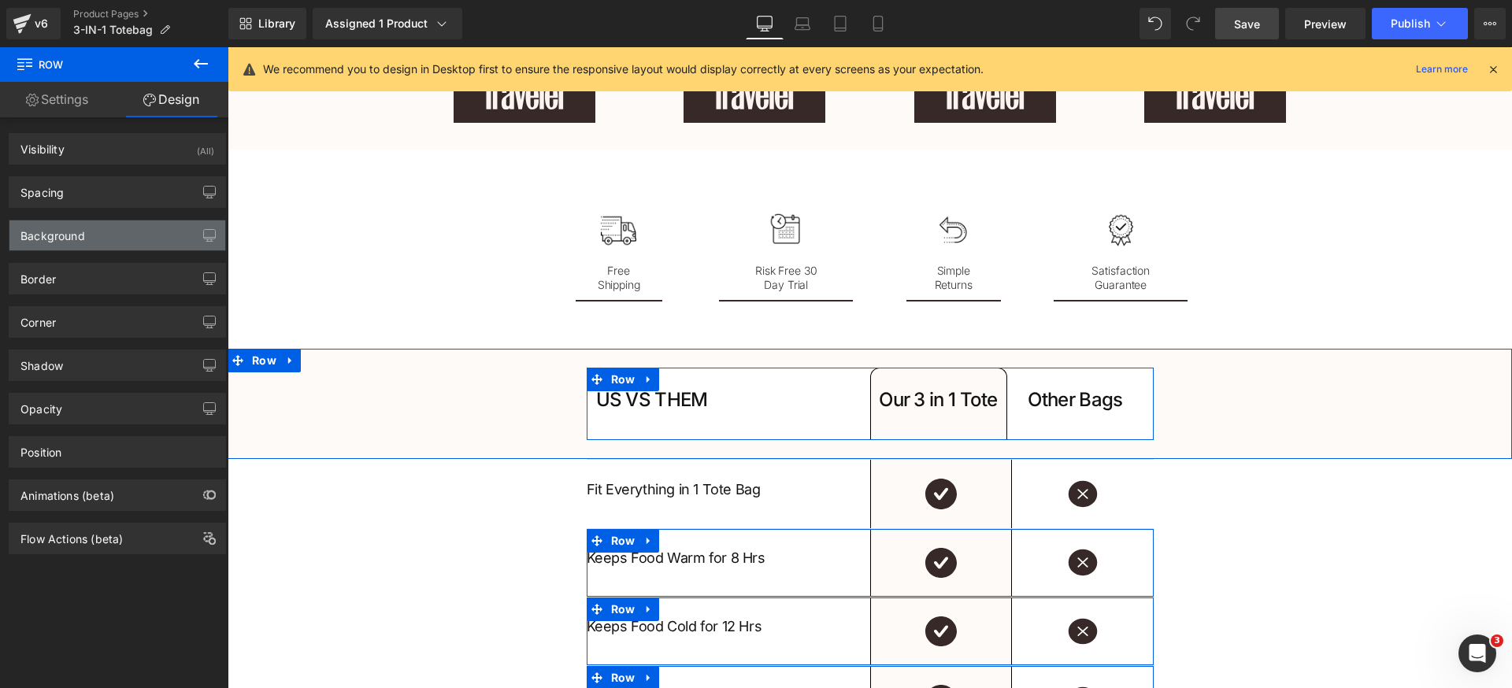
click at [80, 233] on div "Background" at bounding box center [52, 231] width 65 height 22
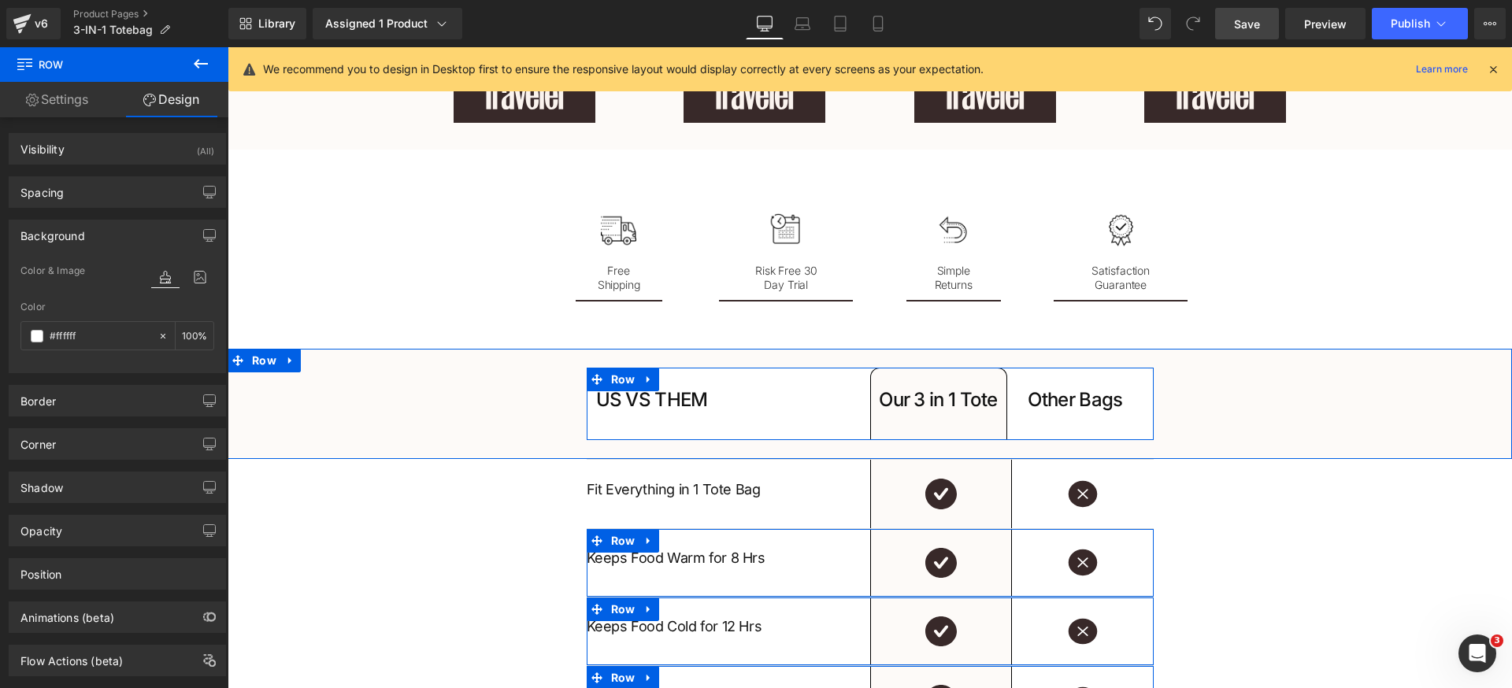
click at [80, 228] on div "Background" at bounding box center [52, 231] width 65 height 22
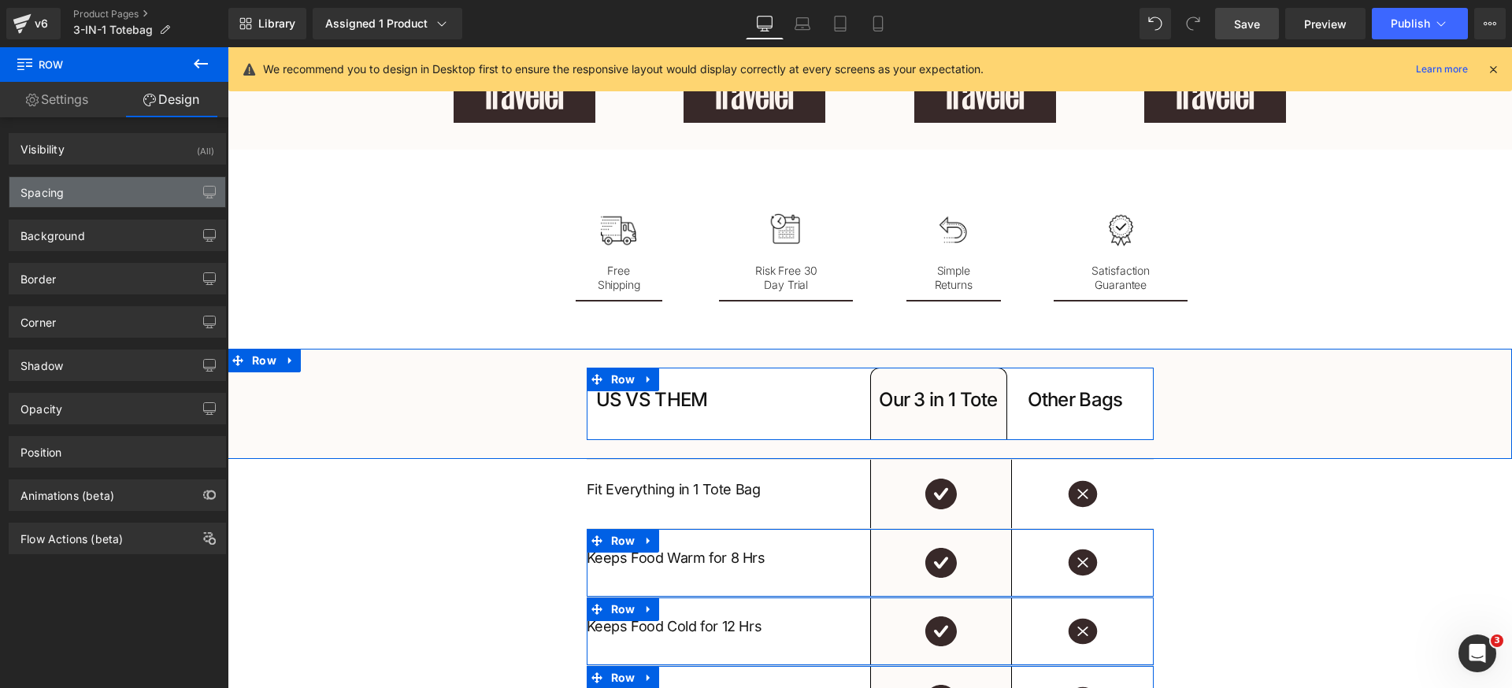
click at [84, 192] on div "Spacing" at bounding box center [117, 192] width 216 height 30
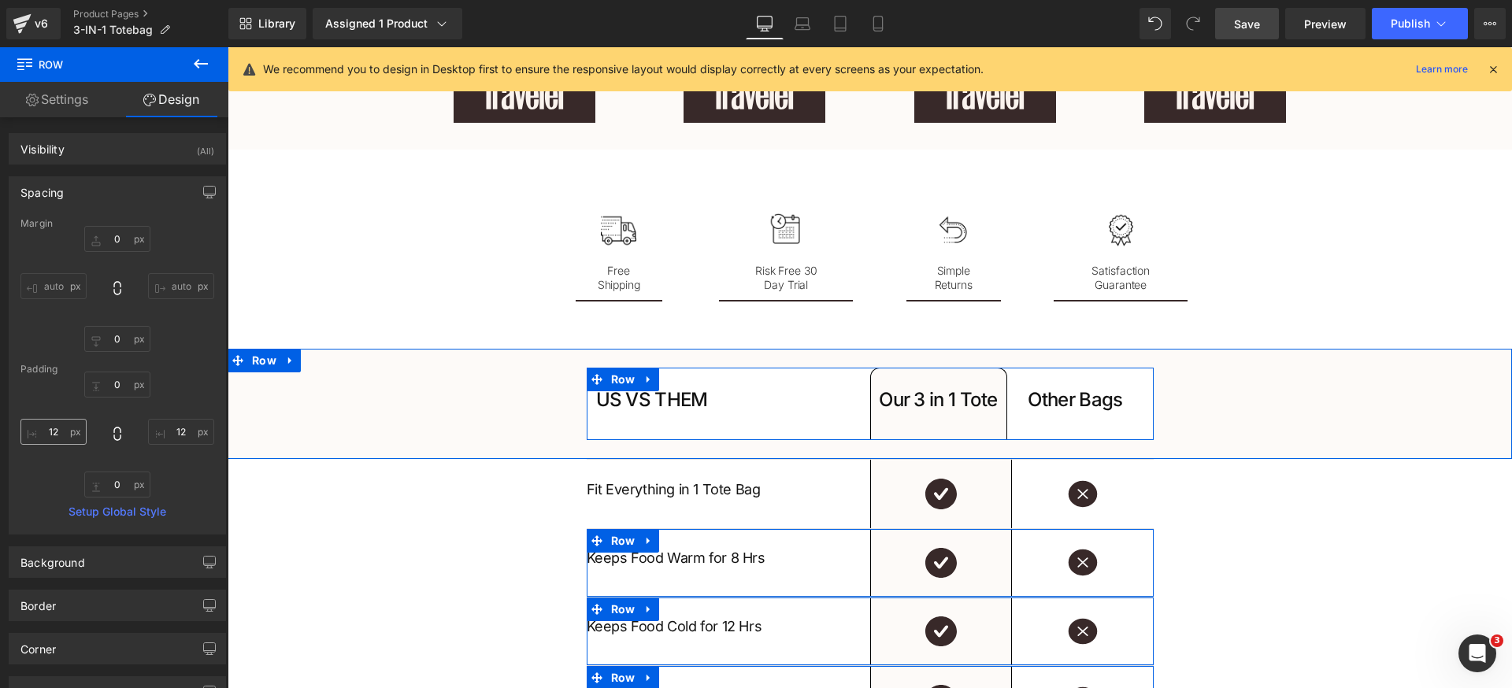
click at [65, 449] on div "0px 0 12px 12 0px 0 12px 12" at bounding box center [117, 435] width 194 height 126
click at [63, 431] on input "12" at bounding box center [53, 432] width 66 height 26
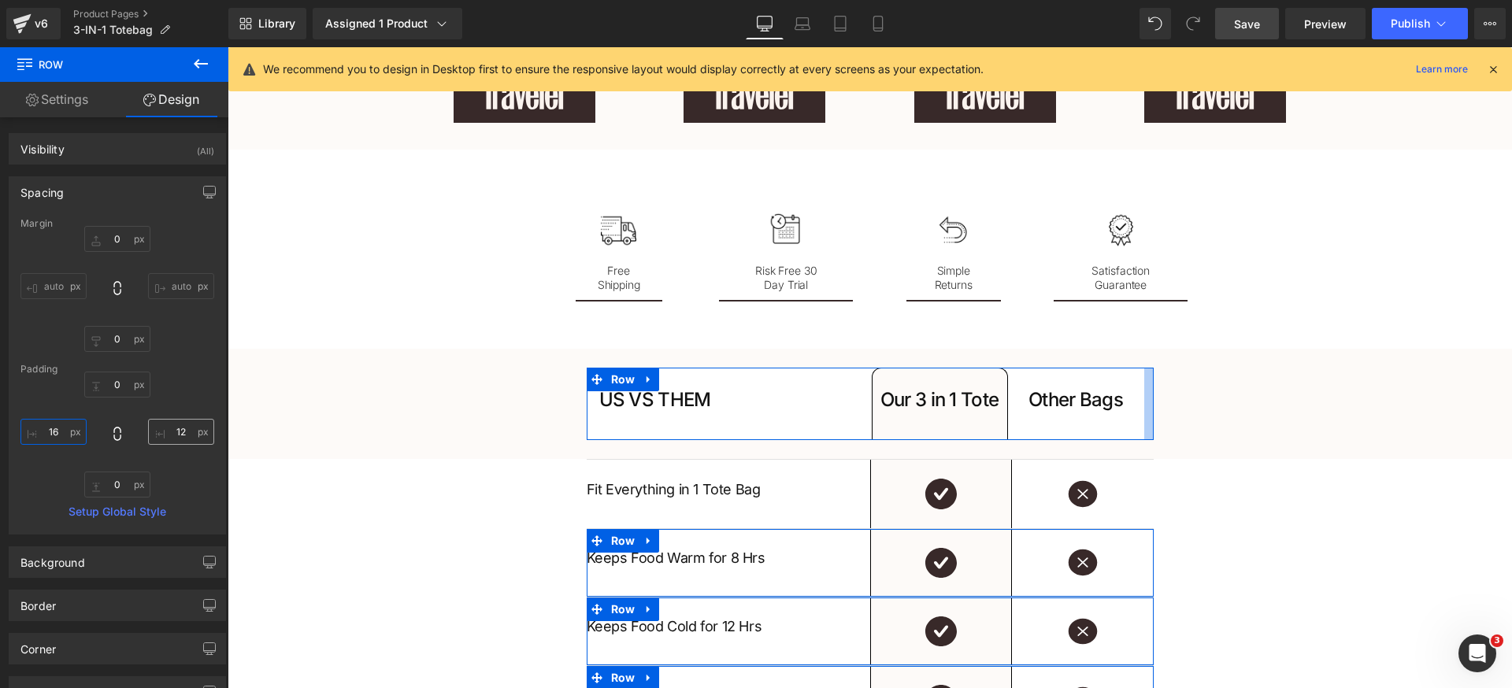
type input "16"
click at [183, 431] on input "12" at bounding box center [181, 432] width 66 height 26
paste input "6"
type input "16"
click at [189, 381] on div "0px 0 16 16 0px 0 16 16" at bounding box center [117, 435] width 194 height 126
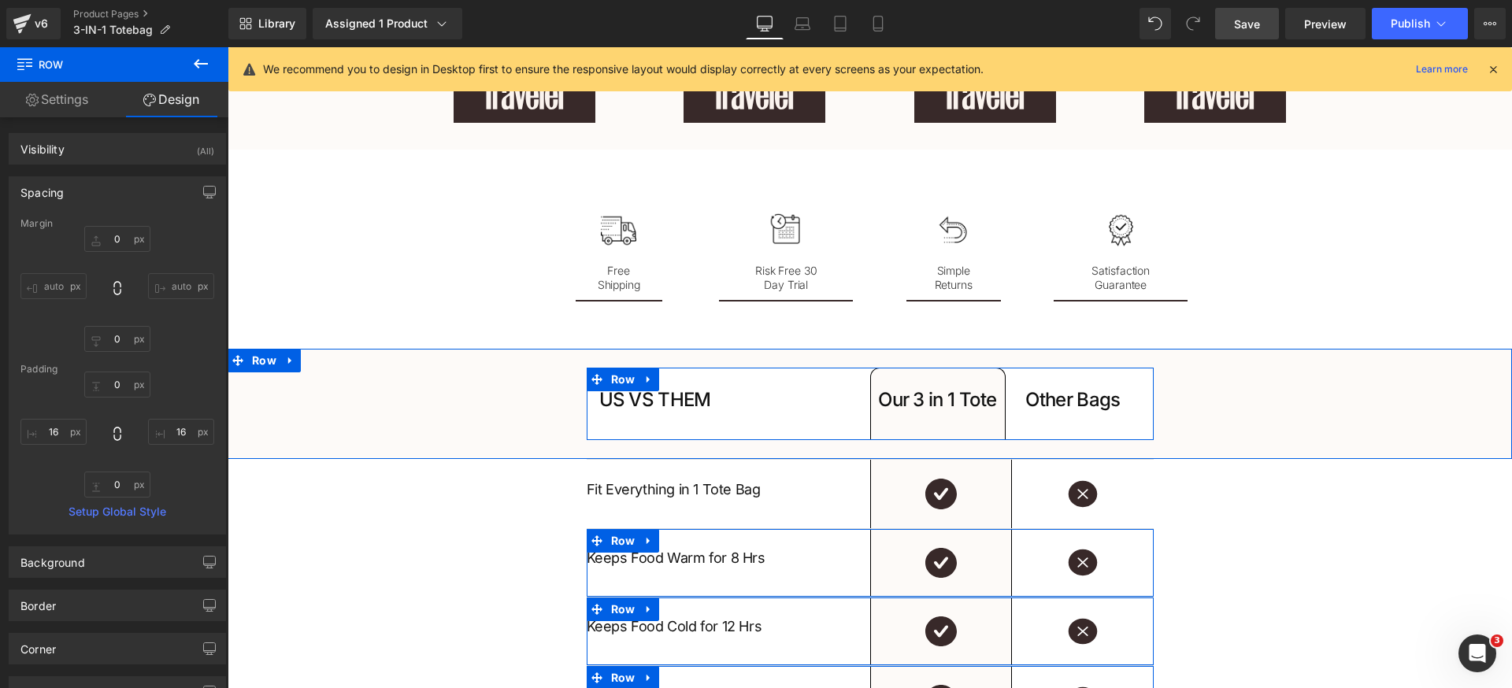
click at [91, 191] on div "Spacing" at bounding box center [117, 192] width 216 height 30
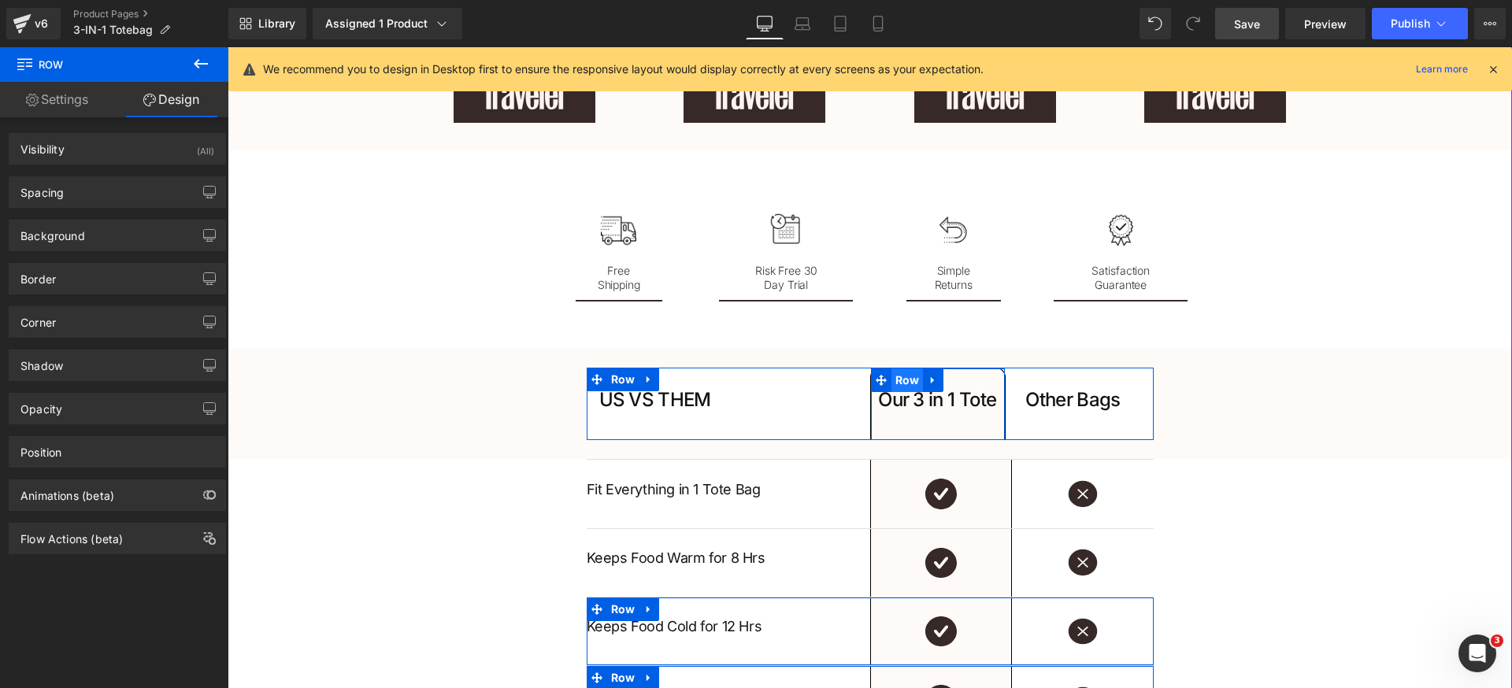
click at [898, 380] on span "Row" at bounding box center [907, 380] width 32 height 24
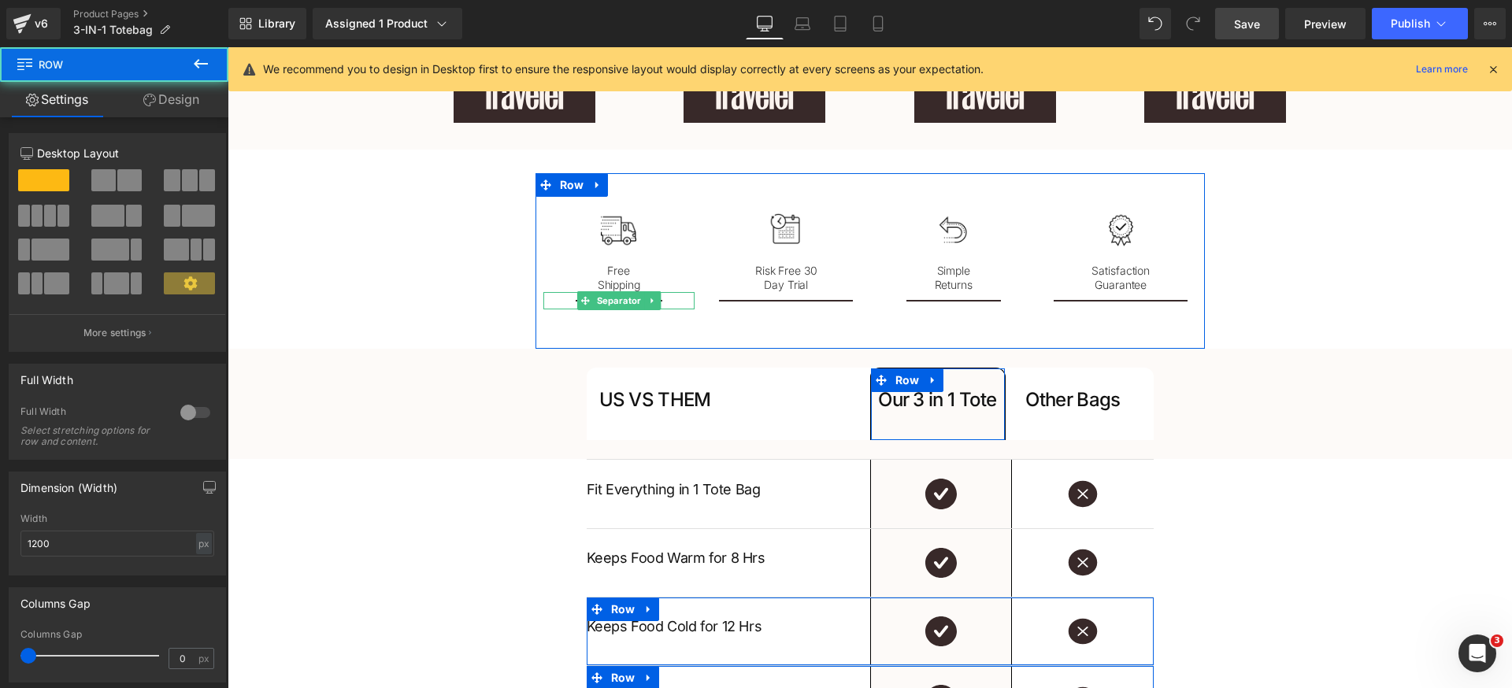
click at [161, 108] on link "Design" at bounding box center [171, 99] width 114 height 35
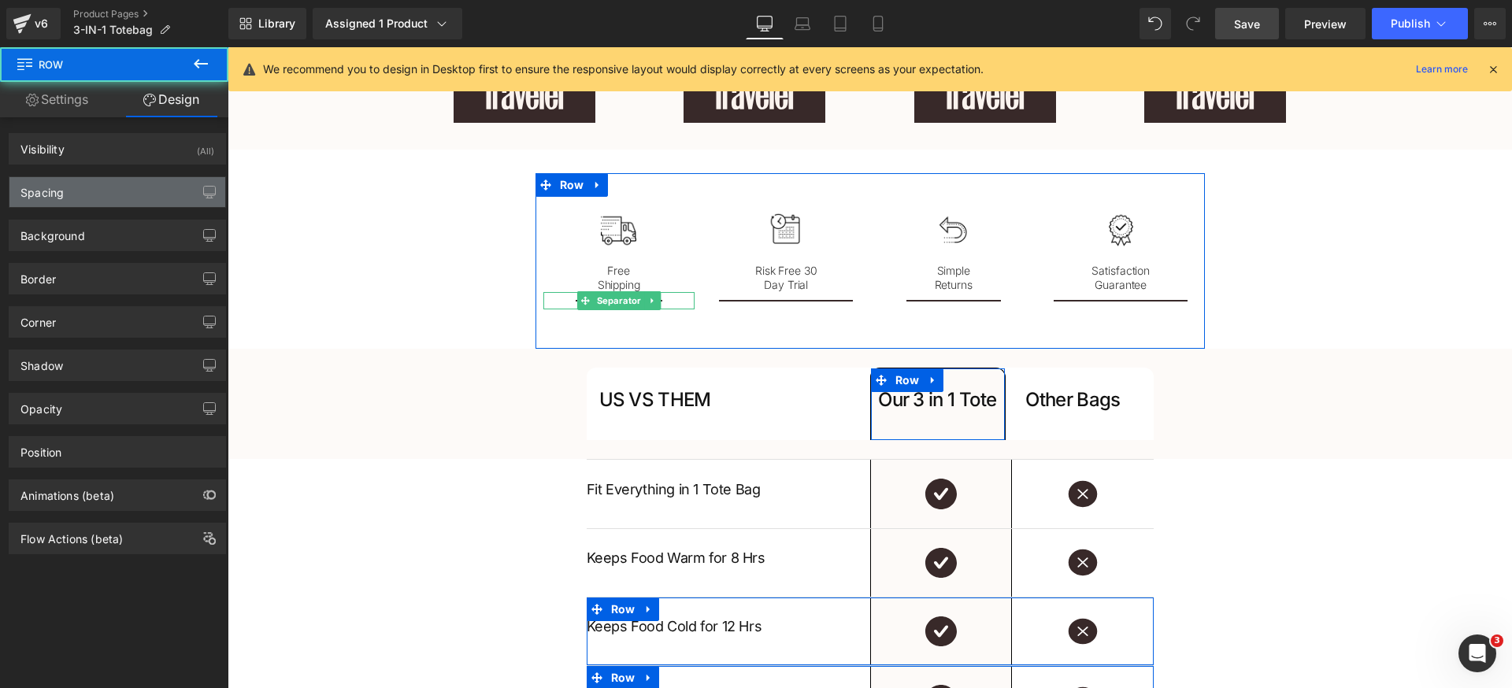
click at [102, 197] on div "Spacing" at bounding box center [117, 192] width 216 height 30
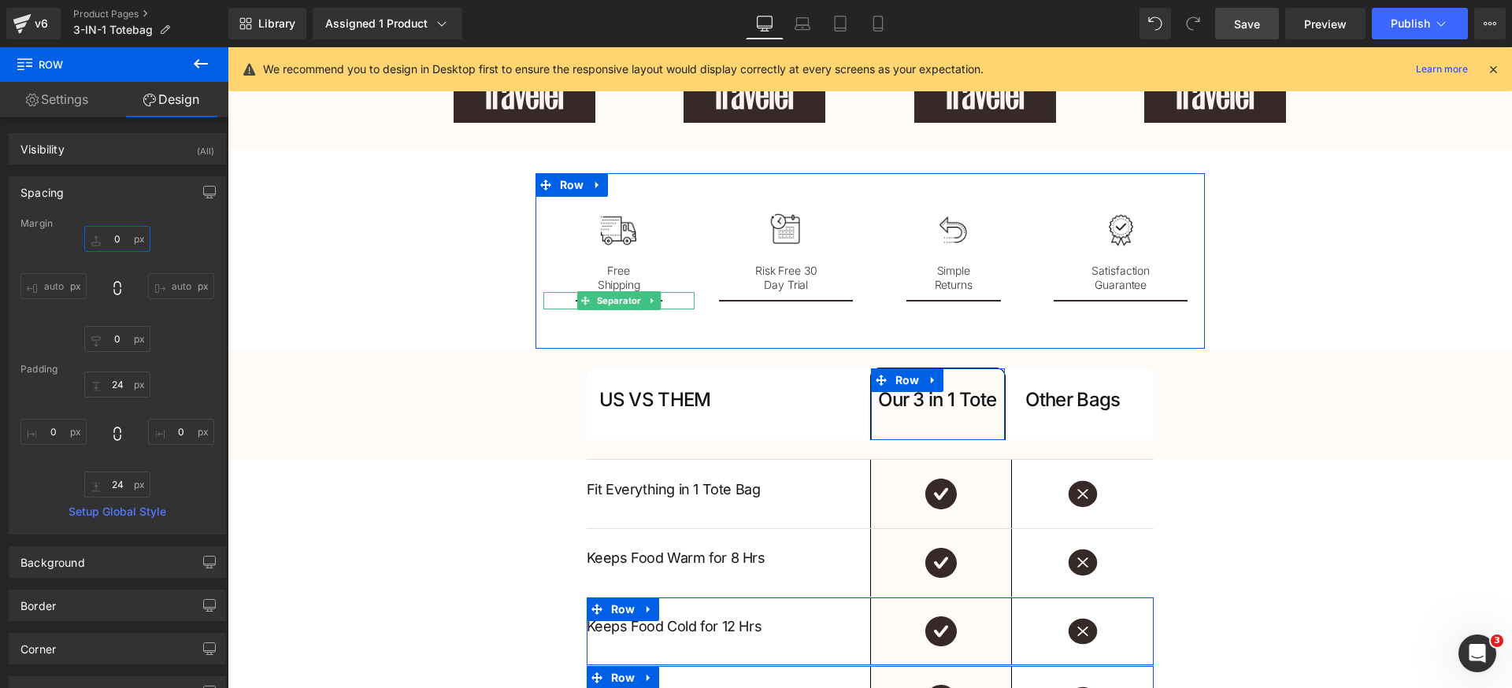
click at [120, 238] on input "0" at bounding box center [117, 239] width 66 height 26
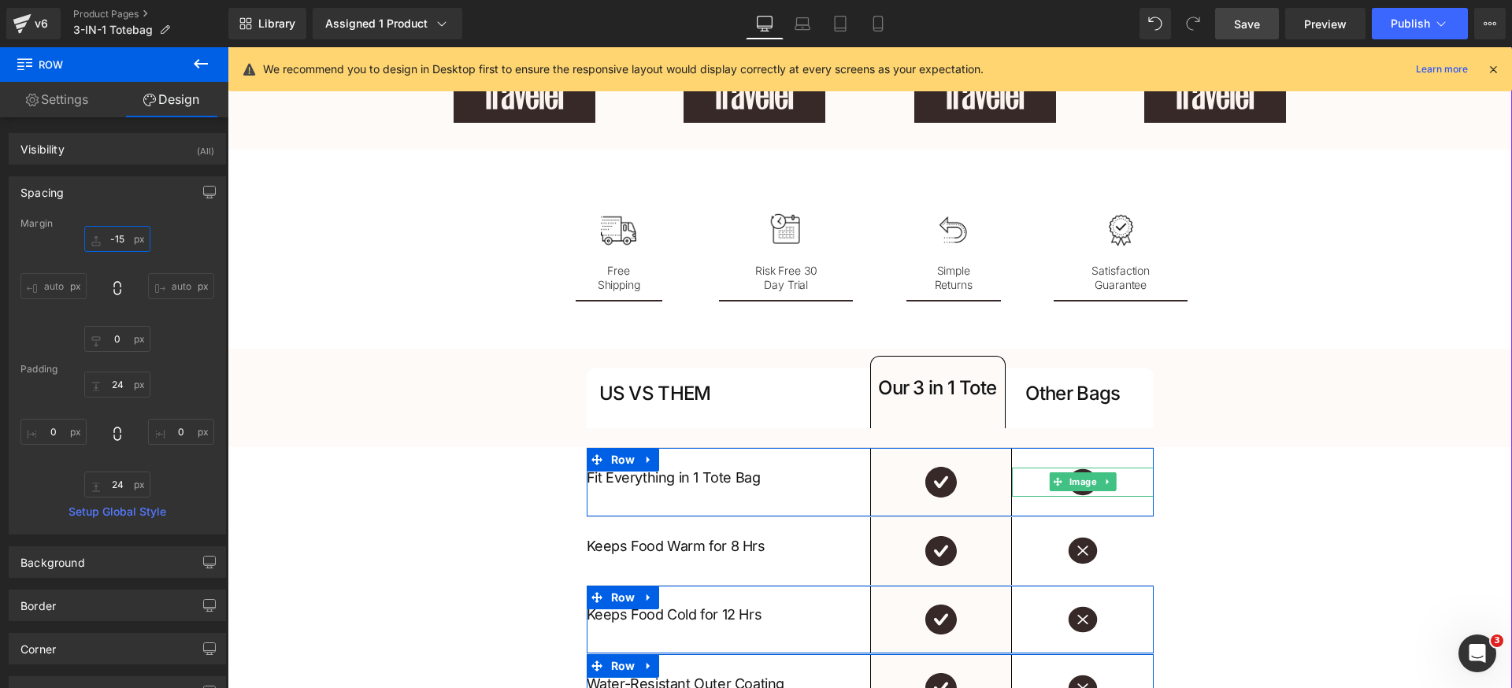
type input "-16"
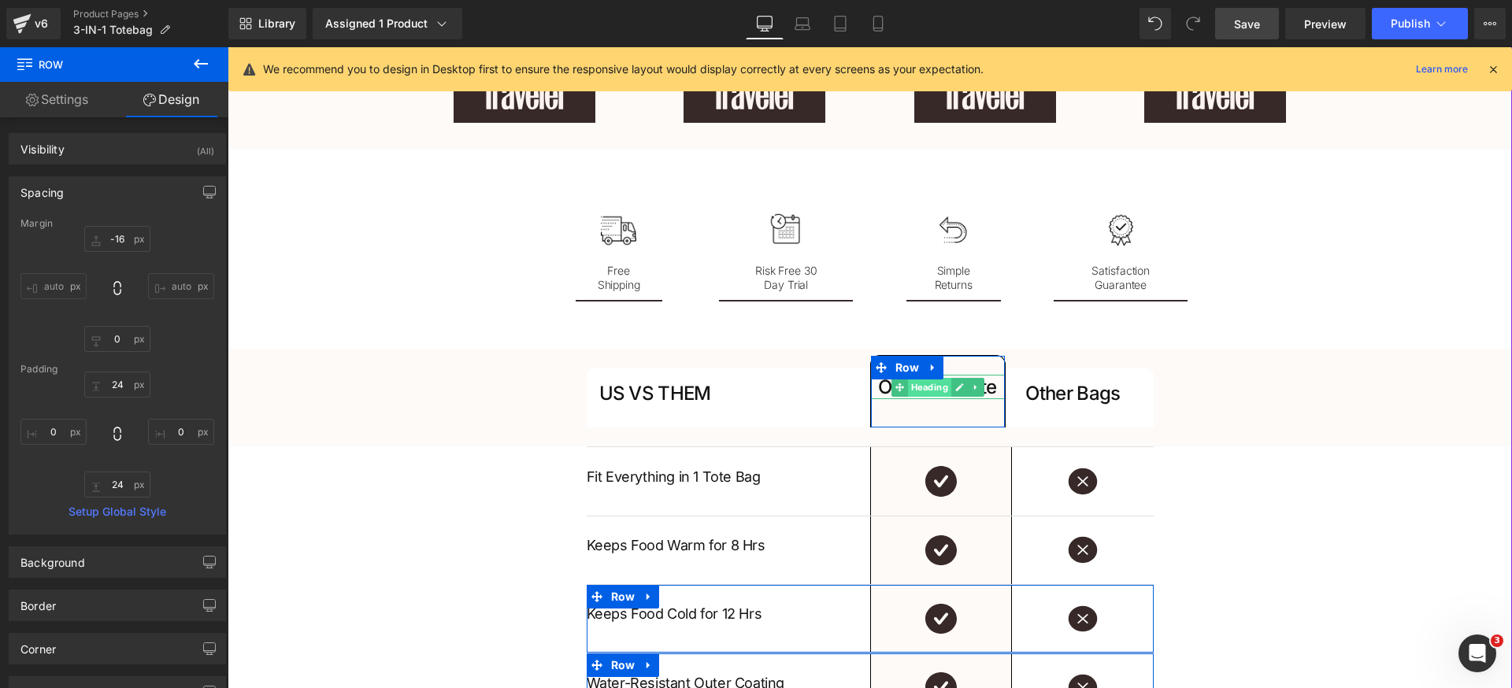
click at [912, 387] on span "Heading" at bounding box center [928, 387] width 43 height 19
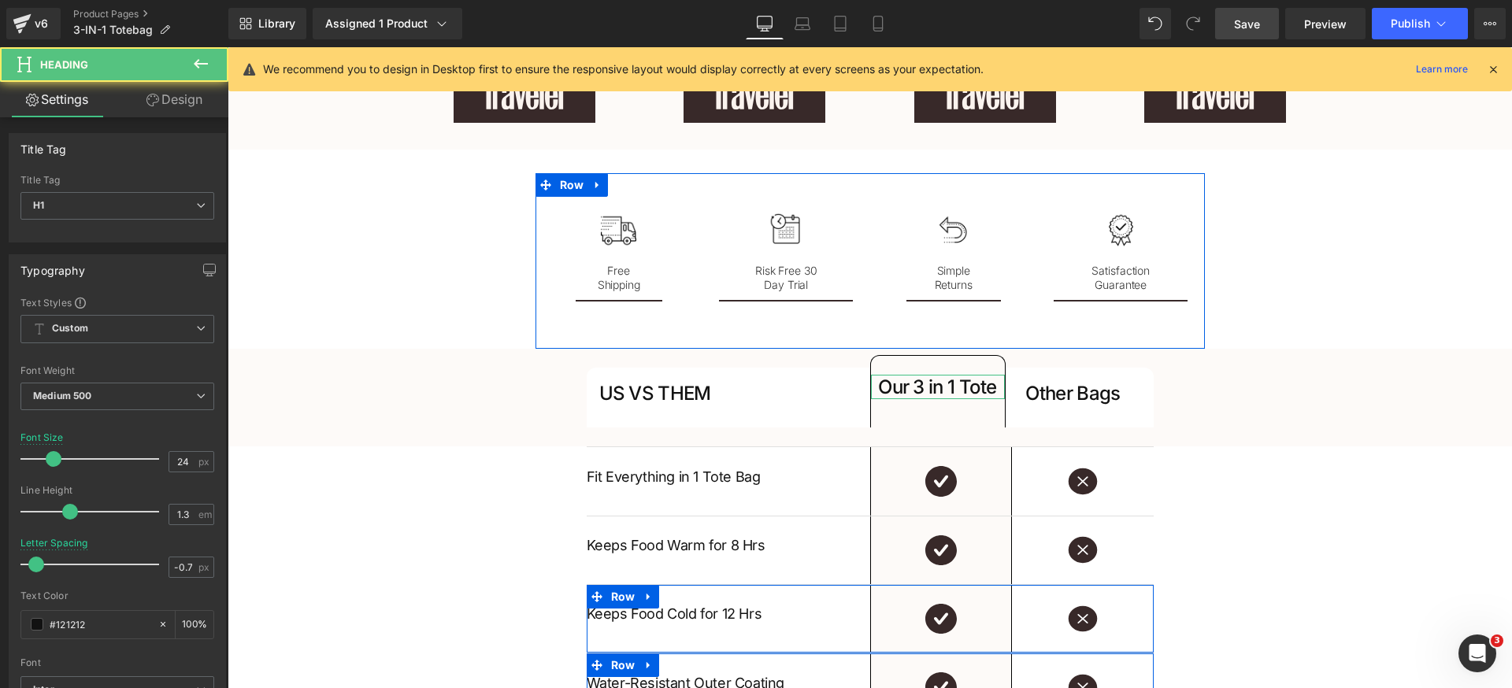
click at [172, 105] on link "Design" at bounding box center [174, 99] width 114 height 35
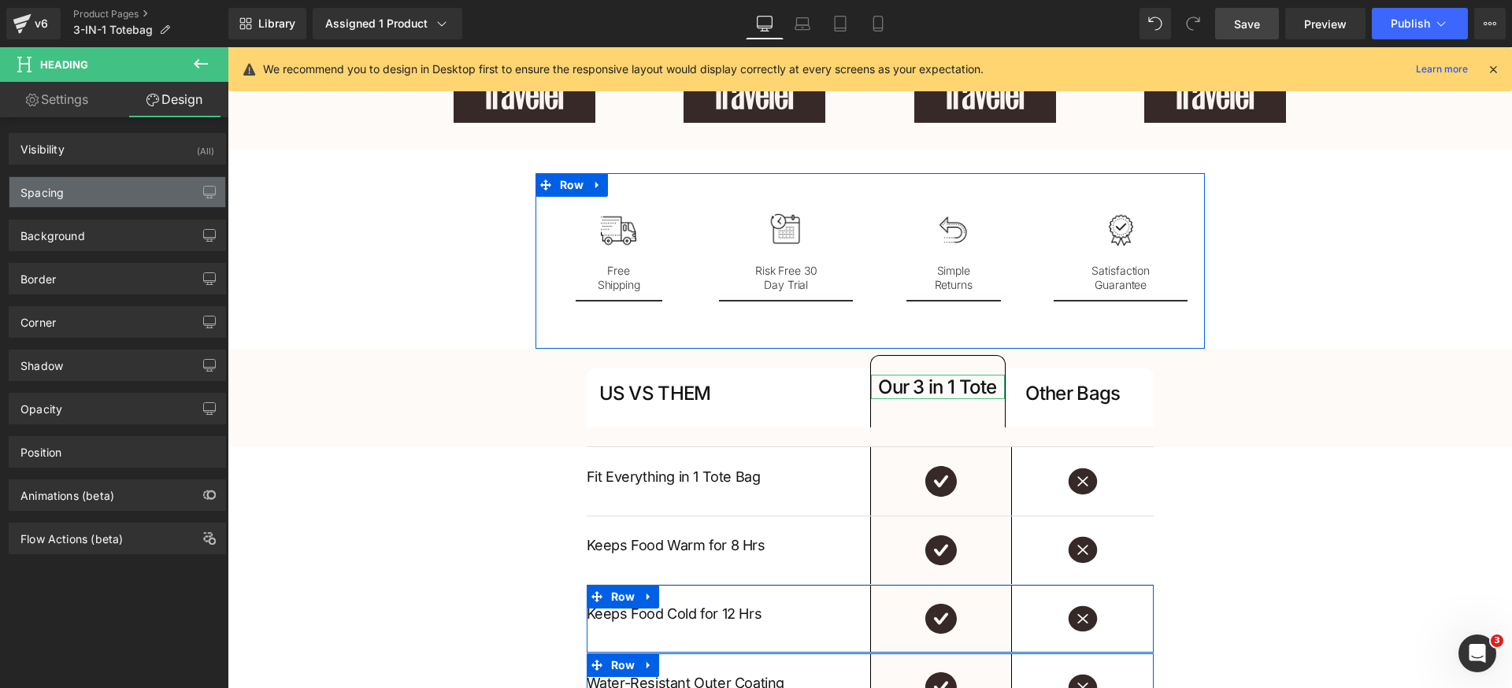
click at [123, 178] on div "Spacing" at bounding box center [117, 192] width 216 height 30
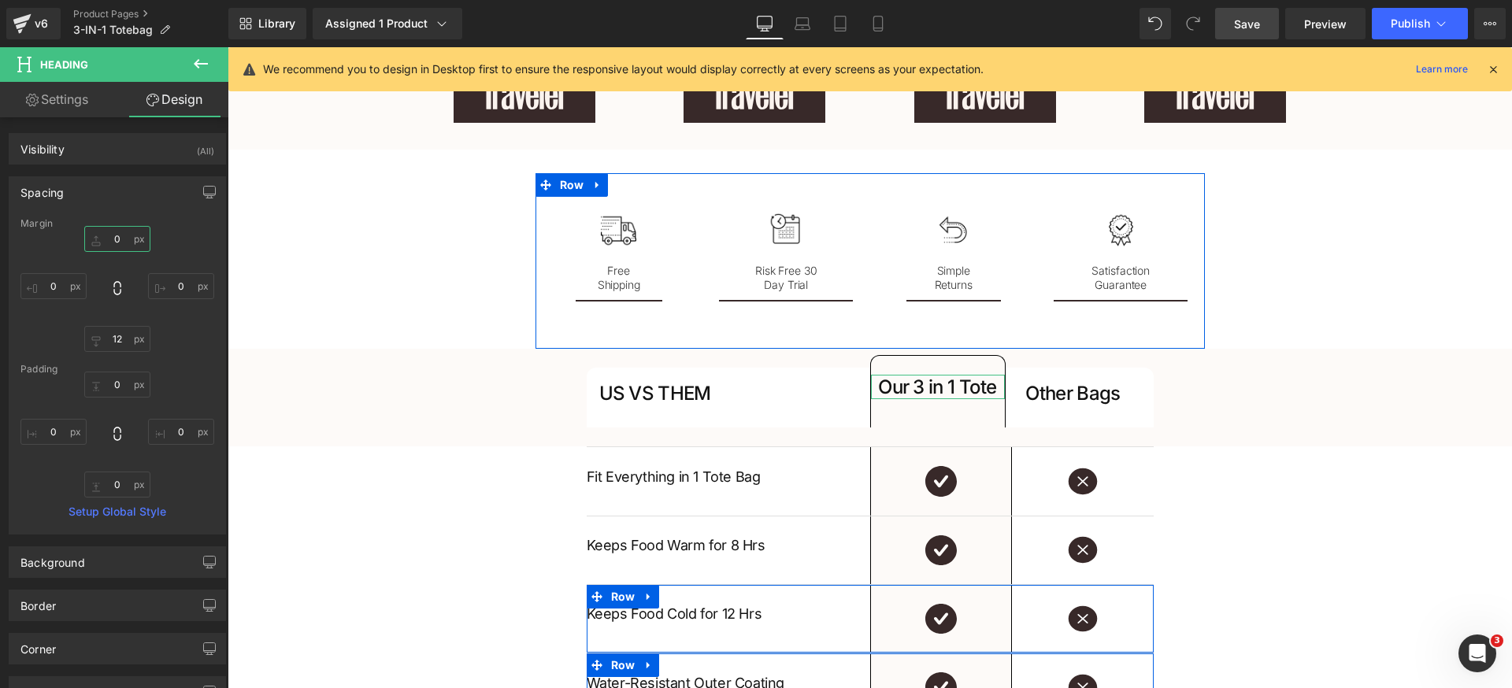
click at [128, 243] on input "0" at bounding box center [117, 239] width 66 height 26
paste input "-16"
type input "16"
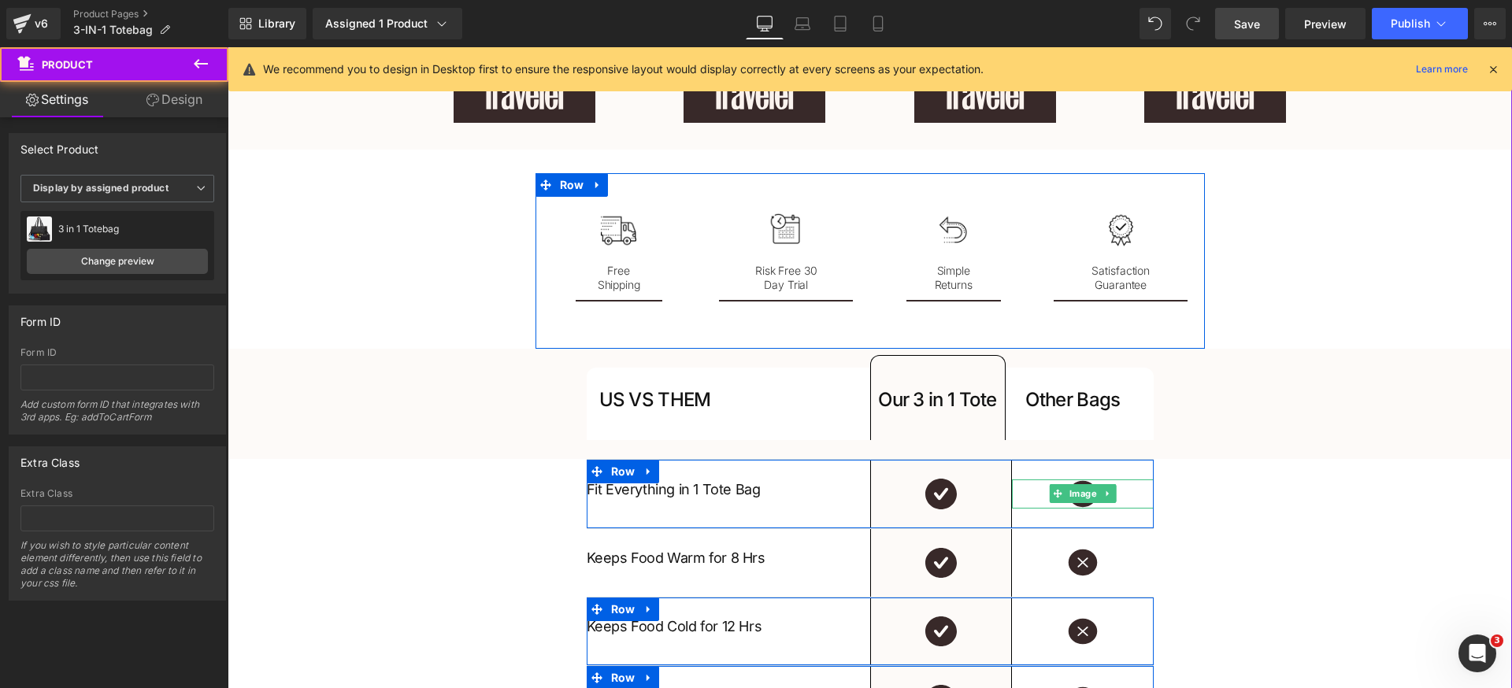
click at [1316, 561] on div "Cozy Up This Fall: The Perfect Slippers for Chillier Days Heading Row Get Yours…" at bounding box center [870, 41] width 1284 height 4523
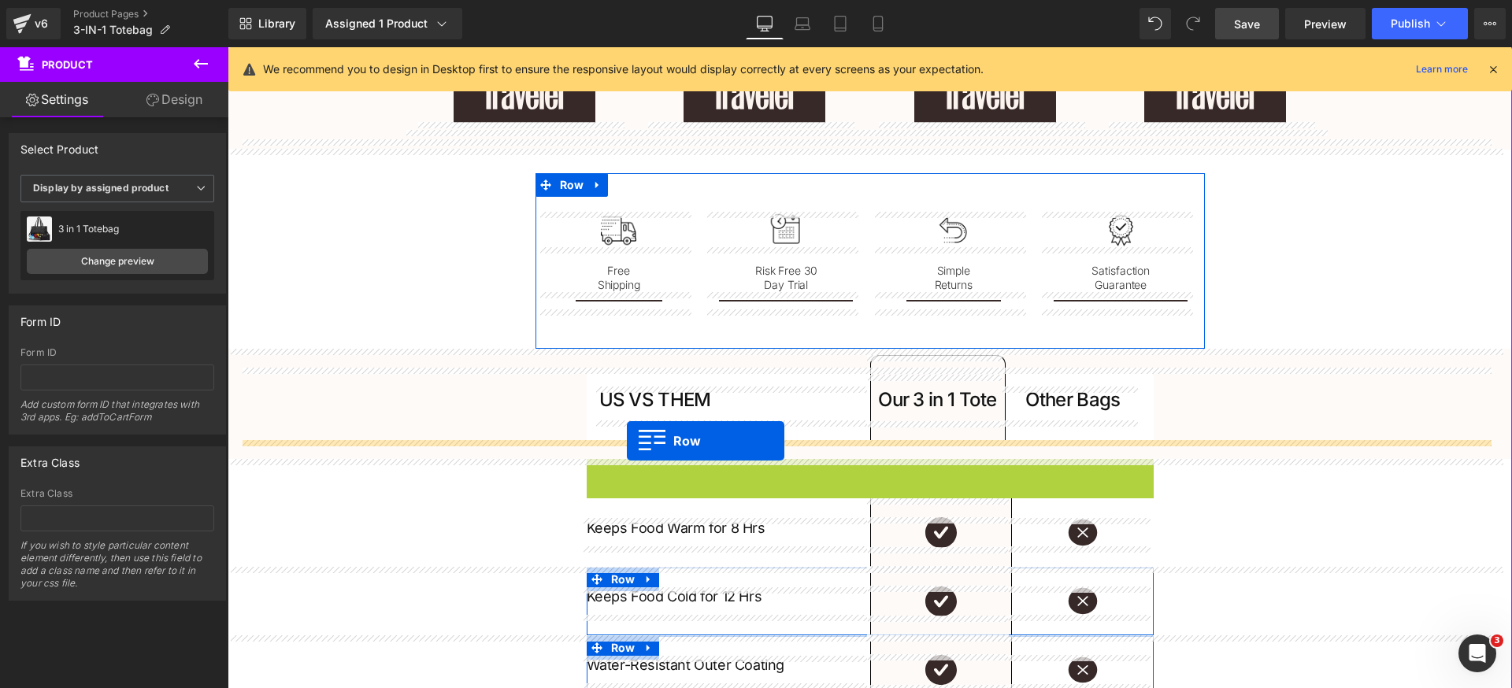
drag, startPoint x: 623, startPoint y: 472, endPoint x: 627, endPoint y: 441, distance: 31.7
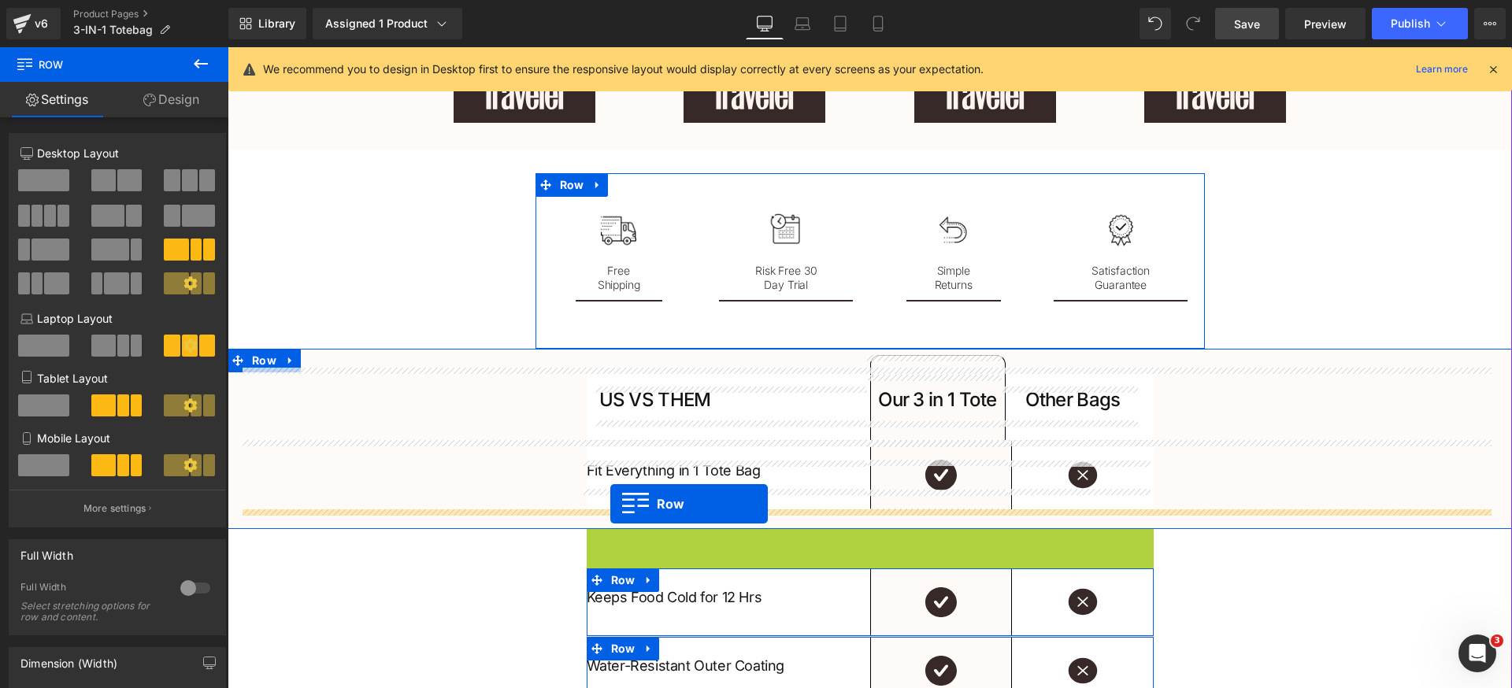
drag, startPoint x: 612, startPoint y: 540, endPoint x: 610, endPoint y: 504, distance: 36.3
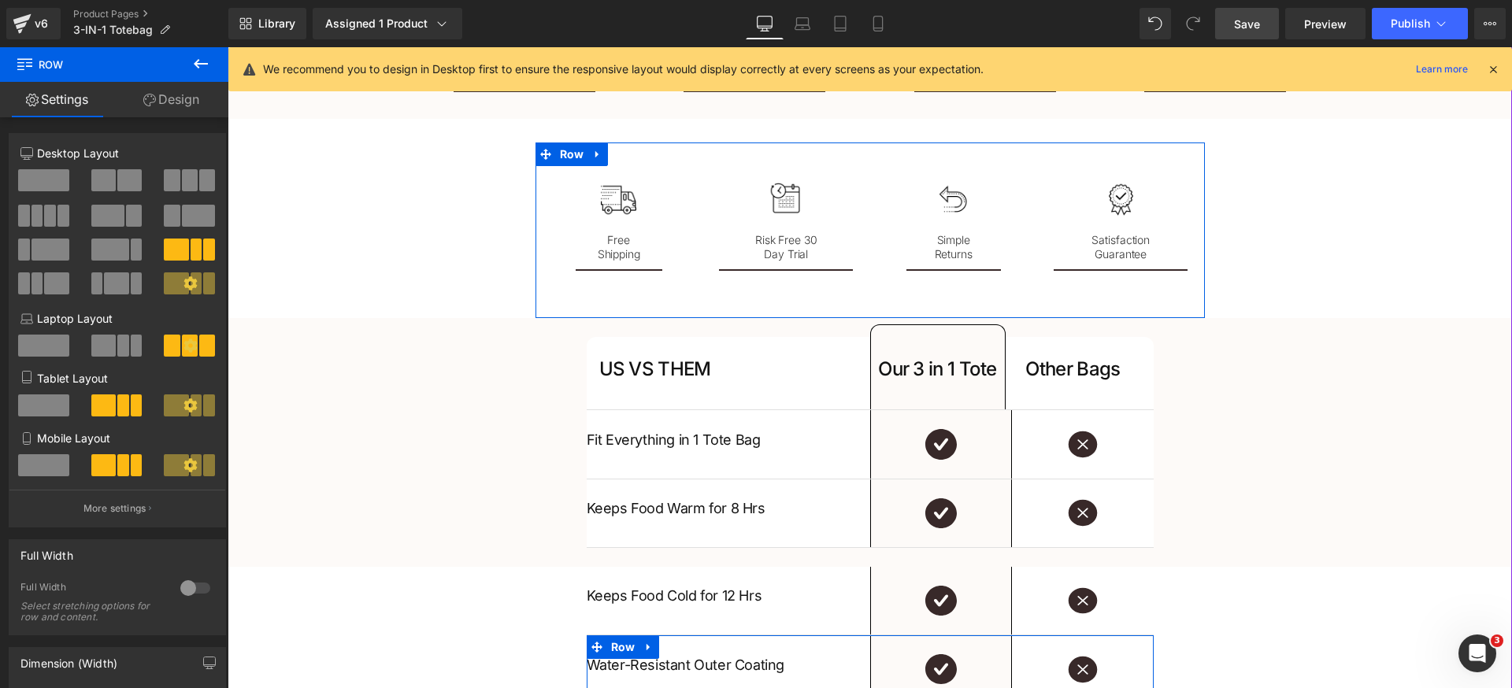
scroll to position [2387, 0]
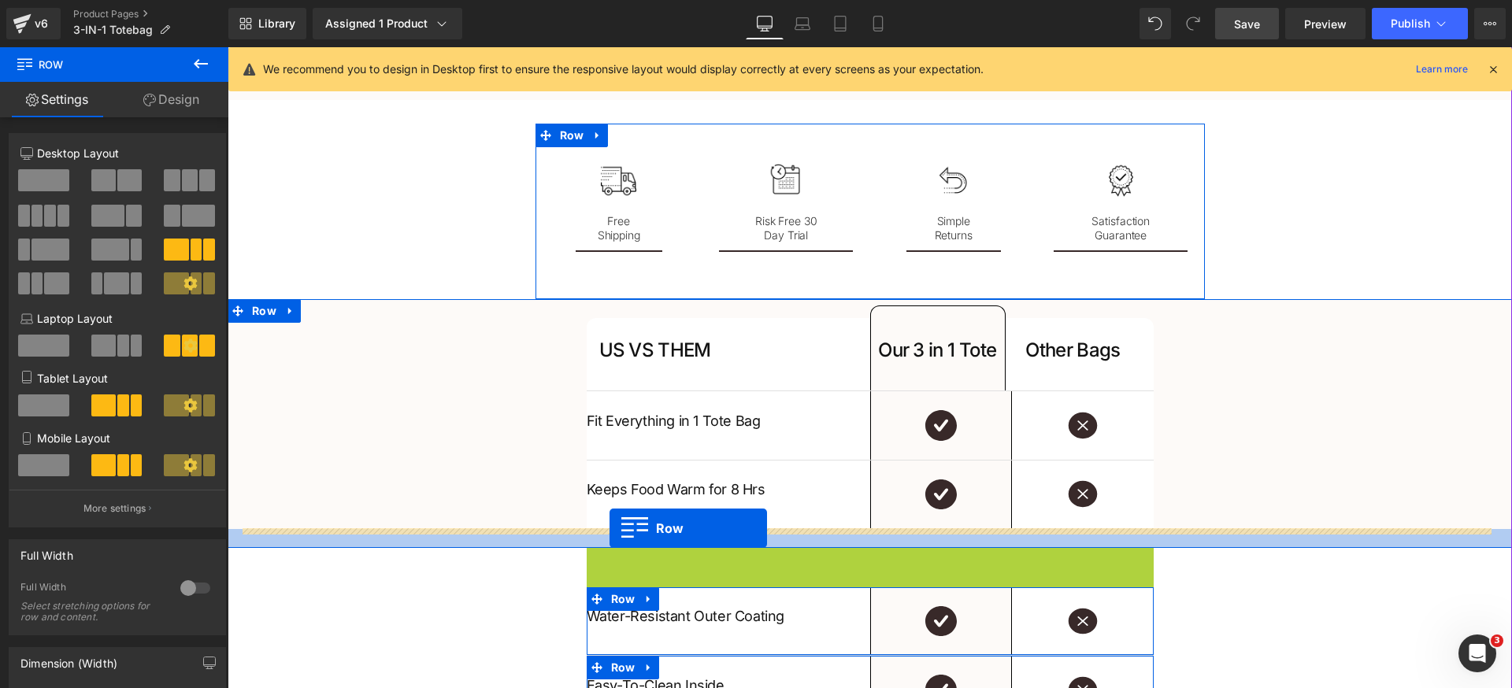
drag, startPoint x: 609, startPoint y: 555, endPoint x: 609, endPoint y: 528, distance: 27.6
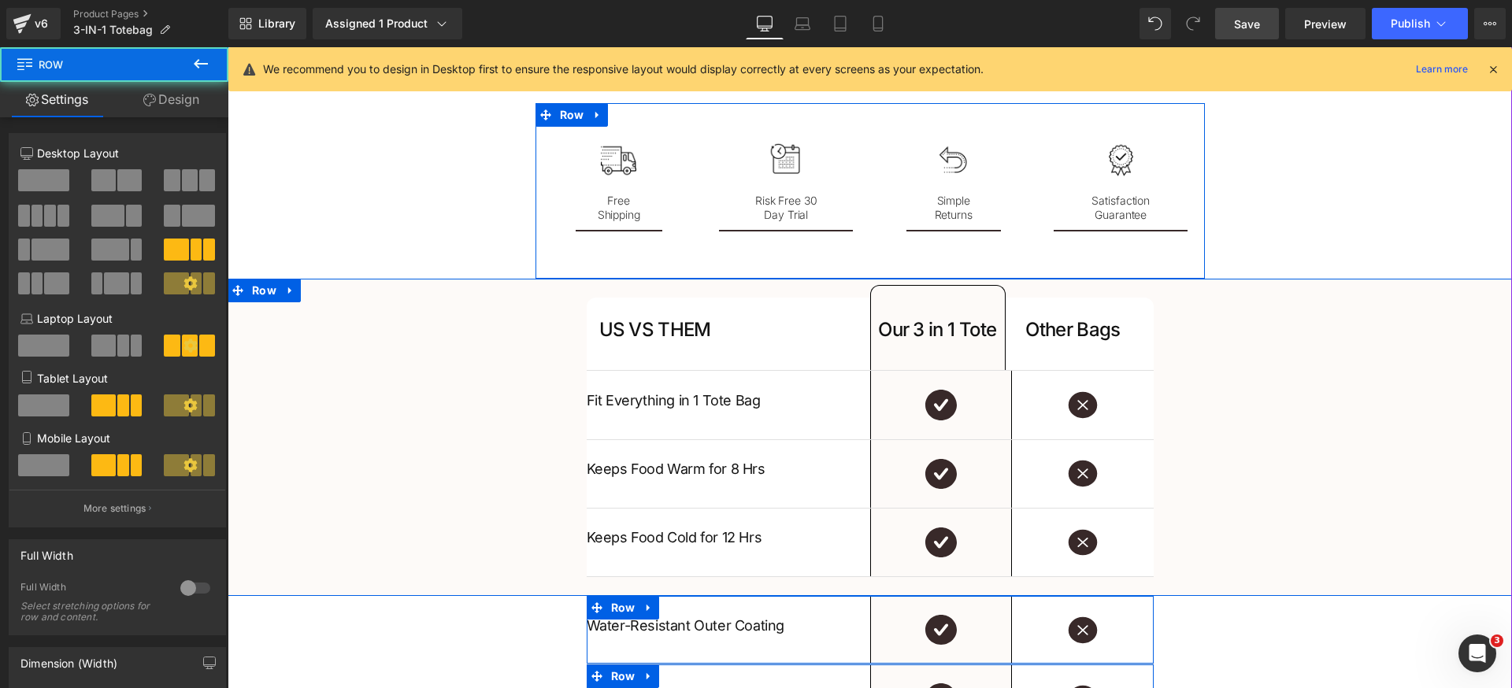
scroll to position [2438, 0]
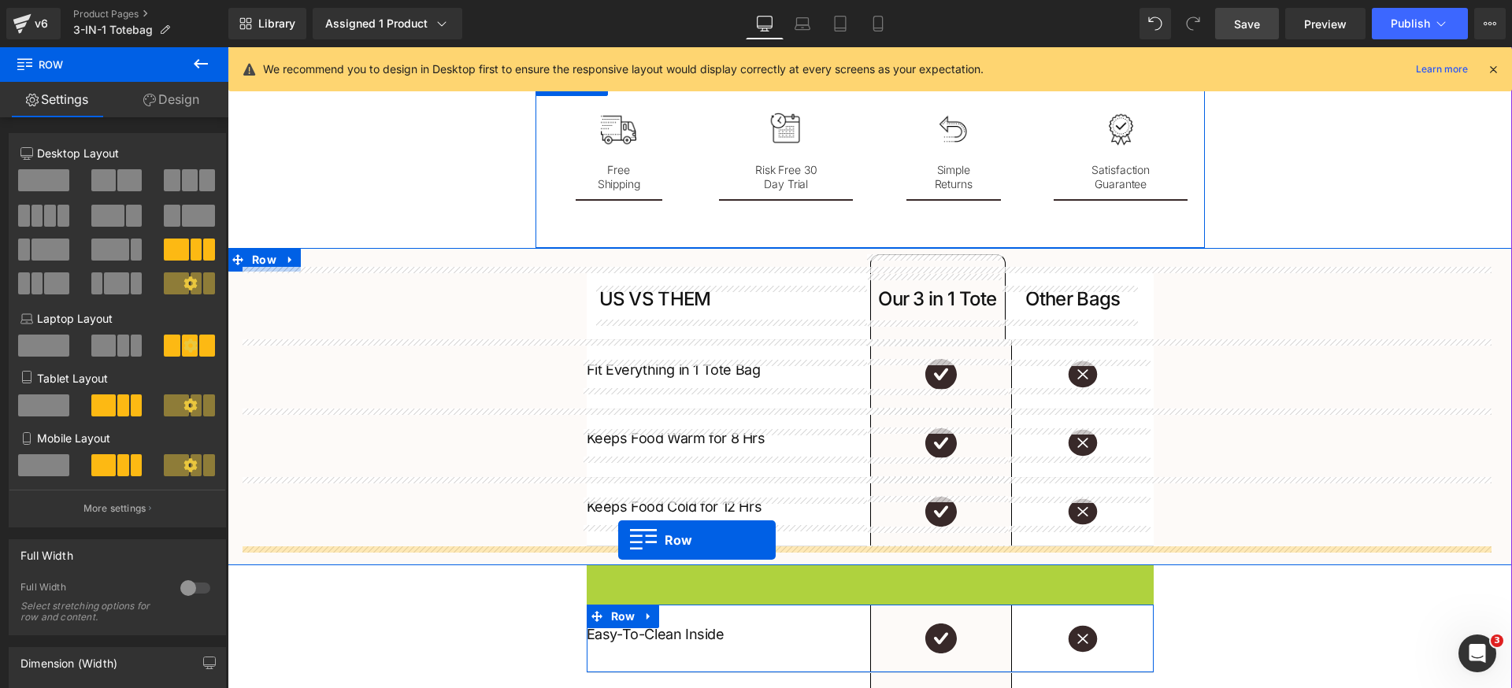
drag, startPoint x: 617, startPoint y: 570, endPoint x: 618, endPoint y: 540, distance: 30.0
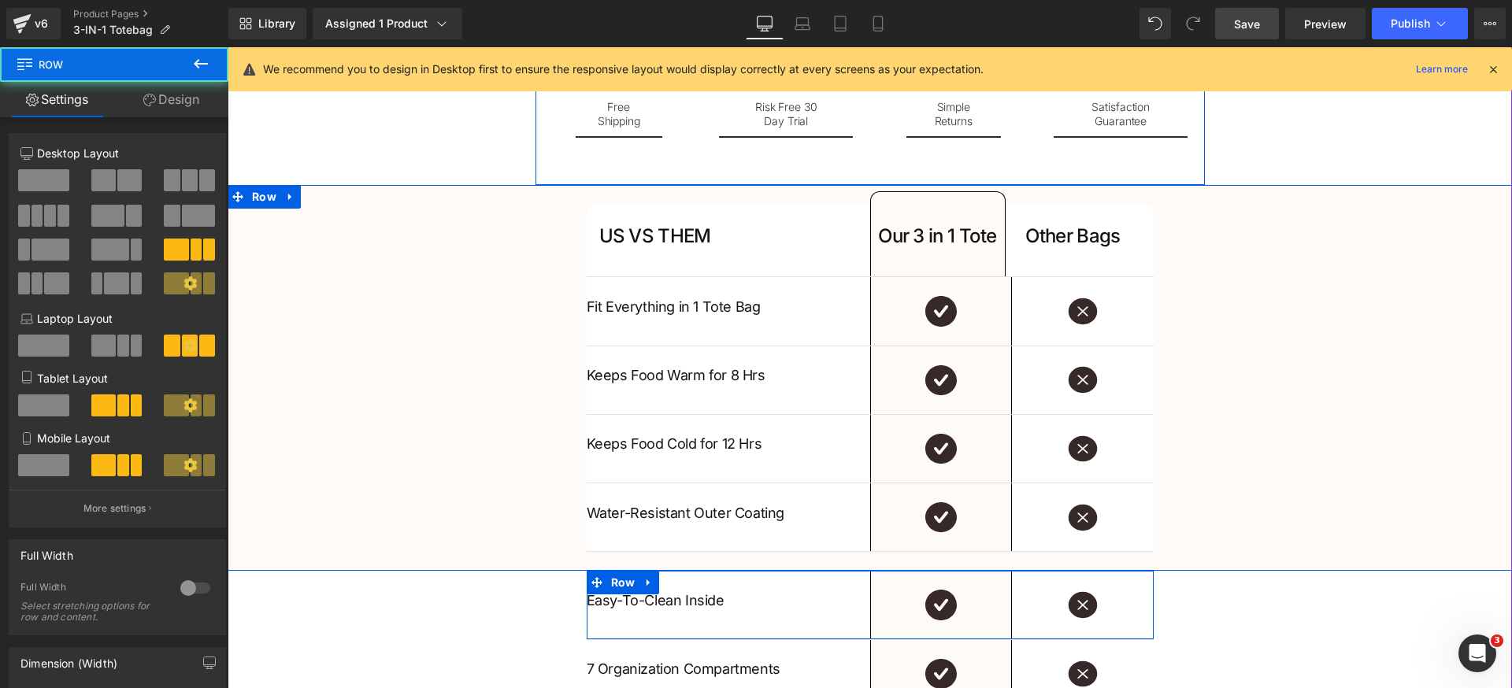
scroll to position [2564, 0]
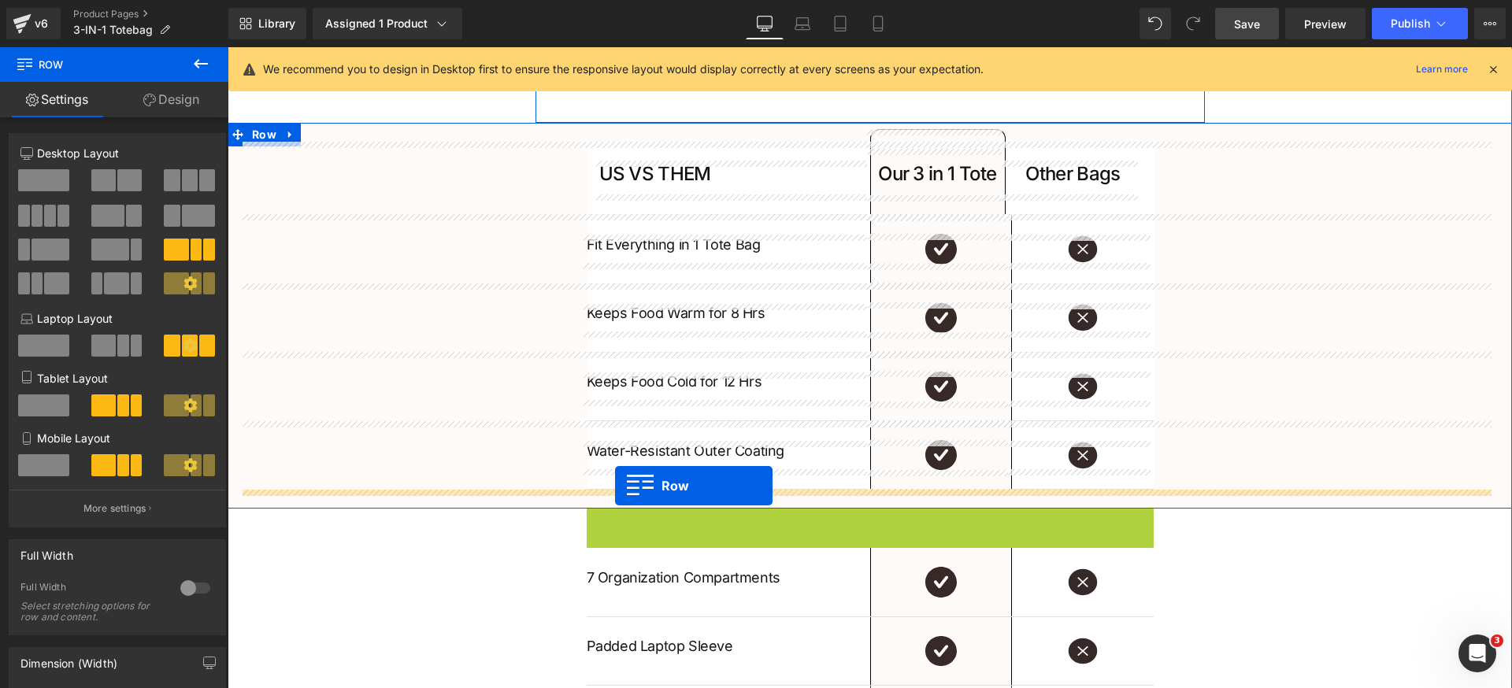
drag, startPoint x: 608, startPoint y: 518, endPoint x: 615, endPoint y: 486, distance: 33.1
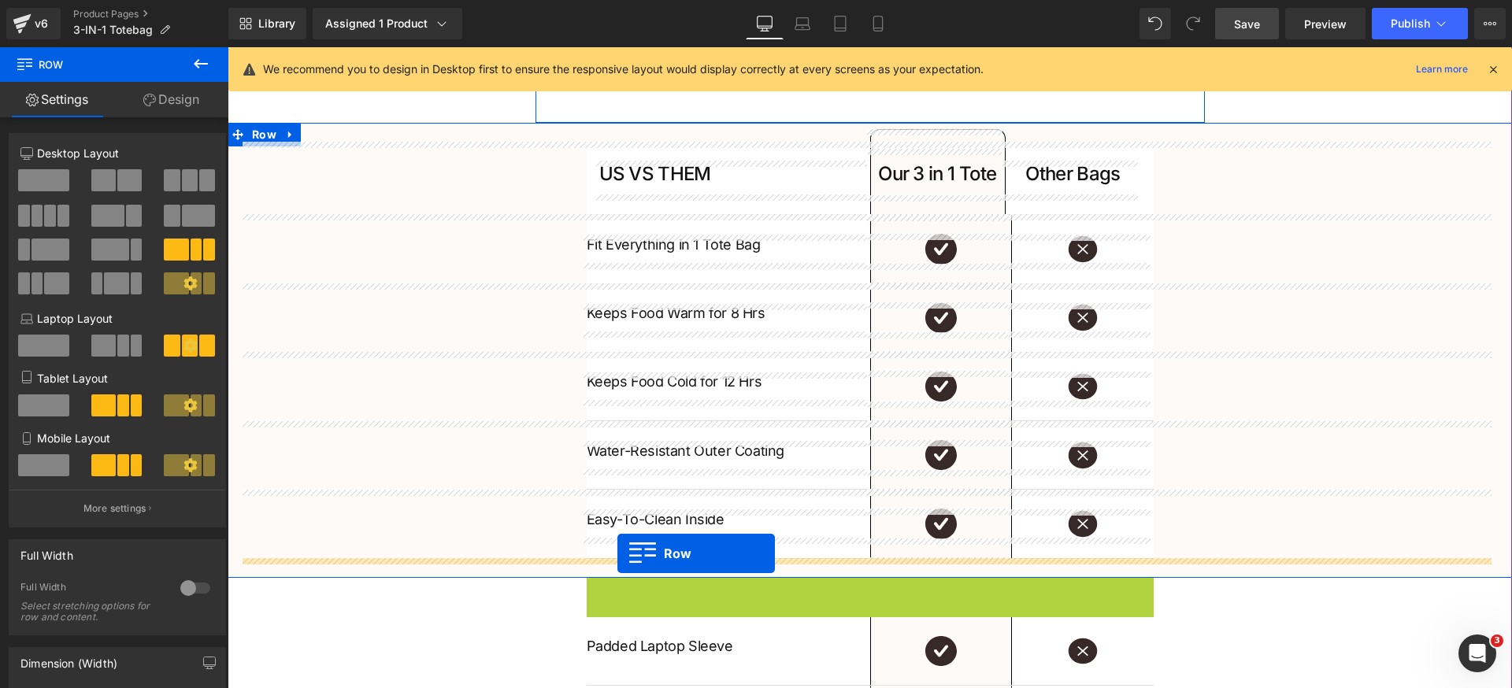
drag, startPoint x: 618, startPoint y: 591, endPoint x: 617, endPoint y: 553, distance: 37.8
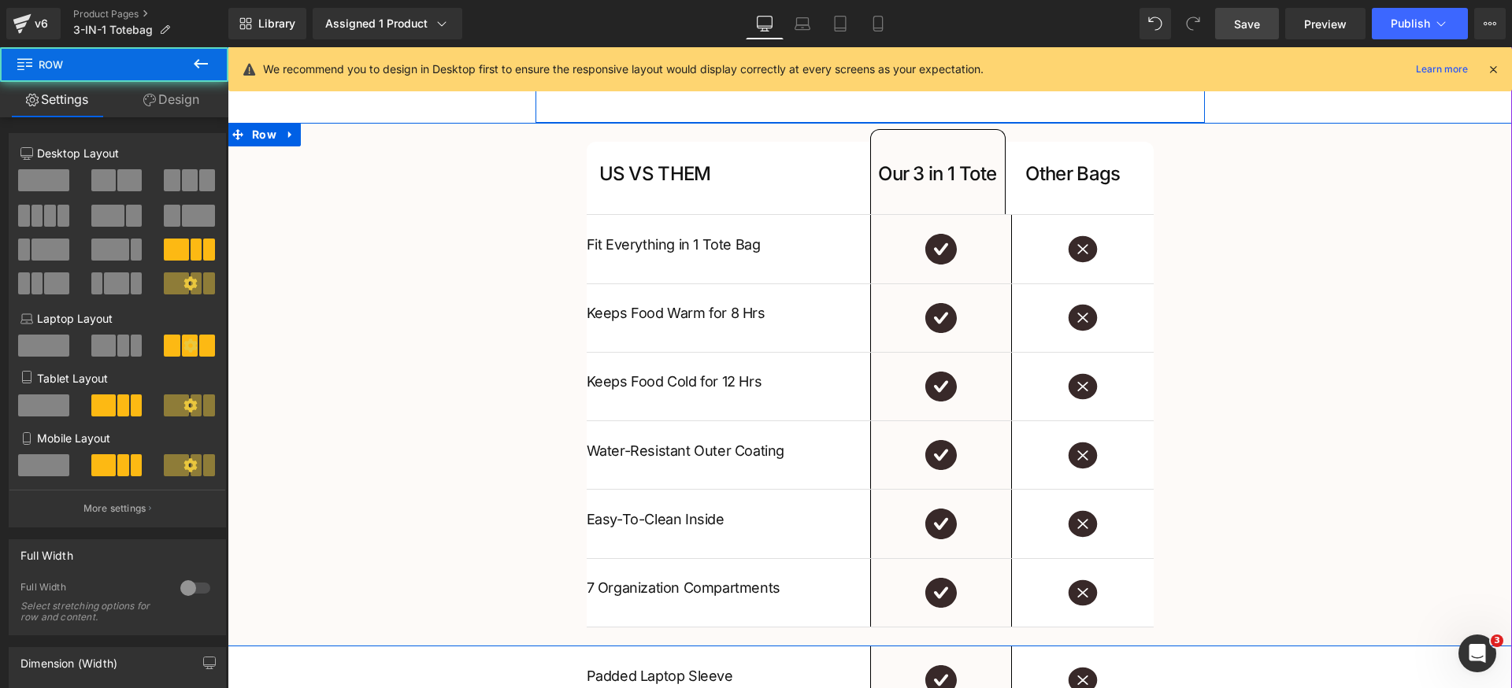
scroll to position [2615, 0]
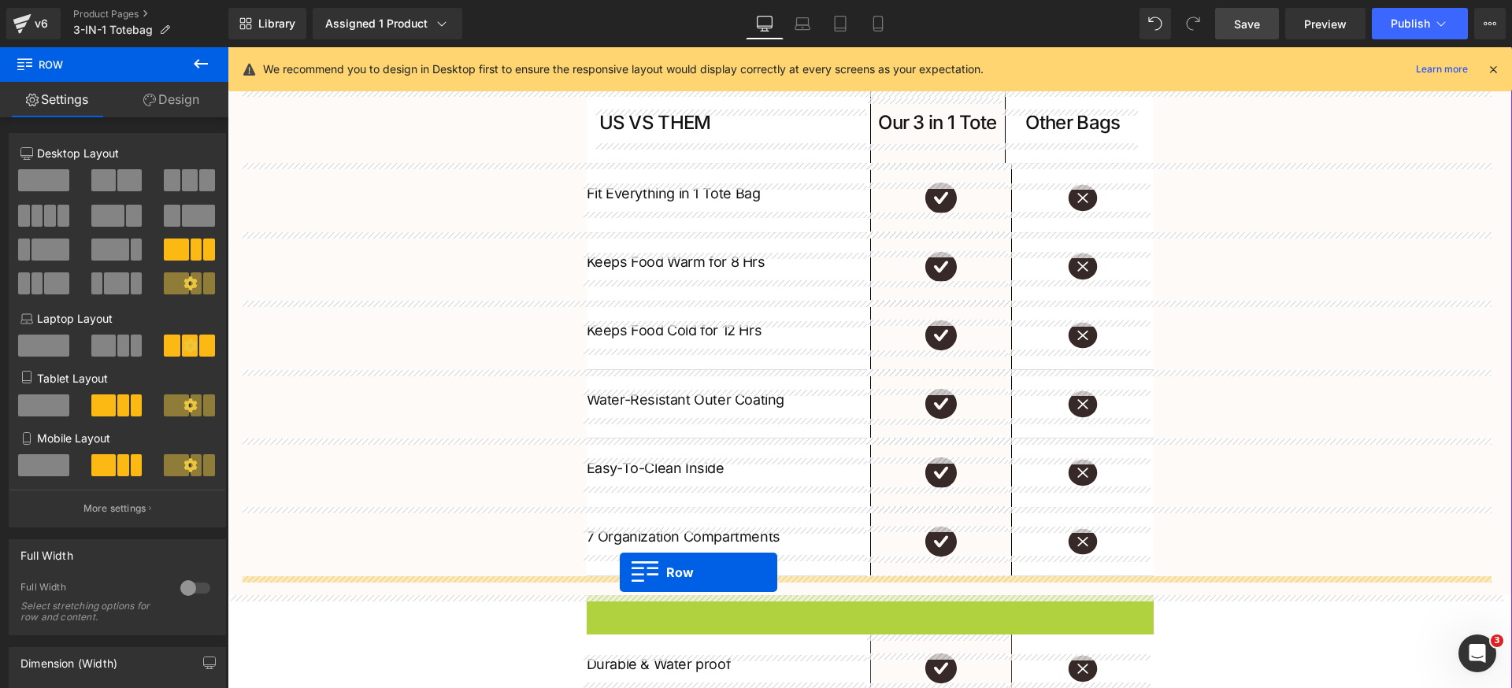
drag, startPoint x: 620, startPoint y: 594, endPoint x: 620, endPoint y: 572, distance: 22.0
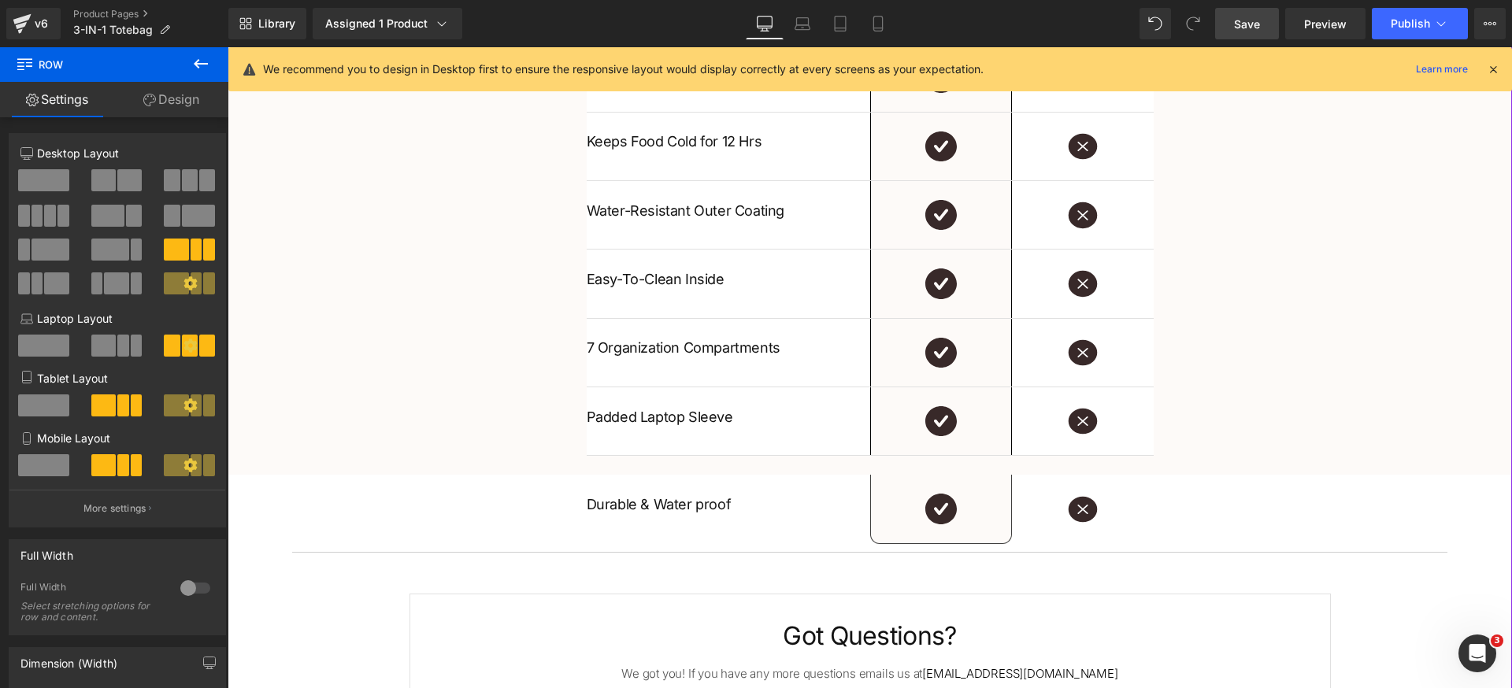
scroll to position [2885, 0]
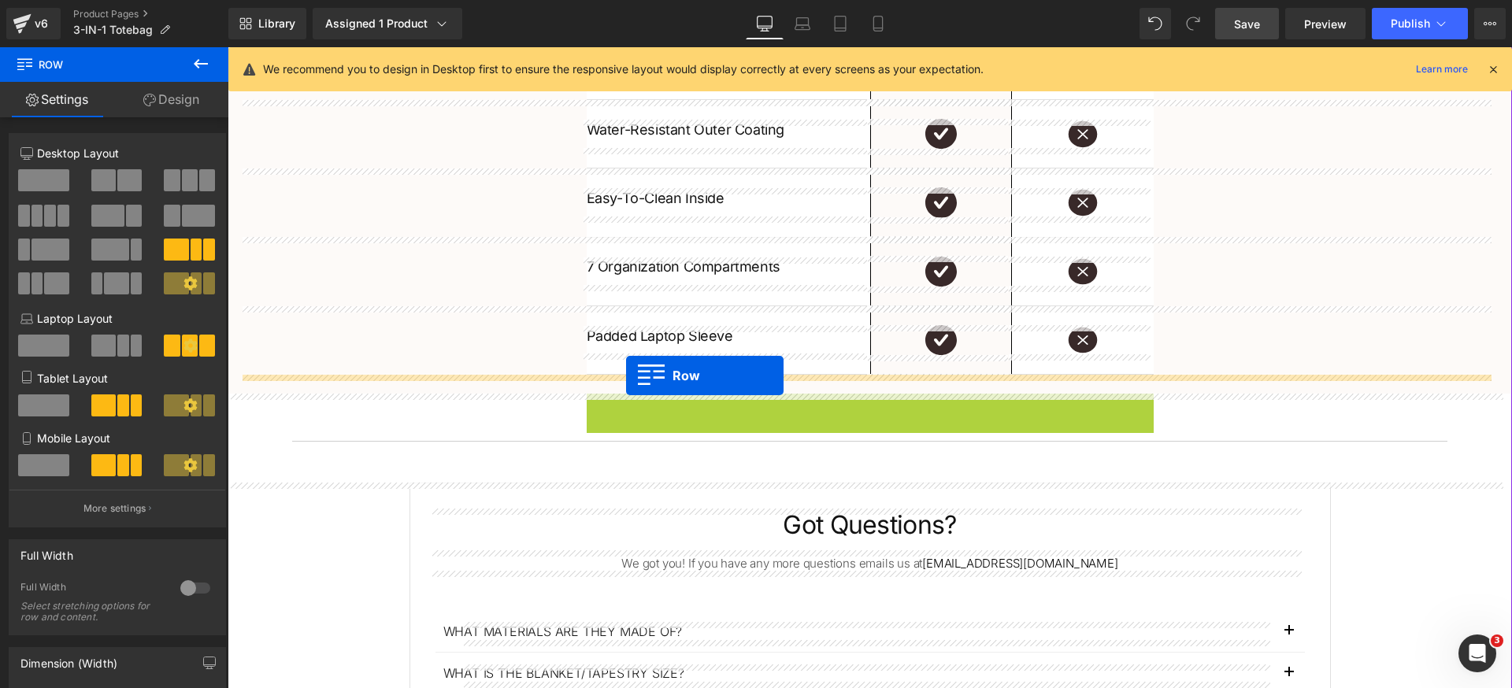
drag, startPoint x: 624, startPoint y: 402, endPoint x: 626, endPoint y: 374, distance: 27.7
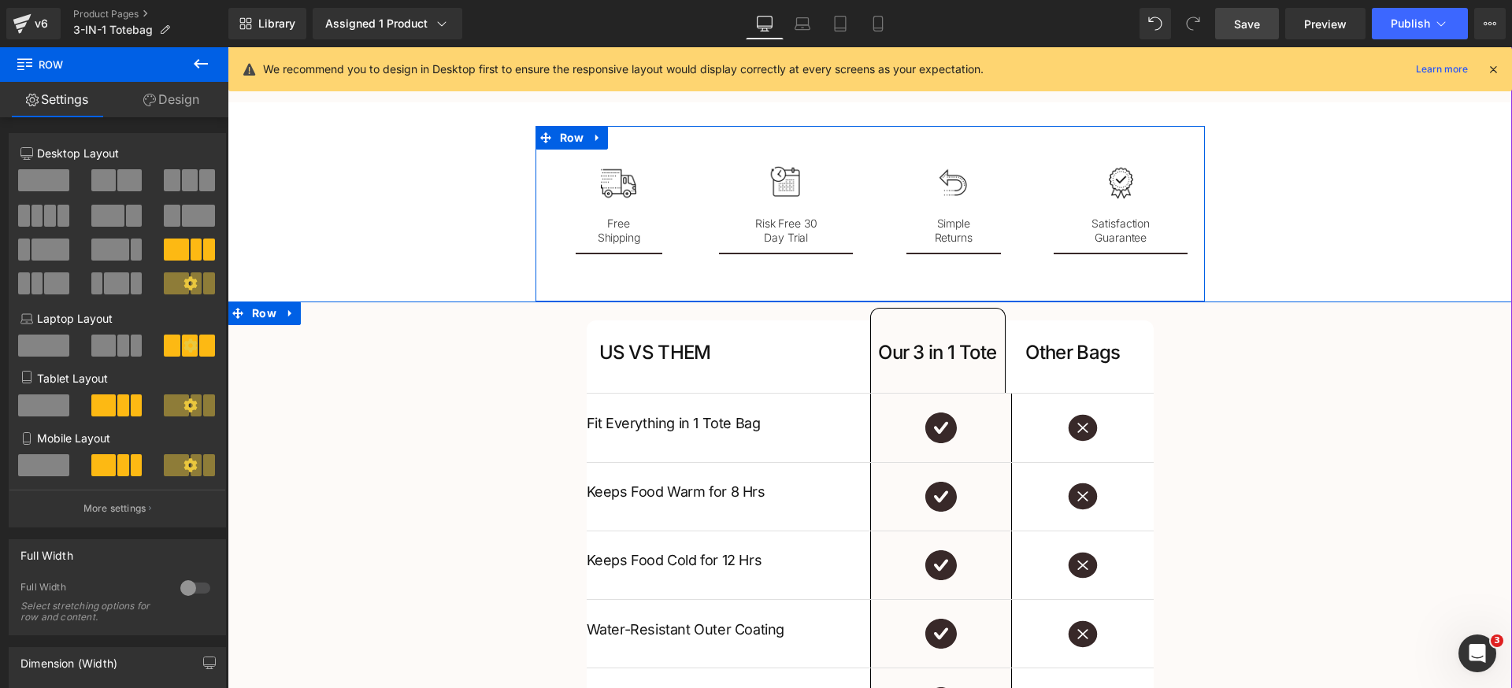
scroll to position [2427, 0]
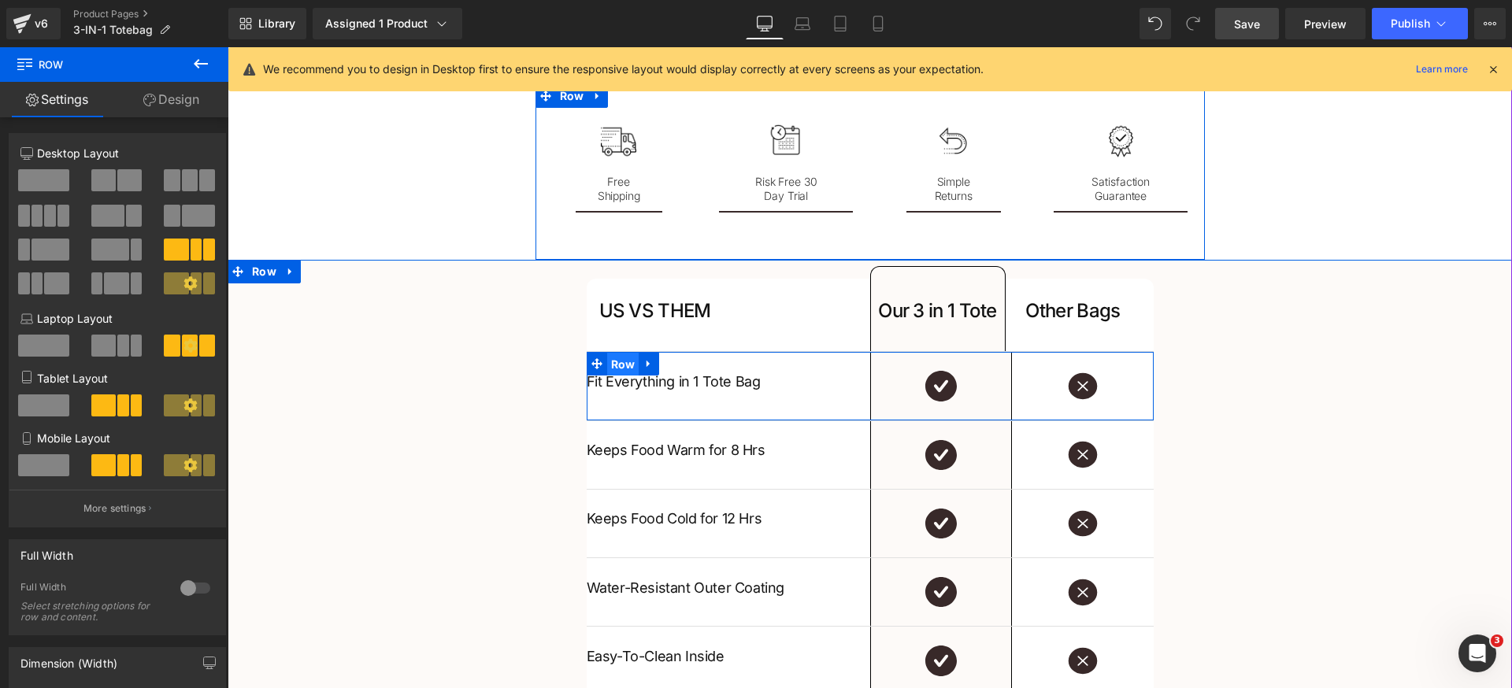
click at [607, 363] on span "Row" at bounding box center [623, 365] width 32 height 24
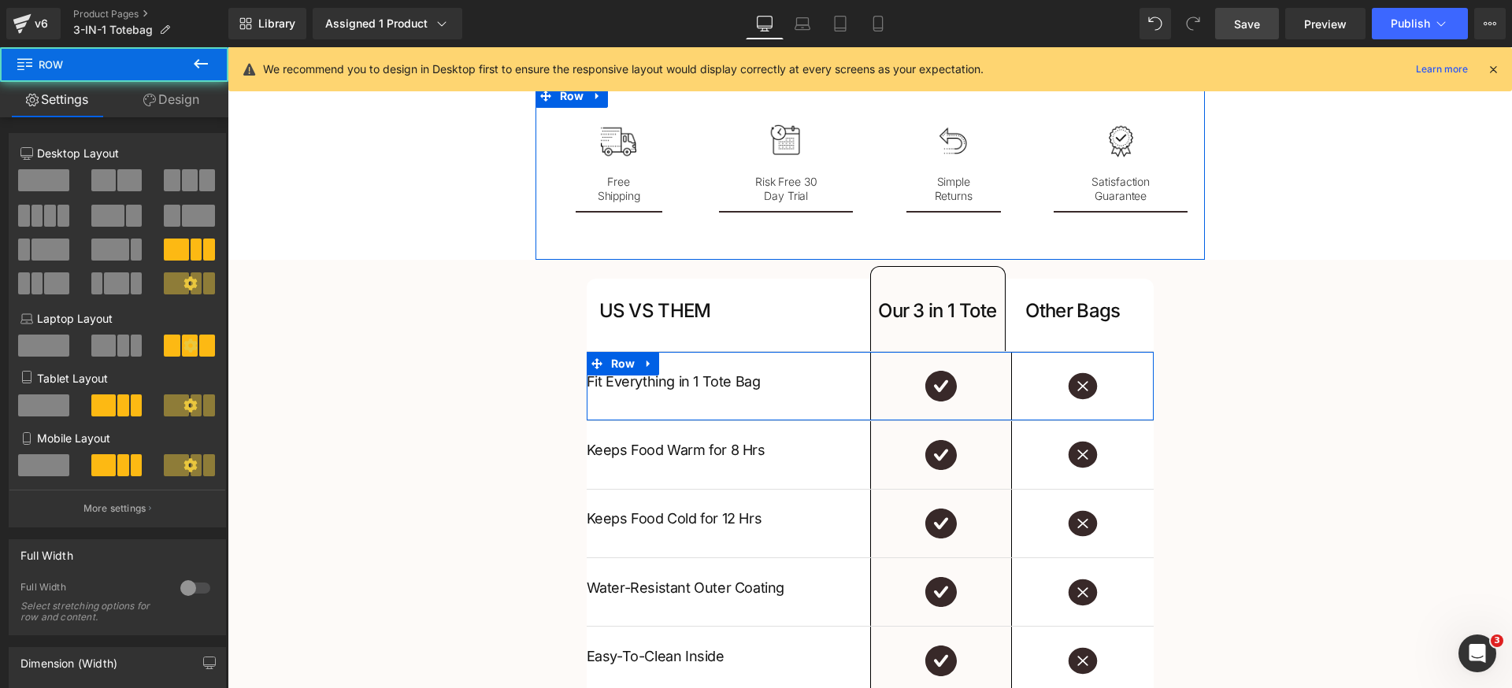
click at [172, 103] on link "Design" at bounding box center [171, 99] width 114 height 35
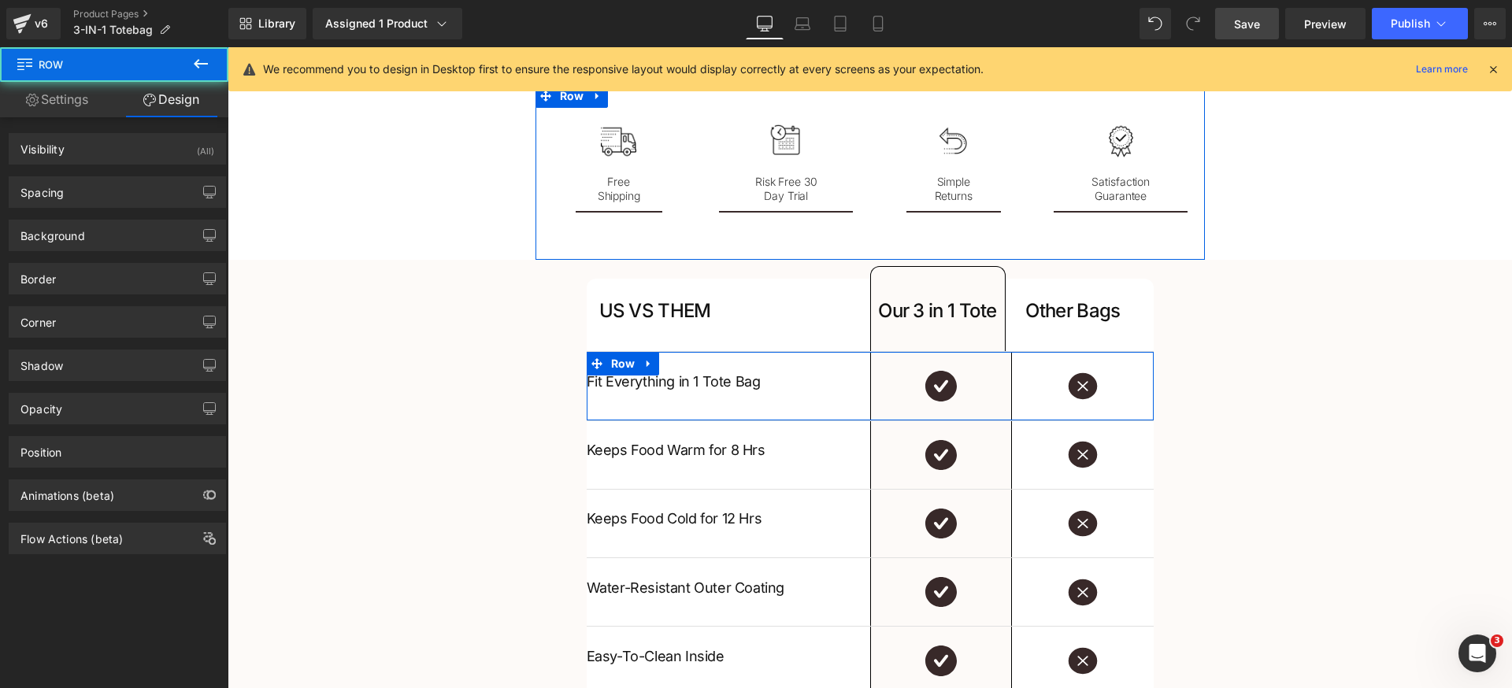
click at [107, 195] on div "Spacing" at bounding box center [117, 192] width 216 height 30
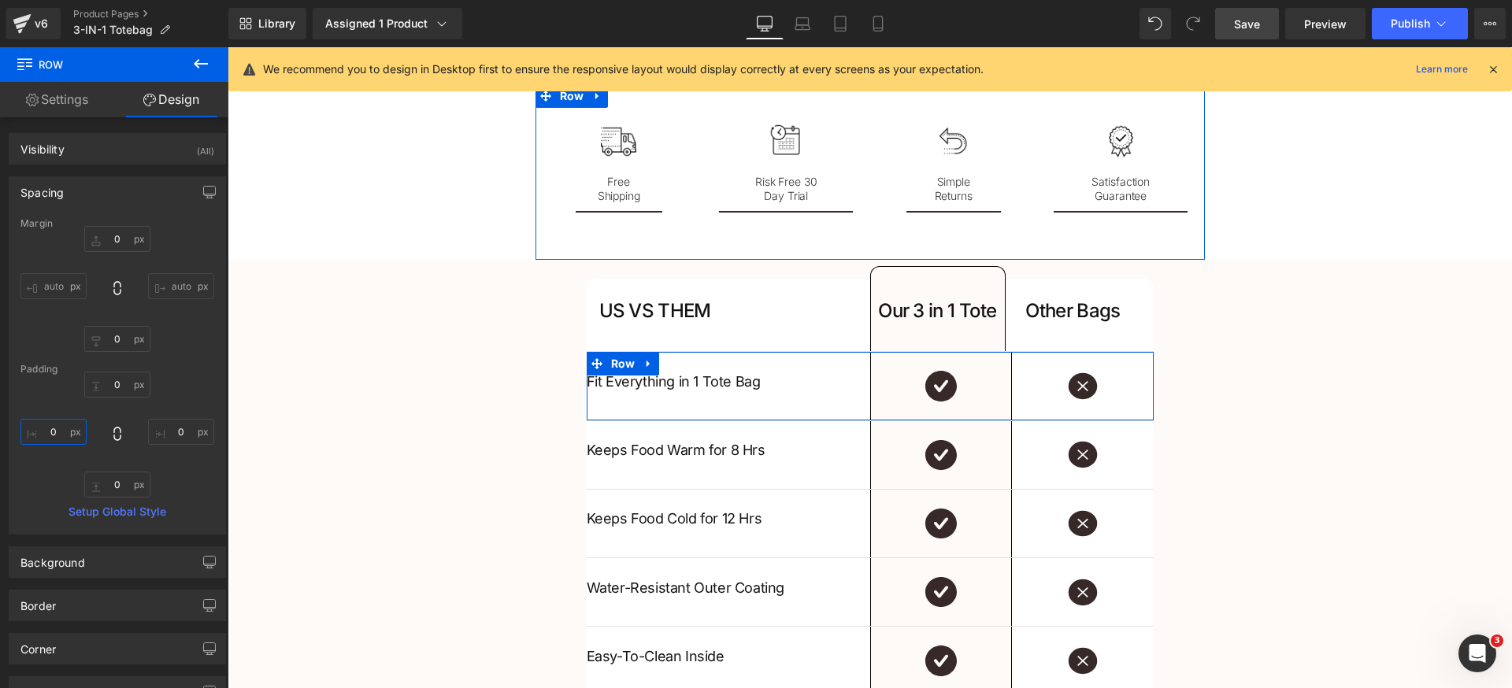
click at [68, 436] on input "0" at bounding box center [53, 432] width 66 height 26
type input "16"
click at [179, 434] on input "0" at bounding box center [181, 432] width 66 height 26
paste input "16"
type input "16"
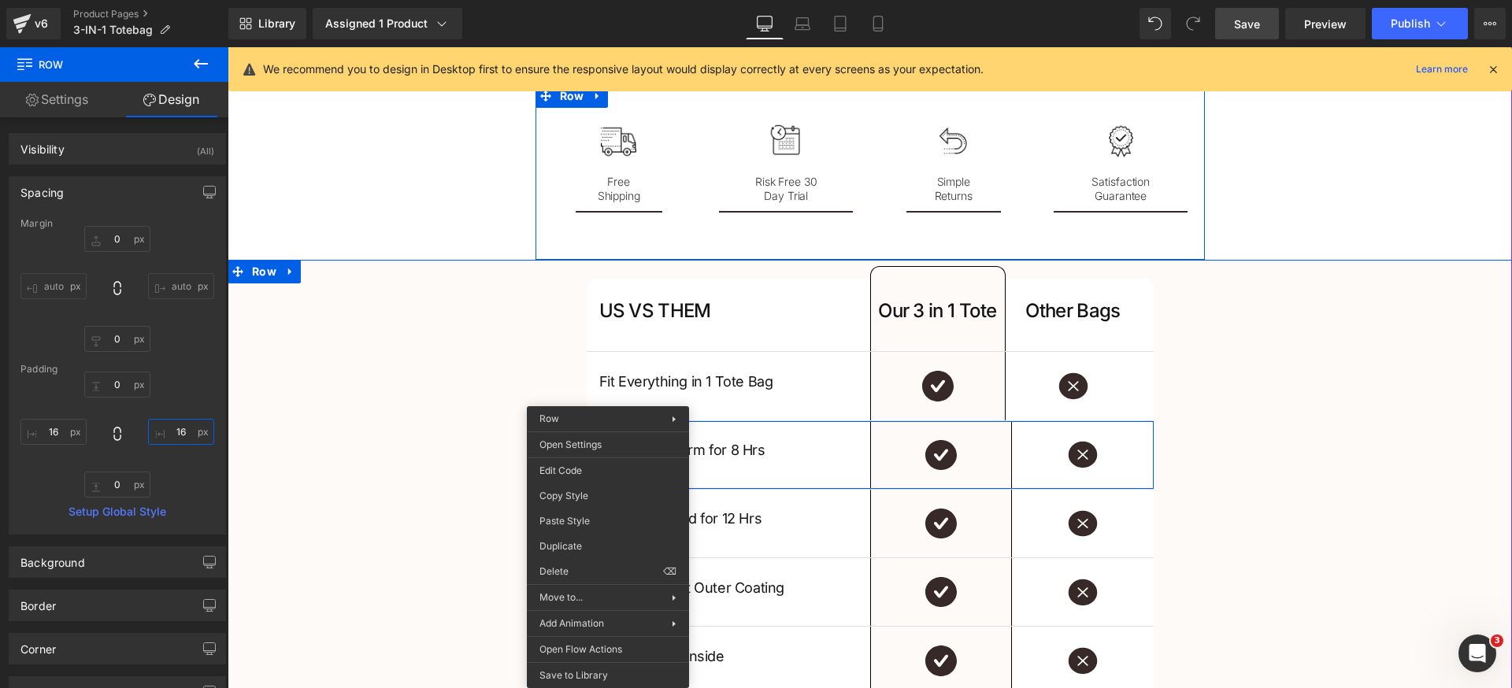
drag, startPoint x: 608, startPoint y: 434, endPoint x: 840, endPoint y: 531, distance: 251.7
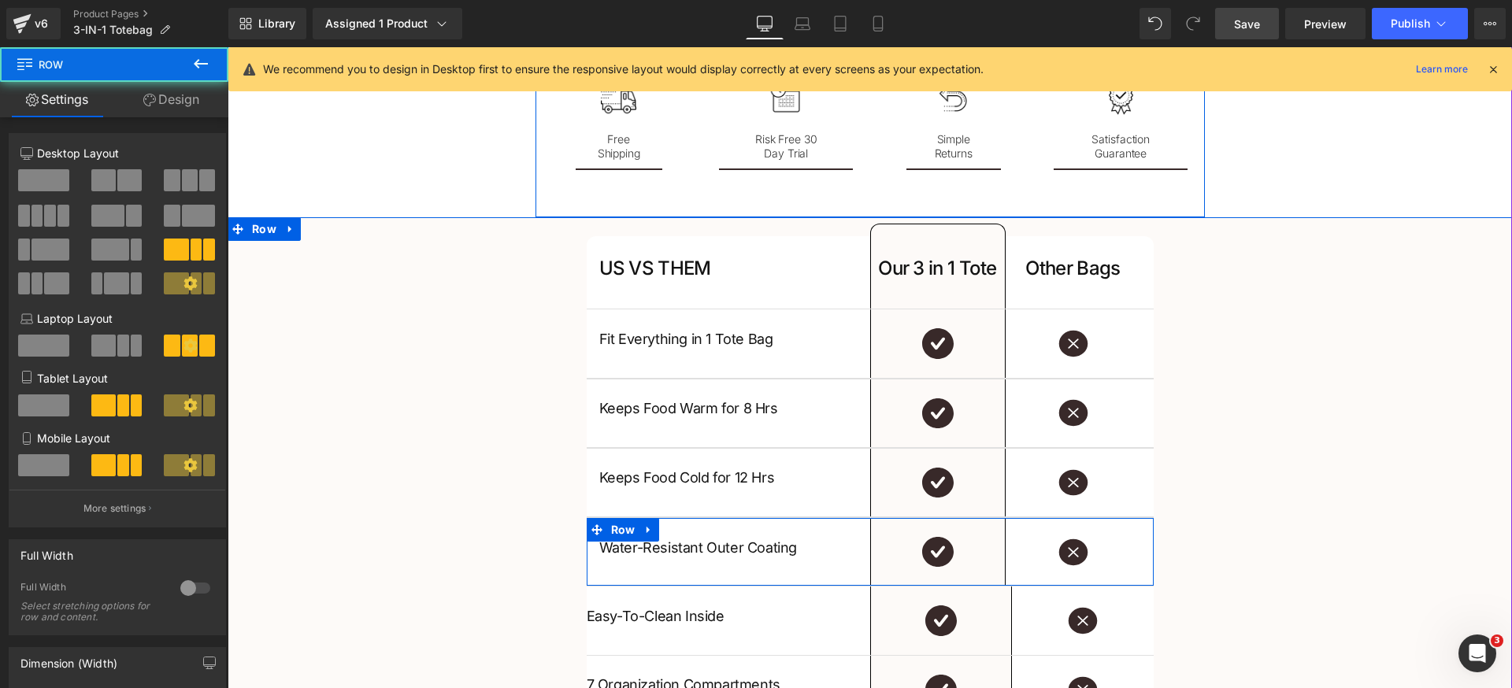
scroll to position [2515, 0]
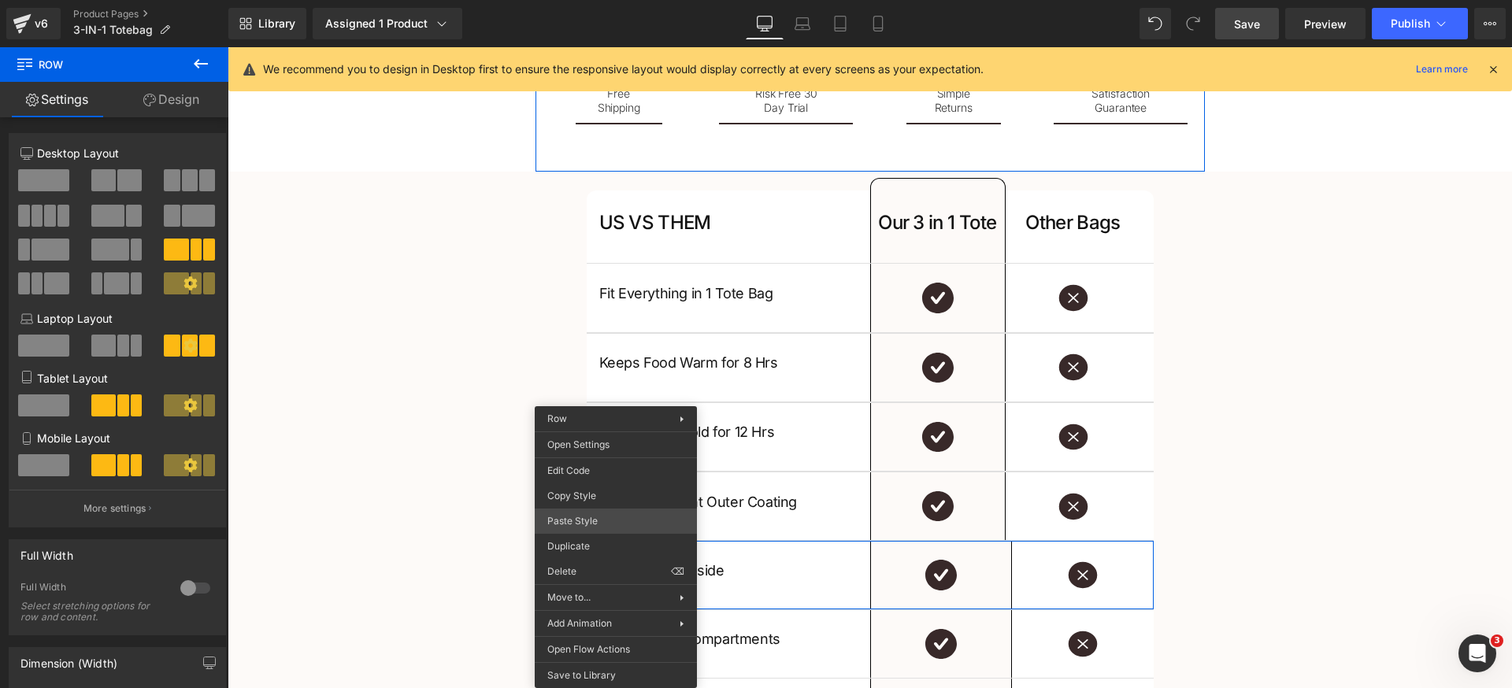
drag, startPoint x: 842, startPoint y: 569, endPoint x: 616, endPoint y: 524, distance: 230.5
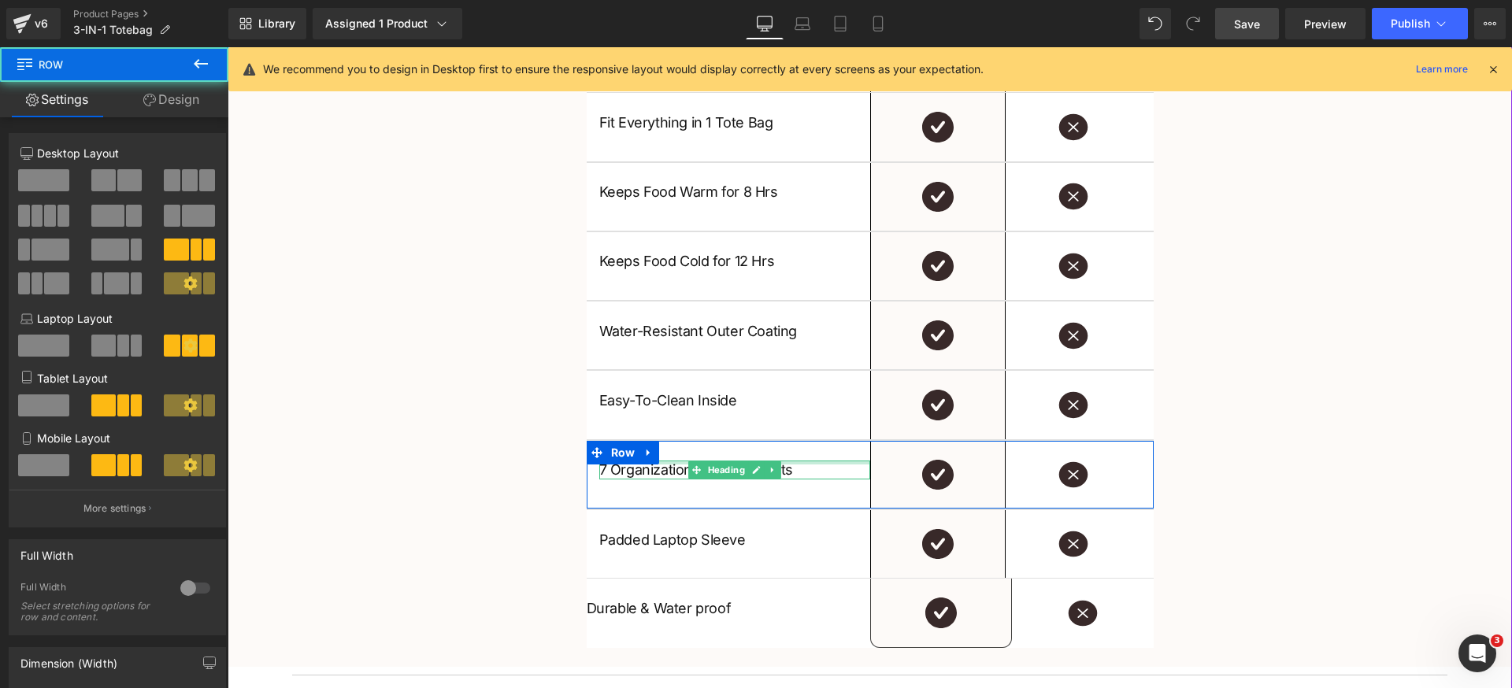
scroll to position [2835, 0]
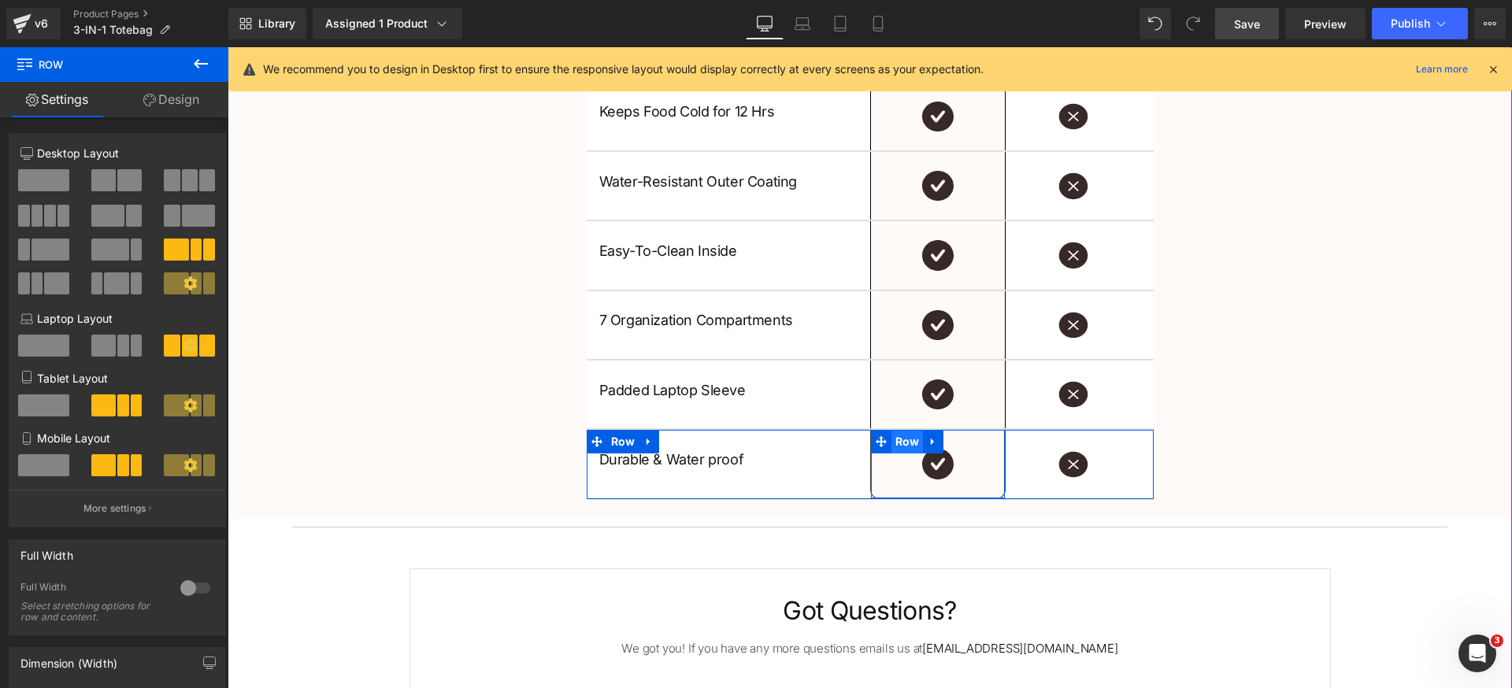
click at [899, 443] on span "Row" at bounding box center [907, 442] width 32 height 24
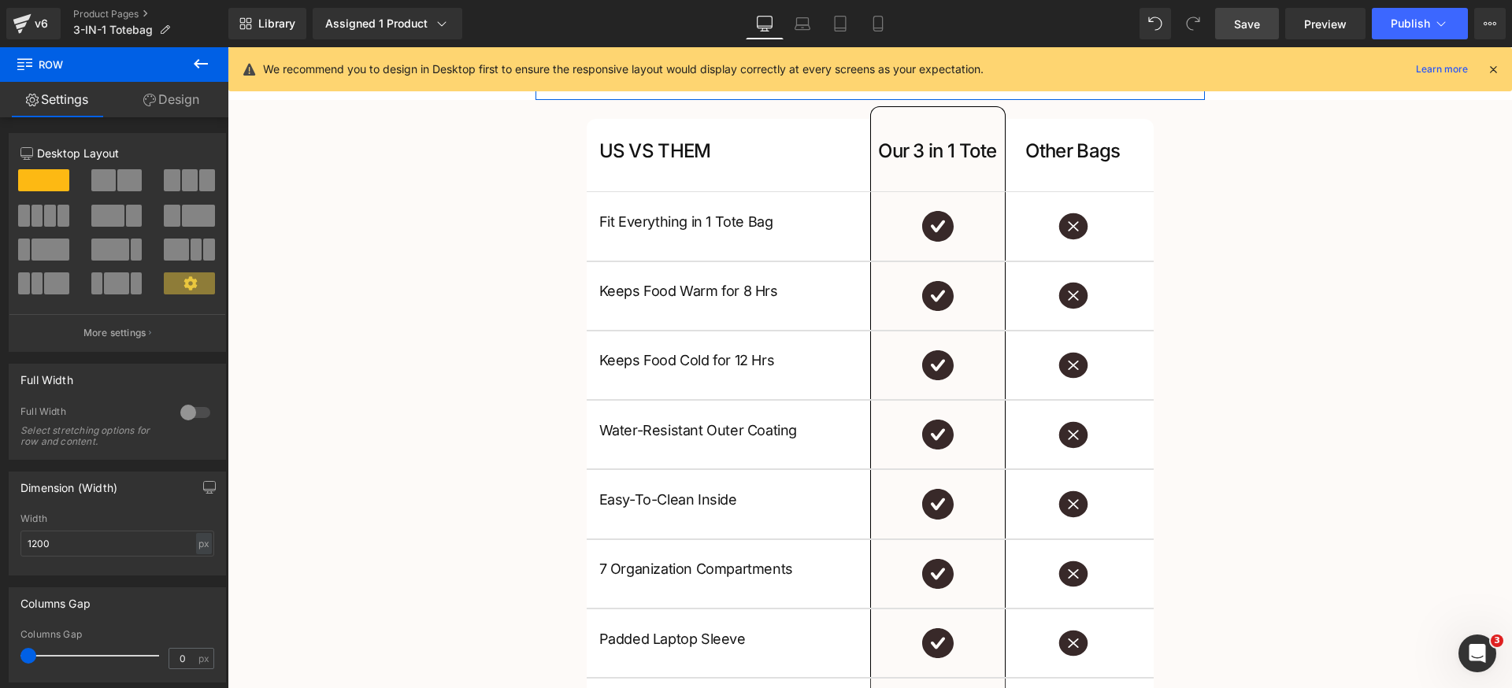
scroll to position [2576, 0]
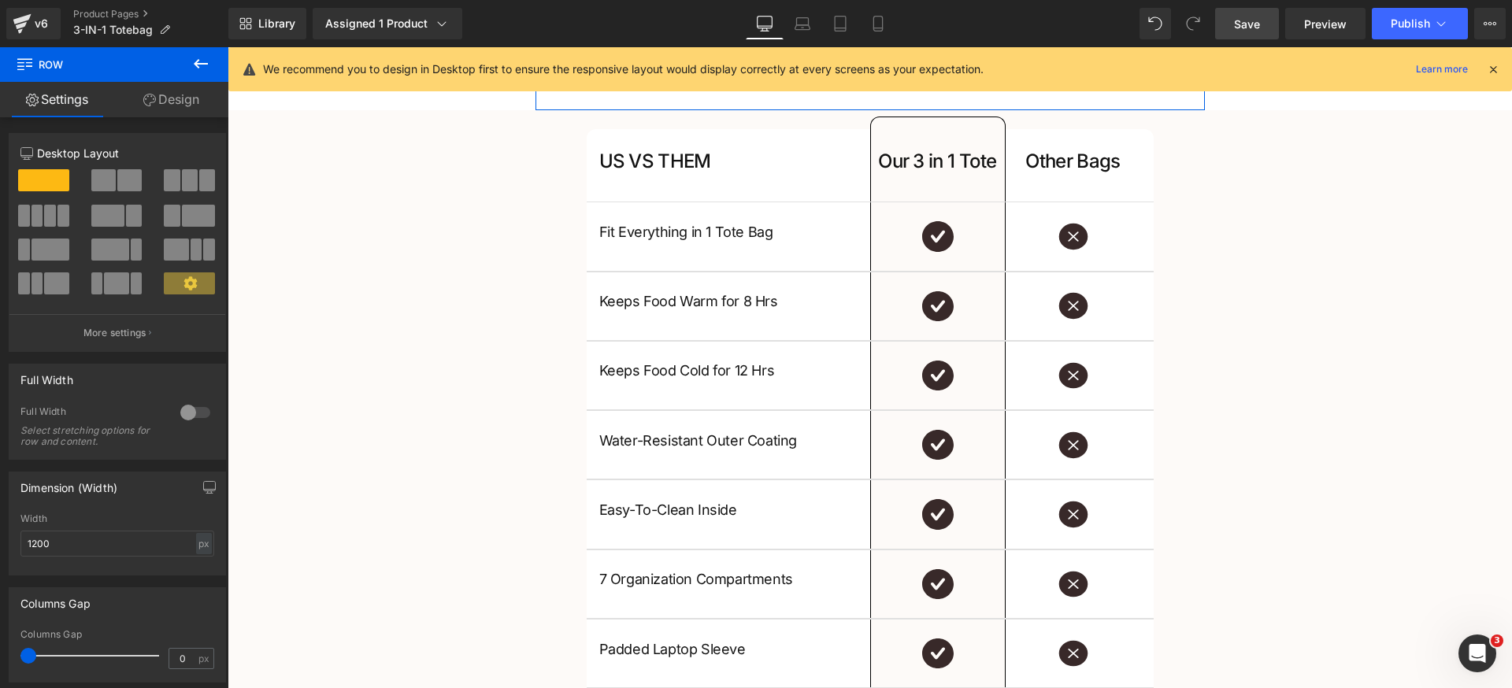
drag, startPoint x: 176, startPoint y: 100, endPoint x: 143, endPoint y: 236, distance: 140.2
click at [176, 101] on link "Design" at bounding box center [171, 99] width 114 height 35
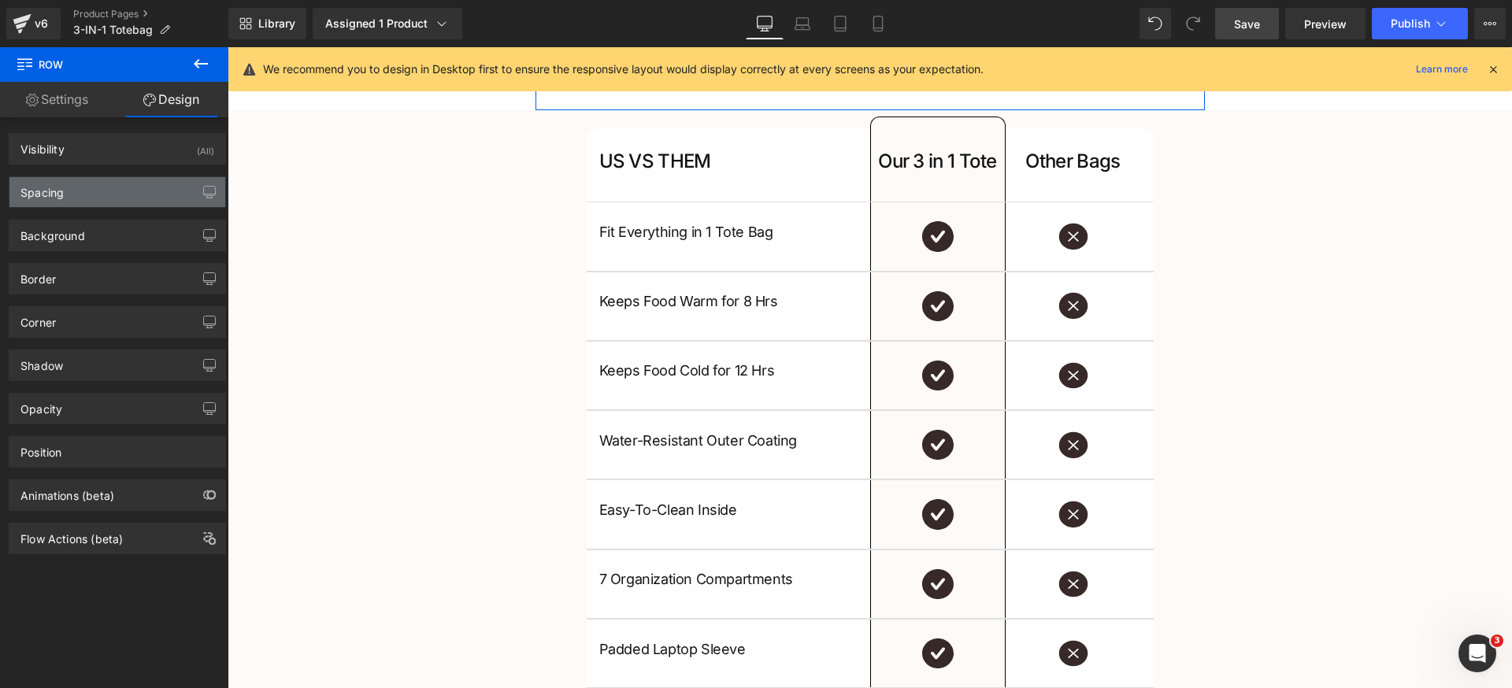
click at [114, 189] on div "Spacing" at bounding box center [117, 192] width 216 height 30
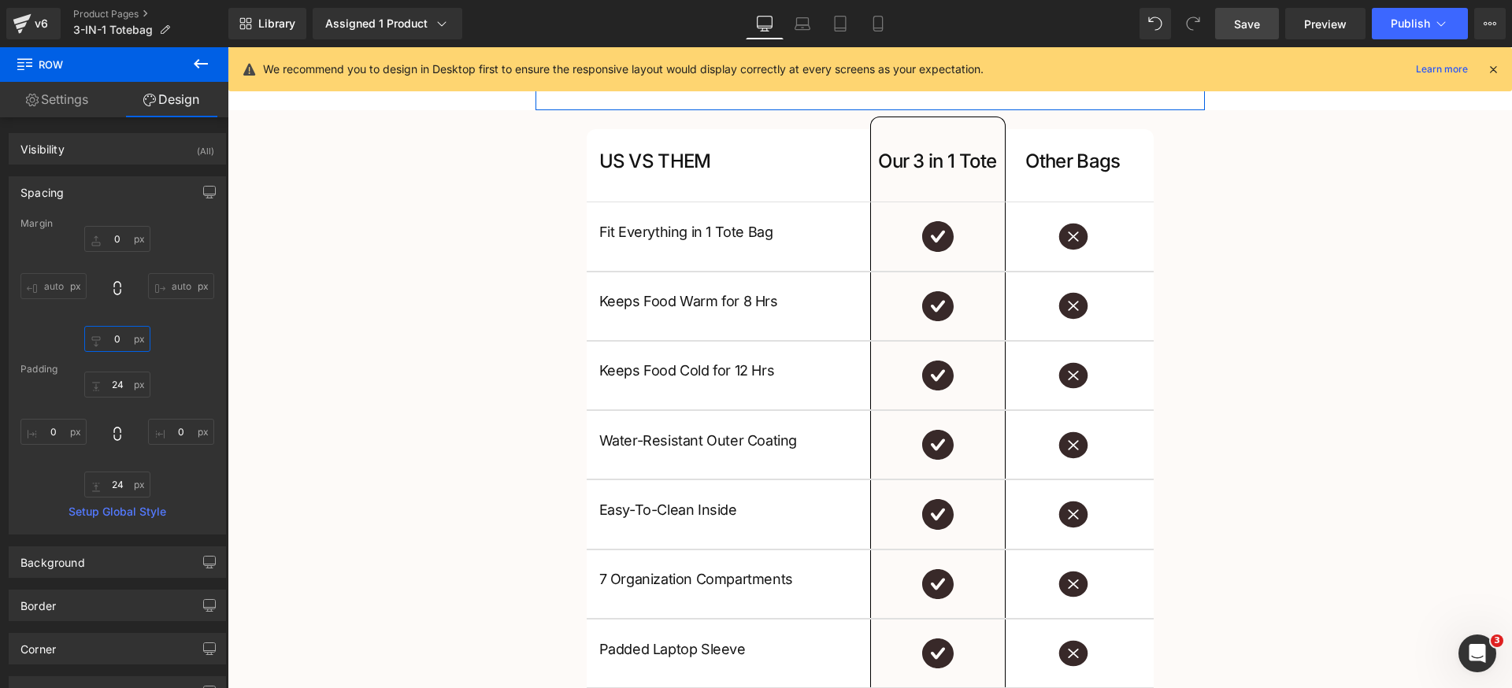
click at [124, 343] on input "0" at bounding box center [117, 339] width 66 height 26
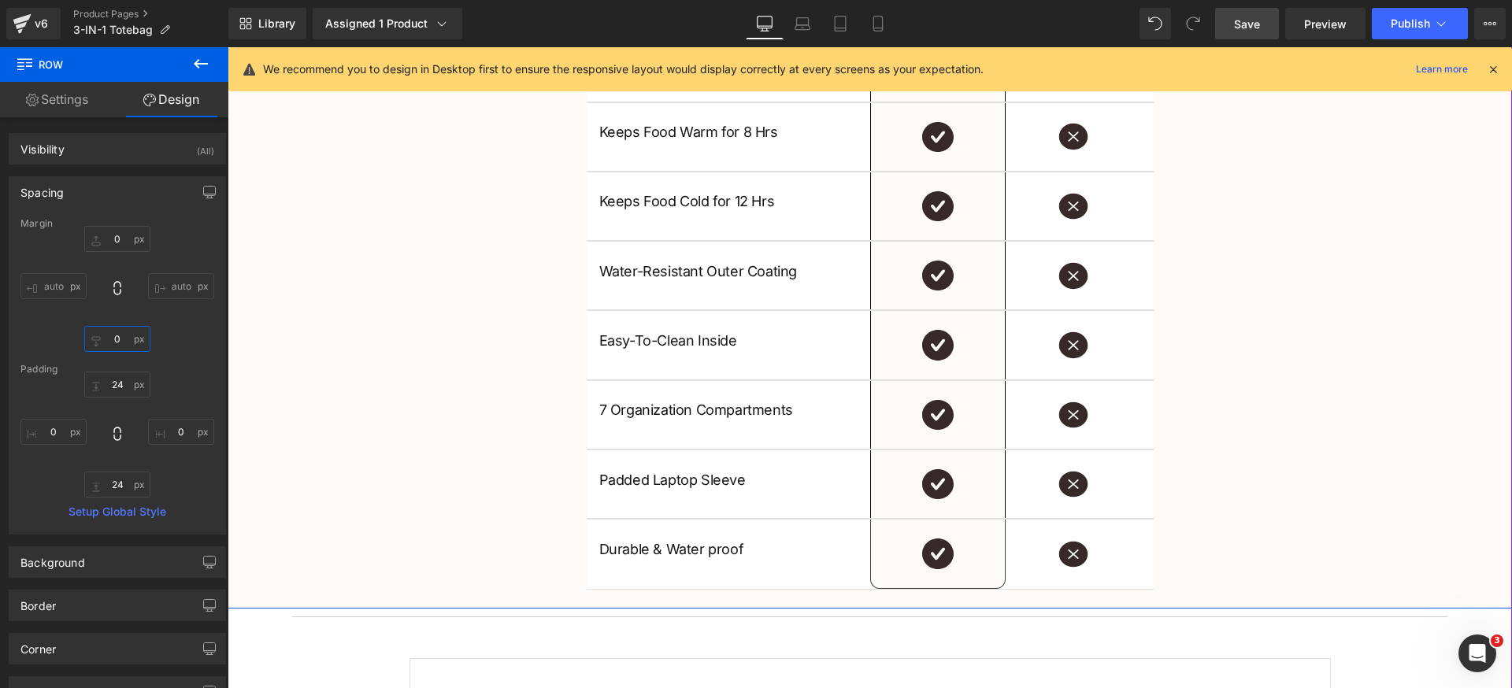
scroll to position [2756, 0]
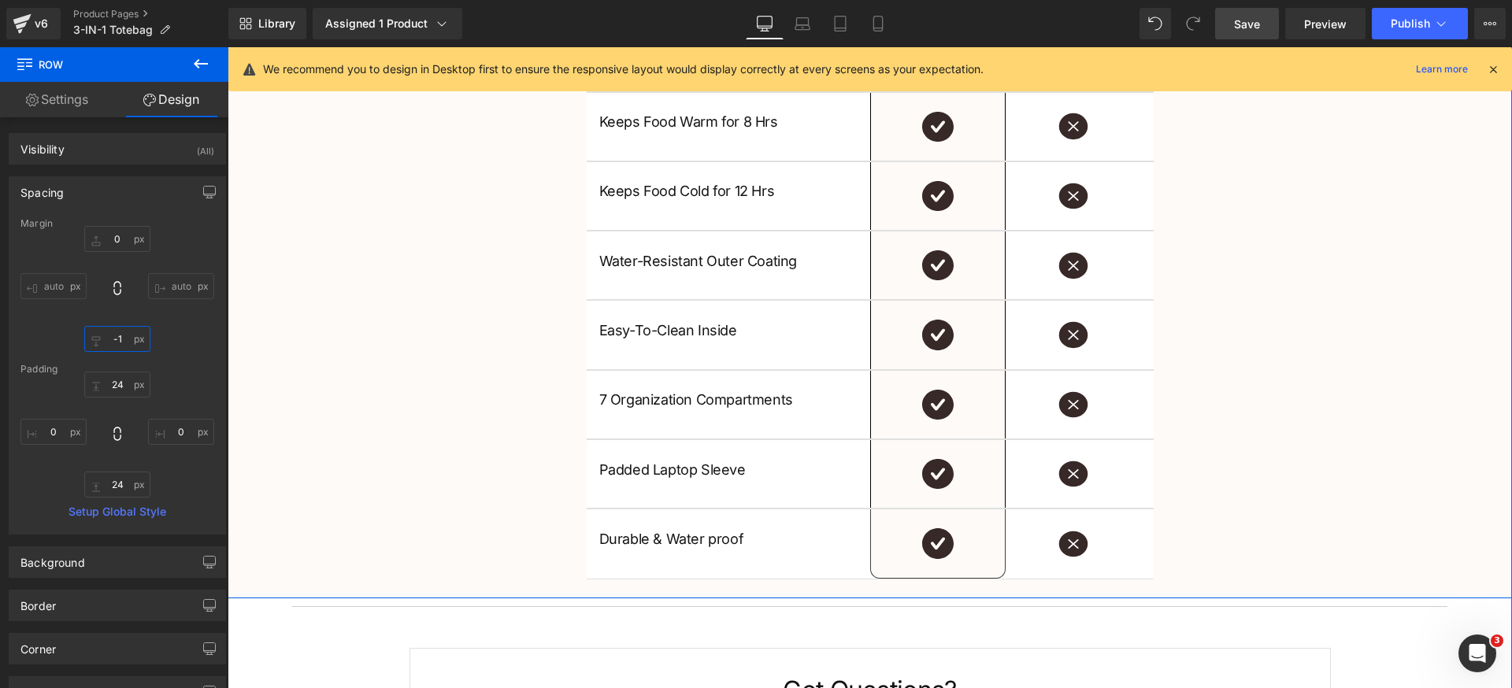
type input "-16"
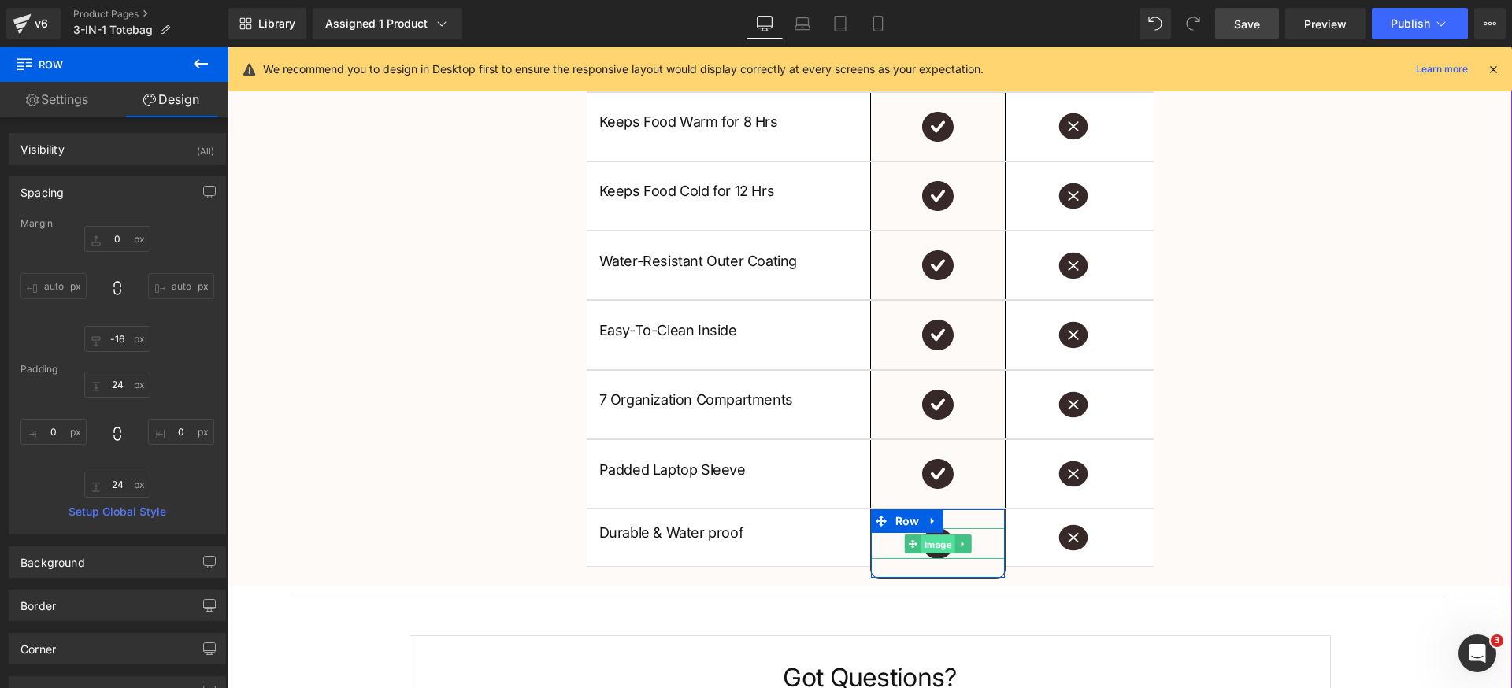
click at [922, 541] on span "Image" at bounding box center [937, 544] width 34 height 19
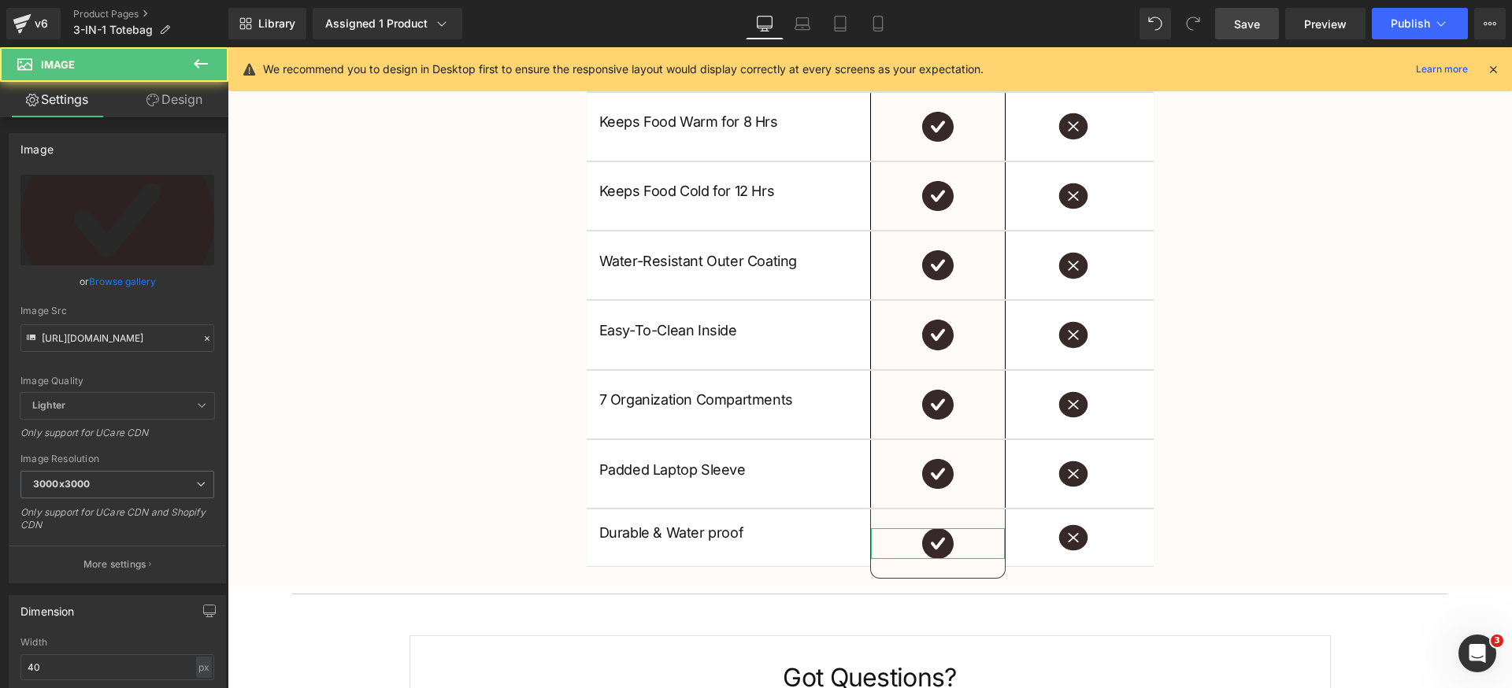
click at [190, 103] on link "Design" at bounding box center [174, 99] width 114 height 35
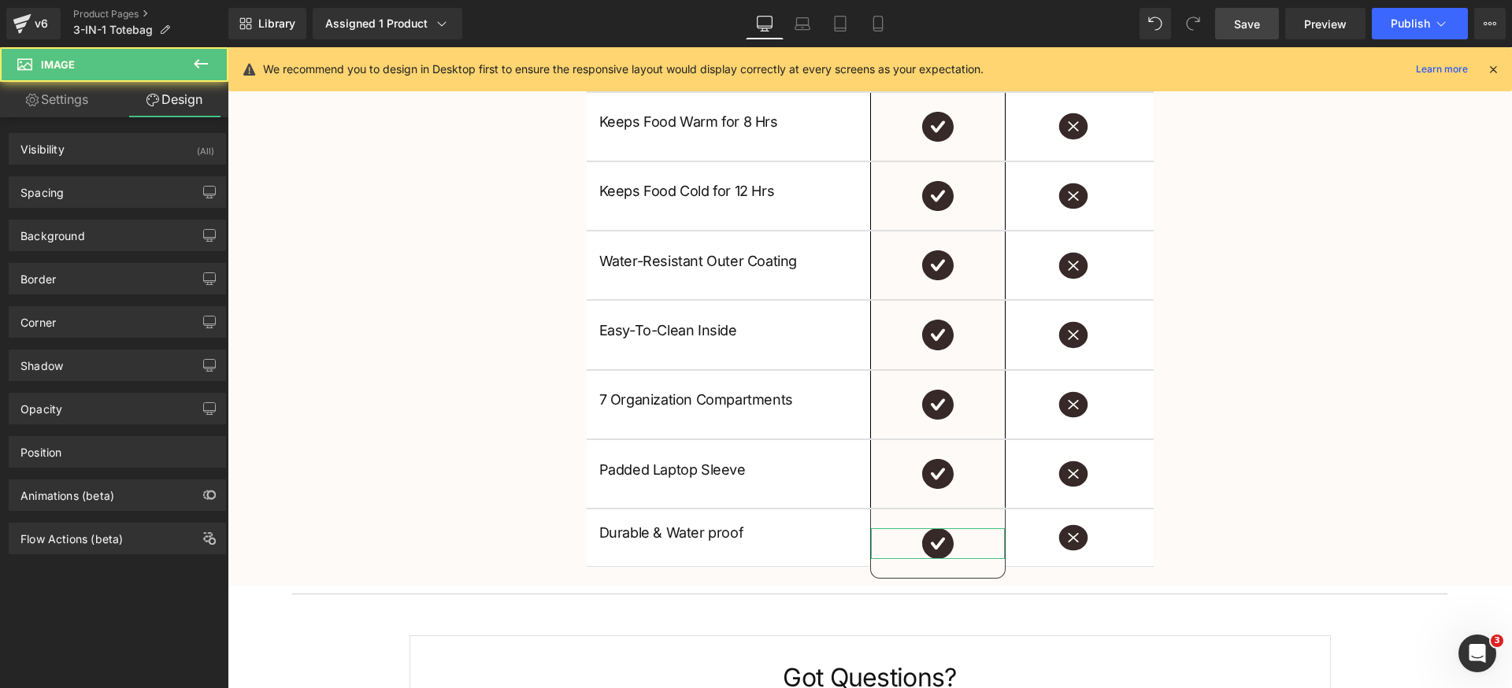
type input "0"
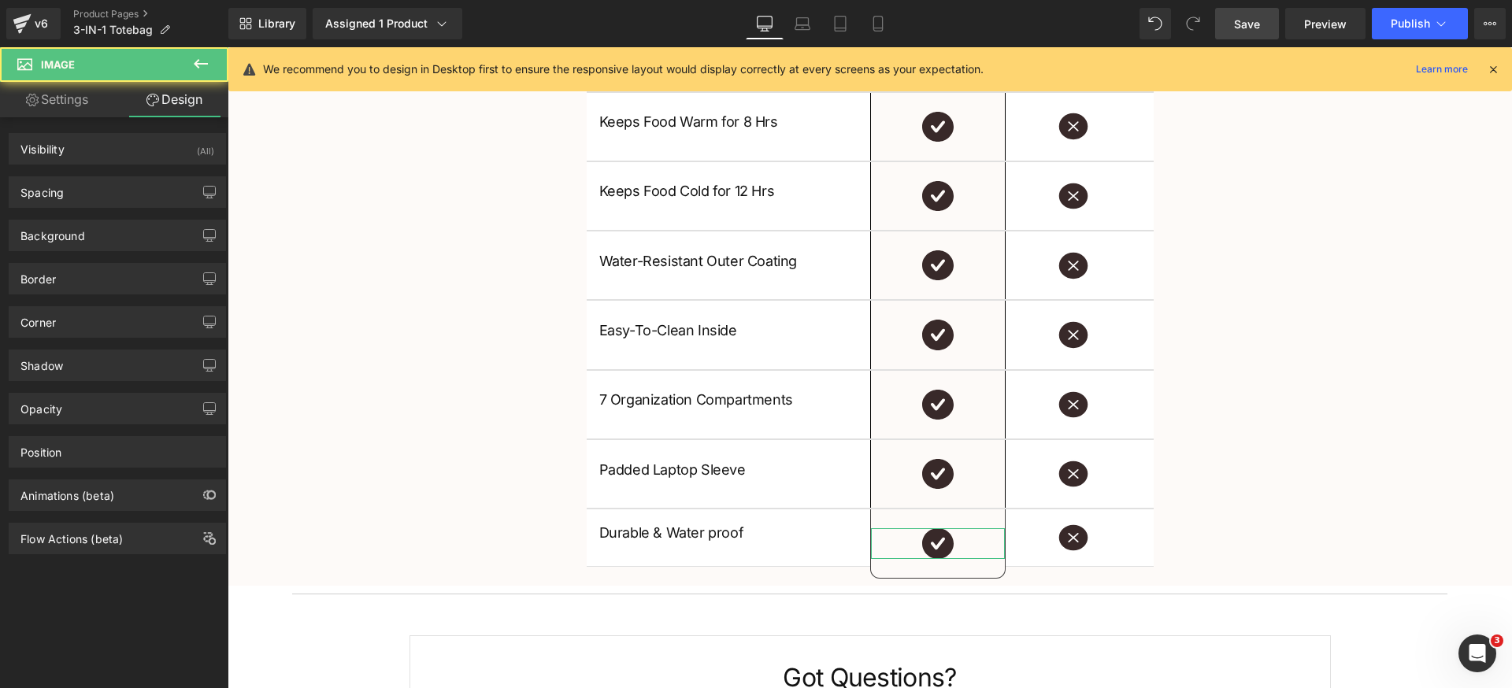
type input "0"
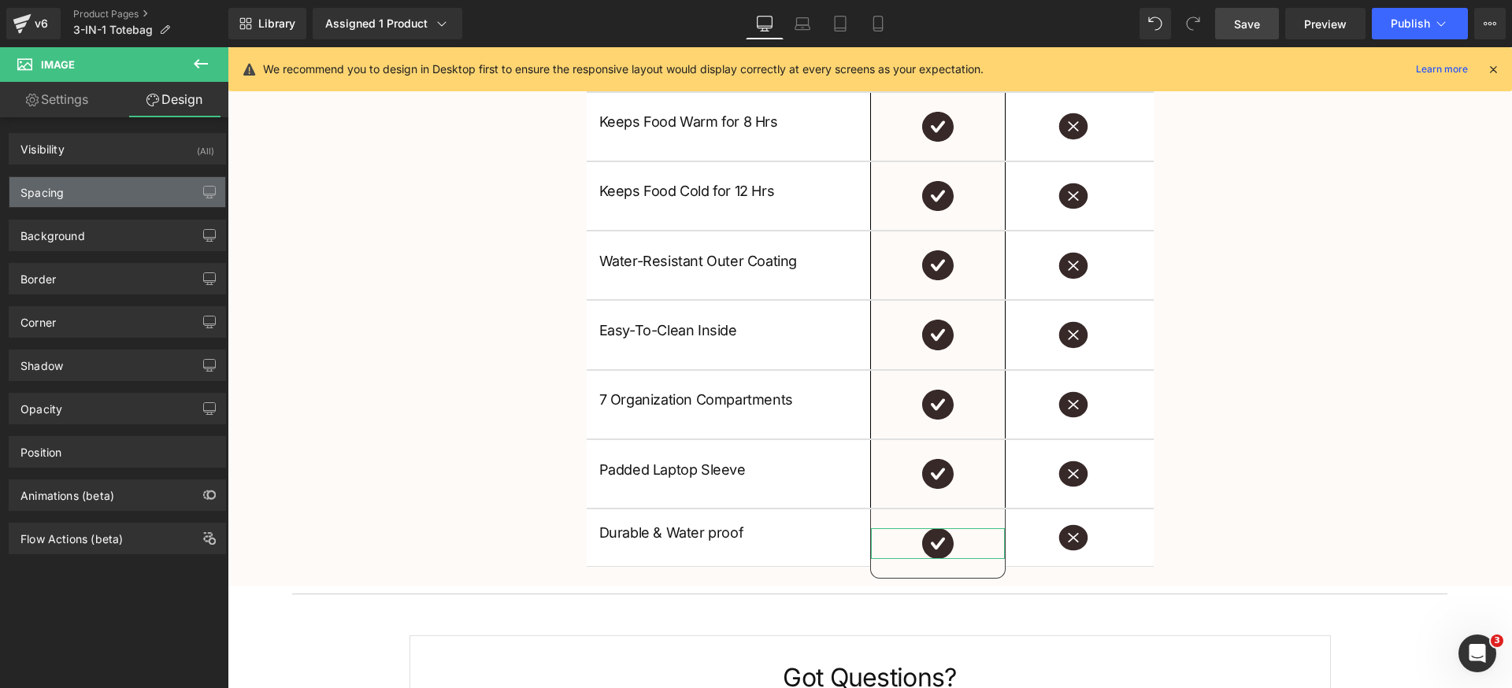
click at [99, 194] on div "Spacing" at bounding box center [117, 192] width 216 height 30
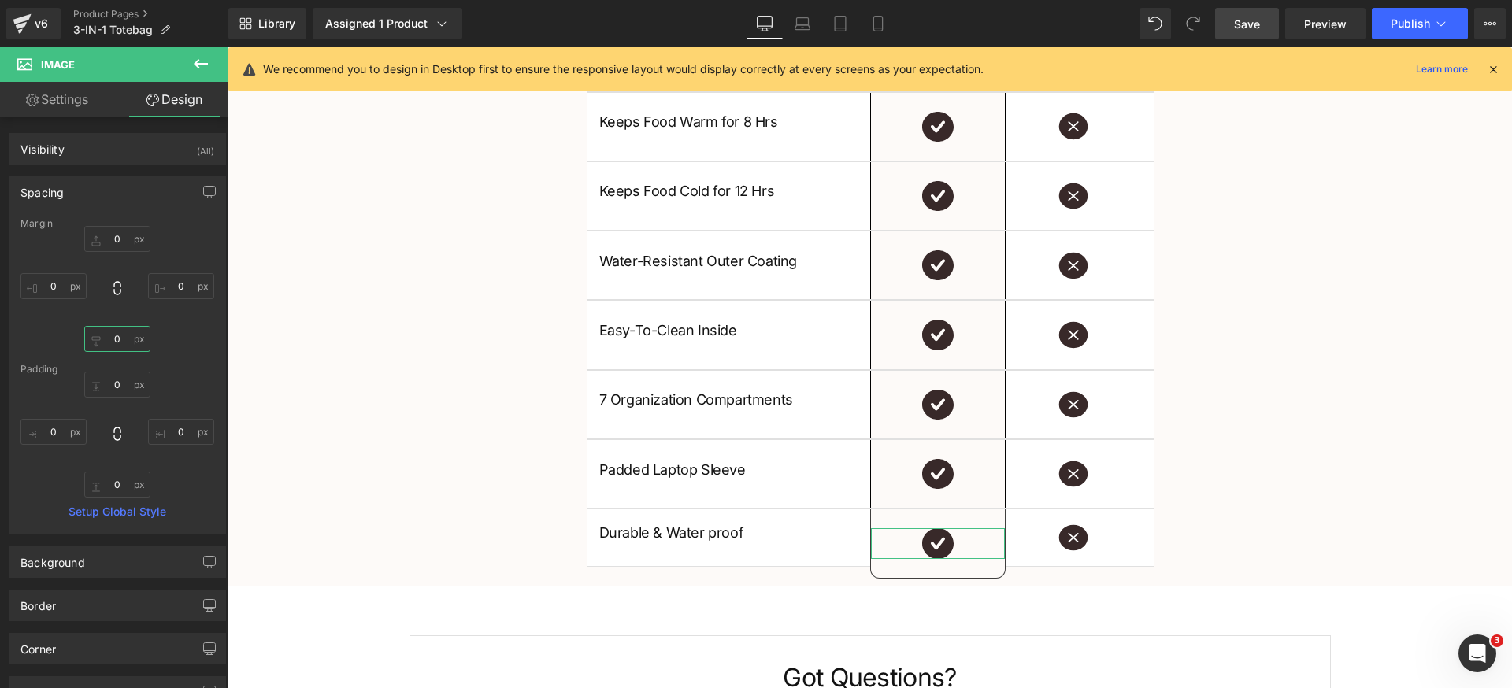
click at [118, 346] on input "0" at bounding box center [117, 339] width 66 height 26
type input "16"
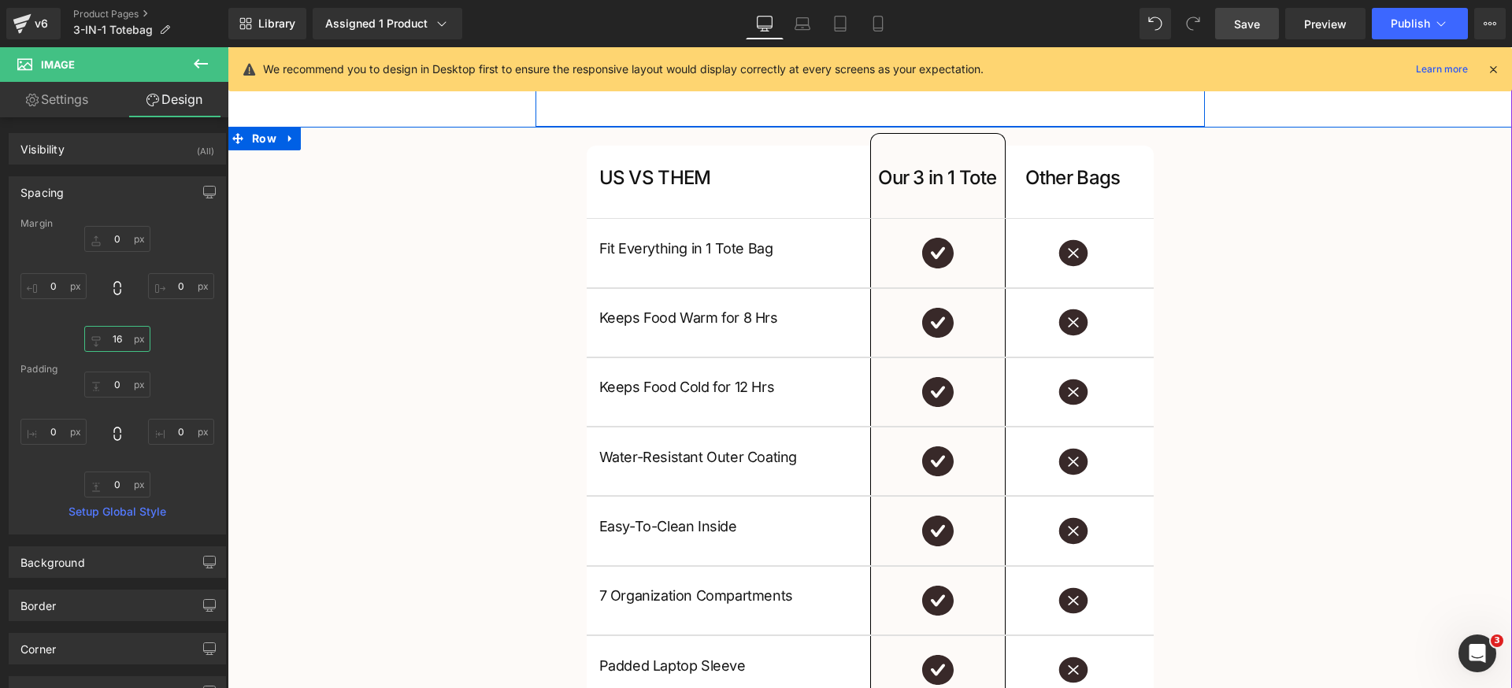
scroll to position [2479, 0]
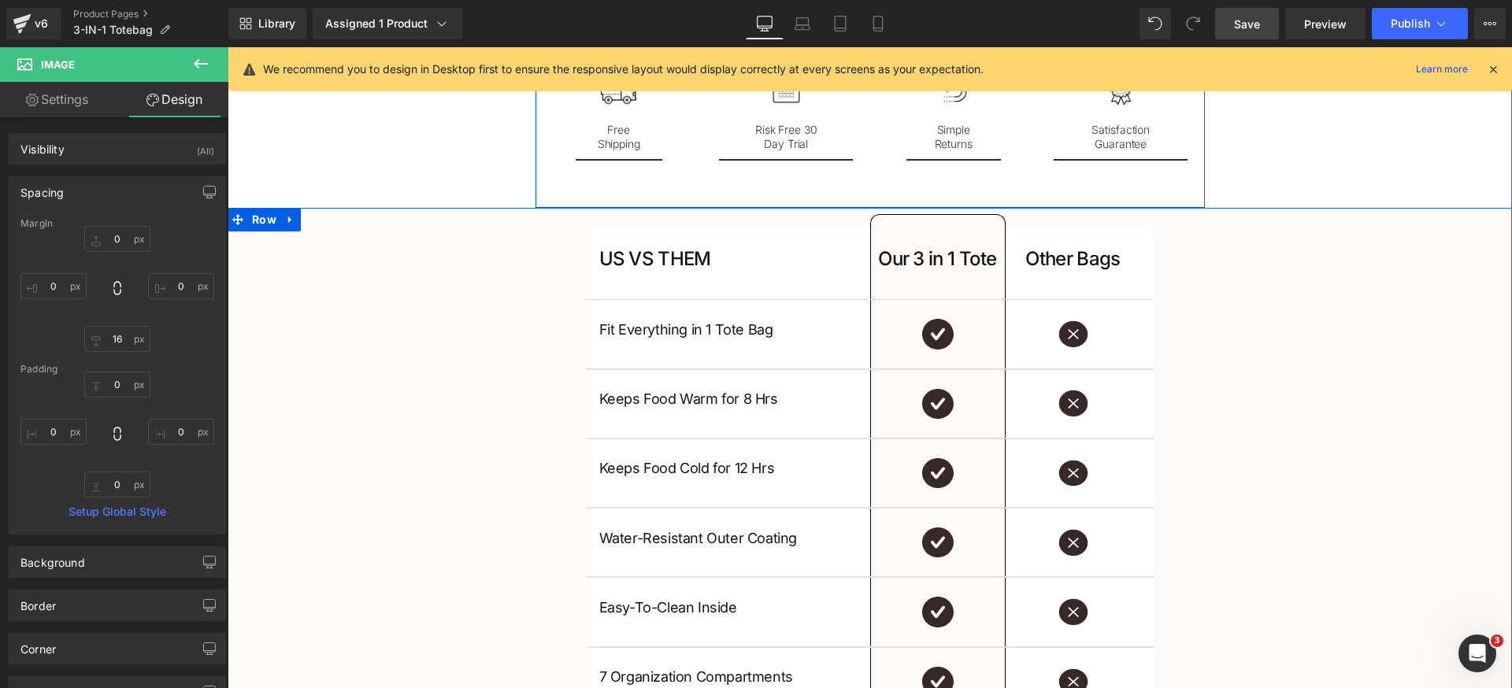
click at [427, 494] on div "US VS THEM Heading Our 3 in 1 Tote Heading Row Other Bags Heading Row Fit Every…" at bounding box center [870, 542] width 1284 height 630
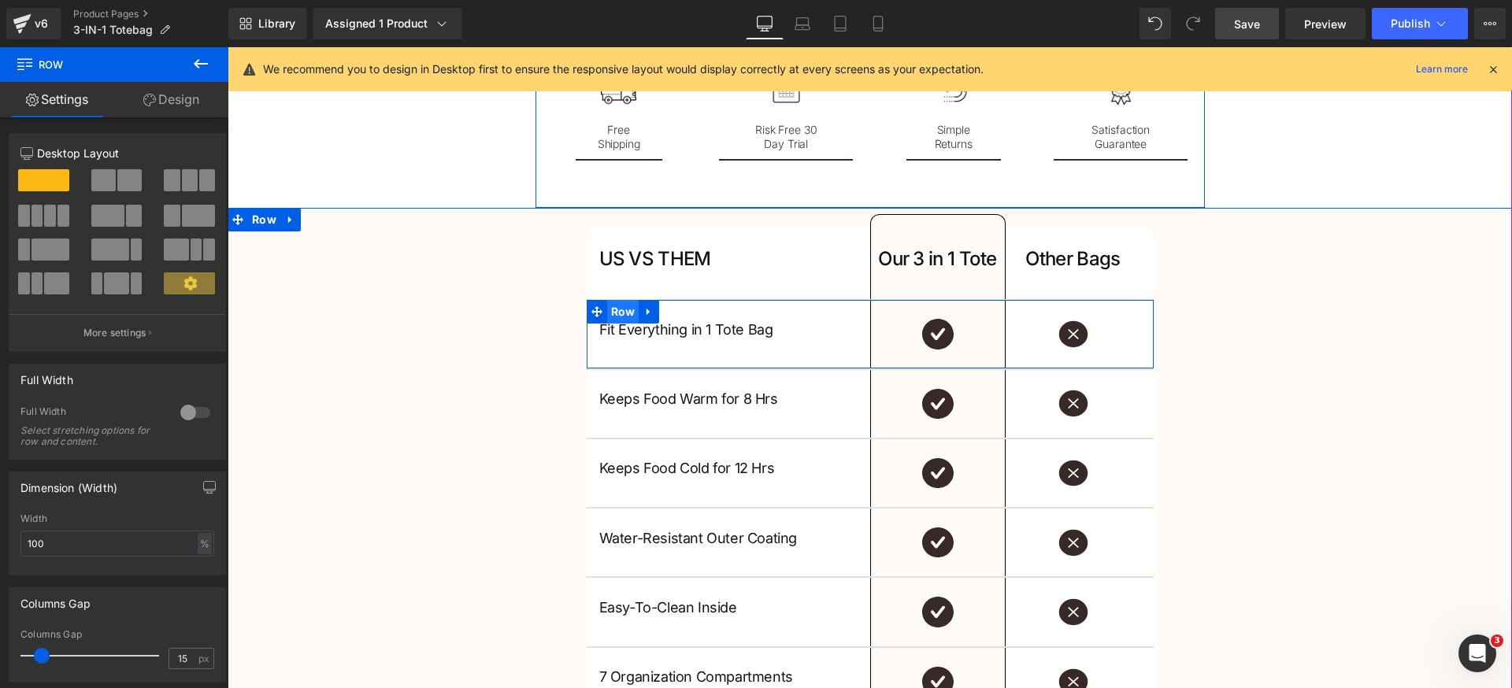
click at [611, 313] on span "Row" at bounding box center [623, 312] width 32 height 24
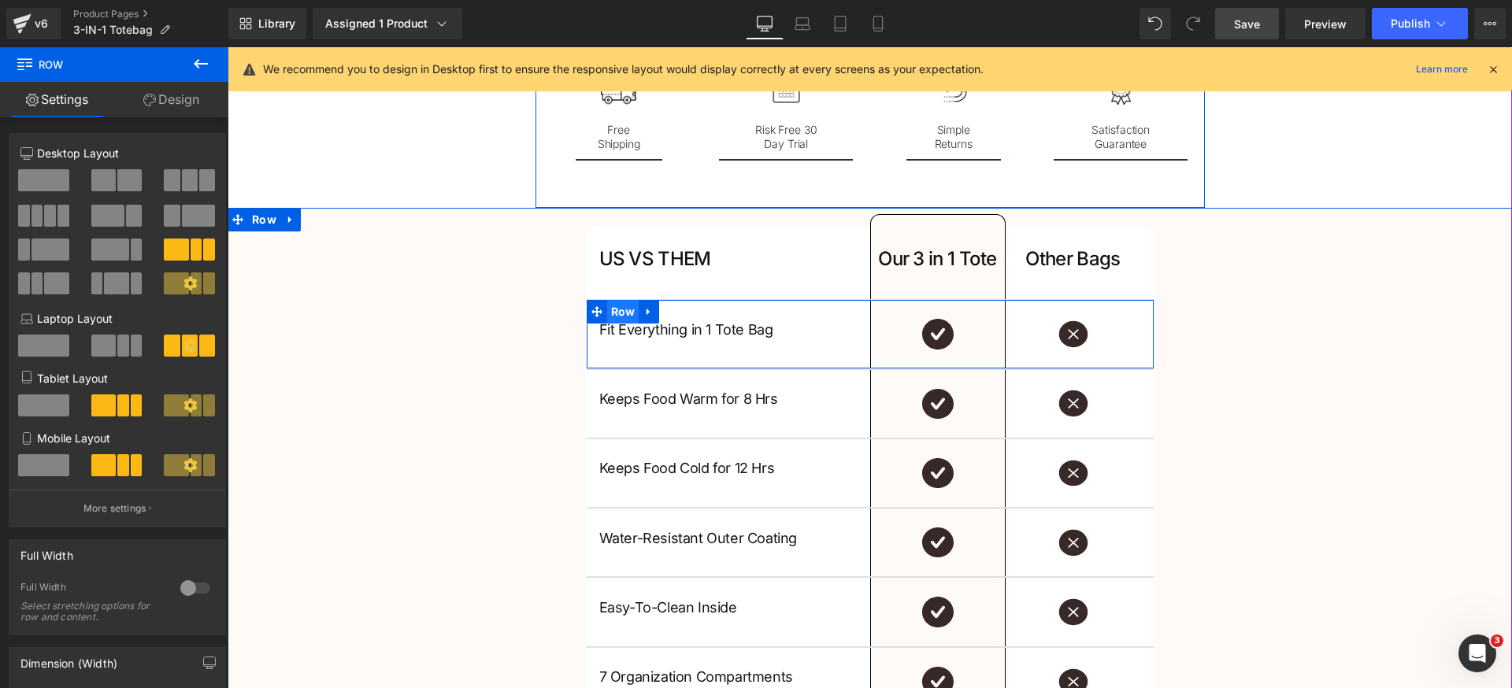
click at [622, 318] on span "Row" at bounding box center [623, 312] width 32 height 24
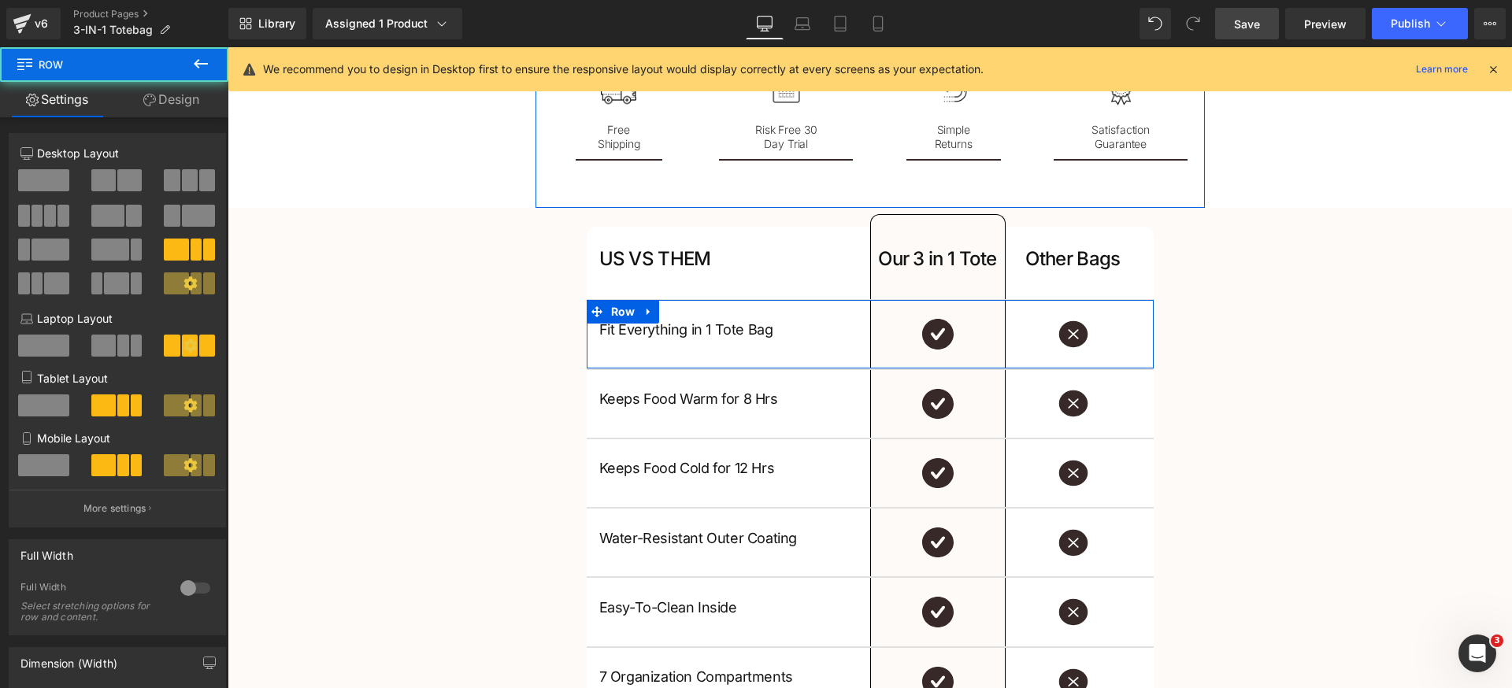
click at [191, 98] on link "Design" at bounding box center [171, 99] width 114 height 35
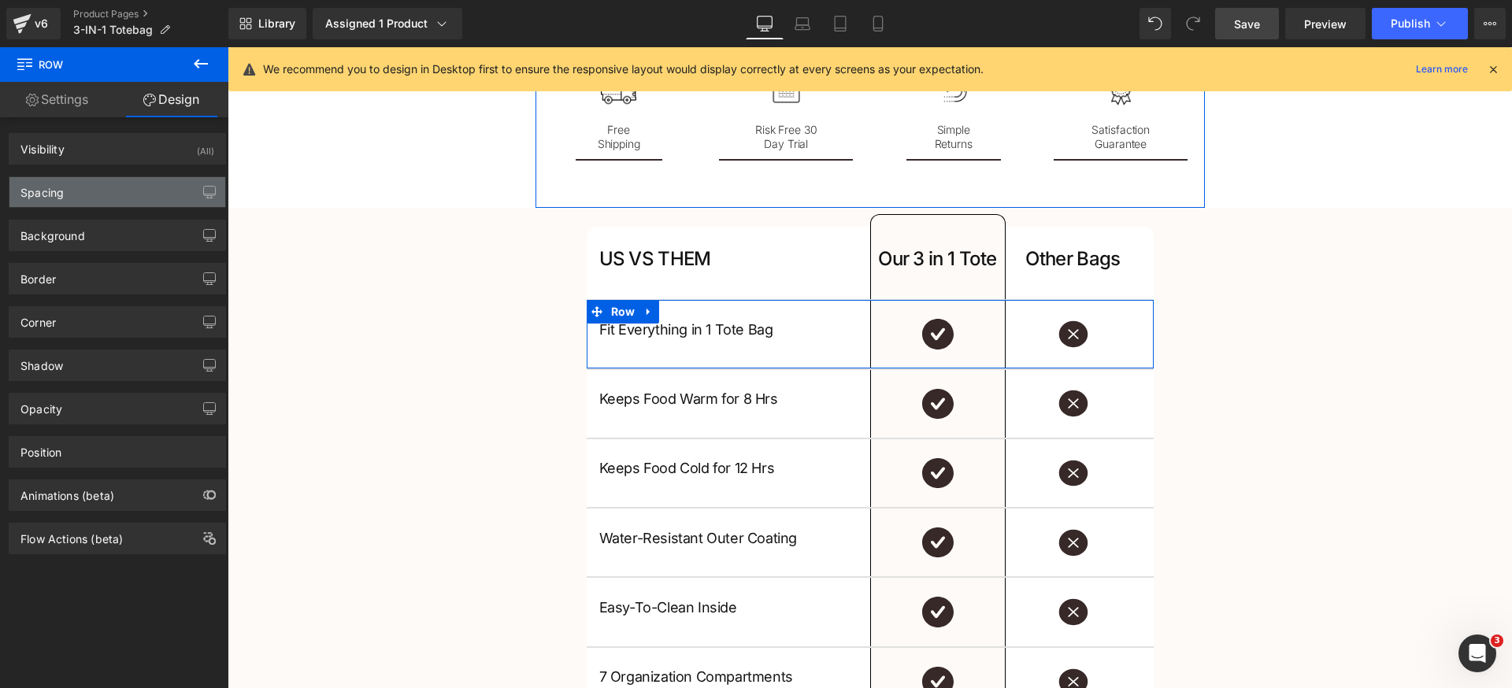
click at [77, 194] on div "Spacing" at bounding box center [117, 192] width 216 height 30
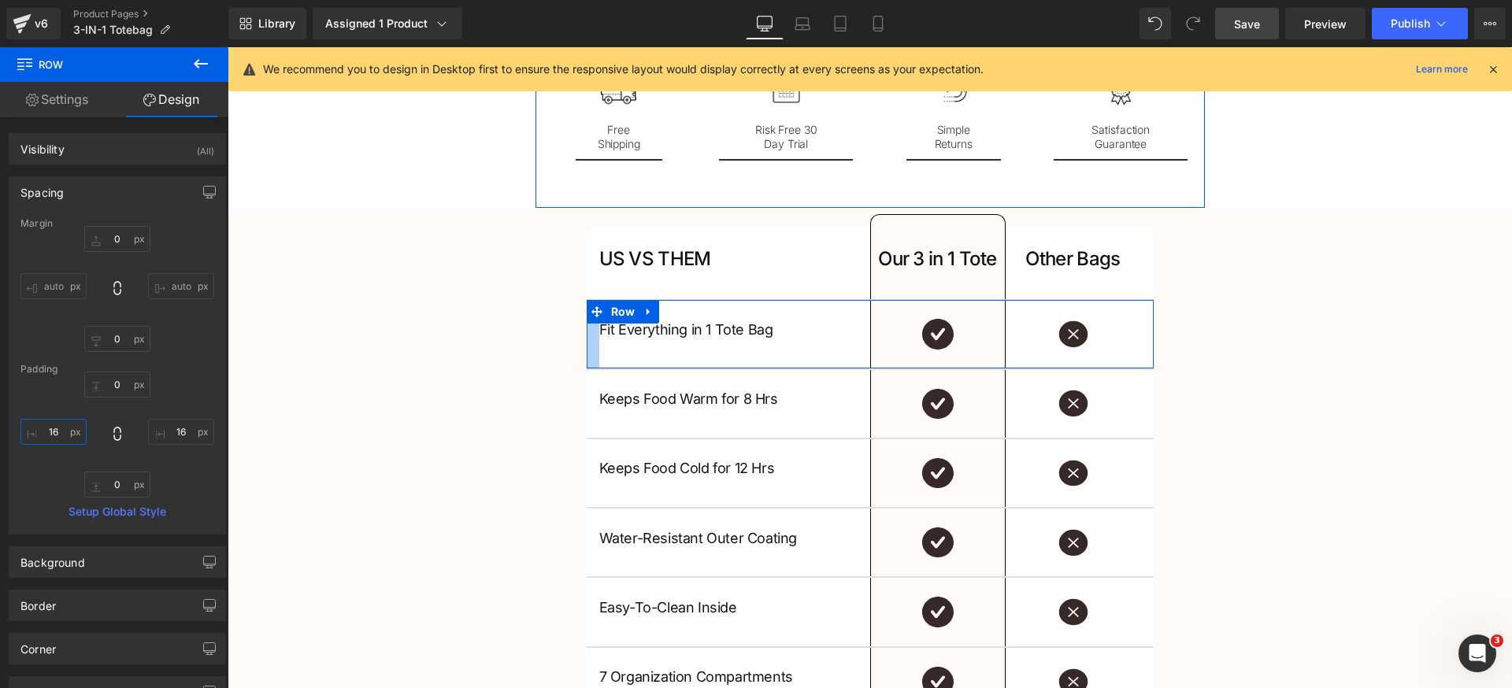
drag, startPoint x: 54, startPoint y: 437, endPoint x: 63, endPoint y: 440, distance: 10.0
click at [54, 437] on input "16" at bounding box center [53, 432] width 66 height 26
click at [51, 432] on input "16" at bounding box center [53, 432] width 66 height 26
type input "24"
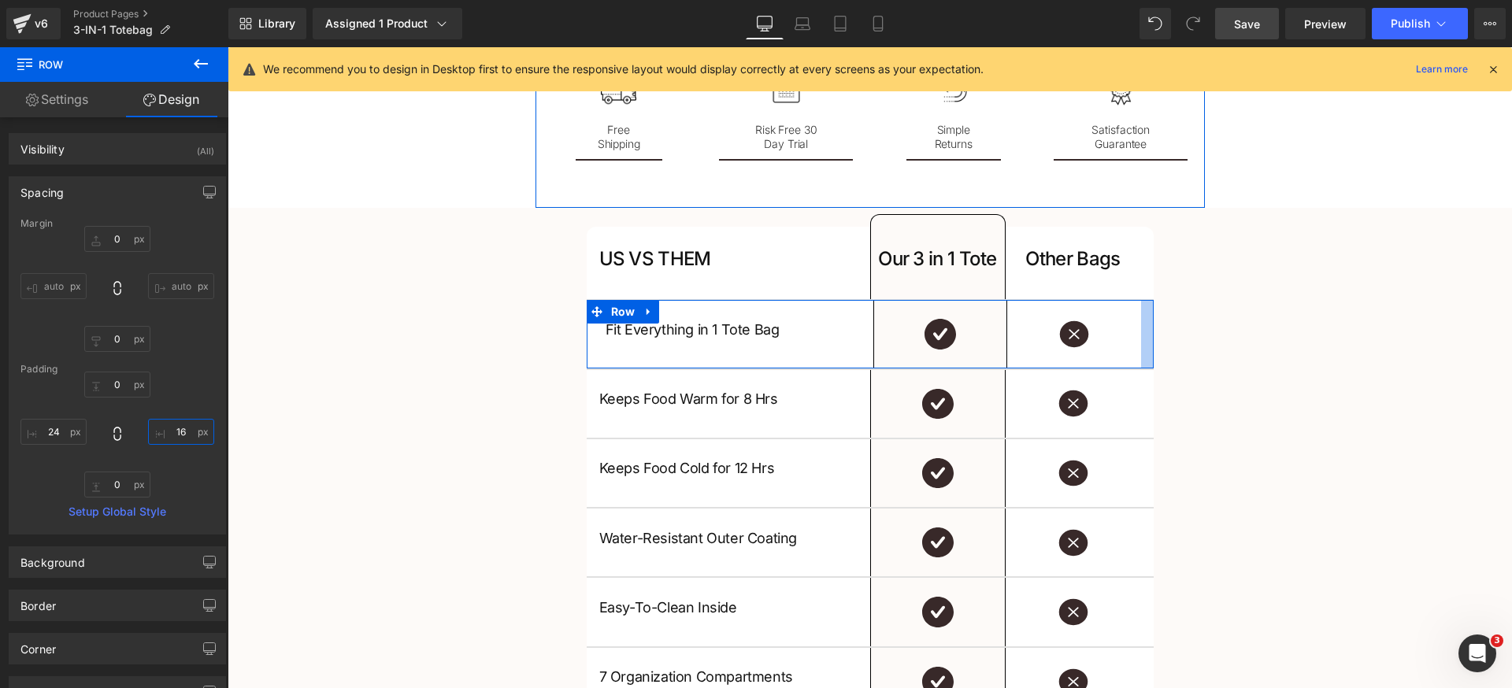
drag, startPoint x: 180, startPoint y: 426, endPoint x: 201, endPoint y: 436, distance: 22.9
click at [182, 427] on input "16" at bounding box center [181, 432] width 66 height 26
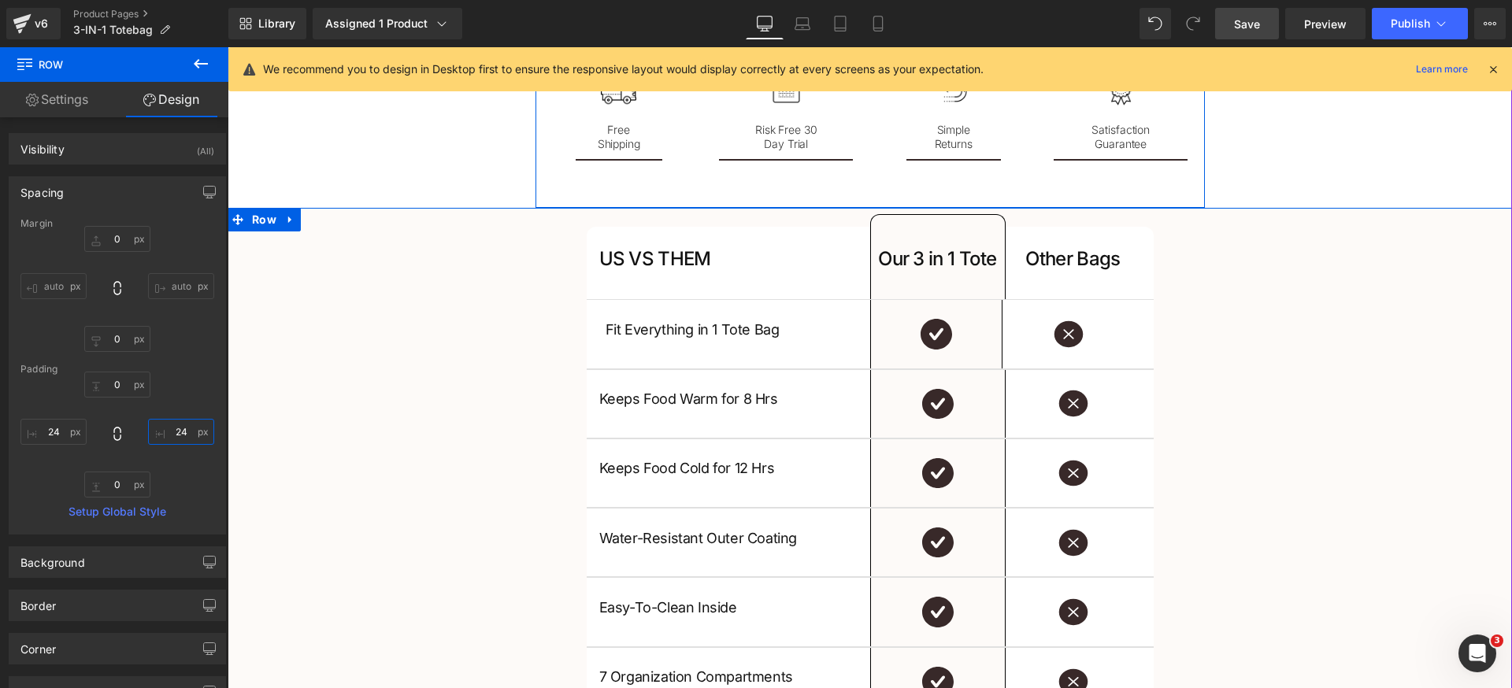
type input "2"
type input "24"
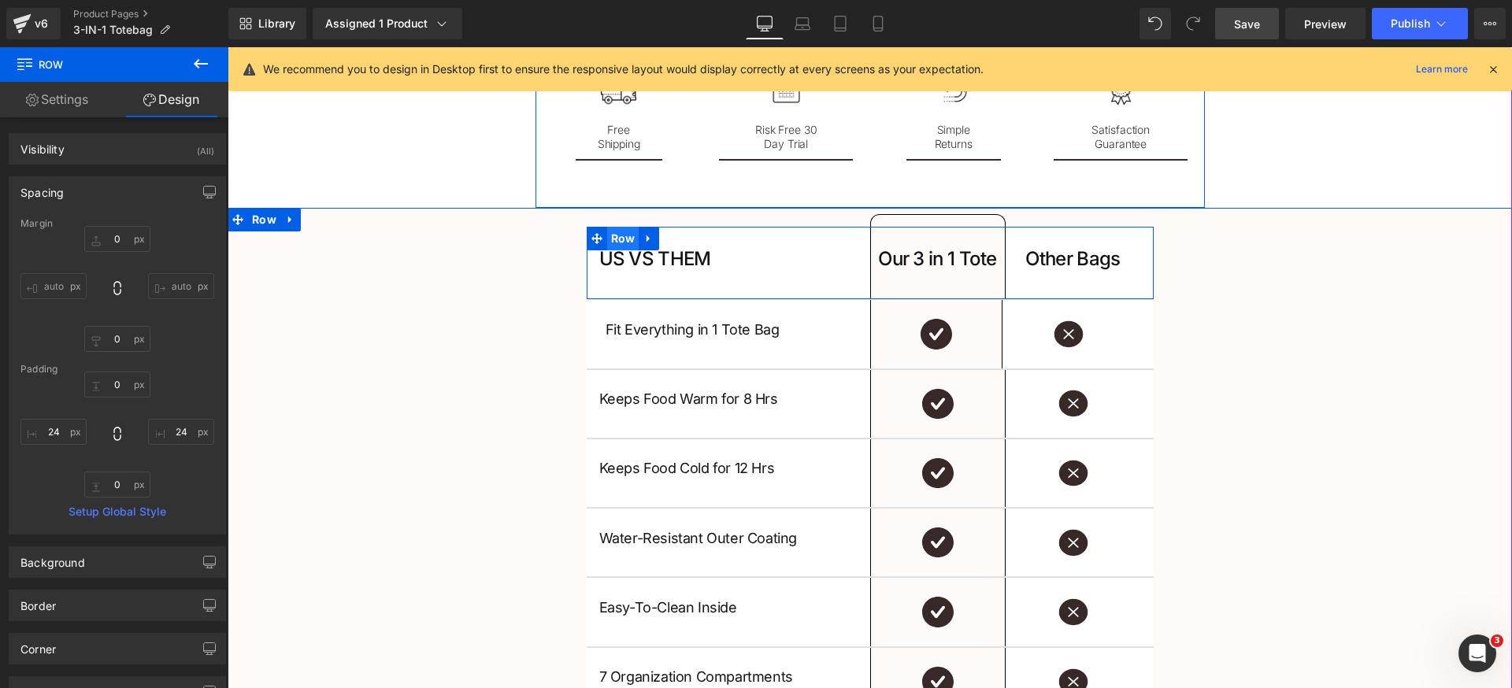
click at [616, 238] on span "Row" at bounding box center [623, 239] width 32 height 24
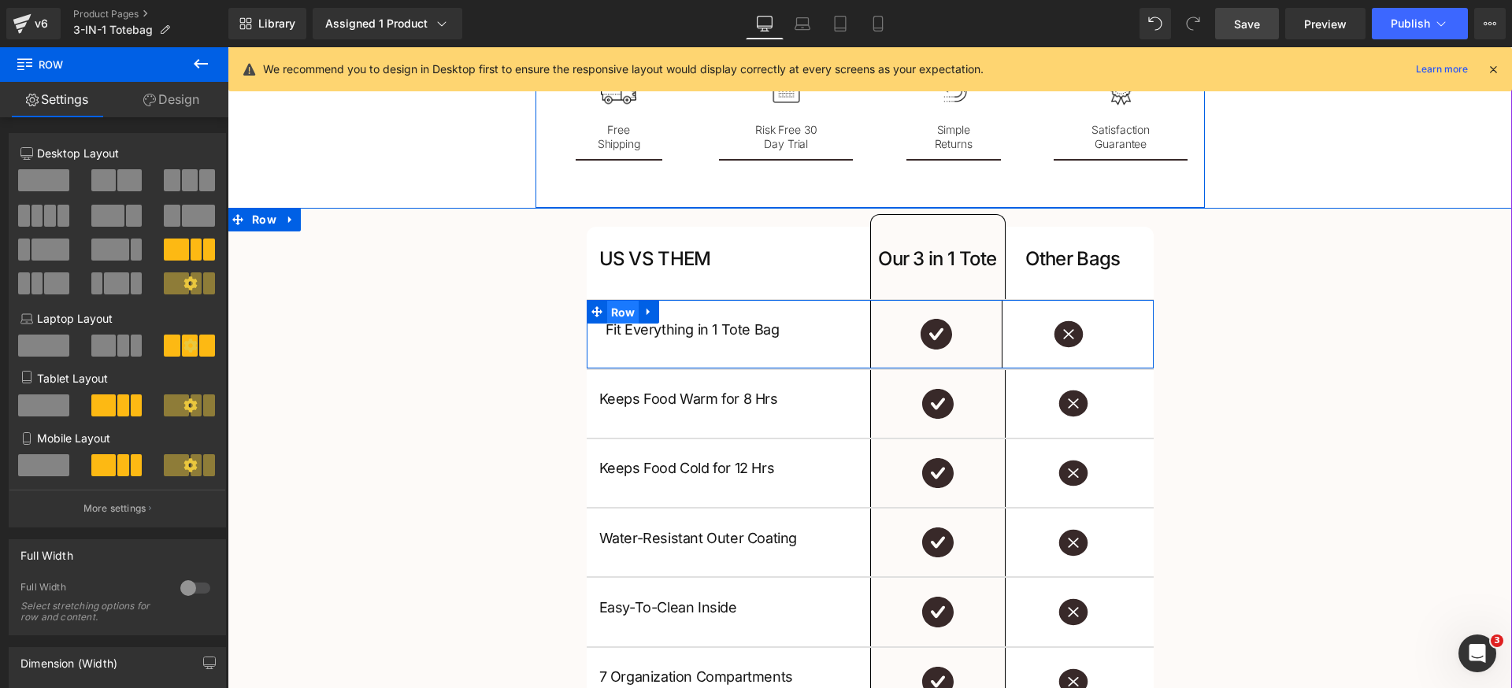
click at [607, 320] on span "Row" at bounding box center [623, 313] width 32 height 24
click at [614, 309] on span "Row" at bounding box center [623, 312] width 32 height 24
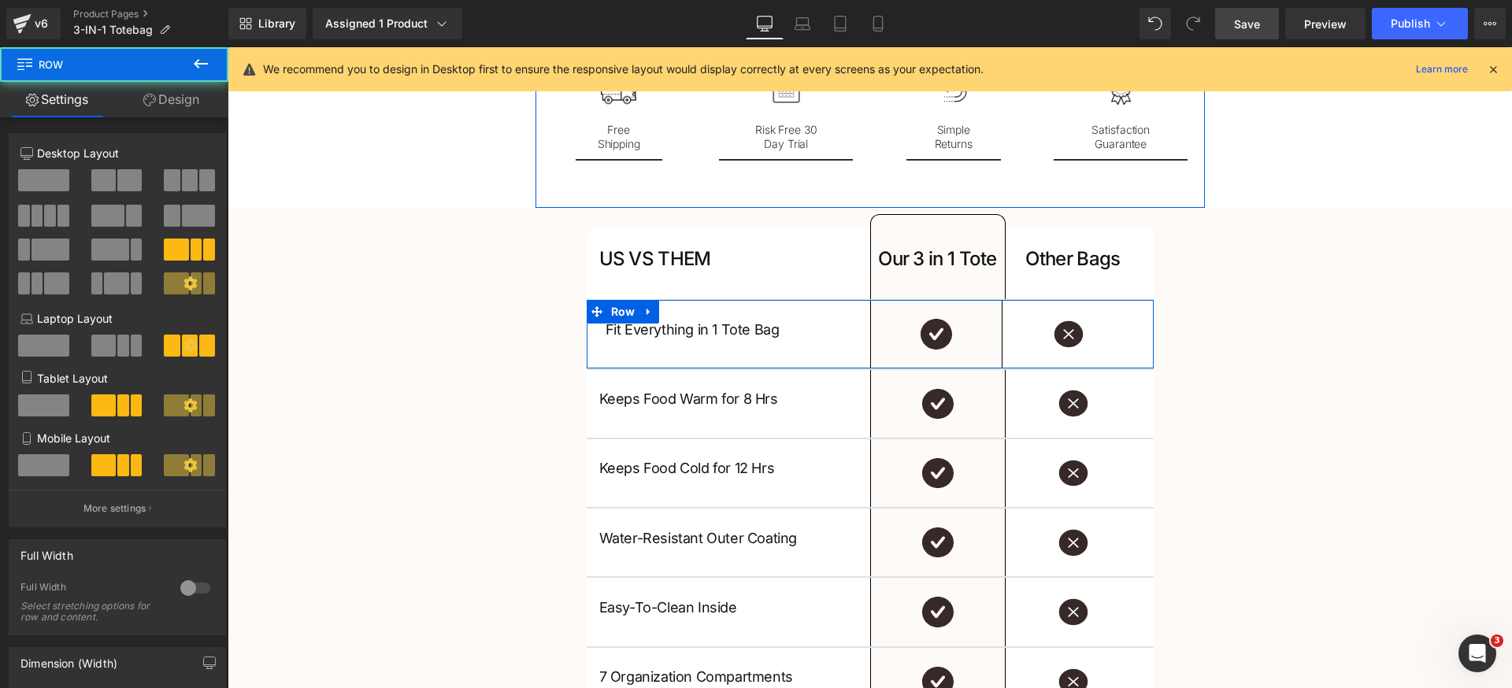
click at [162, 102] on link "Design" at bounding box center [171, 99] width 114 height 35
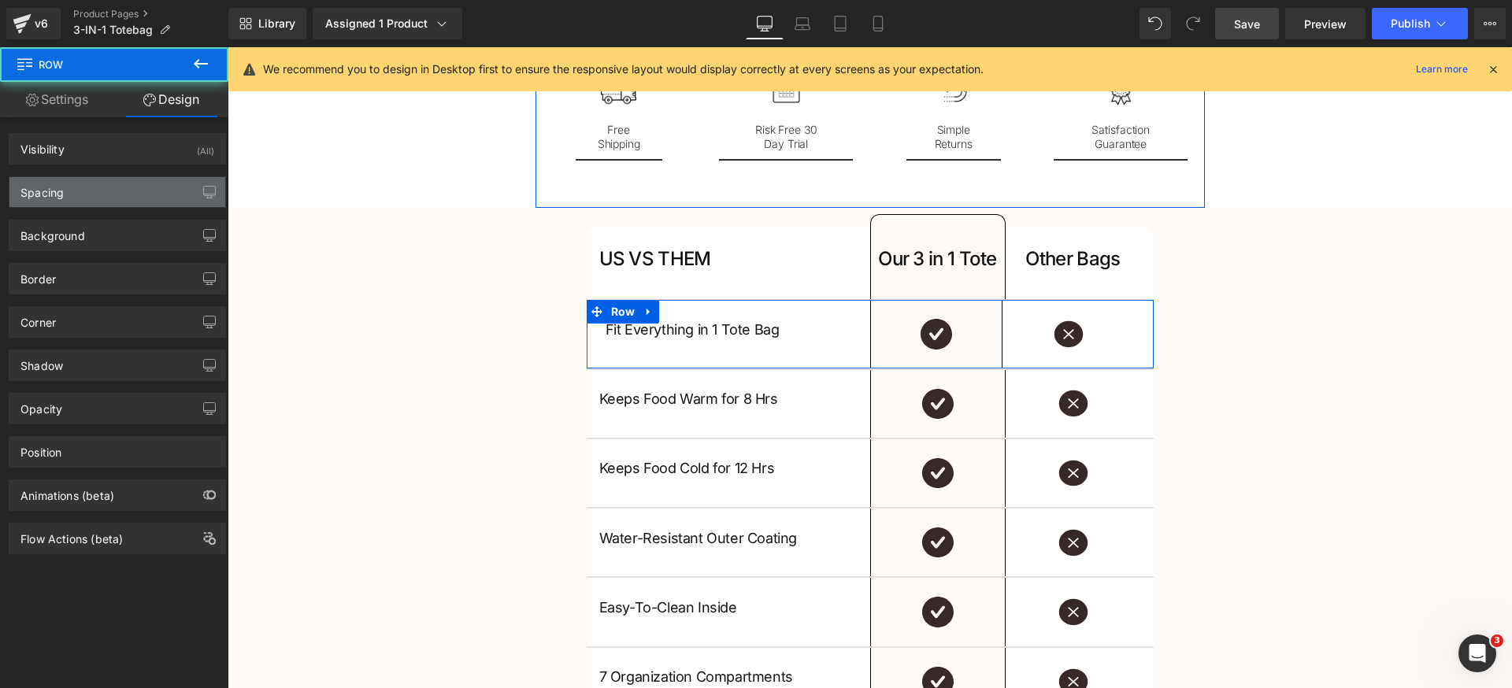
click at [89, 192] on div "Spacing" at bounding box center [117, 192] width 216 height 30
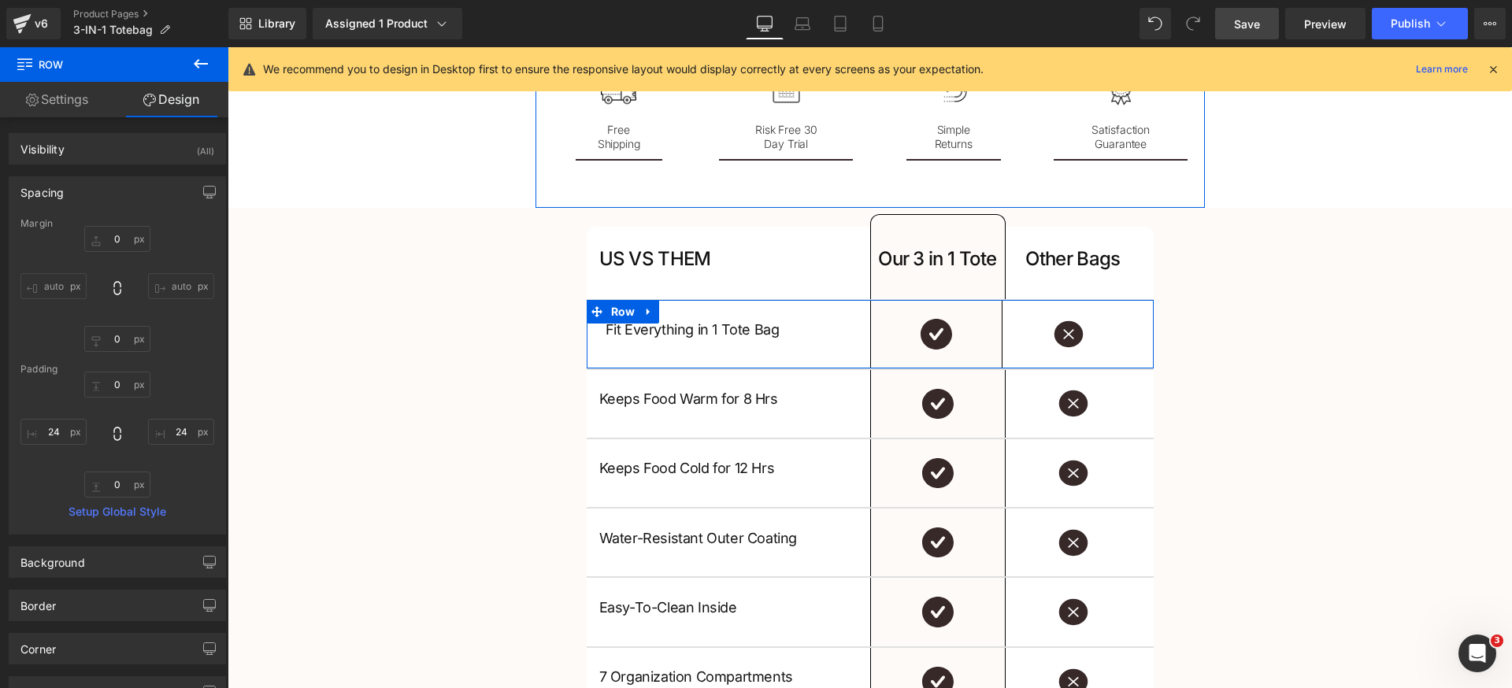
click at [69, 447] on div "0px 0 24px 24 0px 0 24px 24" at bounding box center [117, 435] width 194 height 126
click at [64, 434] on input "24" at bounding box center [53, 432] width 66 height 26
type input "16"
click at [187, 435] on input "24" at bounding box center [181, 432] width 66 height 26
type input "16"
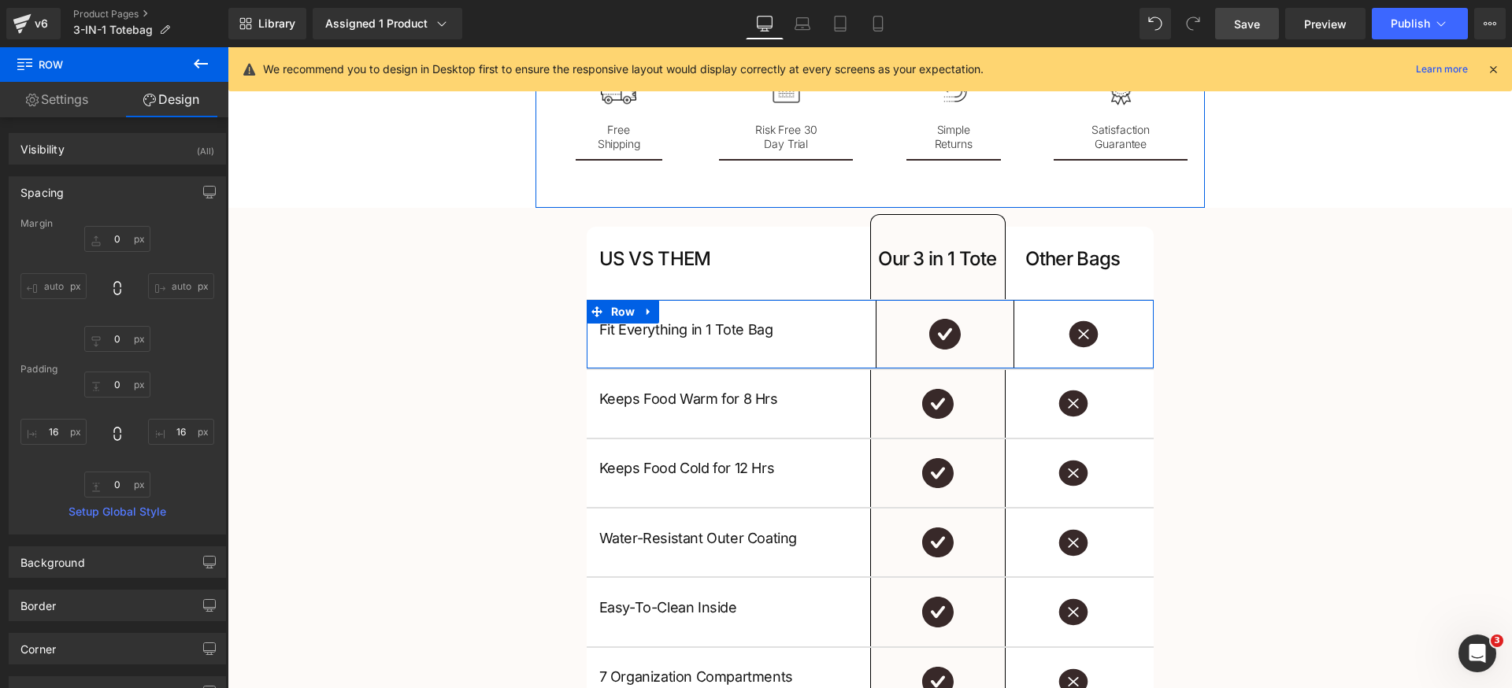
click at [191, 470] on div "0px 0 16 16 0px 0 16 16" at bounding box center [117, 435] width 194 height 126
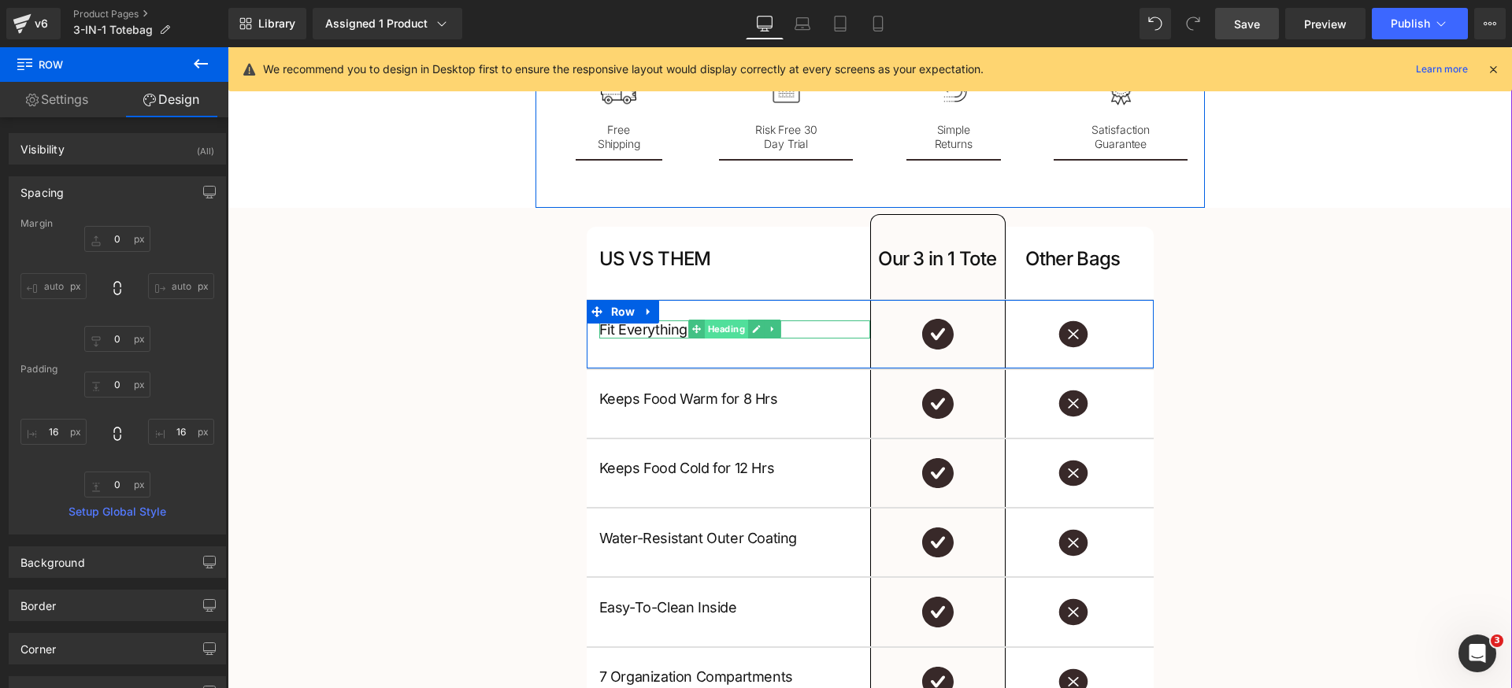
click at [716, 331] on span "Heading" at bounding box center [725, 329] width 43 height 19
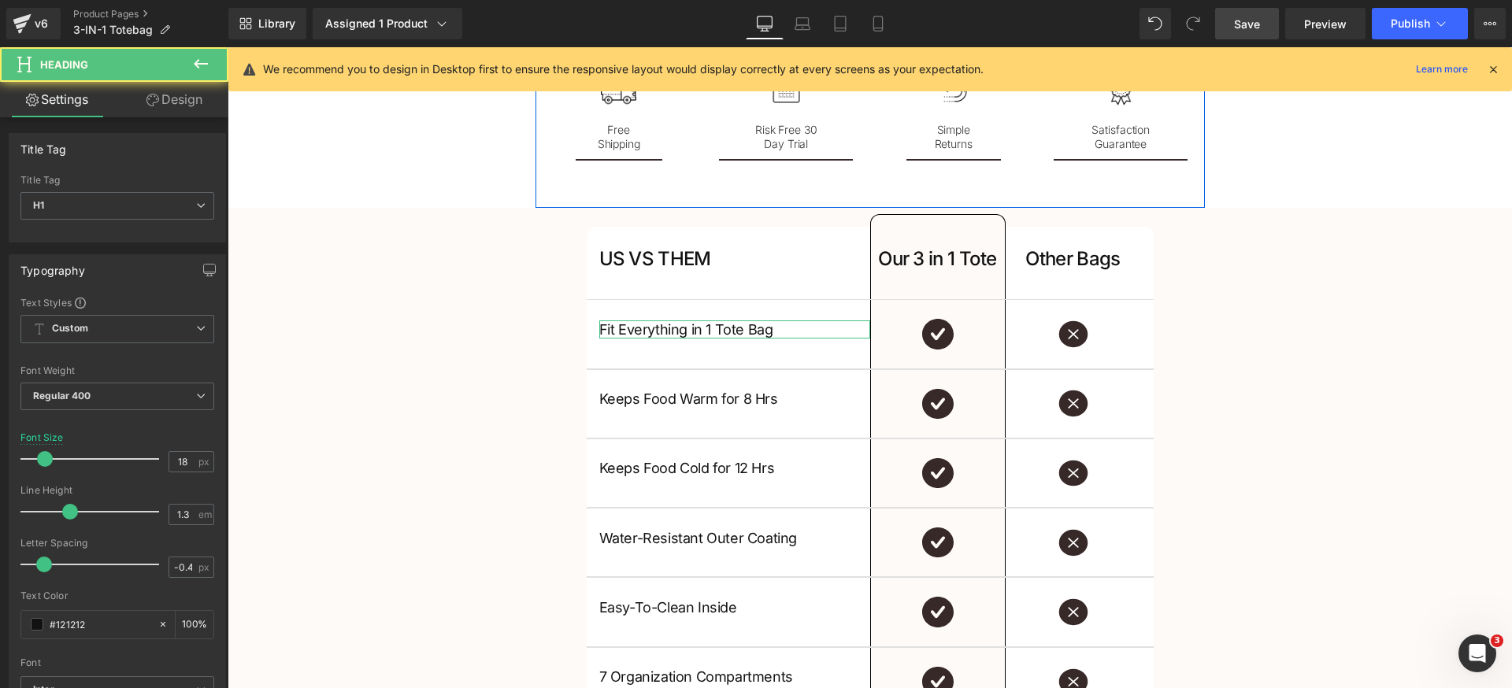
drag, startPoint x: 185, startPoint y: 93, endPoint x: 132, endPoint y: 177, distance: 99.4
click at [185, 94] on link "Design" at bounding box center [174, 99] width 114 height 35
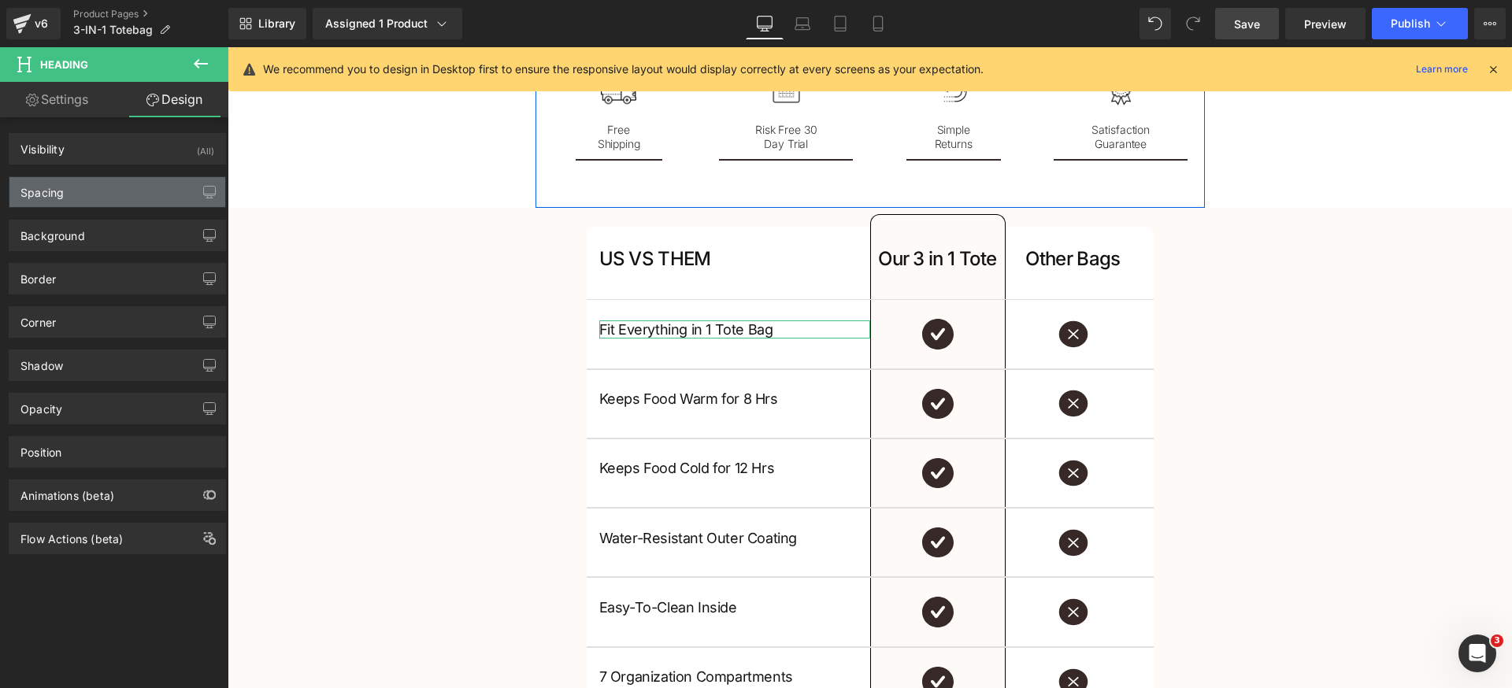
click at [103, 200] on div "Spacing" at bounding box center [117, 192] width 216 height 30
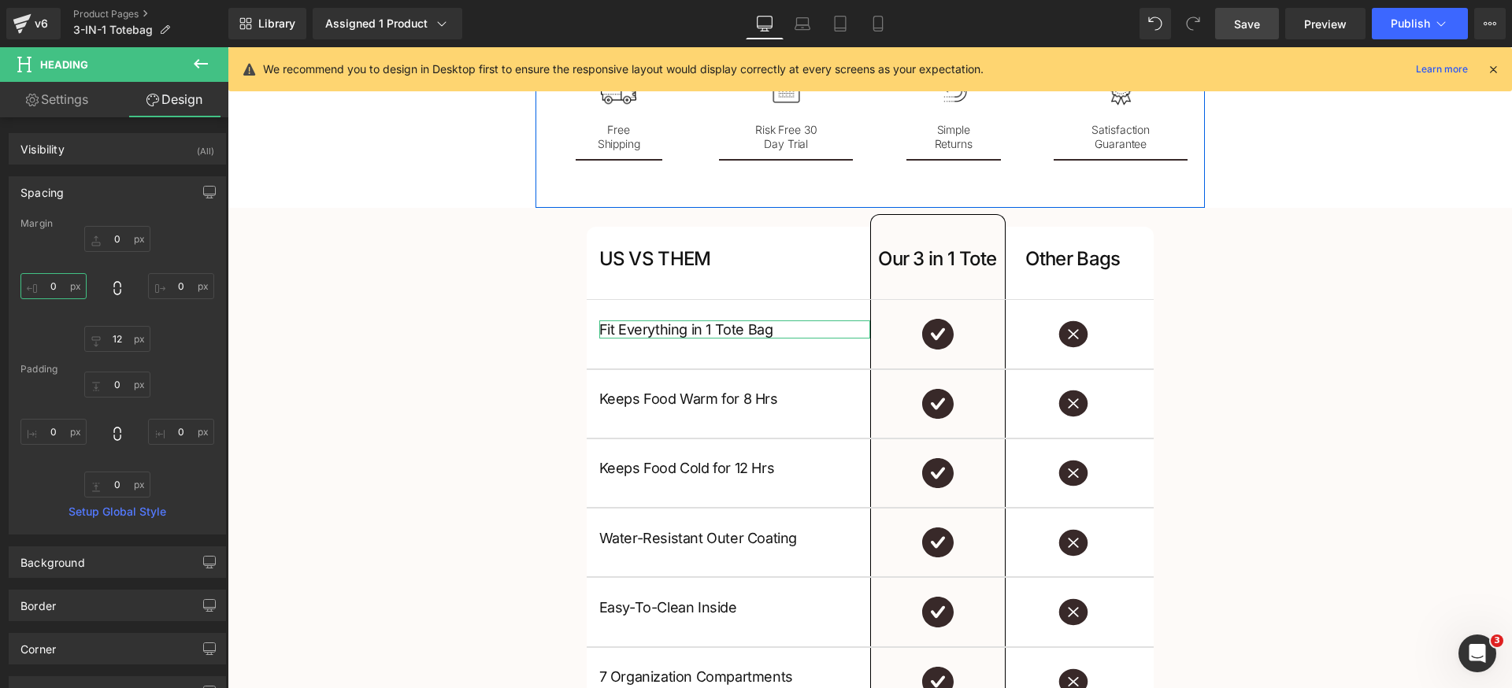
click at [66, 287] on input "0" at bounding box center [53, 286] width 66 height 26
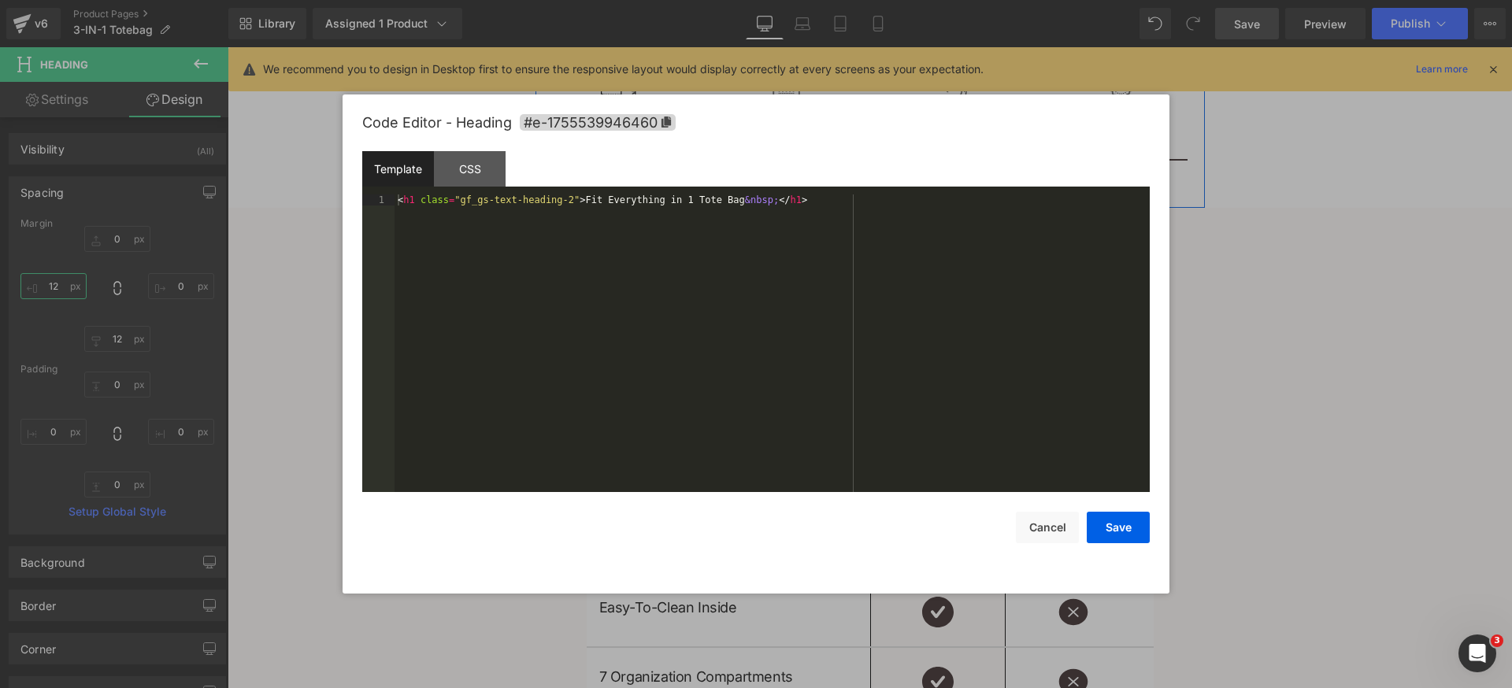
click at [705, 0] on div "Heading You are previewing how the will restyle your page. You can not edit Ele…" at bounding box center [756, 0] width 1512 height 0
type input "12"
drag, startPoint x: 1058, startPoint y: 530, endPoint x: 1020, endPoint y: 519, distance: 40.1
click at [1057, 529] on button "Cancel" at bounding box center [1047, 527] width 63 height 31
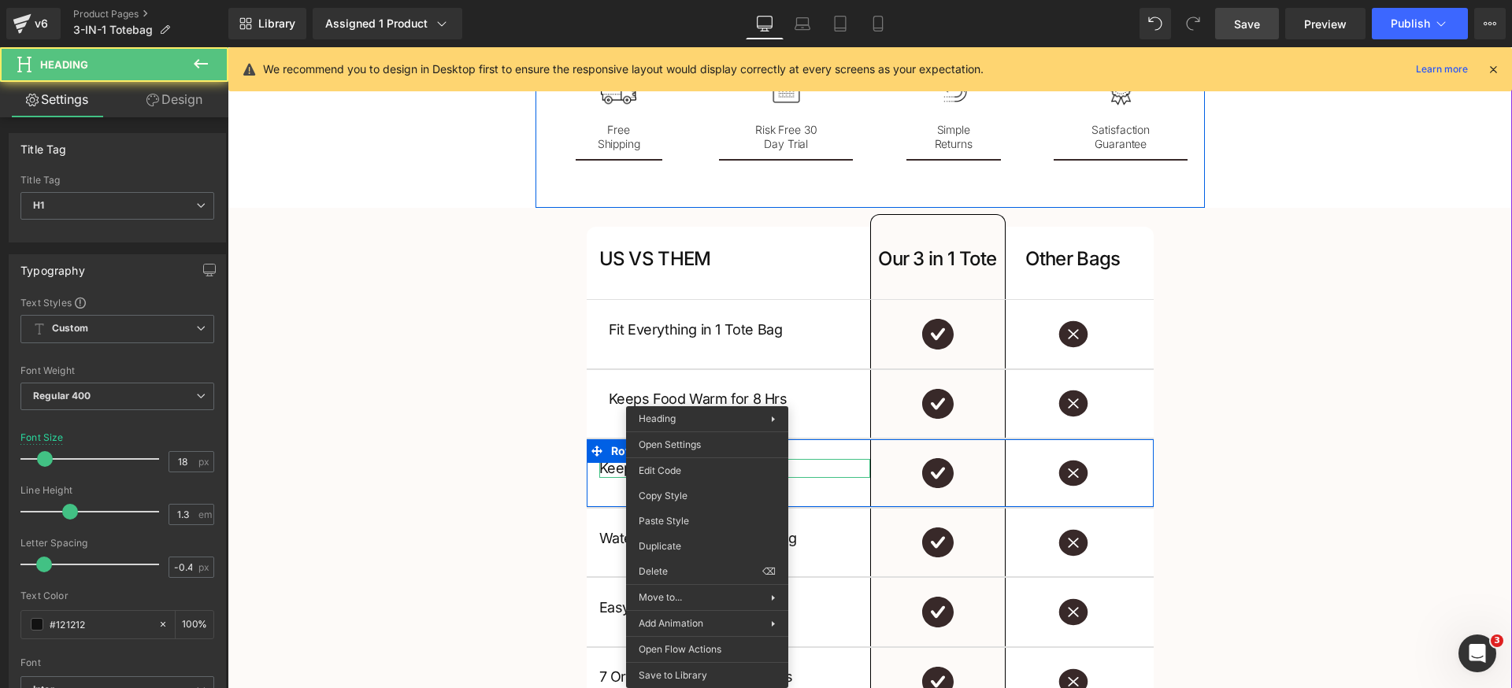
drag, startPoint x: 707, startPoint y: 468, endPoint x: 944, endPoint y: 561, distance: 254.8
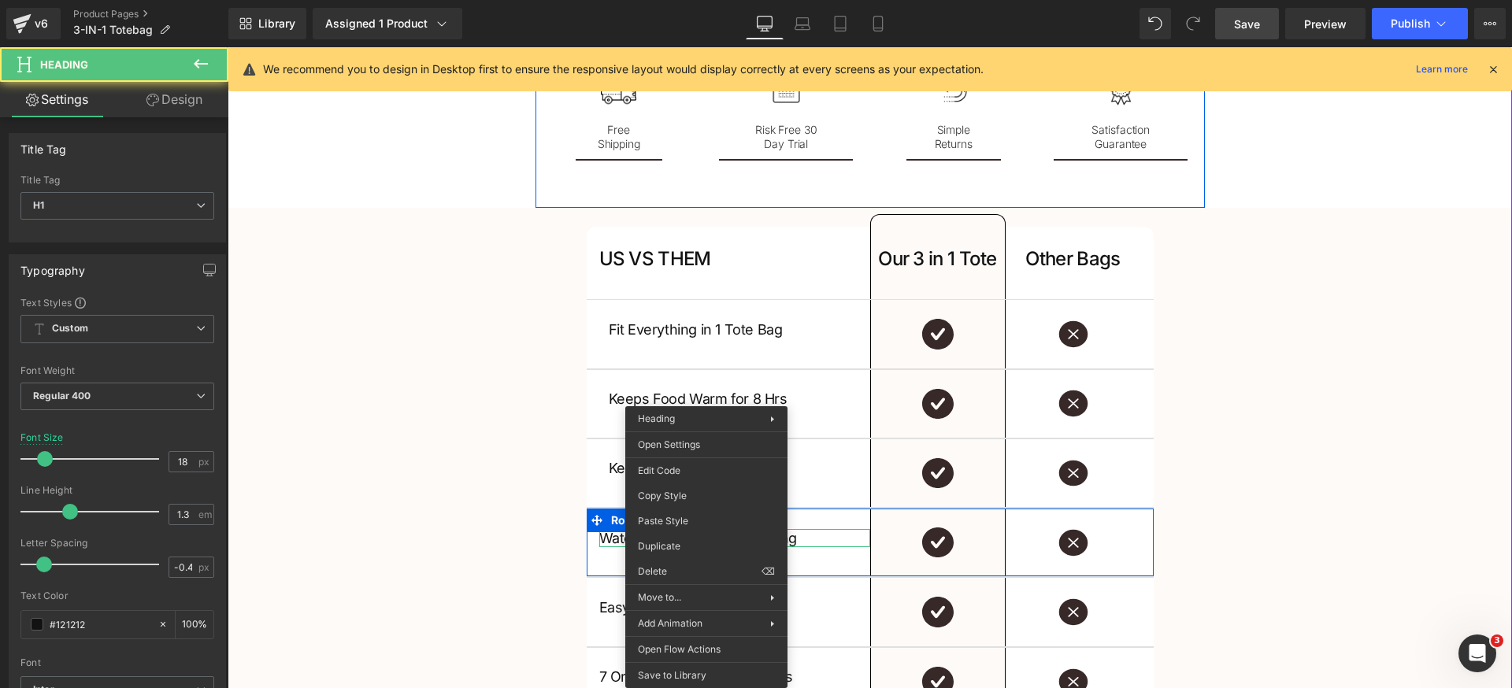
drag, startPoint x: 706, startPoint y: 539, endPoint x: 935, endPoint y: 590, distance: 233.8
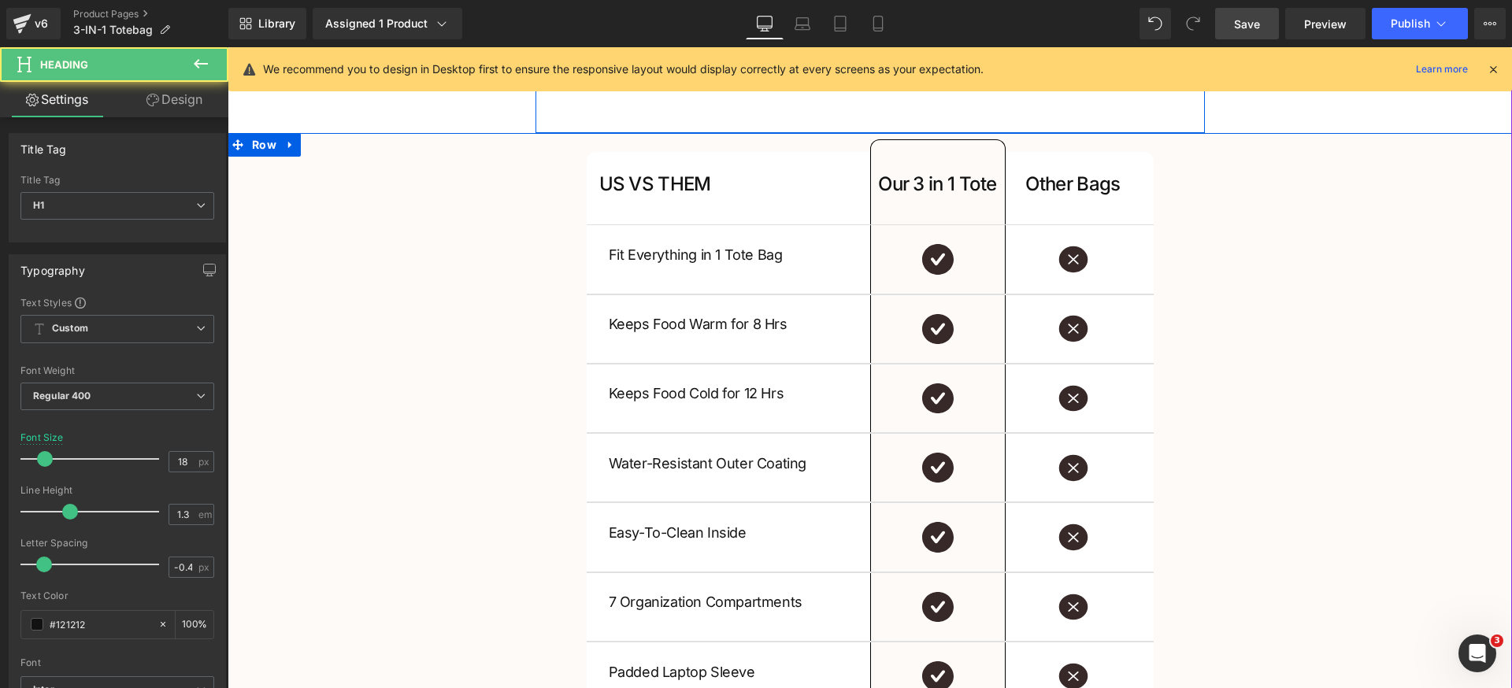
scroll to position [2472, 0]
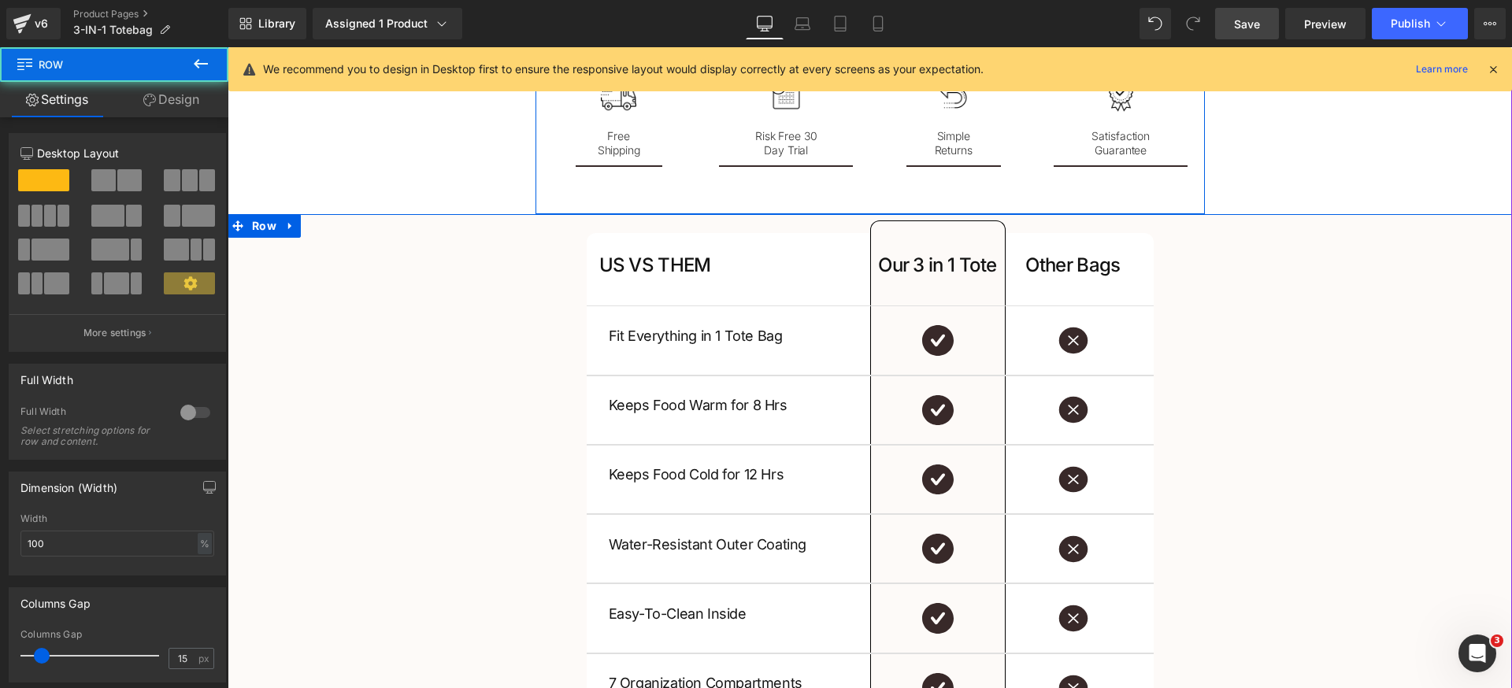
click at [466, 287] on div "US VS THEM Heading Our 3 in 1 Tote Heading Row Other Bags Heading Row Fit Every…" at bounding box center [870, 548] width 1284 height 630
click at [174, 106] on link "Design" at bounding box center [171, 99] width 114 height 35
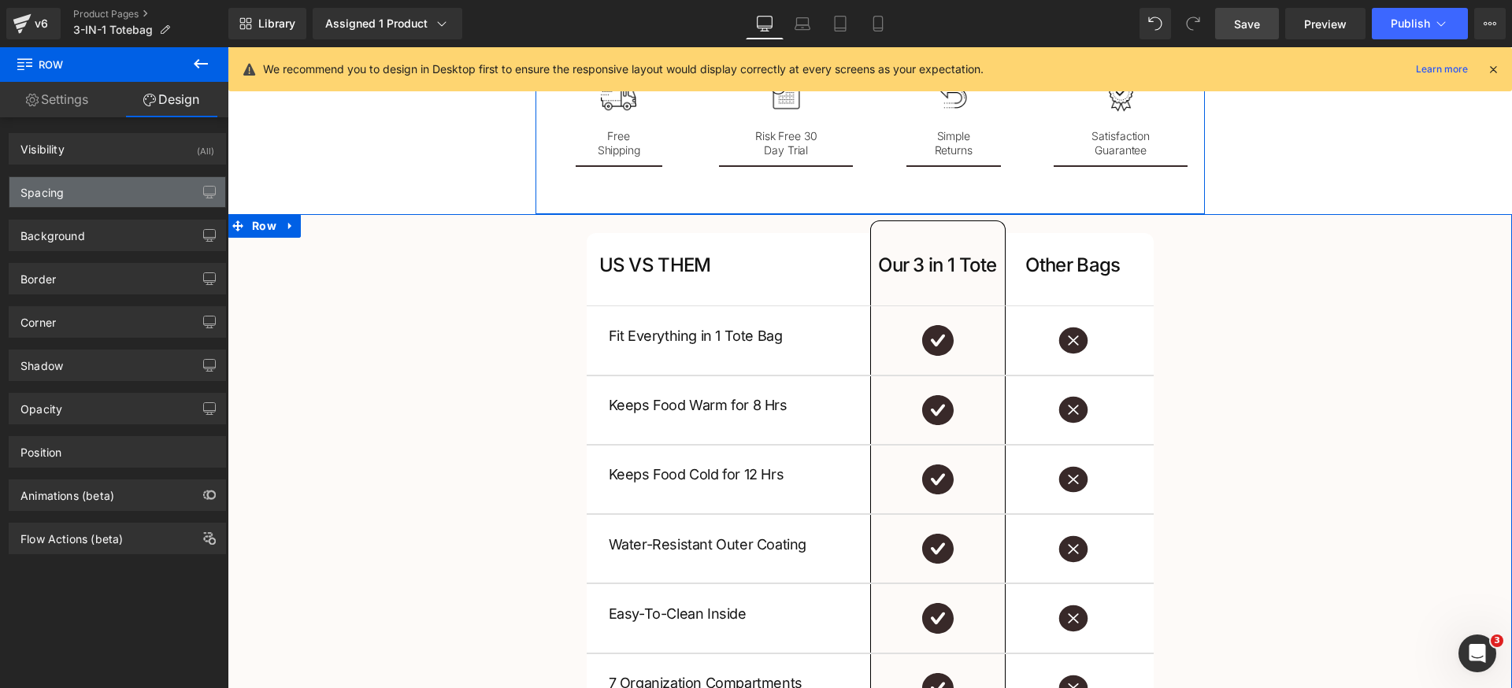
click at [118, 191] on div "Spacing" at bounding box center [117, 192] width 216 height 30
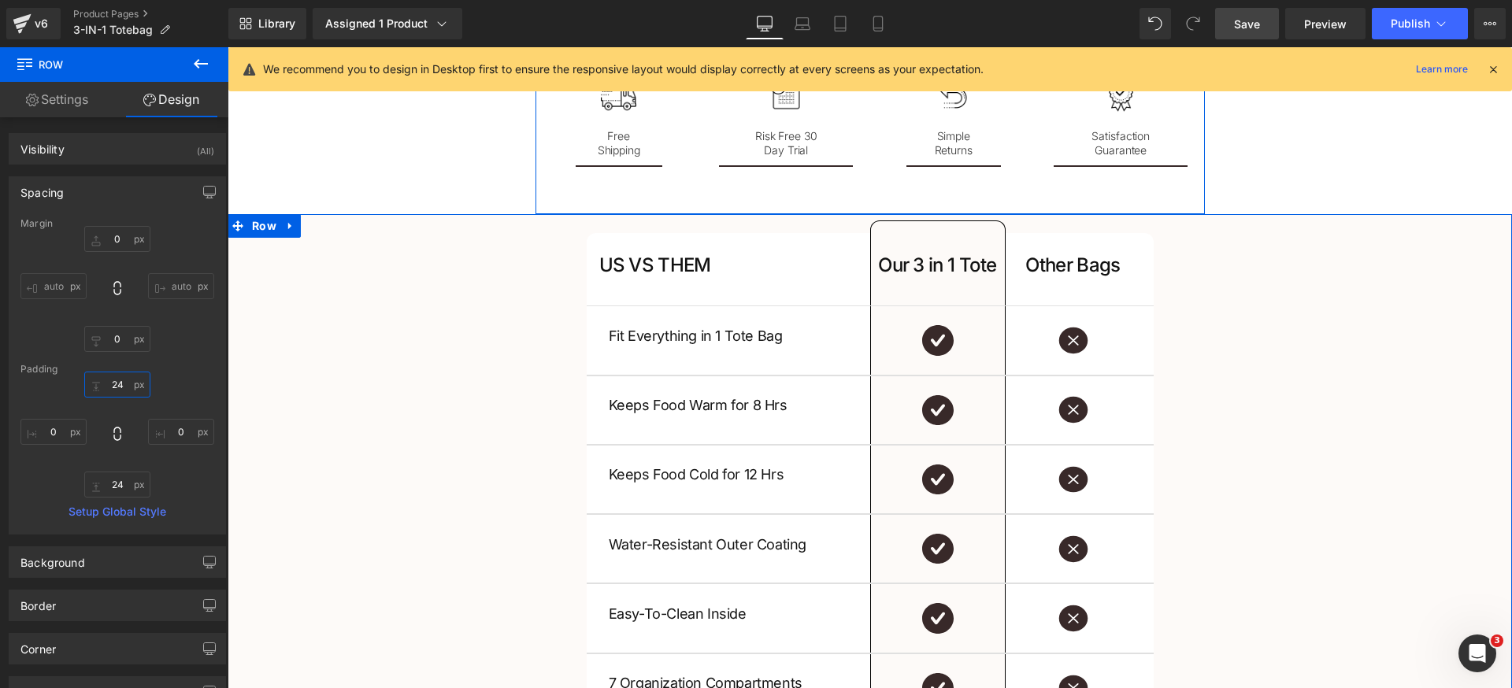
click at [122, 387] on input "24" at bounding box center [117, 385] width 66 height 26
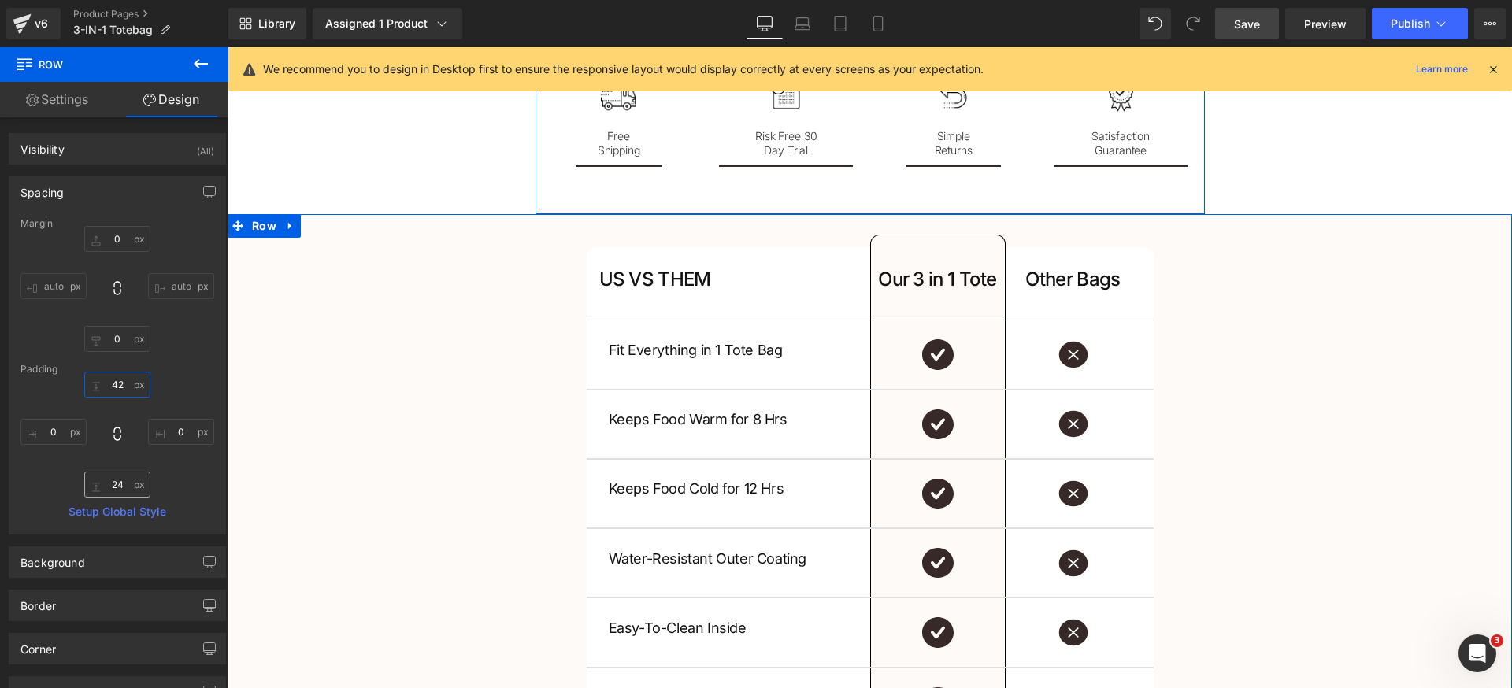
type input "42"
click at [116, 491] on input "24" at bounding box center [117, 485] width 66 height 26
type input "42"
click at [124, 383] on input "42" at bounding box center [117, 385] width 66 height 26
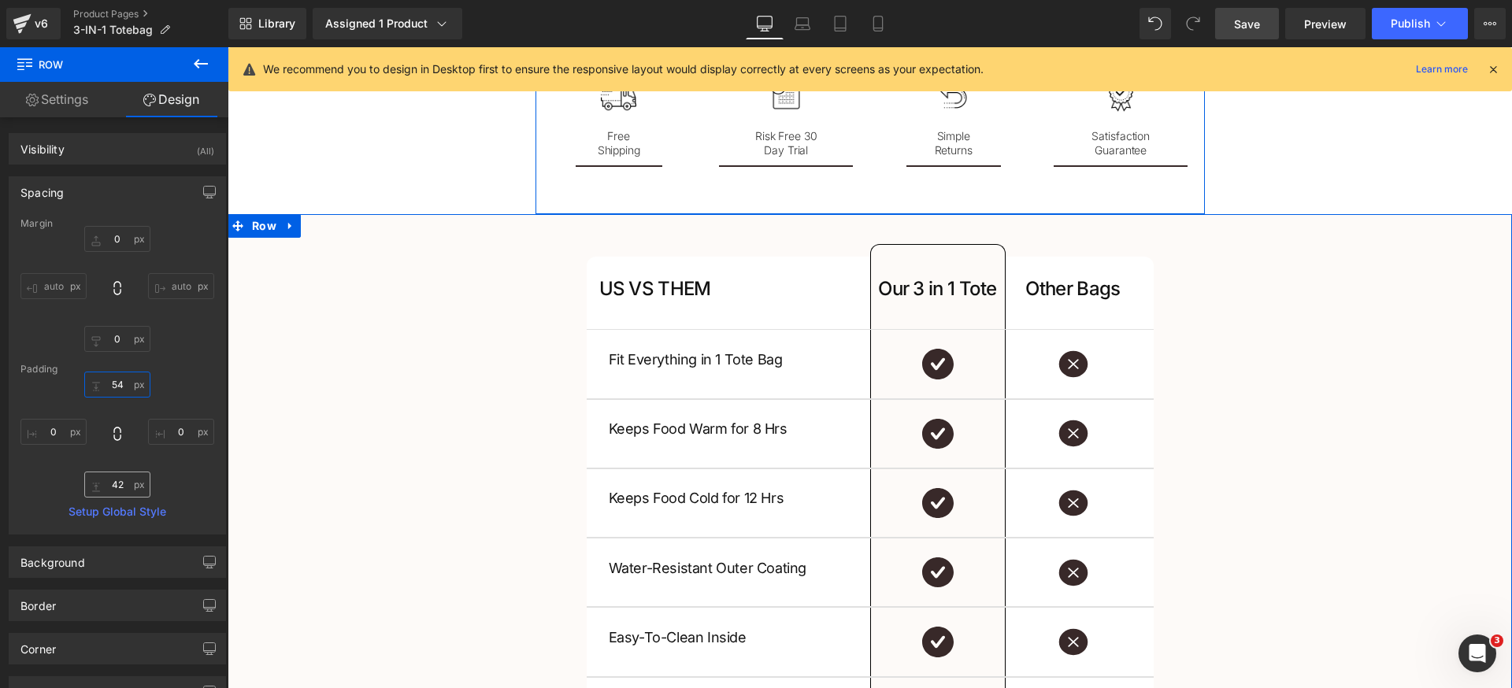
type input "54"
click at [124, 483] on input "42" at bounding box center [117, 485] width 66 height 26
type input "54"
click at [173, 357] on div "Margin 0px 0 auto auto 0px 0 auto auto Padding 54 54 0px 0 54 54 0px 0 Setup Gl…" at bounding box center [117, 376] width 216 height 316
click at [139, 216] on div "Spacing Margin 0px 0 auto auto 0px 0 auto auto Padding 54 54 0px 0 54 54 0px 0 …" at bounding box center [117, 355] width 217 height 358
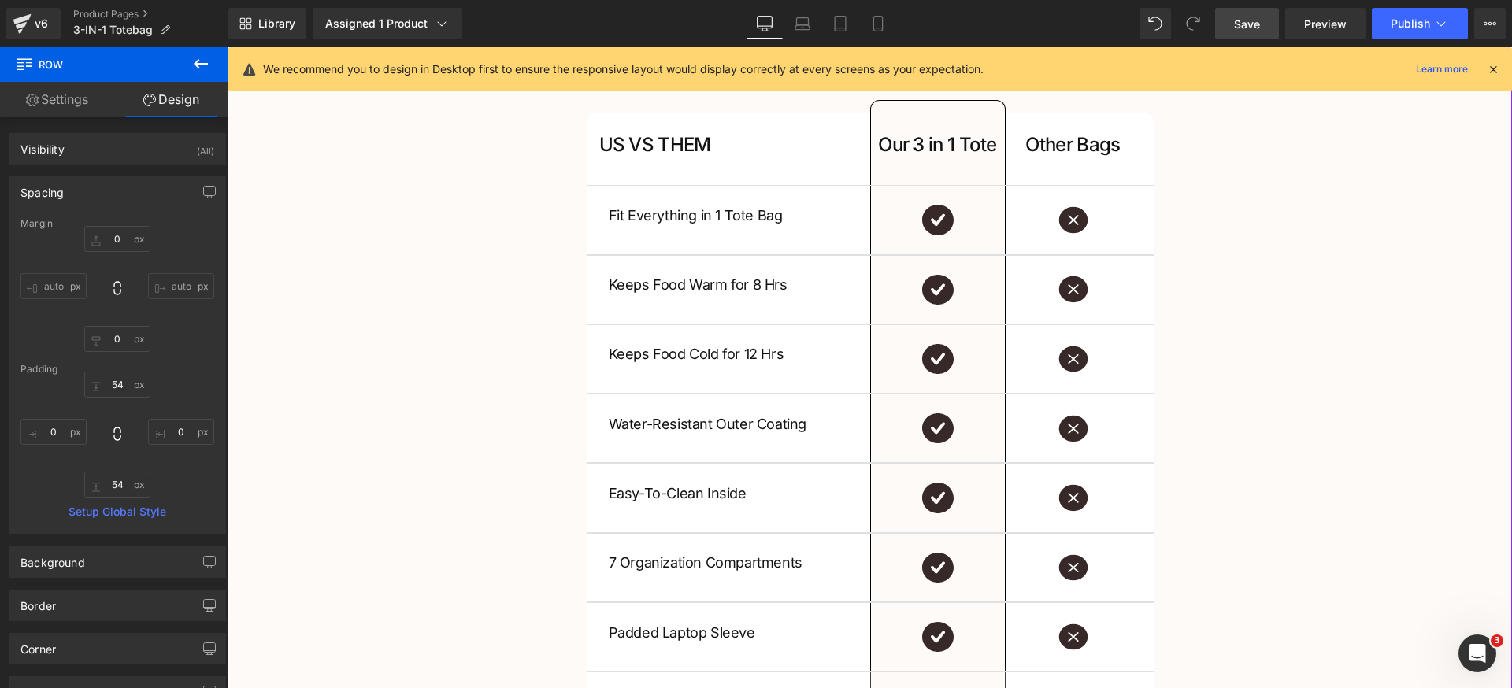
scroll to position [2606, 0]
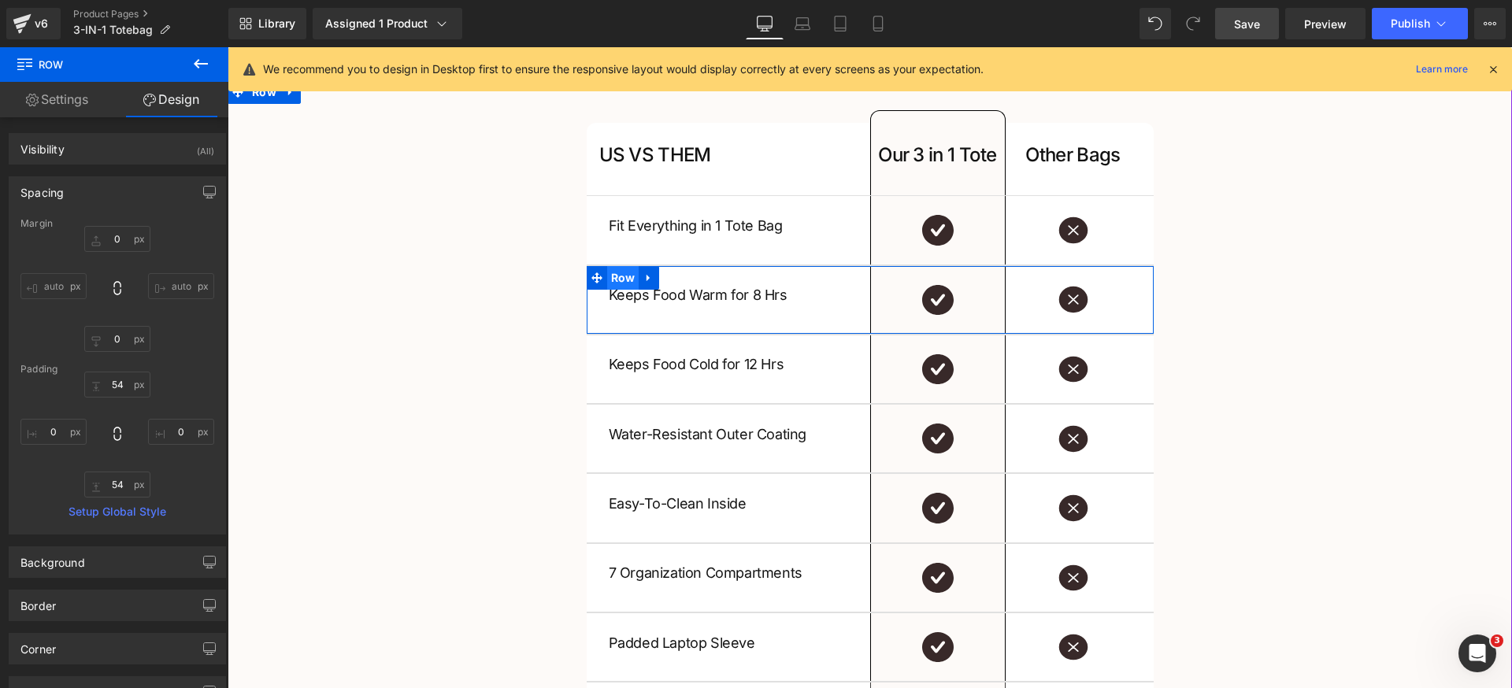
click at [607, 281] on span "Row" at bounding box center [623, 278] width 32 height 24
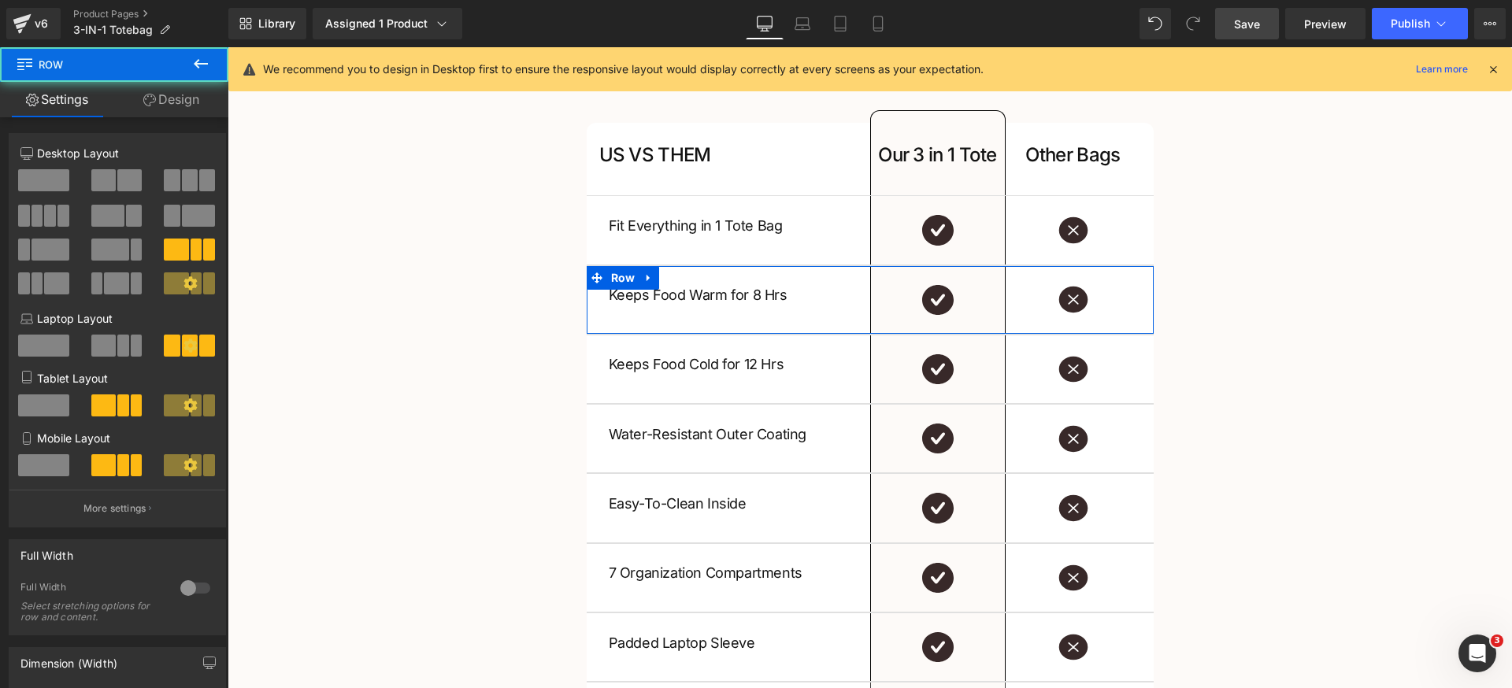
click at [194, 102] on link "Design" at bounding box center [171, 99] width 114 height 35
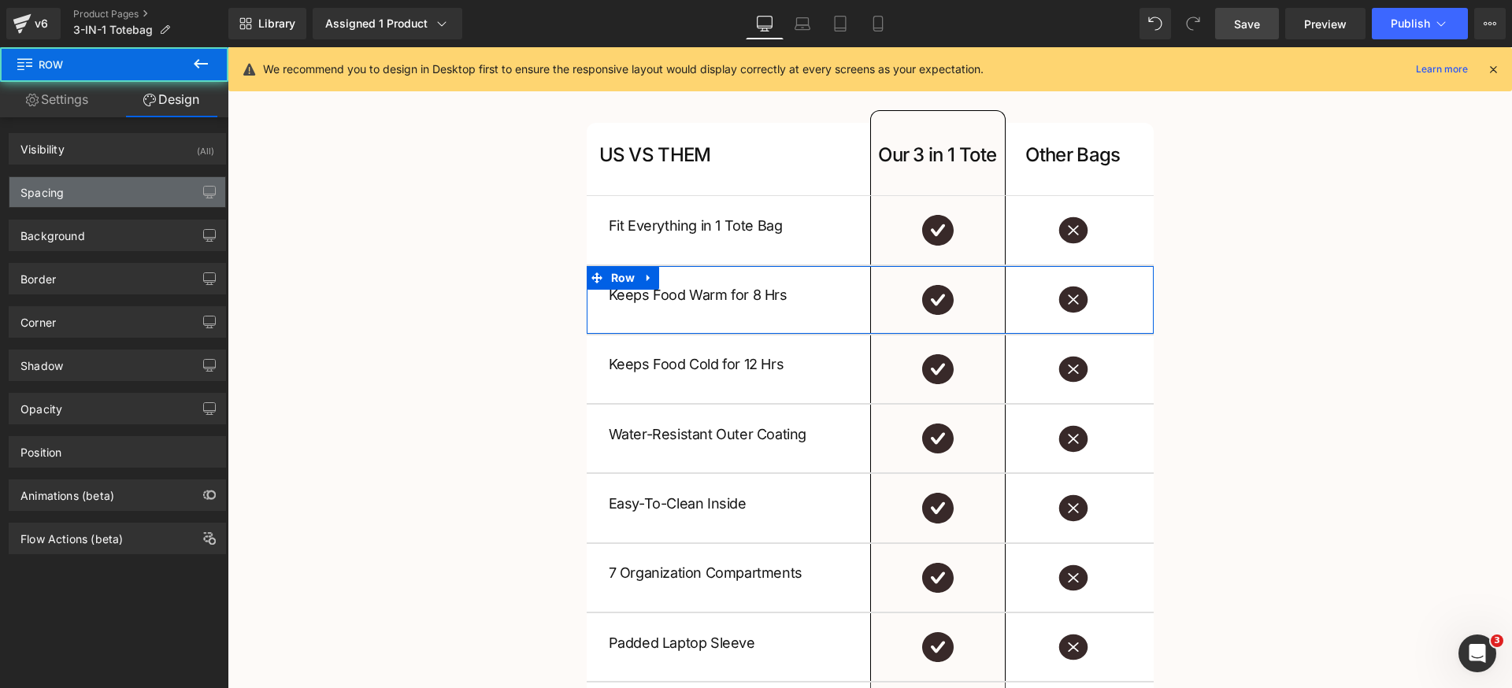
type input "#000000"
type input "12"
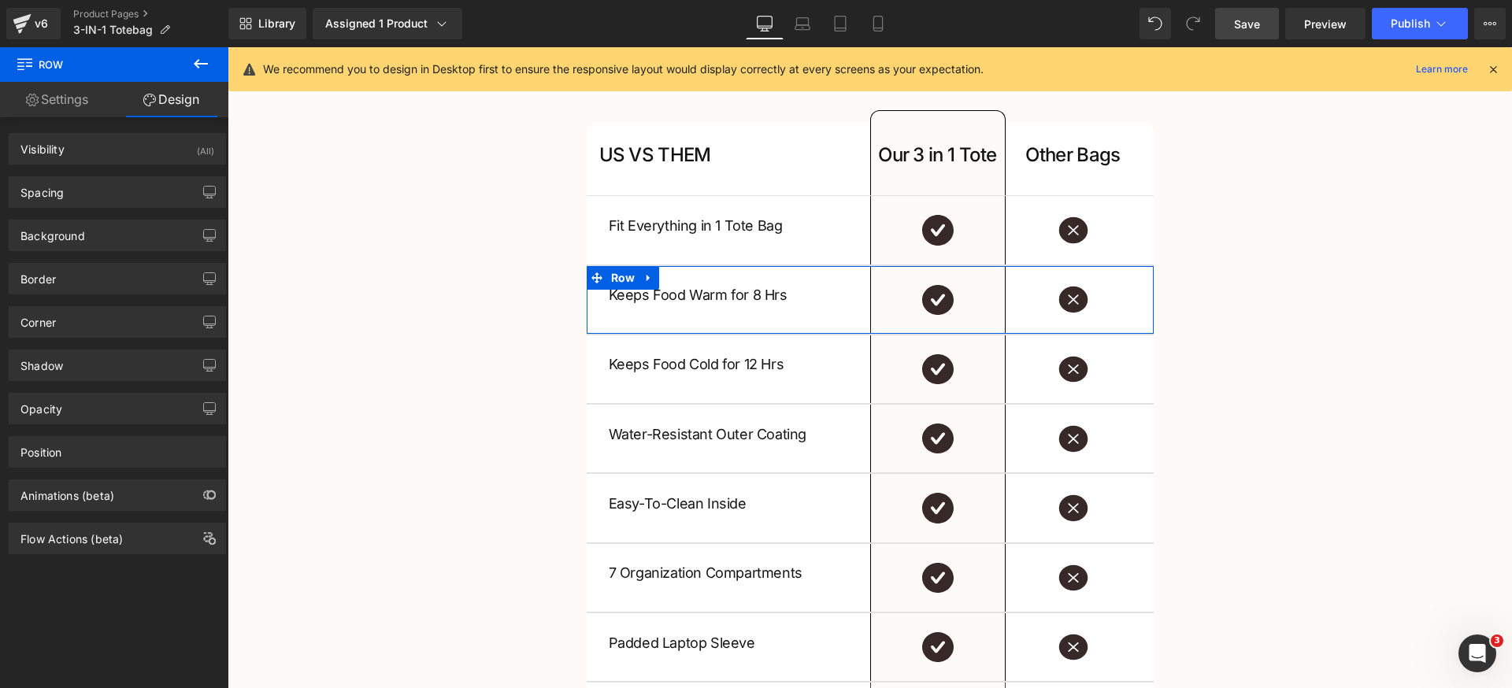
click at [81, 287] on div "Border" at bounding box center [117, 279] width 216 height 30
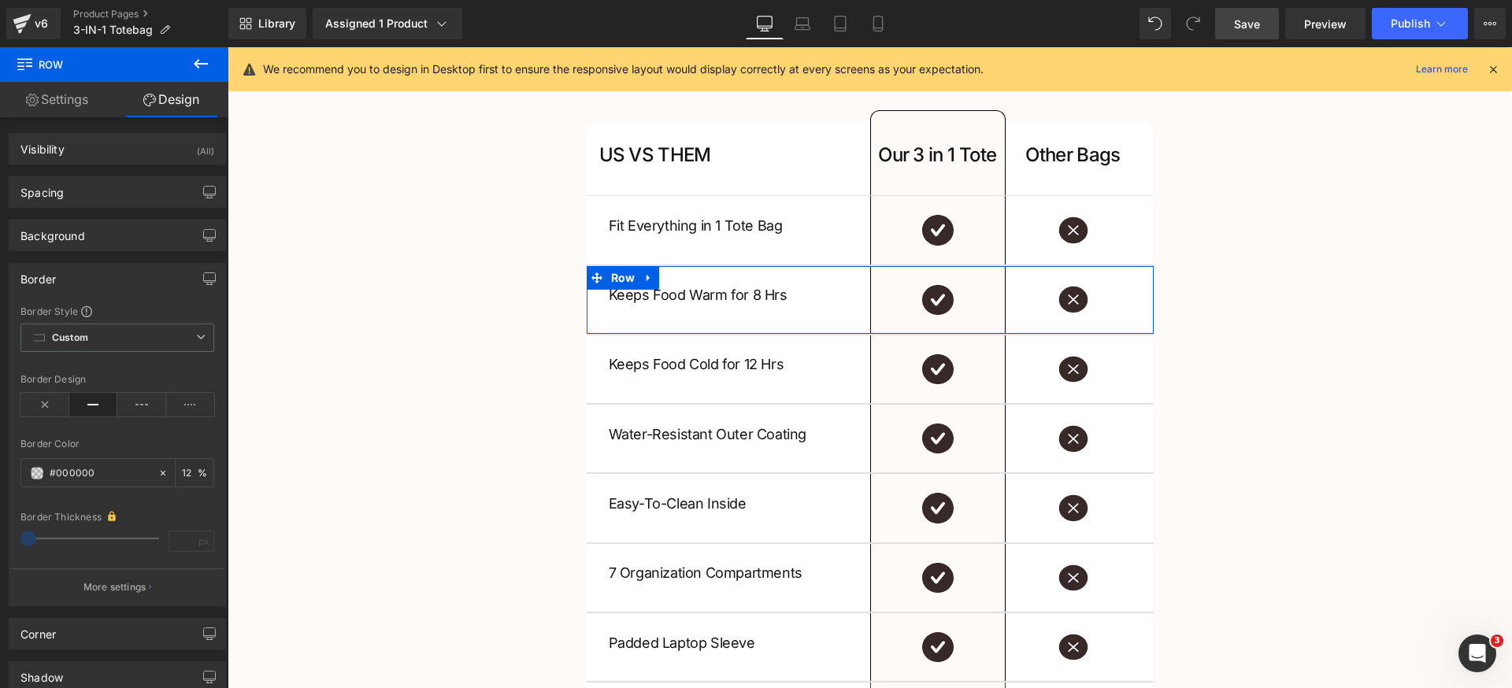
drag, startPoint x: 132, startPoint y: 612, endPoint x: 139, endPoint y: 605, distance: 8.9
click at [132, 611] on div "Corner Corner Style Custom Custom Setup Global Style Custom Setup Global Style …" at bounding box center [117, 627] width 235 height 43
click at [142, 597] on button "More settings" at bounding box center [117, 586] width 216 height 37
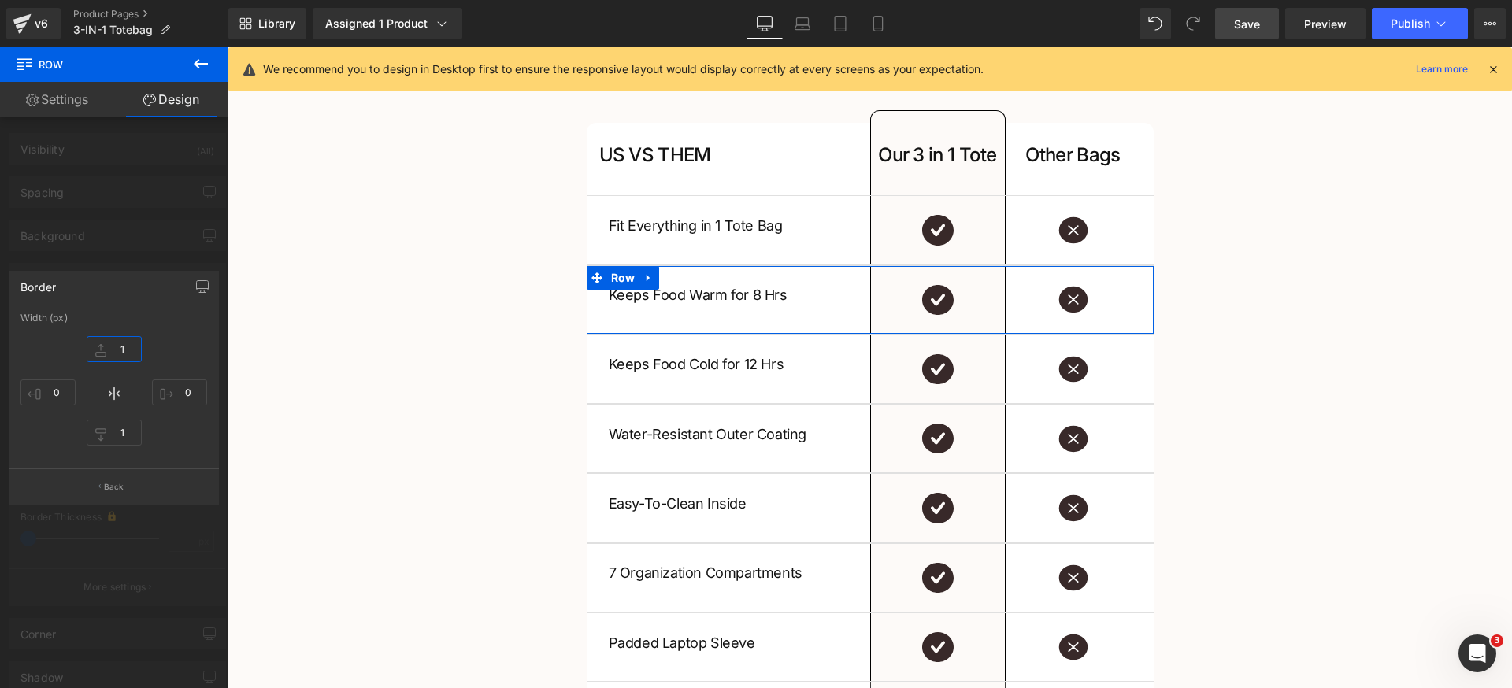
click at [134, 355] on input "1" at bounding box center [114, 349] width 55 height 26
type input "0"
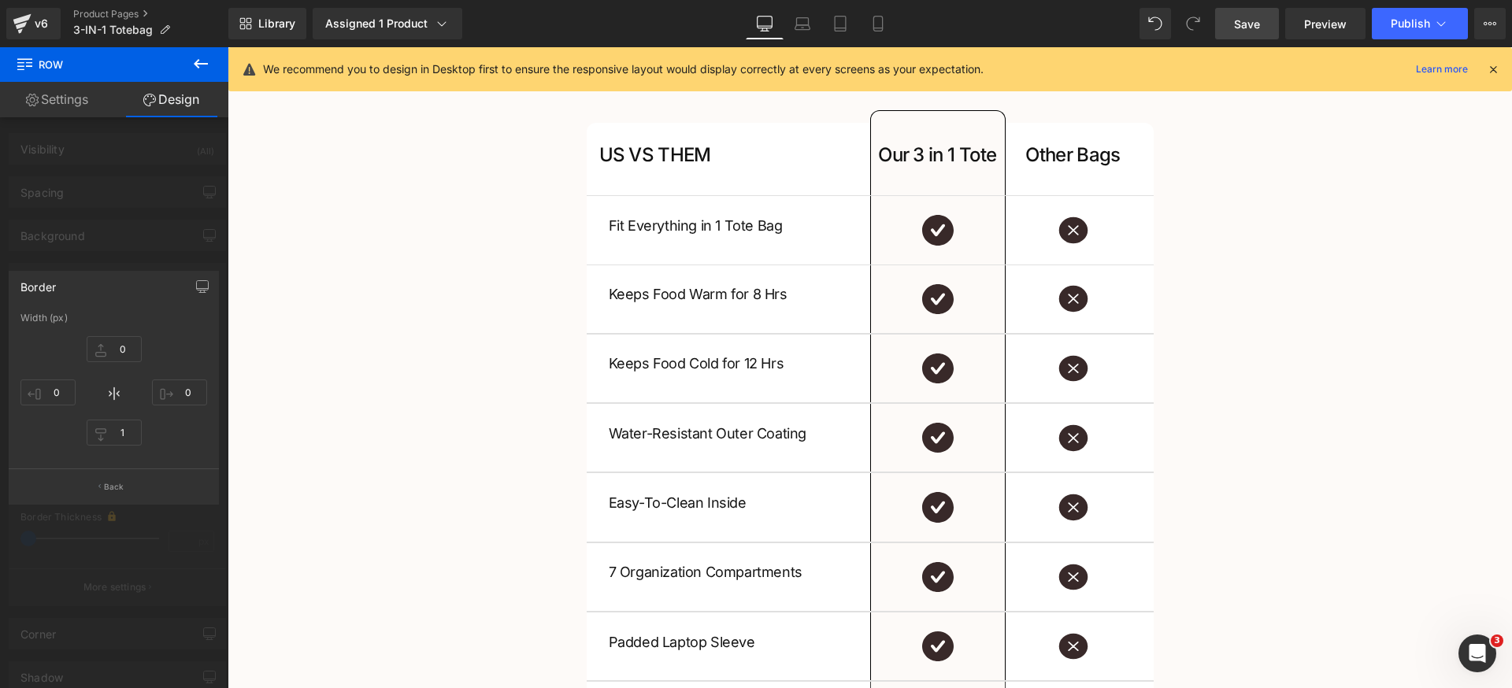
click at [378, 370] on body ".lx-icon-fill { --lx-fill-width: calc(100% - var(--lx-rating-percent, 0%)); cli…" at bounding box center [870, 141] width 1284 height 5400
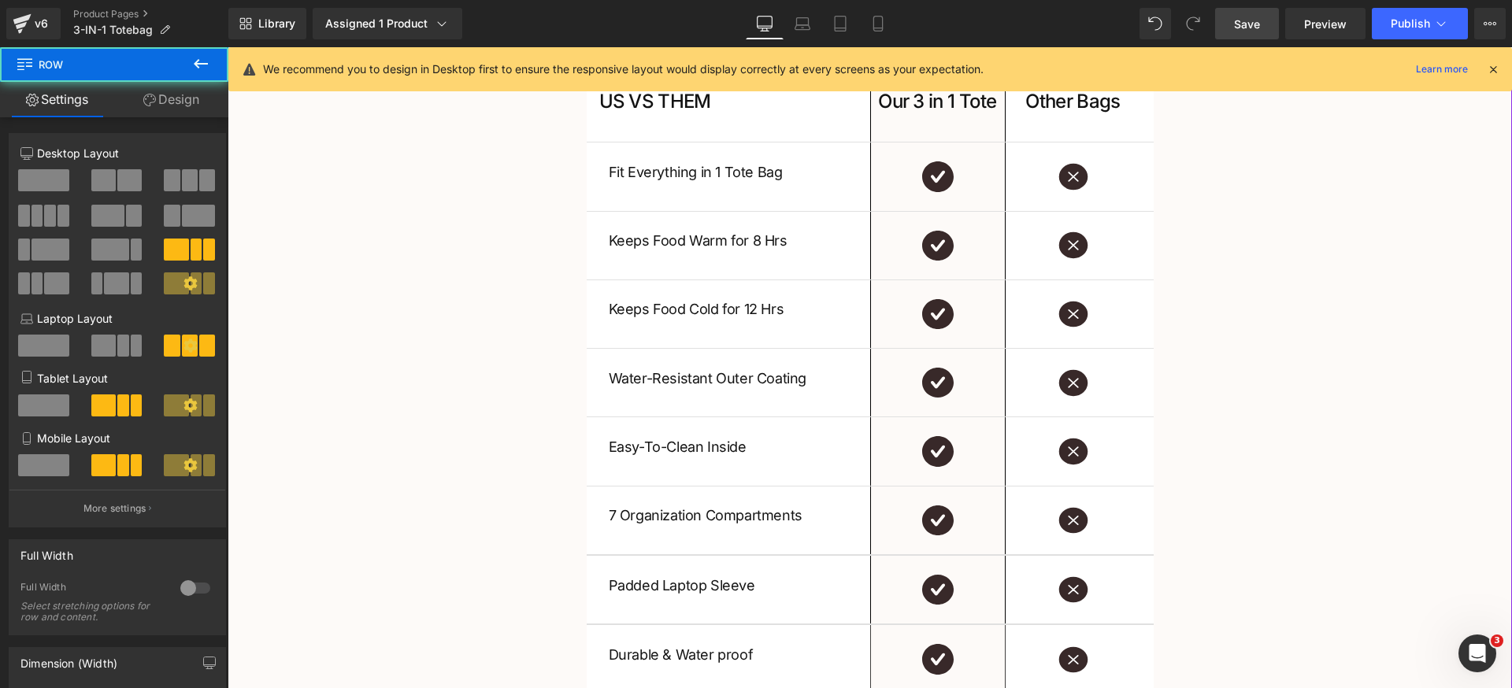
scroll to position [2812, 0]
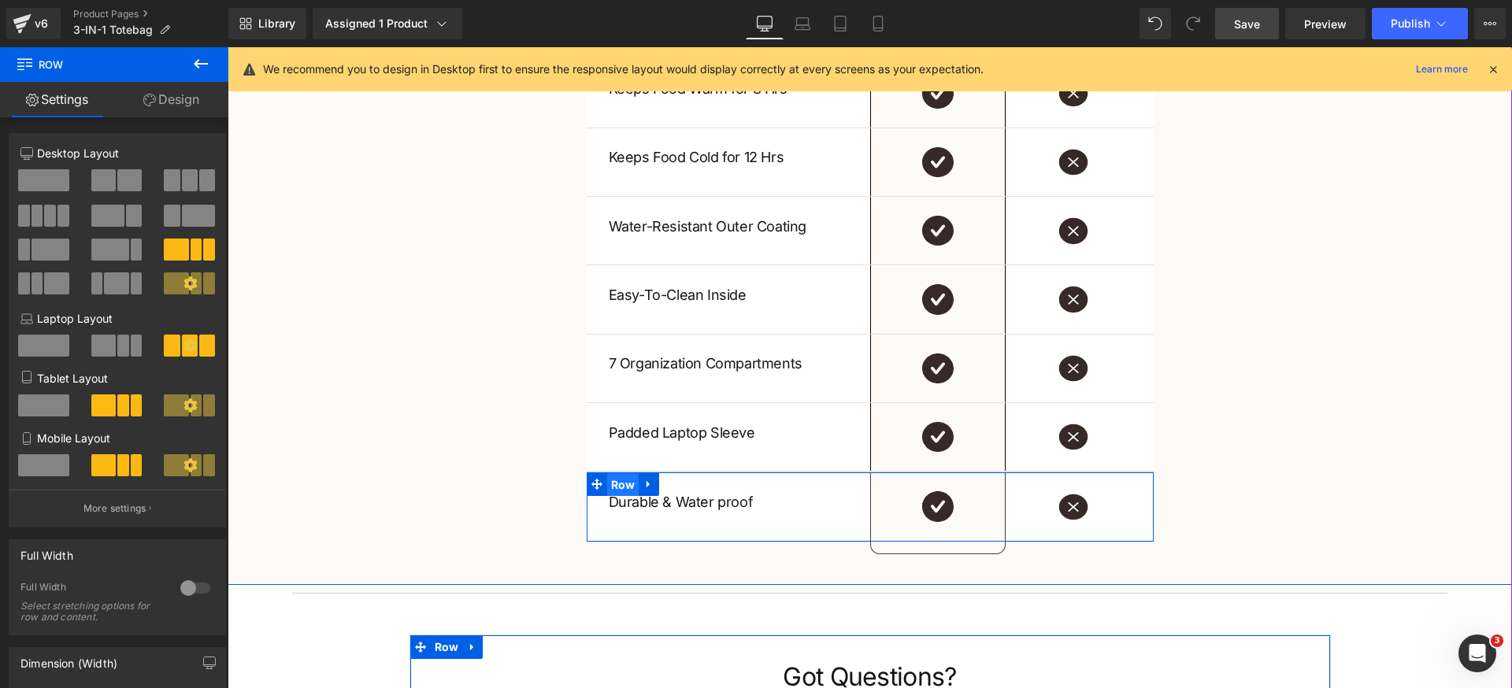
click at [624, 482] on span "Row" at bounding box center [623, 485] width 32 height 24
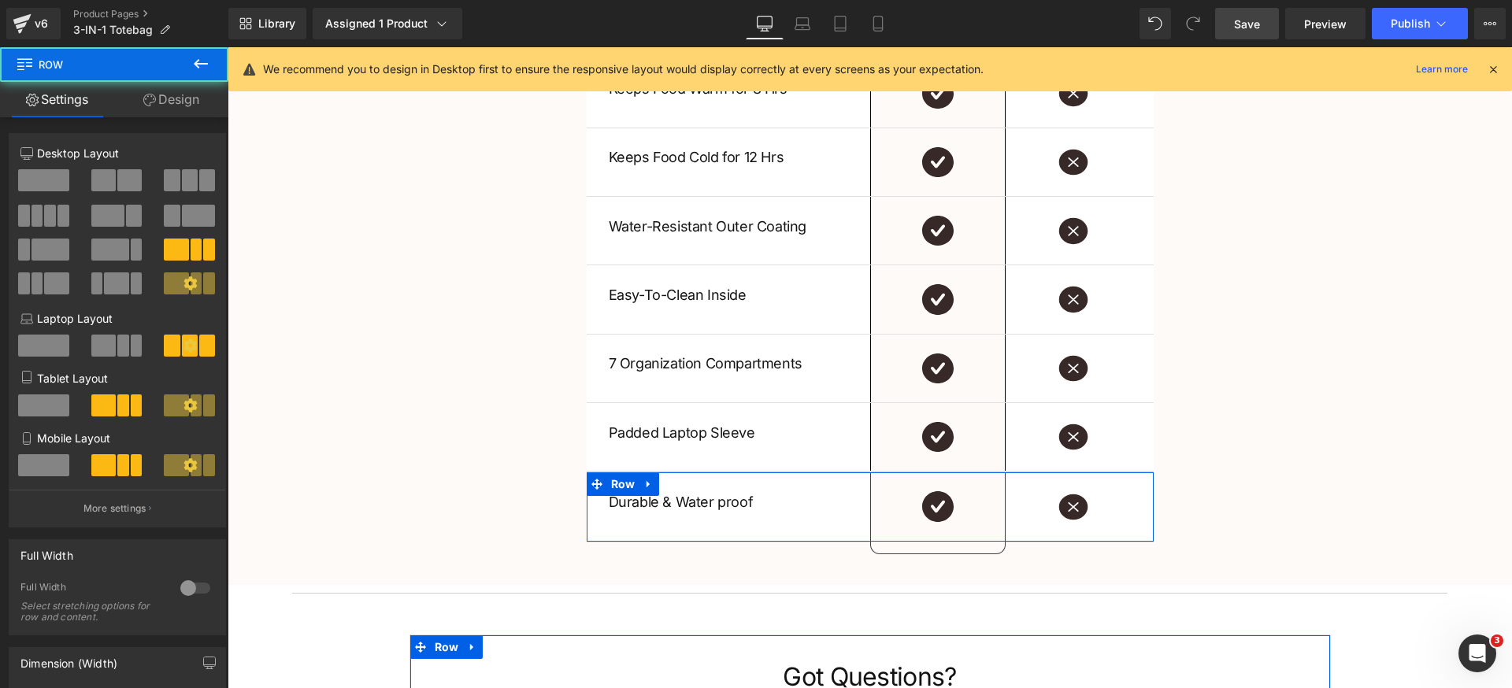
drag, startPoint x: 178, startPoint y: 113, endPoint x: 128, endPoint y: 298, distance: 192.3
click at [178, 113] on link "Design" at bounding box center [171, 99] width 114 height 35
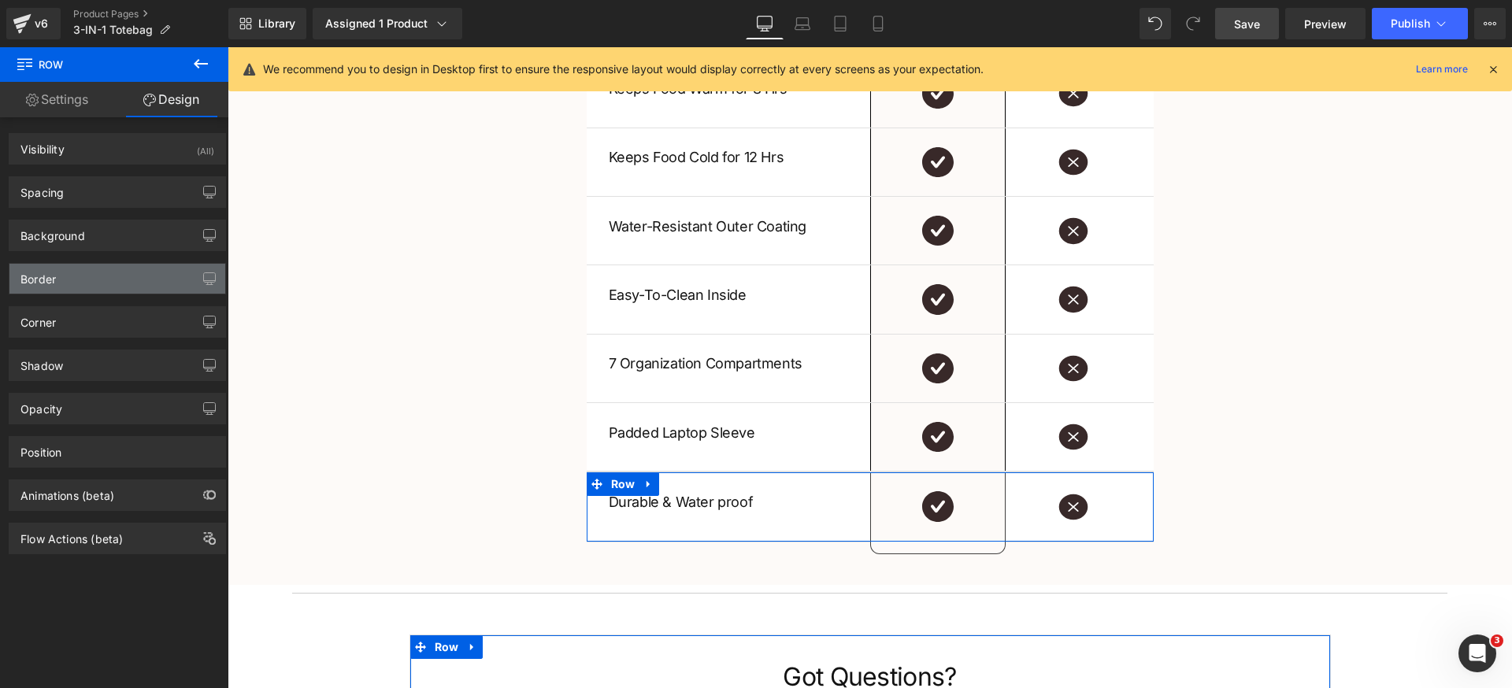
click at [101, 287] on div "Border" at bounding box center [117, 279] width 216 height 30
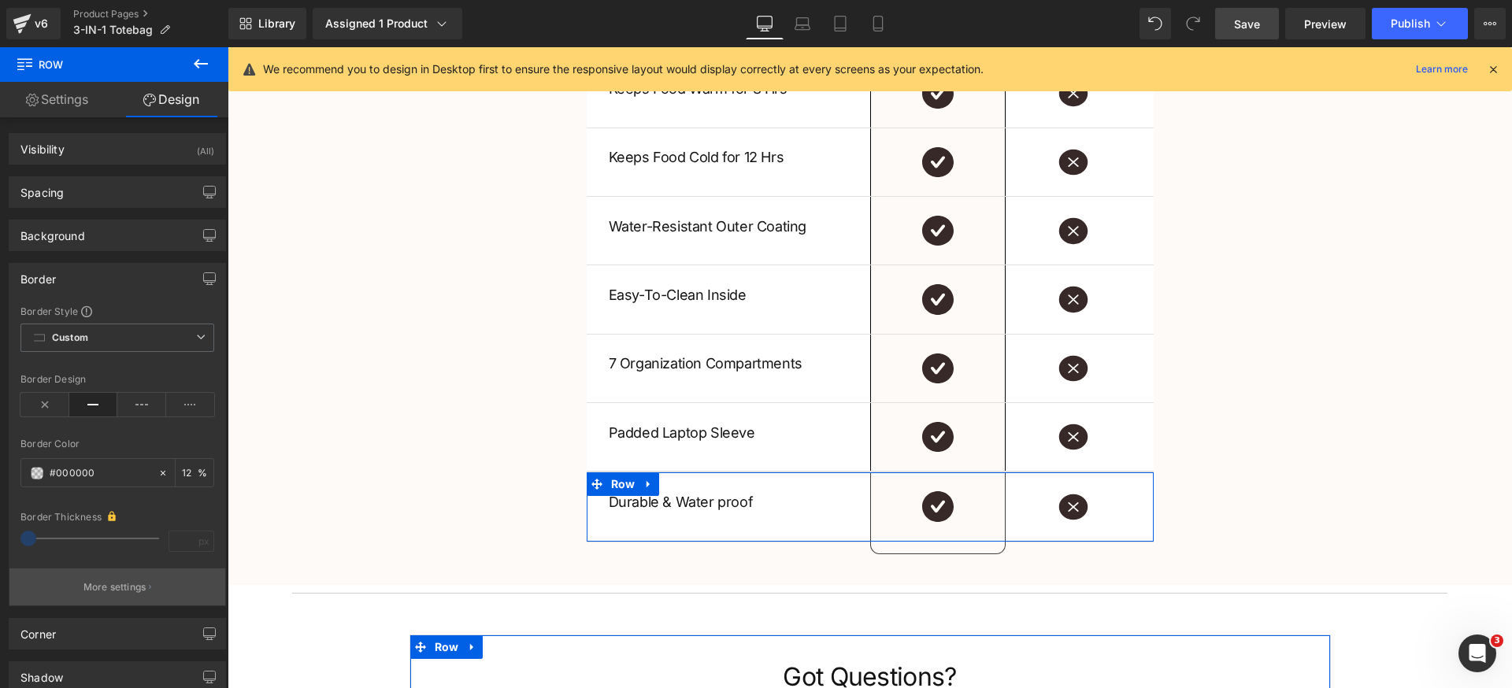
click at [117, 583] on p "More settings" at bounding box center [114, 587] width 63 height 14
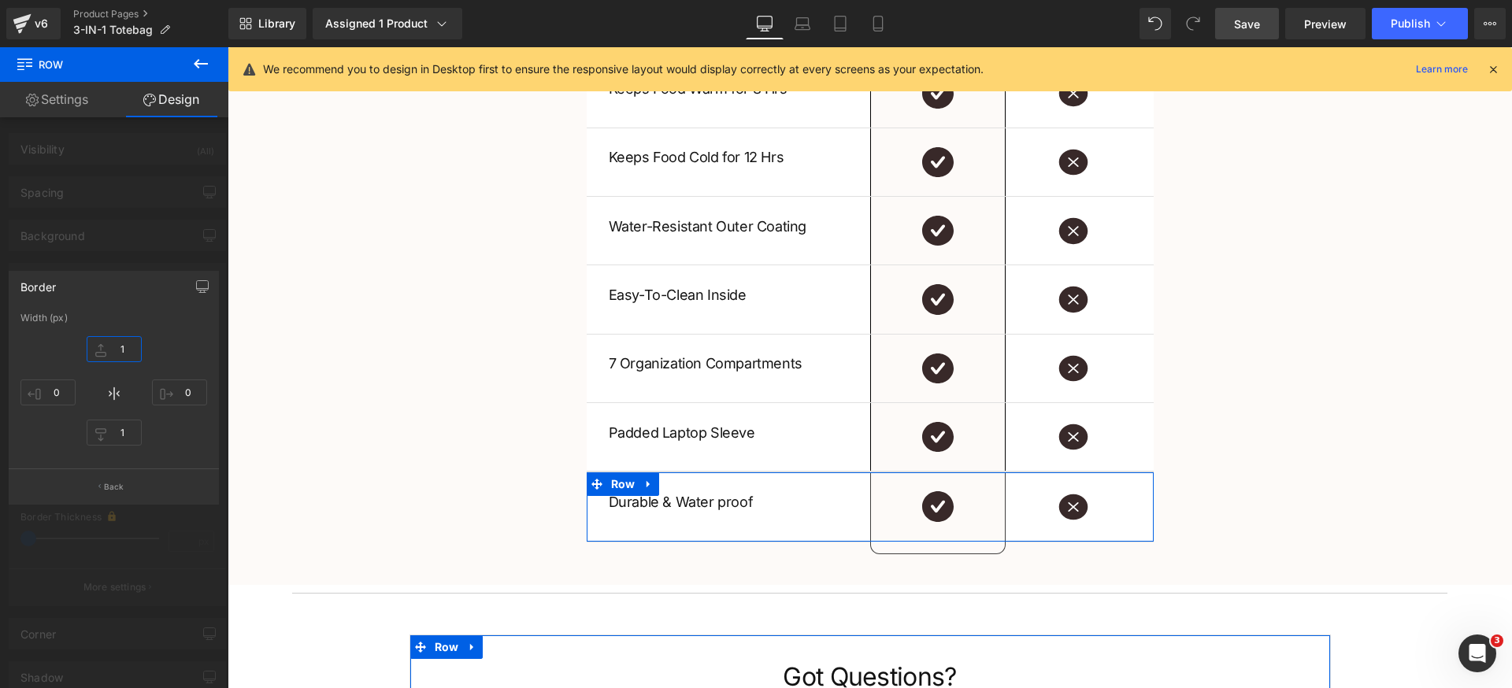
click at [135, 354] on input "1" at bounding box center [114, 349] width 55 height 26
type input "0"
click at [135, 494] on button "Back" at bounding box center [114, 485] width 210 height 35
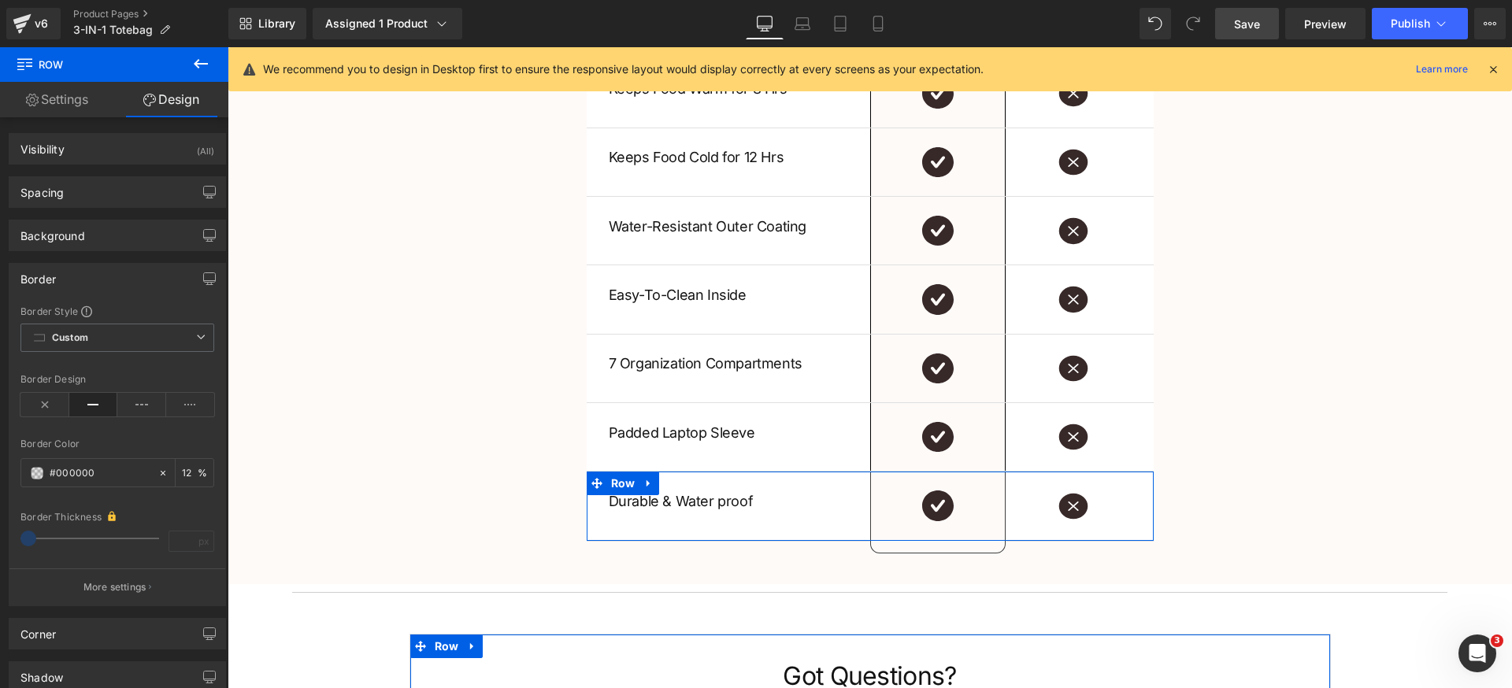
click at [113, 283] on div "Border" at bounding box center [117, 279] width 216 height 30
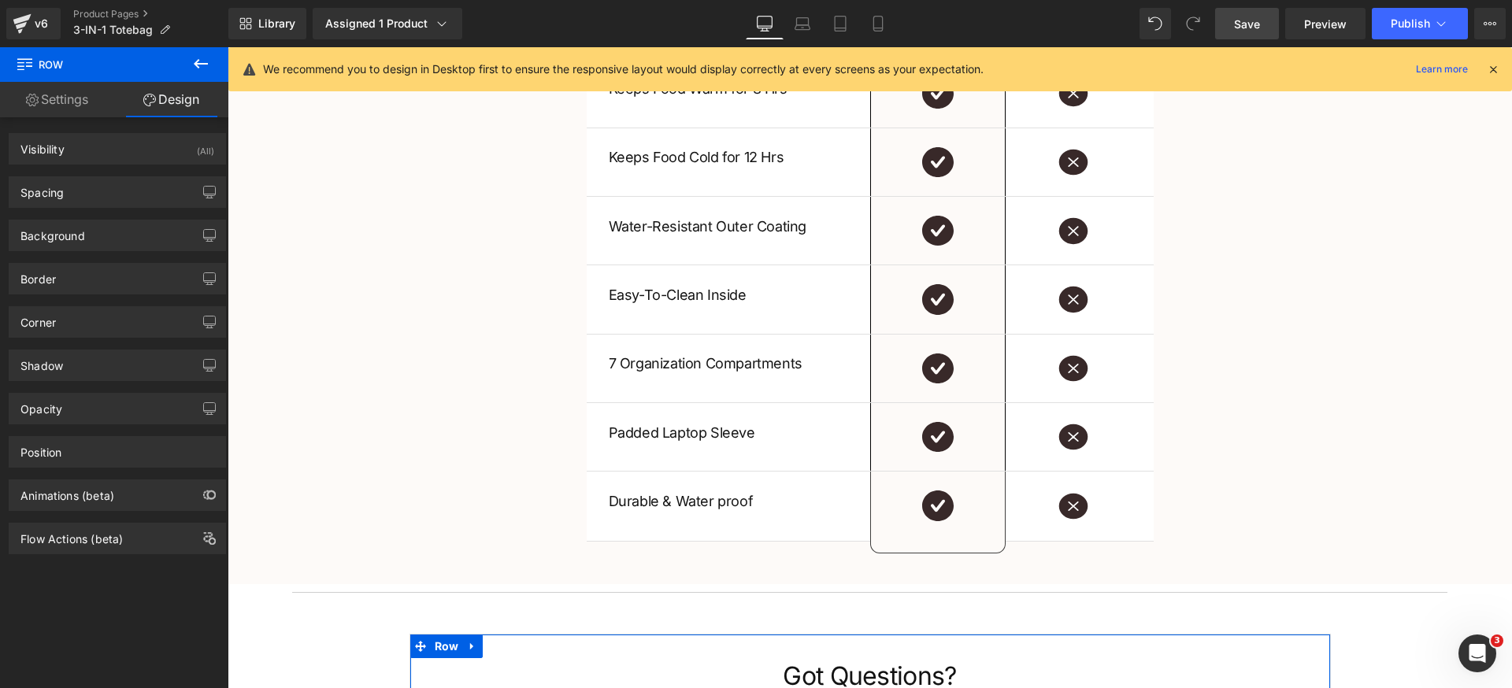
click at [1288, 426] on div "US VS THEM Heading Our 3 in 1 Tote Heading Row Other Bags Heading Row Fit Every…" at bounding box center [870, 229] width 1284 height 624
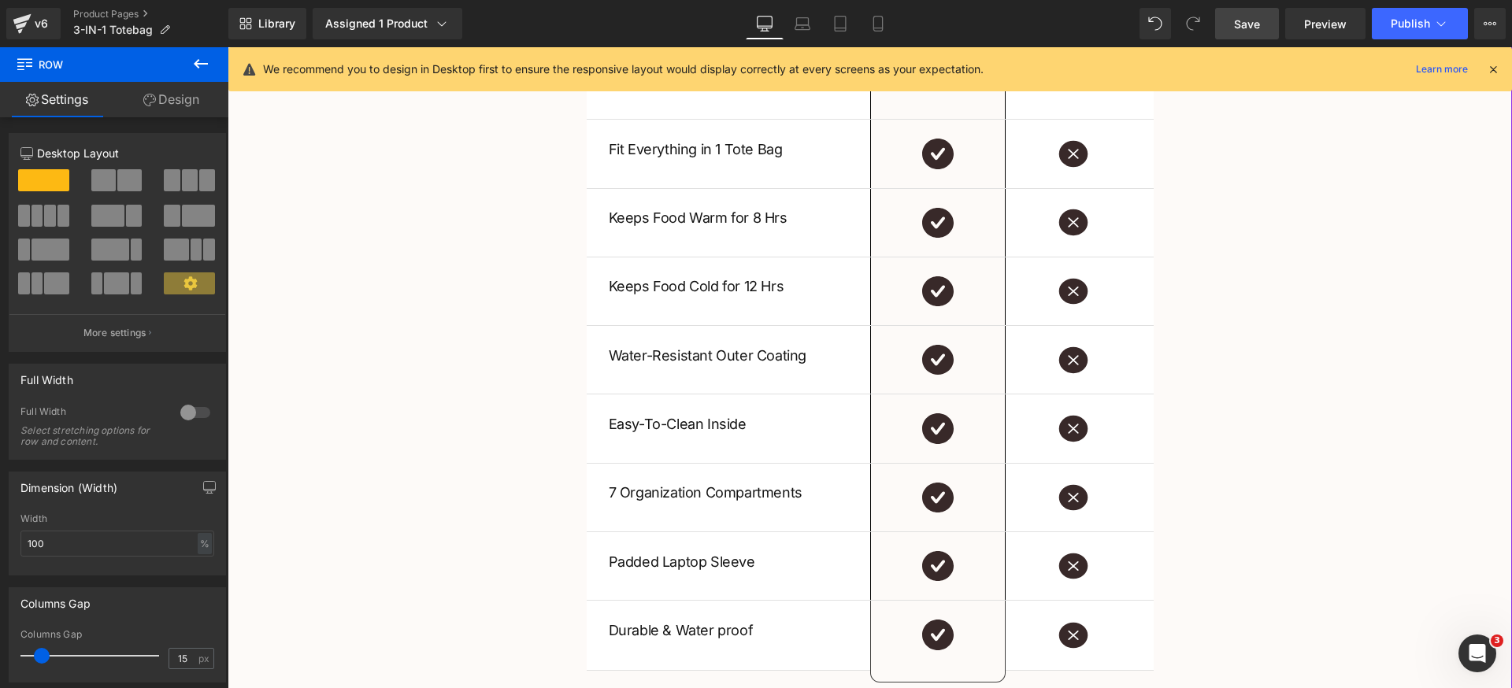
scroll to position [3006, 0]
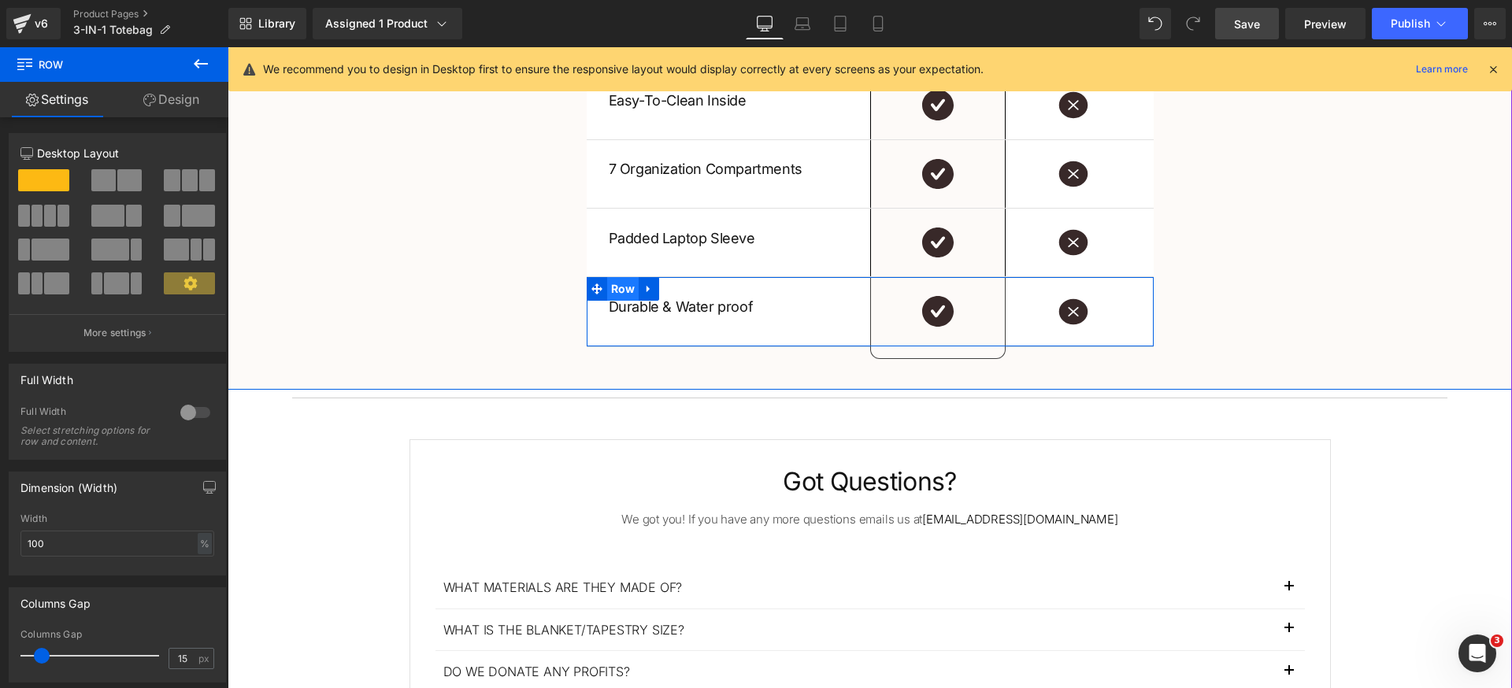
click at [610, 293] on span "Row" at bounding box center [623, 289] width 32 height 24
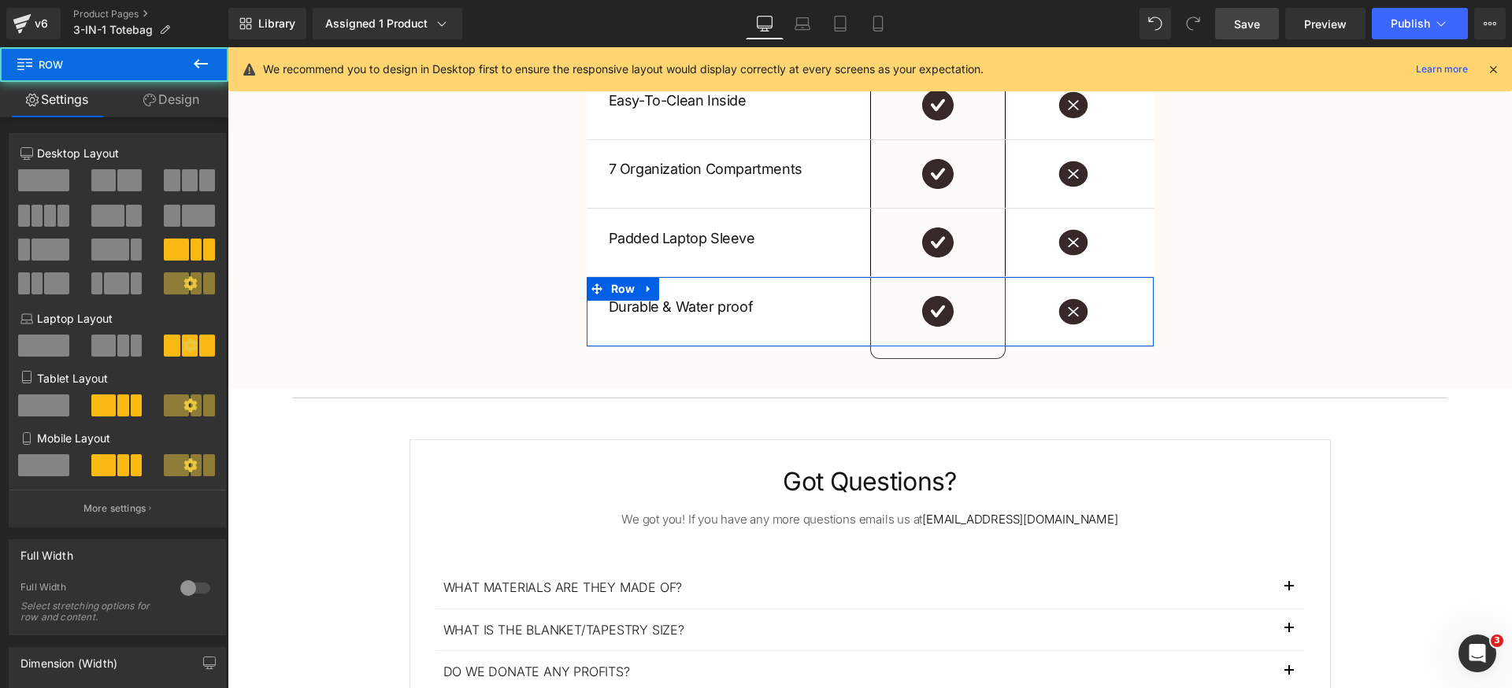
drag, startPoint x: 161, startPoint y: 108, endPoint x: 113, endPoint y: 276, distance: 174.7
click at [161, 109] on link "Design" at bounding box center [171, 99] width 114 height 35
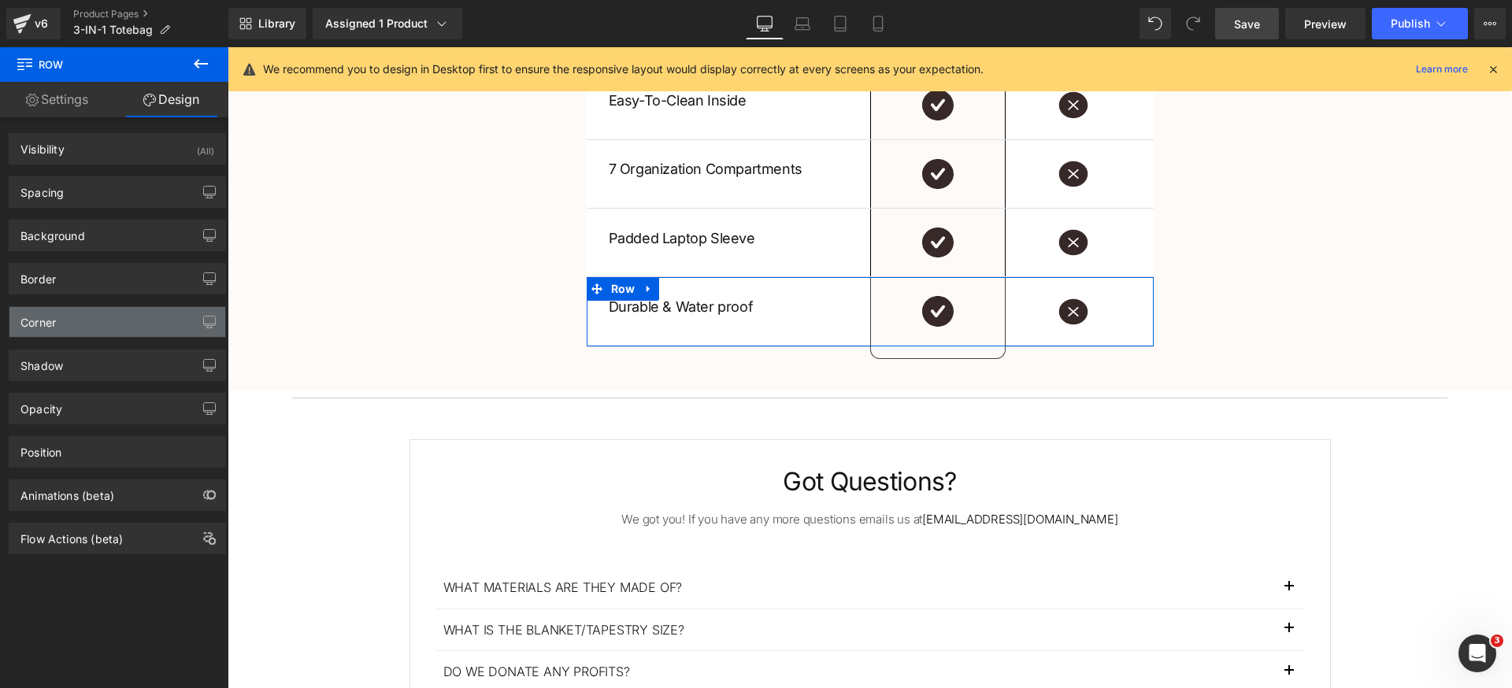
click at [76, 315] on div "Corner" at bounding box center [117, 322] width 216 height 30
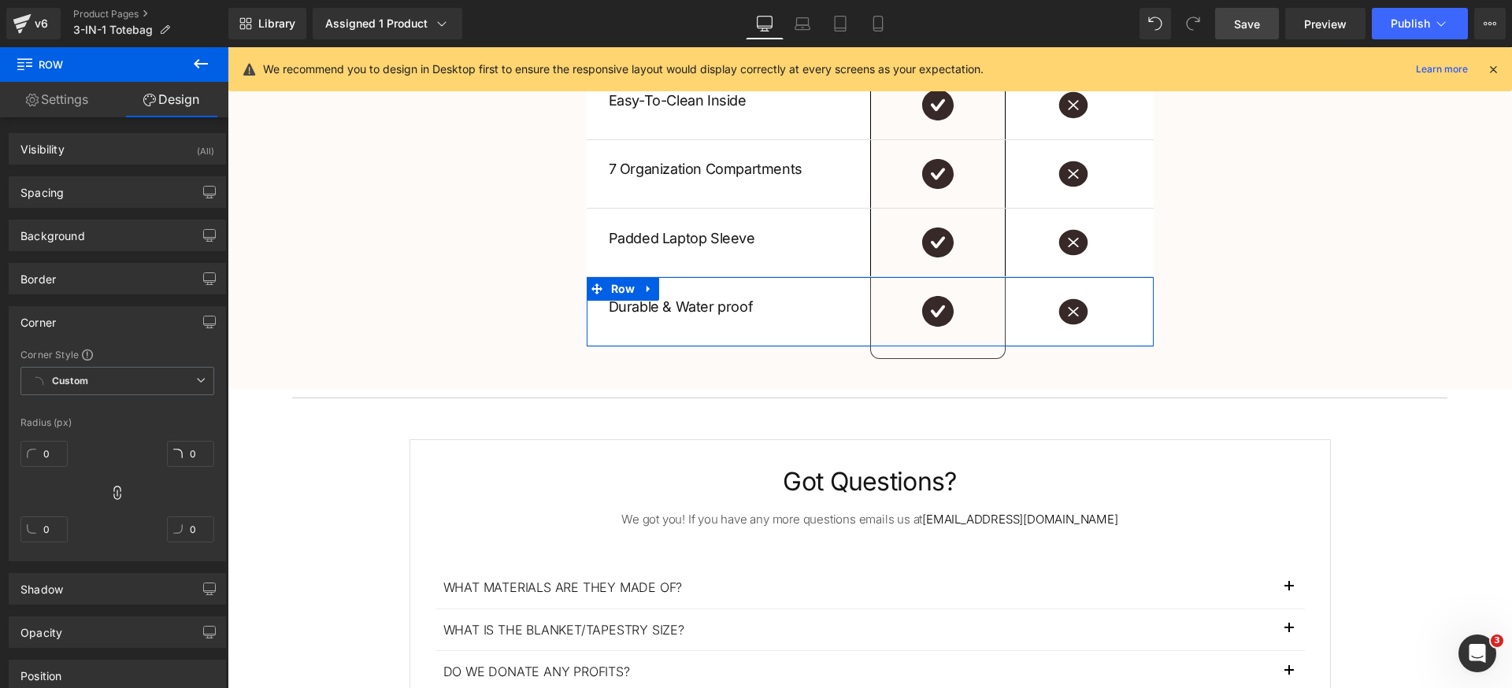
click at [117, 497] on icon at bounding box center [116, 493] width 7 height 14
click at [51, 533] on input "0" at bounding box center [43, 530] width 47 height 26
type input "12"
click at [198, 530] on input "0" at bounding box center [190, 530] width 47 height 26
type input "12"
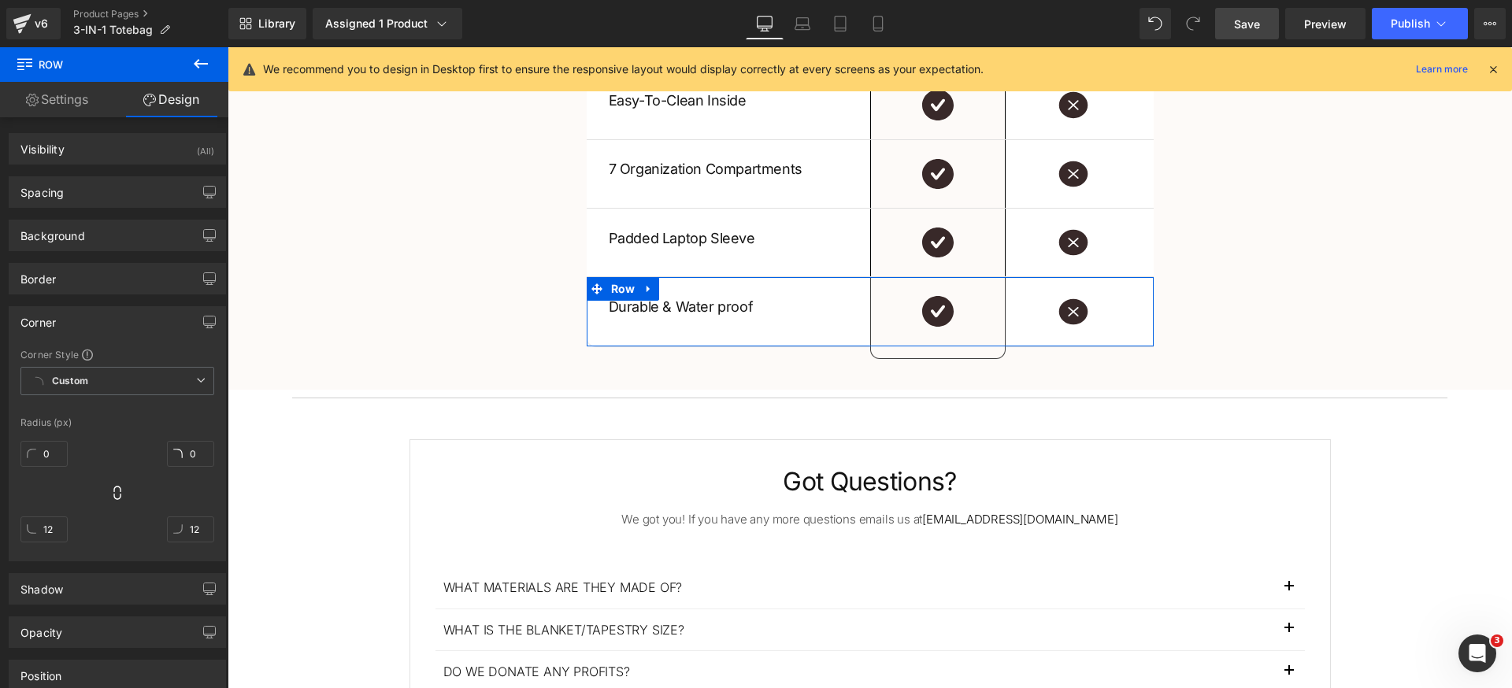
click at [185, 509] on div "0px 0 0px 0 12px 12 12px 12" at bounding box center [117, 498] width 194 height 126
click at [135, 325] on div "Corner" at bounding box center [117, 322] width 216 height 30
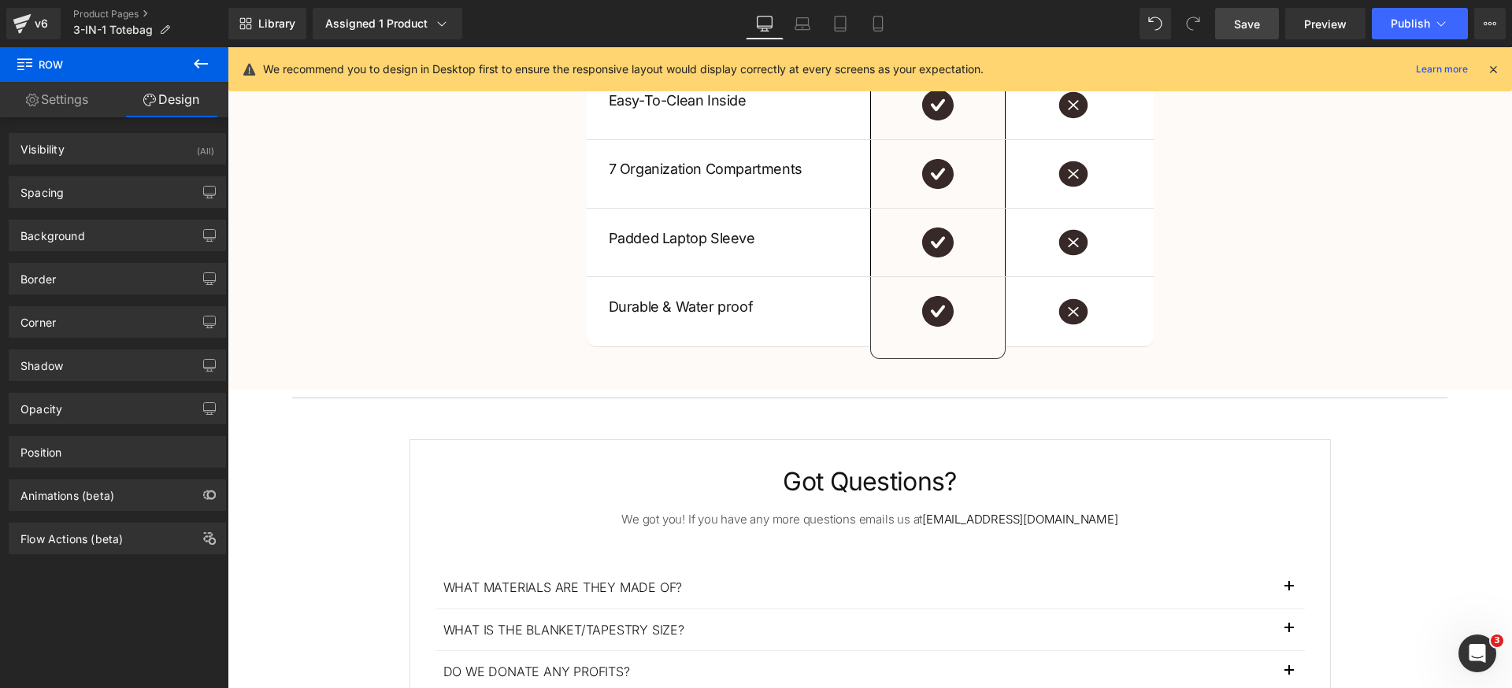
click at [413, 267] on div "US VS THEM Heading Our 3 in 1 Tote Heading Row Other Bags Heading Row Fit Every…" at bounding box center [870, 35] width 1284 height 624
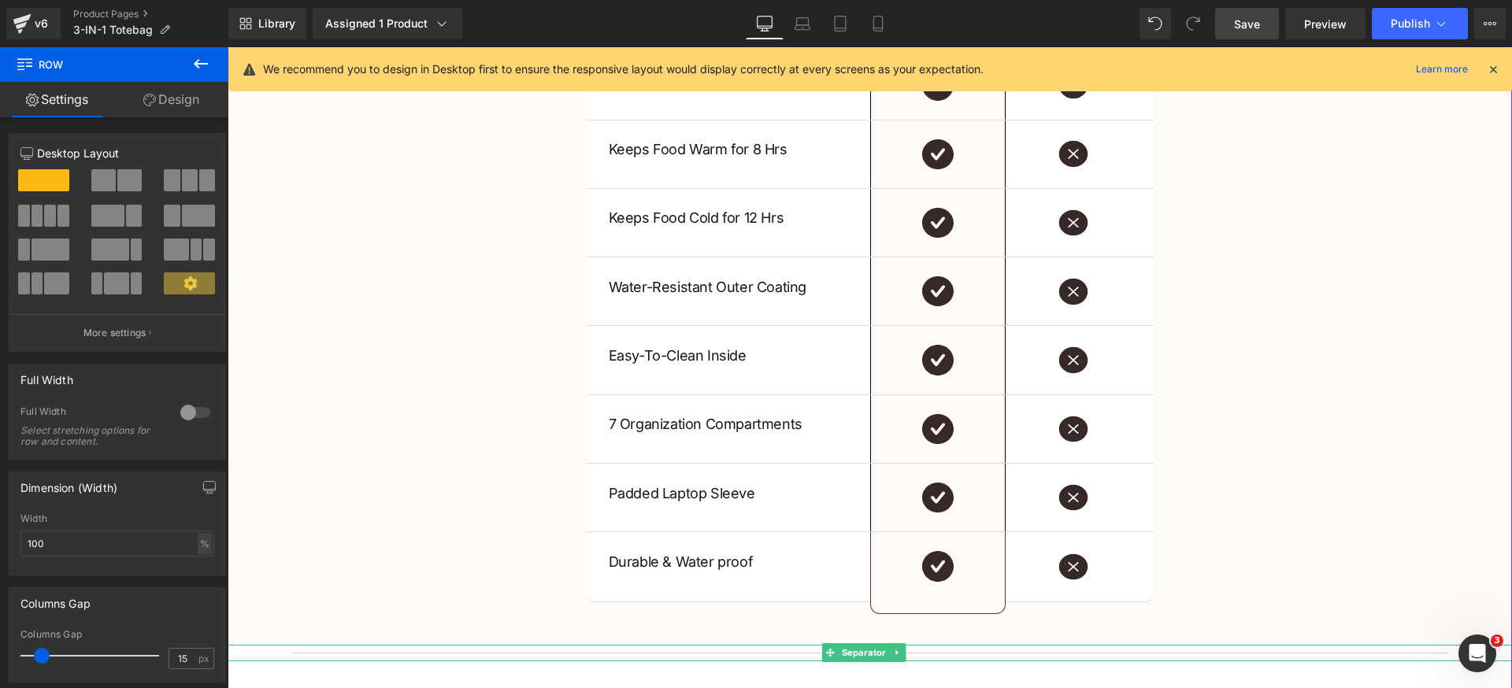
scroll to position [2566, 0]
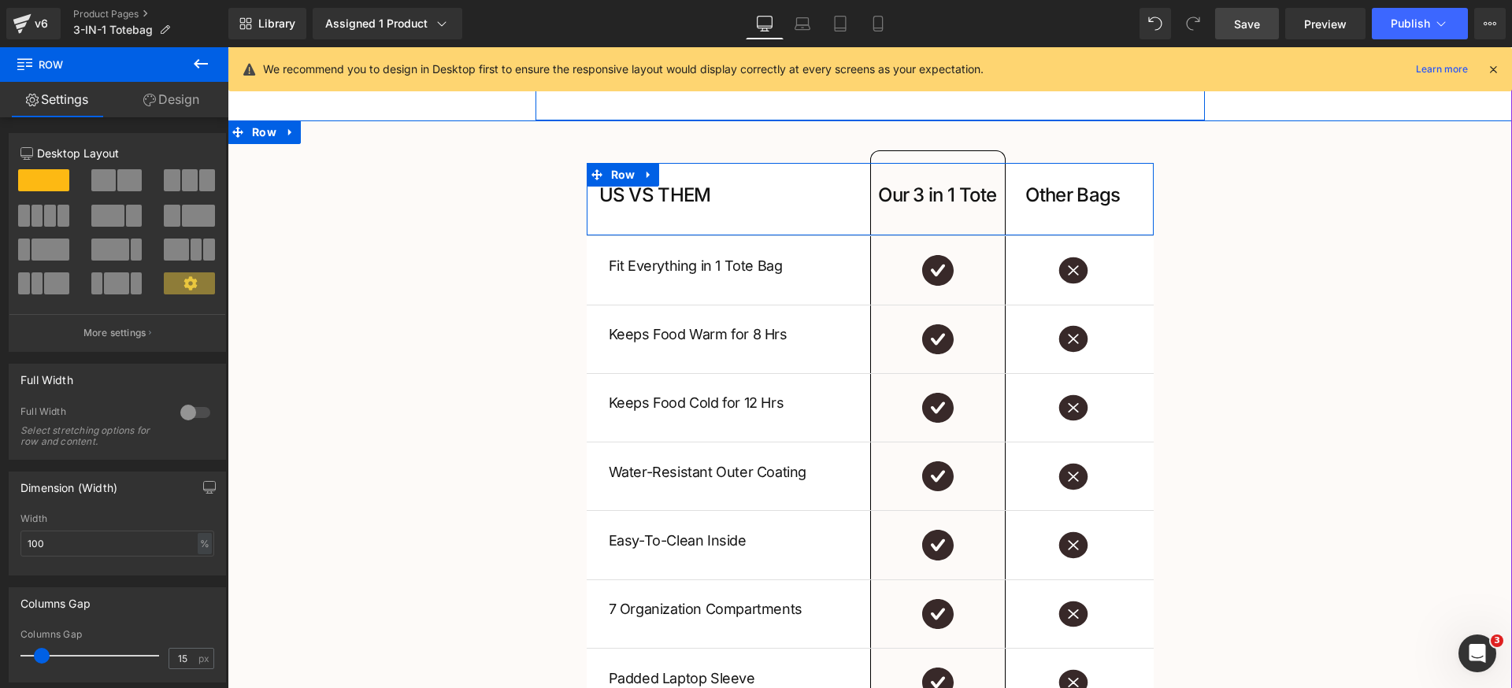
click at [625, 224] on div "US VS THEM Heading" at bounding box center [734, 199] width 271 height 72
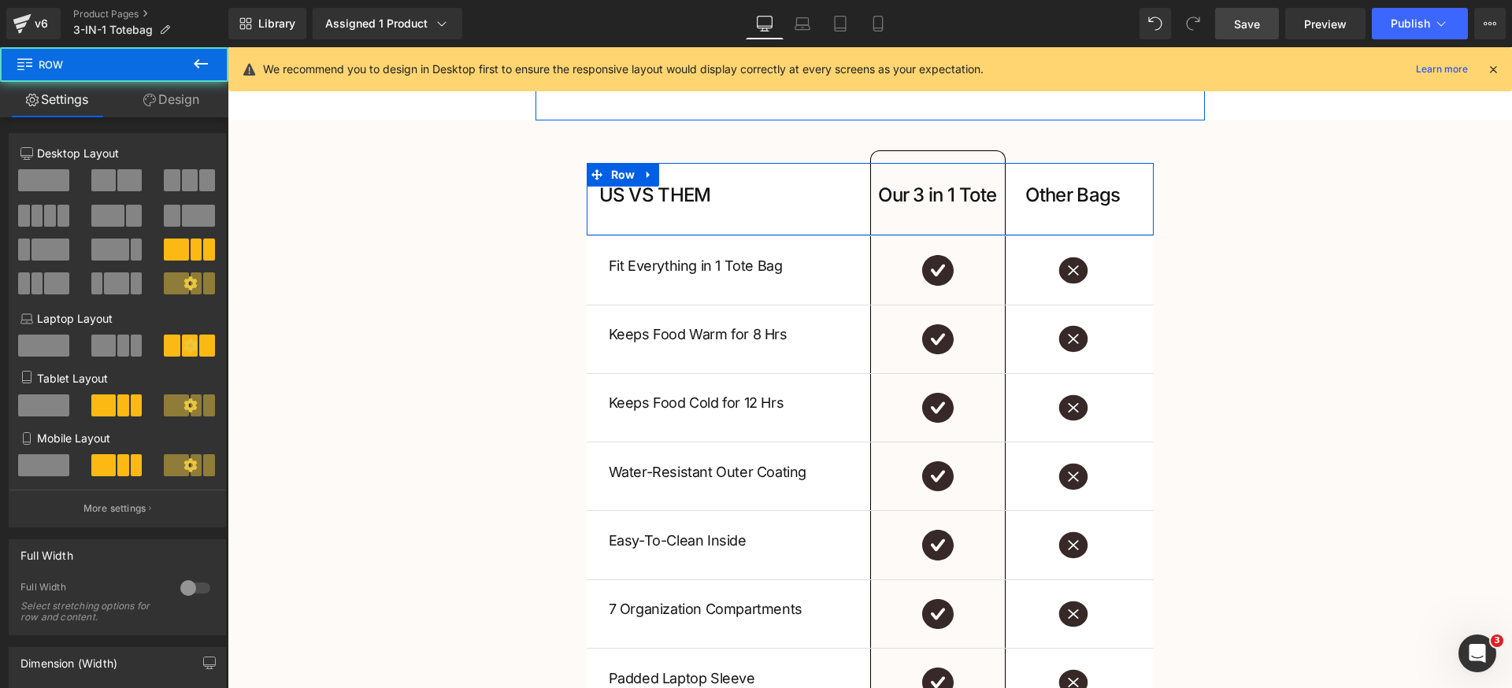
click at [170, 102] on link "Design" at bounding box center [171, 99] width 114 height 35
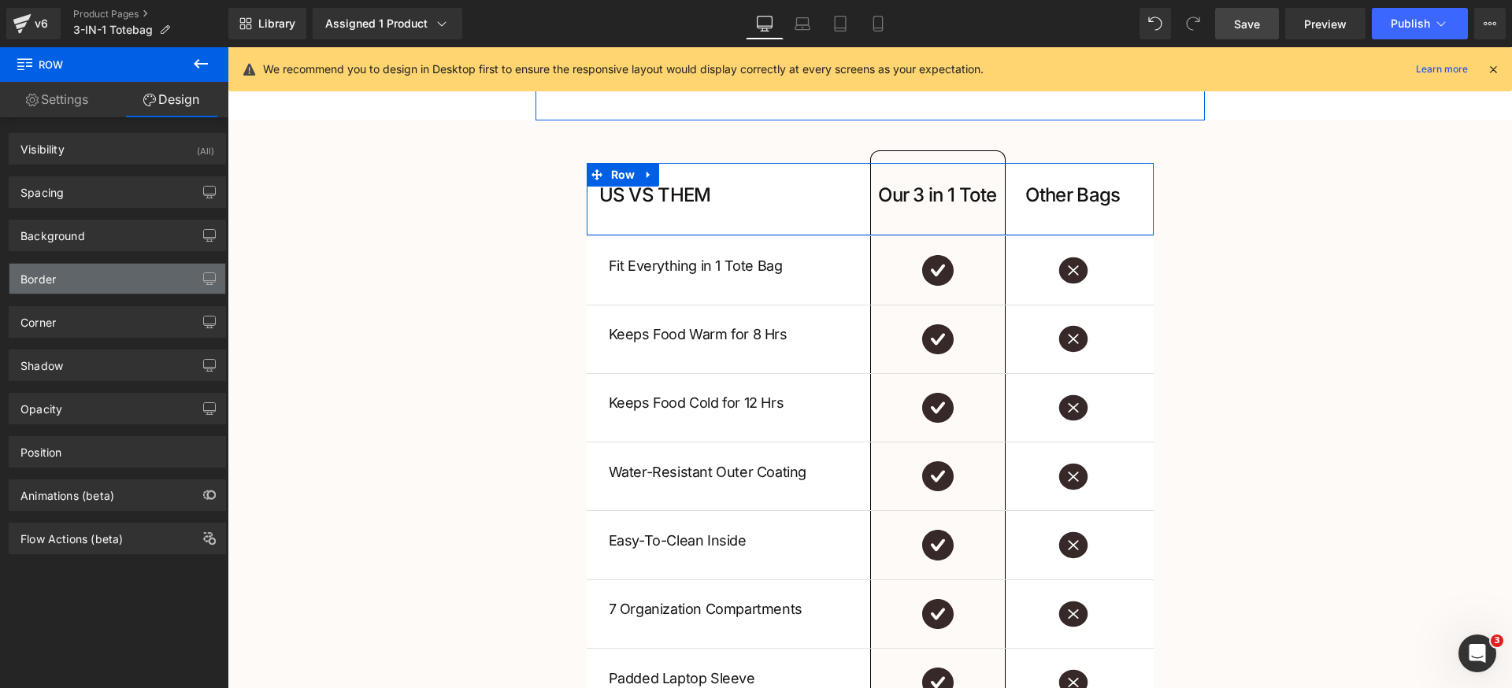
click at [87, 277] on div "Border" at bounding box center [117, 279] width 216 height 30
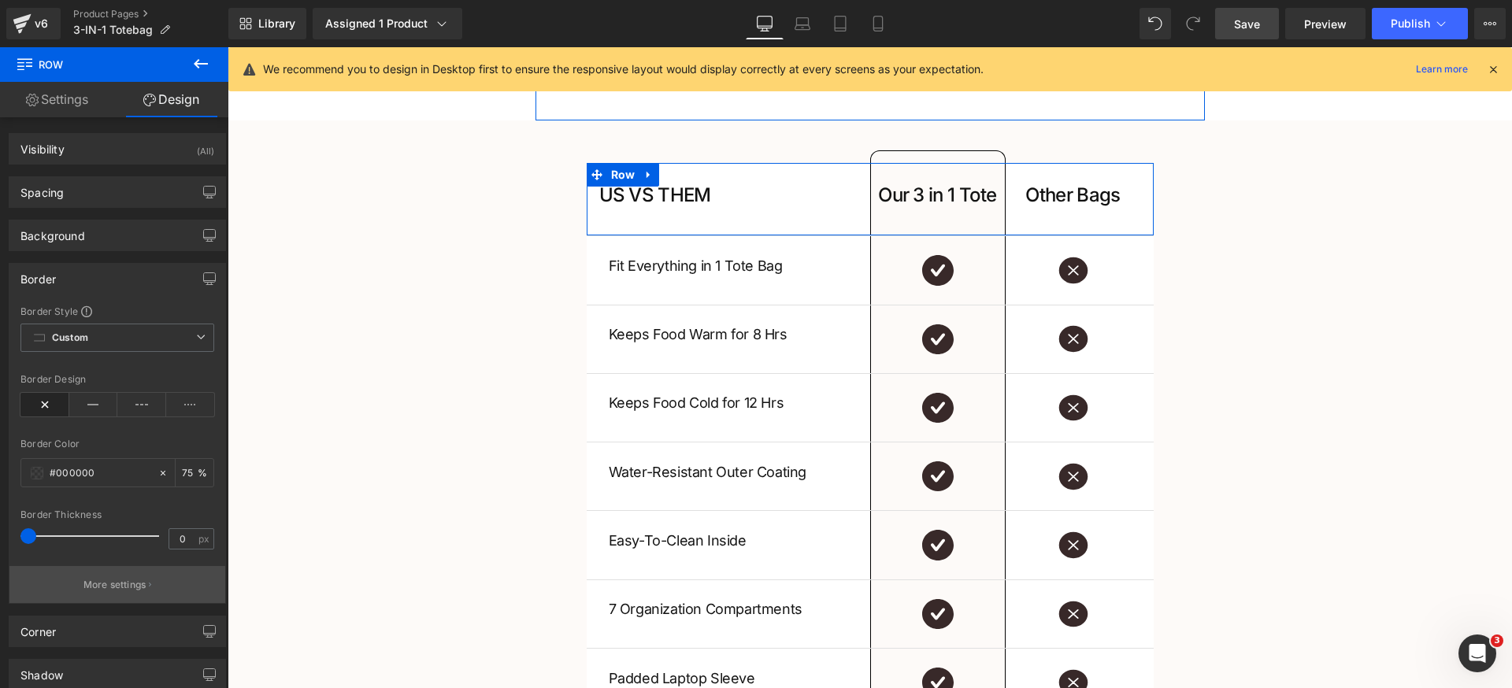
click at [112, 575] on button "More settings" at bounding box center [117, 584] width 216 height 37
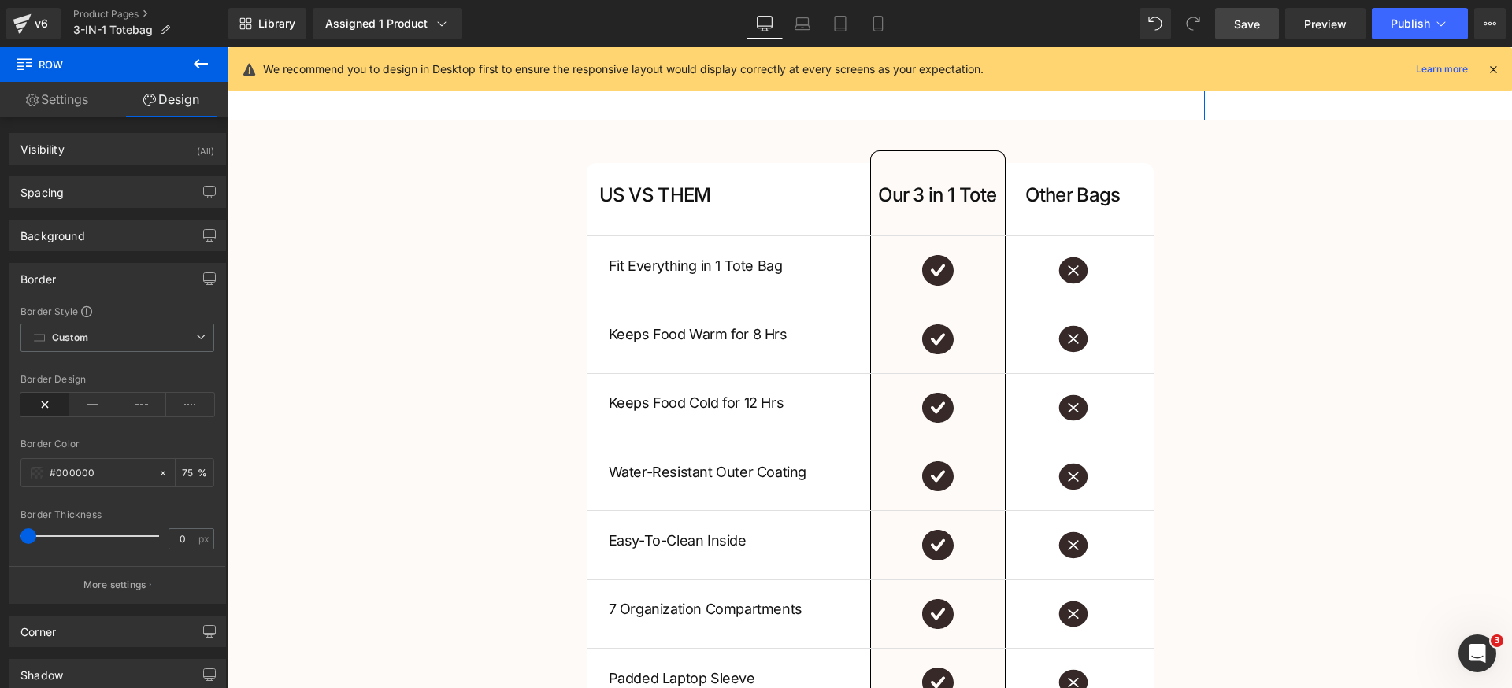
click at [526, 286] on body ".lx-icon-fill { --lx-fill-width: calc(100% - var(--lx-rating-percent, 0%)); cli…" at bounding box center [870, 178] width 1284 height 5395
click at [1289, 309] on div "US VS THEM Heading Our 3 in 1 Tote Heading Row Other Bags Heading Row Fit Every…" at bounding box center [870, 475] width 1284 height 624
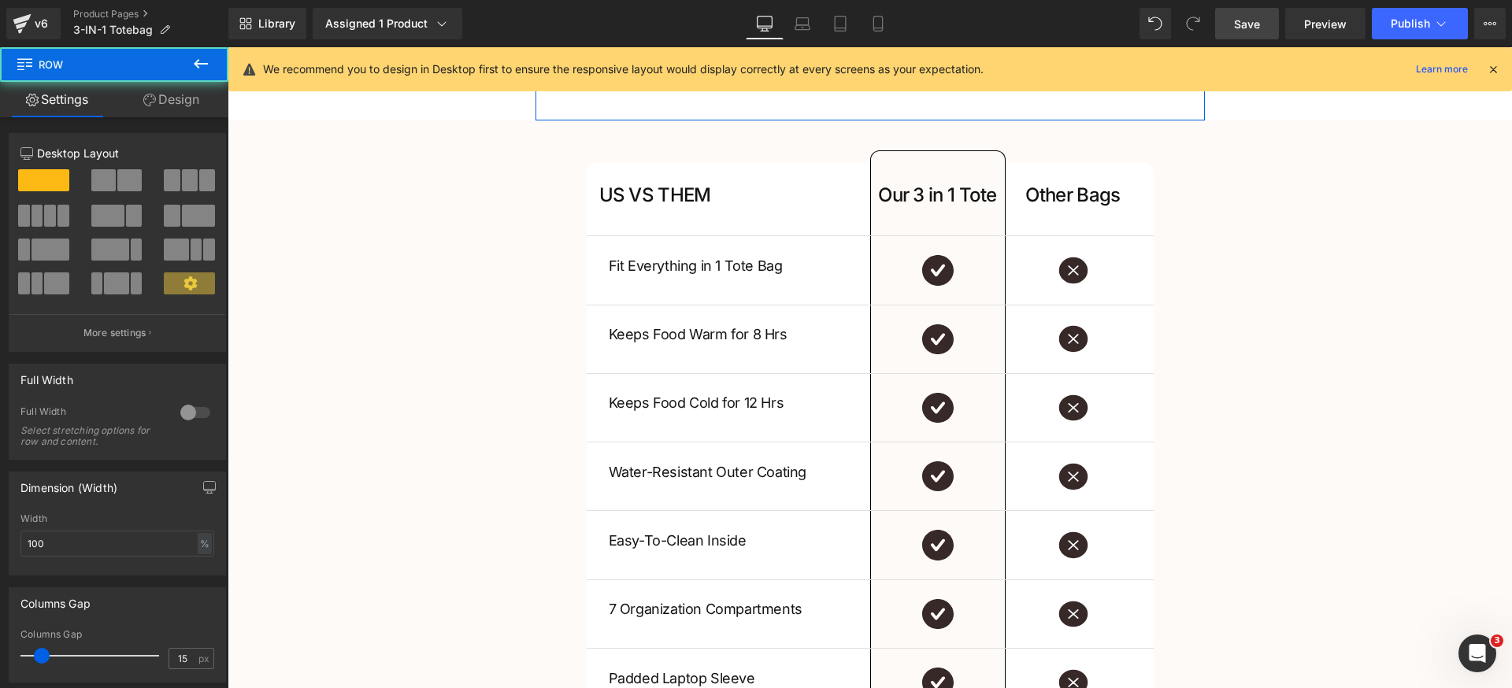
click at [1235, 28] on span "Save" at bounding box center [1247, 24] width 26 height 17
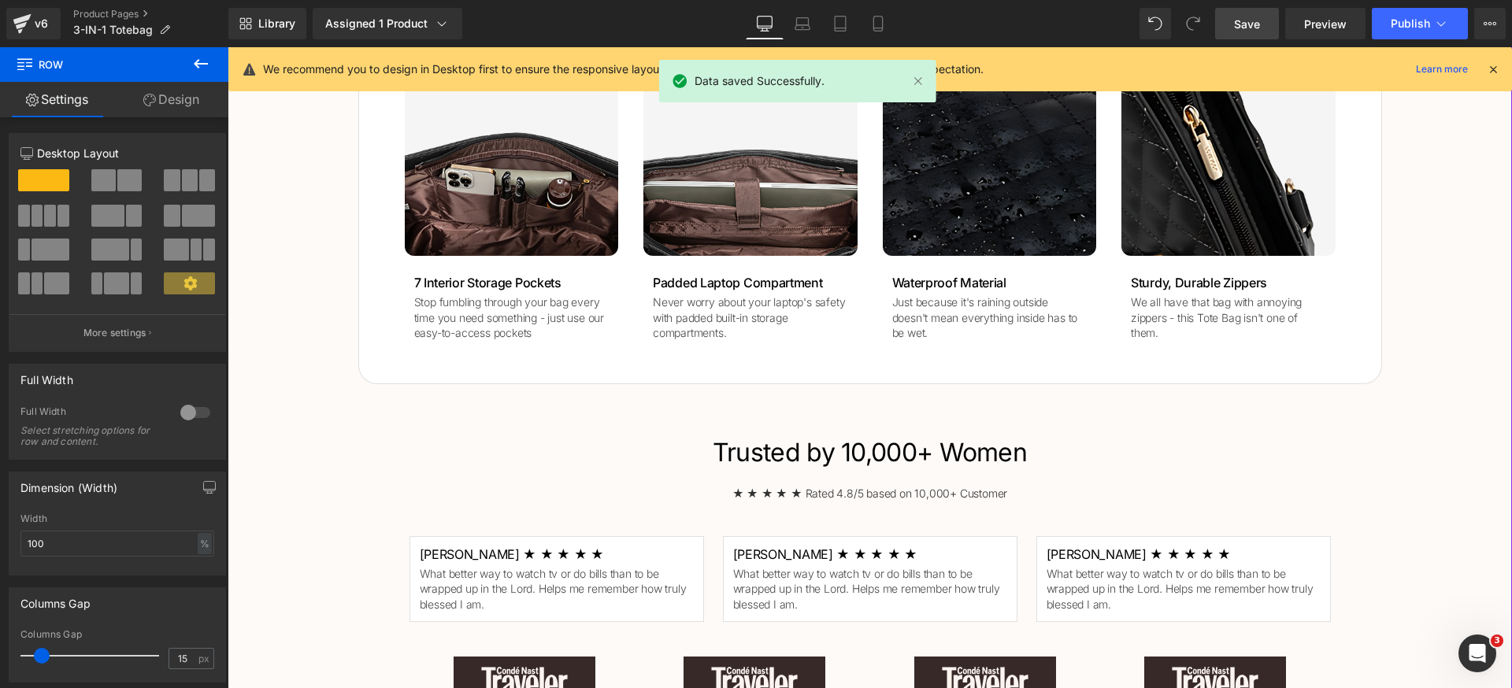
scroll to position [1829, 0]
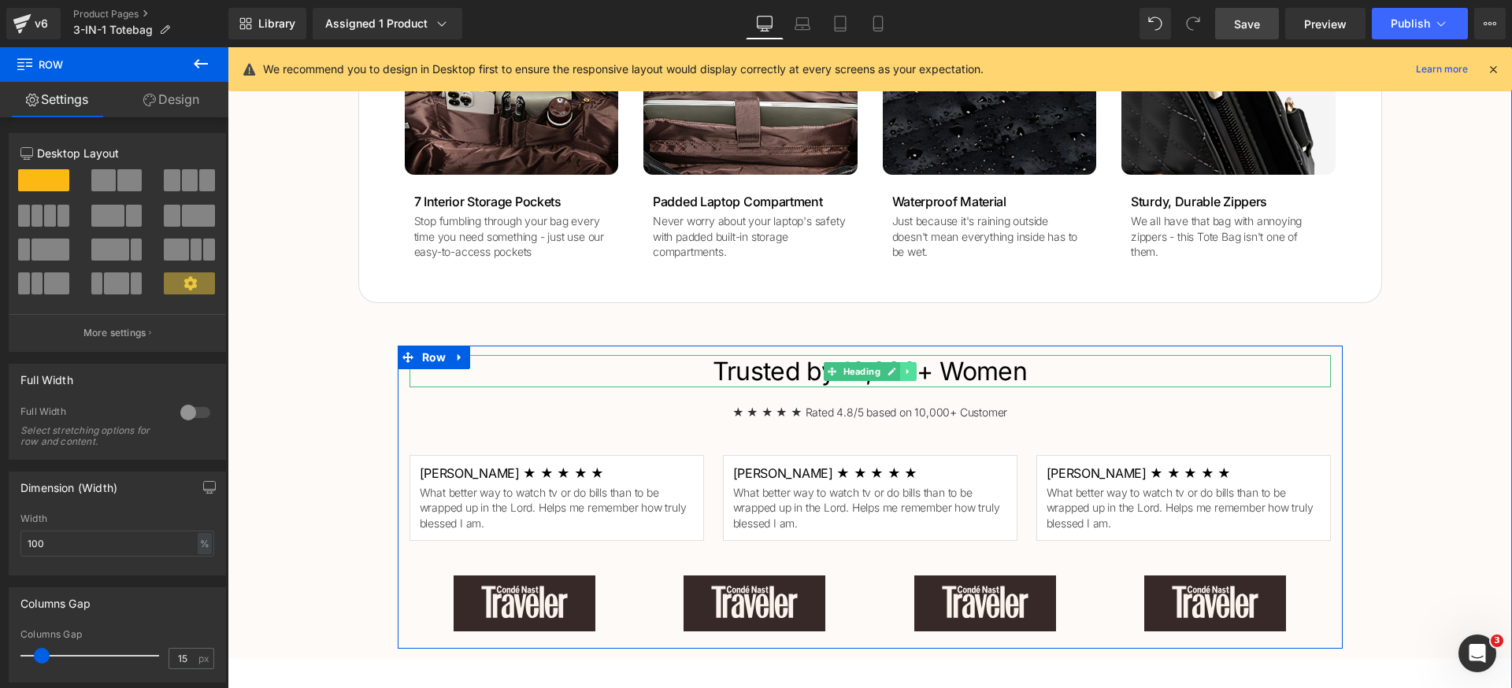
click at [903, 376] on icon at bounding box center [907, 371] width 9 height 9
click at [895, 374] on icon at bounding box center [899, 371] width 9 height 9
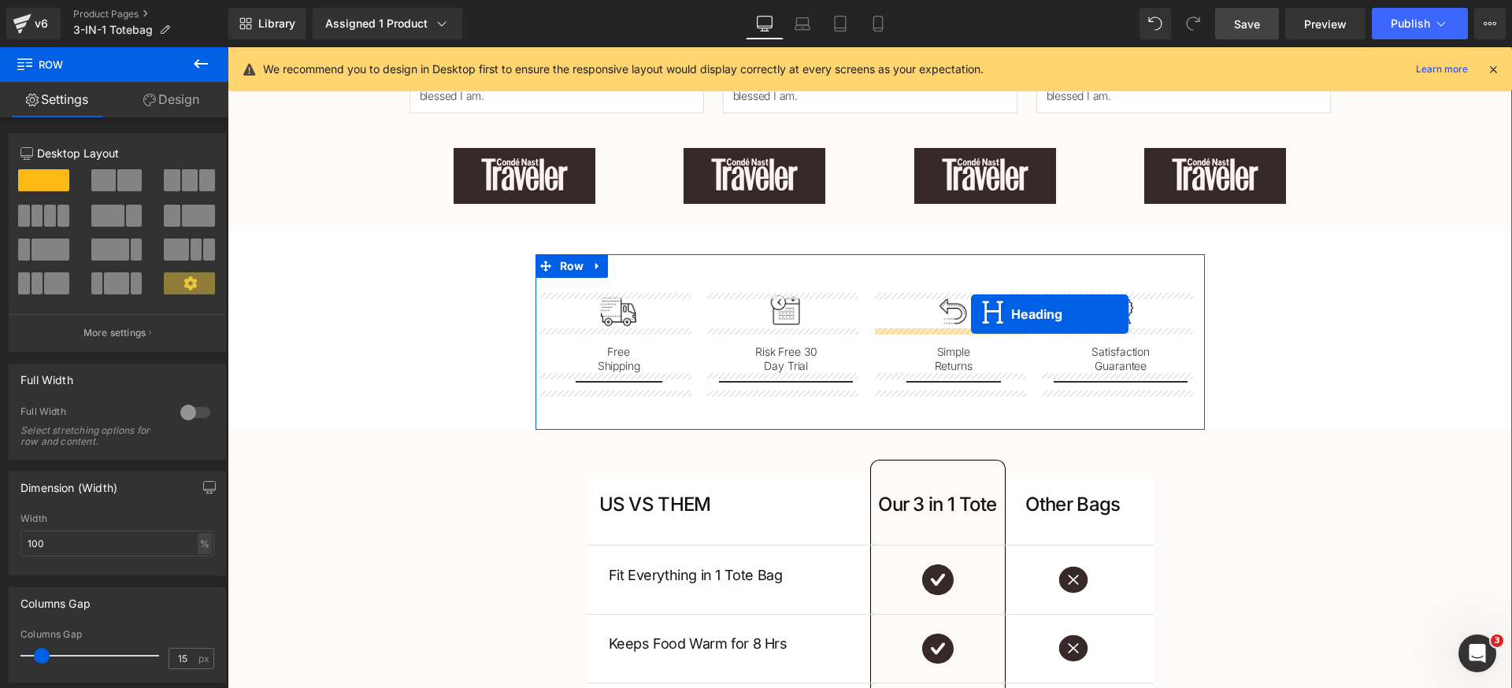
scroll to position [2379, 0]
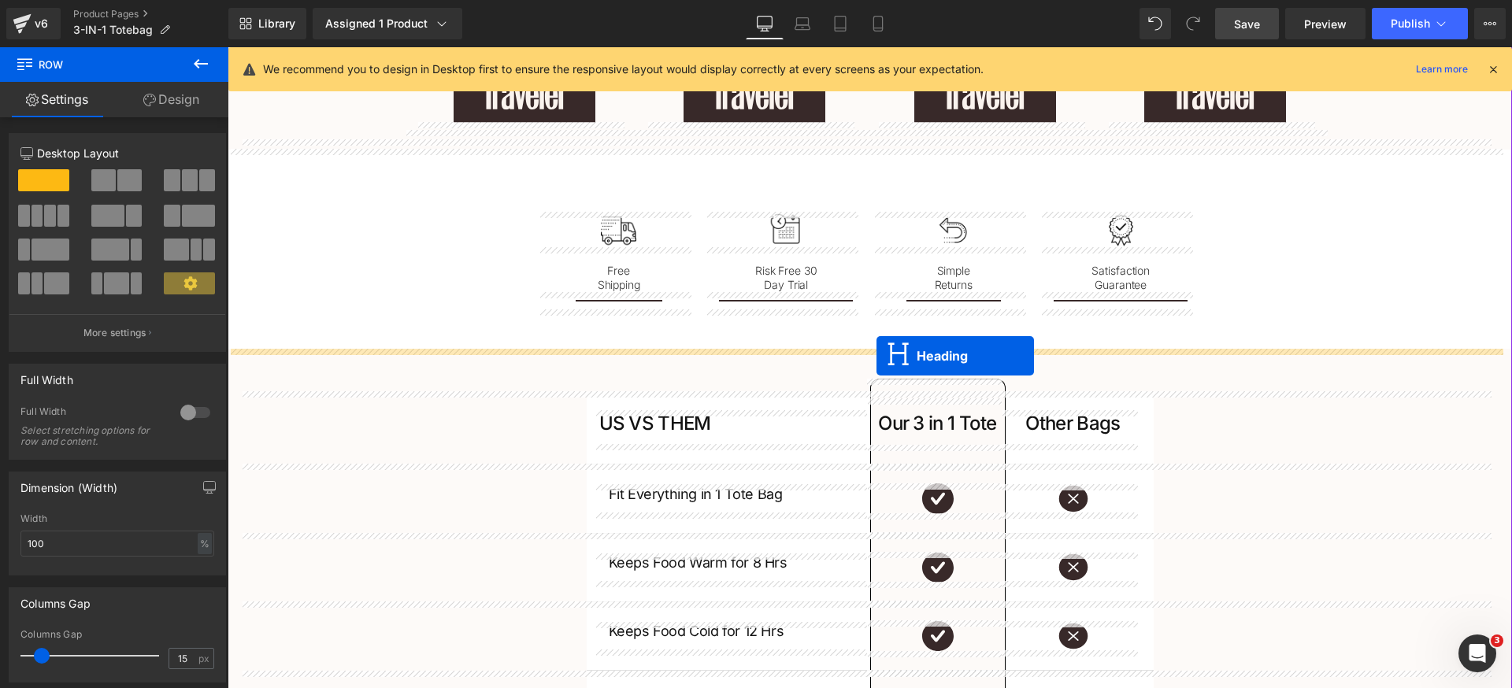
drag, startPoint x: 842, startPoint y: 410, endPoint x: 876, endPoint y: 356, distance: 64.4
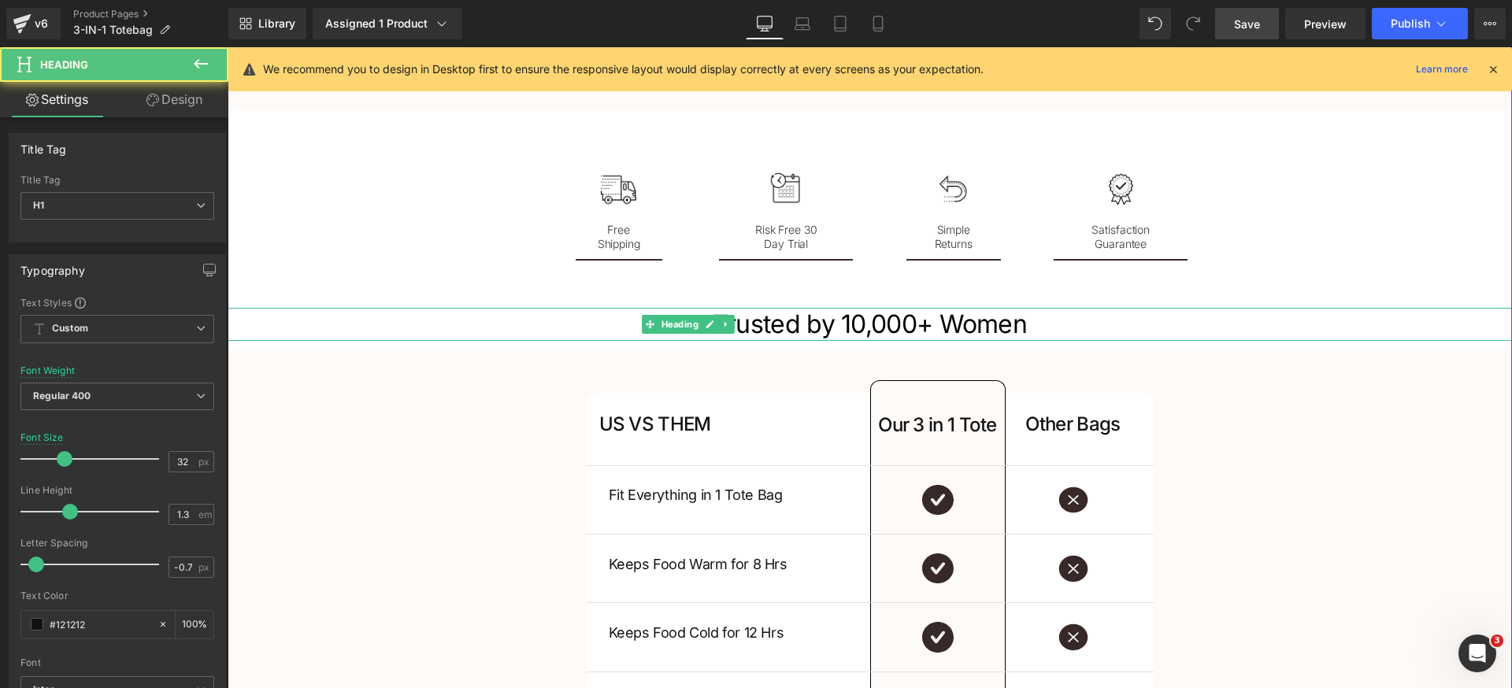
scroll to position [2338, 0]
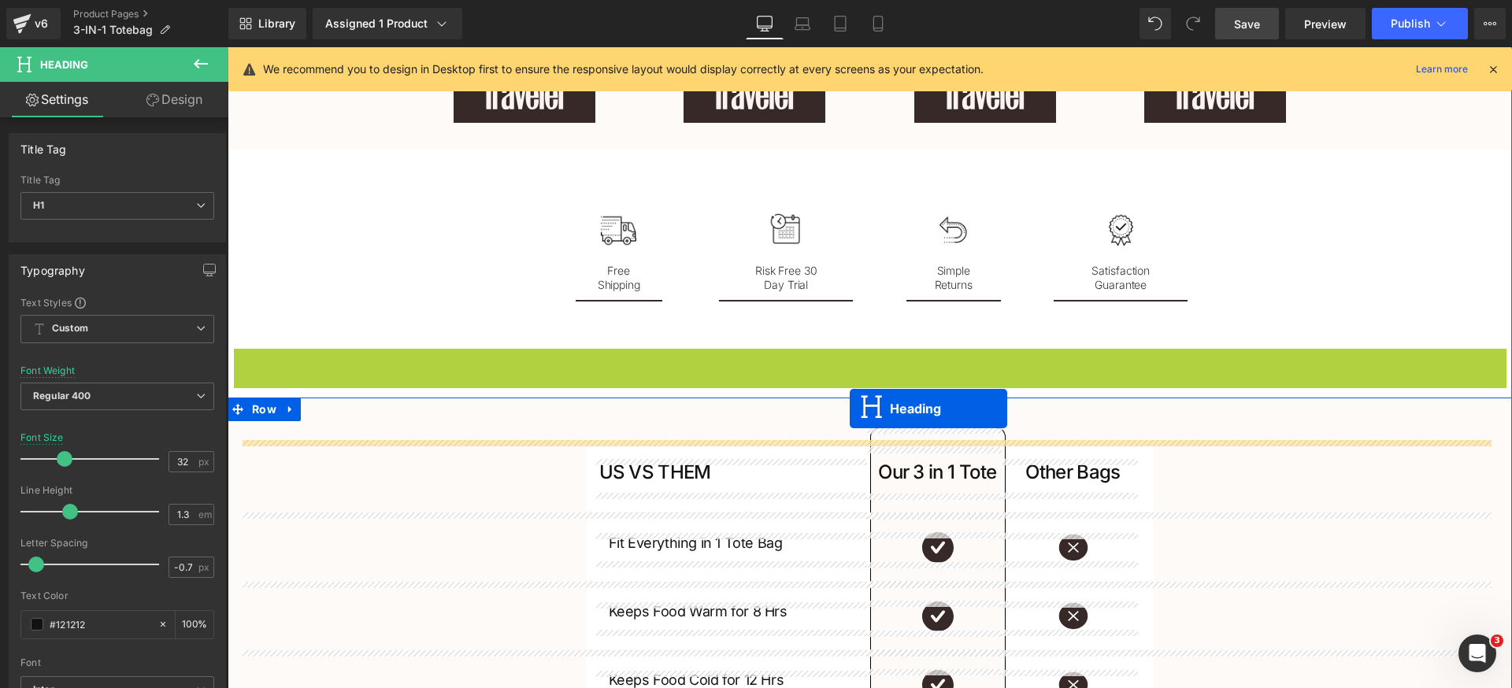
drag, startPoint x: 849, startPoint y: 375, endPoint x: 850, endPoint y: 409, distance: 33.9
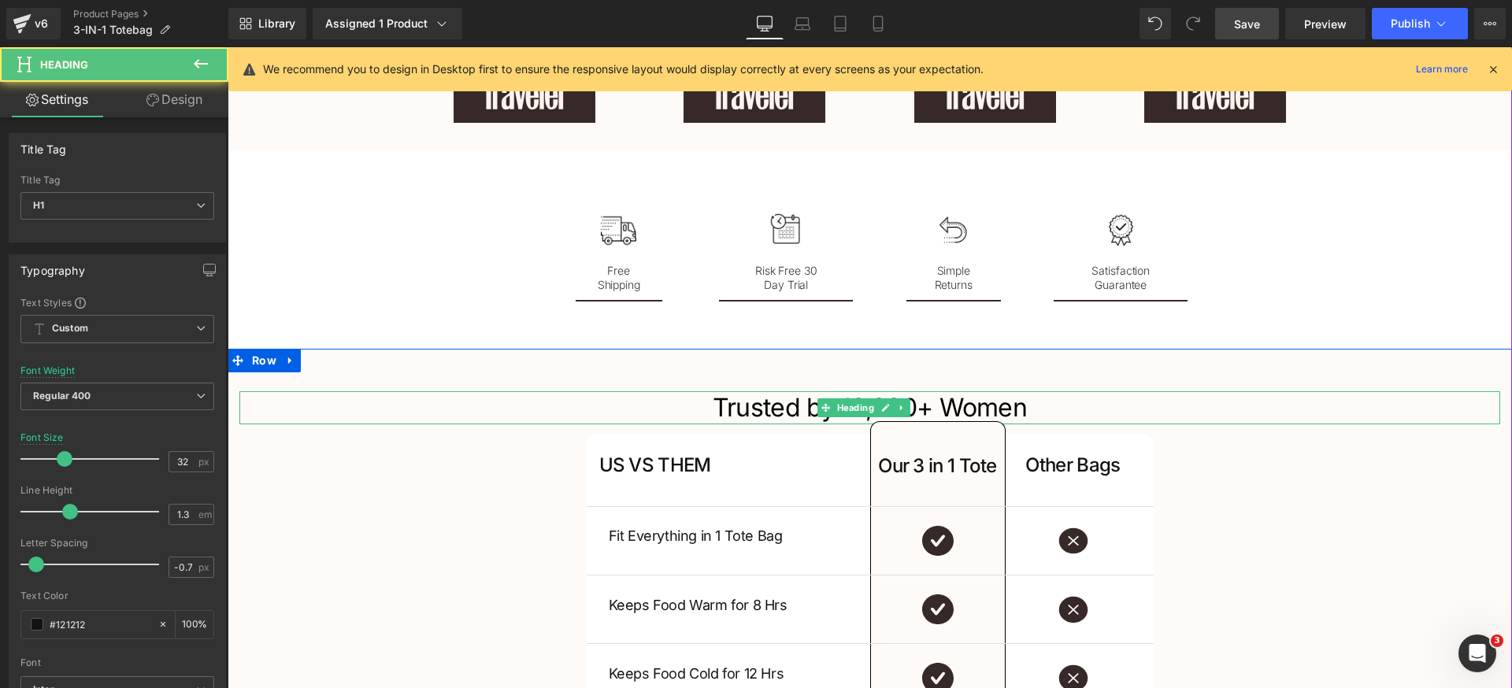
click at [787, 408] on span "Trusted by 10,000+ Women" at bounding box center [870, 407] width 314 height 31
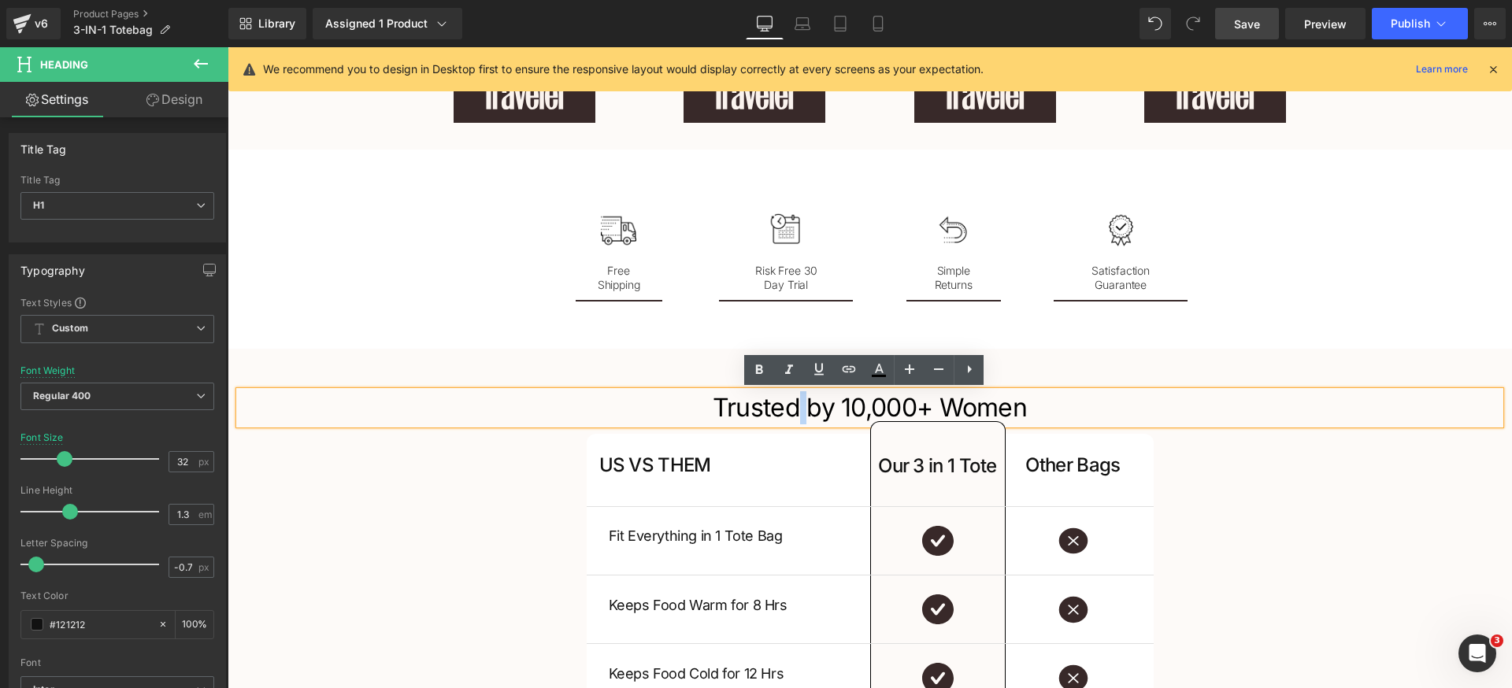
click at [787, 408] on span "Trusted by 10,000+ Women" at bounding box center [870, 407] width 314 height 31
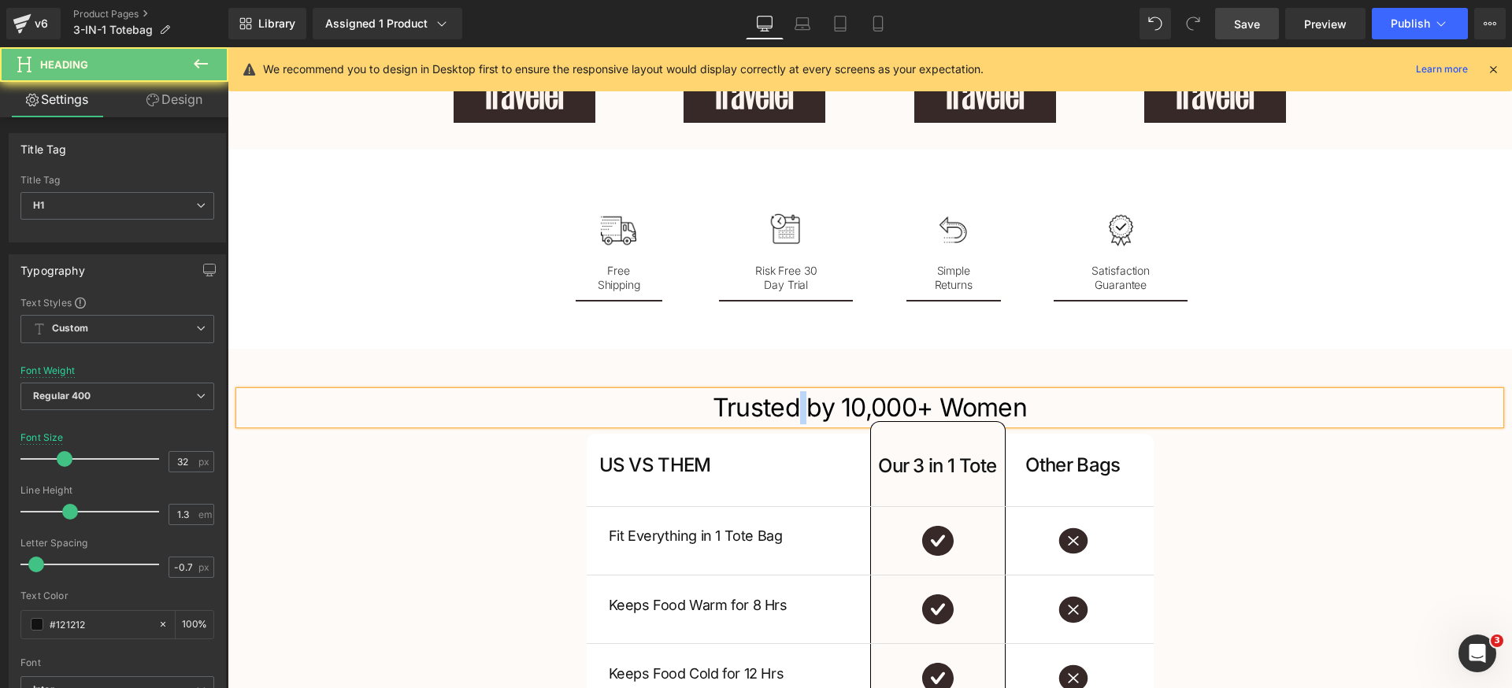
paste div
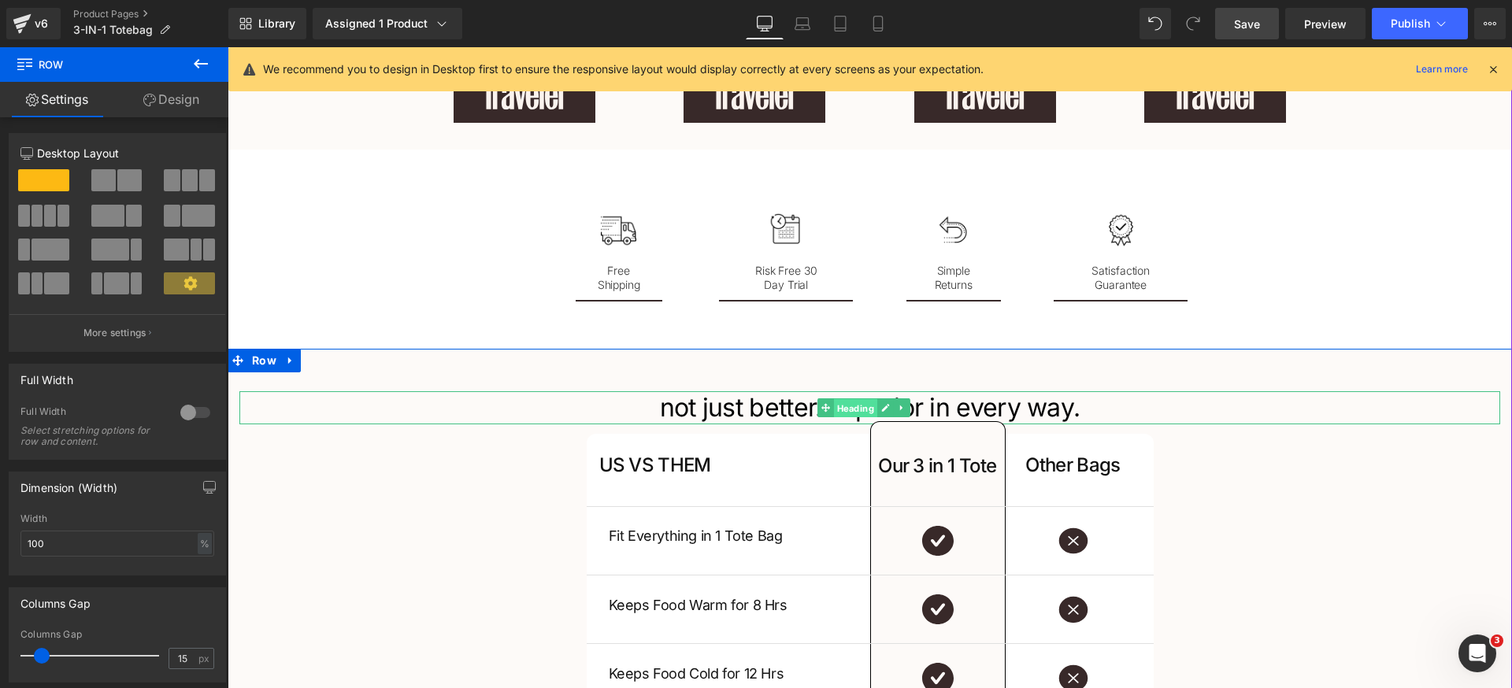
click at [864, 407] on span "Heading" at bounding box center [855, 408] width 43 height 19
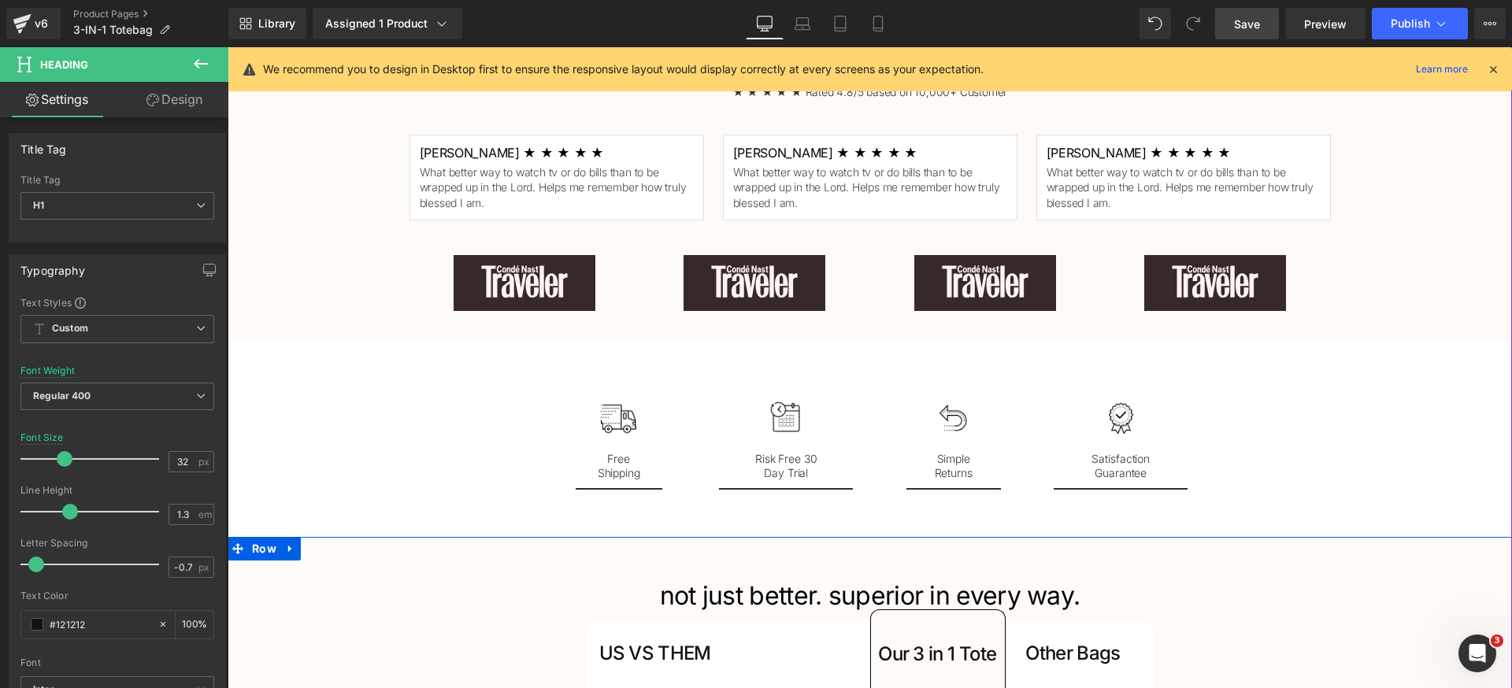
scroll to position [2312, 0]
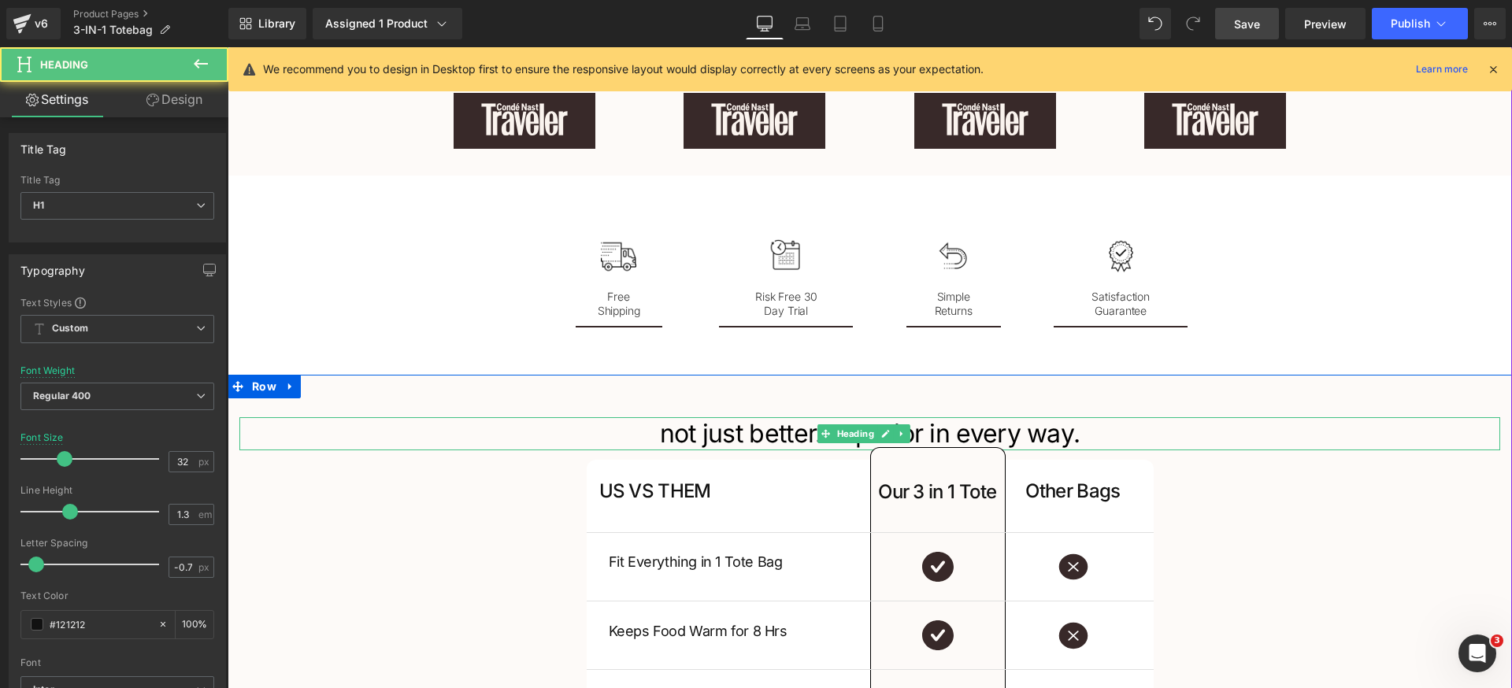
click at [754, 432] on font "not just better. superior in every way." at bounding box center [870, 433] width 420 height 31
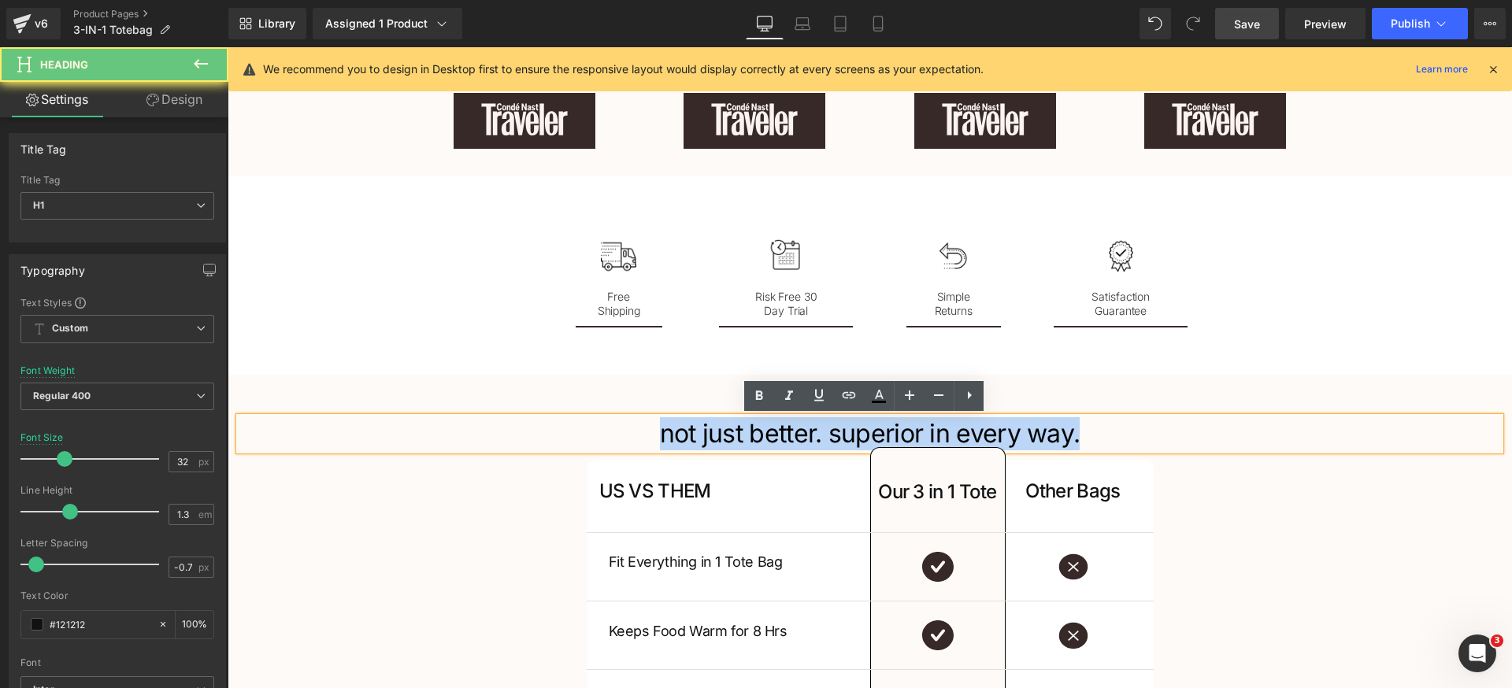
click at [754, 432] on font "not just better. superior in every way." at bounding box center [870, 433] width 420 height 31
copy font "not just better. superior in every way."
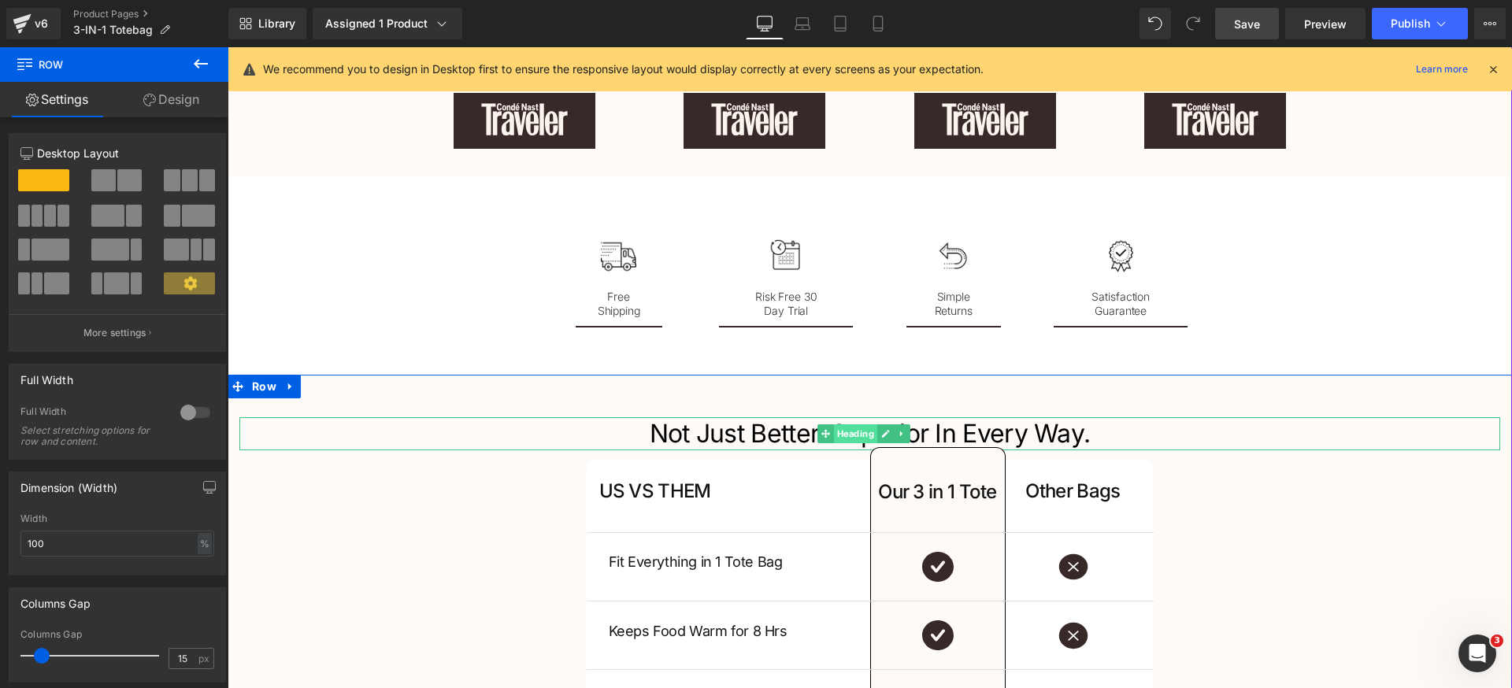
click at [834, 439] on span "Heading" at bounding box center [855, 433] width 43 height 19
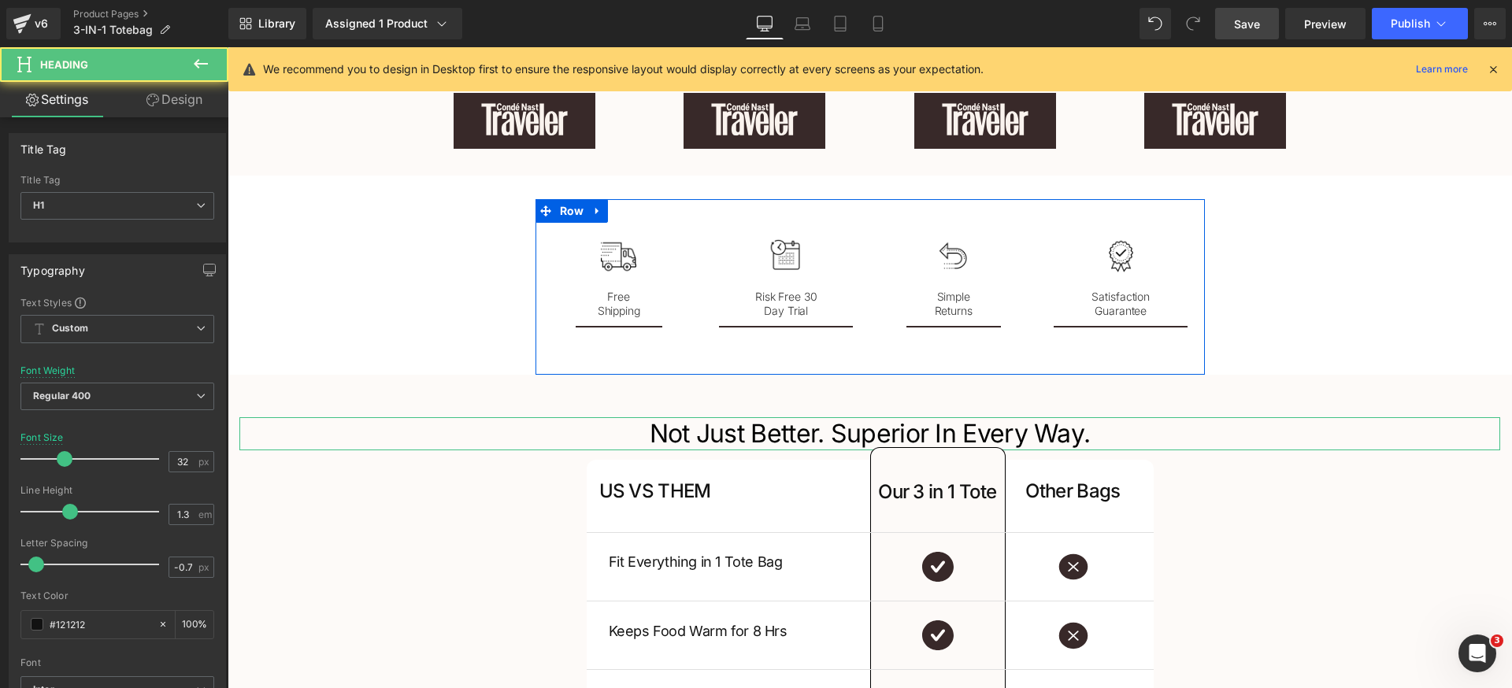
click at [187, 102] on link "Design" at bounding box center [174, 99] width 114 height 35
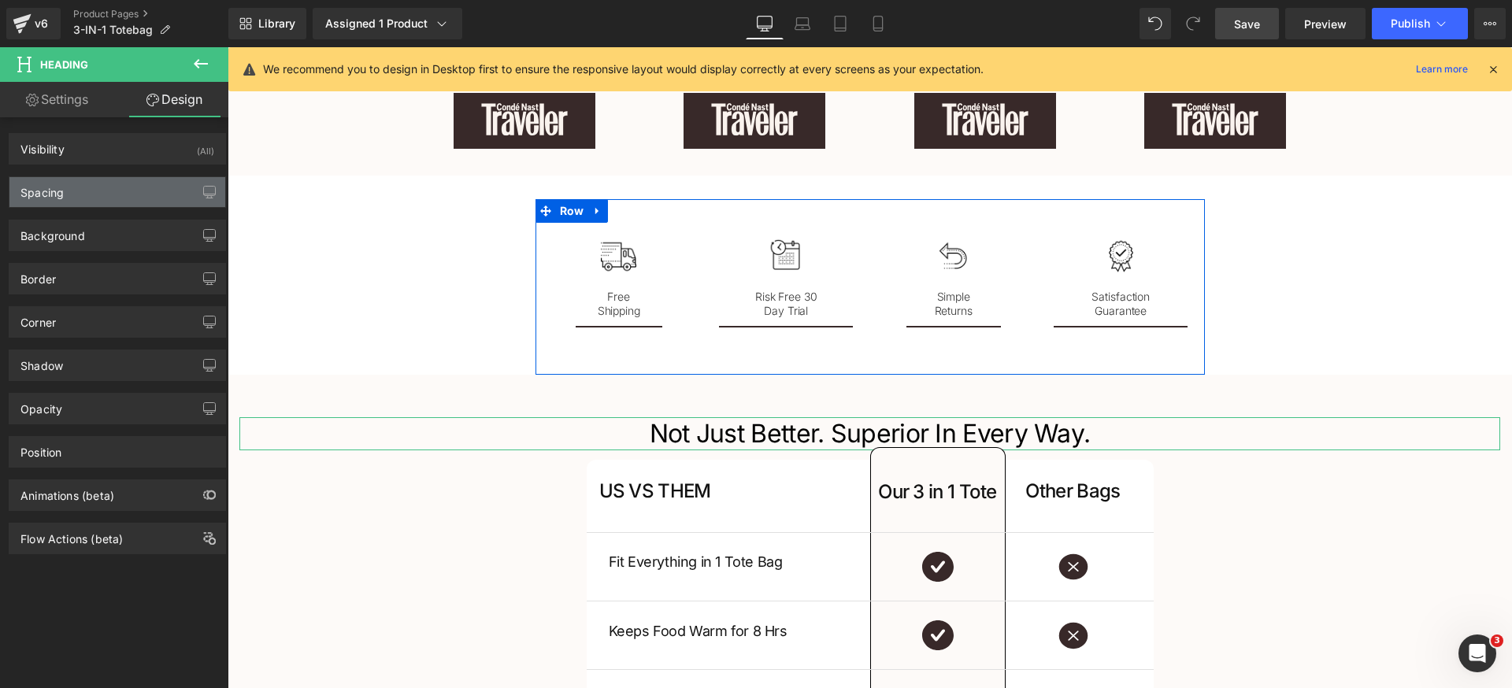
click at [122, 196] on div "Spacing" at bounding box center [117, 192] width 216 height 30
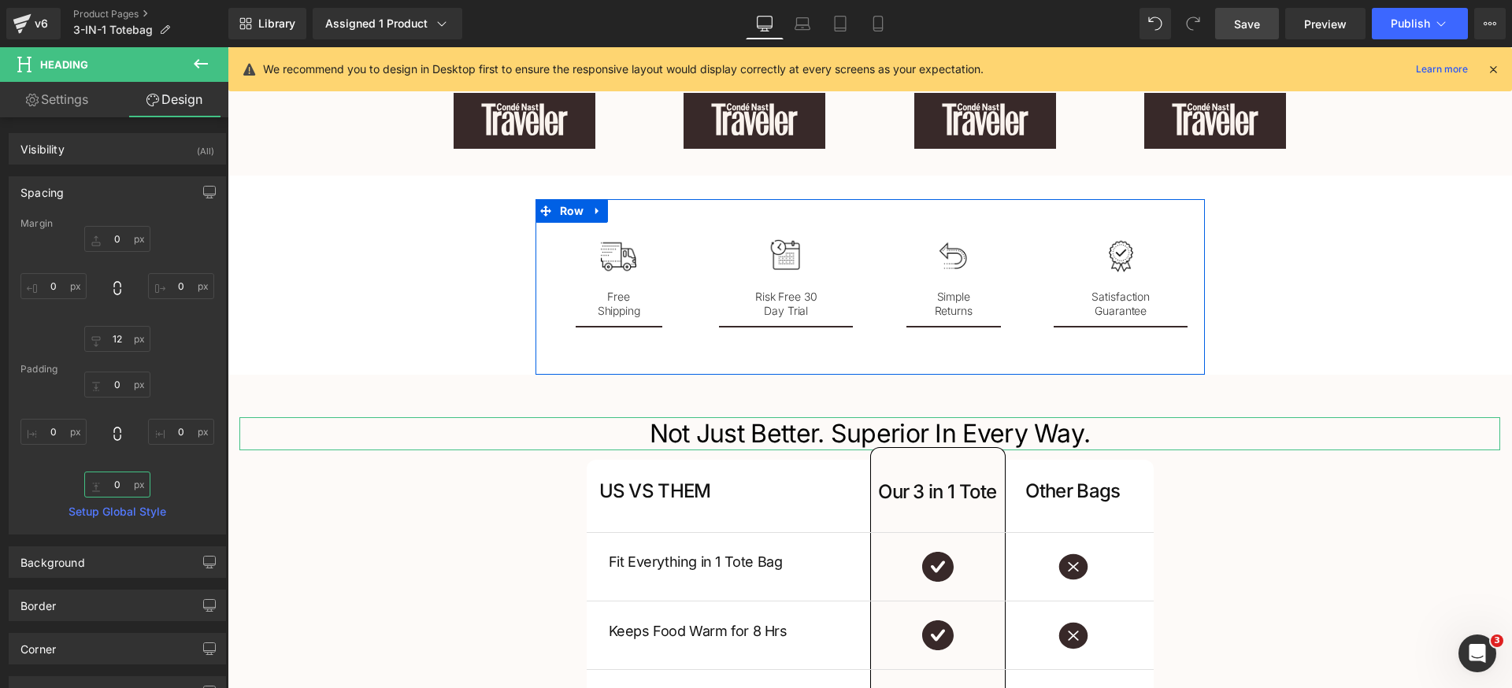
click at [125, 478] on input "0" at bounding box center [117, 485] width 66 height 26
click at [127, 337] on input "12" at bounding box center [117, 339] width 66 height 26
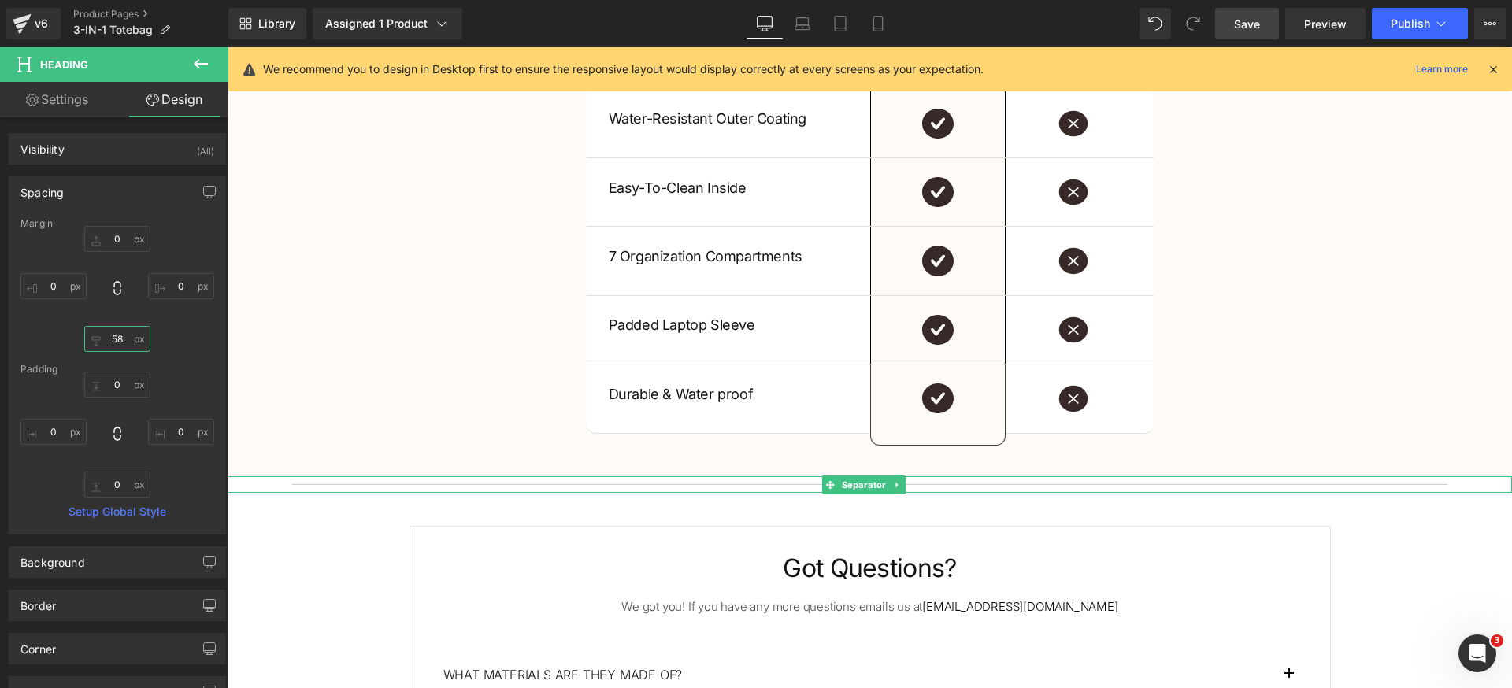
scroll to position [3079, 0]
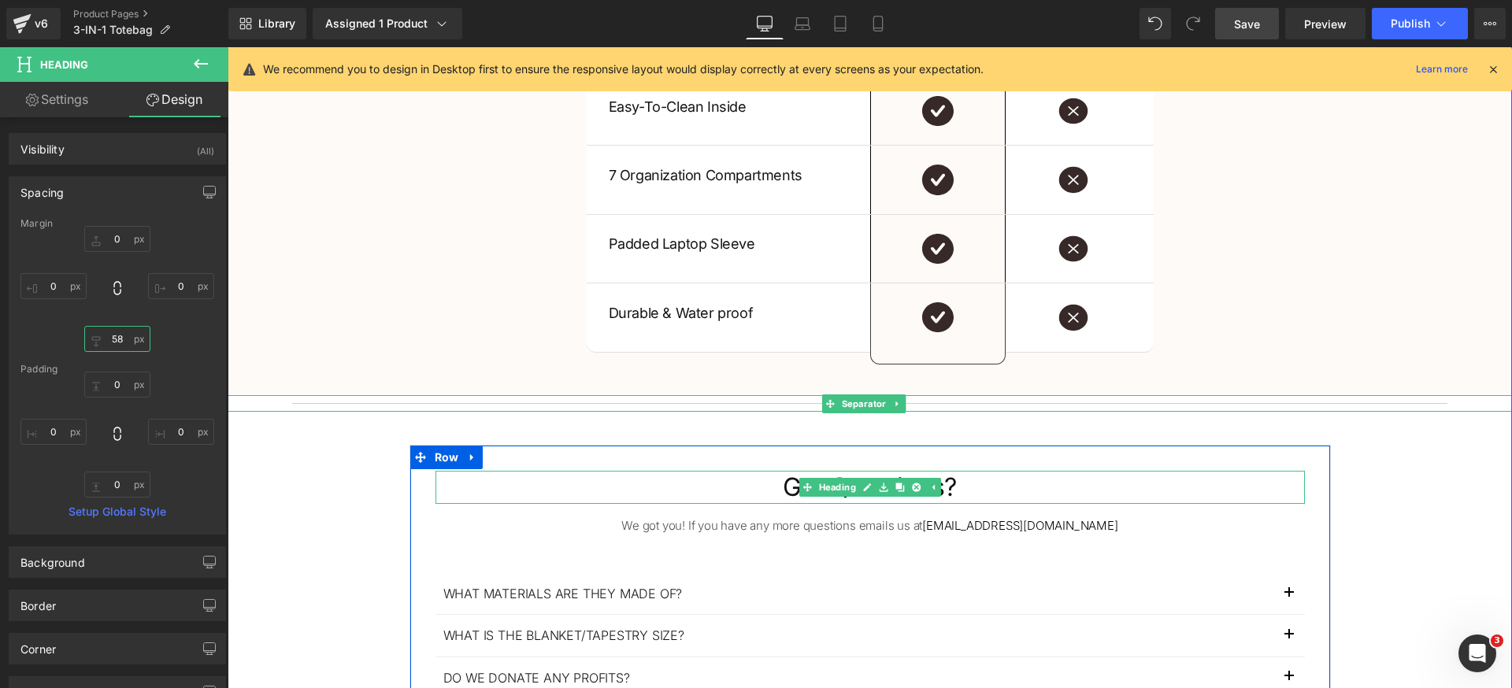
type input "58"
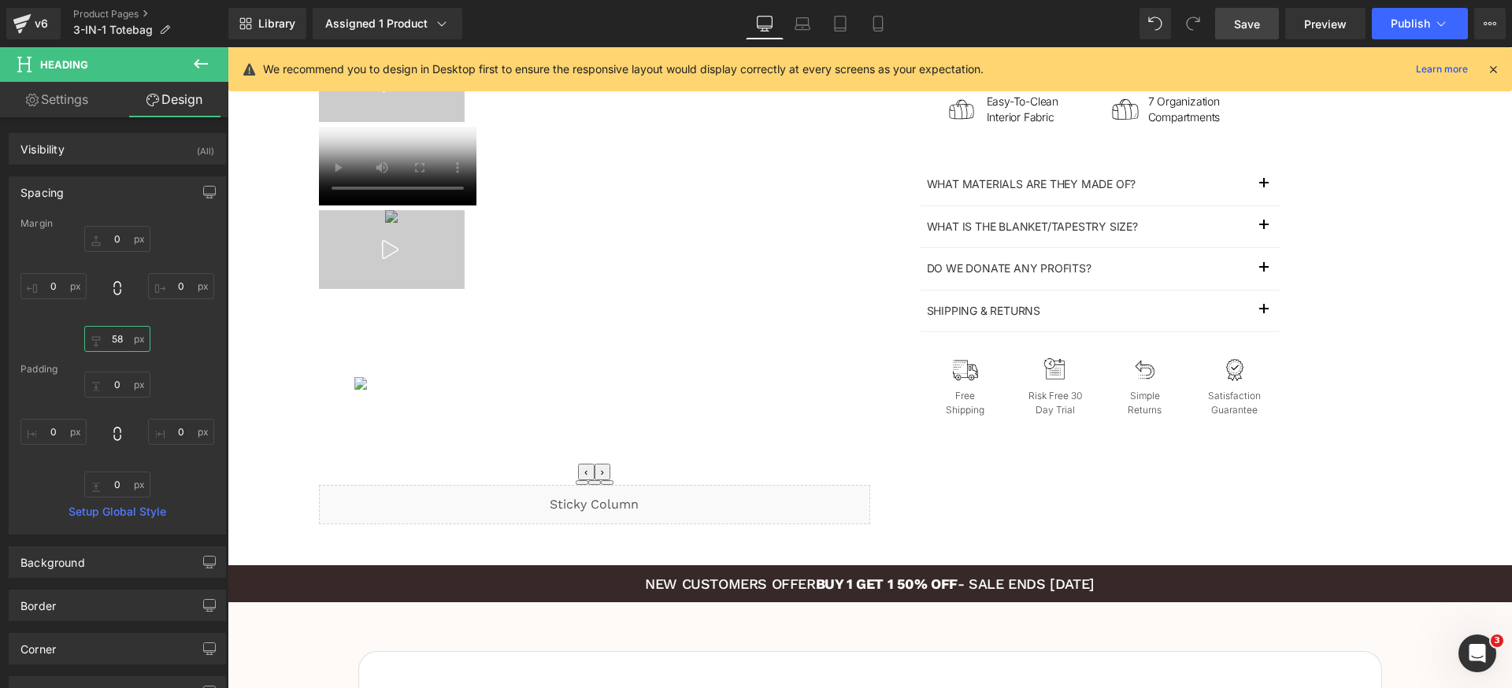
scroll to position [1314, 0]
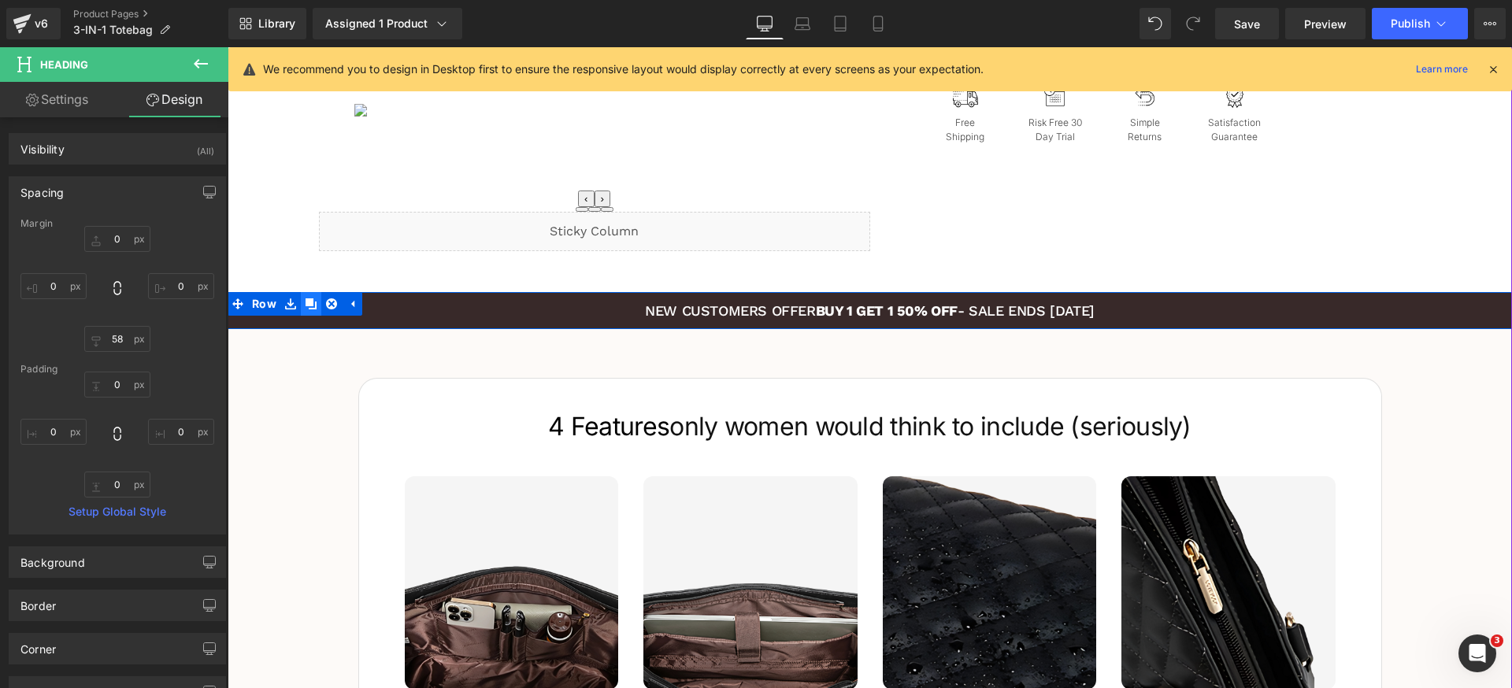
click at [310, 308] on icon at bounding box center [310, 303] width 11 height 11
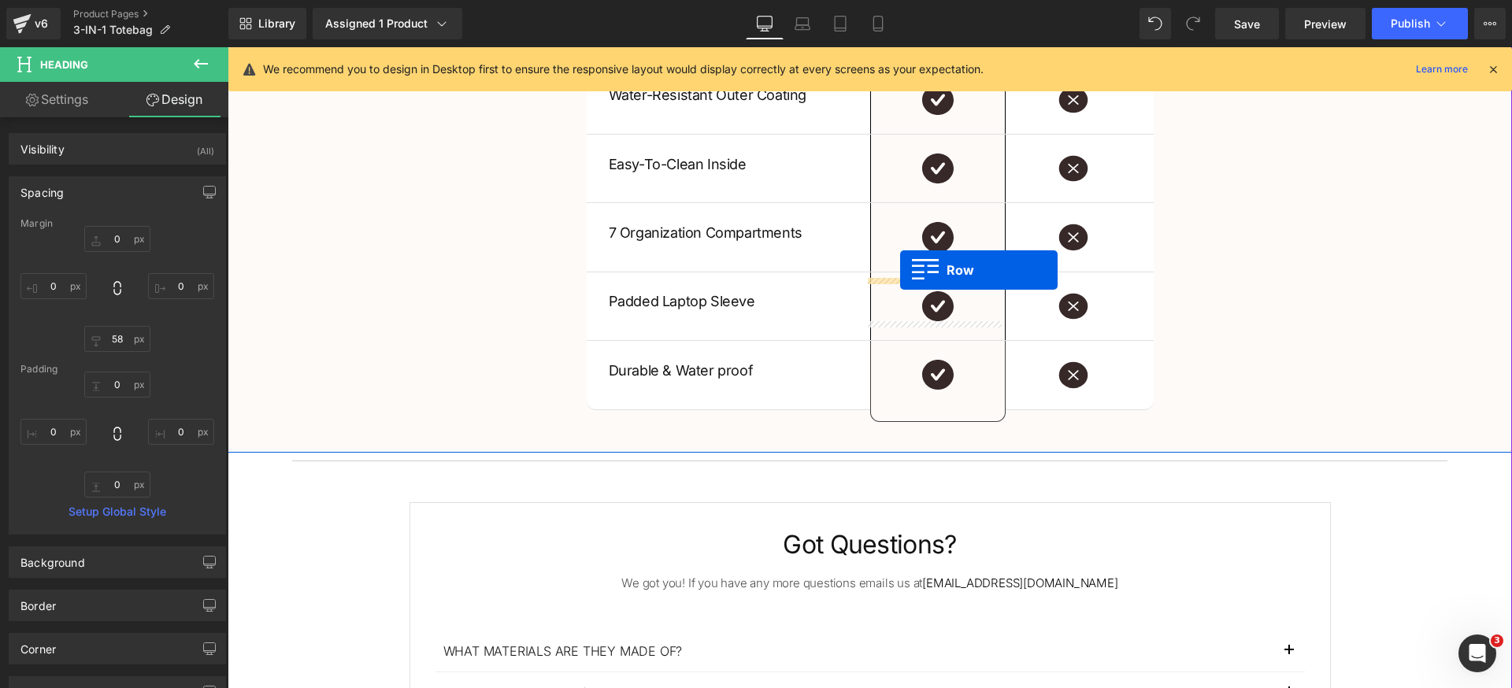
scroll to position [3142, 0]
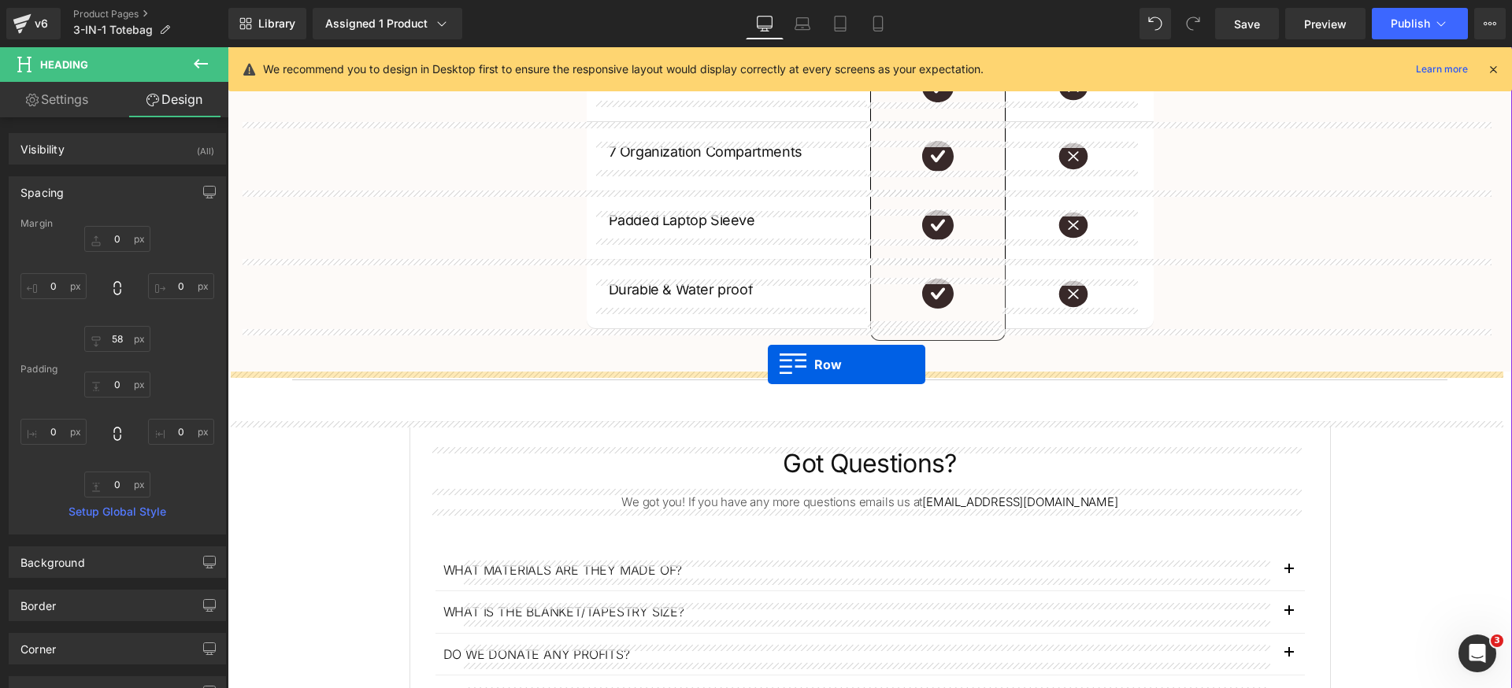
drag, startPoint x: 274, startPoint y: 338, endPoint x: 768, endPoint y: 365, distance: 494.4
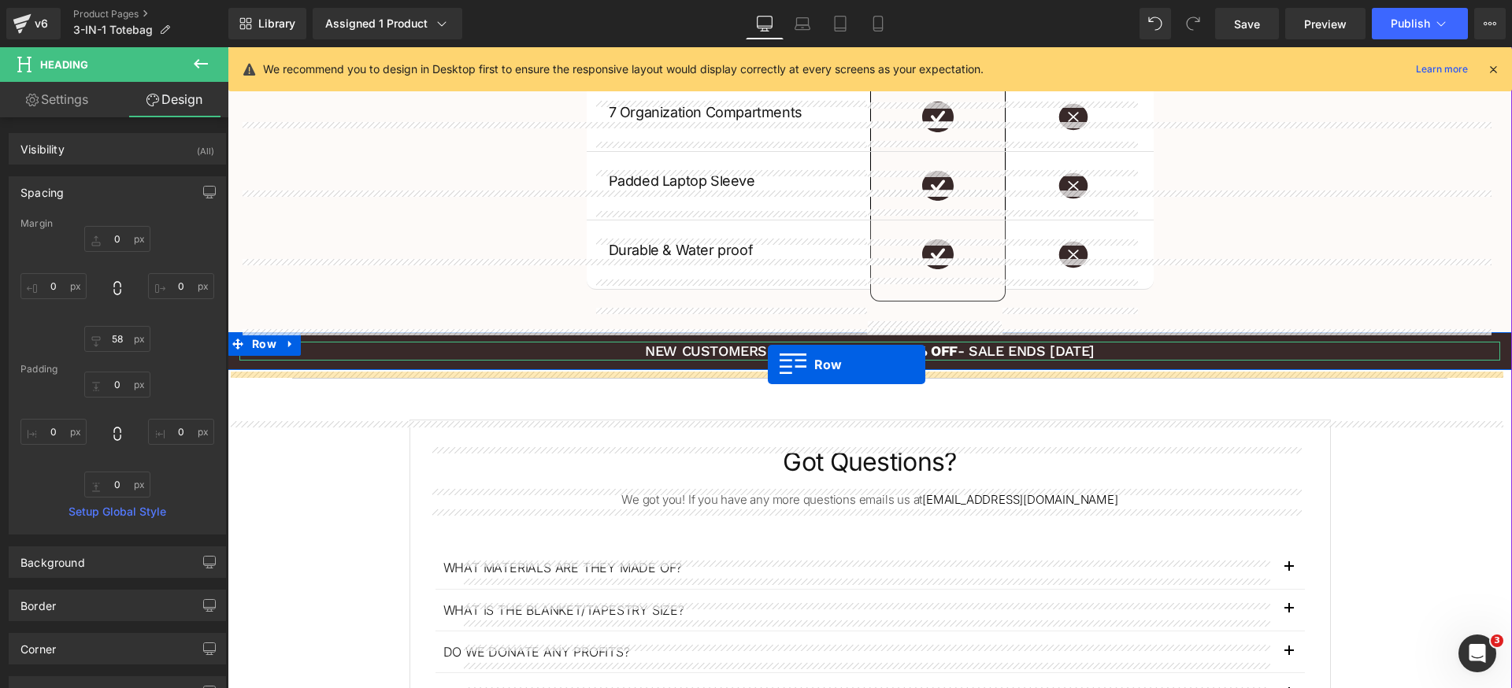
scroll to position [3102, 0]
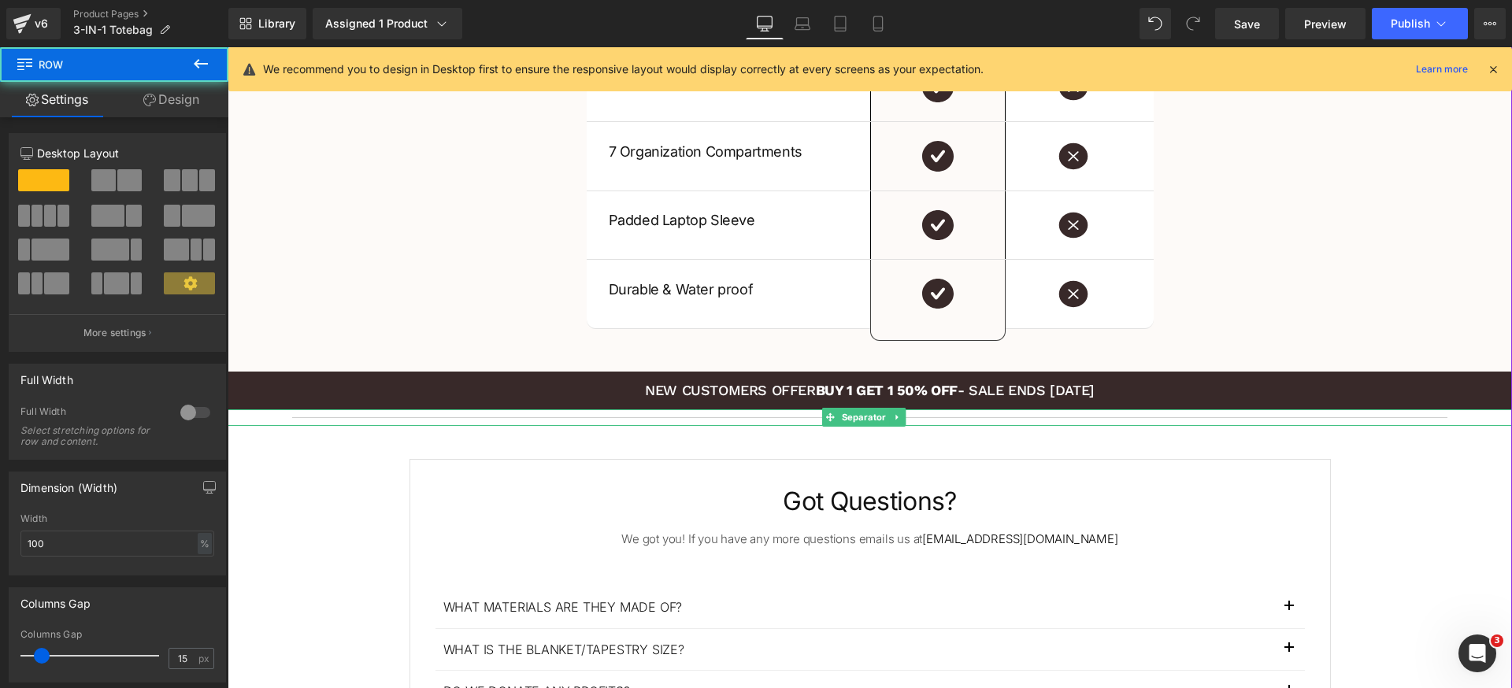
click at [564, 414] on div at bounding box center [870, 417] width 1284 height 17
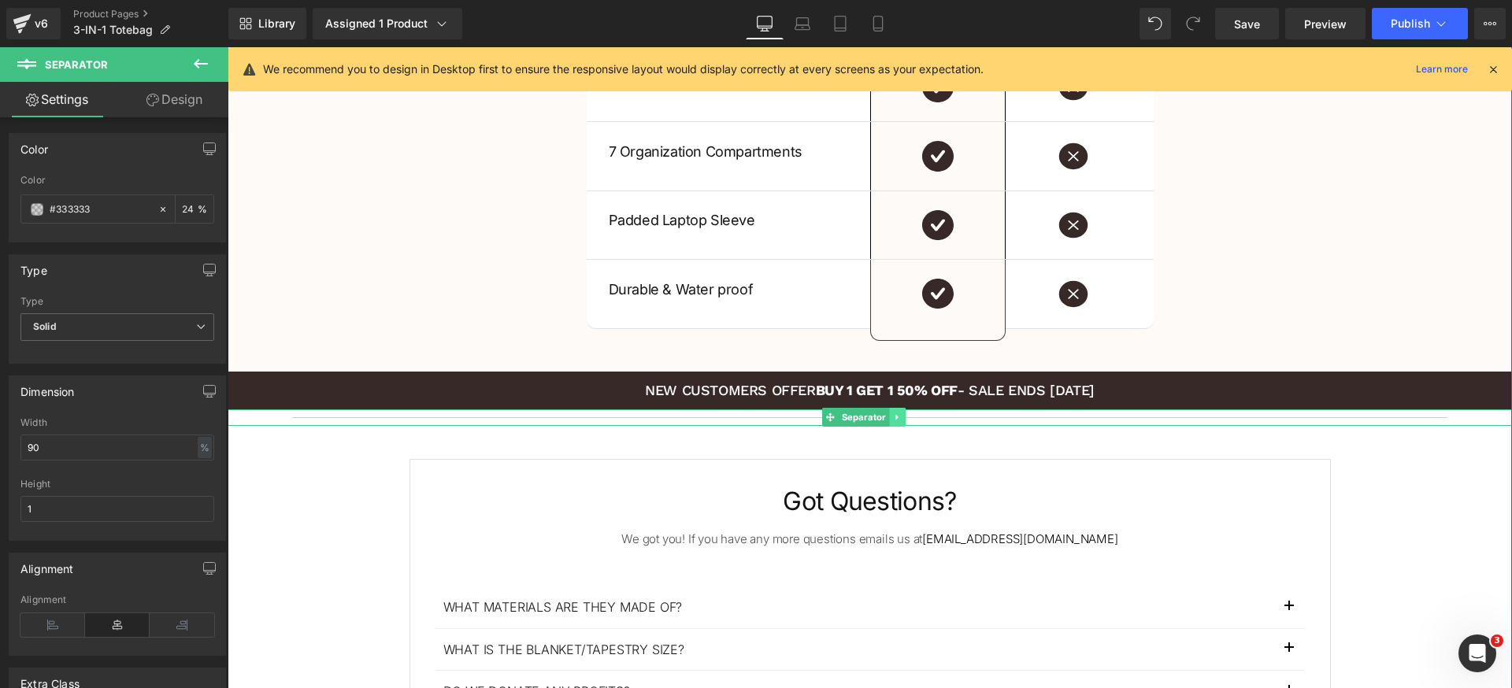
click at [902, 419] on link at bounding box center [897, 417] width 17 height 19
click at [905, 419] on icon at bounding box center [905, 417] width 9 height 9
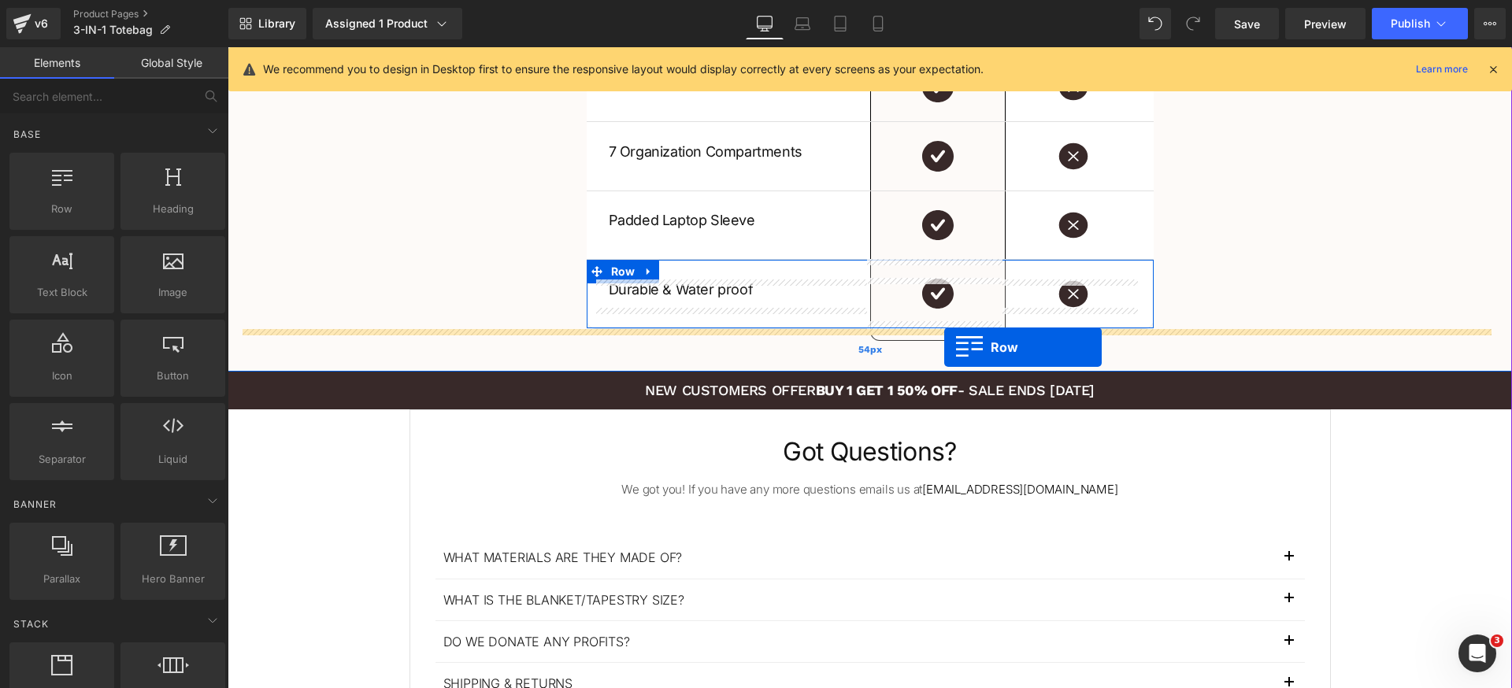
drag, startPoint x: 406, startPoint y: 270, endPoint x: 944, endPoint y: 347, distance: 543.3
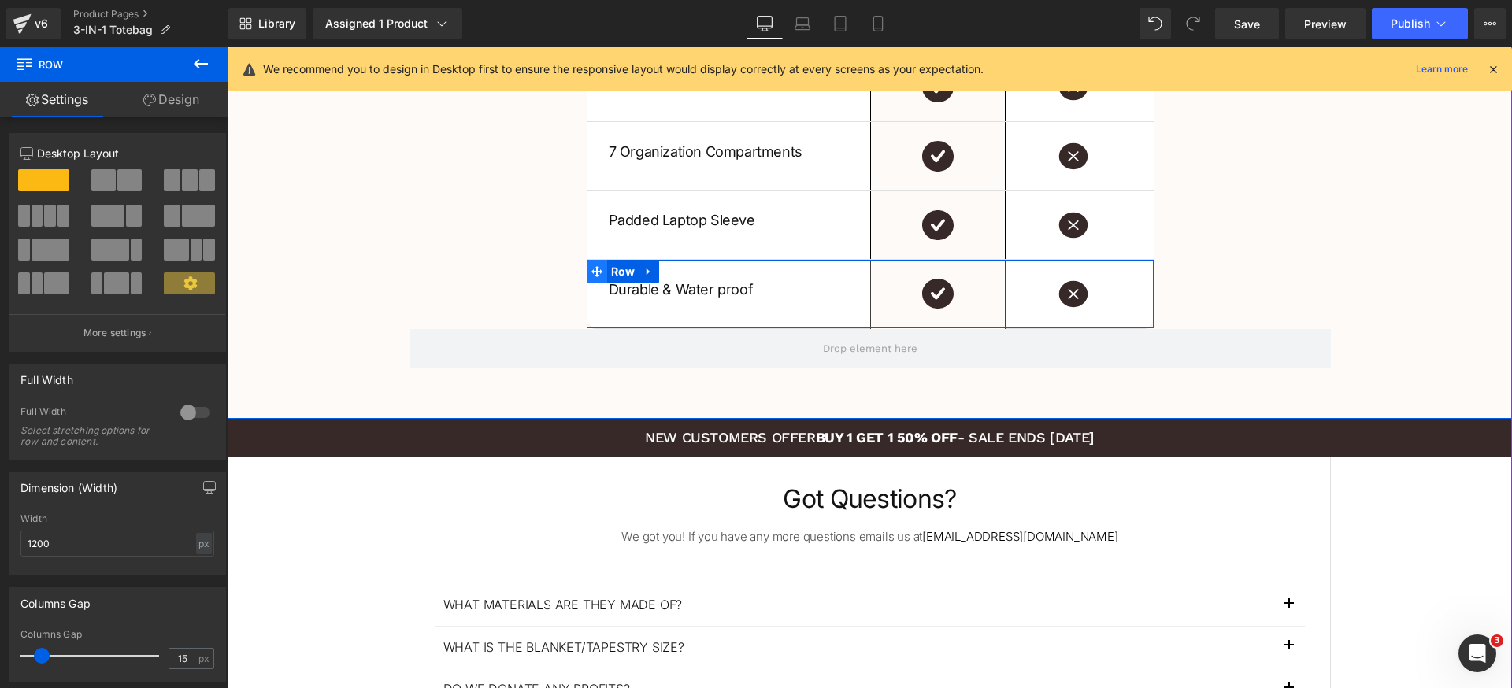
click at [596, 268] on span at bounding box center [597, 272] width 20 height 24
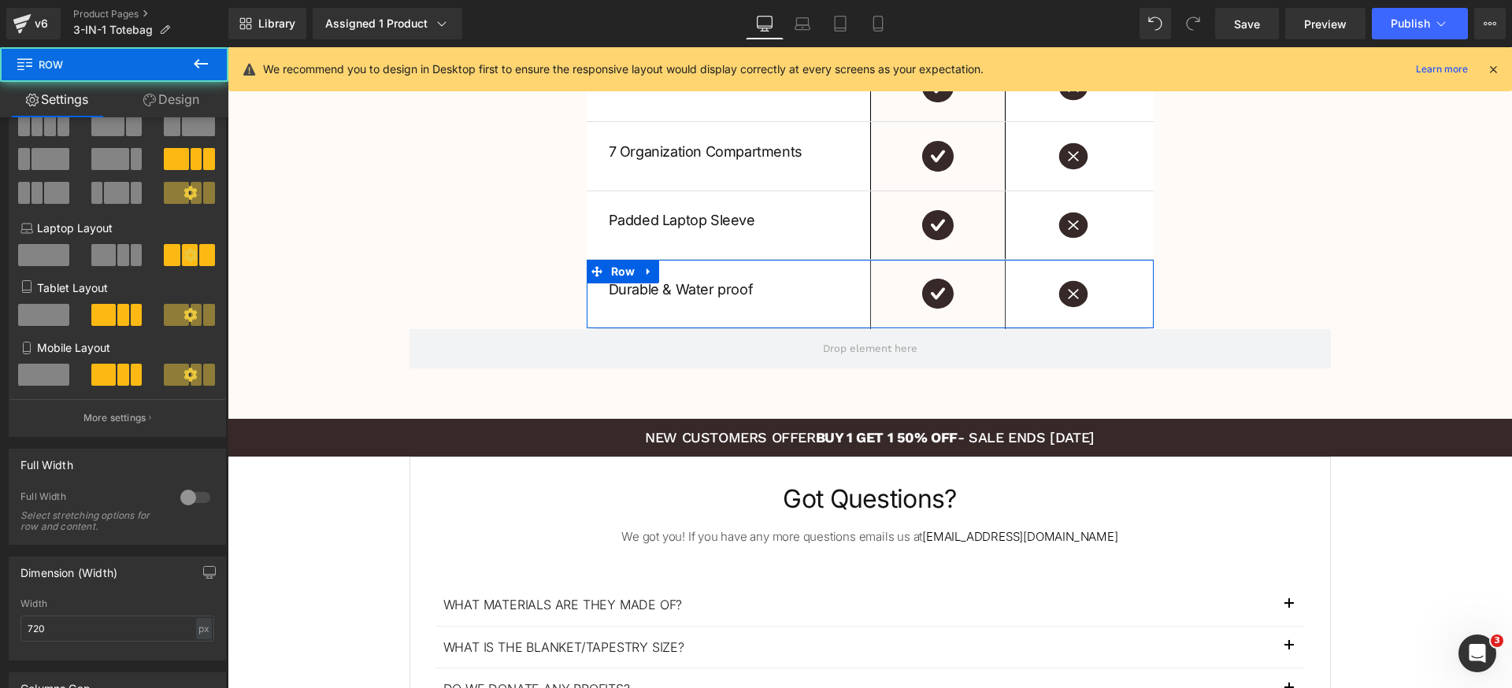
scroll to position [333, 0]
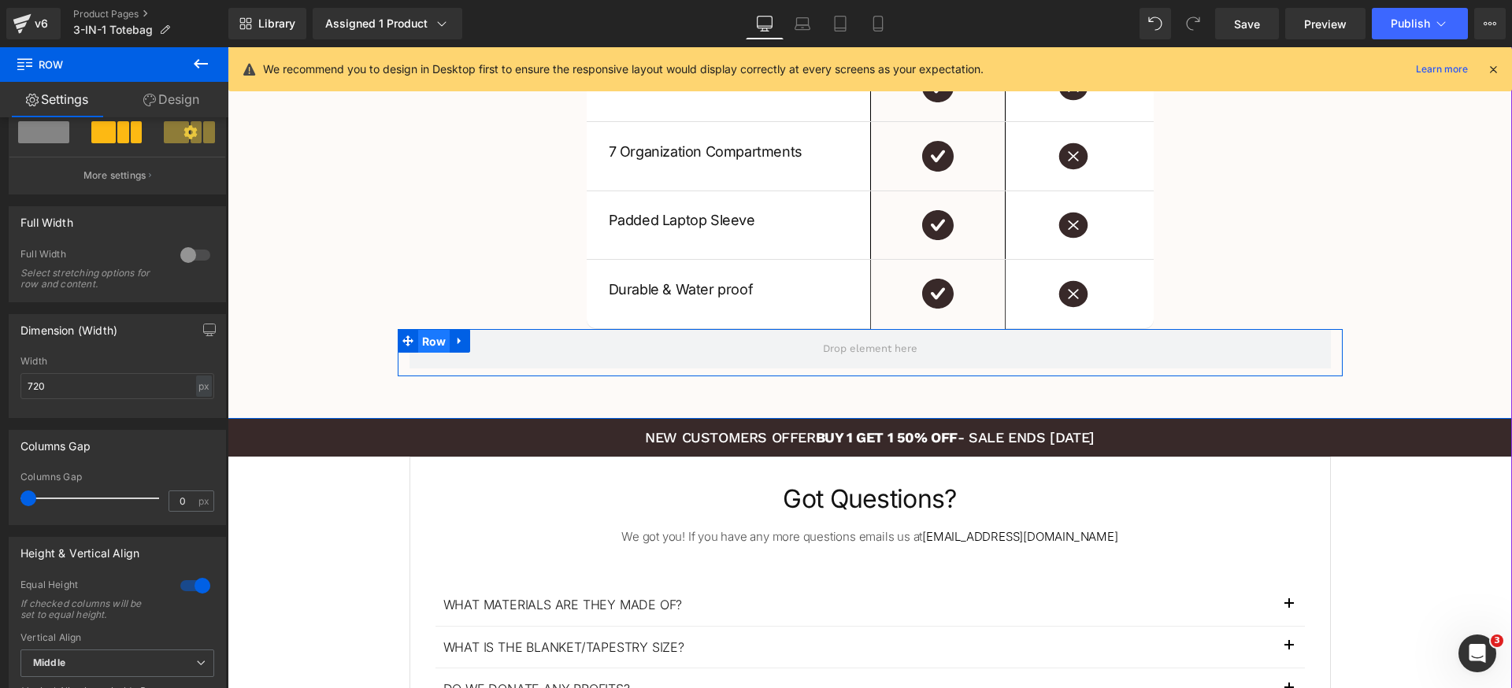
click at [430, 340] on span "Row" at bounding box center [434, 342] width 32 height 24
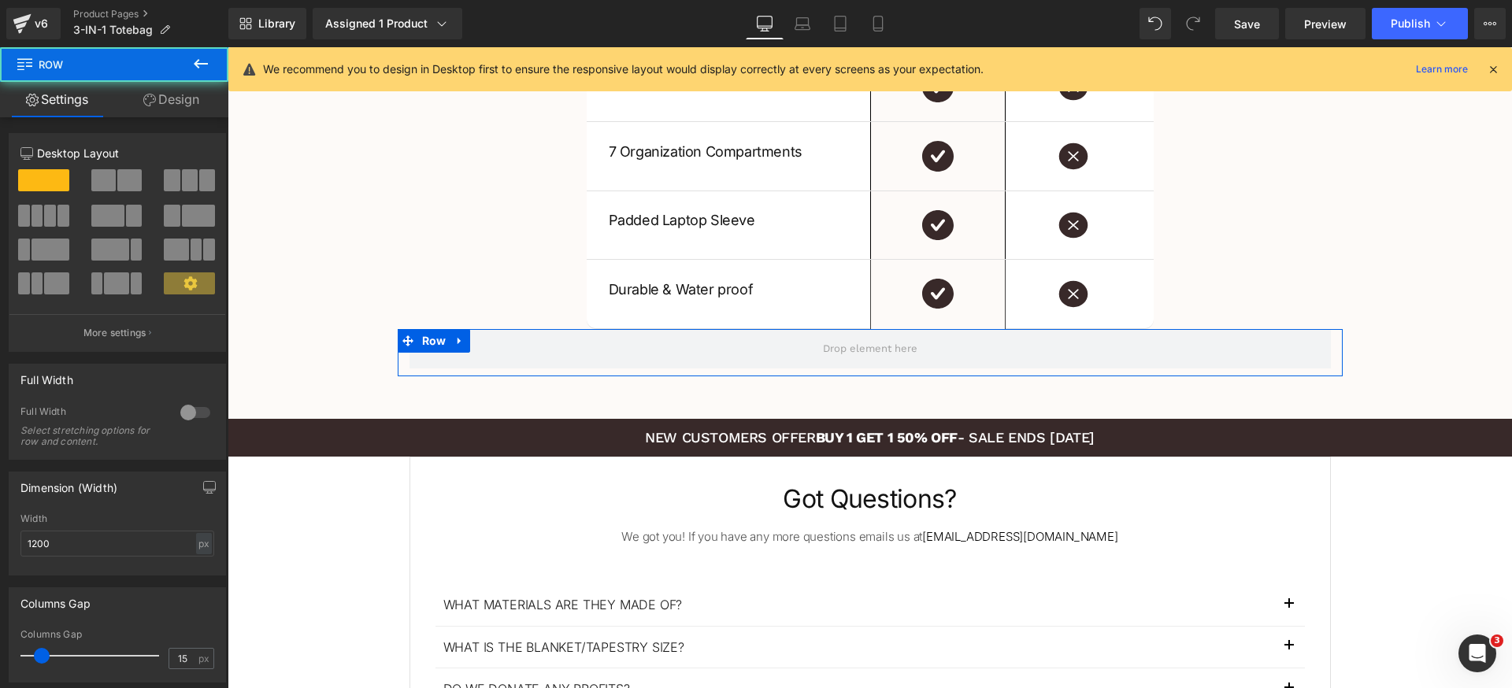
scroll to position [160, 0]
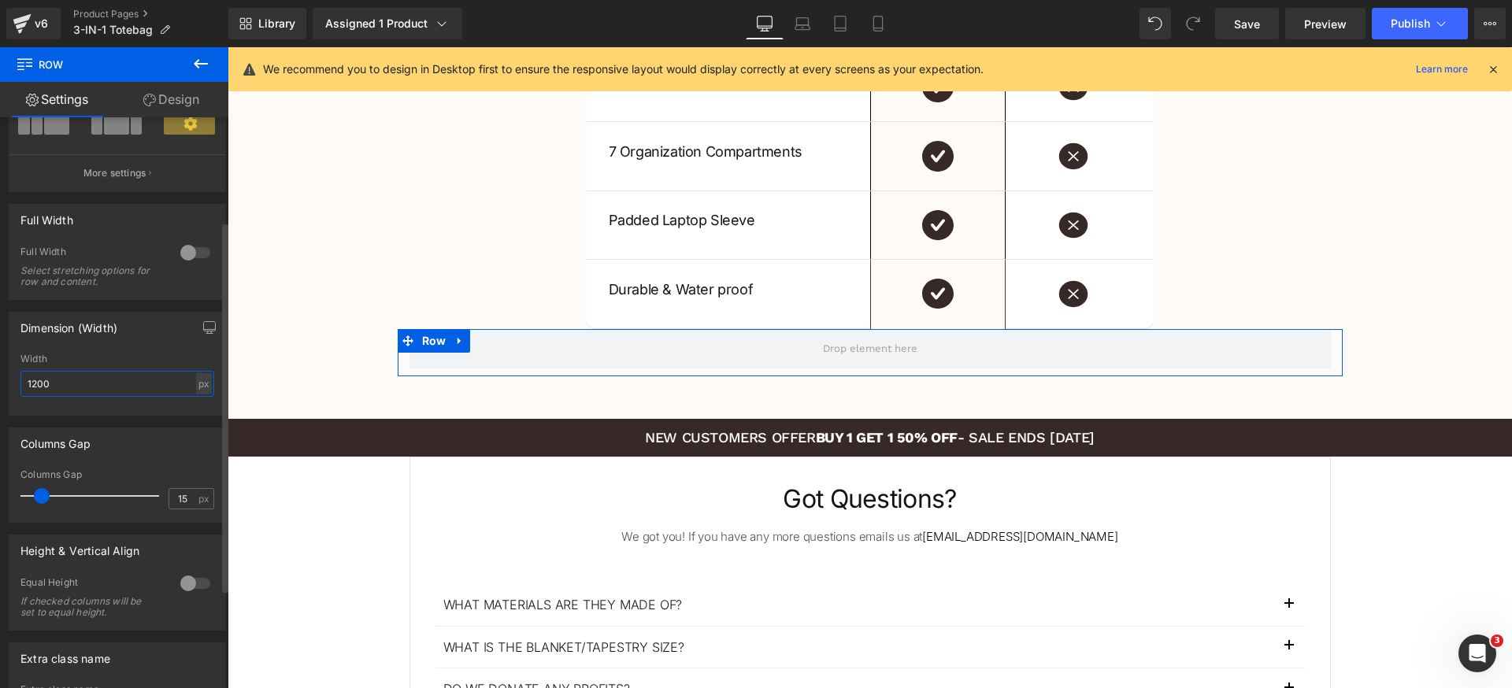
click at [119, 386] on input "1200" at bounding box center [117, 384] width 194 height 26
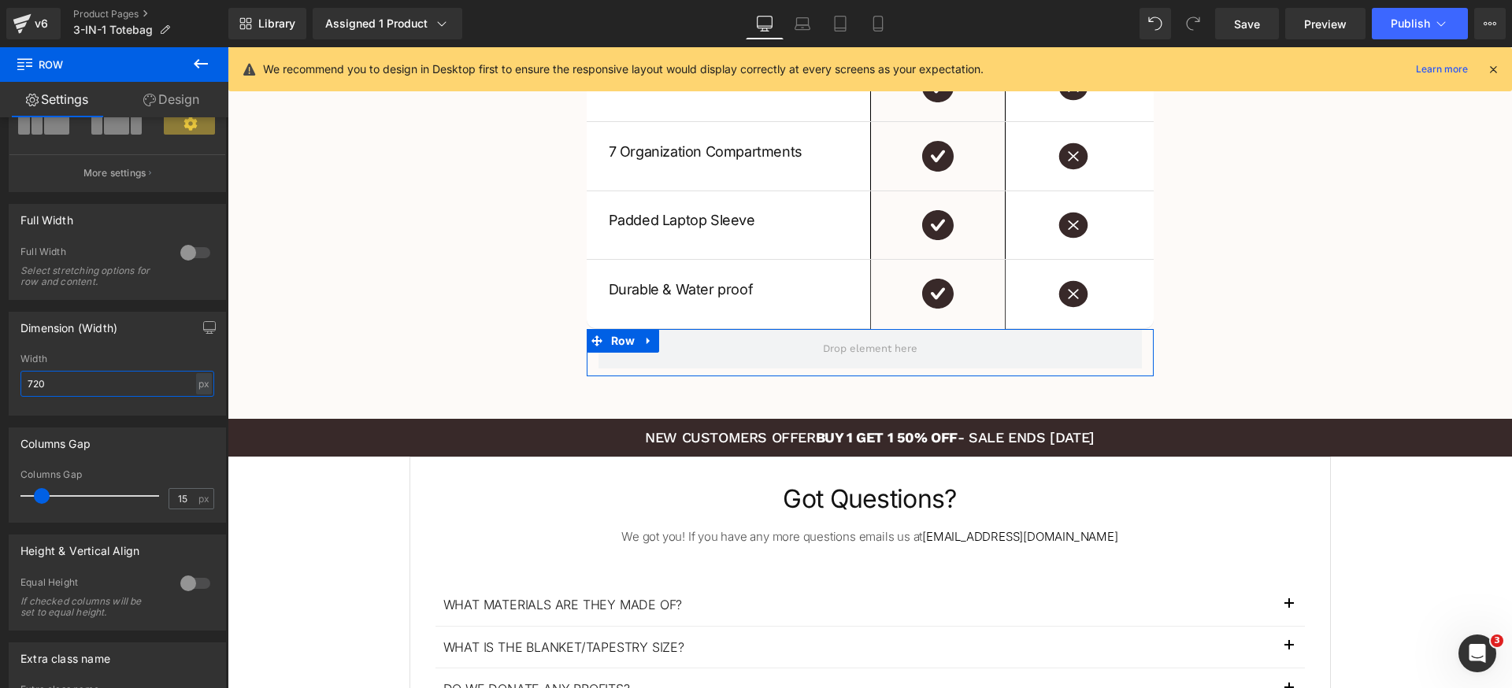
type input "720"
click at [161, 91] on link "Design" at bounding box center [171, 99] width 114 height 35
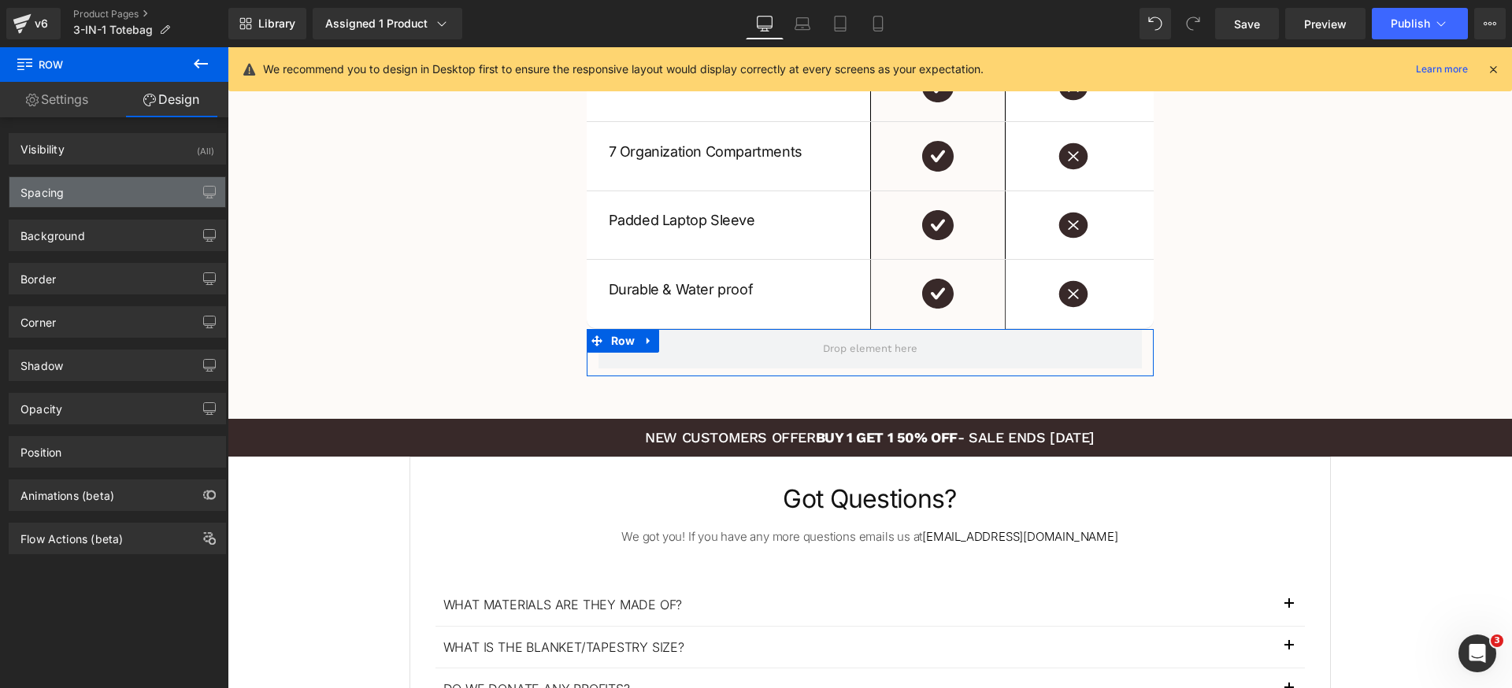
click at [125, 188] on div "Spacing" at bounding box center [117, 192] width 216 height 30
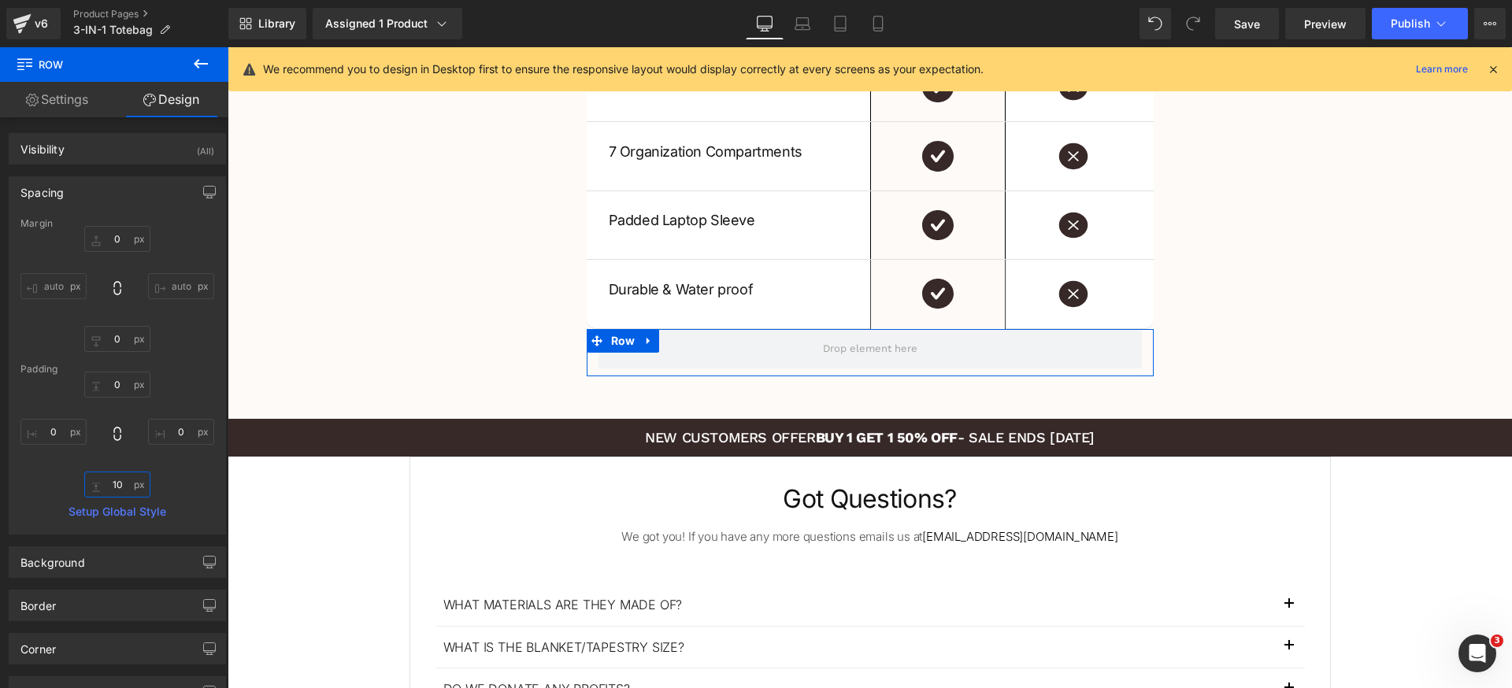
click at [120, 486] on input "10" at bounding box center [117, 485] width 66 height 26
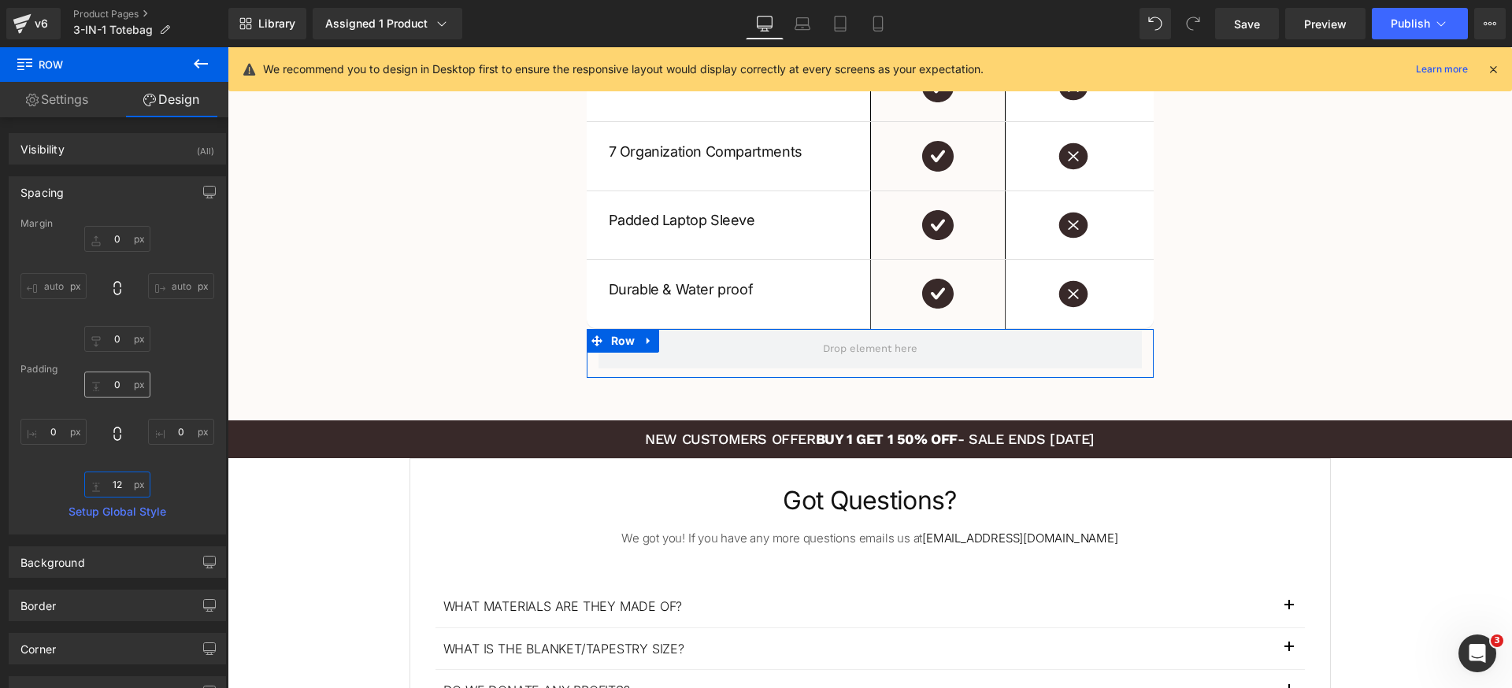
type input "12"
click at [124, 380] on input "0" at bounding box center [117, 385] width 66 height 26
type input "12"
click at [165, 379] on div "12 12 0px 0 12 12 0px 0" at bounding box center [117, 435] width 194 height 126
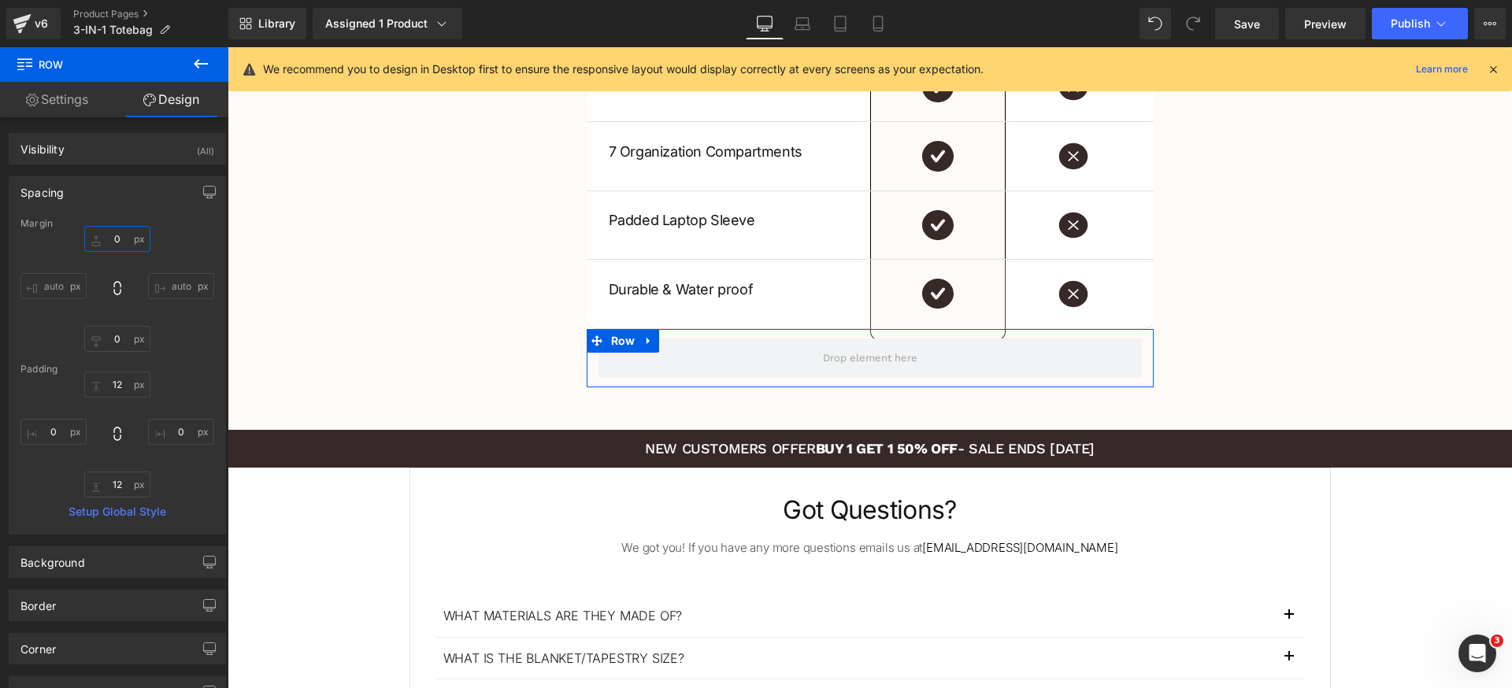
click at [132, 242] on input "0" at bounding box center [117, 239] width 66 height 26
type input "42"
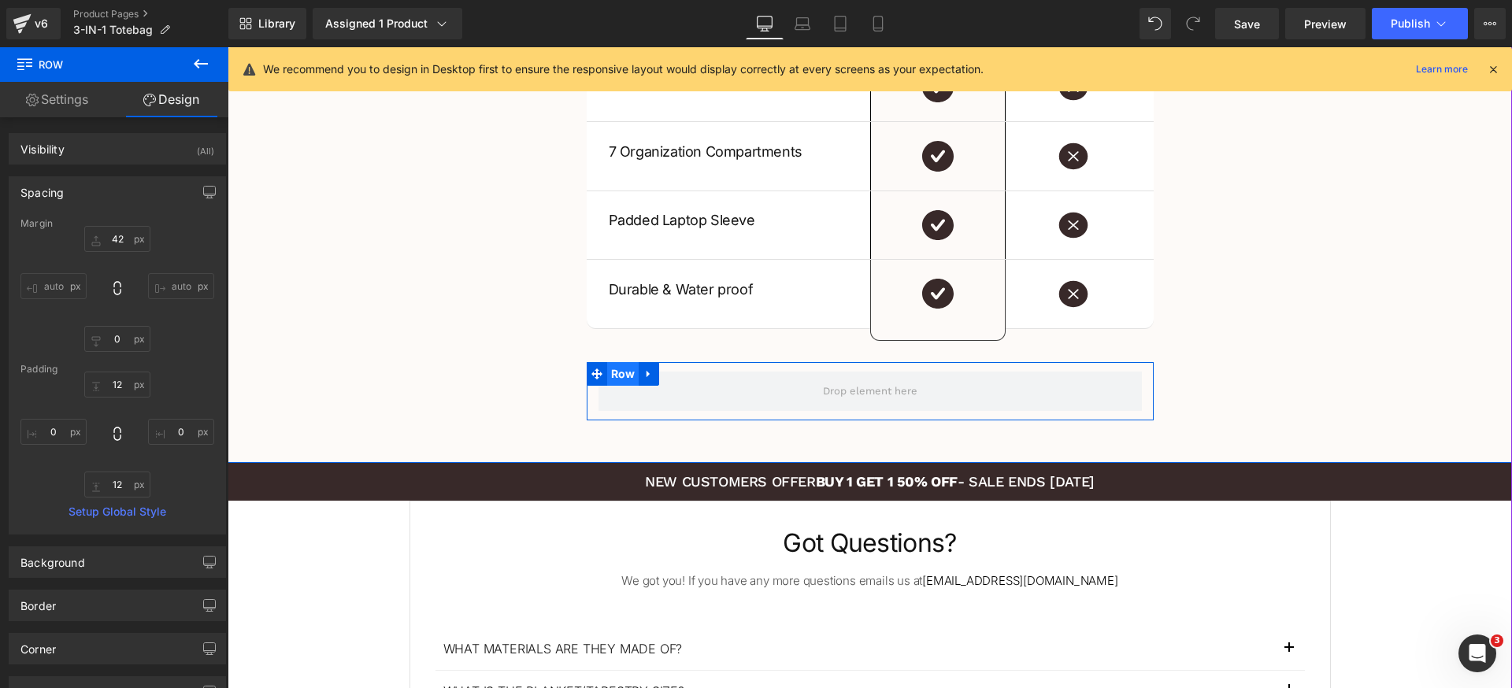
click at [616, 374] on span "Row" at bounding box center [623, 374] width 32 height 24
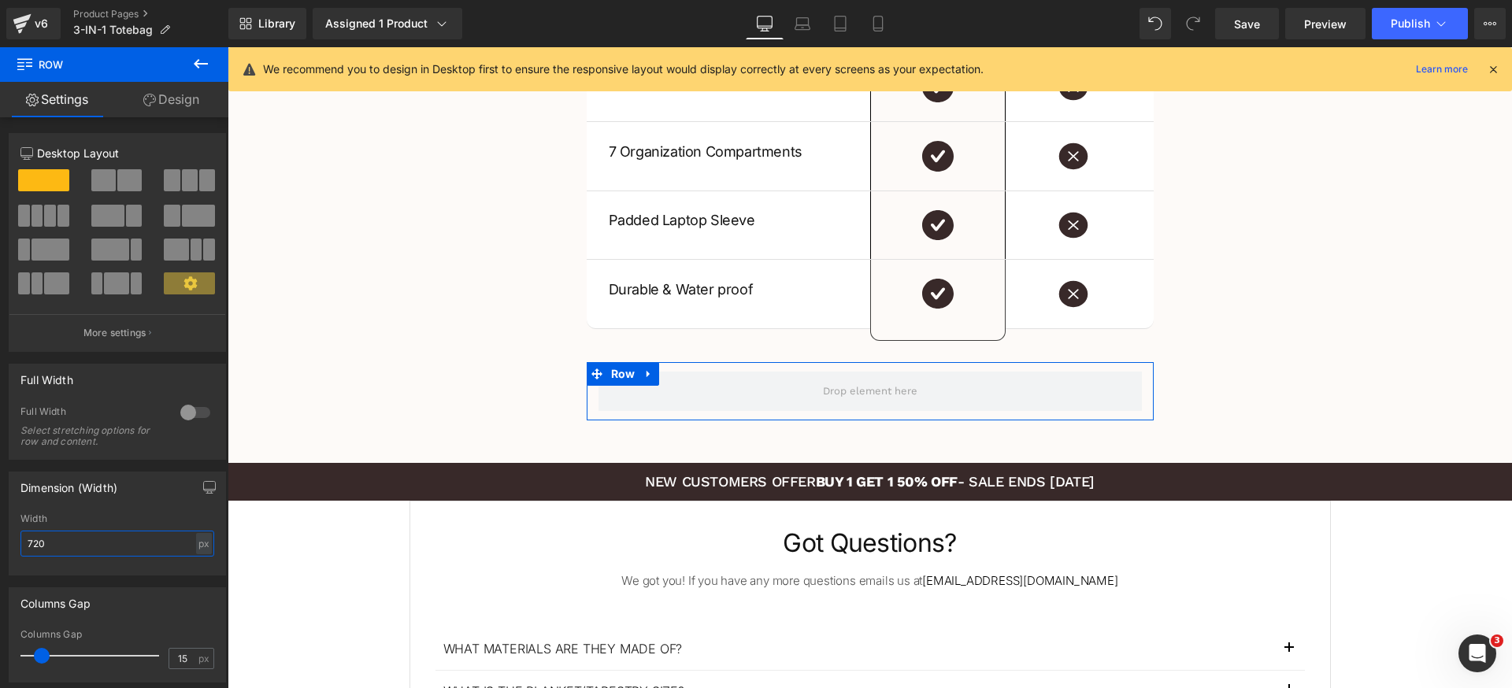
click at [86, 537] on input "720" at bounding box center [117, 544] width 194 height 26
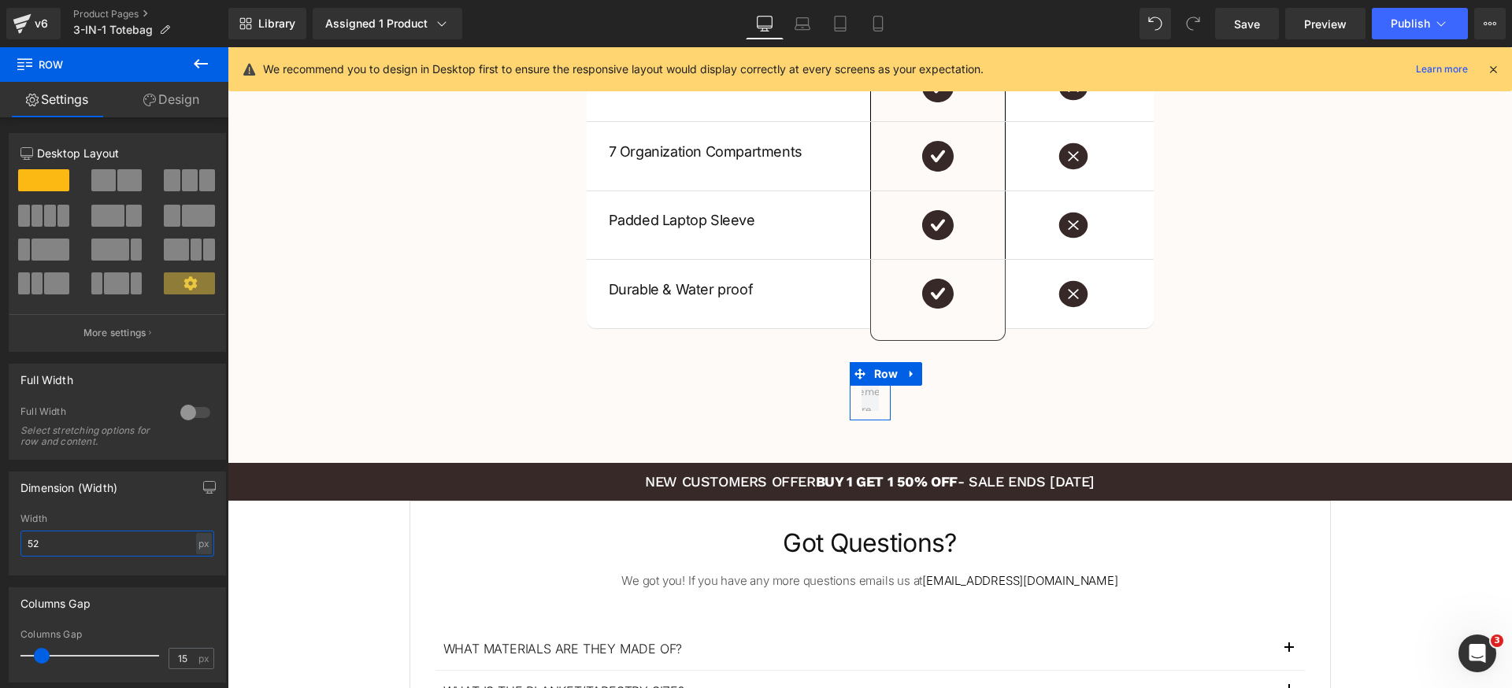
type input "5"
type input "420"
click at [200, 63] on icon at bounding box center [201, 63] width 14 height 9
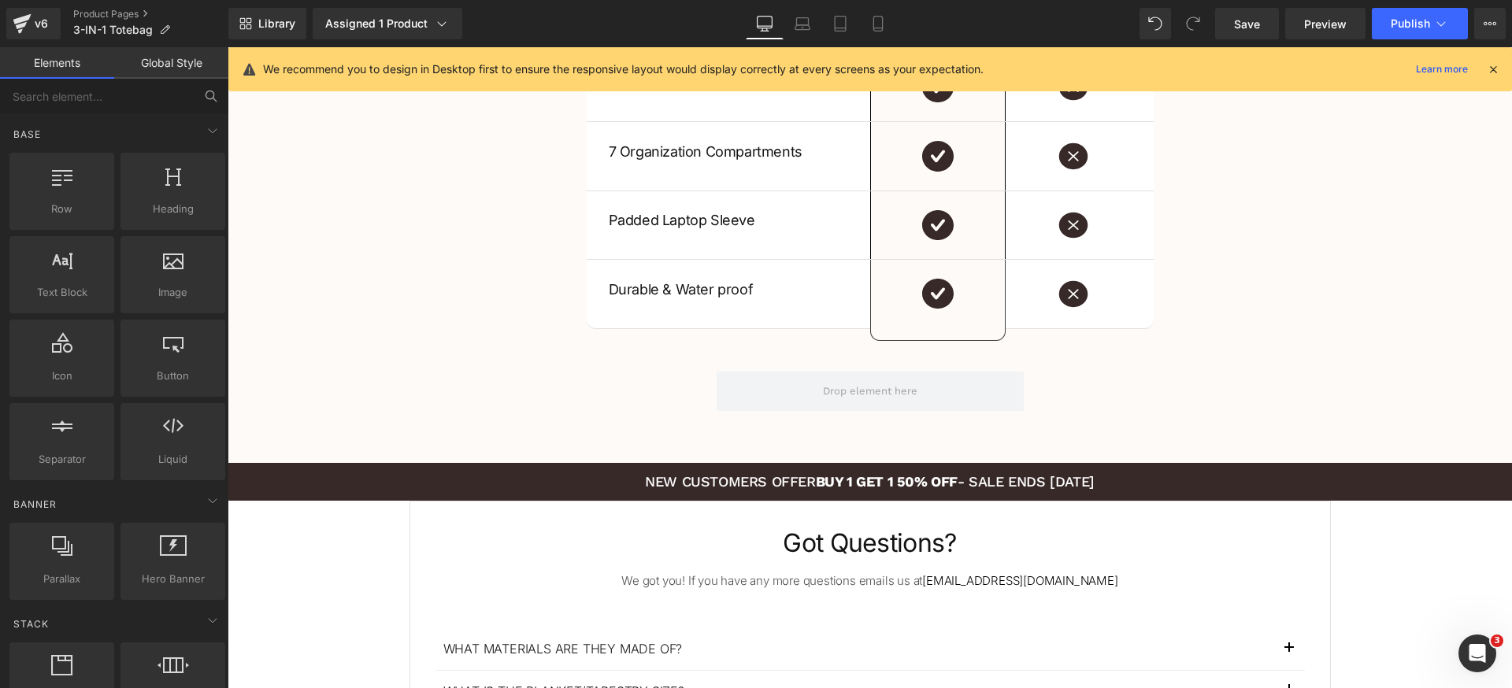
drag, startPoint x: 131, startPoint y: 113, endPoint x: 134, endPoint y: 105, distance: 9.0
click at [131, 113] on div "Base Row rows, columns, layouts, div Heading headings, titles, h1,h2,h3,h4,h5,h…" at bounding box center [114, 403] width 228 height 649
click at [136, 99] on input "text" at bounding box center [97, 96] width 194 height 35
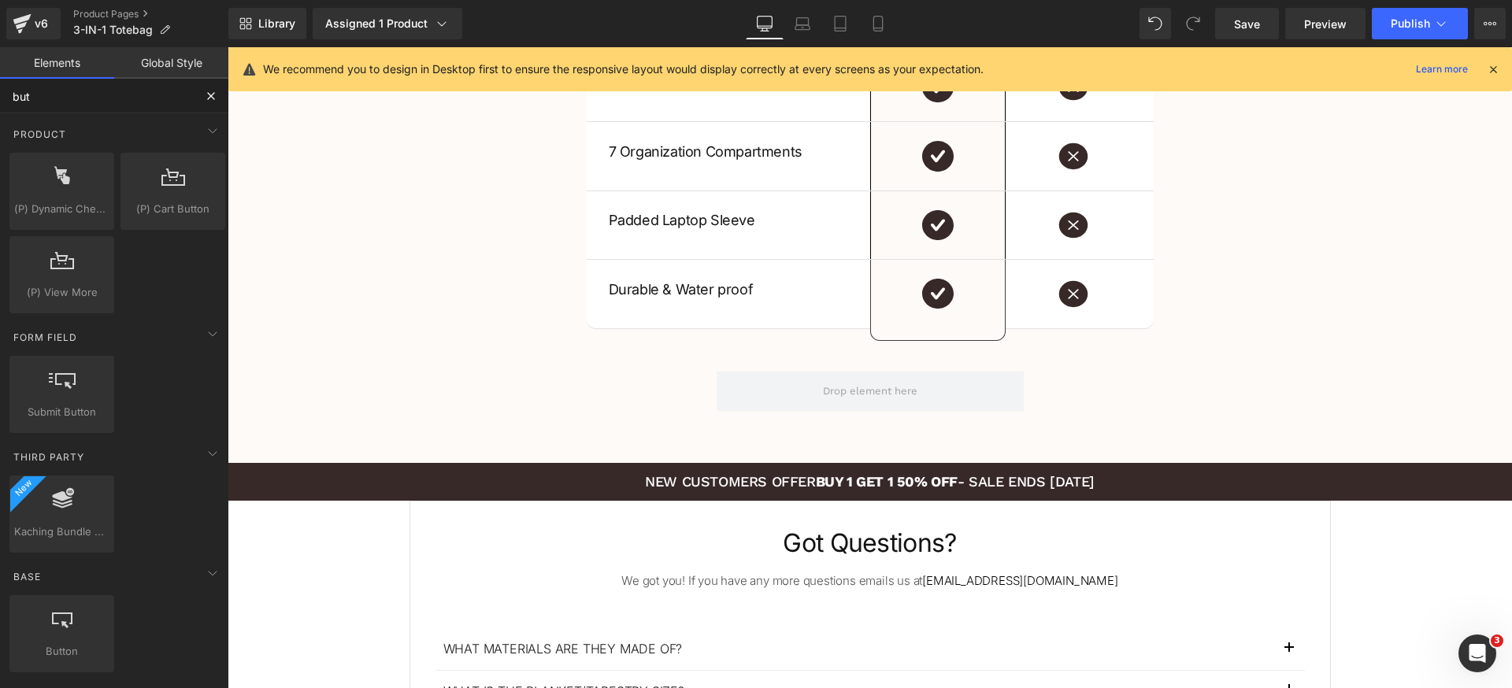
type input "butt"
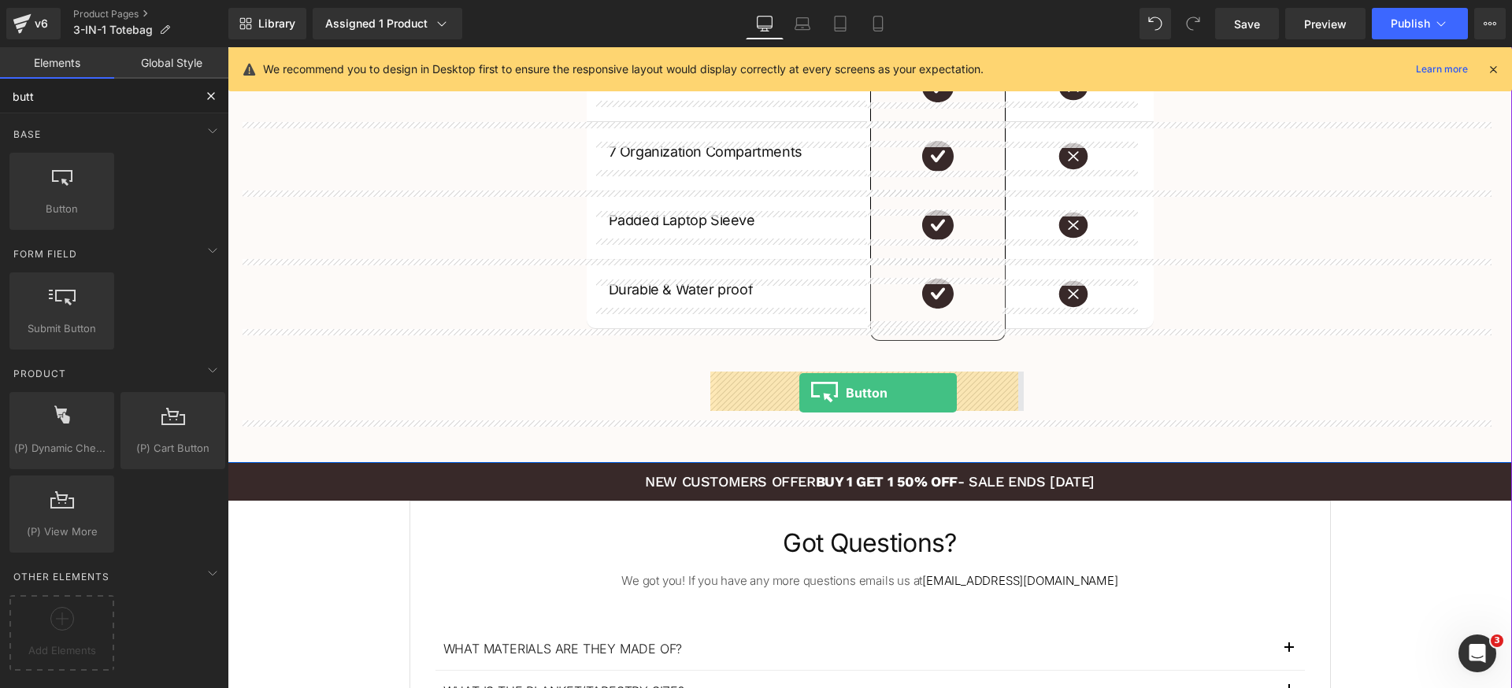
drag, startPoint x: 301, startPoint y: 246, endPoint x: 799, endPoint y: 393, distance: 519.5
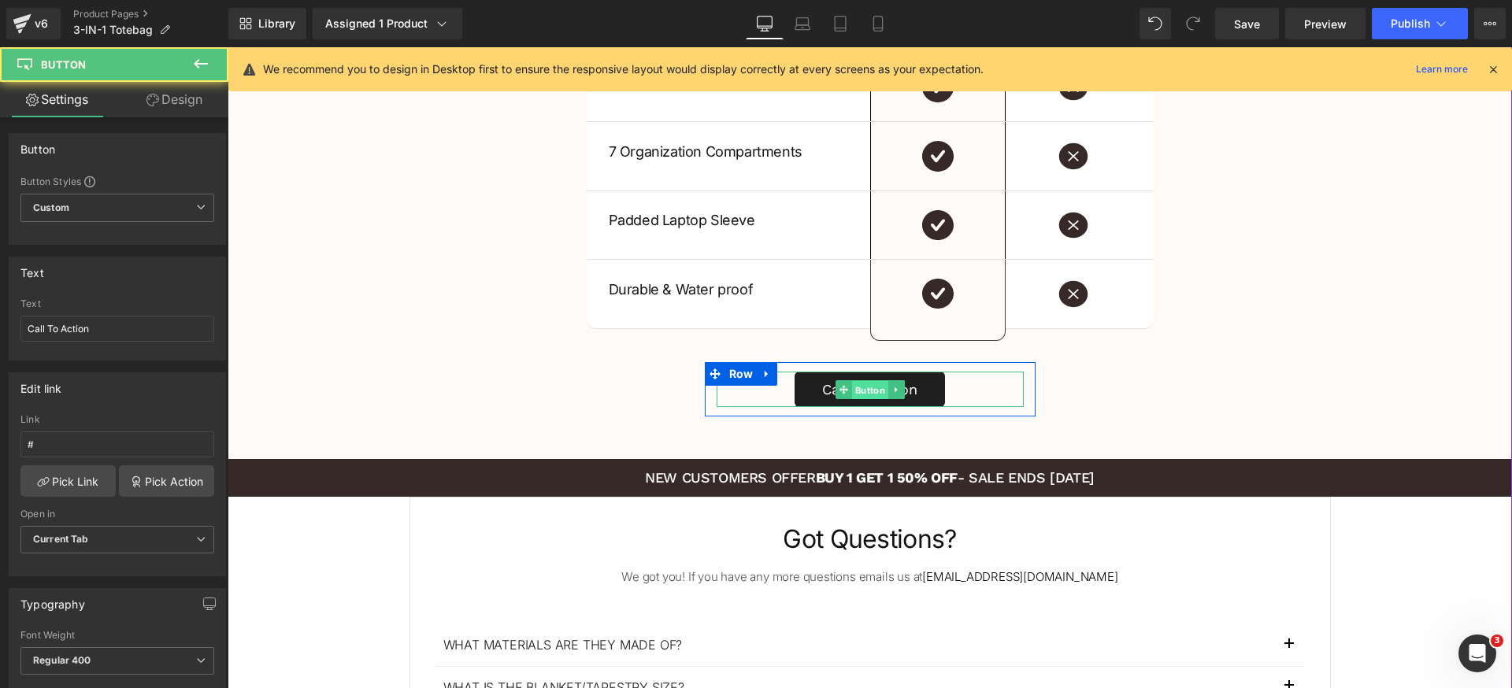
click at [851, 387] on span "Button" at bounding box center [869, 390] width 36 height 19
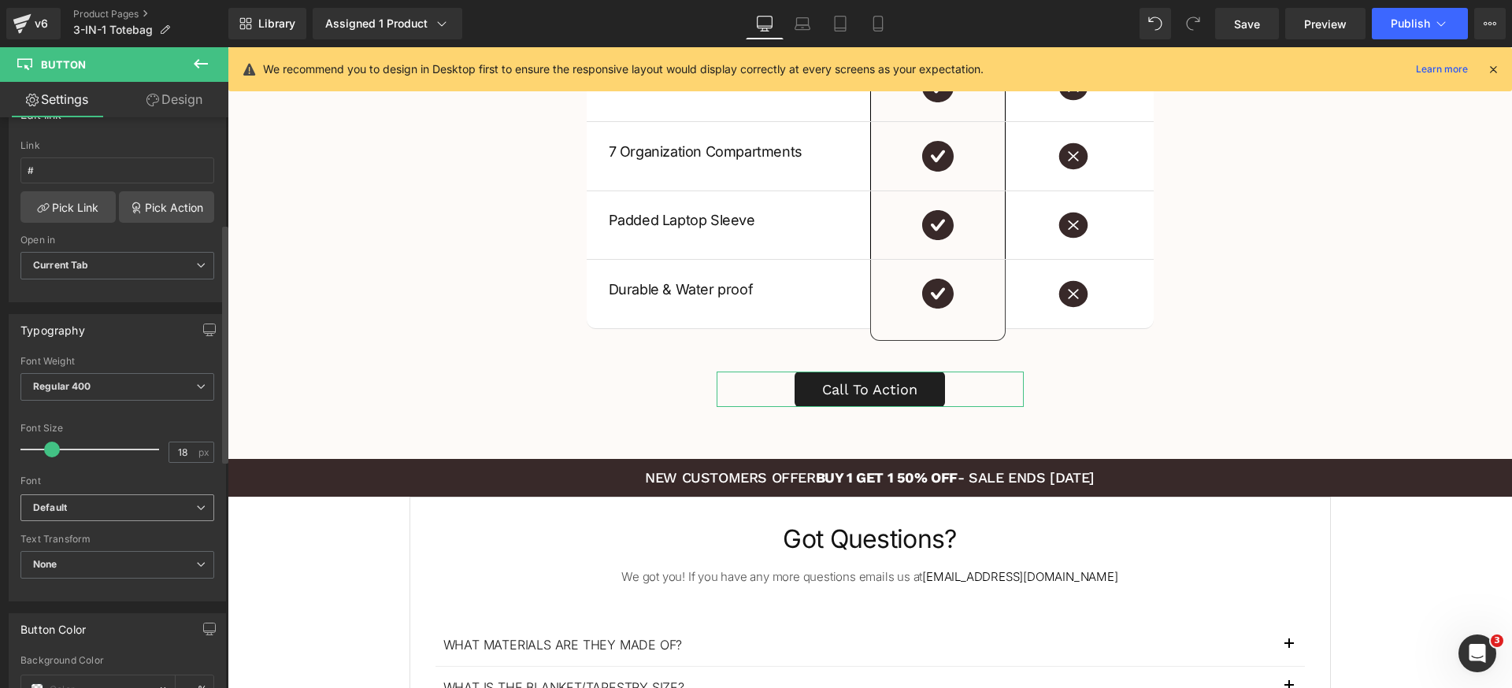
scroll to position [352, 0]
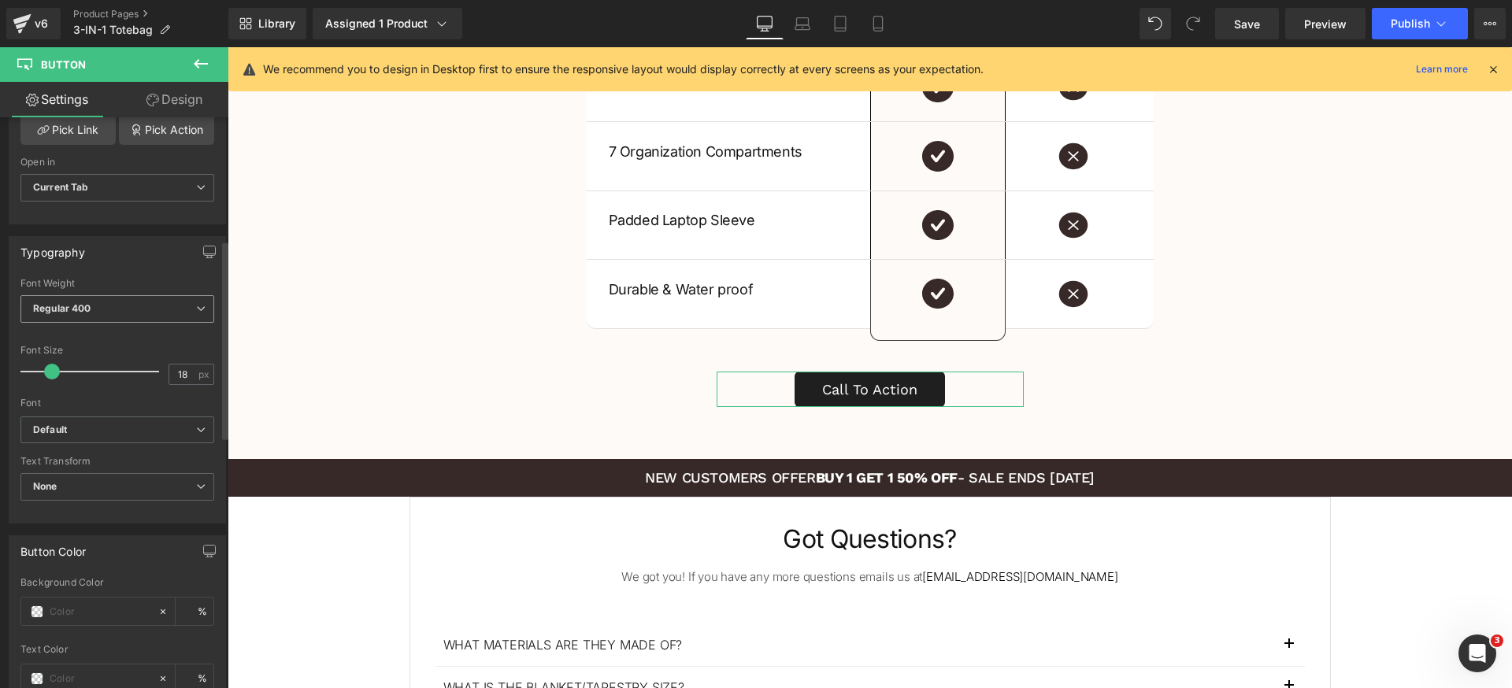
click at [141, 319] on span "Regular 400" at bounding box center [117, 309] width 194 height 28
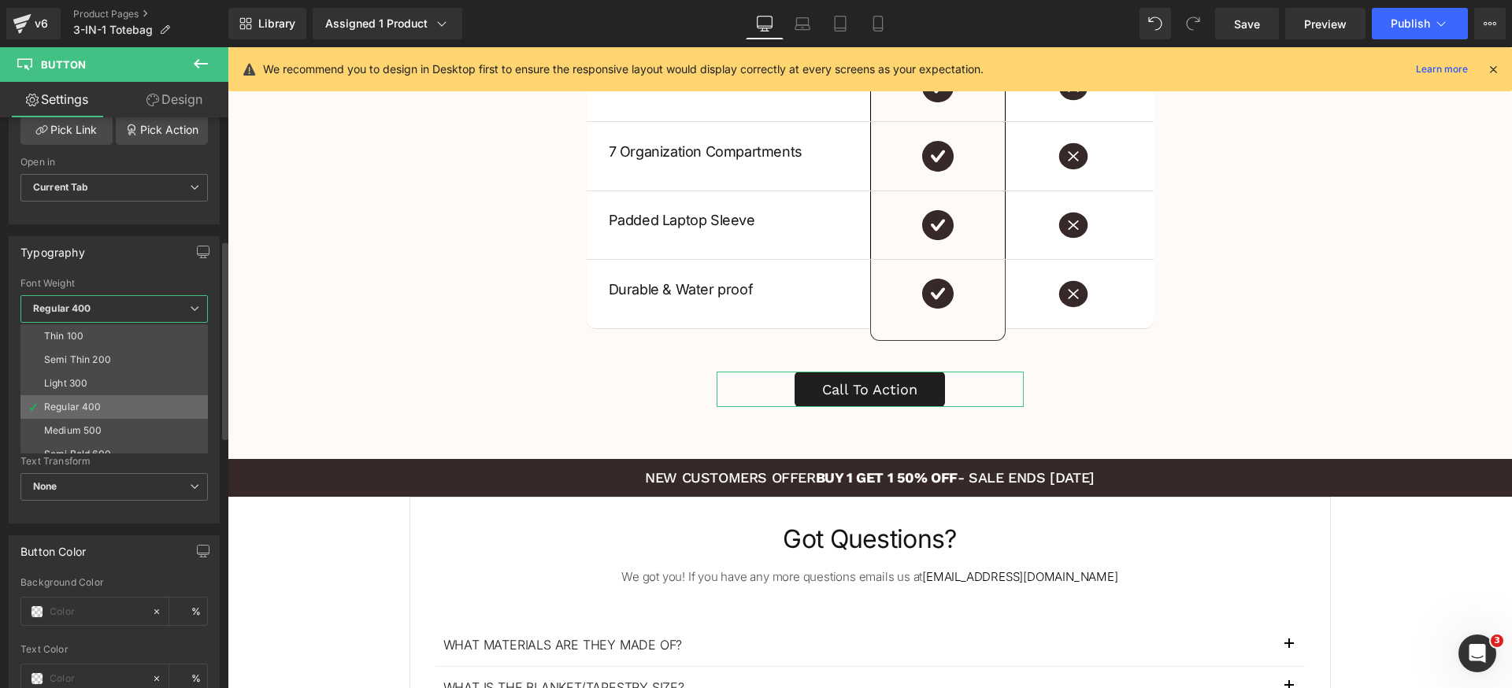
click at [116, 398] on li "Regular 400" at bounding box center [117, 407] width 194 height 24
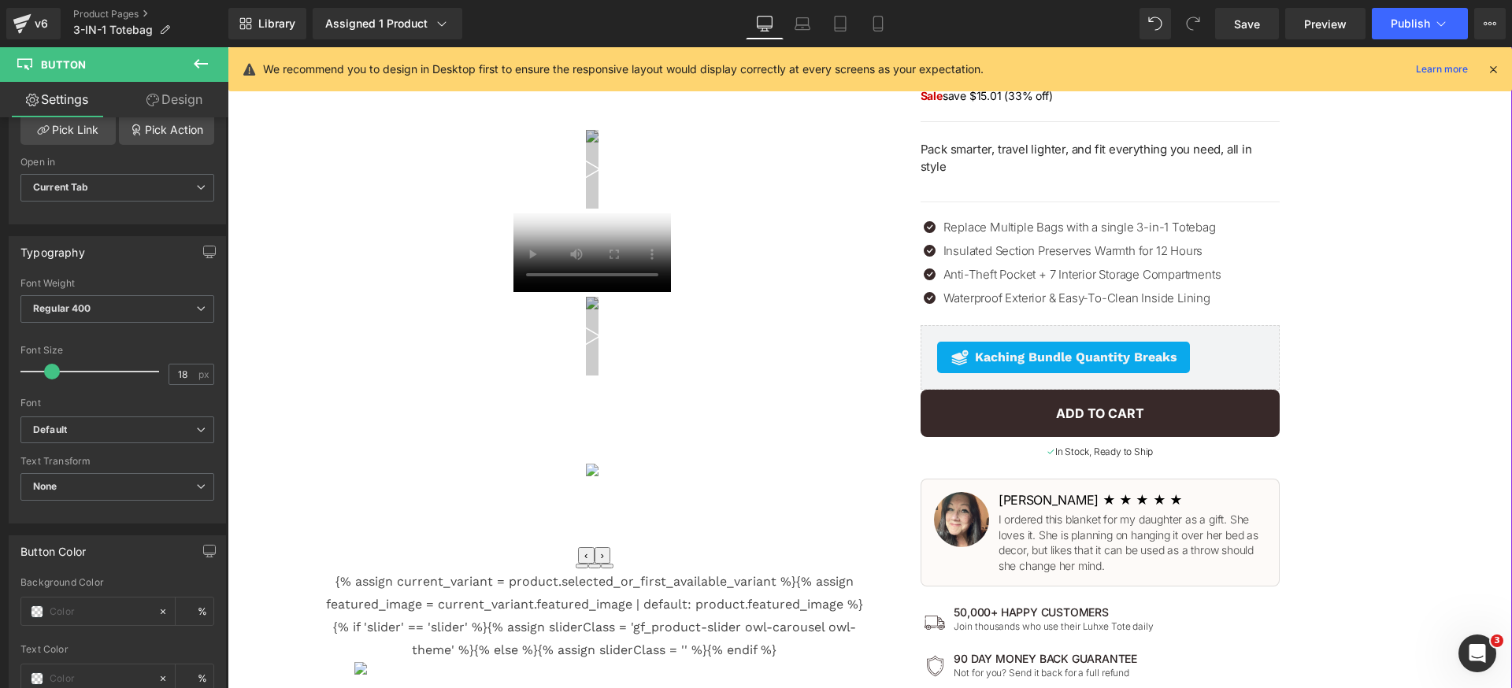
scroll to position [336, 0]
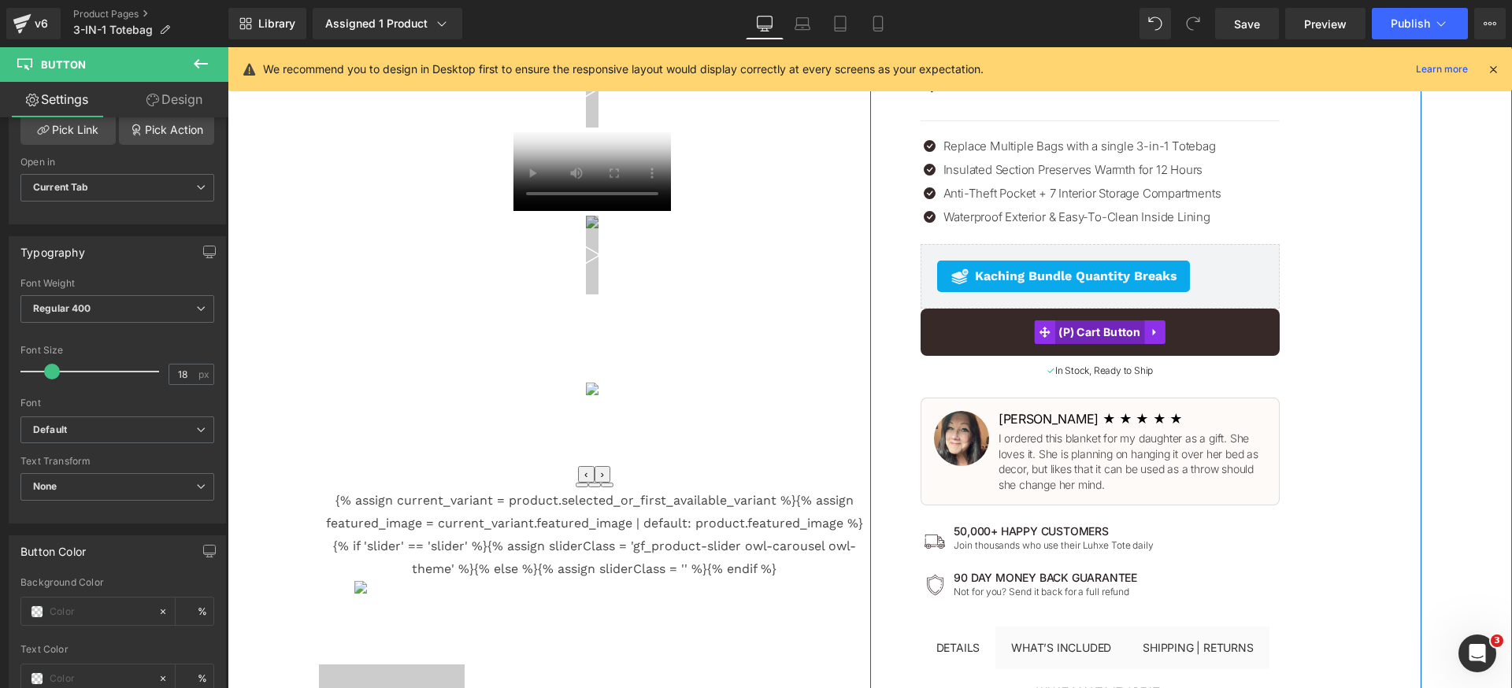
click at [1079, 320] on span "(P) Cart Button" at bounding box center [1099, 332] width 91 height 24
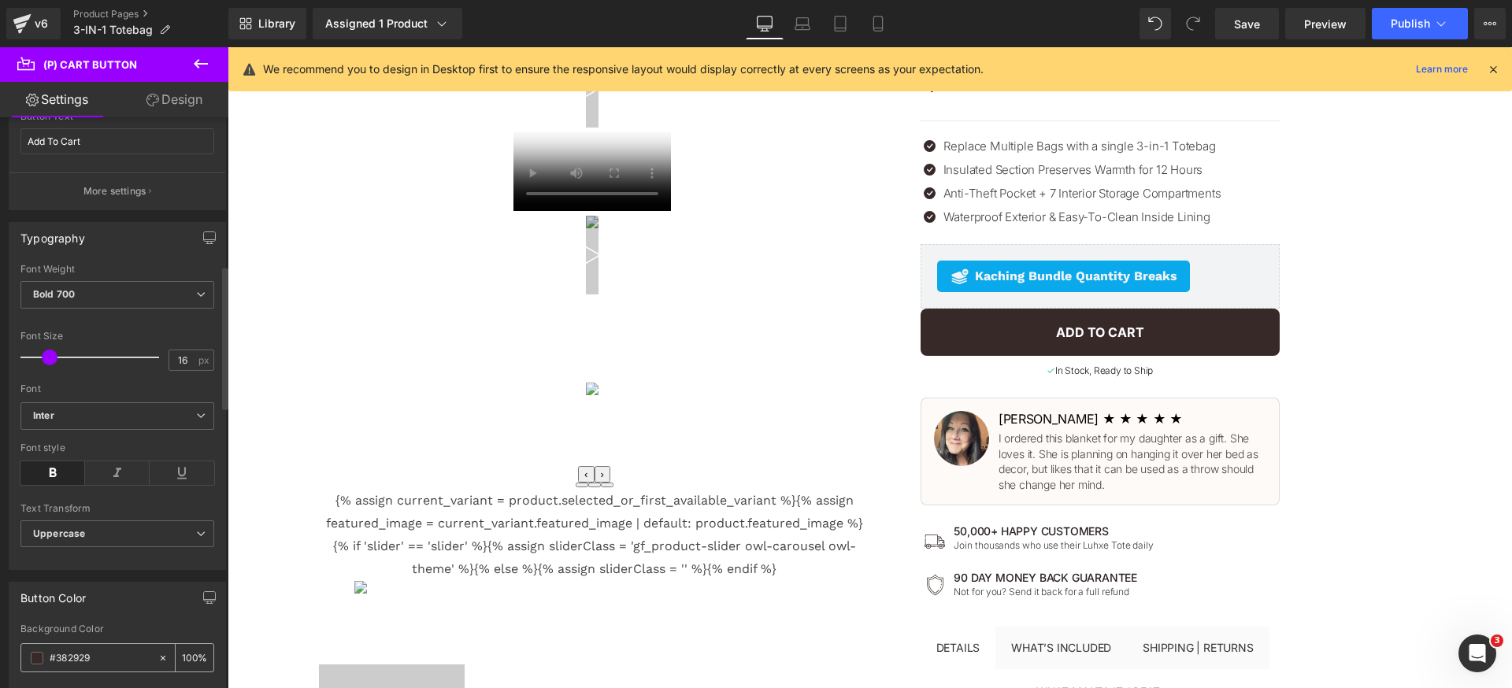
scroll to position [590, 0]
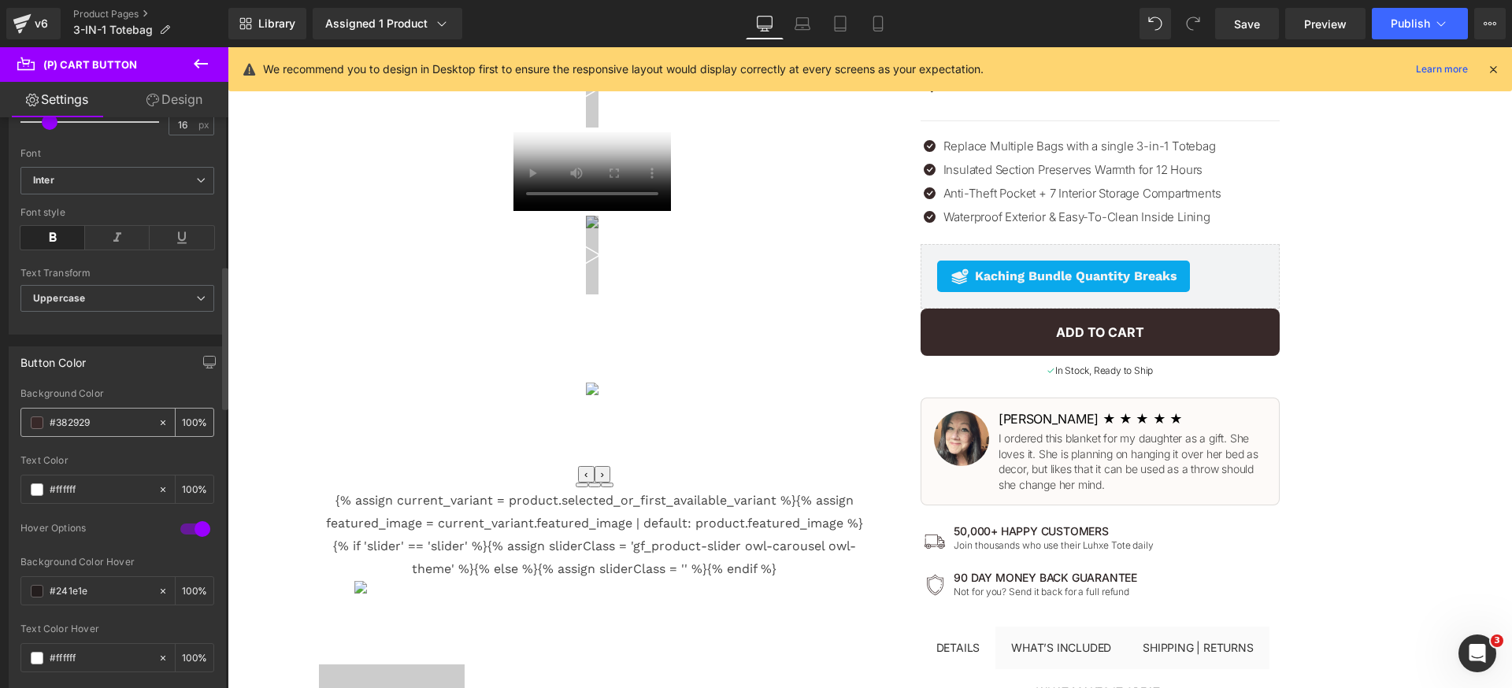
click at [122, 424] on input "#382929" at bounding box center [100, 422] width 101 height 17
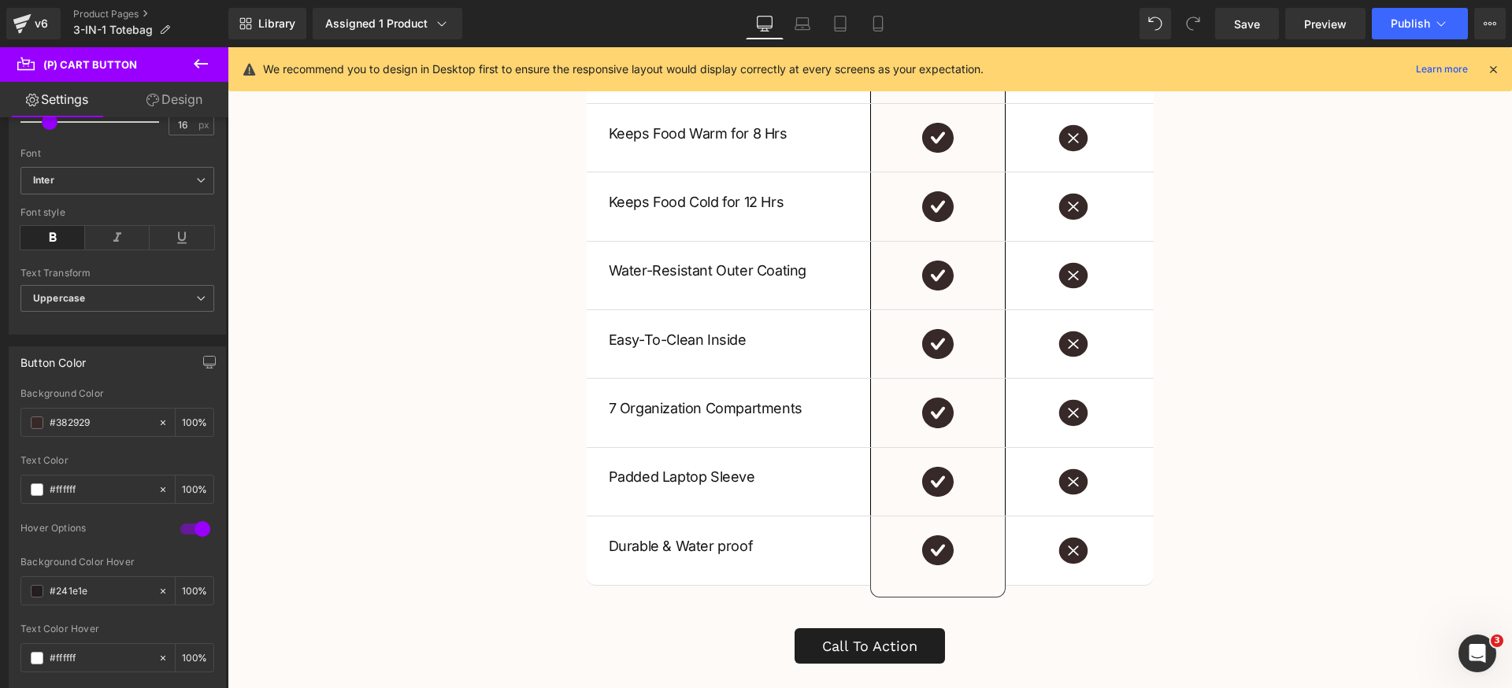
scroll to position [2872, 0]
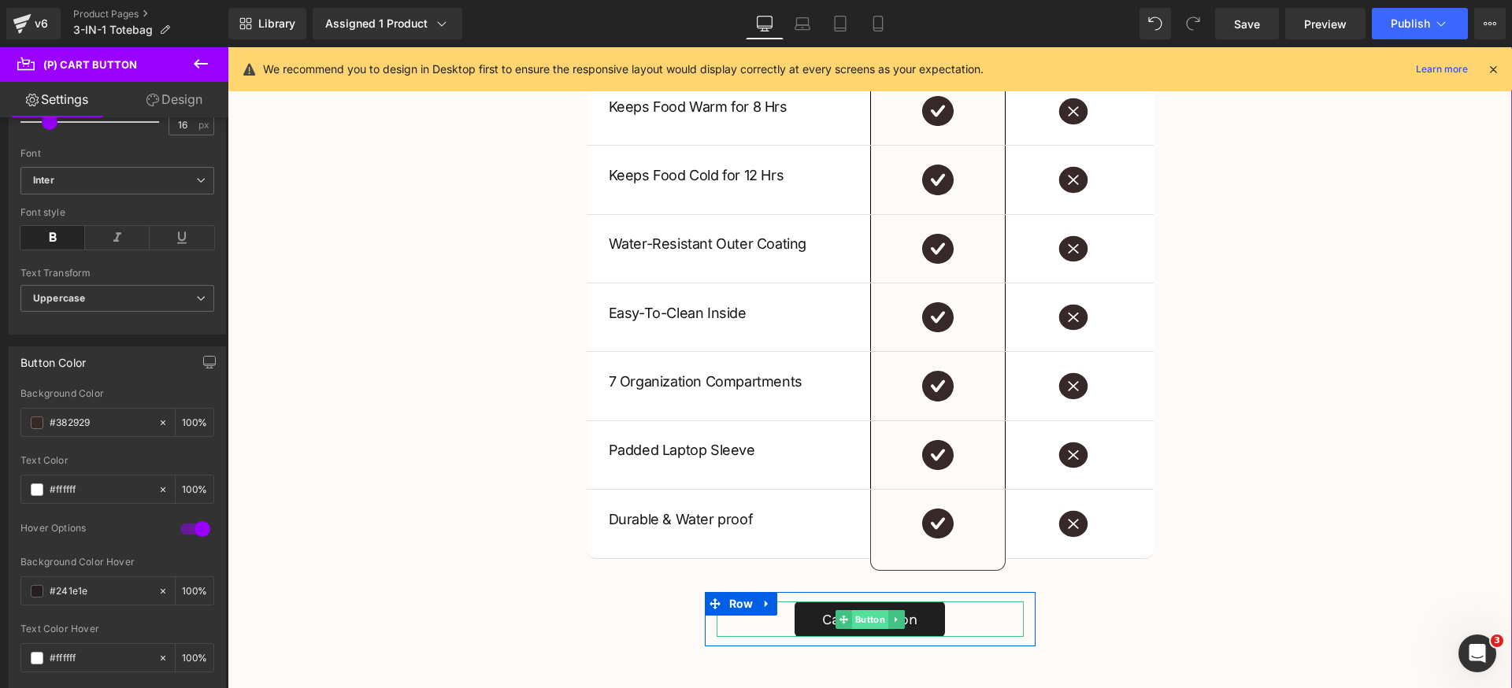
click at [858, 616] on span "Button" at bounding box center [869, 619] width 36 height 19
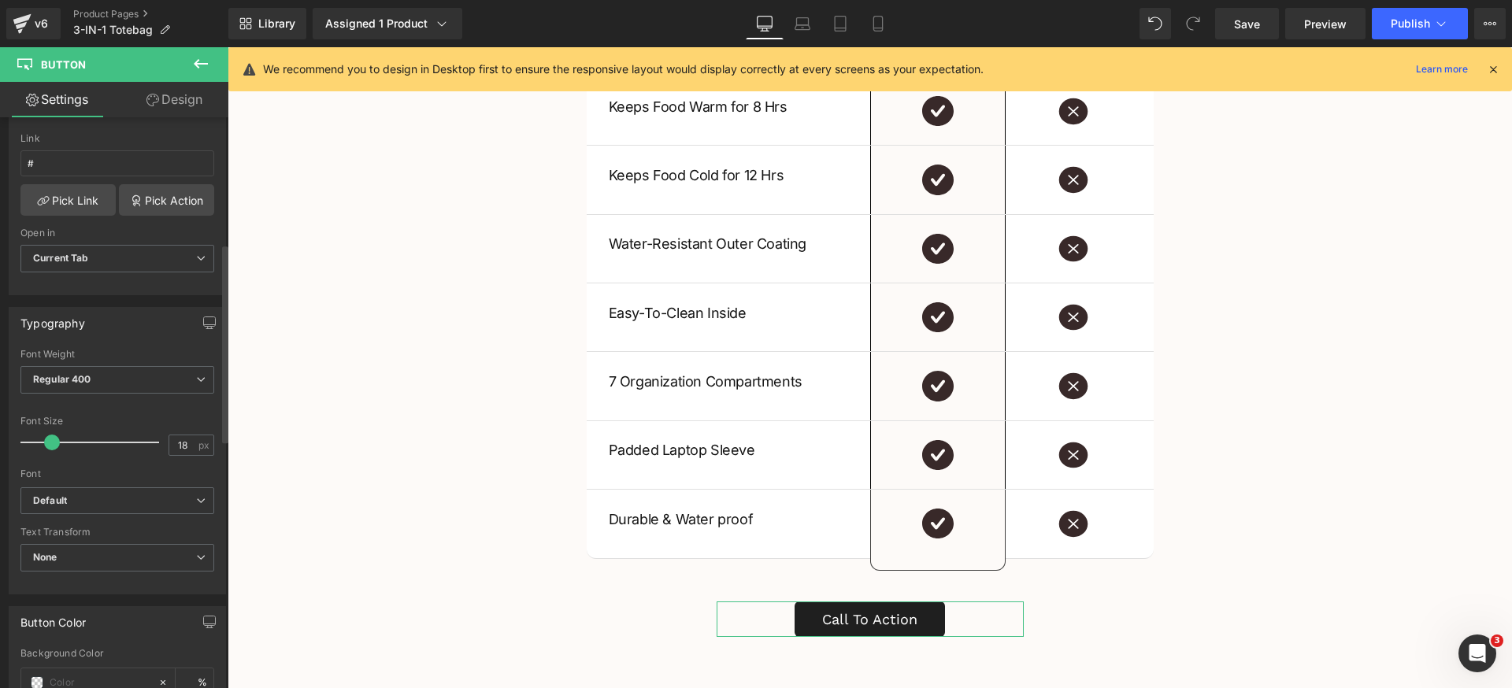
scroll to position [362, 0]
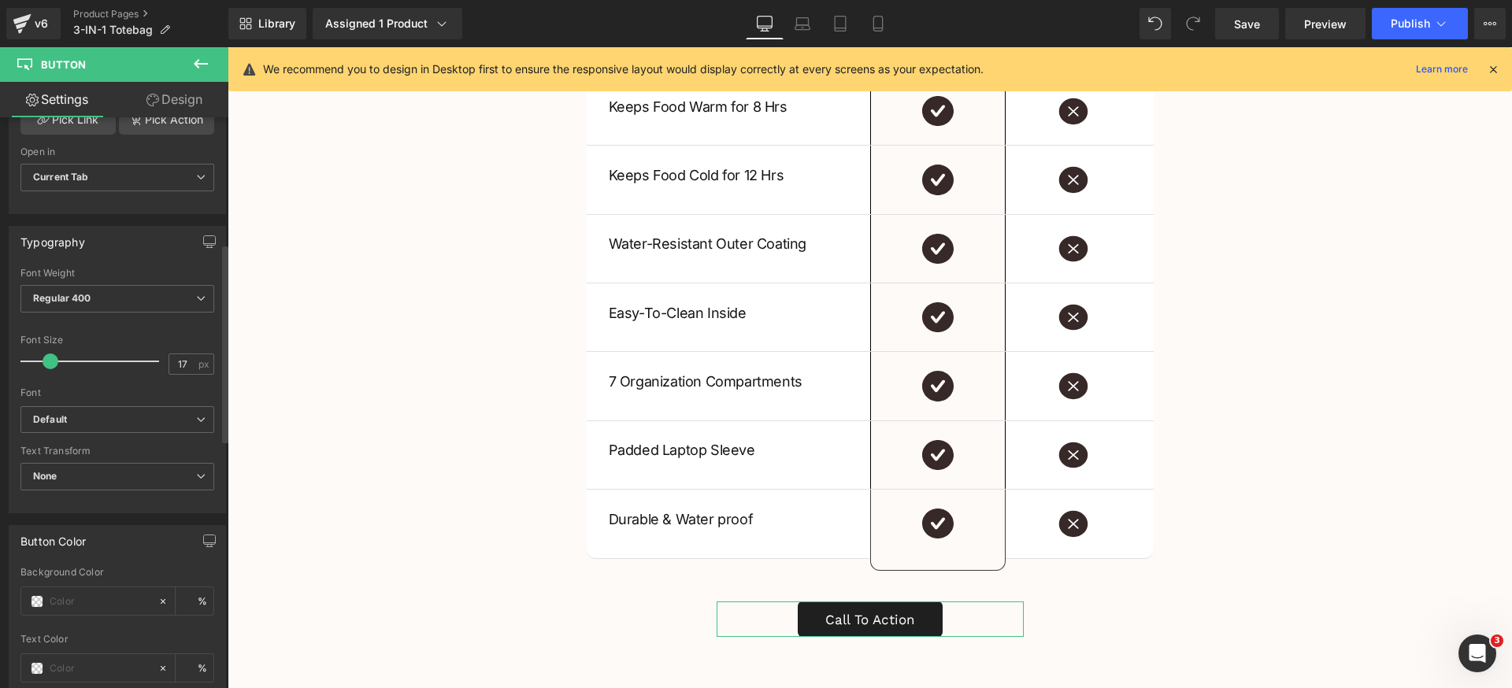
type input "16"
click at [45, 367] on span at bounding box center [50, 362] width 16 height 16
click at [141, 305] on span "Regular 400" at bounding box center [117, 299] width 194 height 28
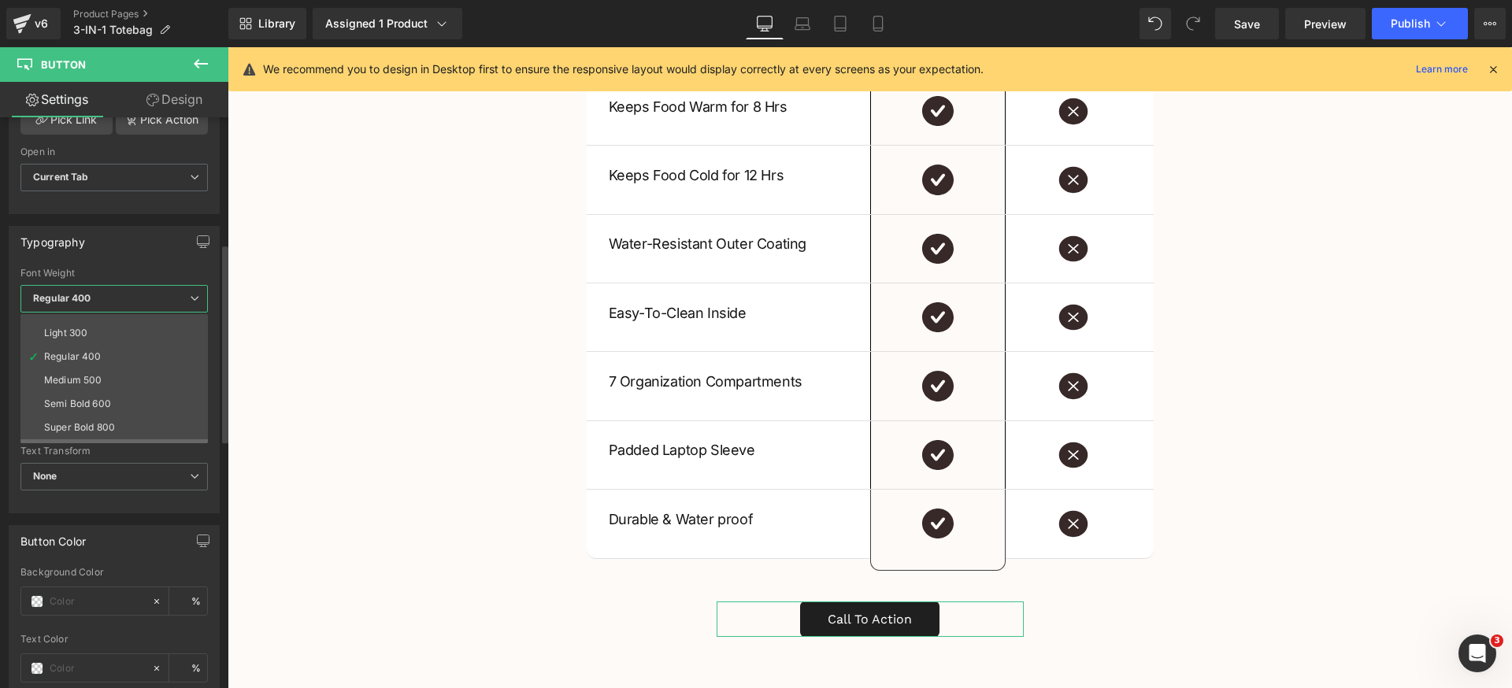
scroll to position [101, 0]
click at [120, 410] on li "Bold 700" at bounding box center [117, 414] width 194 height 24
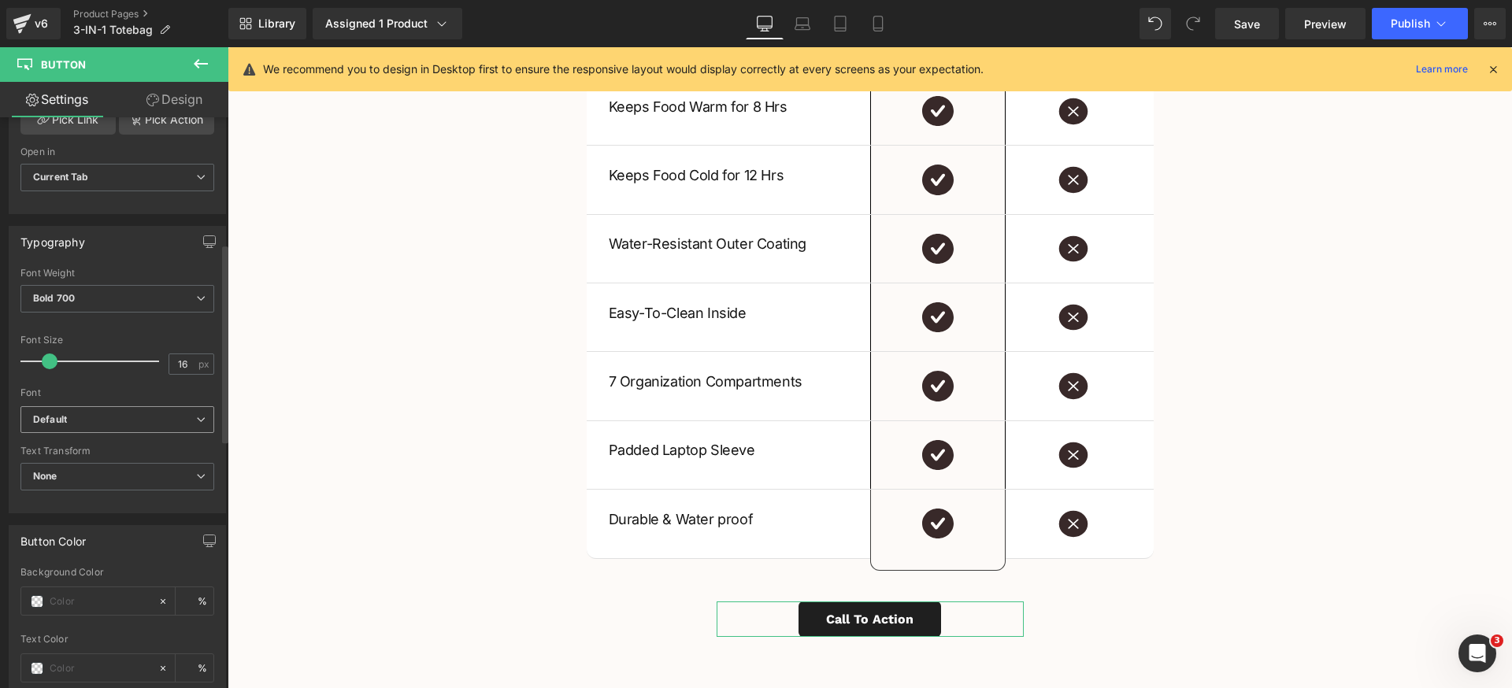
click at [135, 417] on b "Default" at bounding box center [114, 419] width 163 height 13
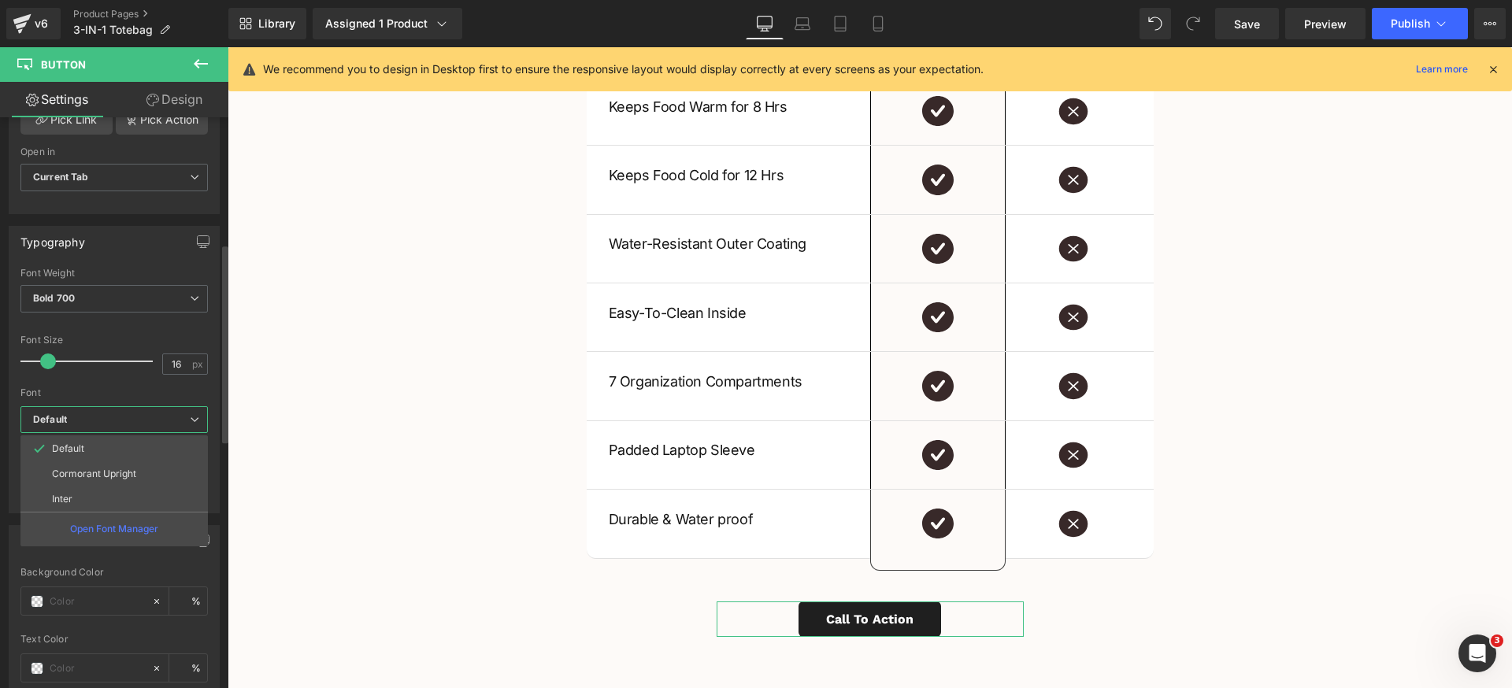
click at [129, 423] on b "Default" at bounding box center [111, 419] width 157 height 13
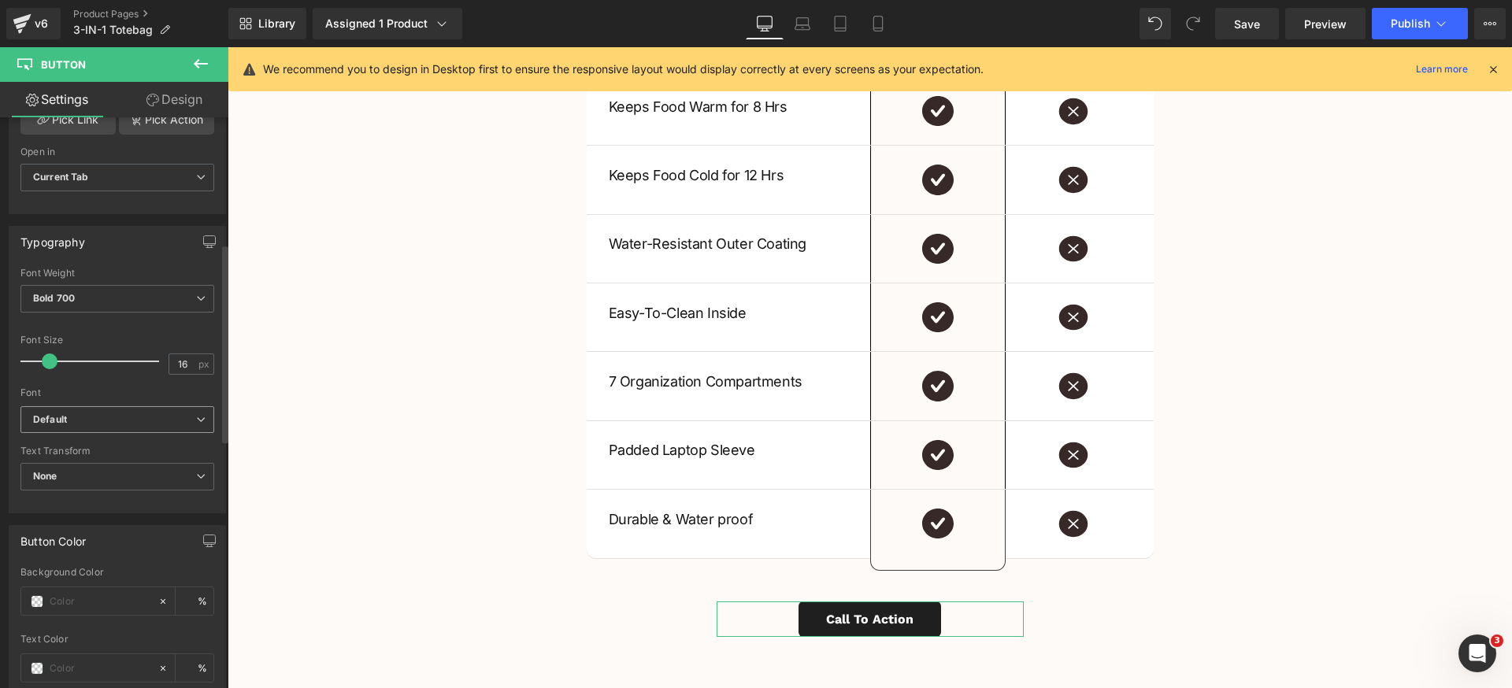
drag, startPoint x: 124, startPoint y: 415, endPoint x: 117, endPoint y: 439, distance: 25.4
click at [122, 420] on b "Default" at bounding box center [114, 419] width 163 height 13
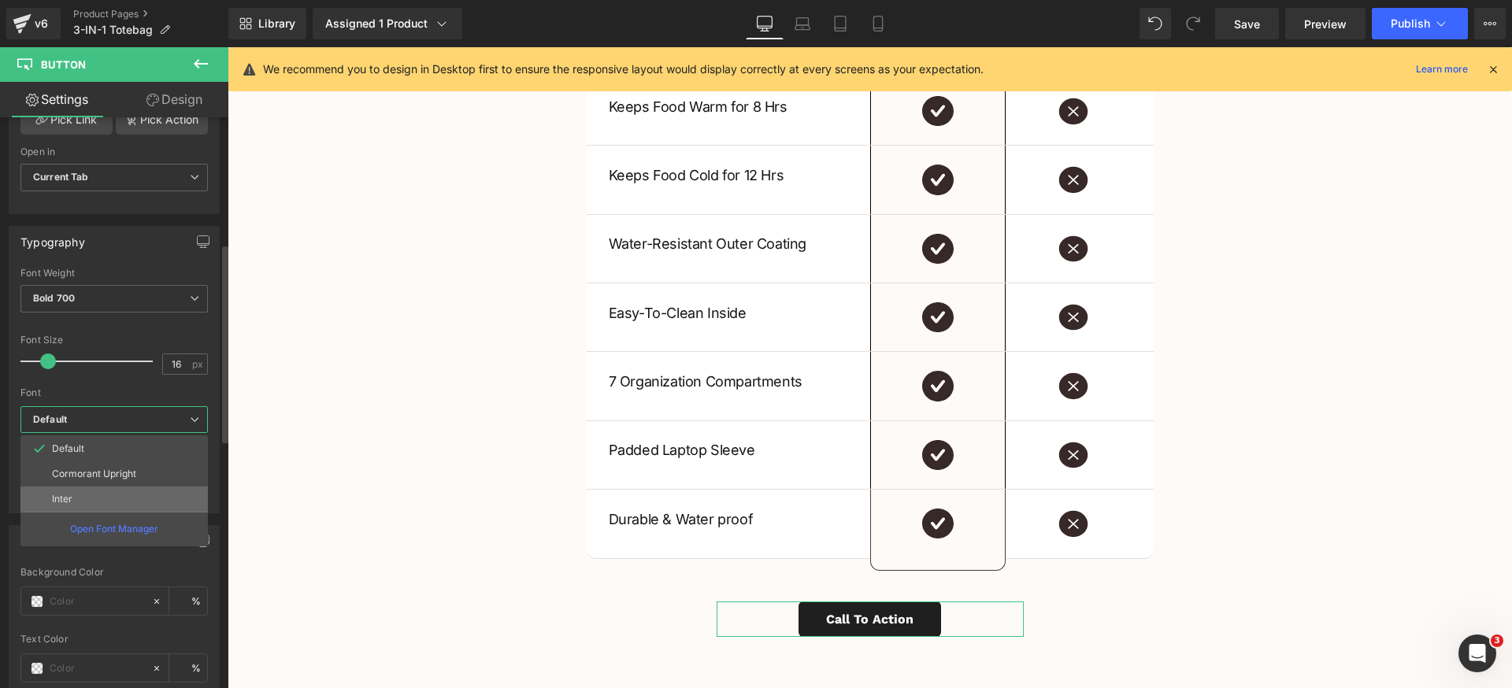
click at [86, 492] on li "Inter" at bounding box center [113, 499] width 187 height 25
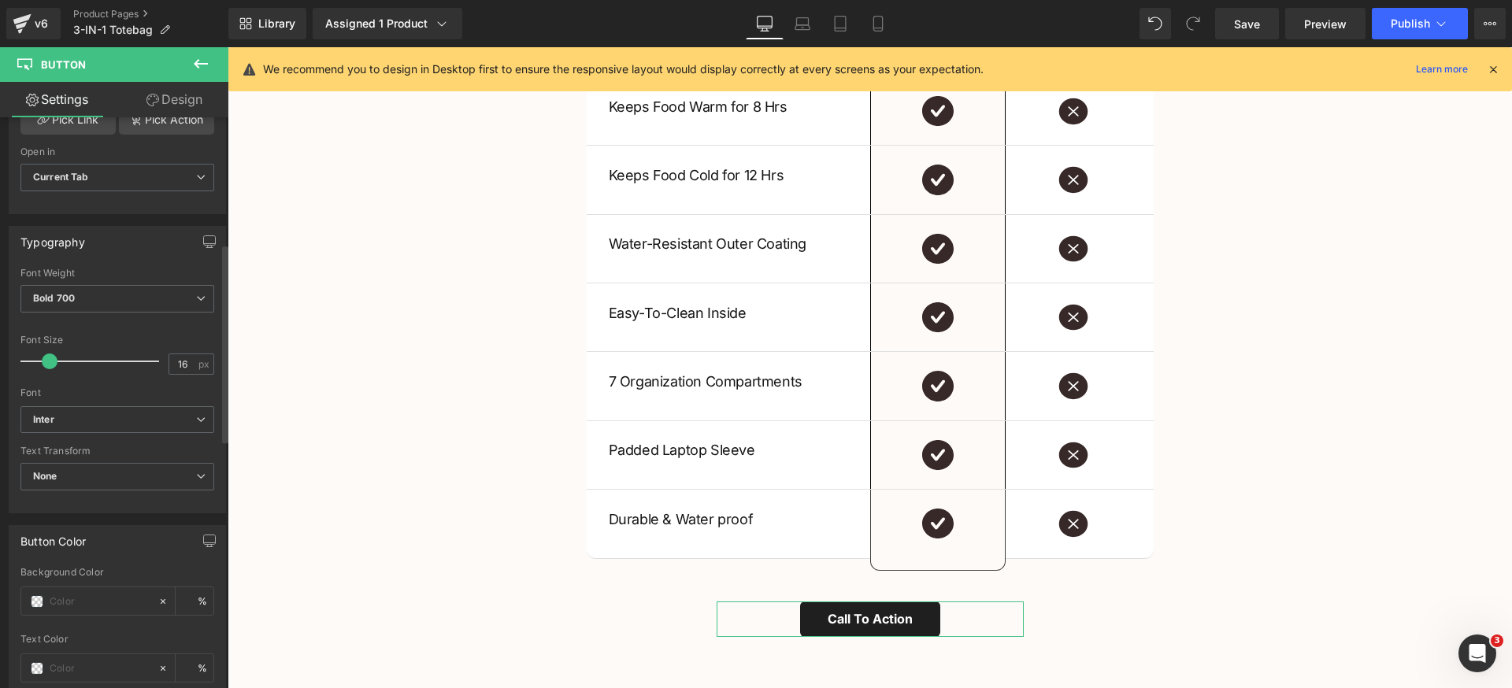
click at [114, 462] on div "Text Transform None None Uppercase Lowercase Capitalize" at bounding box center [117, 477] width 194 height 63
click at [112, 472] on span "None" at bounding box center [117, 477] width 194 height 28
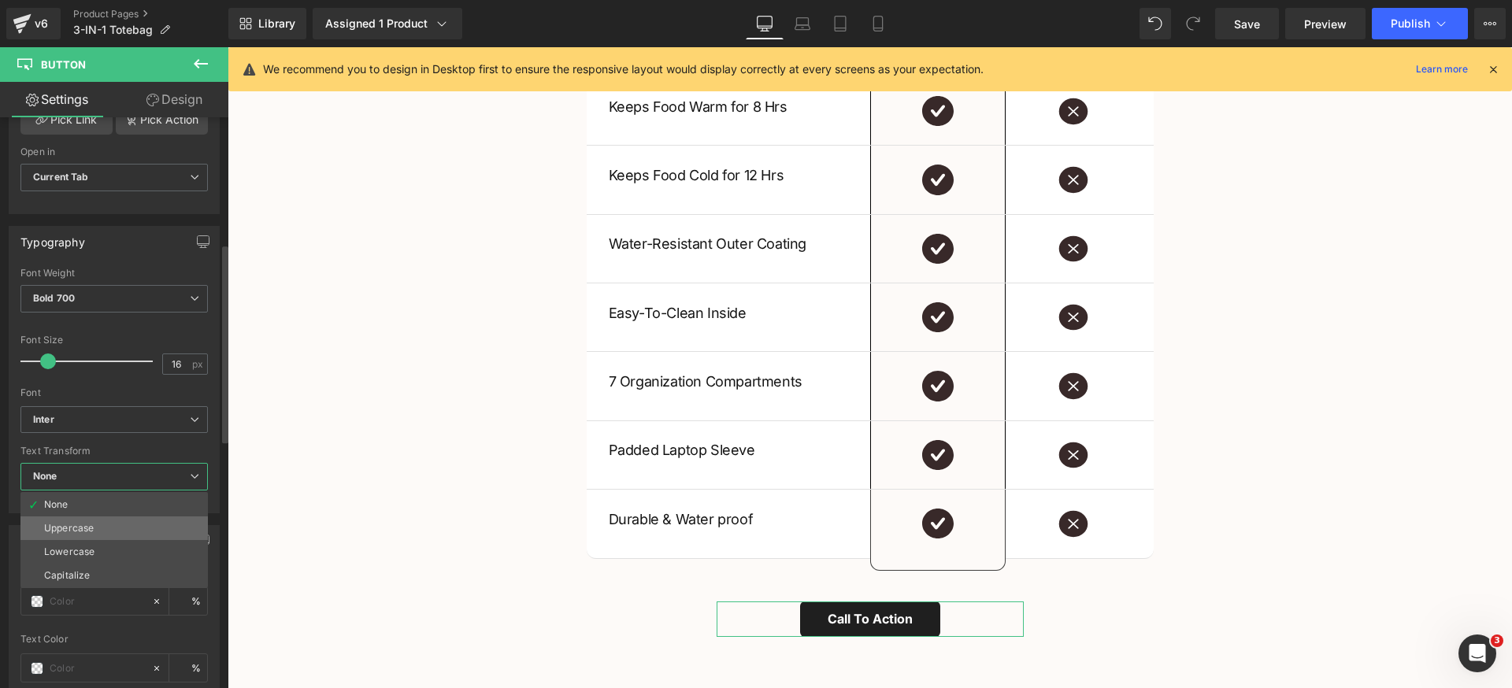
click at [94, 519] on li "Uppercase" at bounding box center [113, 529] width 187 height 24
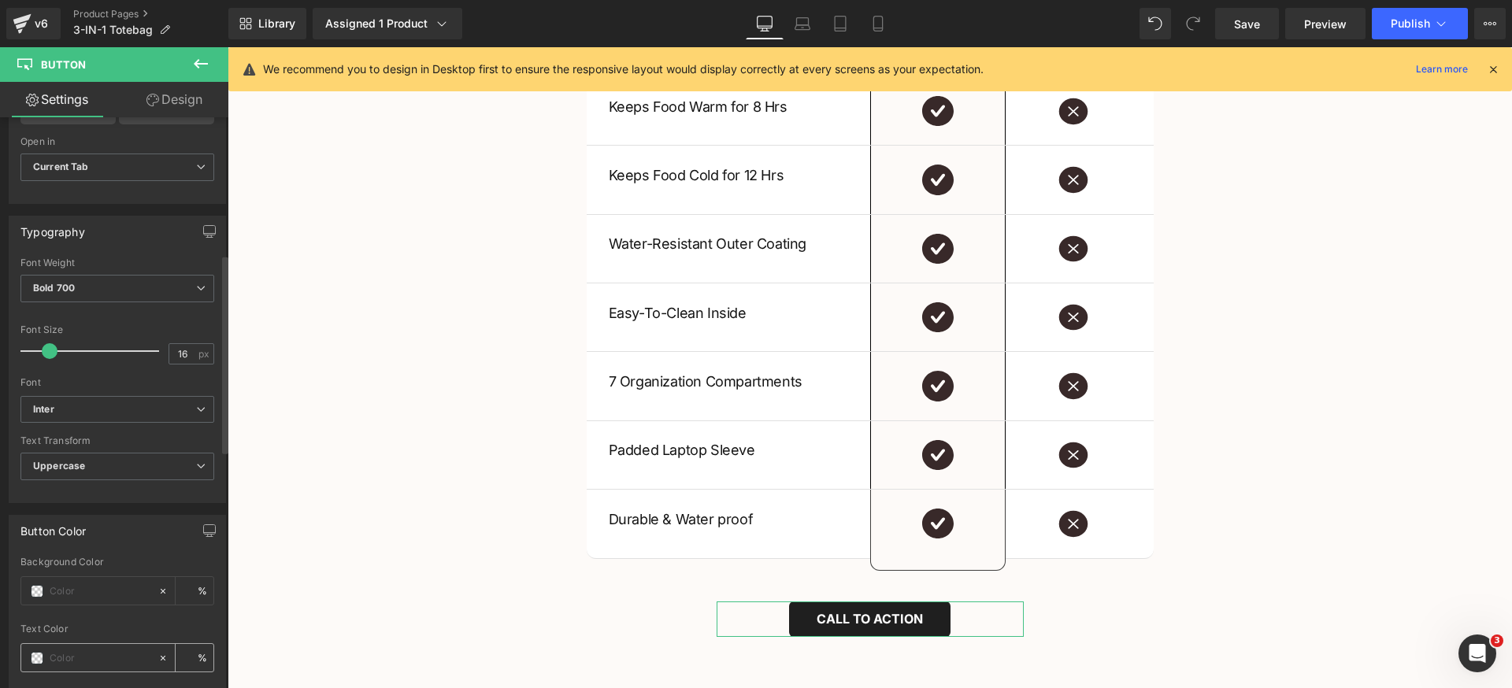
scroll to position [525, 0]
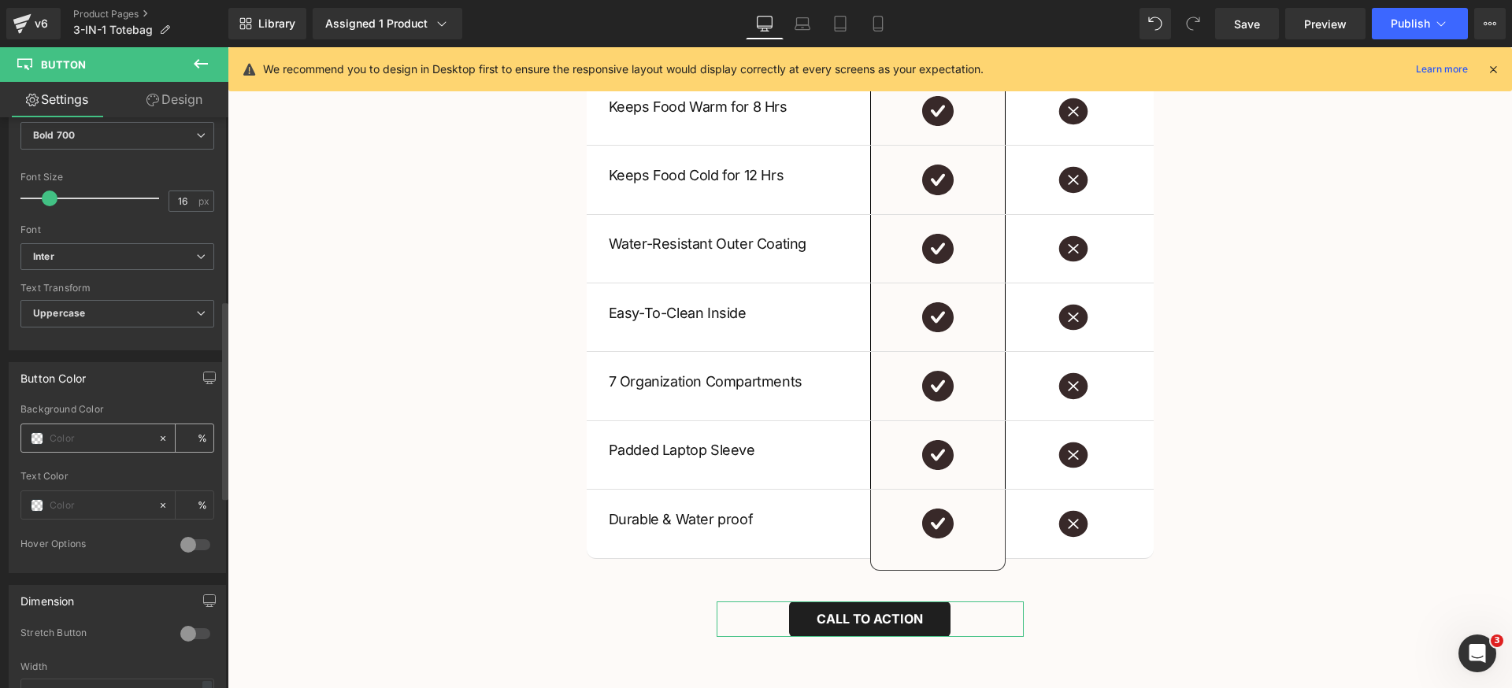
click at [116, 442] on input "text" at bounding box center [100, 438] width 101 height 17
paste input "#382929"
type input "#382929"
type input "100"
type input "#382929"
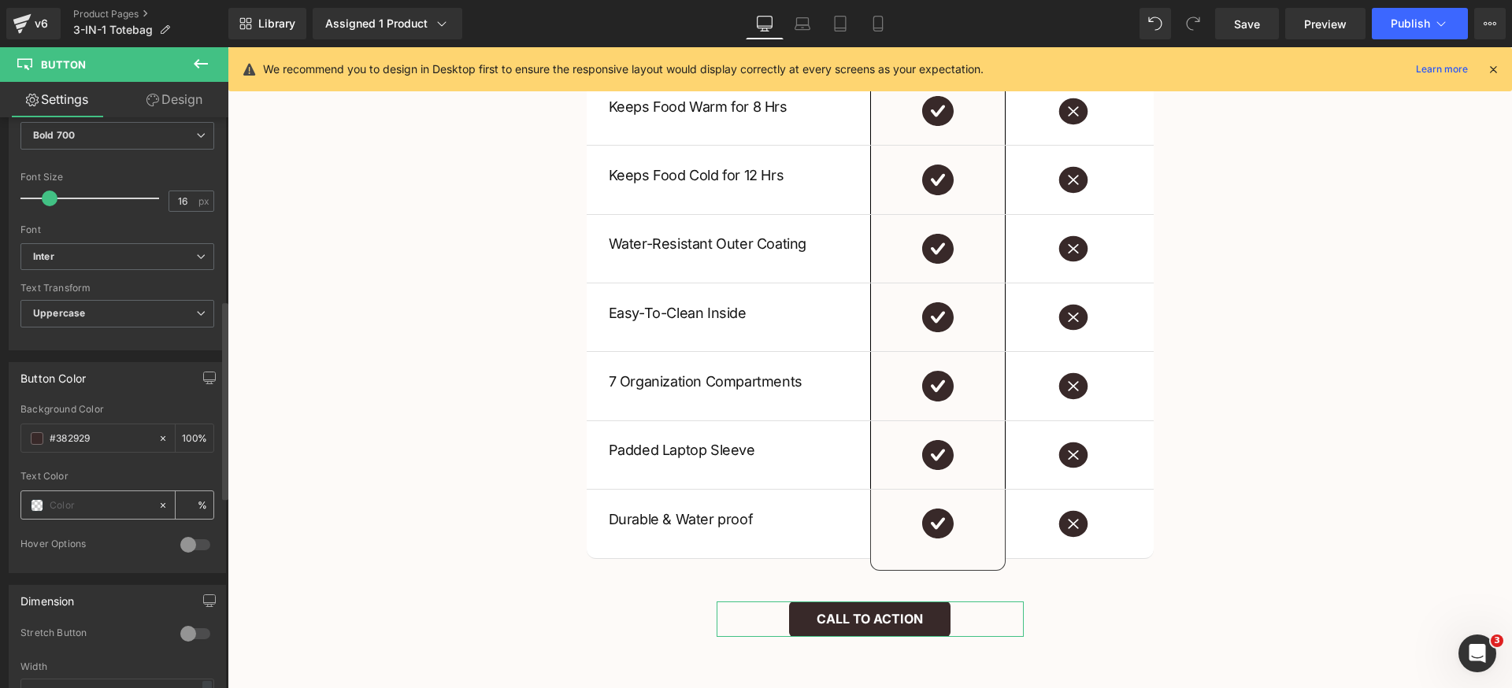
click at [39, 506] on span at bounding box center [37, 505] width 13 height 13
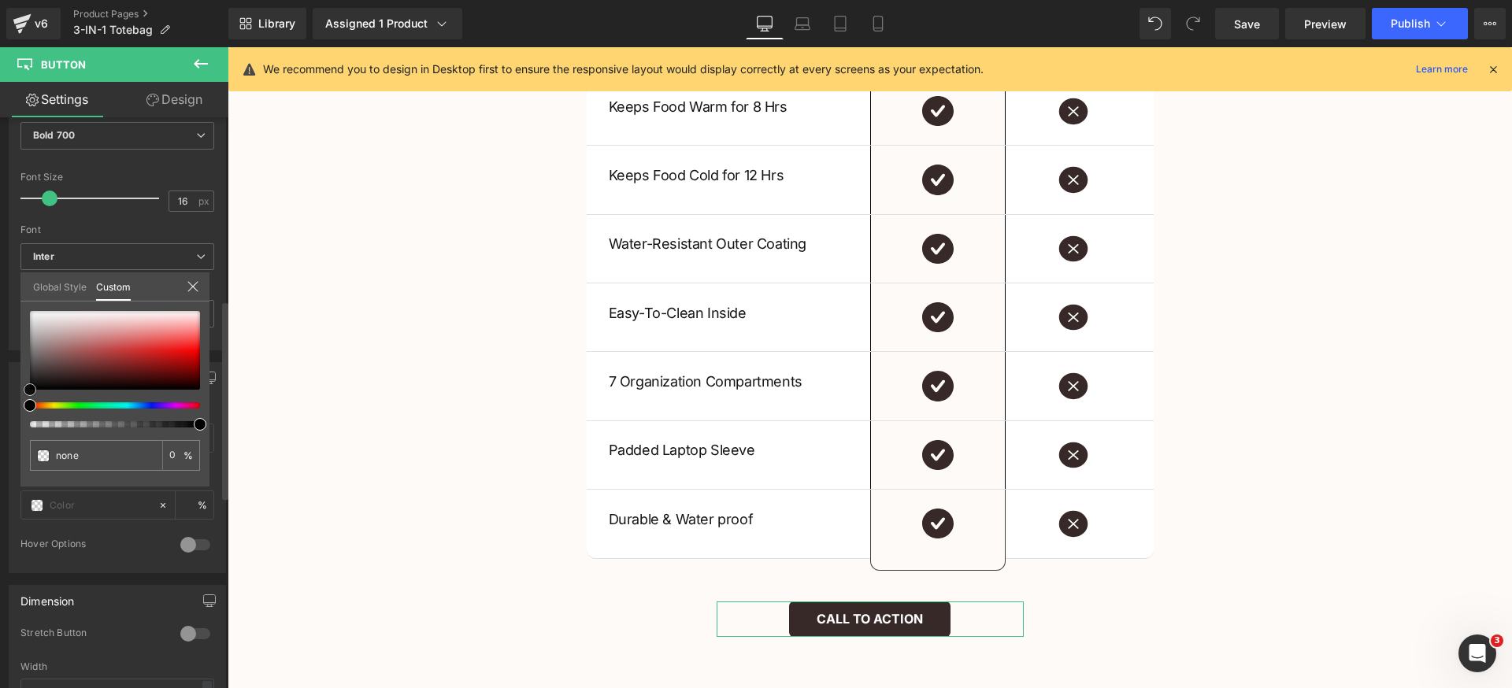
type input "#a45a5a"
type input "100"
type input "#a45a5a"
type input "100"
type input "#bd9292"
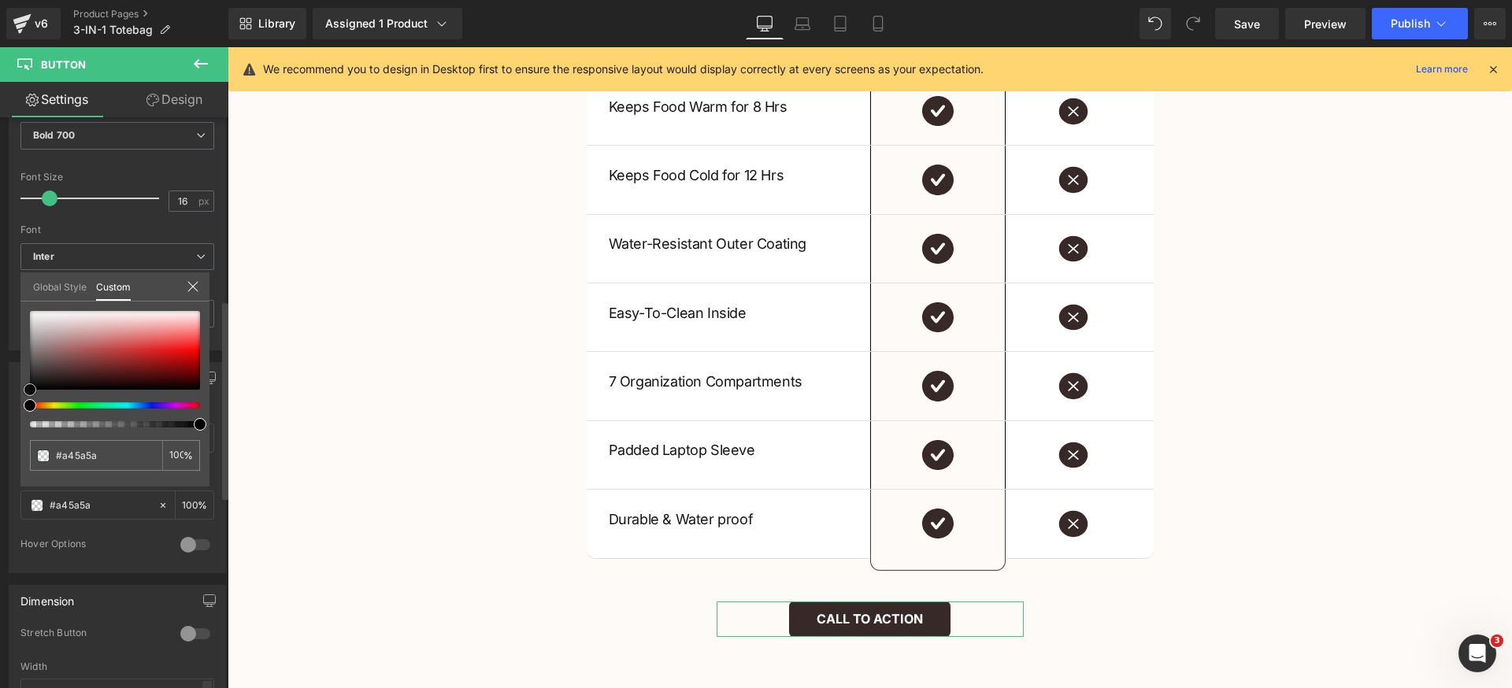
type input "#bd9292"
type input "#e9e1e1"
type input "#ffffff"
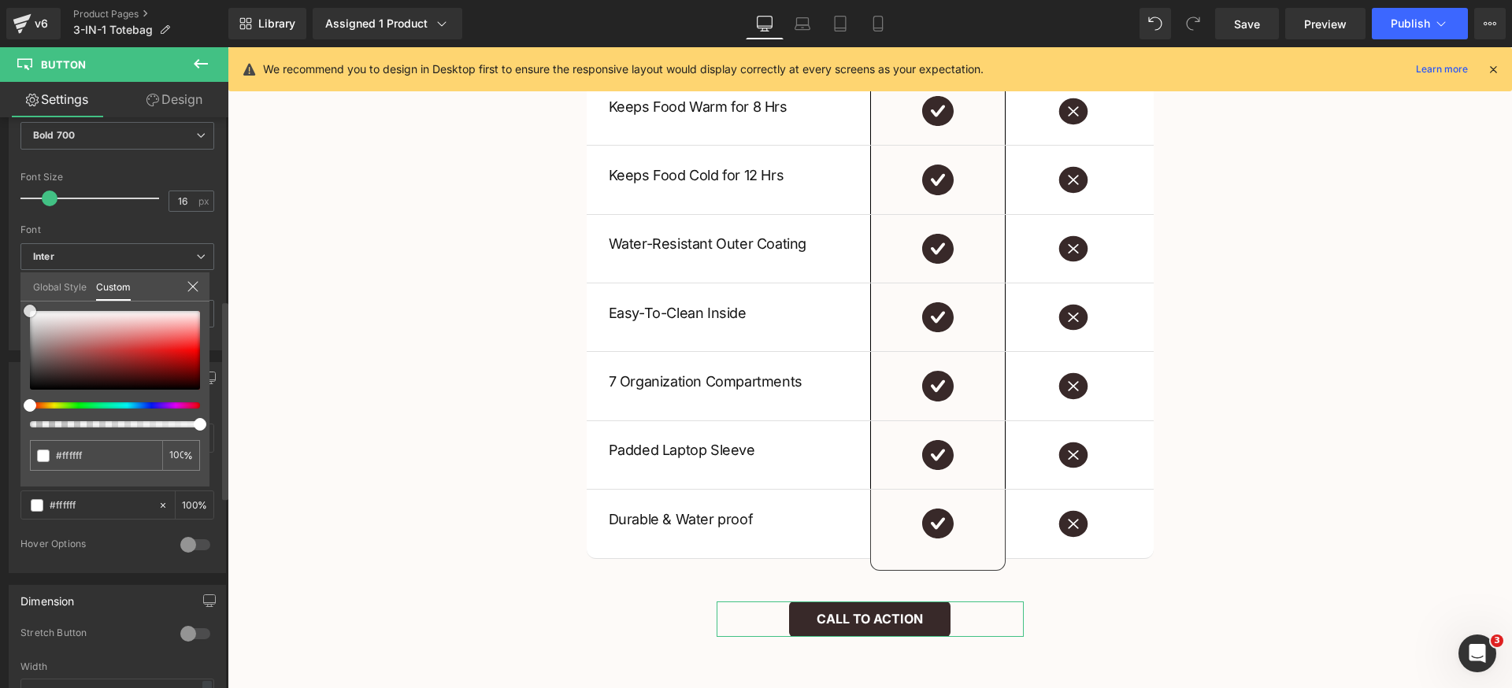
drag, startPoint x: 54, startPoint y: 319, endPoint x: 0, endPoint y: 257, distance: 82.1
click at [0, 350] on div "Button Color rgb(56, 41, 41) Background Color #382929 100 % rgba(255, 255, 255,…" at bounding box center [117, 461] width 235 height 223
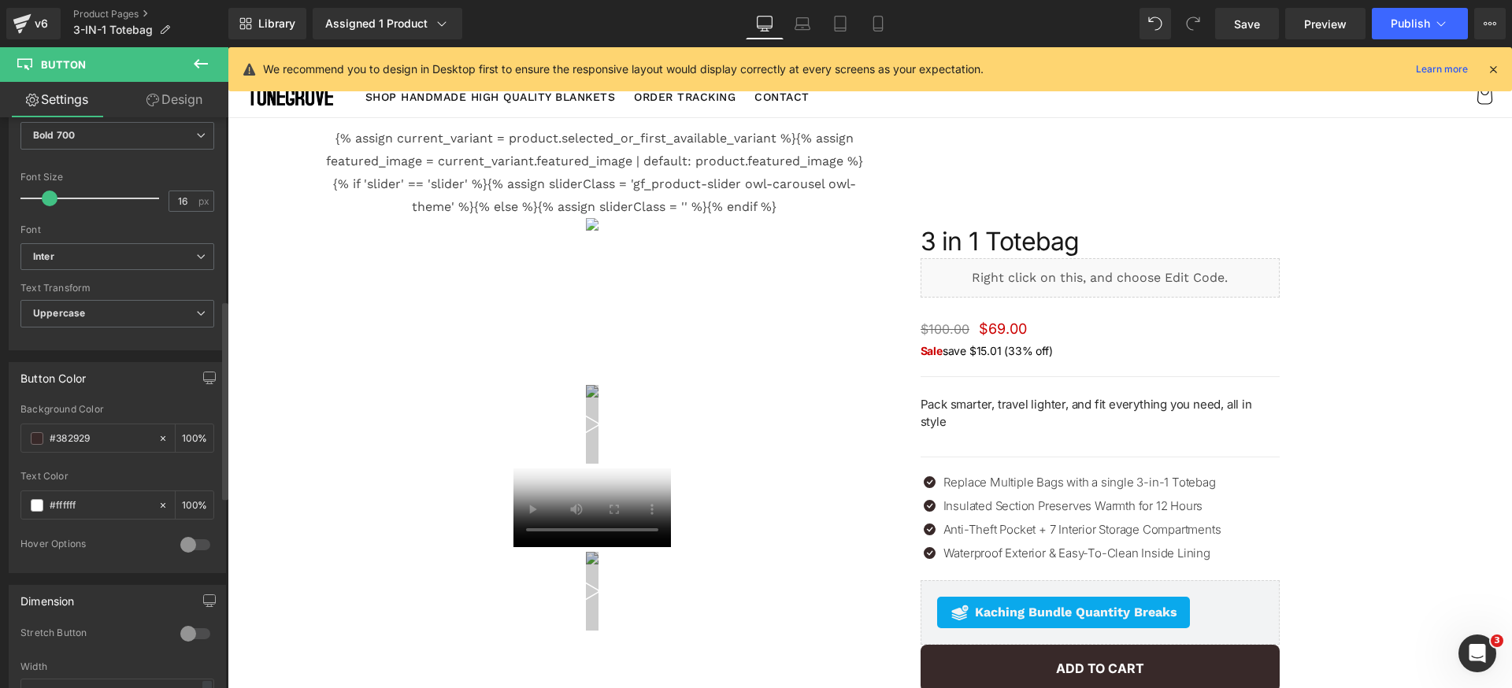
scroll to position [308, 0]
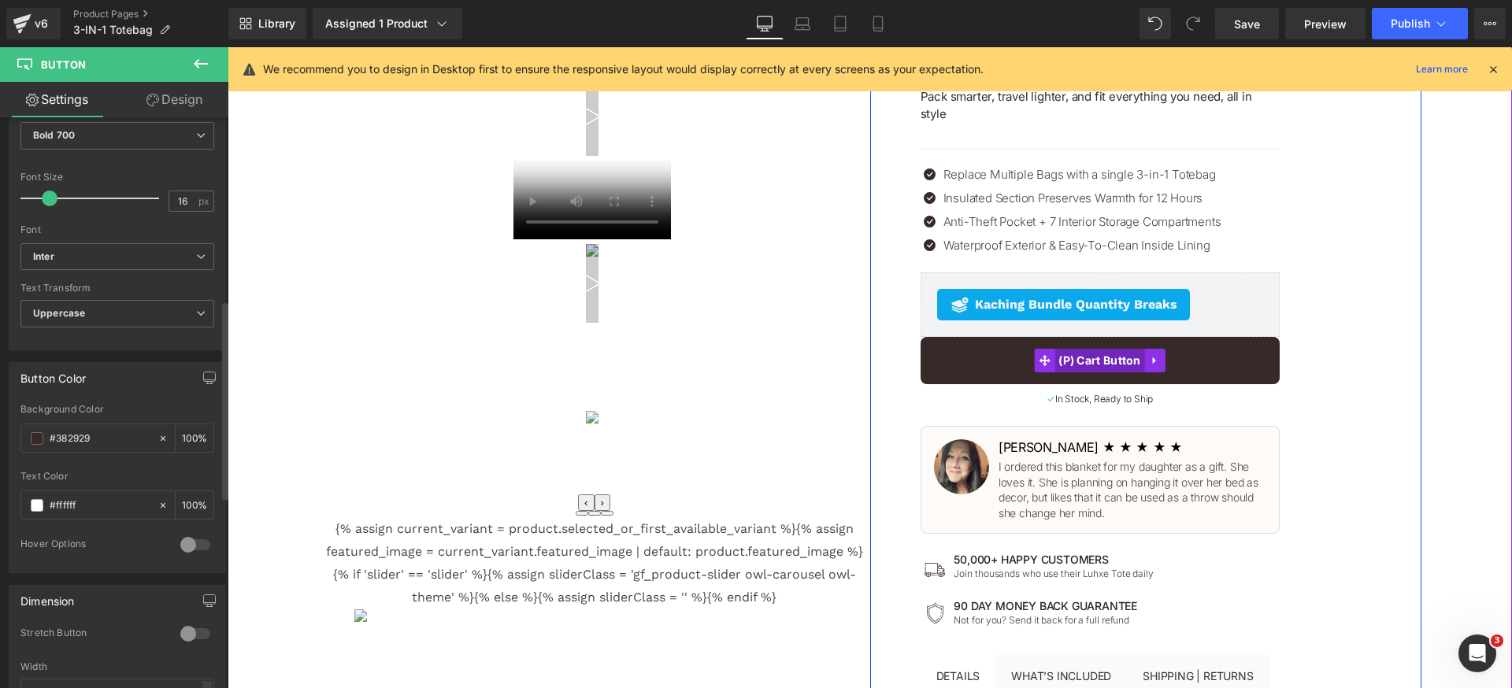
click at [1086, 349] on span "(P) Cart Button" at bounding box center [1099, 361] width 91 height 24
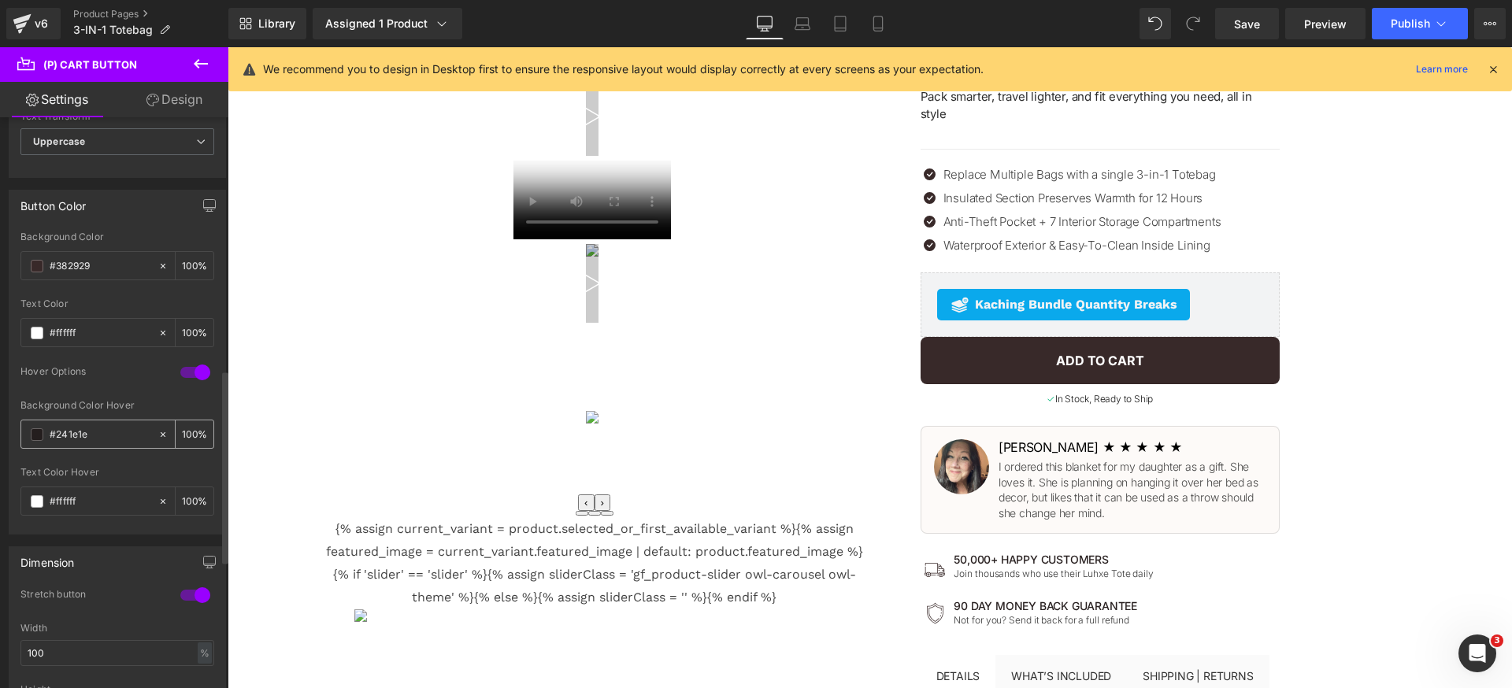
scroll to position [841, 0]
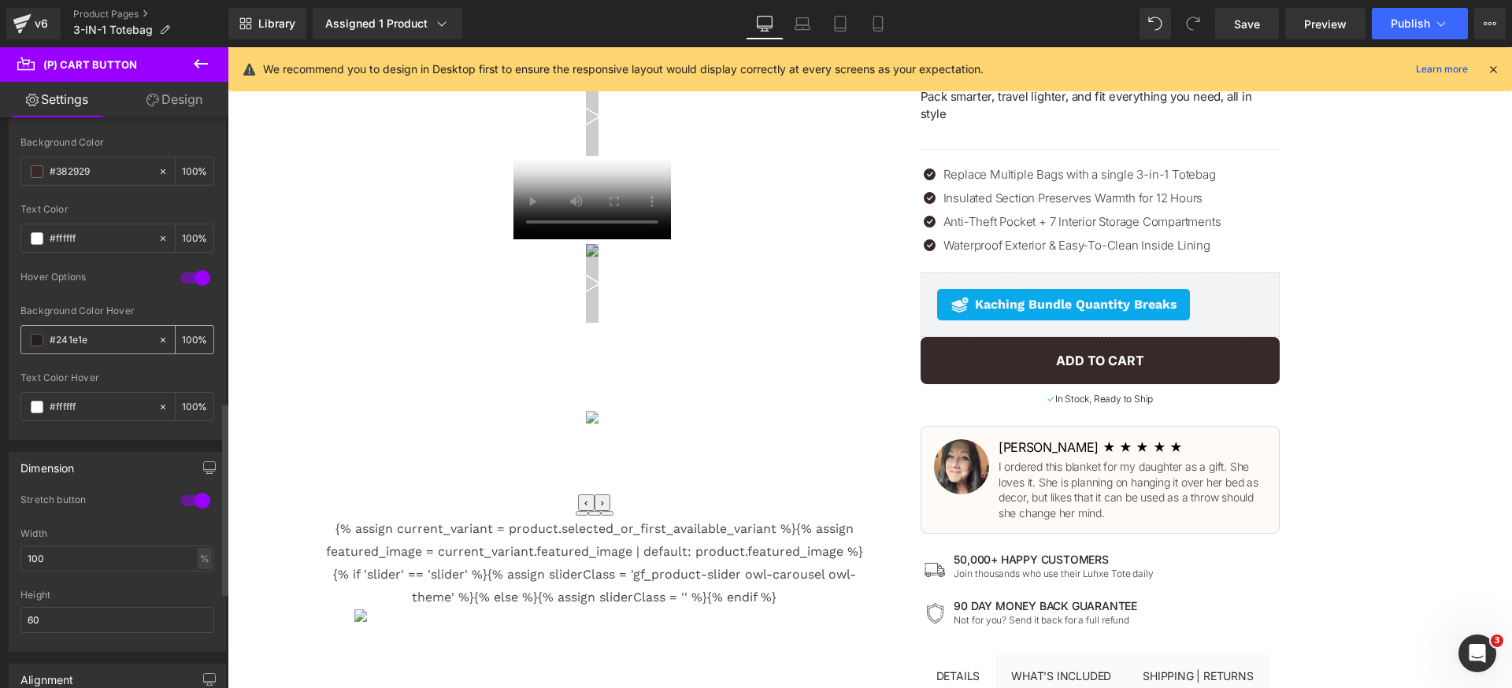
click at [121, 349] on div "#241e1e" at bounding box center [89, 340] width 136 height 28
click at [133, 338] on input "#241e1e" at bounding box center [100, 339] width 101 height 17
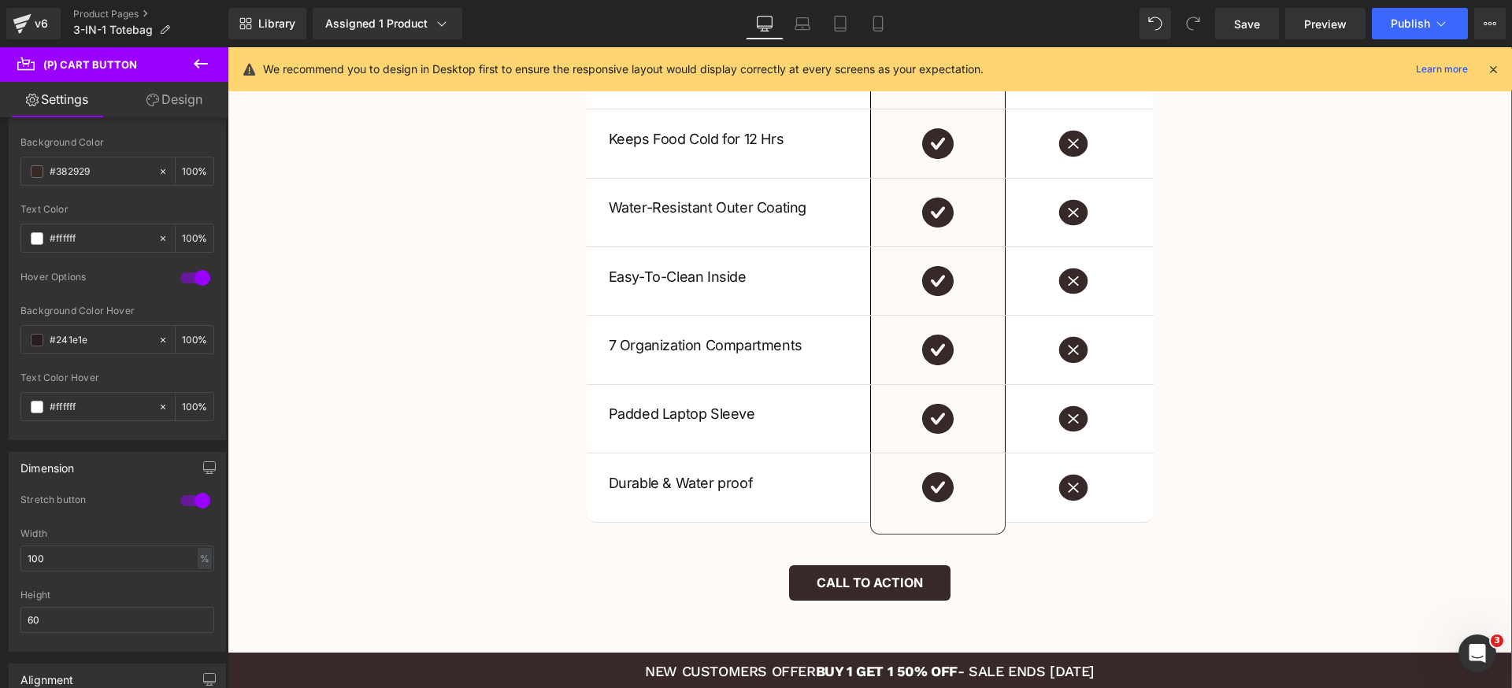
scroll to position [3209, 0]
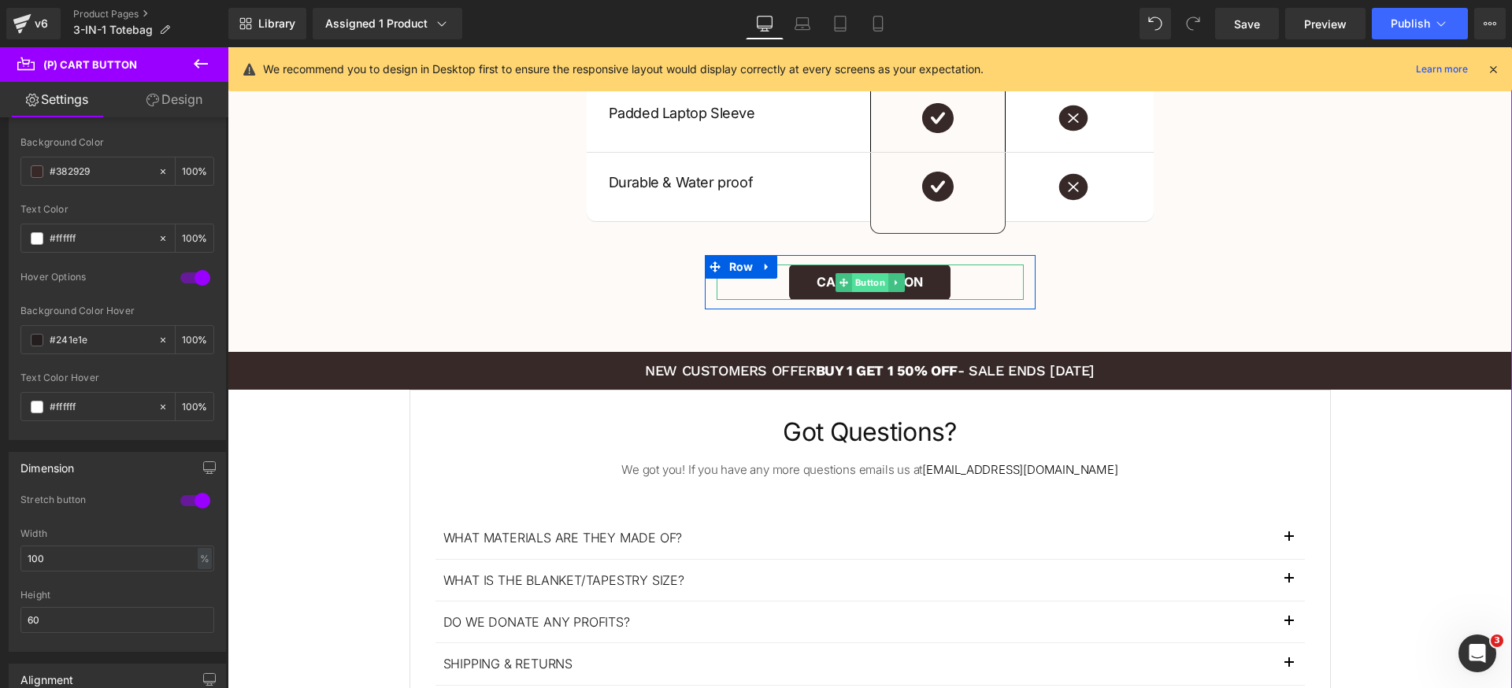
click at [874, 283] on span "Button" at bounding box center [869, 282] width 36 height 19
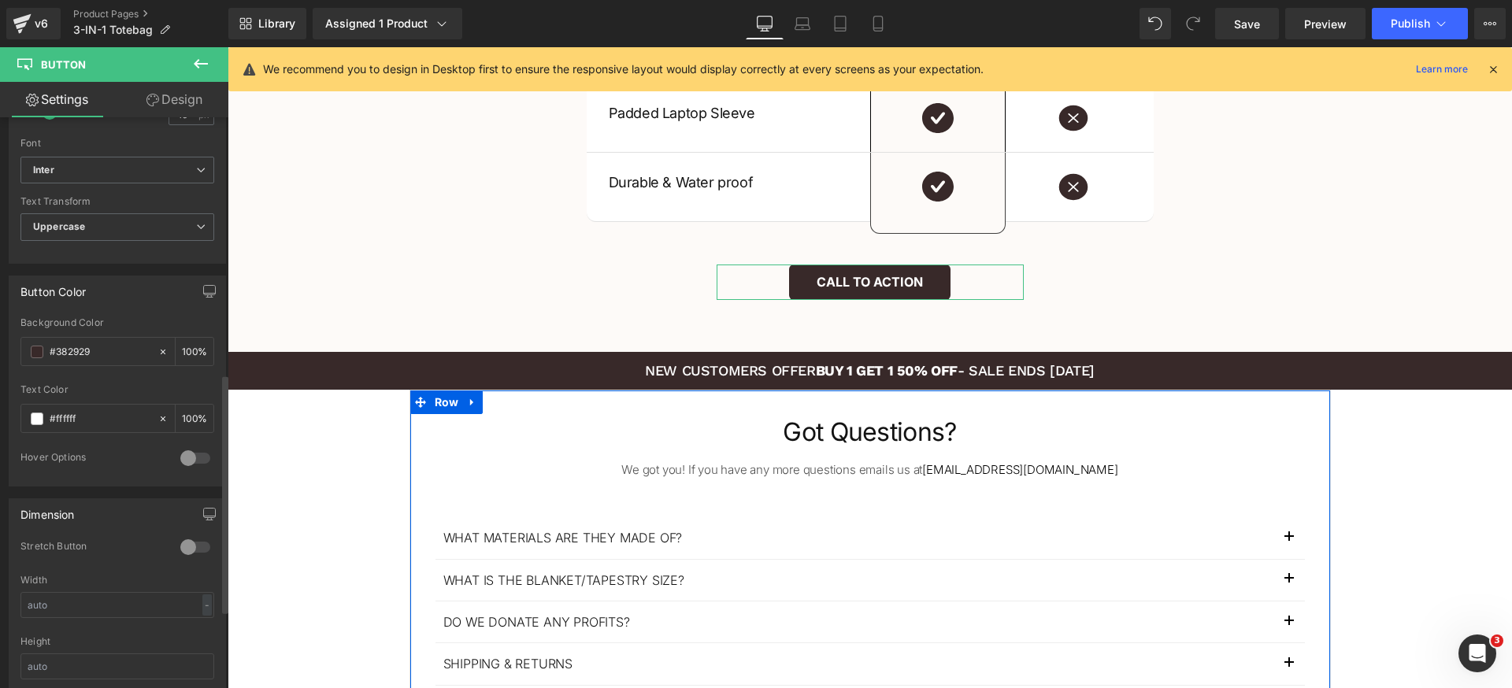
scroll to position [761, 0]
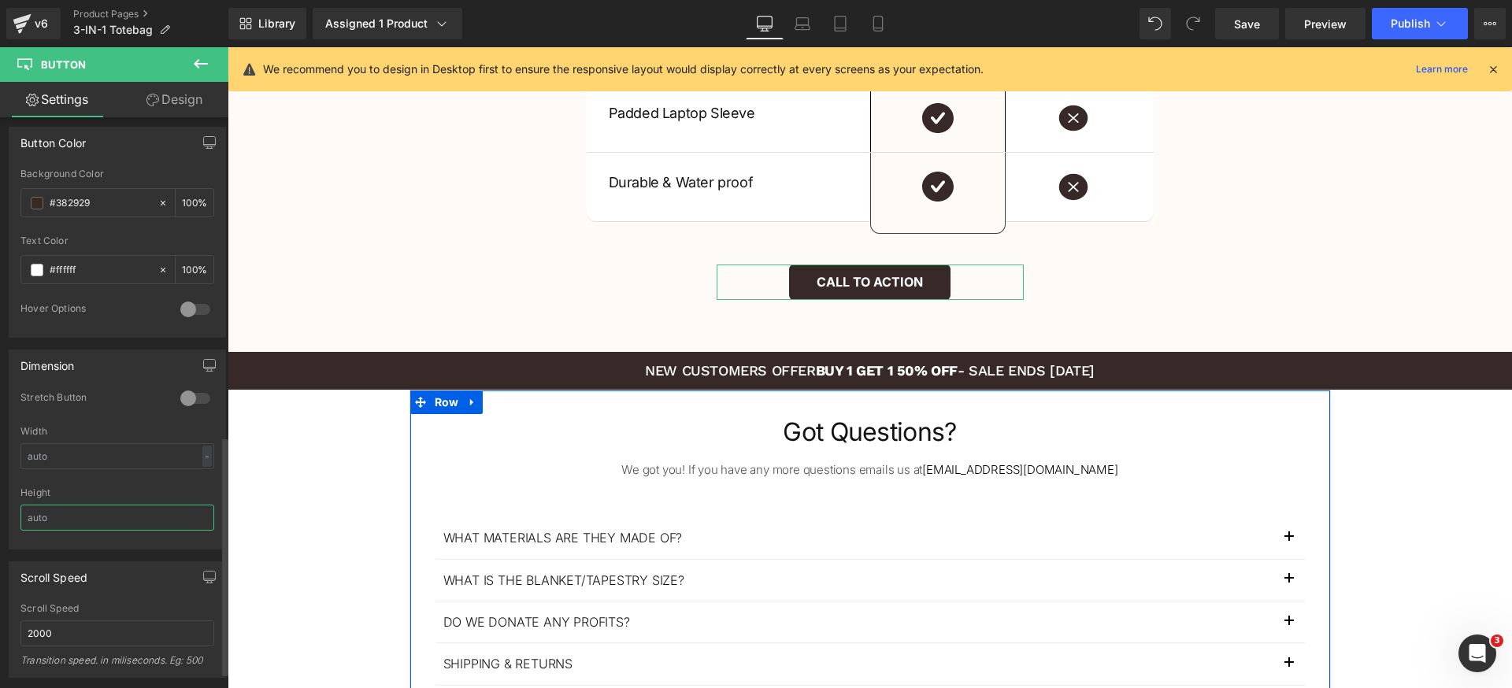
click at [124, 517] on input "text" at bounding box center [117, 518] width 194 height 26
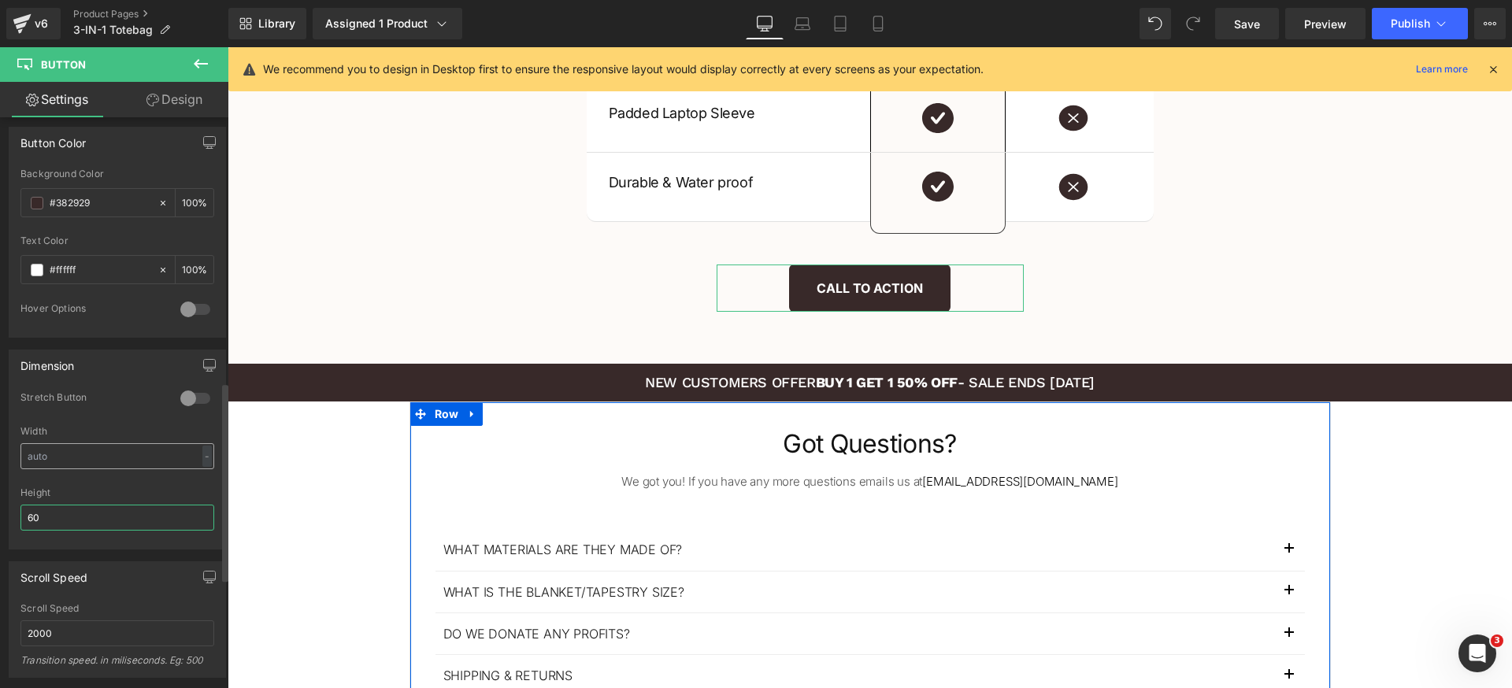
type input "60"
click at [117, 455] on input "text" at bounding box center [117, 456] width 194 height 26
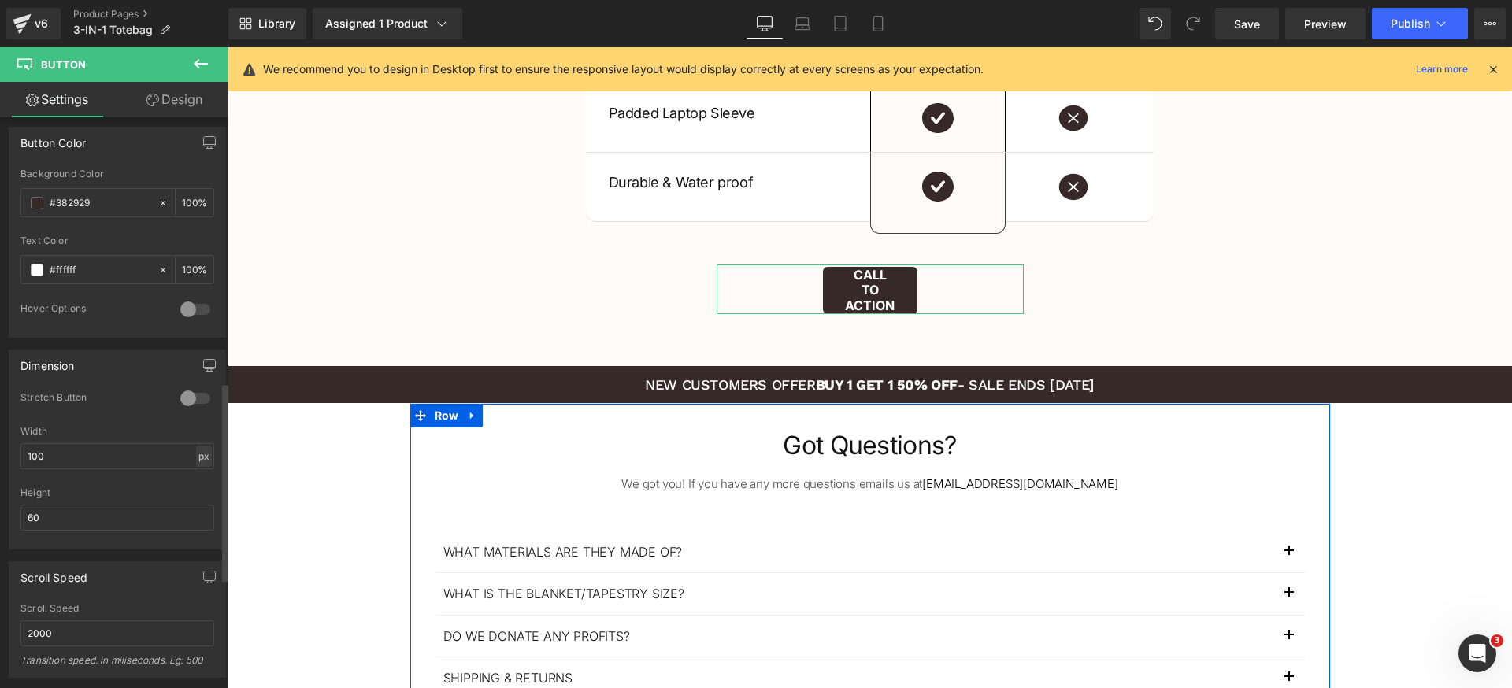
click at [203, 457] on div "px" at bounding box center [204, 456] width 16 height 21
click at [196, 472] on li "%" at bounding box center [204, 480] width 20 height 23
click at [110, 451] on input "25.64" at bounding box center [117, 456] width 194 height 26
type input "100"
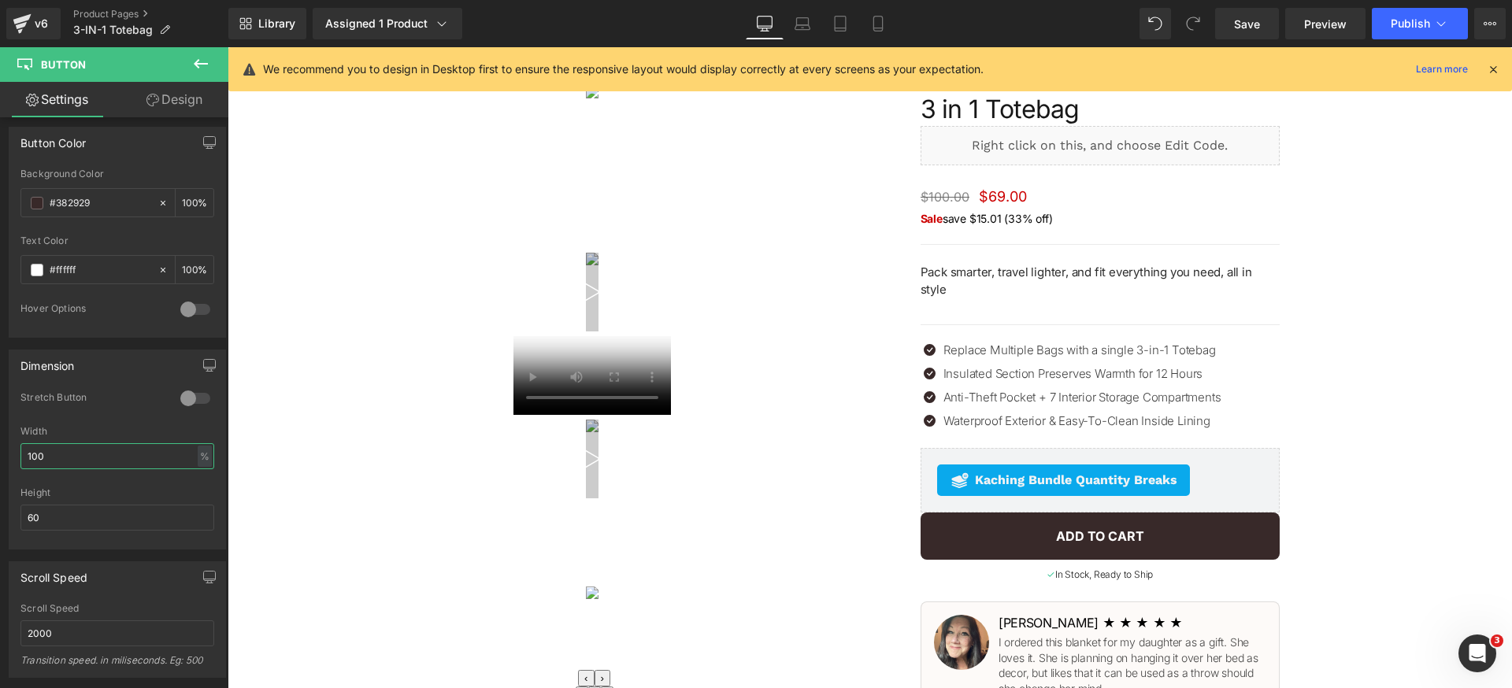
scroll to position [213, 0]
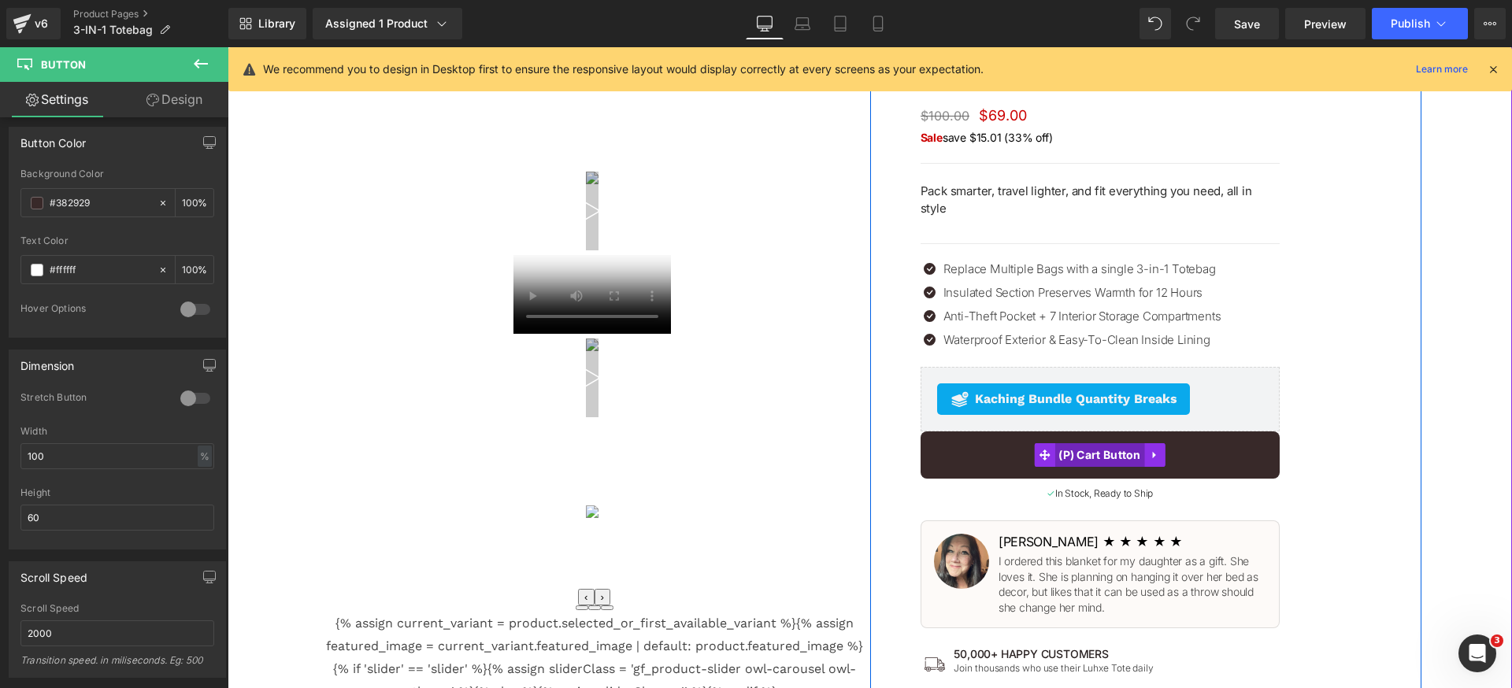
click at [1054, 444] on span "(P) Cart Button" at bounding box center [1099, 455] width 91 height 24
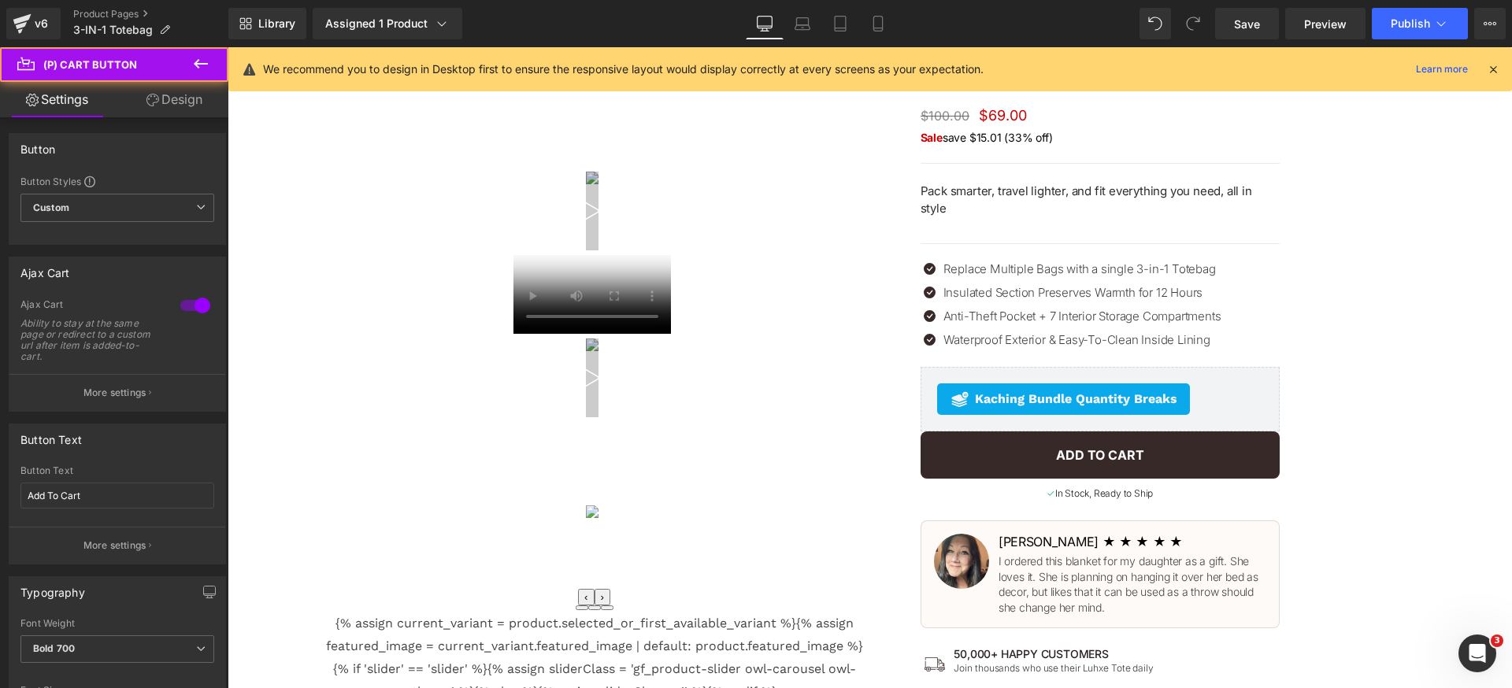
click at [187, 110] on link "Design" at bounding box center [174, 99] width 114 height 35
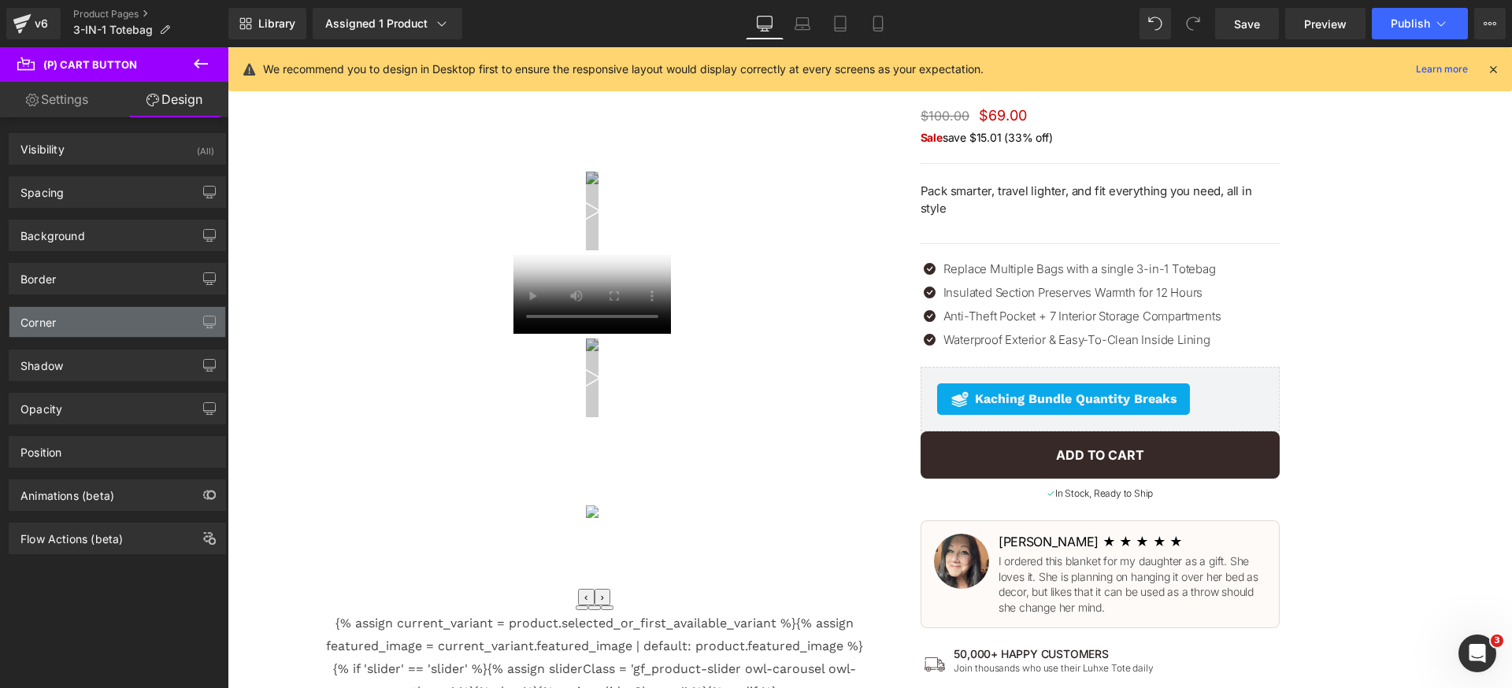
click at [91, 322] on div "Corner" at bounding box center [117, 322] width 216 height 30
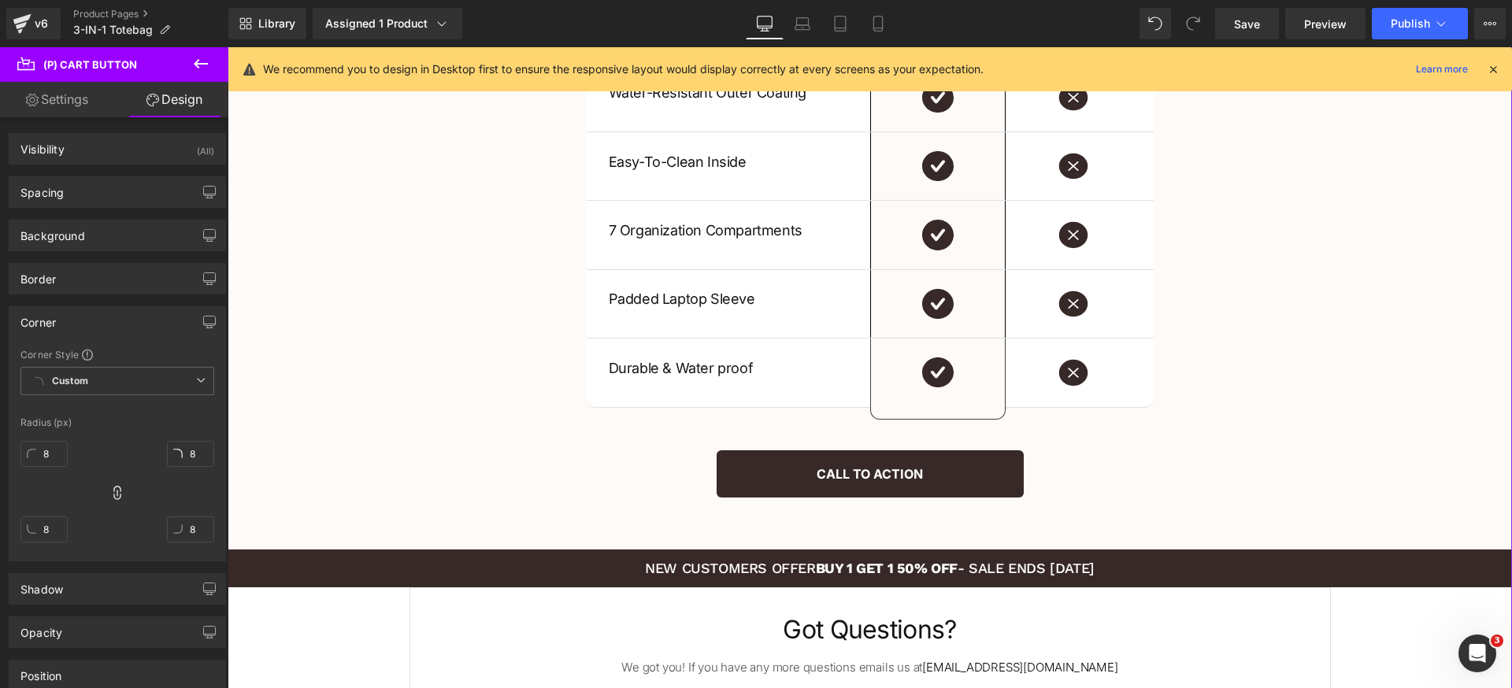
scroll to position [2942, 0]
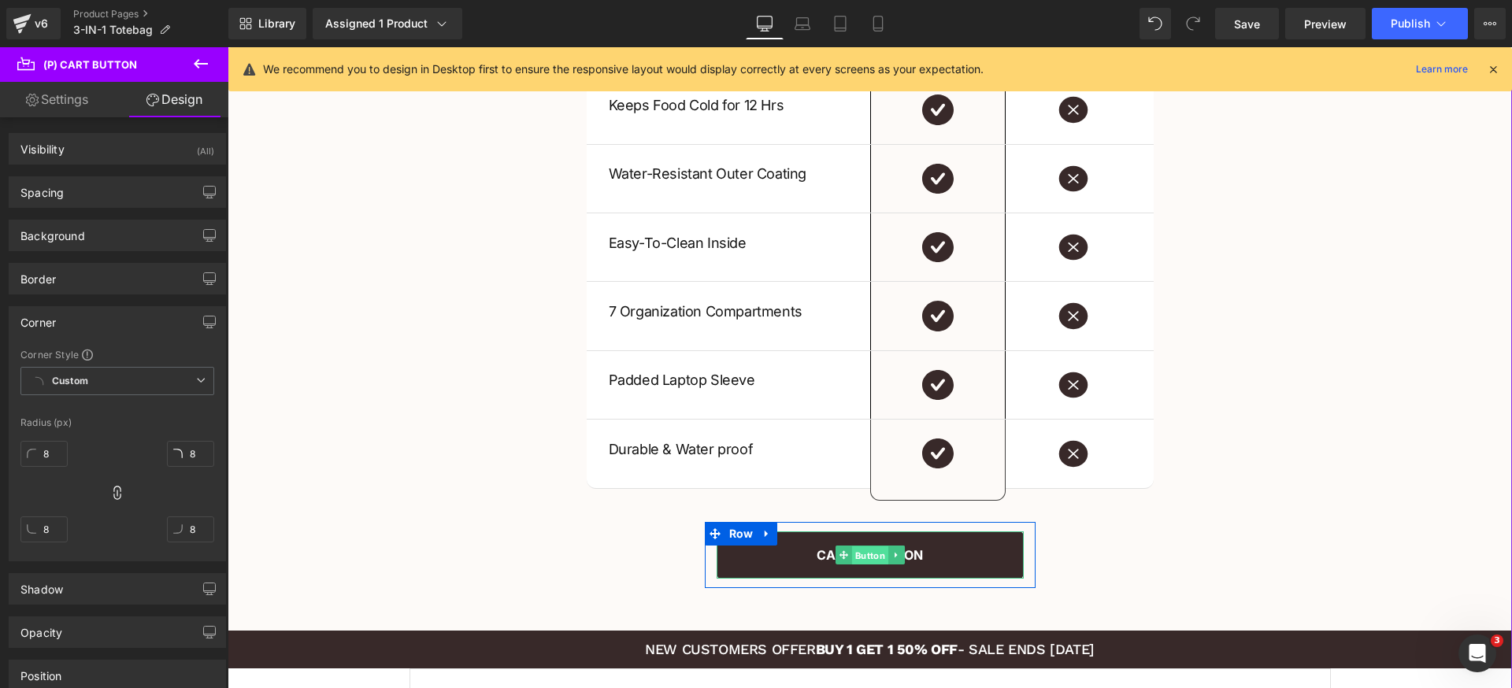
click at [858, 555] on span "Button" at bounding box center [869, 555] width 36 height 19
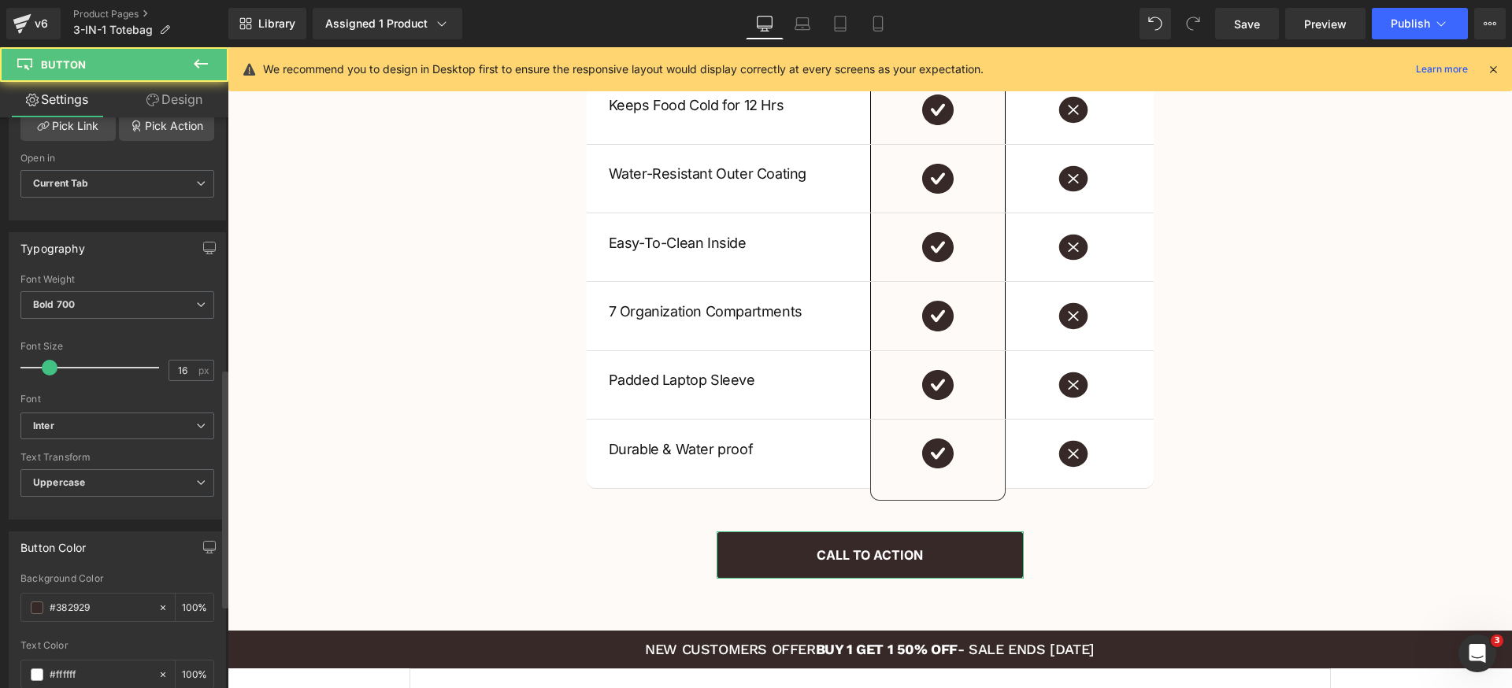
scroll to position [599, 0]
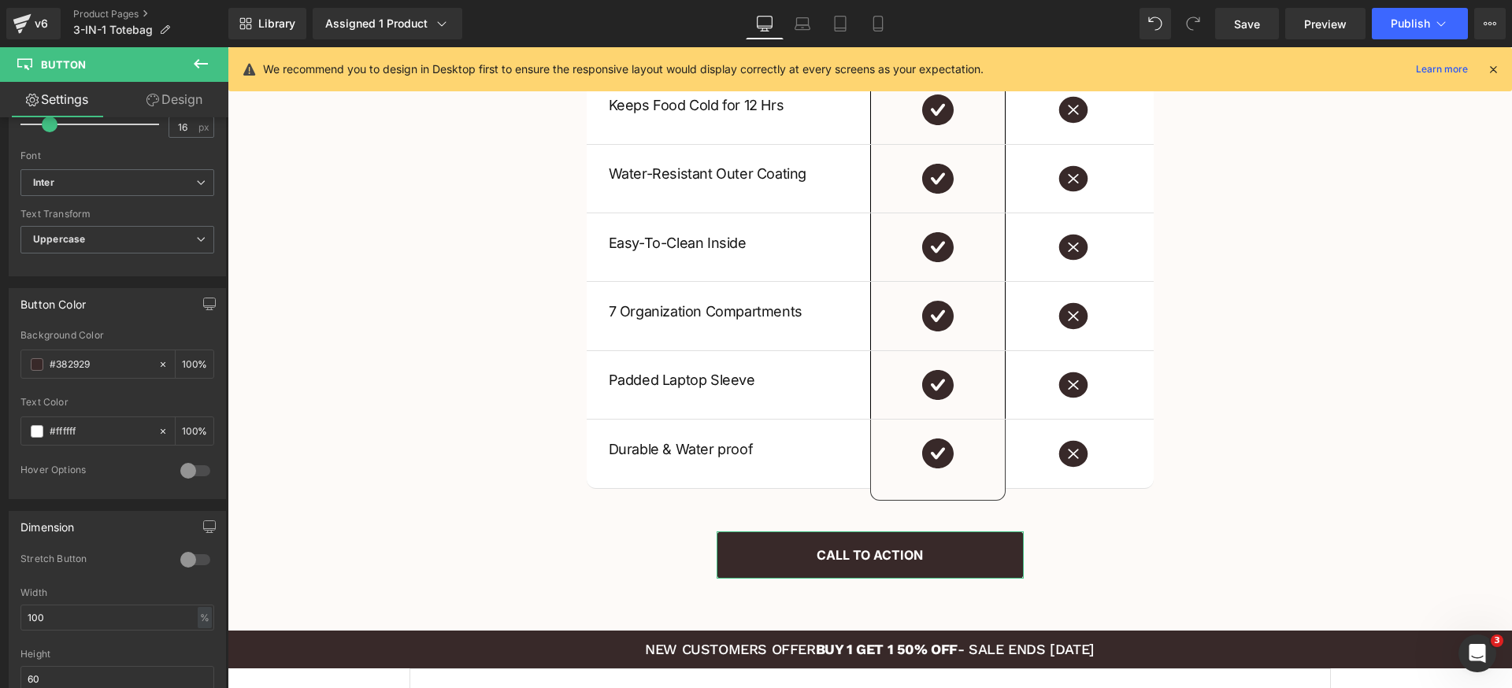
click at [197, 102] on link "Design" at bounding box center [174, 99] width 114 height 35
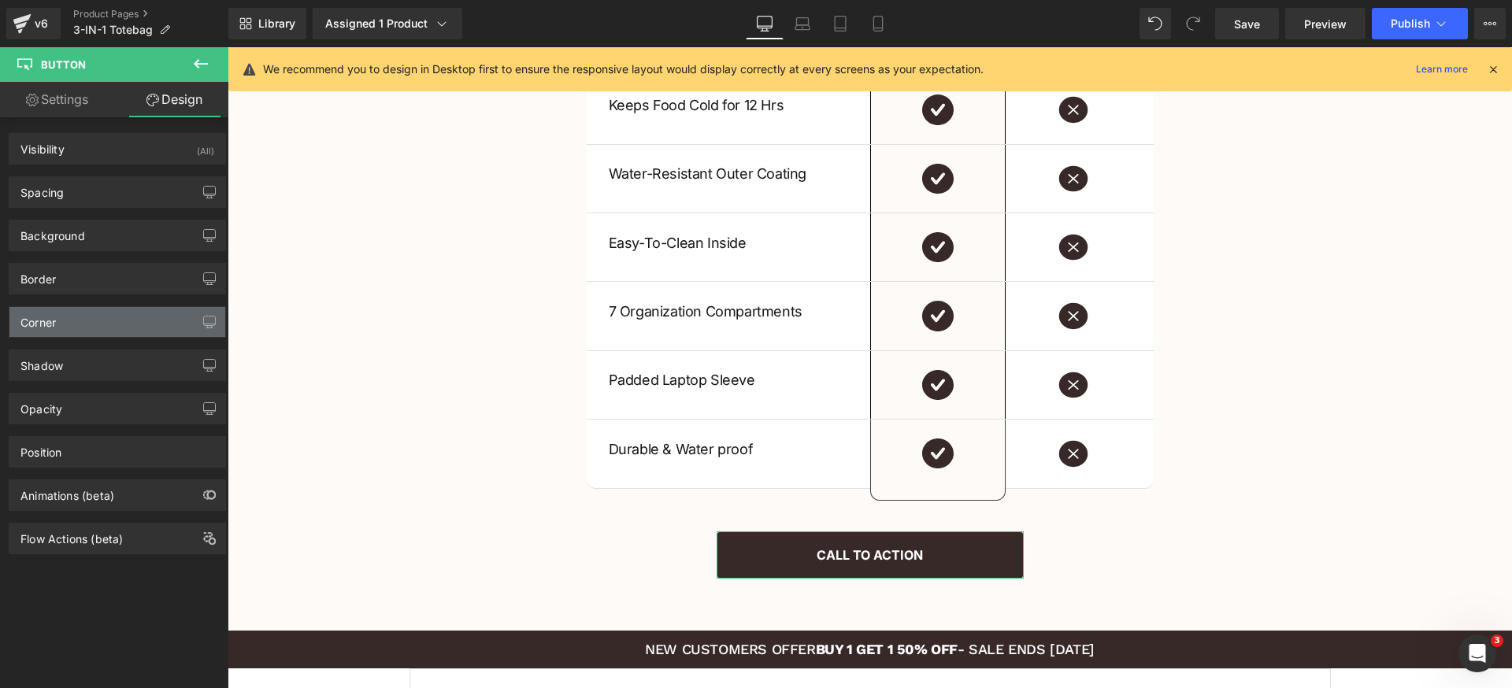
click at [90, 324] on div "Corner" at bounding box center [117, 322] width 216 height 30
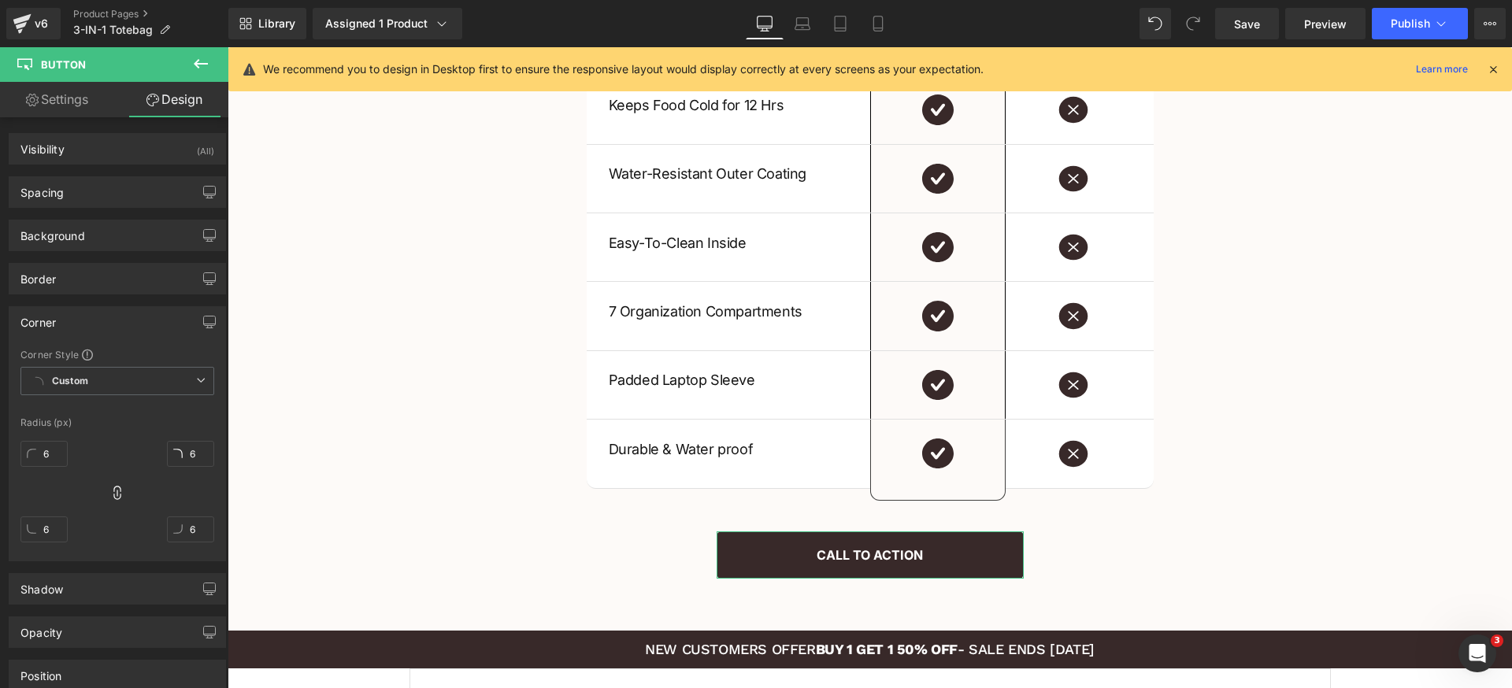
click at [93, 322] on div "Corner" at bounding box center [117, 322] width 216 height 30
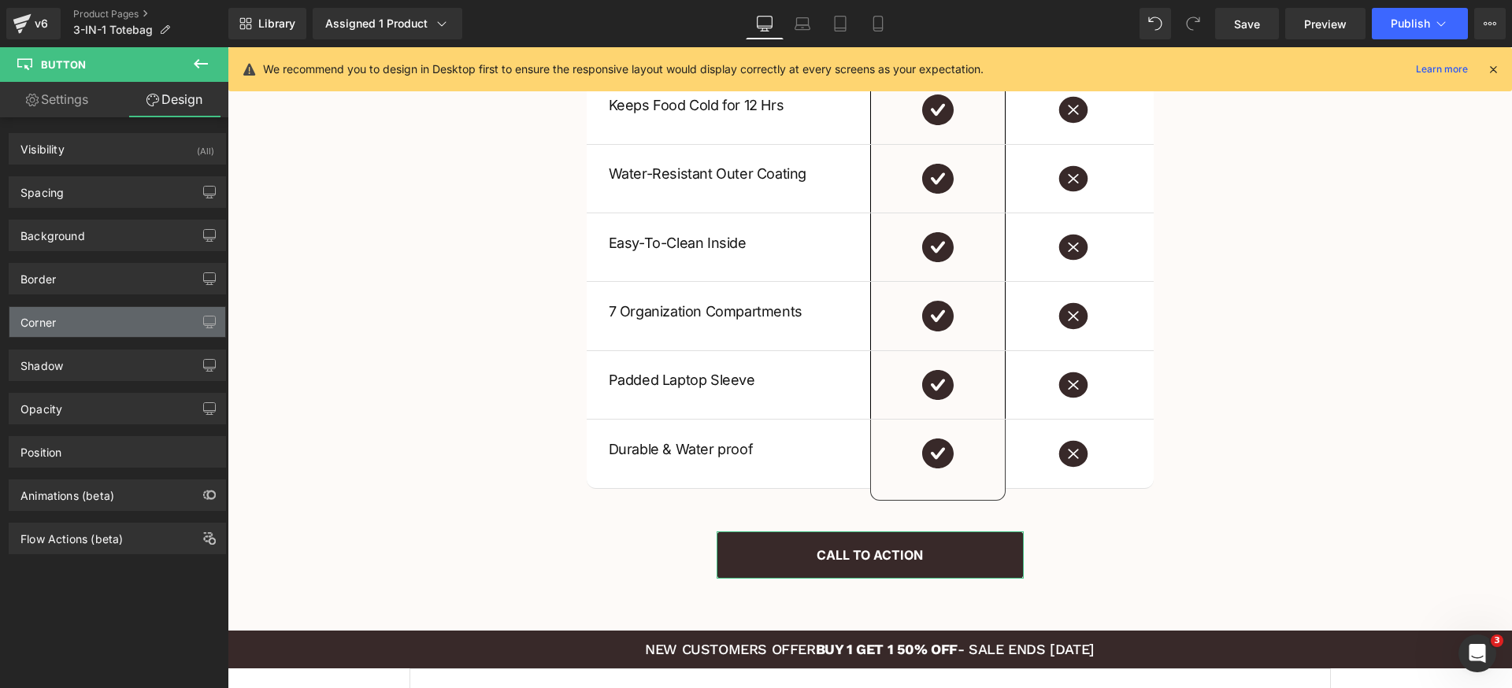
click at [108, 324] on div "Corner" at bounding box center [117, 322] width 216 height 30
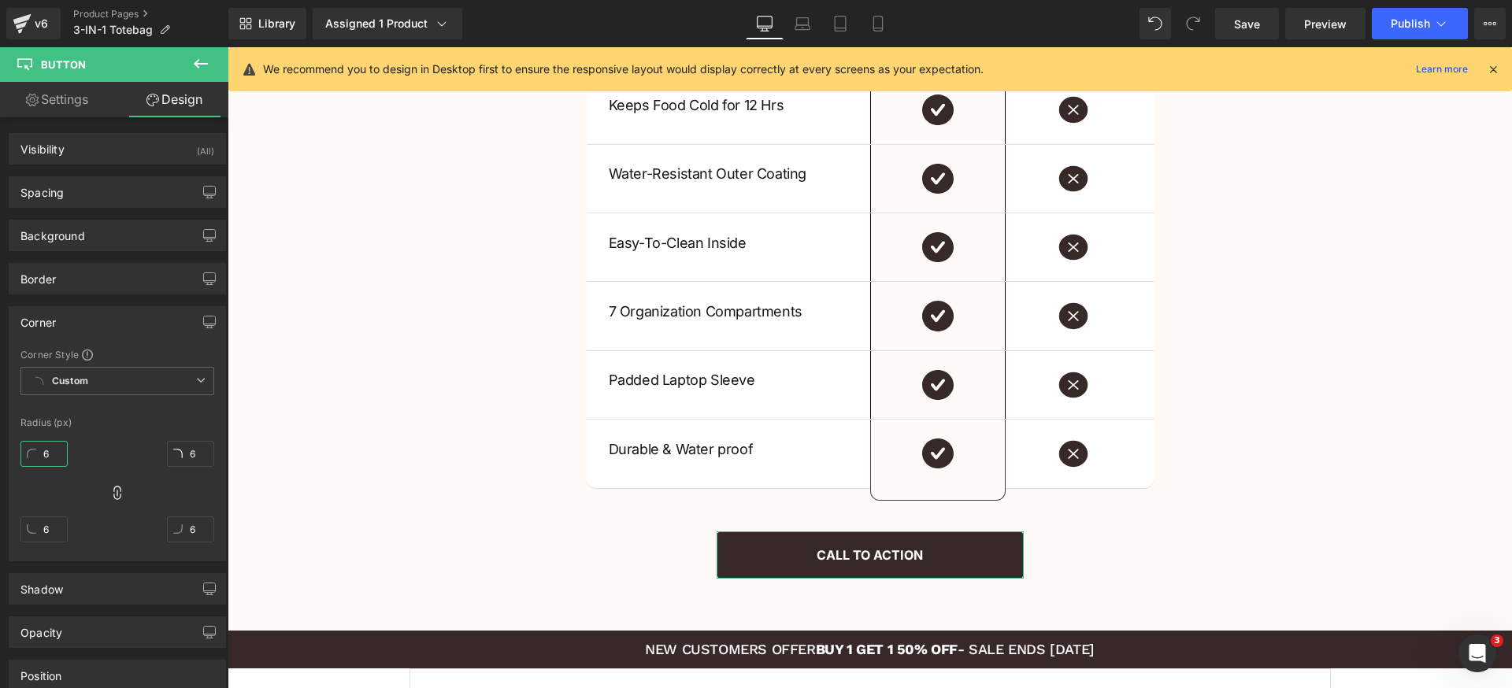
click at [56, 453] on input "6" at bounding box center [43, 454] width 47 height 26
type input "8"
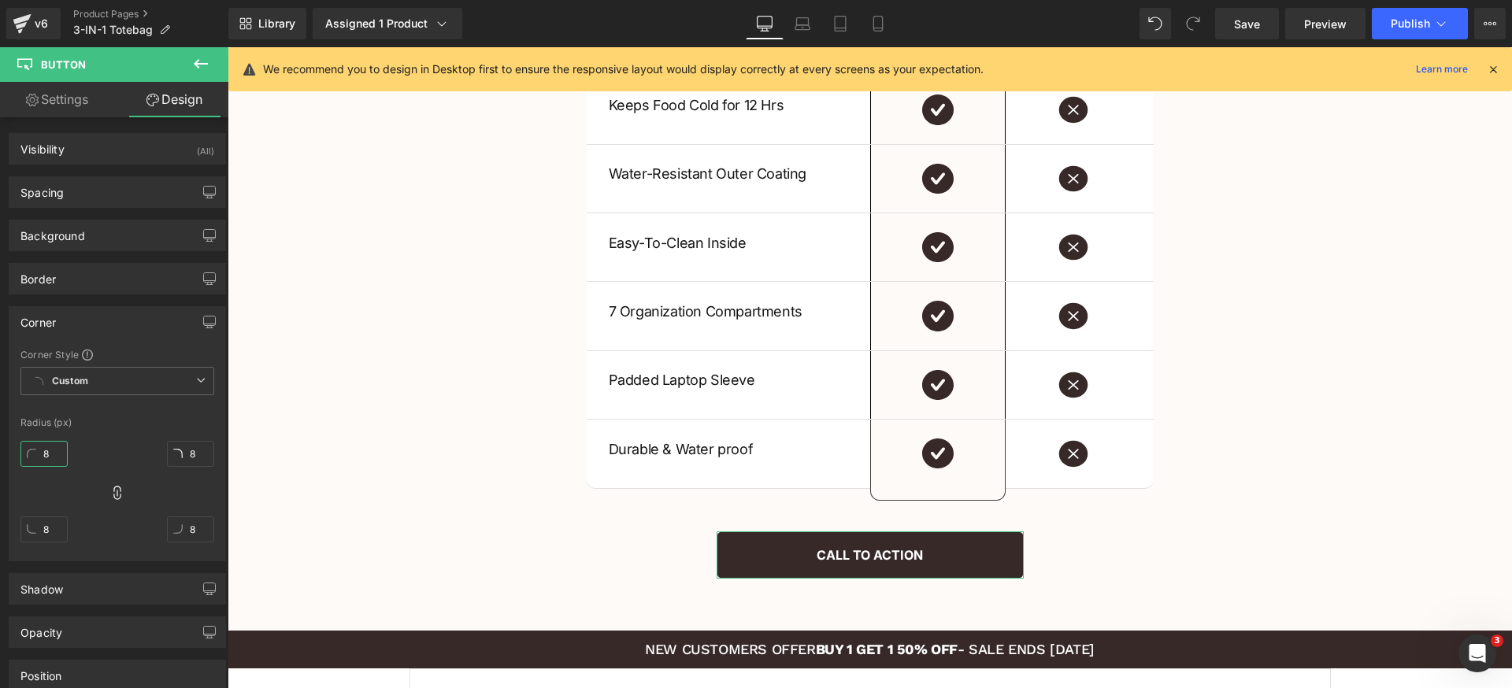
type input "8"
click at [102, 418] on div "Radius (px)" at bounding box center [117, 422] width 194 height 11
click at [122, 327] on div "Corner" at bounding box center [117, 322] width 216 height 30
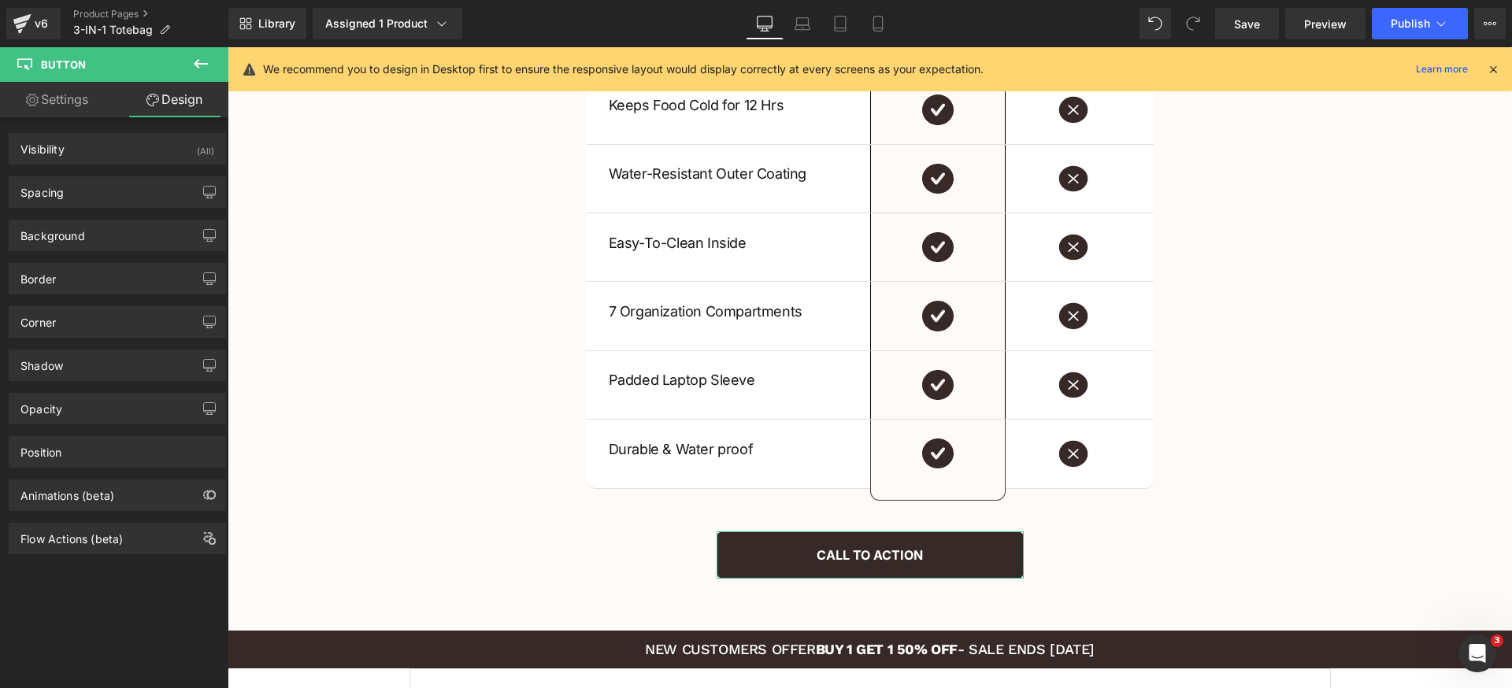
click at [62, 113] on link "Settings" at bounding box center [57, 99] width 114 height 35
type input "100"
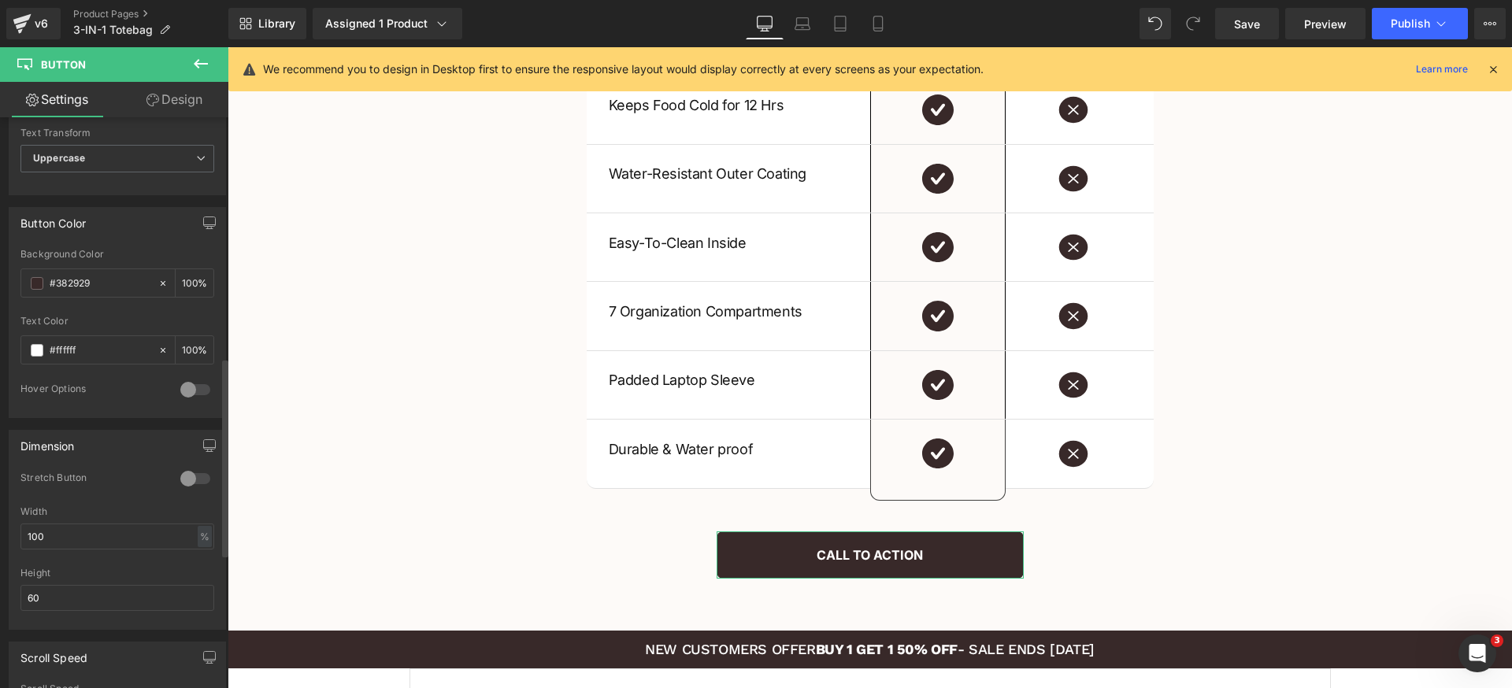
scroll to position [690, 0]
click at [197, 376] on div at bounding box center [195, 380] width 38 height 25
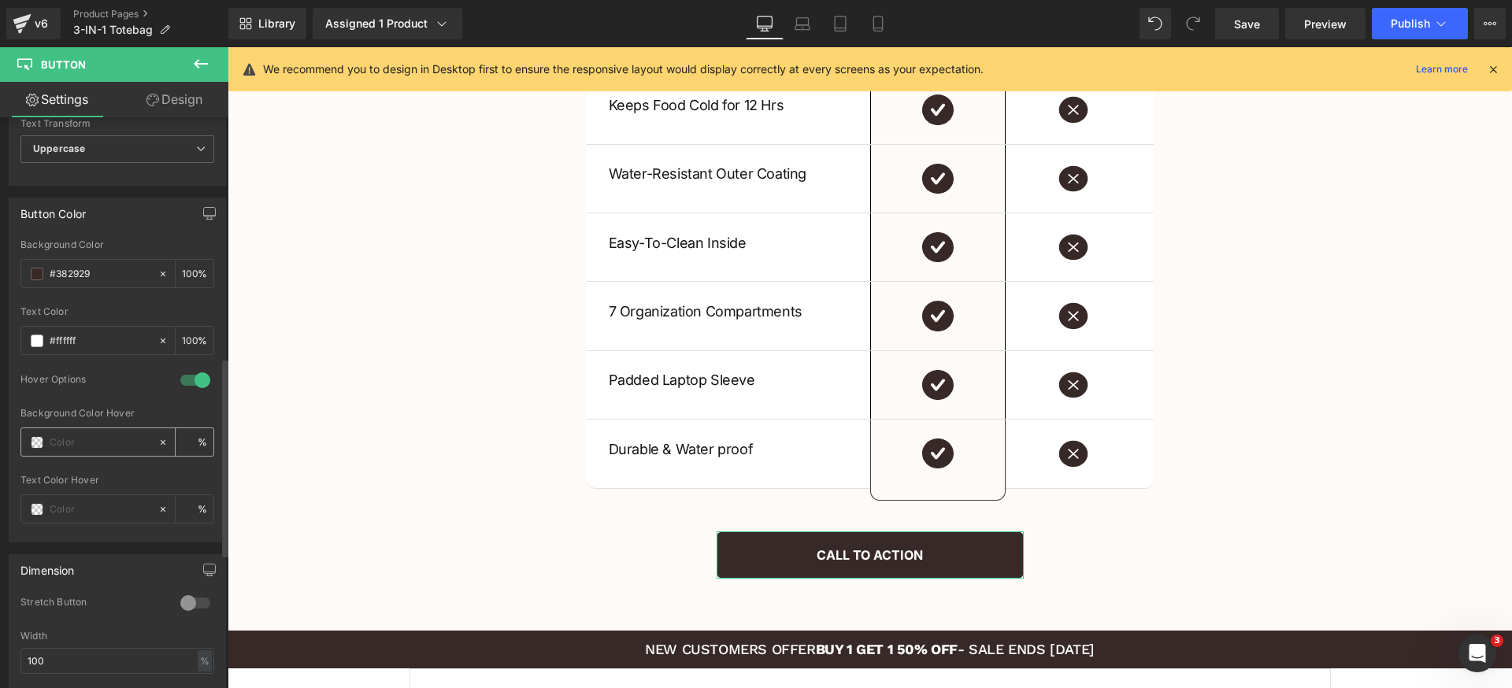
click at [88, 446] on input "text" at bounding box center [100, 442] width 101 height 17
paste input "#241e1e"
type input "#241e1e"
type input "100"
type input "#241e1e"
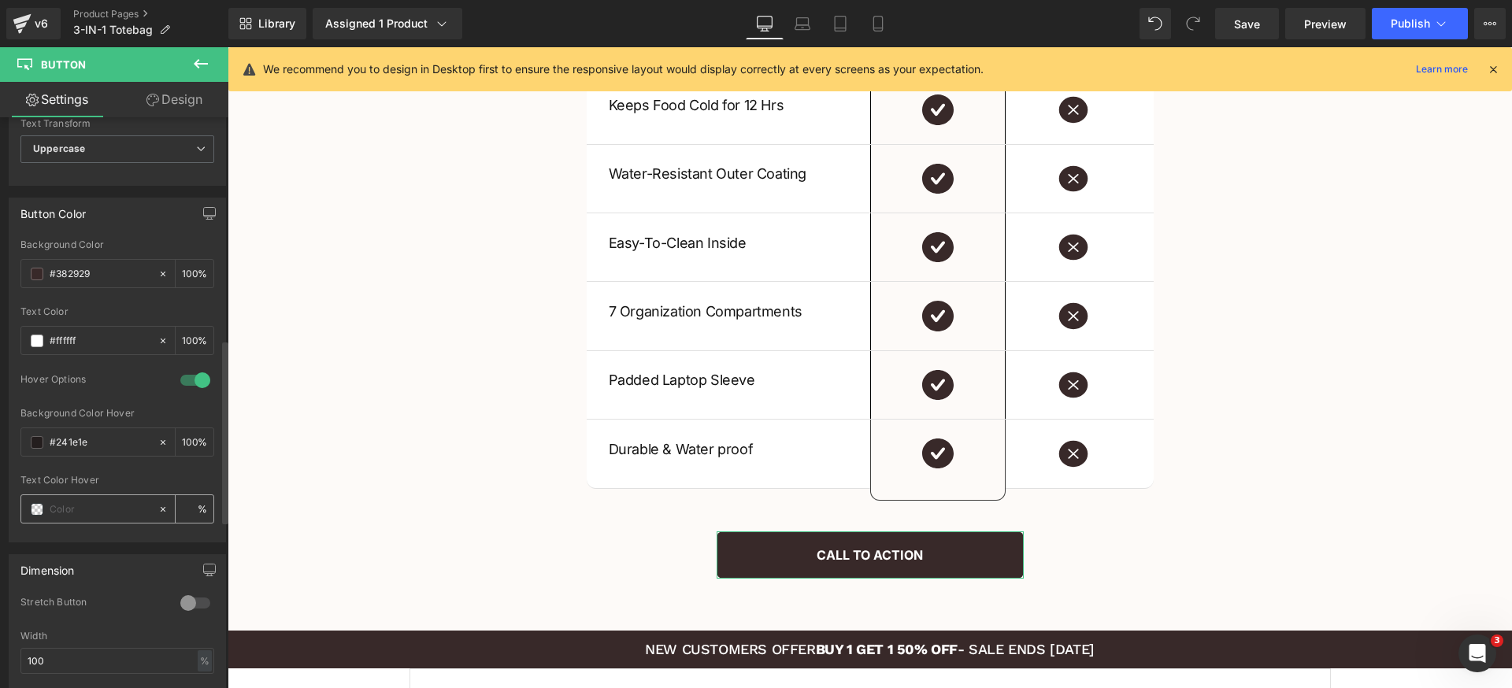
click at [41, 509] on span at bounding box center [37, 509] width 13 height 13
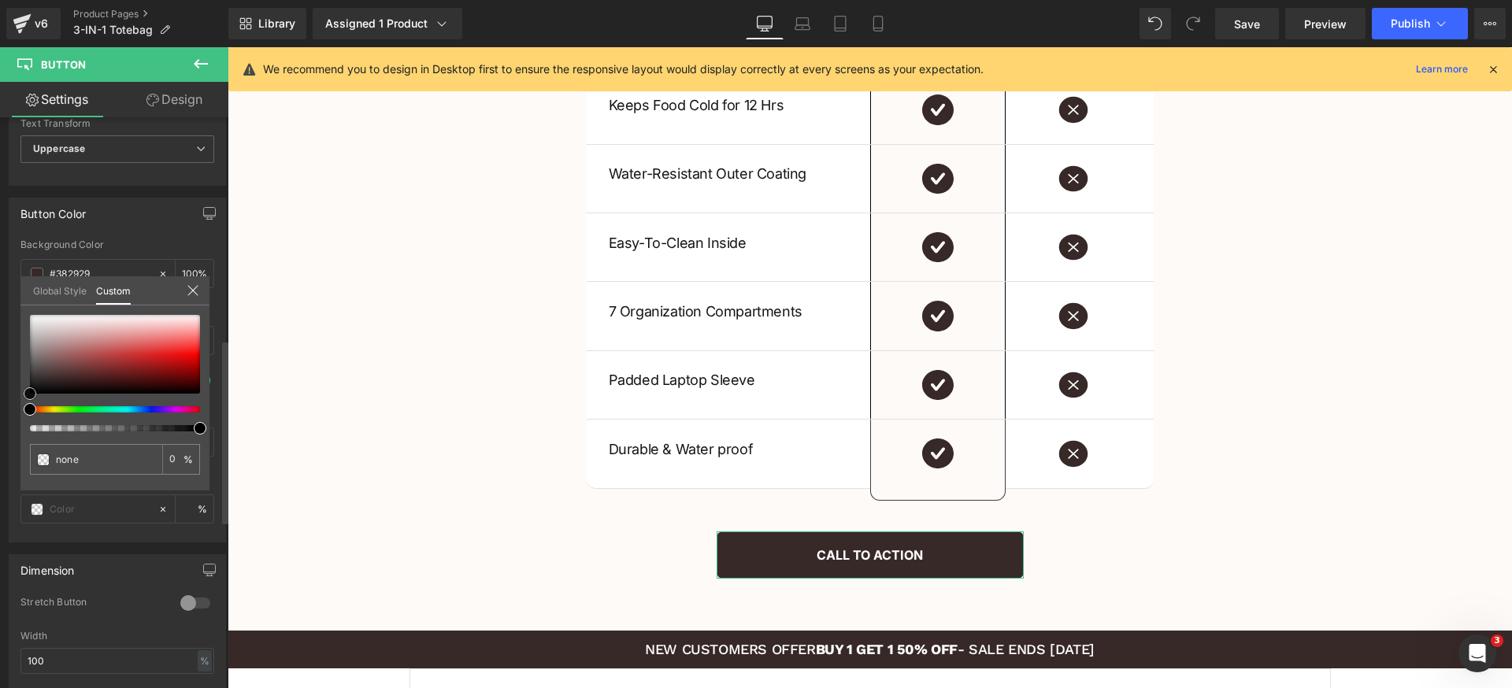
type input "#493535"
type input "100"
type input "#493535"
type input "100"
type input "#815f5f"
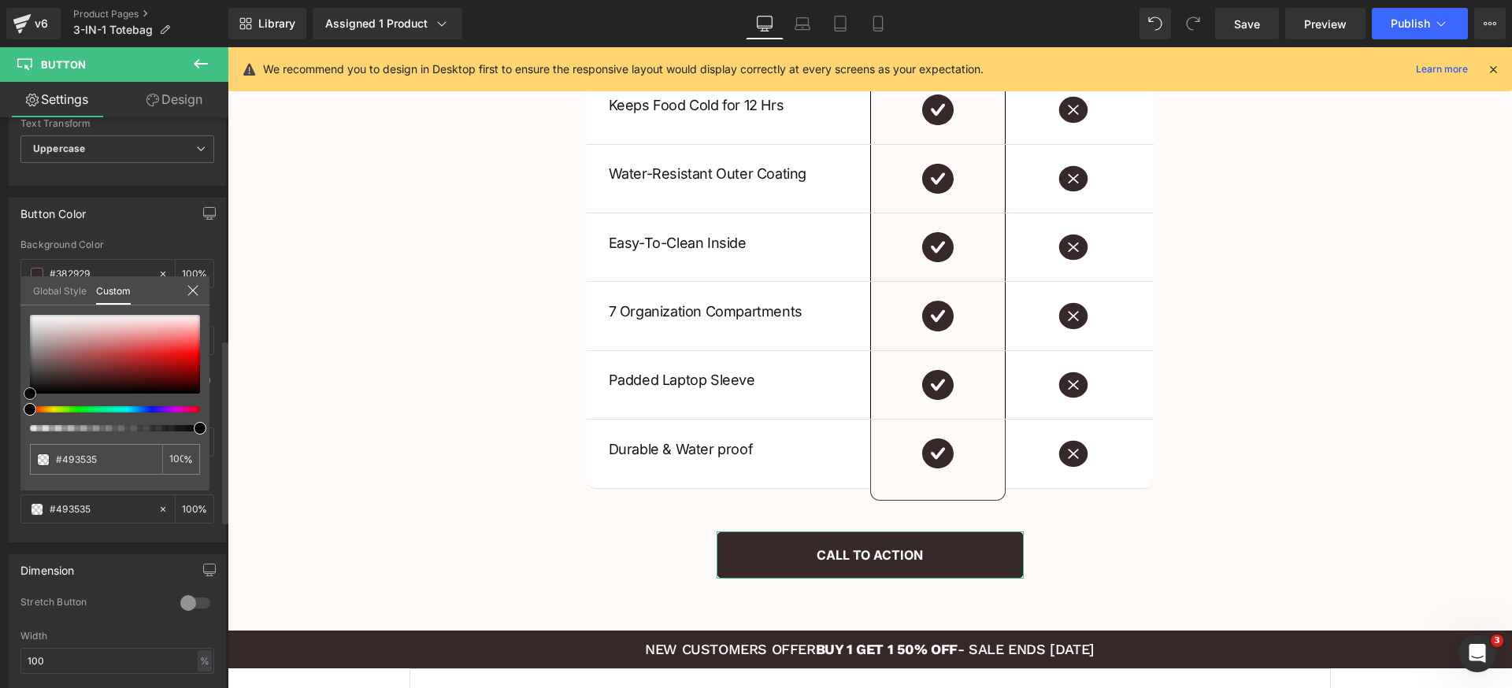
type input "#815f5f"
type input "#ccc6c6"
type input "#ffffff"
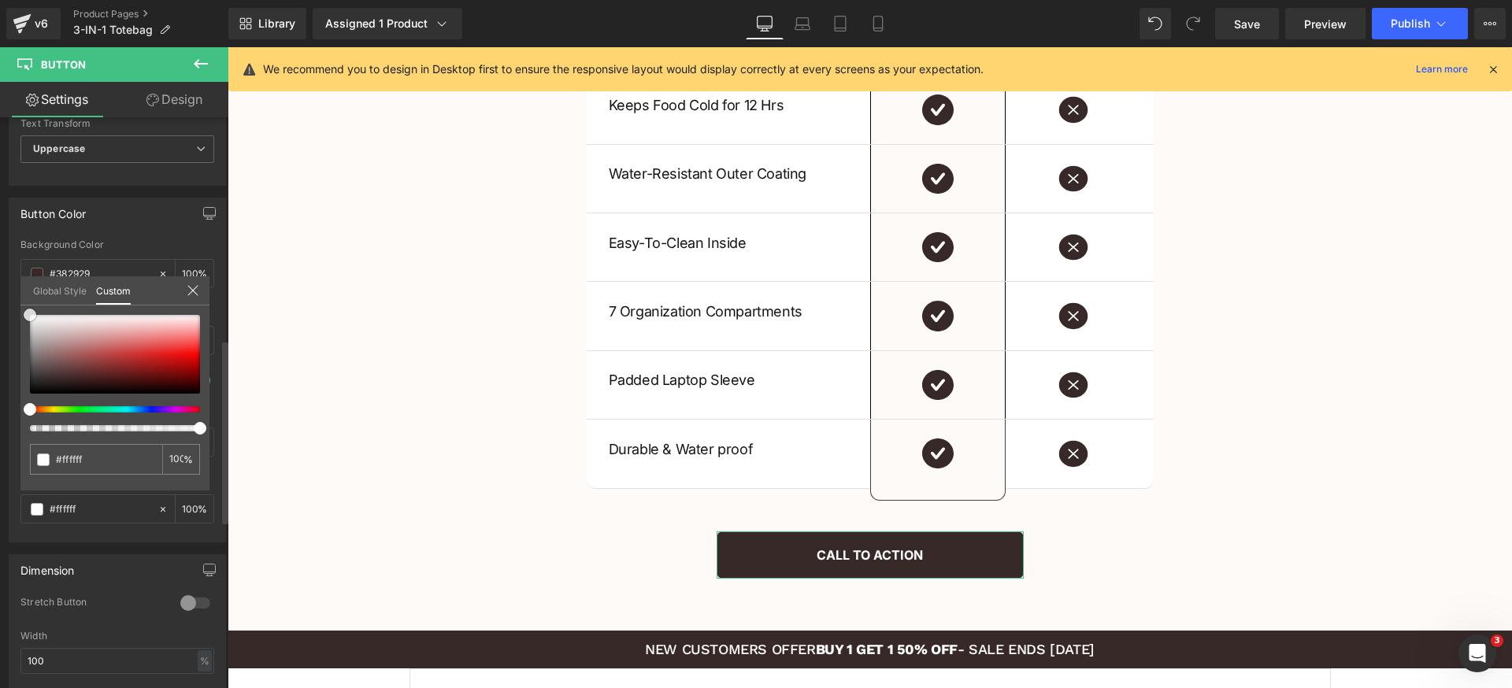
drag, startPoint x: 54, startPoint y: 357, endPoint x: 44, endPoint y: 272, distance: 84.9
click at [0, 272] on div "Button Color #382929 Background Color #382929 100 % rgba(255, 255, 255, 1) Text…" at bounding box center [117, 364] width 235 height 357
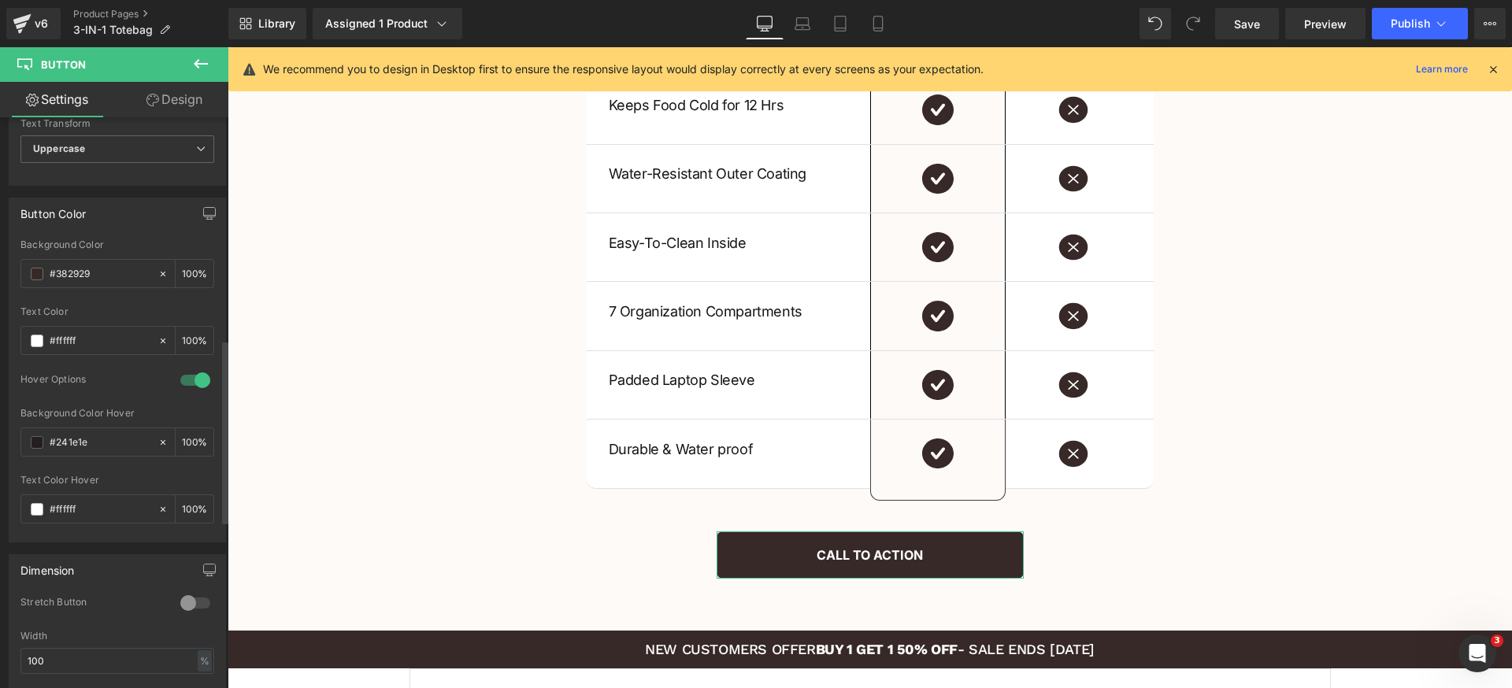
click at [130, 202] on div "Button Color" at bounding box center [117, 213] width 216 height 30
click at [1253, 17] on span "Save" at bounding box center [1247, 24] width 26 height 17
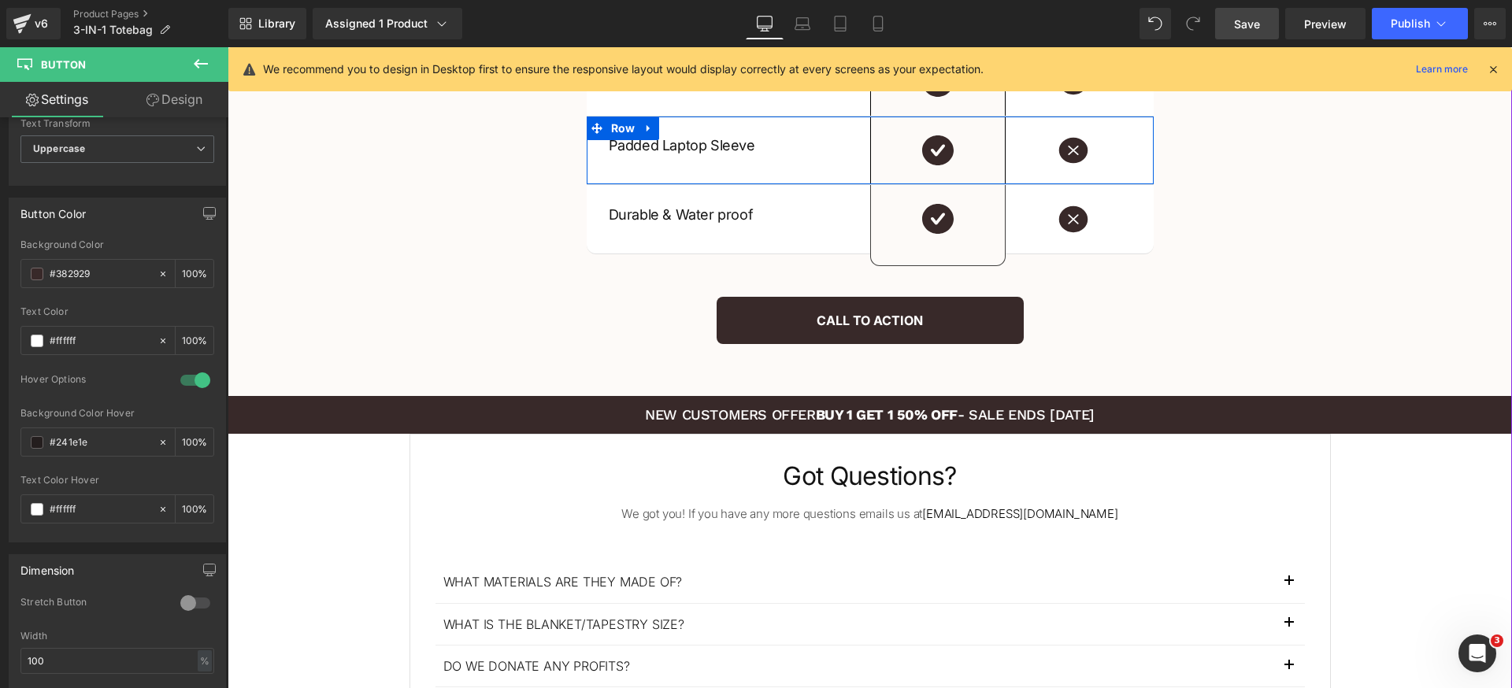
scroll to position [3258, 0]
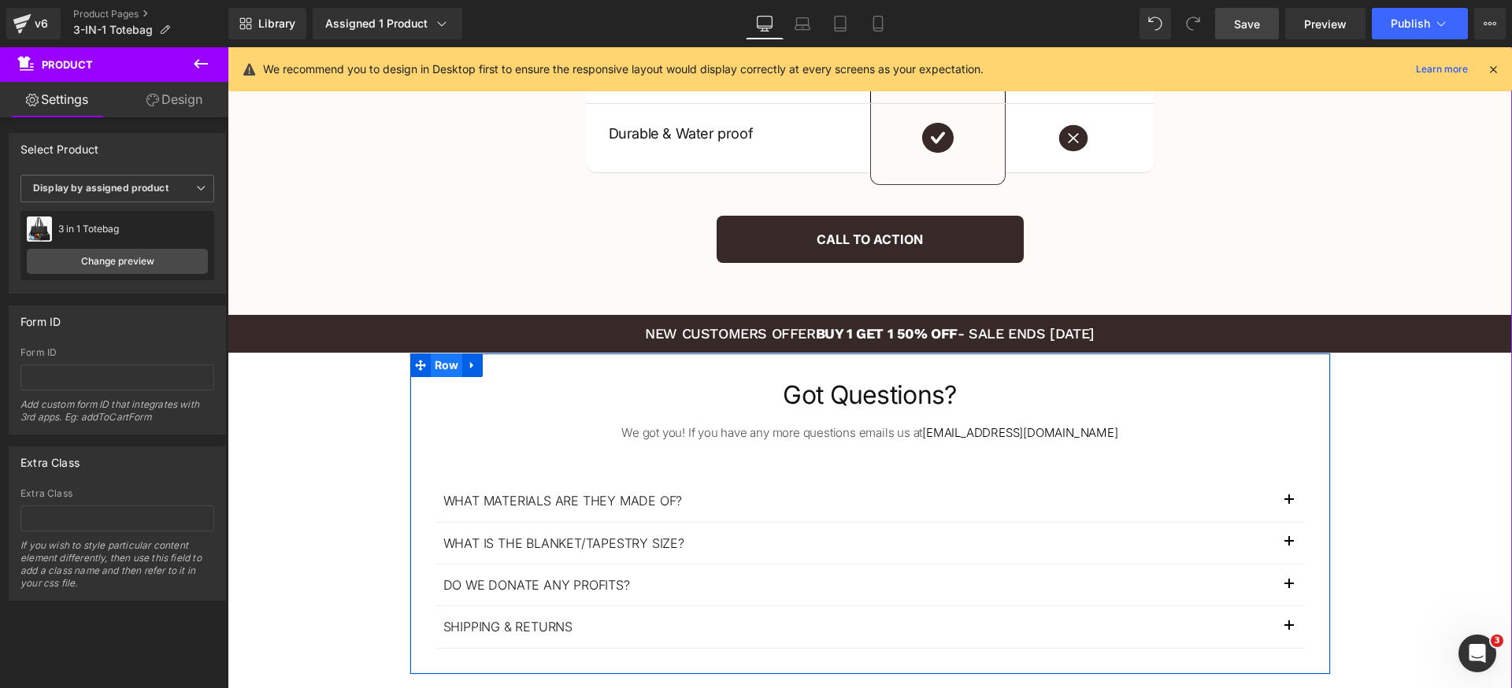
click at [436, 368] on span "Row" at bounding box center [447, 366] width 32 height 24
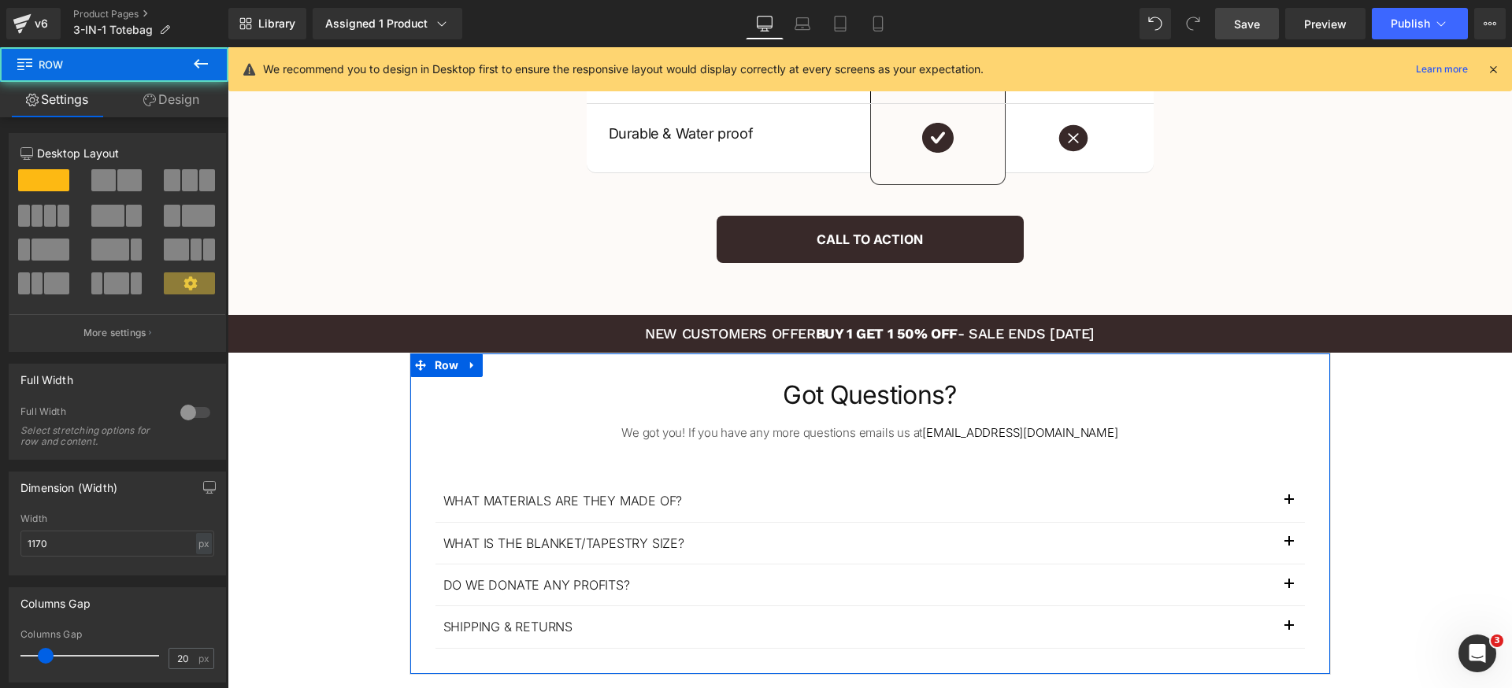
click at [180, 101] on link "Design" at bounding box center [171, 99] width 114 height 35
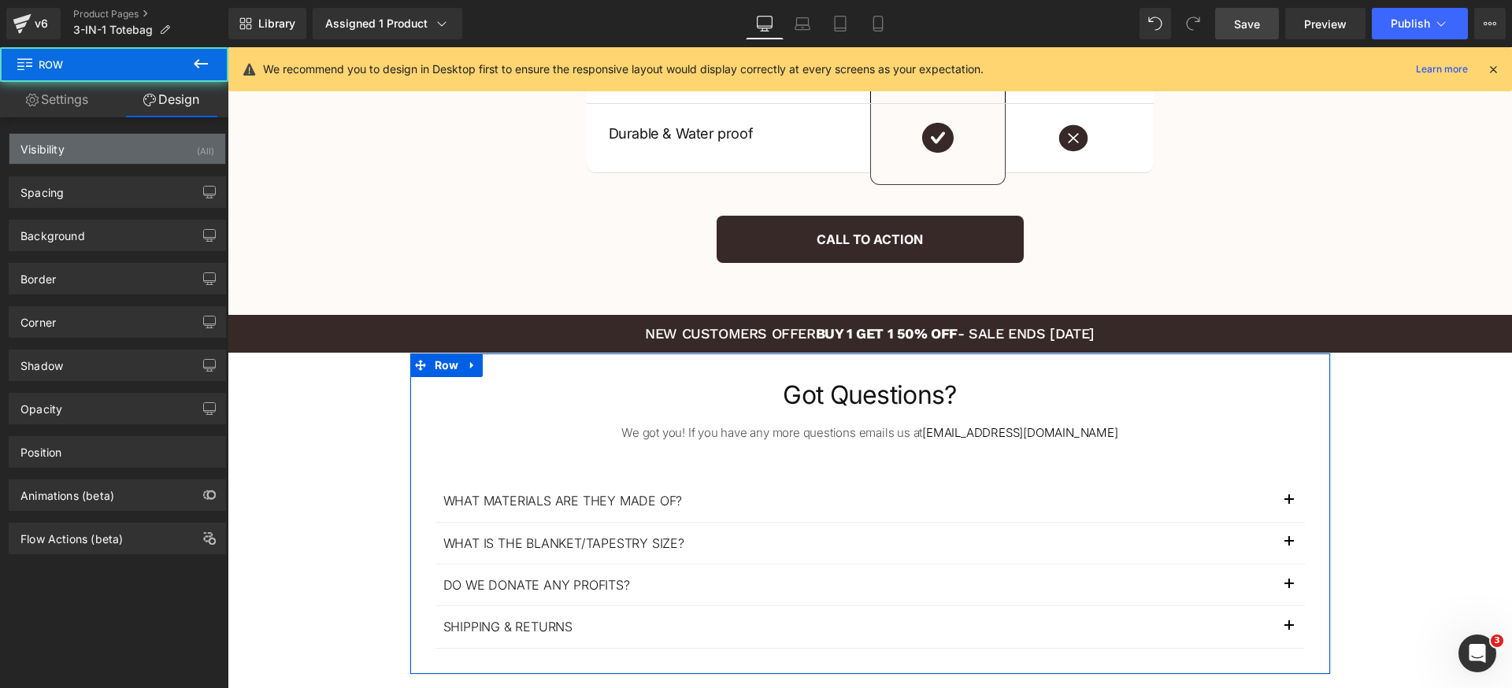
type input "0"
type input "54"
type input "32"
type input "12"
type input "32"
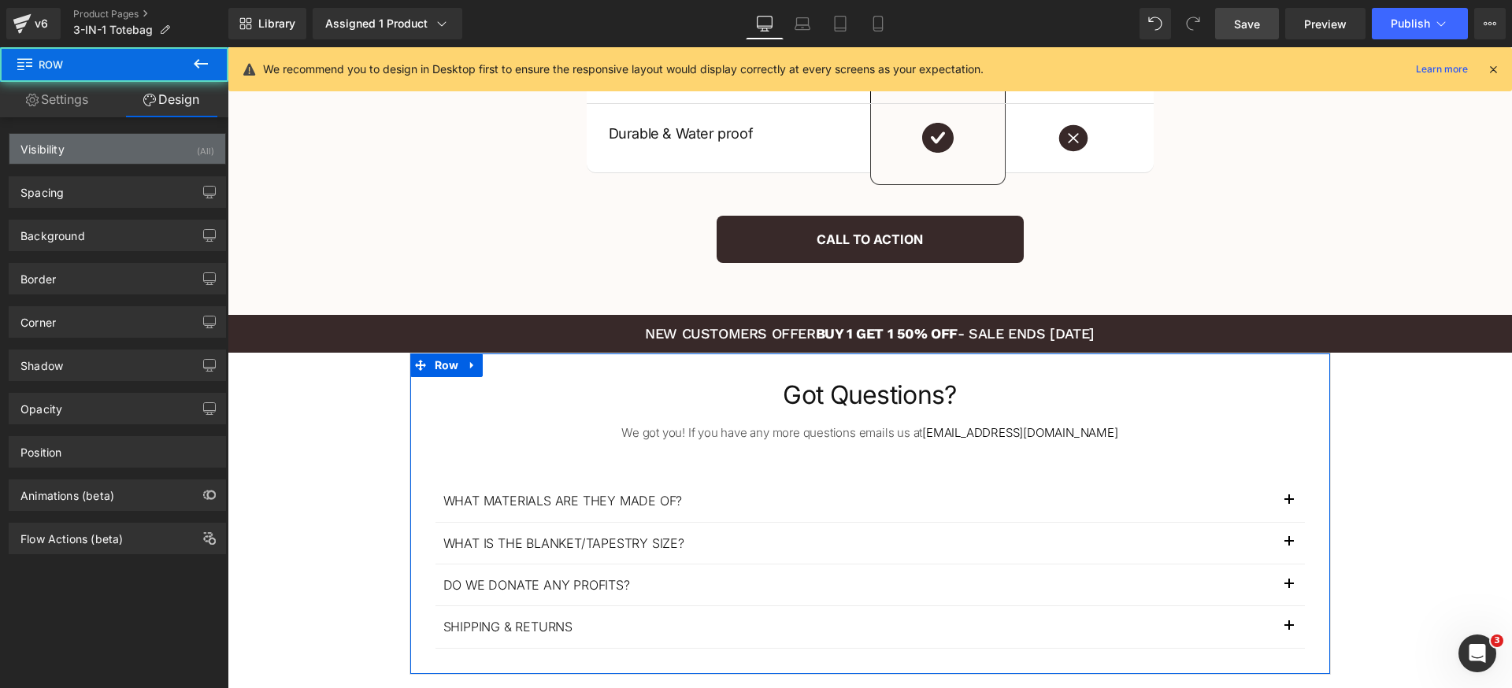
type input "12"
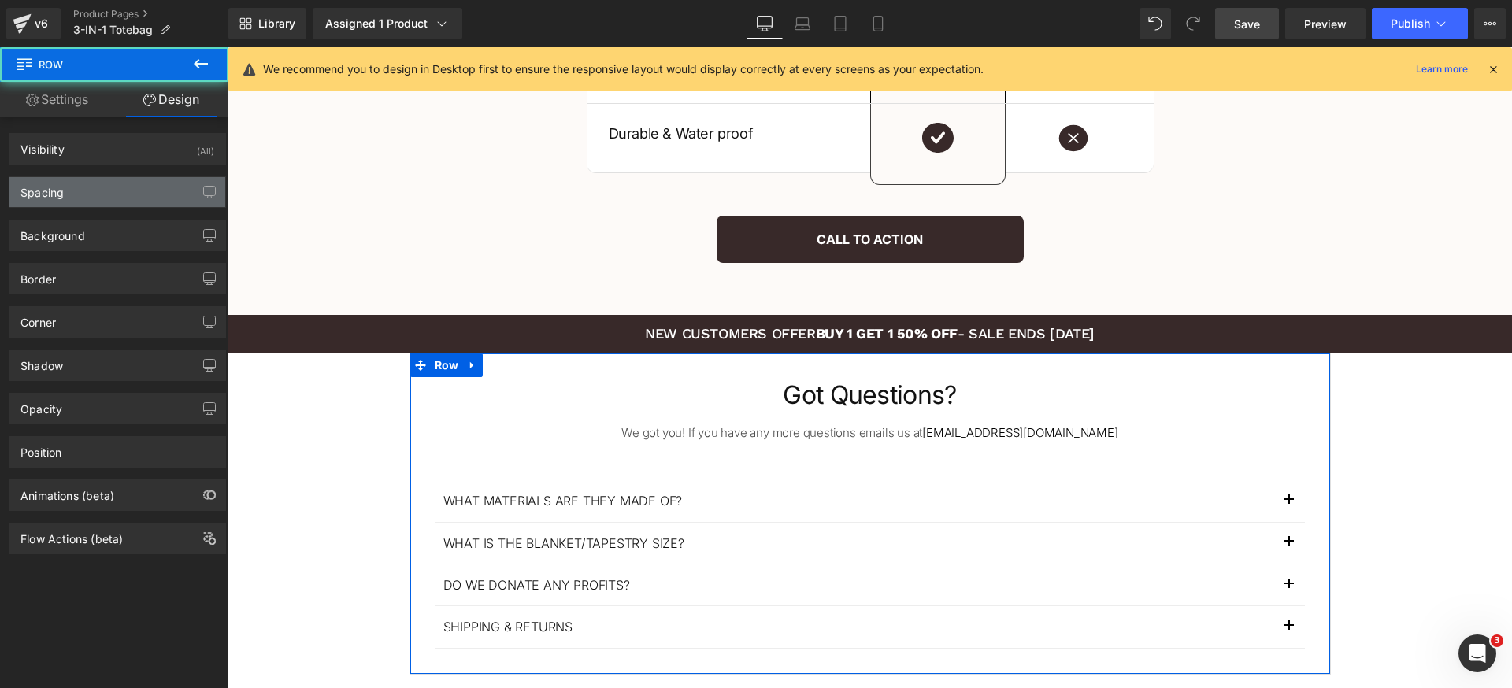
click at [114, 192] on div "Spacing" at bounding box center [117, 192] width 216 height 30
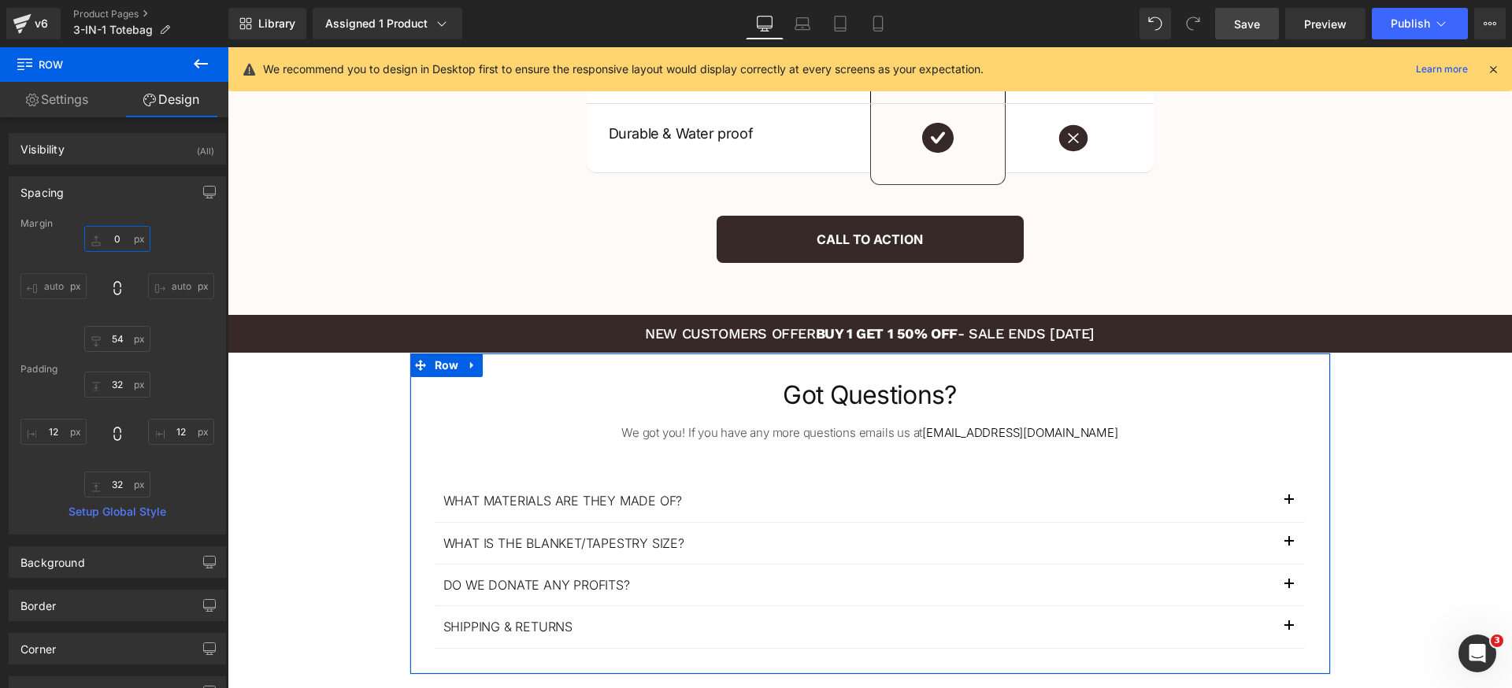
click at [131, 245] on input "0" at bounding box center [117, 239] width 66 height 26
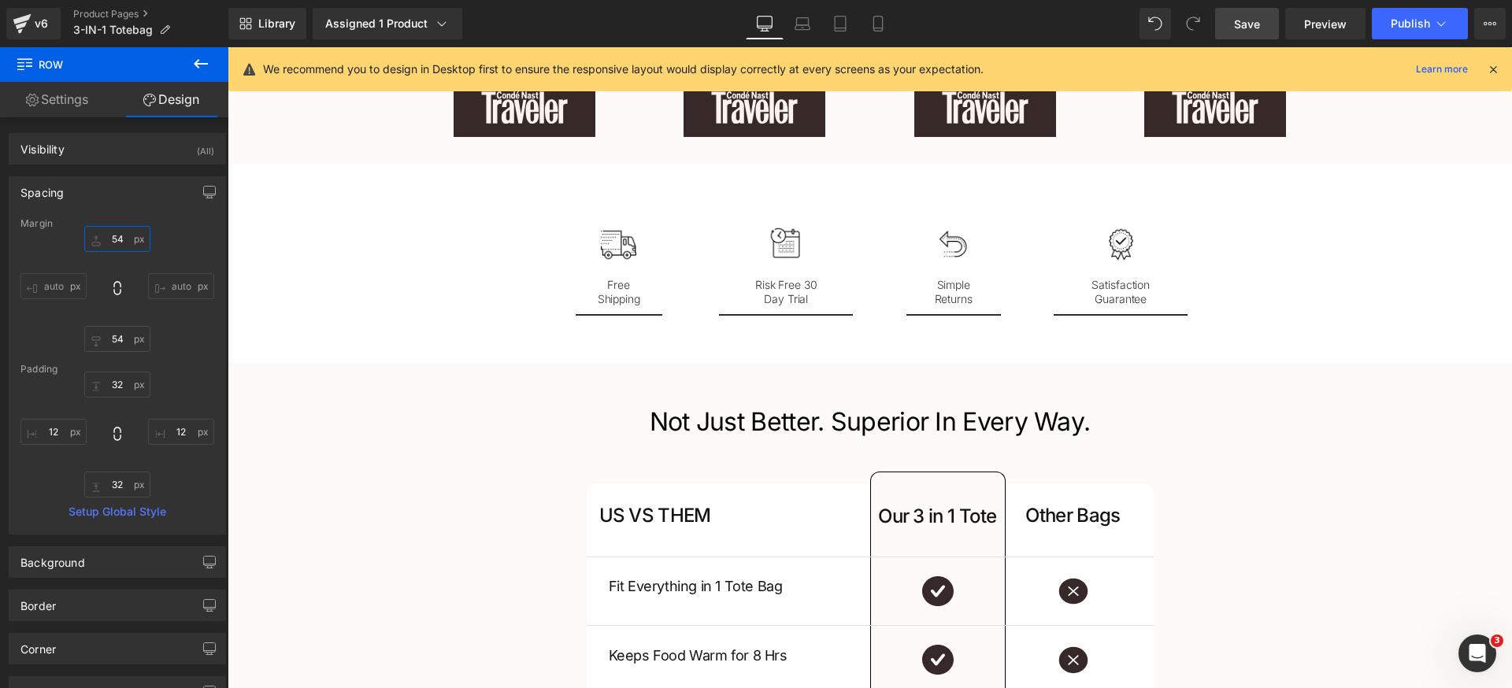
scroll to position [867, 0]
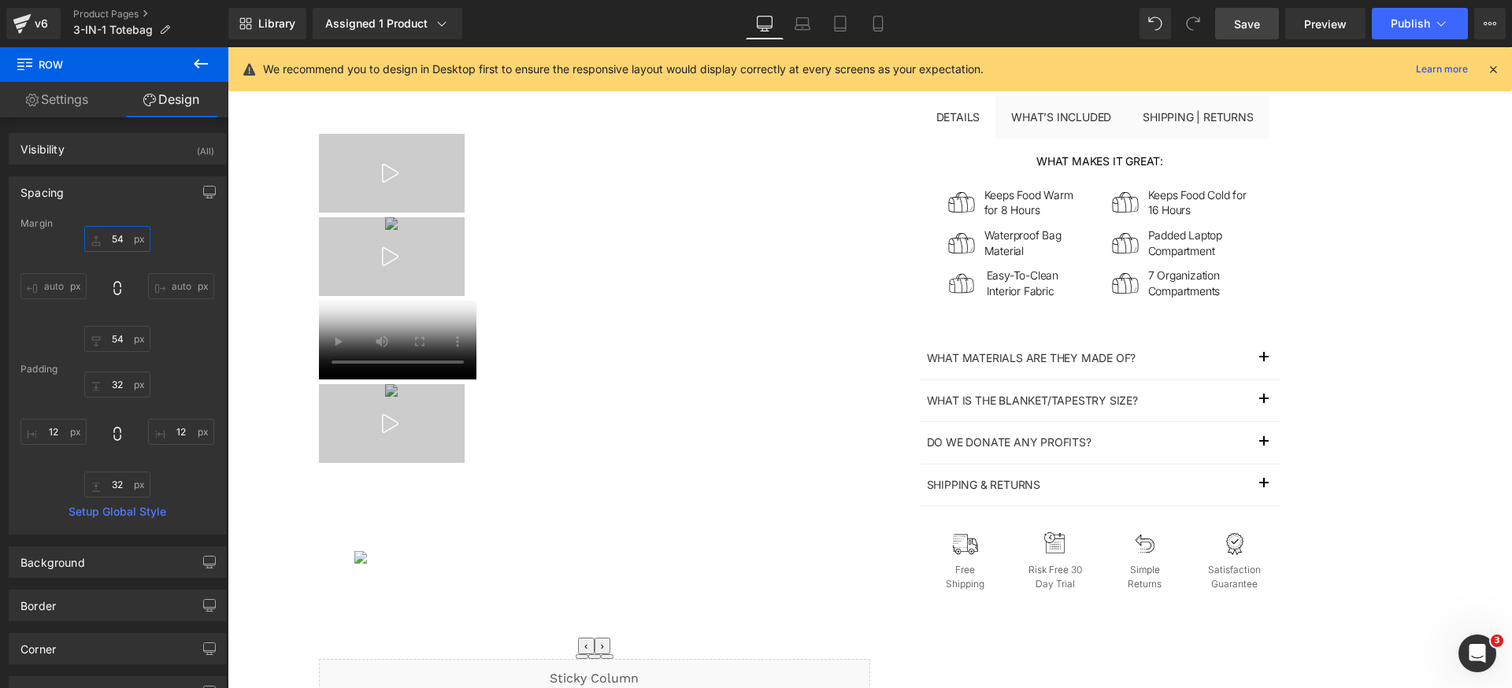
type input "54"
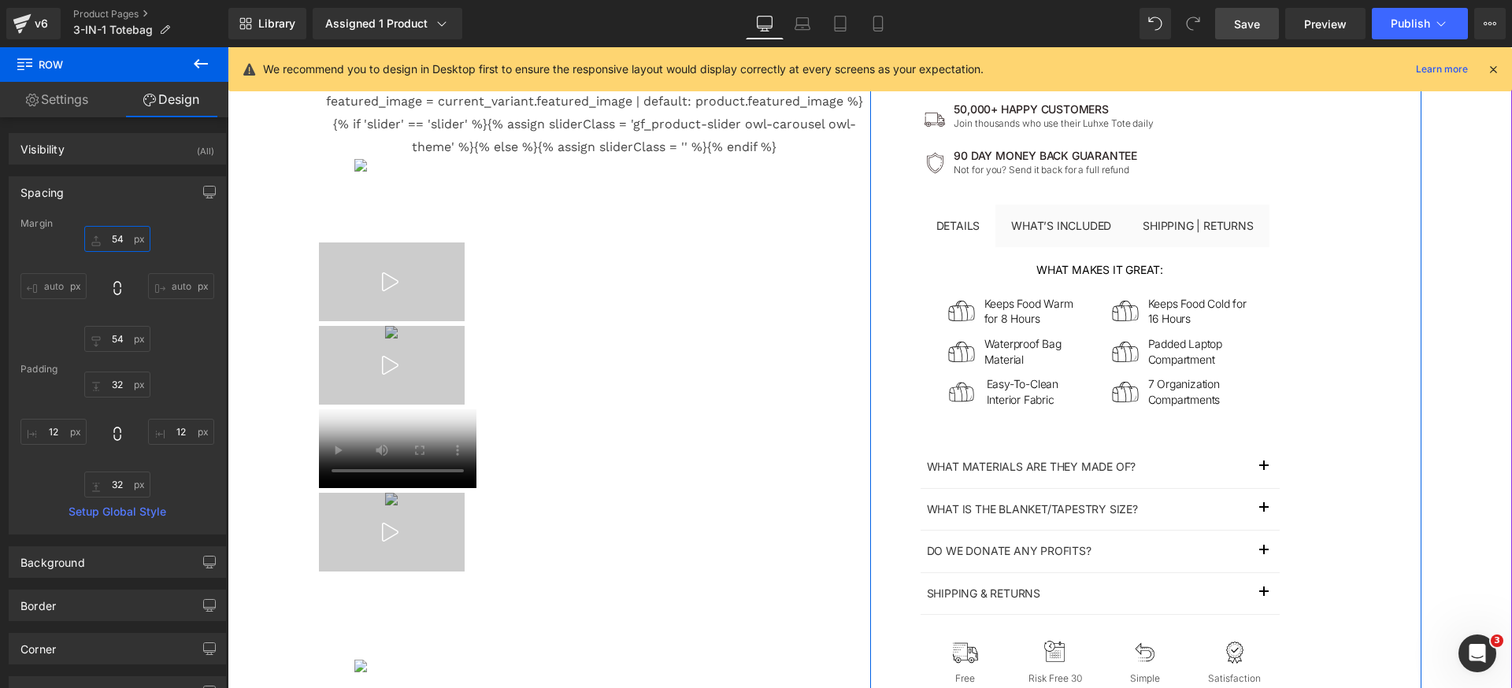
scroll to position [646, 0]
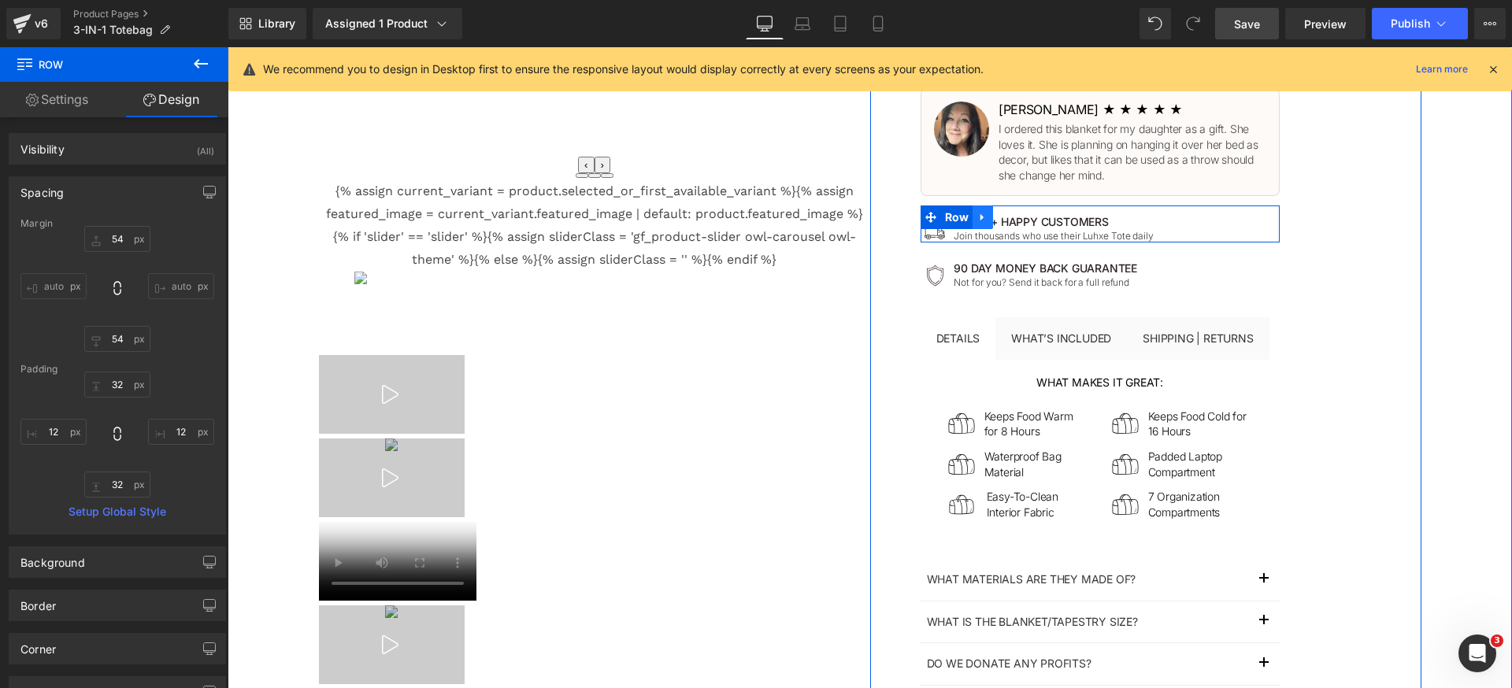
click at [982, 212] on icon at bounding box center [982, 218] width 11 height 12
click at [998, 212] on icon at bounding box center [1003, 217] width 11 height 11
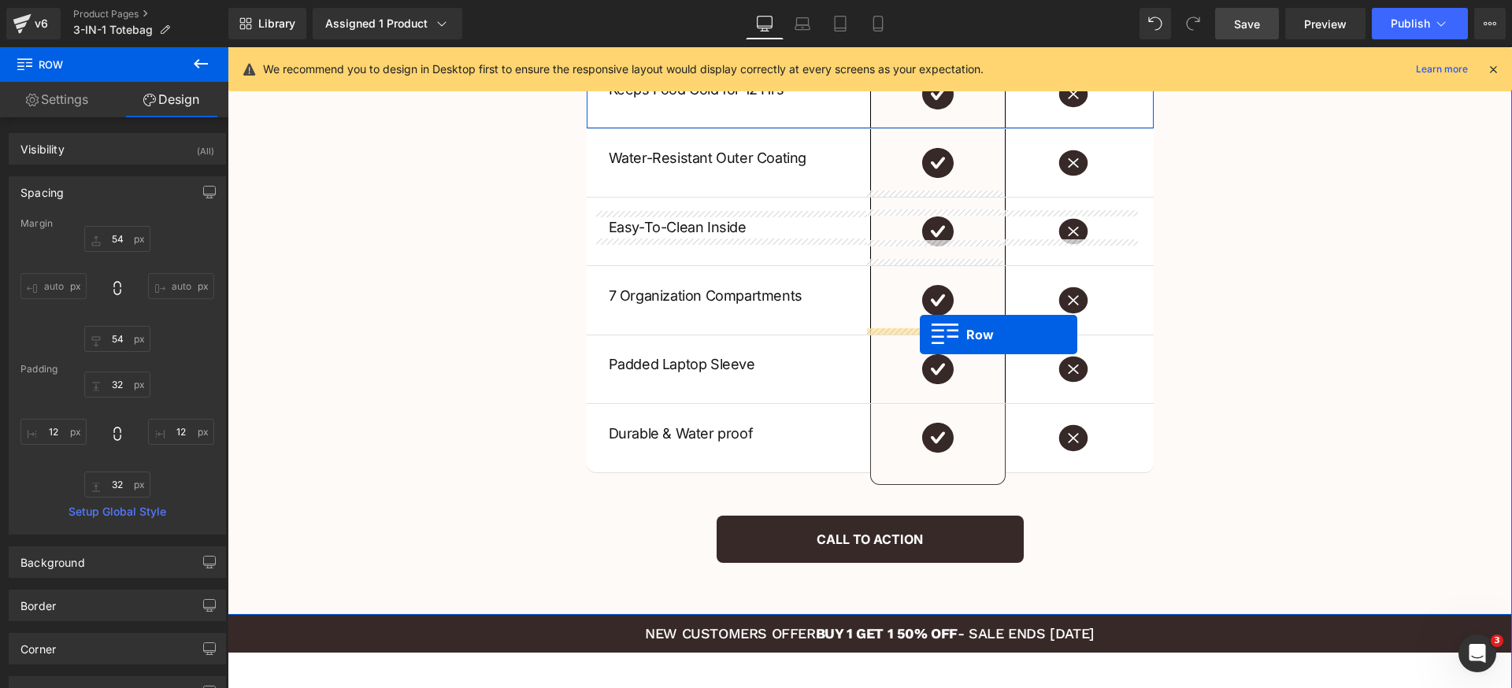
scroll to position [3120, 0]
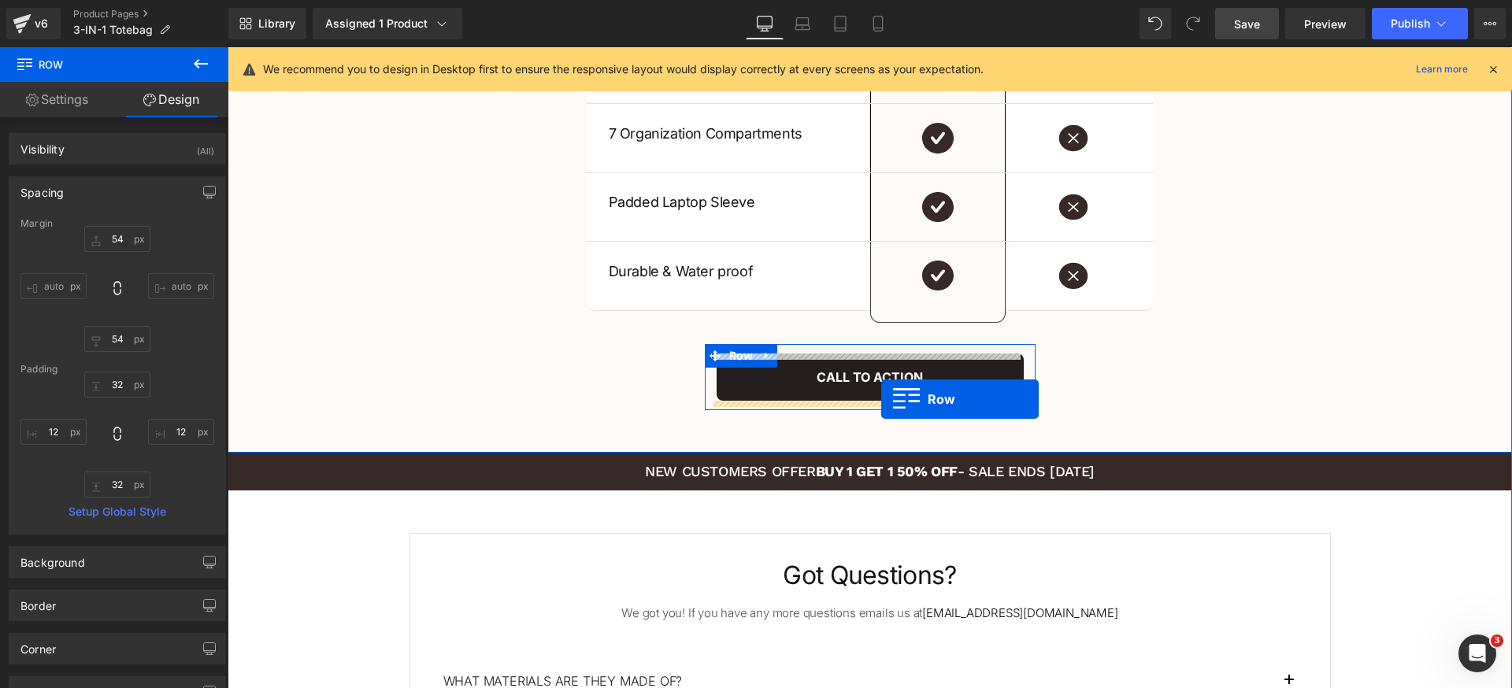
drag, startPoint x: 953, startPoint y: 231, endPoint x: 881, endPoint y: 399, distance: 182.4
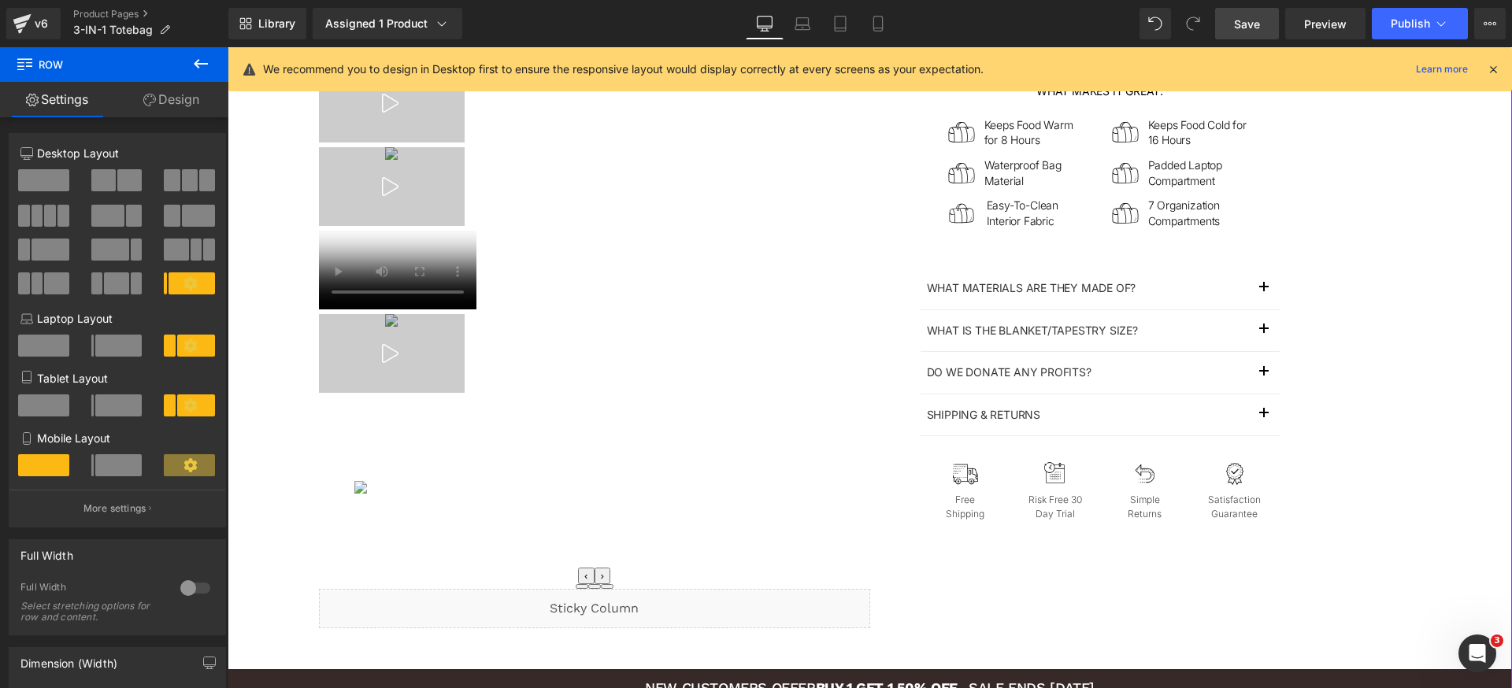
scroll to position [584, 0]
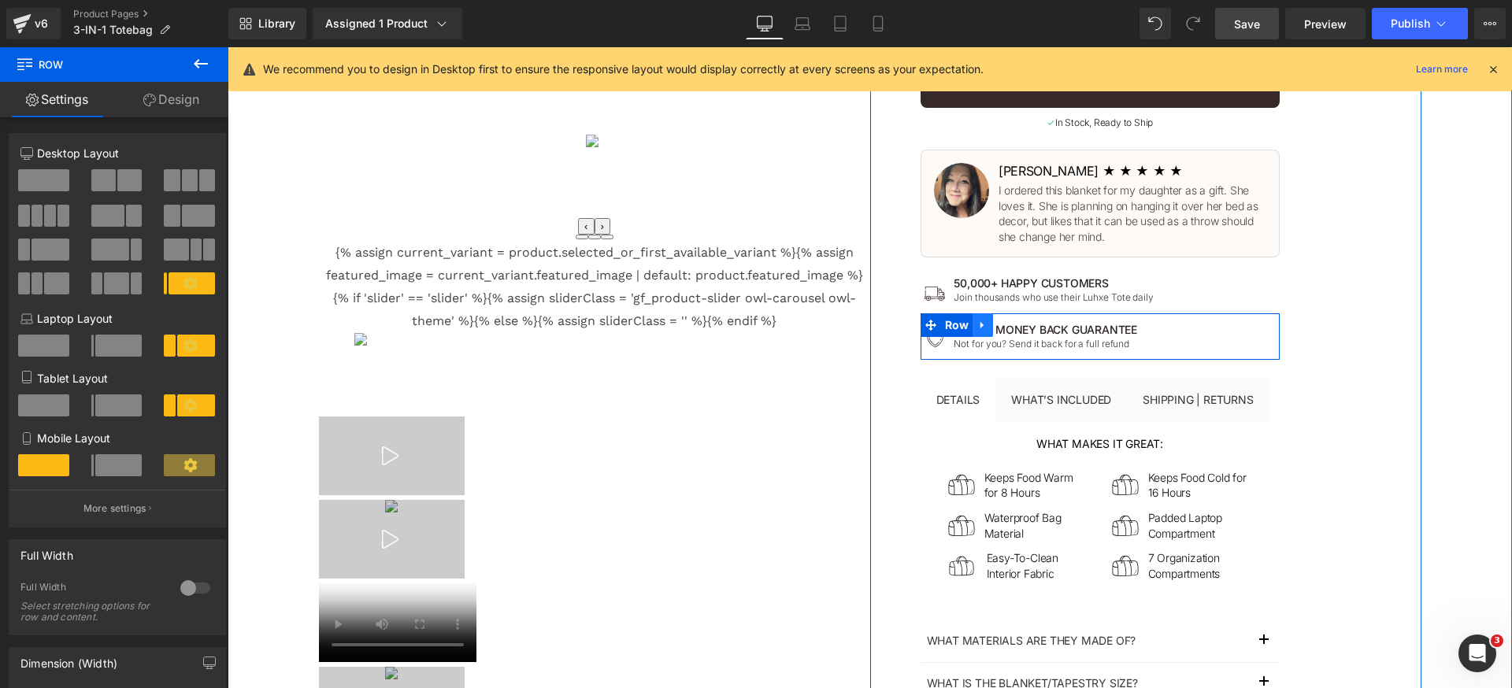
click at [977, 321] on icon at bounding box center [982, 326] width 11 height 12
click at [998, 320] on icon at bounding box center [1003, 325] width 11 height 11
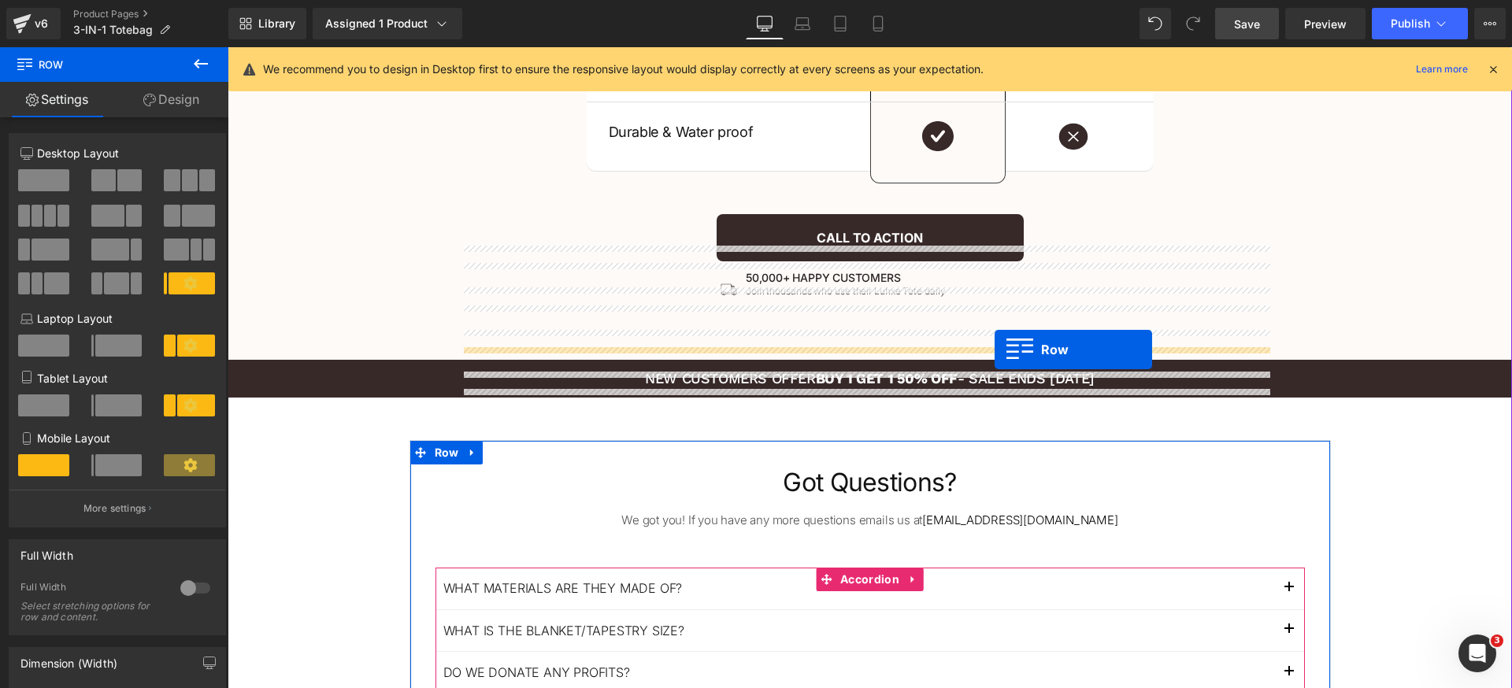
scroll to position [3179, 0]
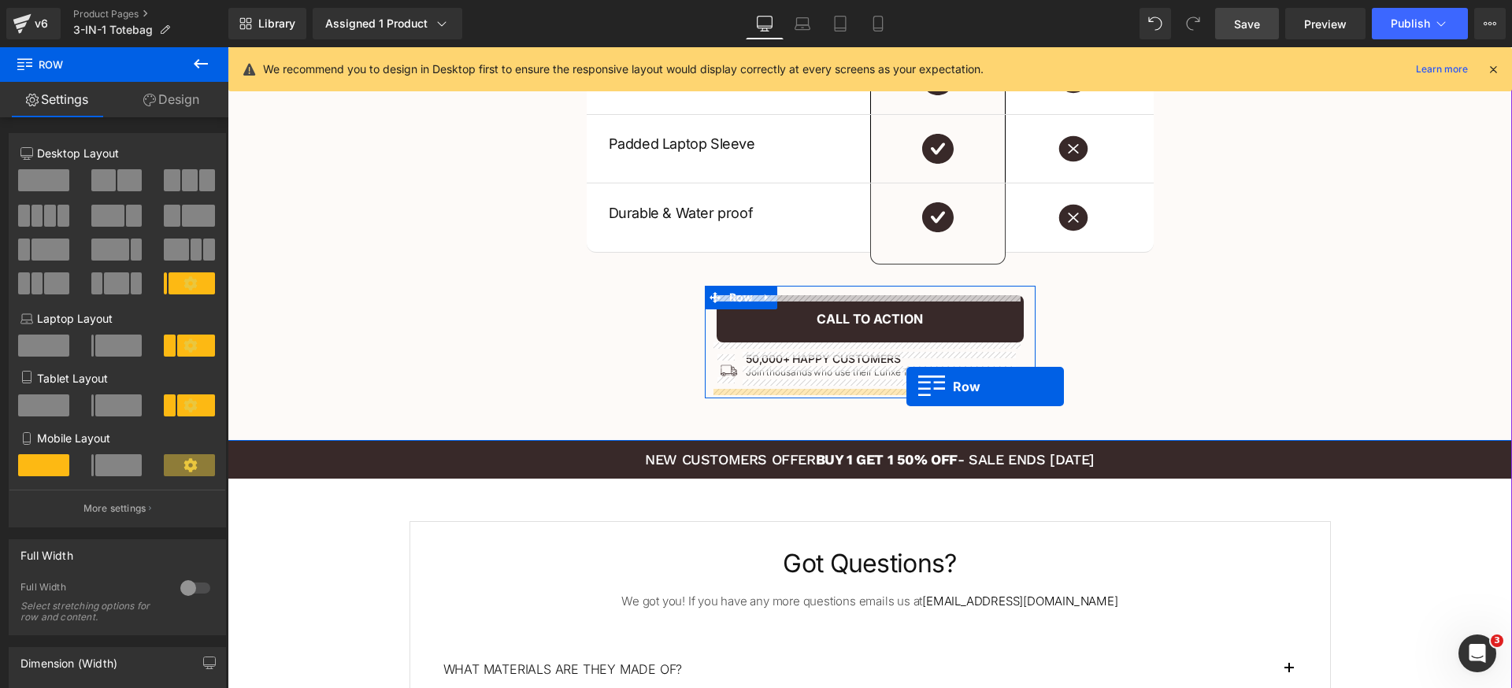
drag, startPoint x: 956, startPoint y: 344, endPoint x: 906, endPoint y: 387, distance: 65.3
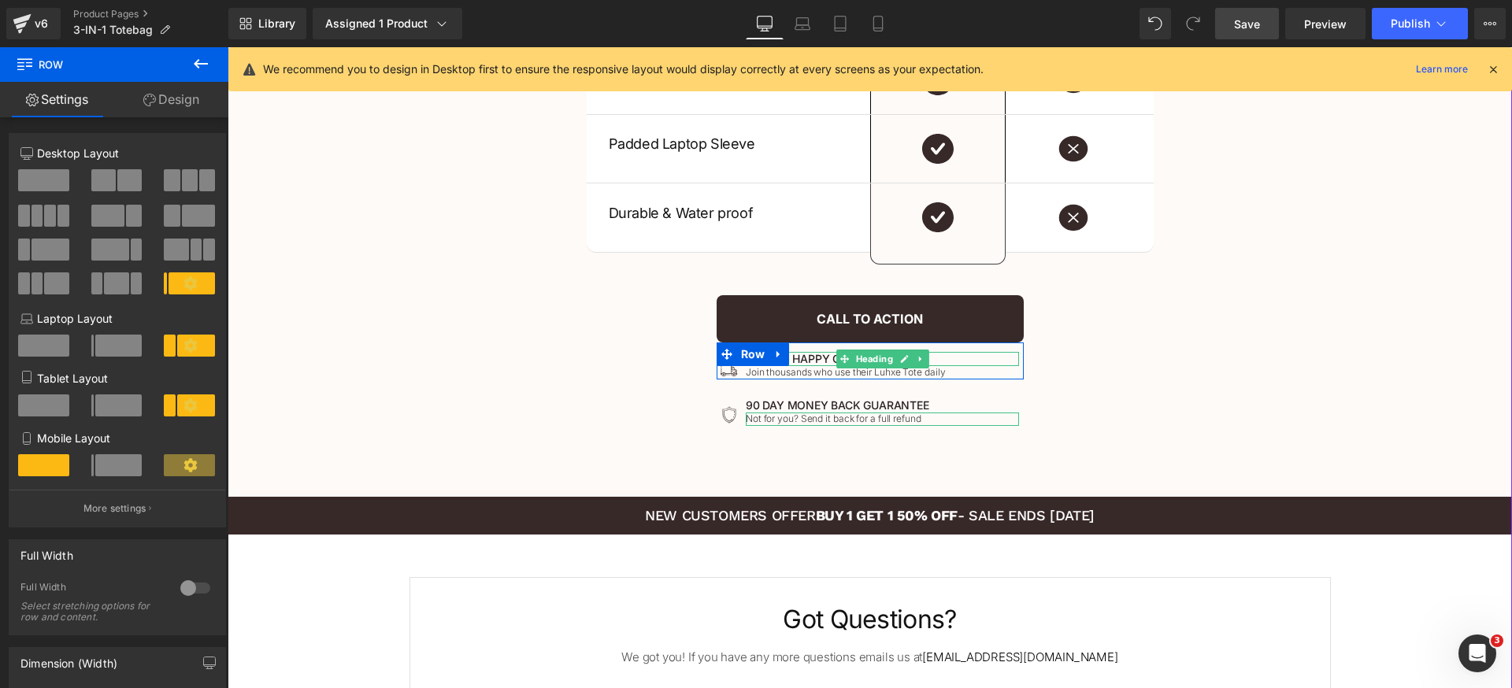
click at [813, 359] on h1 "50,000+ Happy customers" at bounding box center [883, 359] width 274 height 14
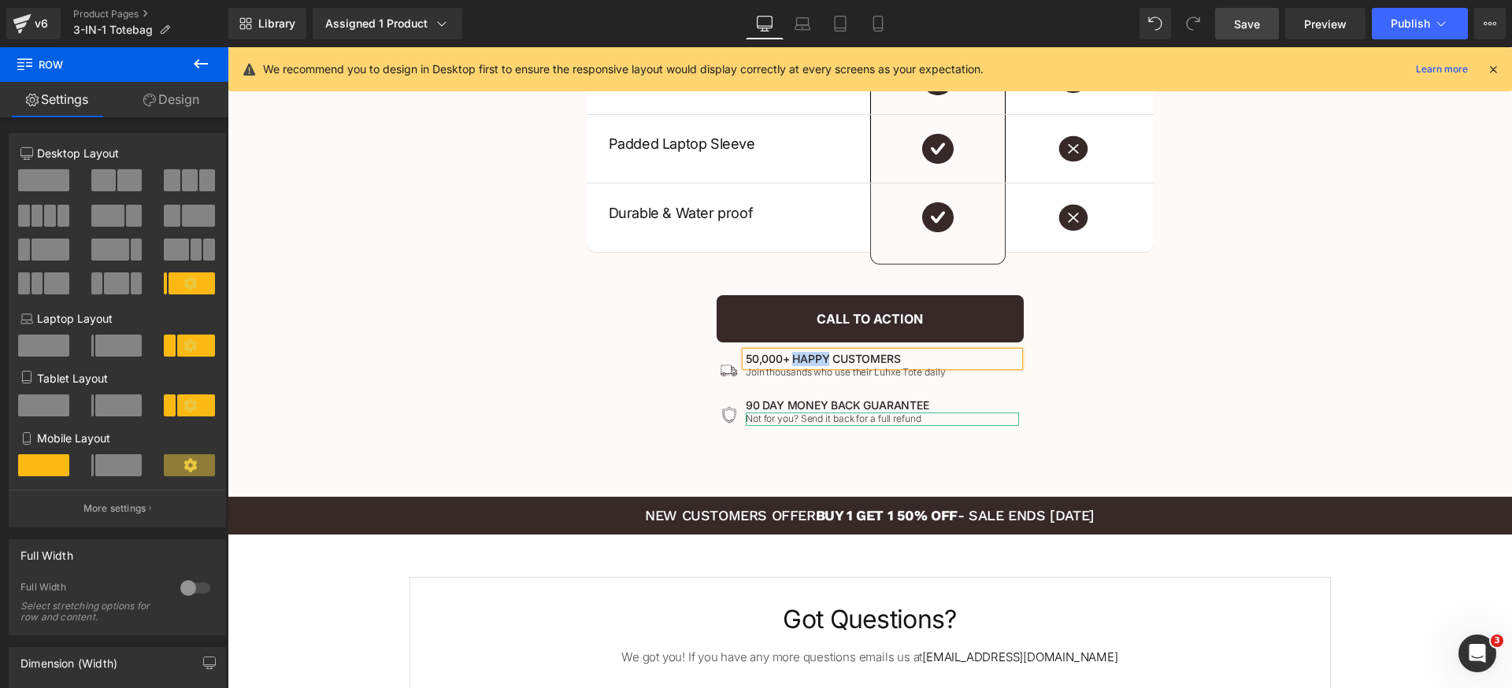
click at [813, 359] on h1 "50,000+ Happy customers" at bounding box center [883, 359] width 274 height 14
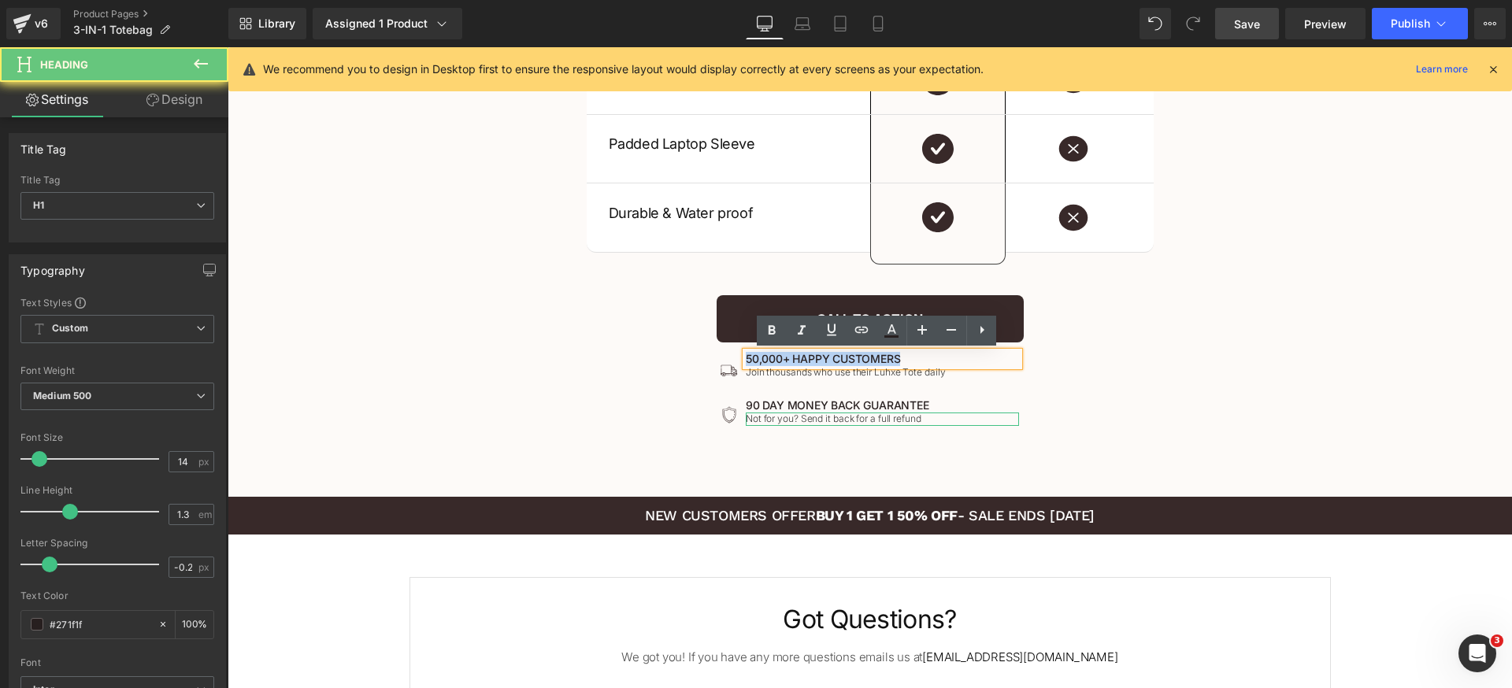
click at [813, 359] on h1 "50,000+ Happy customers" at bounding box center [883, 359] width 274 height 14
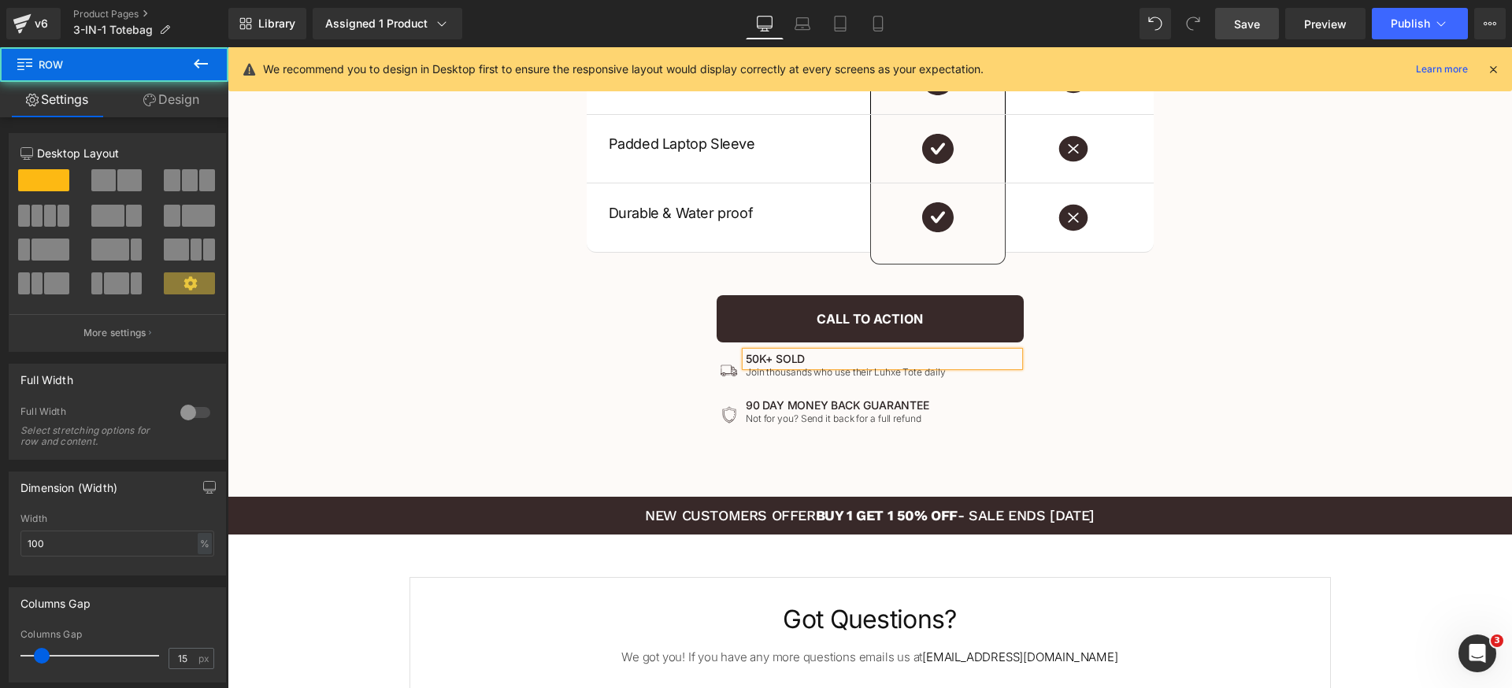
click at [1237, 402] on div "Not Just Better. Superior In Every Way. Heading US VS THEM Heading Our 3 in 1 T…" at bounding box center [870, 2] width 1284 height 904
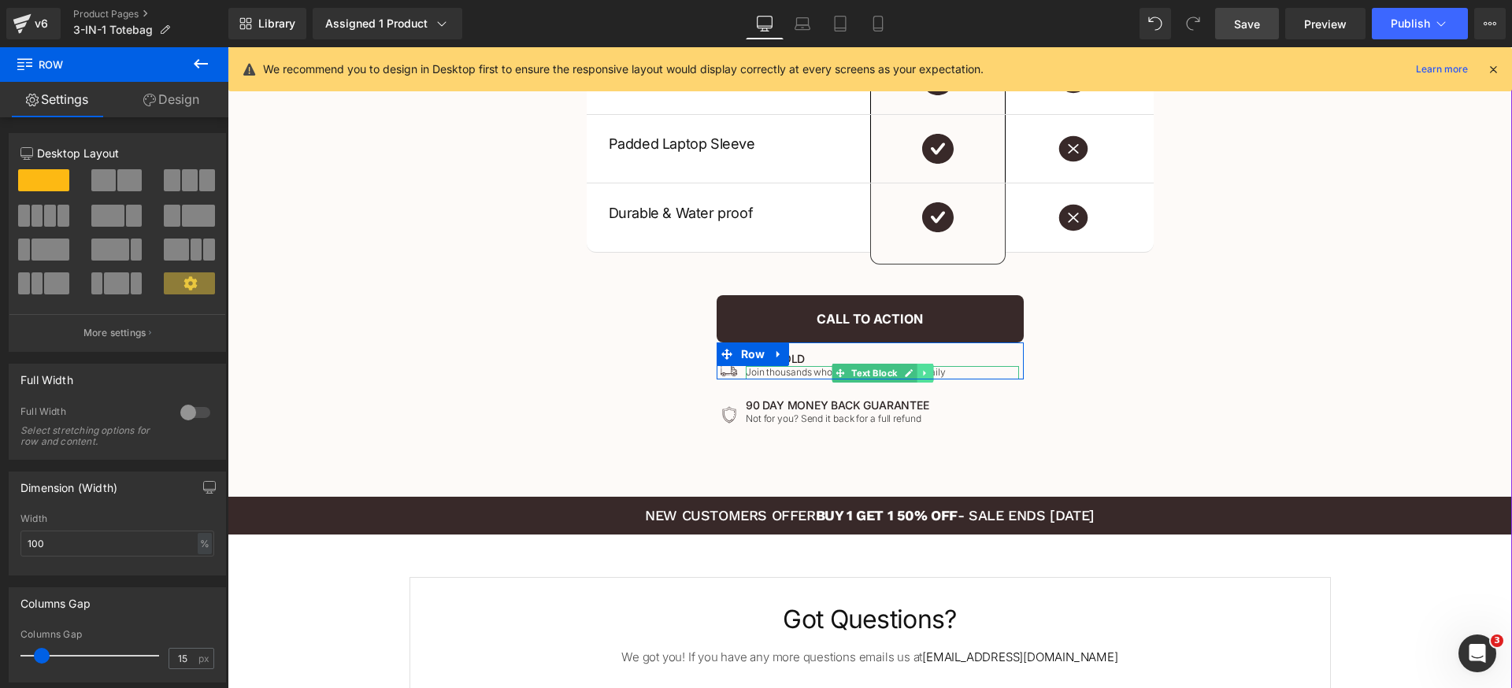
click at [923, 373] on icon at bounding box center [924, 373] width 2 height 6
click at [929, 374] on icon at bounding box center [933, 372] width 9 height 9
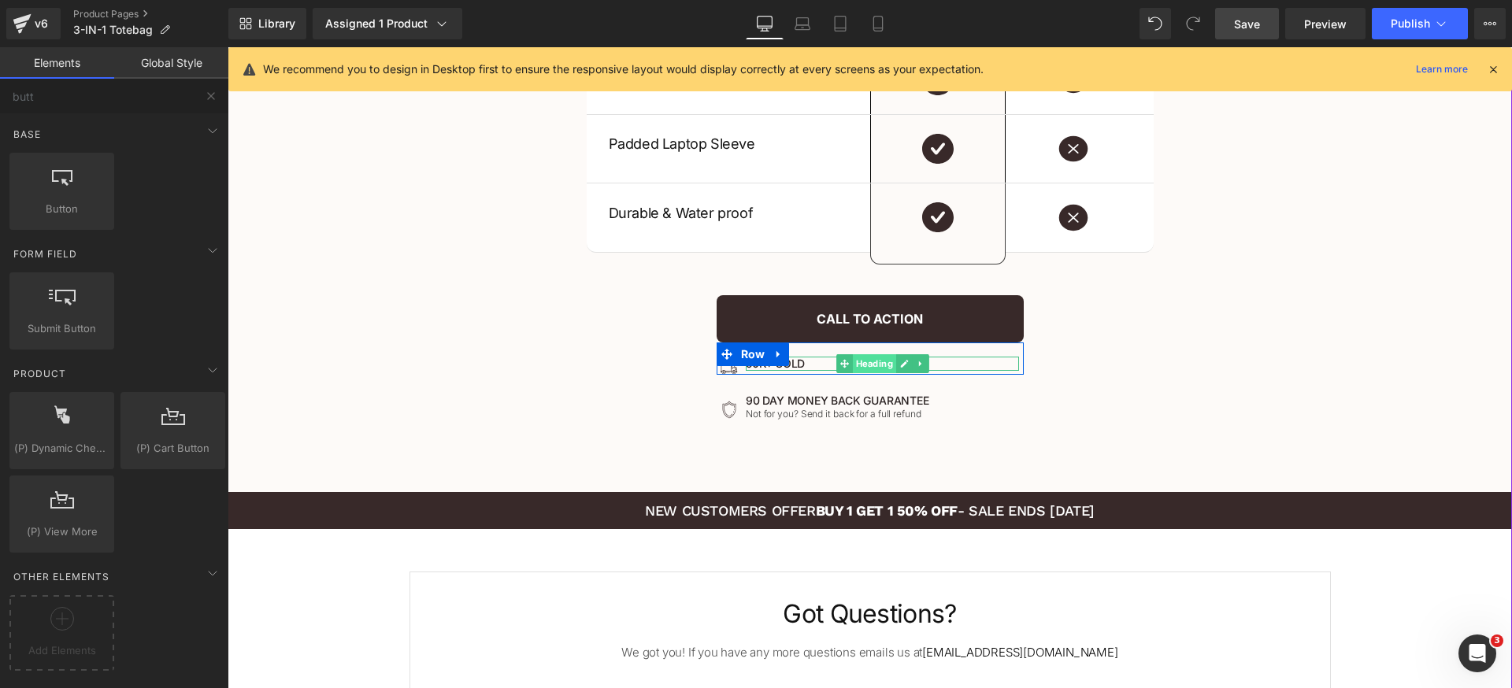
click at [853, 365] on span "Heading" at bounding box center [874, 363] width 43 height 19
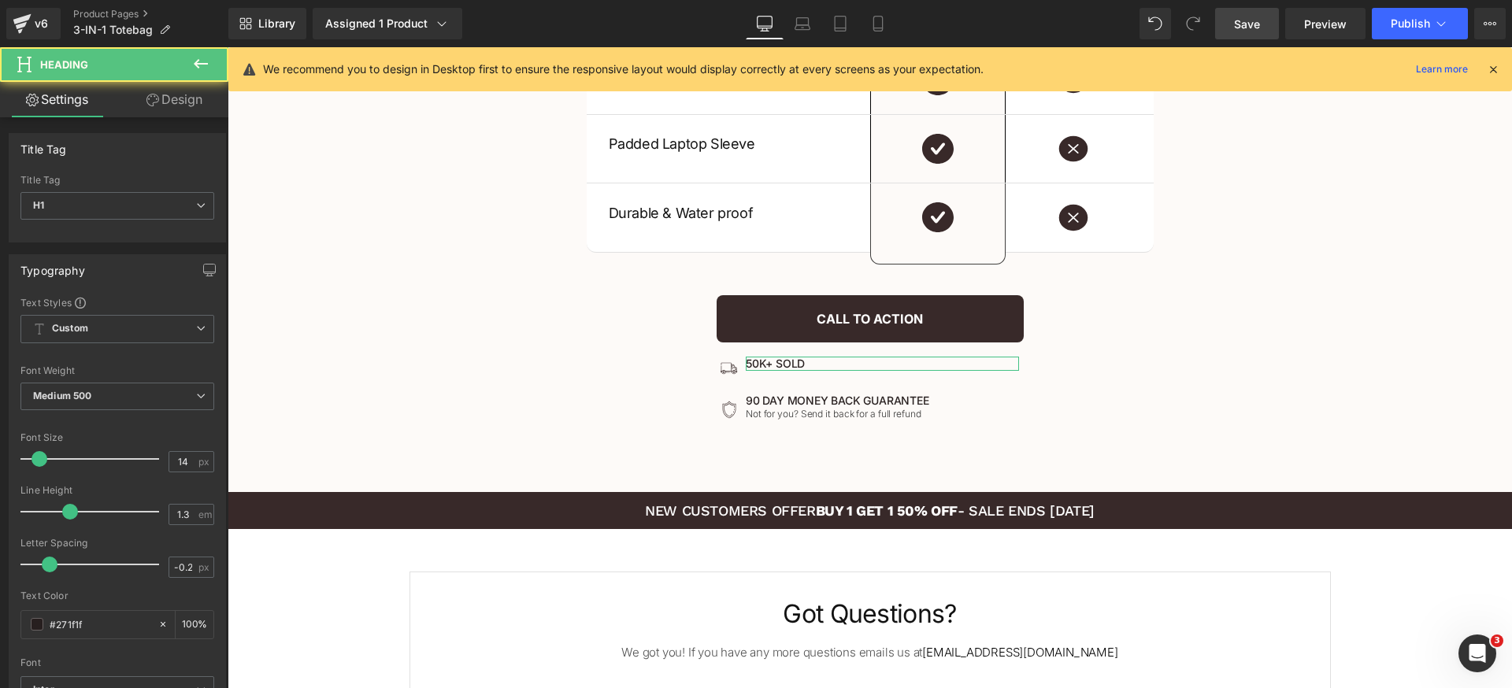
click at [184, 104] on link "Design" at bounding box center [174, 99] width 114 height 35
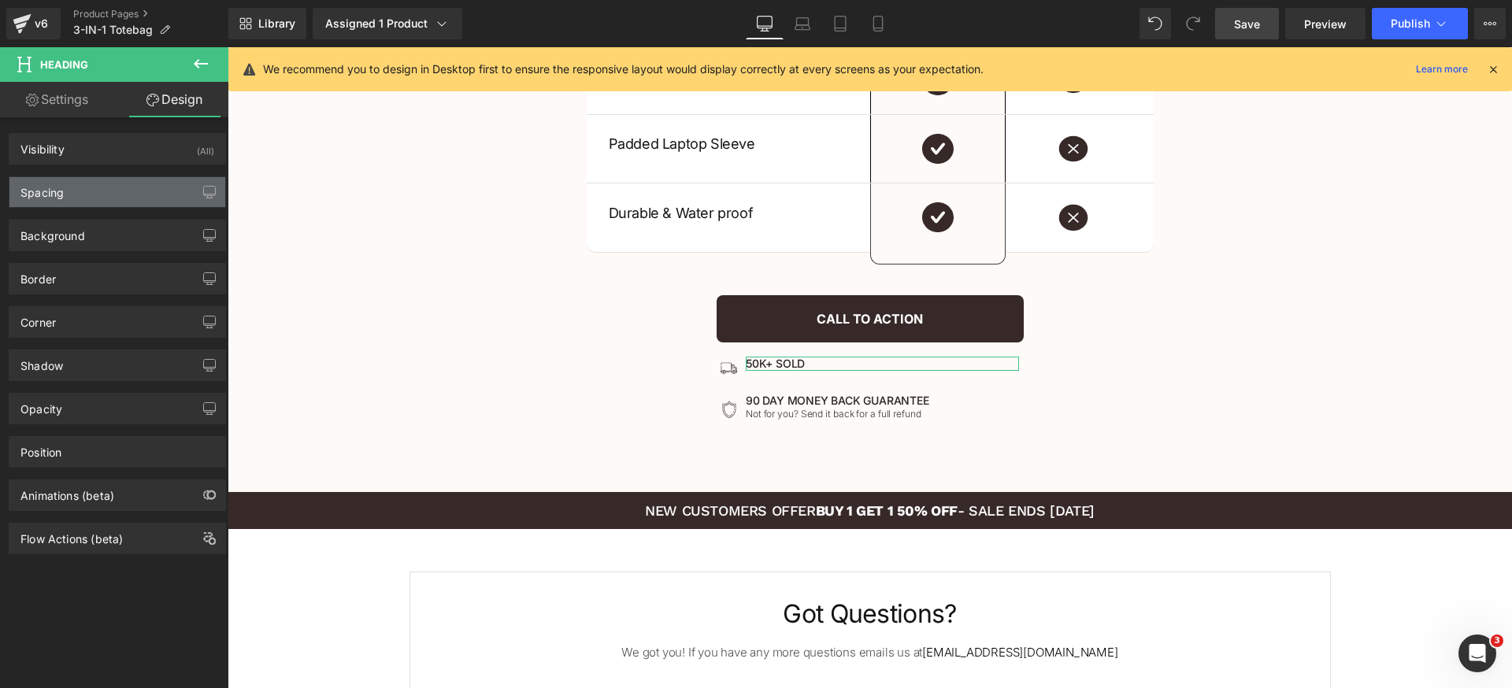
click at [112, 194] on div "Spacing" at bounding box center [117, 192] width 216 height 30
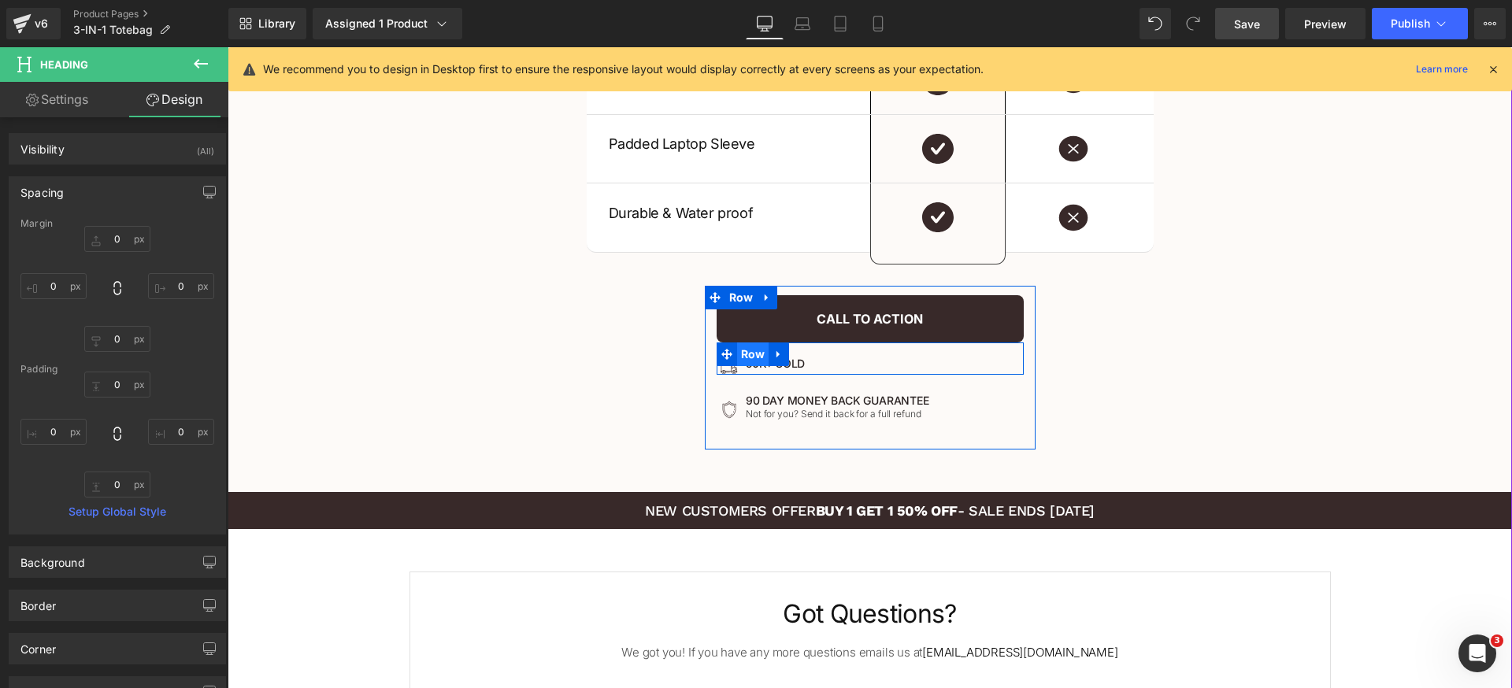
click at [737, 357] on span "Row" at bounding box center [753, 355] width 32 height 24
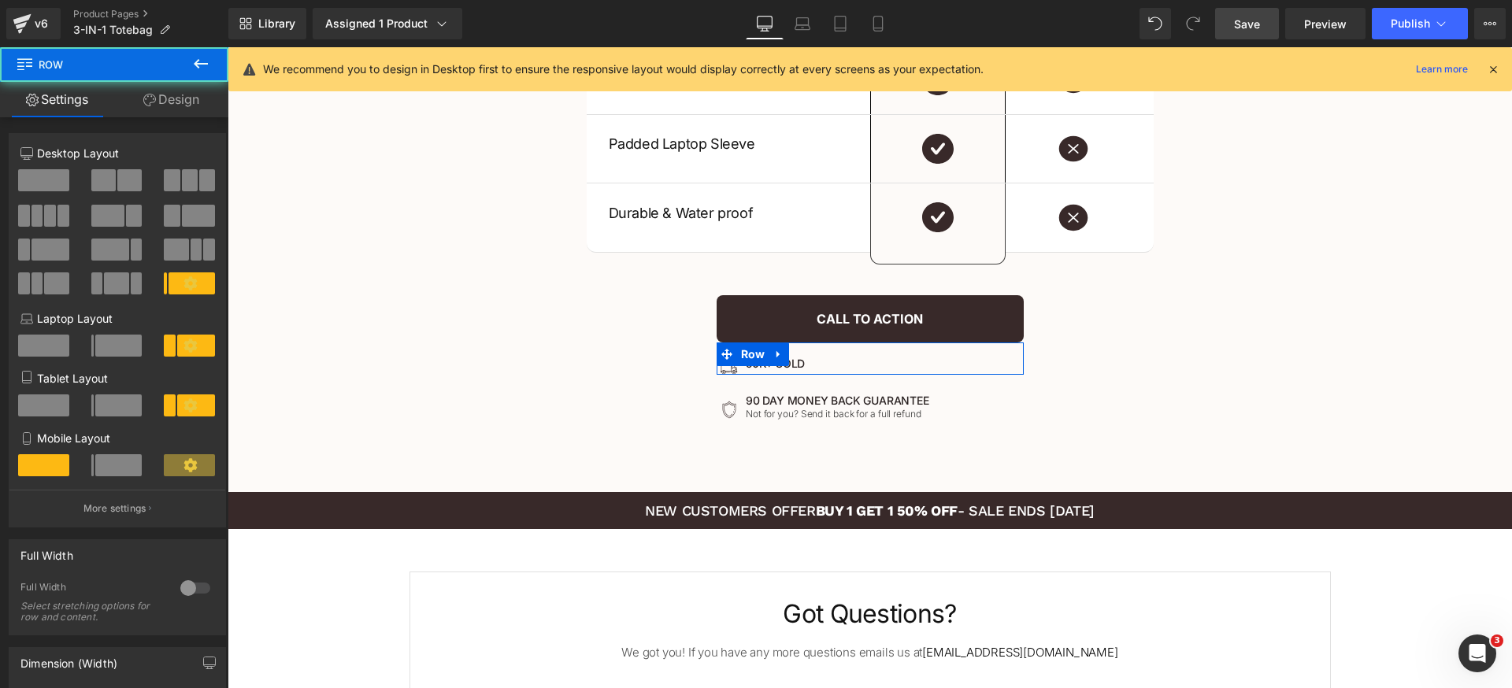
scroll to position [404, 0]
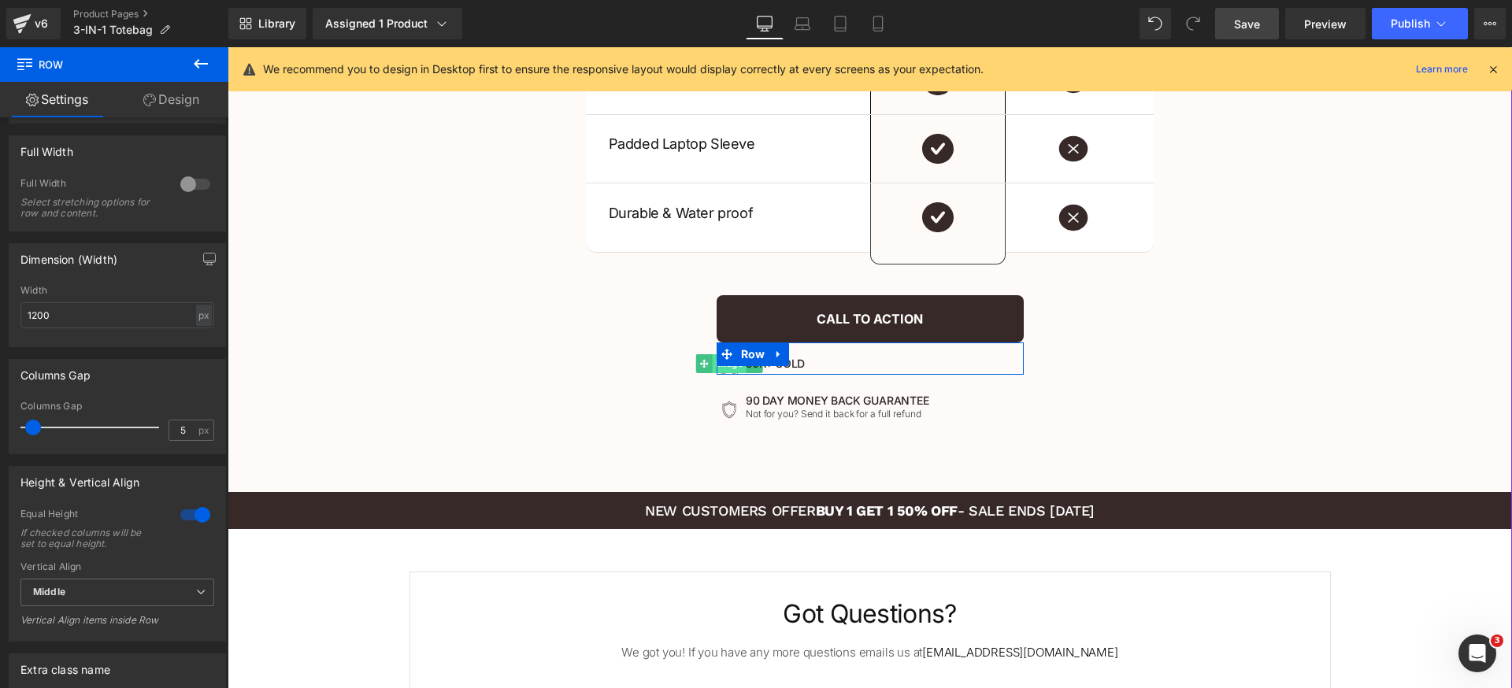
click at [720, 369] on span "Image" at bounding box center [729, 363] width 34 height 19
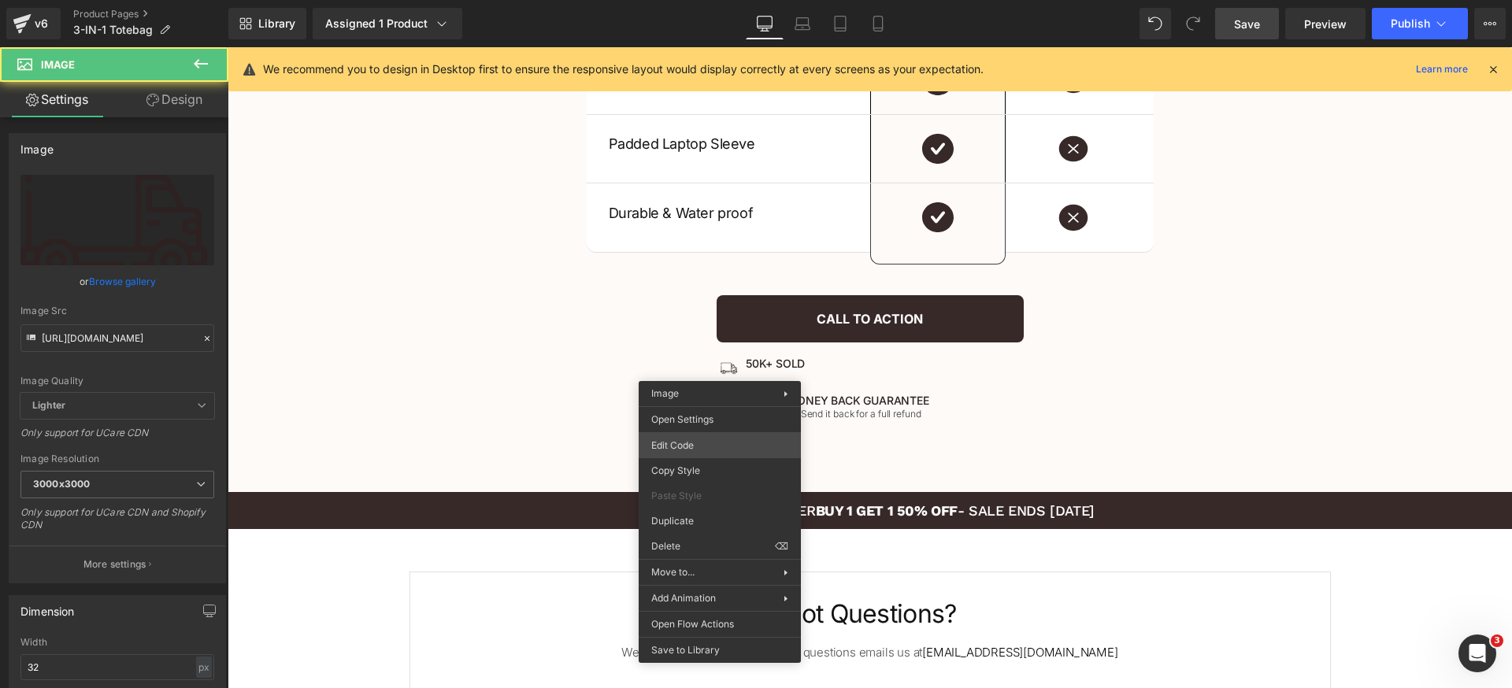
click at [699, 0] on div "Image You are previewing how the will restyle your page. You can not edit Eleme…" at bounding box center [756, 0] width 1512 height 0
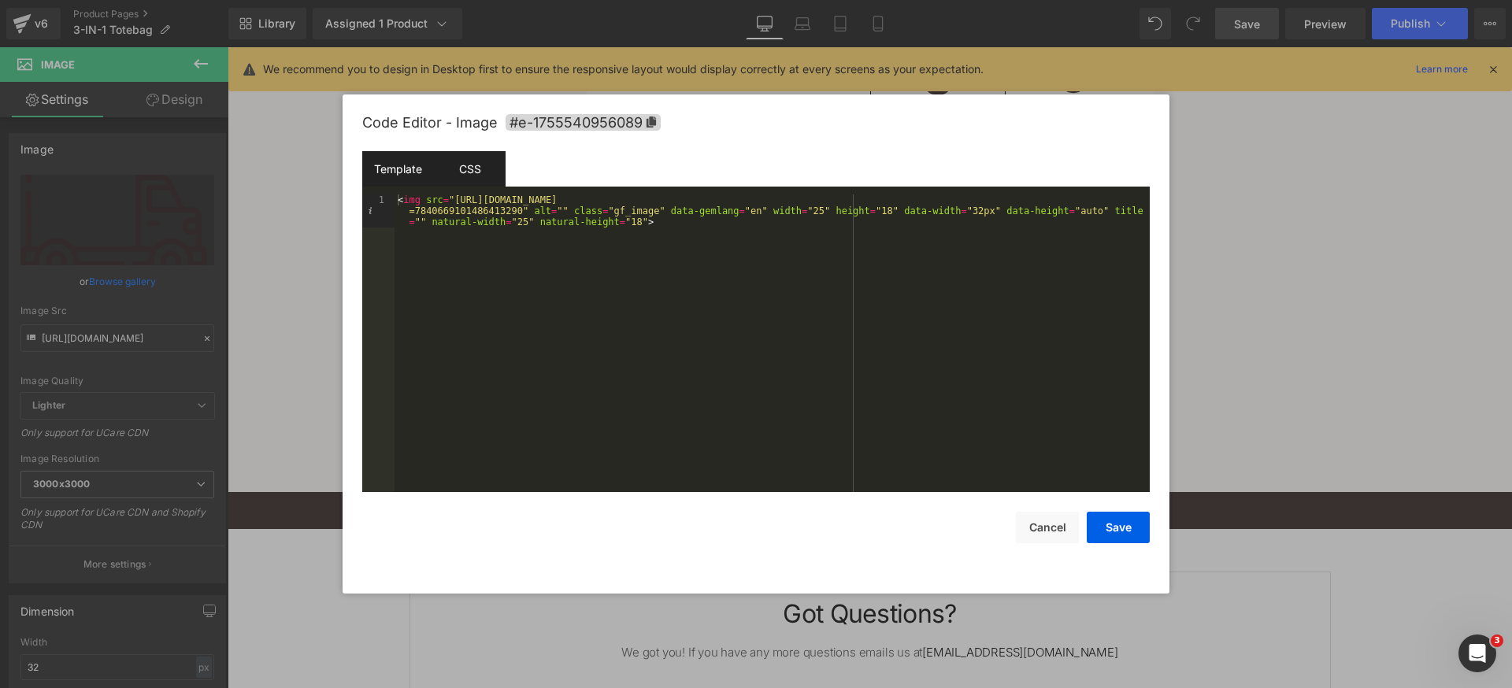
drag, startPoint x: 468, startPoint y: 170, endPoint x: 472, endPoint y: 180, distance: 11.3
click at [468, 172] on div "CSS" at bounding box center [470, 168] width 72 height 35
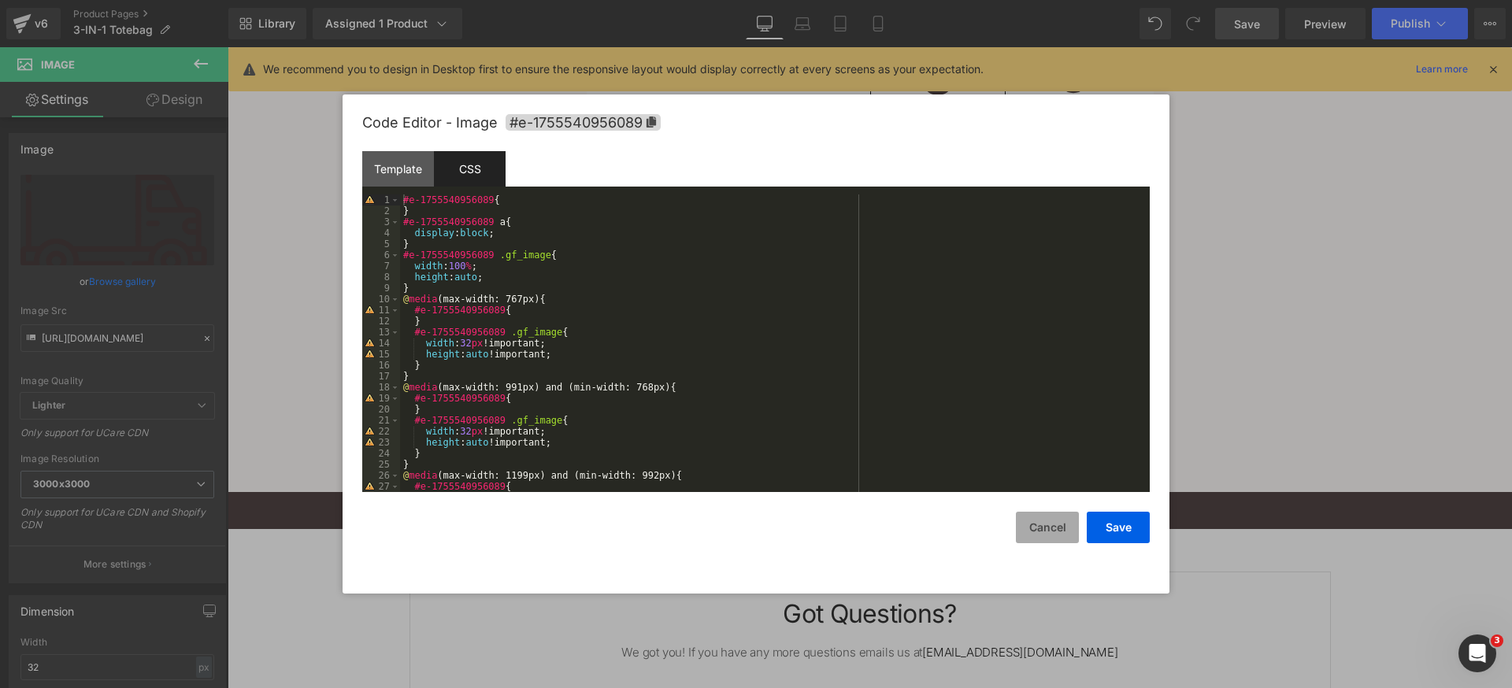
click at [1035, 529] on button "Cancel" at bounding box center [1047, 527] width 63 height 31
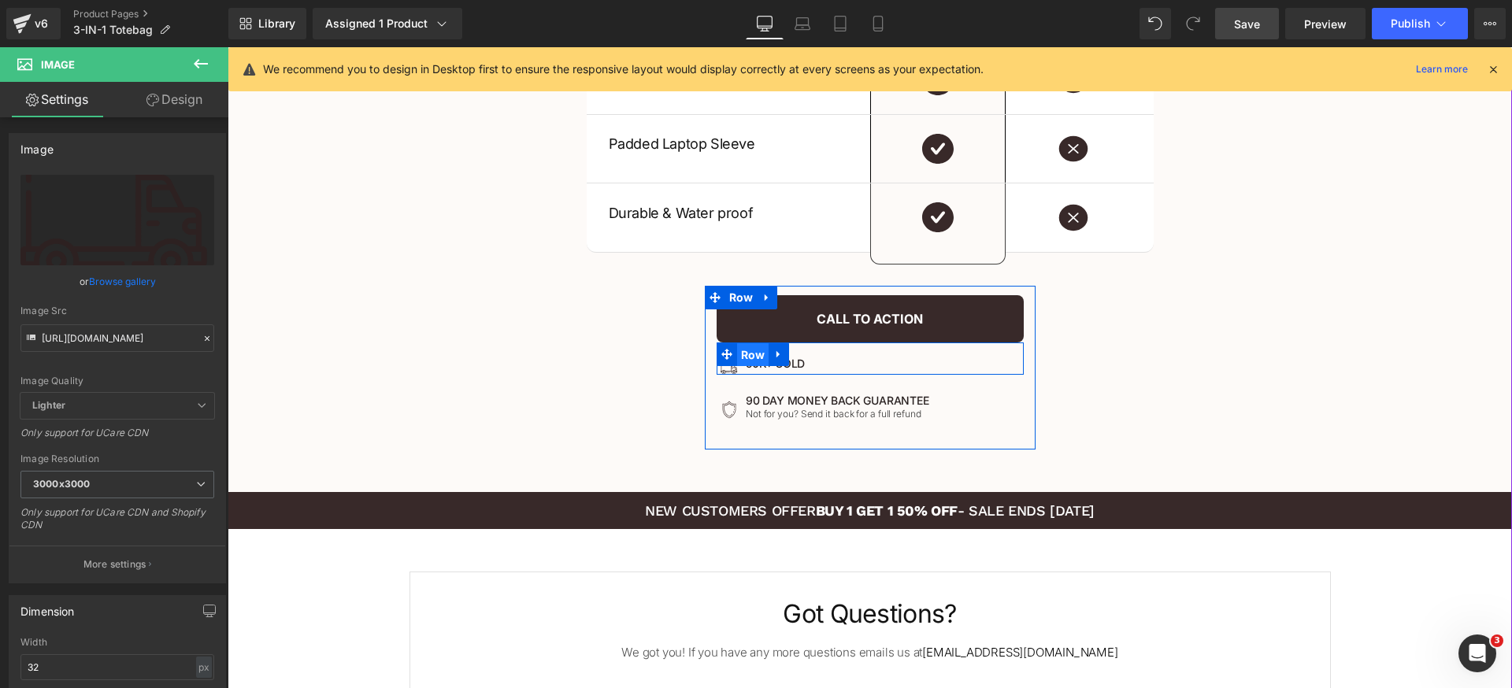
click at [737, 352] on span "Row" at bounding box center [753, 355] width 32 height 24
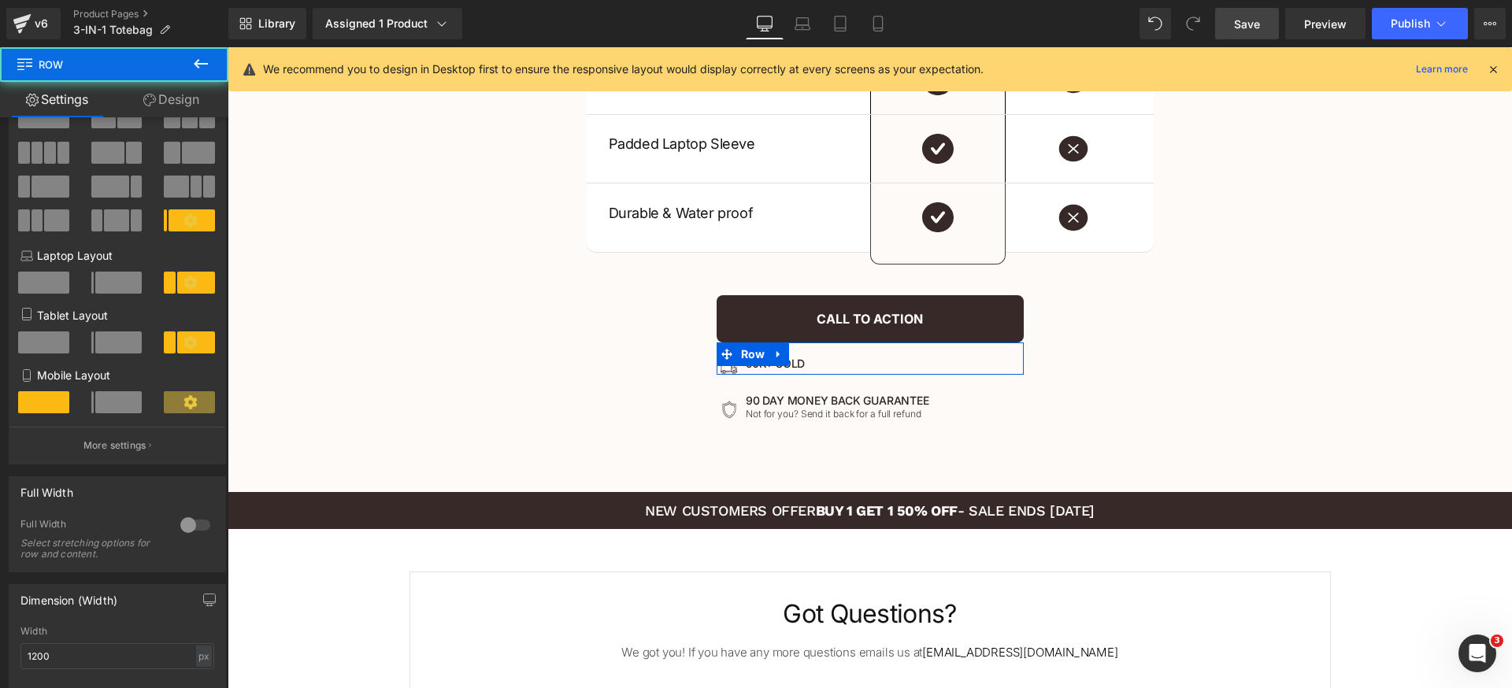
scroll to position [306, 0]
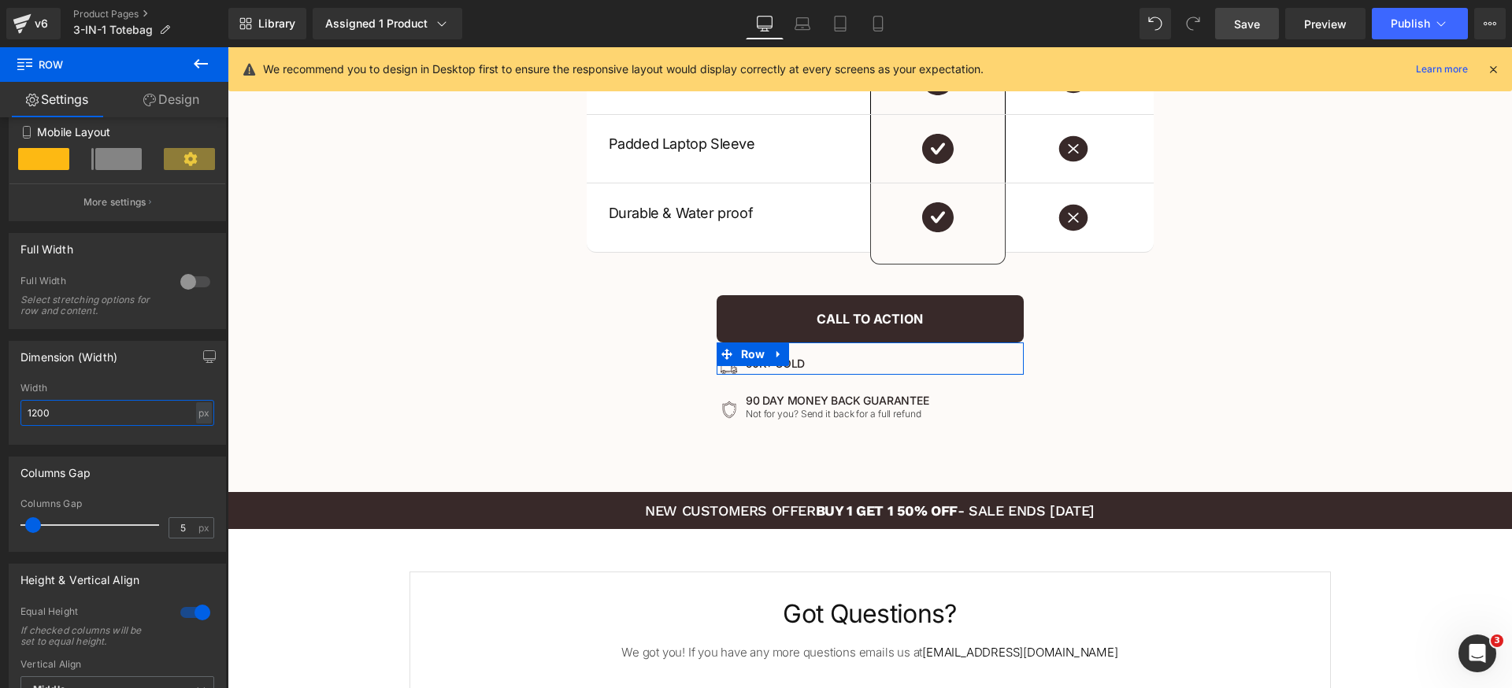
click at [140, 424] on input "1200" at bounding box center [117, 413] width 194 height 26
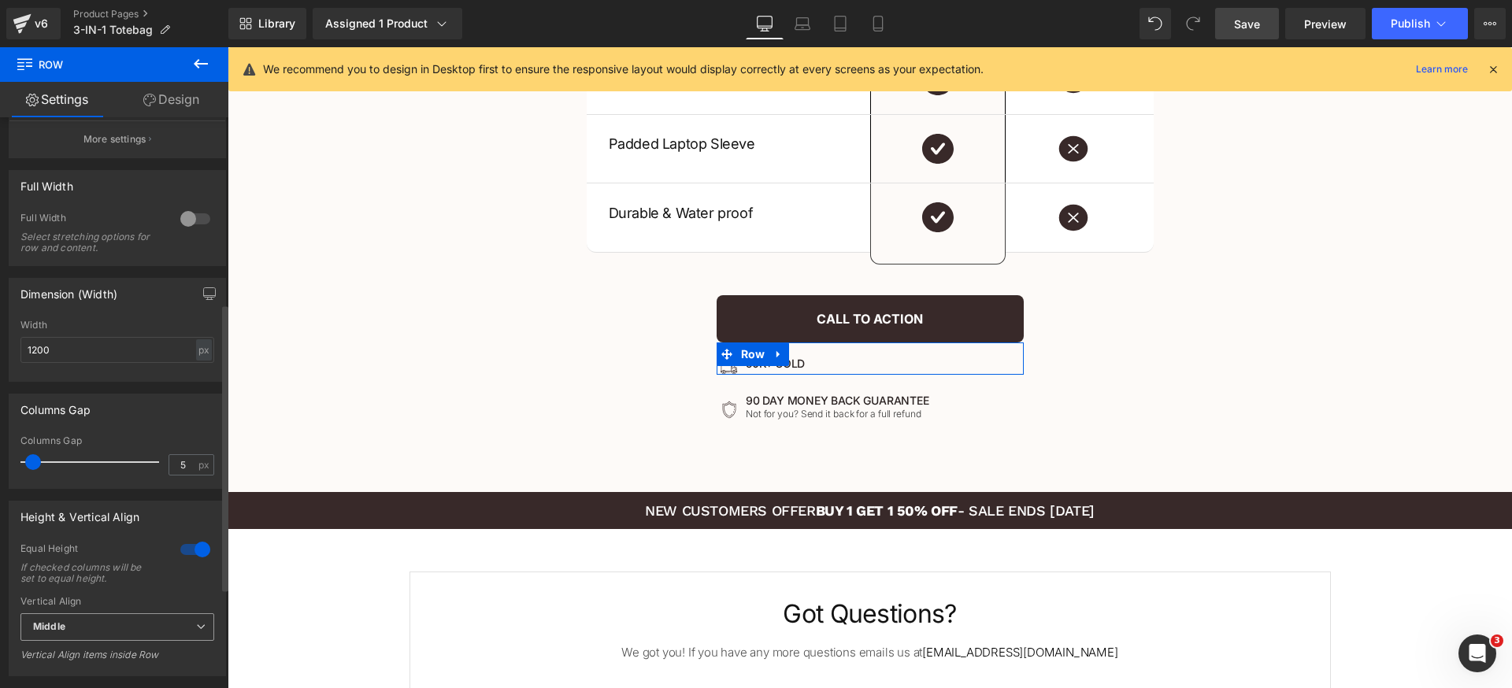
click at [136, 627] on span "Middle" at bounding box center [117, 627] width 194 height 28
click at [113, 592] on div "Equal Height If checked columns will be set to equal height." at bounding box center [113, 569] width 187 height 54
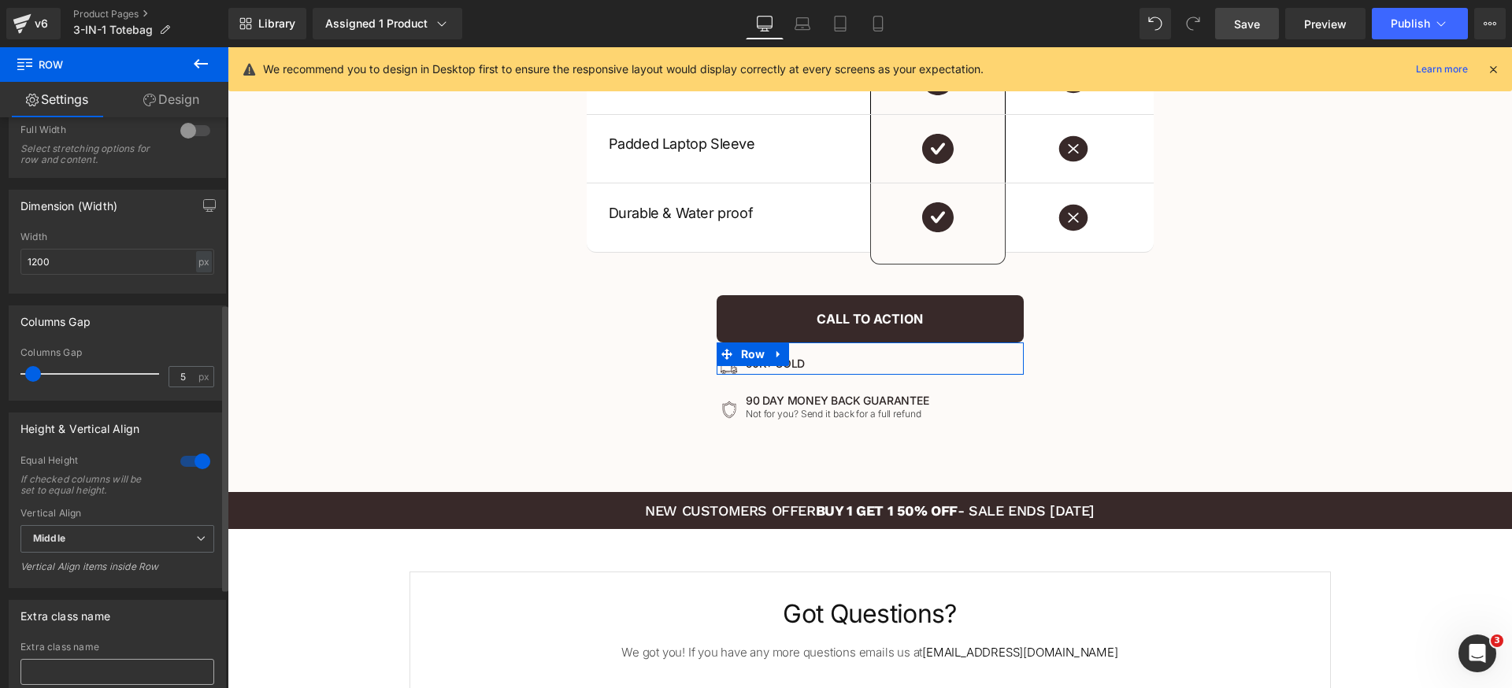
scroll to position [539, 0]
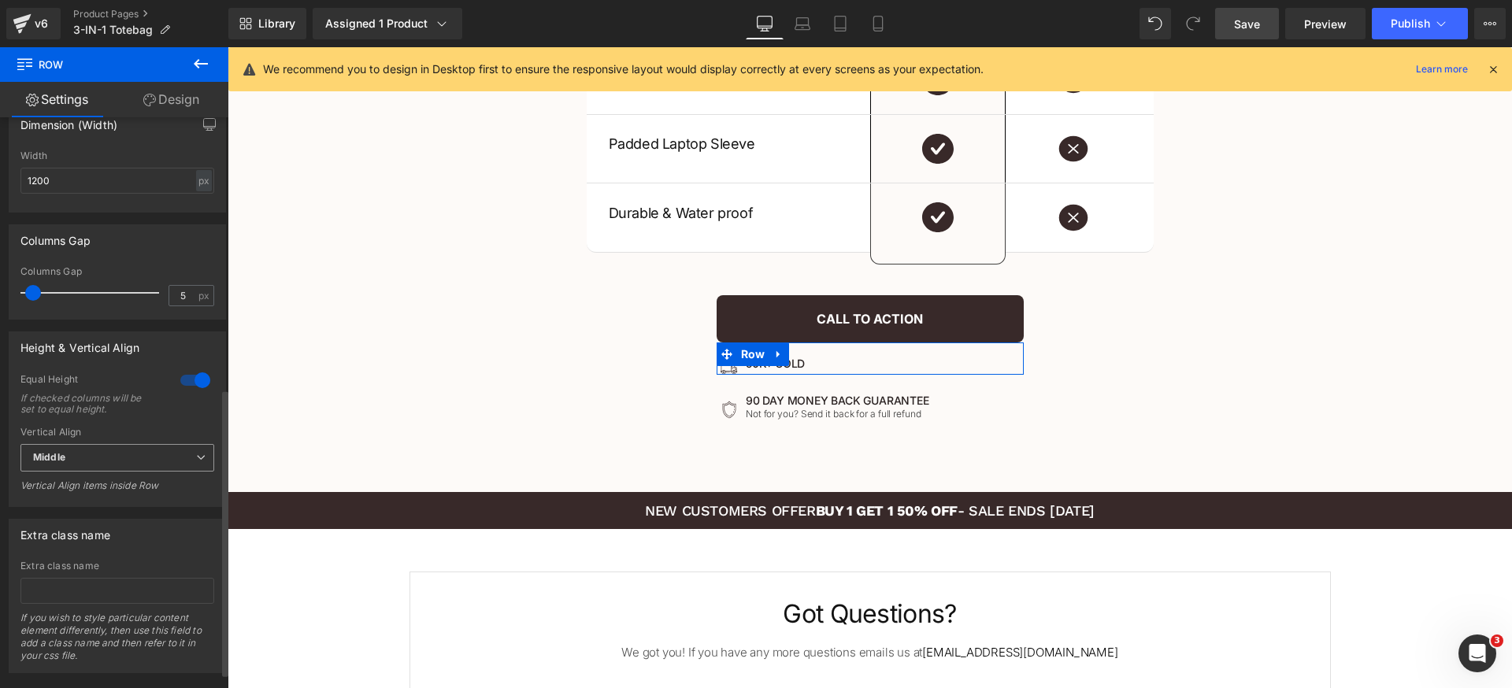
click at [166, 471] on div "Middle Top Middle Bottom" at bounding box center [117, 461] width 194 height 35
drag, startPoint x: 148, startPoint y: 443, endPoint x: 146, endPoint y: 453, distance: 9.7
click at [146, 446] on div "Vertical Align Middle Top Middle Bottom Vertical Align items inside Row" at bounding box center [117, 465] width 194 height 76
click at [135, 453] on span "Middle" at bounding box center [117, 458] width 194 height 28
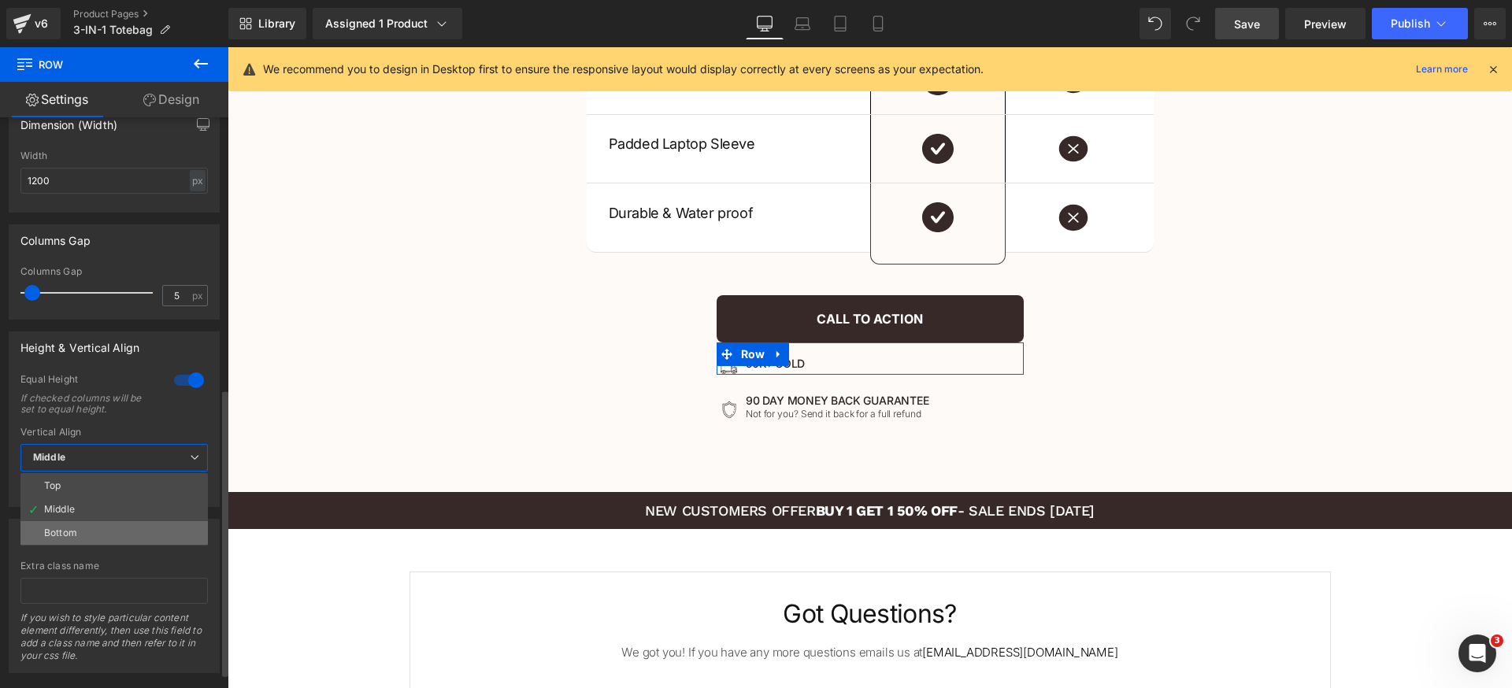
click at [102, 529] on li "Bottom" at bounding box center [113, 533] width 187 height 24
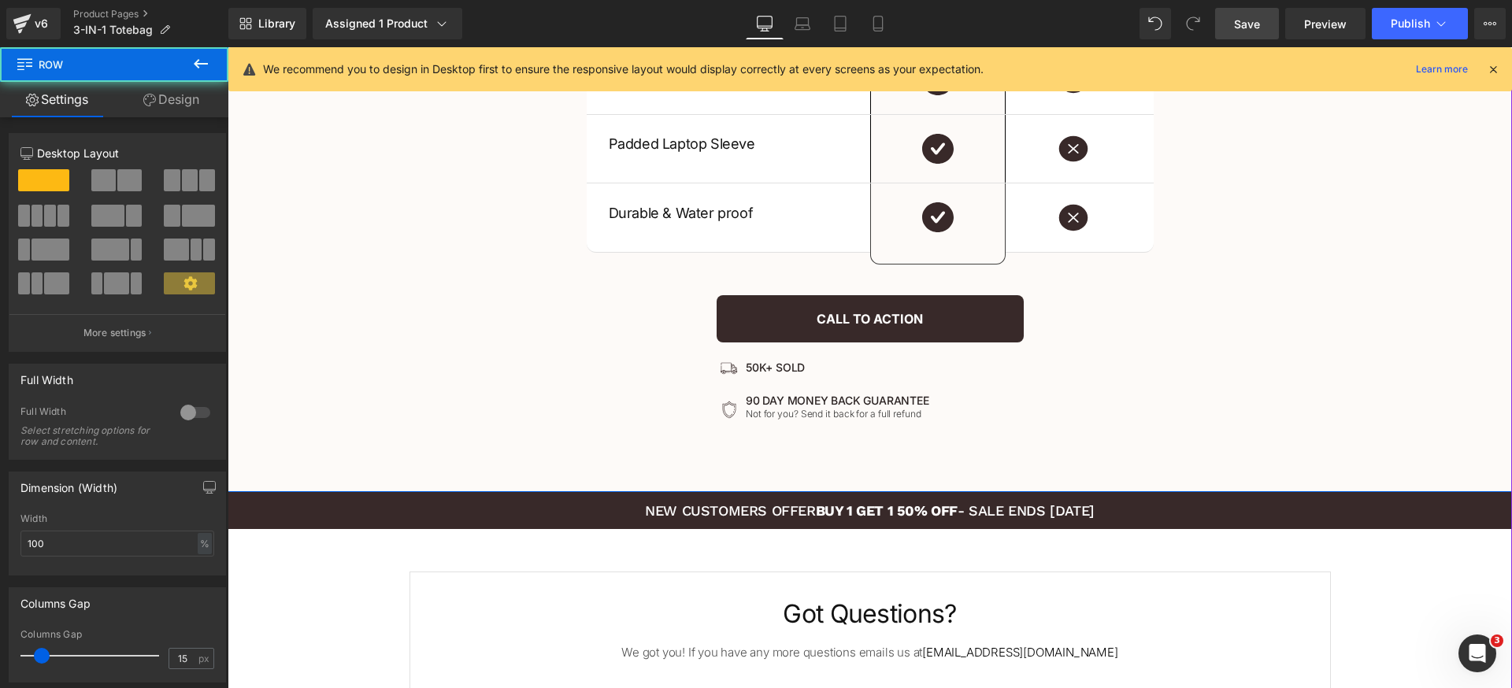
click at [1172, 389] on div "Not Just Better. Superior In Every Way. Heading US VS THEM Heading Our 3 in 1 T…" at bounding box center [870, -1] width 1284 height 899
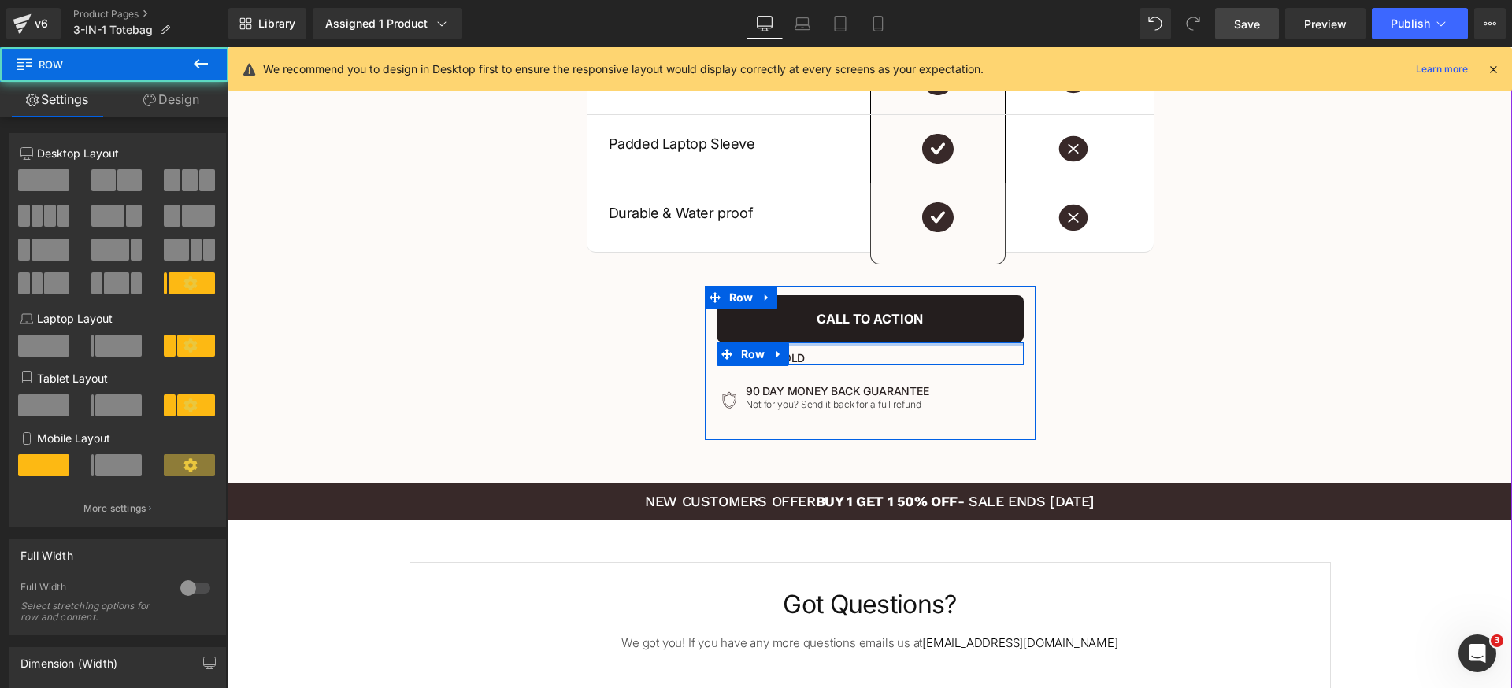
drag, startPoint x: 824, startPoint y: 349, endPoint x: 829, endPoint y: 335, distance: 14.9
click at [829, 335] on div "Call To Action Button Image 50k+ Sold Heading Row Image 90 day money back guara…" at bounding box center [870, 362] width 331 height 135
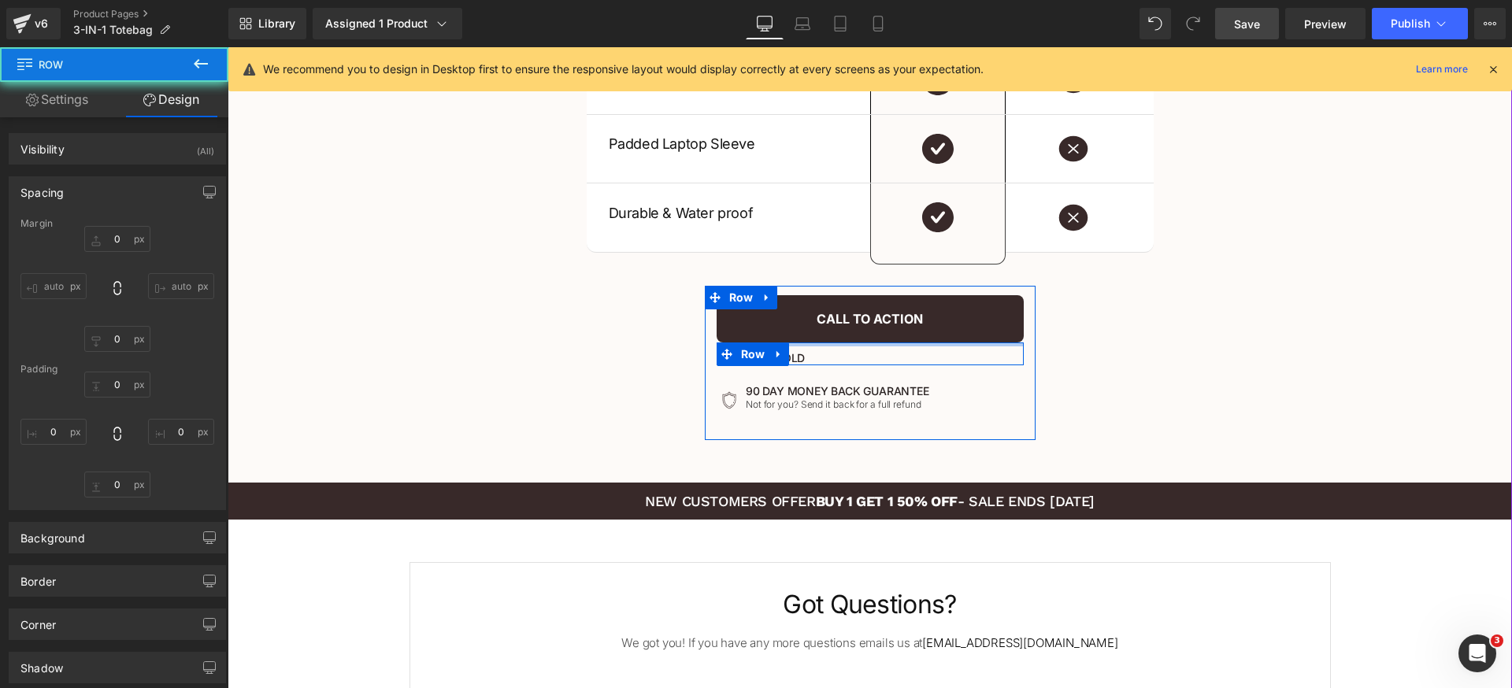
type input "0"
type input "12"
type input "0"
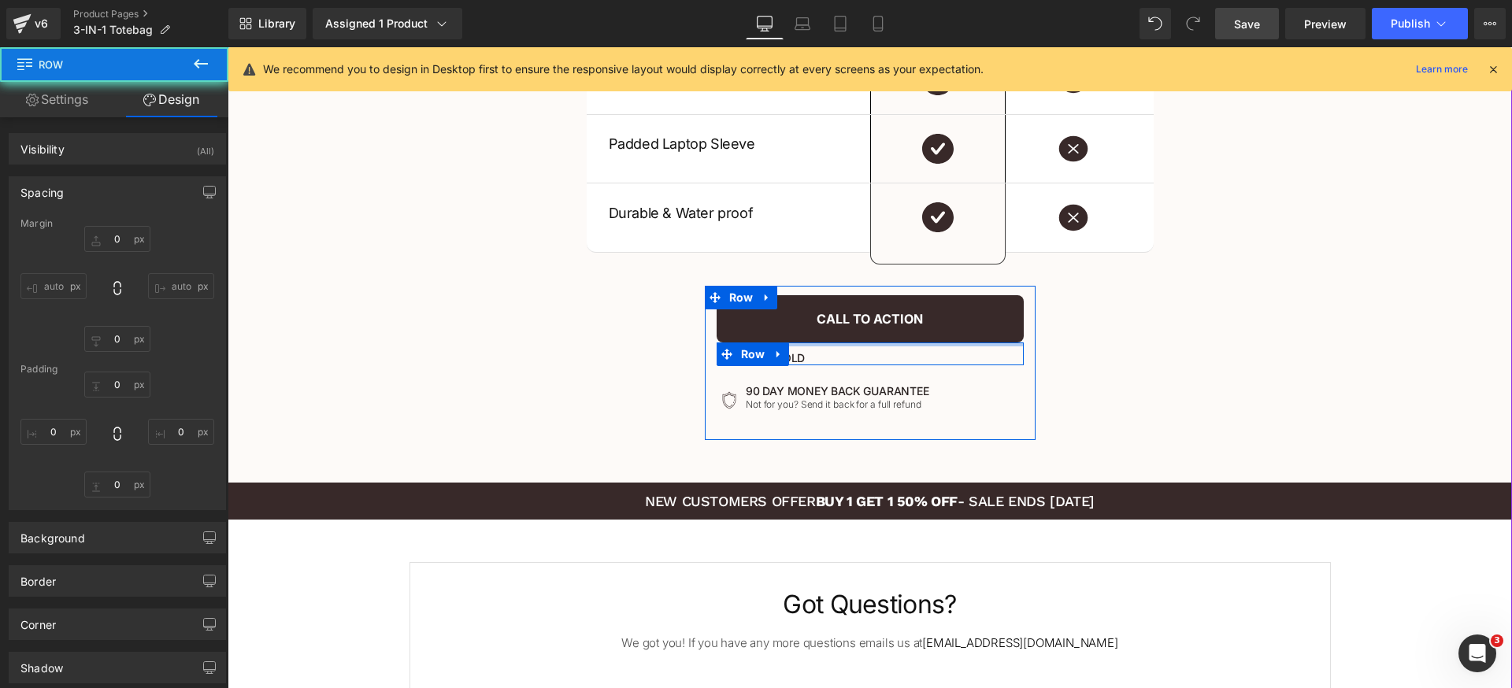
type input "0"
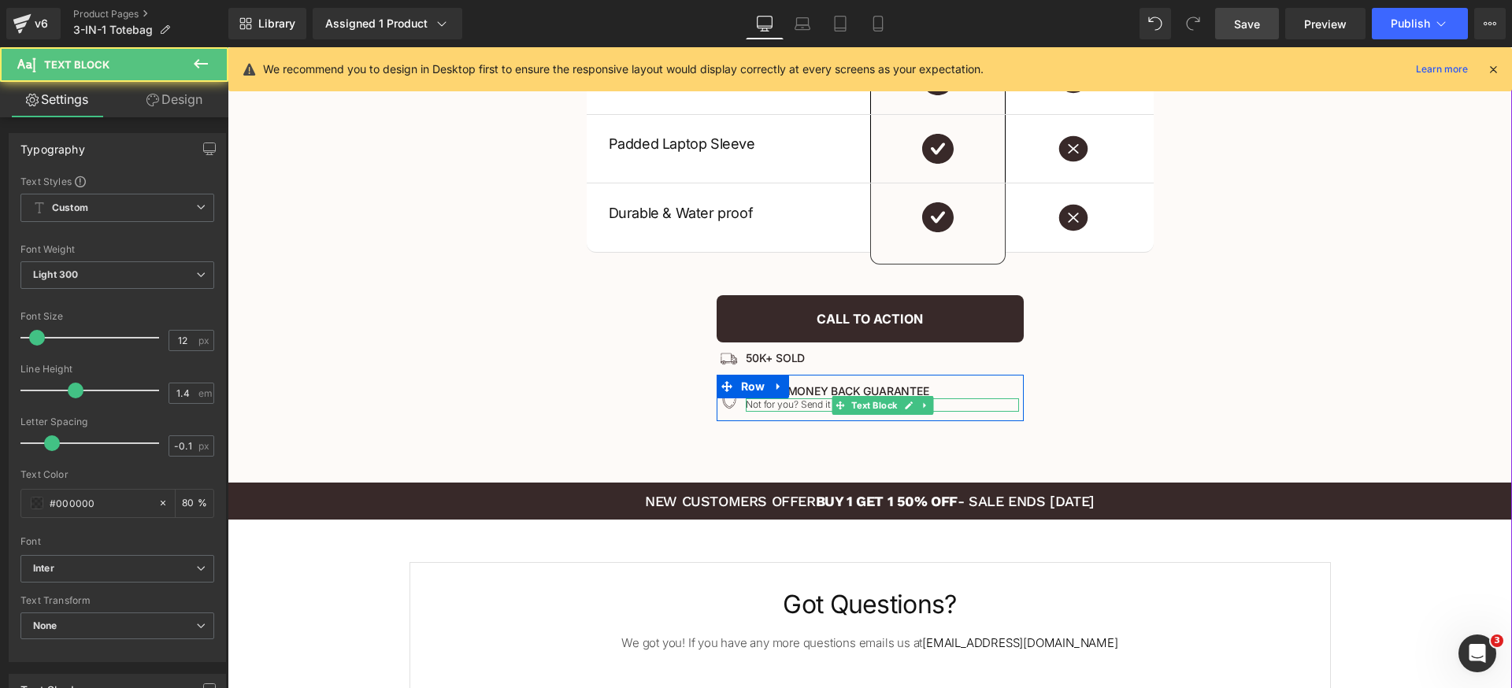
click at [810, 405] on p "Not for you? Send it back for a full refund" at bounding box center [883, 404] width 274 height 13
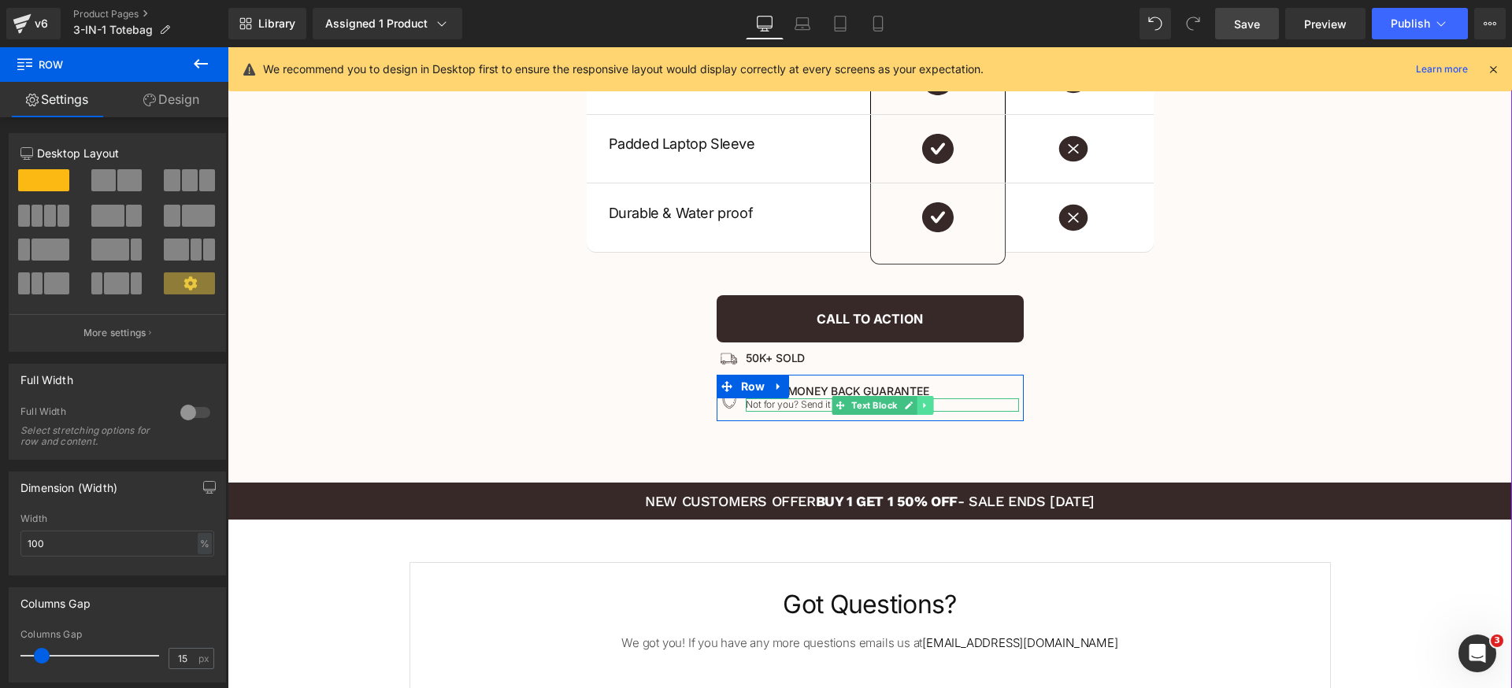
click at [920, 405] on icon at bounding box center [924, 405] width 9 height 9
click at [925, 407] on link at bounding box center [933, 405] width 17 height 19
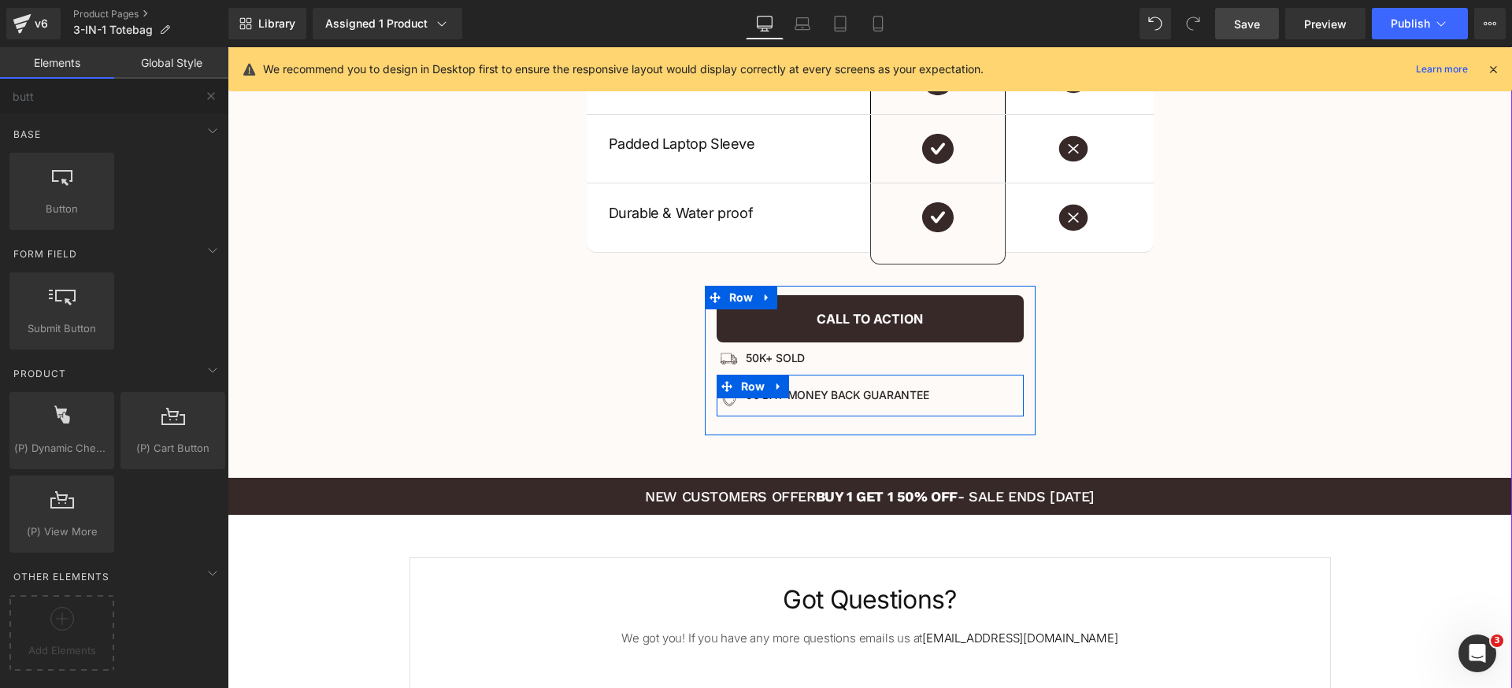
drag, startPoint x: 743, startPoint y: 387, endPoint x: 678, endPoint y: 387, distance: 65.4
click at [743, 387] on span "Row" at bounding box center [753, 387] width 32 height 24
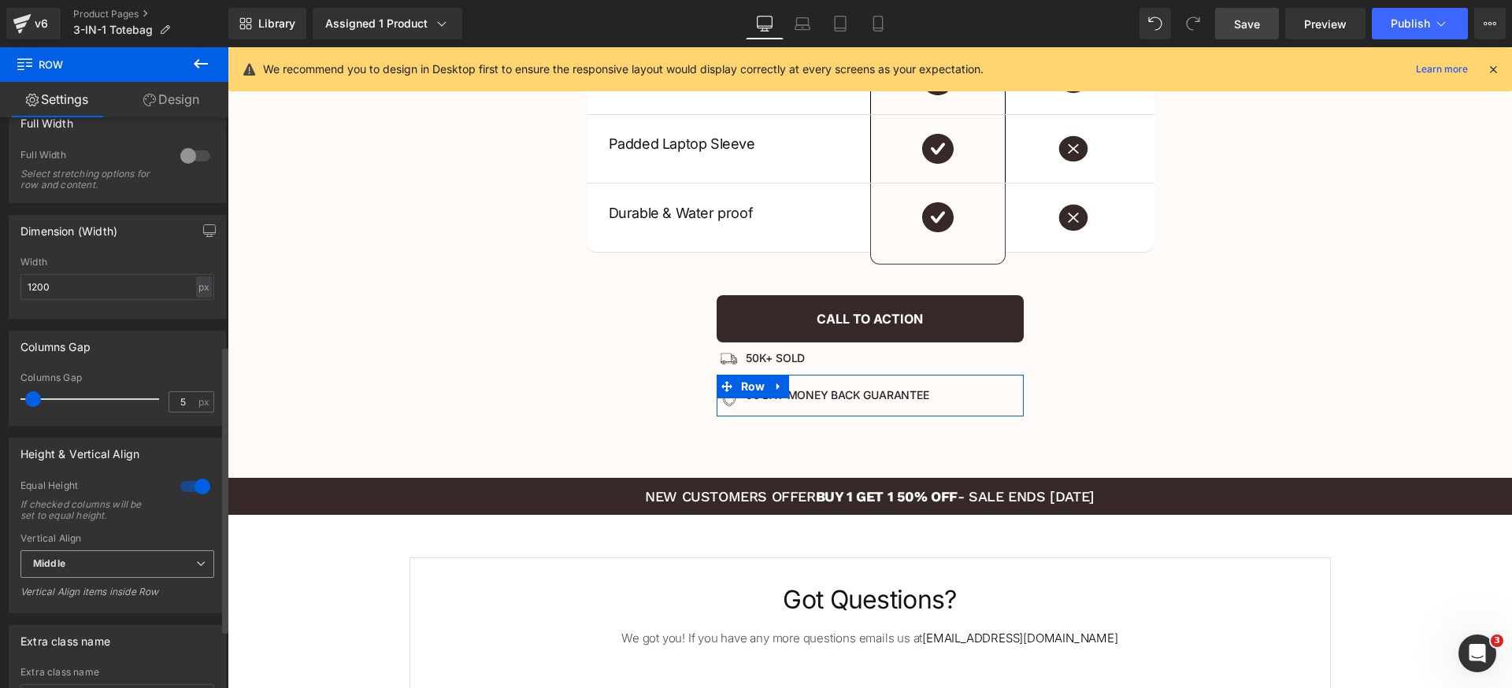
scroll to position [486, 0]
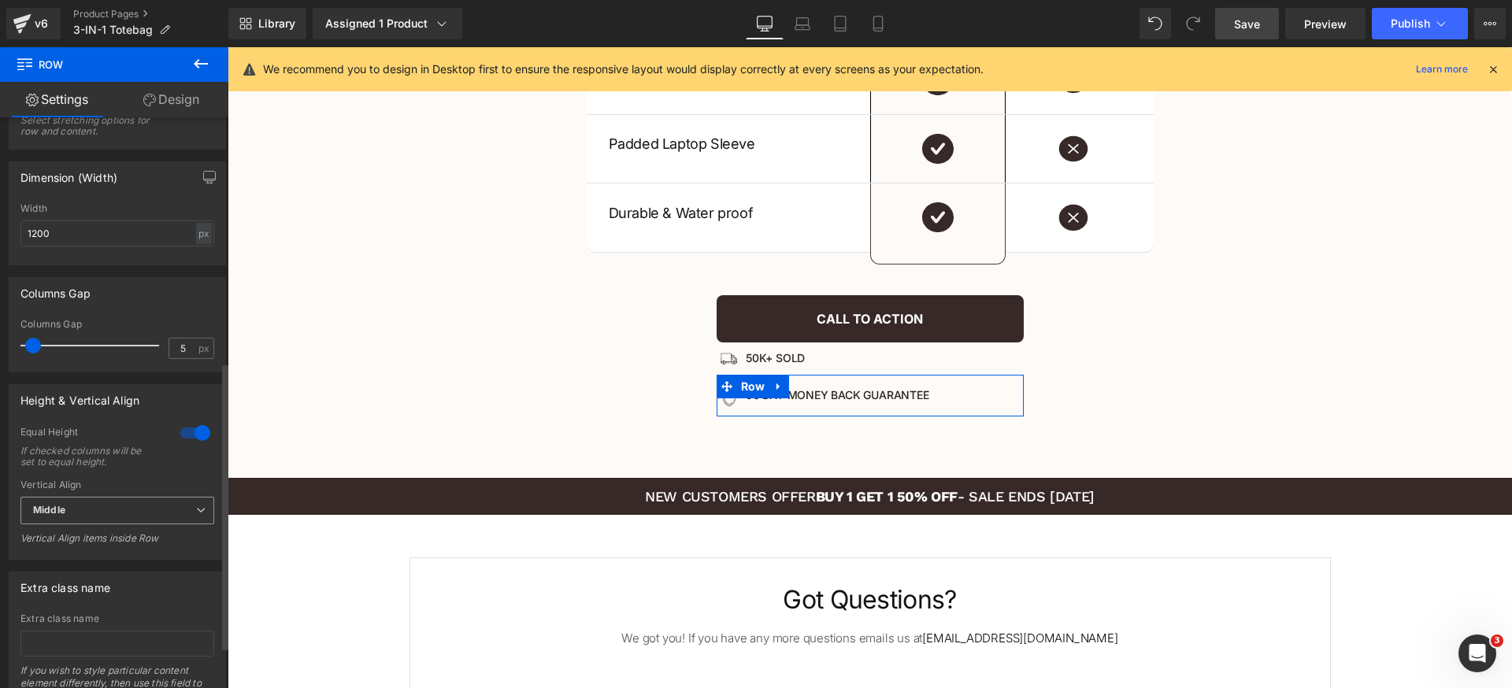
click at [130, 511] on span "Middle" at bounding box center [117, 511] width 194 height 28
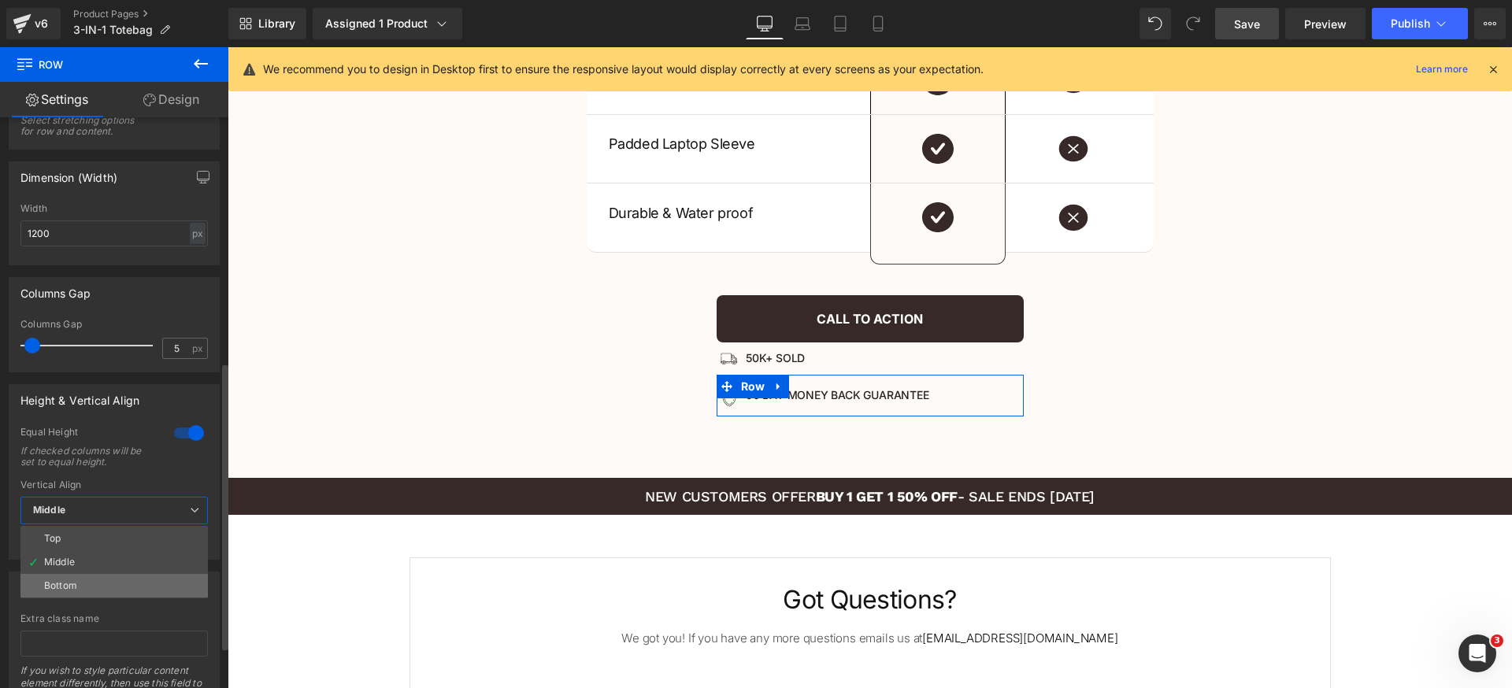
click at [107, 578] on li "Bottom" at bounding box center [113, 586] width 187 height 24
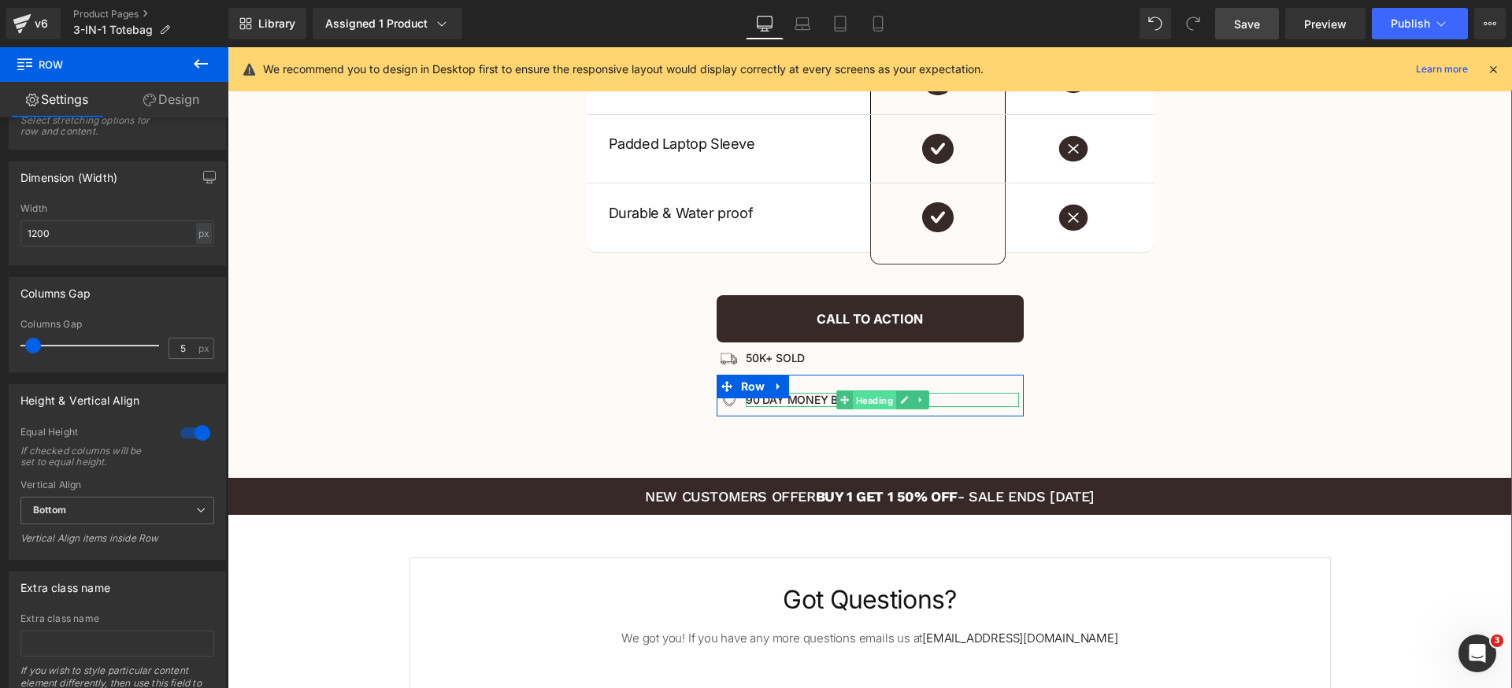
click at [853, 397] on span "Heading" at bounding box center [874, 400] width 43 height 19
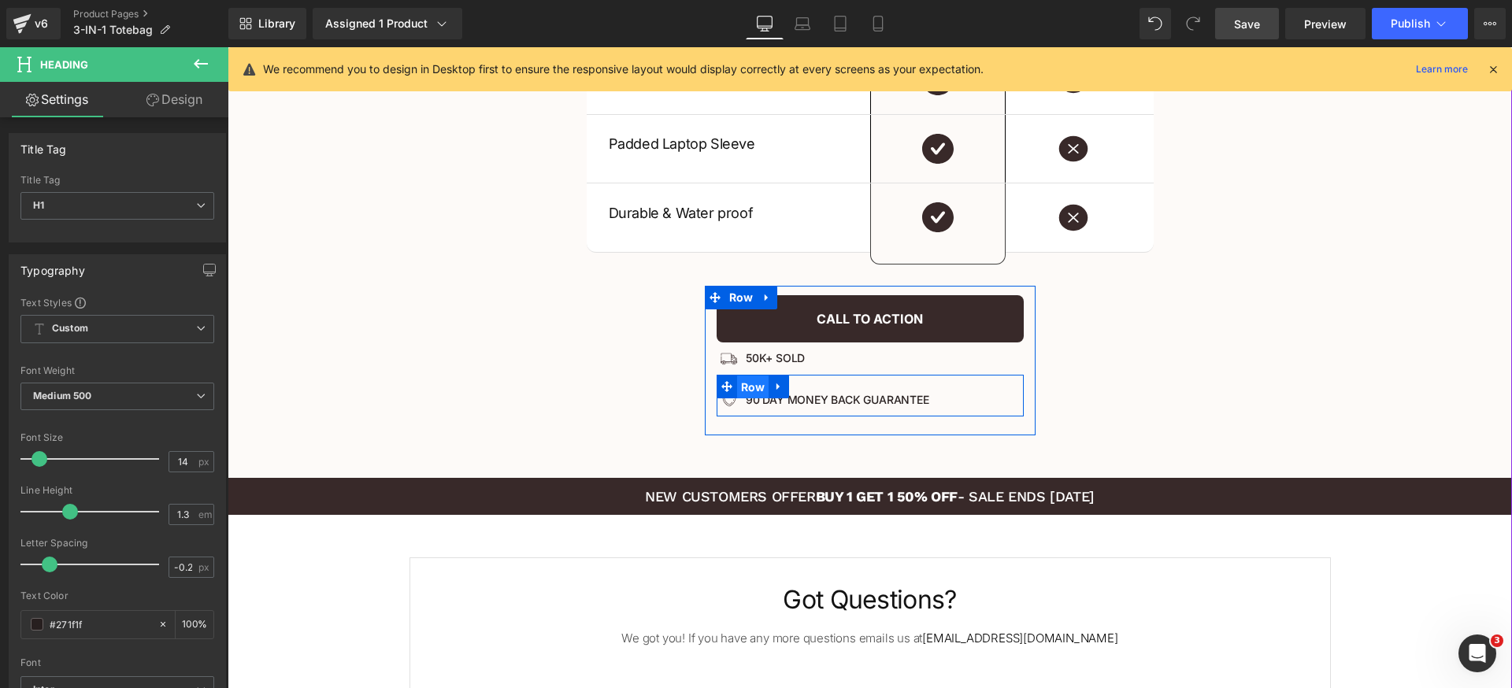
click at [737, 391] on span "Row" at bounding box center [753, 388] width 32 height 24
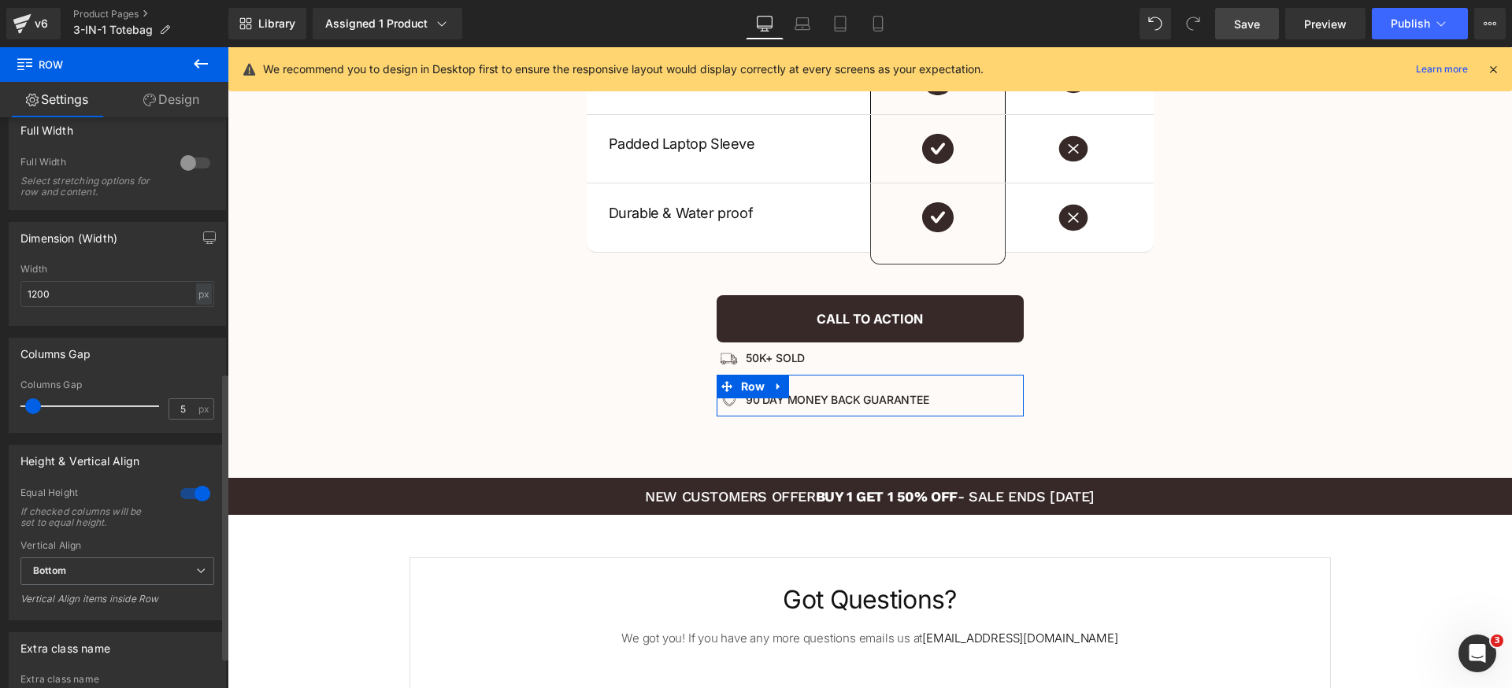
scroll to position [506, 0]
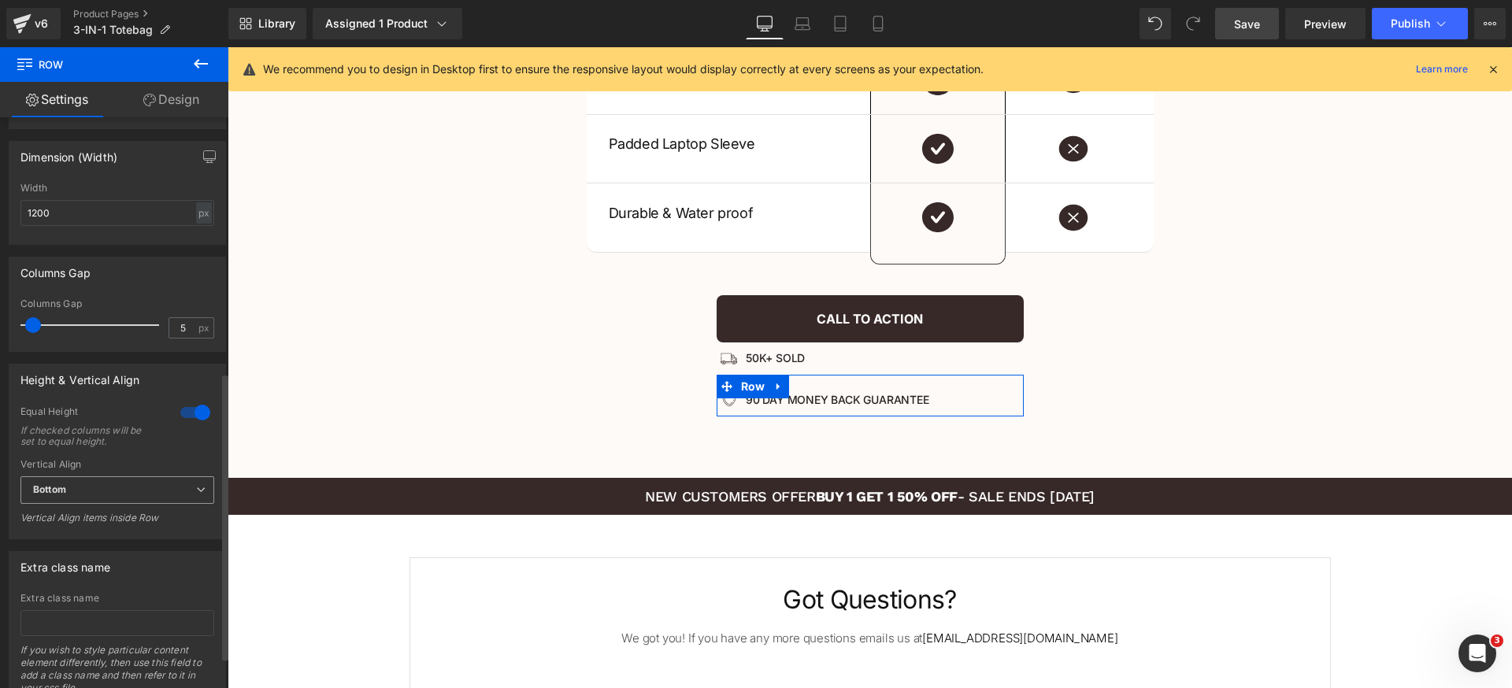
click at [135, 485] on span "Bottom" at bounding box center [117, 490] width 194 height 28
click at [106, 536] on li "Middle" at bounding box center [113, 542] width 187 height 24
click at [220, 57] on button at bounding box center [200, 64] width 55 height 35
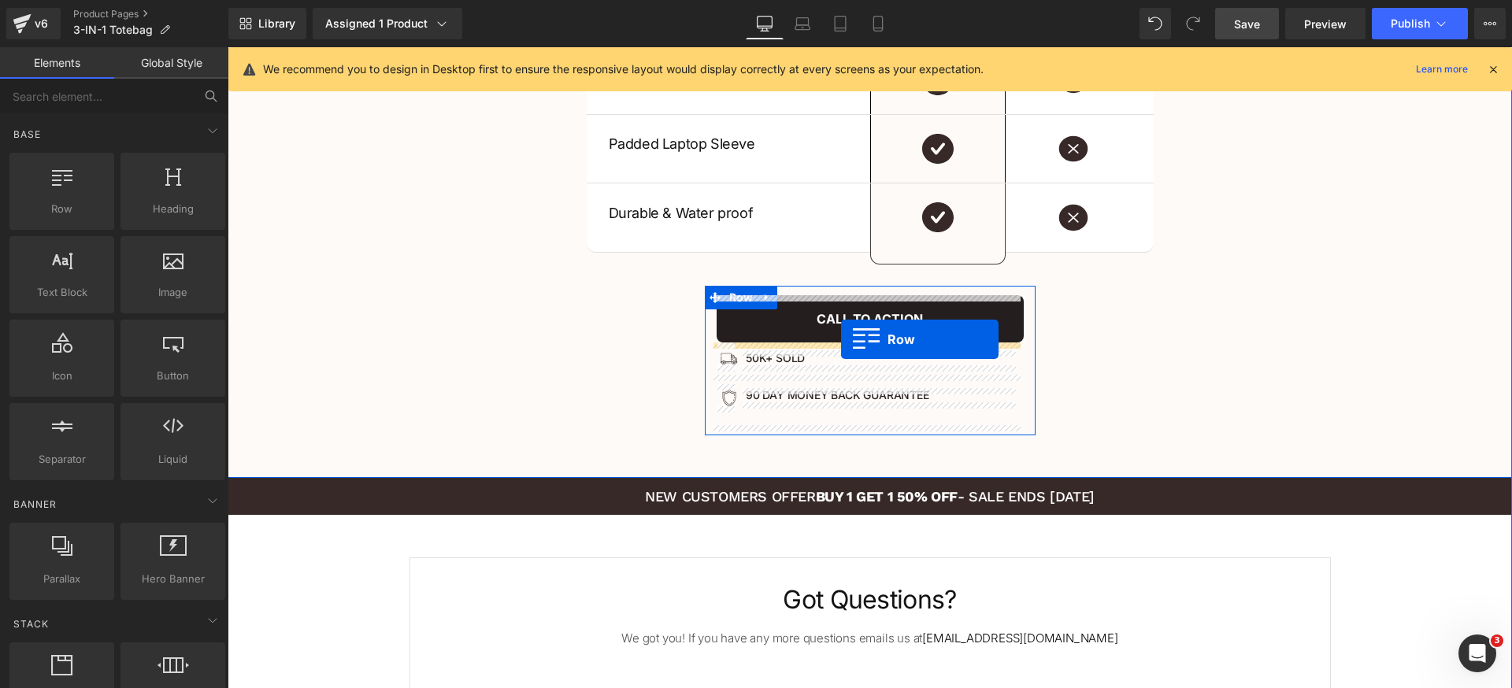
drag, startPoint x: 298, startPoint y: 224, endPoint x: 844, endPoint y: 341, distance: 558.0
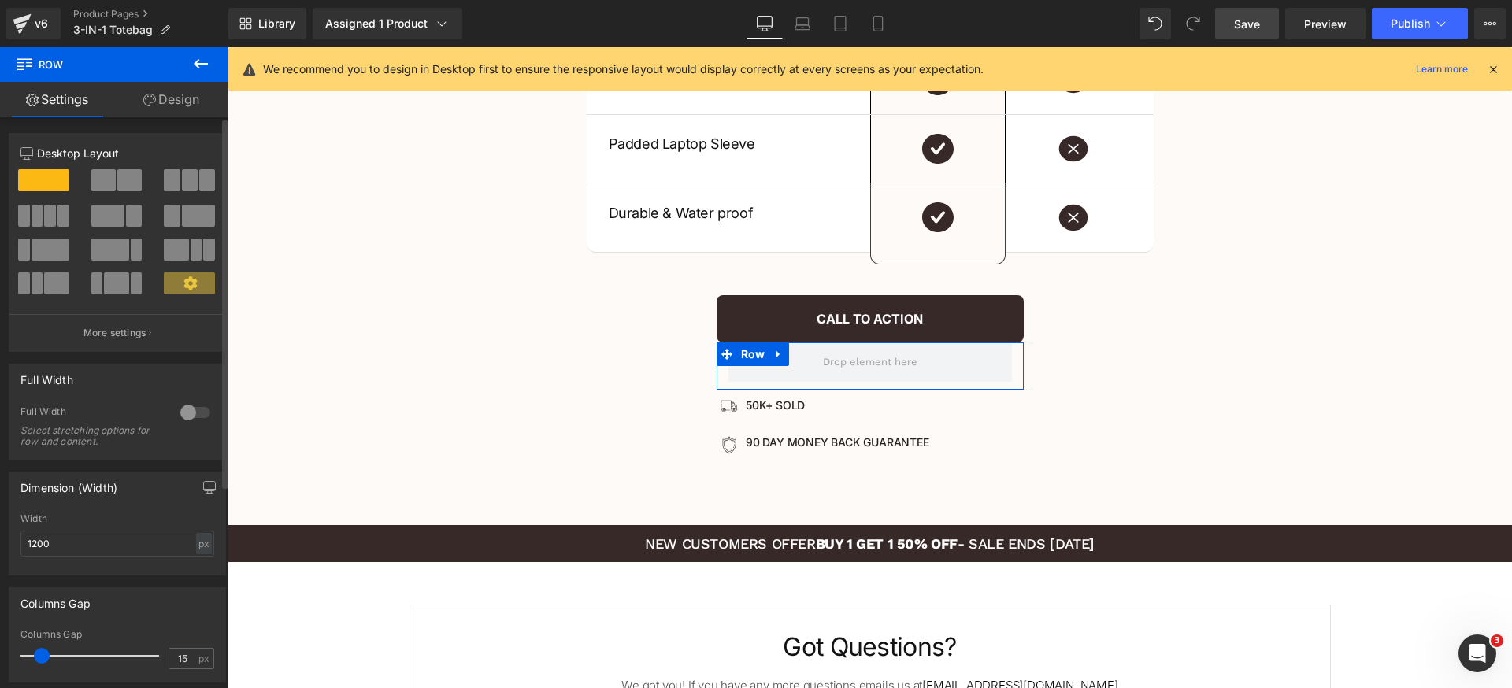
drag, startPoint x: 121, startPoint y: 180, endPoint x: 148, endPoint y: 206, distance: 37.3
click at [122, 180] on span at bounding box center [129, 180] width 24 height 22
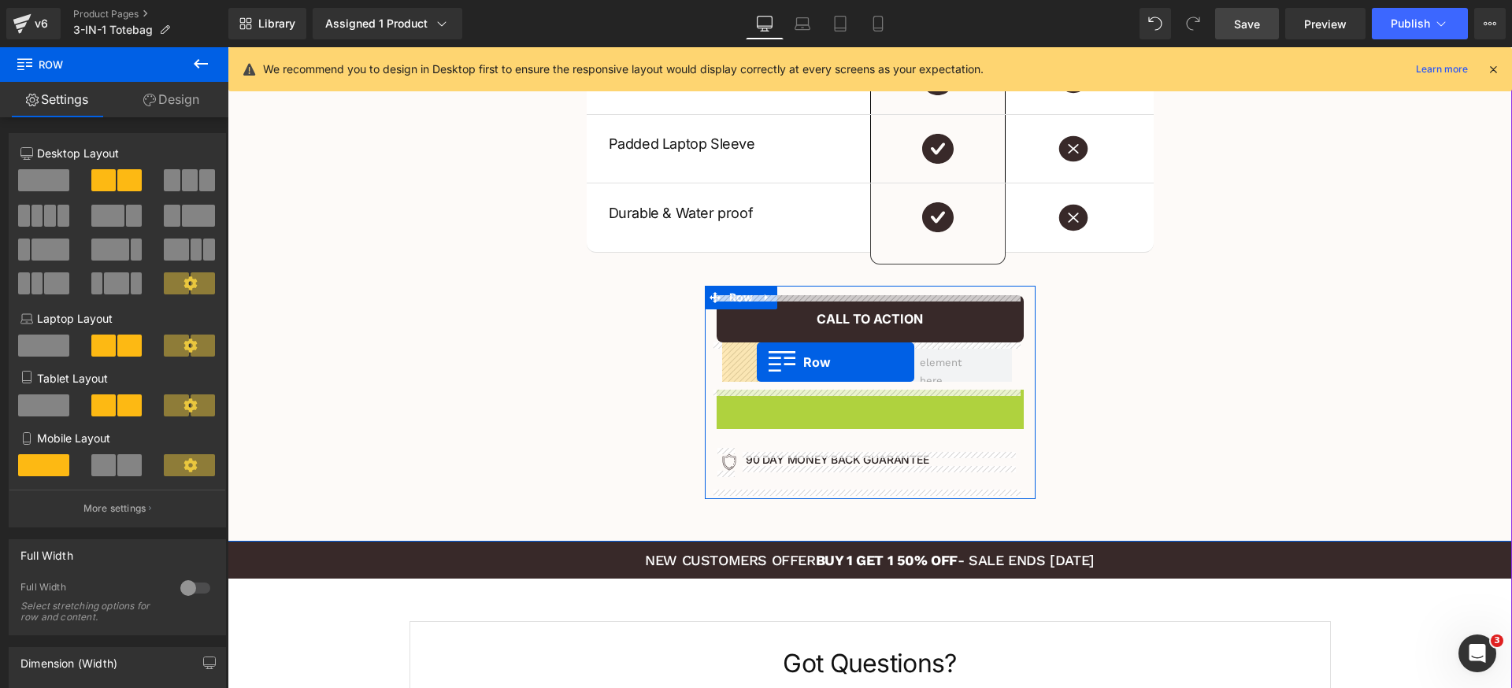
drag, startPoint x: 726, startPoint y: 402, endPoint x: 757, endPoint y: 362, distance: 49.9
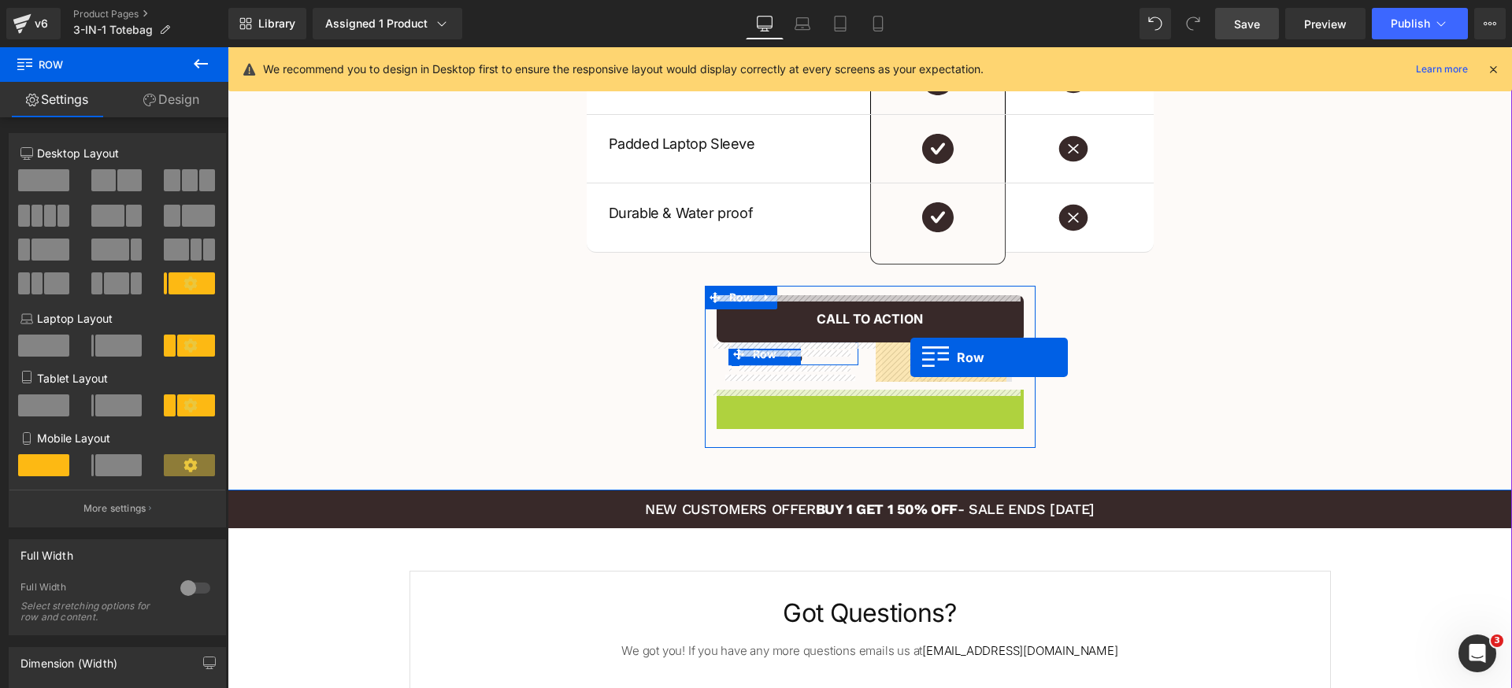
drag, startPoint x: 734, startPoint y: 403, endPoint x: 910, endPoint y: 357, distance: 182.4
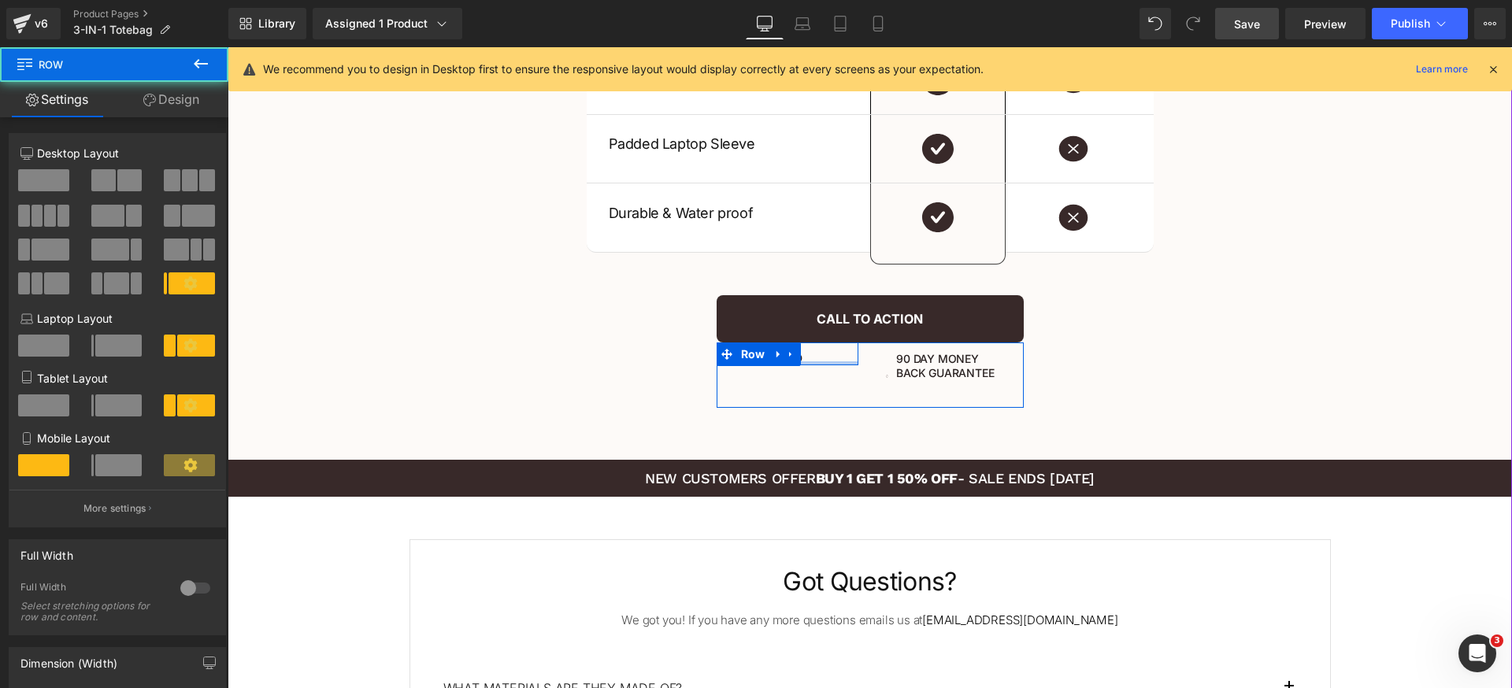
click at [833, 362] on div at bounding box center [793, 363] width 130 height 4
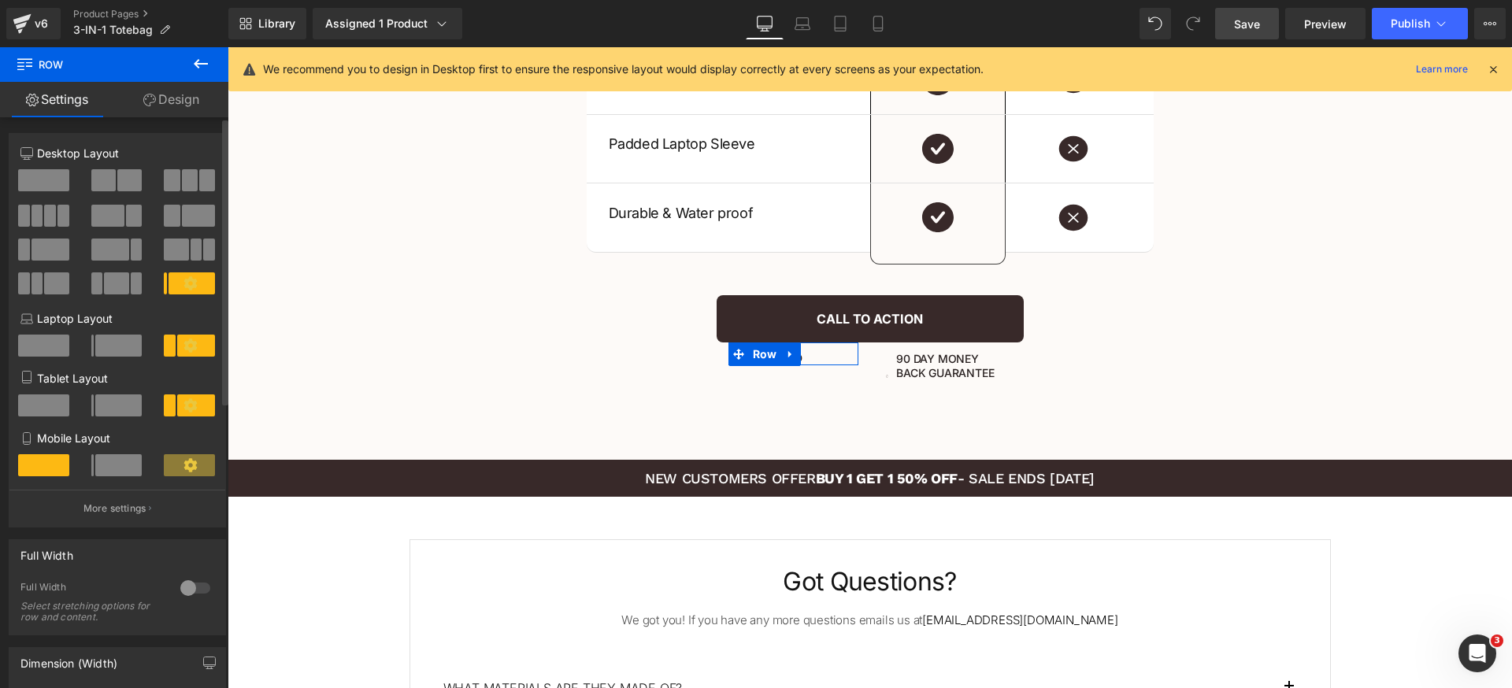
click at [182, 209] on span at bounding box center [198, 216] width 33 height 22
click at [32, 249] on span at bounding box center [50, 250] width 38 height 22
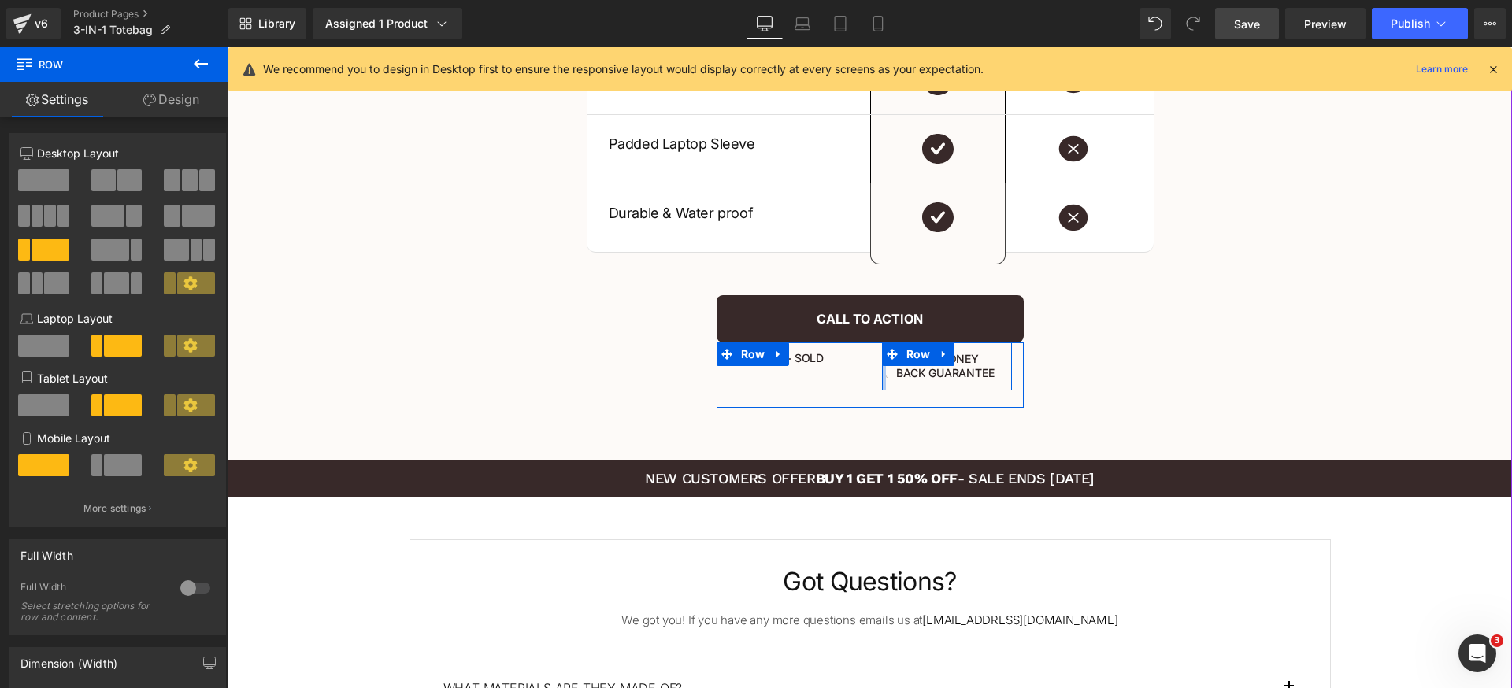
click at [882, 380] on div at bounding box center [884, 366] width 4 height 47
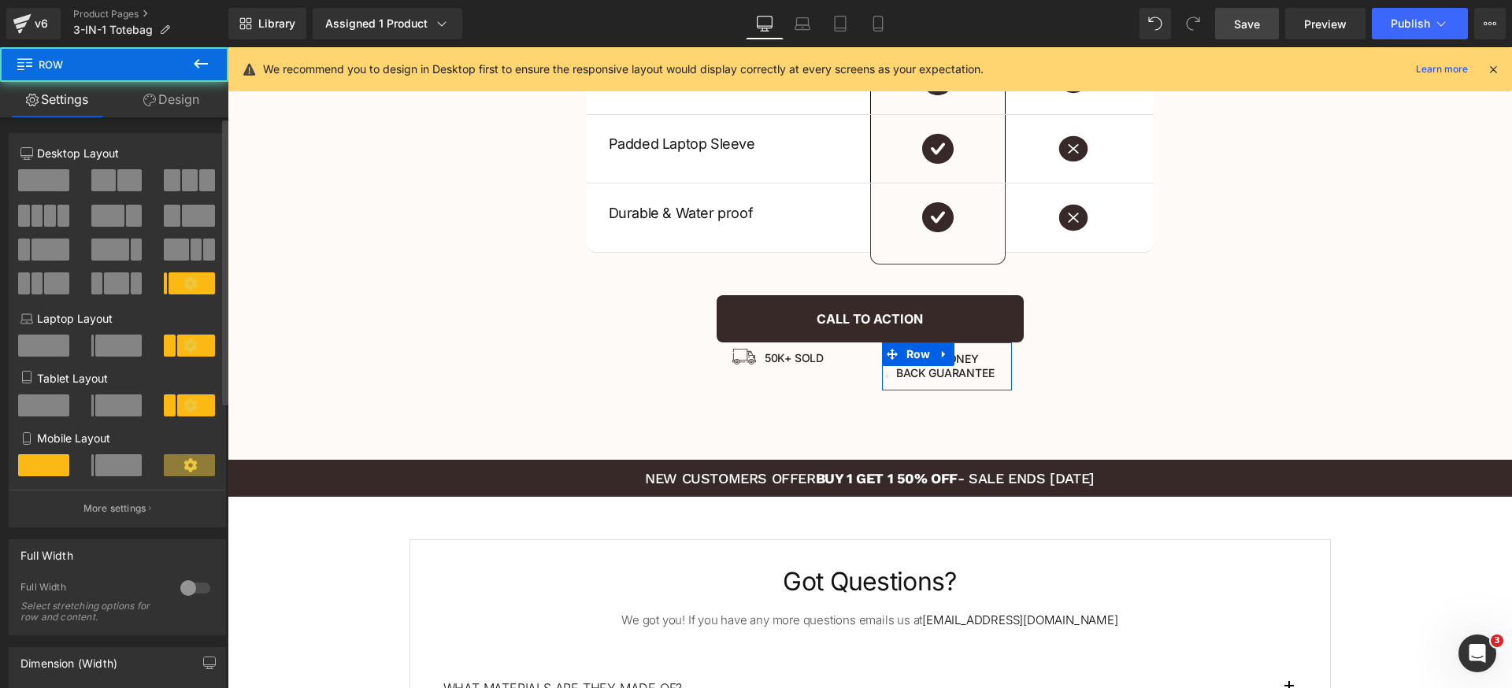
click at [31, 247] on span at bounding box center [50, 250] width 38 height 22
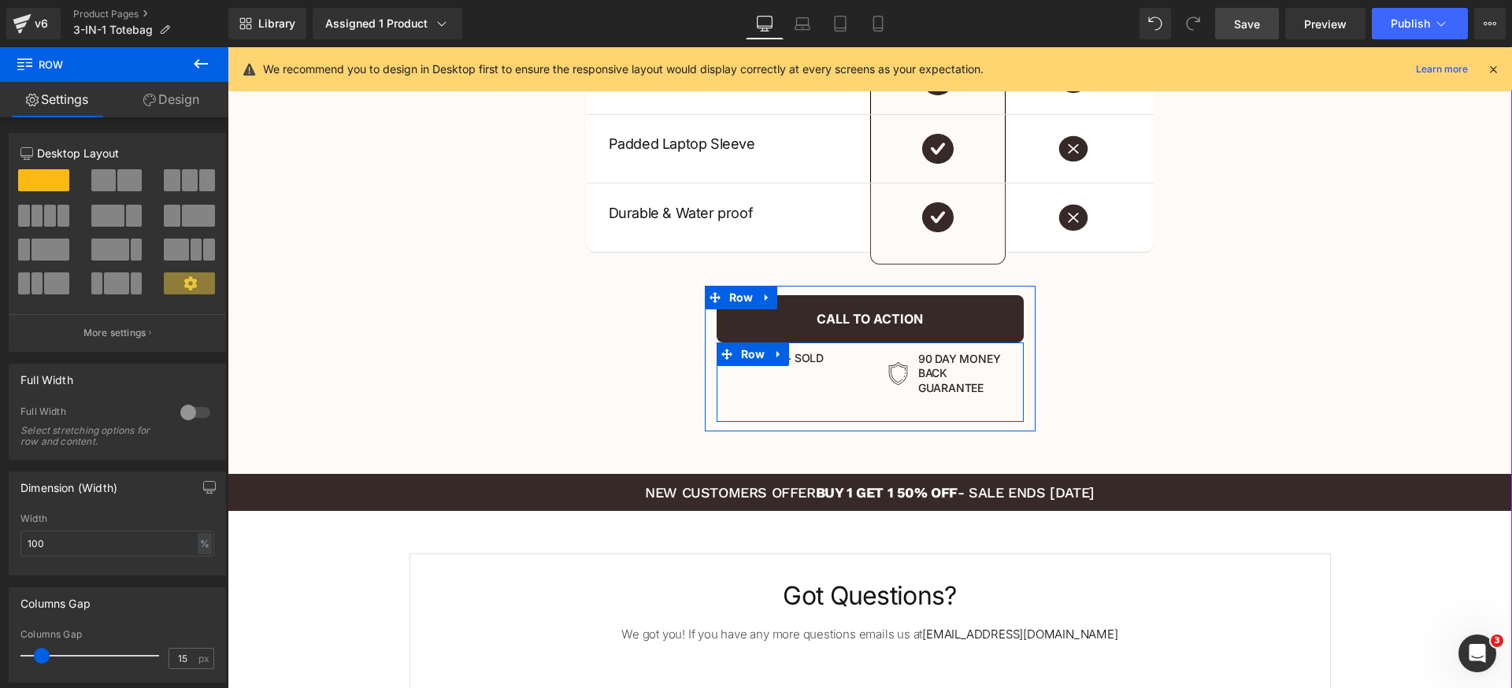
click at [854, 370] on div "Image 50k+ Sold Heading Row" at bounding box center [794, 359] width 154 height 32
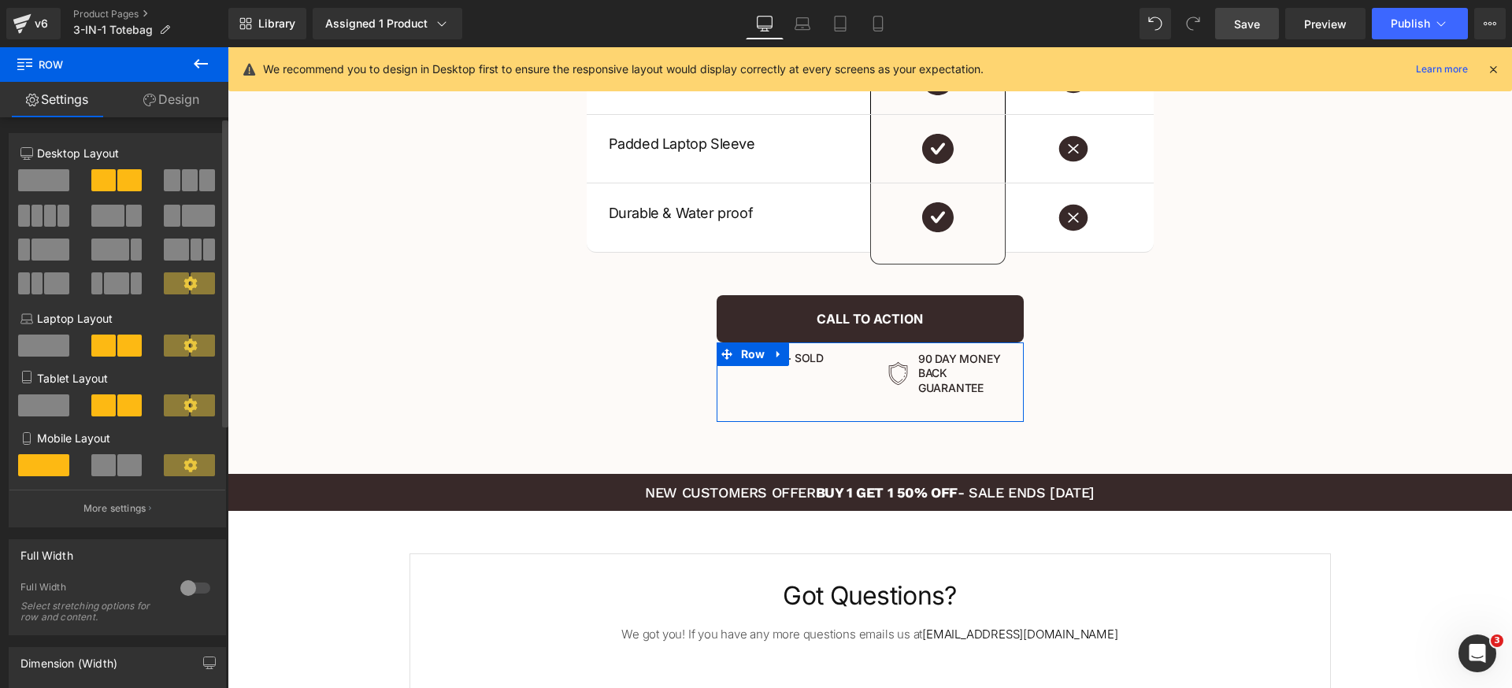
click at [172, 219] on span at bounding box center [172, 216] width 16 height 22
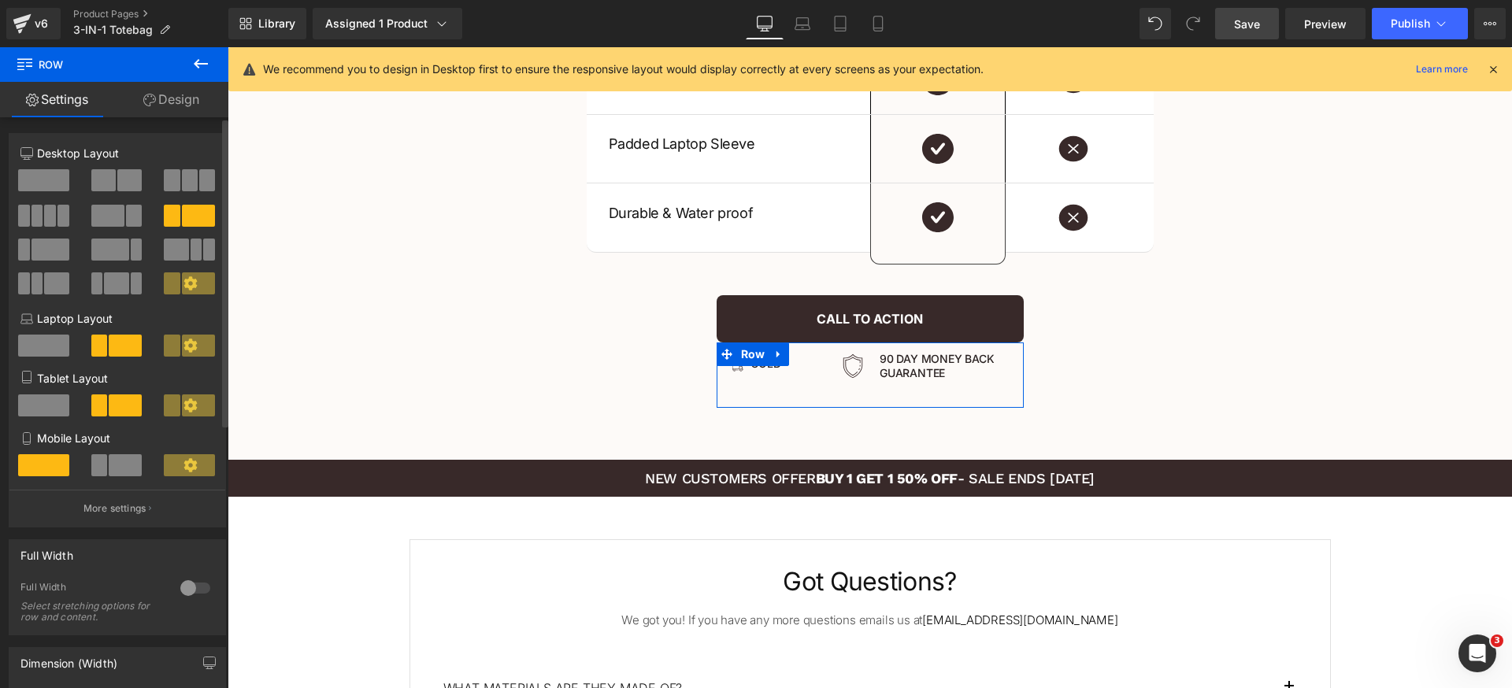
click at [45, 243] on span at bounding box center [50, 250] width 38 height 22
click at [112, 206] on span at bounding box center [107, 216] width 33 height 22
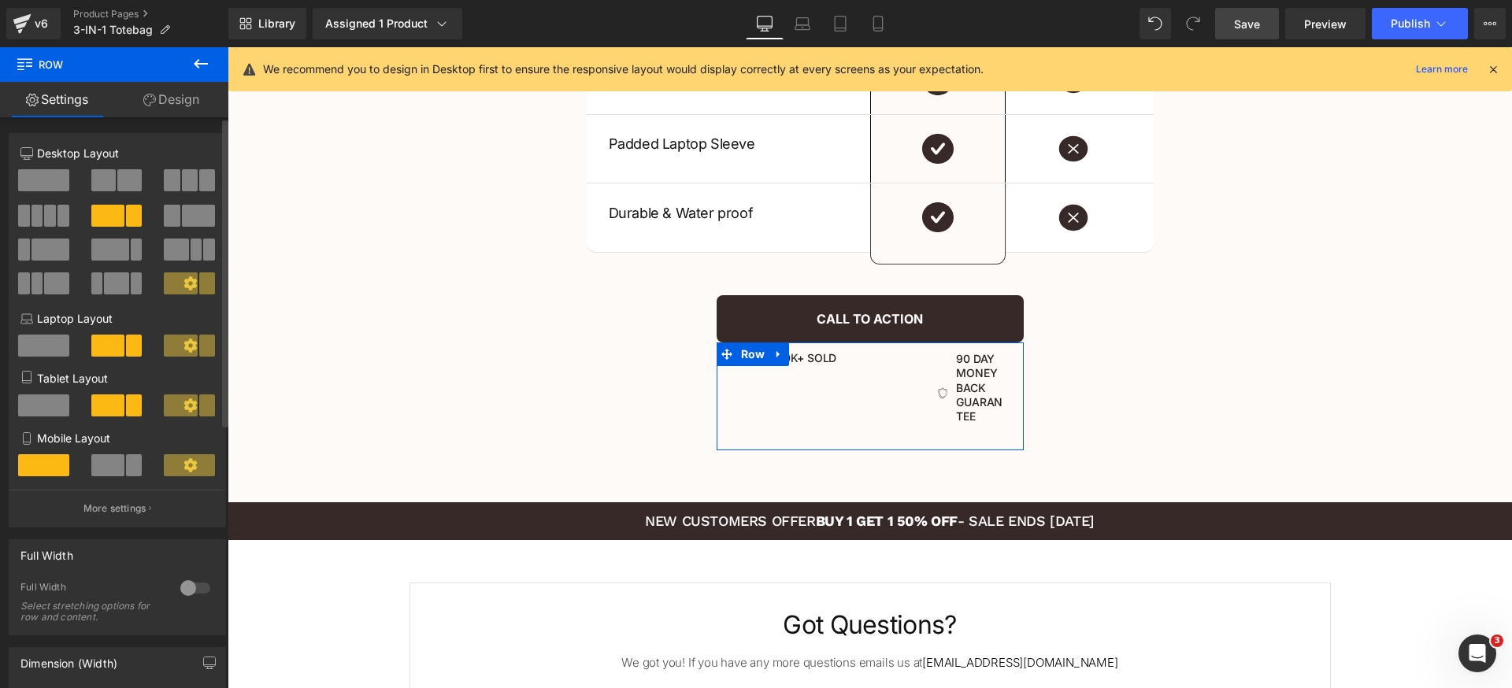
drag, startPoint x: 172, startPoint y: 210, endPoint x: 183, endPoint y: 315, distance: 105.4
click at [172, 210] on span at bounding box center [172, 216] width 16 height 22
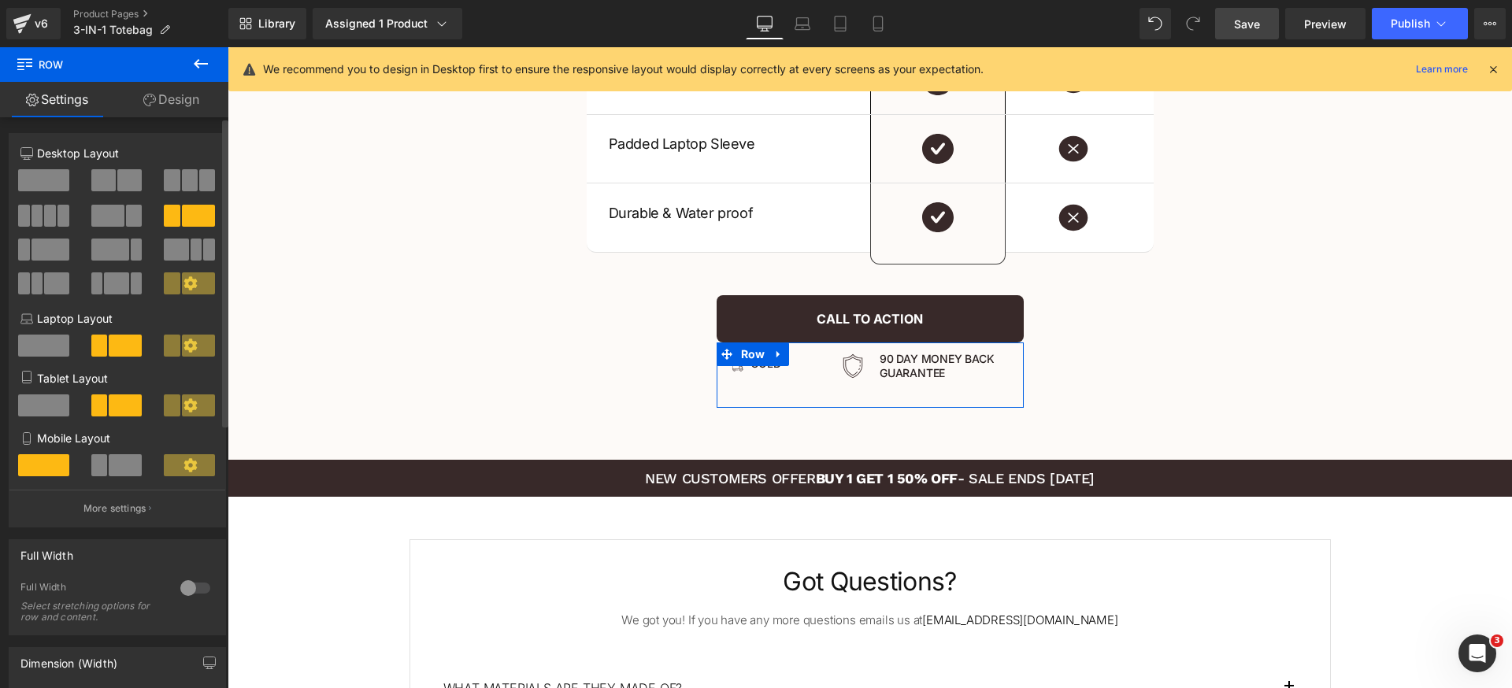
click at [126, 509] on p "More settings" at bounding box center [114, 509] width 63 height 14
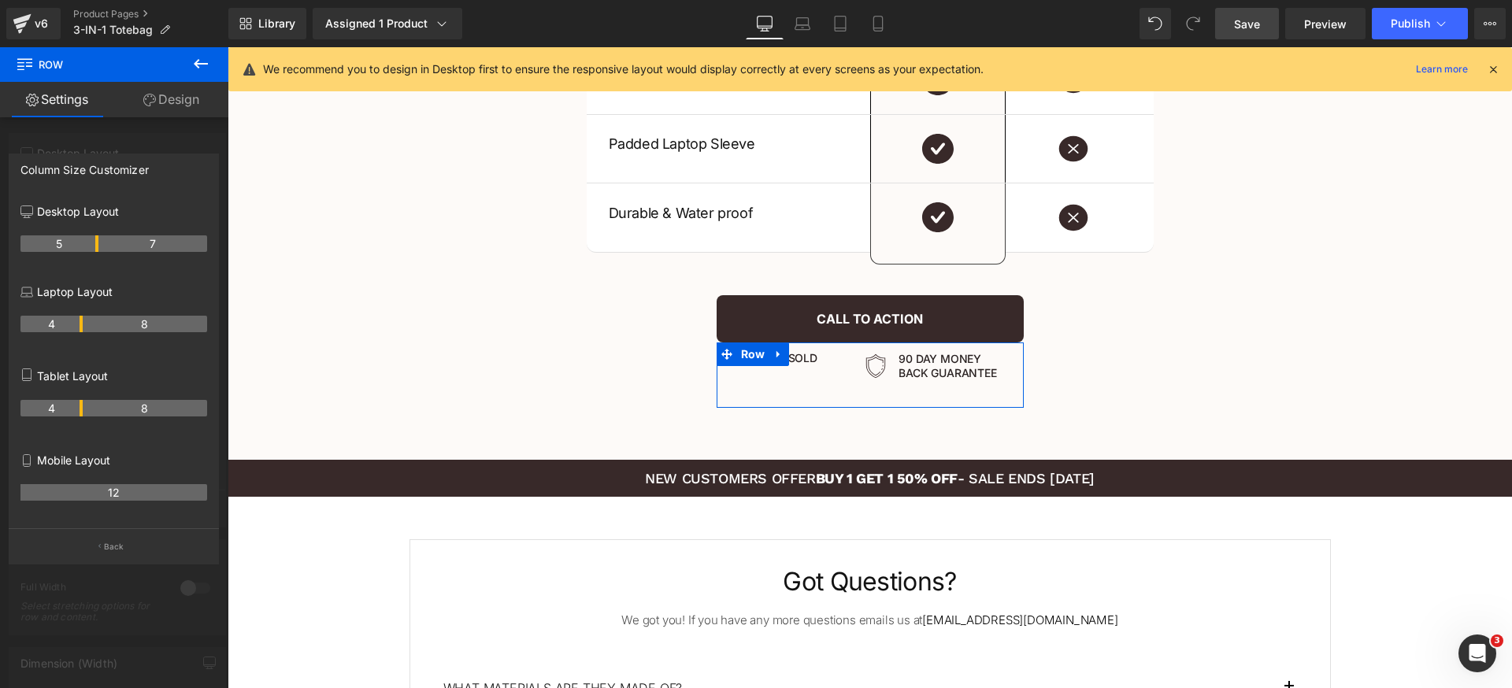
drag, startPoint x: 80, startPoint y: 245, endPoint x: 100, endPoint y: 250, distance: 20.2
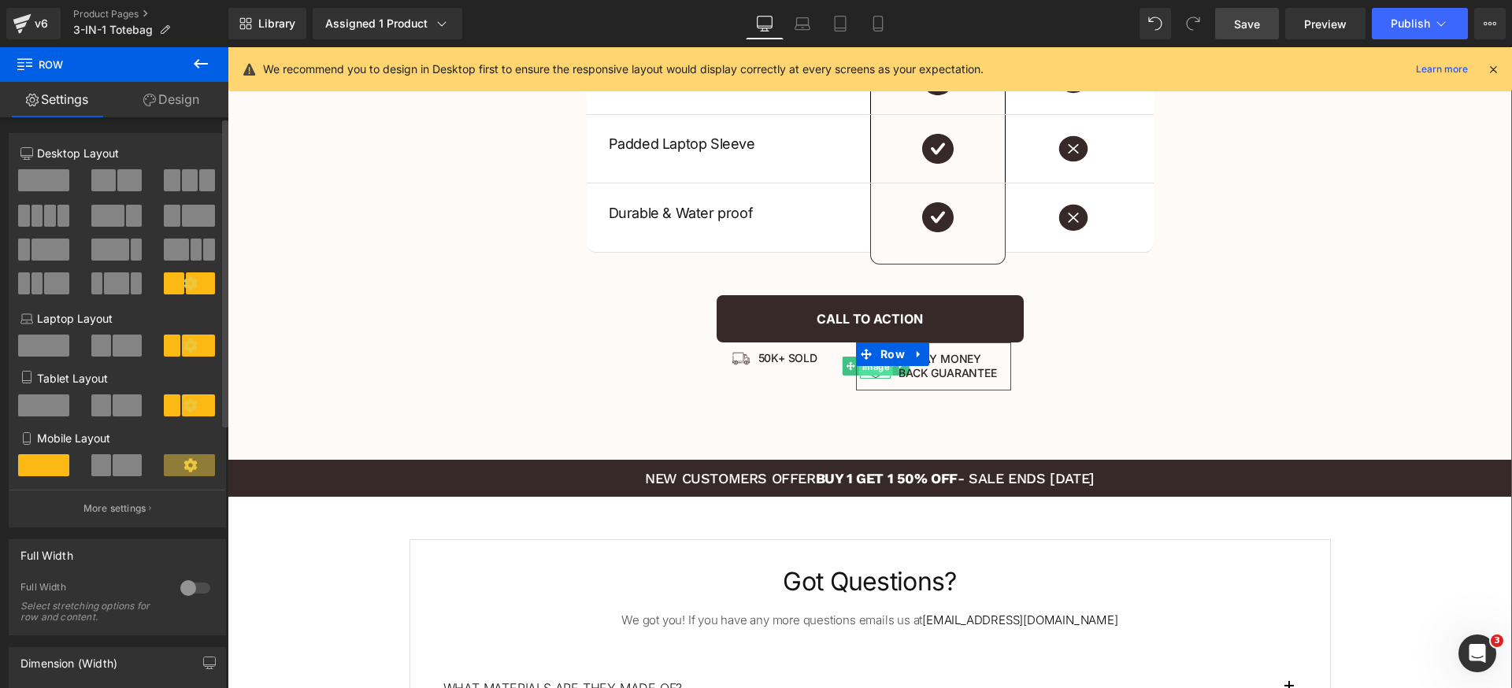
click at [865, 375] on span "Image" at bounding box center [875, 366] width 34 height 19
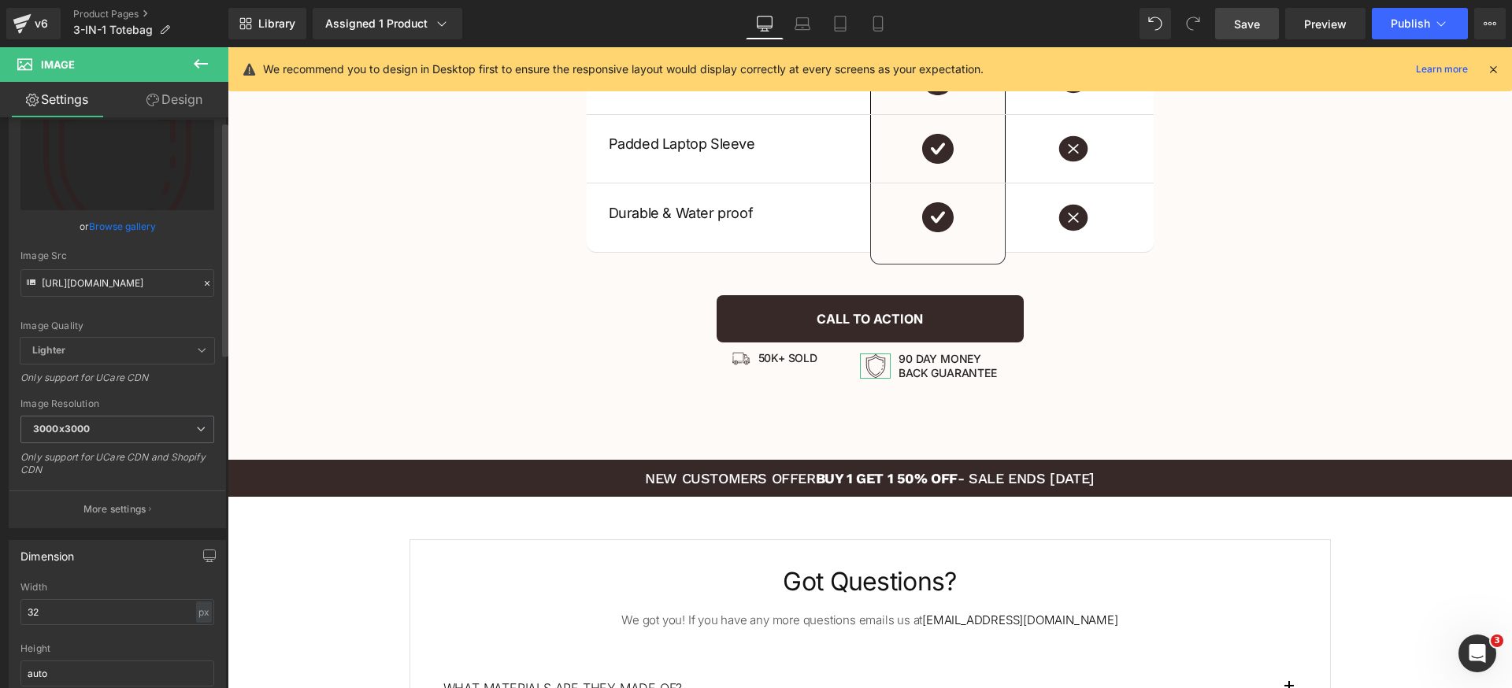
scroll to position [228, 0]
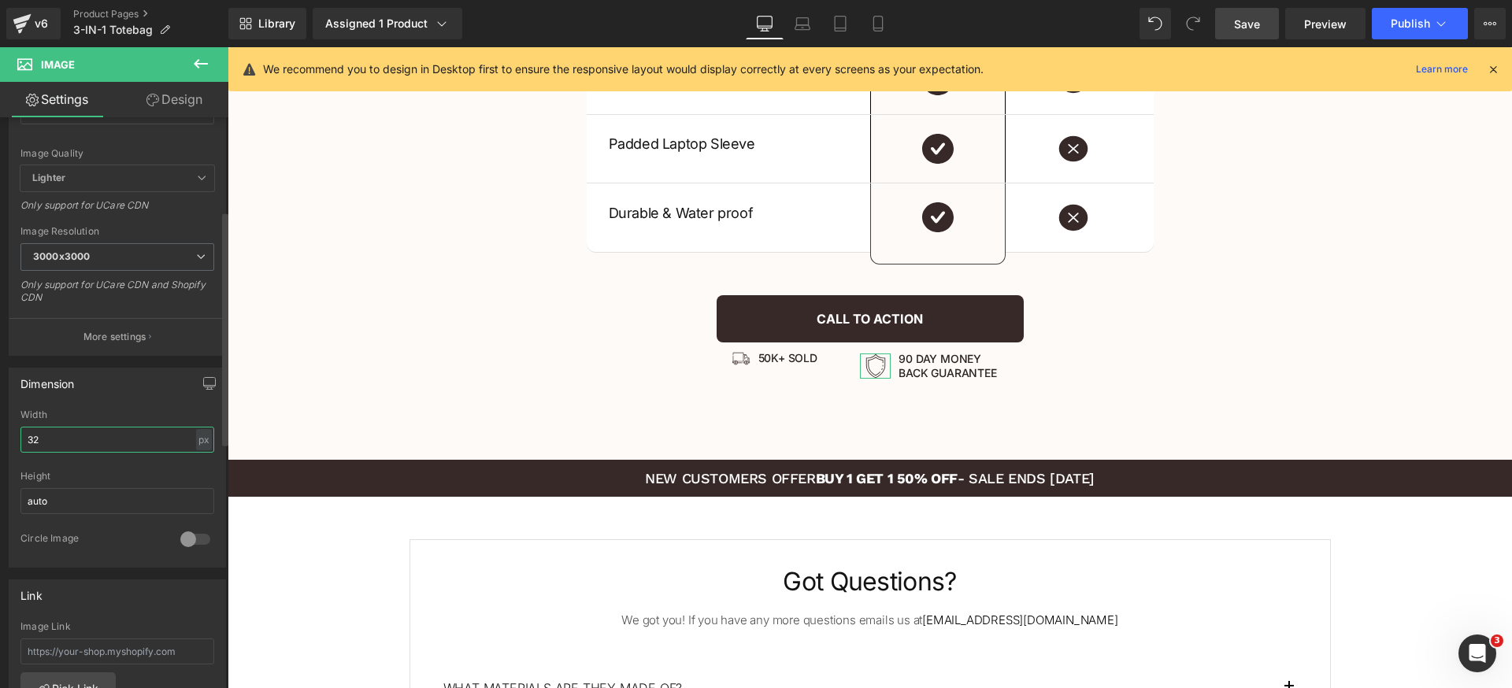
click at [106, 442] on input "32" at bounding box center [117, 440] width 194 height 26
type input "21"
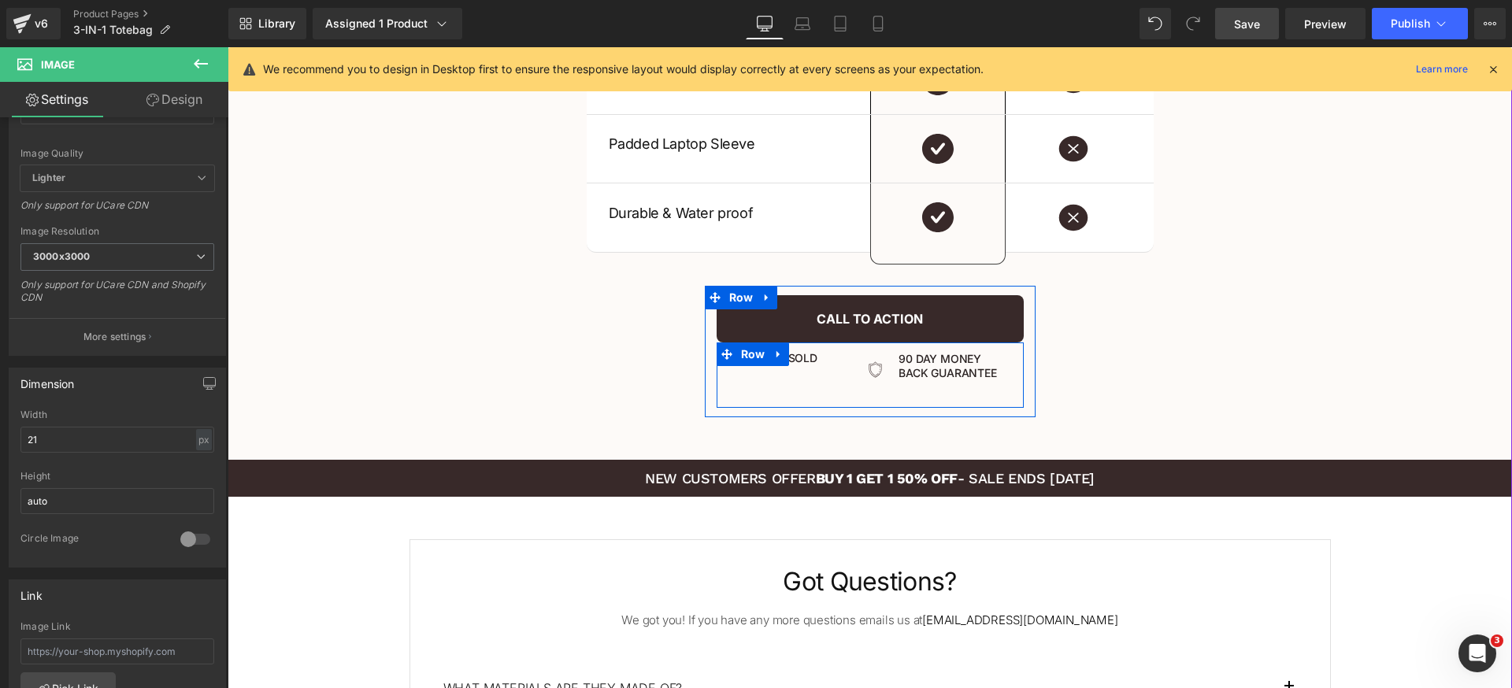
click at [783, 371] on div "Image 50k+ Sold Heading Row" at bounding box center [781, 359] width 128 height 32
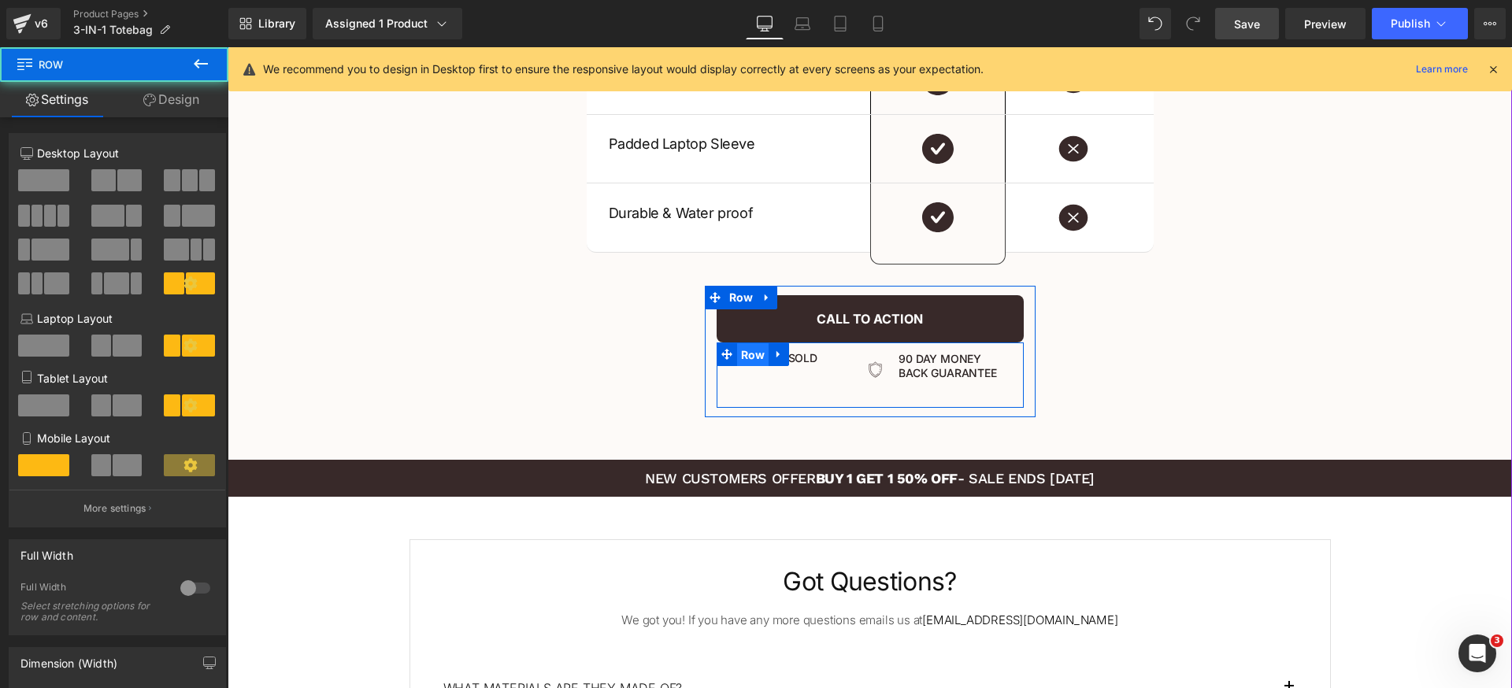
click at [737, 356] on span "Row" at bounding box center [753, 355] width 32 height 24
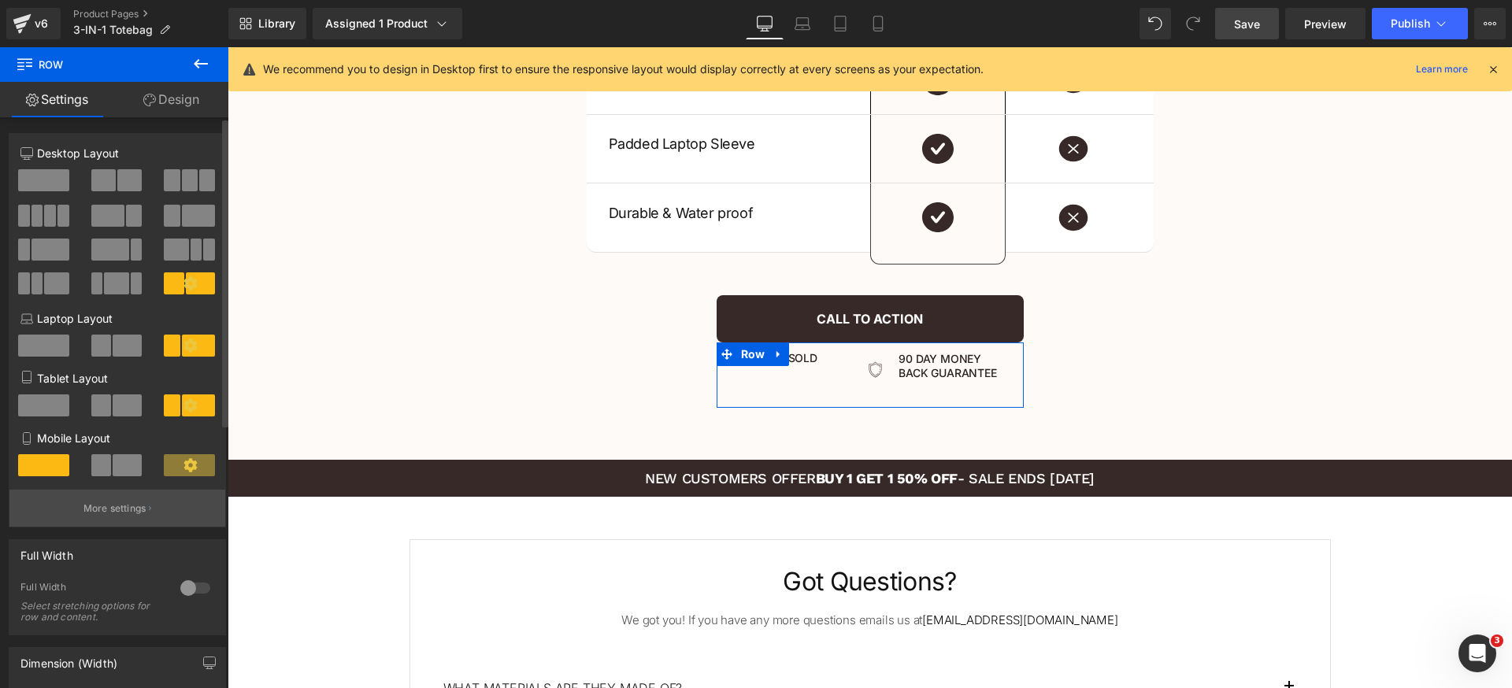
click at [132, 502] on p "More settings" at bounding box center [114, 509] width 63 height 14
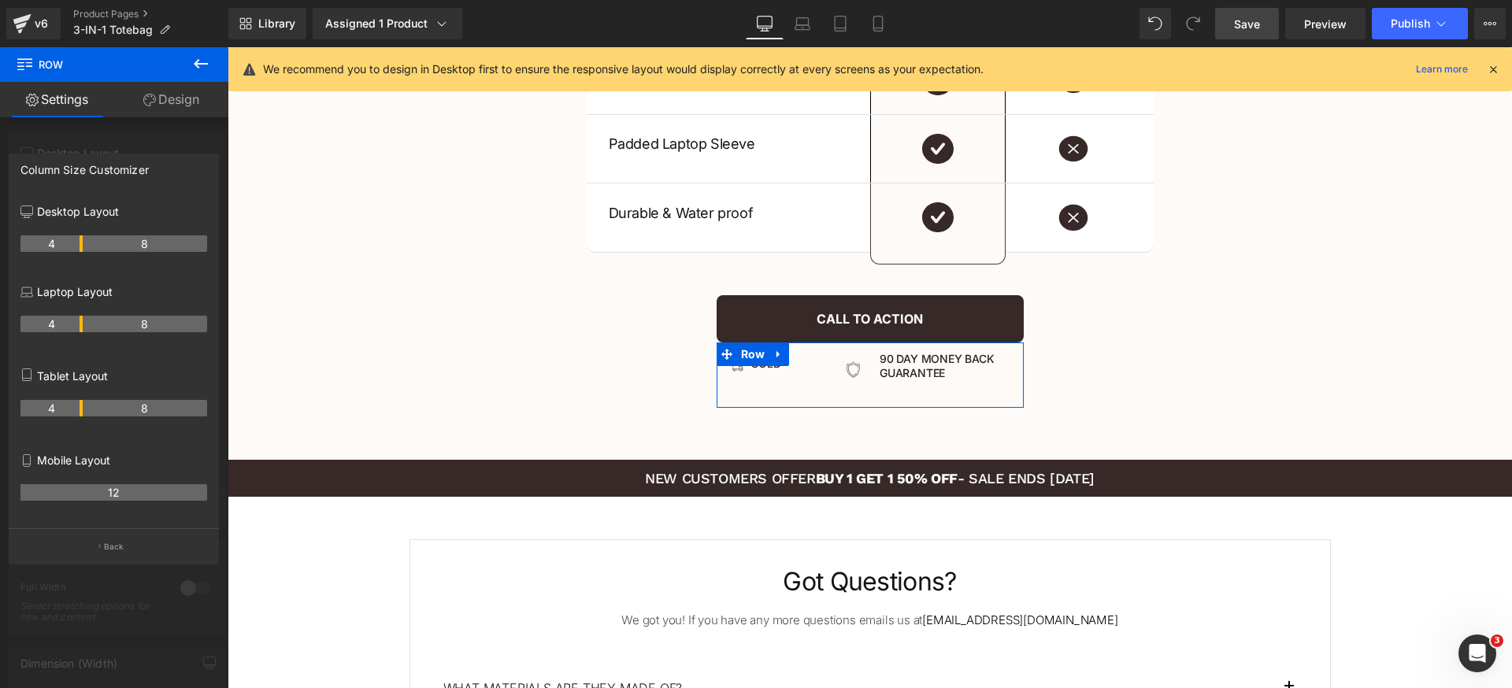
drag, startPoint x: 96, startPoint y: 246, endPoint x: 83, endPoint y: 242, distance: 13.2
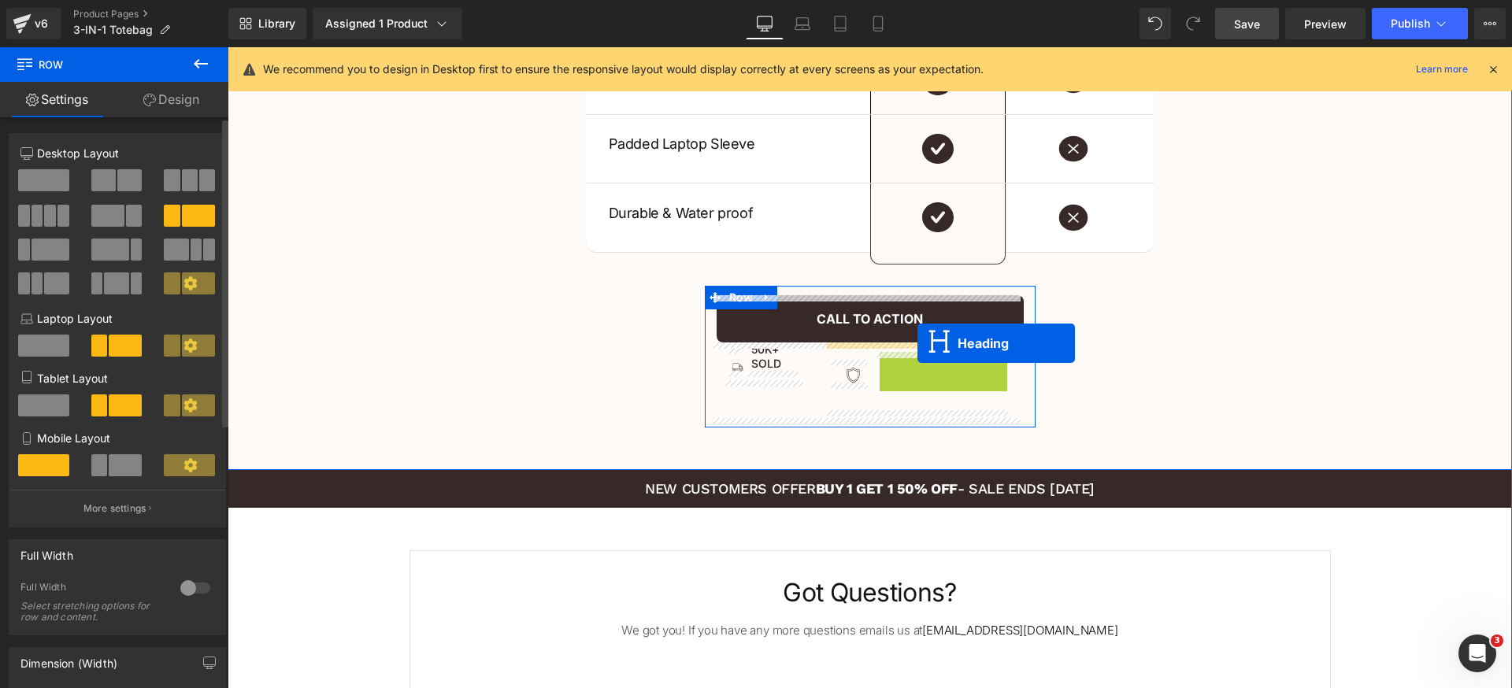
drag, startPoint x: 915, startPoint y: 370, endPoint x: 917, endPoint y: 343, distance: 26.9
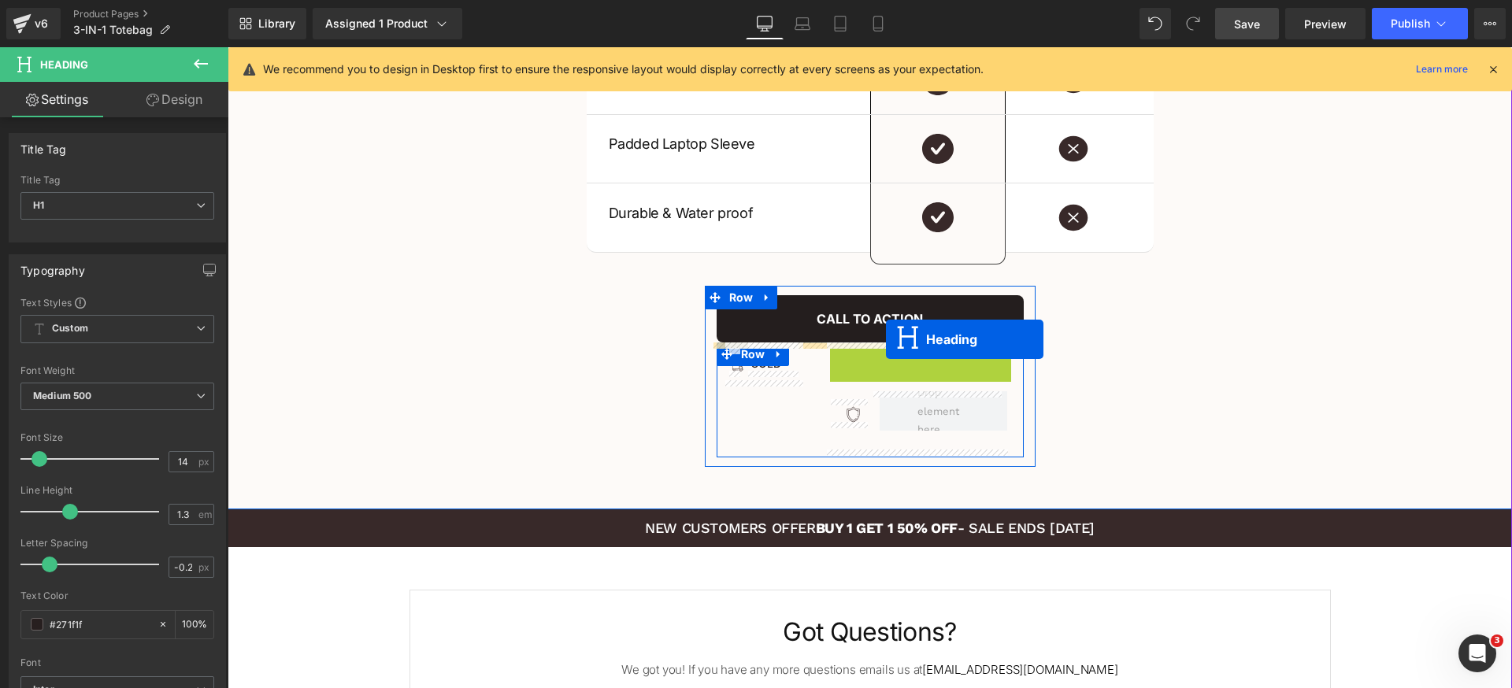
drag, startPoint x: 893, startPoint y: 356, endPoint x: 886, endPoint y: 339, distance: 18.0
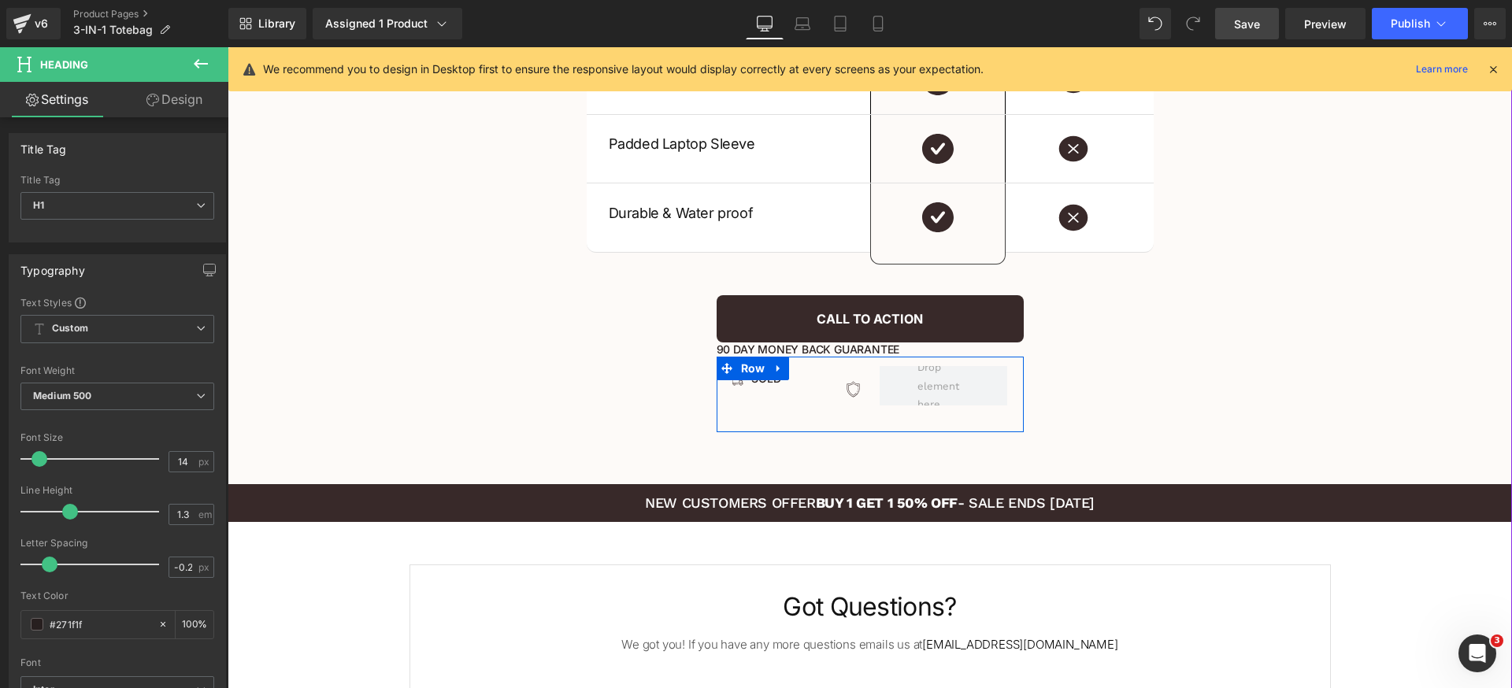
click at [777, 373] on icon at bounding box center [778, 369] width 11 height 12
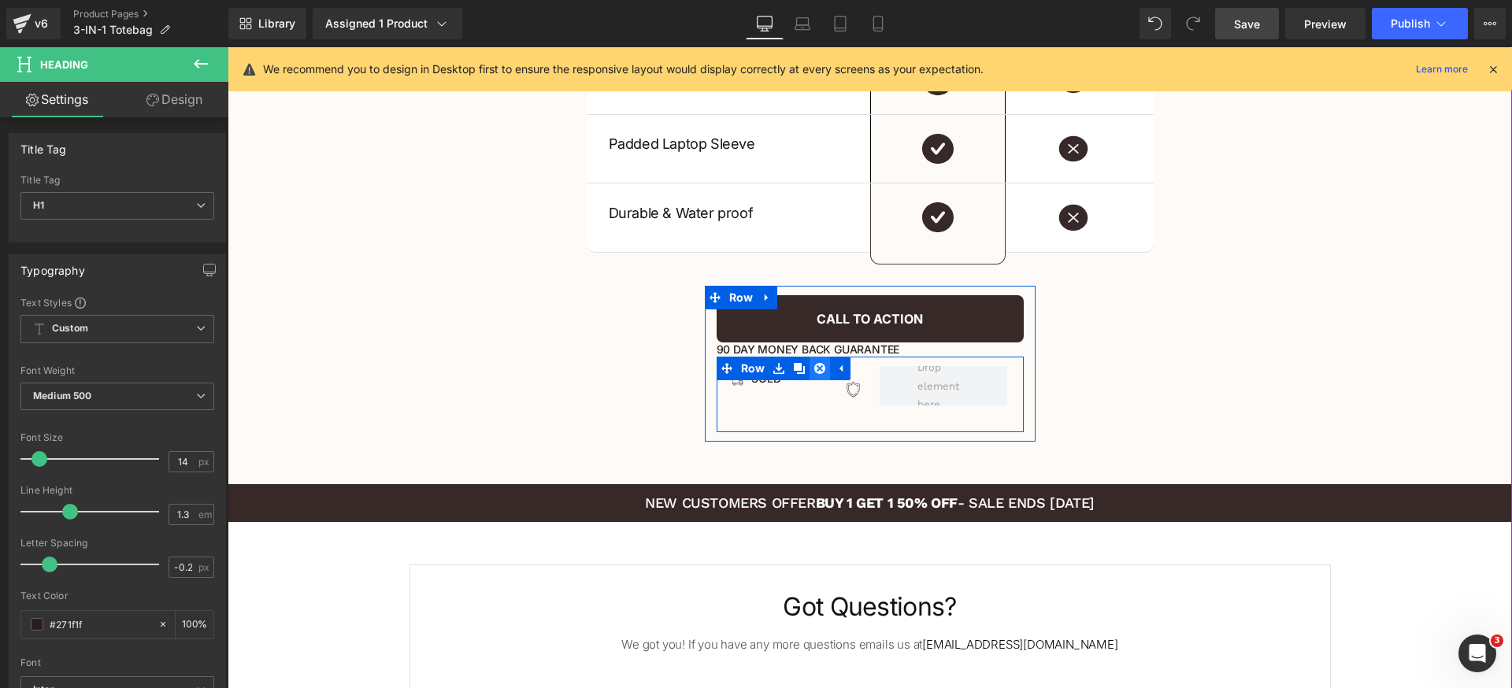
click at [814, 368] on icon at bounding box center [819, 368] width 11 height 11
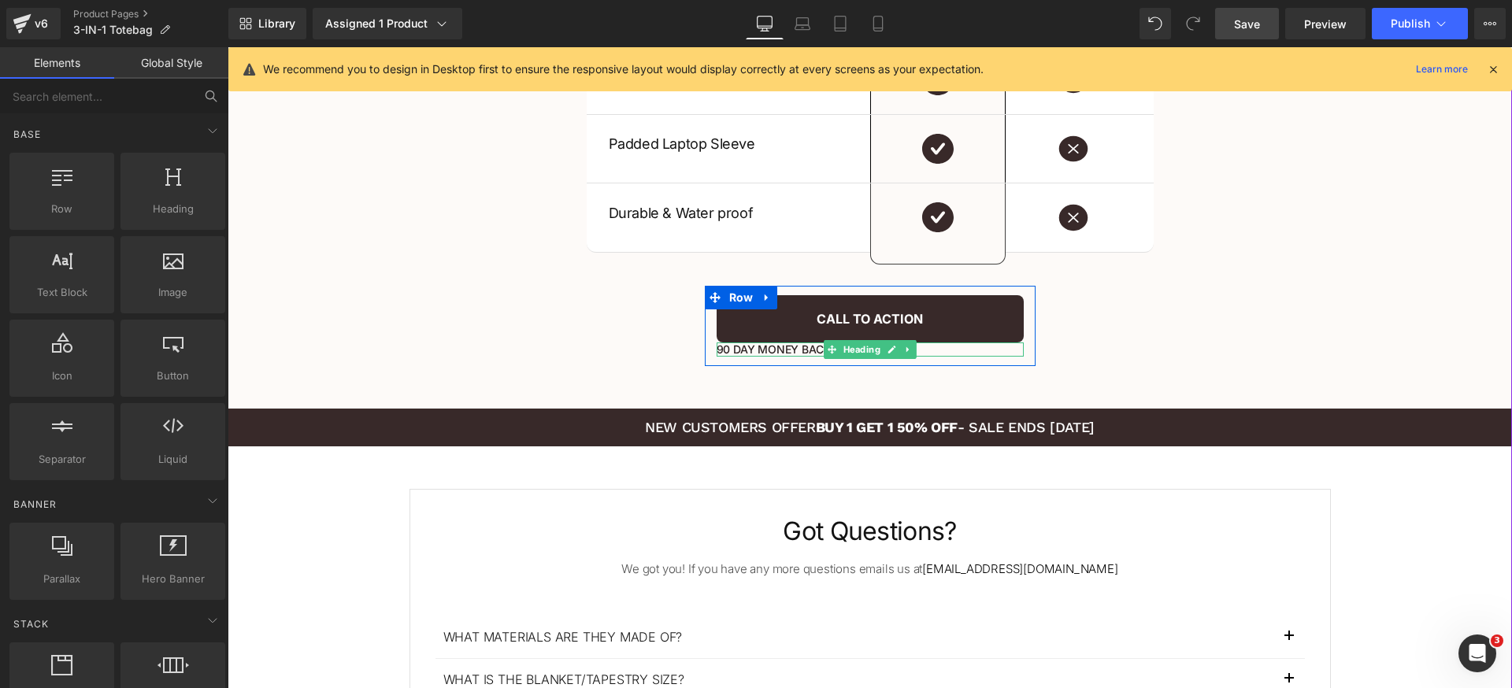
click at [717, 349] on h1 "90 day money back guarantee" at bounding box center [870, 350] width 307 height 14
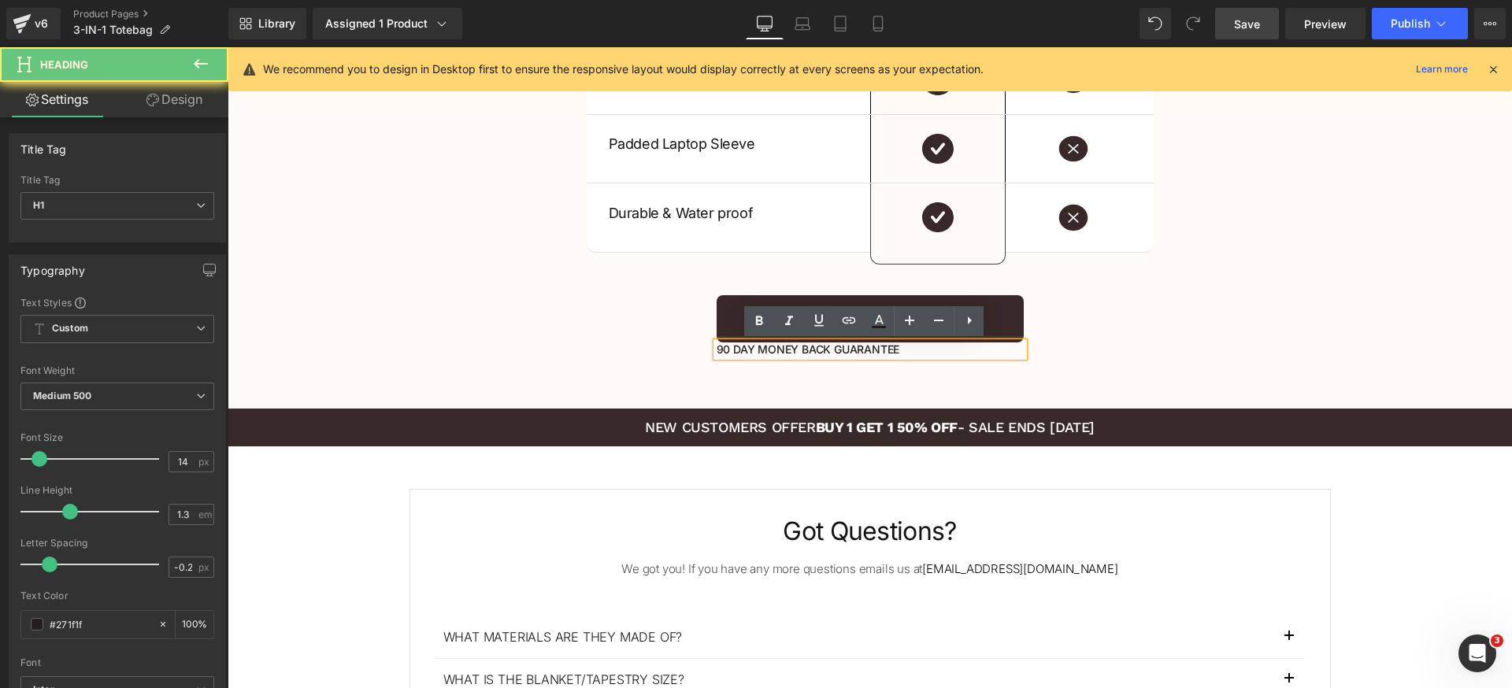
click at [717, 350] on div "90 day money back guarantee" at bounding box center [870, 350] width 307 height 14
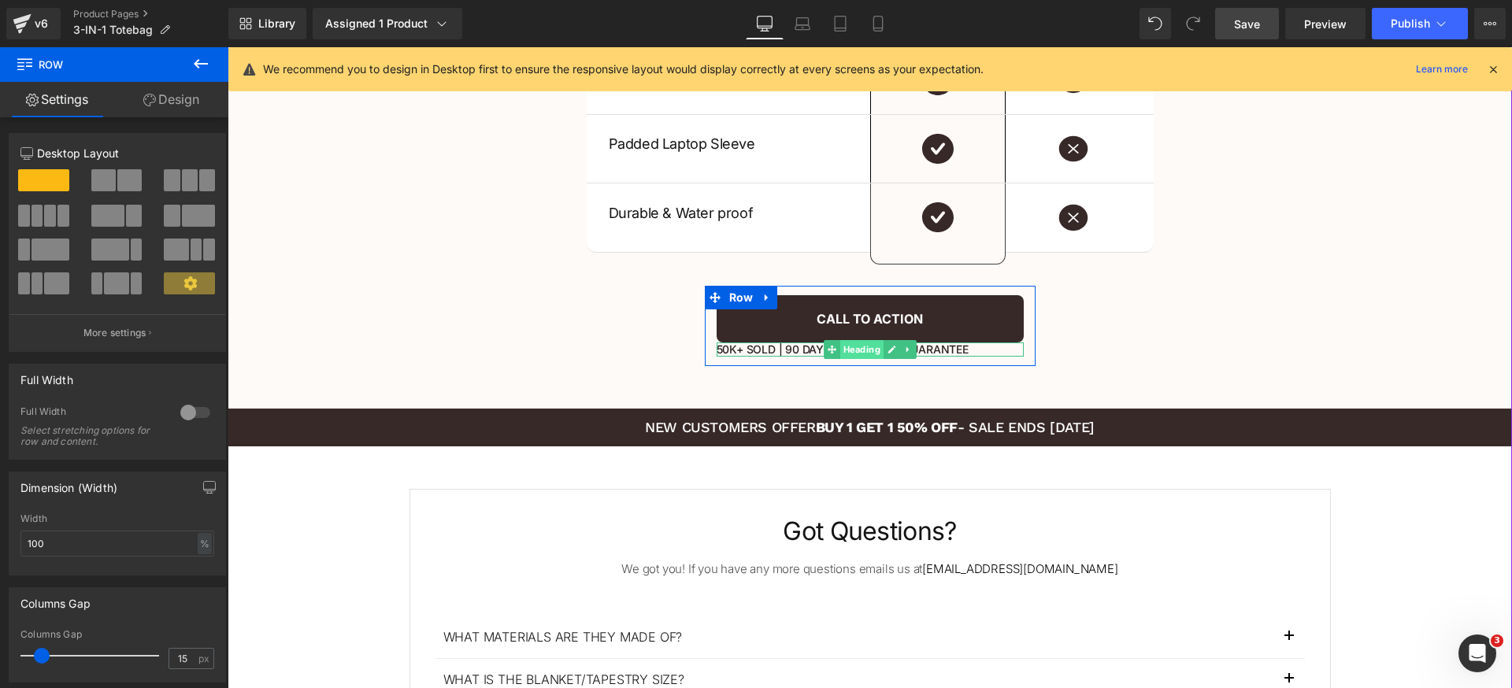
click at [860, 351] on span "Heading" at bounding box center [860, 349] width 43 height 19
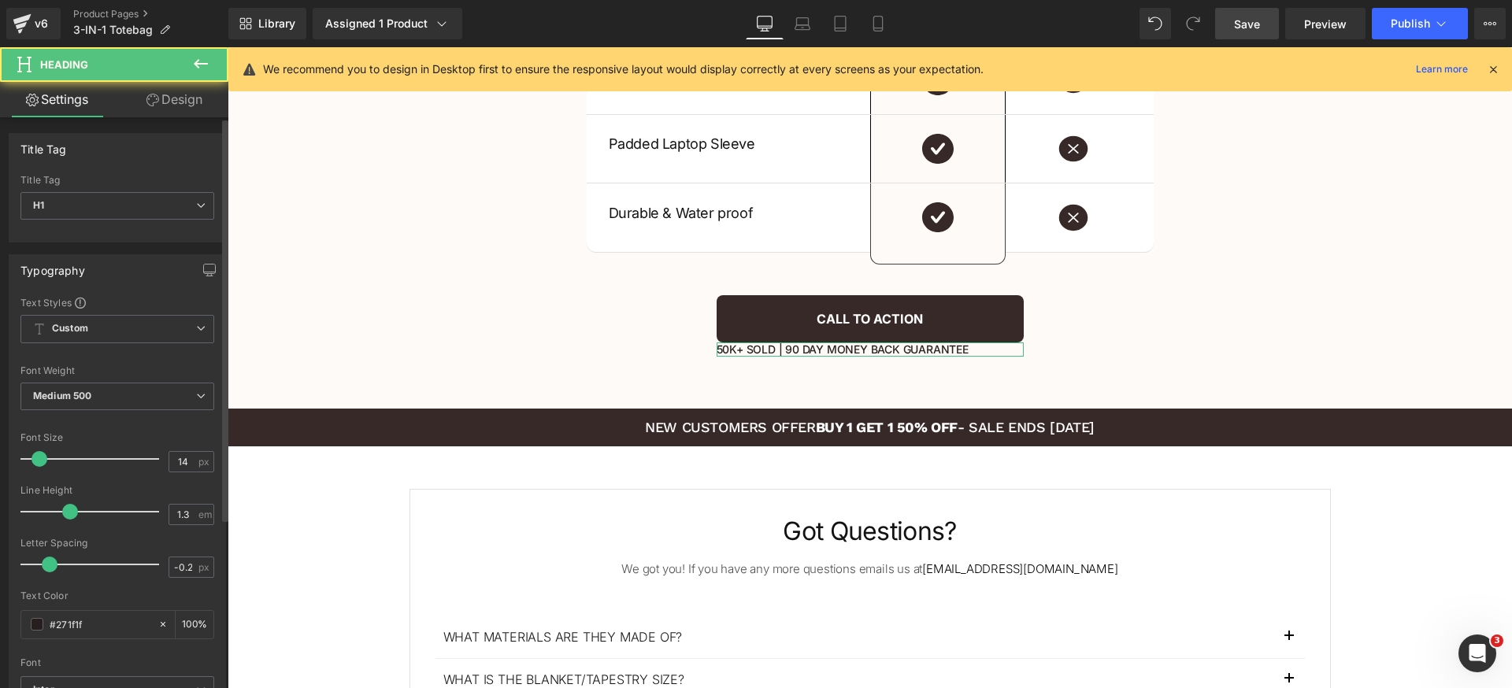
scroll to position [546, 0]
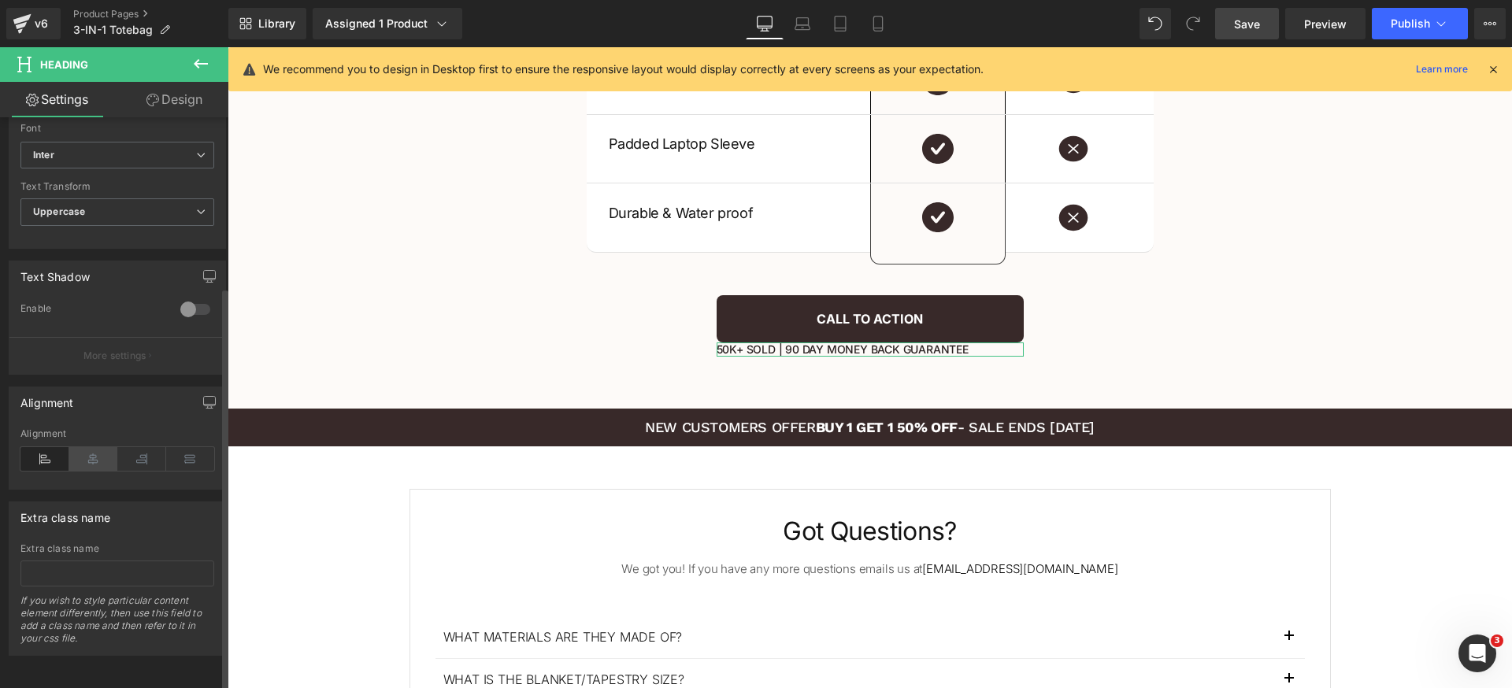
click at [77, 447] on icon at bounding box center [93, 459] width 49 height 24
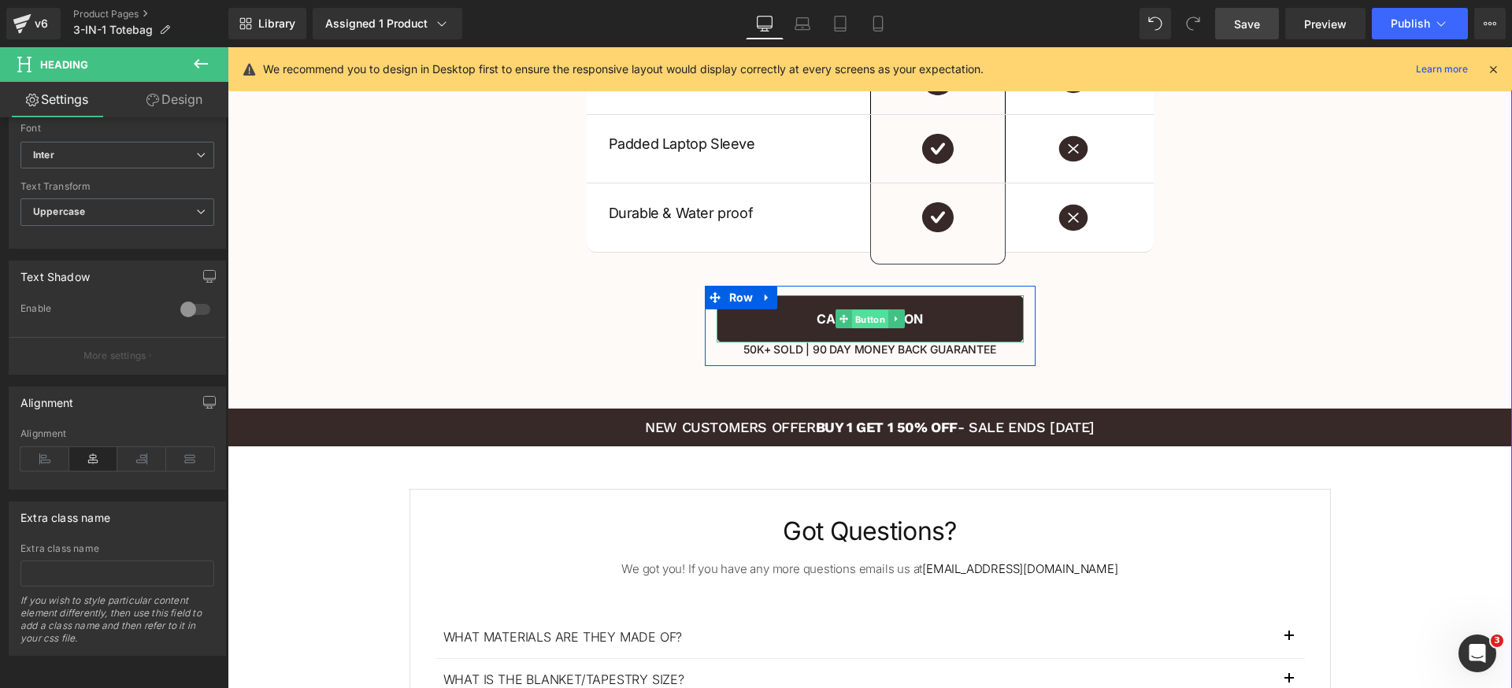
click at [855, 316] on span "Button" at bounding box center [869, 319] width 36 height 19
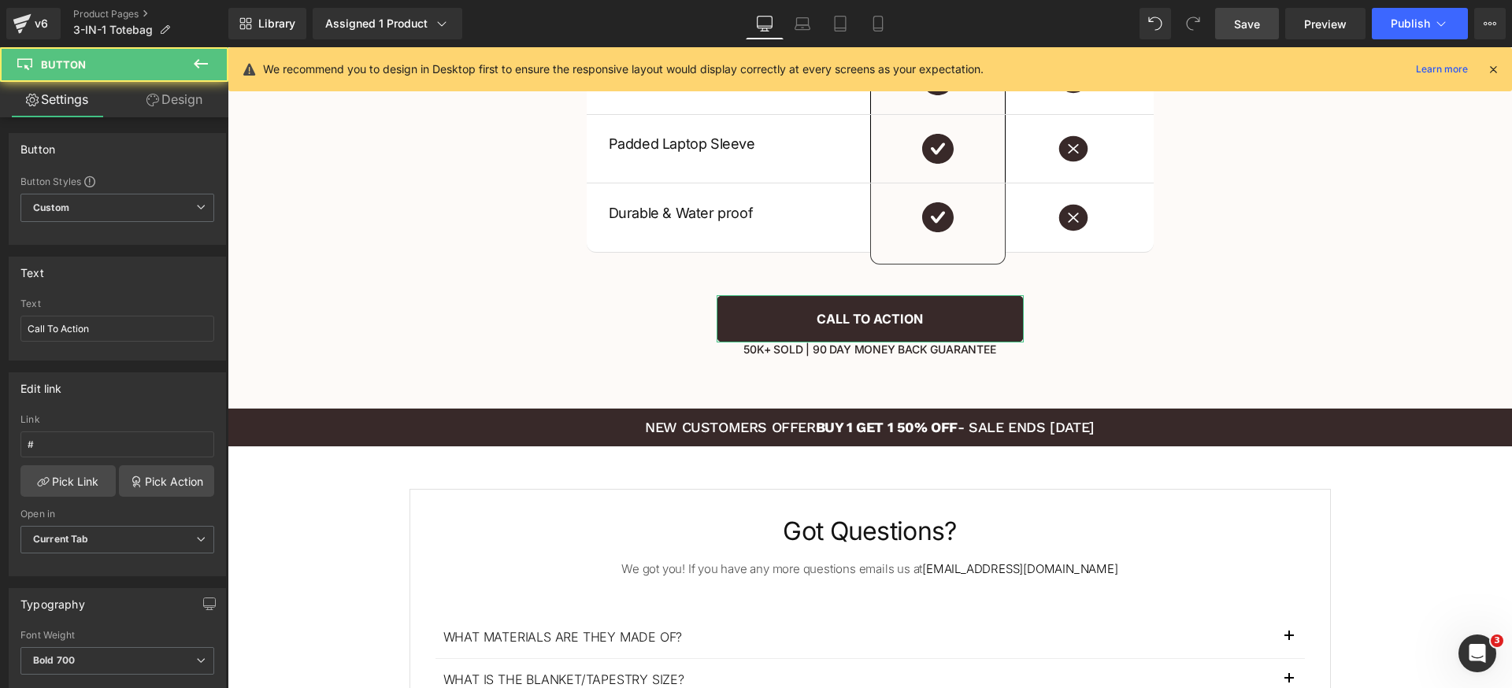
click at [176, 101] on link "Design" at bounding box center [174, 99] width 114 height 35
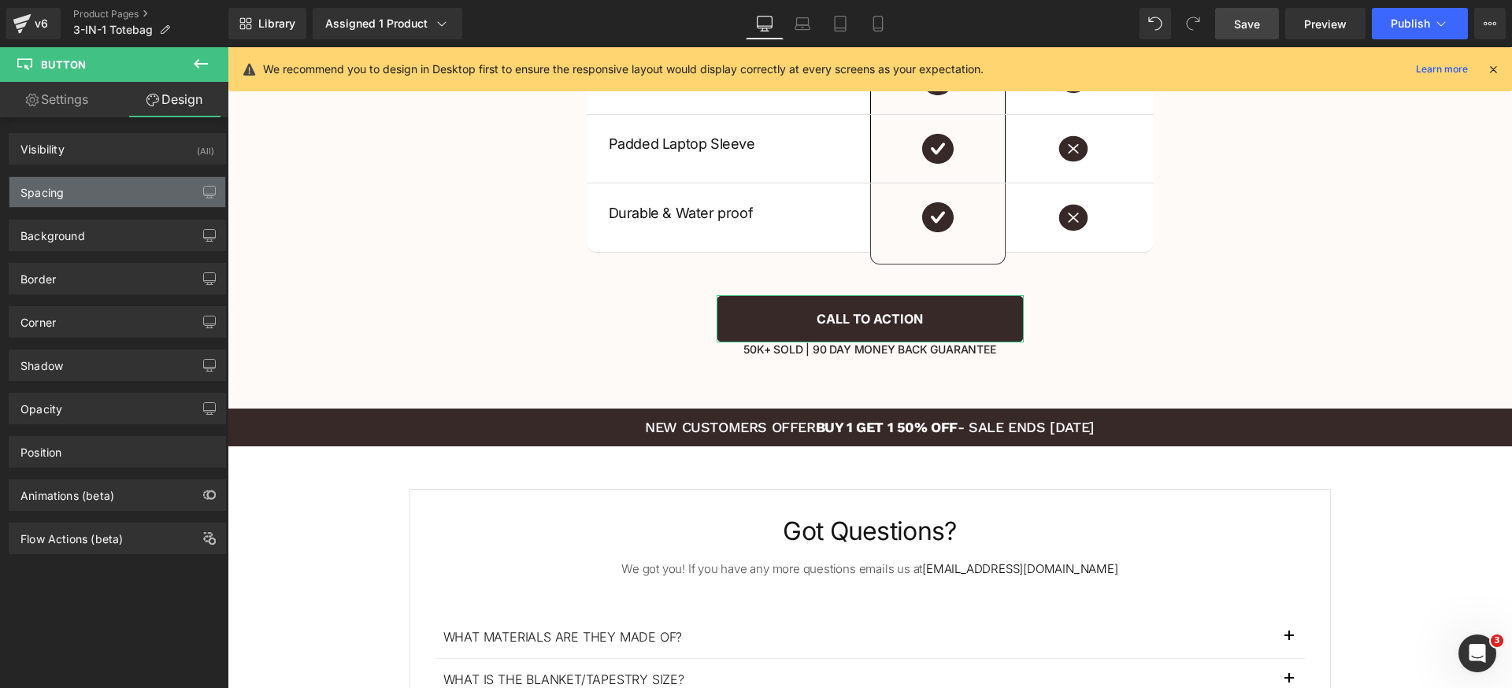
click at [117, 191] on div "Spacing" at bounding box center [117, 192] width 216 height 30
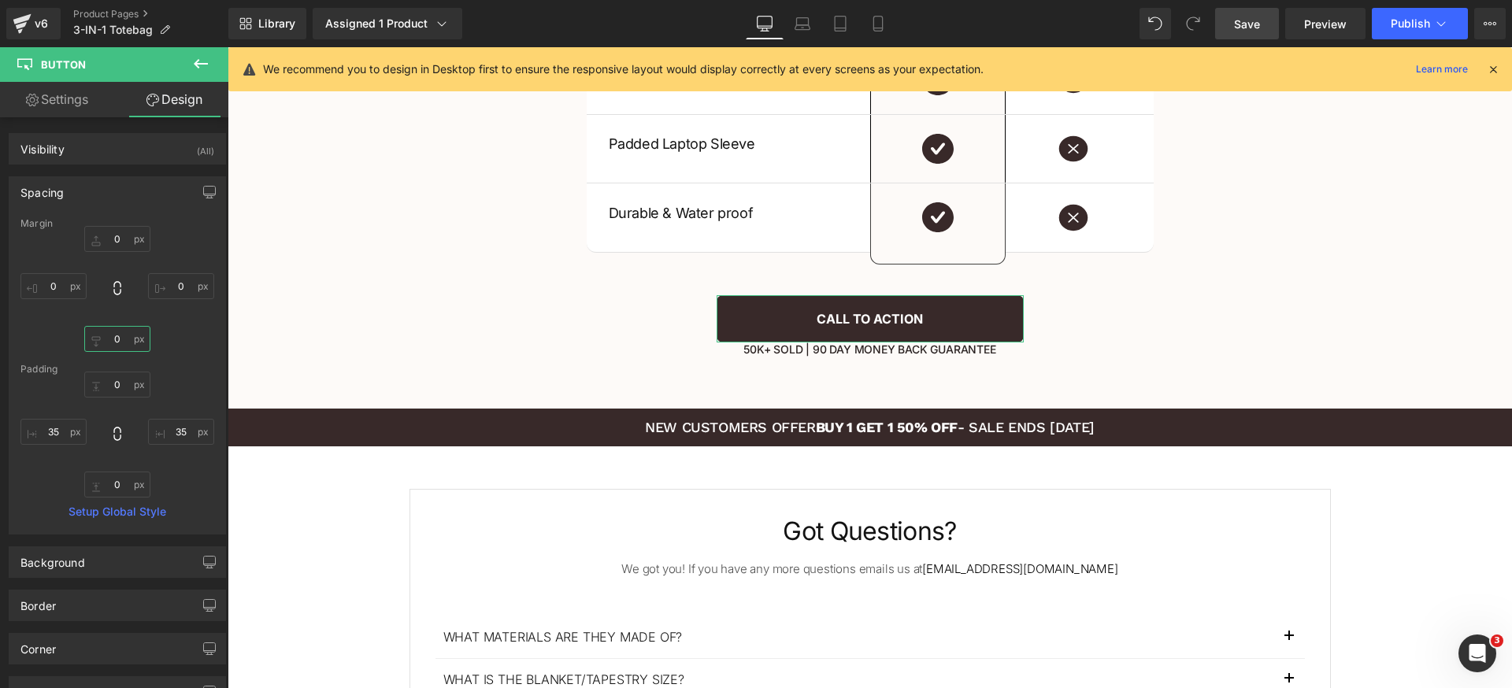
click at [120, 333] on input "0" at bounding box center [117, 339] width 66 height 26
type input "8"
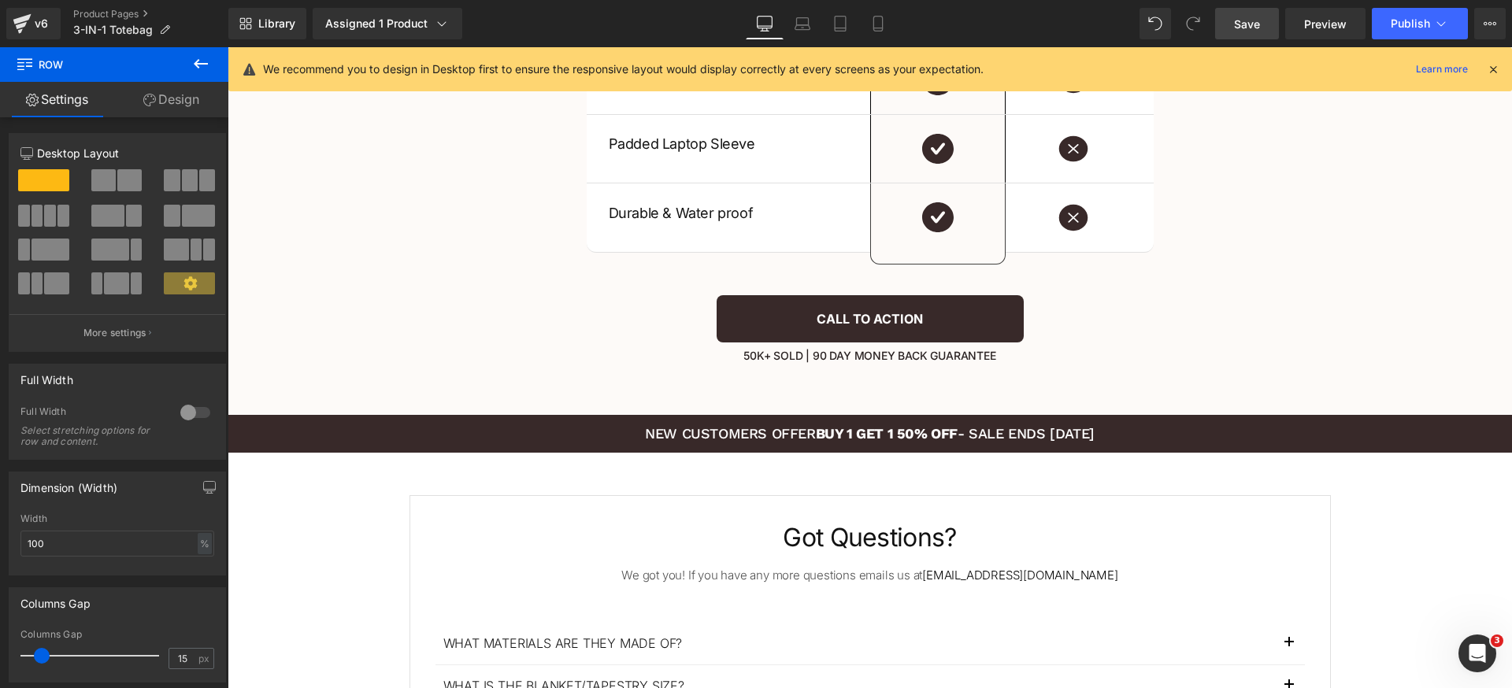
click at [1278, 19] on link "Save" at bounding box center [1247, 23] width 64 height 31
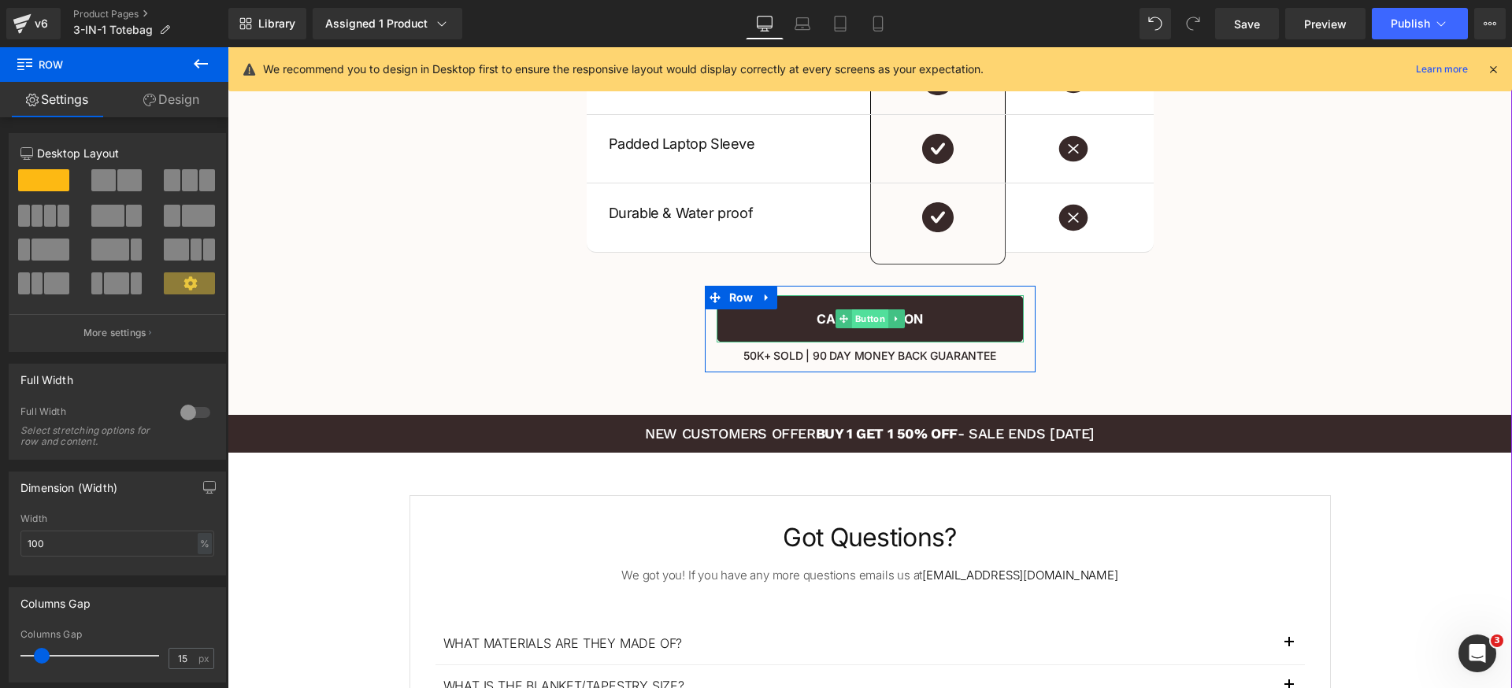
click at [863, 314] on span "Button" at bounding box center [869, 318] width 36 height 19
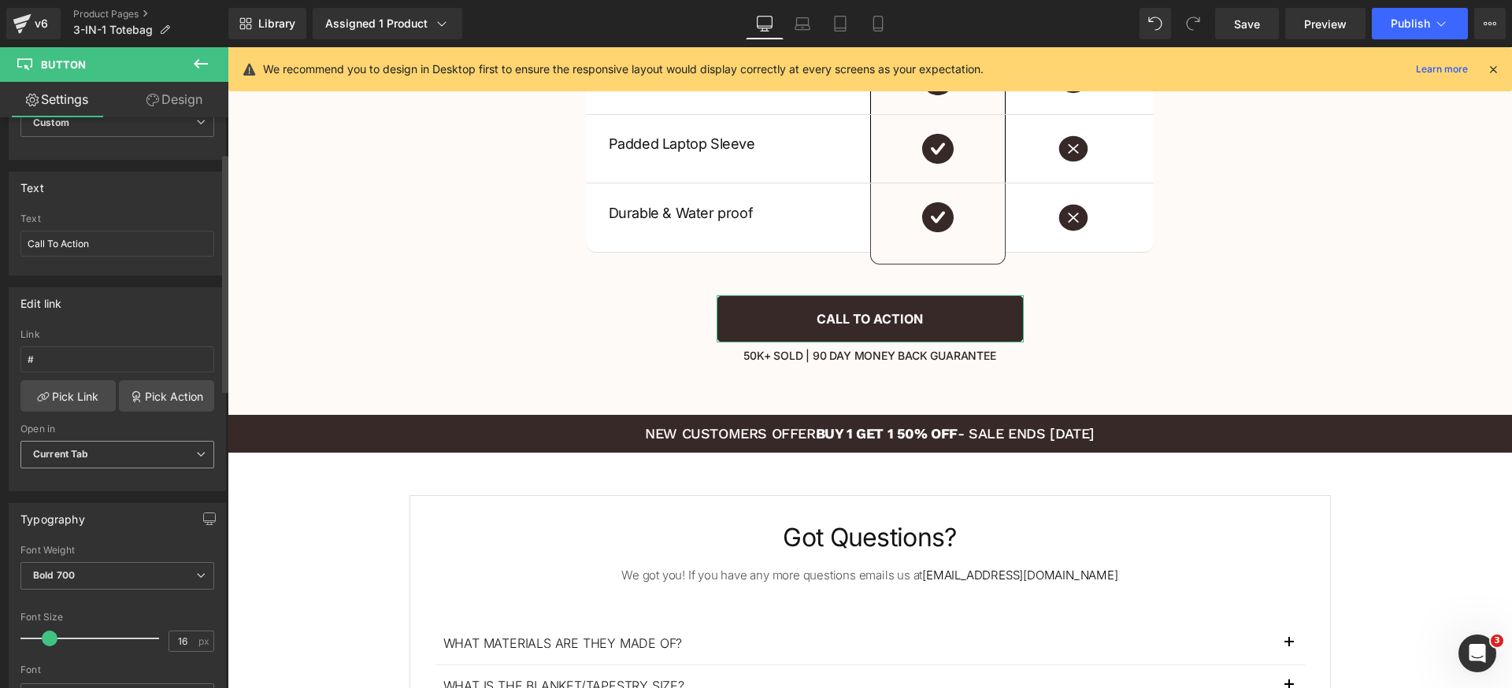
scroll to position [0, 0]
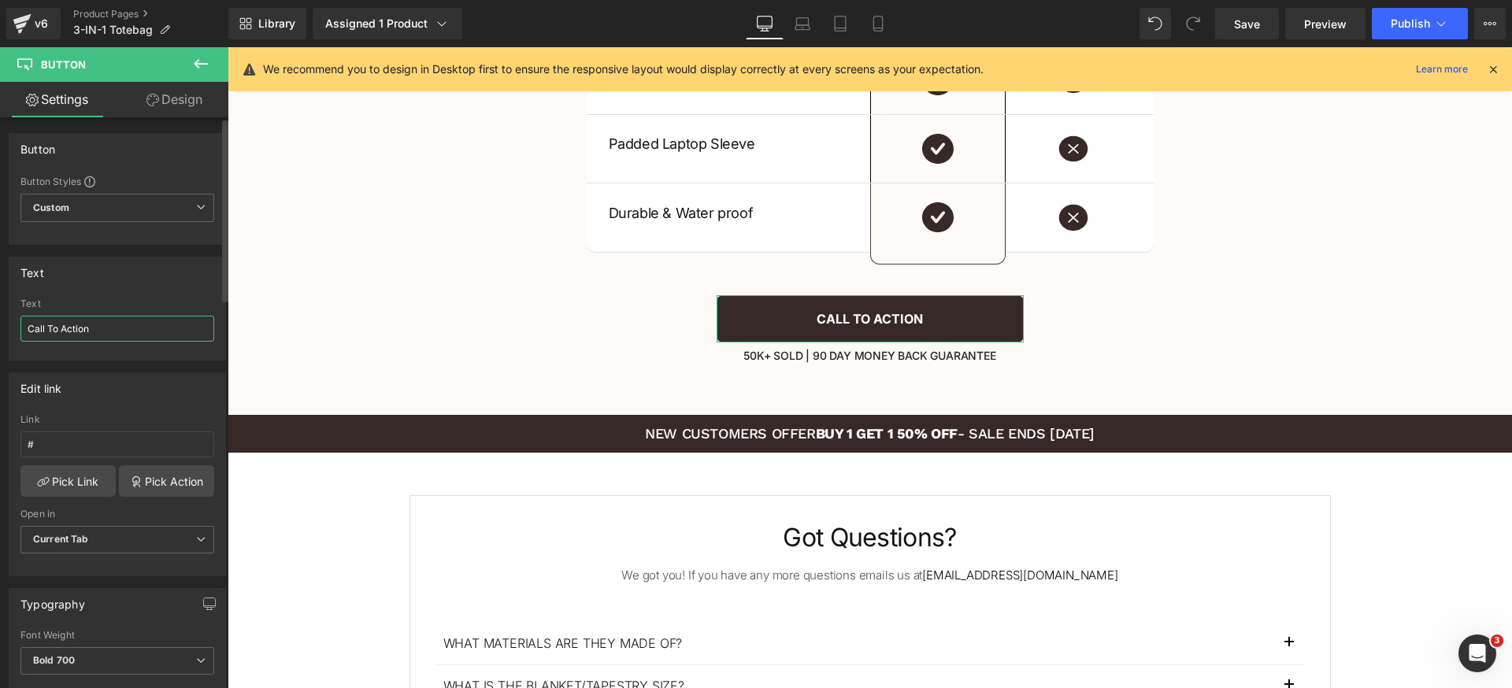
click at [138, 322] on input "Call To Action" at bounding box center [117, 329] width 194 height 26
type input "Order [DATE]!"
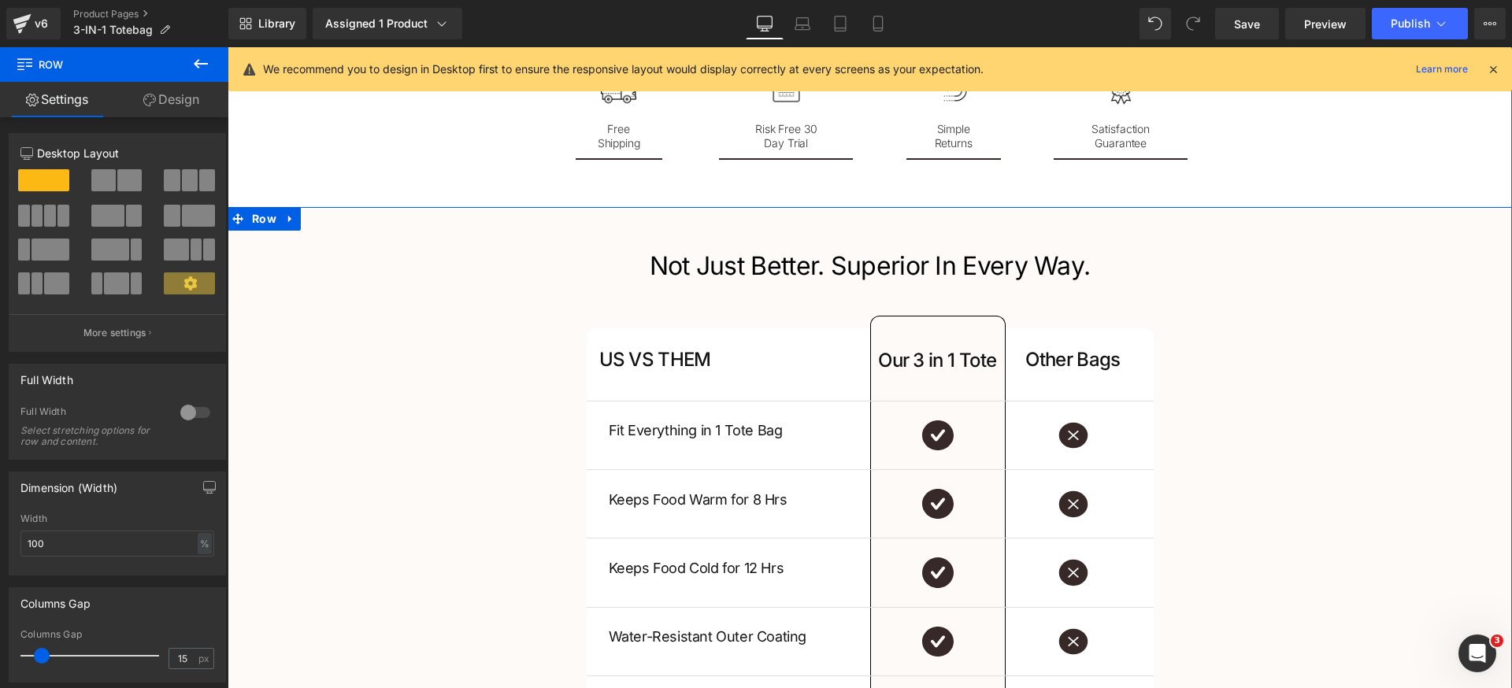
scroll to position [2524, 0]
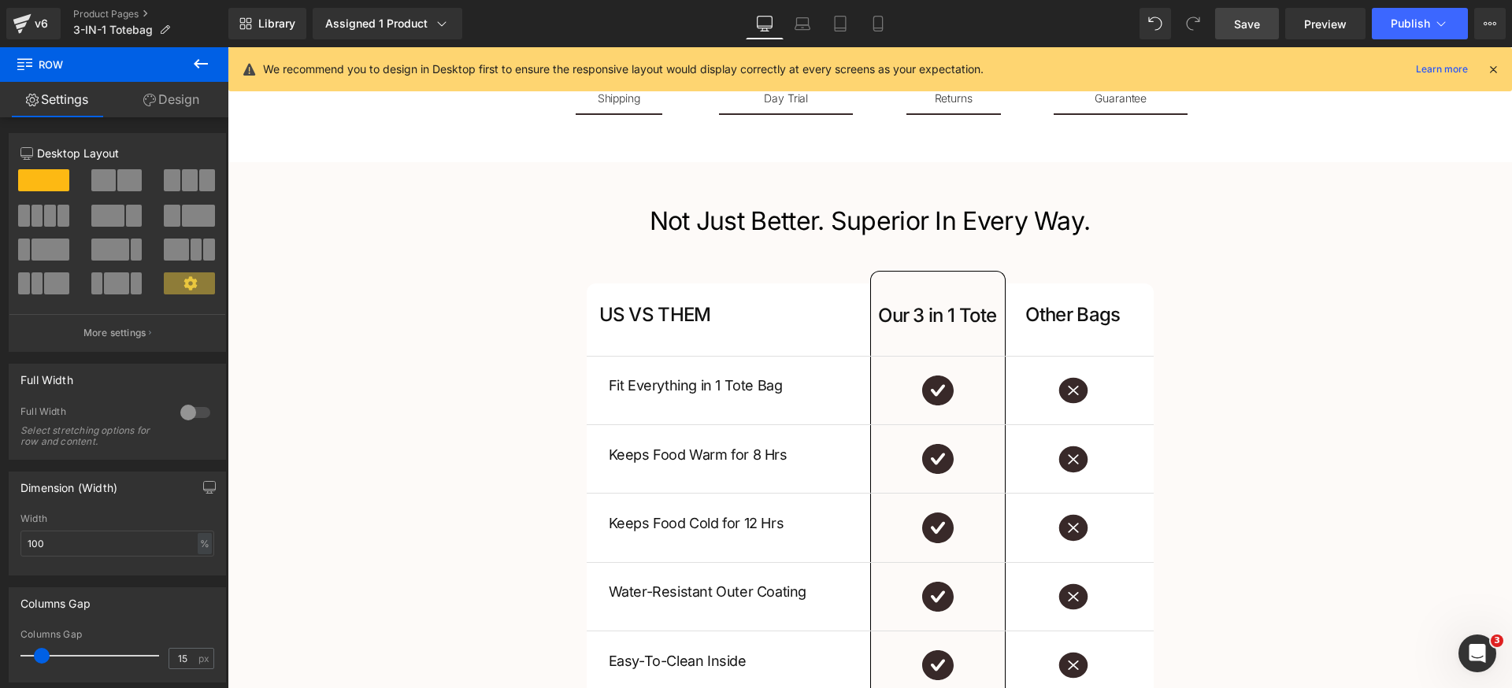
click at [1260, 20] on span "Save" at bounding box center [1247, 24] width 26 height 17
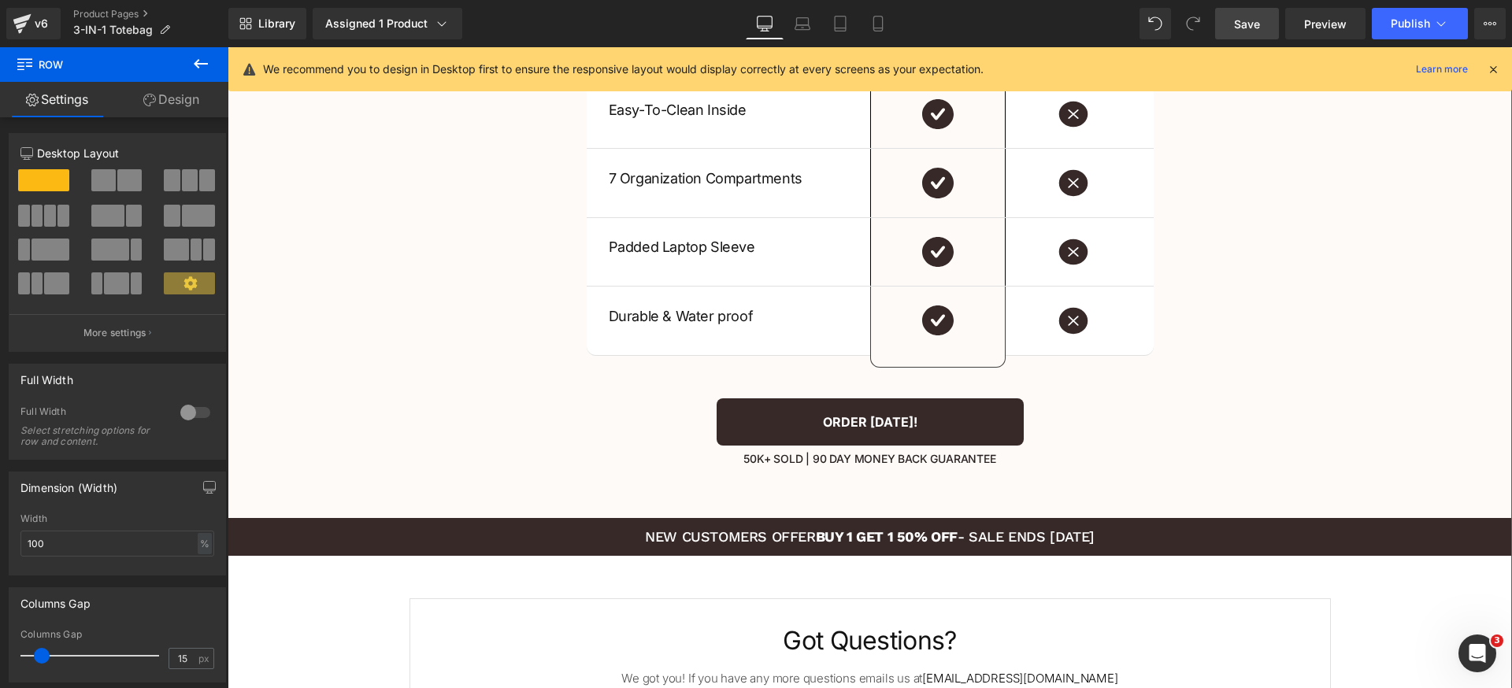
scroll to position [2994, 0]
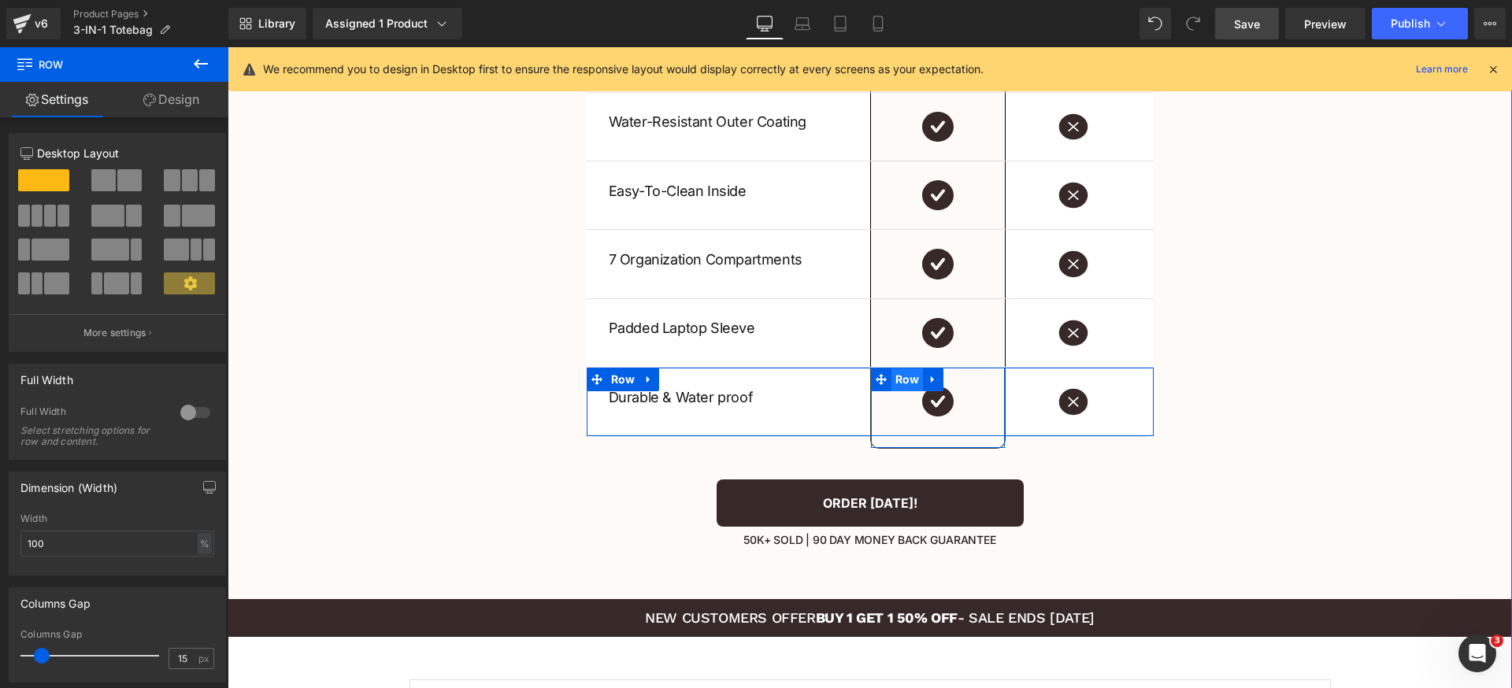
click at [891, 383] on span "Row" at bounding box center [907, 380] width 32 height 24
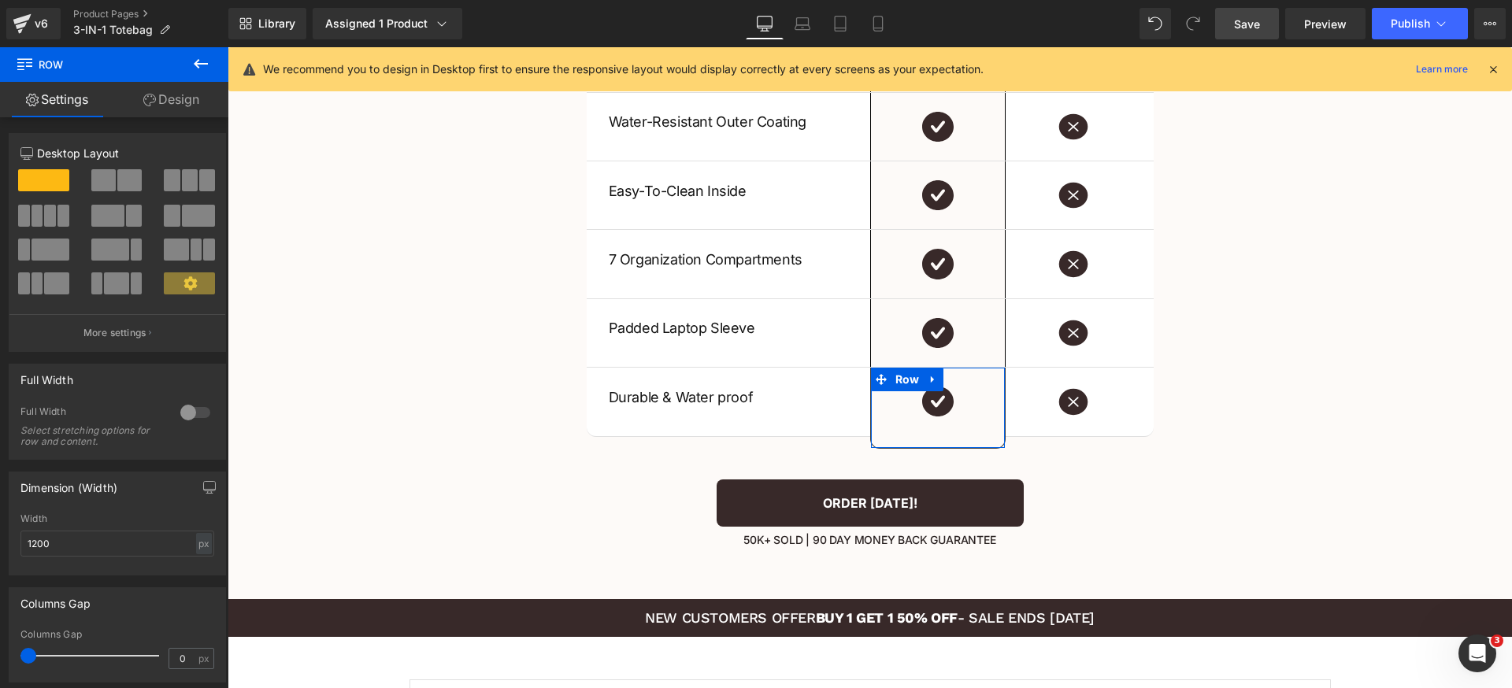
click at [180, 104] on link "Design" at bounding box center [171, 99] width 114 height 35
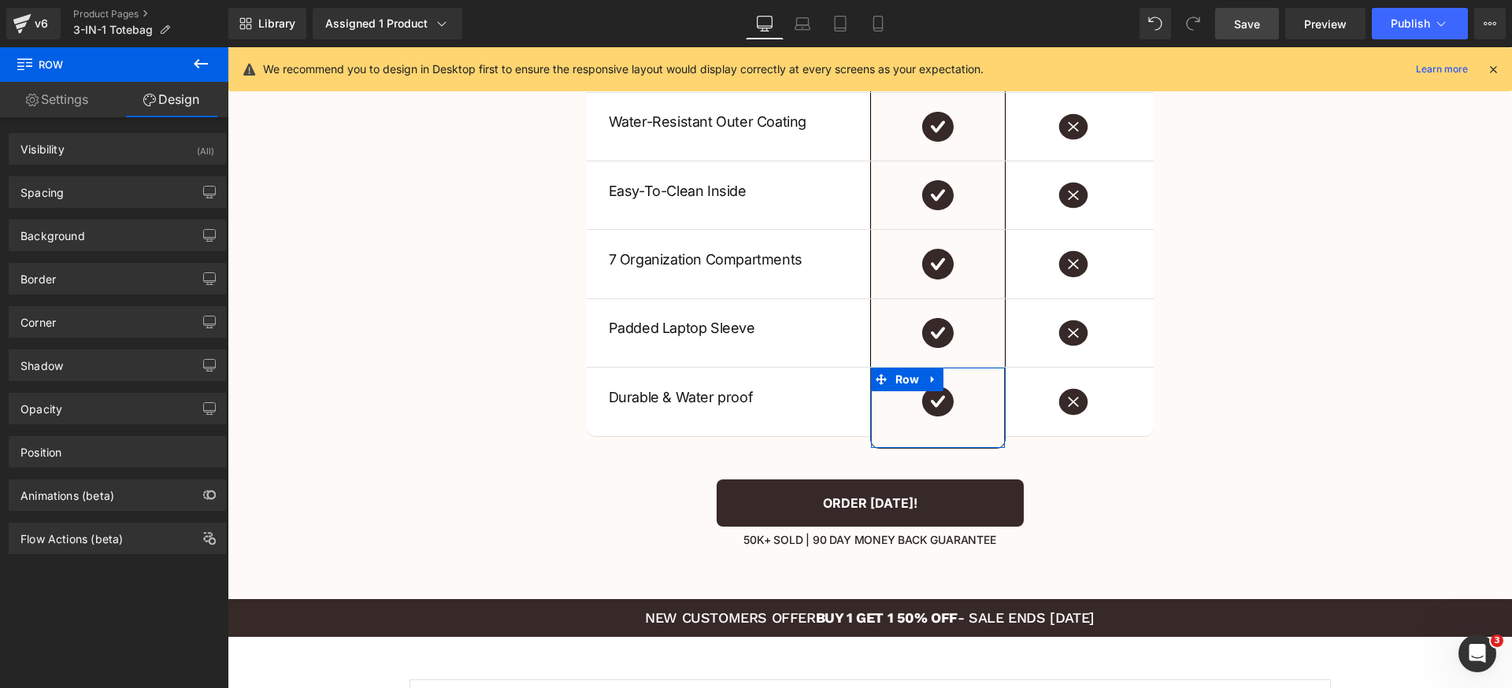
click at [101, 296] on div "Corner Corner Style Custom Custom Setup Global Style Custom Setup Global Style …" at bounding box center [117, 315] width 235 height 43
click at [120, 273] on div "Border" at bounding box center [117, 279] width 216 height 30
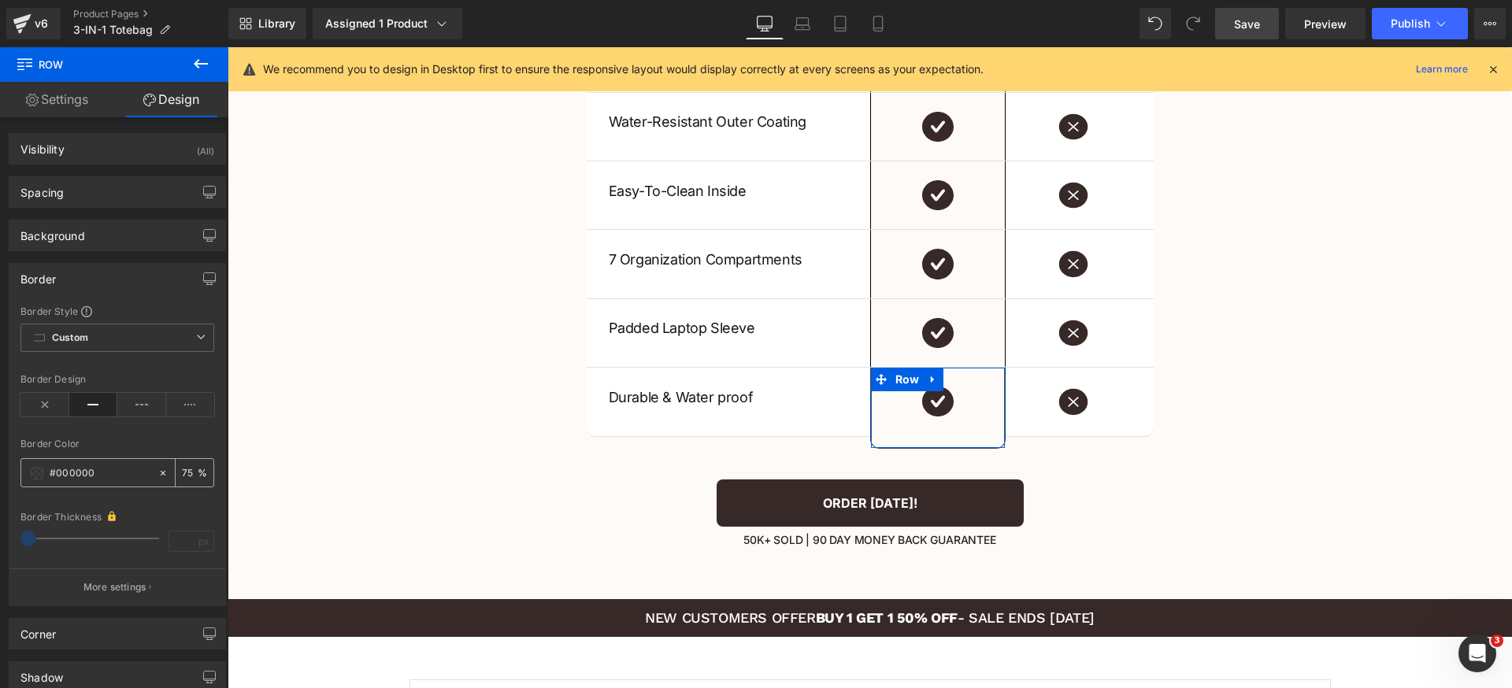
drag, startPoint x: 186, startPoint y: 469, endPoint x: 196, endPoint y: 459, distance: 14.5
click at [187, 469] on input "75" at bounding box center [190, 472] width 16 height 17
type input "100"
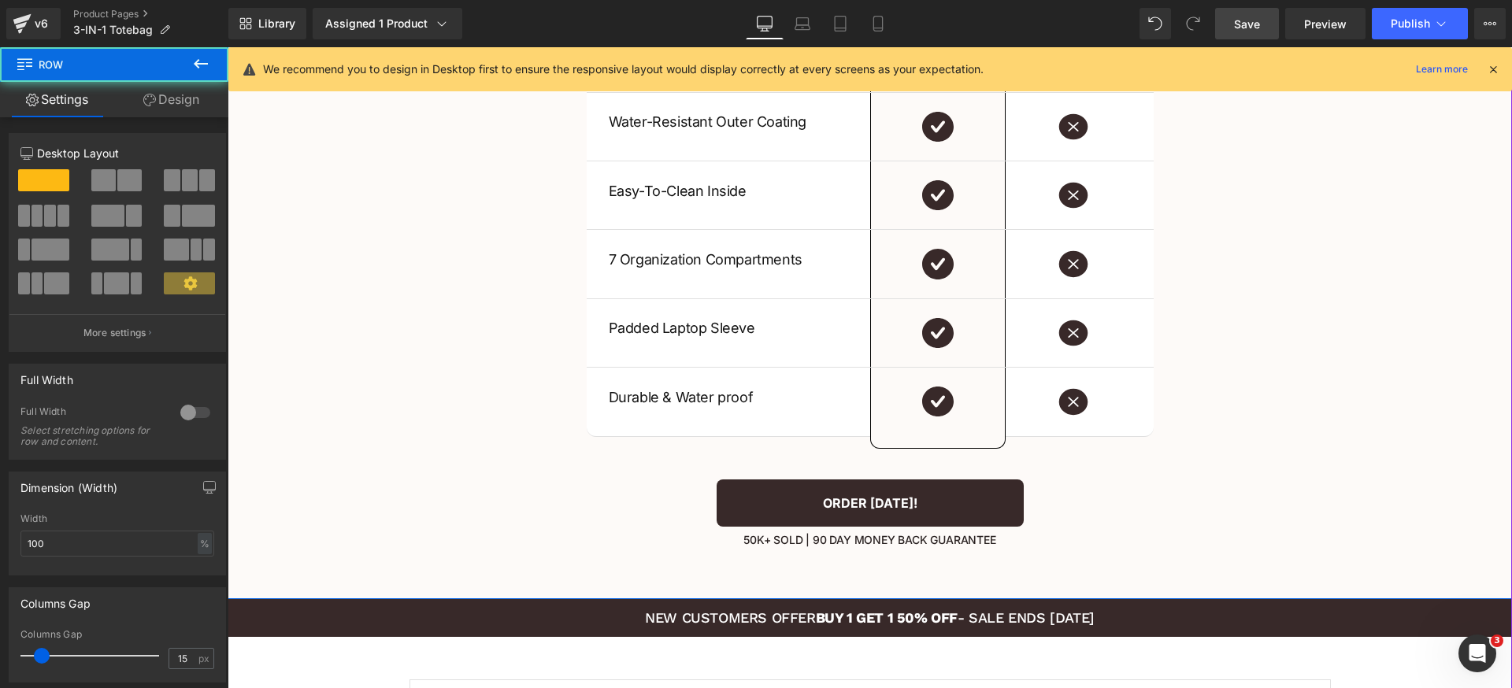
click at [1246, 397] on div "Not Just Better. Superior In Every Way. Heading US VS THEM Heading Our 3 in 1 T…" at bounding box center [870, 146] width 1284 height 822
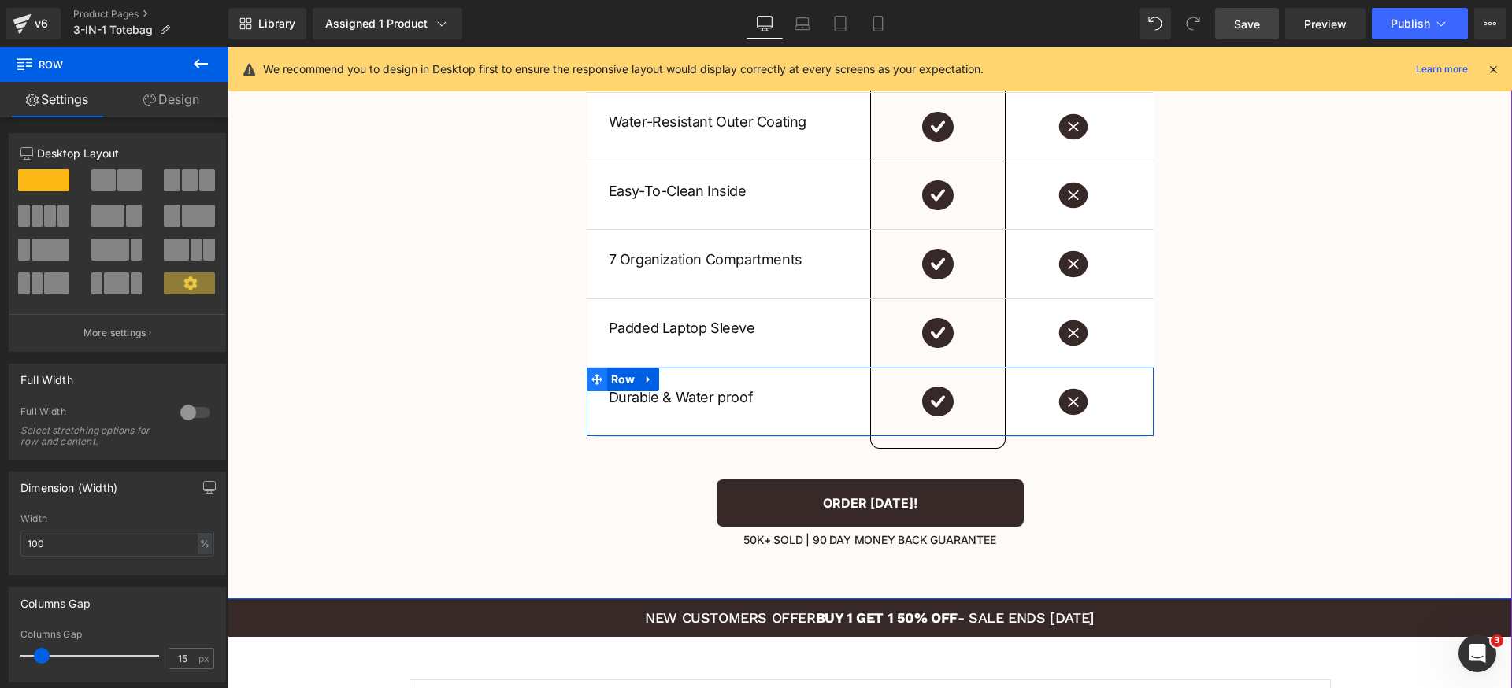
click at [593, 380] on icon at bounding box center [596, 379] width 11 height 11
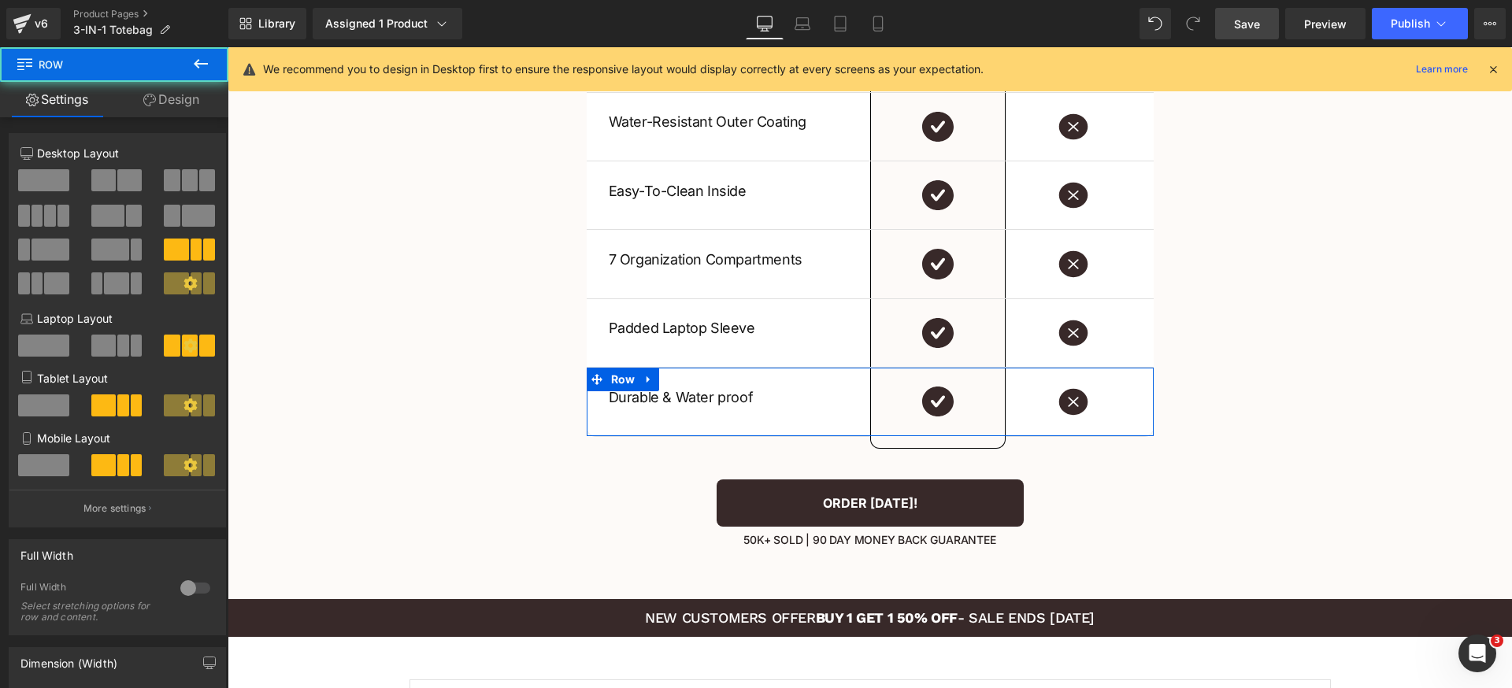
click at [176, 96] on link "Design" at bounding box center [171, 99] width 114 height 35
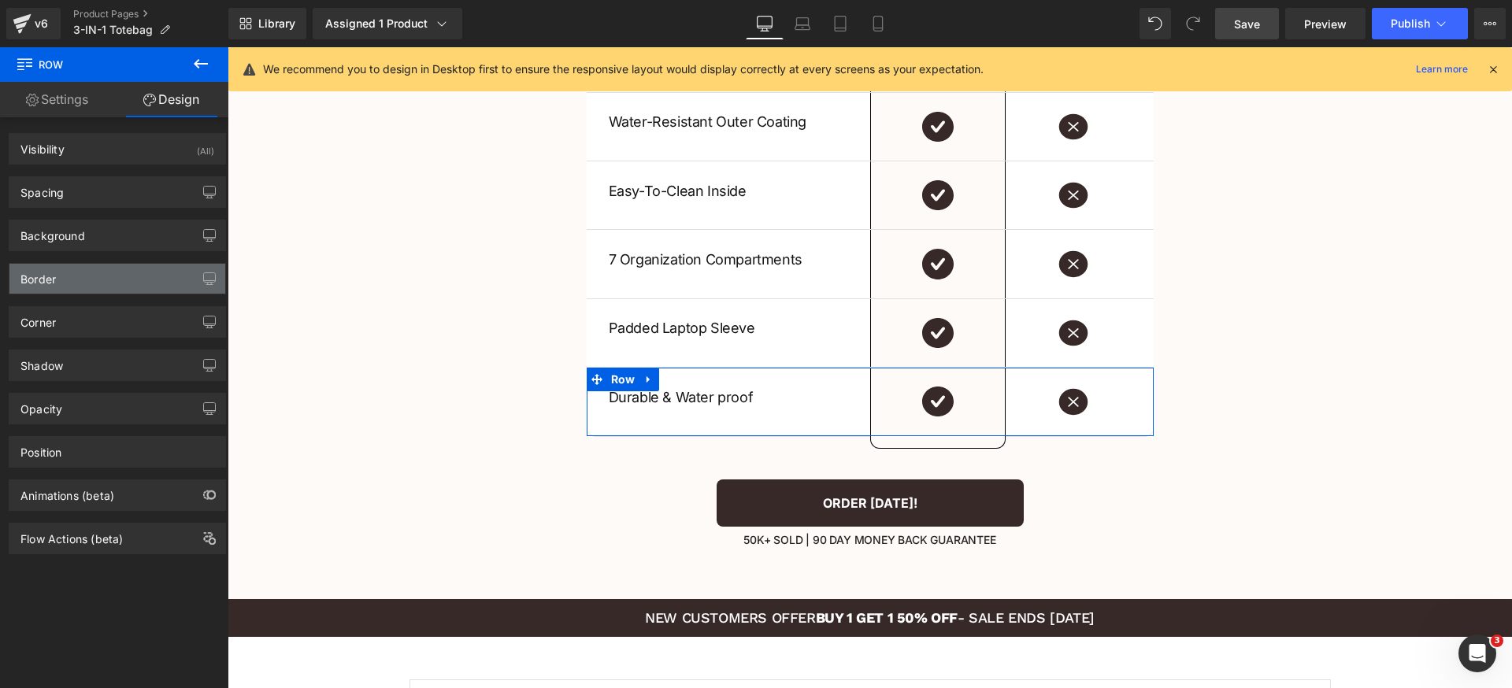
click at [102, 283] on div "Border" at bounding box center [117, 279] width 216 height 30
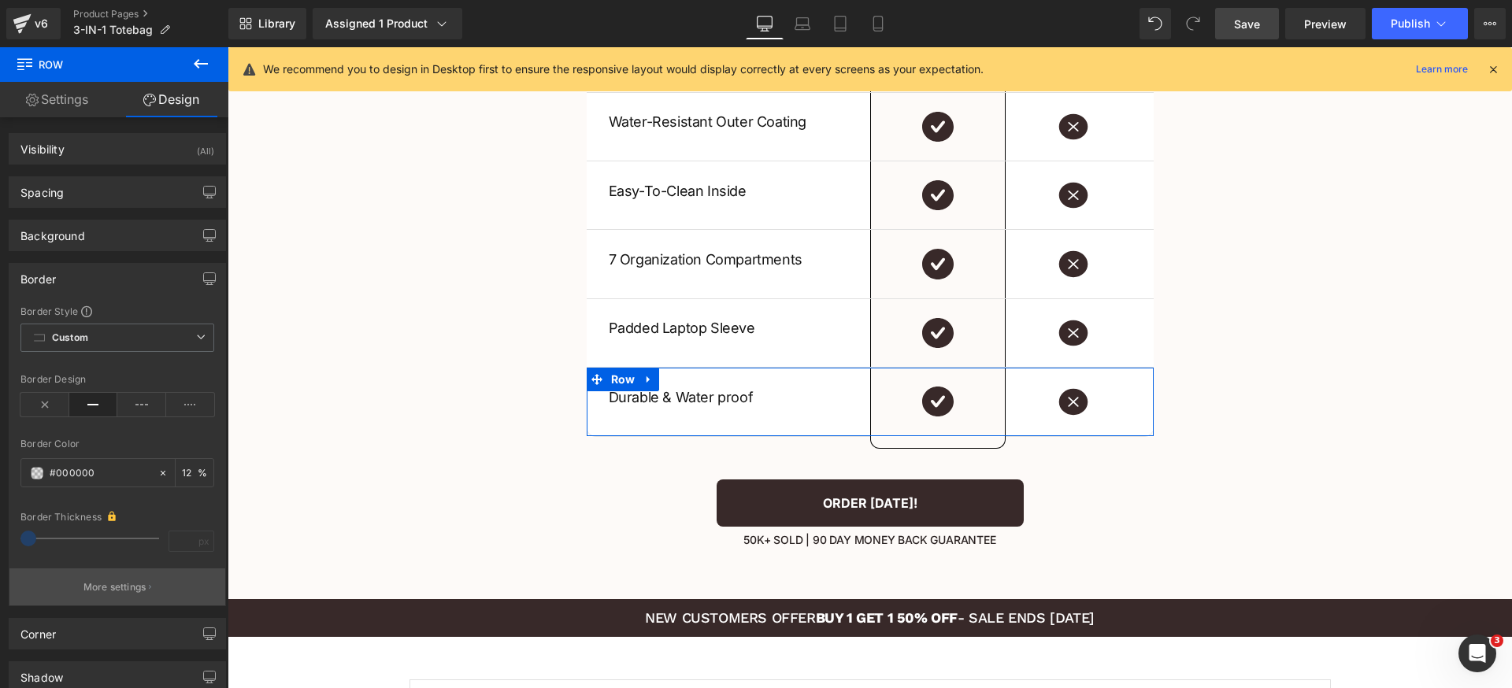
click at [109, 582] on p "More settings" at bounding box center [114, 587] width 63 height 14
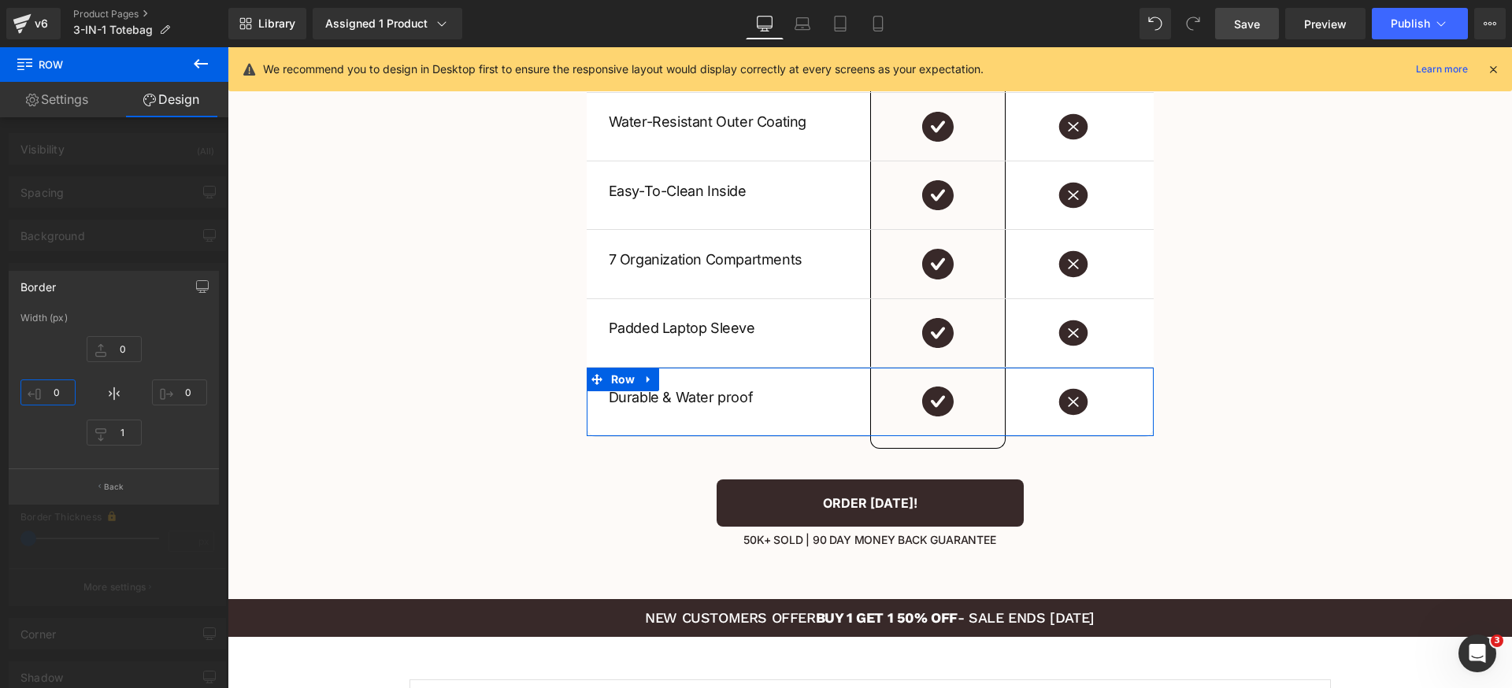
click at [60, 396] on input "0" at bounding box center [47, 393] width 55 height 26
type input "1"
click at [188, 391] on input "0" at bounding box center [179, 393] width 55 height 26
type input "1"
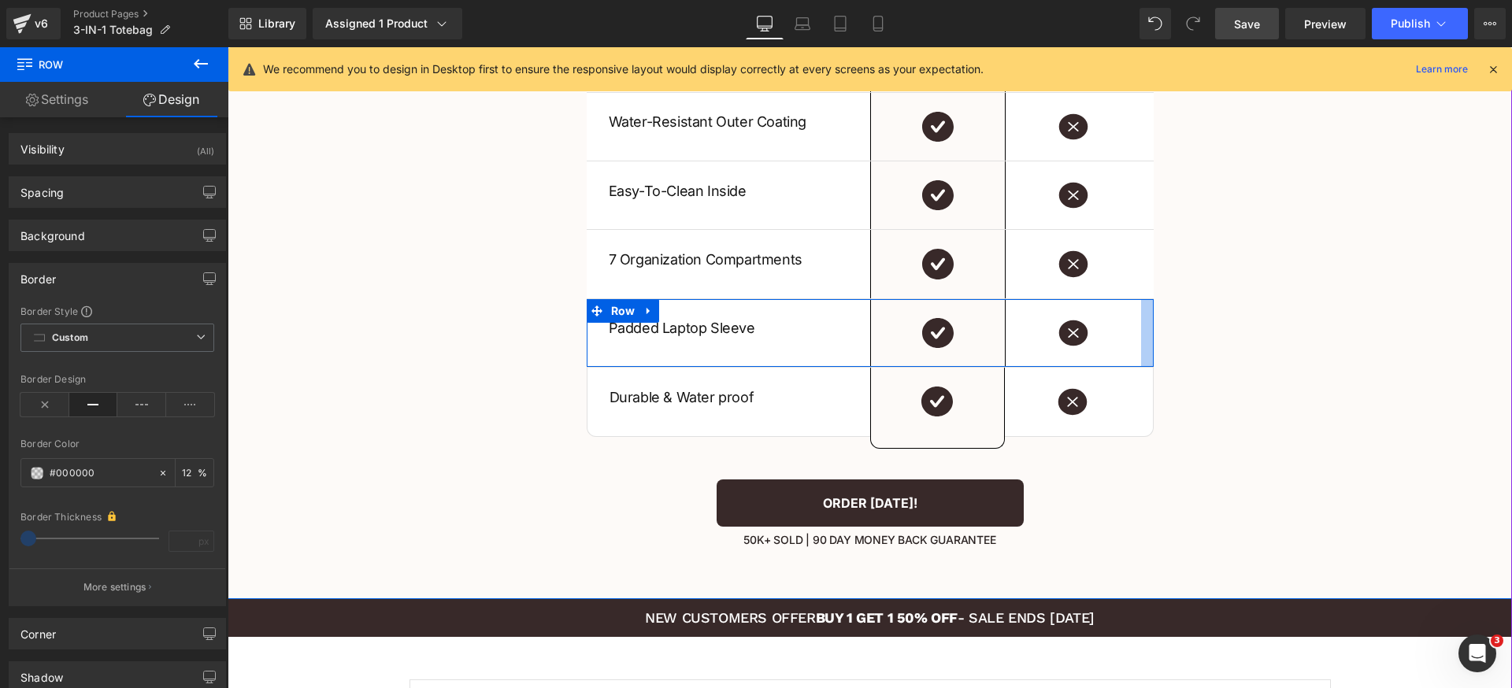
click at [1144, 345] on div at bounding box center [1147, 333] width 13 height 68
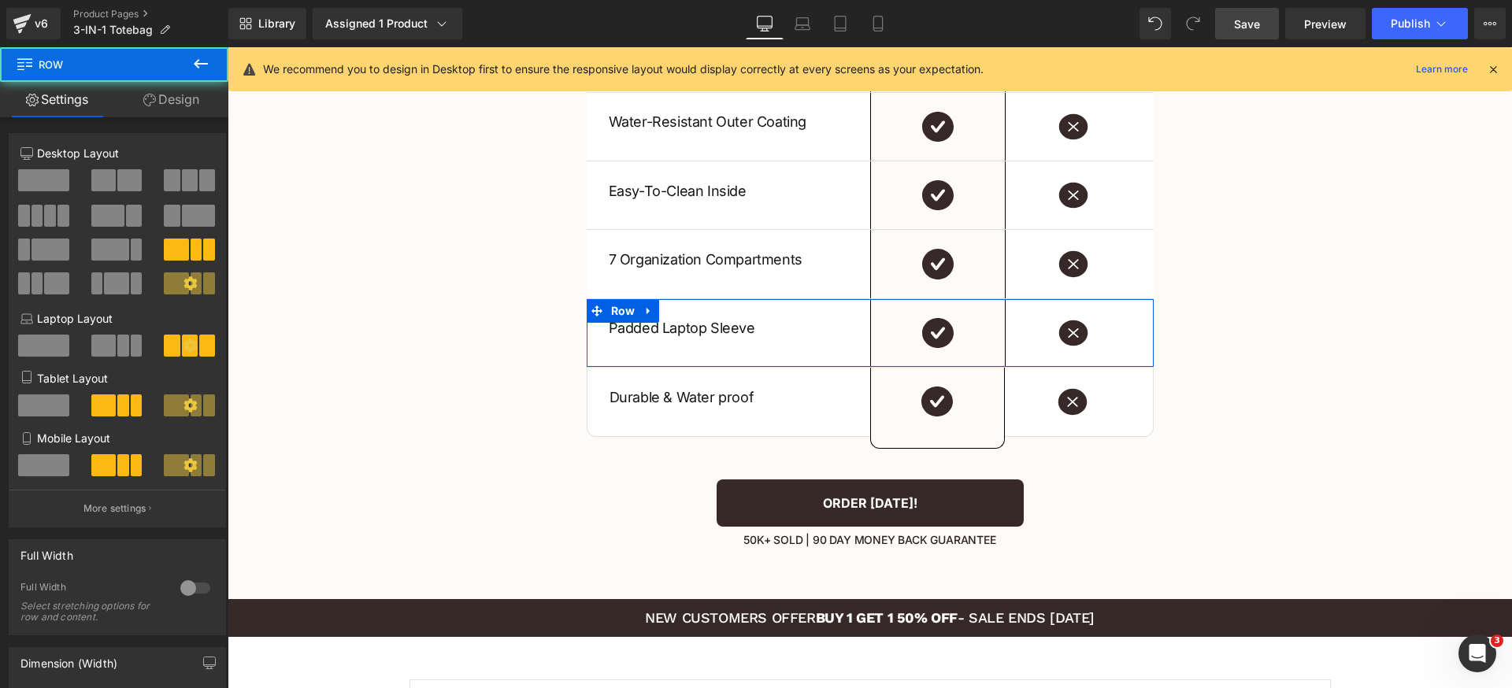
click at [178, 105] on link "Design" at bounding box center [171, 99] width 114 height 35
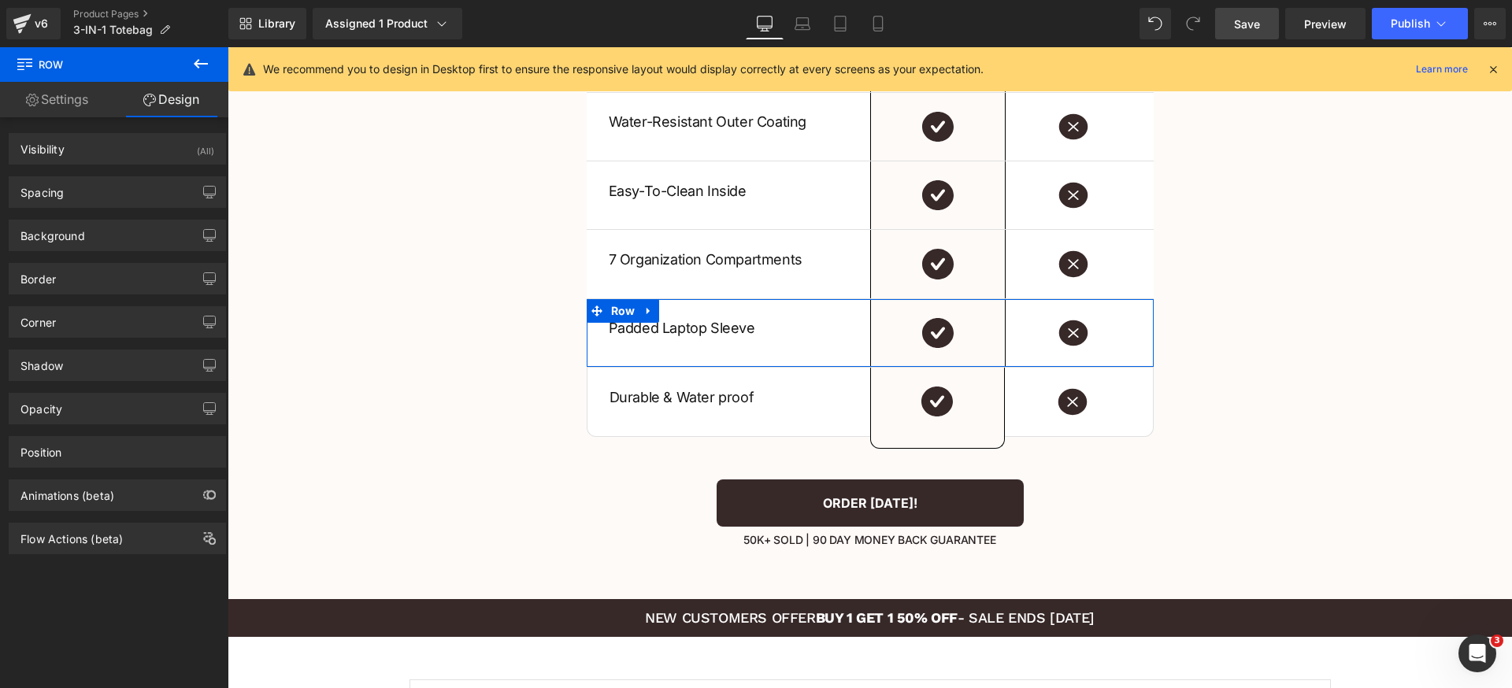
click at [92, 283] on div "Border" at bounding box center [117, 279] width 216 height 30
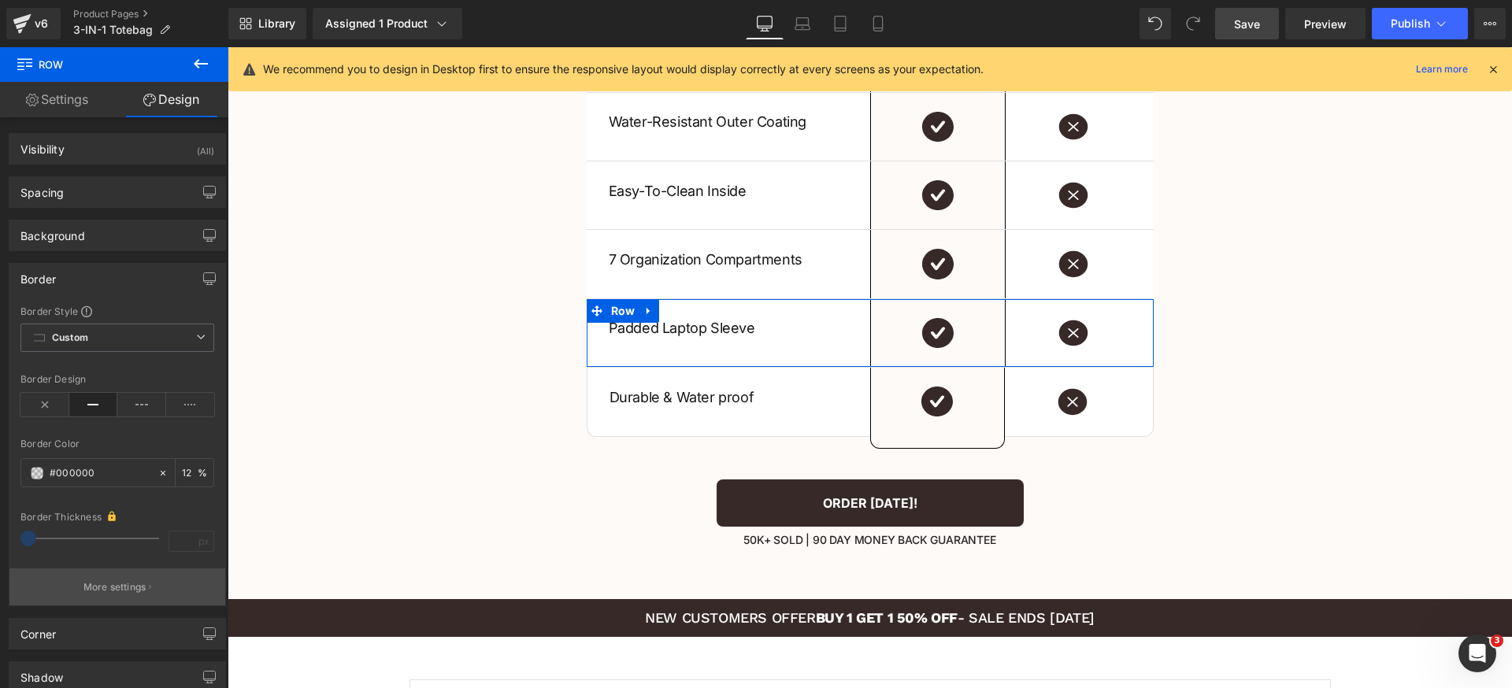
click at [105, 585] on p "More settings" at bounding box center [114, 587] width 63 height 14
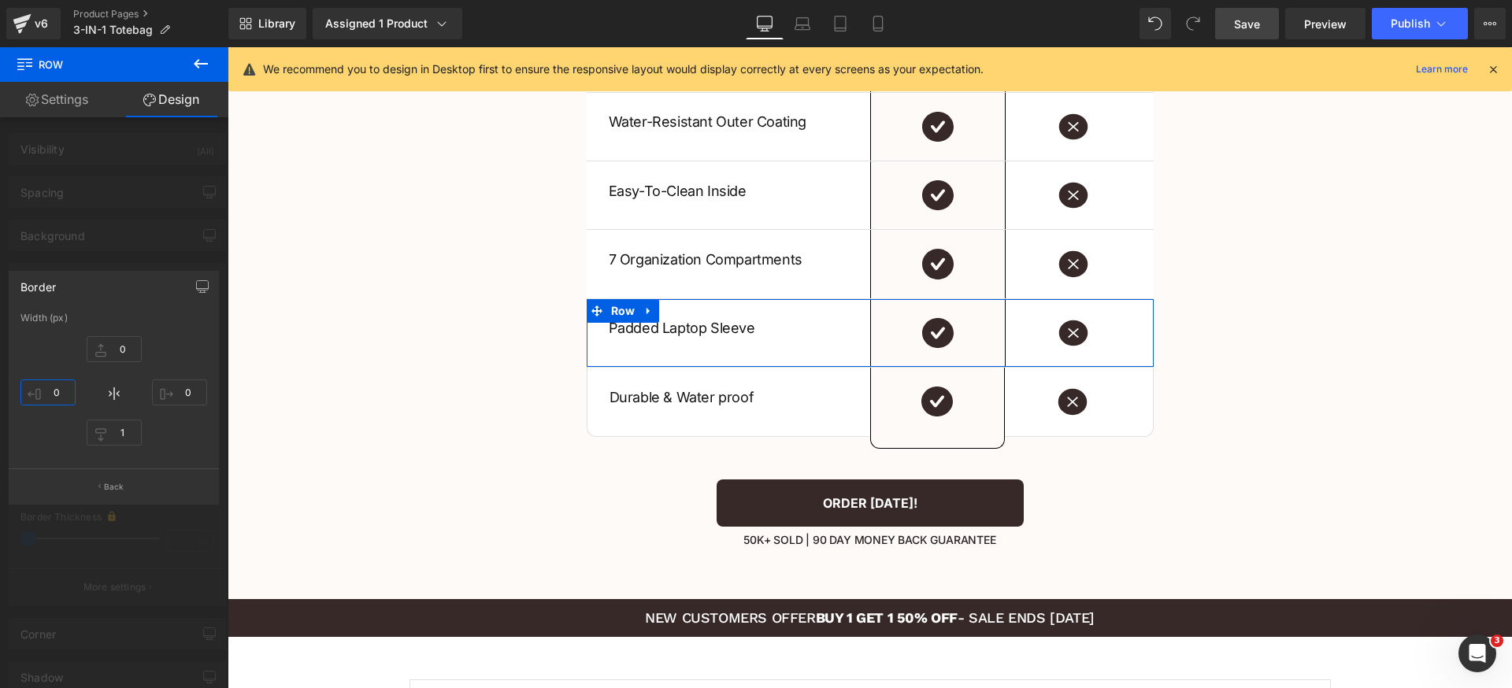
click at [71, 399] on input "0" at bounding box center [47, 393] width 55 height 26
type input "1"
drag, startPoint x: 192, startPoint y: 391, endPoint x: 200, endPoint y: 387, distance: 8.8
click at [192, 391] on input "0" at bounding box center [179, 393] width 55 height 26
type input "1"
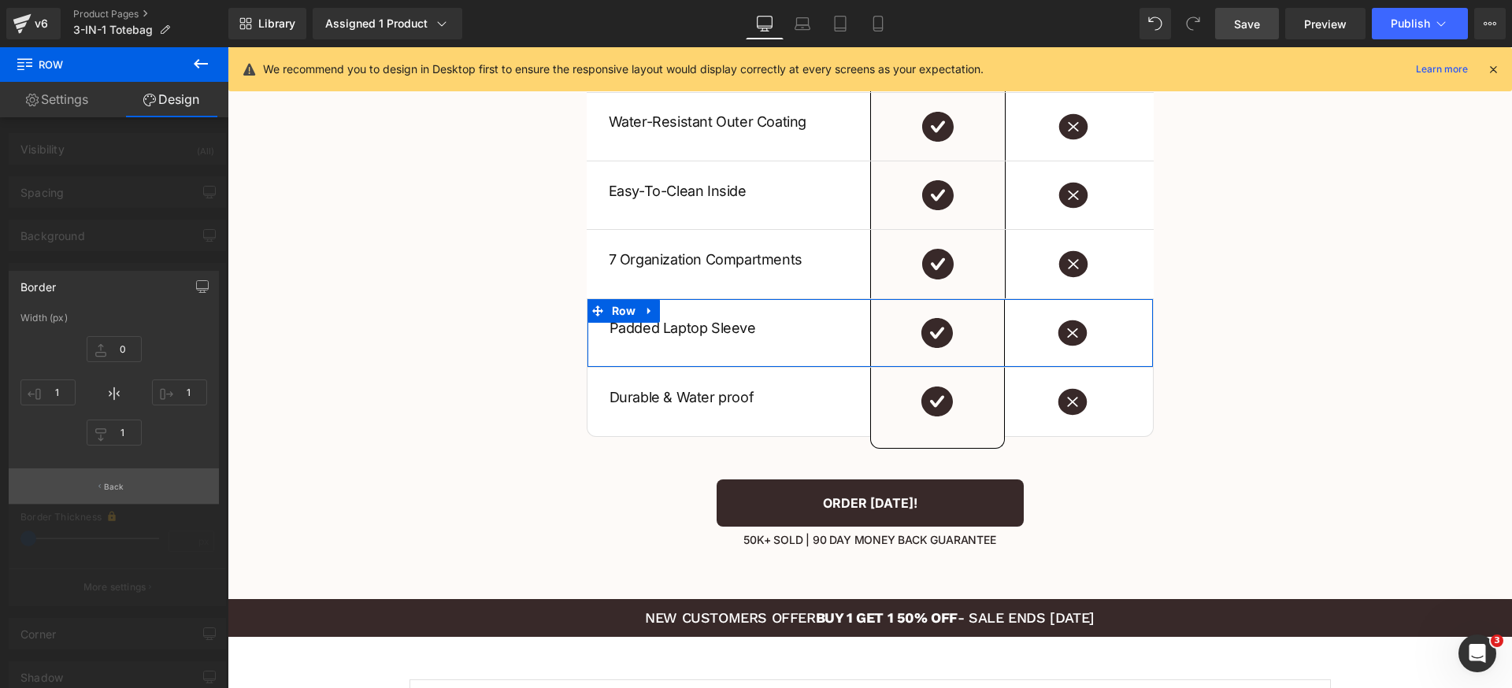
click at [163, 497] on button "Back" at bounding box center [114, 485] width 210 height 35
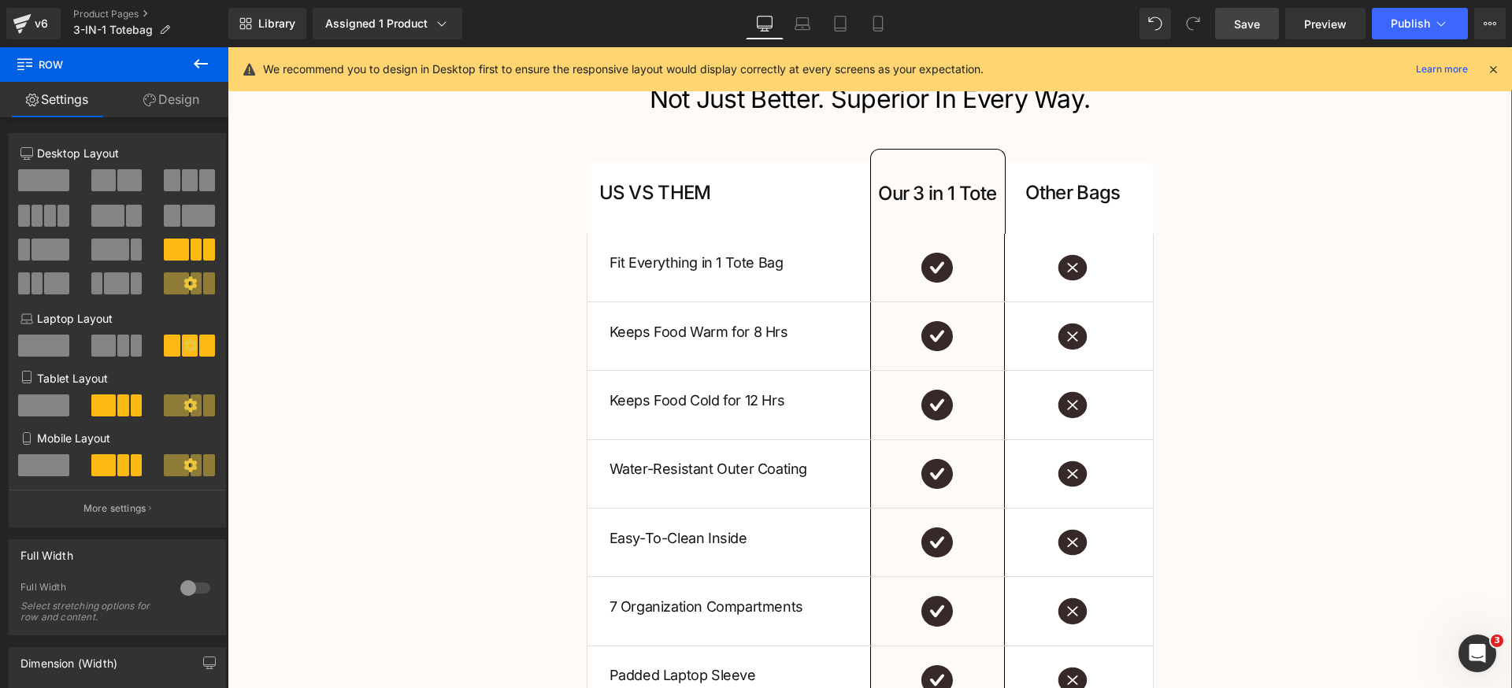
scroll to position [2636, 0]
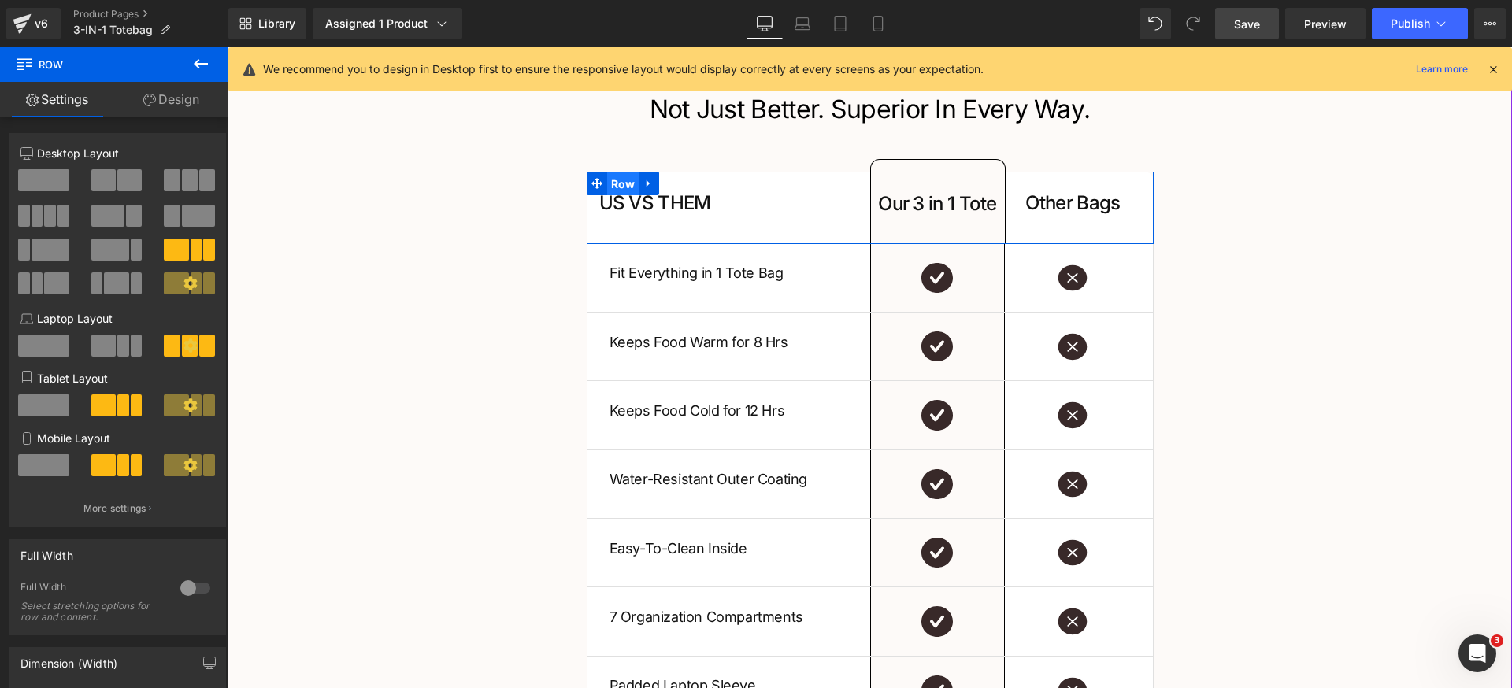
click at [613, 179] on span "Row" at bounding box center [623, 184] width 32 height 24
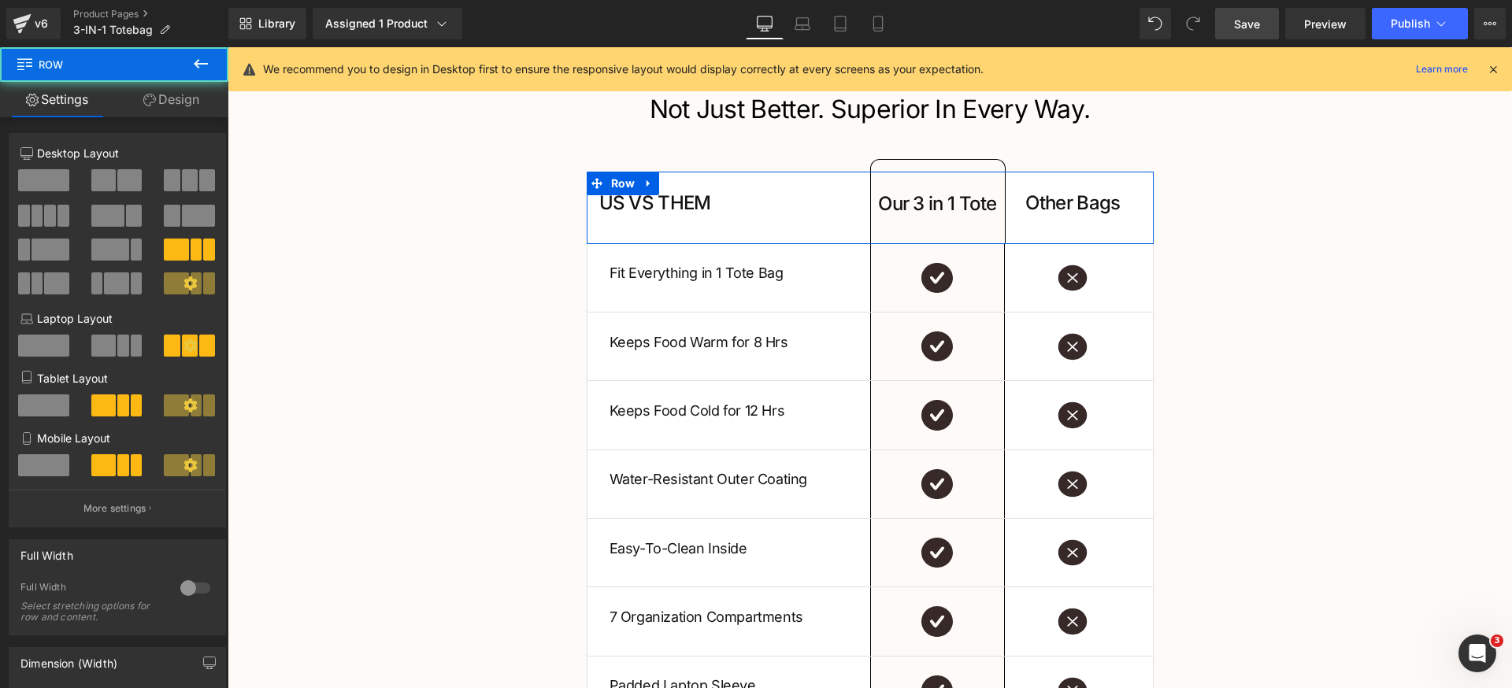
click at [199, 106] on link "Design" at bounding box center [171, 99] width 114 height 35
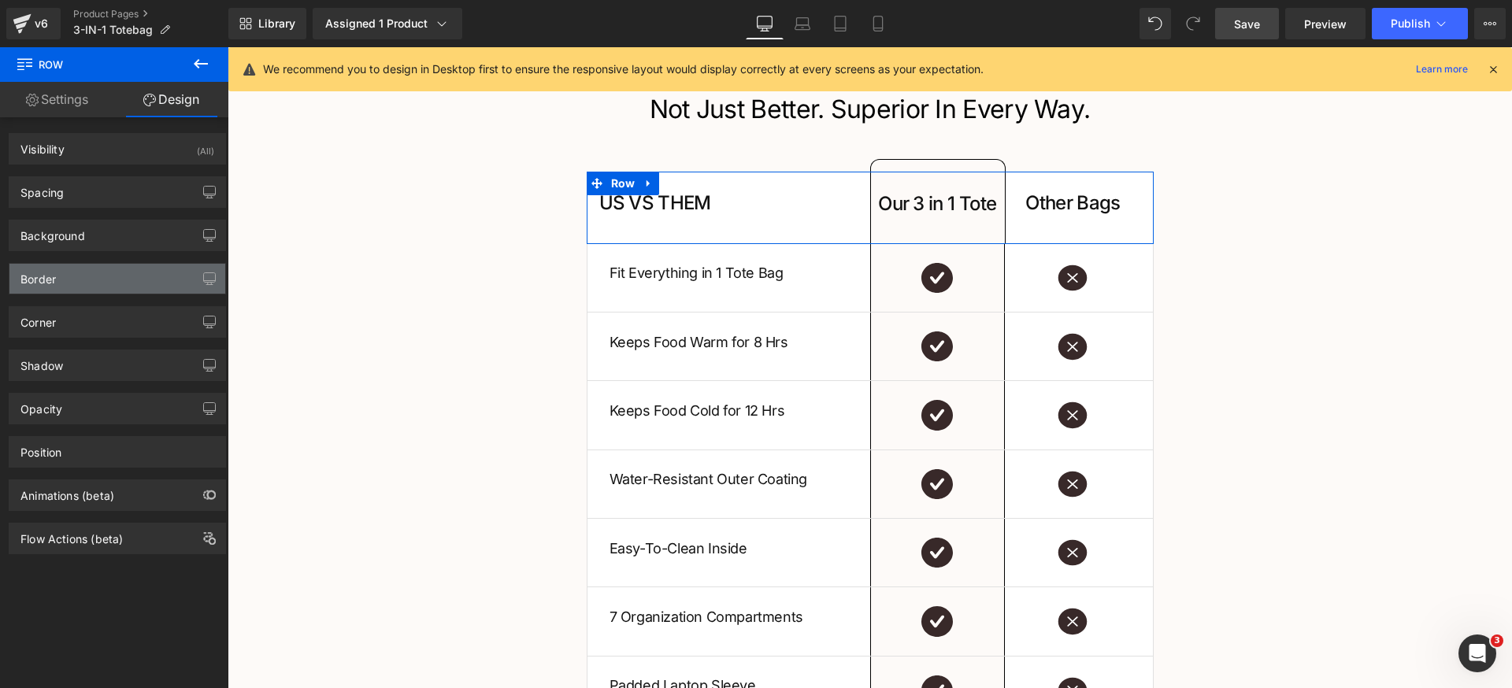
click at [100, 289] on div "Border" at bounding box center [117, 279] width 216 height 30
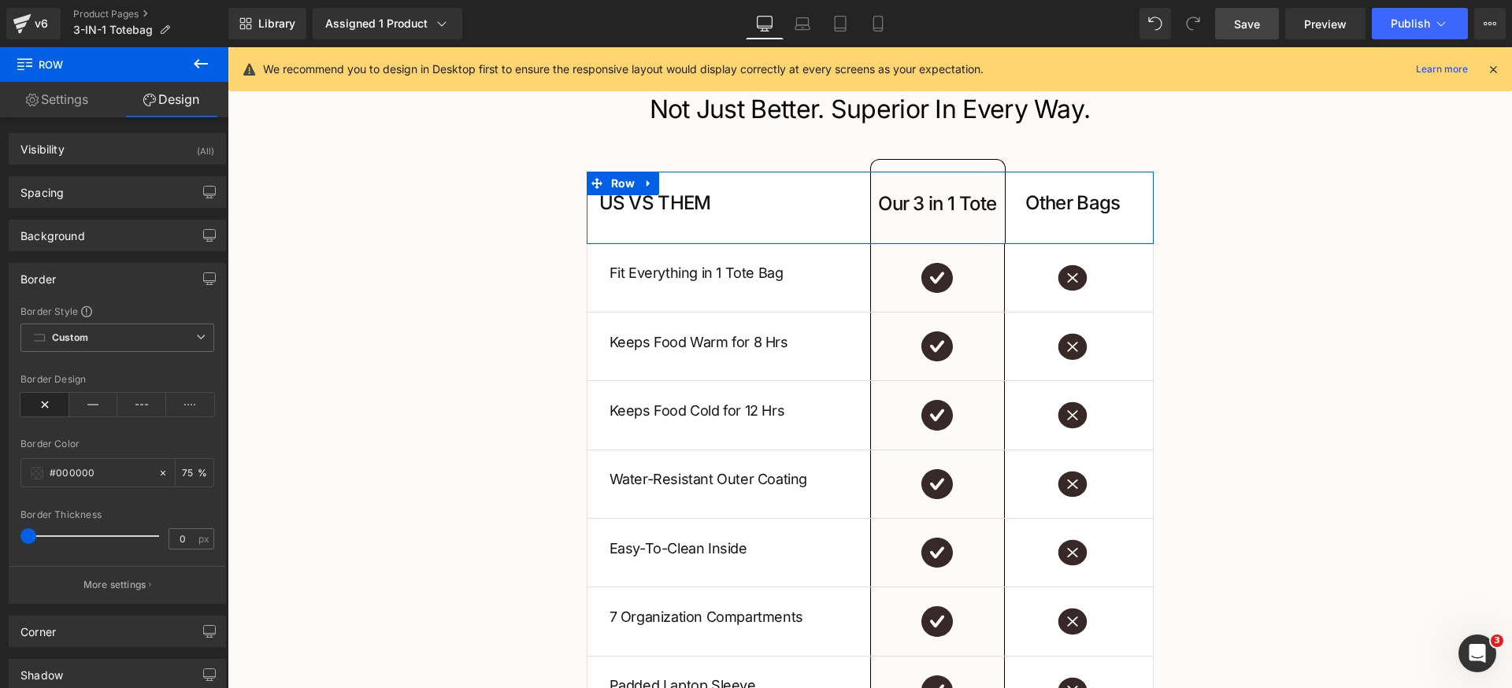
click at [87, 408] on icon at bounding box center [93, 405] width 49 height 24
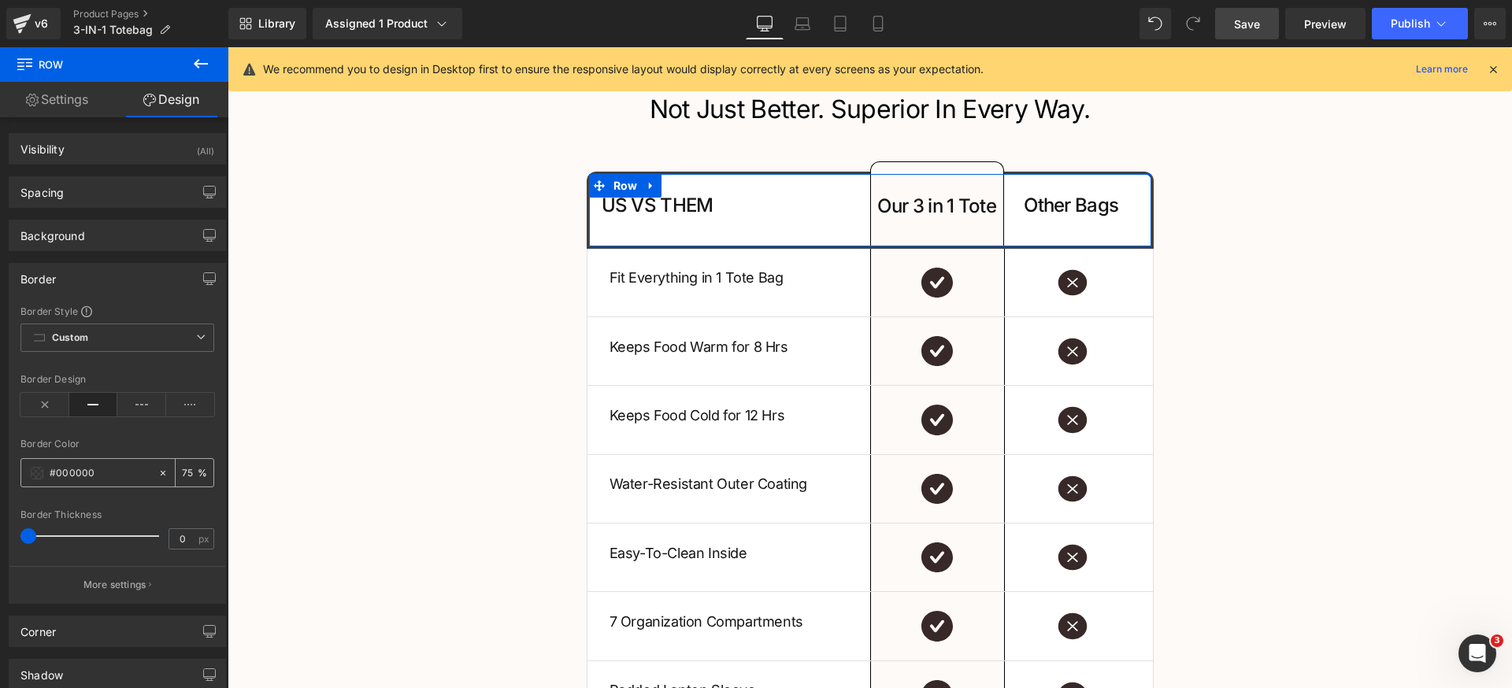
click at [191, 472] on input "75" at bounding box center [190, 472] width 16 height 17
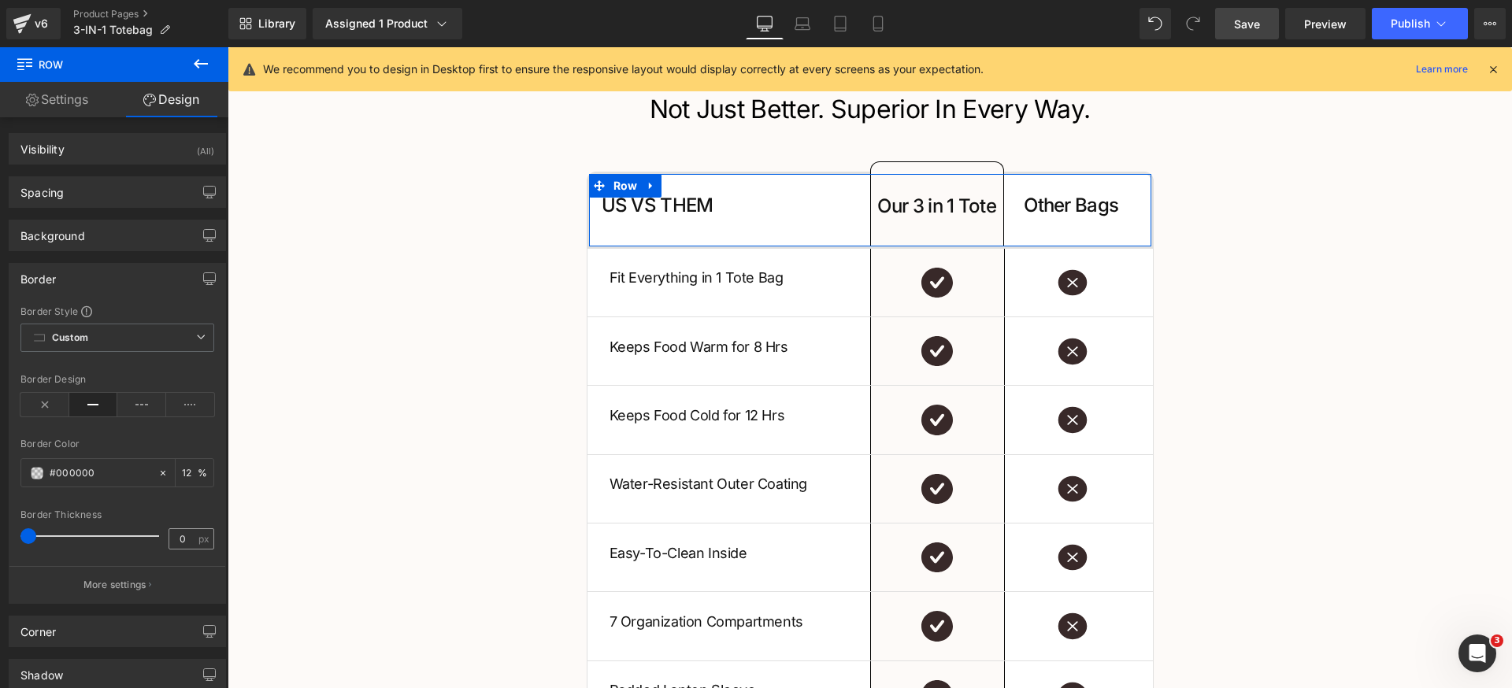
type input "12"
click at [186, 537] on input "0" at bounding box center [183, 539] width 28 height 20
type input "1"
click at [162, 581] on button "More settings" at bounding box center [117, 584] width 216 height 37
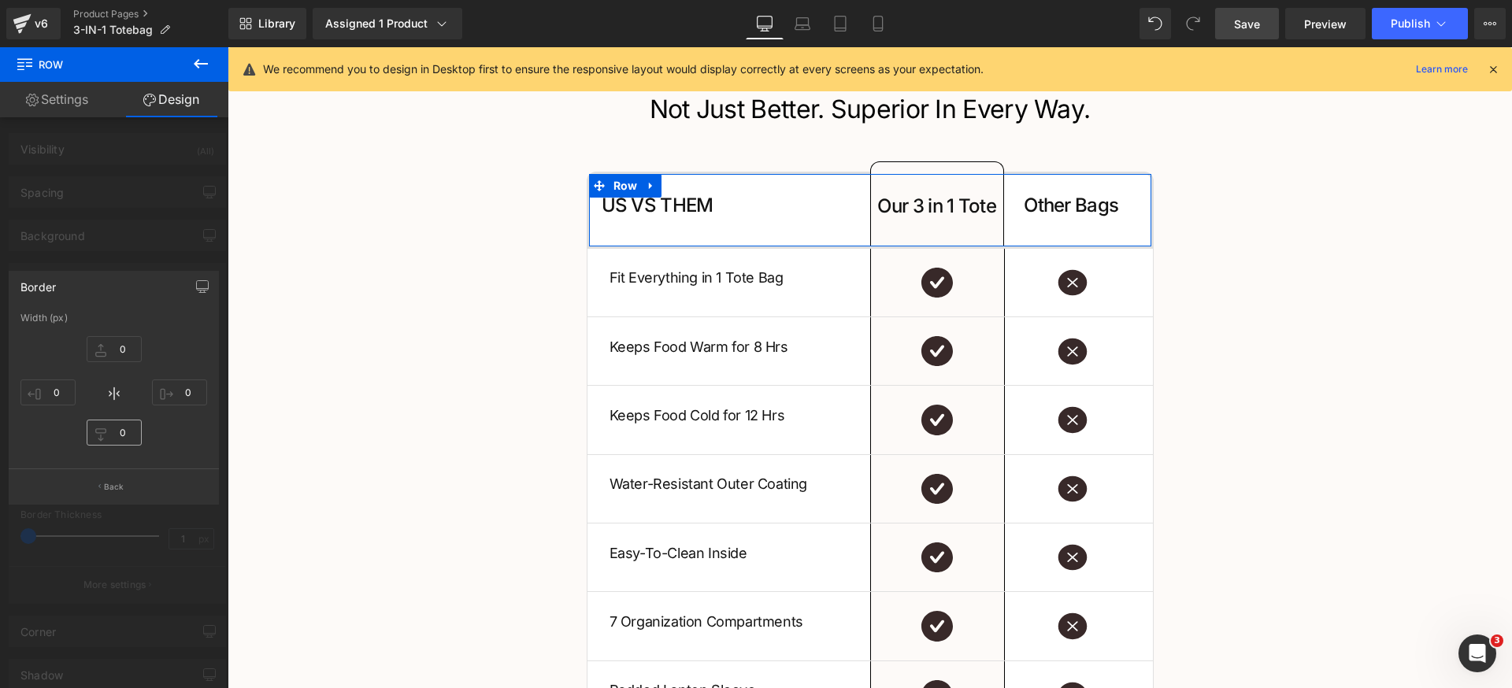
type input "1"
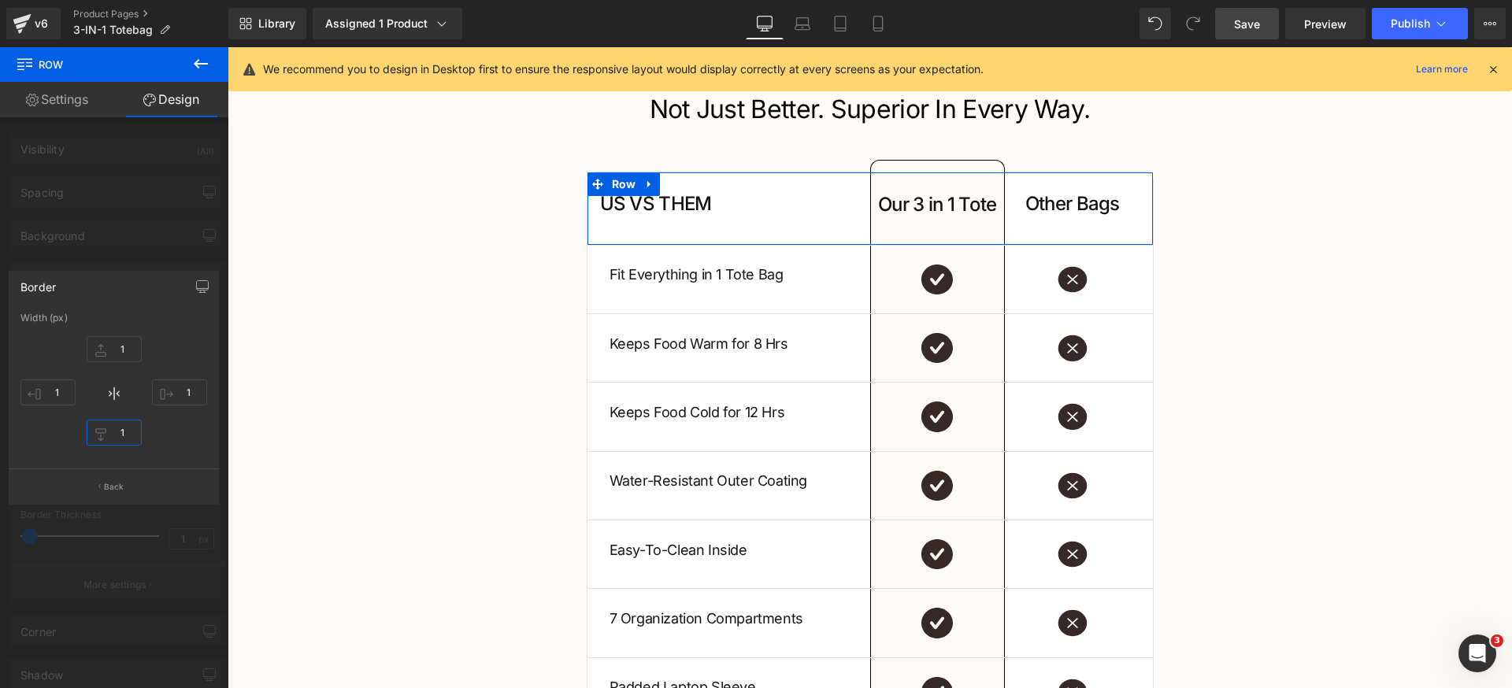
click at [124, 430] on input "1" at bounding box center [114, 433] width 55 height 26
type input "0"
type input "1"
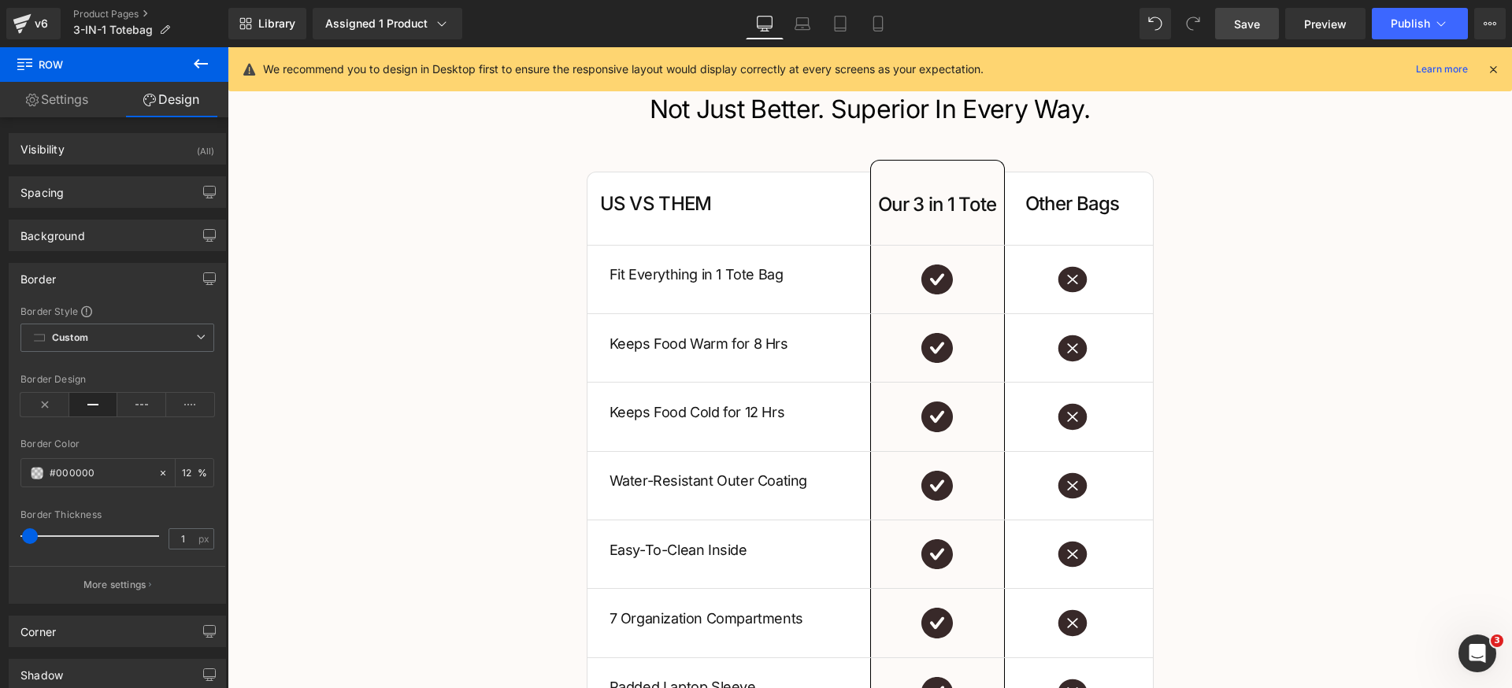
click at [602, 261] on body ".lx-icon-fill { --lx-fill-width: calc(100% - var(--lx-rating-percent, 0%)); cli…" at bounding box center [870, 223] width 1284 height 5624
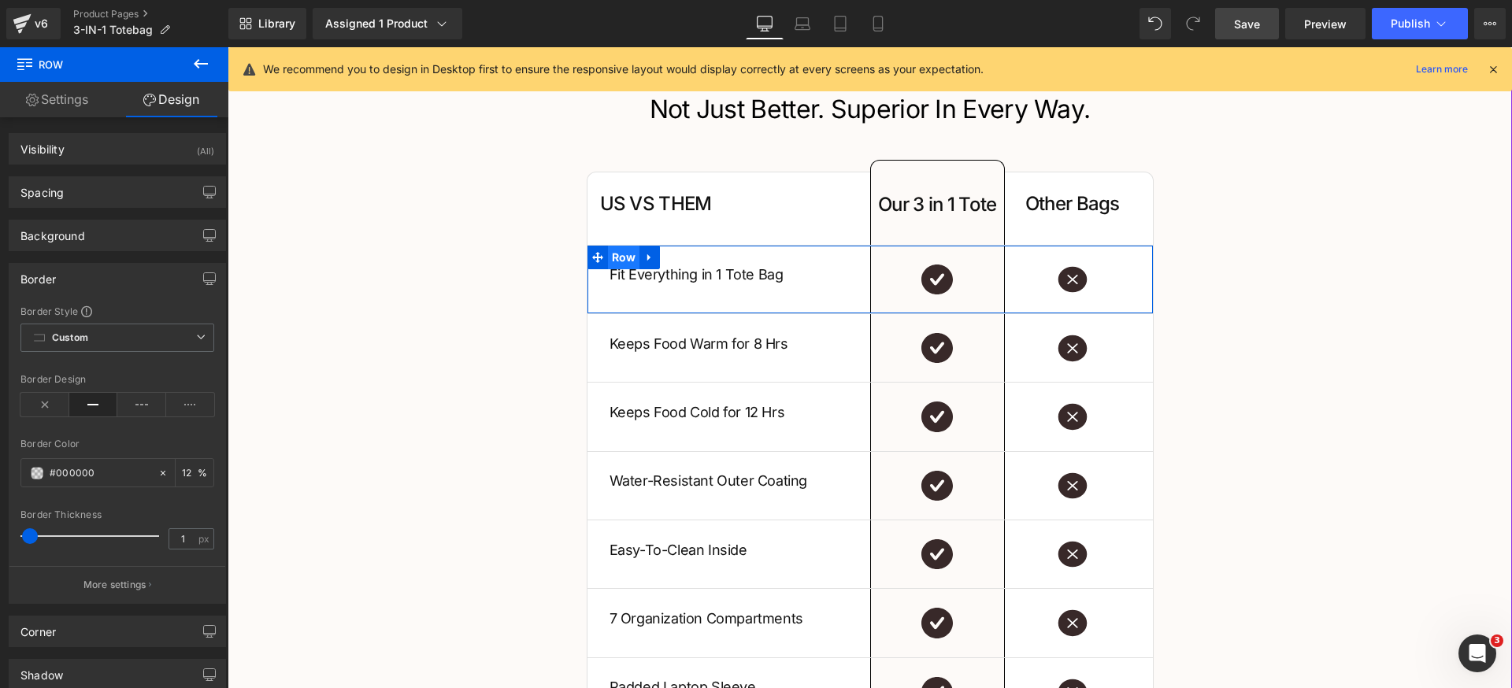
click at [608, 250] on span "Row" at bounding box center [624, 258] width 32 height 24
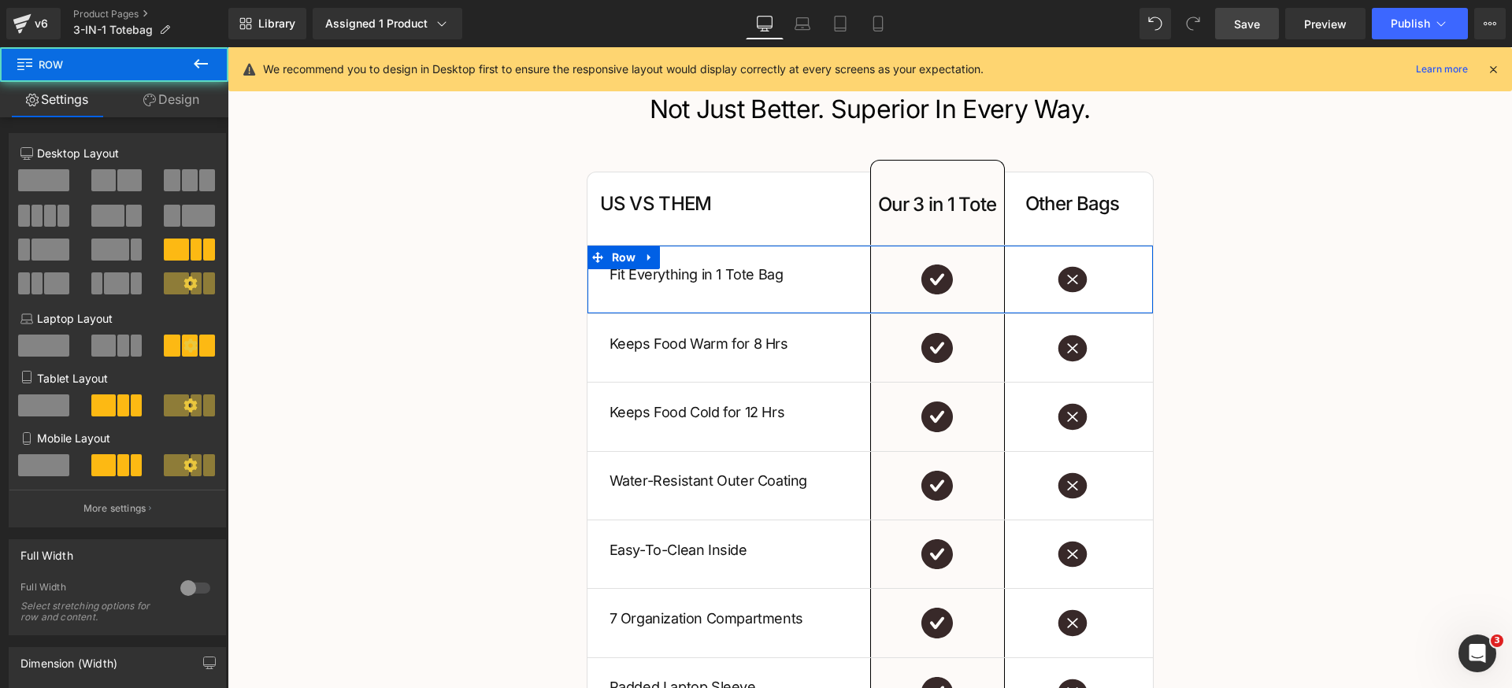
click at [179, 100] on link "Design" at bounding box center [171, 99] width 114 height 35
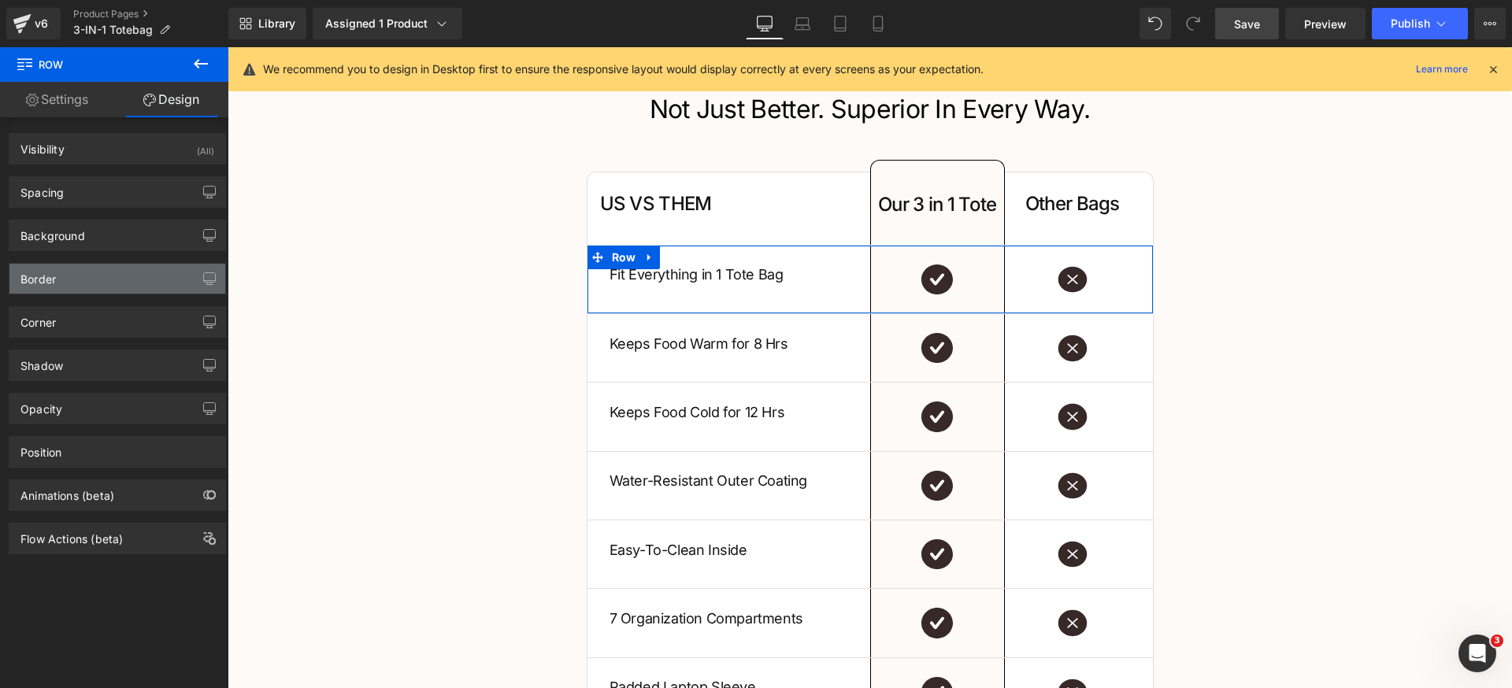
click at [94, 275] on div "Border" at bounding box center [117, 279] width 216 height 30
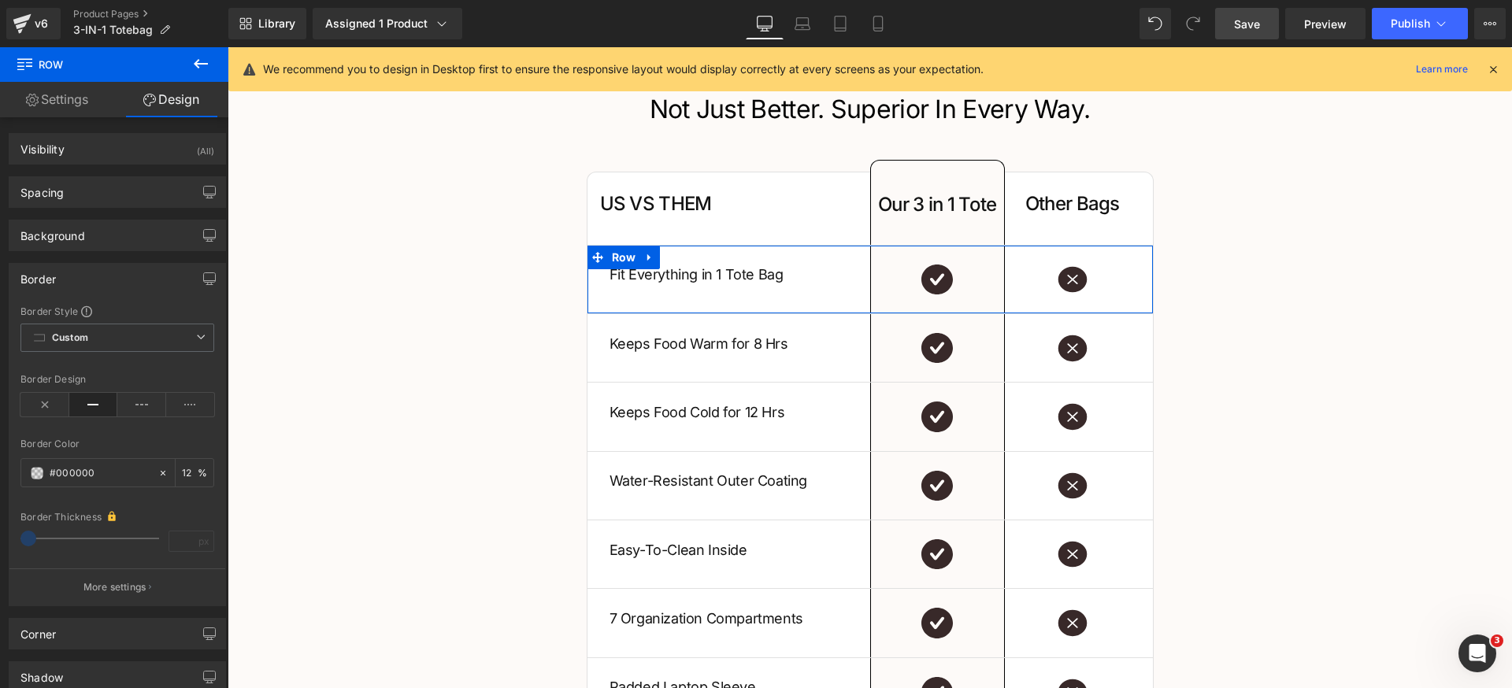
click at [116, 276] on div "Border" at bounding box center [117, 279] width 216 height 30
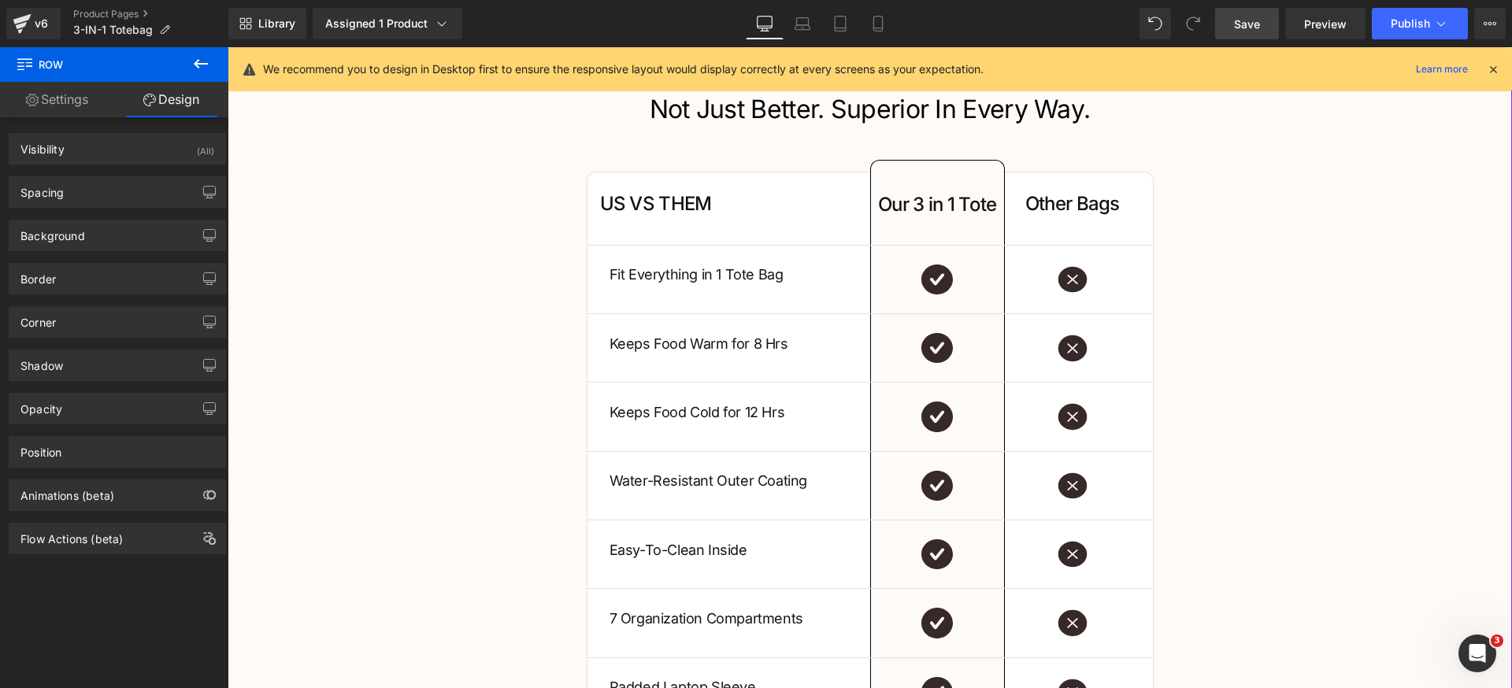
click at [1463, 250] on div "Not Just Better. Superior In Every Way. Heading US VS THEM Heading Our 3 in 1 T…" at bounding box center [870, 504] width 1284 height 823
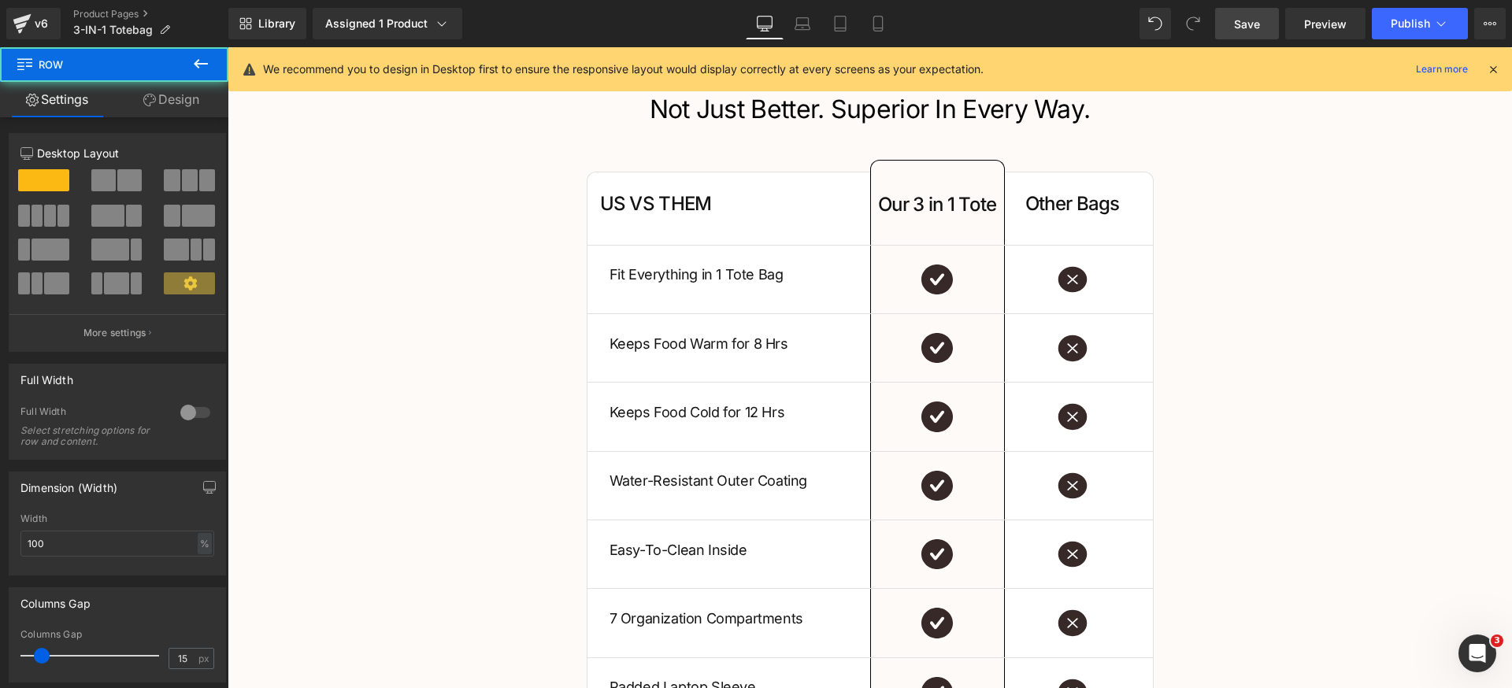
click at [1234, 28] on link "Save" at bounding box center [1247, 23] width 64 height 31
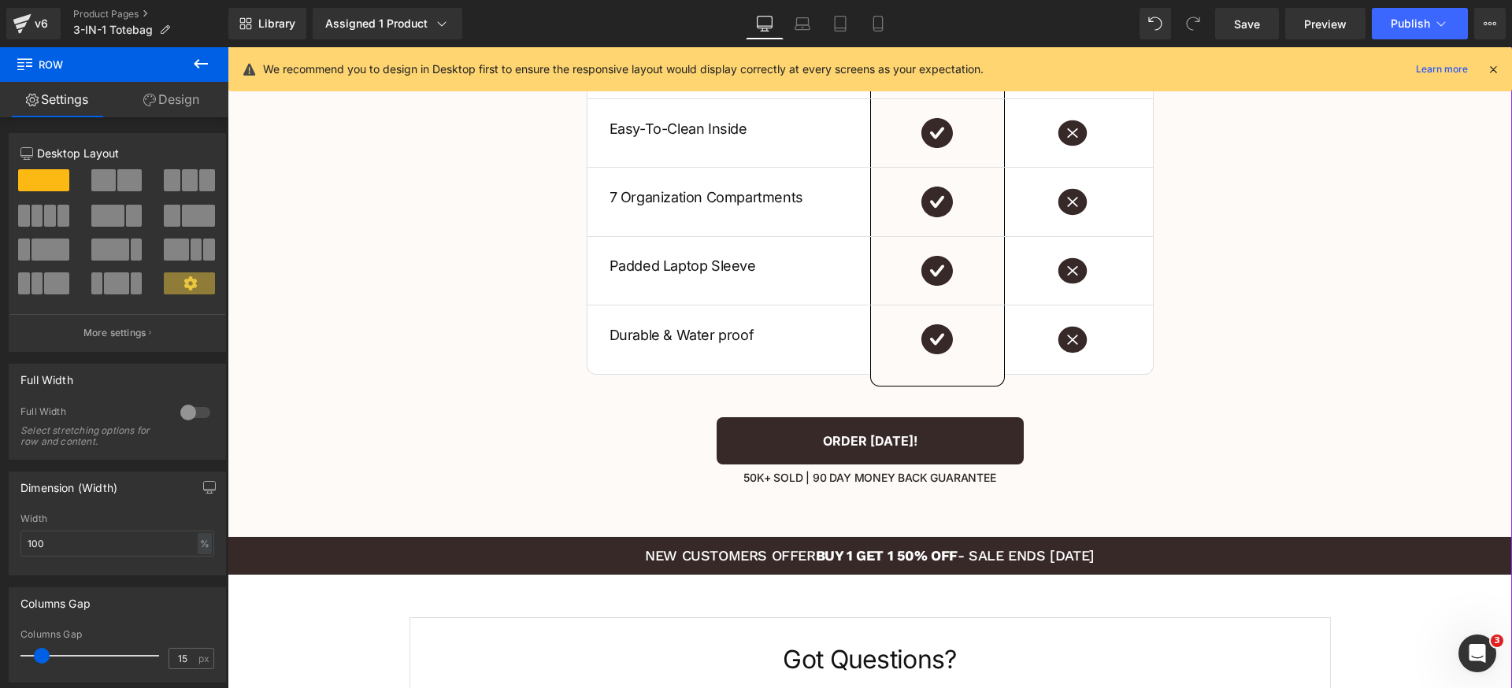
scroll to position [2976, 0]
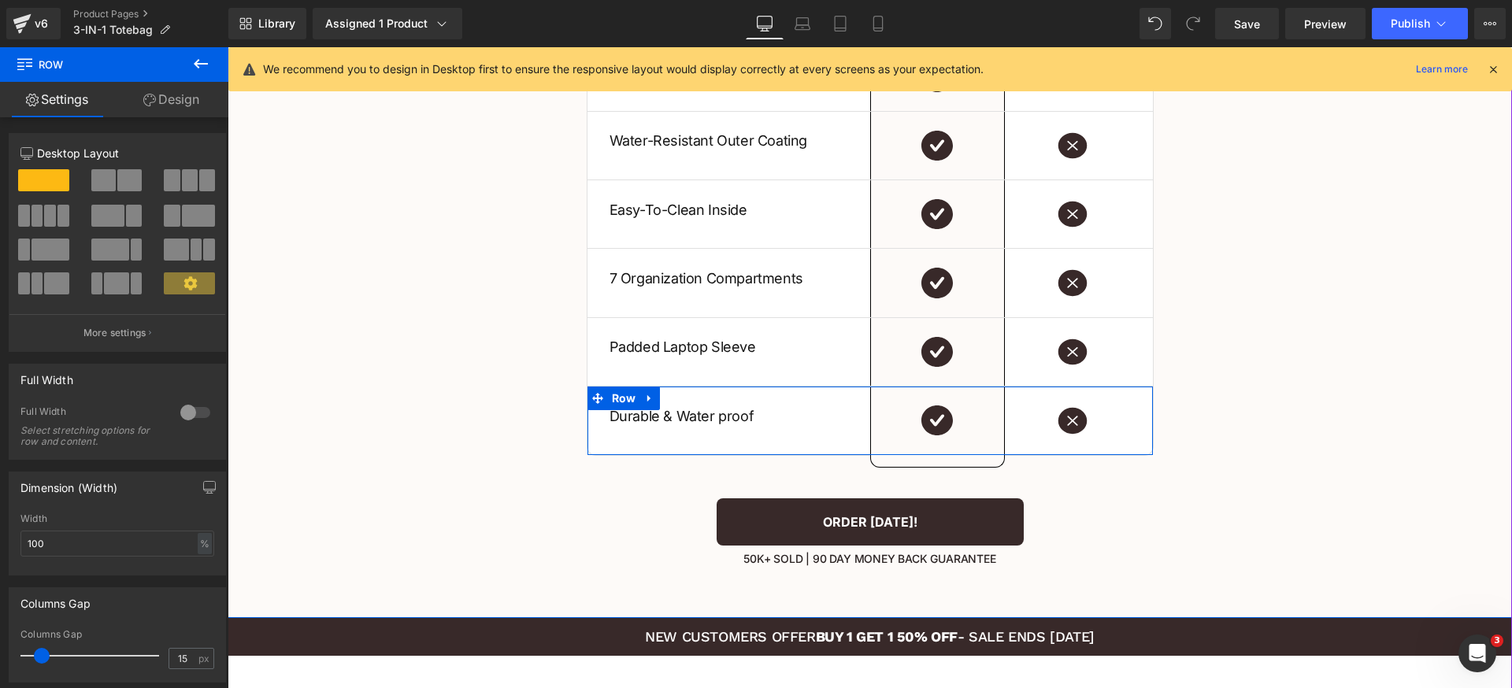
click at [592, 400] on icon at bounding box center [597, 398] width 11 height 12
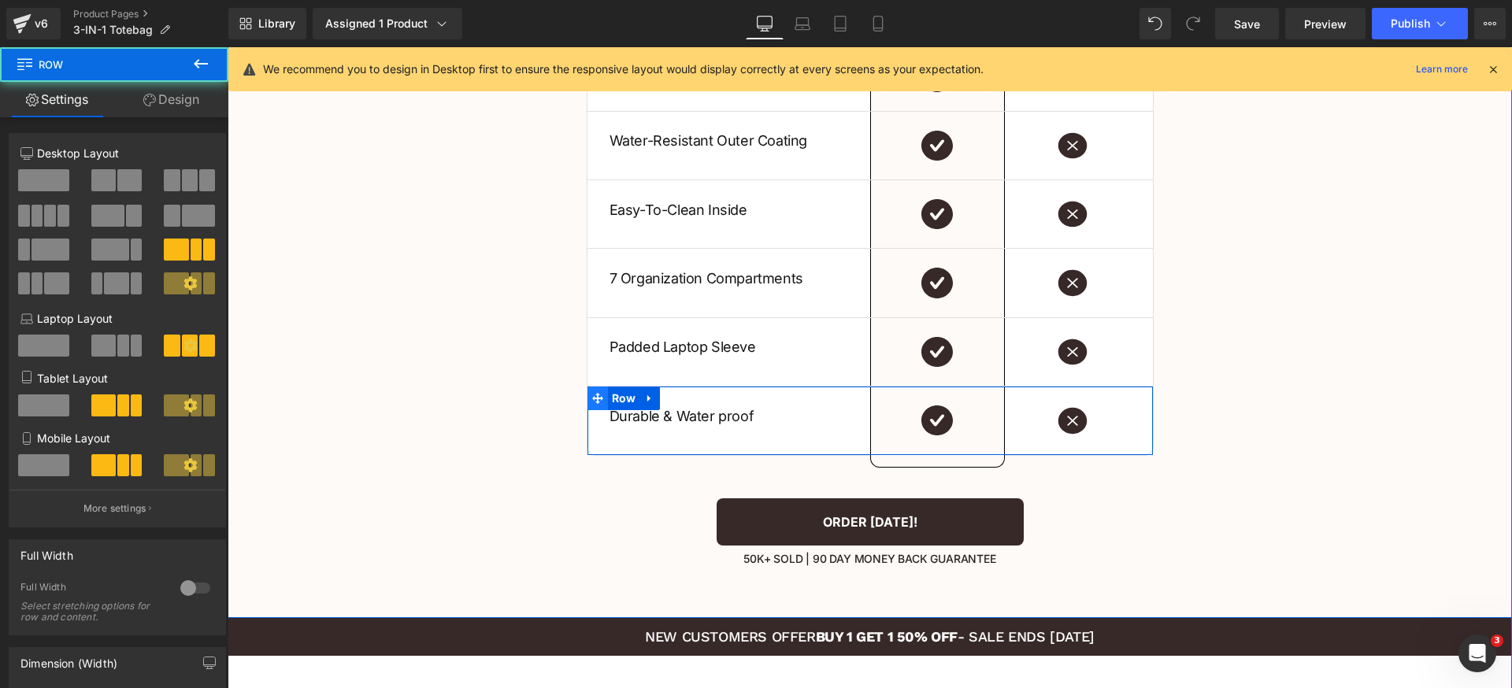
click at [592, 397] on icon at bounding box center [597, 398] width 11 height 11
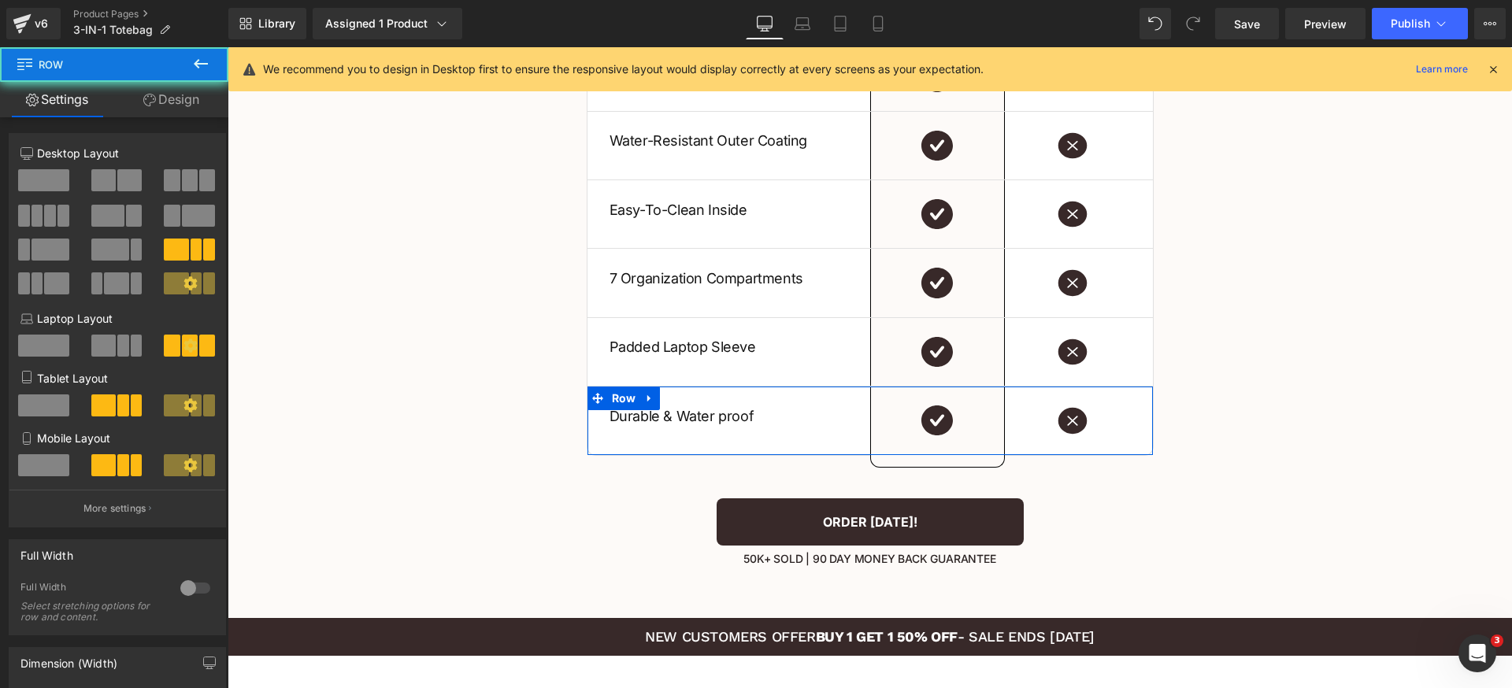
scroll to position [286, 0]
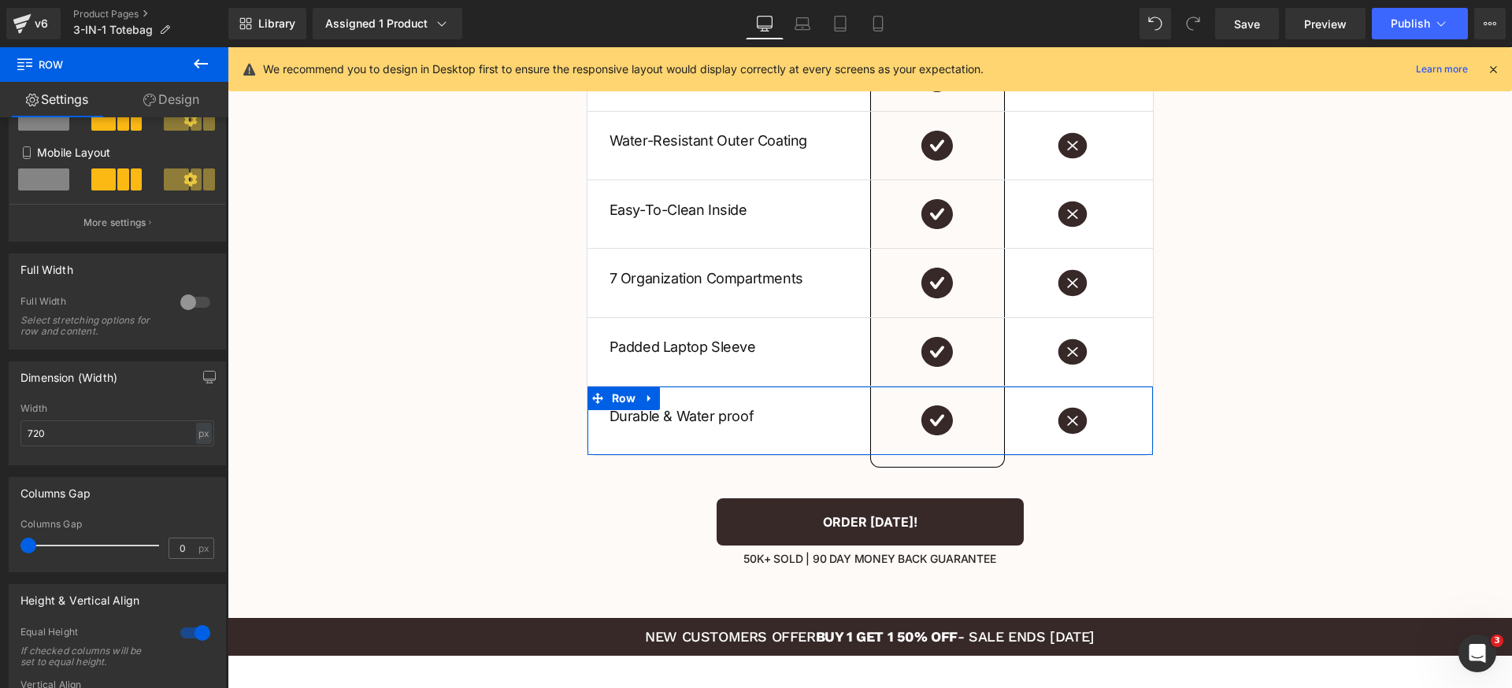
click at [177, 99] on link "Design" at bounding box center [171, 99] width 114 height 35
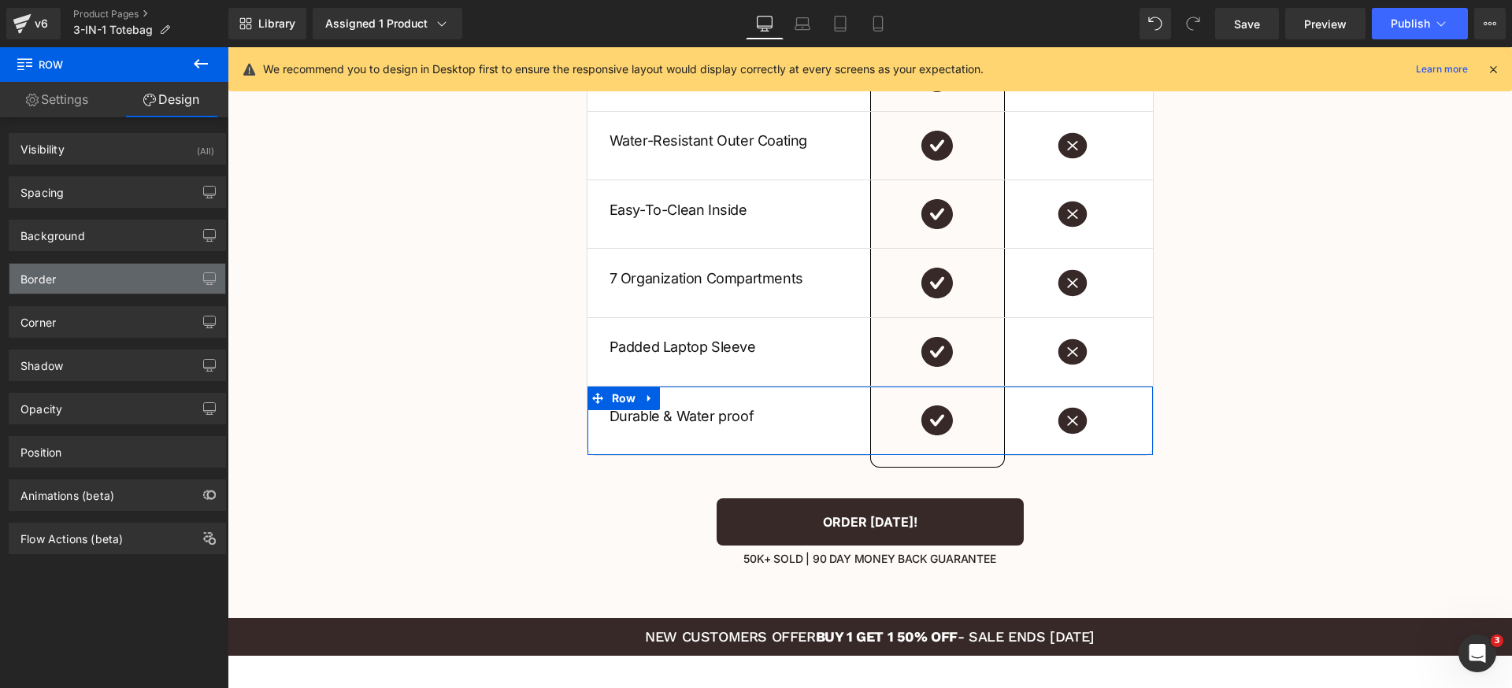
click at [109, 289] on div "Border" at bounding box center [117, 279] width 216 height 30
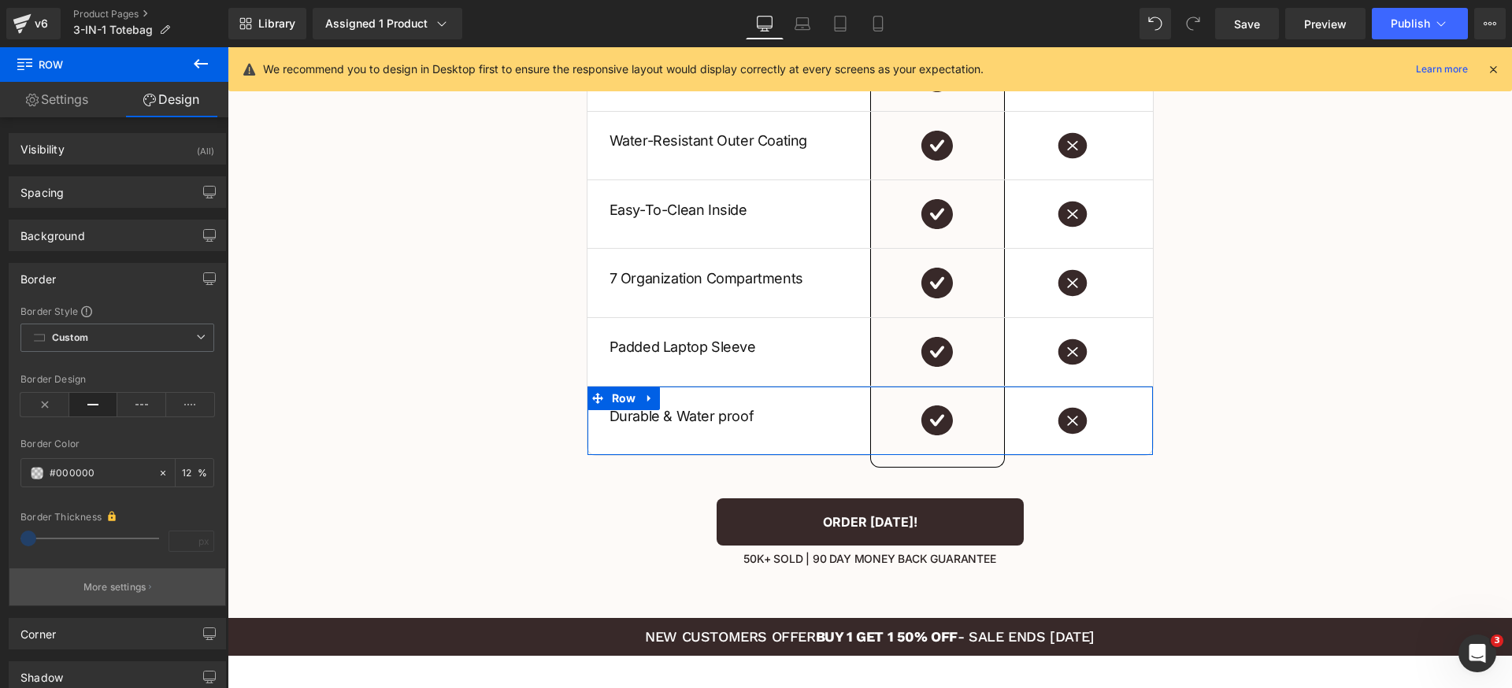
click at [121, 577] on button "More settings" at bounding box center [117, 586] width 216 height 37
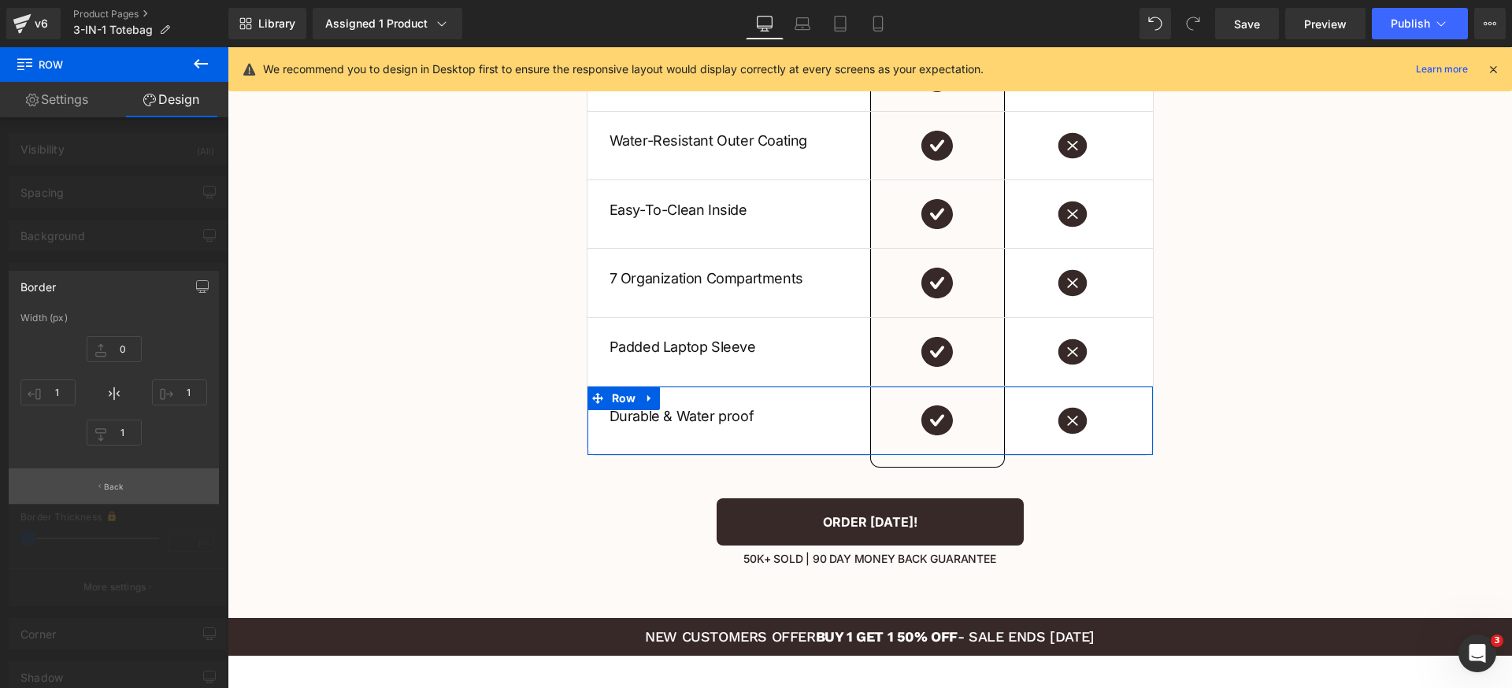
click at [126, 498] on button "Back" at bounding box center [114, 485] width 210 height 35
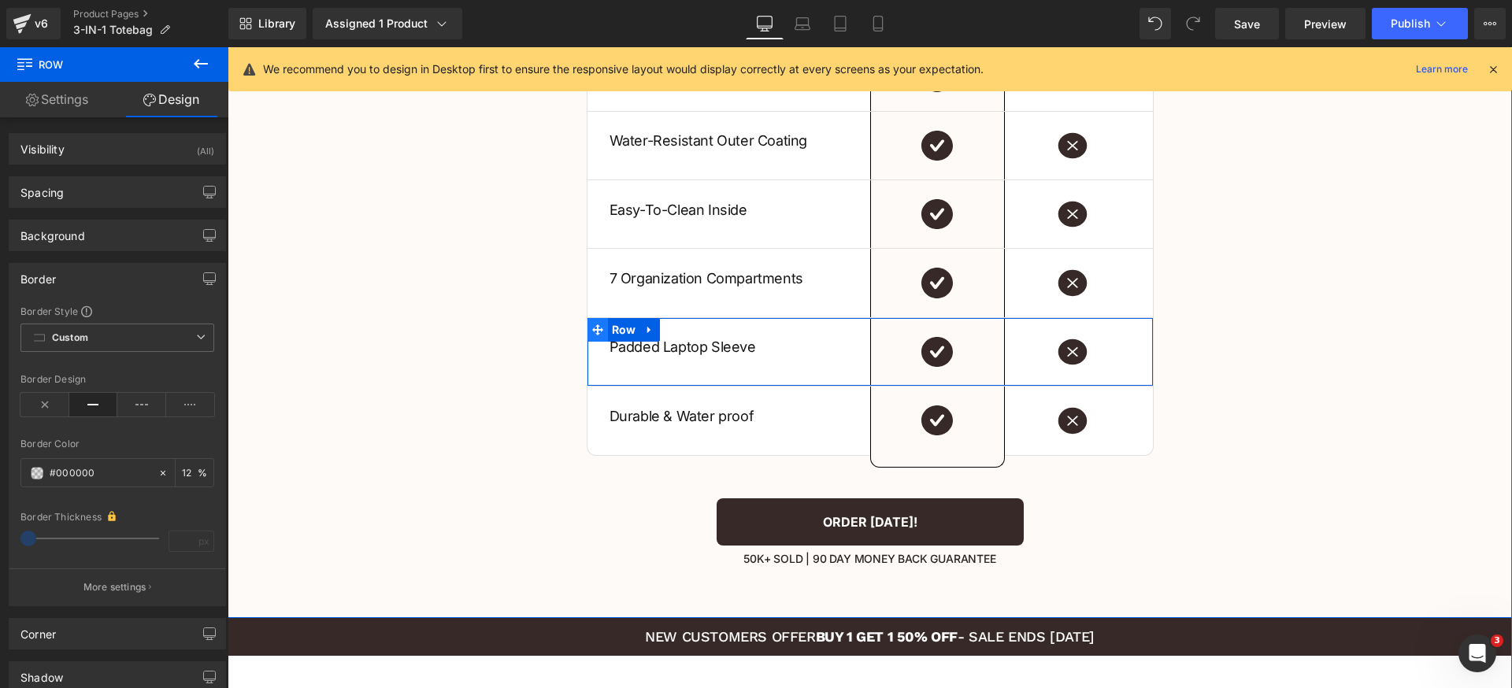
click at [594, 328] on icon at bounding box center [597, 329] width 11 height 11
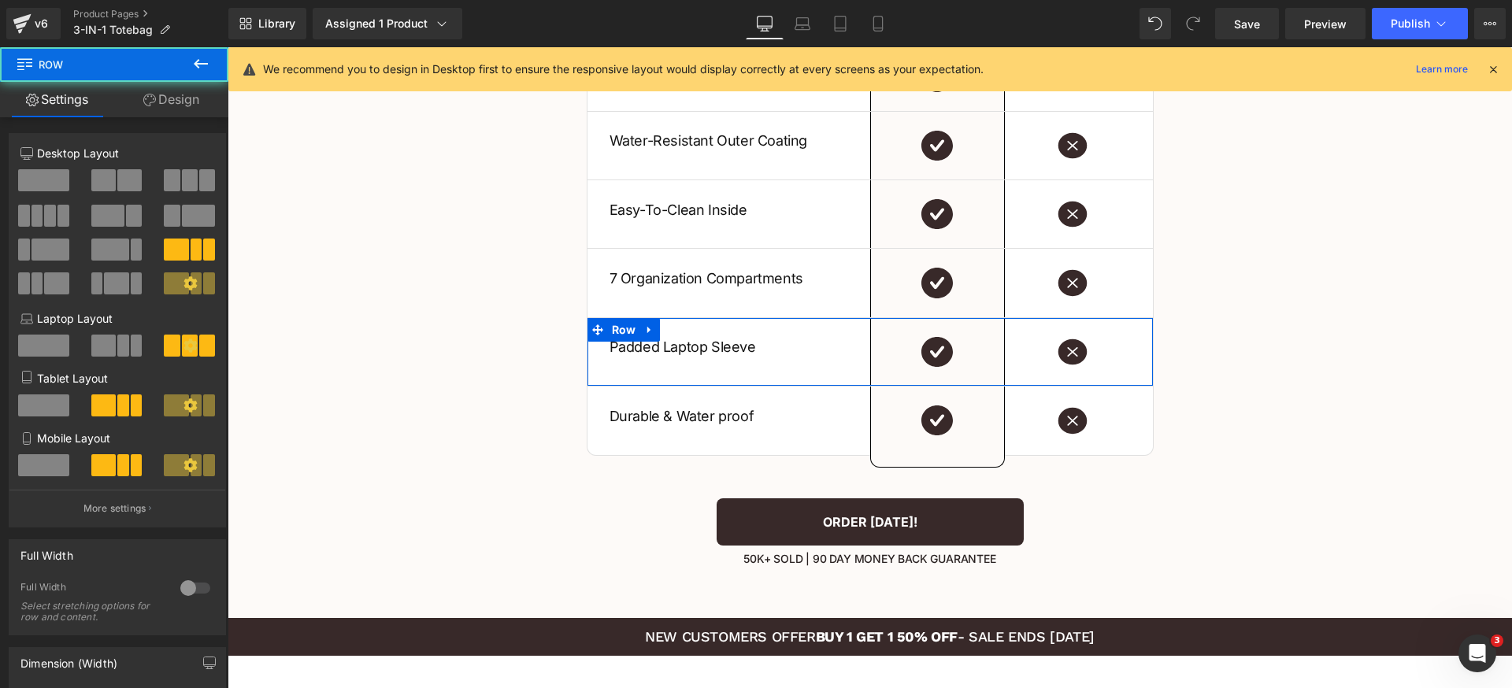
click at [176, 107] on link "Design" at bounding box center [171, 99] width 114 height 35
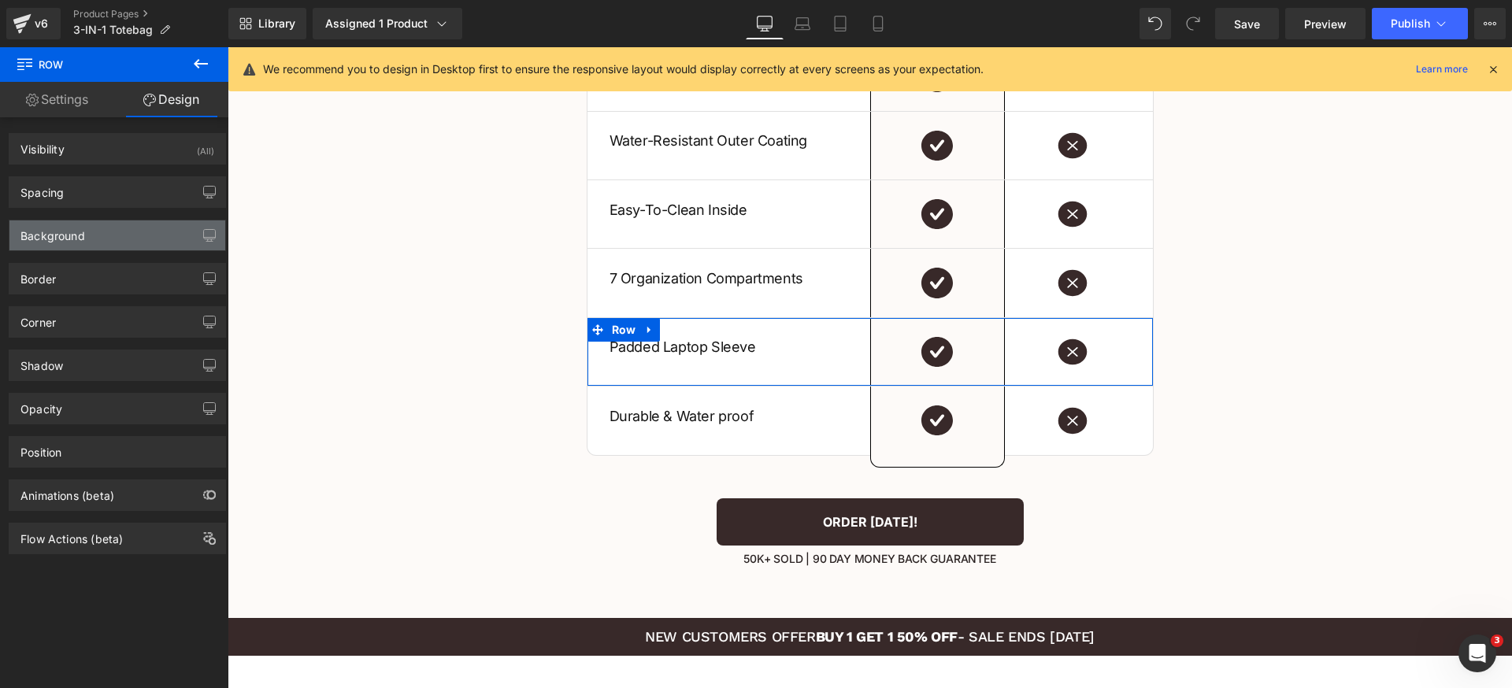
type input "#000000"
type input "12"
type input "0"
type input "1"
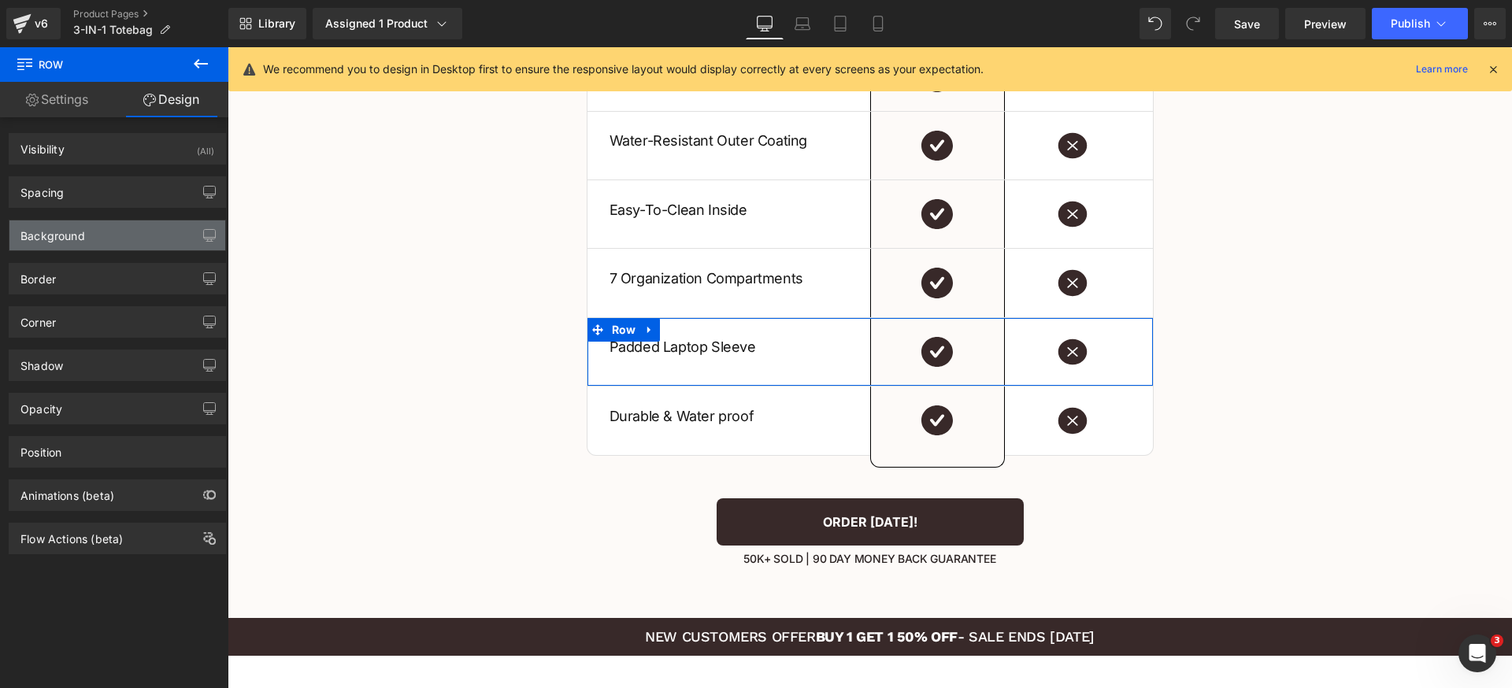
type input "1"
click at [113, 237] on div "Background" at bounding box center [117, 235] width 216 height 30
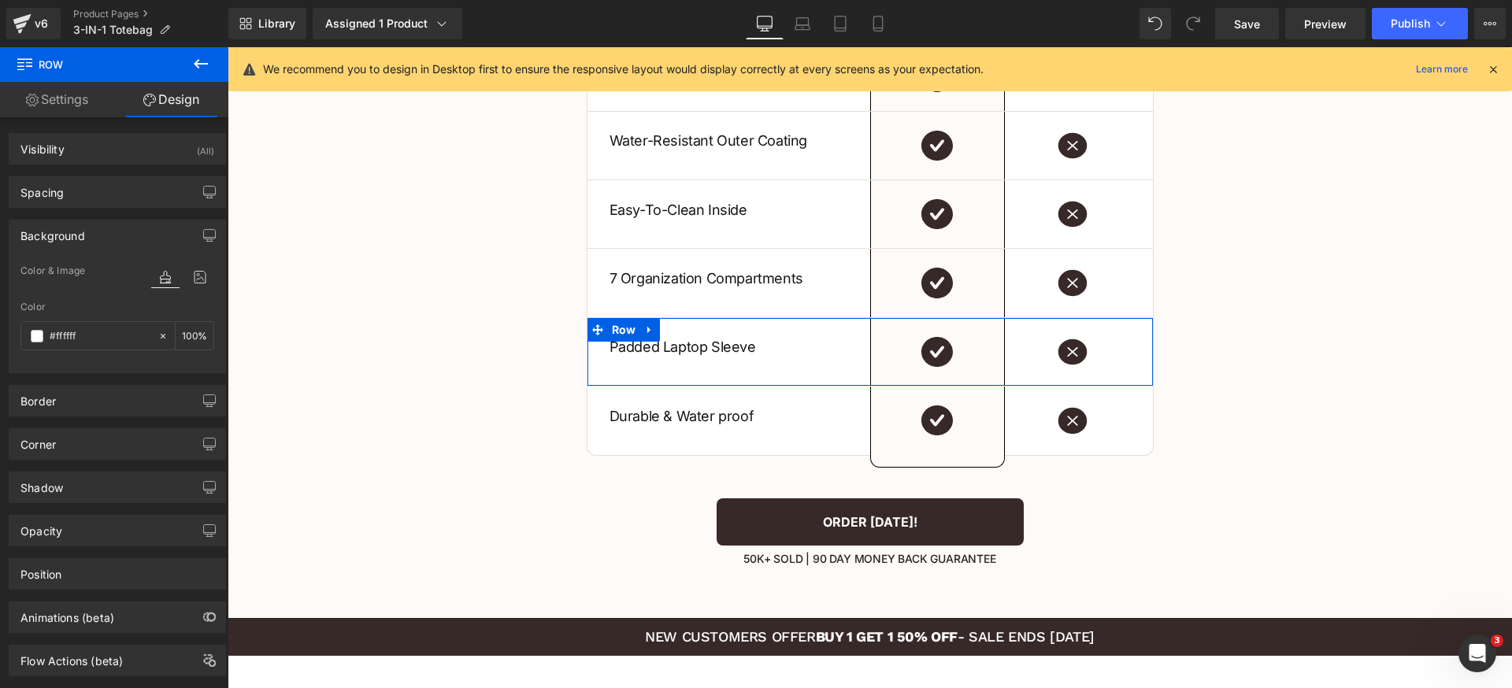
drag, startPoint x: 112, startPoint y: 237, endPoint x: 106, endPoint y: 219, distance: 18.9
click at [111, 236] on div "Background" at bounding box center [117, 235] width 216 height 30
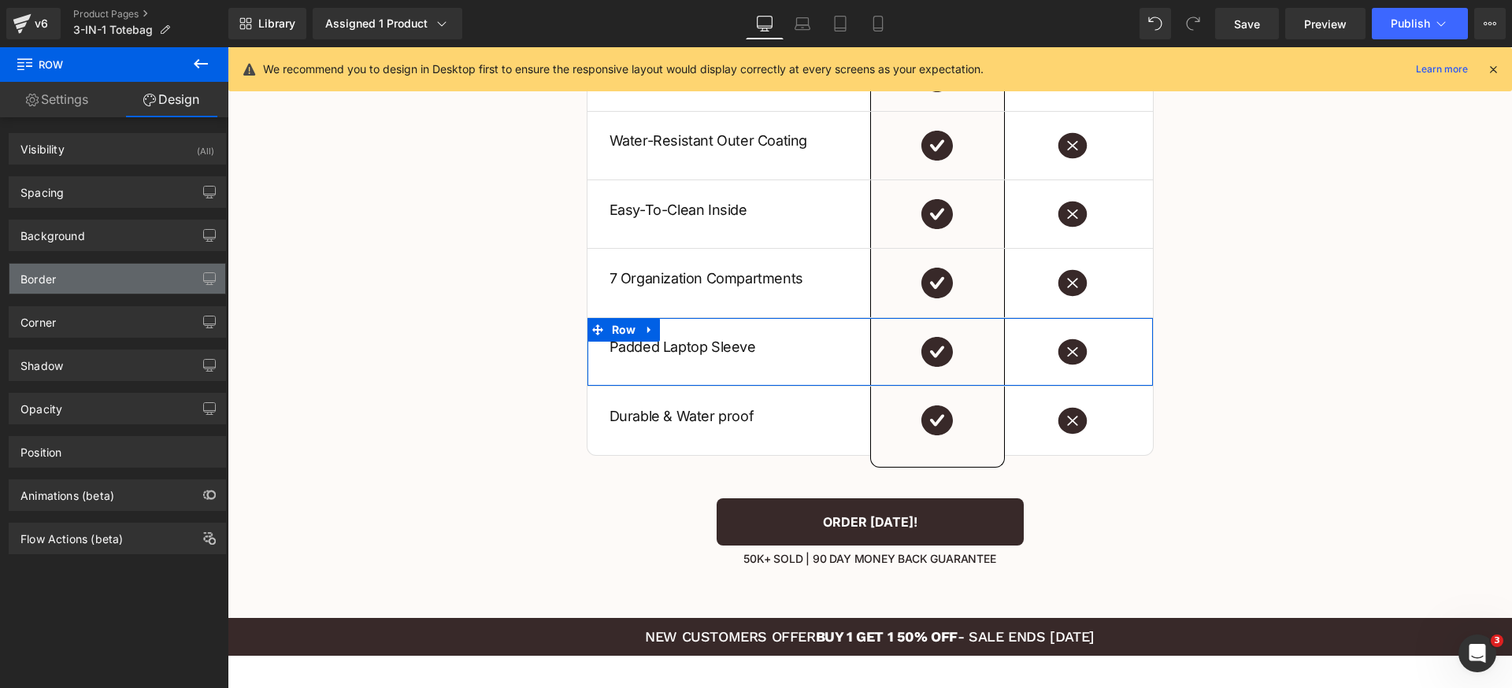
click at [109, 276] on div "Border" at bounding box center [117, 279] width 216 height 30
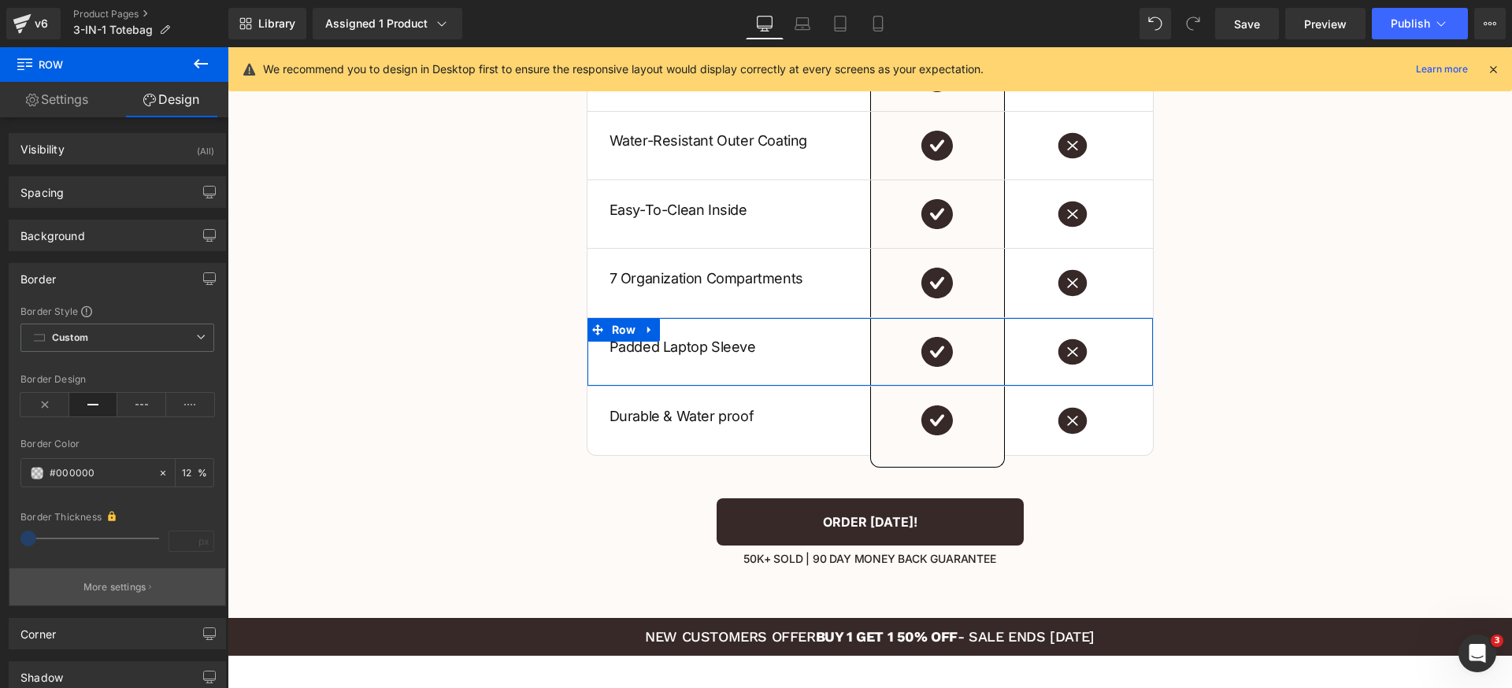
click at [134, 582] on p "More settings" at bounding box center [114, 587] width 63 height 14
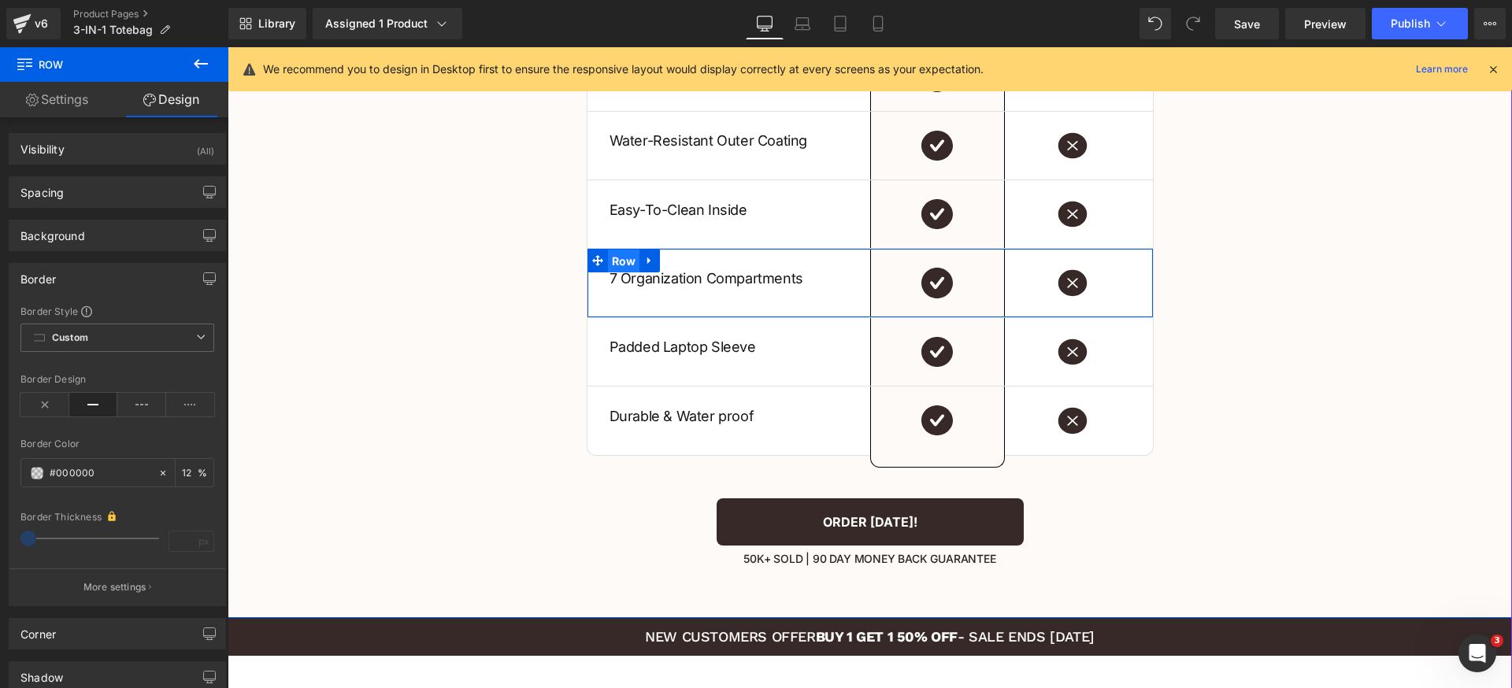
click at [618, 250] on span "Row" at bounding box center [624, 262] width 32 height 24
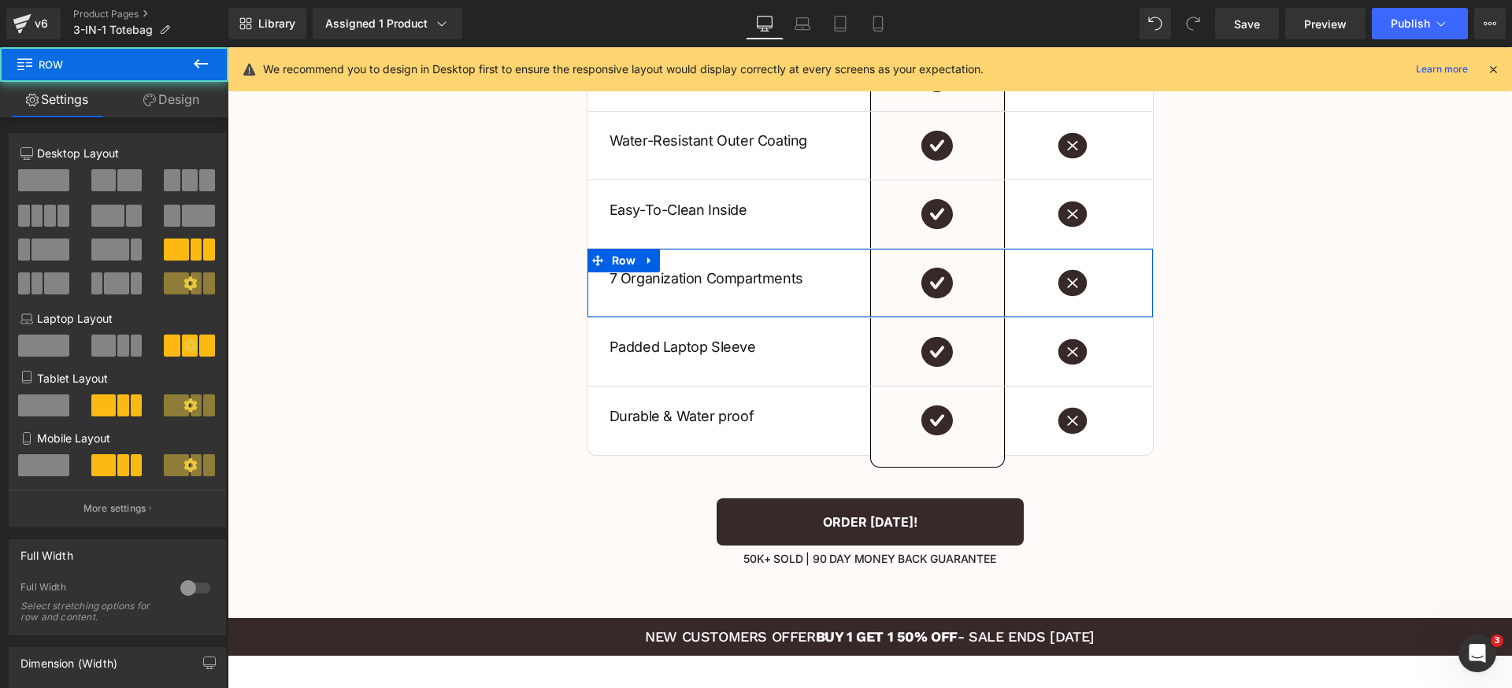
click at [158, 98] on link "Design" at bounding box center [171, 99] width 114 height 35
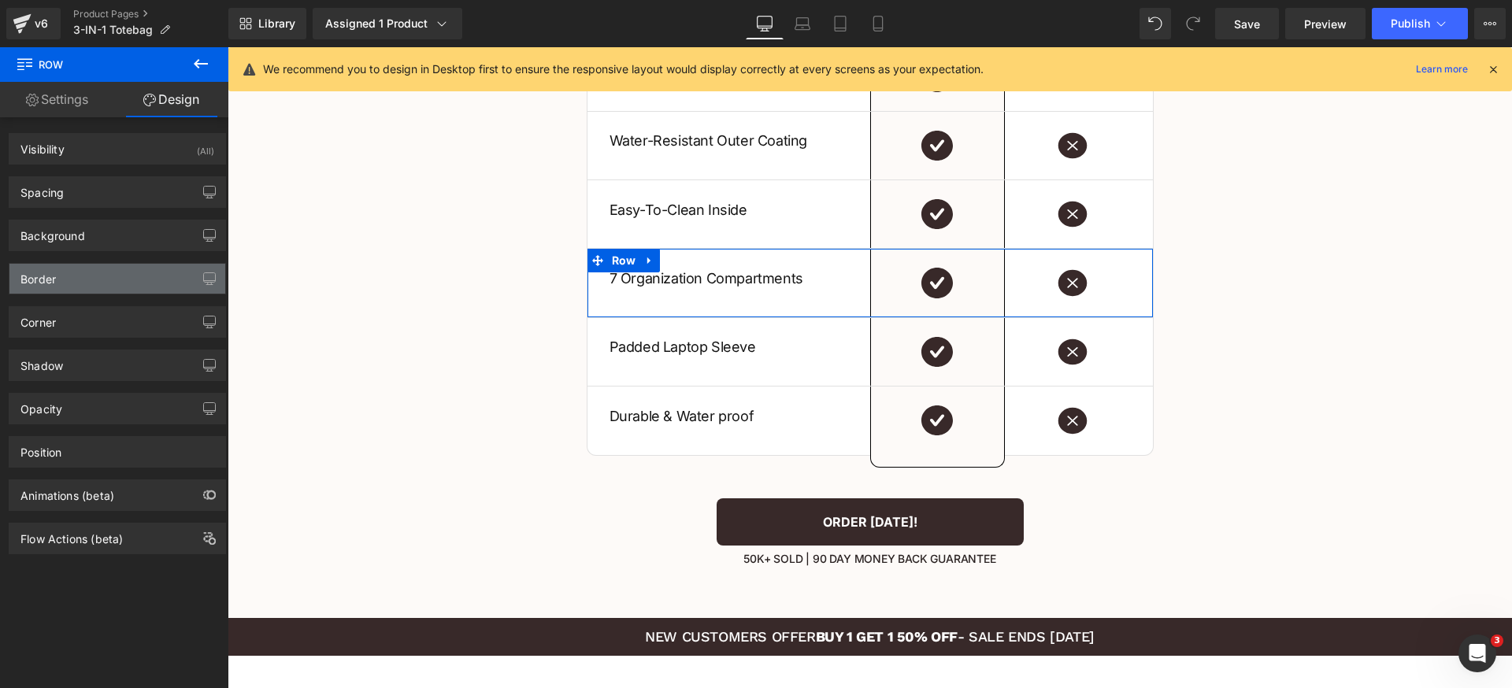
click at [92, 281] on div "Border" at bounding box center [117, 279] width 216 height 30
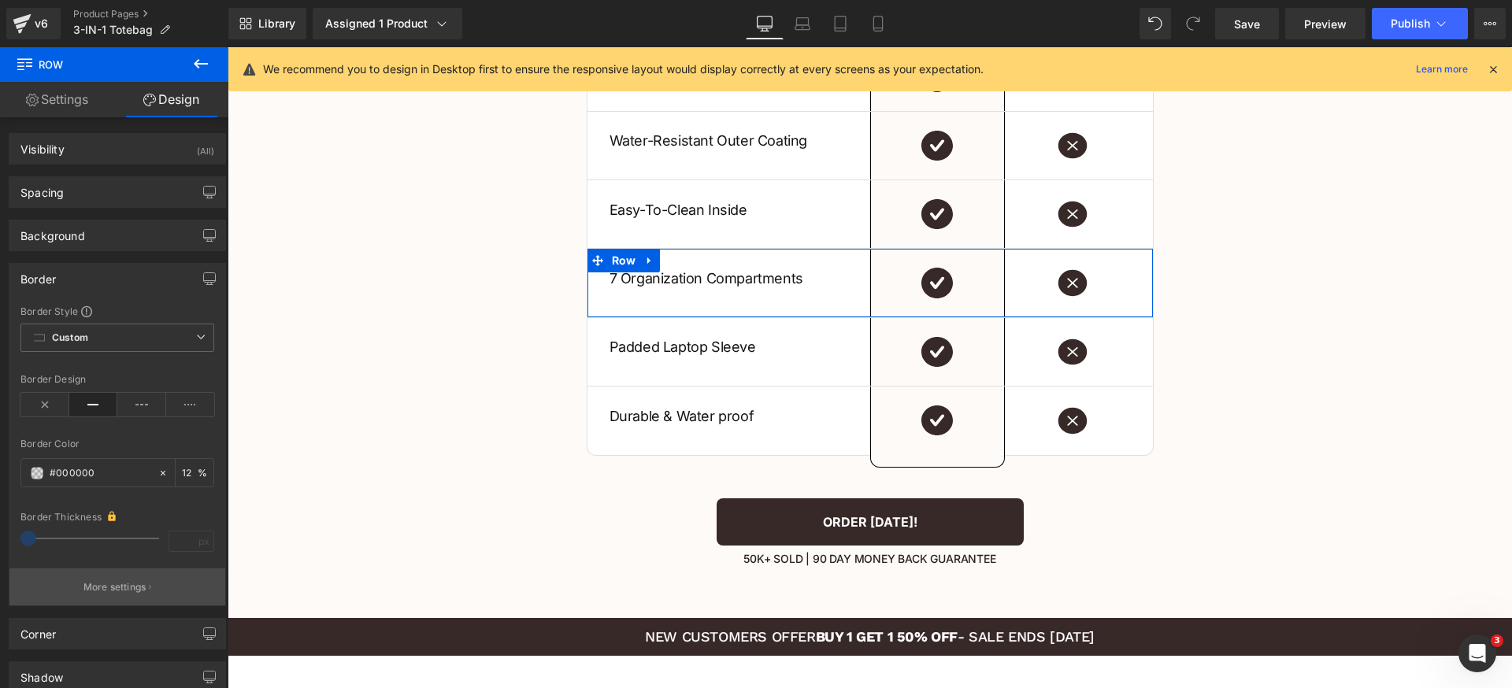
click at [136, 585] on p "More settings" at bounding box center [114, 587] width 63 height 14
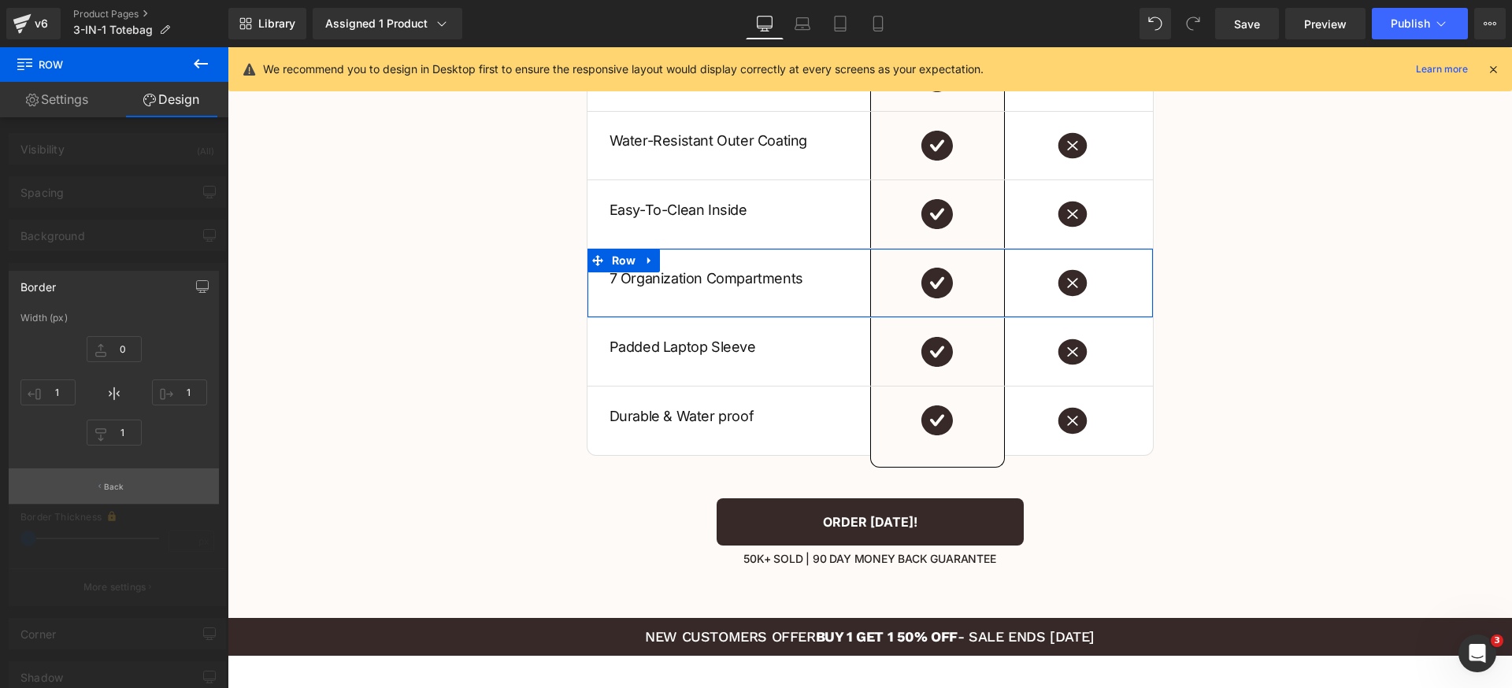
click at [134, 485] on button "Back" at bounding box center [114, 485] width 210 height 35
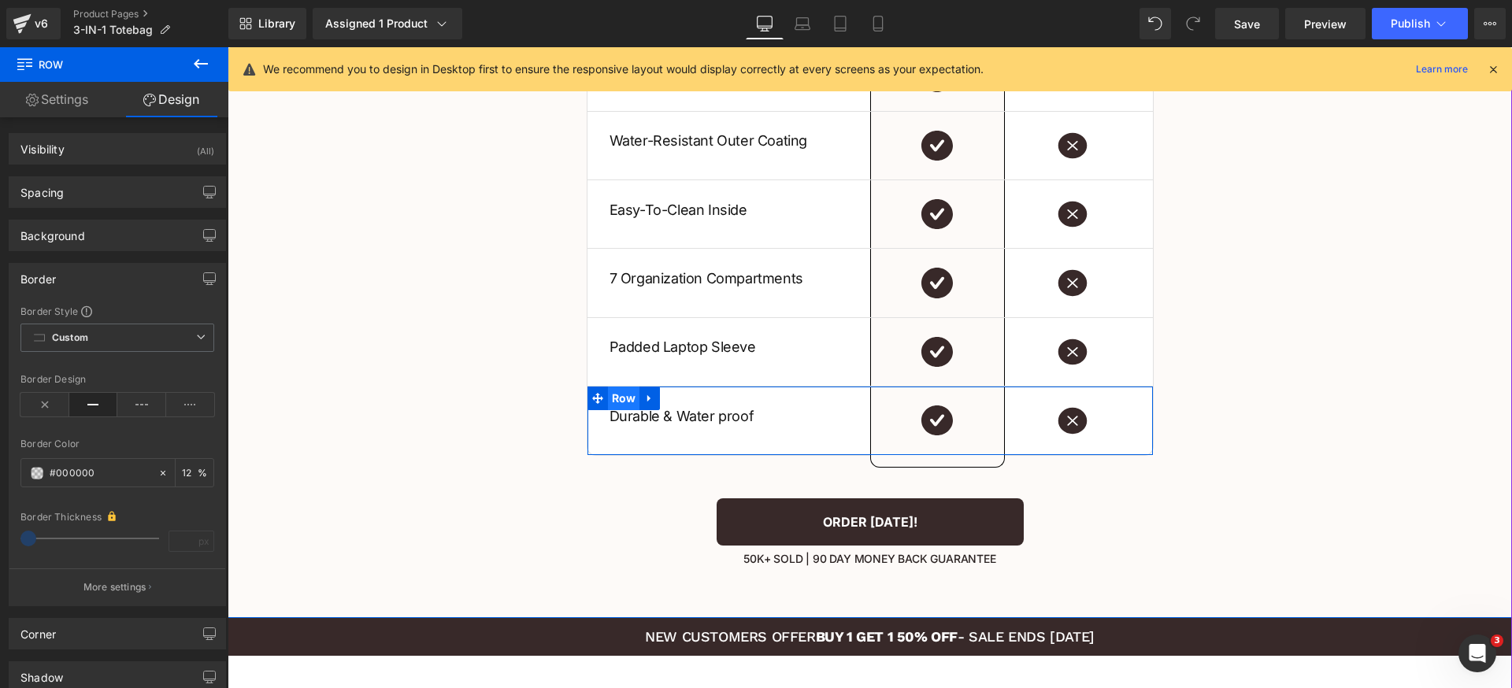
click at [619, 395] on span "Row" at bounding box center [624, 399] width 32 height 24
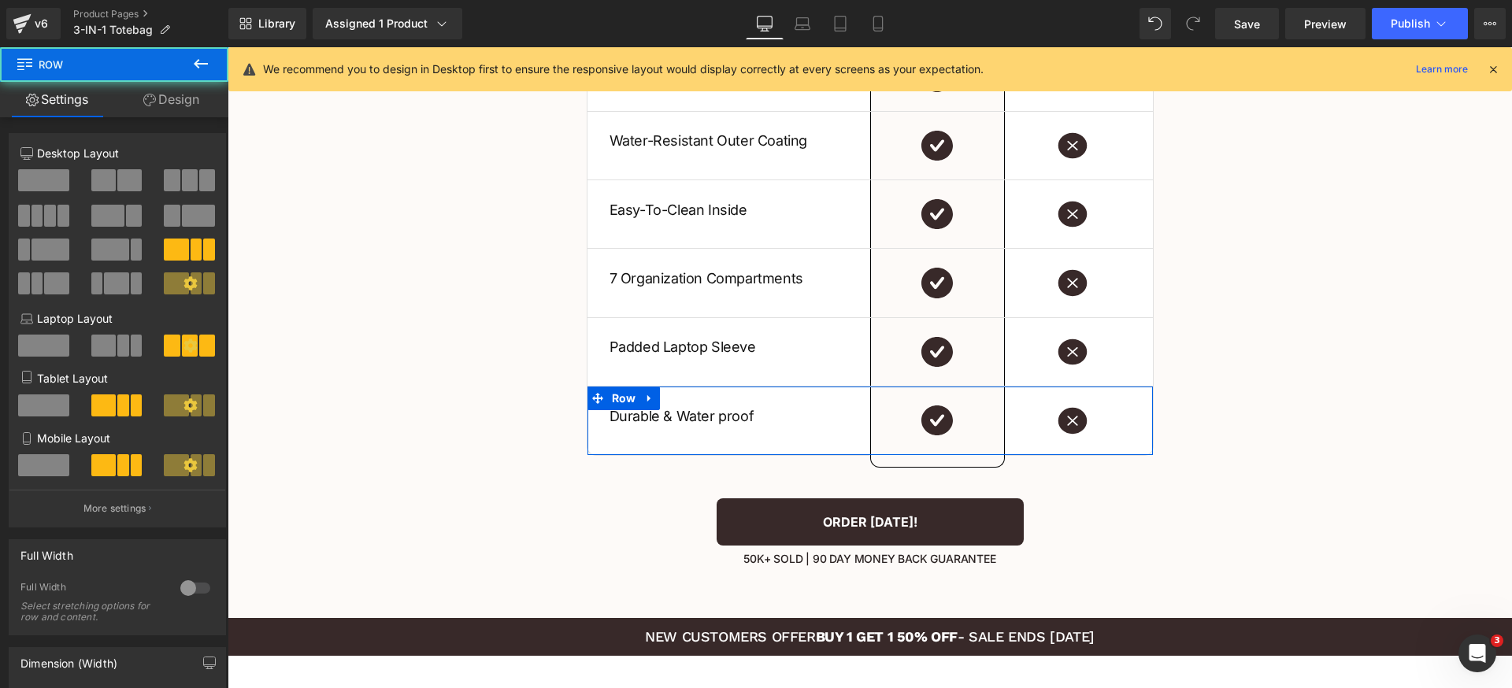
click at [175, 103] on link "Design" at bounding box center [171, 99] width 114 height 35
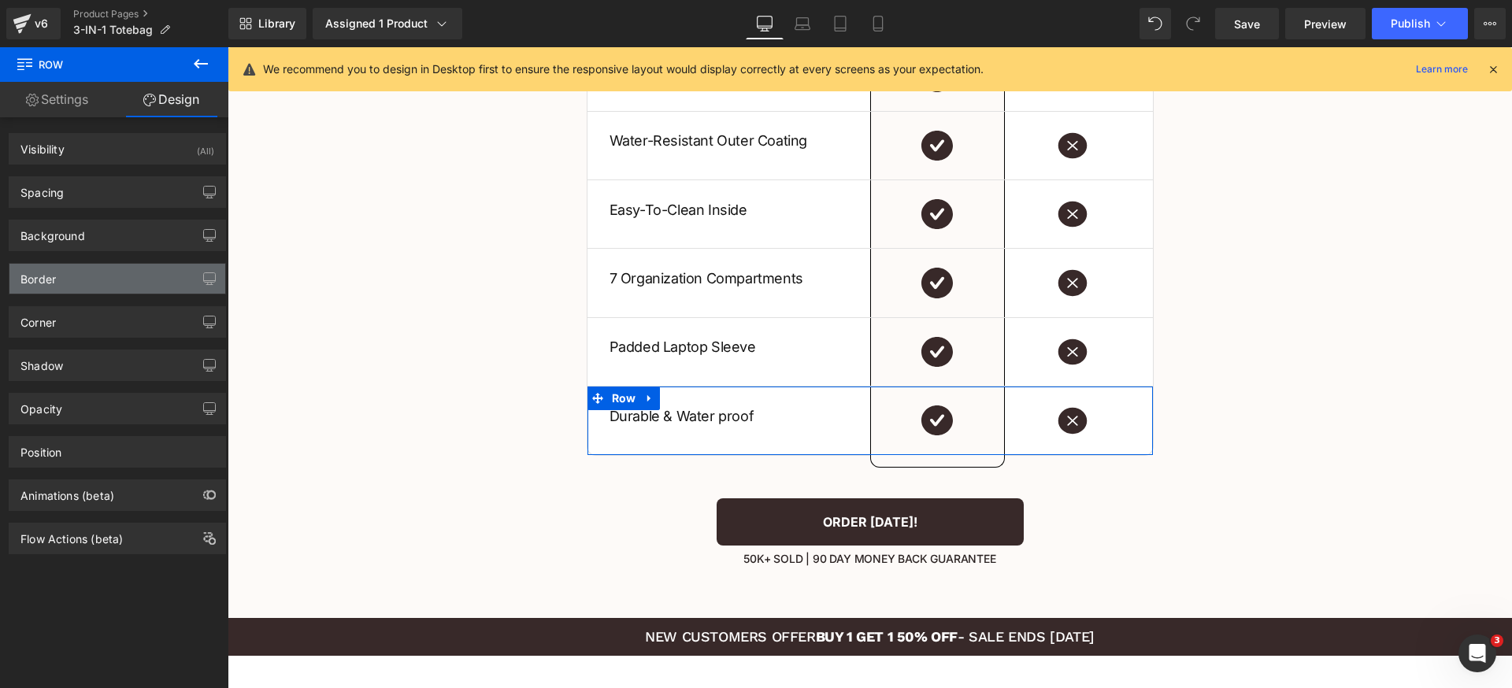
click at [113, 276] on div "Border" at bounding box center [117, 279] width 216 height 30
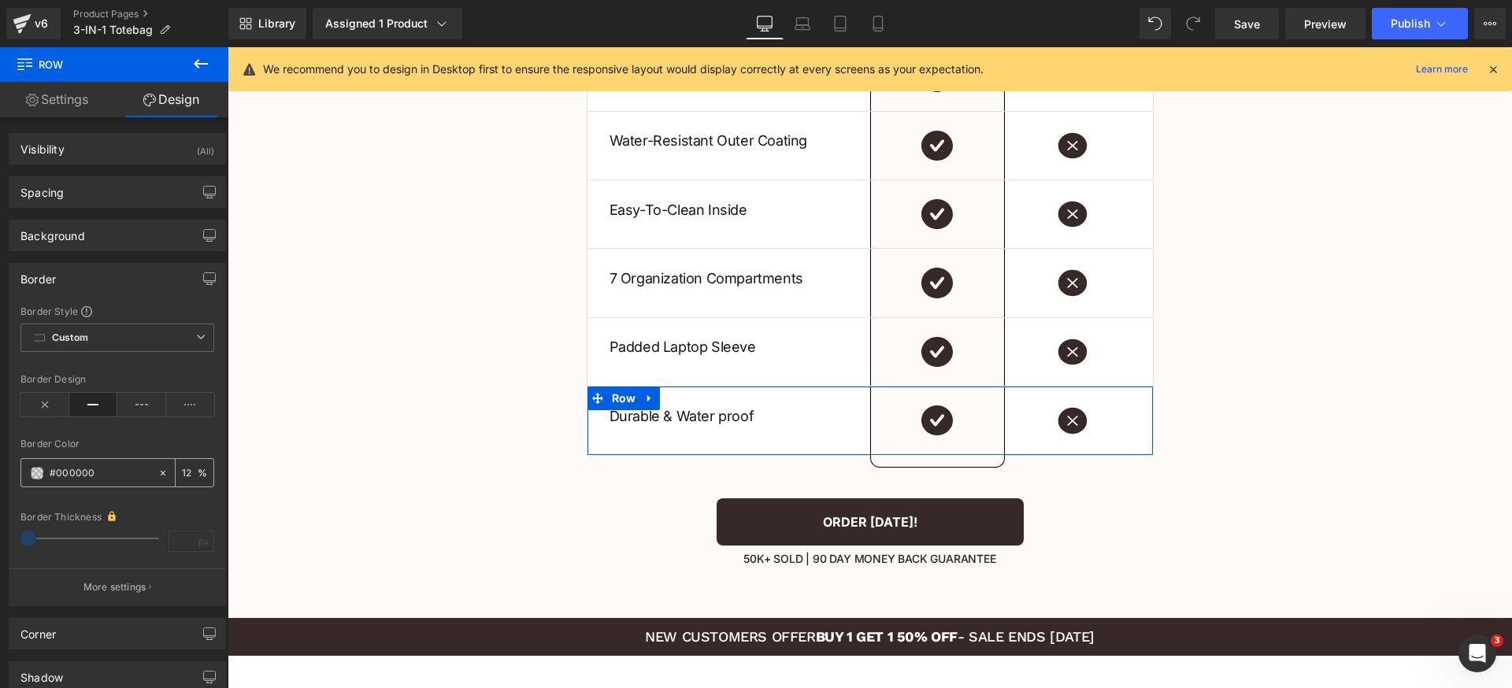
click at [190, 476] on input "12" at bounding box center [190, 472] width 16 height 17
type input "100"
click at [102, 460] on div "#000000" at bounding box center [89, 473] width 136 height 28
click at [113, 472] on input "#000000" at bounding box center [100, 473] width 101 height 17
type input "fa"
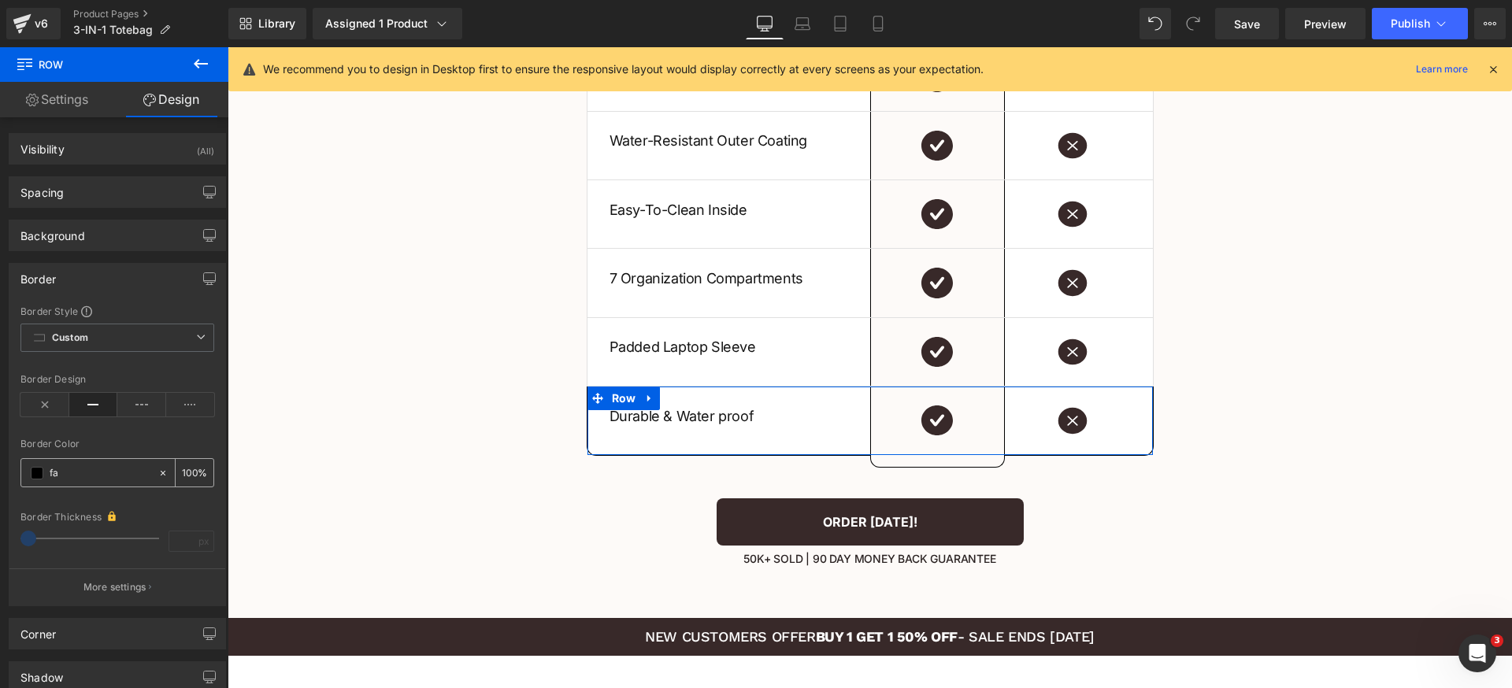
type input "0"
type input "fafa"
type input "67"
type input "fafafa"
type input "100"
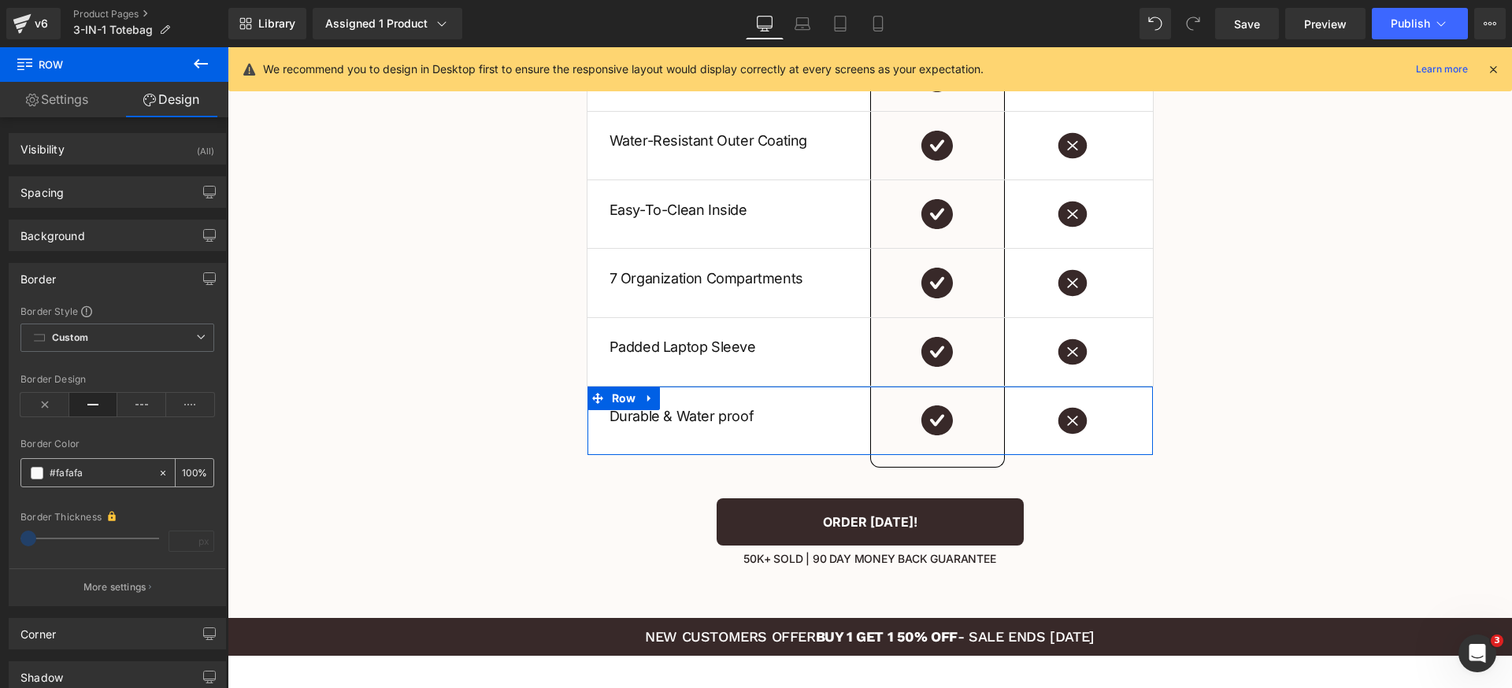
click at [39, 472] on span at bounding box center [37, 473] width 13 height 13
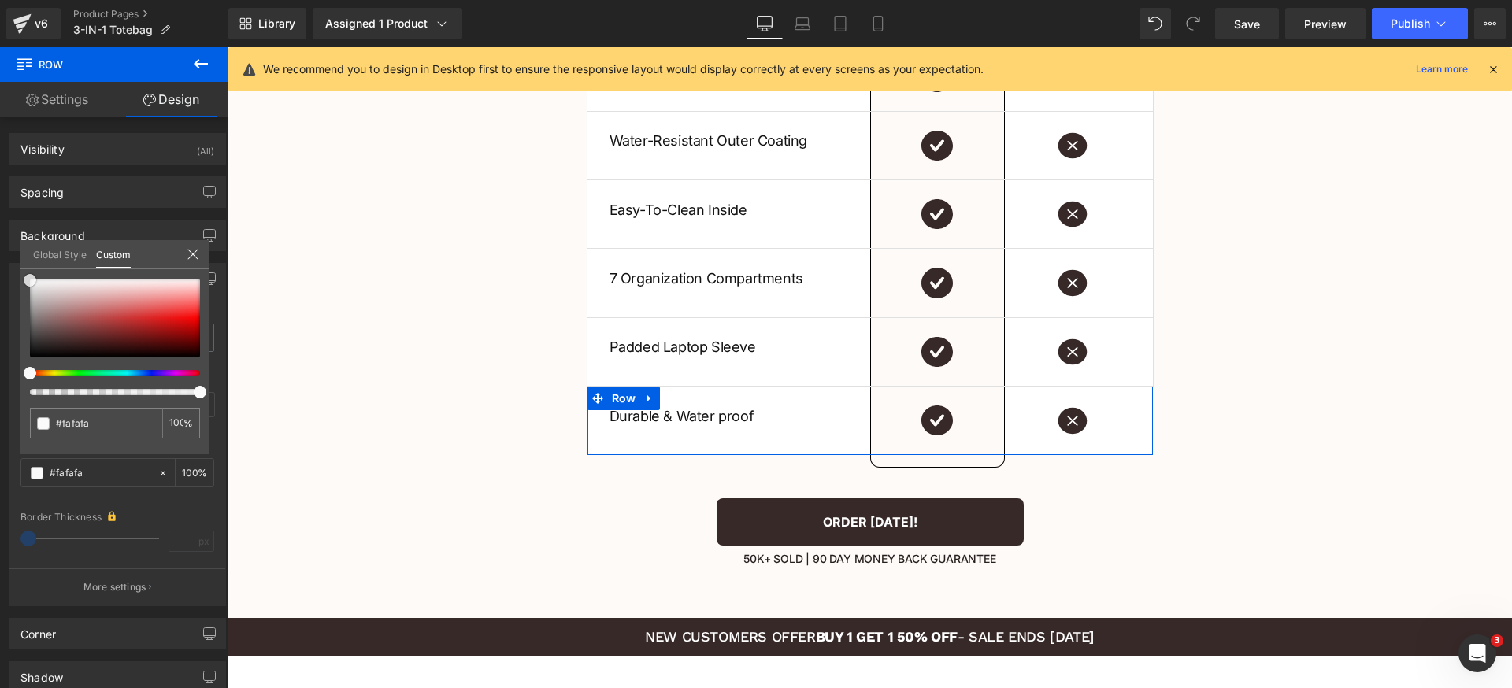
type input "#f9f9f9"
type input "#f7f7f7"
type input "#f4f4f4"
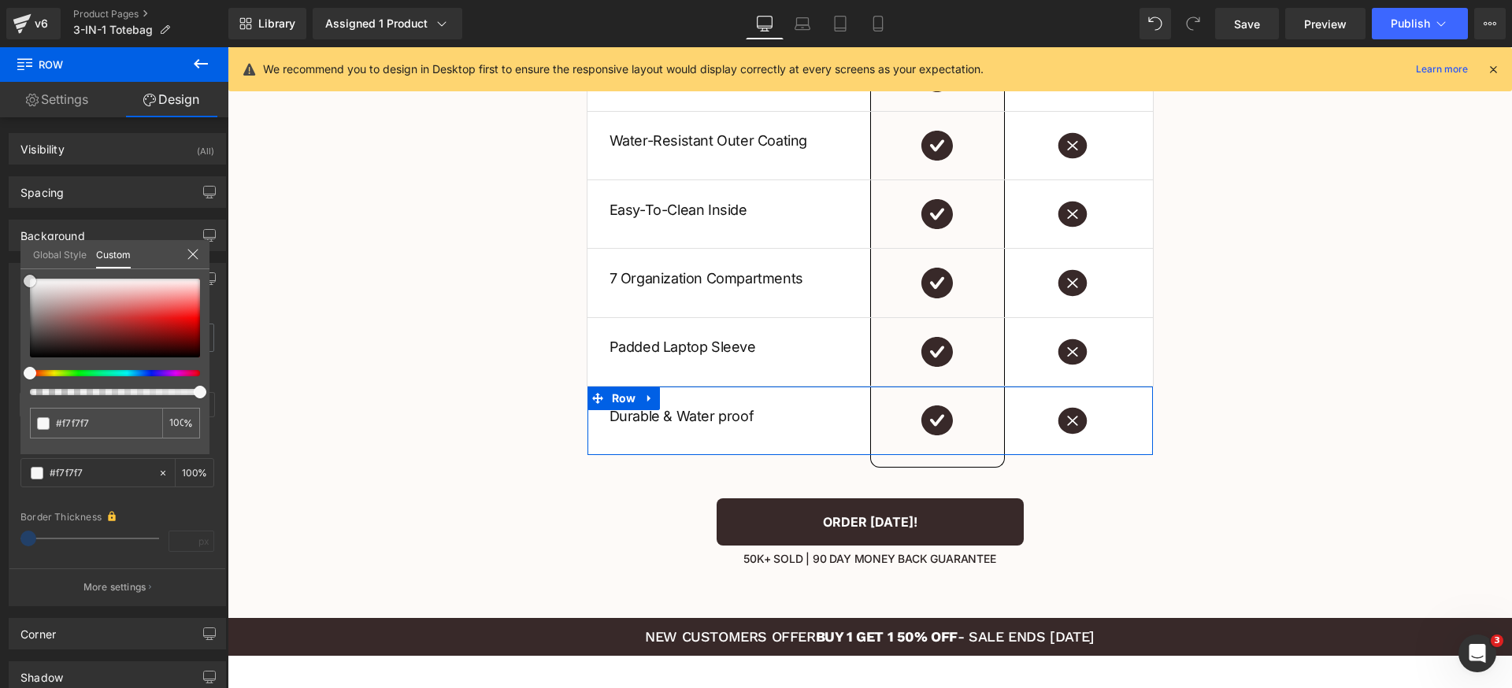
type input "#f4f4f4"
type input "#f2f2f2"
type input "#efefef"
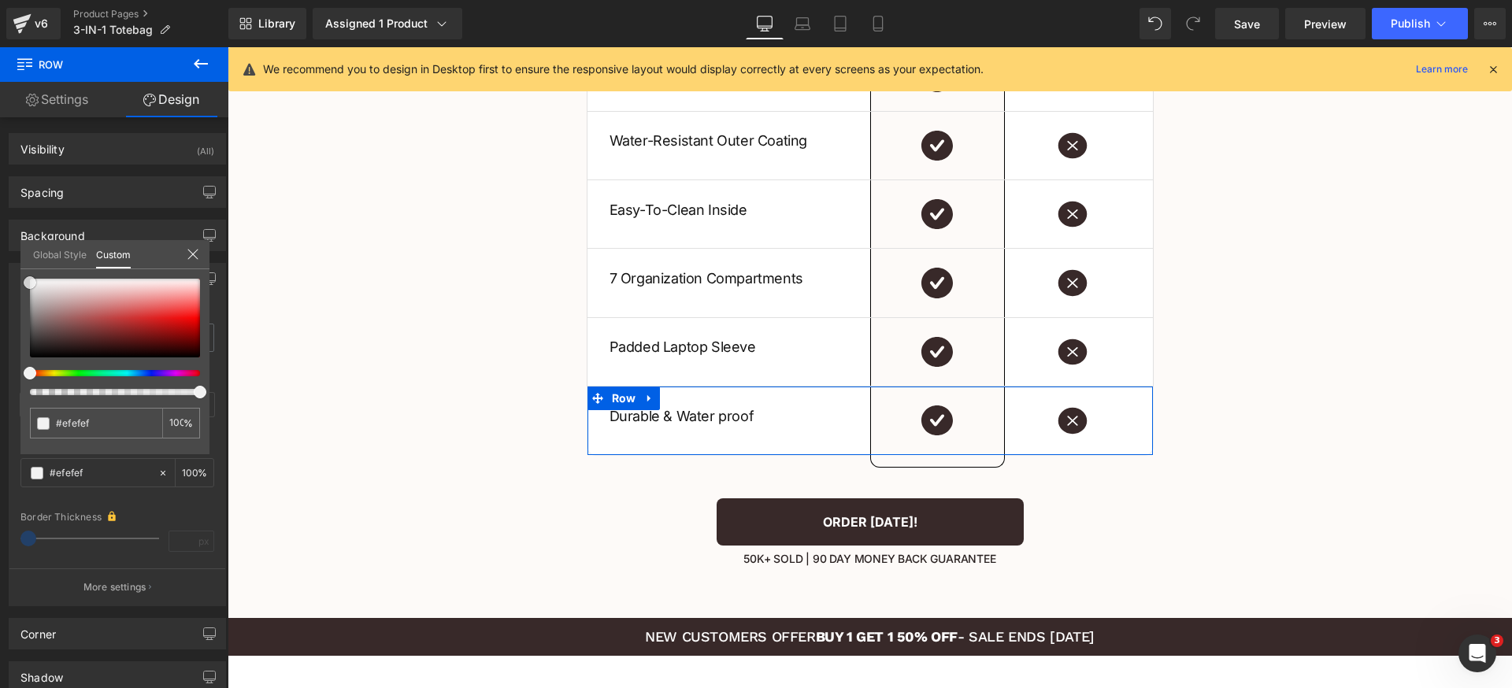
type input "#ededed"
type input "#eaeaea"
type input "#e8e8e8"
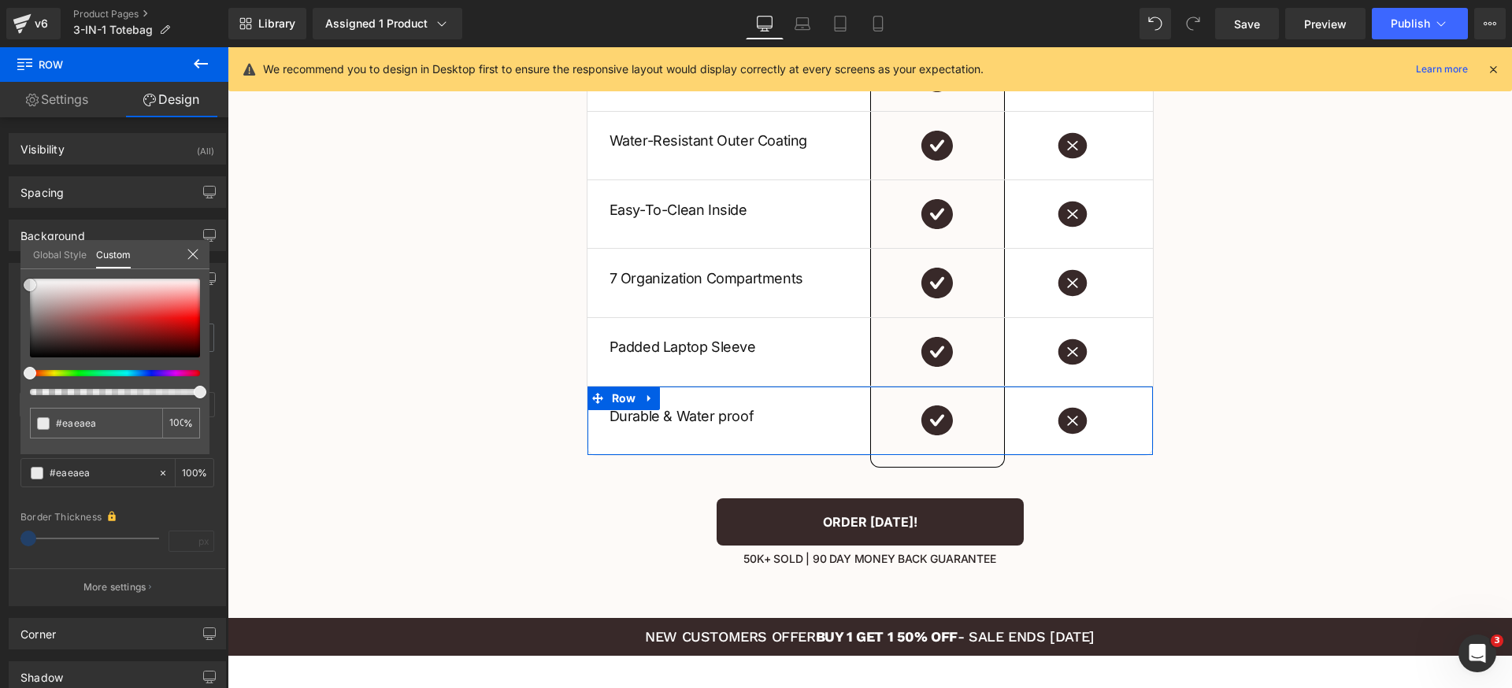
type input "#e8e8e8"
type input "#e5e5e5"
type input "#e2e2e2"
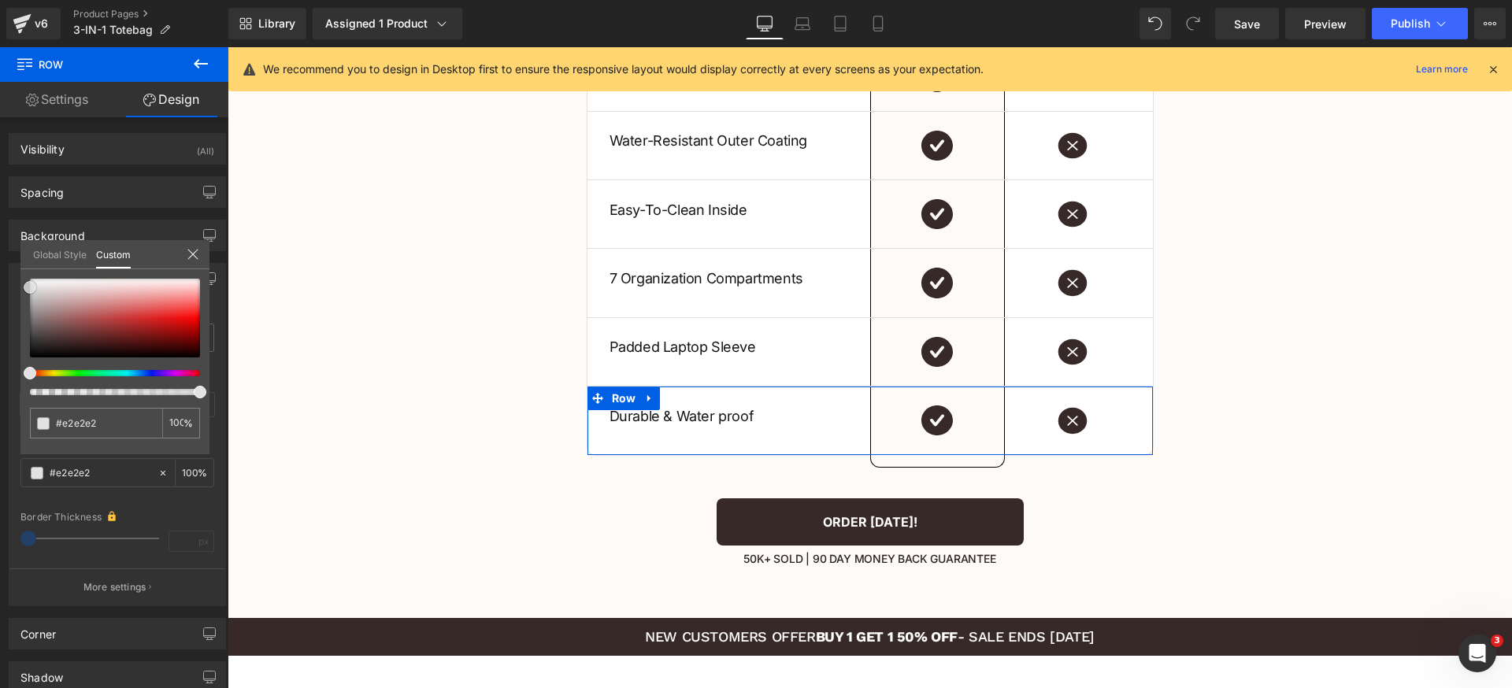
type input "#e0e0e0"
type input "#dddddd"
drag, startPoint x: 26, startPoint y: 279, endPoint x: 20, endPoint y: 287, distance: 10.3
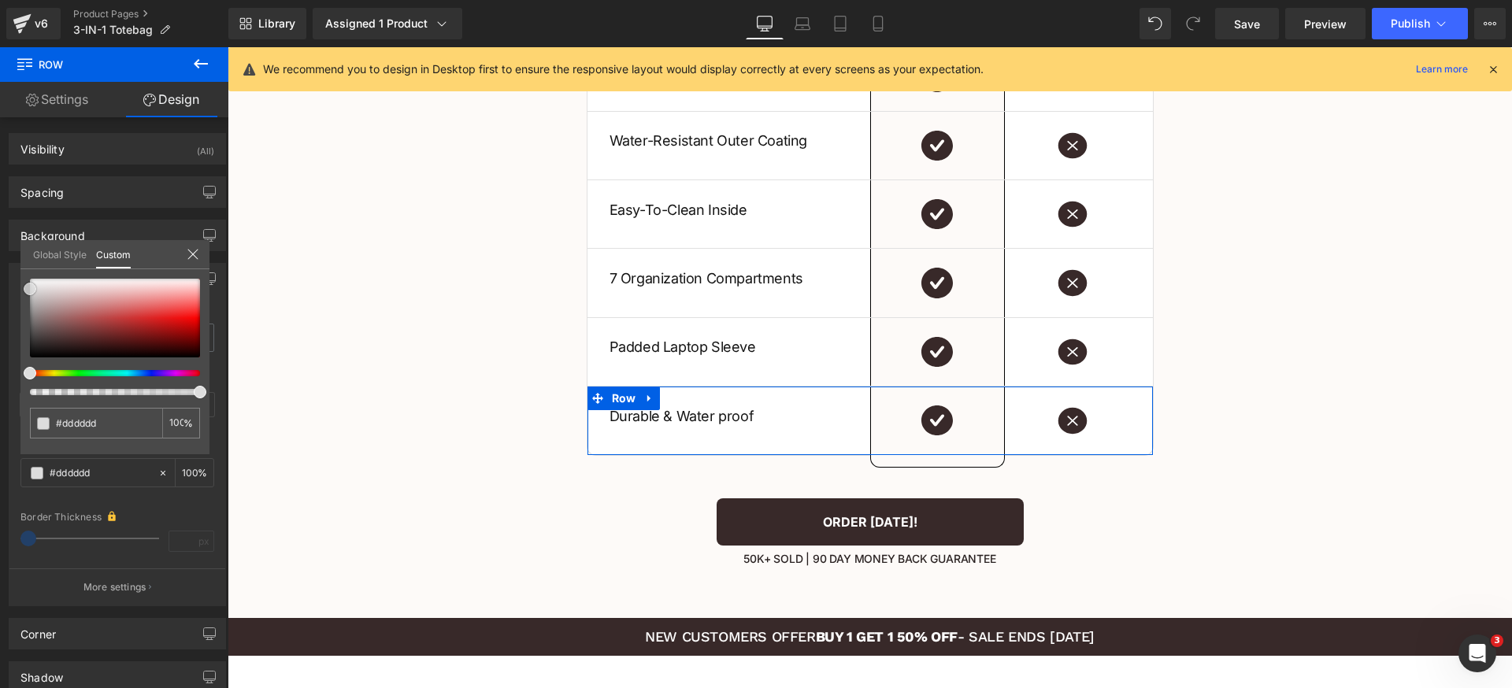
click at [20, 287] on div "#dddddd 100 %" at bounding box center [114, 367] width 189 height 176
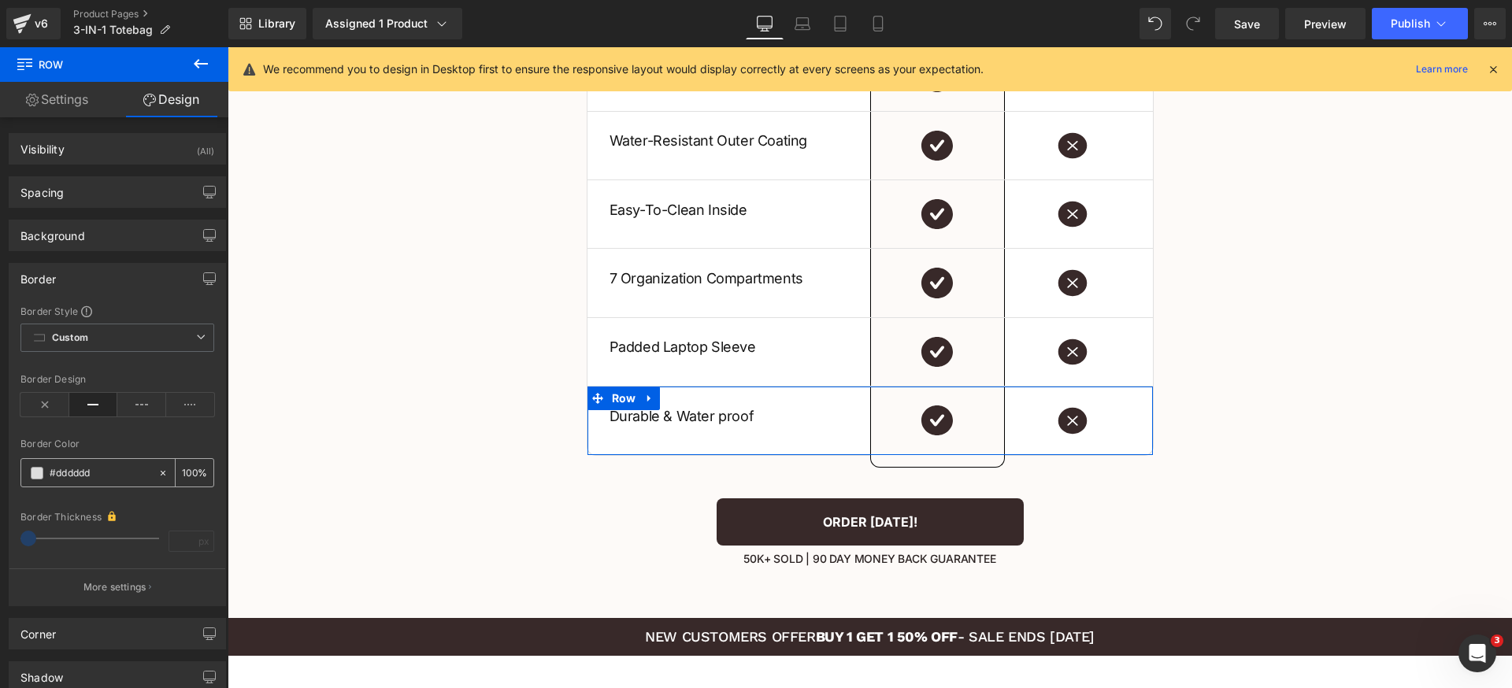
click at [97, 468] on input "#dddddd" at bounding box center [100, 473] width 101 height 17
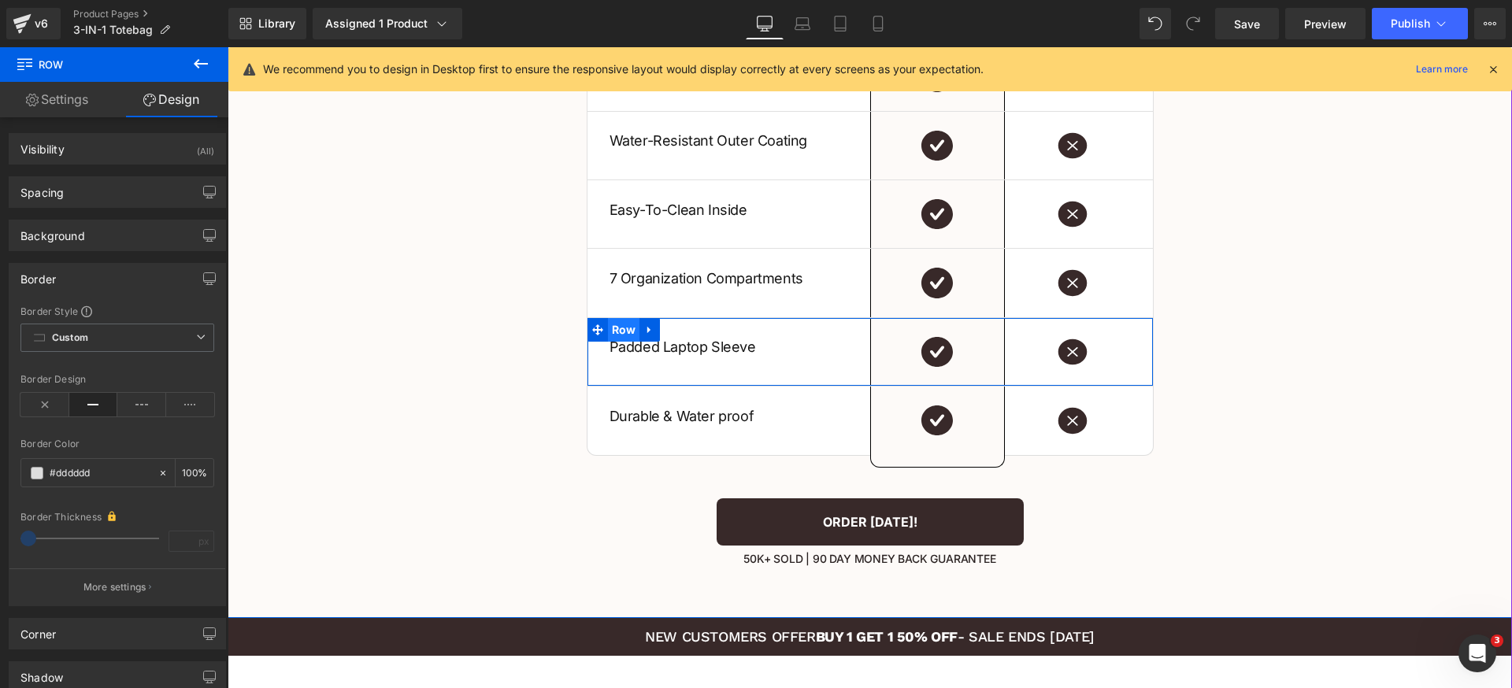
click at [608, 328] on span "Row" at bounding box center [624, 330] width 32 height 24
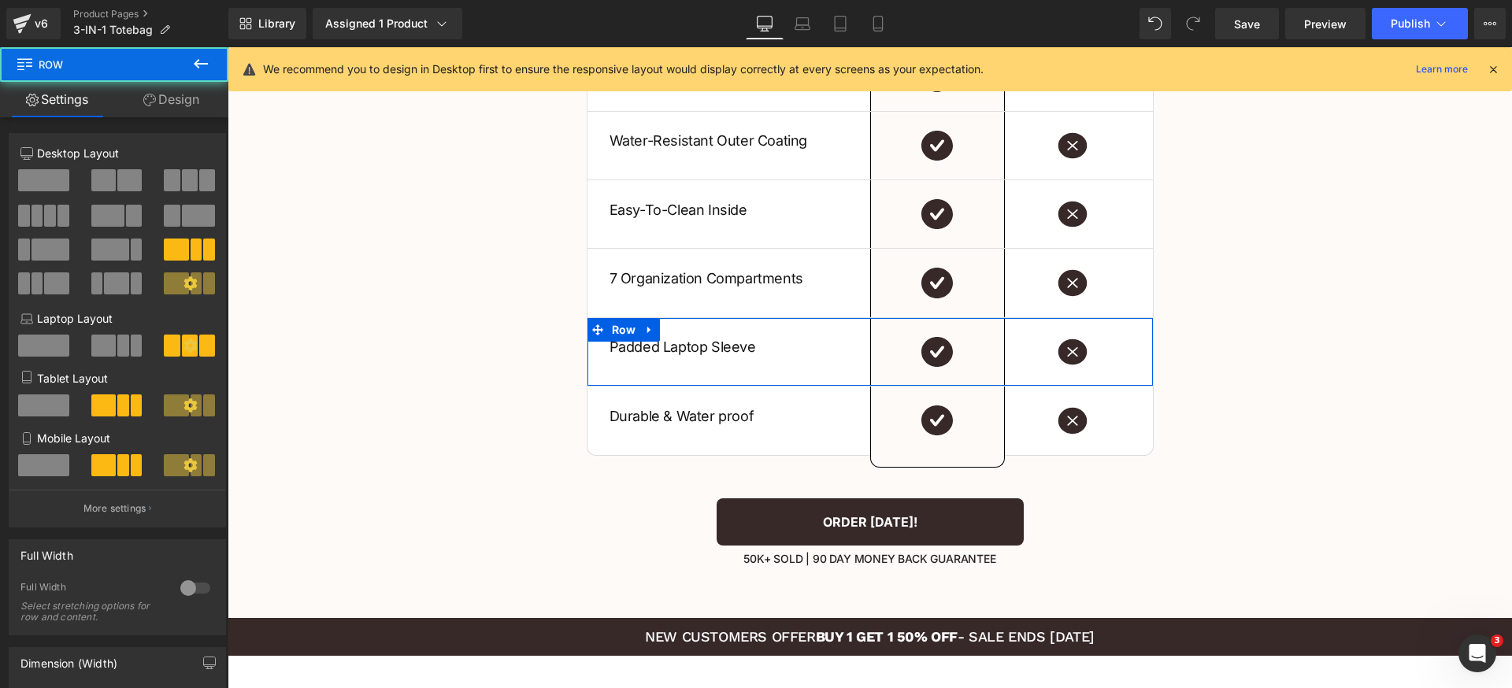
click at [171, 106] on link "Design" at bounding box center [171, 99] width 114 height 35
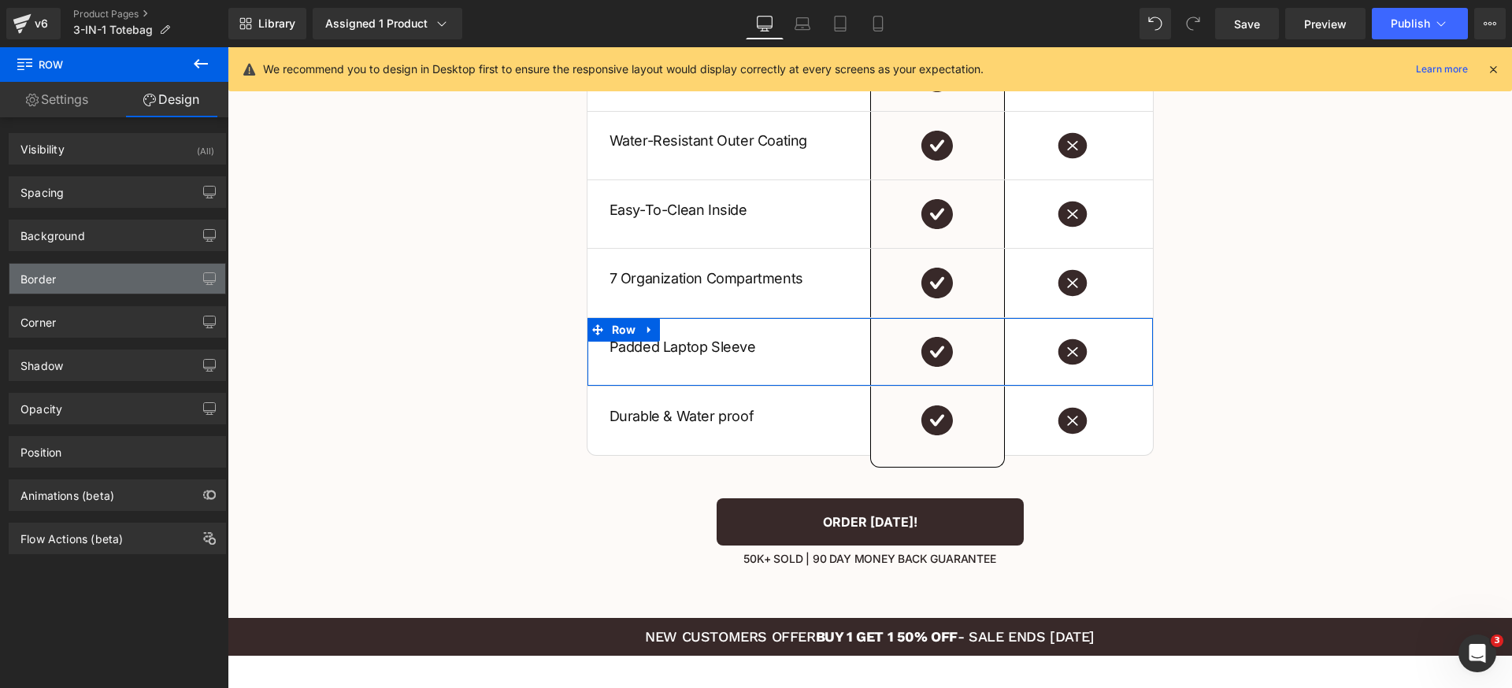
click at [83, 283] on div "Border" at bounding box center [117, 279] width 216 height 30
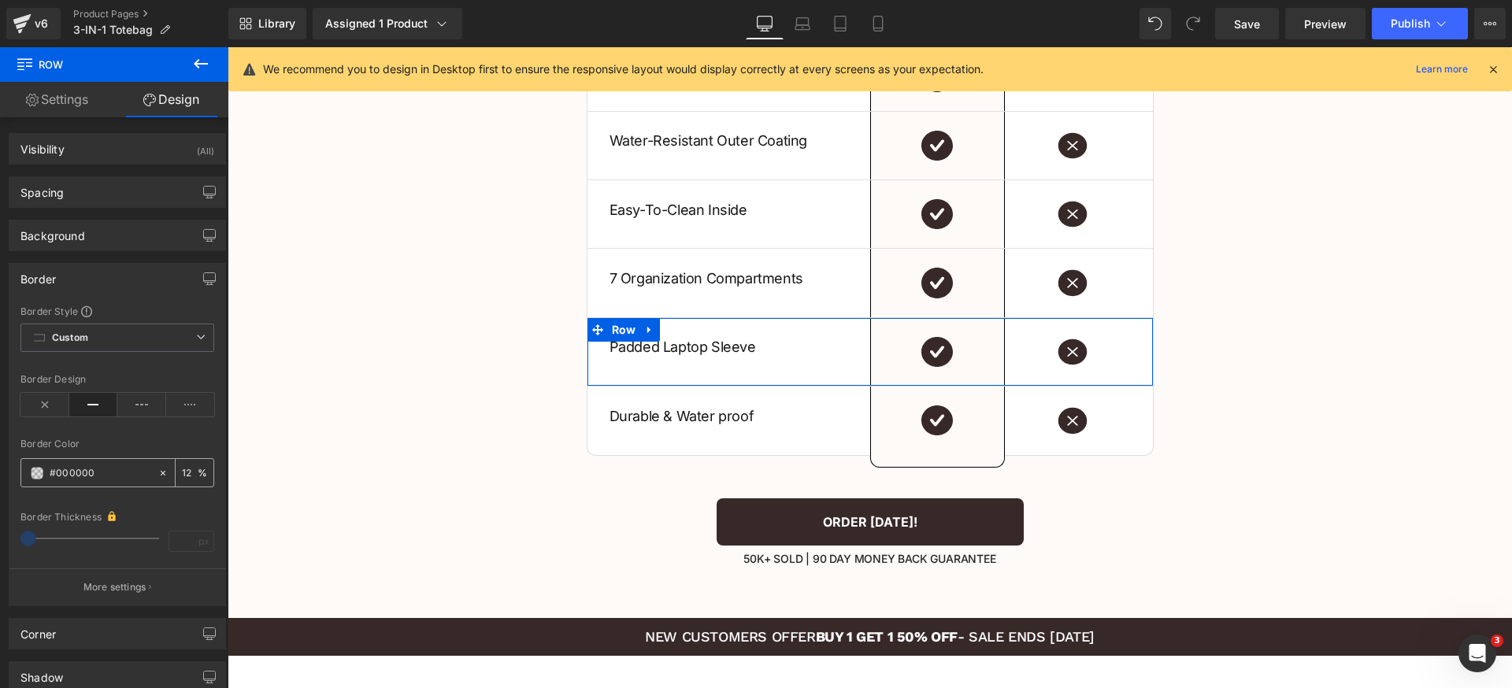
click at [123, 472] on input "#000000" at bounding box center [100, 473] width 101 height 17
paste input "dddddd"
type input "#dddddd"
type input "100"
type input "#dddddd"
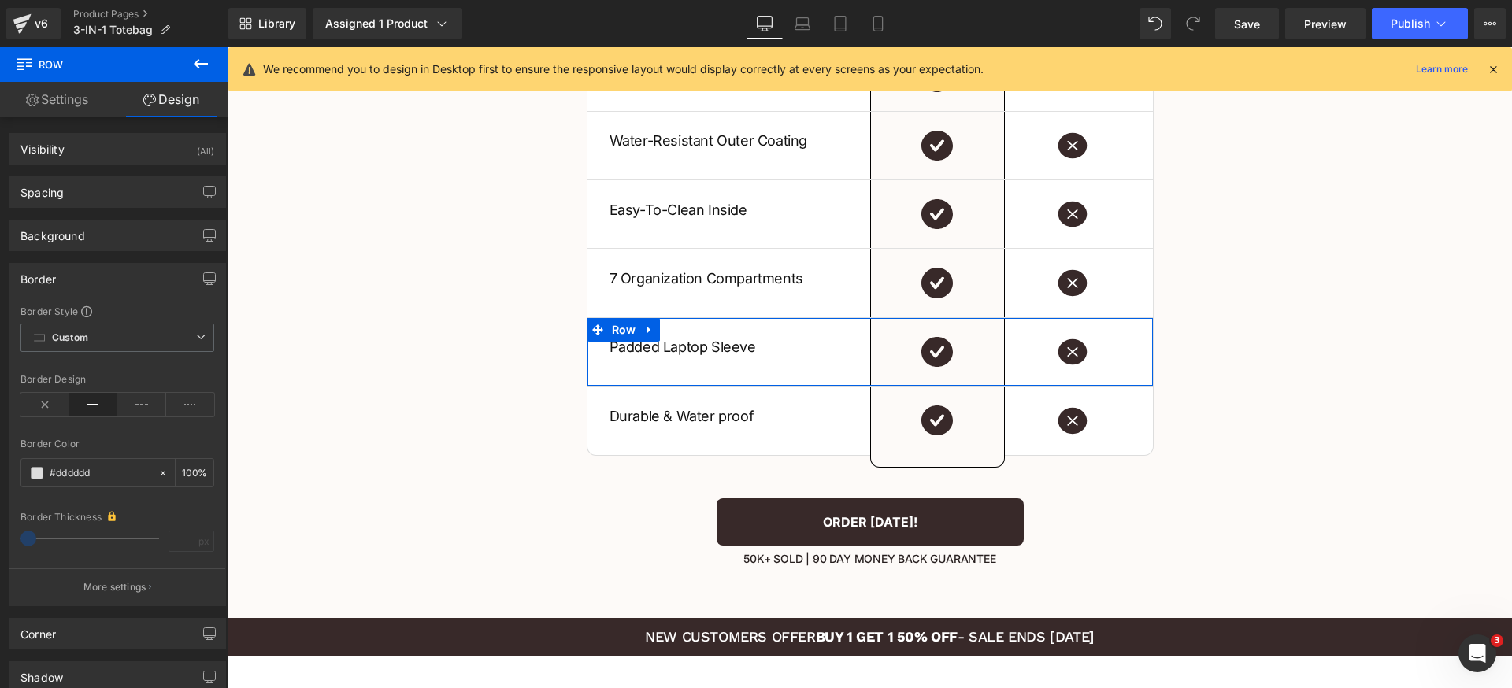
click at [157, 444] on div "Border Color" at bounding box center [117, 444] width 194 height 11
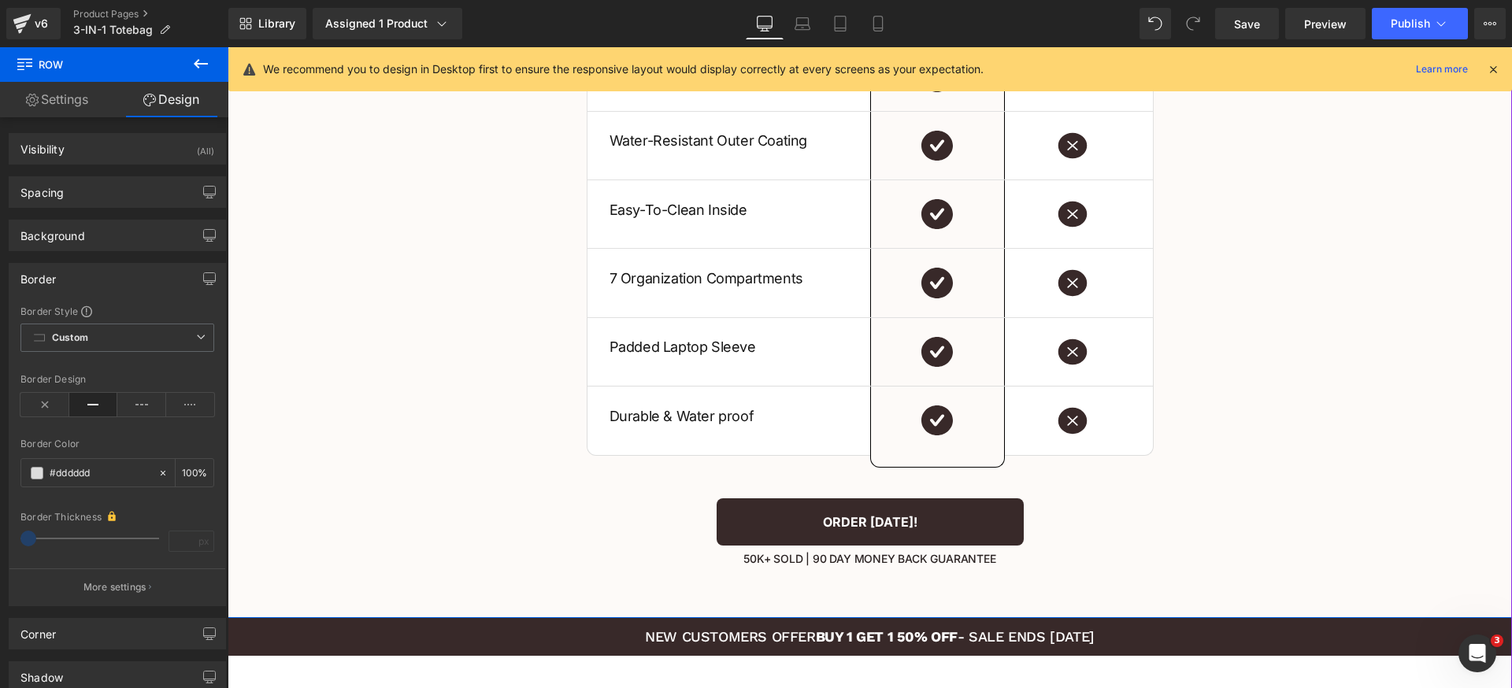
click at [598, 265] on span at bounding box center [602, 260] width 17 height 19
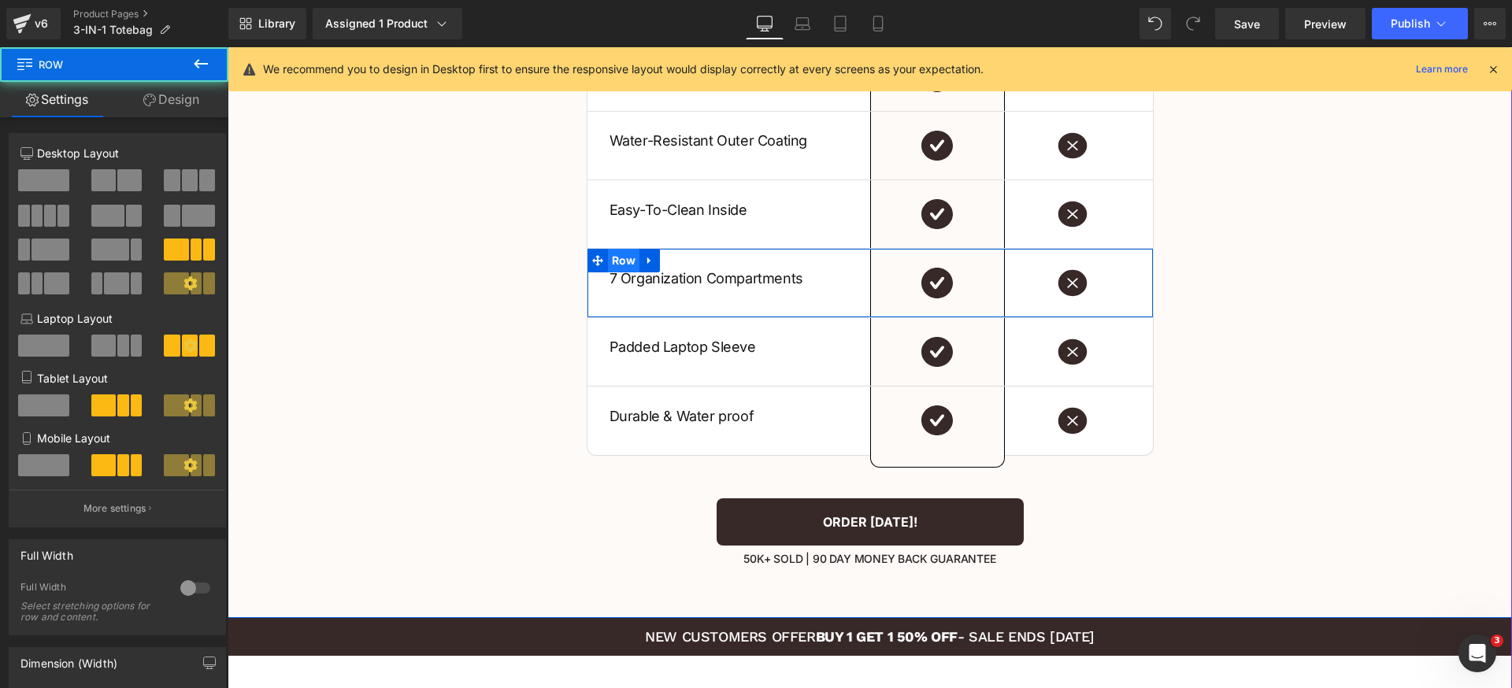
click at [608, 261] on span "Row" at bounding box center [624, 261] width 32 height 24
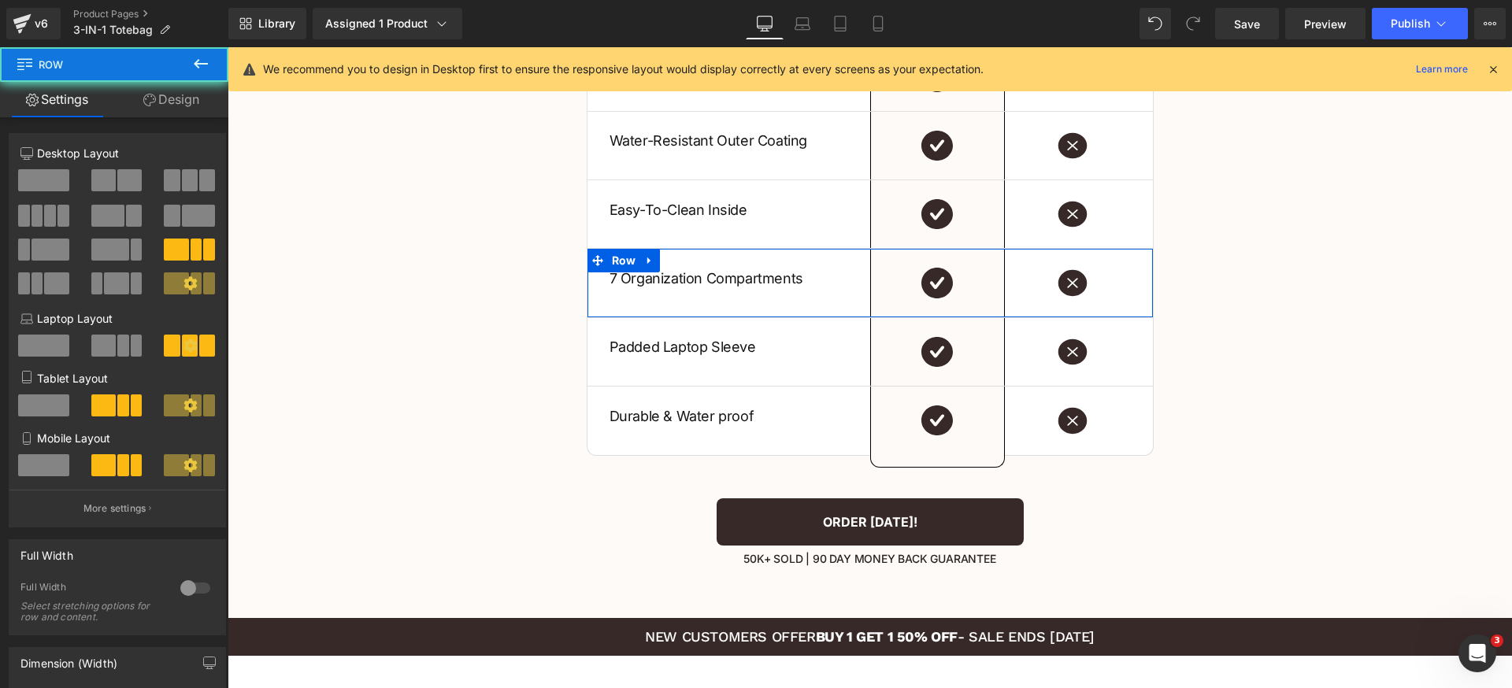
click at [212, 98] on link "Design" at bounding box center [171, 99] width 114 height 35
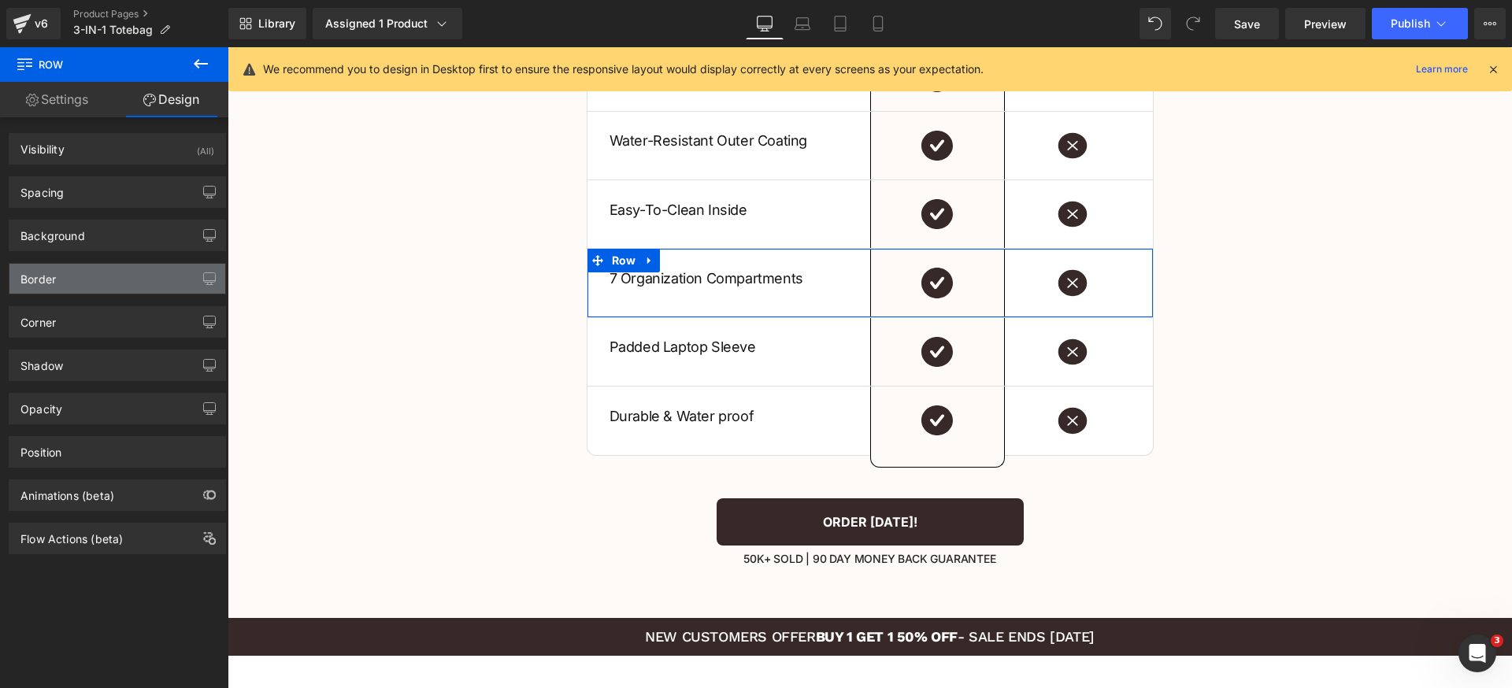
click at [106, 280] on div "Border" at bounding box center [117, 279] width 216 height 30
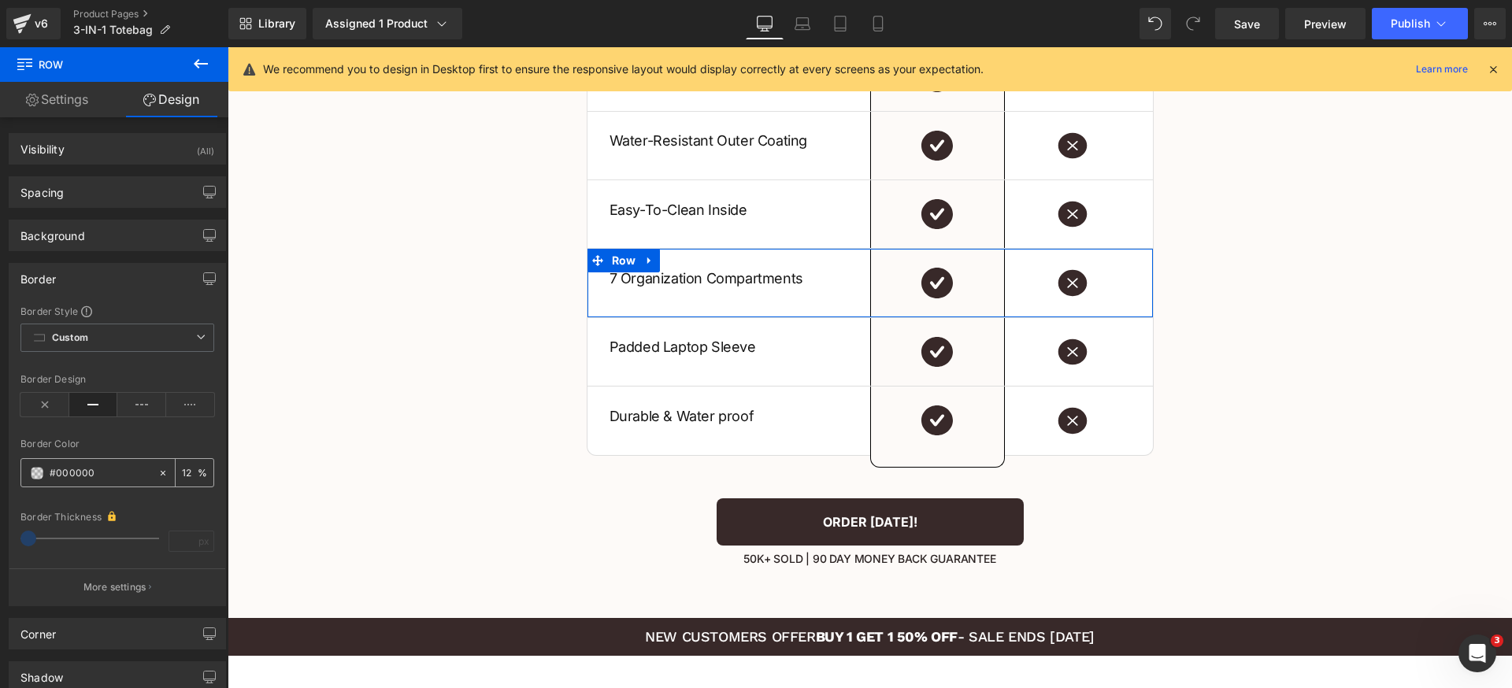
click at [112, 470] on input "#000000" at bounding box center [100, 473] width 101 height 17
paste input "dddddd"
type input "#dddddd"
type input "100"
type input "#dddddd"
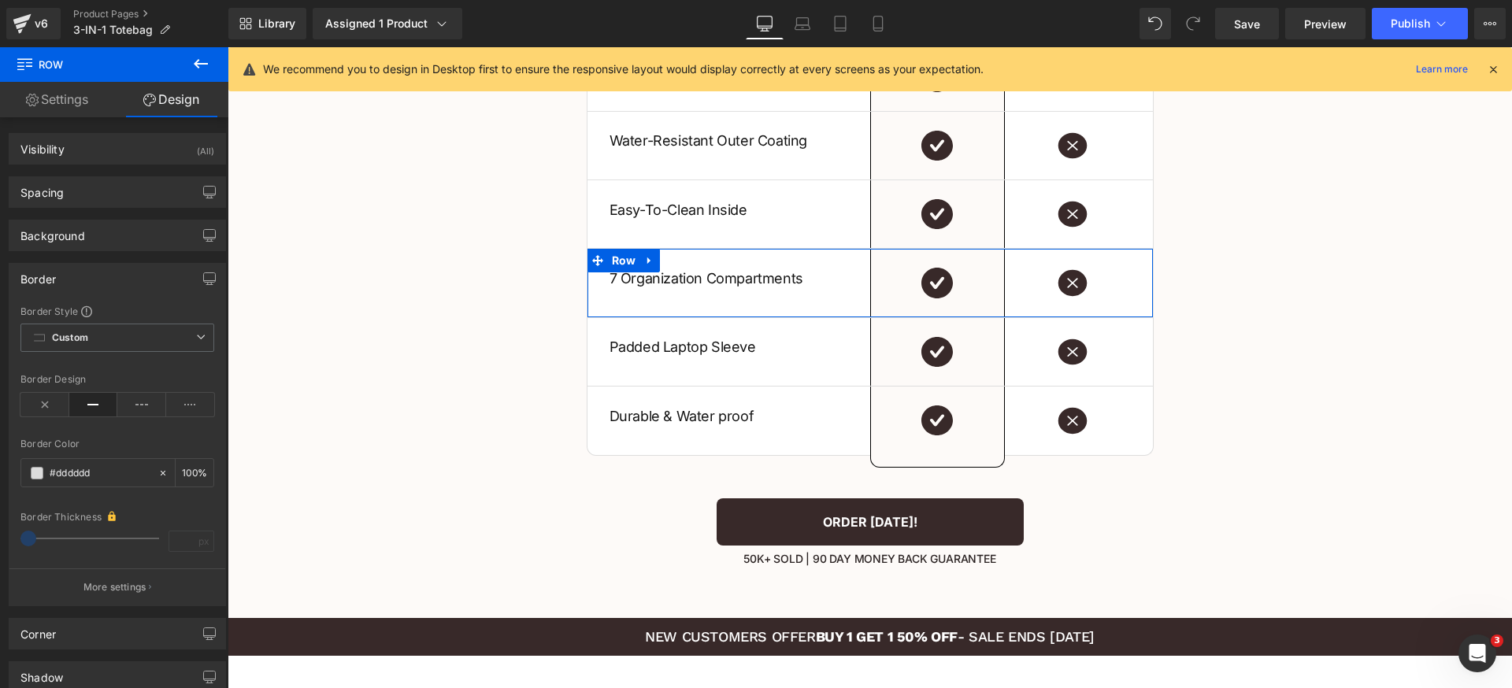
click at [120, 440] on div "Border Color" at bounding box center [117, 444] width 194 height 11
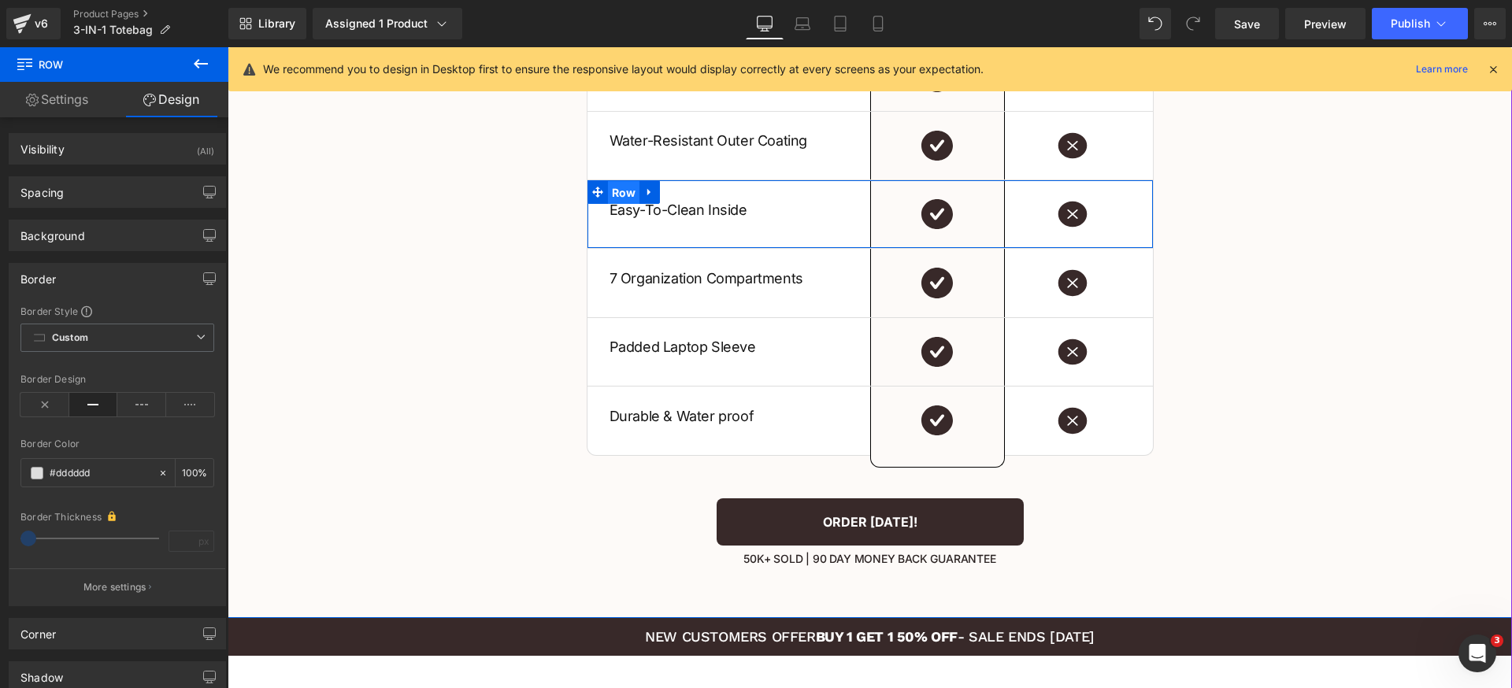
click at [616, 191] on span "Row" at bounding box center [624, 193] width 32 height 24
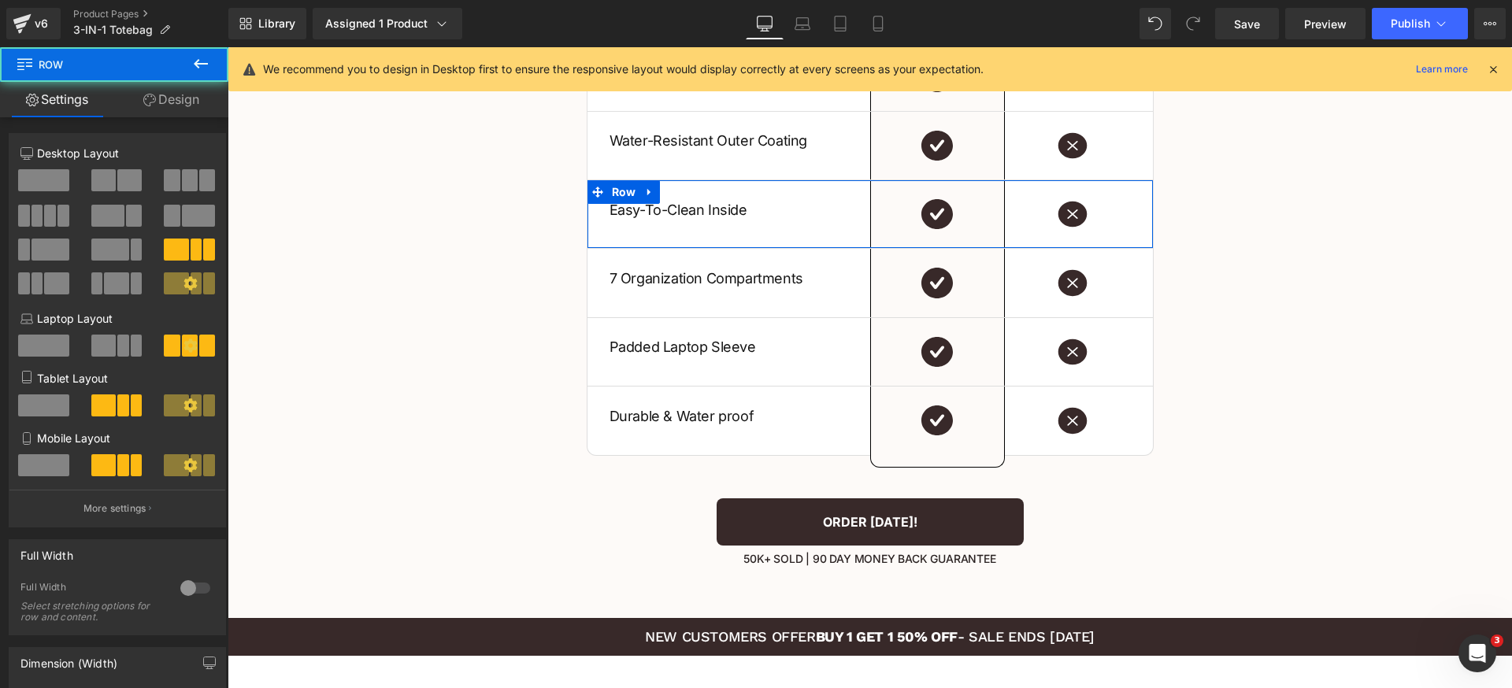
click at [153, 103] on icon at bounding box center [149, 100] width 13 height 13
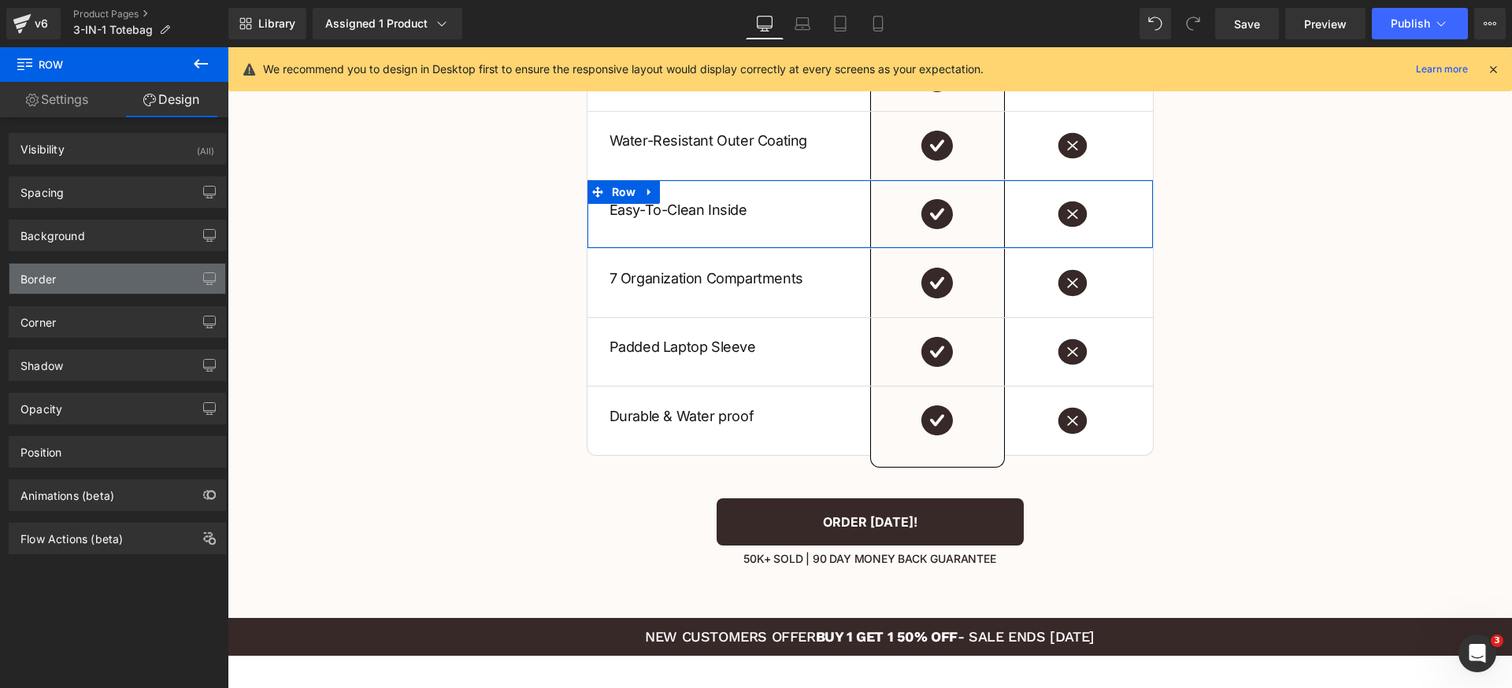
click at [98, 277] on div "Border" at bounding box center [117, 279] width 216 height 30
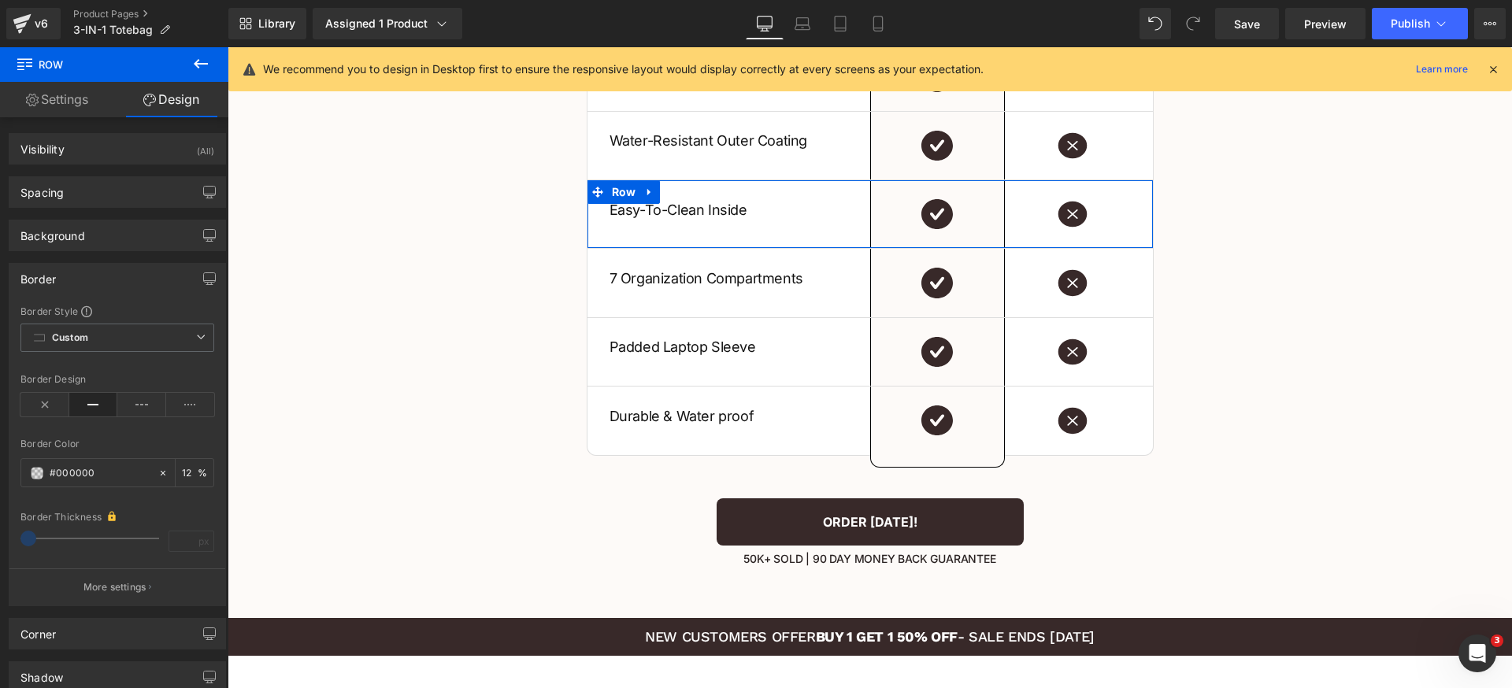
click at [116, 457] on div "Border Color #000000 12 %" at bounding box center [117, 472] width 194 height 67
click at [120, 469] on input "#000000" at bounding box center [100, 473] width 101 height 17
paste input "dddddd"
type input "#dddddd"
type input "100"
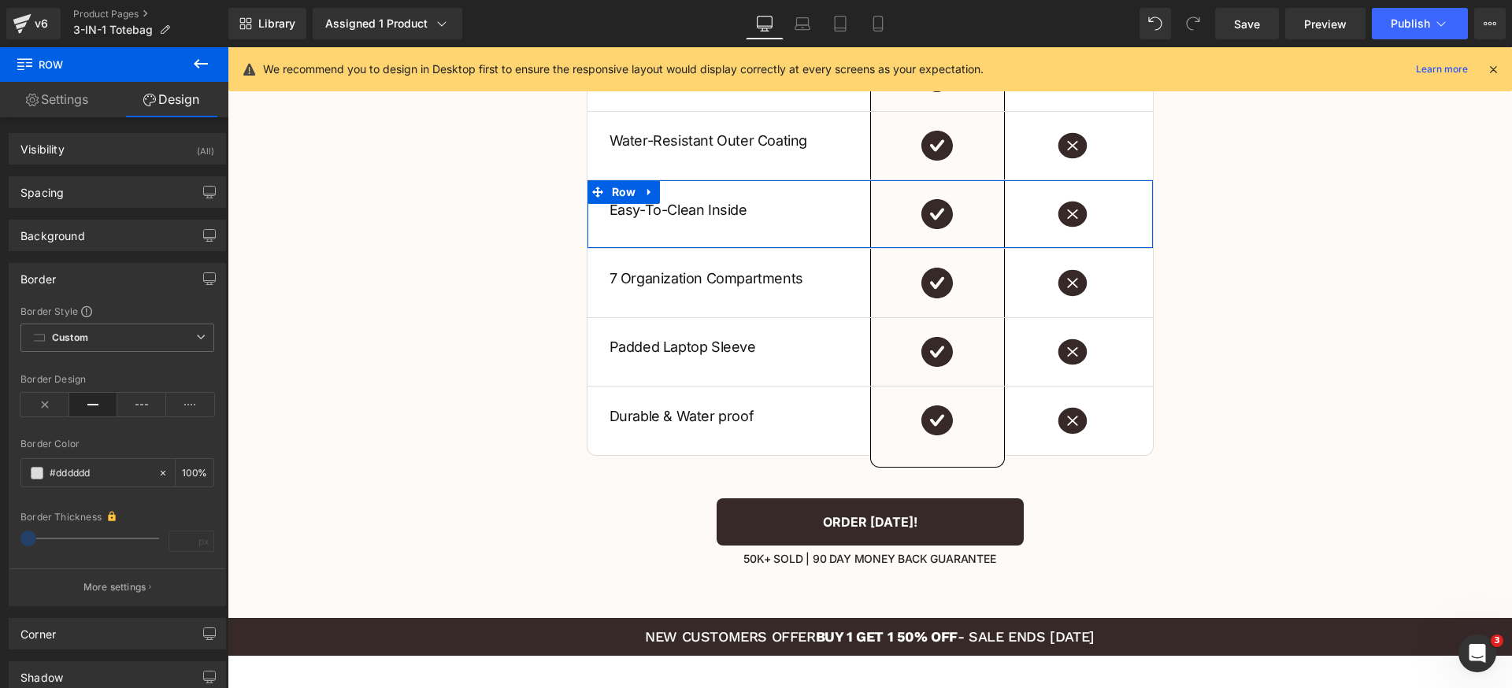
type input "#dddddd"
click at [141, 438] on div "Border Style Custom Custom Setup Global Style Custom Setup Global Style solid B…" at bounding box center [117, 455] width 216 height 301
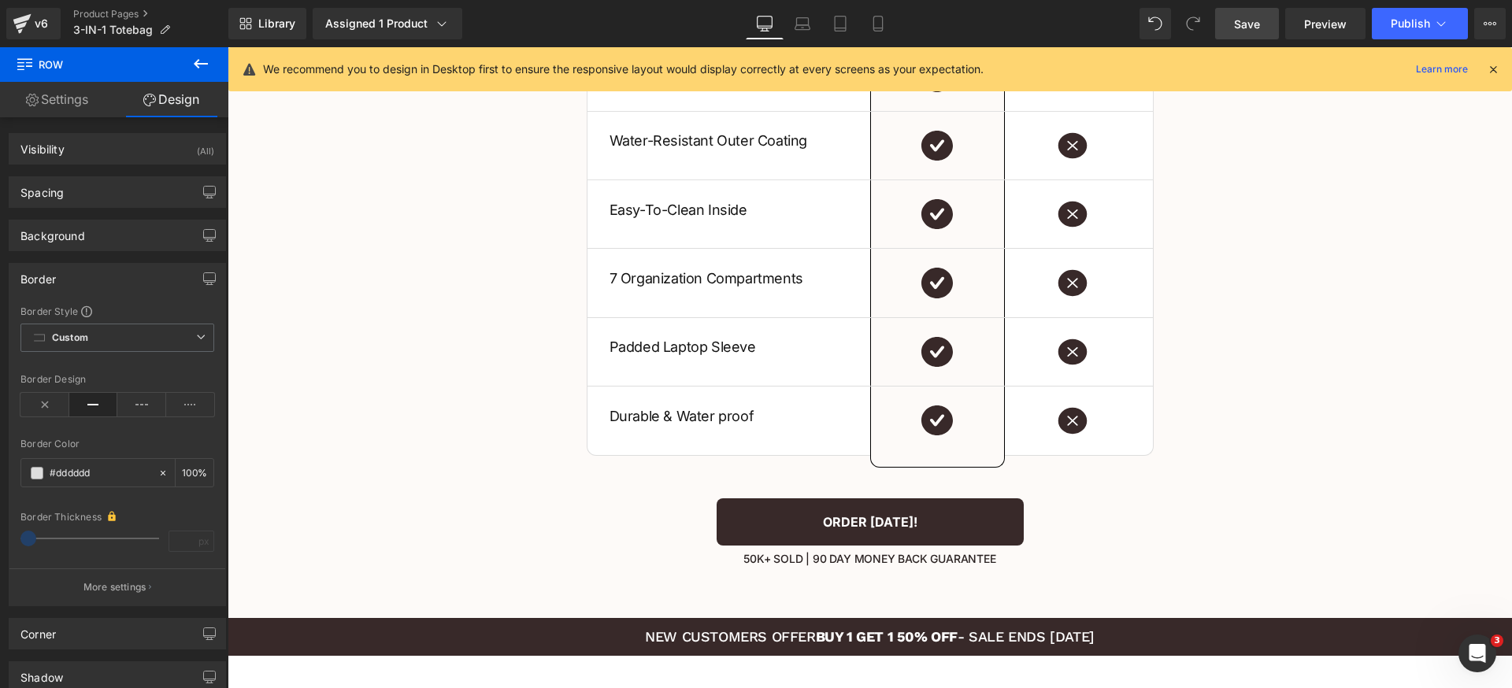
click at [1242, 24] on span "Save" at bounding box center [1247, 24] width 26 height 17
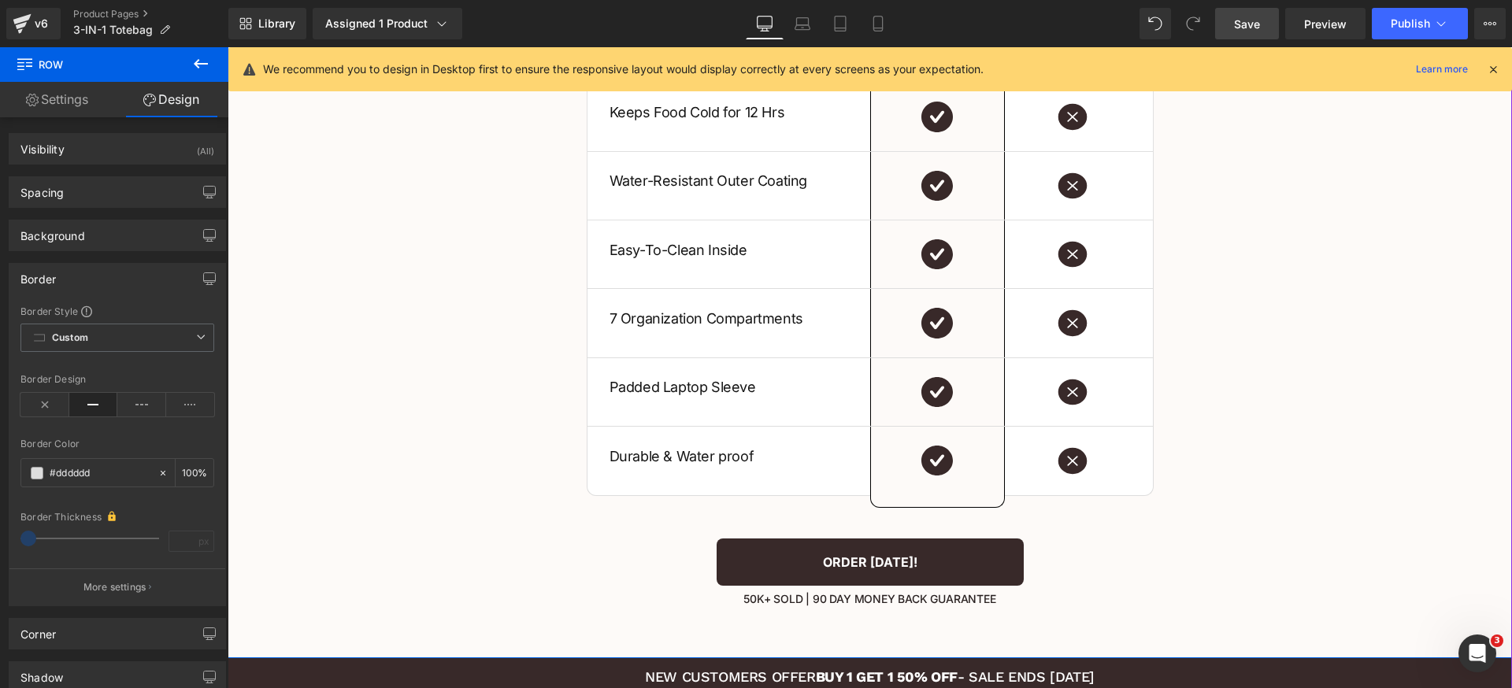
scroll to position [2883, 0]
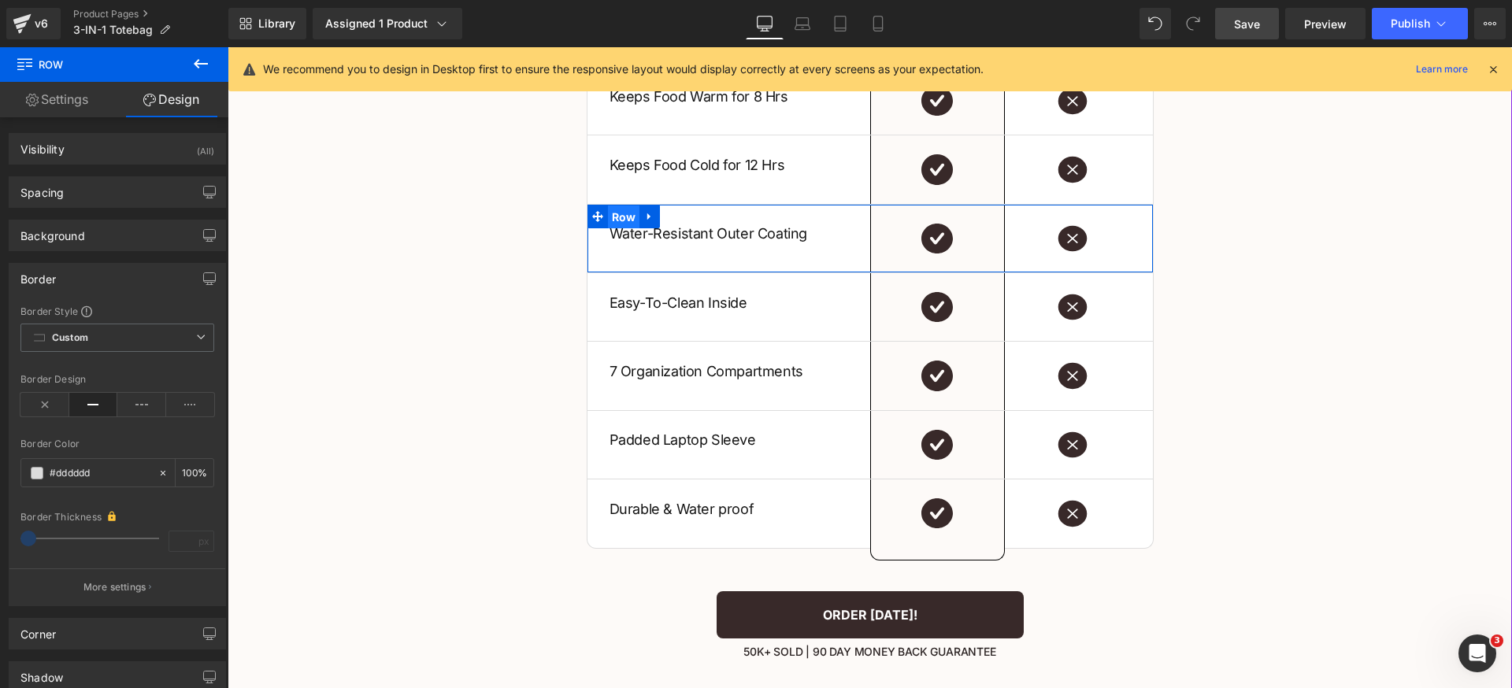
click at [608, 212] on span "Row" at bounding box center [624, 218] width 32 height 24
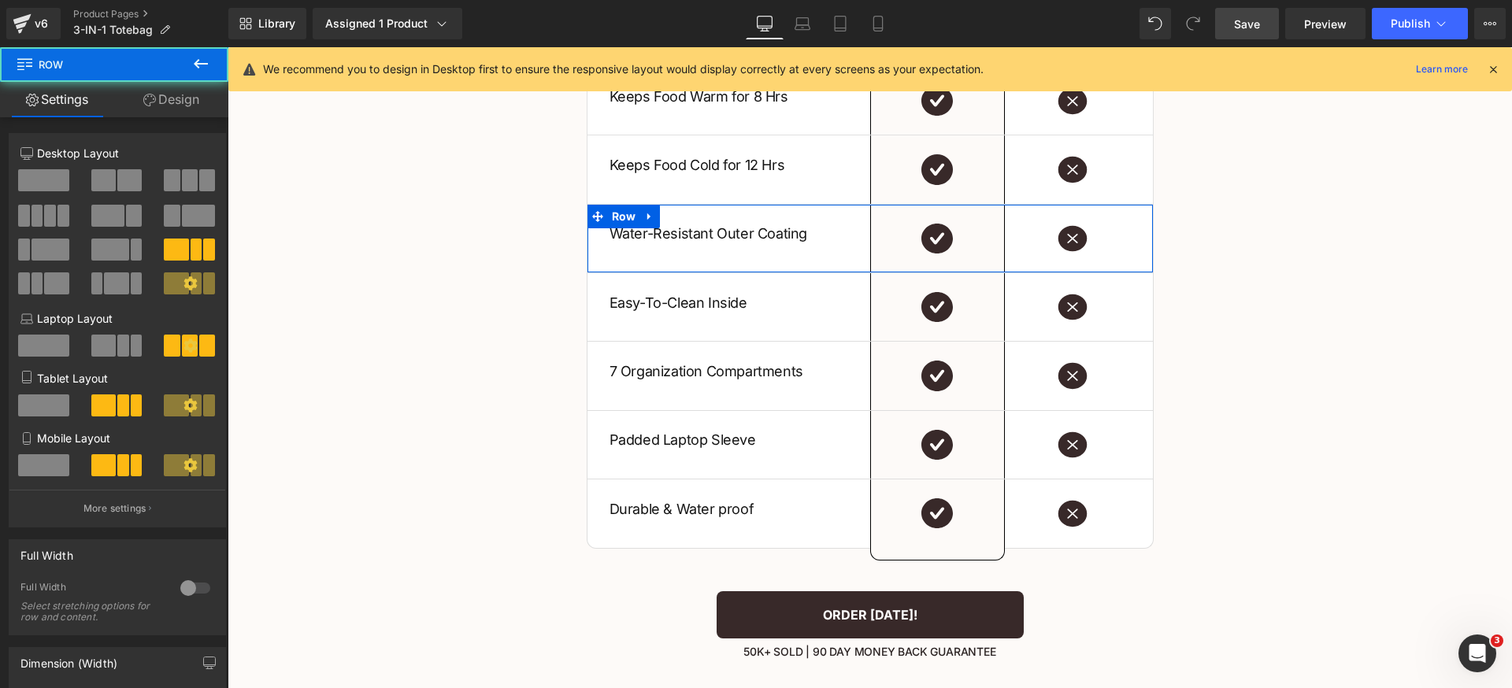
click at [157, 96] on link "Design" at bounding box center [171, 99] width 114 height 35
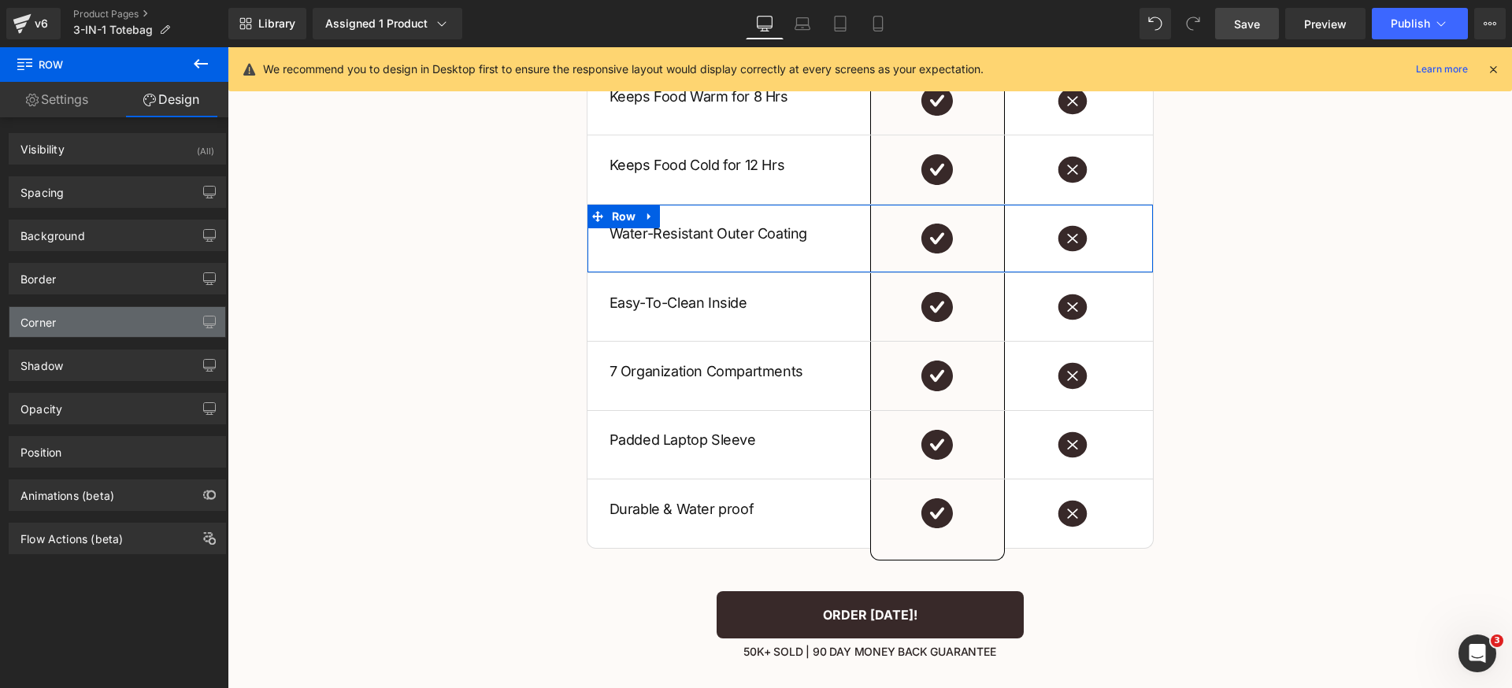
click at [80, 324] on div "Corner" at bounding box center [117, 322] width 216 height 30
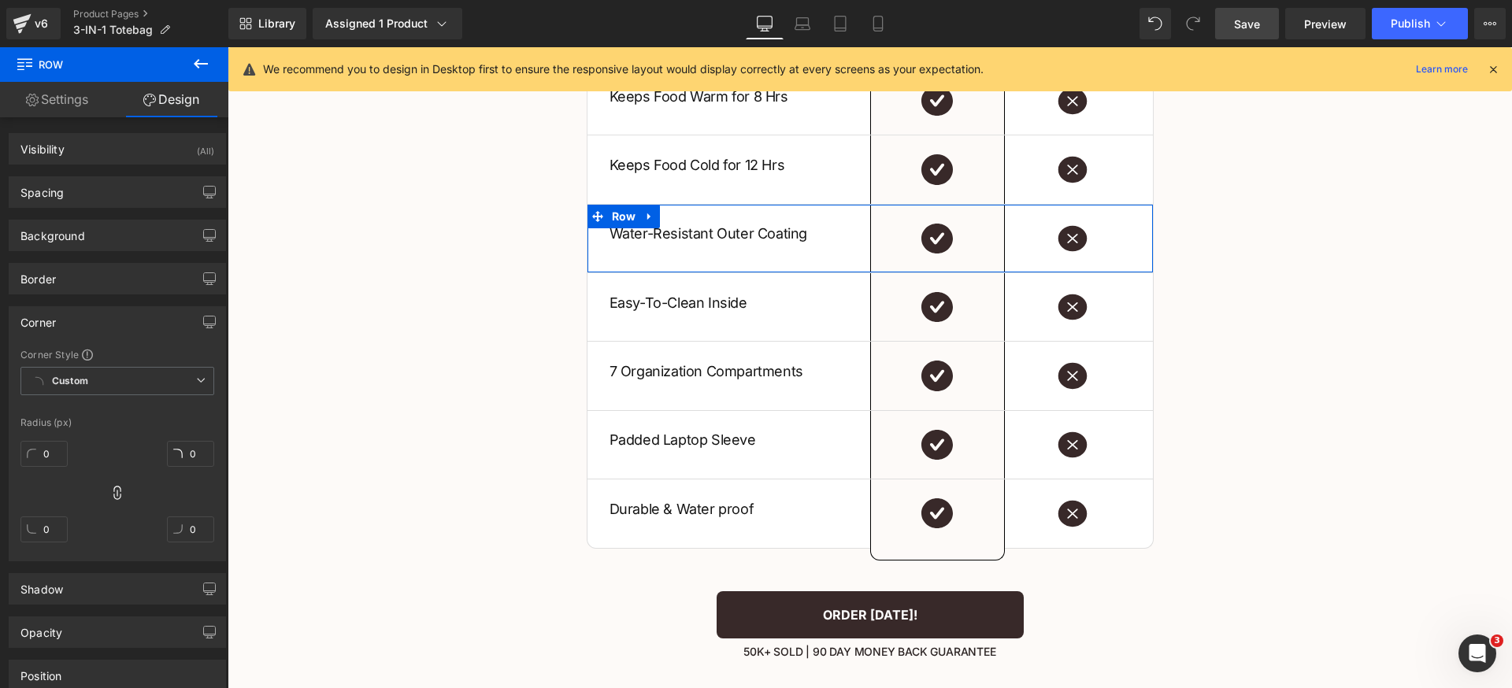
click at [82, 322] on div "Corner" at bounding box center [117, 322] width 216 height 30
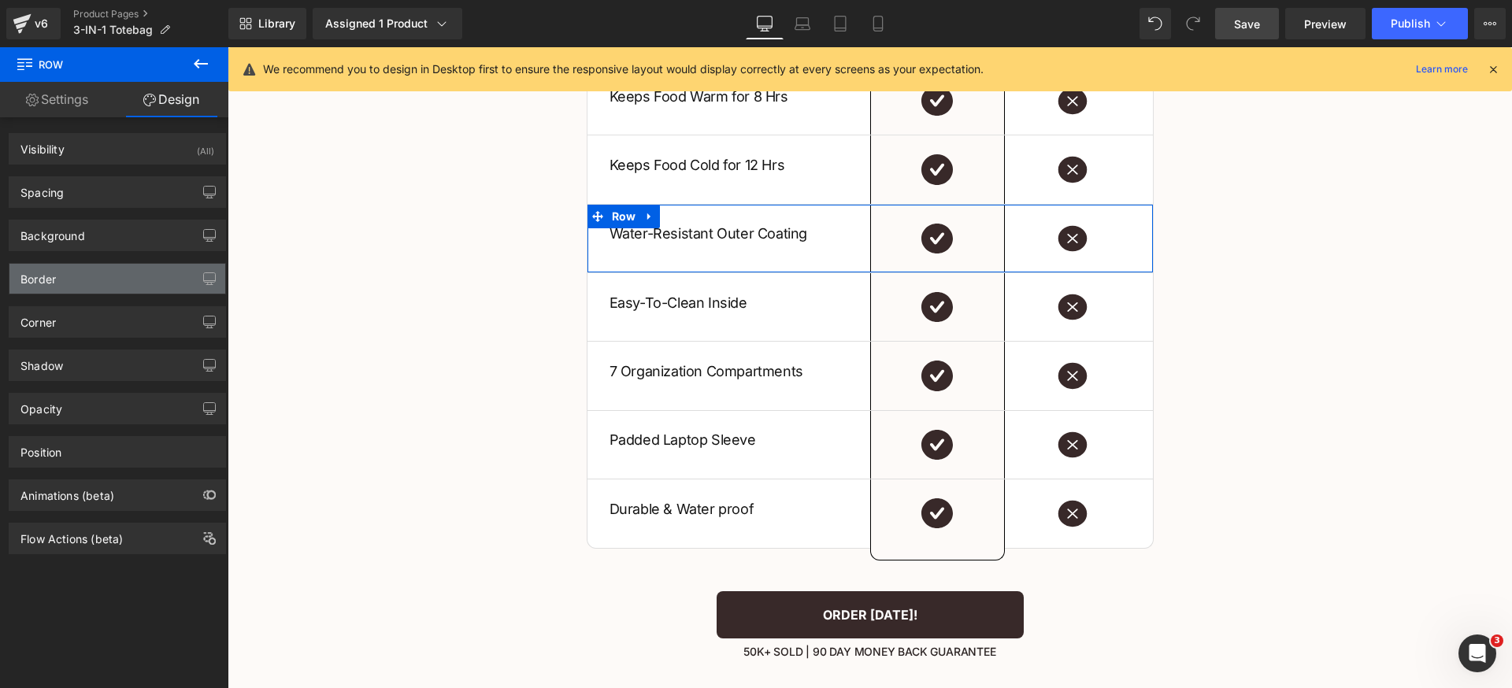
click at [91, 274] on div "Border" at bounding box center [117, 279] width 216 height 30
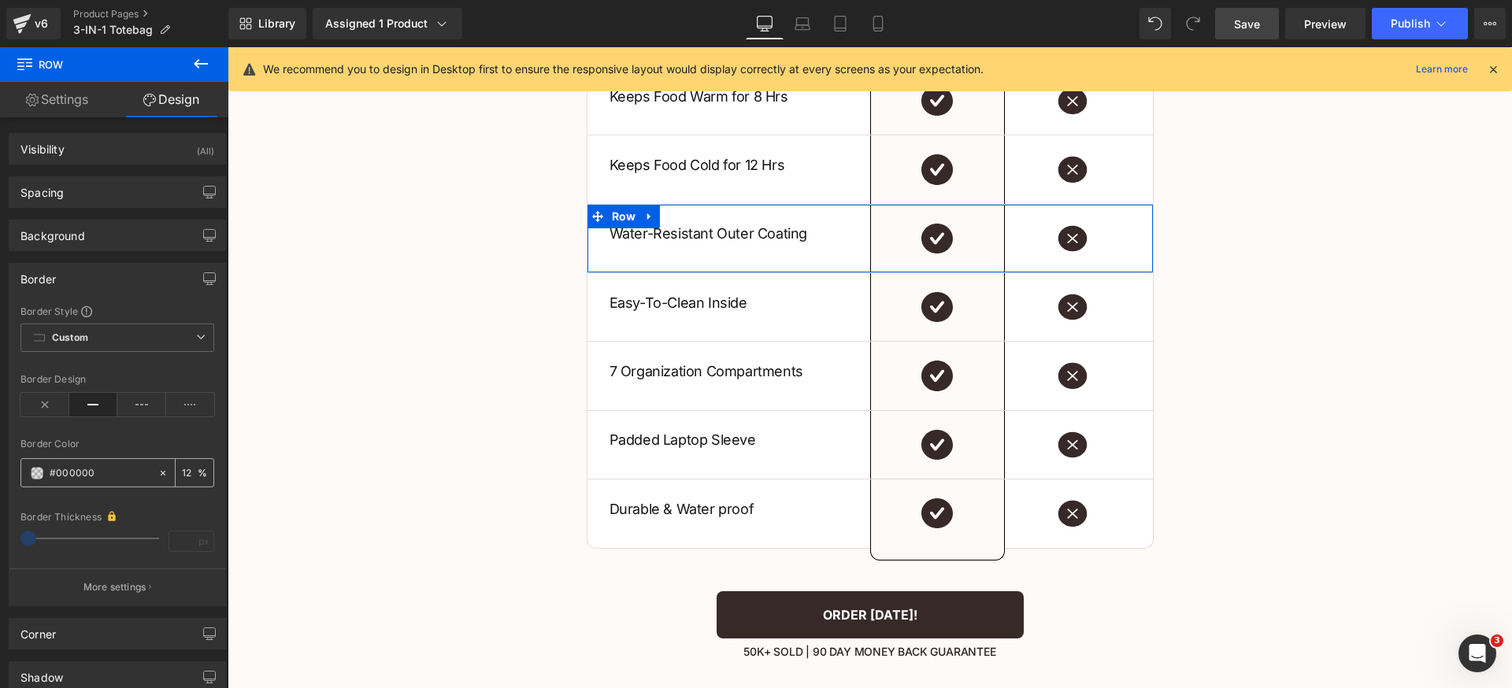
click at [129, 467] on input "#000000" at bounding box center [100, 473] width 101 height 17
paste input "dddddd"
type input "#dddddd"
type input "100"
type input "#dddddd"
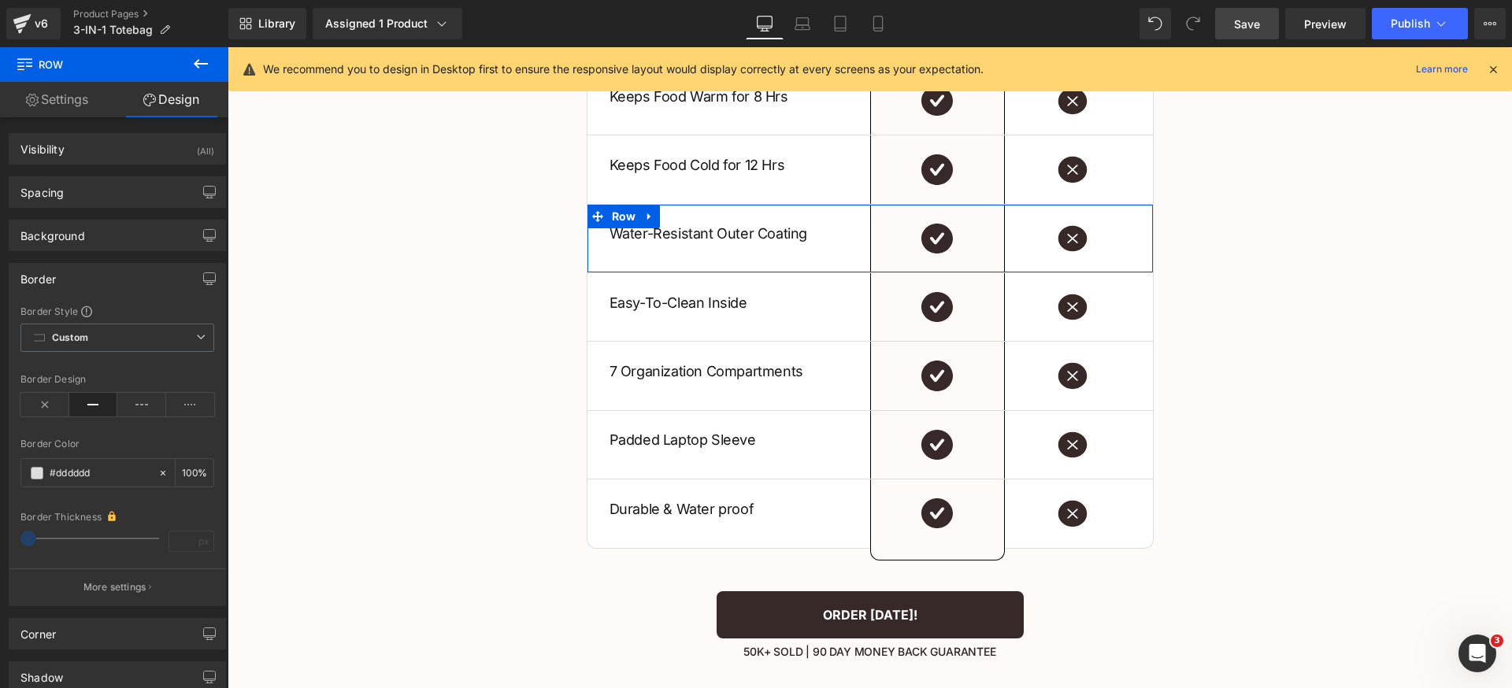
click at [149, 442] on div "Border Color" at bounding box center [117, 444] width 194 height 11
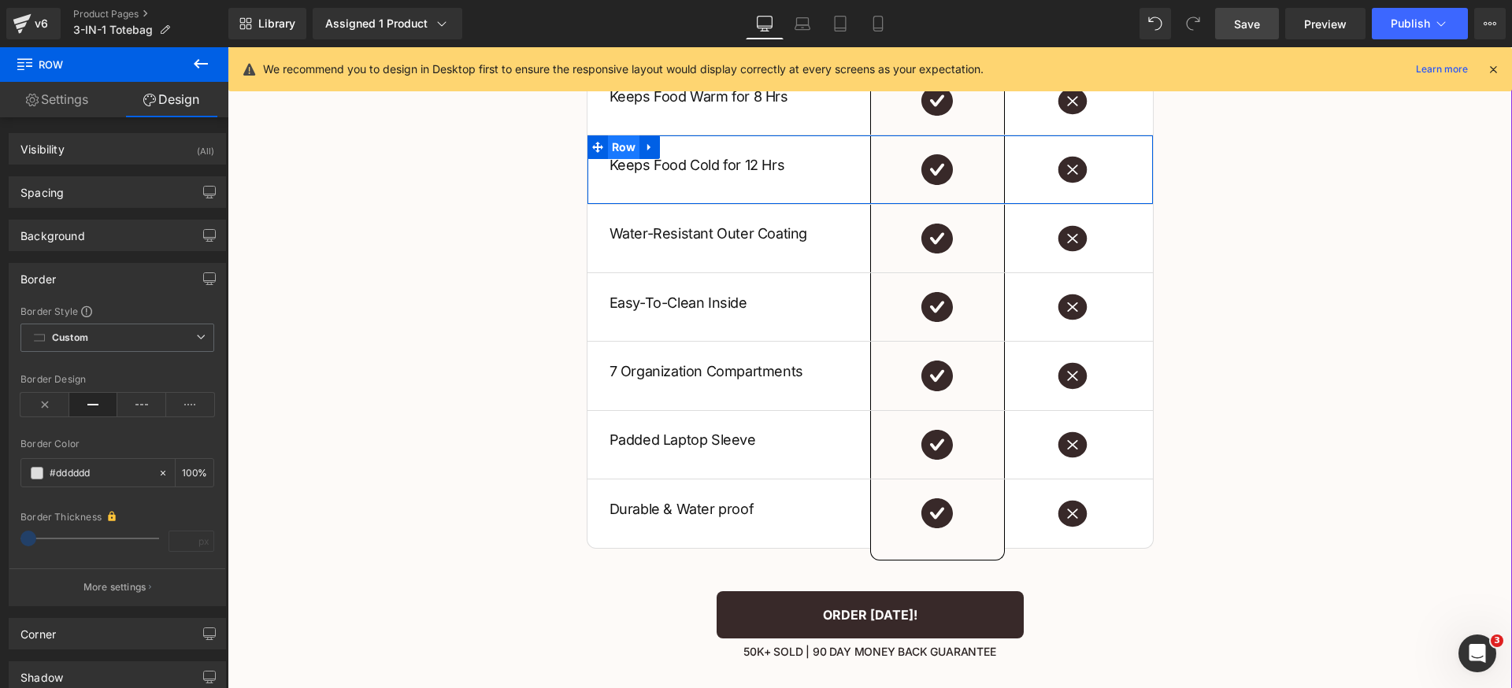
click at [612, 138] on span "Row" at bounding box center [624, 147] width 32 height 24
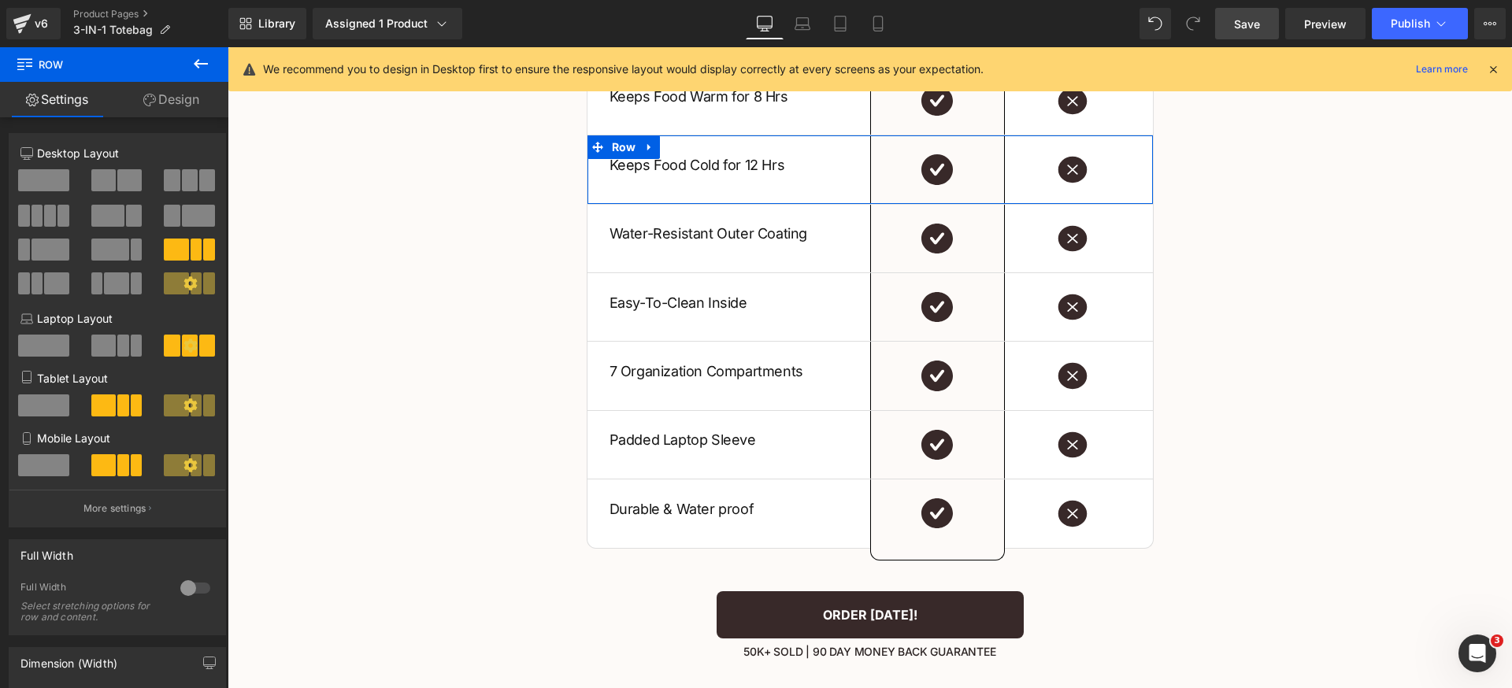
click at [187, 102] on link "Design" at bounding box center [171, 99] width 114 height 35
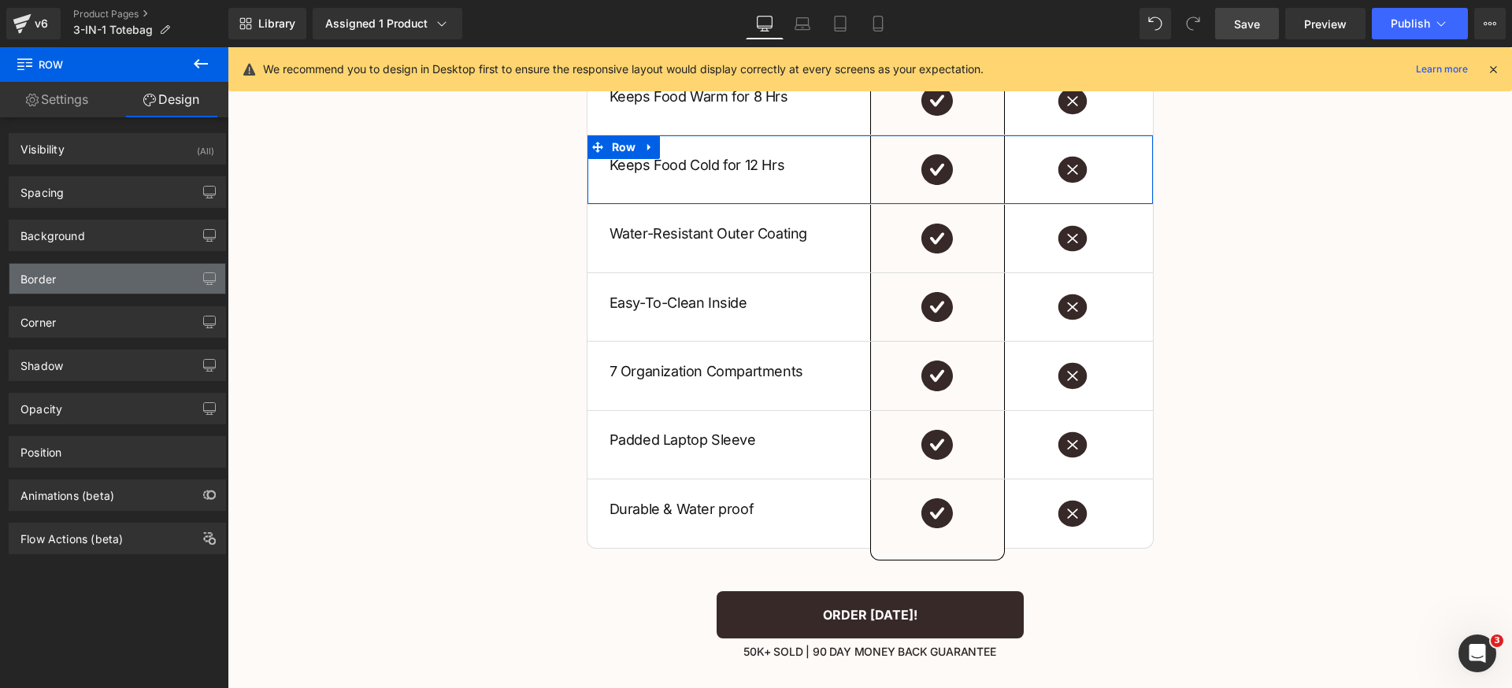
click at [86, 289] on div "Border" at bounding box center [117, 279] width 216 height 30
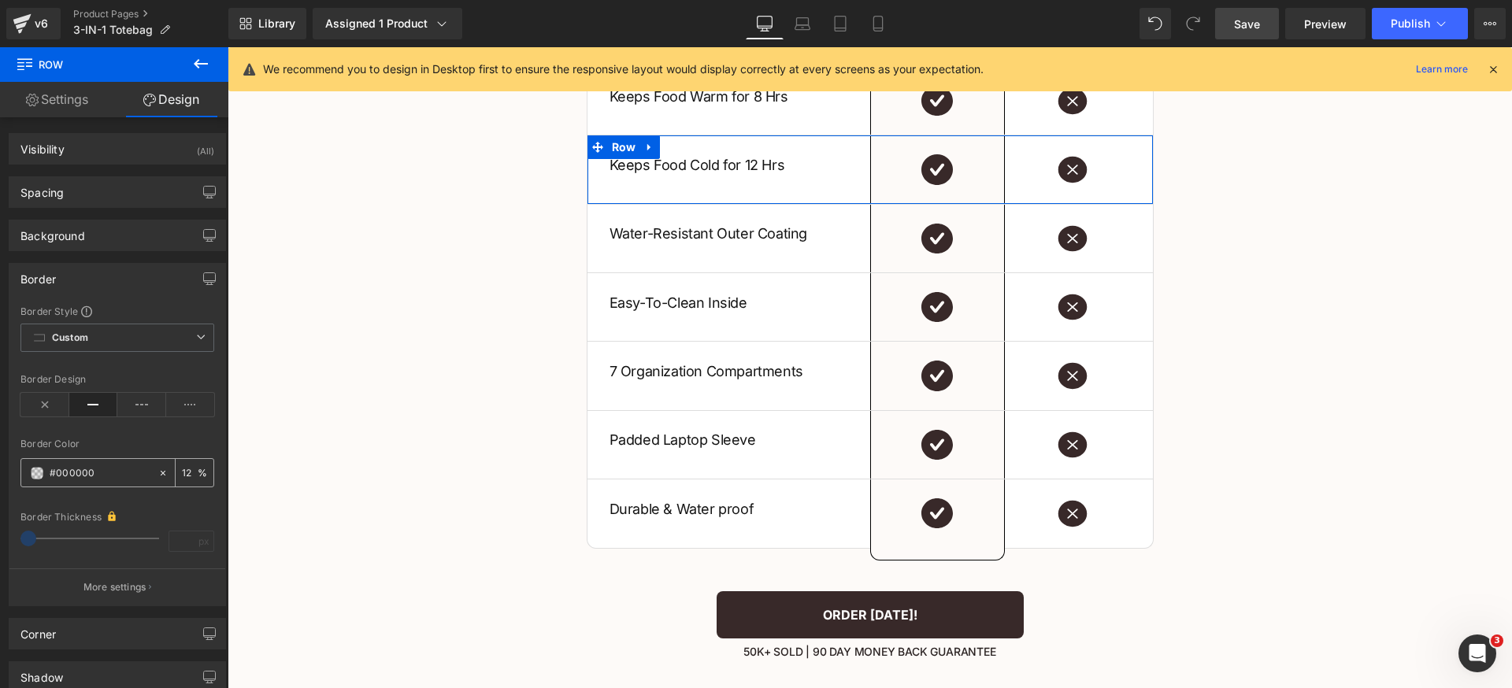
click at [127, 470] on input "#000000" at bounding box center [100, 473] width 101 height 17
paste input "dddddd"
type input "#dddddd"
type input "100"
type input "#dddddd"
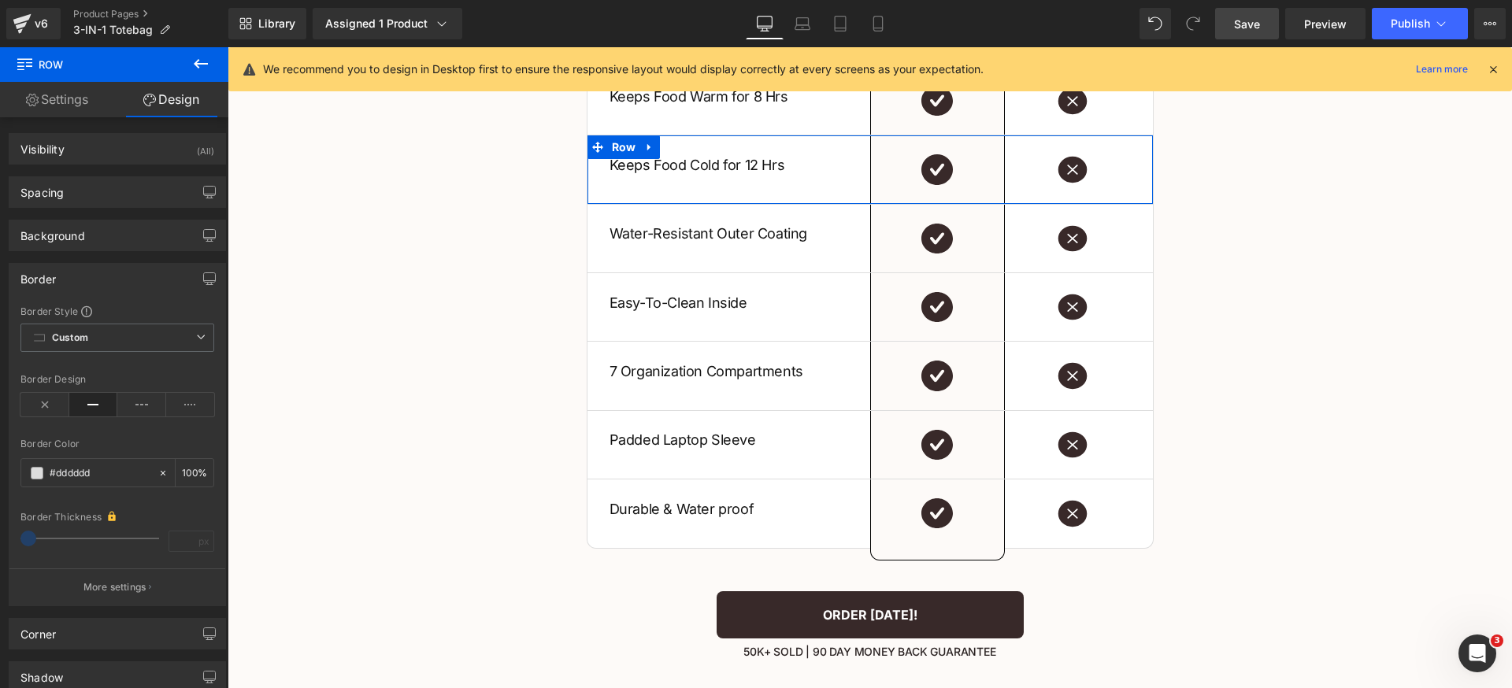
click at [139, 438] on div "Border Style Custom Custom Setup Global Style Custom Setup Global Style solid B…" at bounding box center [117, 455] width 216 height 301
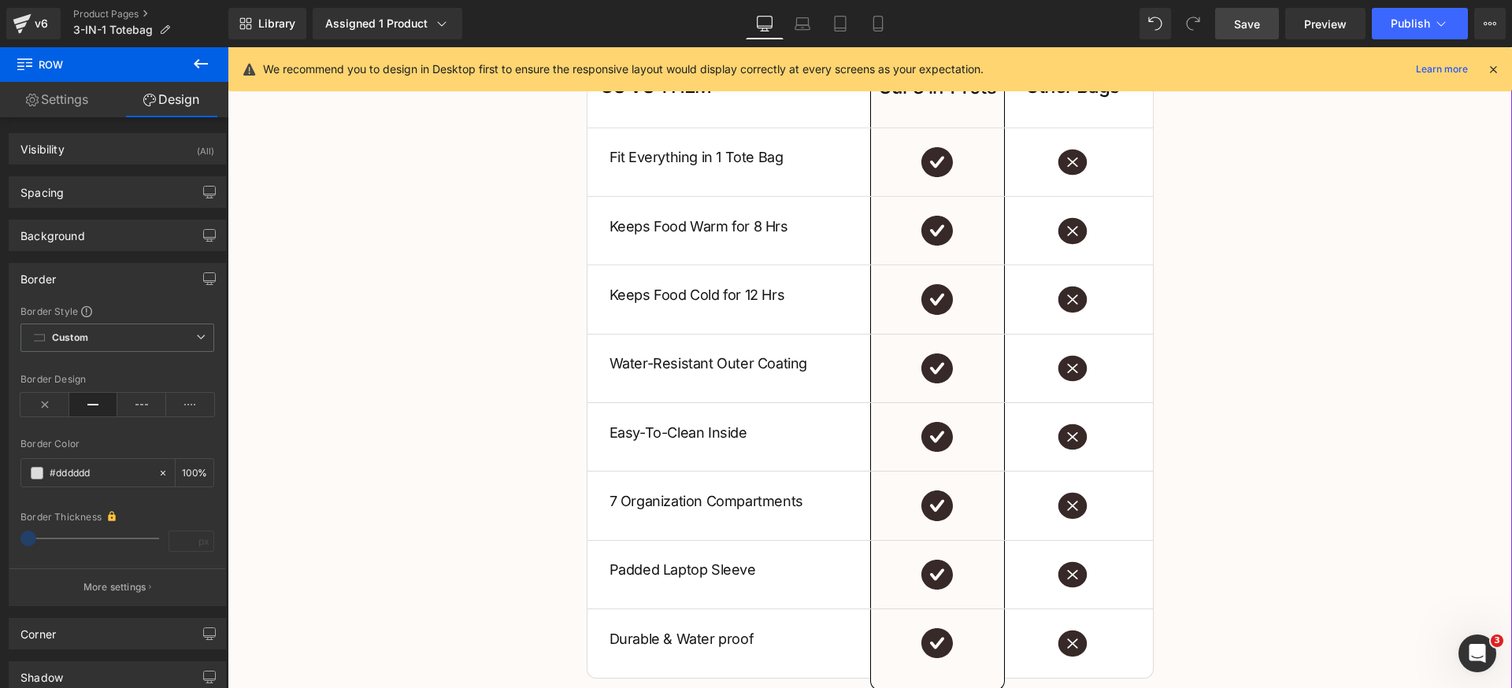
scroll to position [2743, 0]
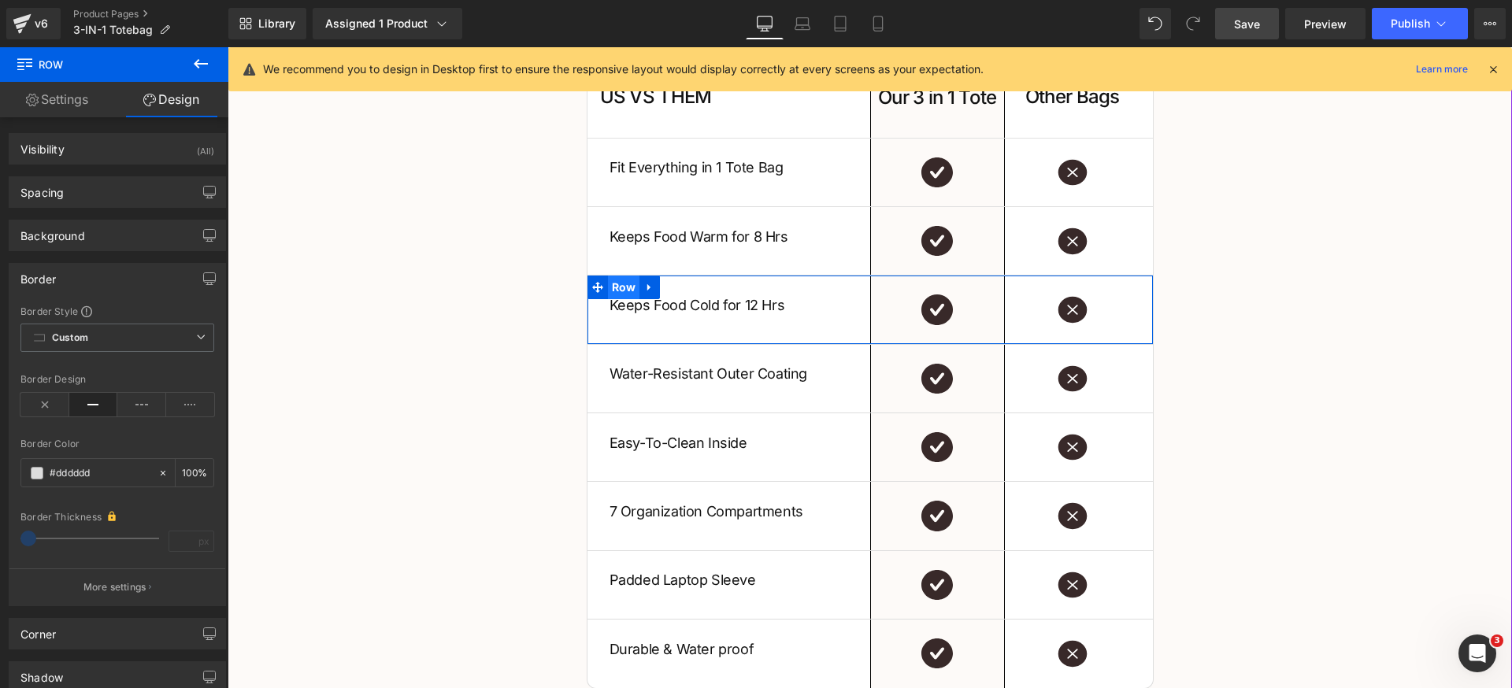
click at [608, 281] on span "Row" at bounding box center [624, 288] width 32 height 24
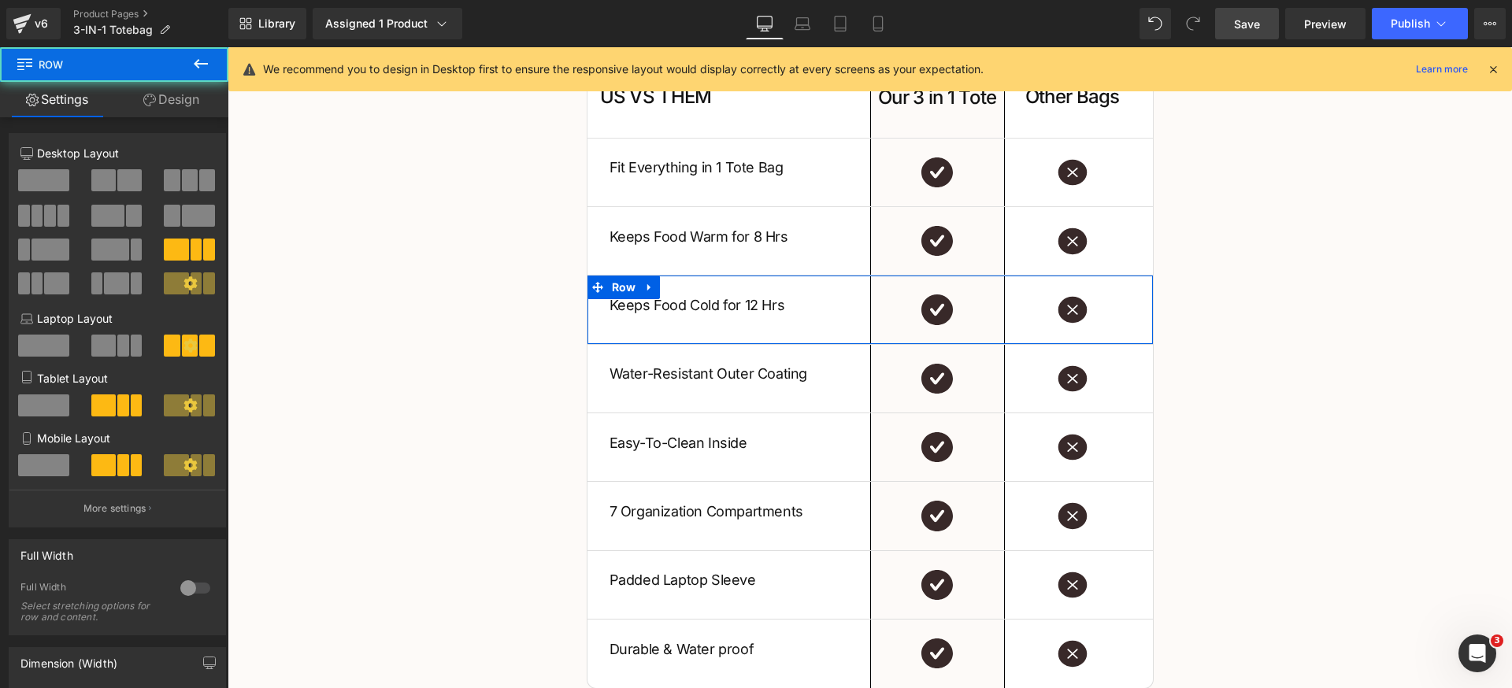
click at [191, 103] on link "Design" at bounding box center [171, 99] width 114 height 35
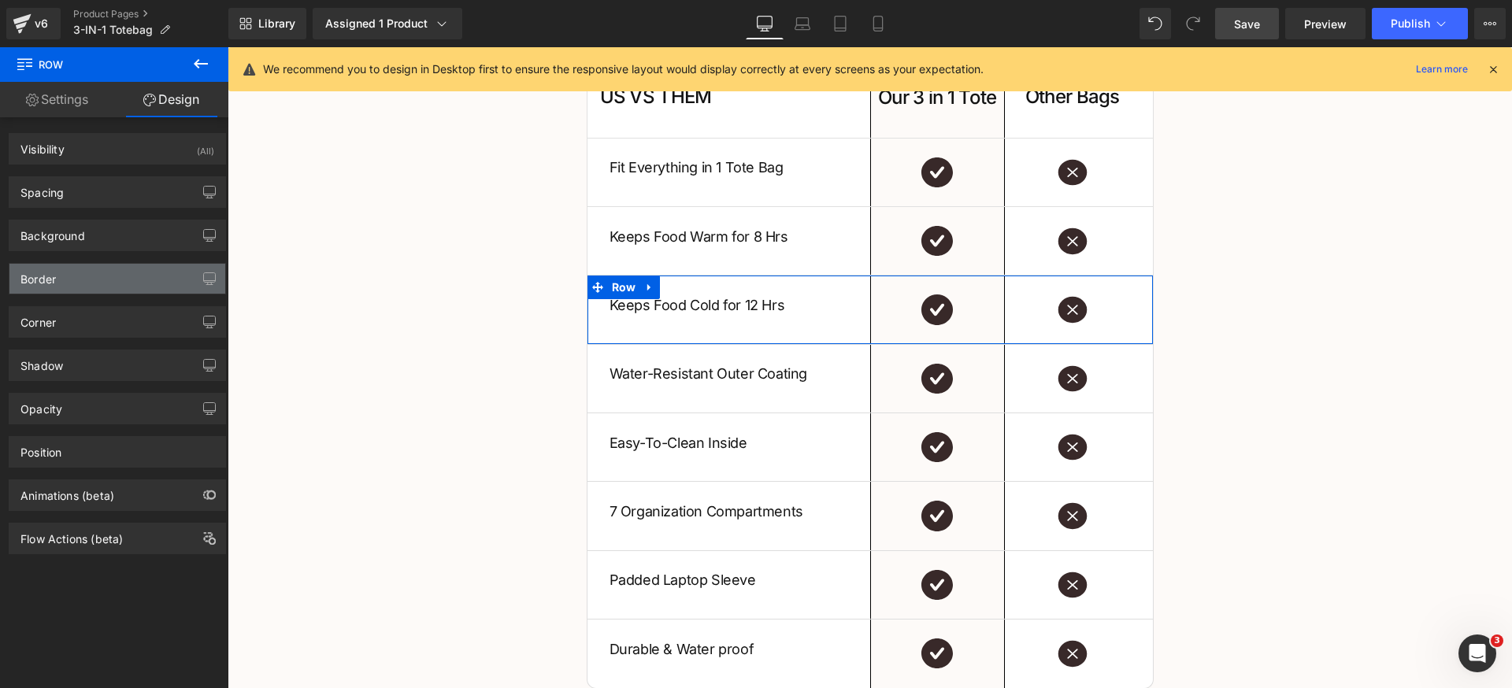
click at [89, 282] on div "Border" at bounding box center [117, 279] width 216 height 30
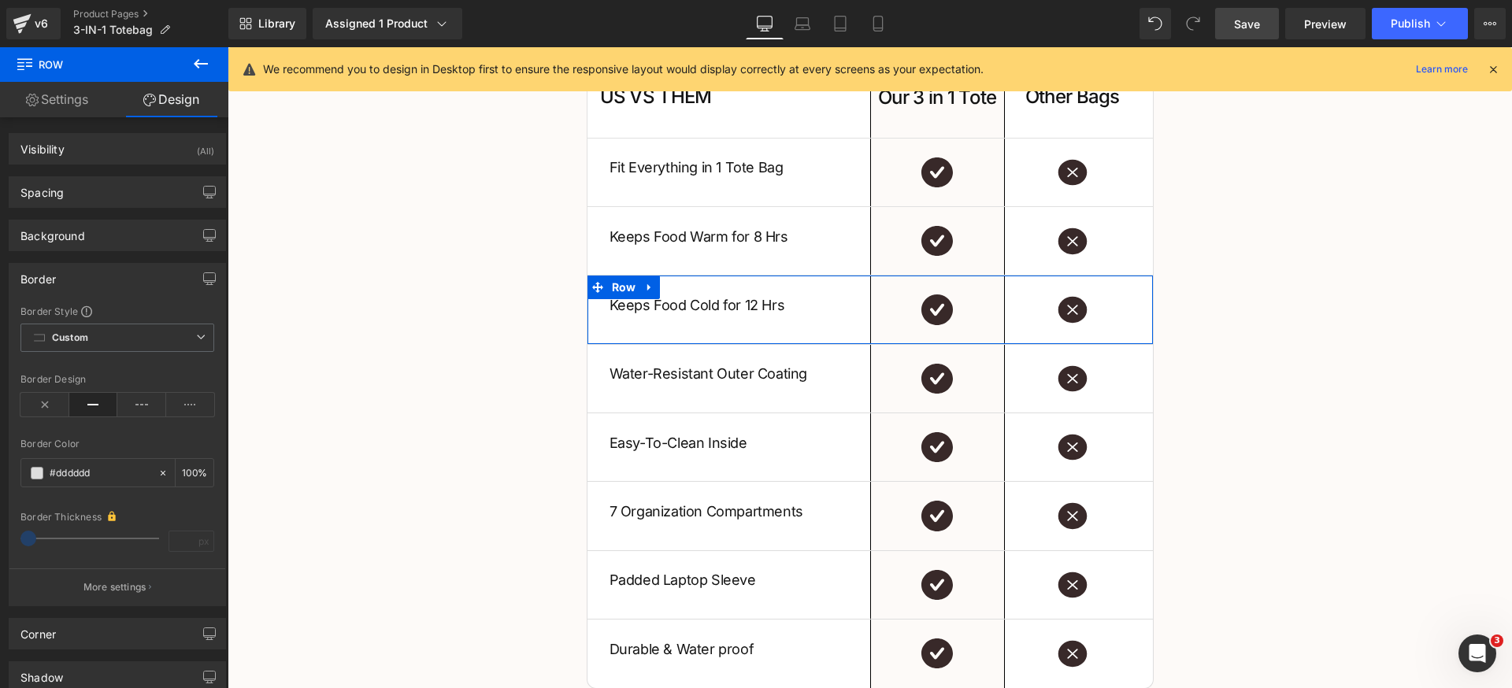
click at [94, 286] on div "Border" at bounding box center [117, 279] width 216 height 30
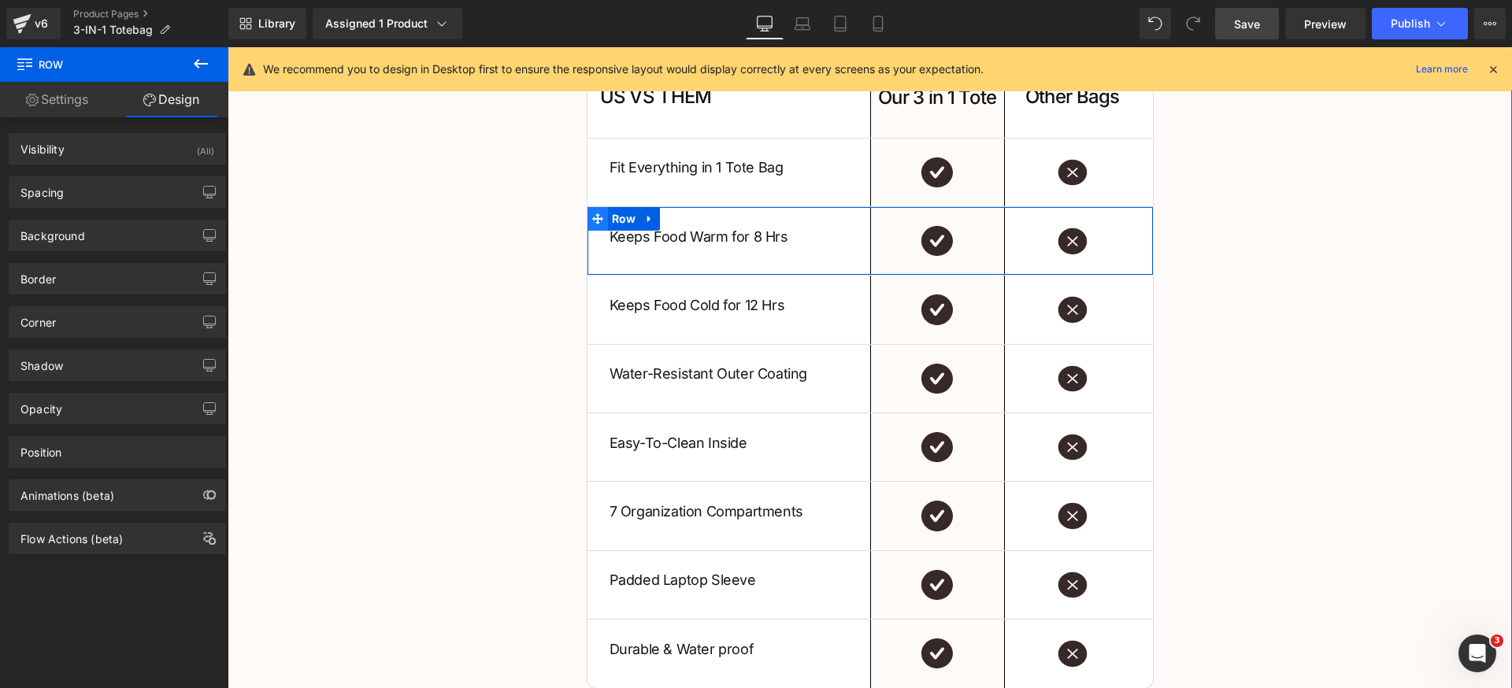
click at [597, 216] on span at bounding box center [597, 219] width 20 height 24
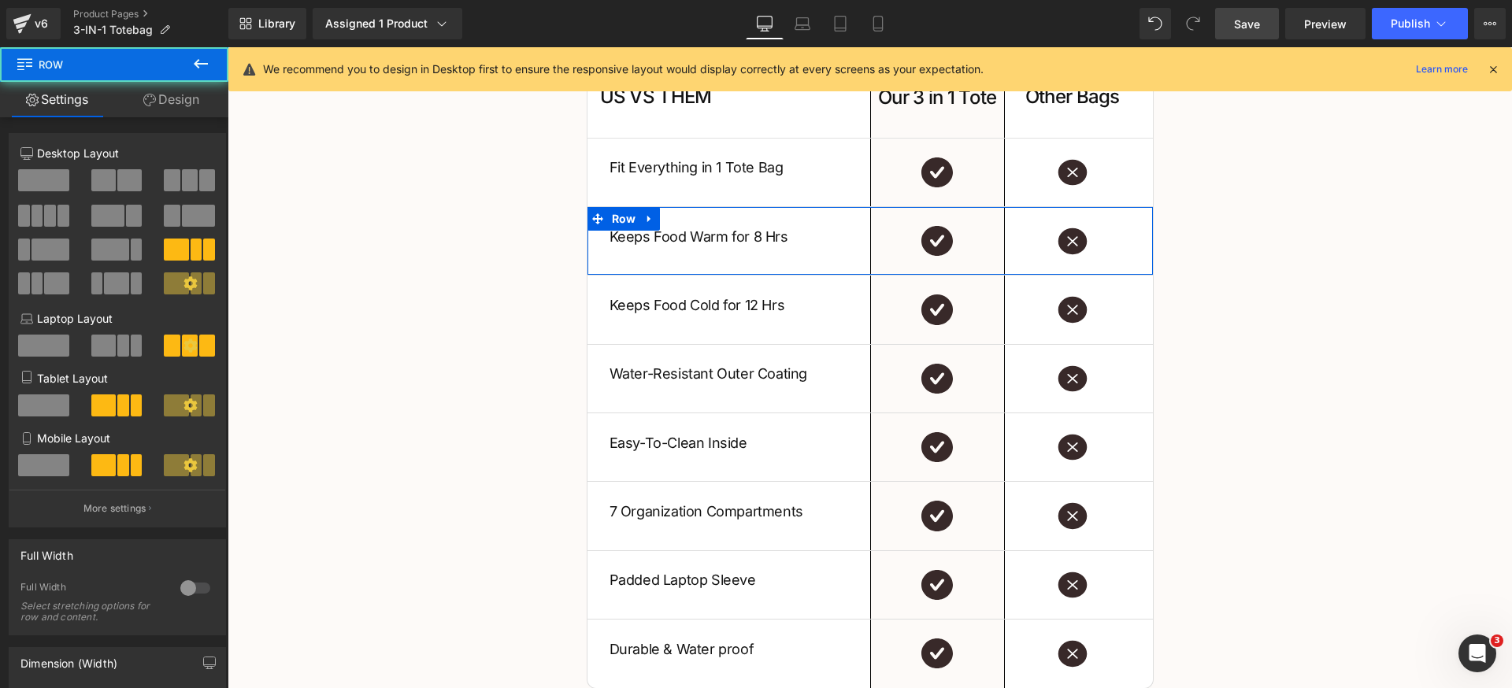
click at [191, 104] on link "Design" at bounding box center [171, 99] width 114 height 35
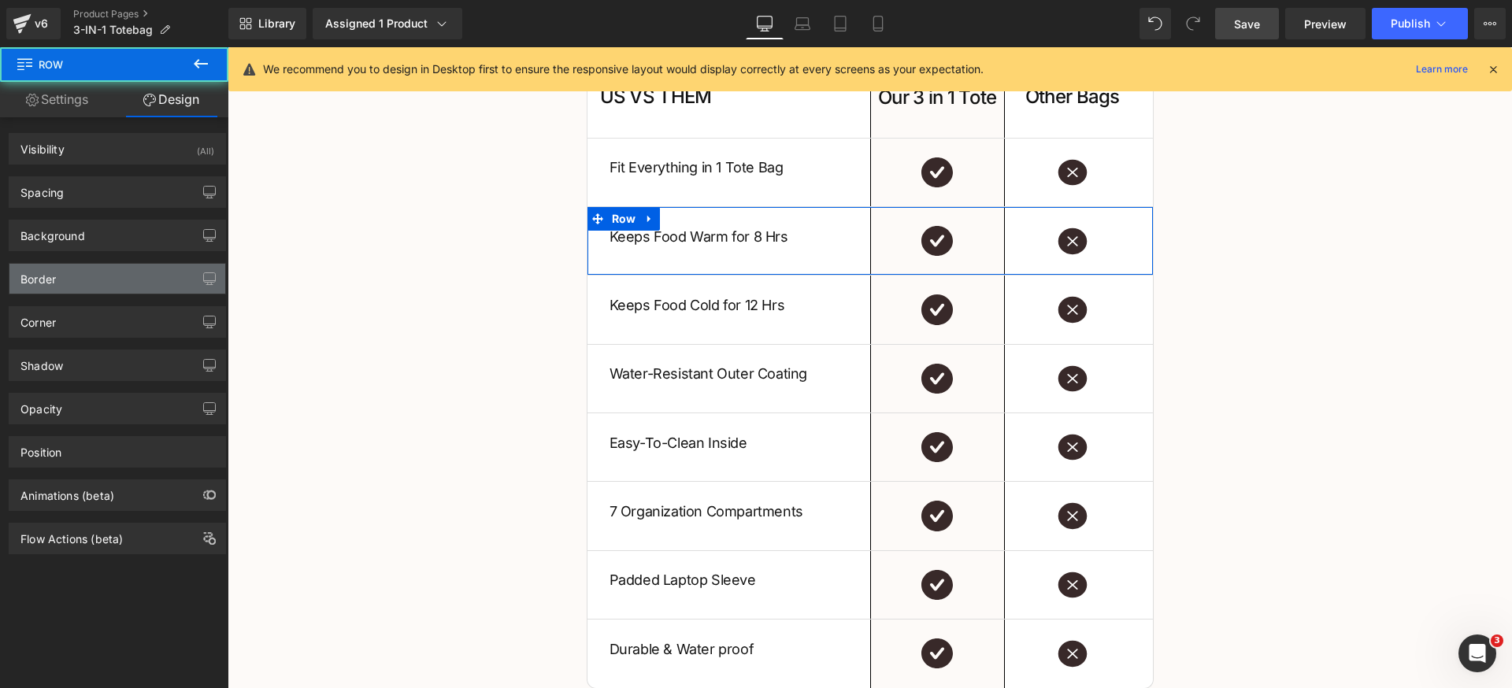
click at [94, 272] on div "Border" at bounding box center [117, 279] width 216 height 30
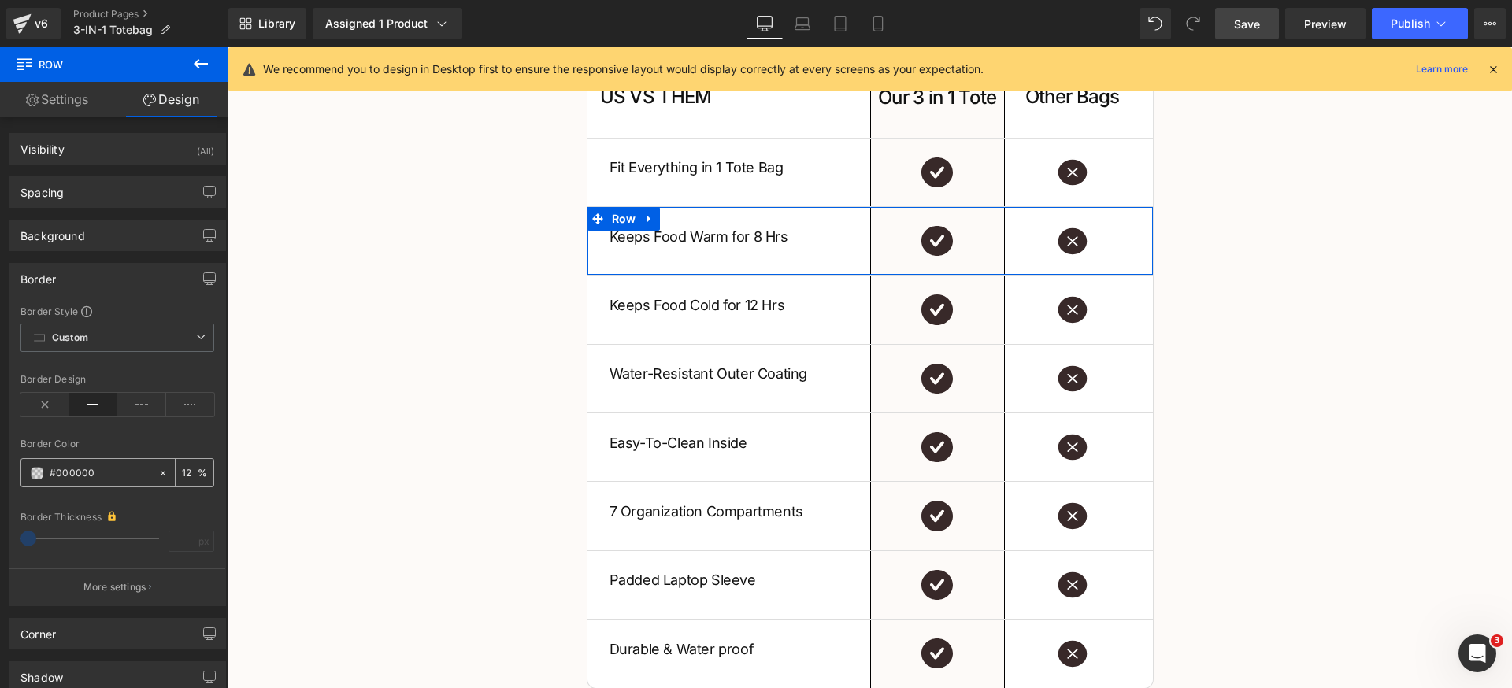
click at [117, 476] on input "#000000" at bounding box center [100, 473] width 101 height 17
paste input "dddddd"
type input "#dddddd"
type input "100"
type input "#dddddd"
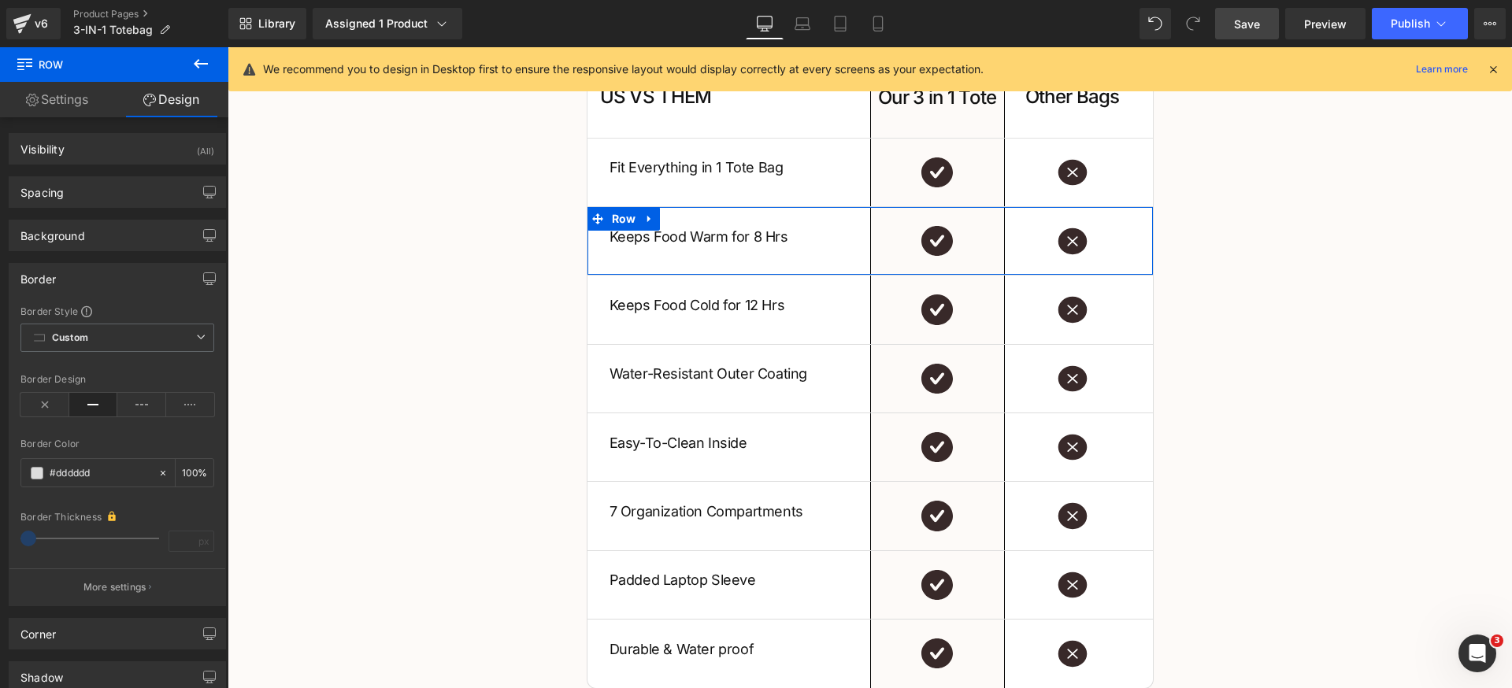
click at [137, 438] on div "Border Style Custom Custom Setup Global Style Custom Setup Global Style solid B…" at bounding box center [117, 455] width 216 height 301
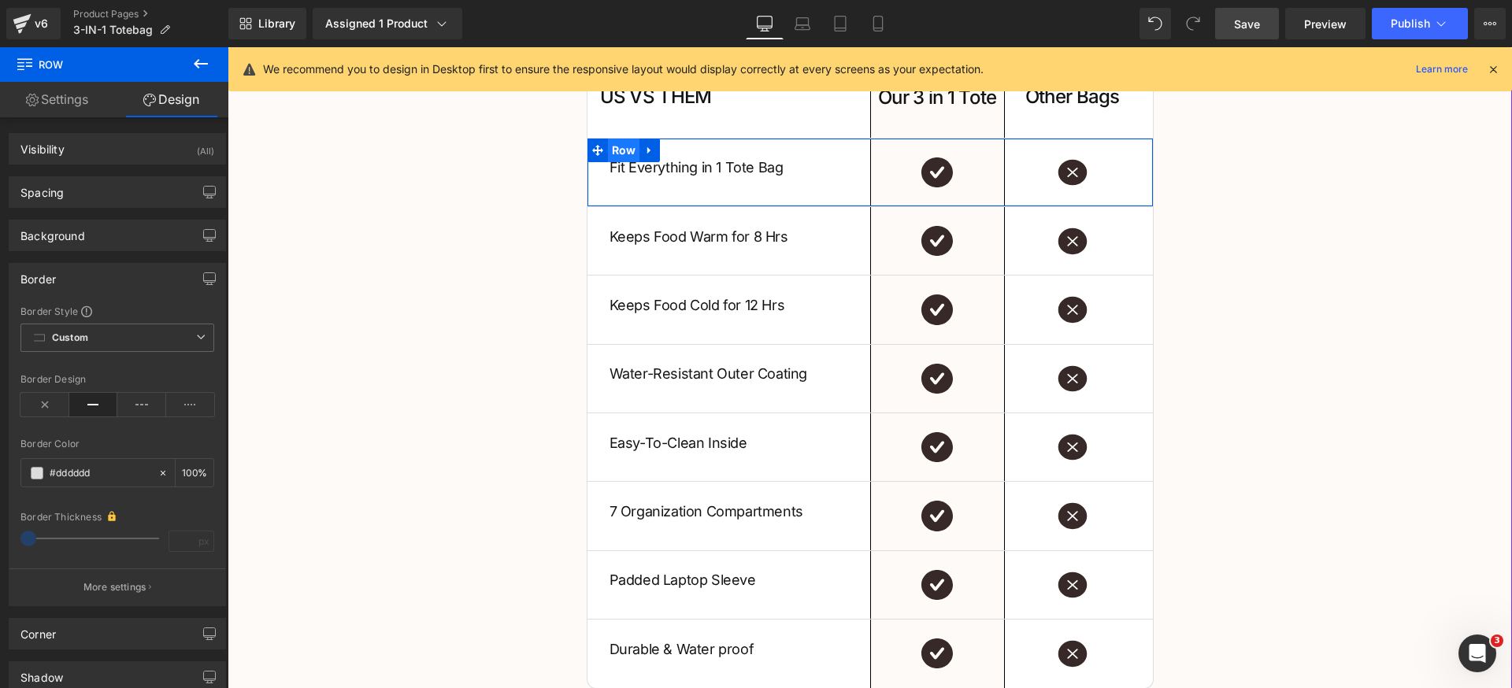
click at [608, 147] on span "Row" at bounding box center [624, 151] width 32 height 24
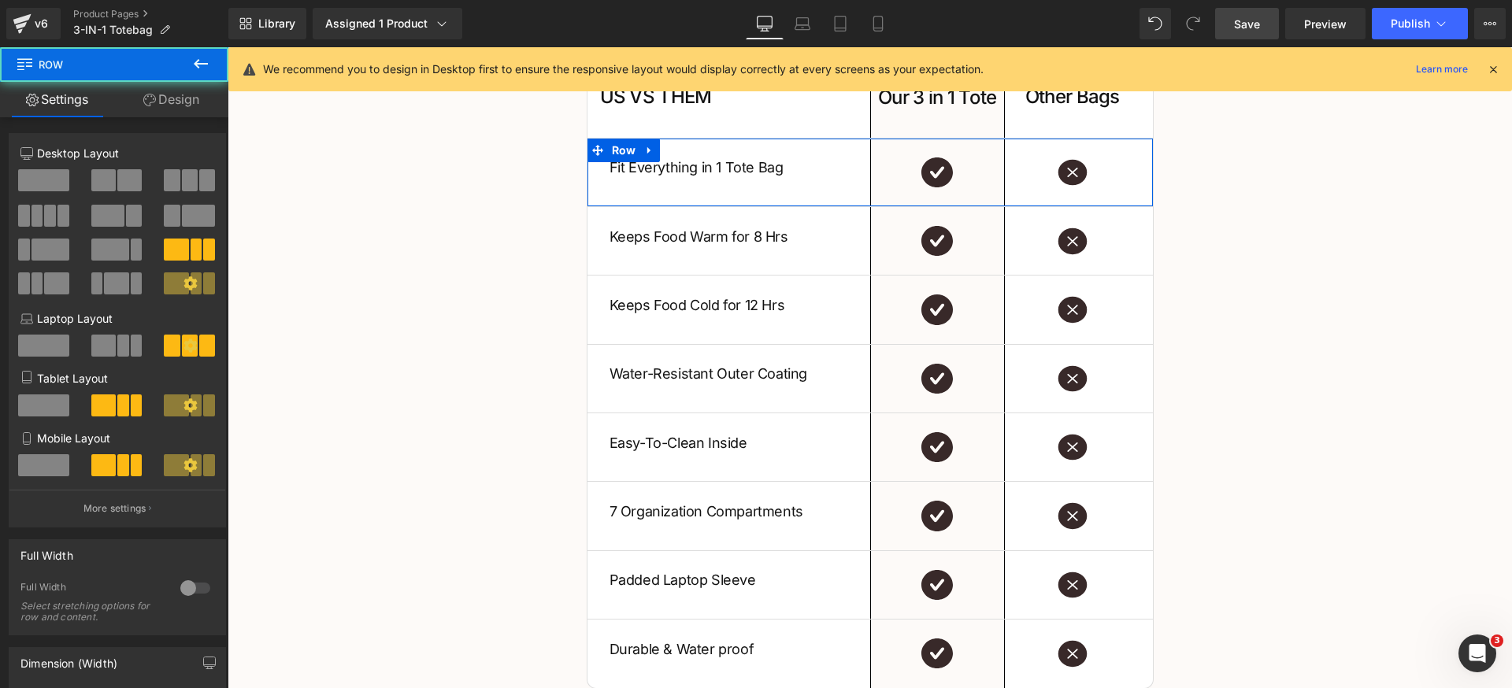
click at [163, 107] on link "Design" at bounding box center [171, 99] width 114 height 35
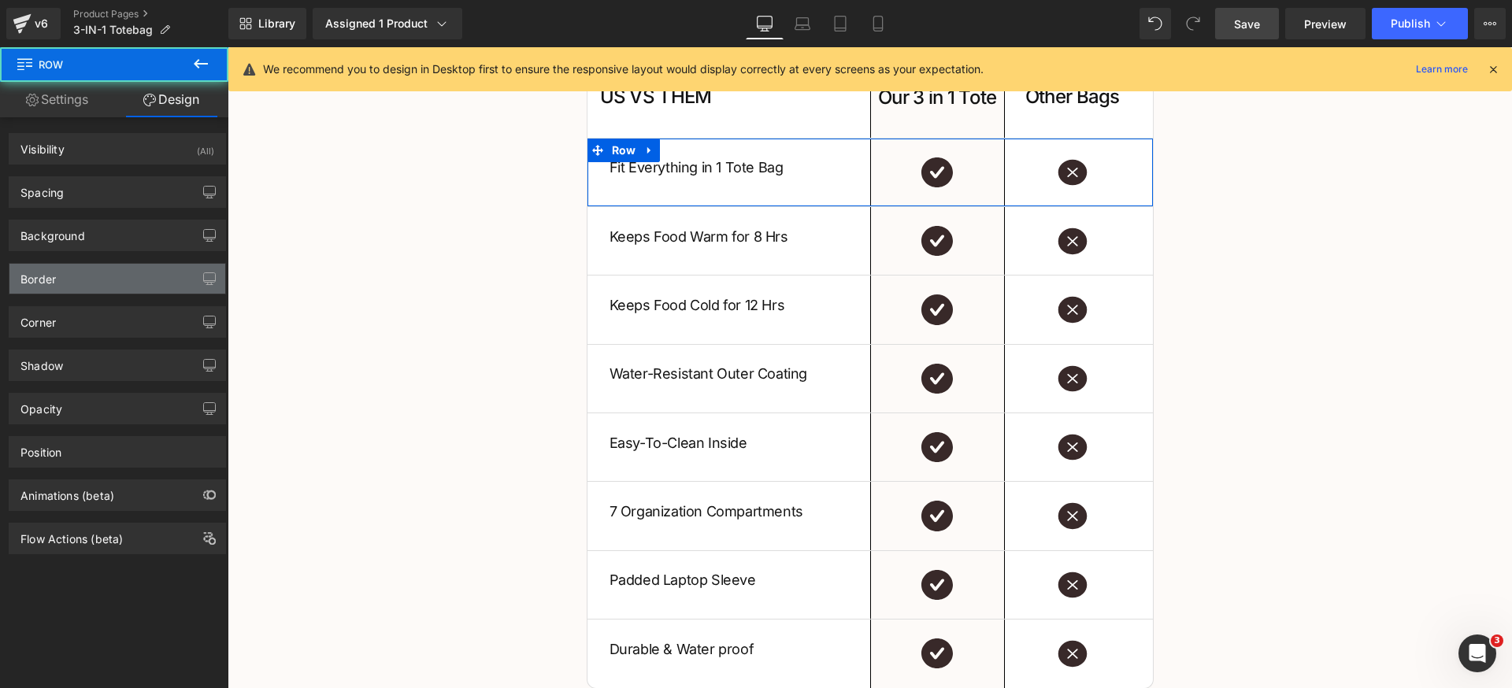
click at [99, 278] on div "Border" at bounding box center [117, 279] width 216 height 30
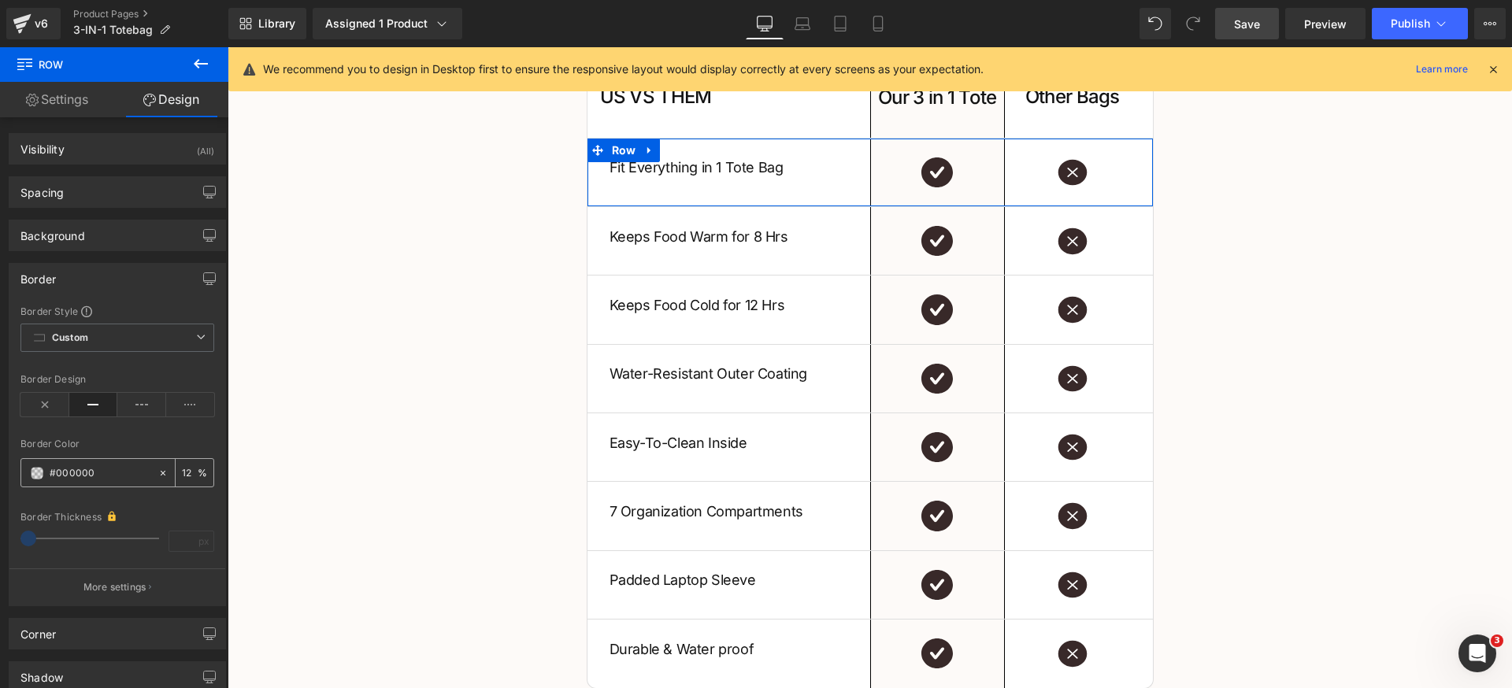
click at [120, 471] on input "#000000" at bounding box center [100, 473] width 101 height 17
paste input "dddddd"
type input "#dddddd"
type input "100"
type input "#dddddd"
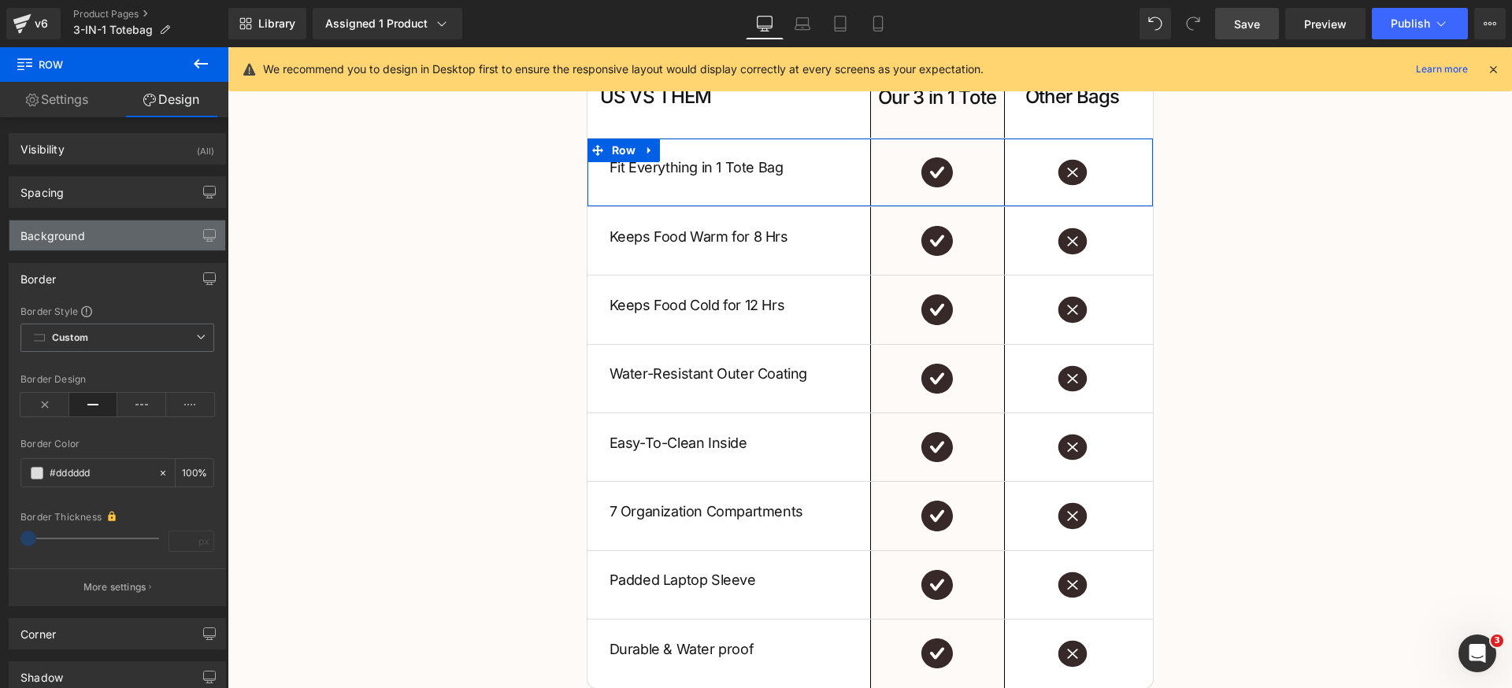
click at [150, 239] on div "Background" at bounding box center [117, 235] width 216 height 30
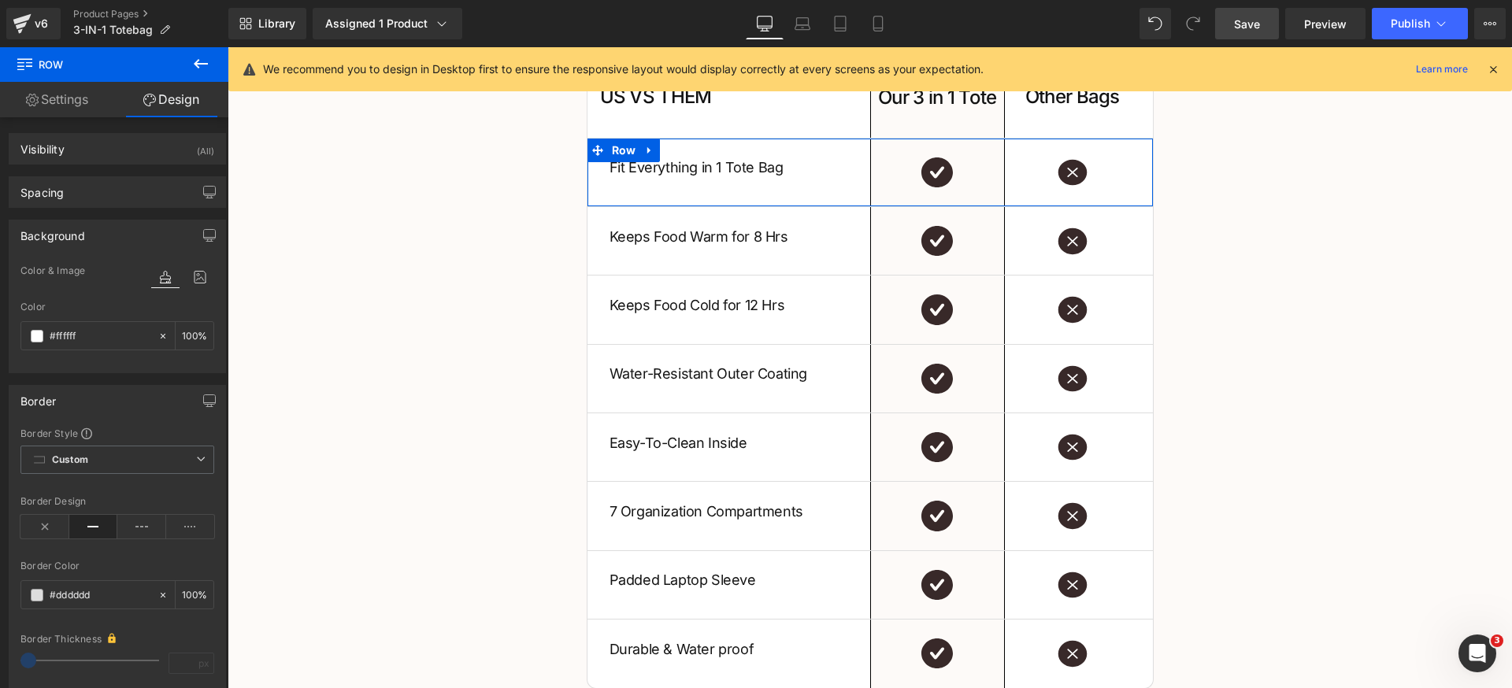
click at [150, 239] on div "Background" at bounding box center [117, 235] width 216 height 30
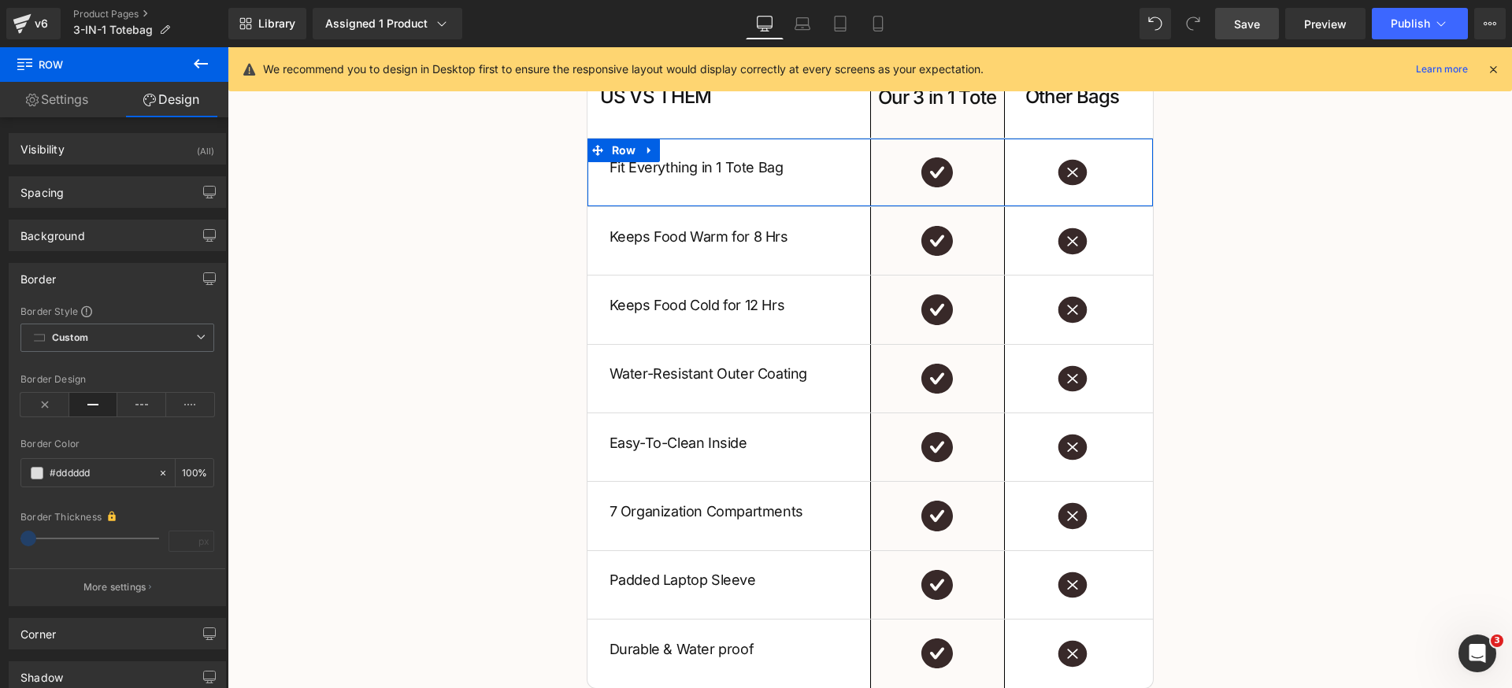
click at [143, 275] on div "Border" at bounding box center [117, 279] width 216 height 30
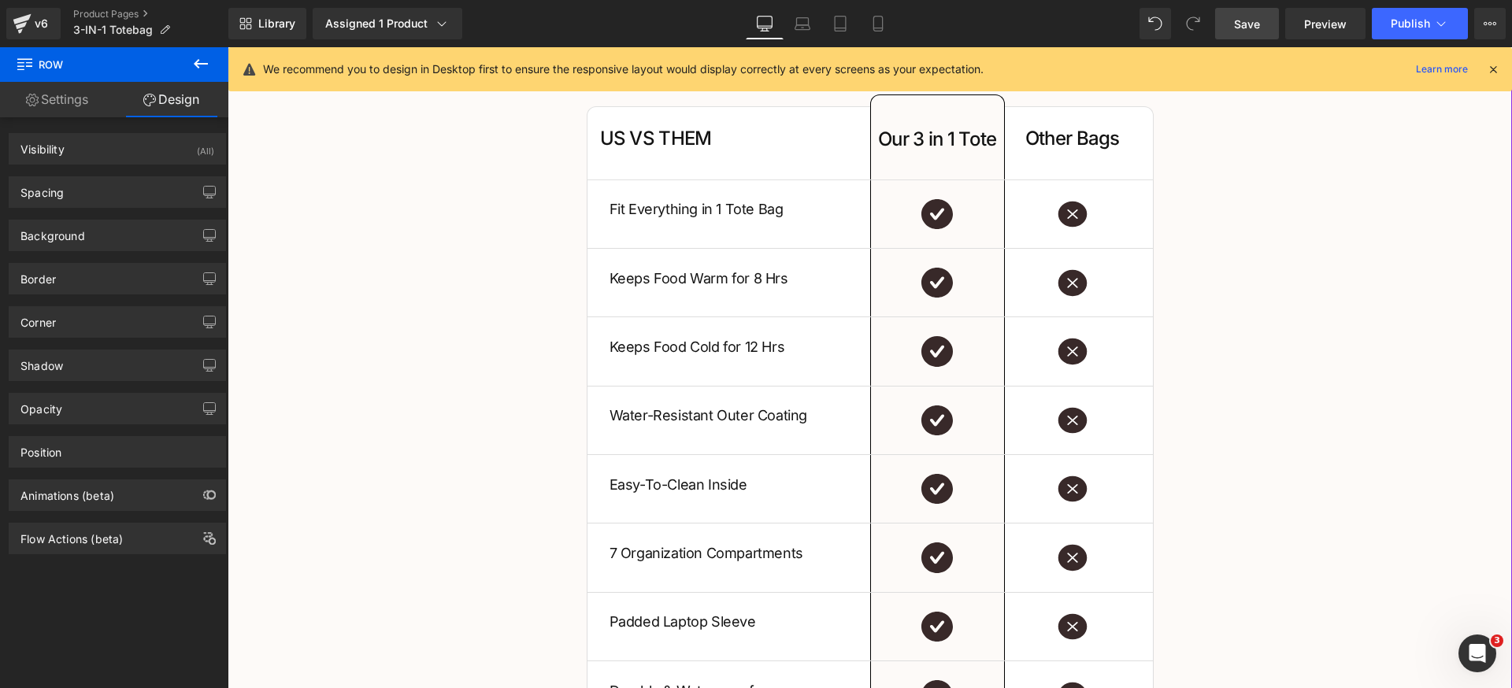
scroll to position [2692, 0]
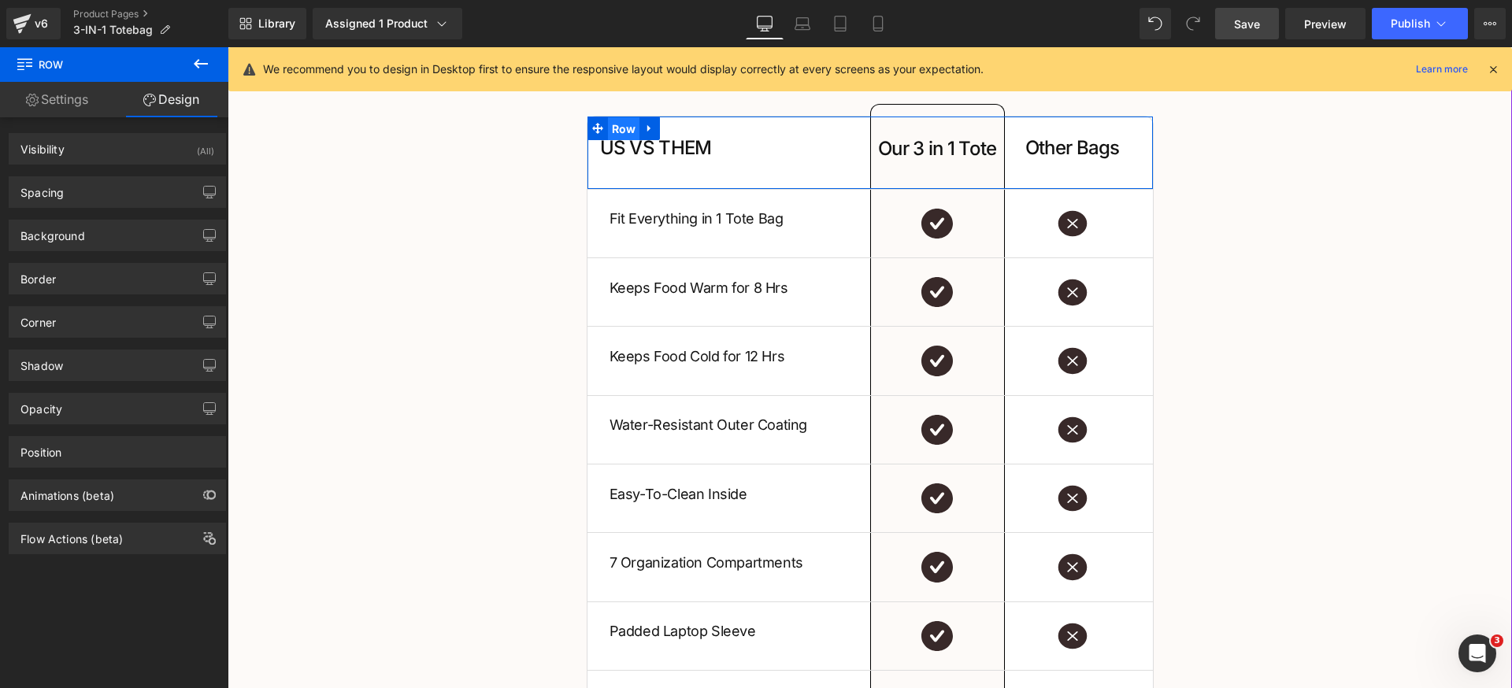
click at [608, 131] on span "Row" at bounding box center [624, 129] width 32 height 24
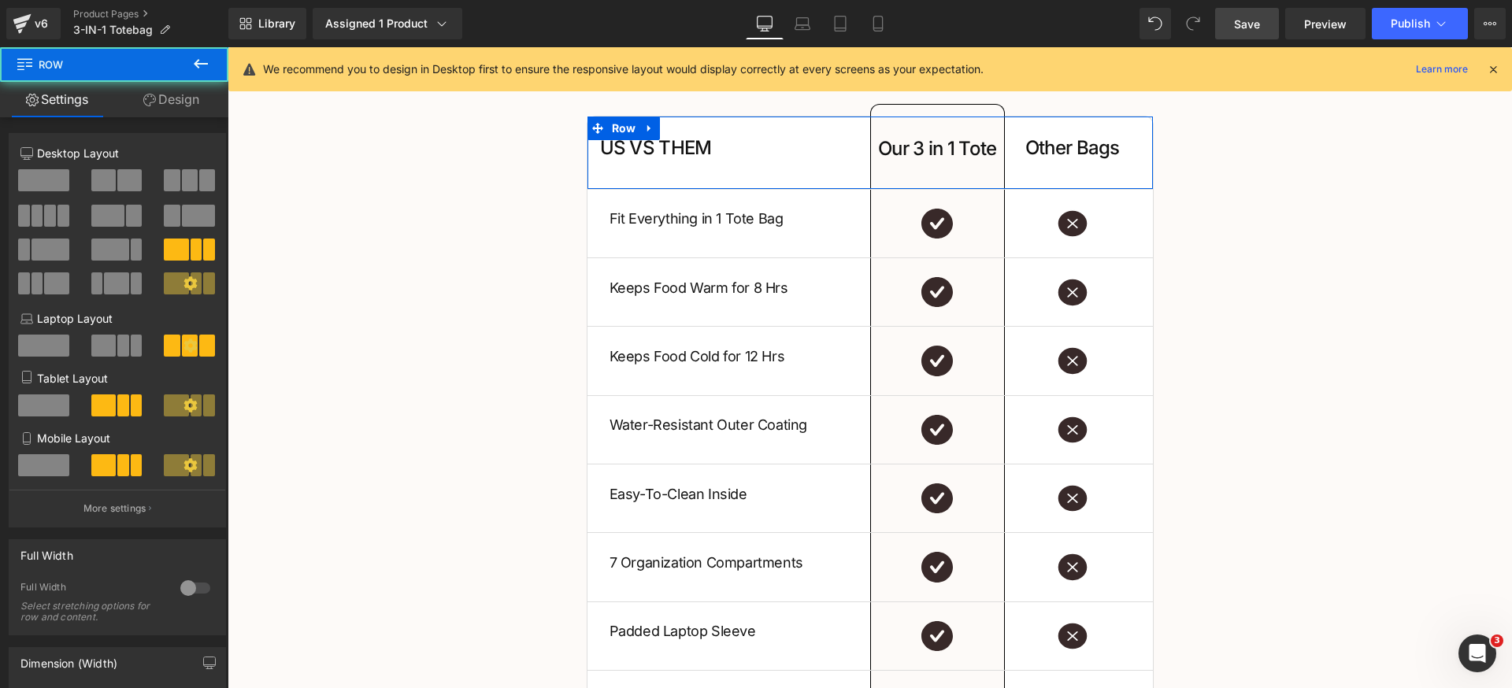
click at [143, 96] on icon at bounding box center [149, 100] width 13 height 13
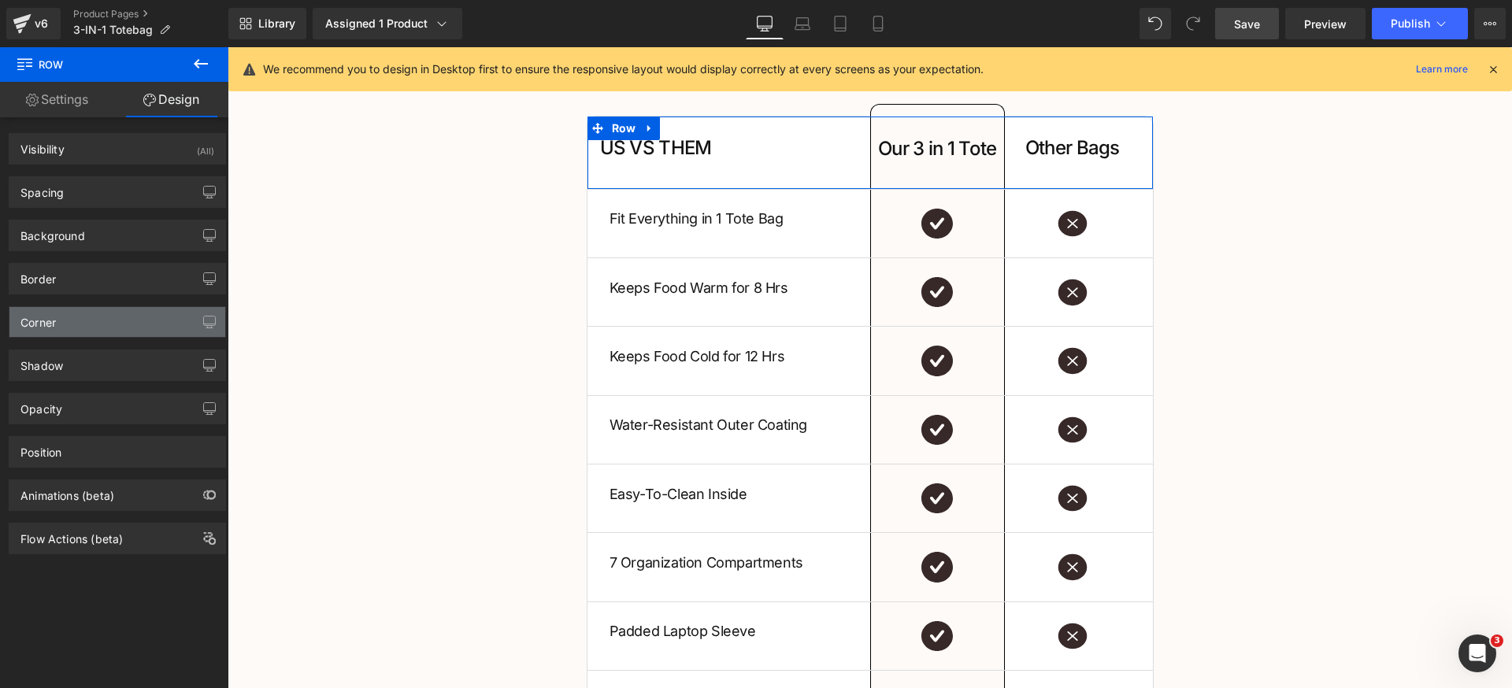
click at [82, 326] on div "Corner" at bounding box center [117, 322] width 216 height 30
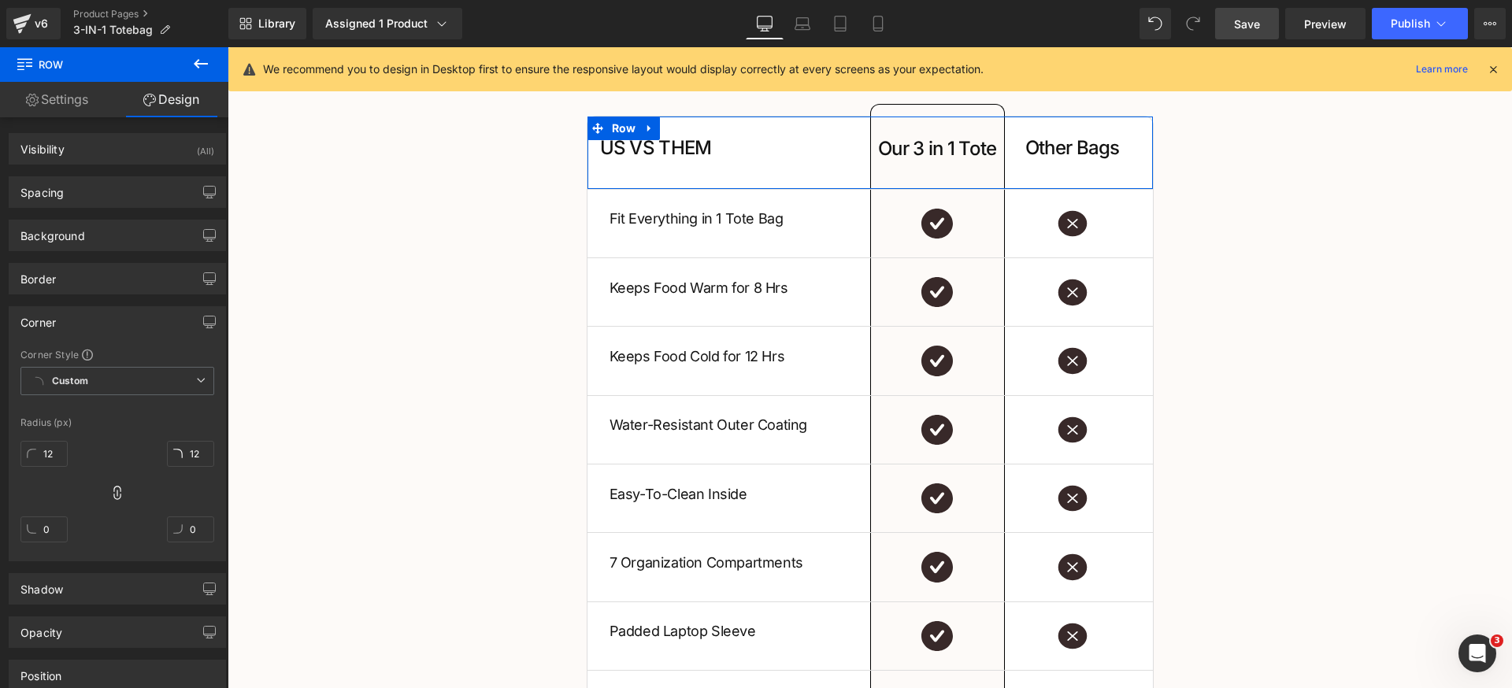
click at [88, 324] on div "Corner" at bounding box center [117, 322] width 216 height 30
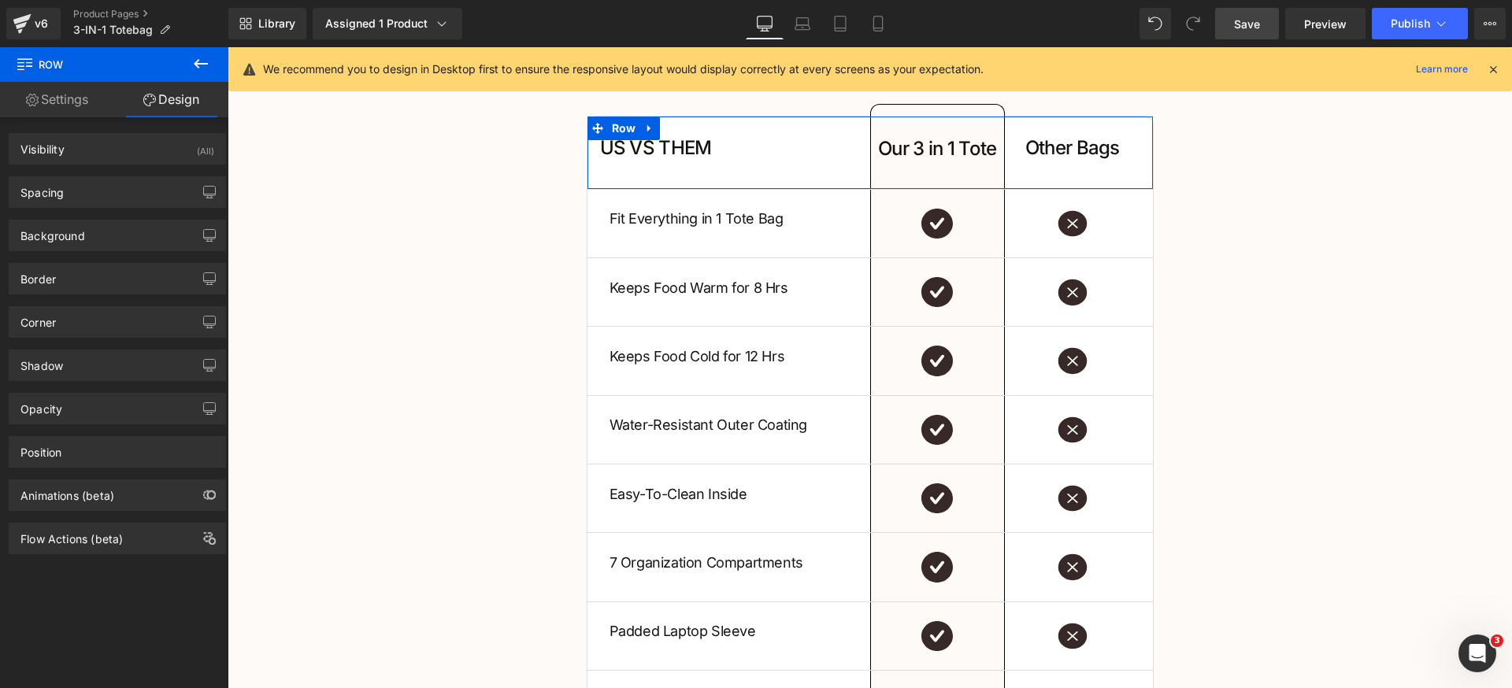
drag, startPoint x: 84, startPoint y: 277, endPoint x: 88, endPoint y: 341, distance: 63.9
click at [84, 278] on div "Border" at bounding box center [117, 279] width 216 height 30
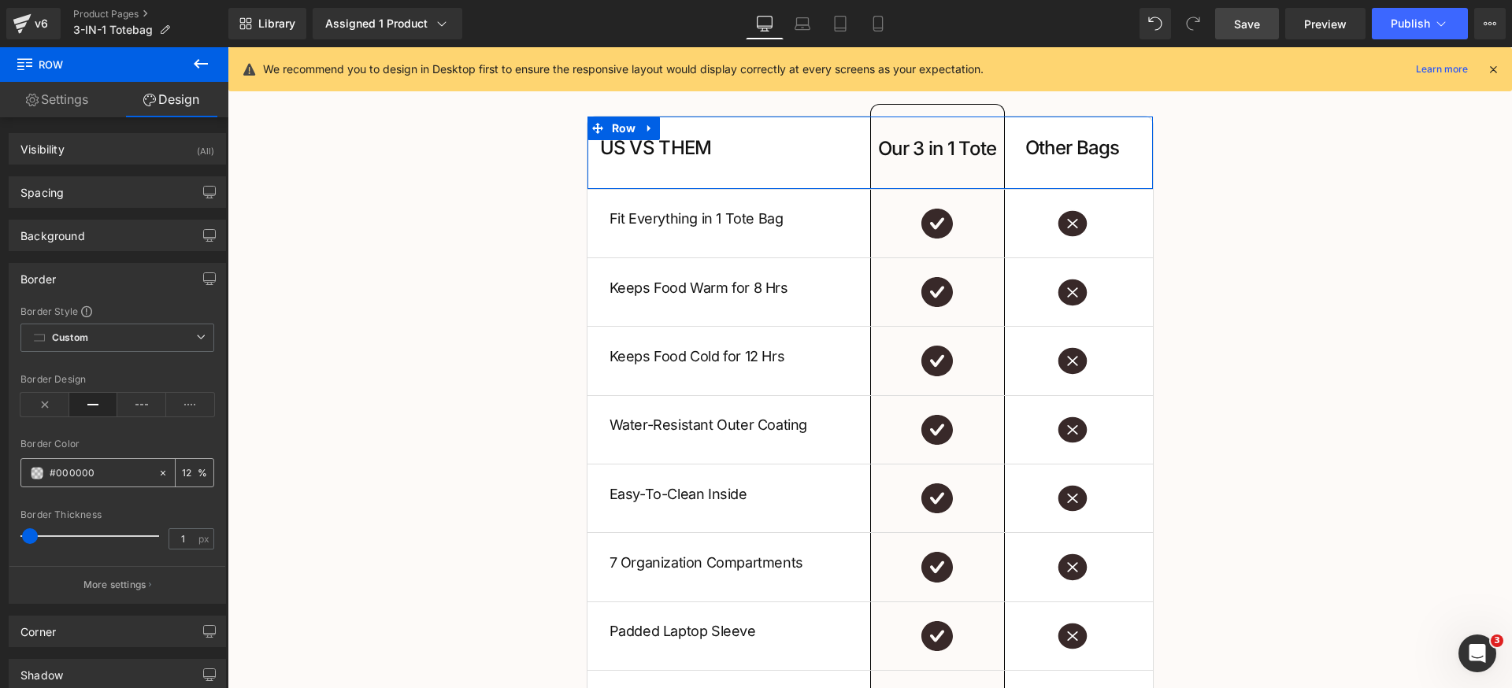
click at [112, 471] on input "#000000" at bounding box center [100, 473] width 101 height 17
paste input "dddddd"
type input "#dddddd"
type input "100"
type input "#dddddd"
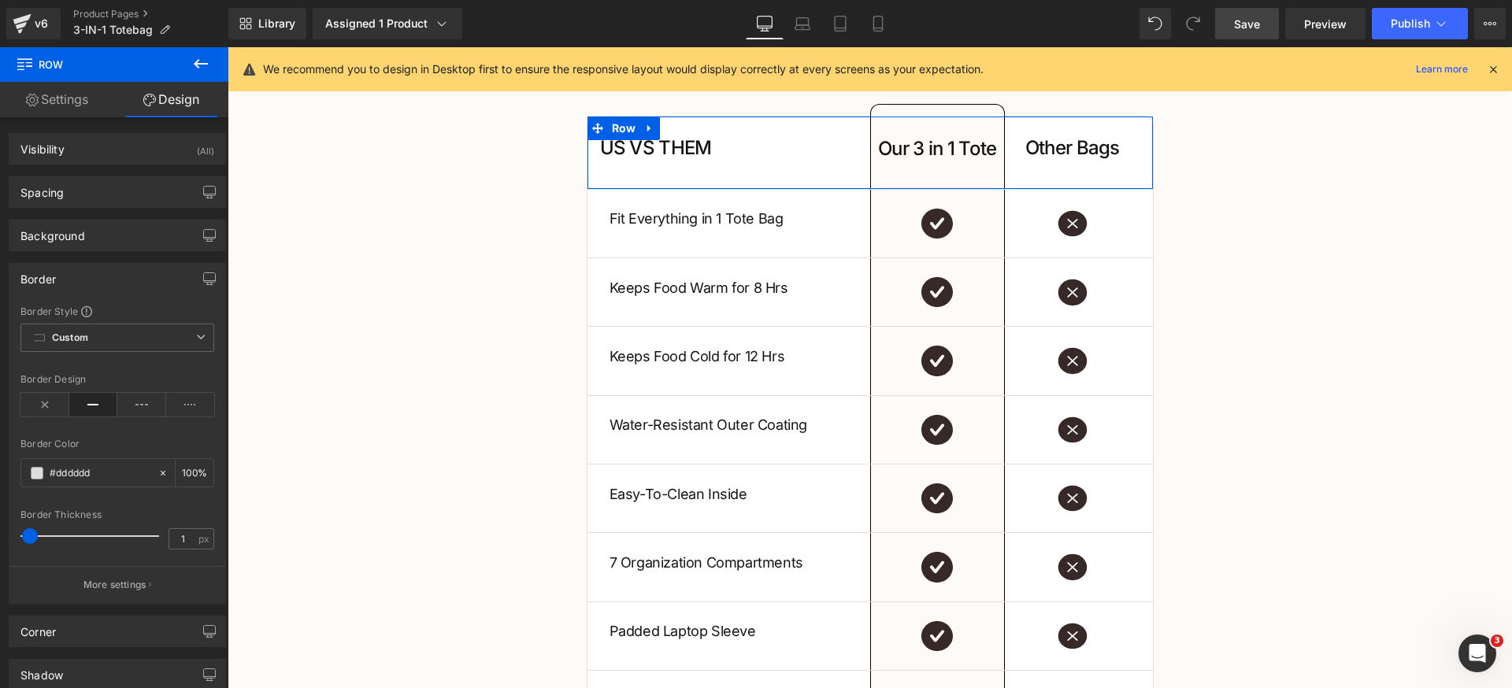
click at [140, 441] on div "Border Color" at bounding box center [117, 444] width 194 height 11
click at [128, 273] on div "Border" at bounding box center [117, 279] width 216 height 30
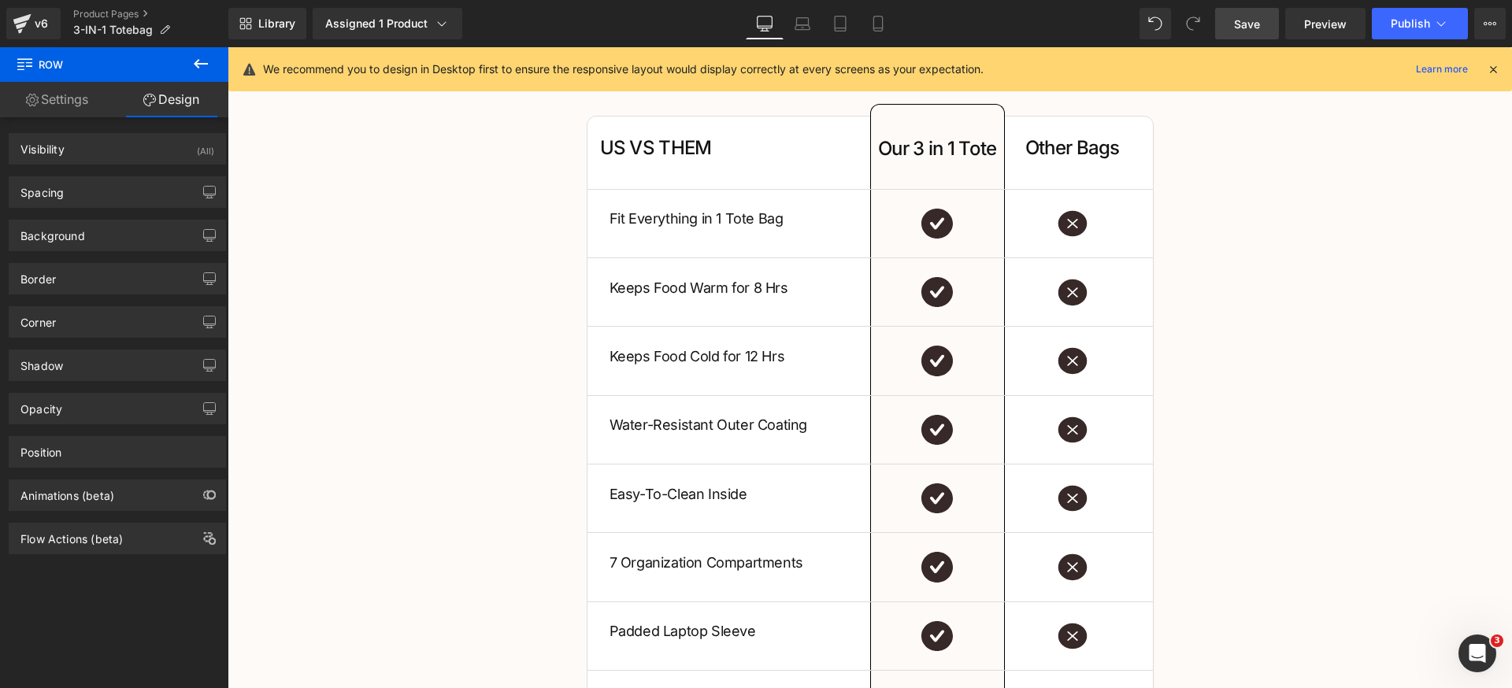
click at [1248, 19] on span "Save" at bounding box center [1247, 24] width 26 height 17
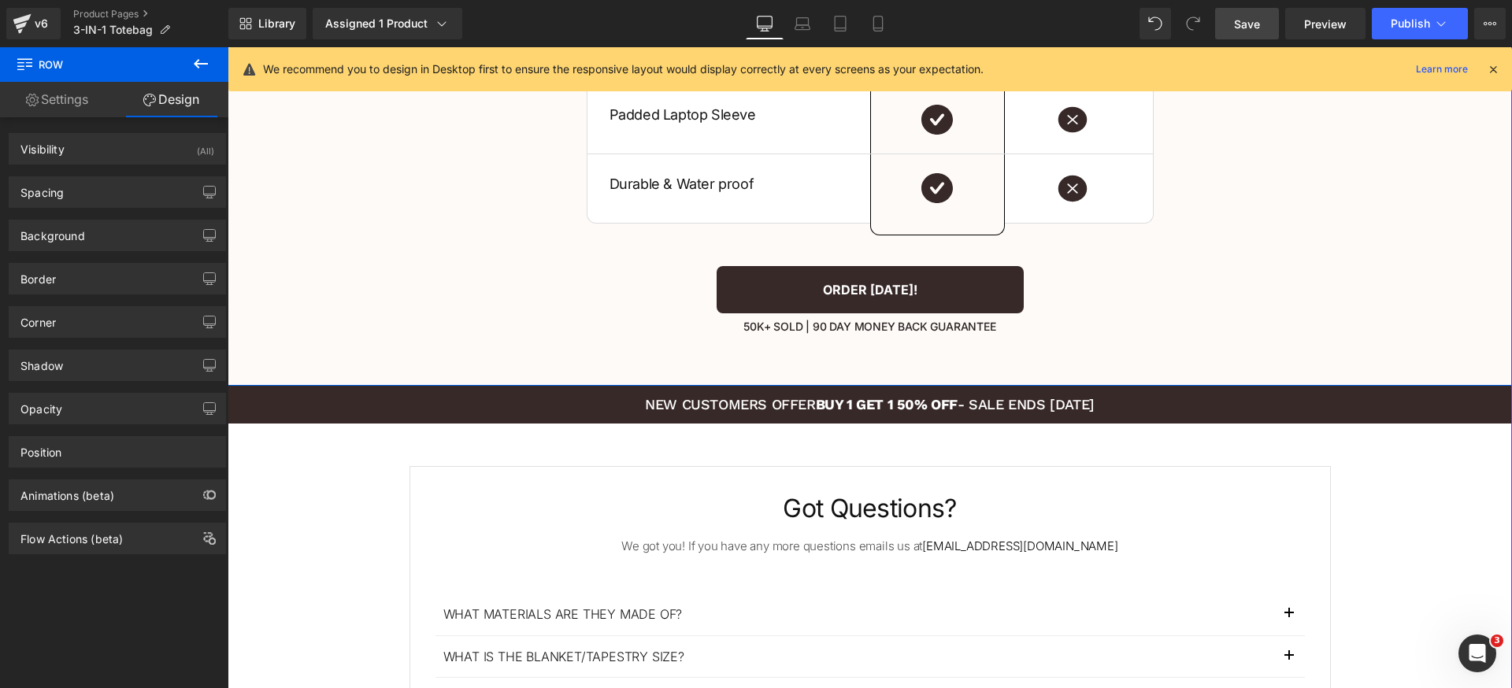
scroll to position [3290, 0]
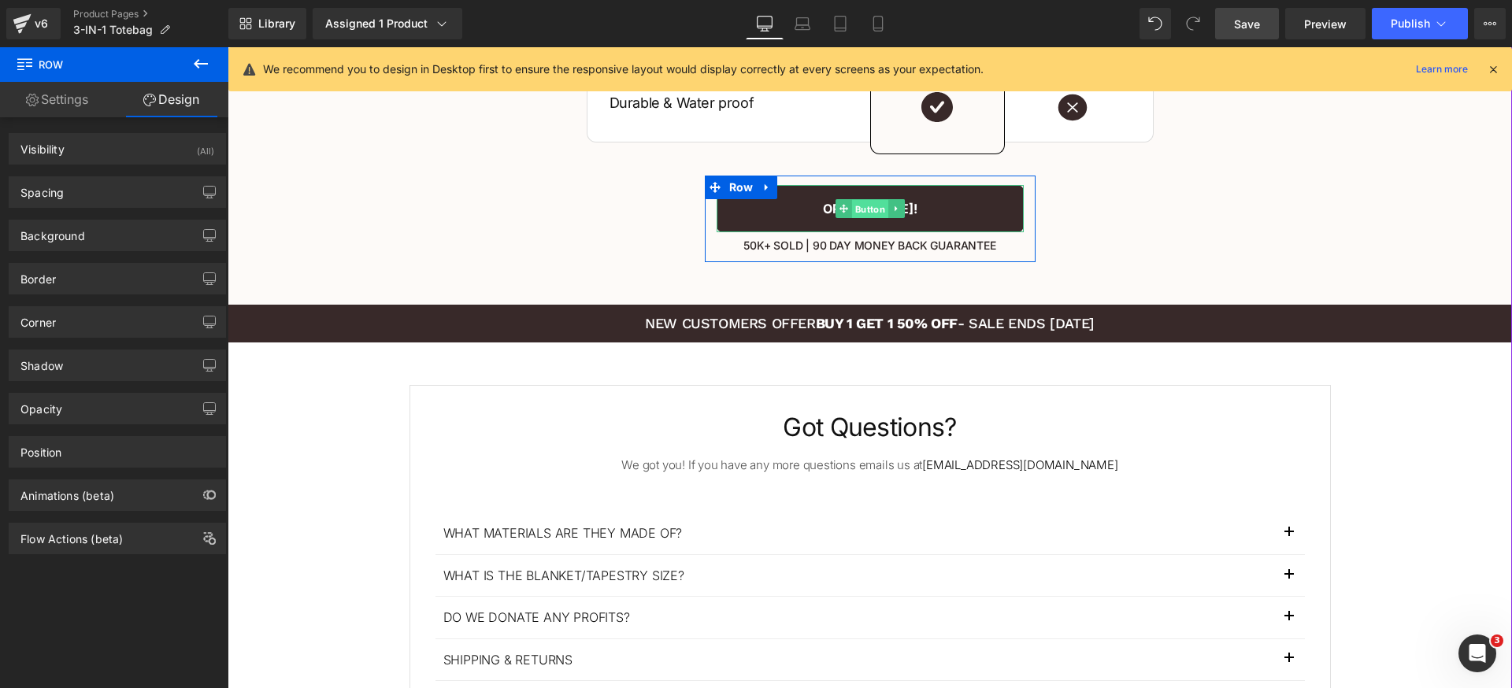
click at [855, 211] on span "Button" at bounding box center [869, 209] width 36 height 19
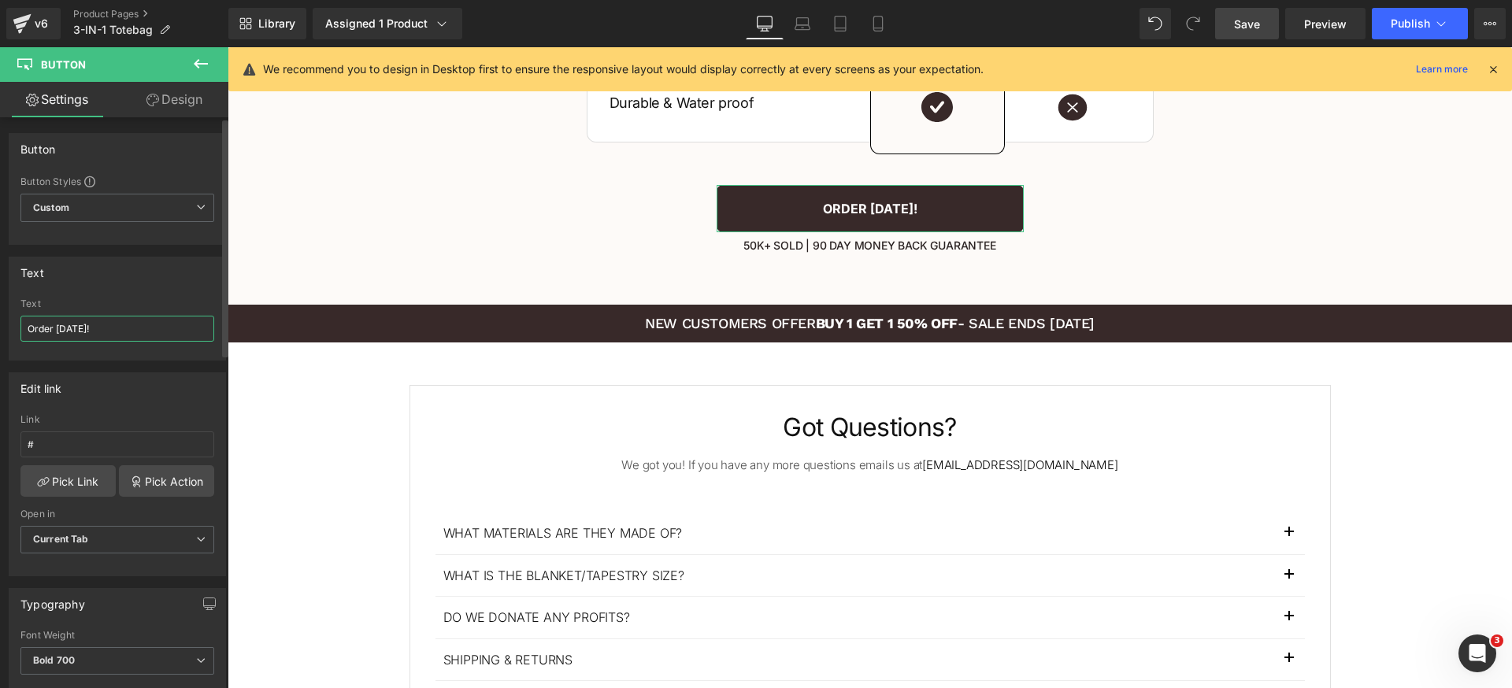
click at [161, 326] on input "Order [DATE]!" at bounding box center [117, 329] width 194 height 26
type input "Order [DATE] and save 40%"
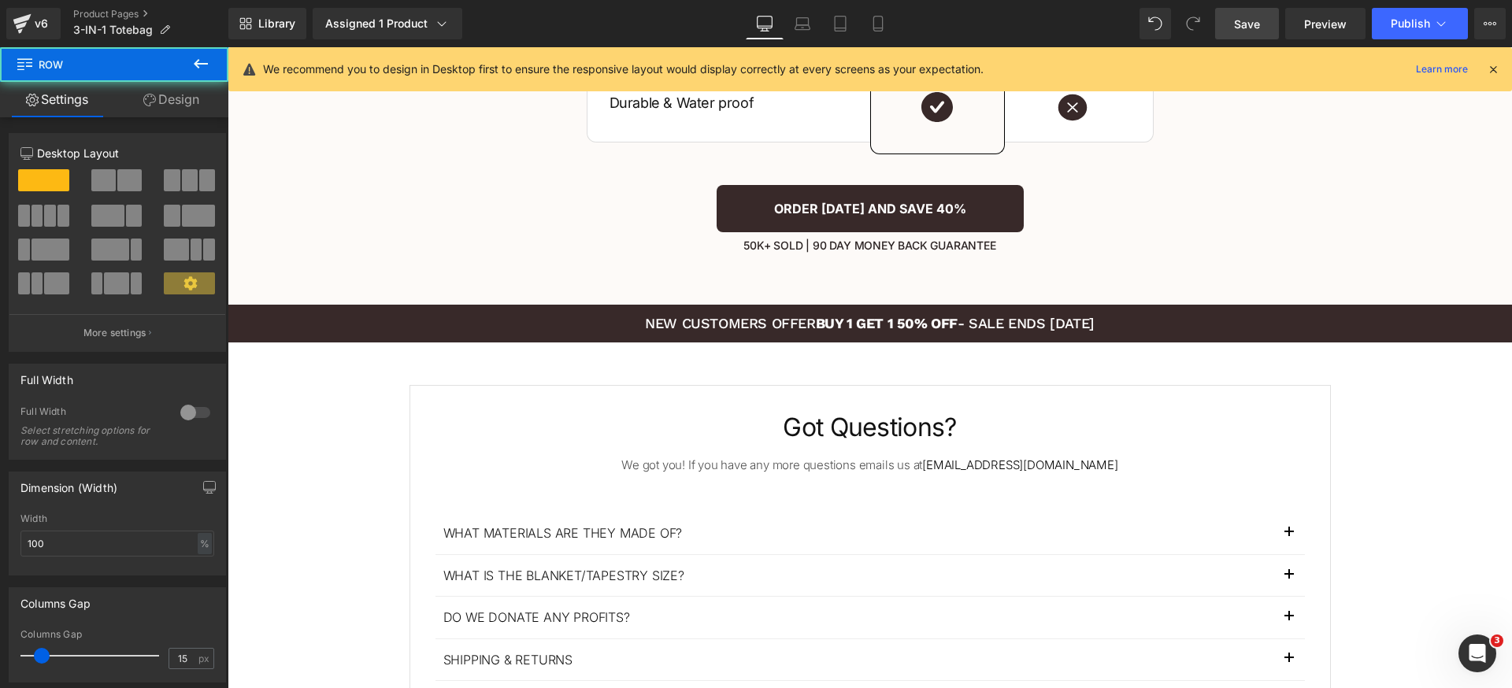
click at [1263, 12] on link "Save" at bounding box center [1247, 23] width 64 height 31
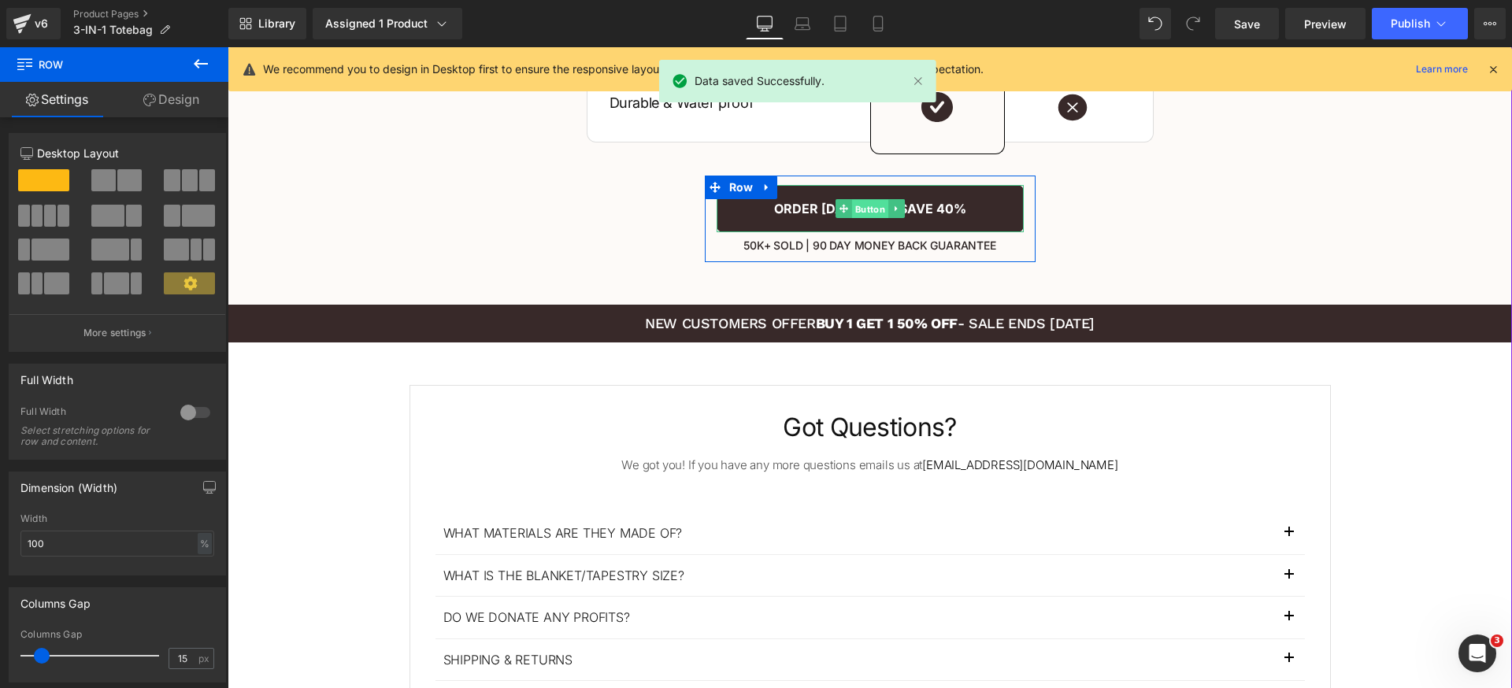
click at [874, 213] on span "Button" at bounding box center [869, 209] width 36 height 19
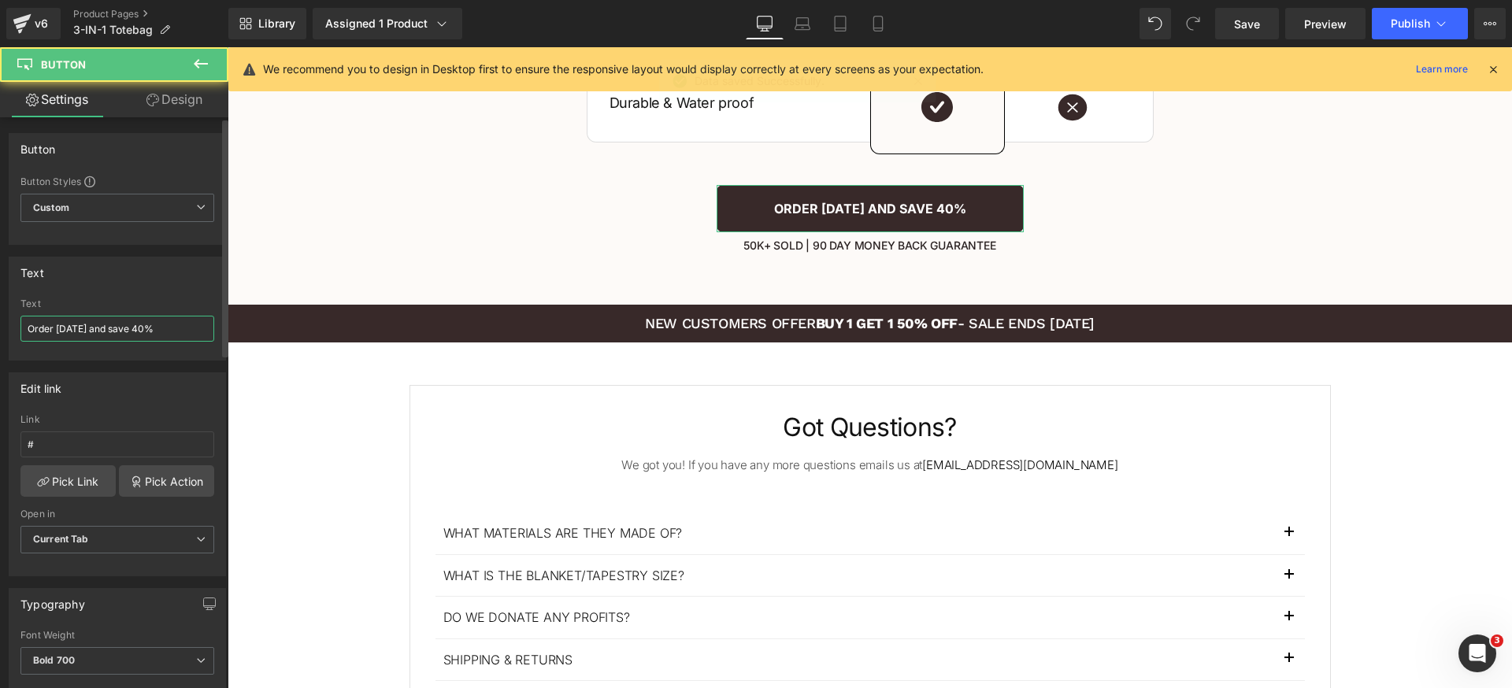
click at [172, 336] on input "Order [DATE] and save 40%" at bounding box center [117, 329] width 194 height 26
click at [135, 328] on input "Order [DATE] and save 40%" at bounding box center [117, 329] width 194 height 26
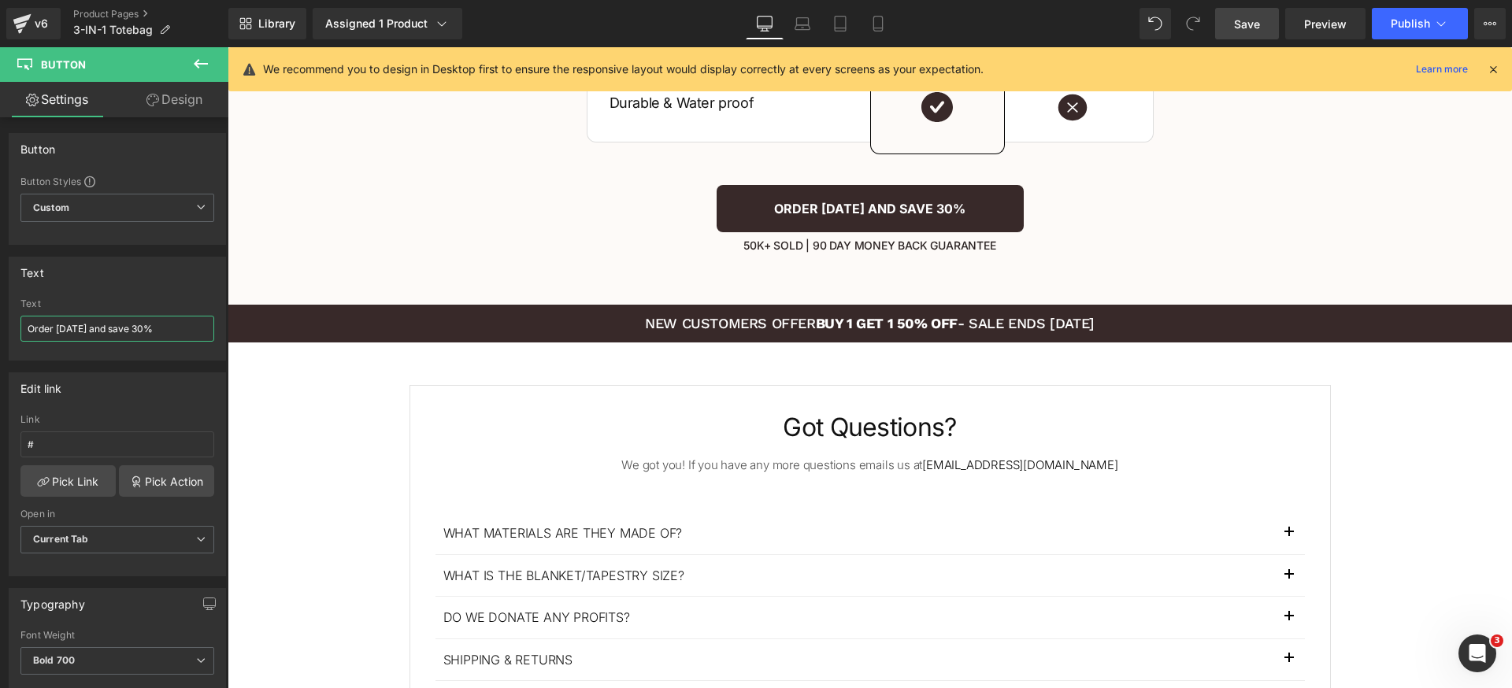
type input "Order [DATE] and save 30%"
click at [1257, 22] on span "Save" at bounding box center [1247, 24] width 26 height 17
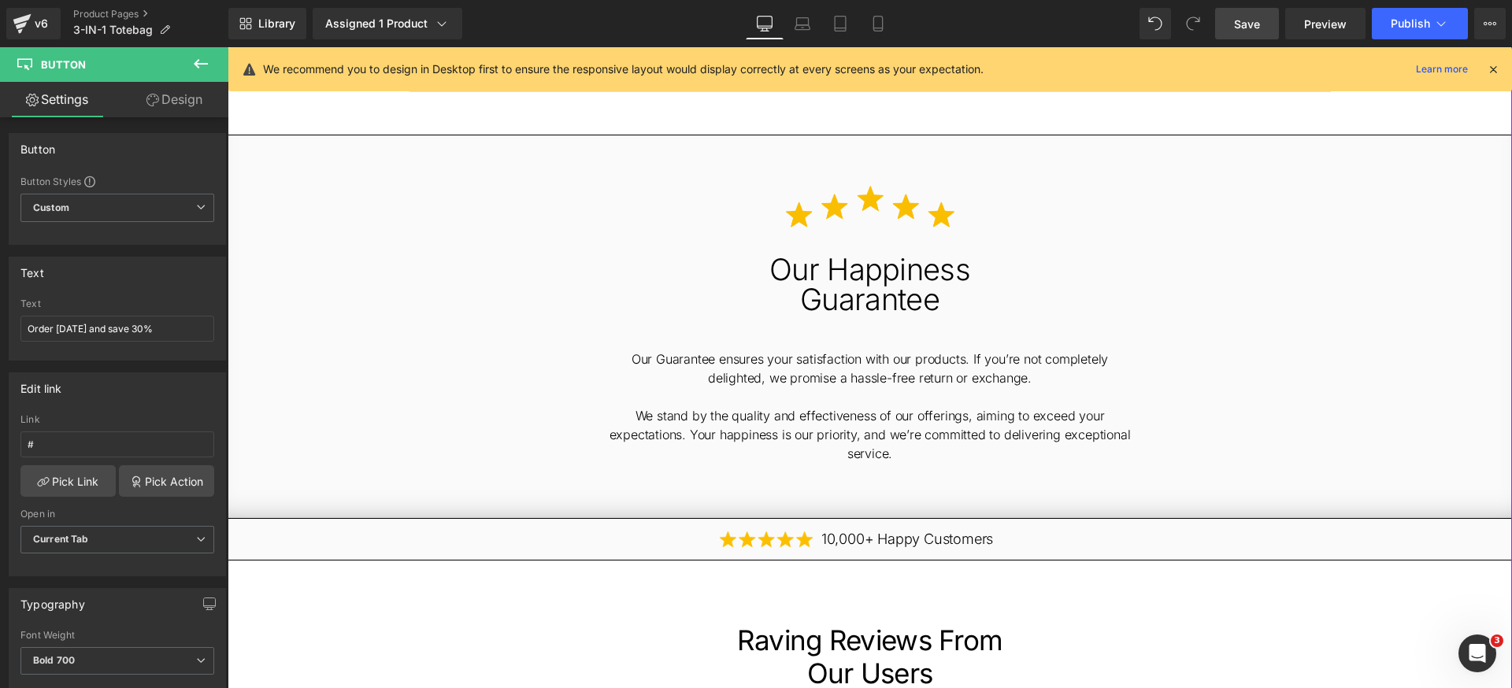
scroll to position [3552, 0]
